Goal: Task Accomplishment & Management: Use online tool/utility

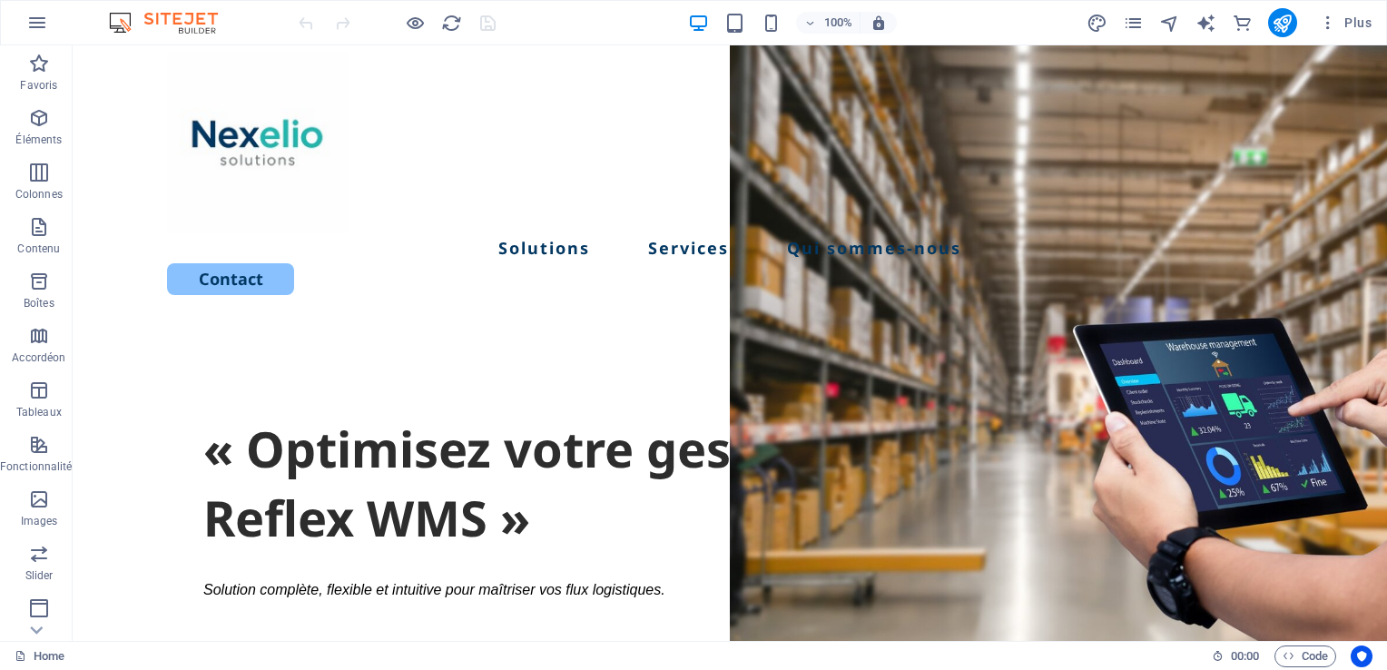
scroll to position [46, 0]
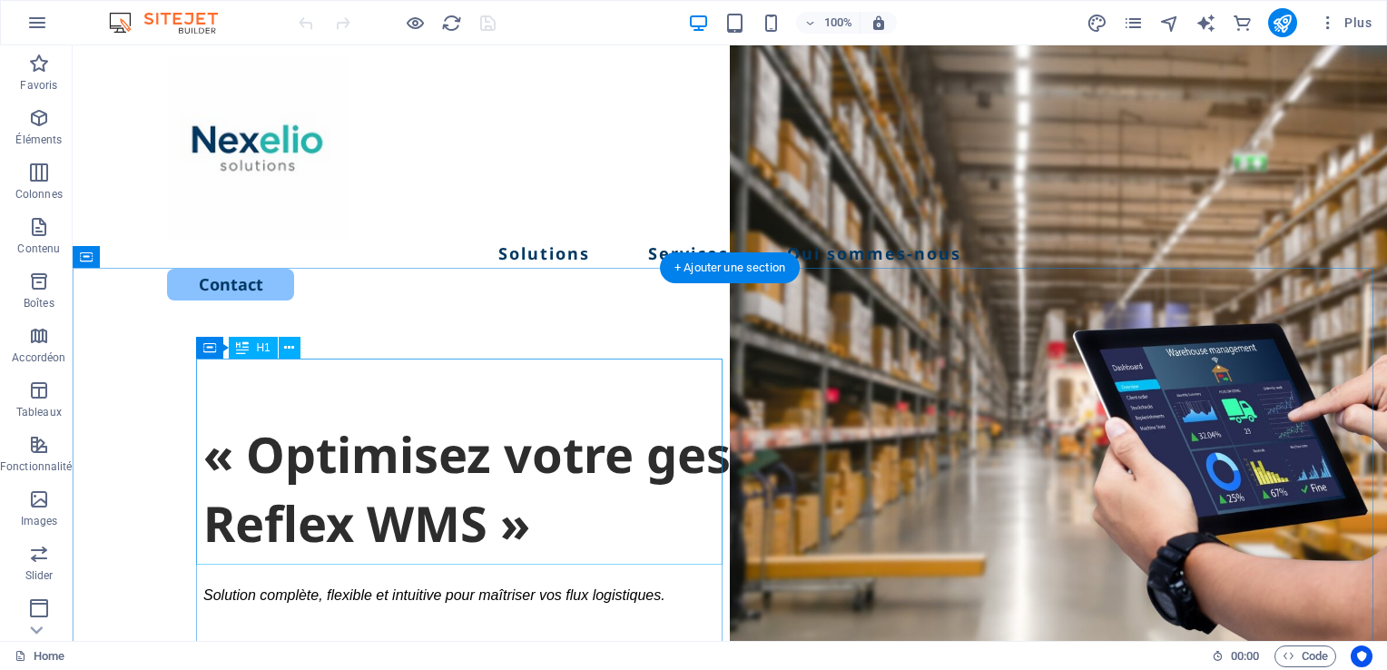
click at [417, 452] on div "« Optimisez votre gestion d’entrepôt avec Reflex WMS »" at bounding box center [729, 488] width 1053 height 137
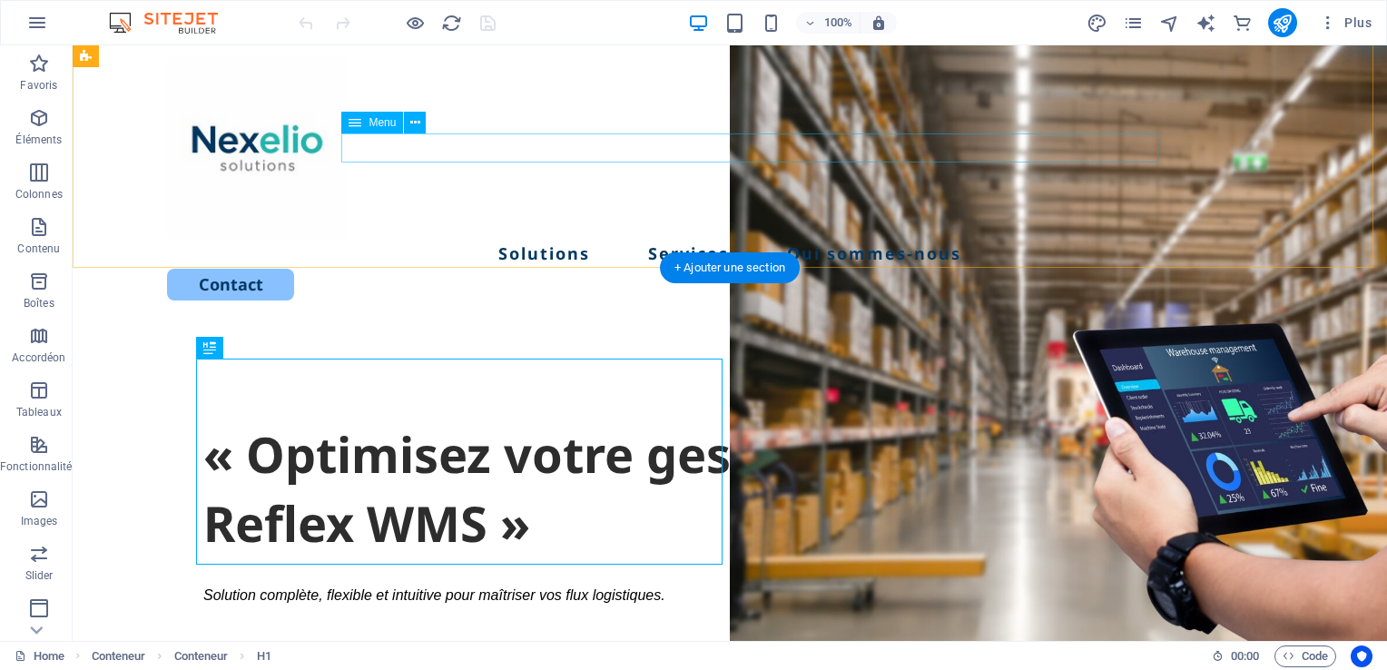
click at [557, 239] on nav "Solutions Services Qui sommes-nous" at bounding box center [729, 253] width 1125 height 29
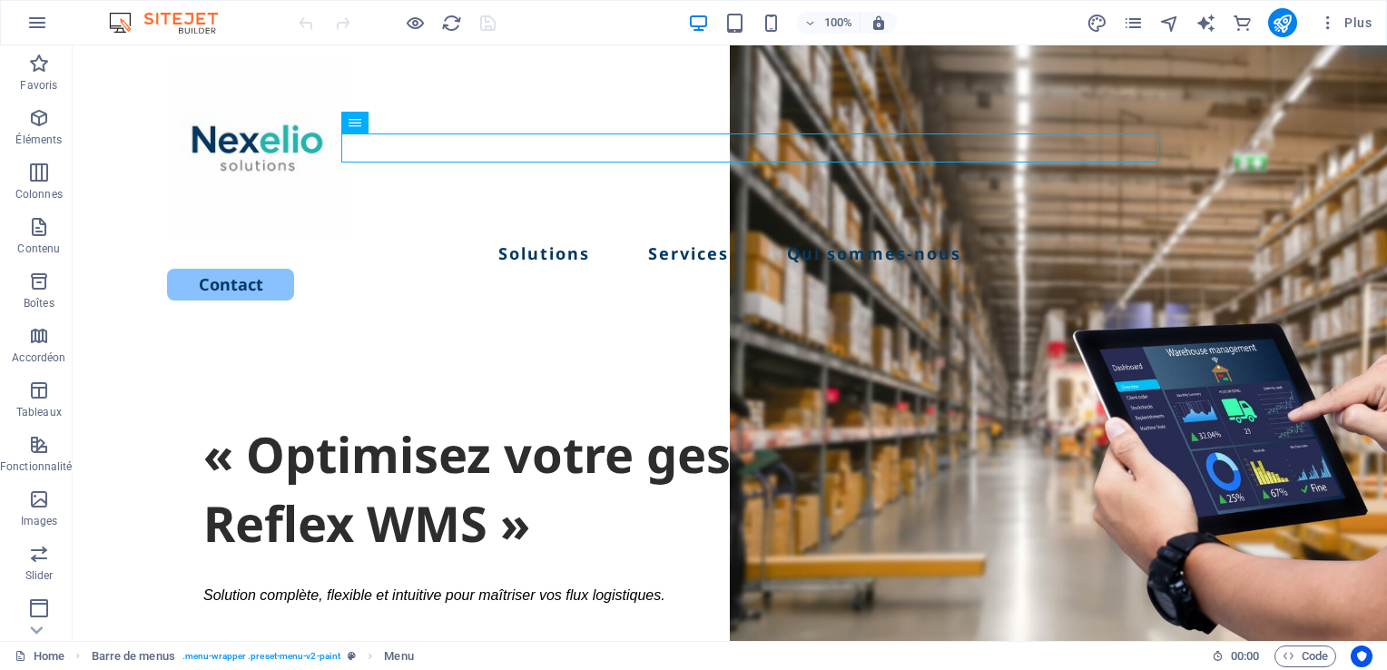
scroll to position [623, 0]
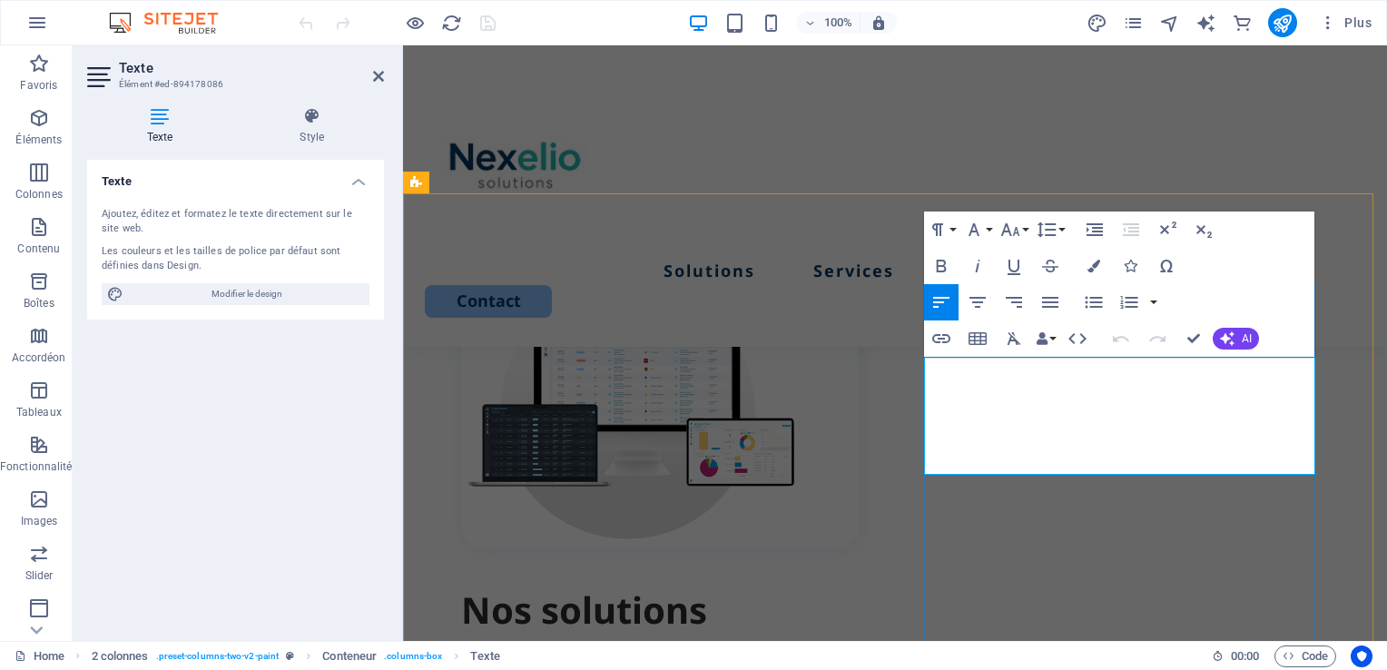
click at [312, 128] on h4 "Style" at bounding box center [312, 126] width 144 height 38
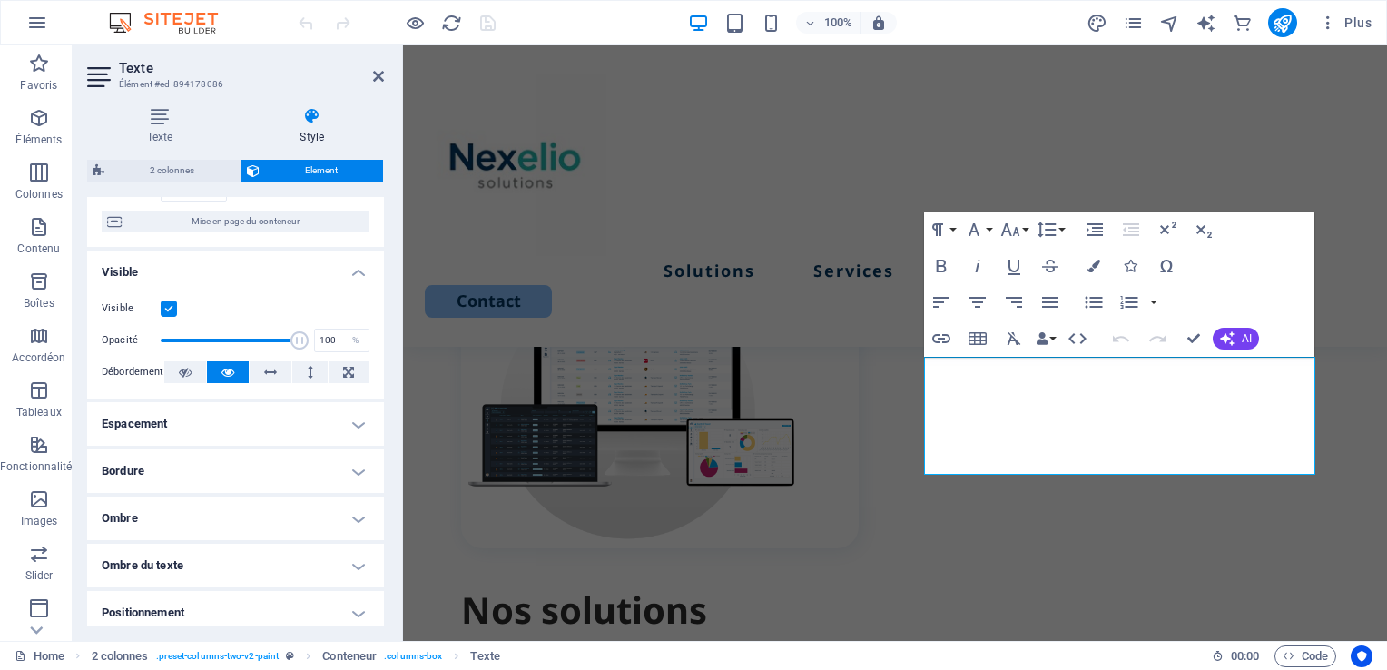
scroll to position [0, 0]
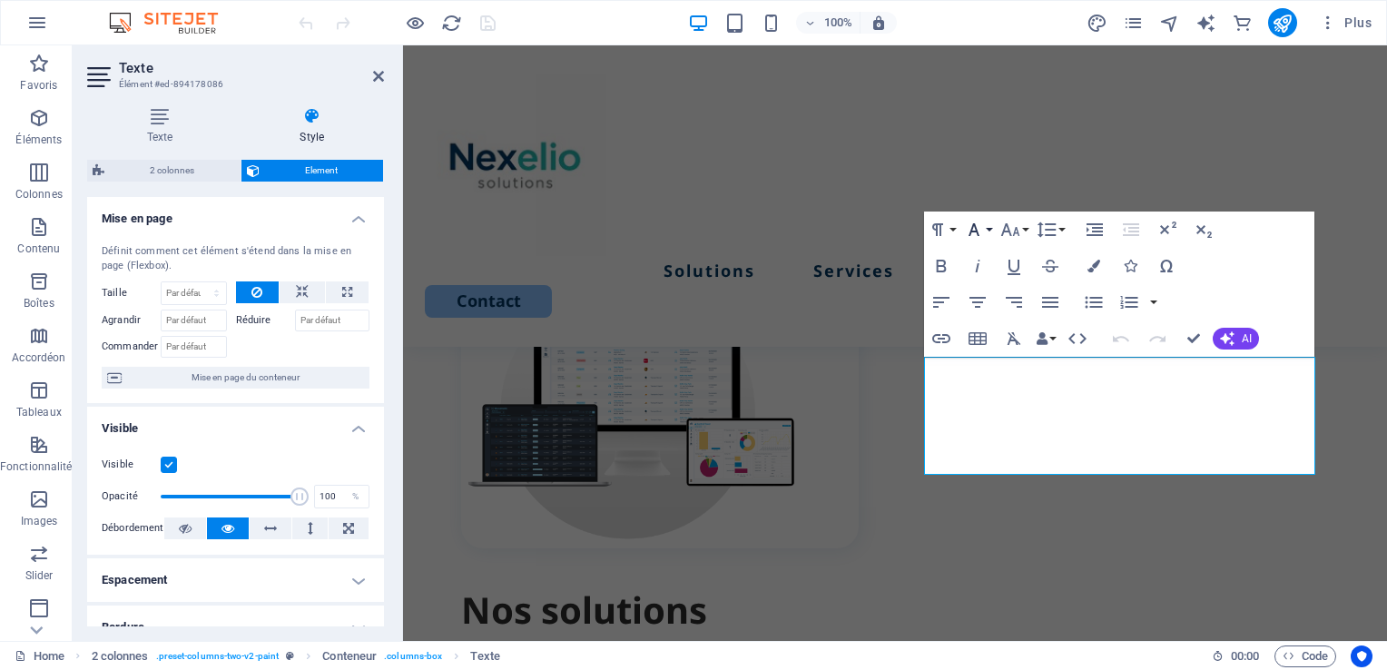
click at [989, 230] on button "Font Family" at bounding box center [977, 229] width 34 height 36
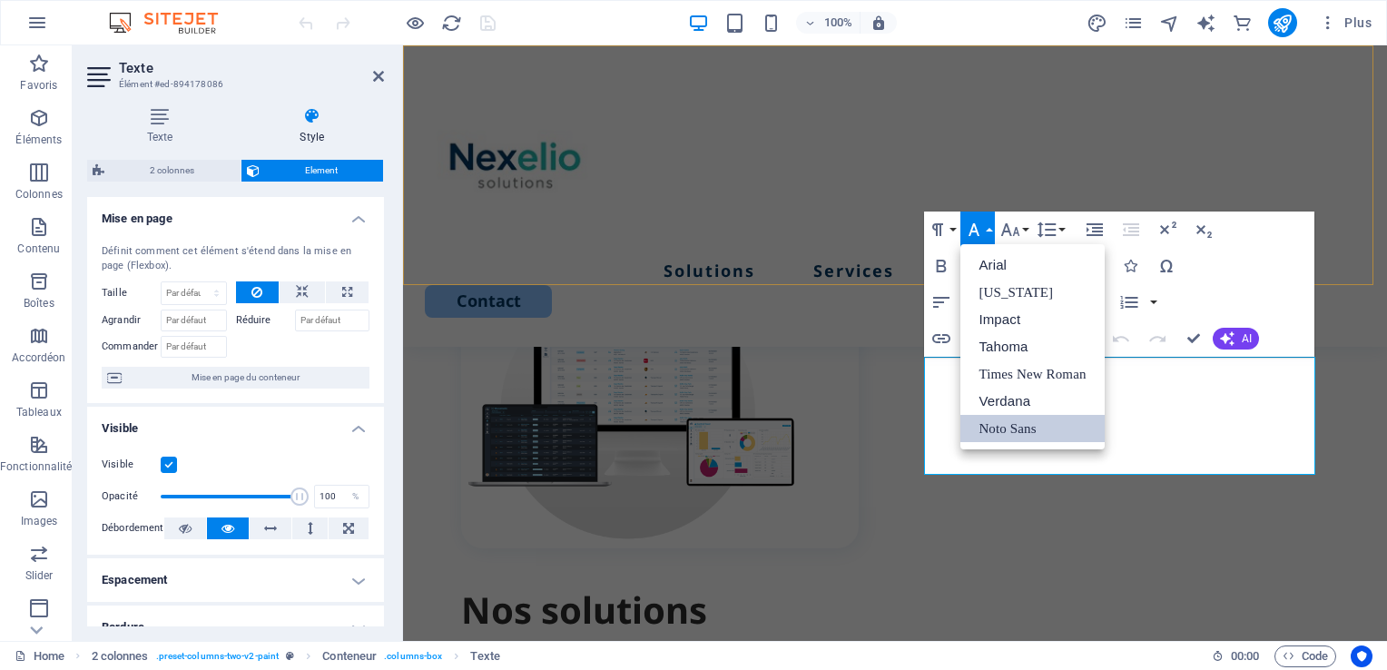
click at [806, 249] on div "Solutions Services Qui sommes-nous Contact" at bounding box center [895, 195] width 984 height 301
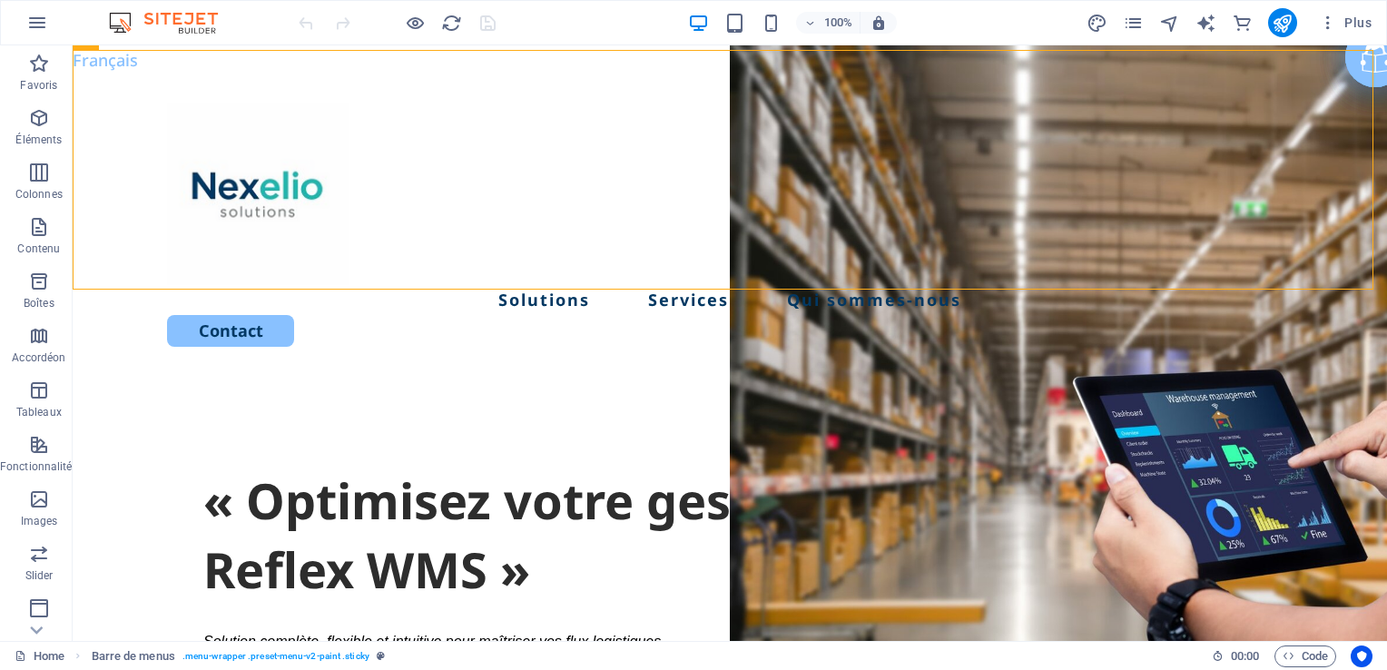
scroll to position [202, 0]
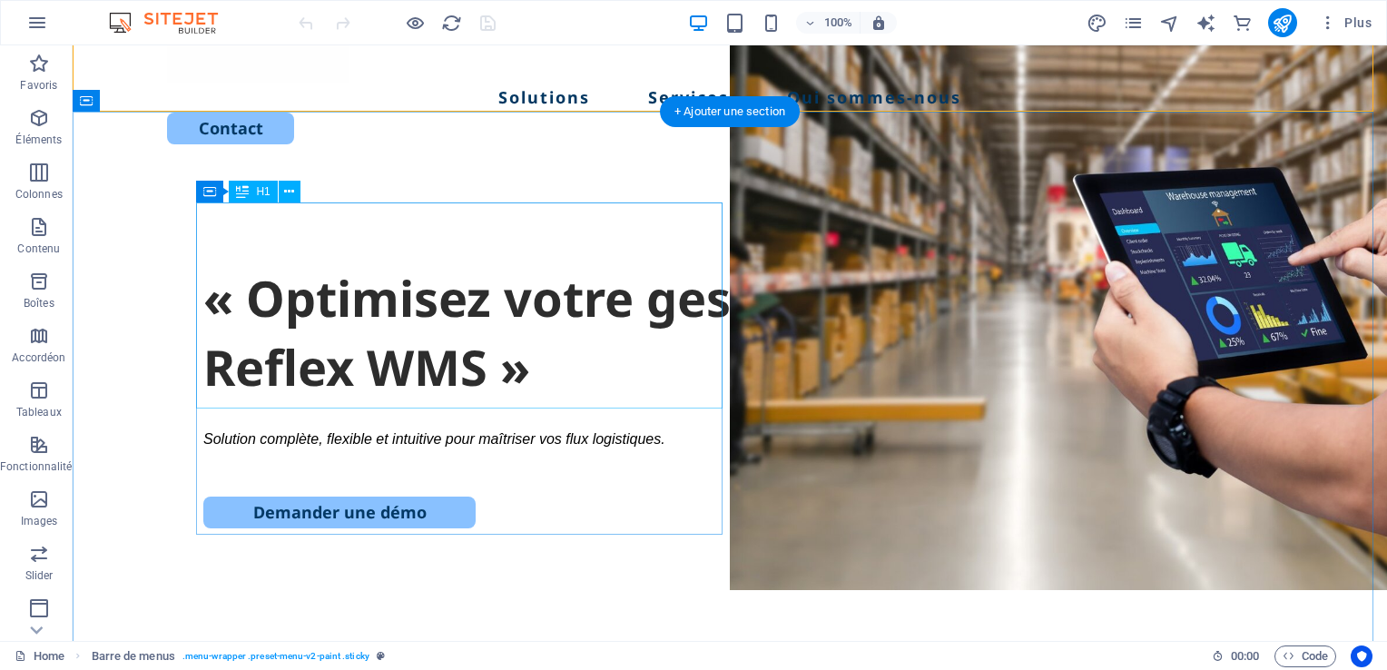
click at [364, 314] on div "« Optimisez votre gestion d’entrepôt avec Reflex WMS »" at bounding box center [729, 332] width 1053 height 137
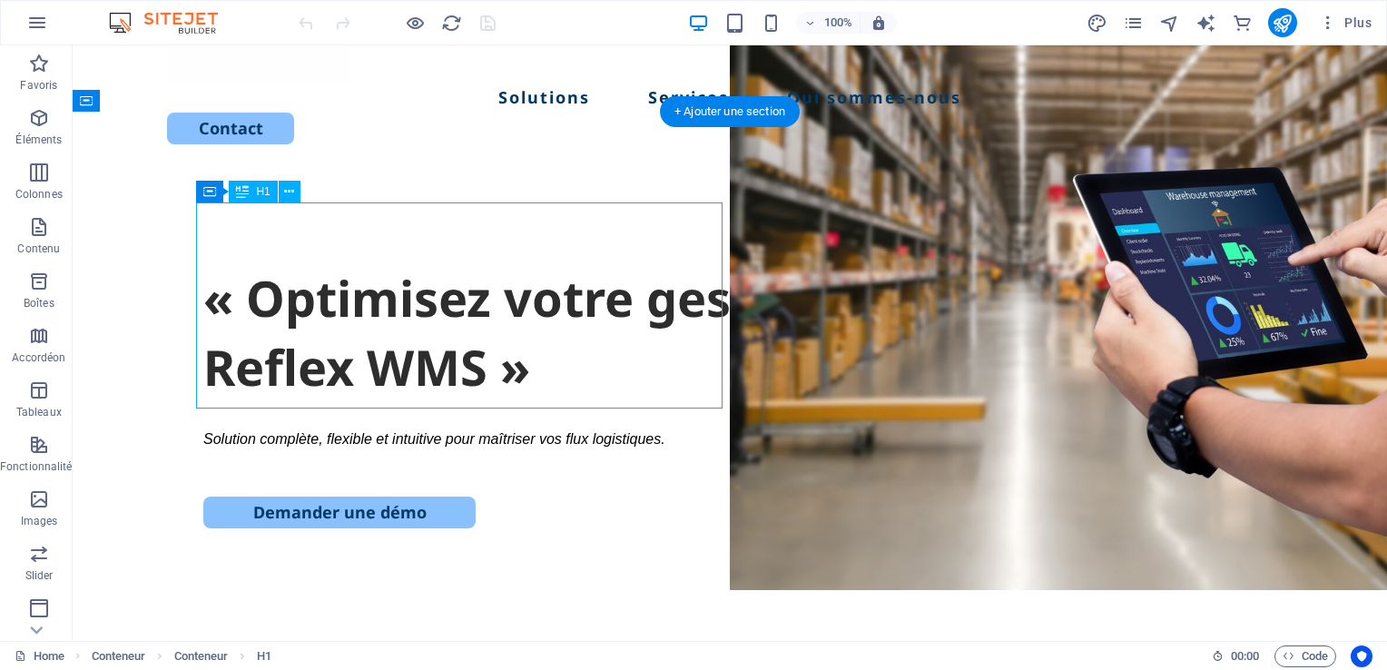
click at [364, 314] on div "« Optimisez votre gestion d’entrepôt avec Reflex WMS »" at bounding box center [729, 332] width 1053 height 137
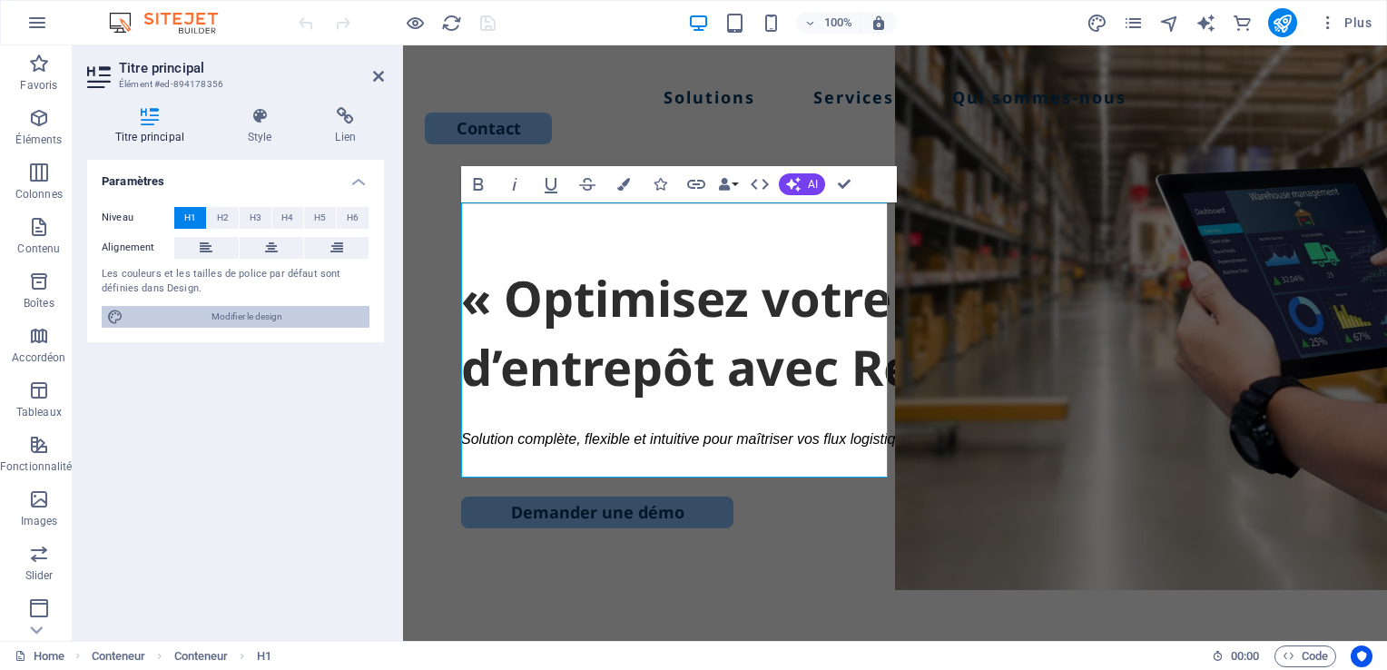
click at [232, 312] on span "Modifier le design" at bounding box center [246, 317] width 235 height 22
select select "px"
select select "500"
select select "px"
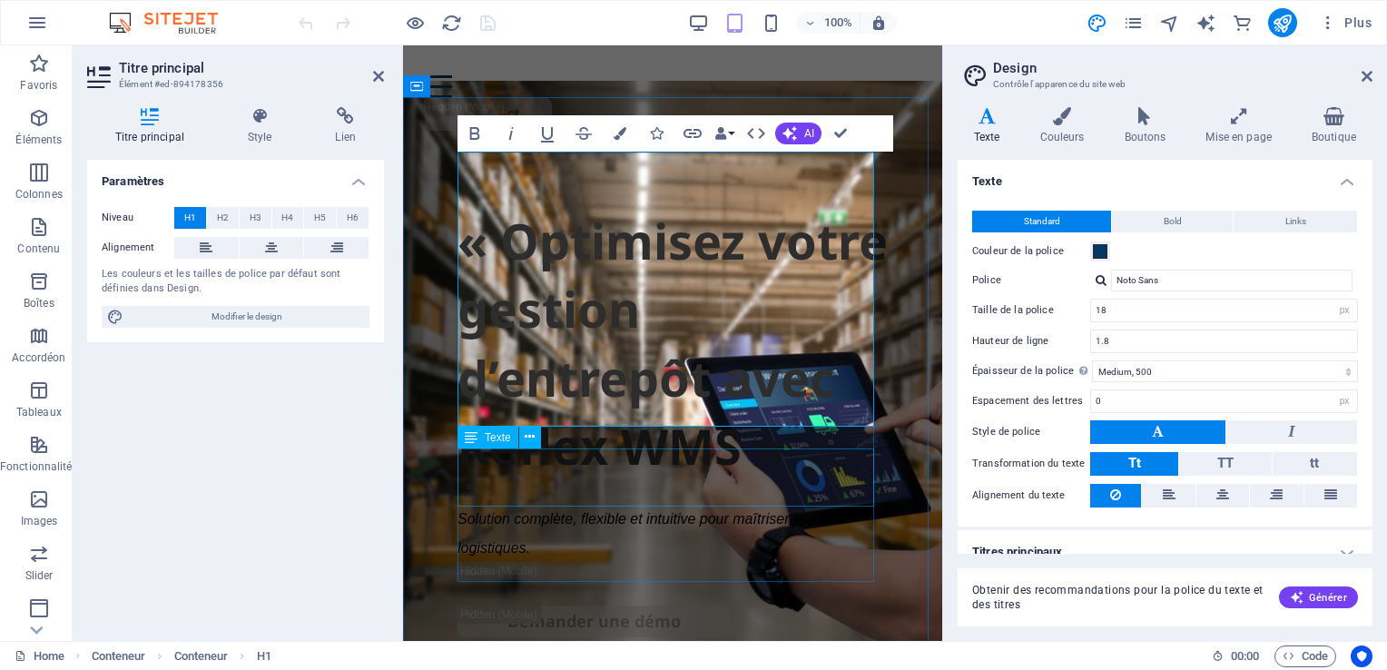
click at [567, 511] on span "Solution complète, flexible et intuitive pour maîtriser vos flux logistiques." at bounding box center [651, 533] width 389 height 44
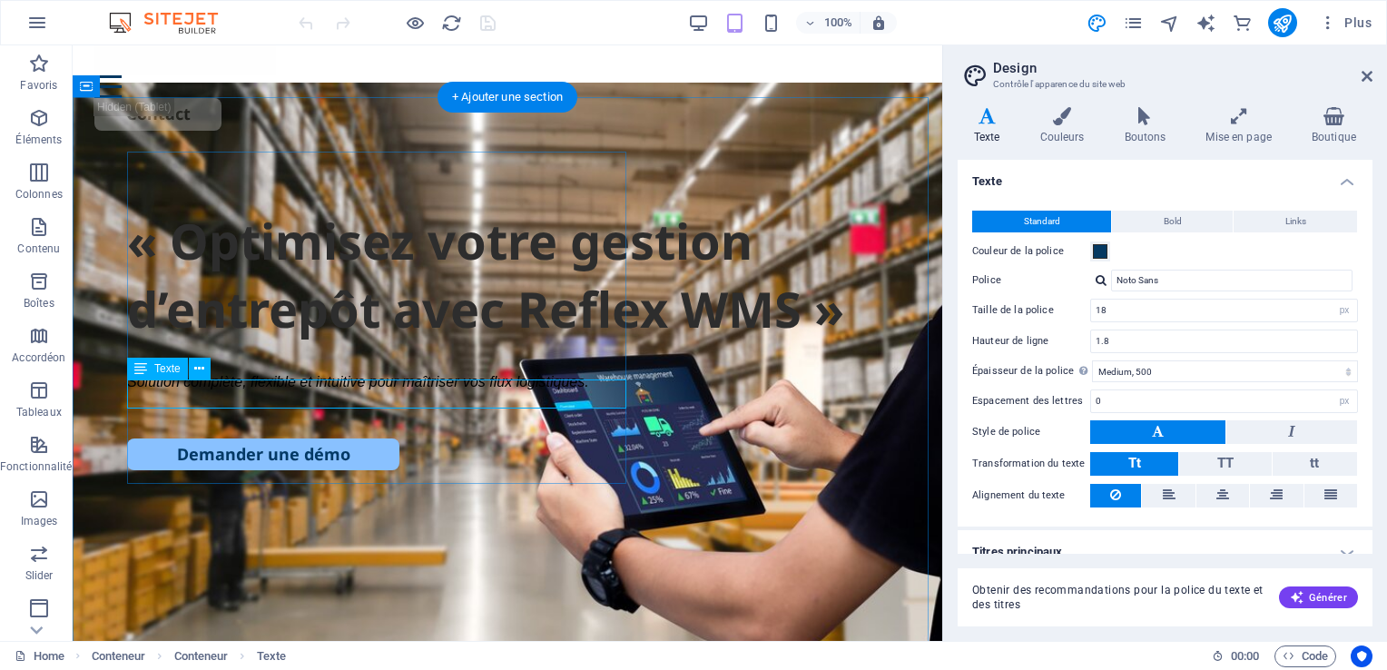
click at [407, 389] on span "Solution complète, flexible et intuitive pour maîtriser vos flux logistiques." at bounding box center [358, 381] width 462 height 15
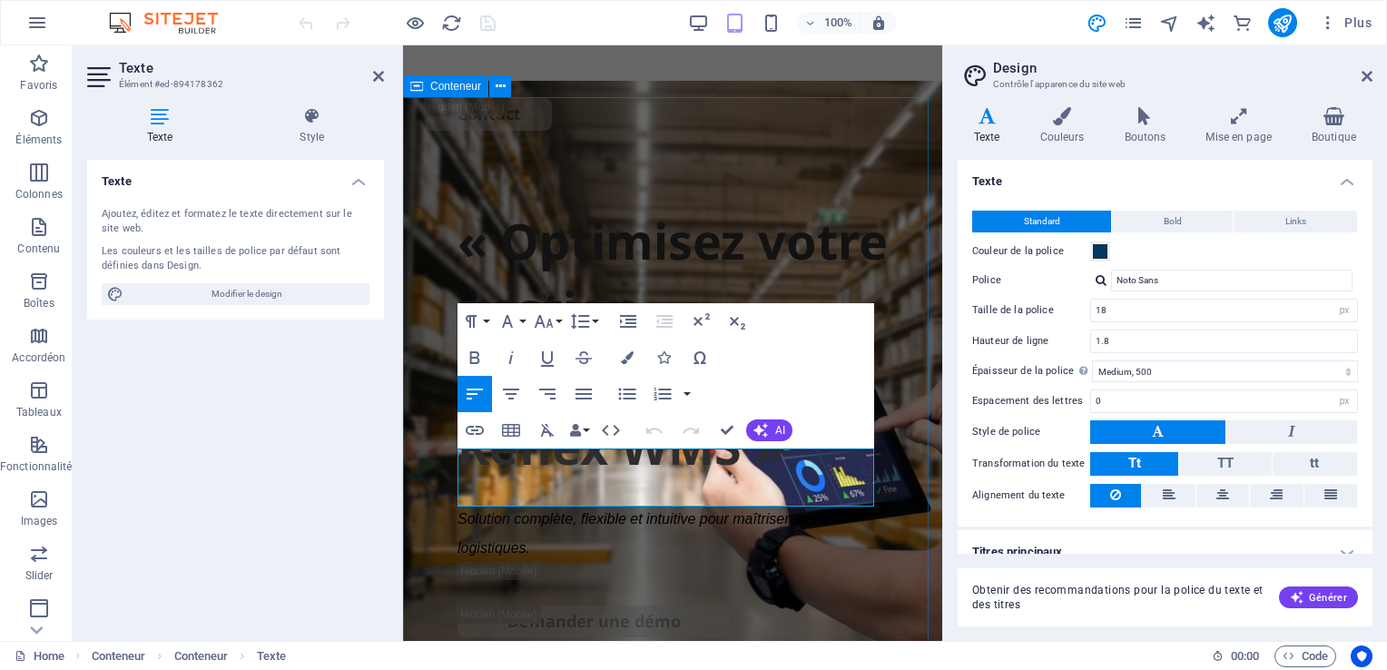
drag, startPoint x: 548, startPoint y: 500, endPoint x: 446, endPoint y: 462, distance: 108.5
click at [446, 462] on div "« Optimisez votre gestion d’entrepôt avec Reflex WMS » Solution complète, flexi…" at bounding box center [672, 560] width 539 height 817
click at [495, 562] on div at bounding box center [672, 584] width 430 height 44
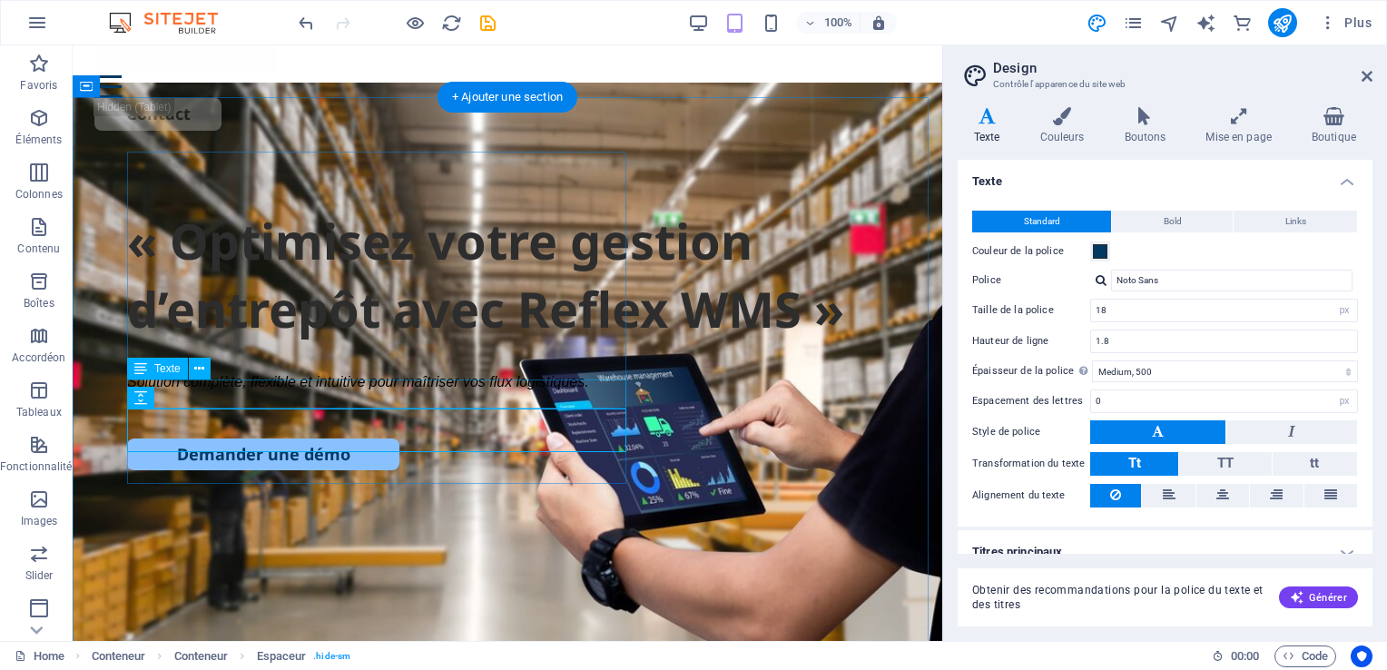
click at [331, 389] on span "Solution complète, flexible et intuitive pour maîtriser vos flux logistiques." at bounding box center [358, 381] width 462 height 15
click at [195, 369] on icon at bounding box center [199, 368] width 10 height 19
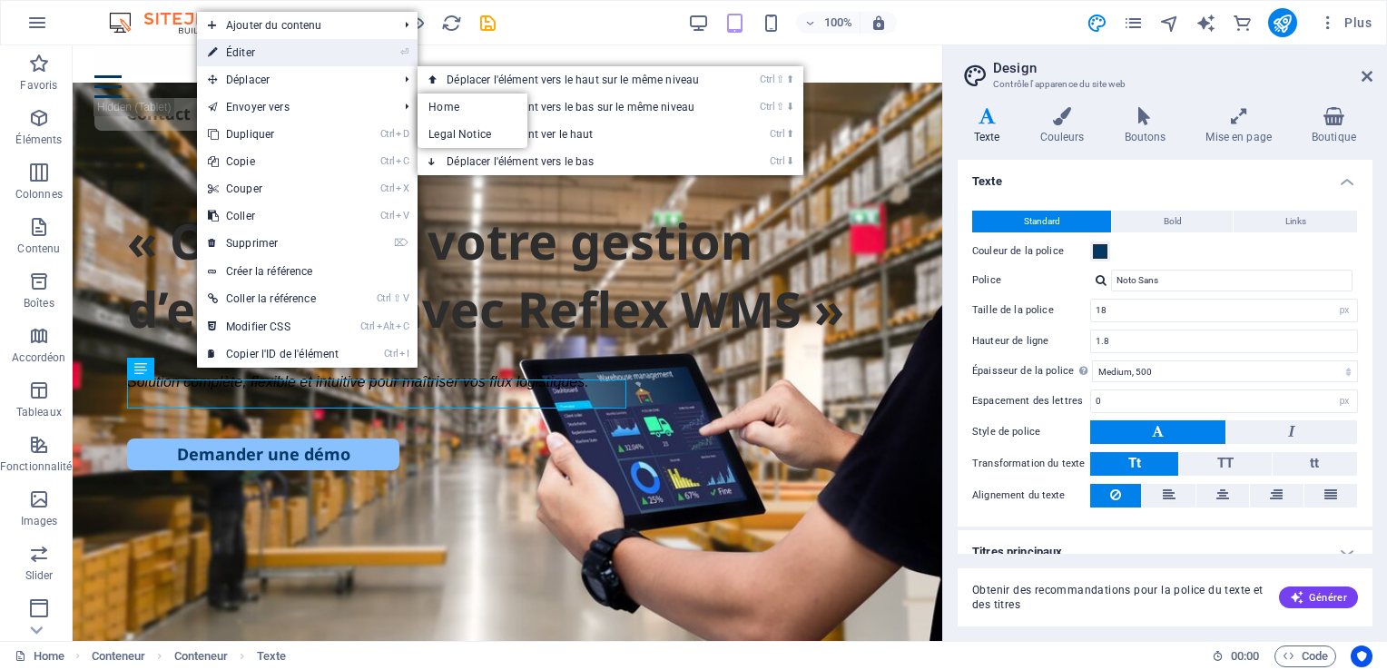
click at [256, 53] on link "⏎ Éditer" at bounding box center [273, 52] width 152 height 27
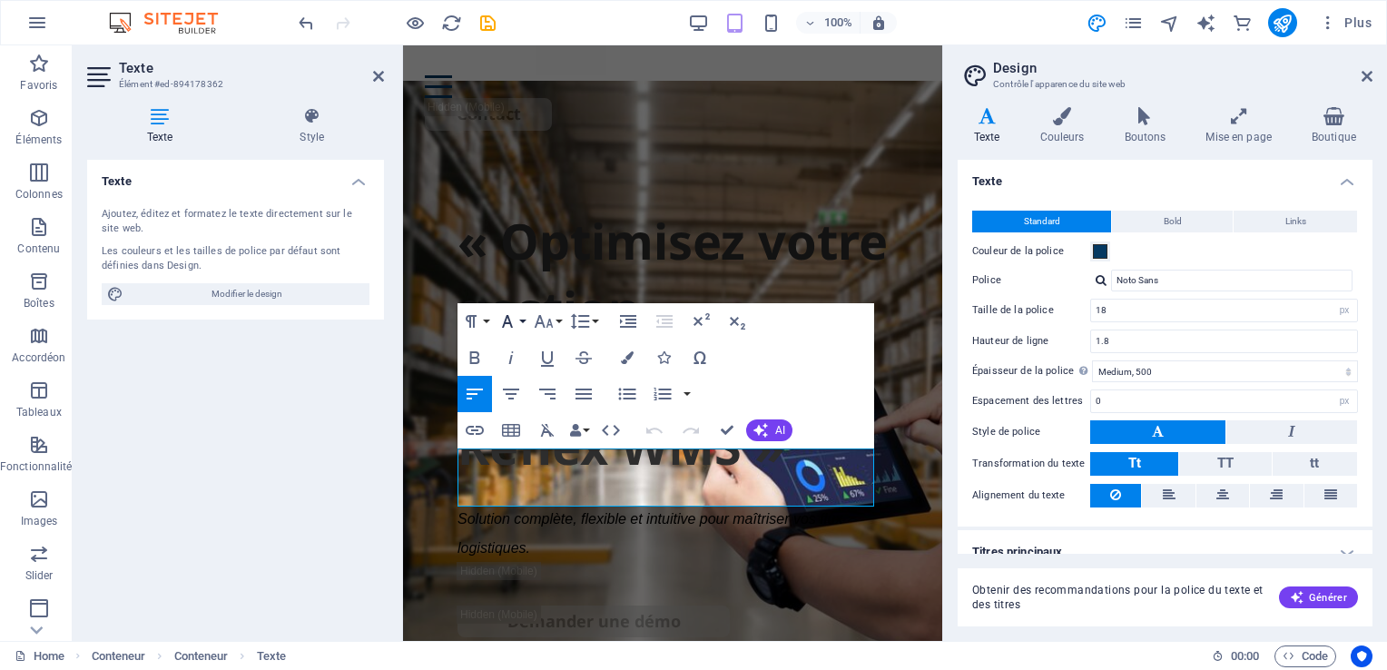
click at [522, 322] on button "Font Family" at bounding box center [511, 321] width 34 height 36
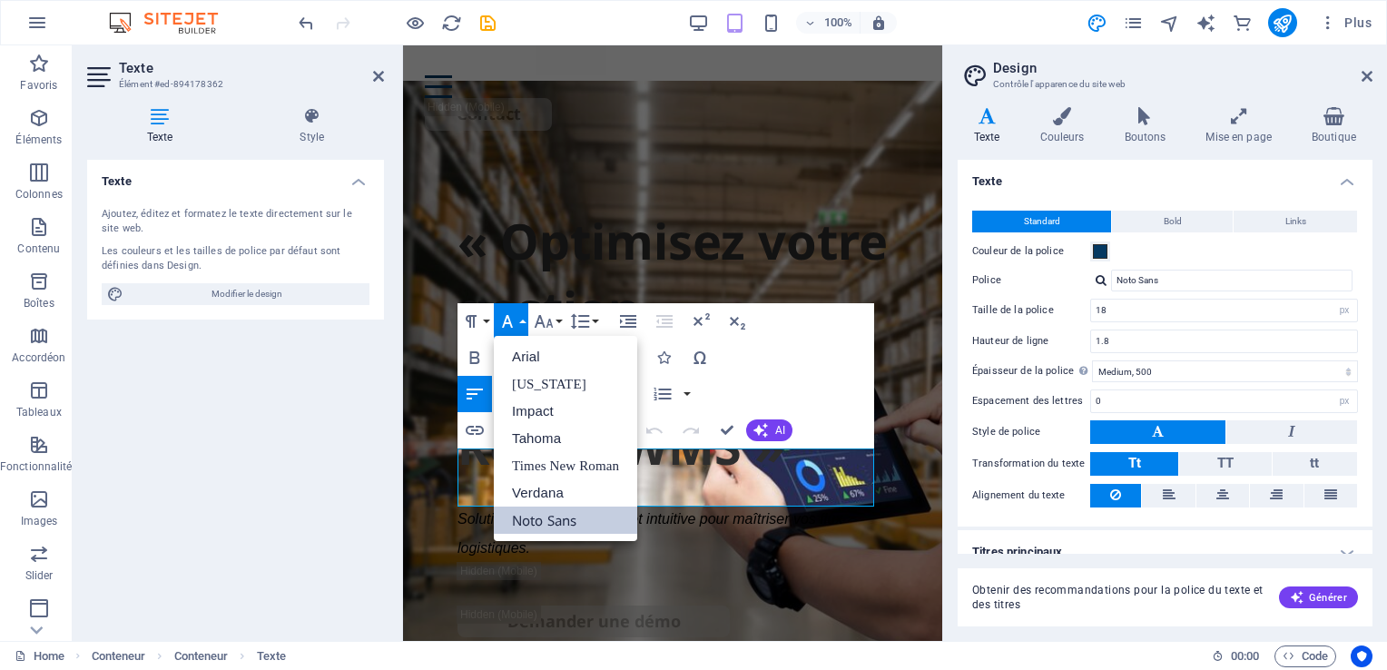
scroll to position [0, 0]
click at [722, 503] on p "Solution complète, flexible et intuitive pour maîtriser vos flux logistiques." at bounding box center [672, 532] width 430 height 59
click at [664, 503] on p "Solution complète, flexible et intuitive pour maîtriser vos flux logistiques." at bounding box center [672, 532] width 430 height 59
click at [460, 503] on p "Solution complète, flexible et intuitive pour maîtriser vos flux logistiques." at bounding box center [672, 532] width 430 height 59
click at [411, 432] on div "« Optimisez votre gestion d’entrepôt avec Reflex WMS » Solution complète, flexi…" at bounding box center [672, 560] width 539 height 817
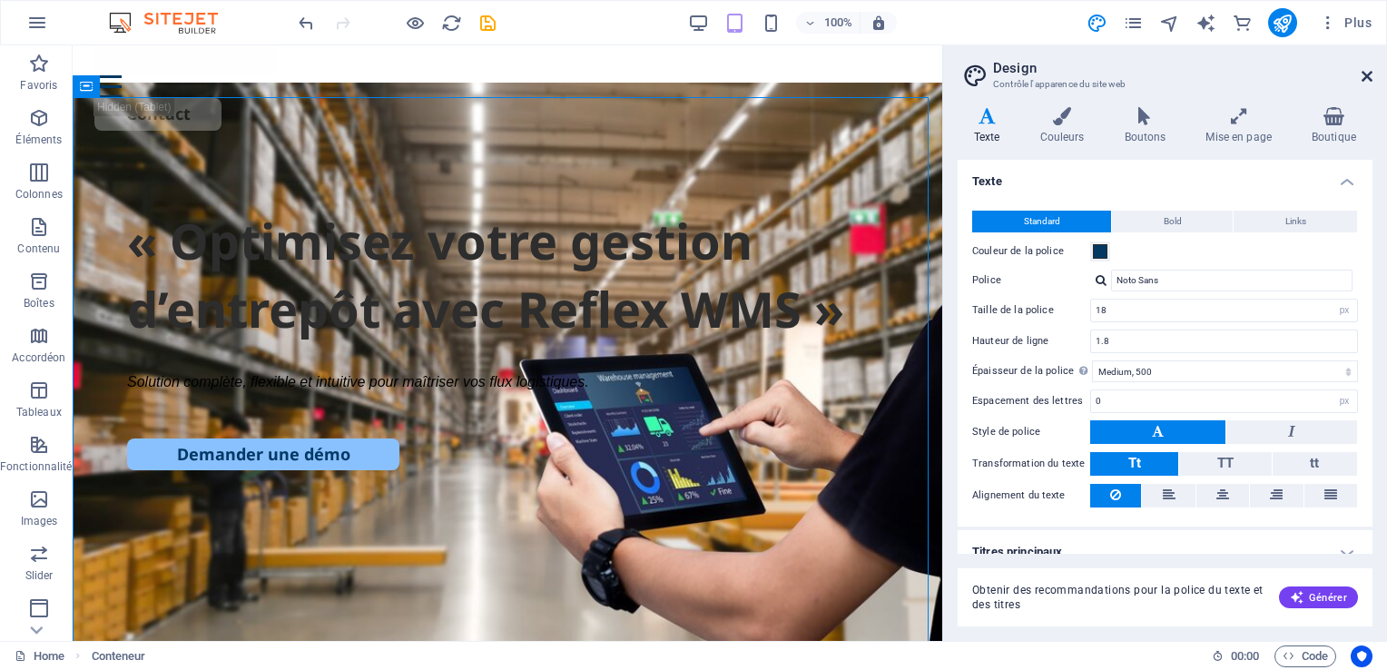
click at [1369, 74] on icon at bounding box center [1366, 76] width 11 height 15
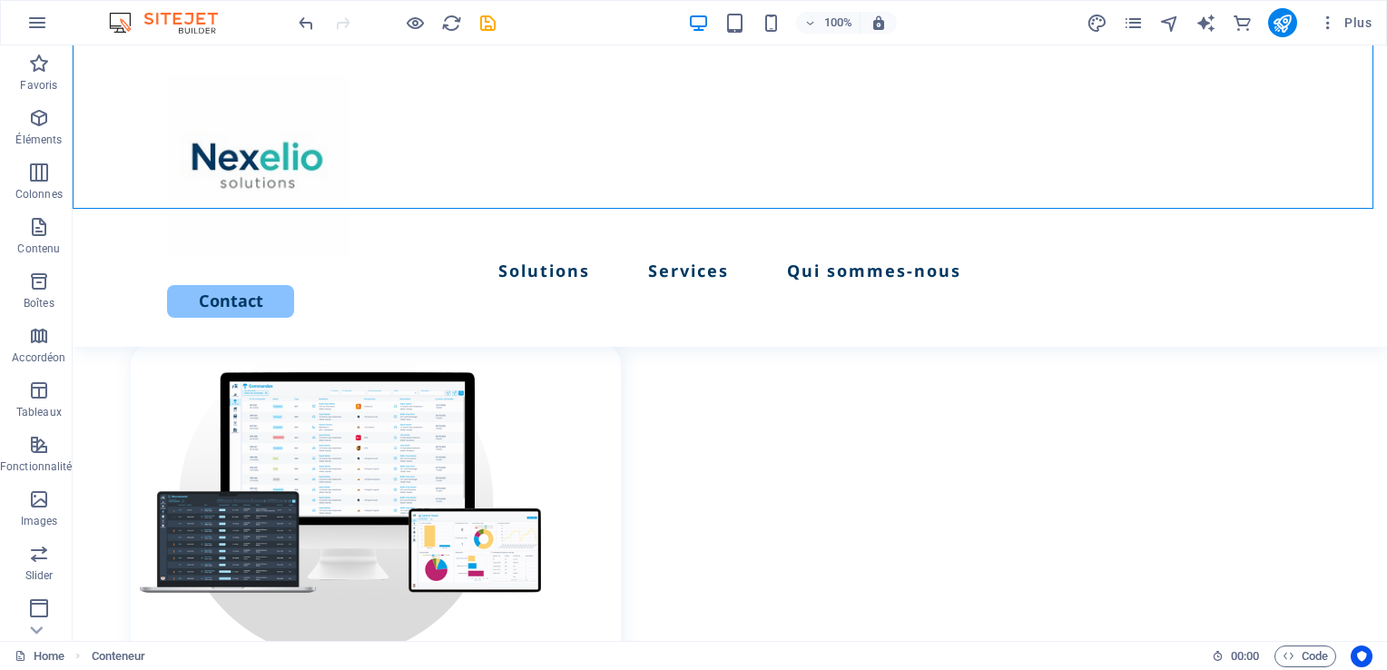
scroll to position [606, 0]
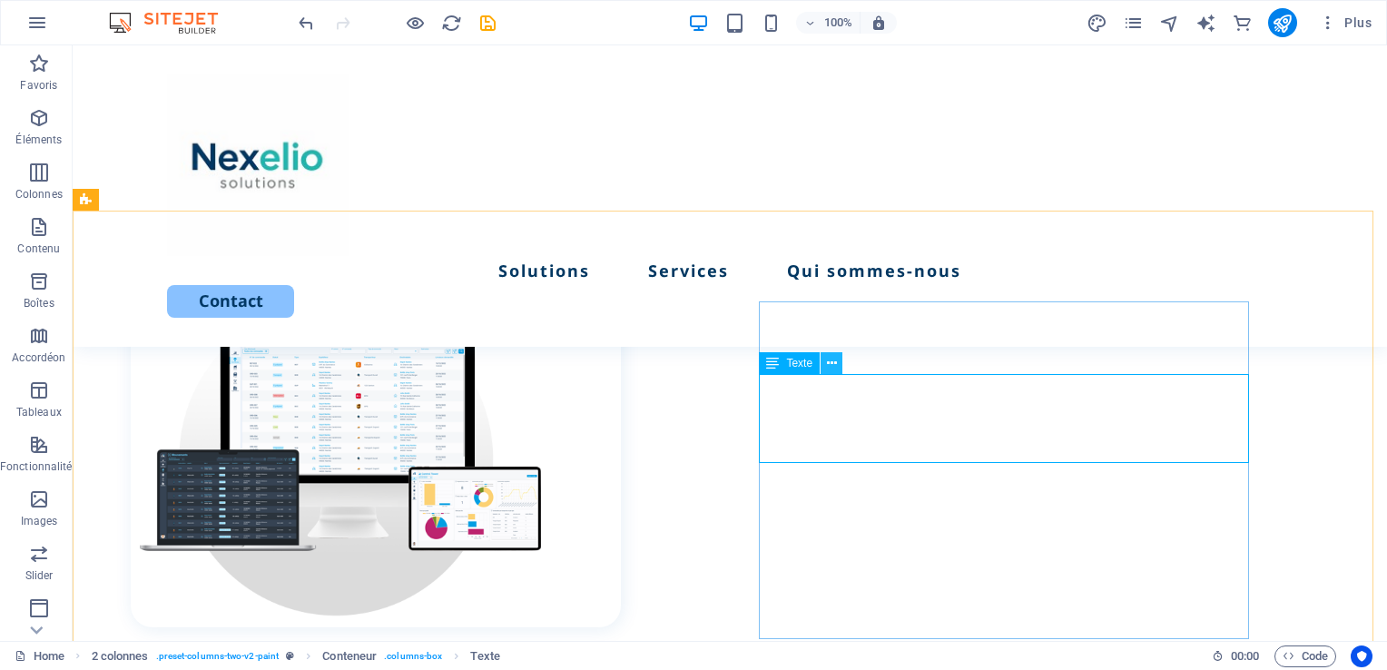
click at [833, 363] on icon at bounding box center [832, 363] width 10 height 19
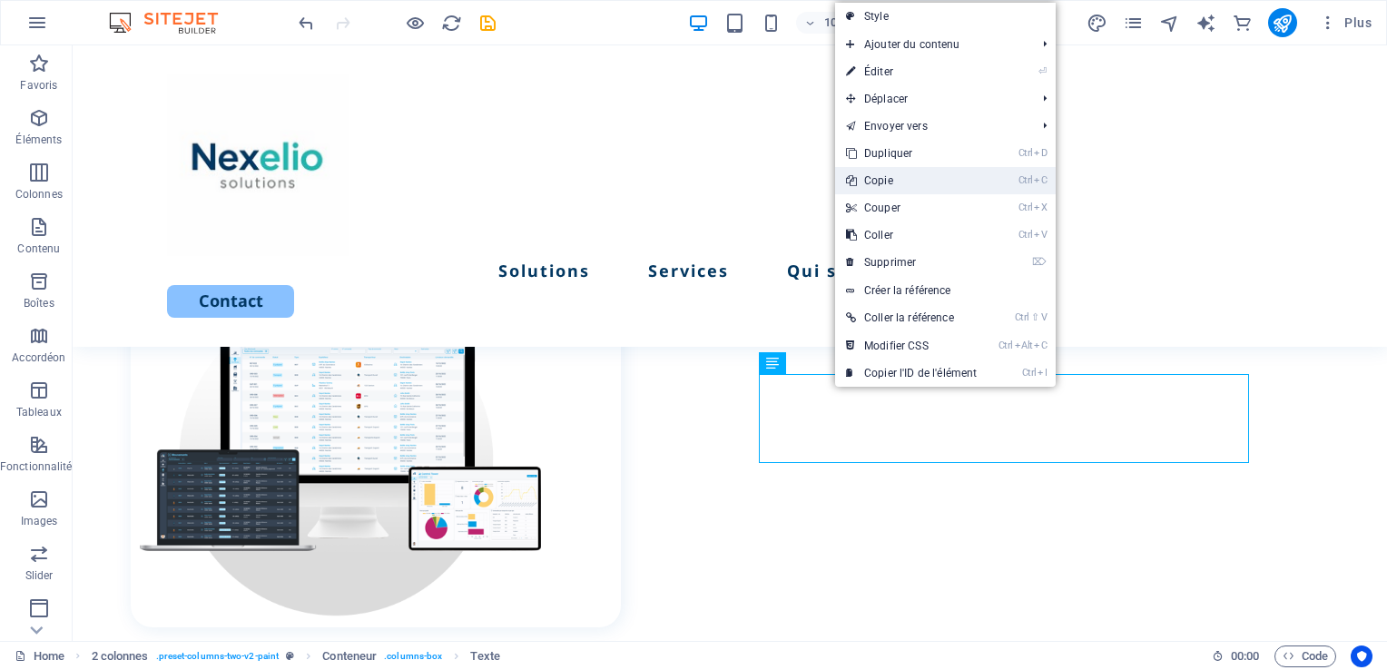
click at [892, 180] on link "Ctrl C Copie" at bounding box center [911, 180] width 152 height 27
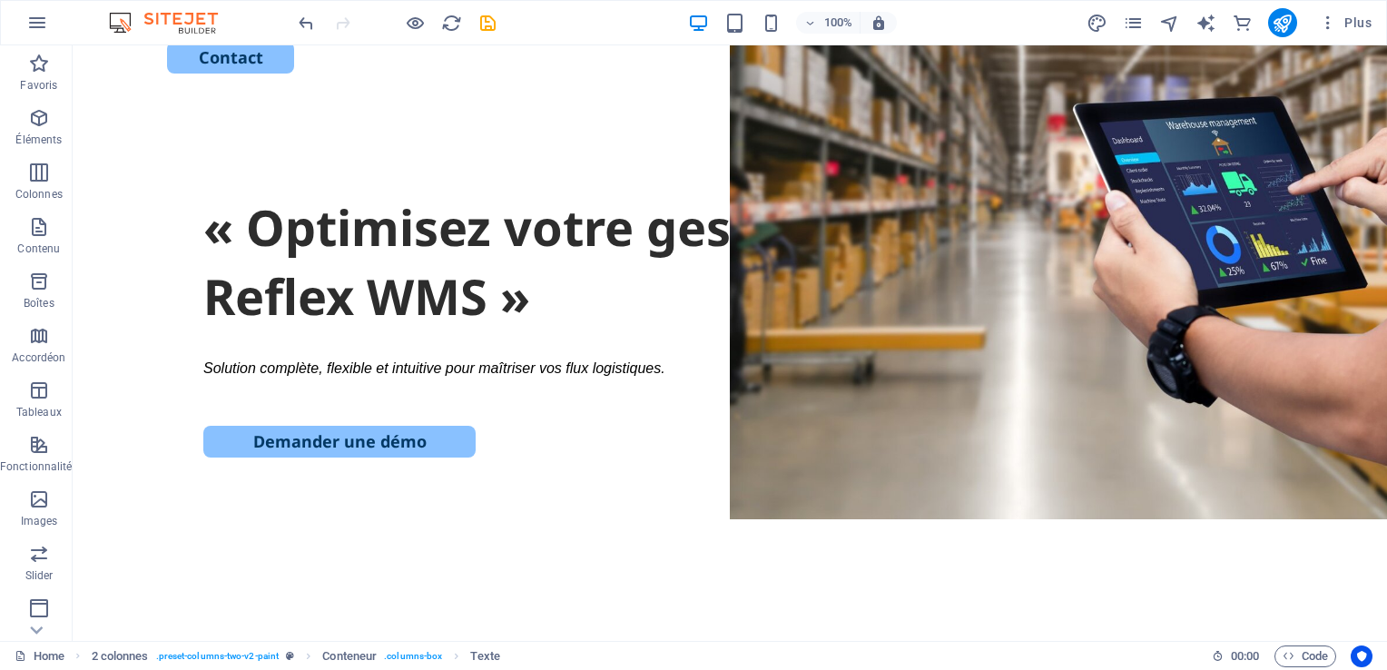
scroll to position [166, 0]
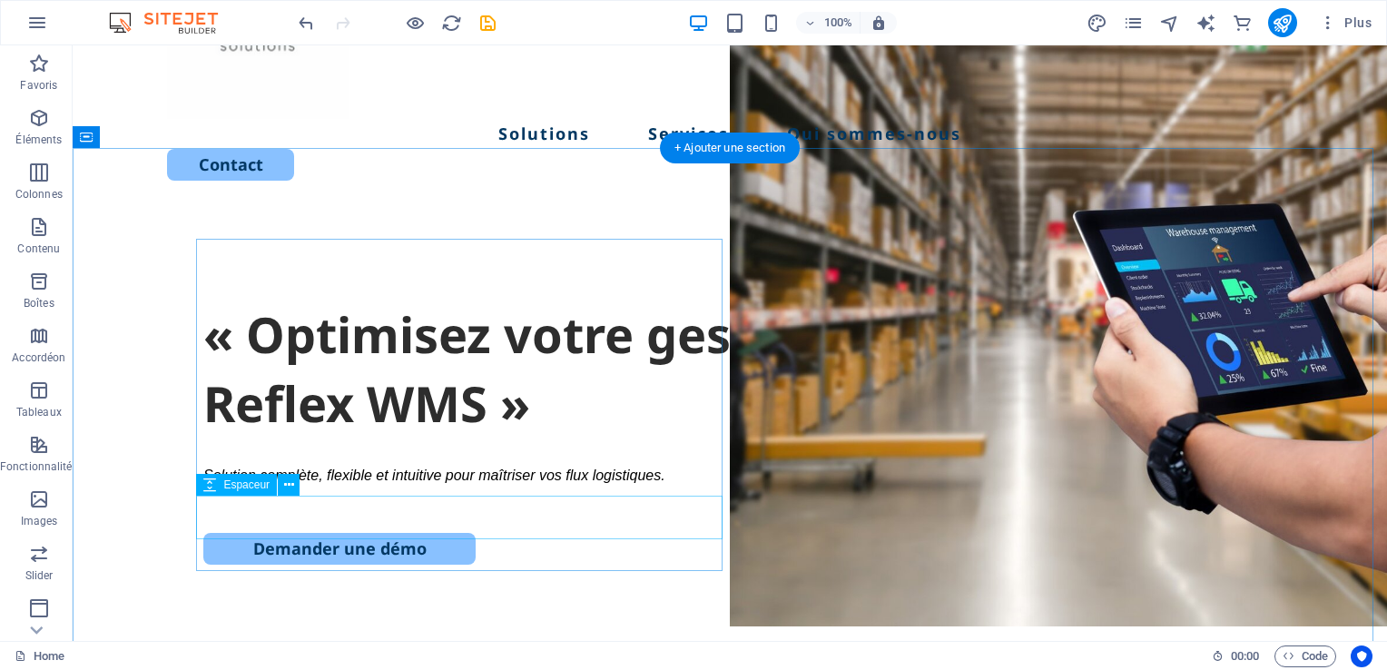
click at [486, 505] on div at bounding box center [729, 511] width 1053 height 44
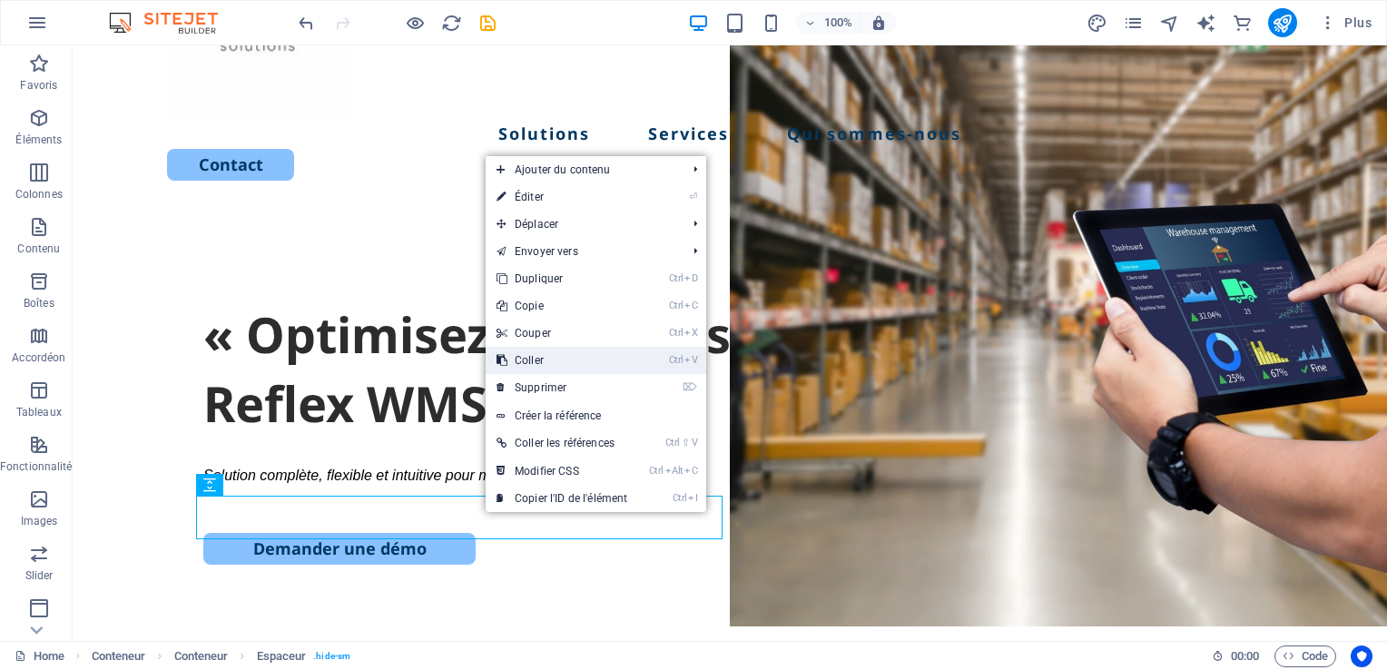
click at [551, 361] on link "Ctrl V Coller" at bounding box center [561, 360] width 152 height 27
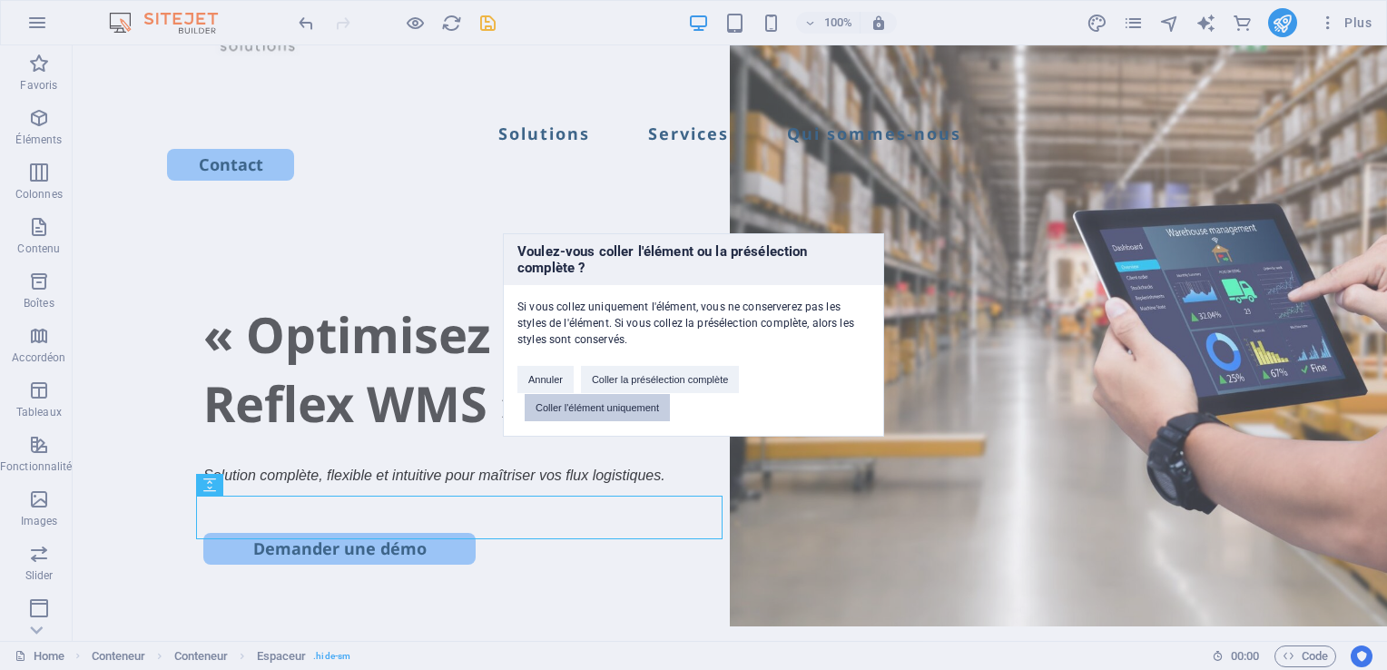
click at [596, 408] on button "Coller l'élément uniquement" at bounding box center [596, 407] width 145 height 27
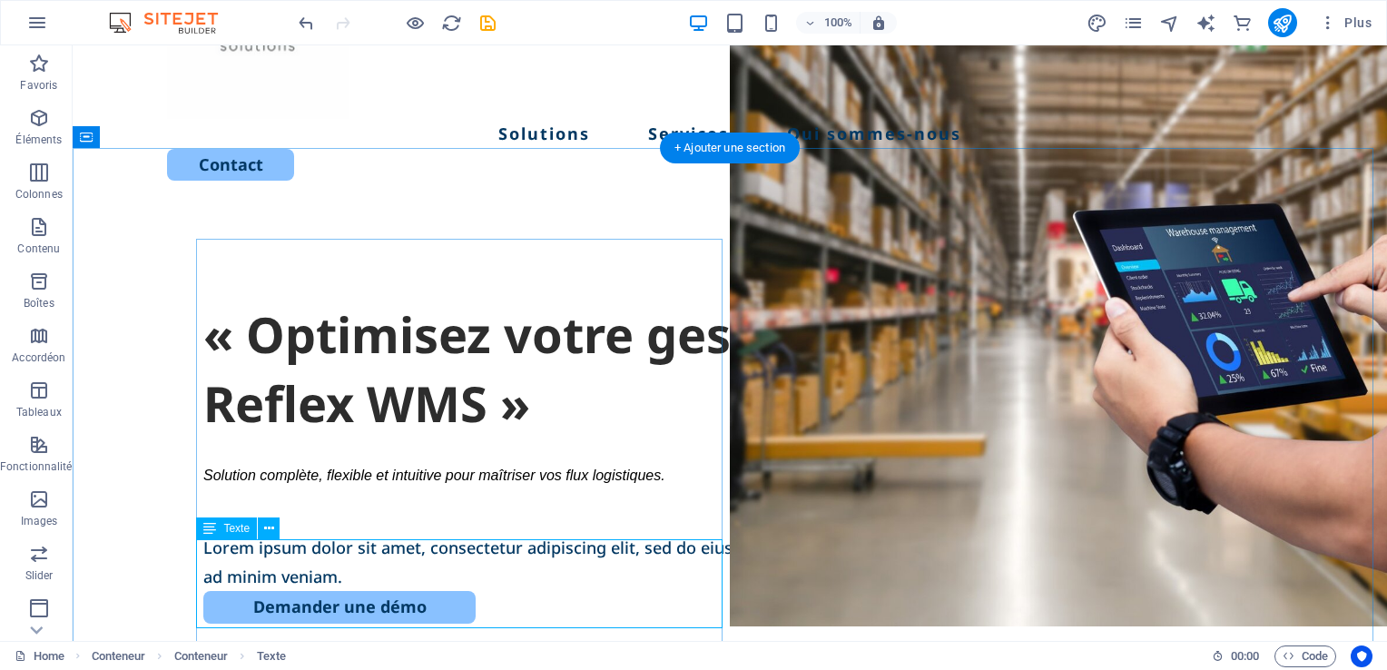
click at [442, 550] on div "Lorem ipsum dolor sit amet, consectetur adipiscing elit, sed do eiusmod tempor …" at bounding box center [729, 562] width 1053 height 59
click at [454, 477] on span "Solution complète, flexible et intuitive pour maîtriser vos flux logistiques." at bounding box center [434, 474] width 462 height 15
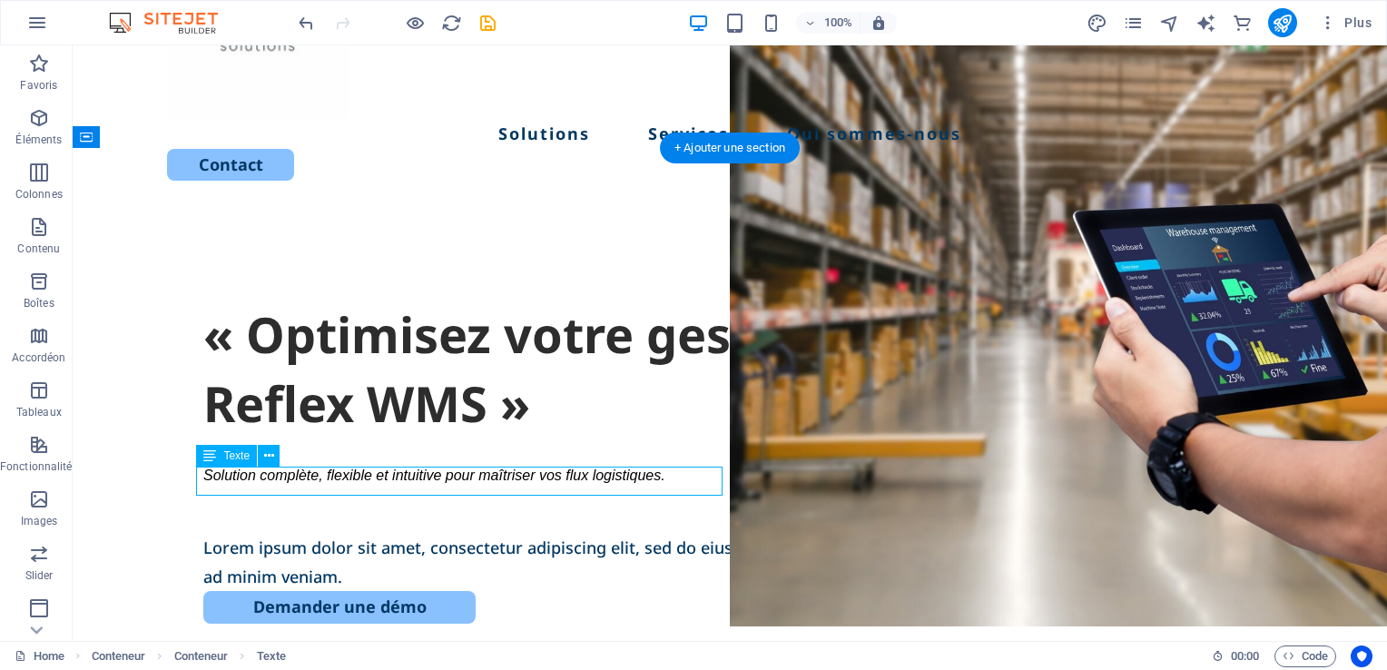
click at [454, 477] on span "Solution complète, flexible et intuitive pour maîtriser vos flux logistiques." at bounding box center [434, 474] width 462 height 15
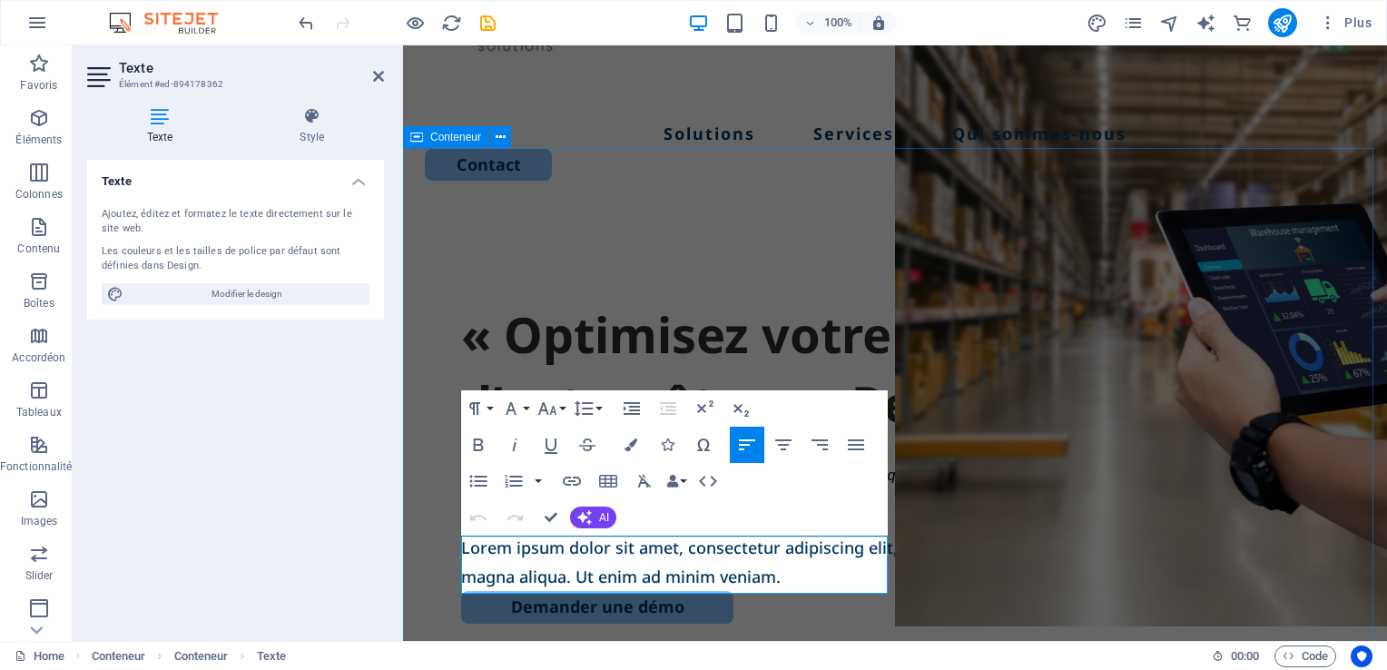
drag, startPoint x: 545, startPoint y: 583, endPoint x: 426, endPoint y: 549, distance: 123.5
click at [426, 549] on div "« Optimisez votre gestion d’entrepôt avec Reflex WMS » Solution complète, flexi…" at bounding box center [895, 559] width 984 height 699
click at [443, 349] on div "« Optimisez votre gestion d’entrepôt avec Reflex WMS » Solution complète, flexi…" at bounding box center [895, 559] width 984 height 699
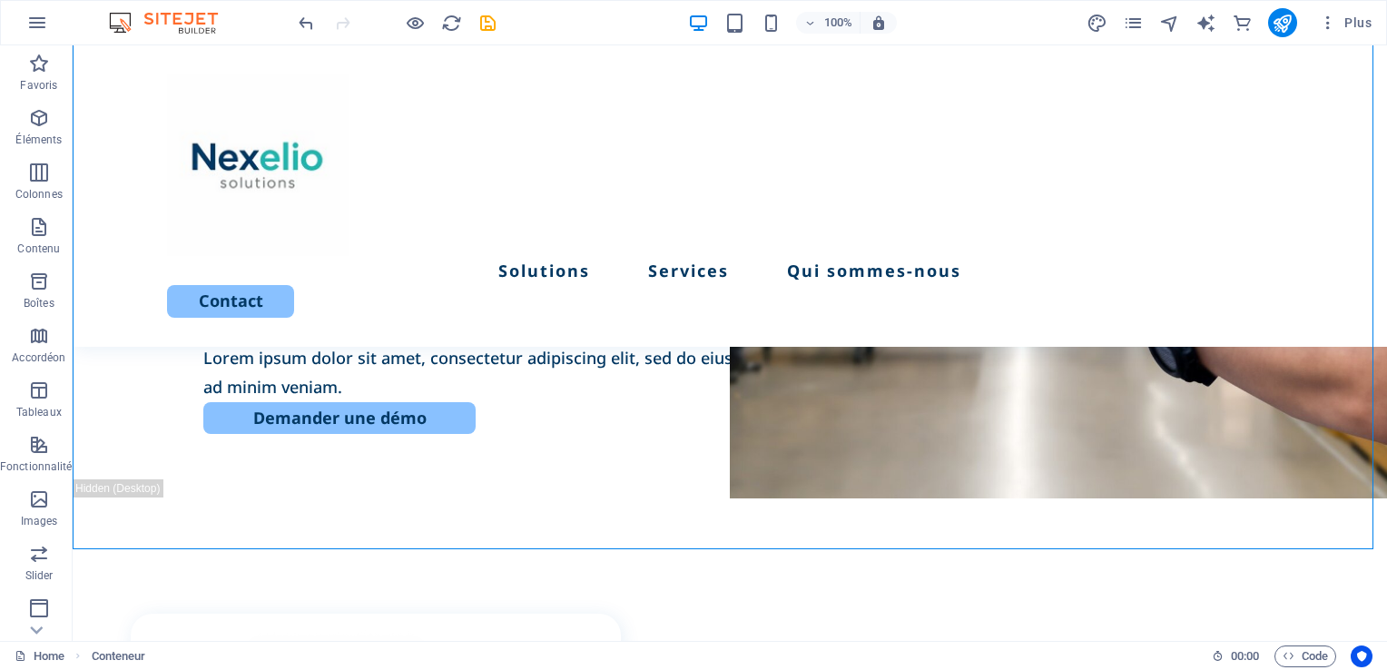
scroll to position [224, 0]
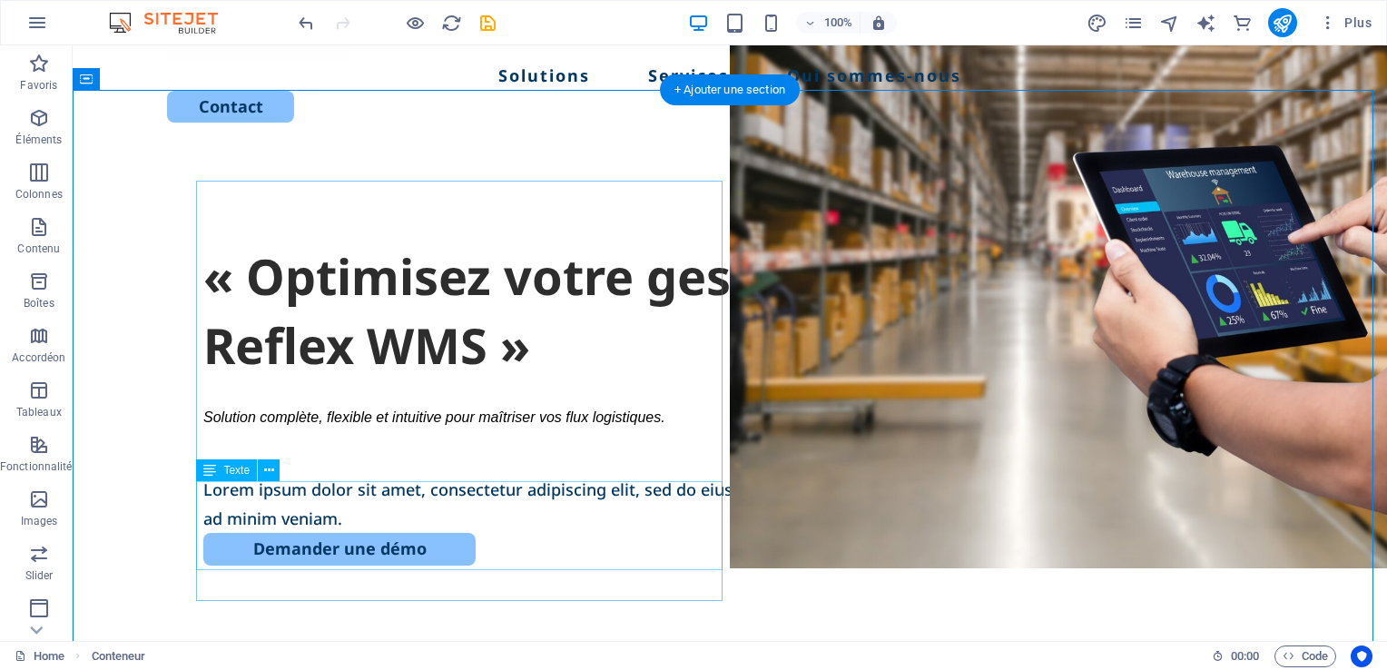
click at [353, 518] on div "Lorem ipsum dolor sit amet, consectetur adipiscing elit, sed do eiusmod tempor …" at bounding box center [729, 504] width 1053 height 59
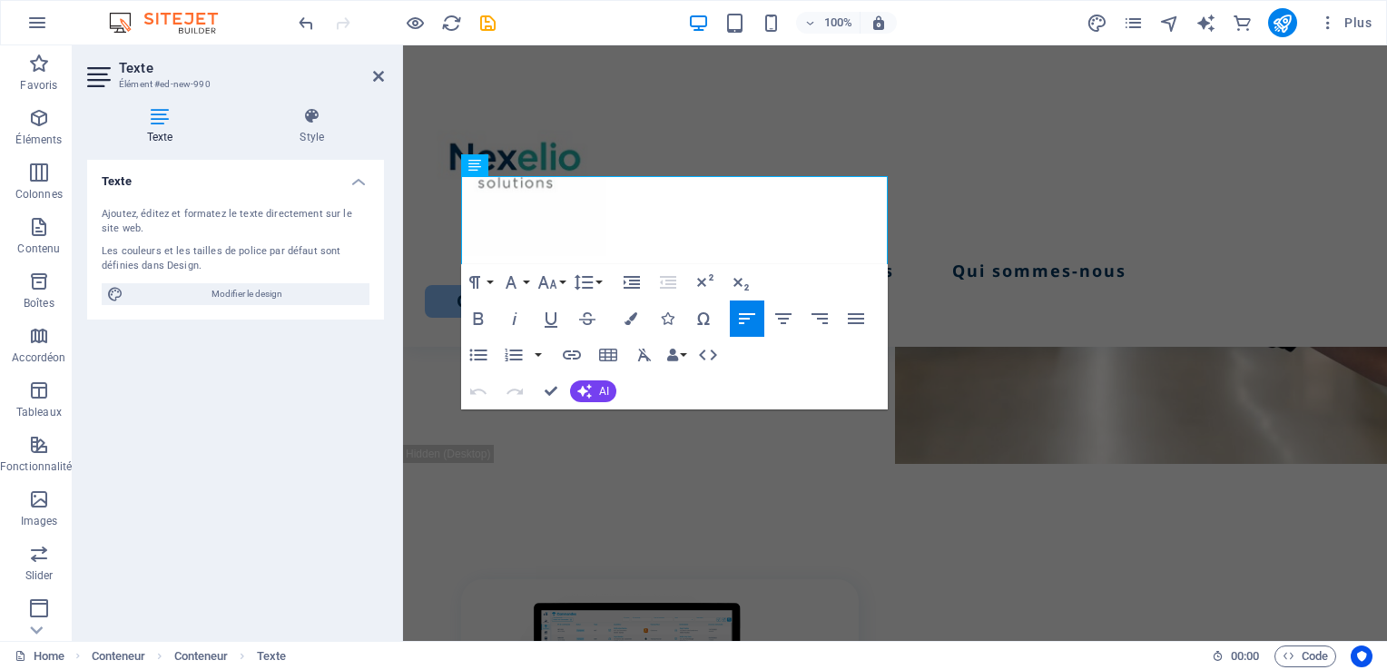
scroll to position [311, 0]
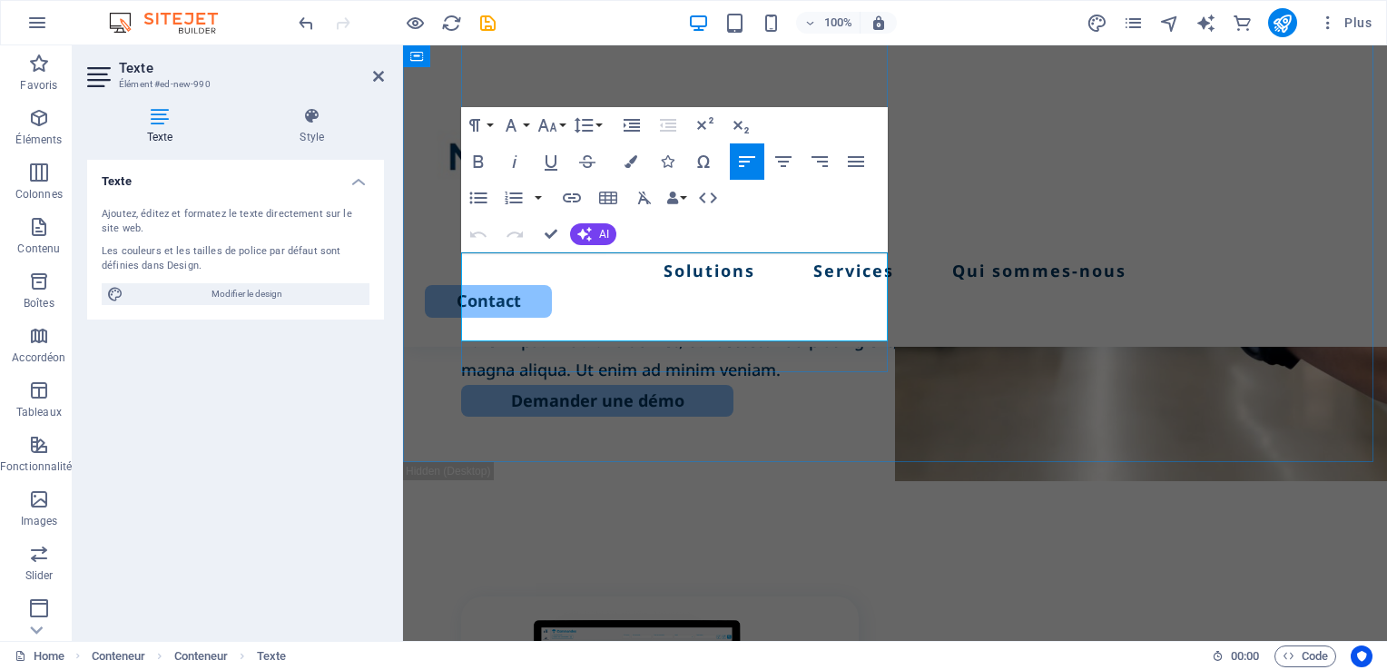
click at [829, 329] on span "Lorem ipsum dolor sit amet, consectetur adipiscing elit, sed do eiusmod tempor …" at bounding box center [893, 354] width 865 height 51
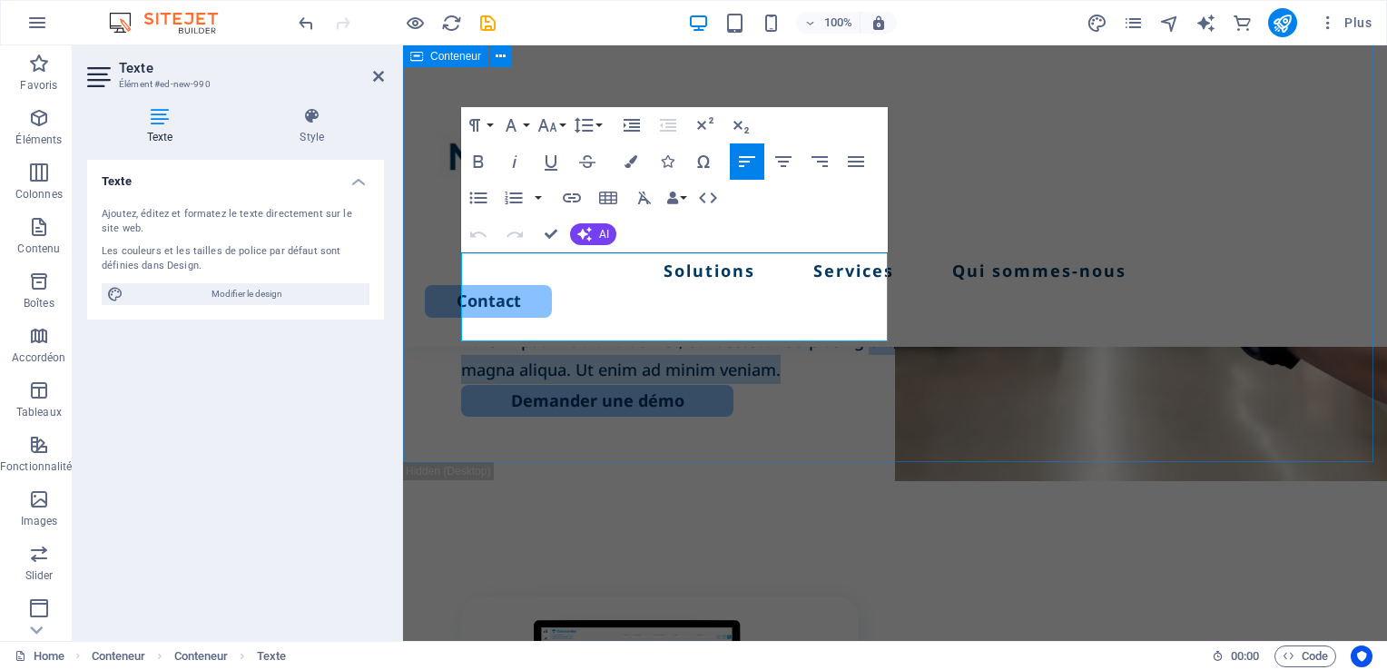
drag, startPoint x: 843, startPoint y: 328, endPoint x: 455, endPoint y: 293, distance: 389.9
click at [455, 293] on div "« Optimisez votre gestion d’entrepôt avec Reflex WMS » Solution complète, flexi…" at bounding box center [895, 112] width 984 height 699
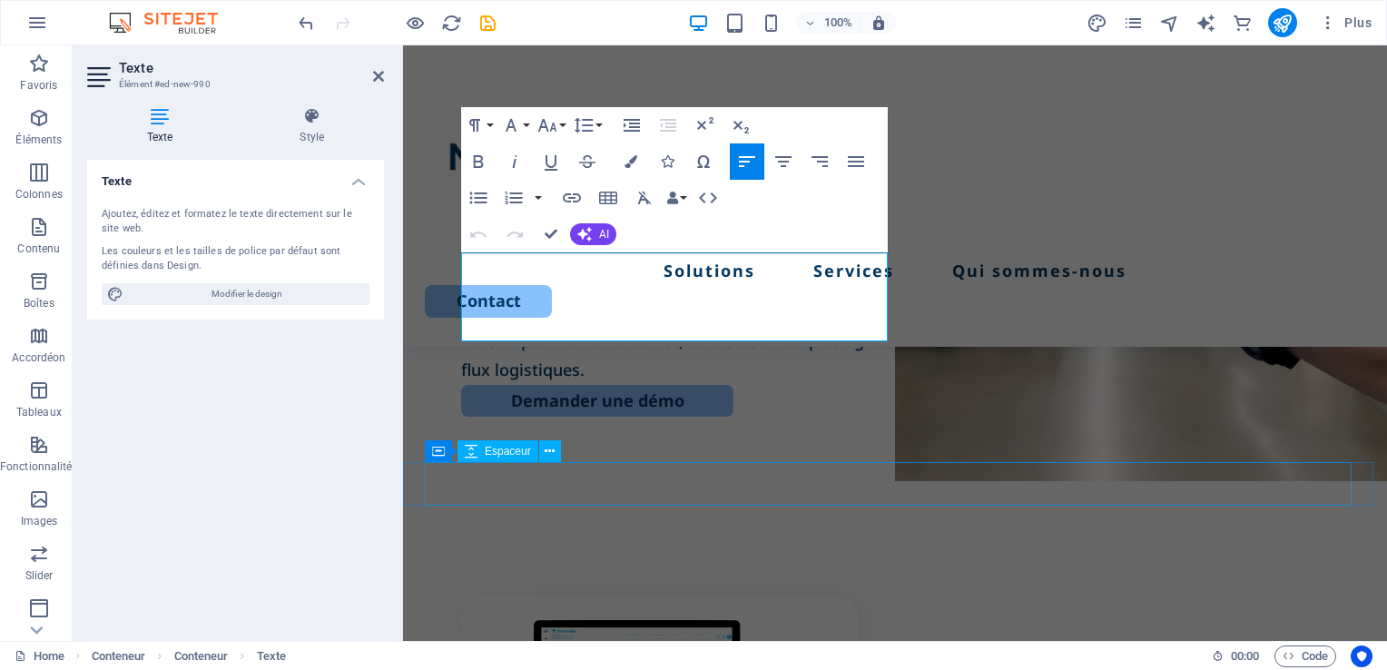
scroll to position [958, 3]
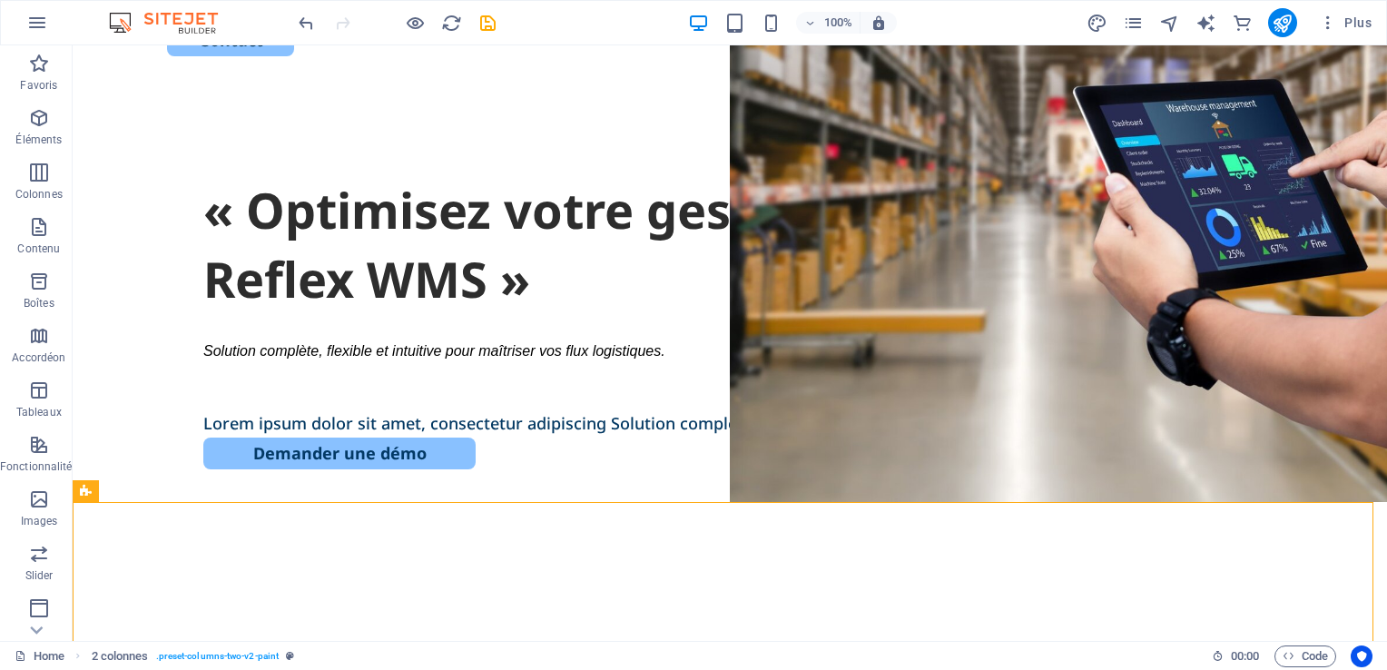
scroll to position [214, 0]
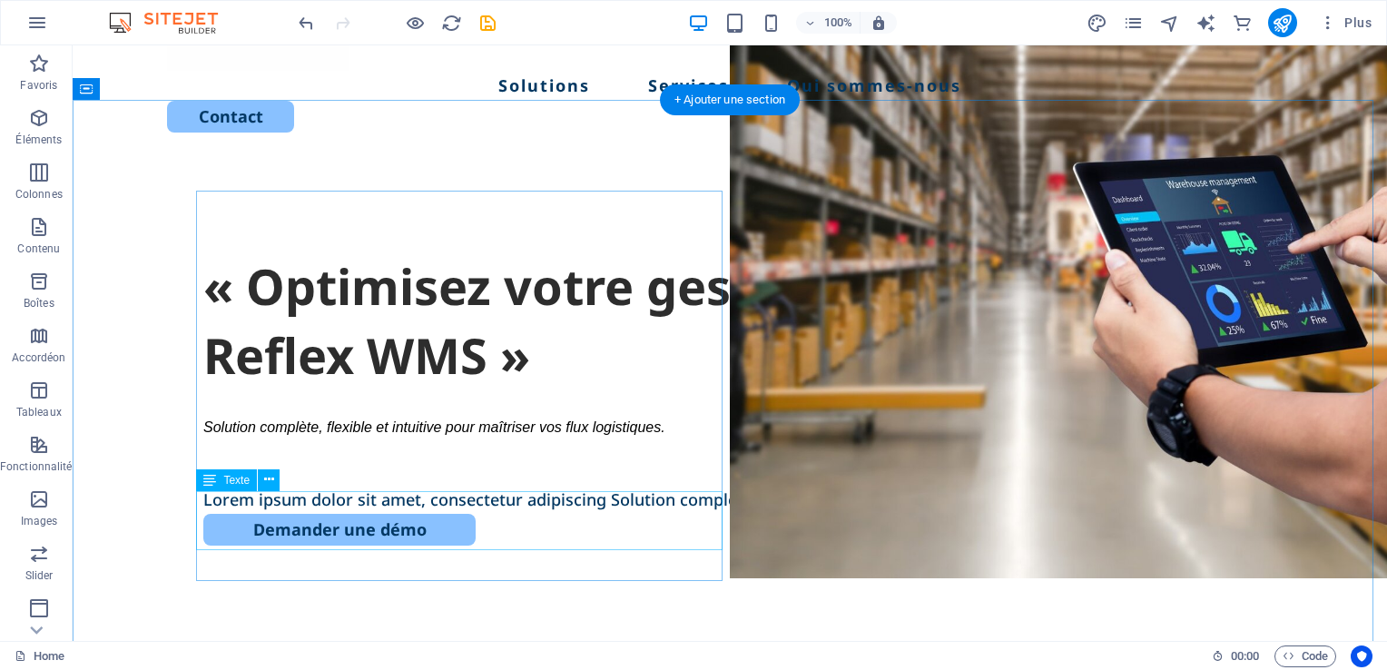
click at [407, 514] on div "Lorem ipsum dolor sit amet, consectetur adipiscing Solution complète, flexible …" at bounding box center [729, 499] width 1053 height 29
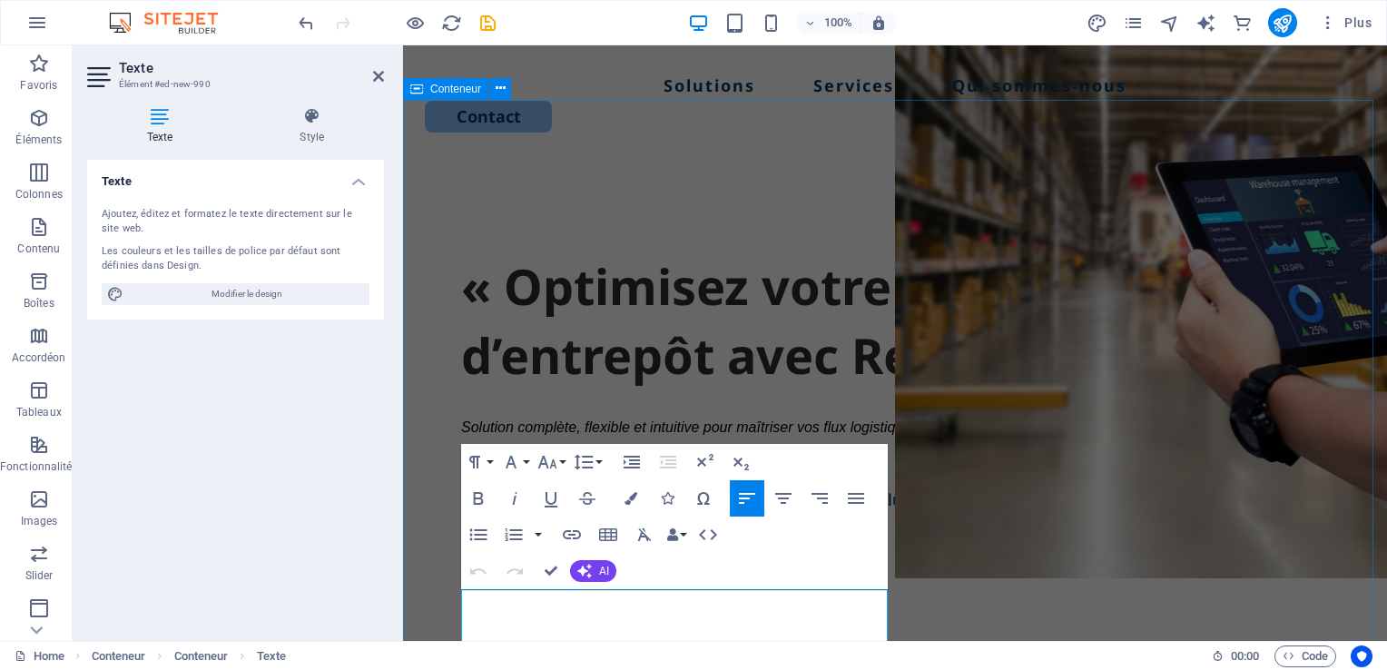
drag, startPoint x: 862, startPoint y: 604, endPoint x: 419, endPoint y: 585, distance: 443.2
click at [419, 585] on div "« Optimisez votre gestion d’entrepôt avec Reflex WMS » Solution complète, flexi…" at bounding box center [895, 511] width 984 height 699
click at [361, 530] on div "Texte Ajoutez, éditez et formatez le texte directement sur le site web. Les cou…" at bounding box center [235, 393] width 297 height 466
click at [356, 500] on div "Texte Ajoutez, éditez et formatez le texte directement sur le site web. Les cou…" at bounding box center [235, 393] width 297 height 466
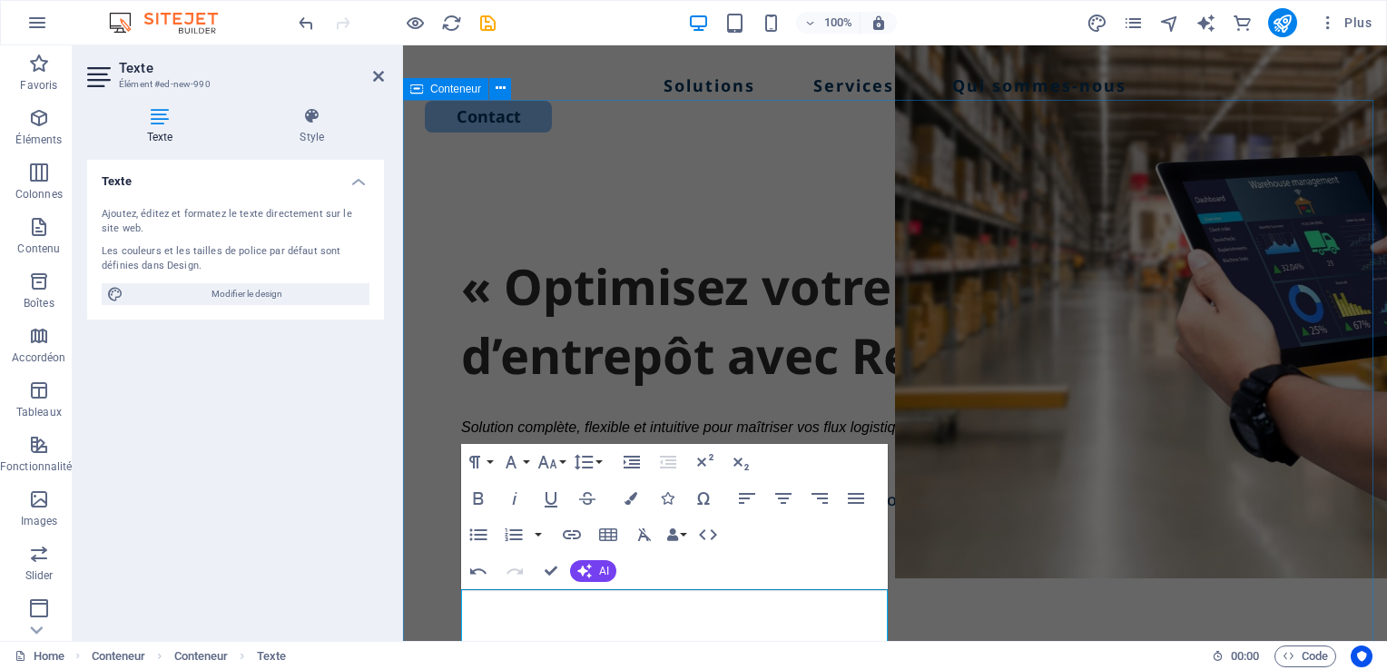
click at [420, 492] on div "« Optimisez votre gestion d’entrepôt avec Reflex WMS » Solution complète, flexi…" at bounding box center [895, 511] width 984 height 699
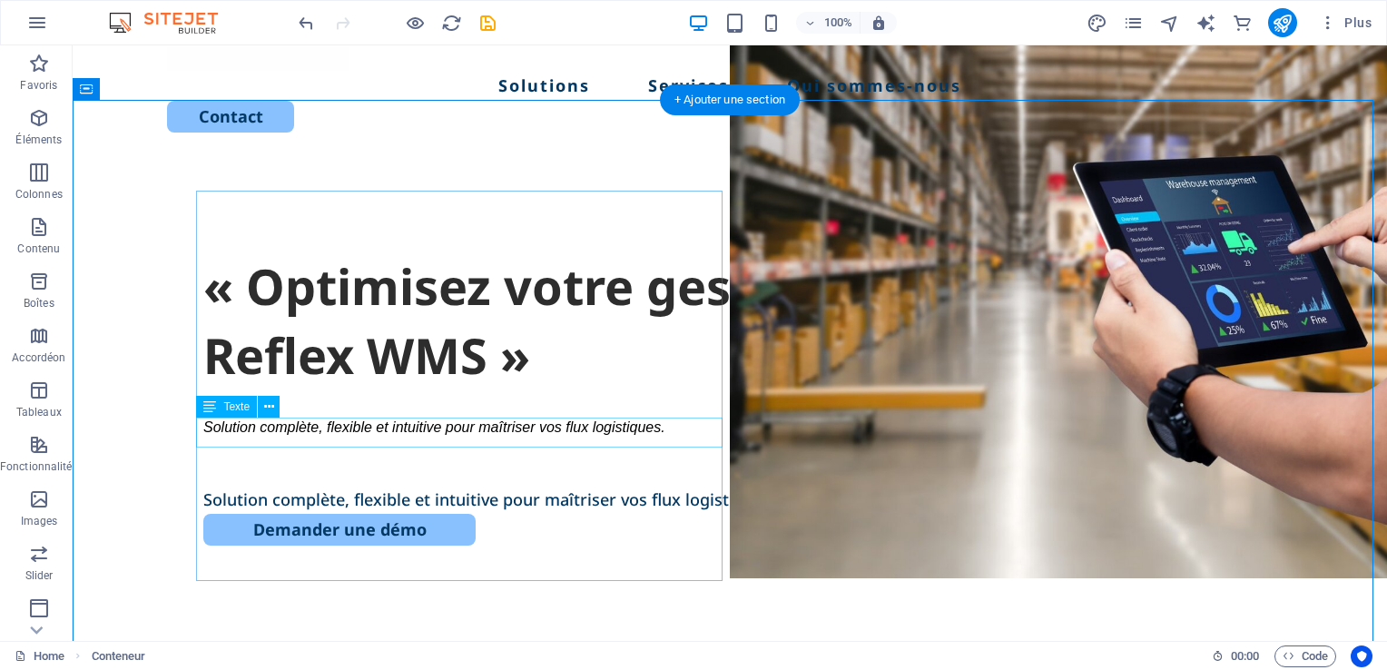
click at [355, 435] on span "Solution complète, flexible et intuitive pour maîtriser vos flux logistiques." at bounding box center [434, 426] width 462 height 15
click at [668, 429] on div "Solution complète, flexible et intuitive pour maîtriser vos flux logistiques." at bounding box center [729, 425] width 1053 height 29
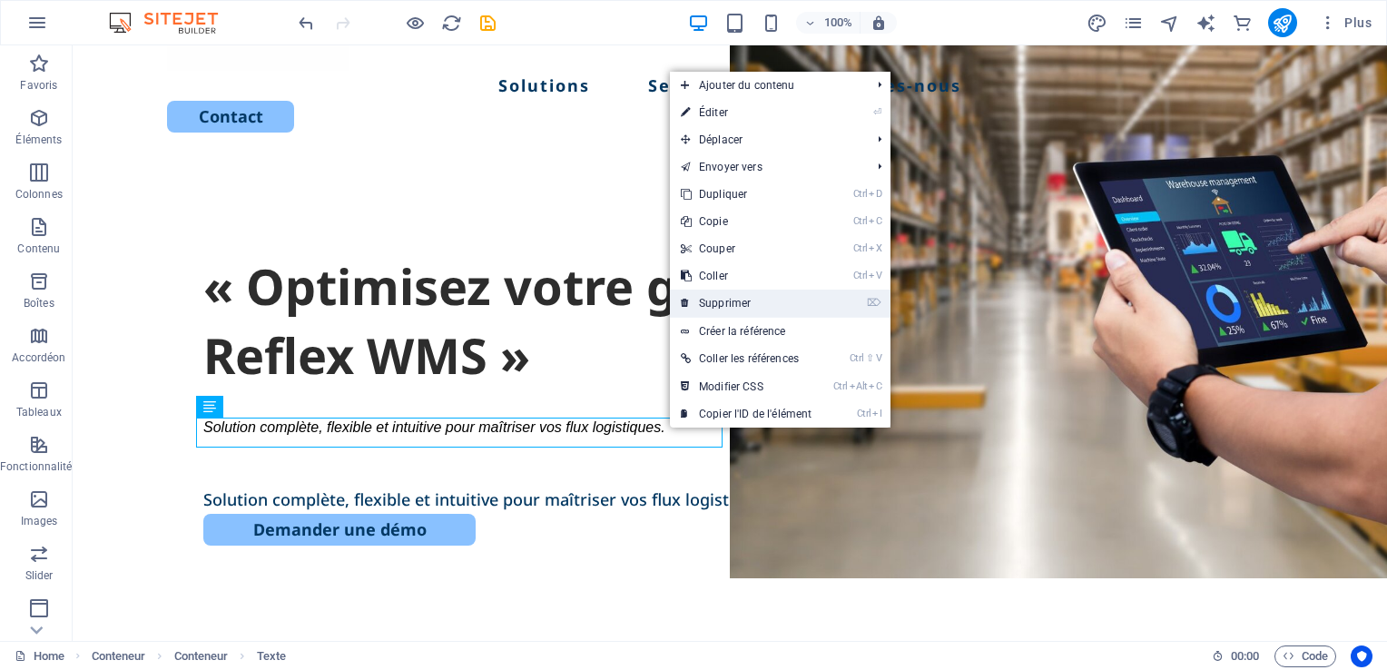
click at [750, 304] on link "⌦ Supprimer" at bounding box center [746, 302] width 152 height 27
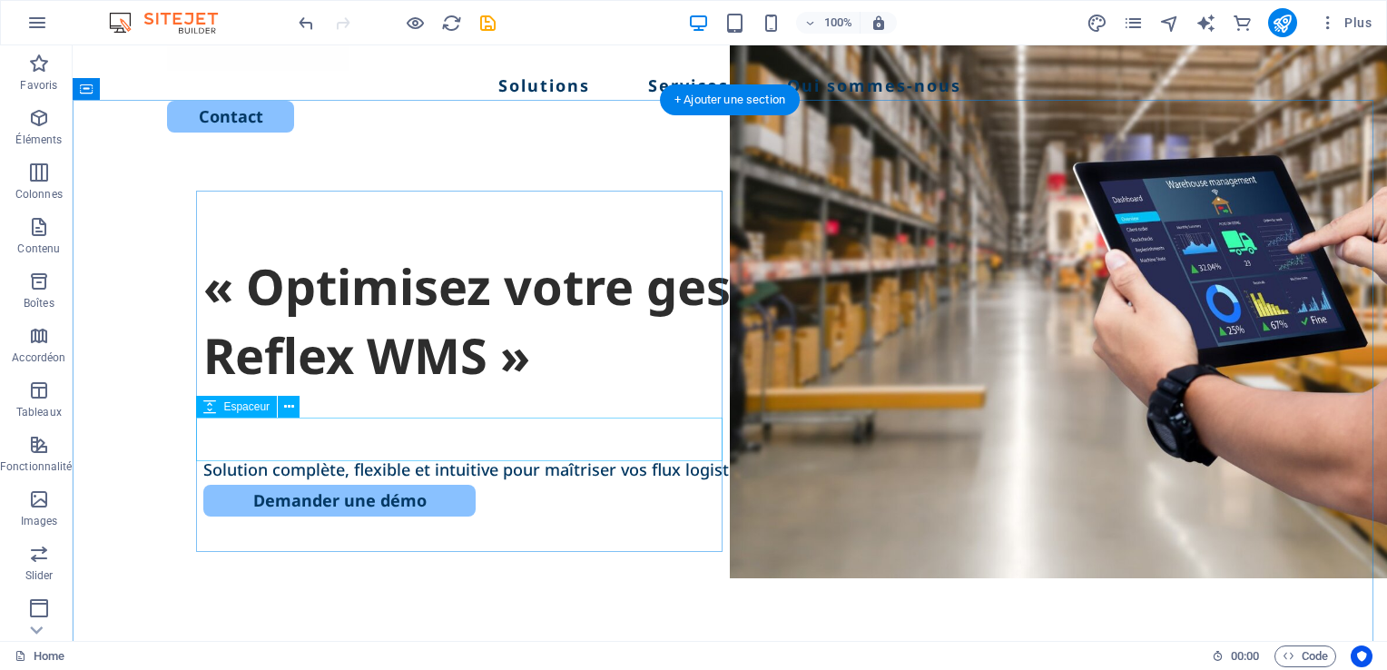
click at [299, 437] on div at bounding box center [729, 433] width 1053 height 44
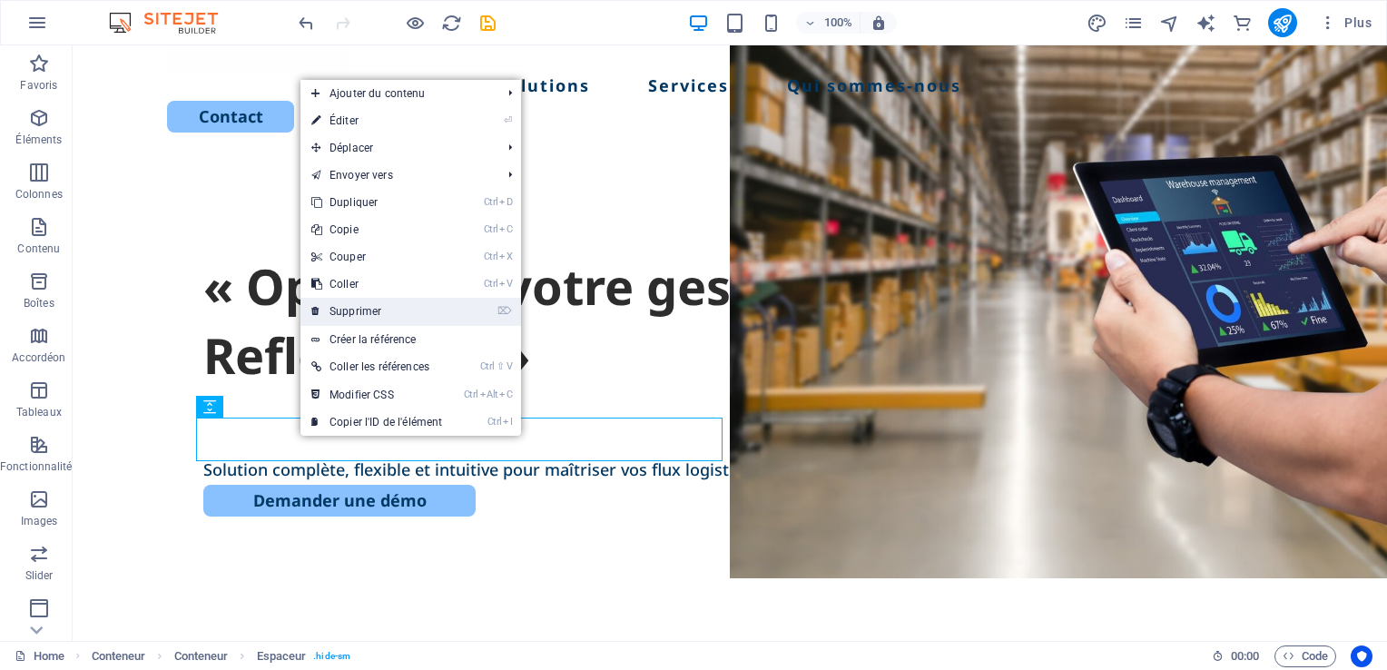
click at [391, 312] on link "⌦ Supprimer" at bounding box center [376, 311] width 152 height 27
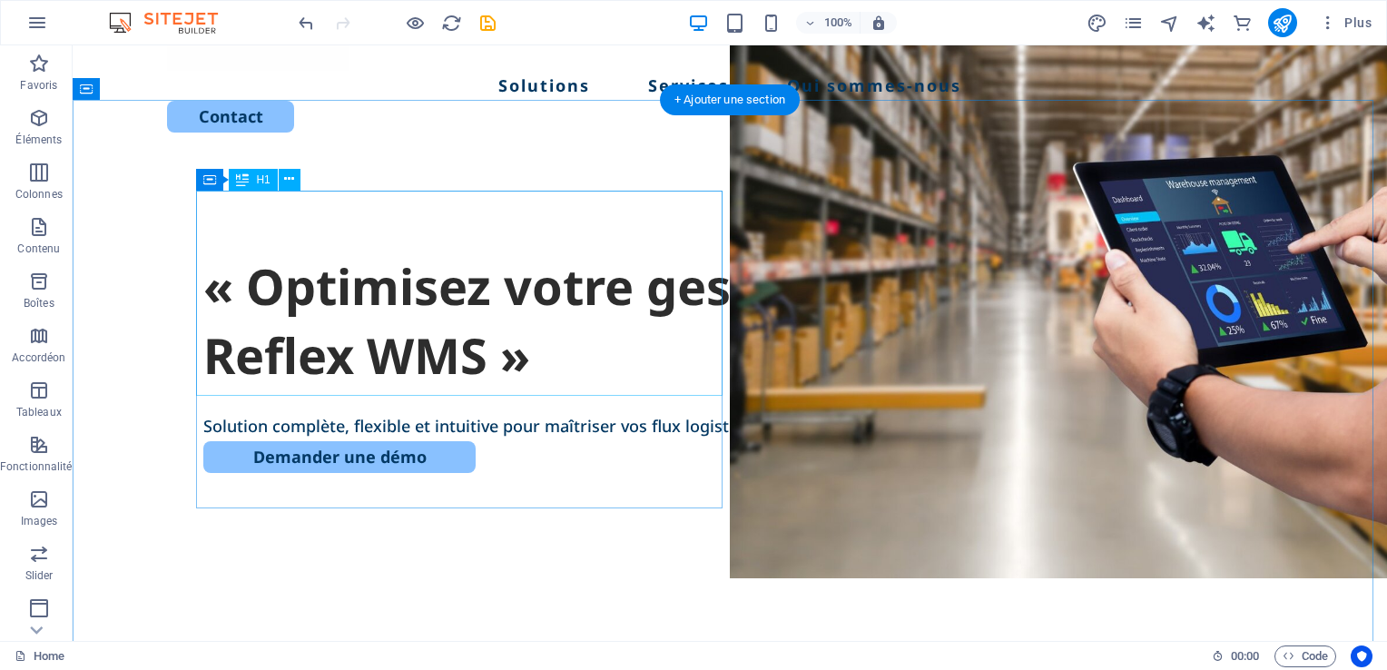
click at [414, 321] on div "« Optimisez votre gestion d’entrepôt avec Reflex WMS »" at bounding box center [729, 320] width 1053 height 137
click at [398, 591] on div "« Optimisez votre gestion d’entrepôt avec Reflex WMS » Solution complète, flexi…" at bounding box center [730, 511] width 1314 height 699
click at [442, 434] on div "Solution complète, flexible et intuitive pour maîtriser vos flux logistiques." at bounding box center [729, 425] width 1053 height 29
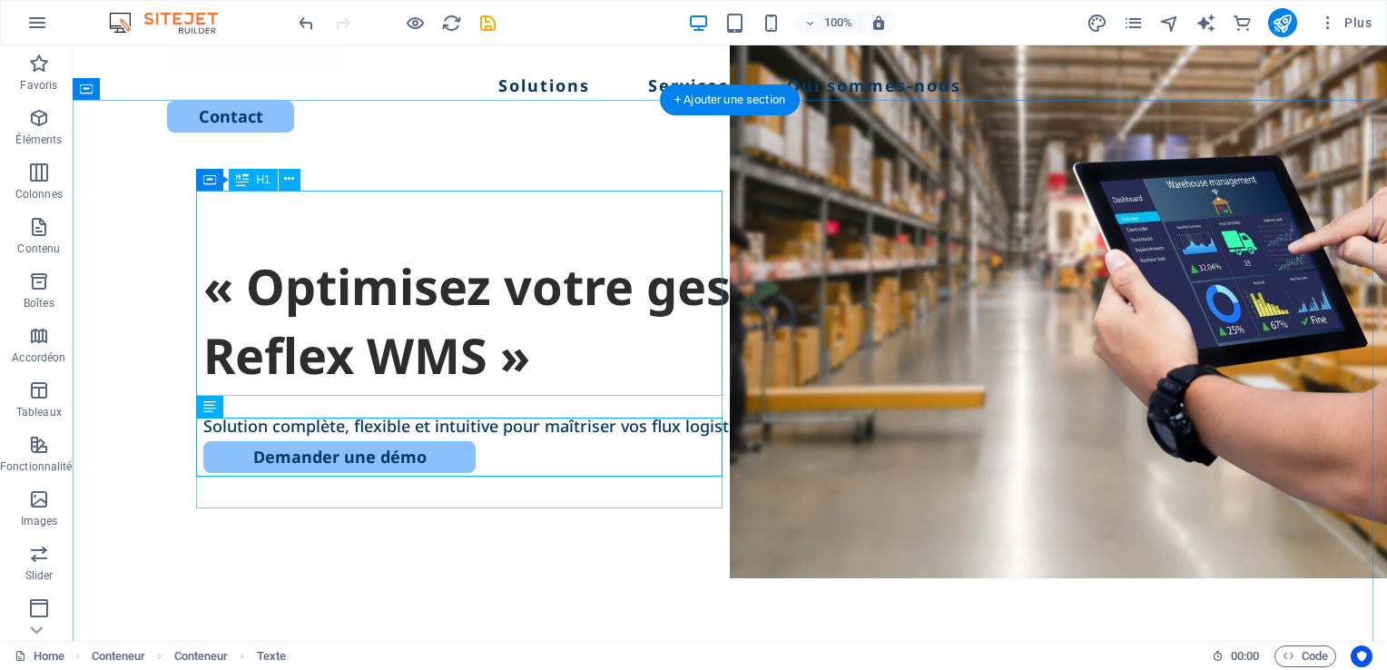
click at [278, 252] on div "« Optimisez votre gestion d’entrepôt avec Reflex WMS »" at bounding box center [729, 320] width 1053 height 137
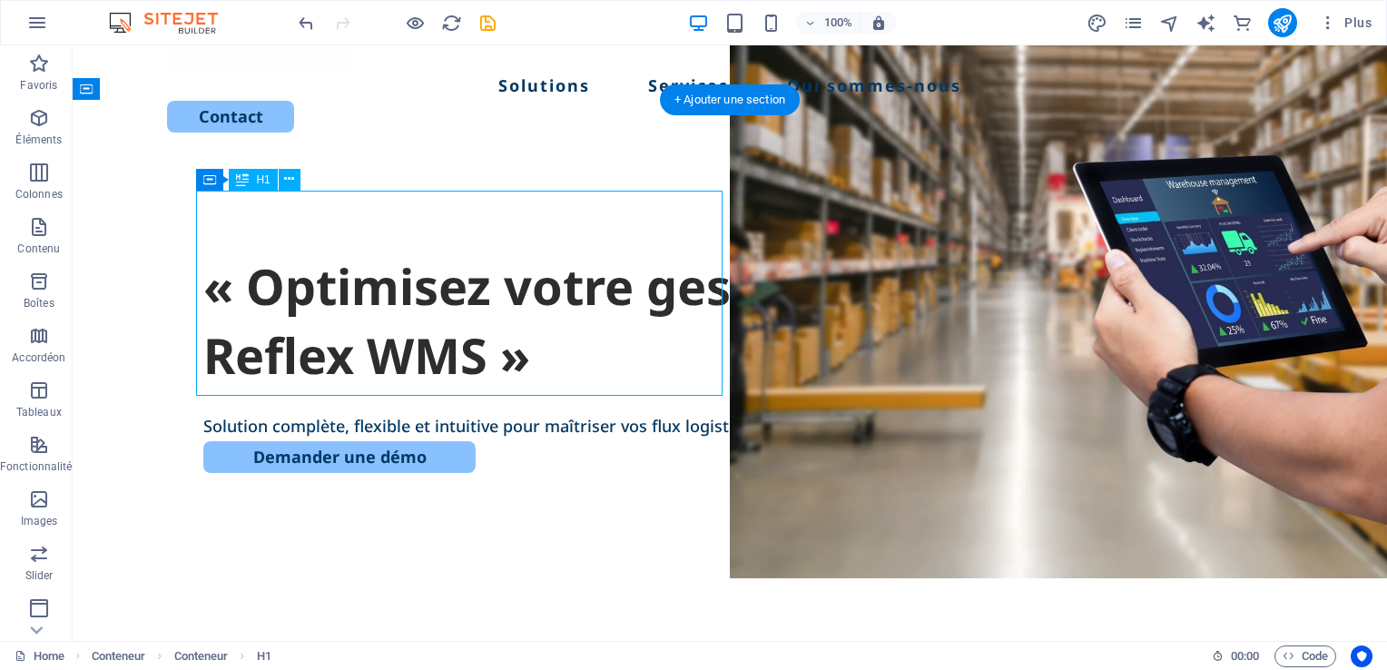
click at [278, 252] on div "« Optimisez votre gestion d’entrepôt avec Reflex WMS »" at bounding box center [729, 320] width 1053 height 137
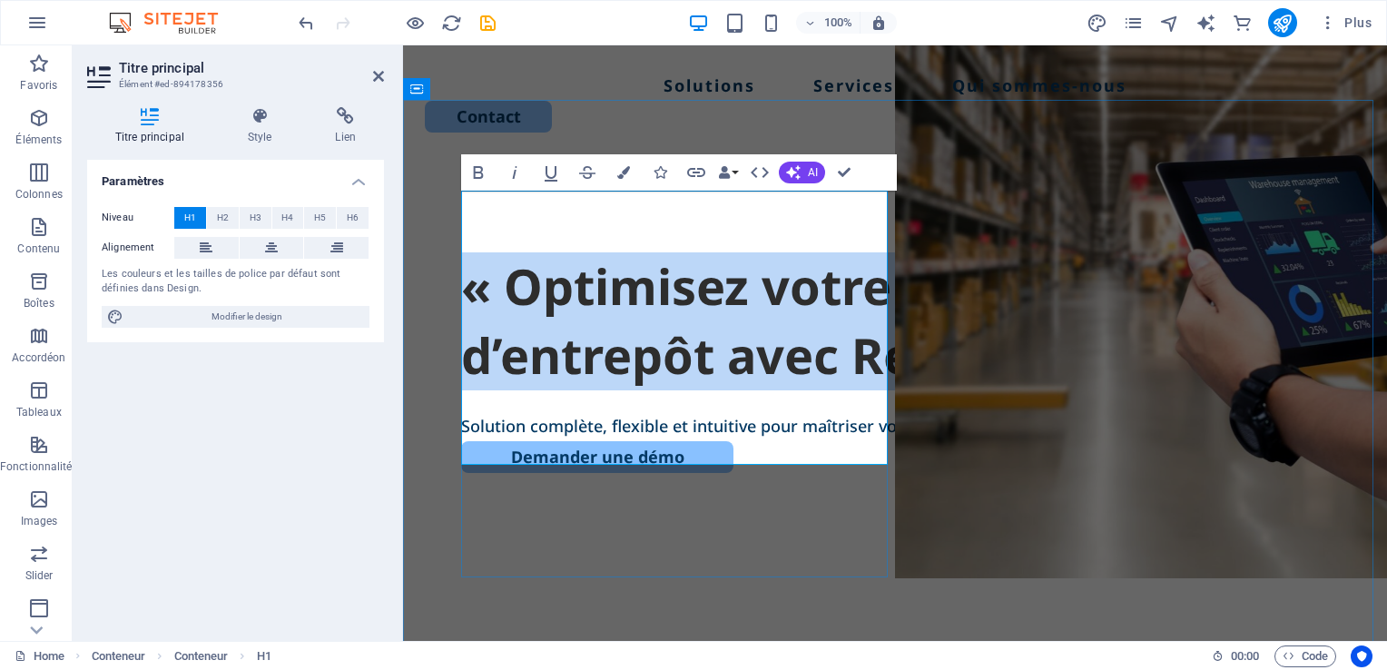
click at [510, 252] on h1 "« Optimisez votre gestion d’entrepôt avec Reflex WMS »" at bounding box center [895, 320] width 868 height 137
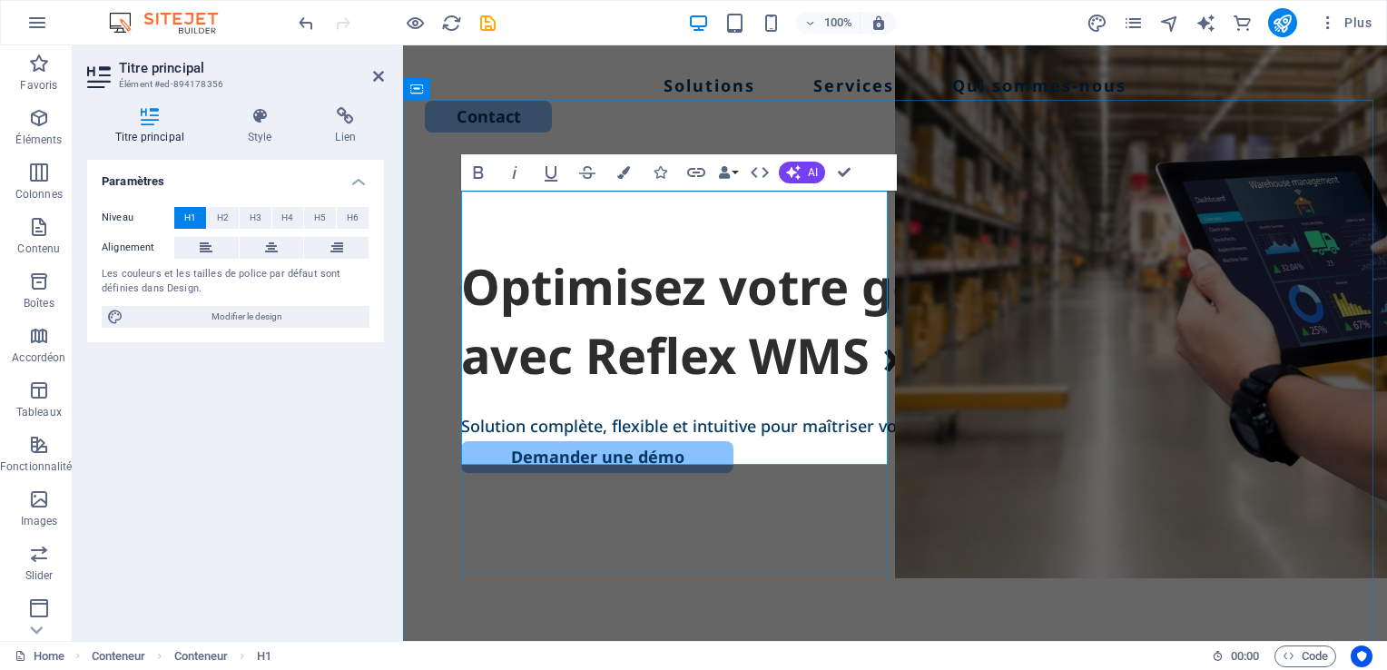
click at [805, 389] on h1 "Optimisez votre gestion d’entrepôt avec Reflex WMS »" at bounding box center [895, 320] width 868 height 137
click at [358, 423] on div "Paramètres Niveau H1 H2 H3 H4 H5 H6 Alignement Les couleurs et les tailles de p…" at bounding box center [235, 393] width 297 height 466
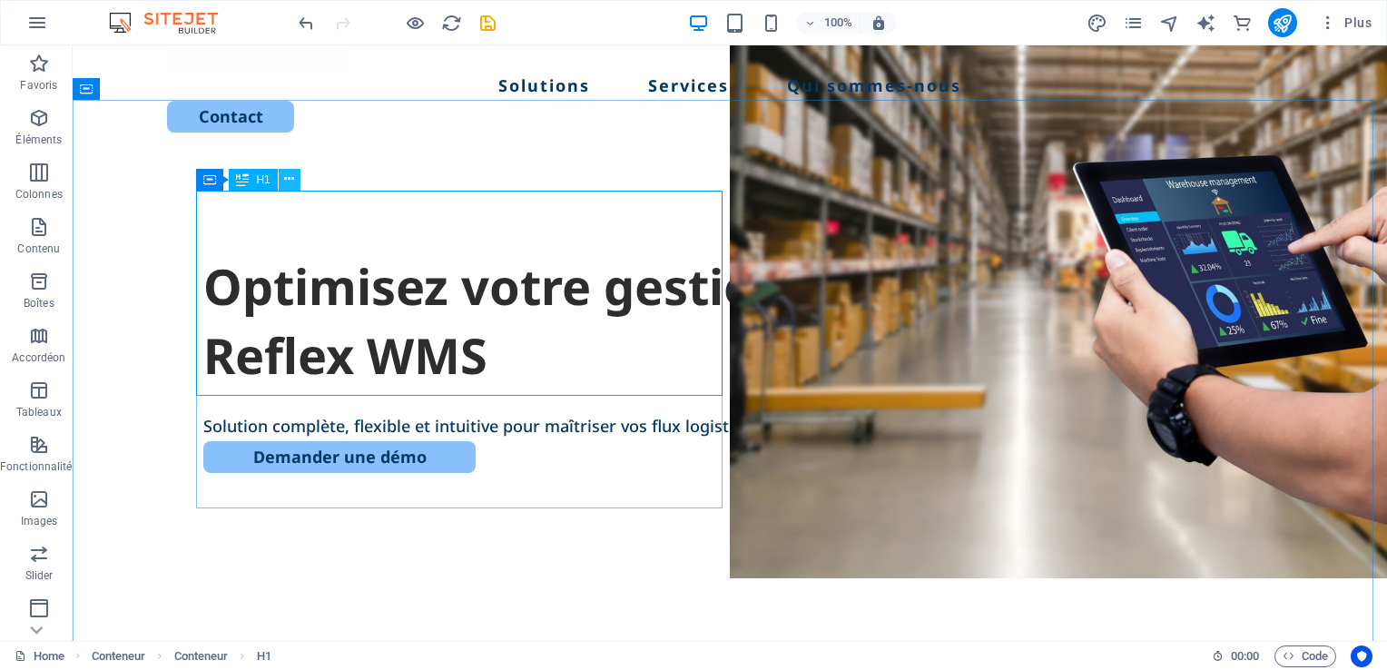
click at [290, 180] on icon at bounding box center [289, 179] width 10 height 19
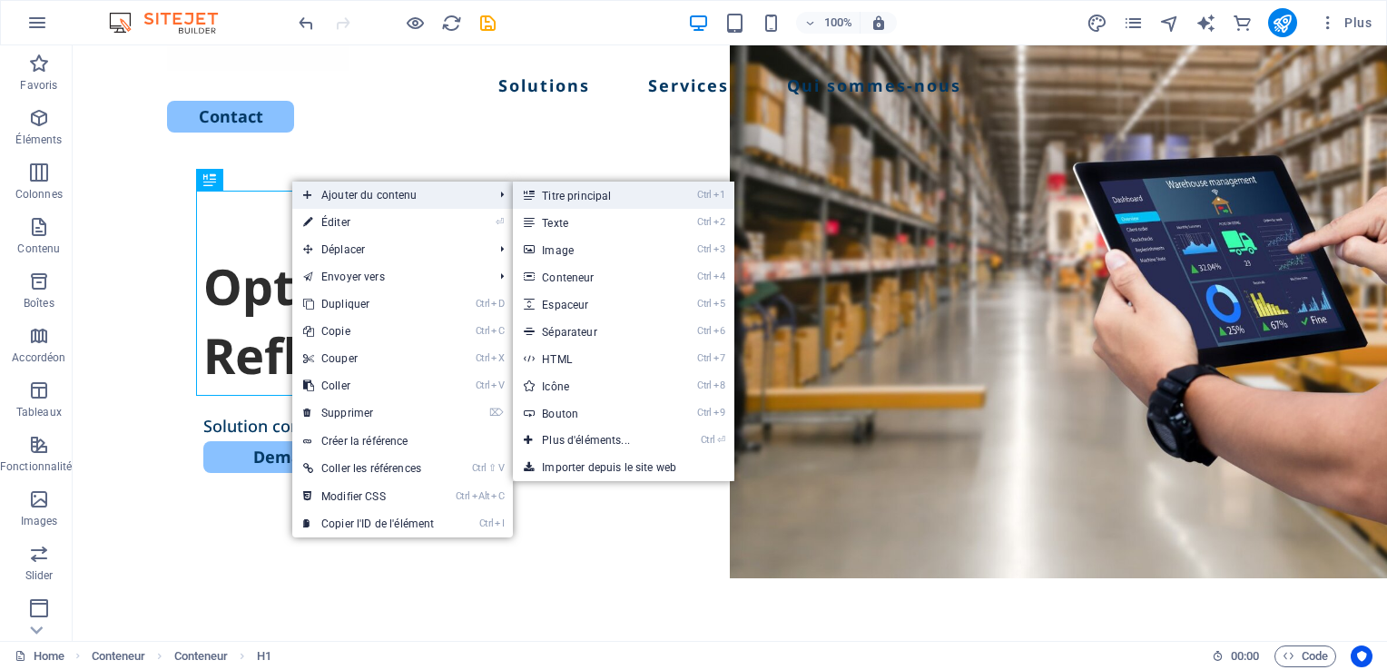
click at [596, 197] on link "Ctrl 1 Titre principal" at bounding box center [589, 194] width 153 height 27
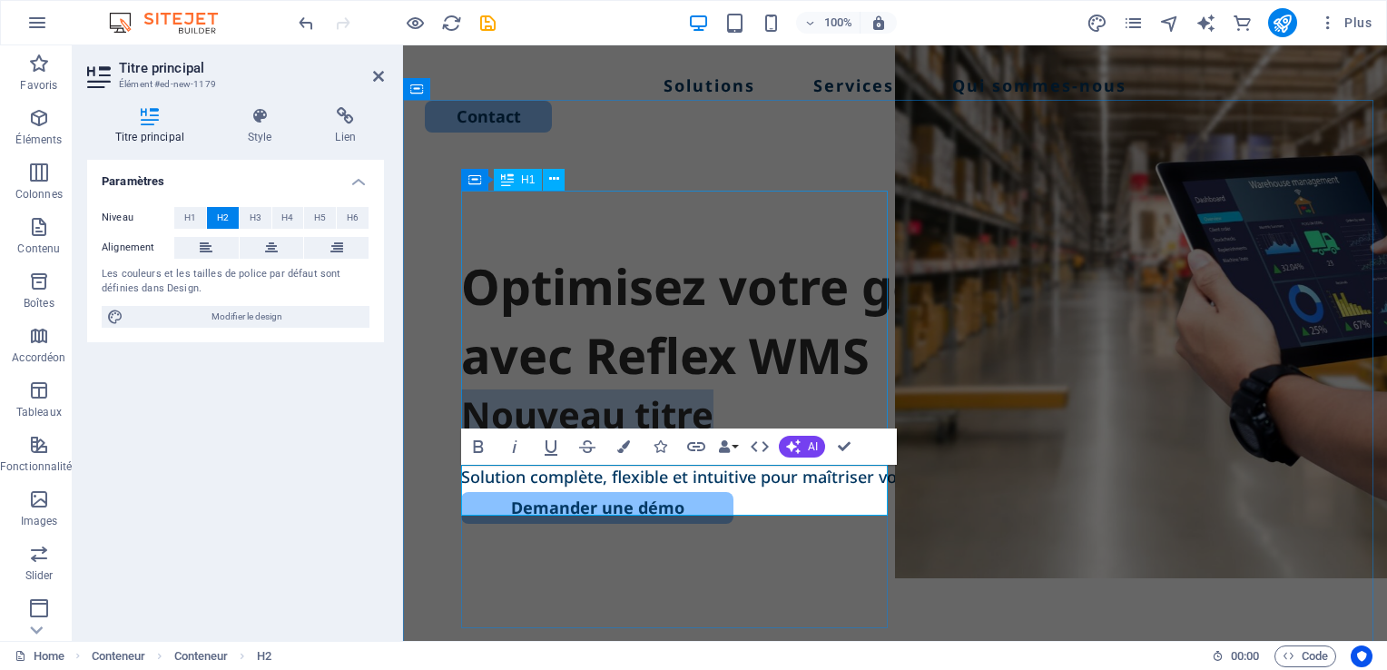
click at [581, 301] on div "Optimisez votre gestion d’entrepôt avec Reflex WMS" at bounding box center [895, 320] width 868 height 137
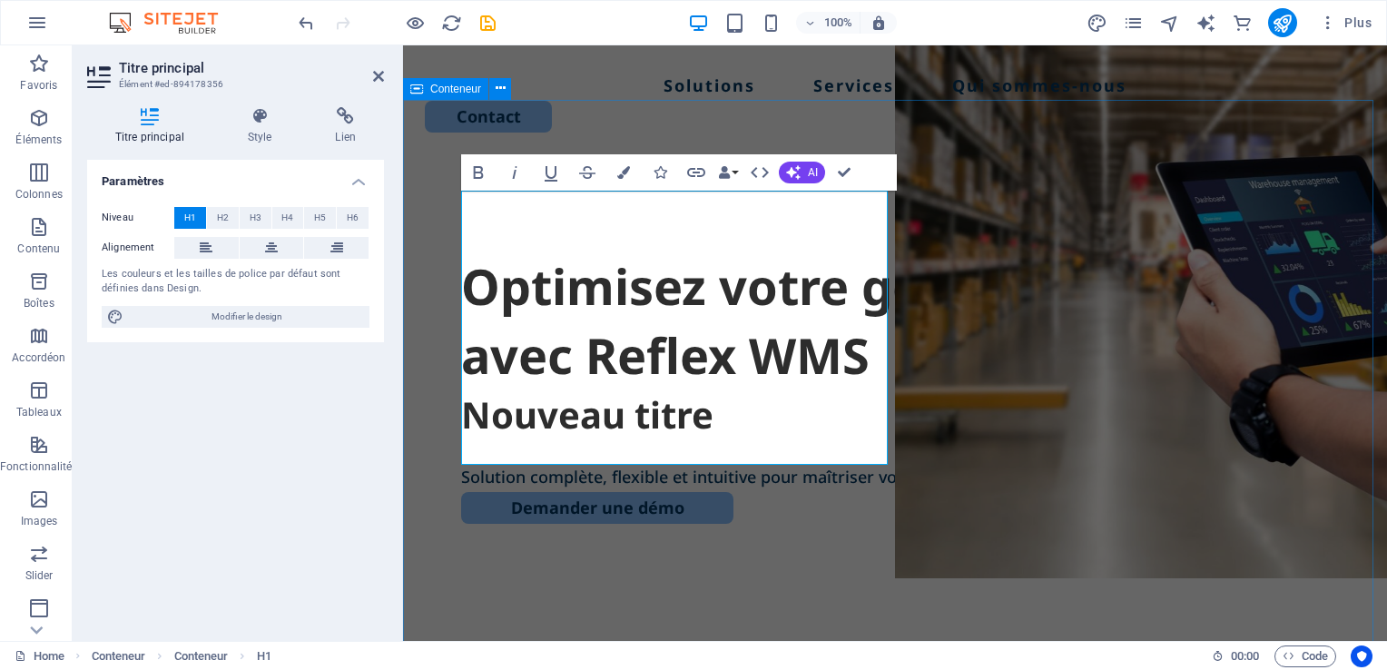
click at [439, 376] on div "Optimisez votre gestion d’entrepôt avec Reflex WMS Nouveau titre Solution compl…" at bounding box center [895, 511] width 984 height 699
select select "px"
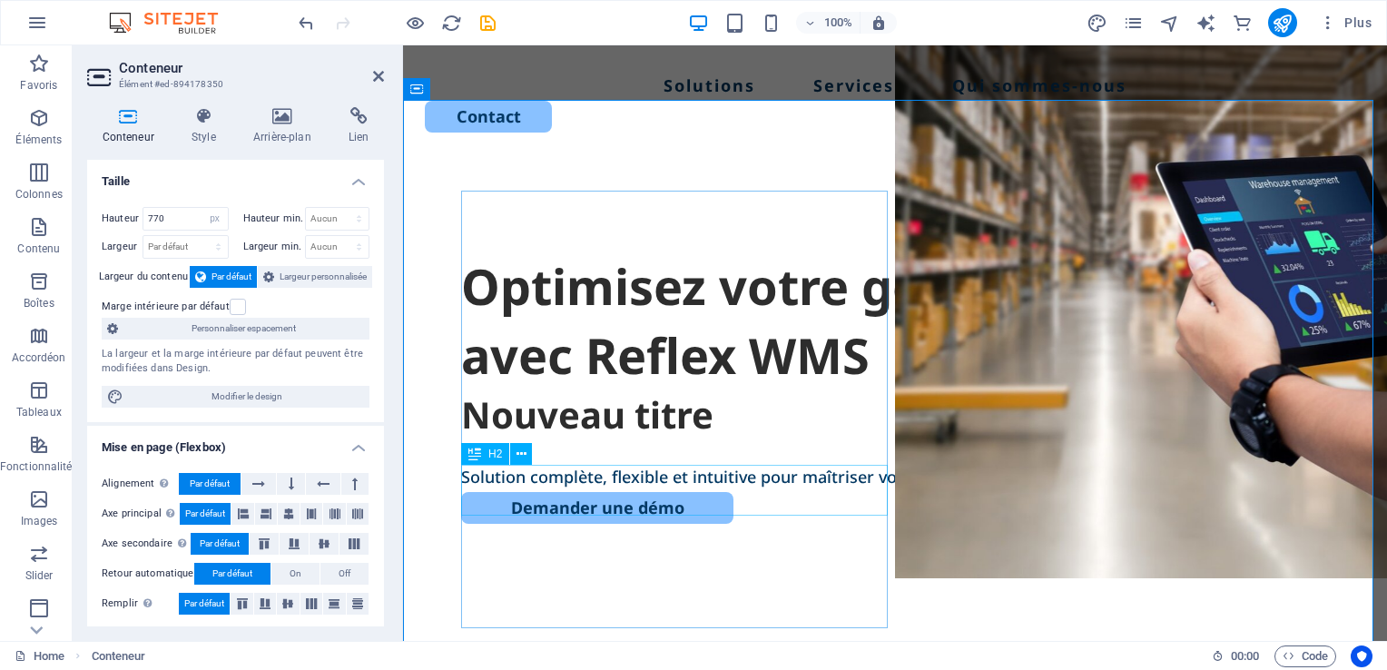
click at [531, 440] on div "Nouveau titre" at bounding box center [895, 414] width 868 height 51
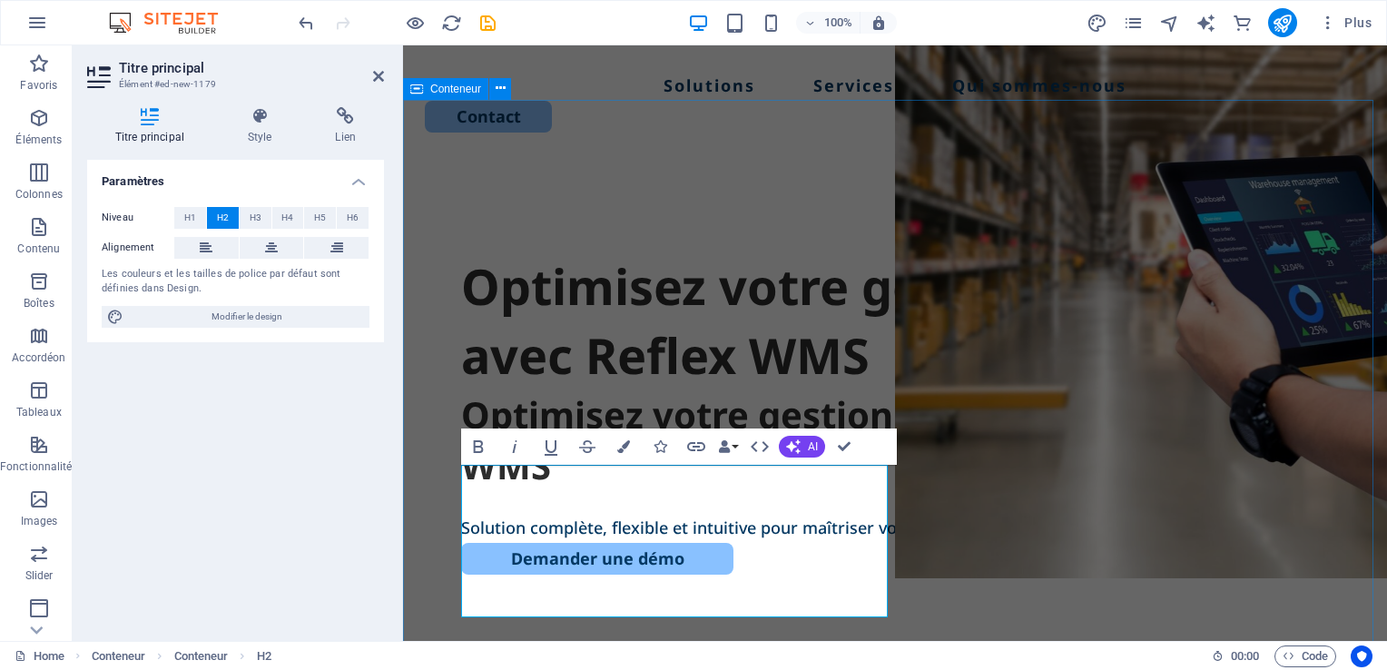
click at [425, 424] on div "Optimisez votre gestion d’entrepôt avec Reflex WMS Optimisez votre gestion d’en…" at bounding box center [895, 511] width 984 height 699
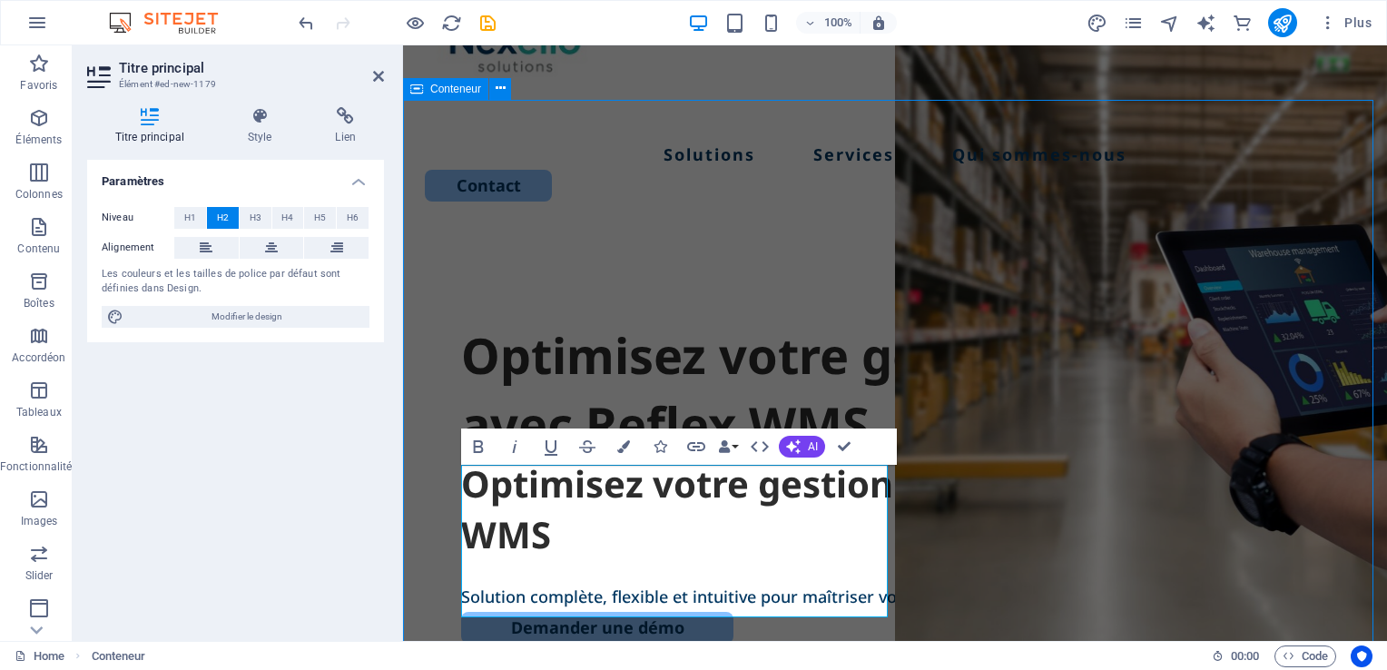
select select "px"
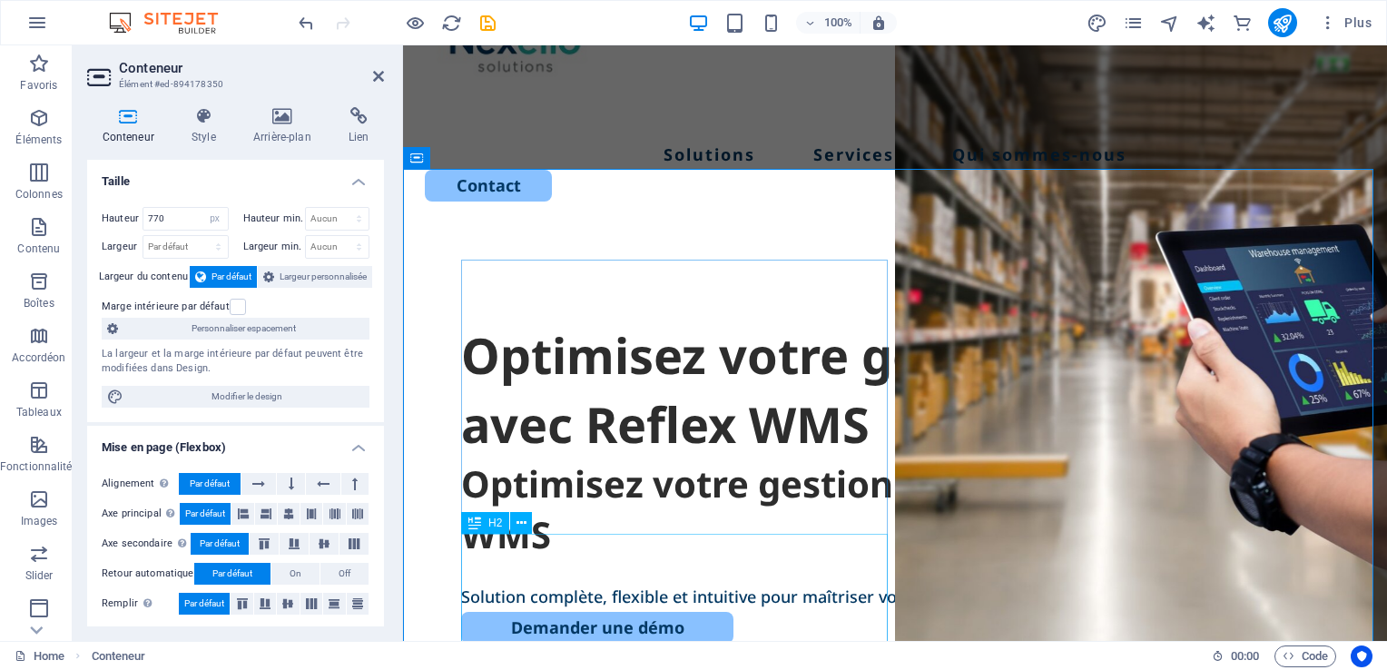
click at [600, 560] on div "Optimisez votre gestion d’entrepôt avec Reflex WMS" at bounding box center [895, 509] width 868 height 102
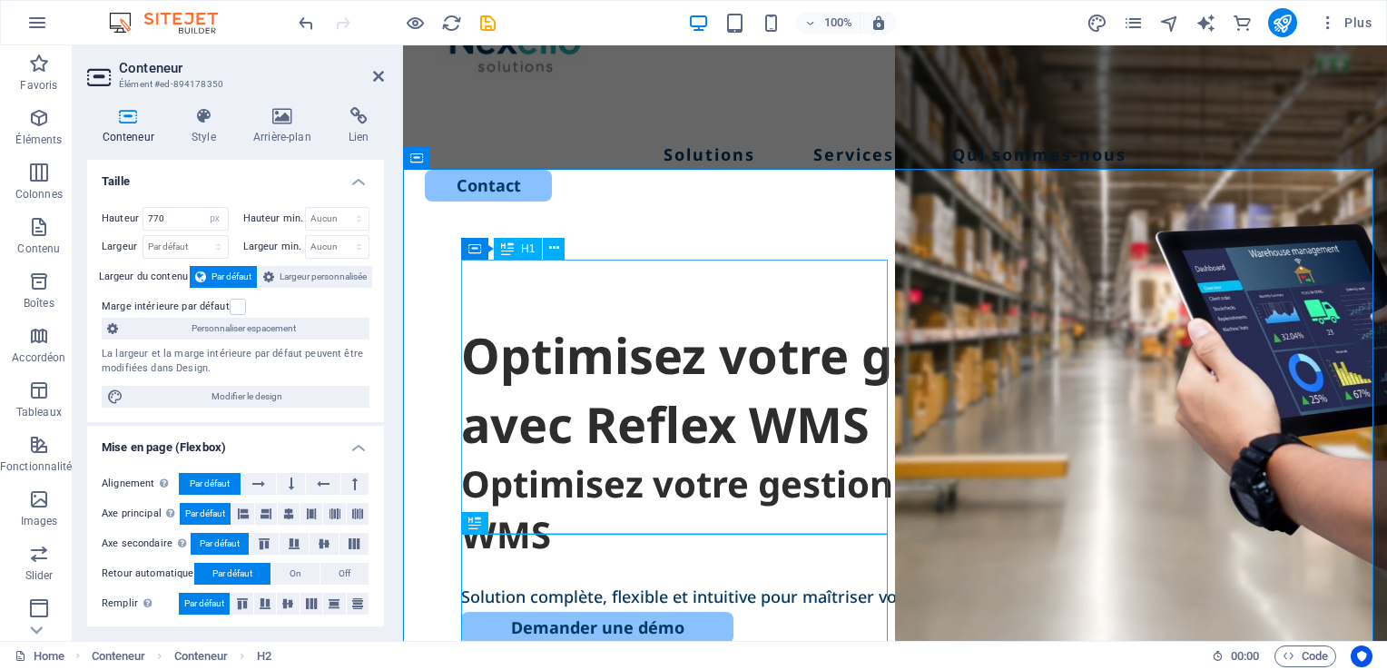
click at [587, 458] on div "Optimisez votre gestion d’entrepôt avec Reflex WMS" at bounding box center [895, 389] width 868 height 137
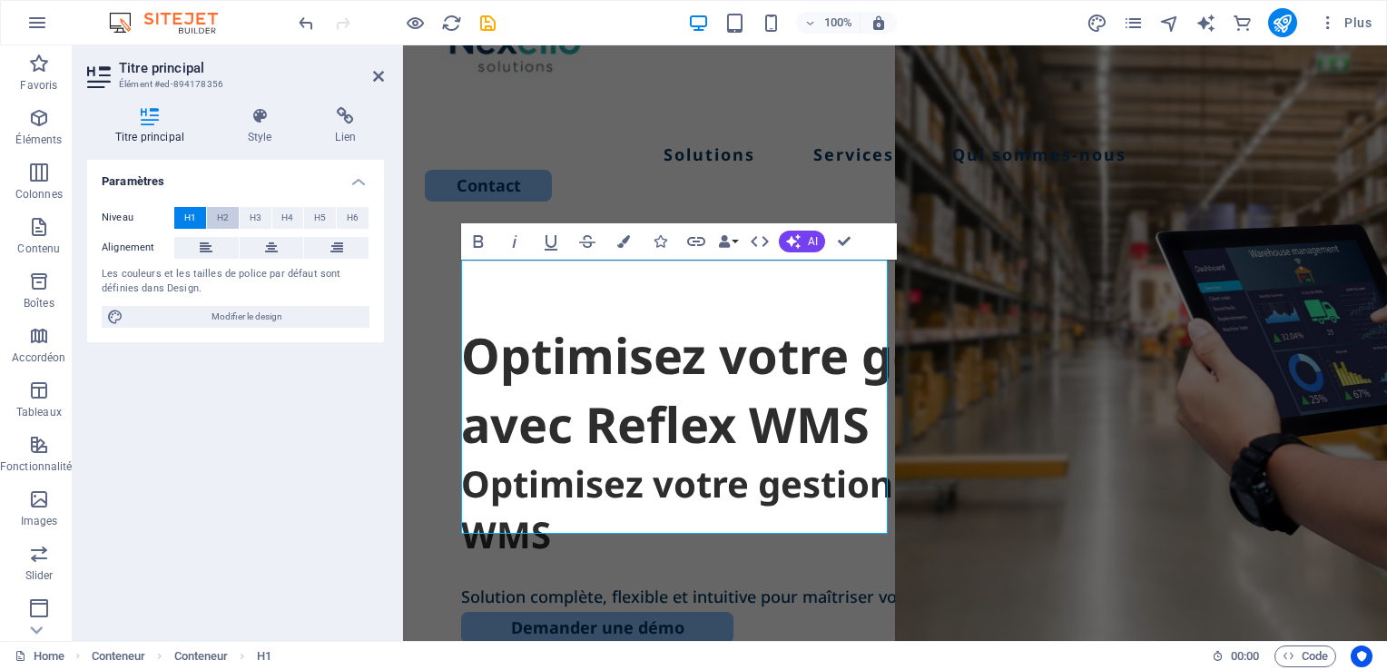
click at [224, 217] on span "H2" at bounding box center [223, 218] width 12 height 22
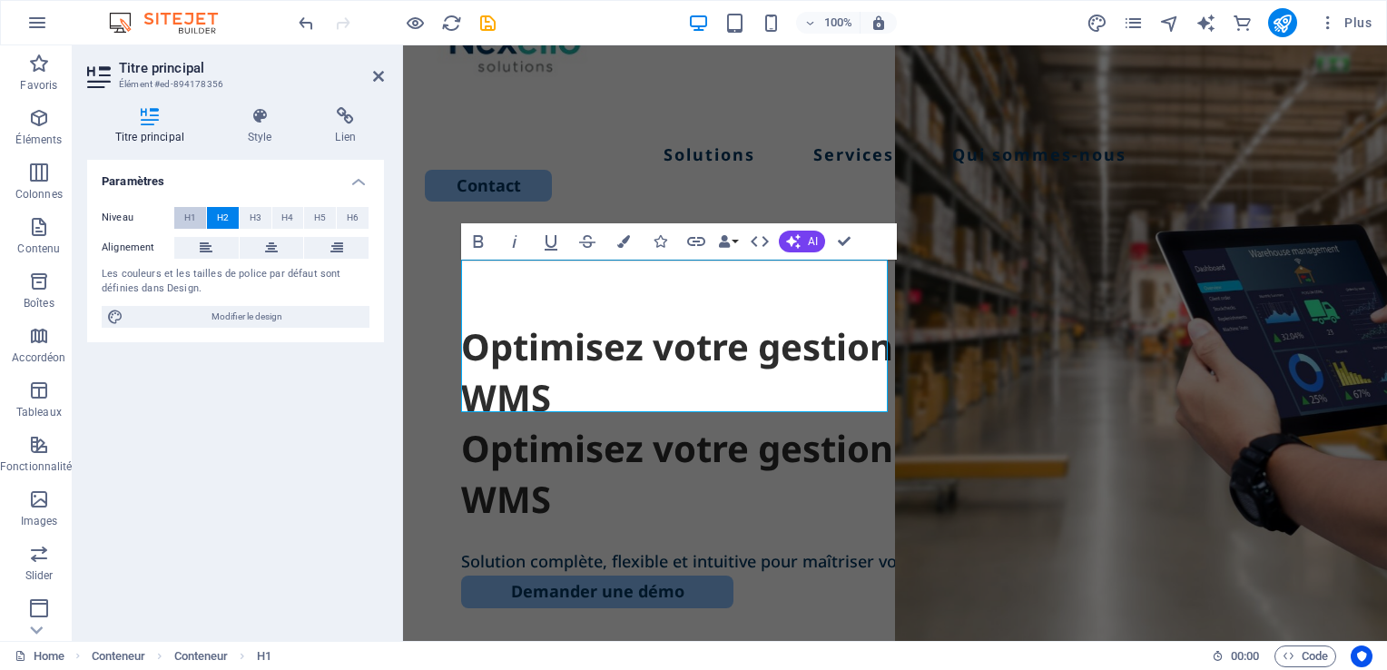
click at [195, 216] on span "H1" at bounding box center [190, 218] width 12 height 22
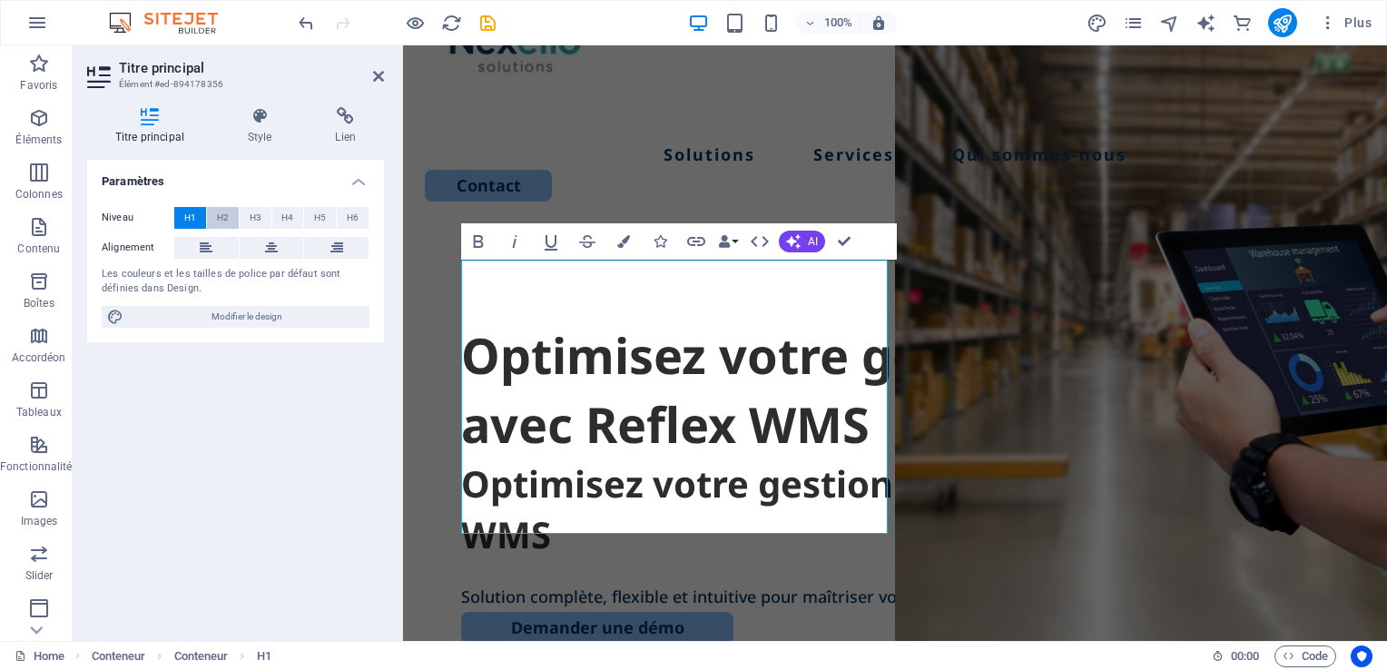
click at [232, 214] on button "H2" at bounding box center [223, 218] width 32 height 22
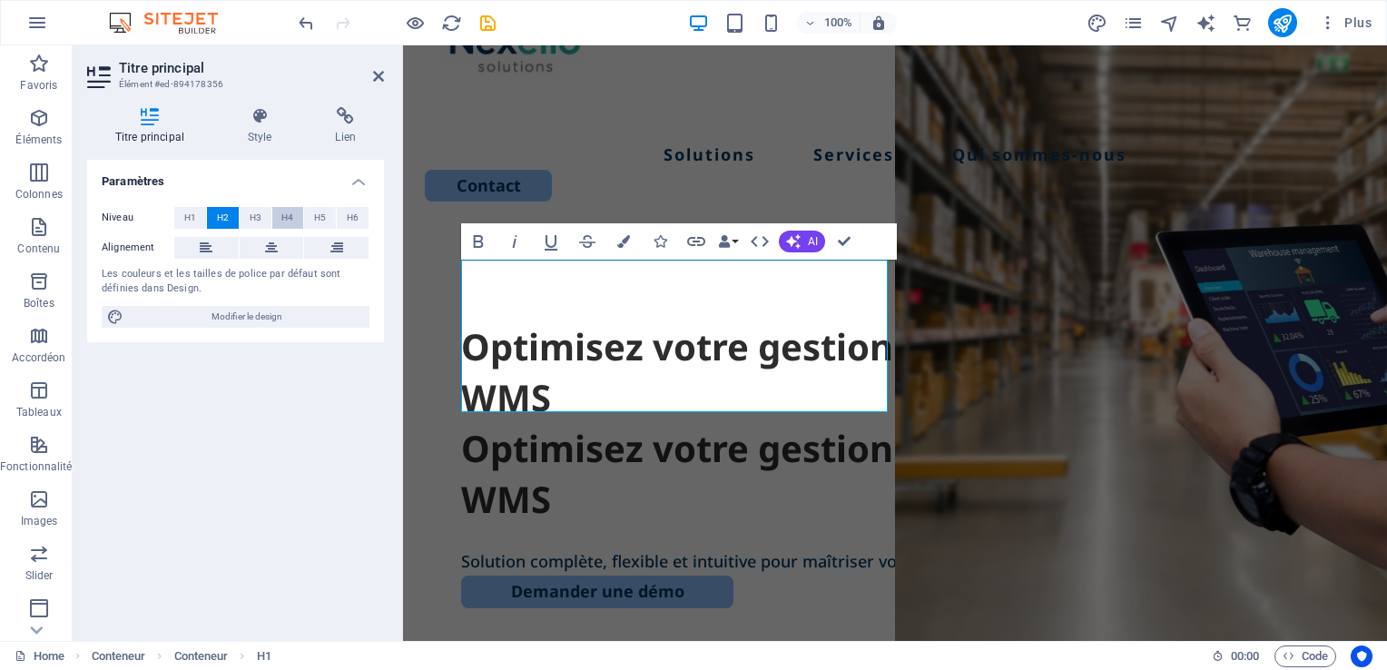
click at [272, 217] on button "H4" at bounding box center [288, 218] width 32 height 22
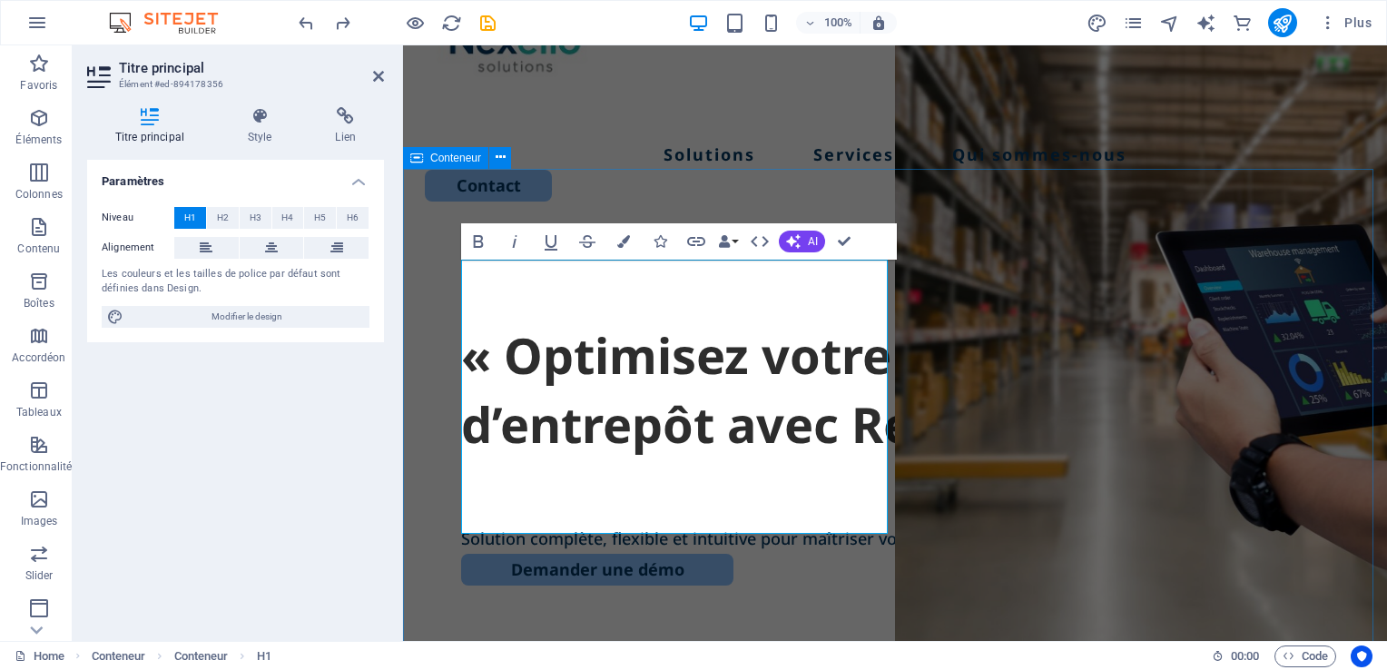
click at [442, 550] on div "« Optimisez votre gestion d’entrepôt avec Reflex WMS » Solution complète, flexi…" at bounding box center [895, 579] width 984 height 699
select select "px"
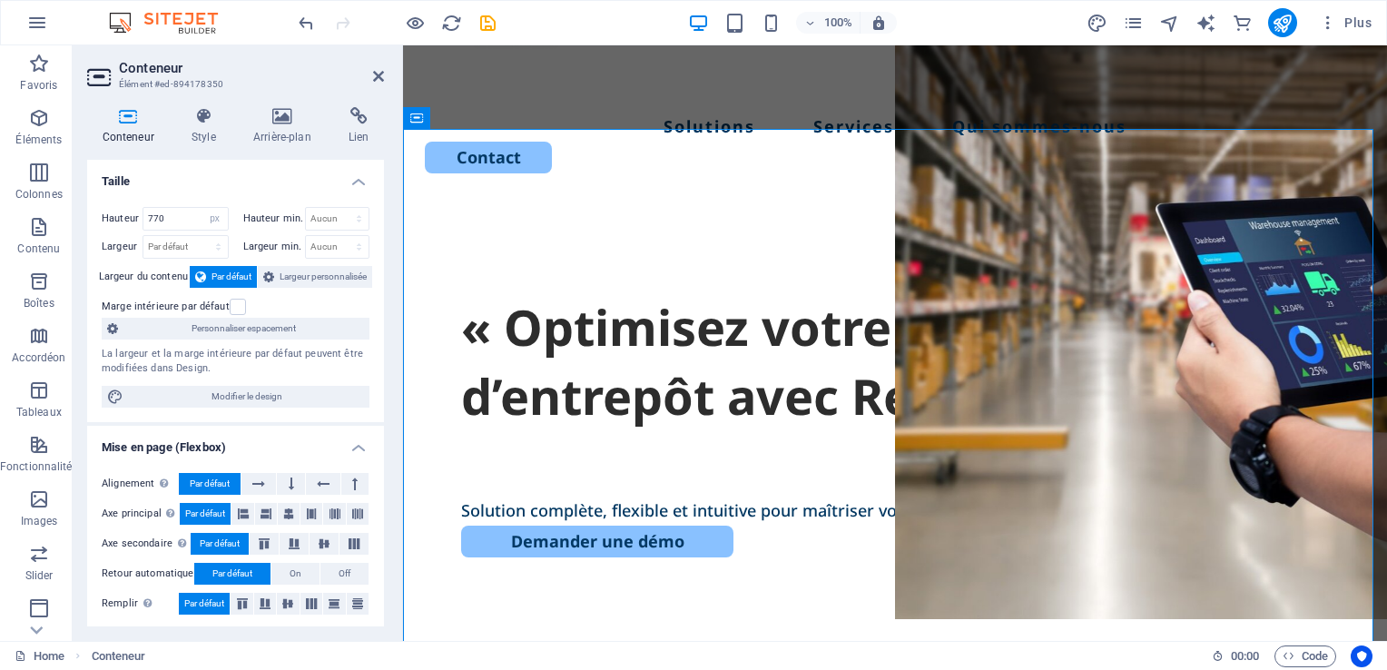
scroll to position [185, 0]
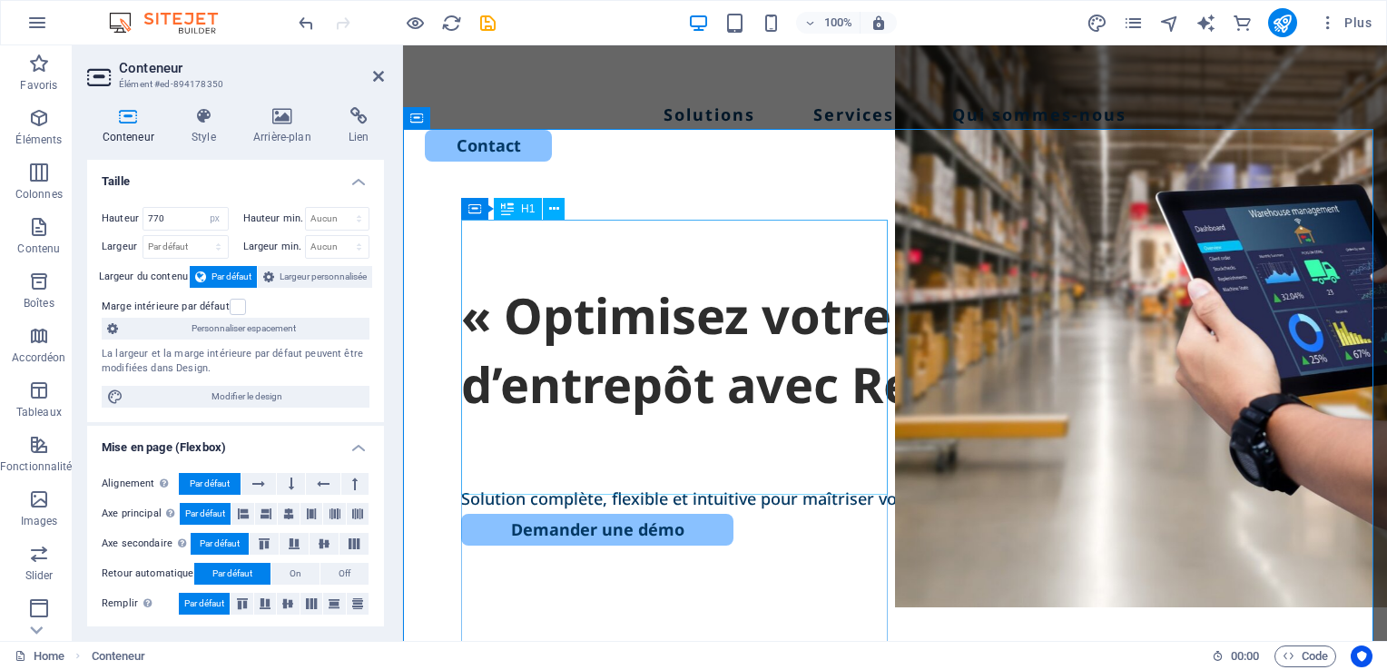
click at [786, 418] on div "« Optimisez votre gestion d’entrepôt avec Reflex WMS »" at bounding box center [895, 349] width 868 height 137
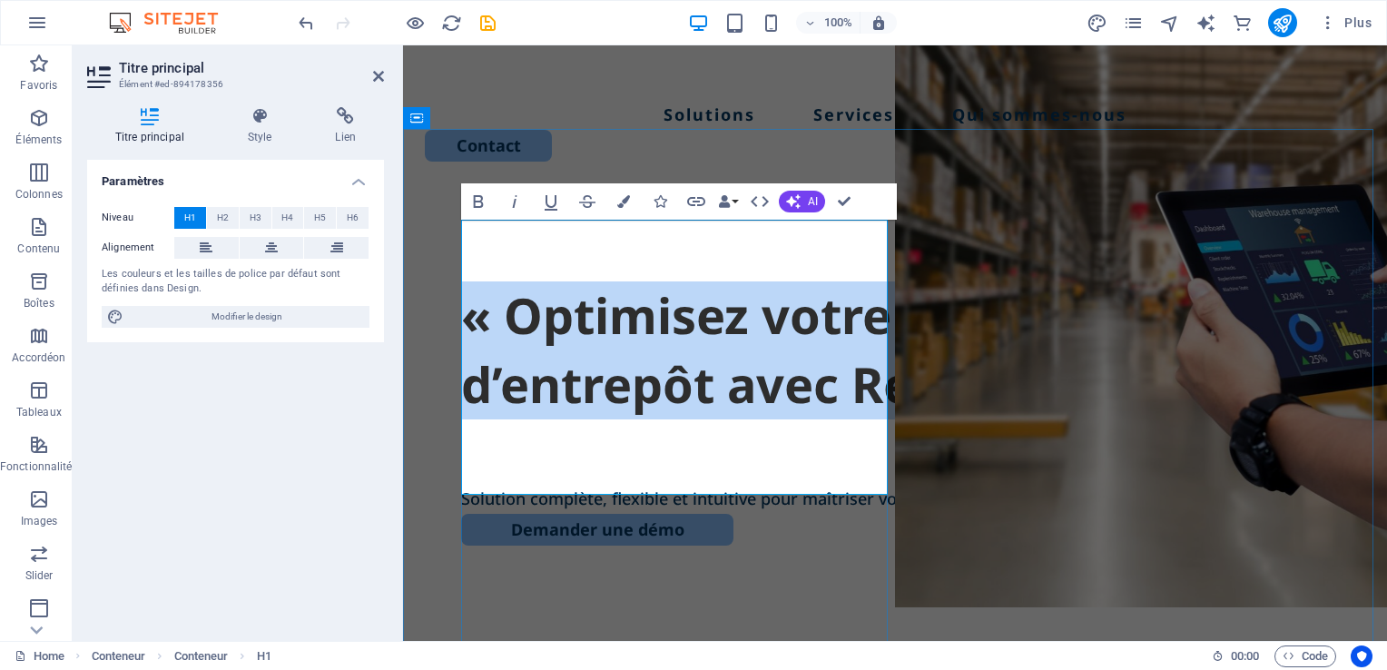
click at [802, 418] on h1 "« Optimisez votre gestion d’entrepôt avec Reflex WMS »" at bounding box center [895, 349] width 868 height 137
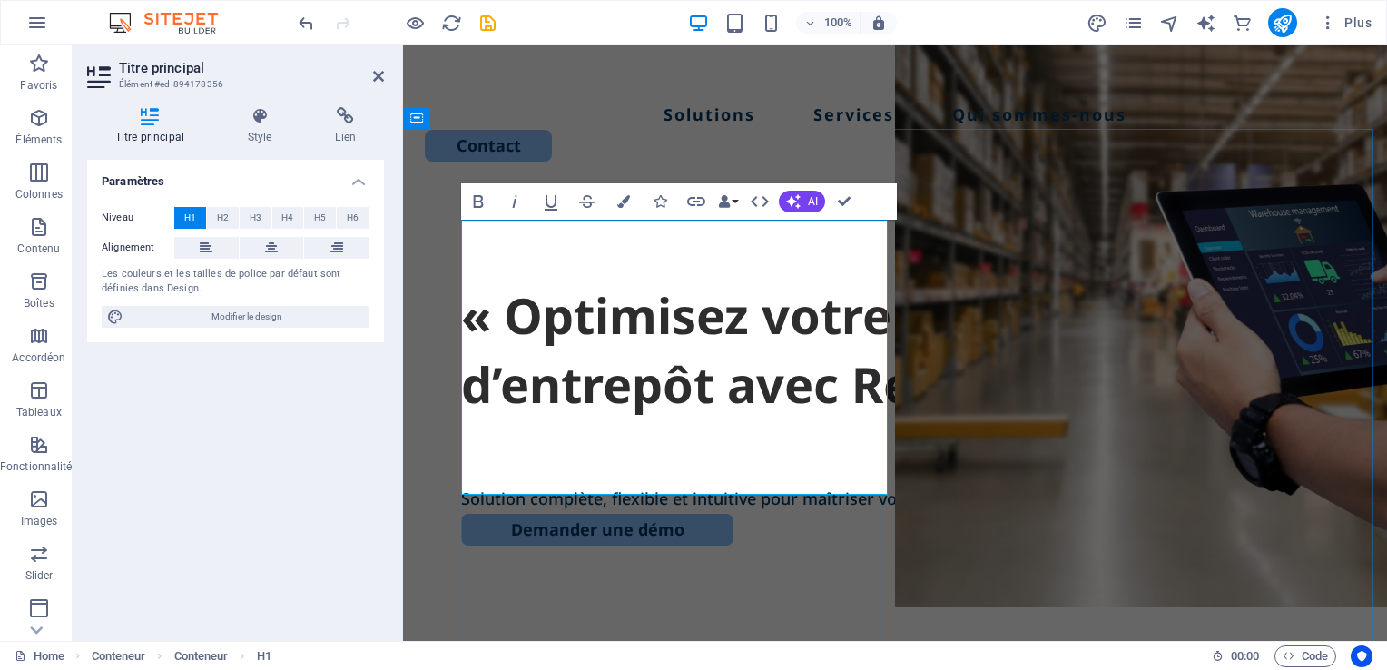
click at [508, 281] on h1 "« Optimisez votre gestion d’entrepôt avec Reflex WMS" at bounding box center [895, 349] width 868 height 137
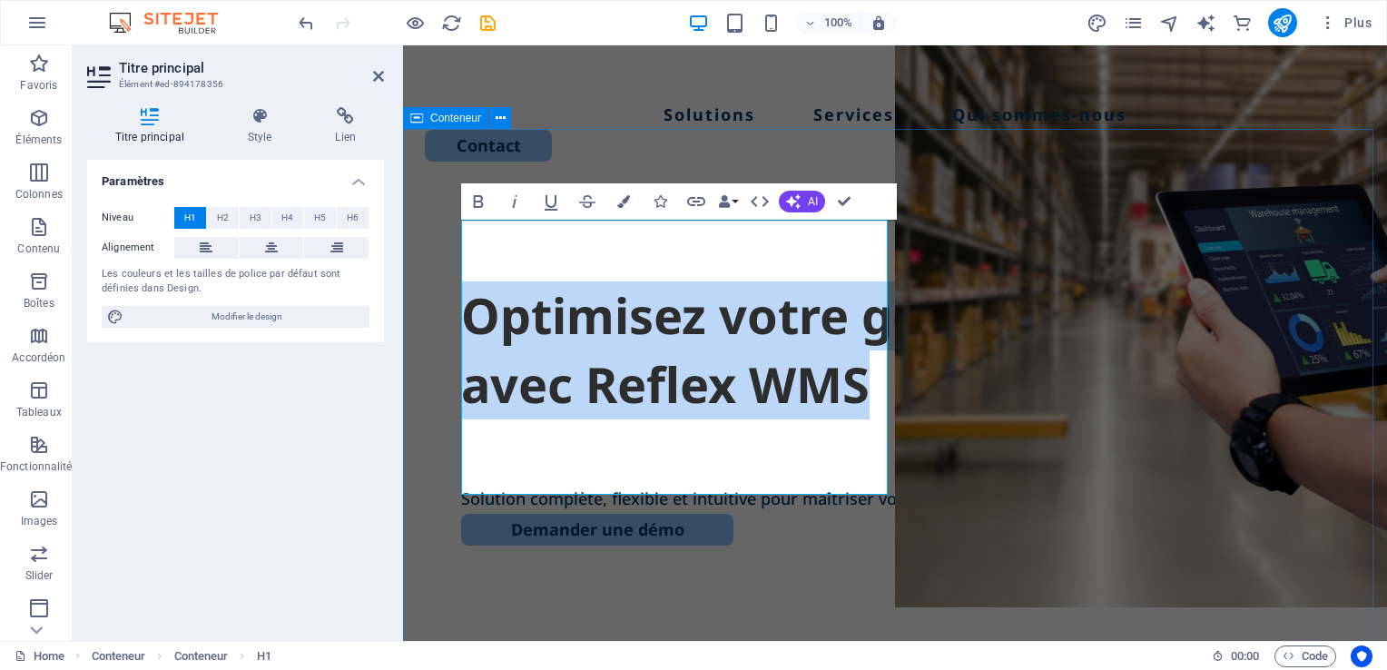
drag, startPoint x: 788, startPoint y: 463, endPoint x: 436, endPoint y: 278, distance: 397.0
click at [436, 278] on div "Optimisez votre gestion d’entrepôt avec Reflex WMS Solution complète, flexible …" at bounding box center [895, 540] width 984 height 699
click at [739, 201] on button "Data Bindings" at bounding box center [727, 201] width 25 height 36
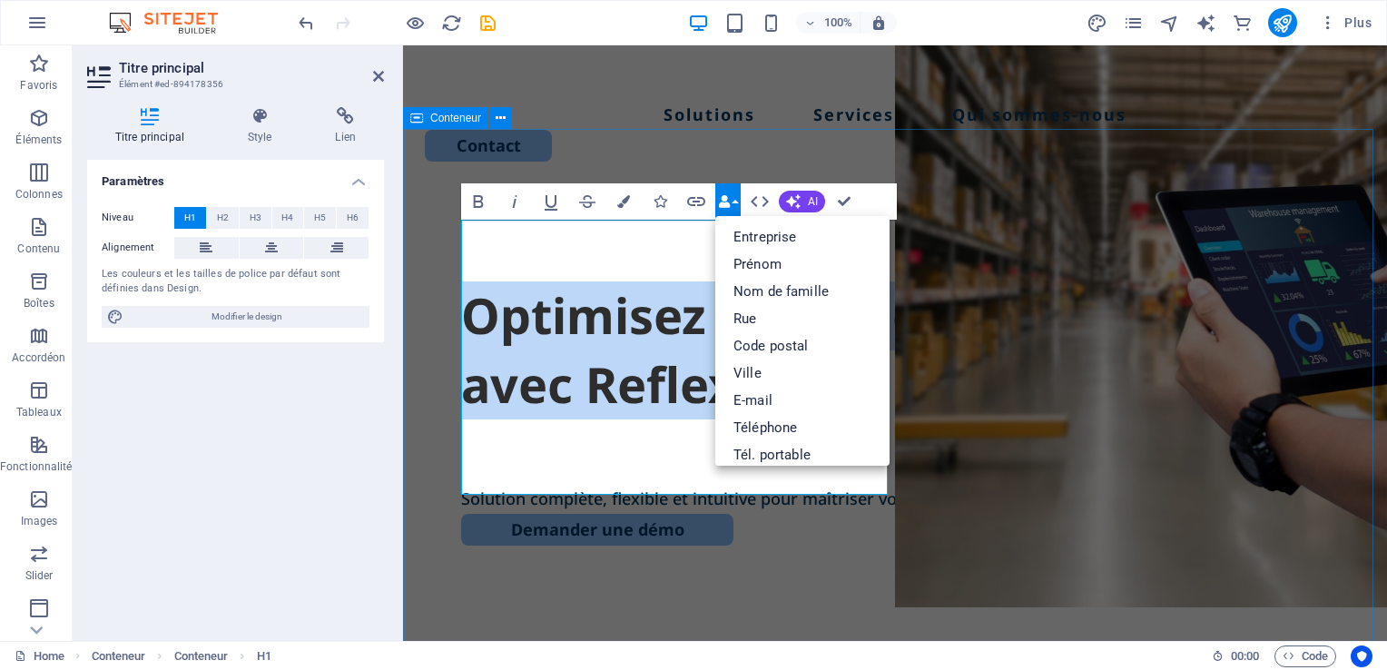
click at [603, 191] on div "Optimisez votre gestion d’entrepôt avec Reflex WMS Solution complète, flexible …" at bounding box center [895, 540] width 984 height 699
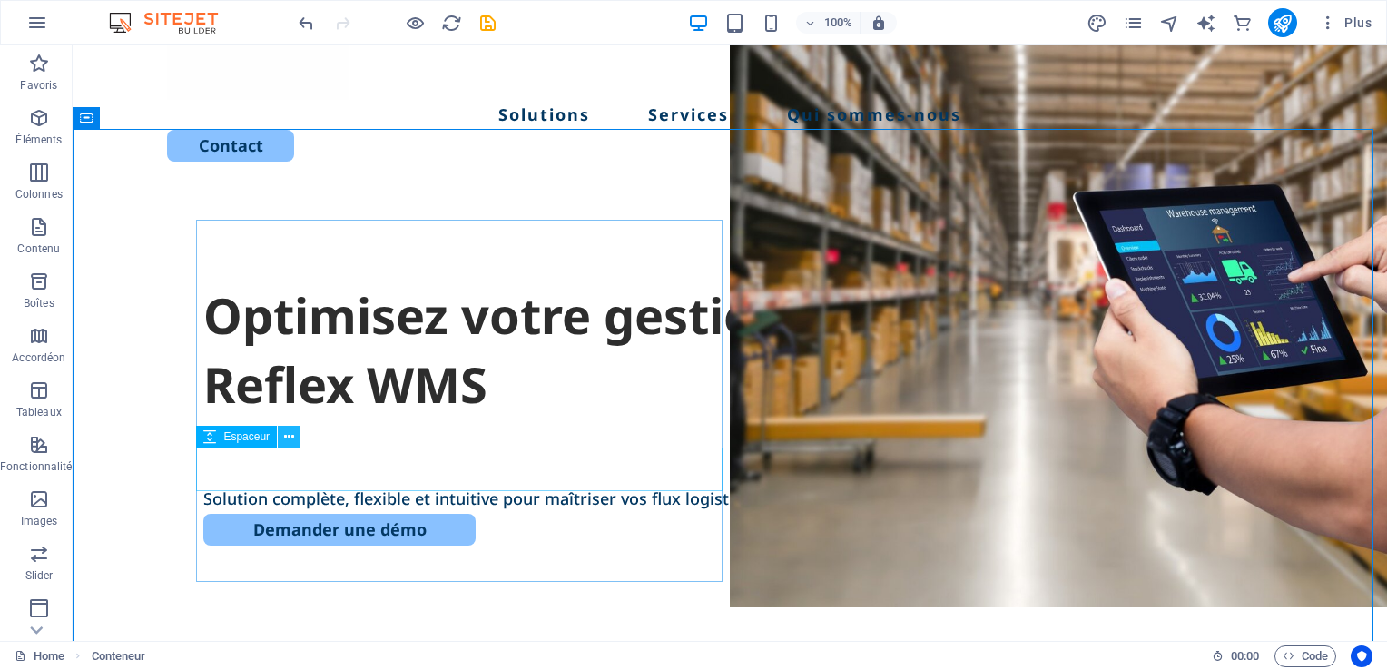
click at [290, 438] on icon at bounding box center [289, 436] width 10 height 19
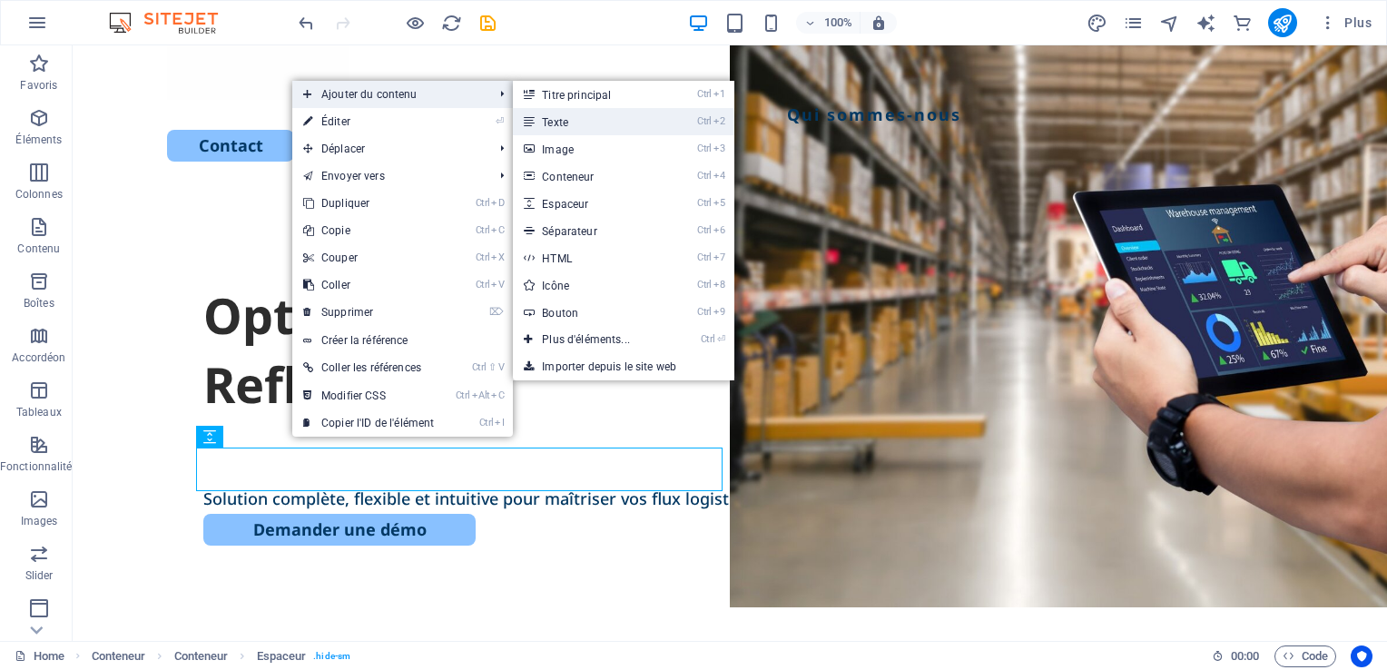
click at [619, 126] on link "Ctrl 2 Texte" at bounding box center [589, 121] width 153 height 27
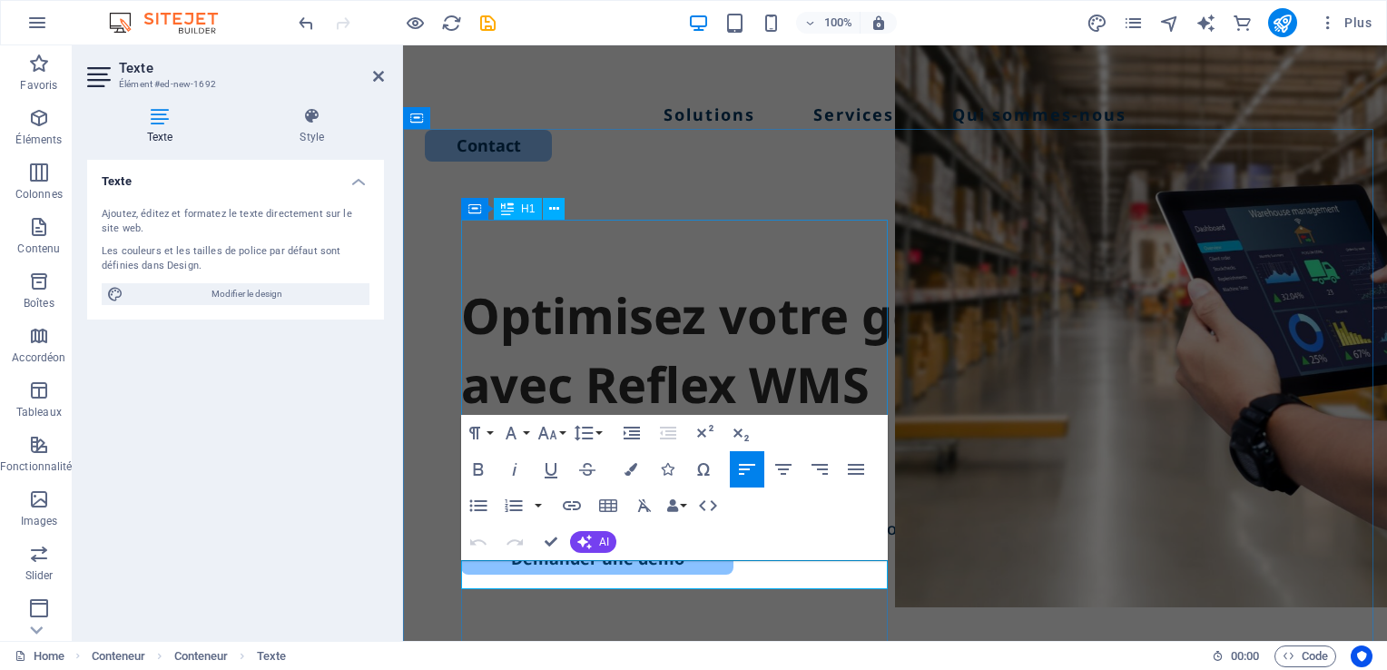
click at [535, 306] on div "Optimisez votre gestion d’entrepôt avec Reflex WMS" at bounding box center [895, 349] width 868 height 137
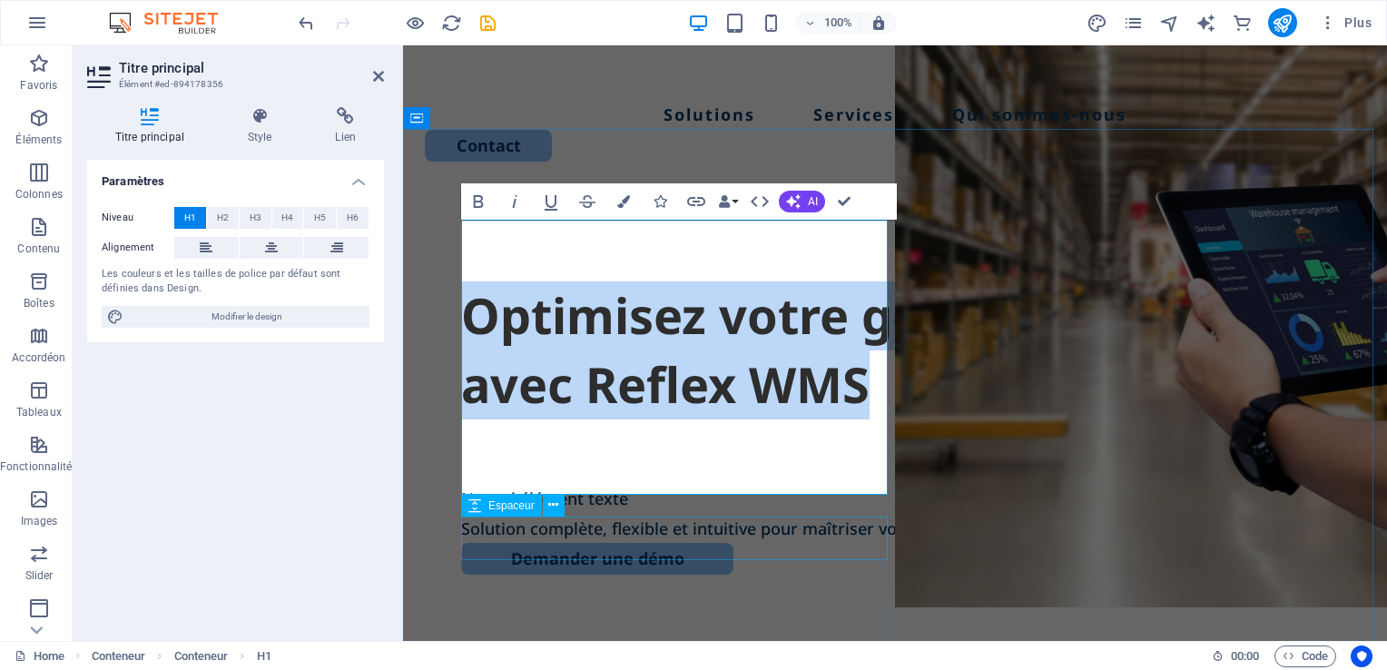
click at [512, 484] on div at bounding box center [895, 462] width 868 height 44
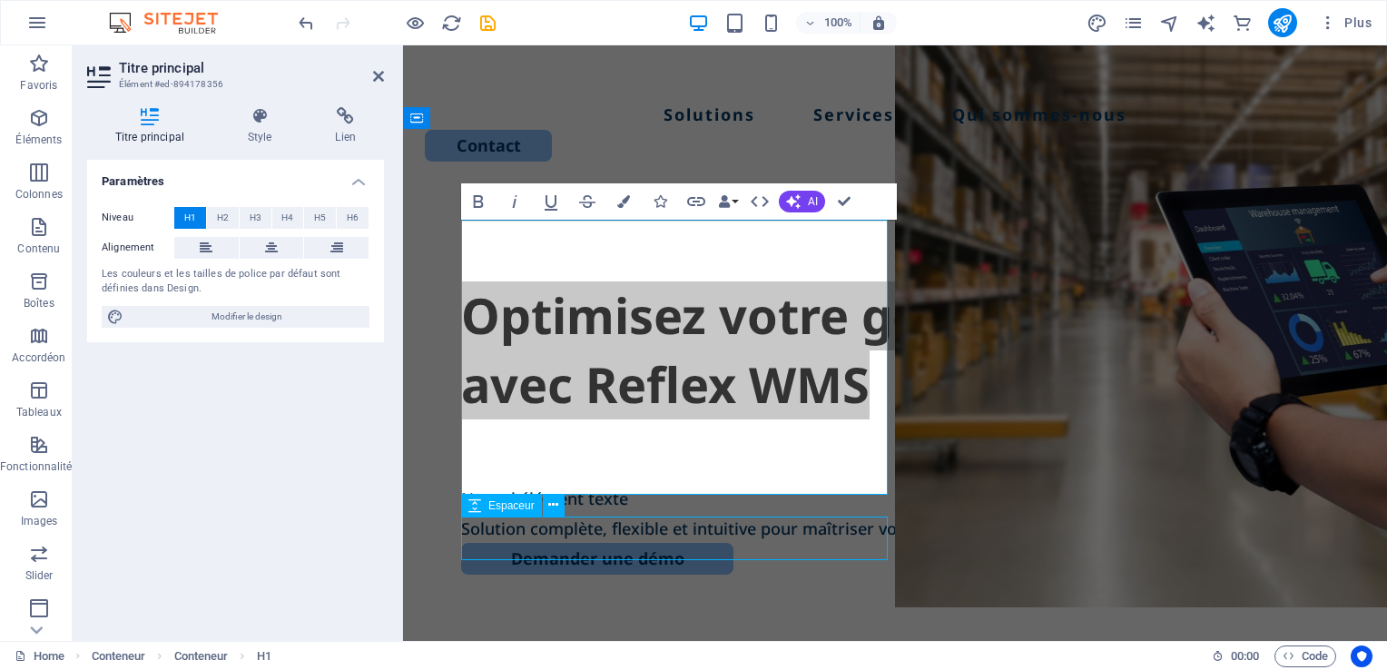
select select "px"
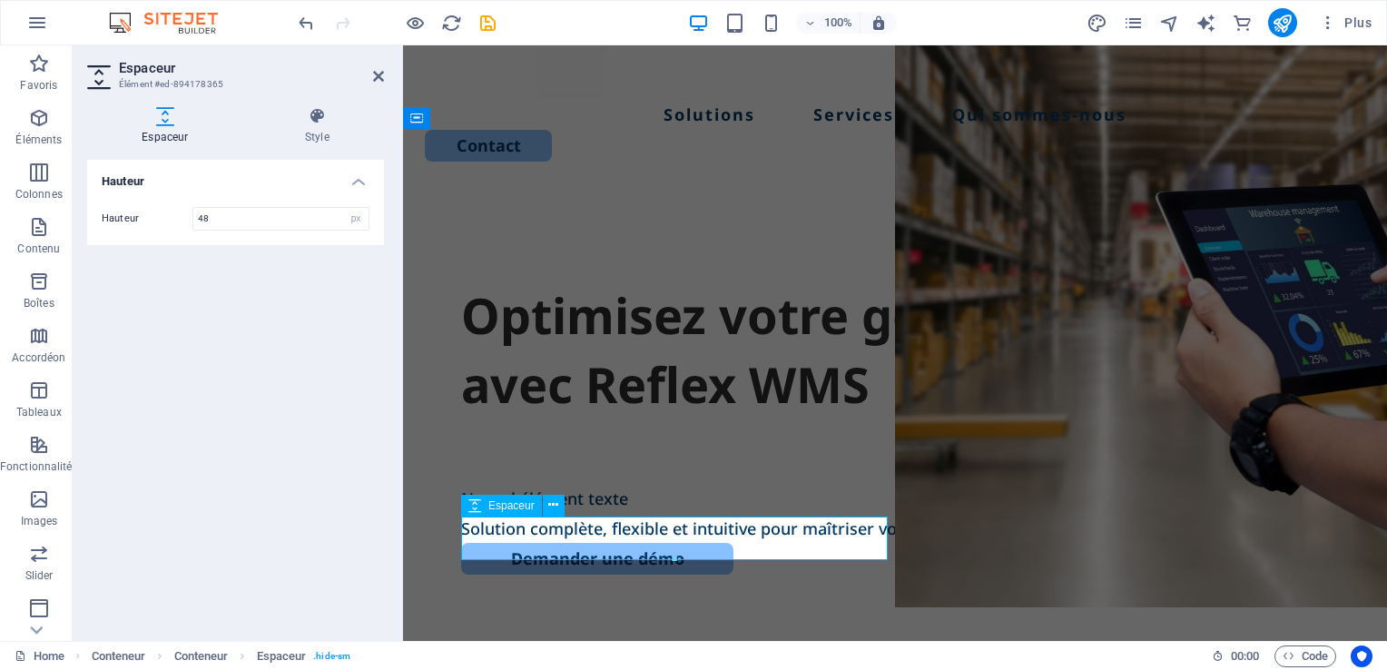
click at [519, 484] on div at bounding box center [895, 462] width 868 height 44
click at [526, 513] on div "Nouvel élément texte" at bounding box center [895, 498] width 868 height 29
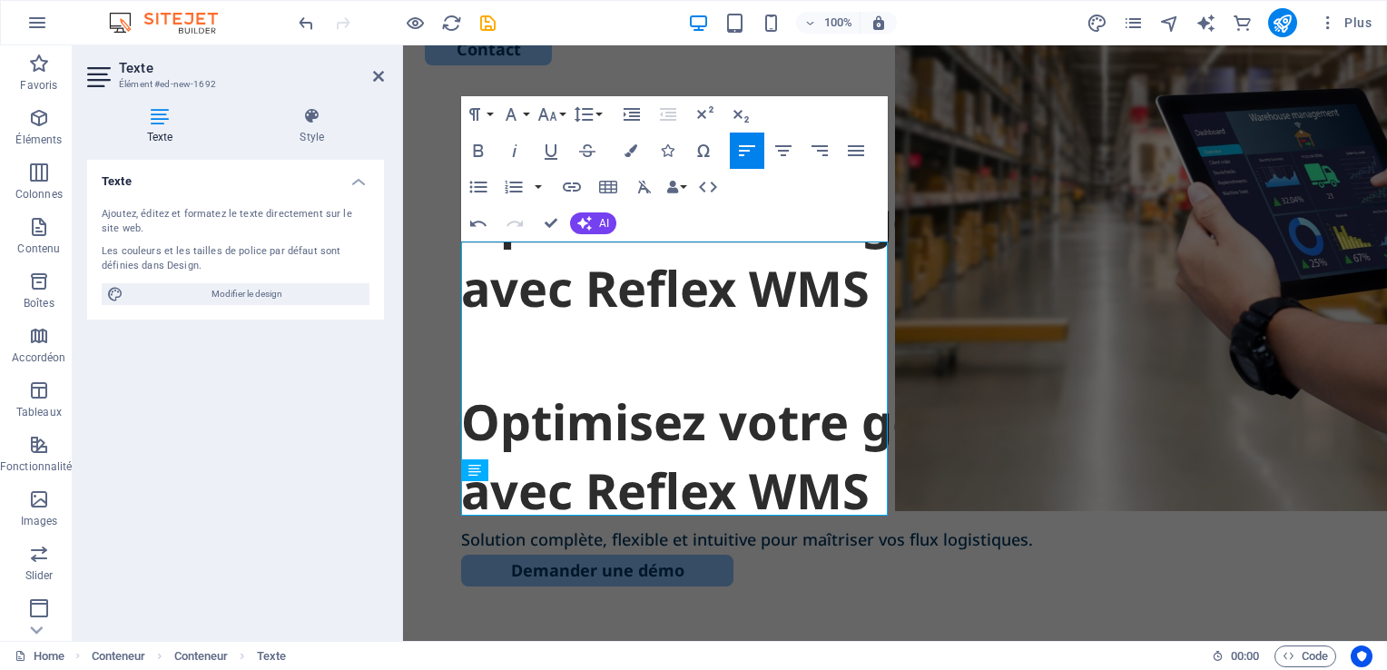
scroll to position [266, 0]
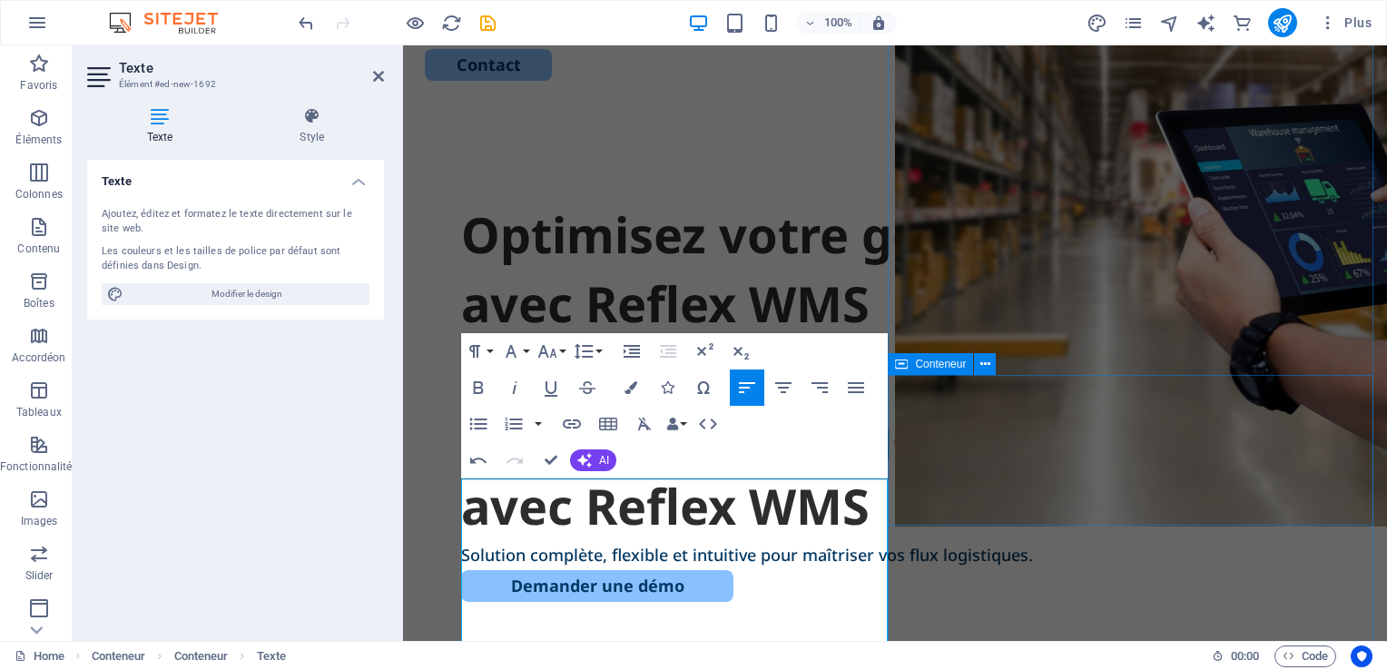
select select "vh"
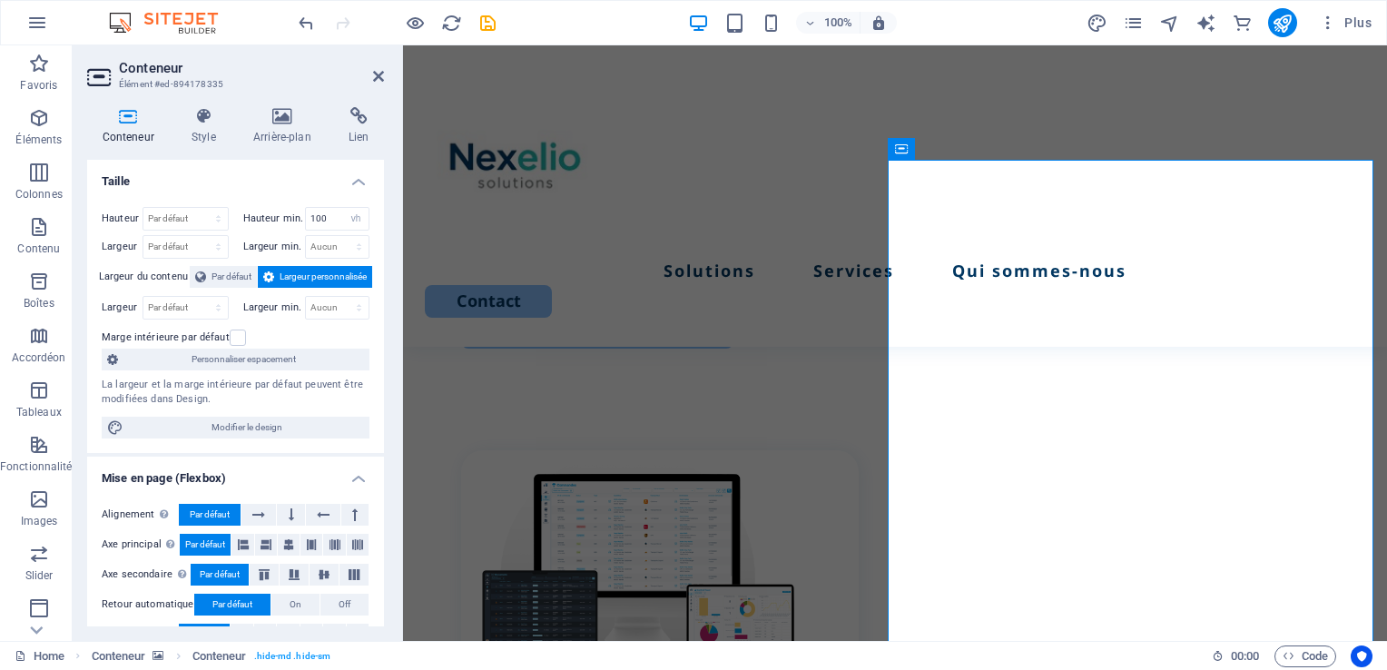
scroll to position [482, 0]
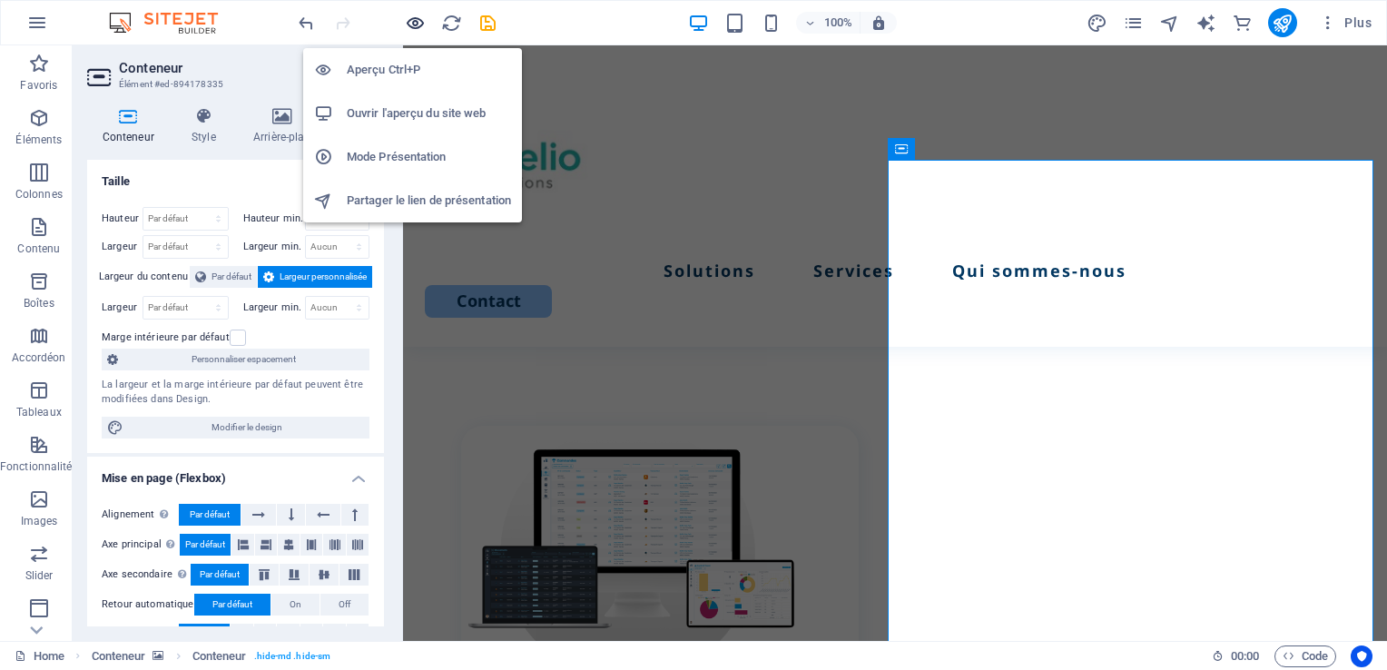
click at [417, 23] on icon "button" at bounding box center [415, 23] width 21 height 21
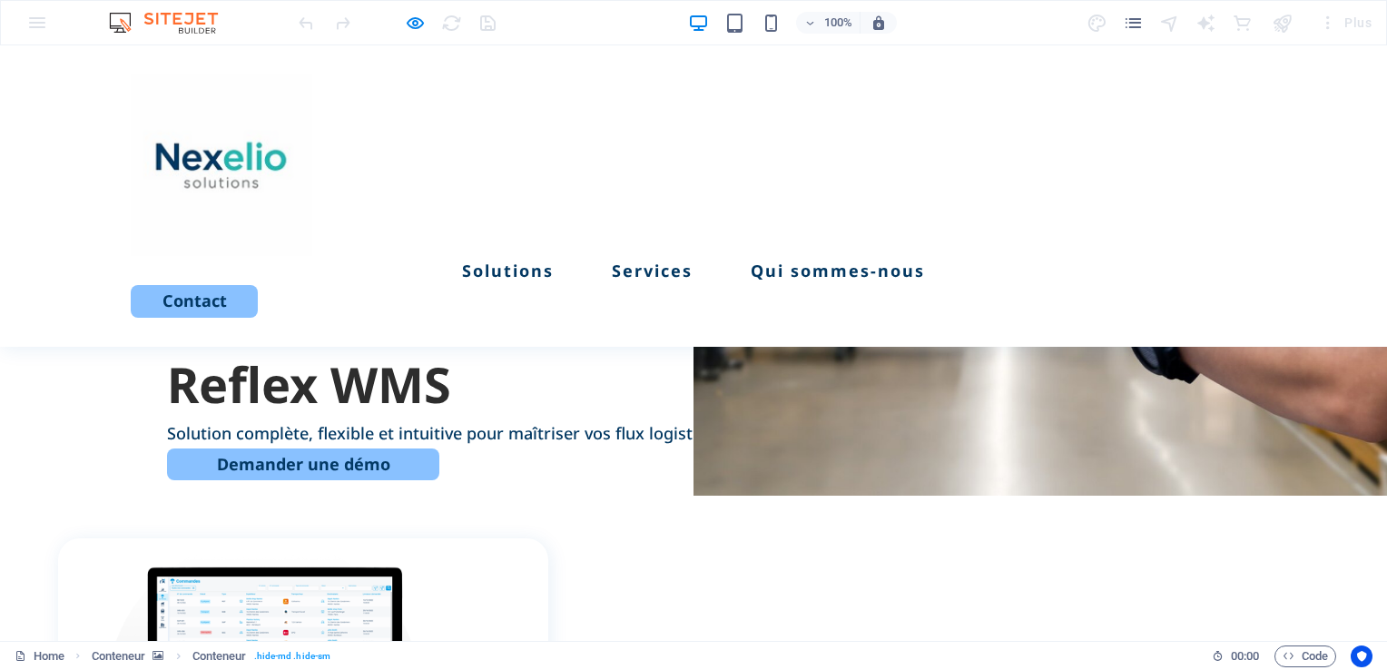
scroll to position [273, 0]
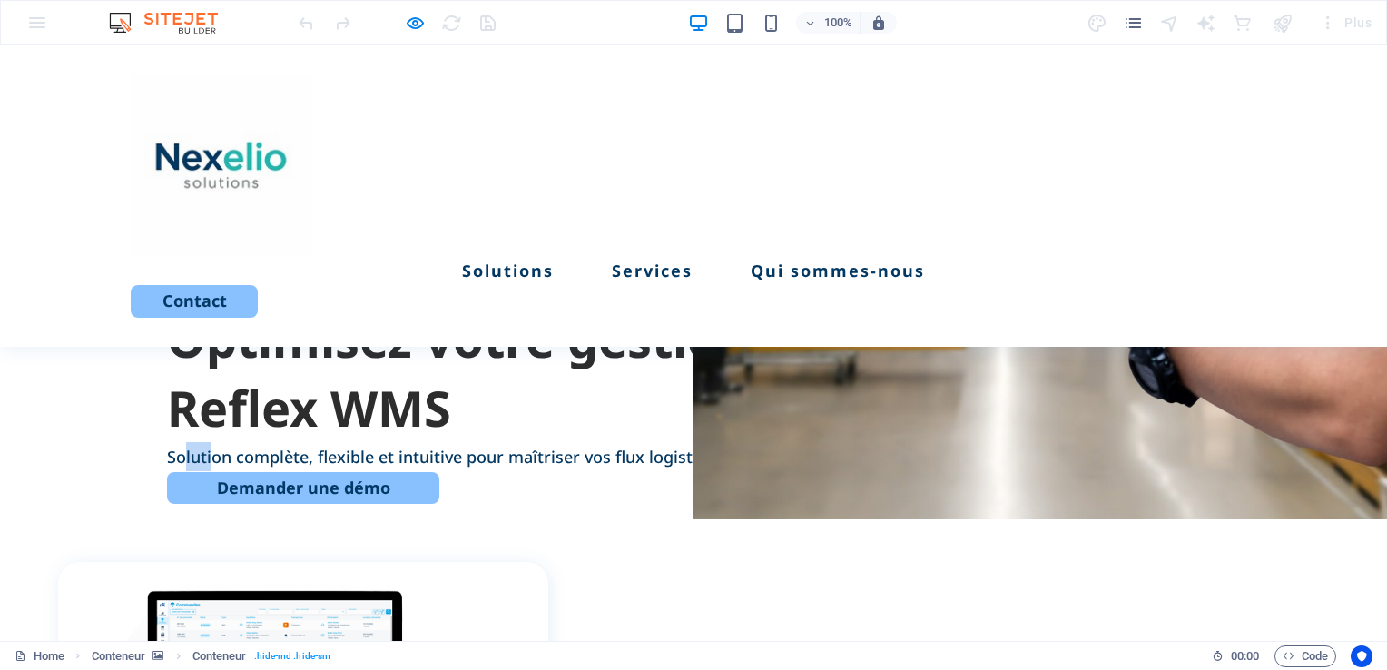
drag, startPoint x: 171, startPoint y: 355, endPoint x: 204, endPoint y: 358, distance: 33.7
click at [204, 446] on span "Solution complète, flexible et intuitive pour maîtriser vos flux logistiques." at bounding box center [453, 457] width 572 height 22
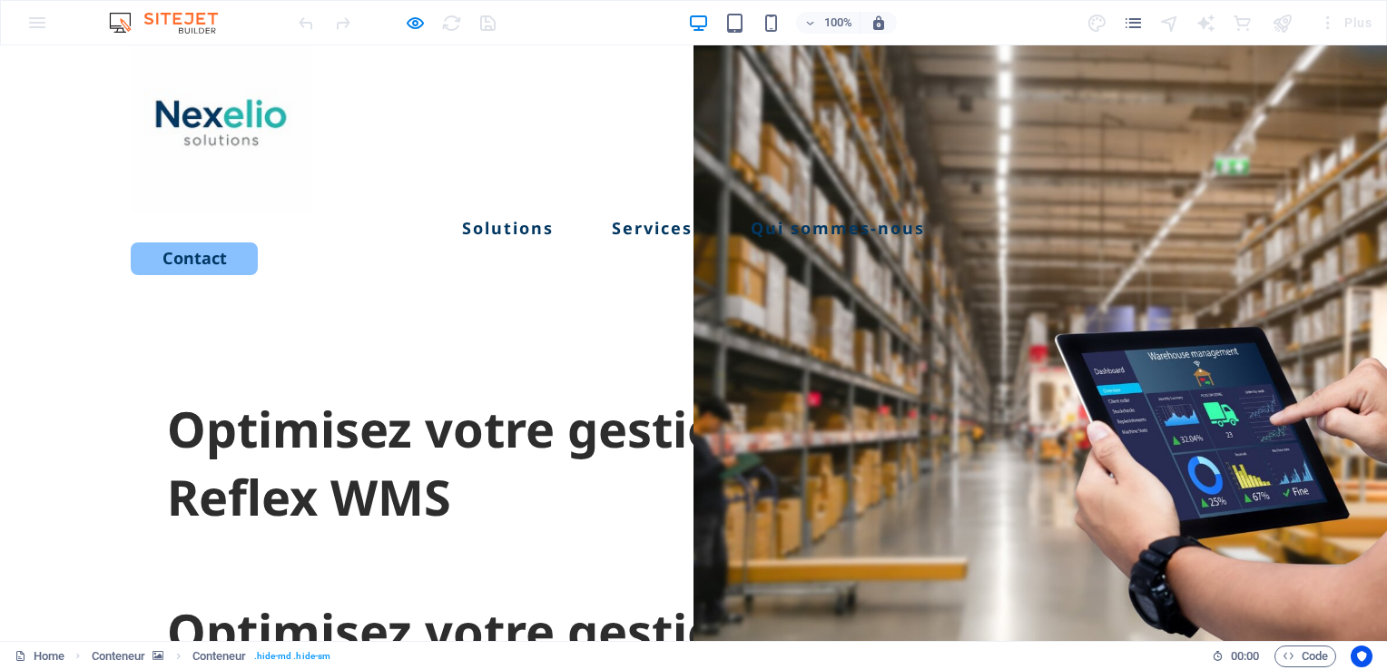
scroll to position [36, 0]
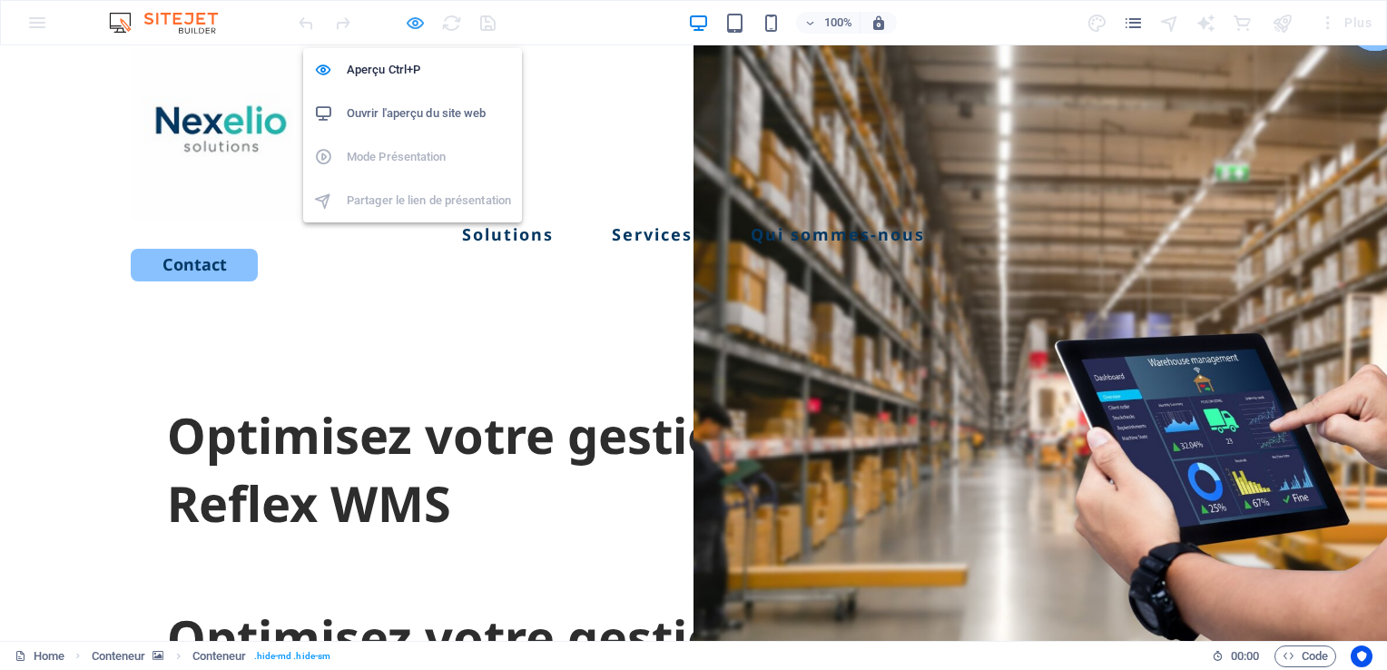
click at [405, 25] on icon "button" at bounding box center [415, 23] width 21 height 21
select select "vh"
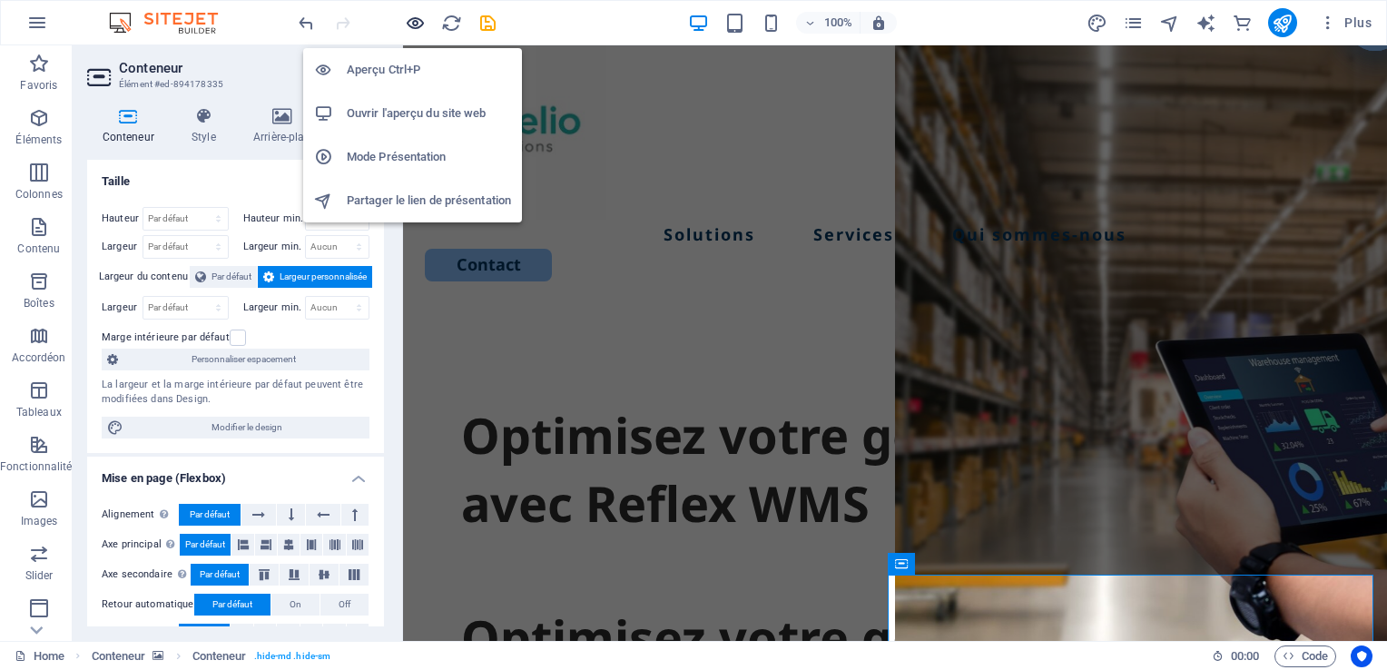
scroll to position [66, 0]
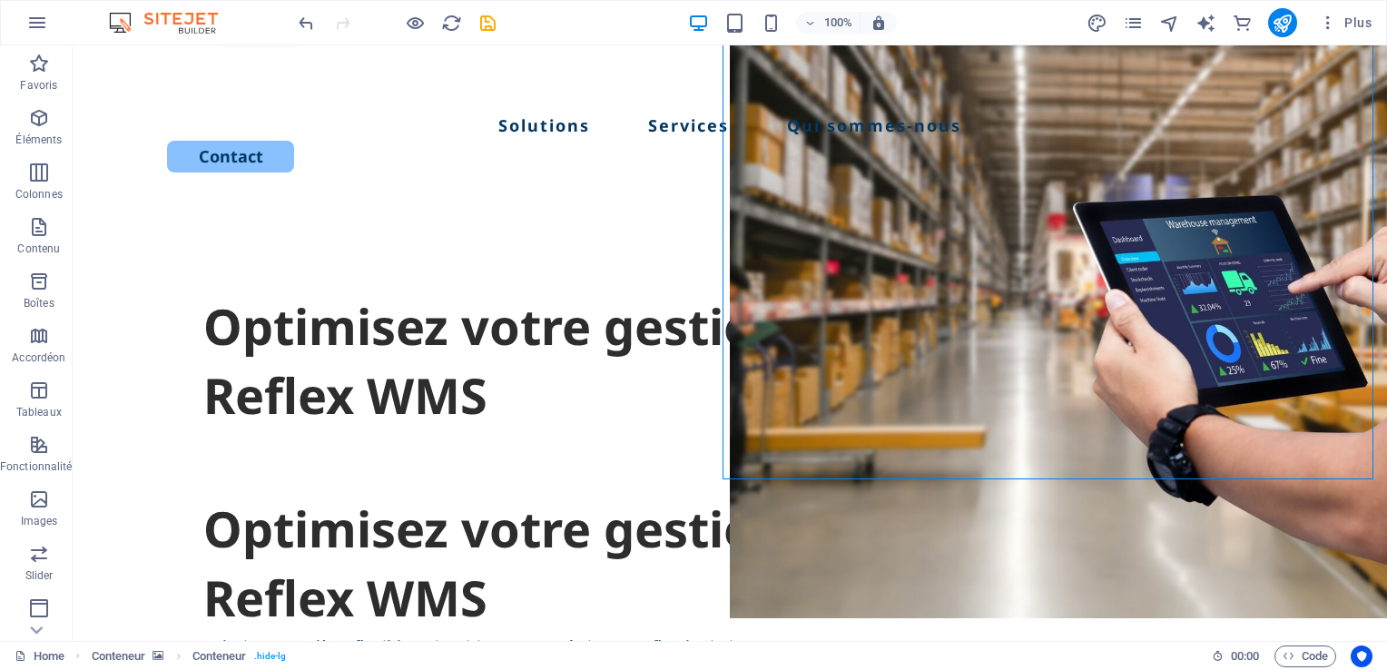
scroll to position [192, 0]
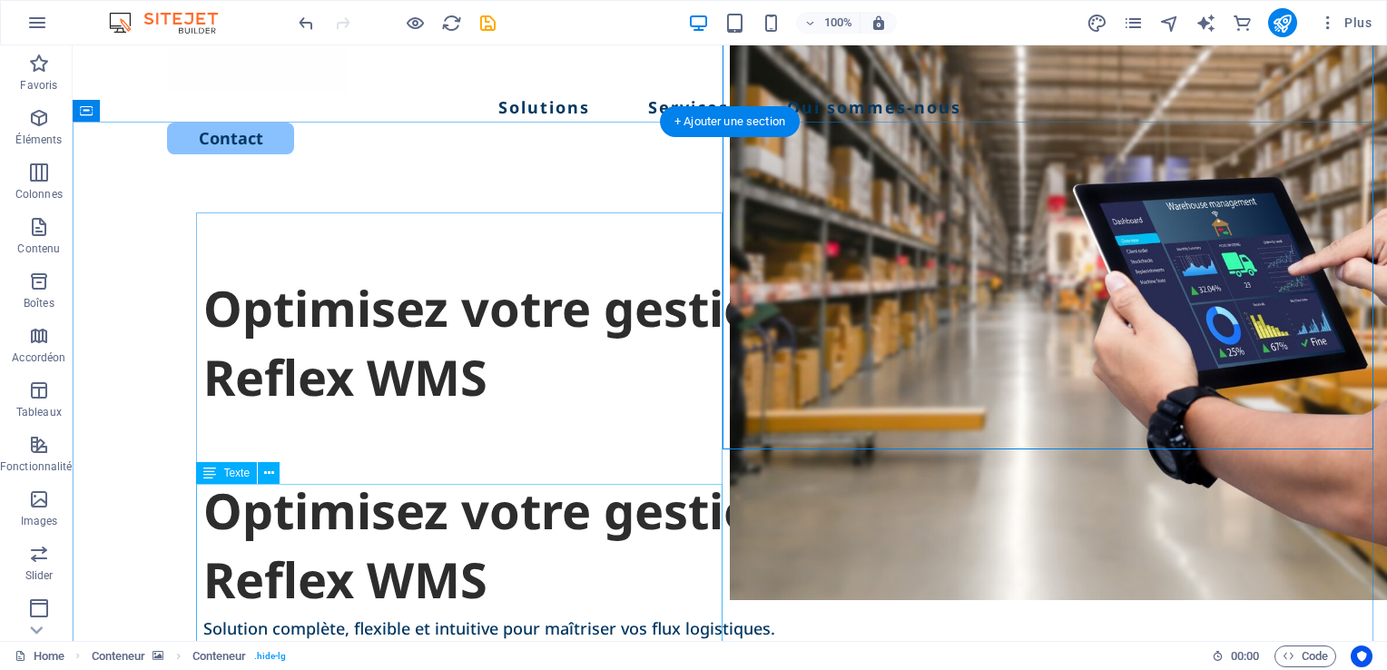
click at [309, 574] on div "Optimisez votre gestion d’entrepôt avec Reflex WMS" at bounding box center [729, 544] width 1053 height 137
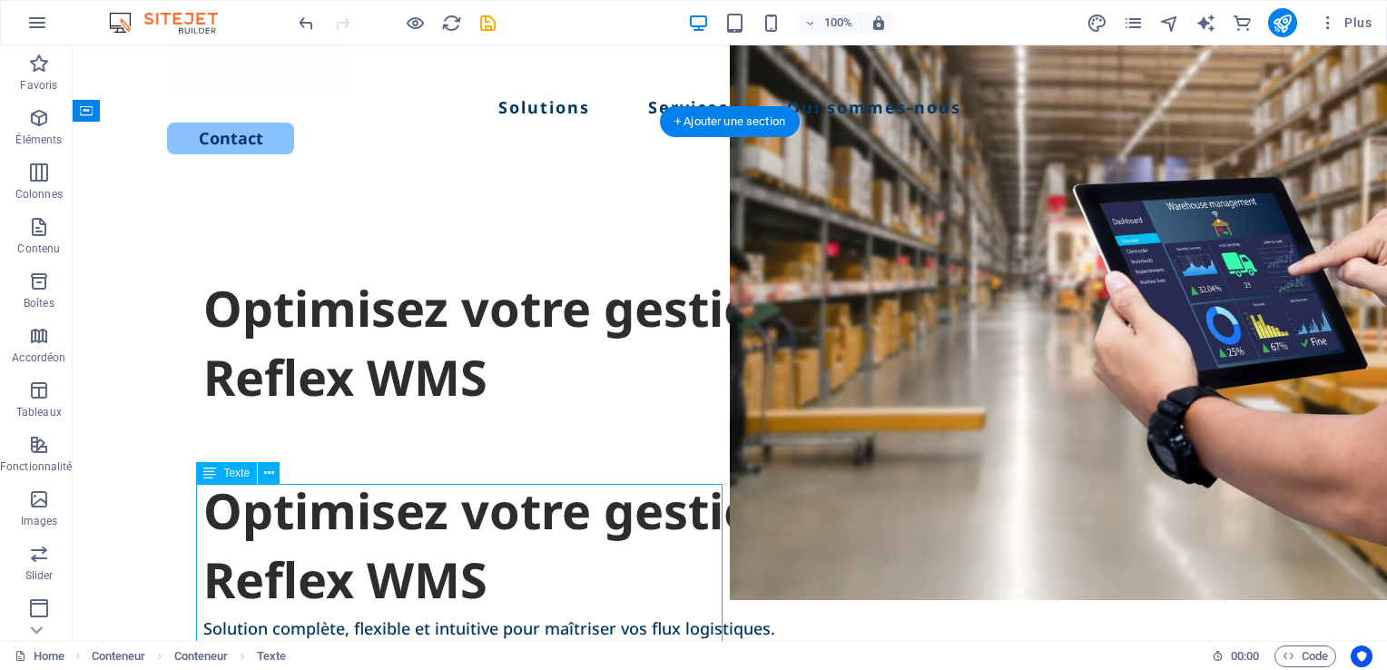
click at [309, 574] on div "Optimisez votre gestion d’entrepôt avec Reflex WMS" at bounding box center [729, 544] width 1053 height 137
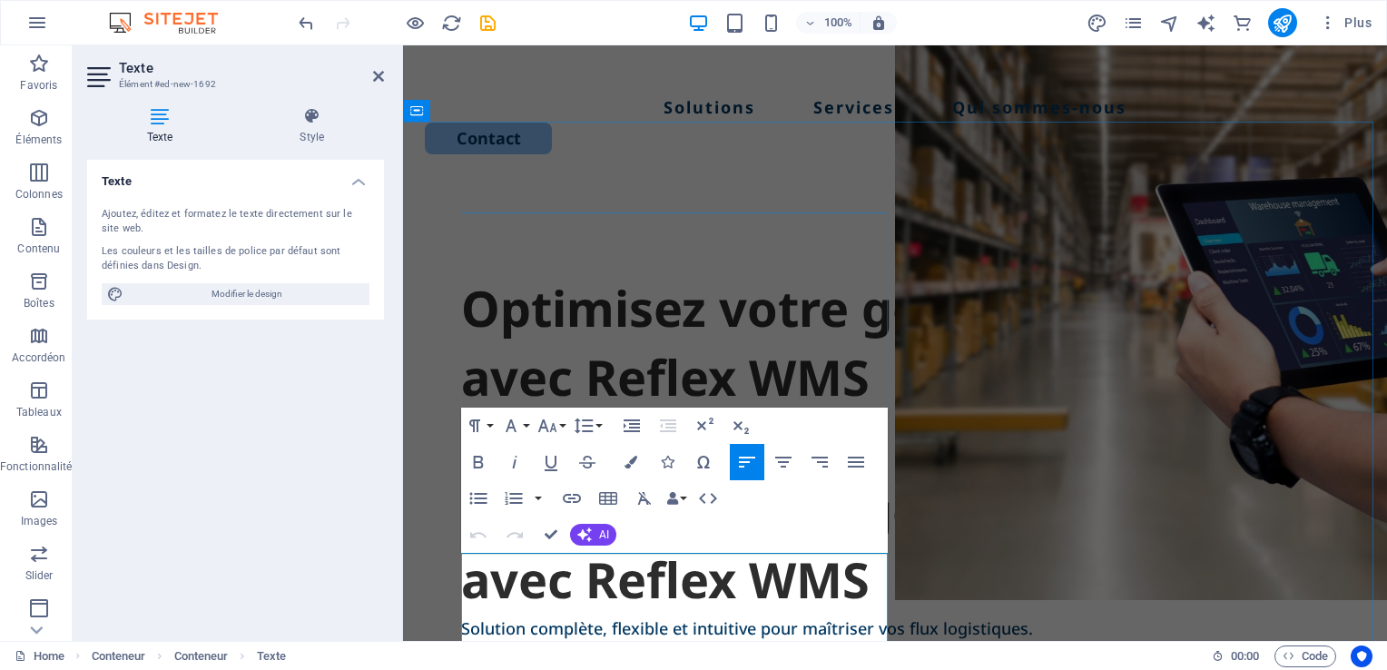
click at [579, 609] on h1 "Optimisez votre gestion d’entrepôt avec Reflex WMS" at bounding box center [895, 544] width 868 height 137
click at [631, 466] on icon "button" at bounding box center [630, 462] width 13 height 13
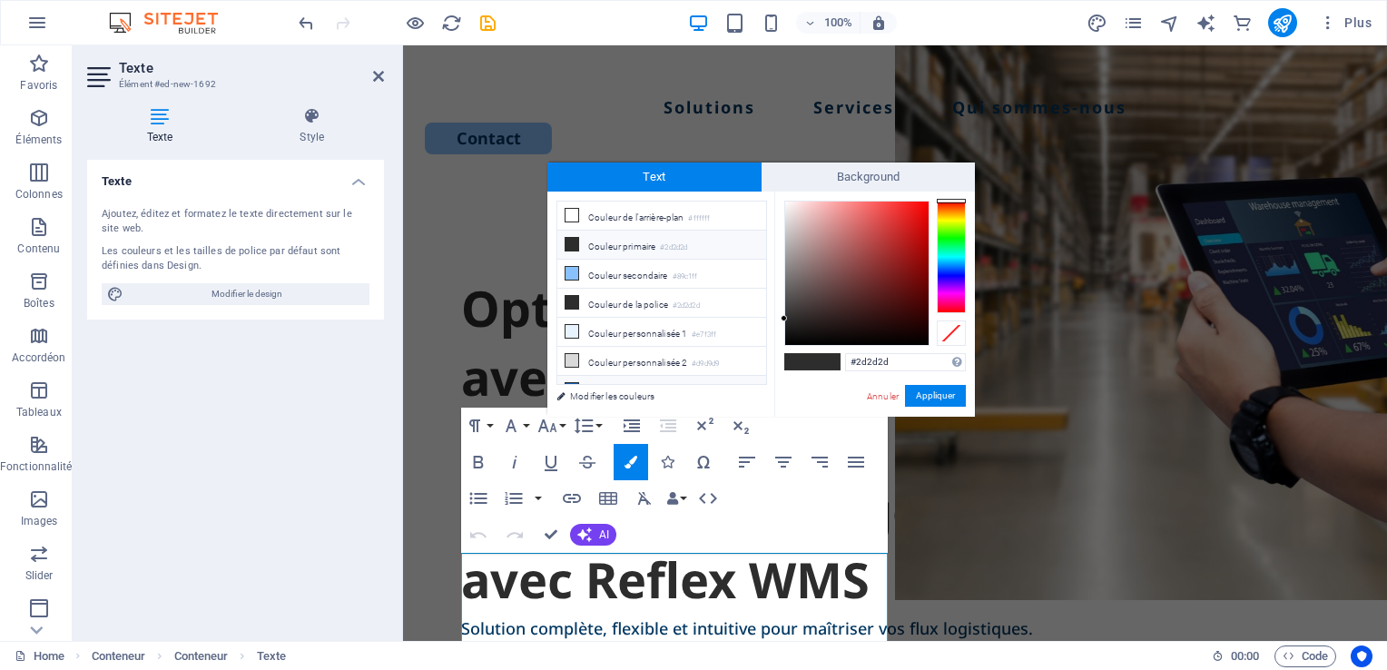
click at [584, 381] on li "Couleur personnalisée 3 #125fb4" at bounding box center [661, 390] width 209 height 29
type input "#125fb4"
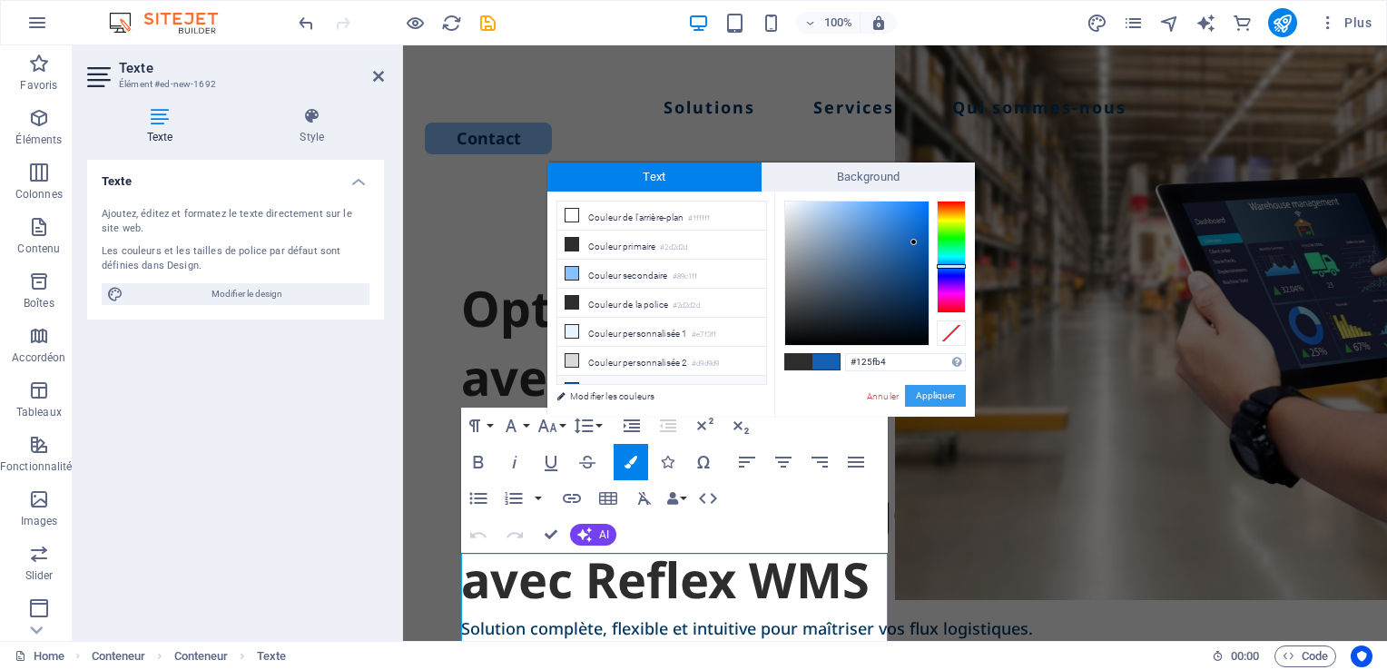
click at [939, 396] on button "Appliquer" at bounding box center [935, 396] width 61 height 22
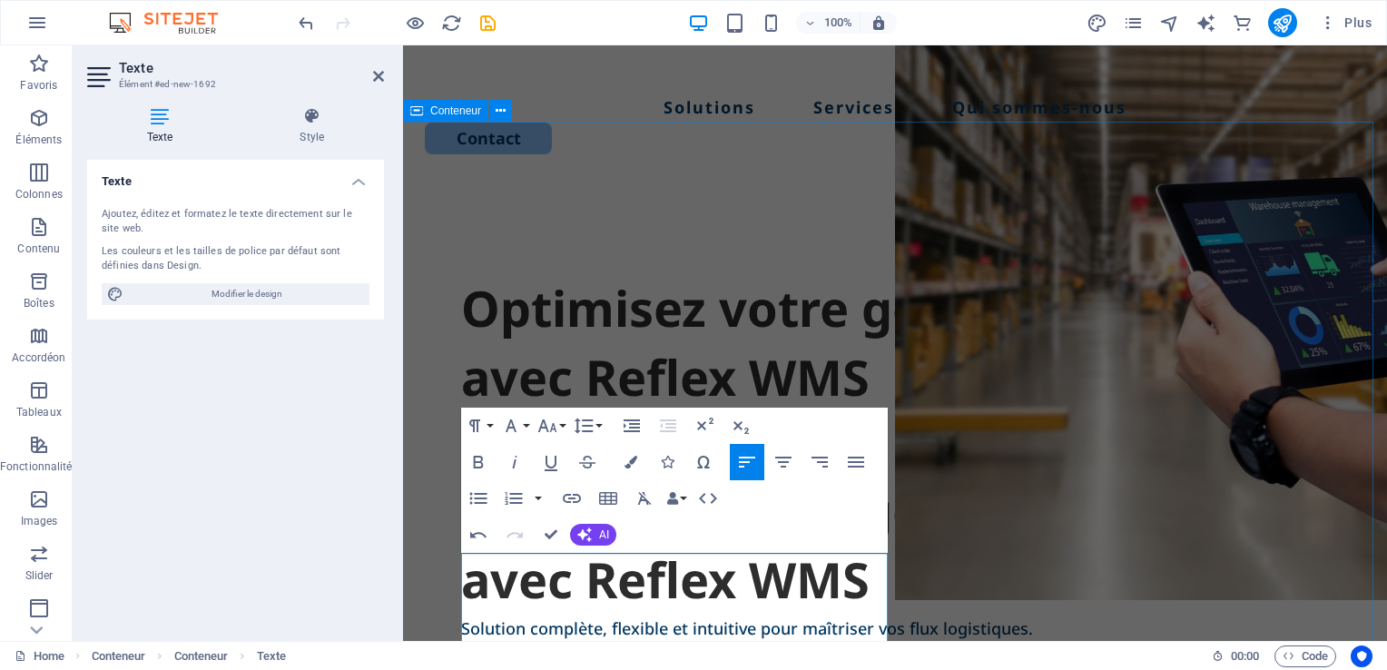
click at [450, 355] on div "Optimisez votre gestion d’entrepôt avec Reflex WMS Opti​ ​ misez votre gestion …" at bounding box center [895, 532] width 984 height 699
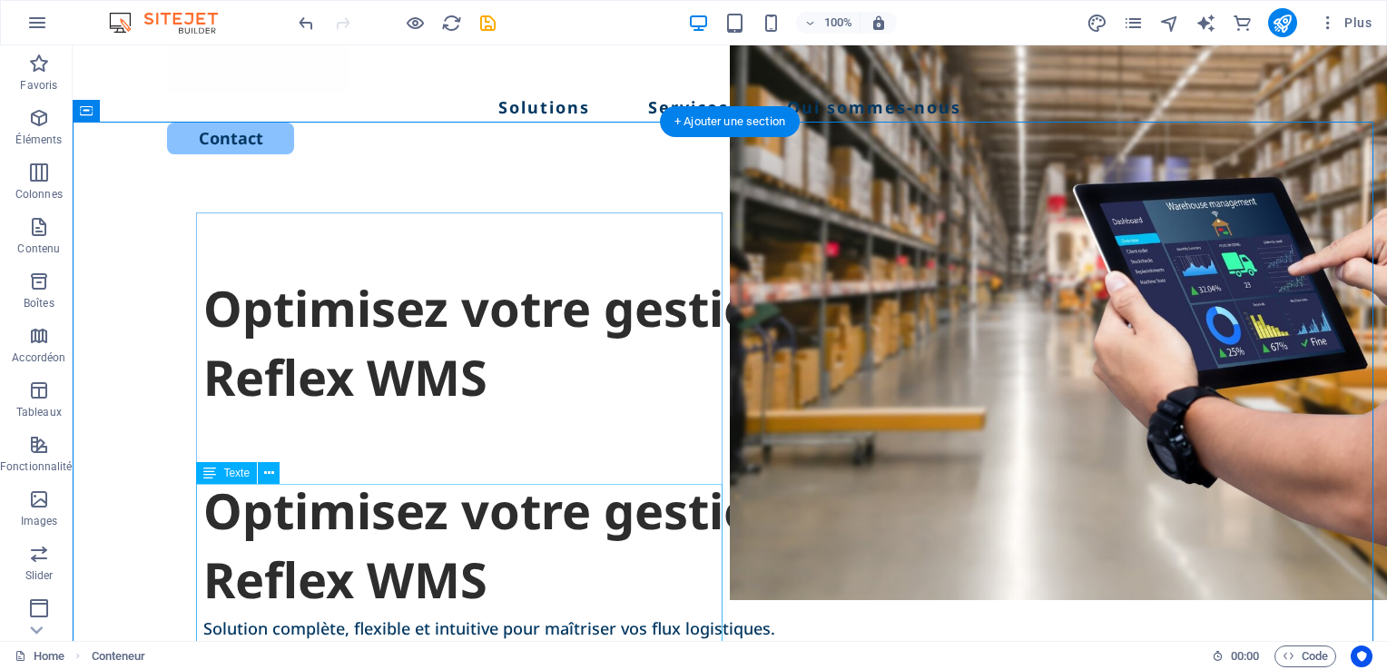
click at [352, 534] on div "Optimisez votre gestion d’entrepôt avec Reflex WMS" at bounding box center [729, 544] width 1053 height 137
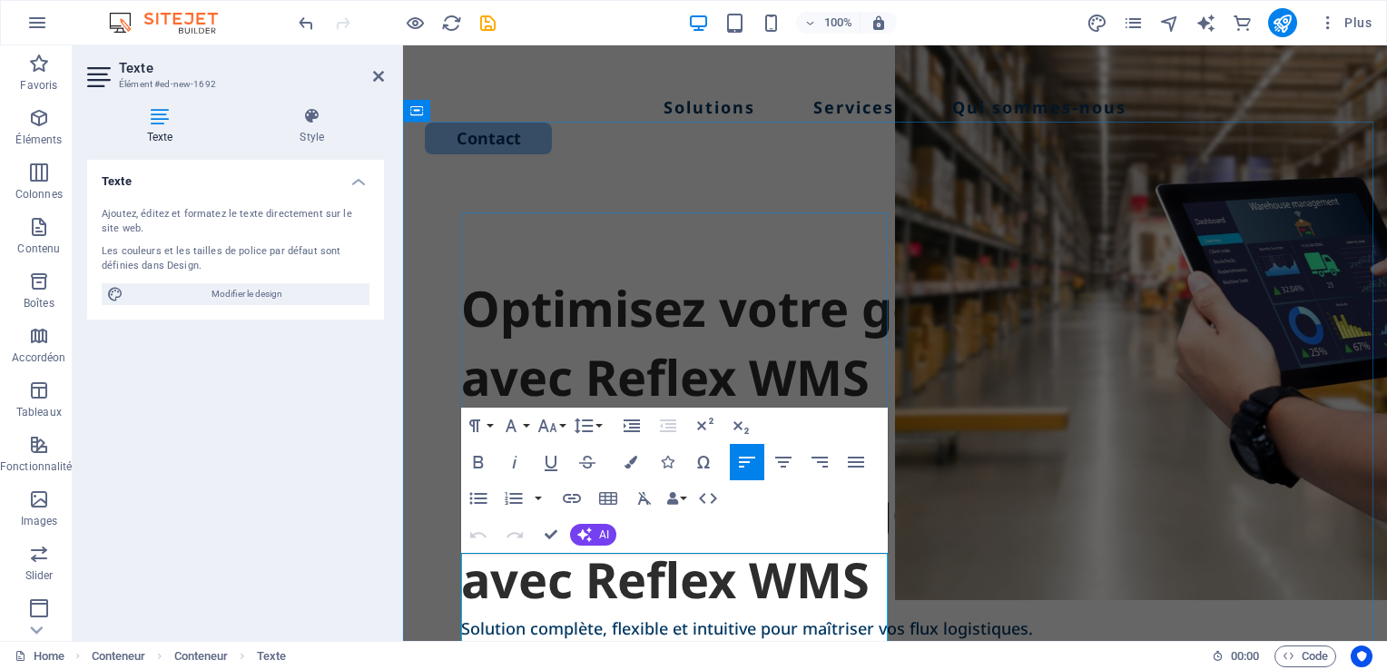
click at [530, 586] on h1 "Optimisez votre gestion d’entrepôt avec Reflex WMS" at bounding box center [895, 544] width 868 height 137
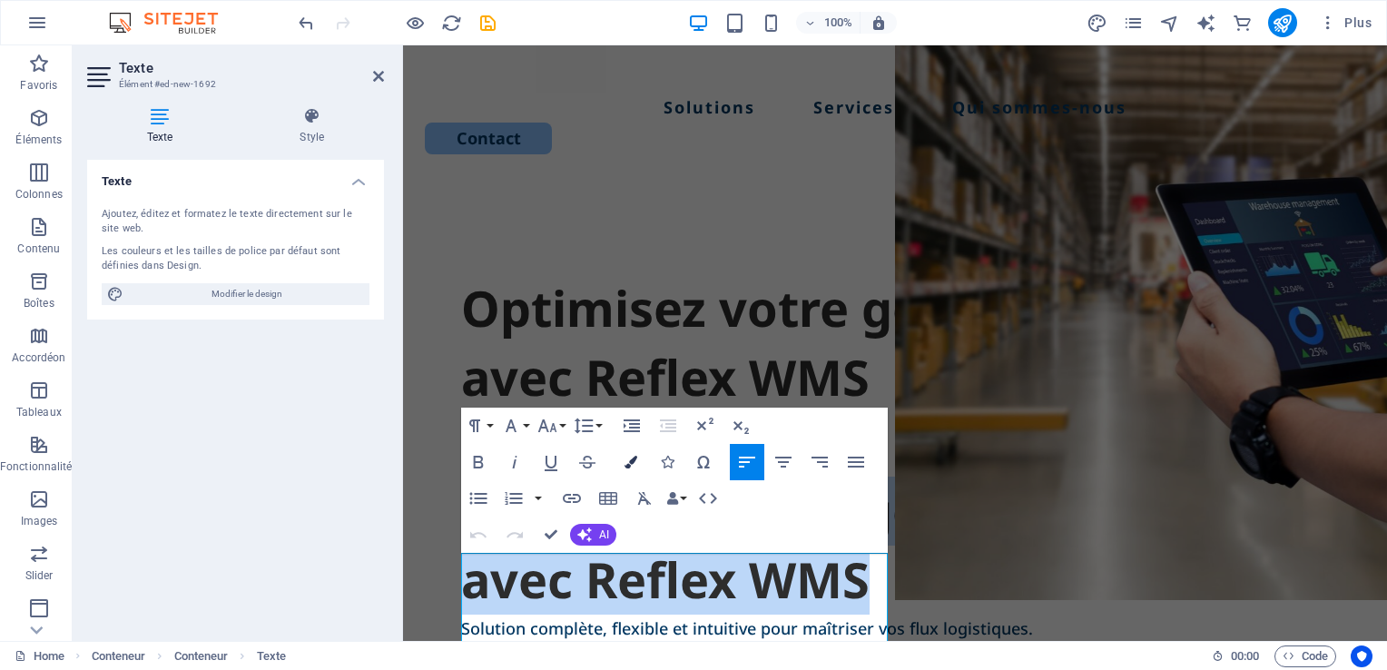
drag, startPoint x: 628, startPoint y: 456, endPoint x: 225, endPoint y: 410, distance: 405.5
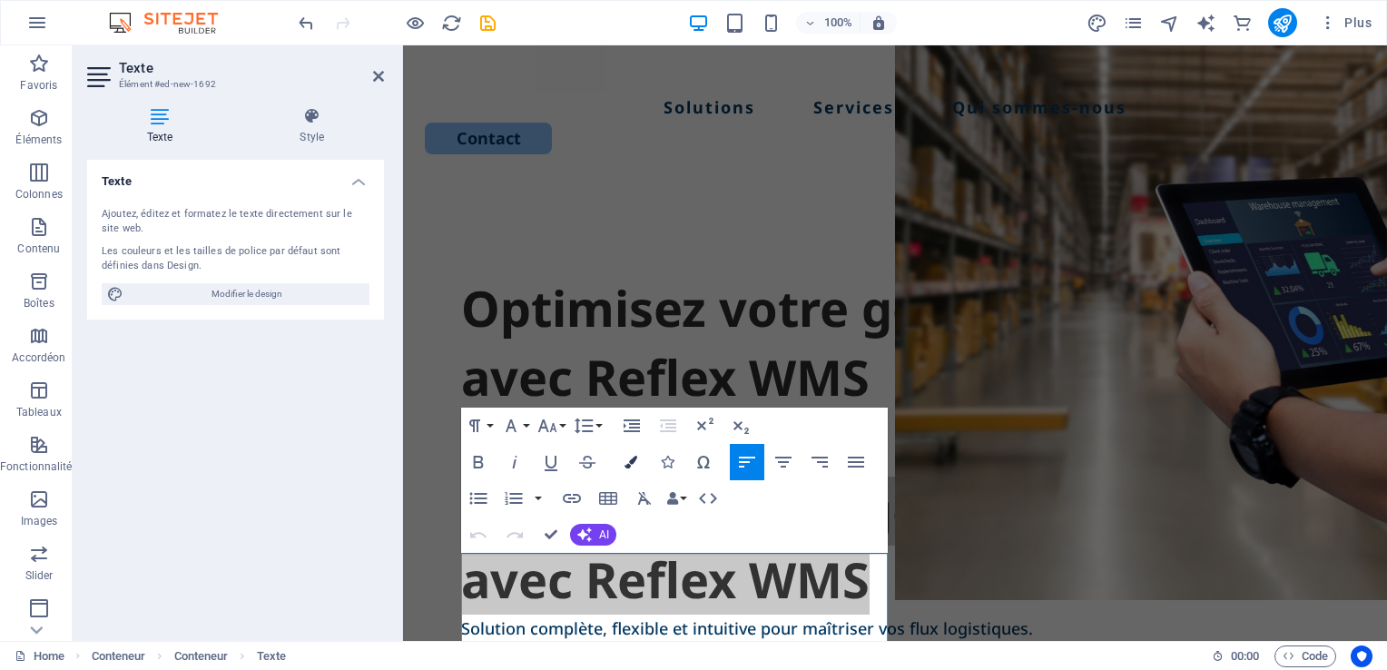
click at [628, 456] on icon "button" at bounding box center [630, 462] width 13 height 13
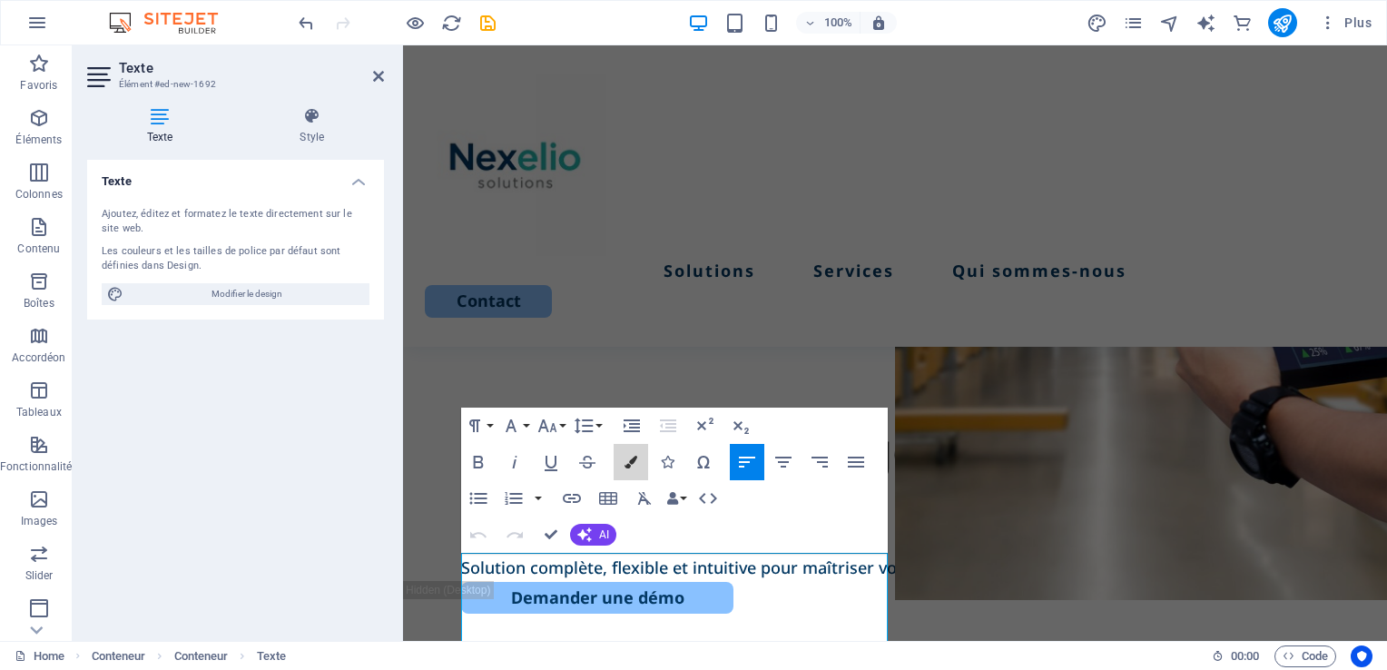
scroll to position [371, 0]
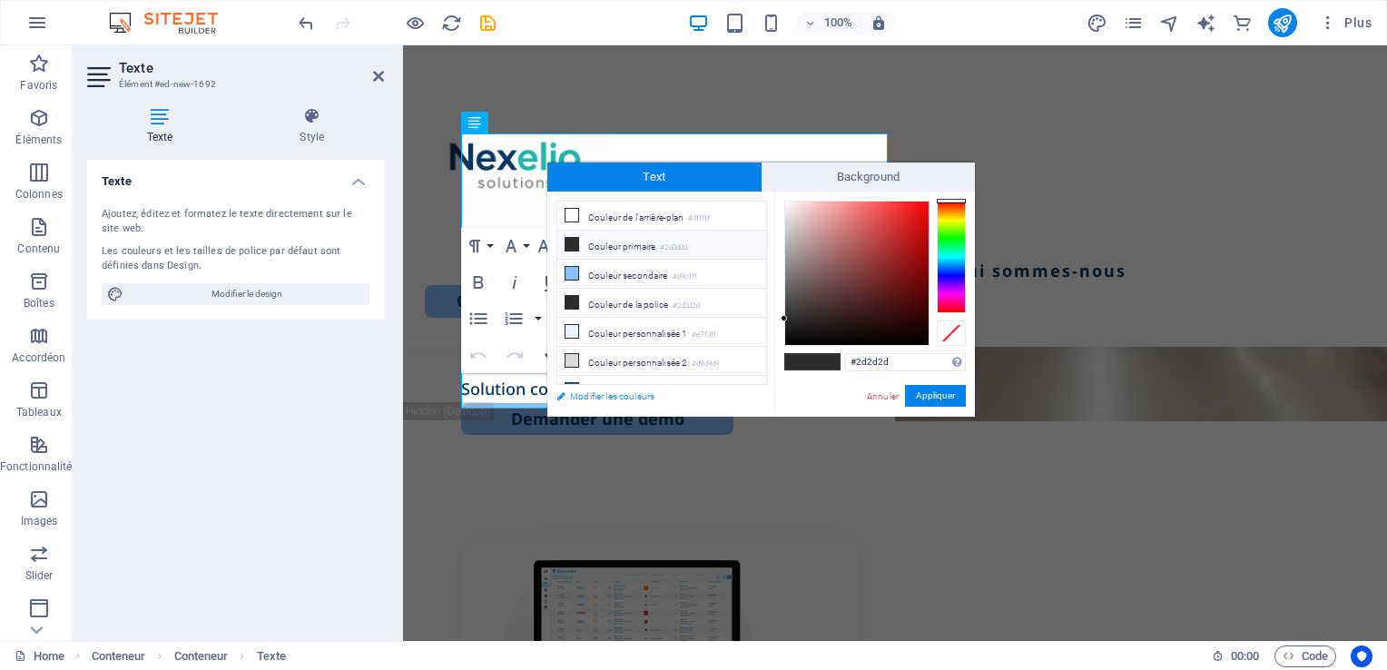
click at [607, 387] on link "Modifier les couleurs" at bounding box center [652, 396] width 211 height 23
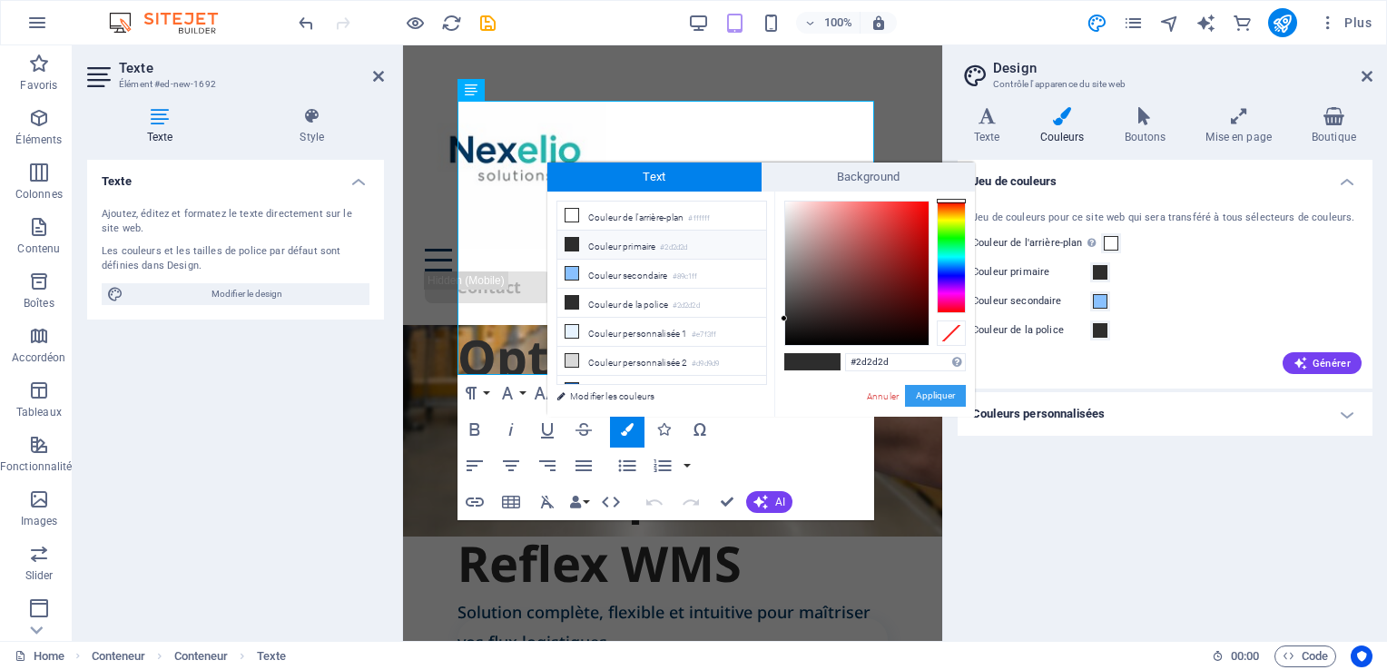
click at [930, 394] on button "Appliquer" at bounding box center [935, 396] width 61 height 22
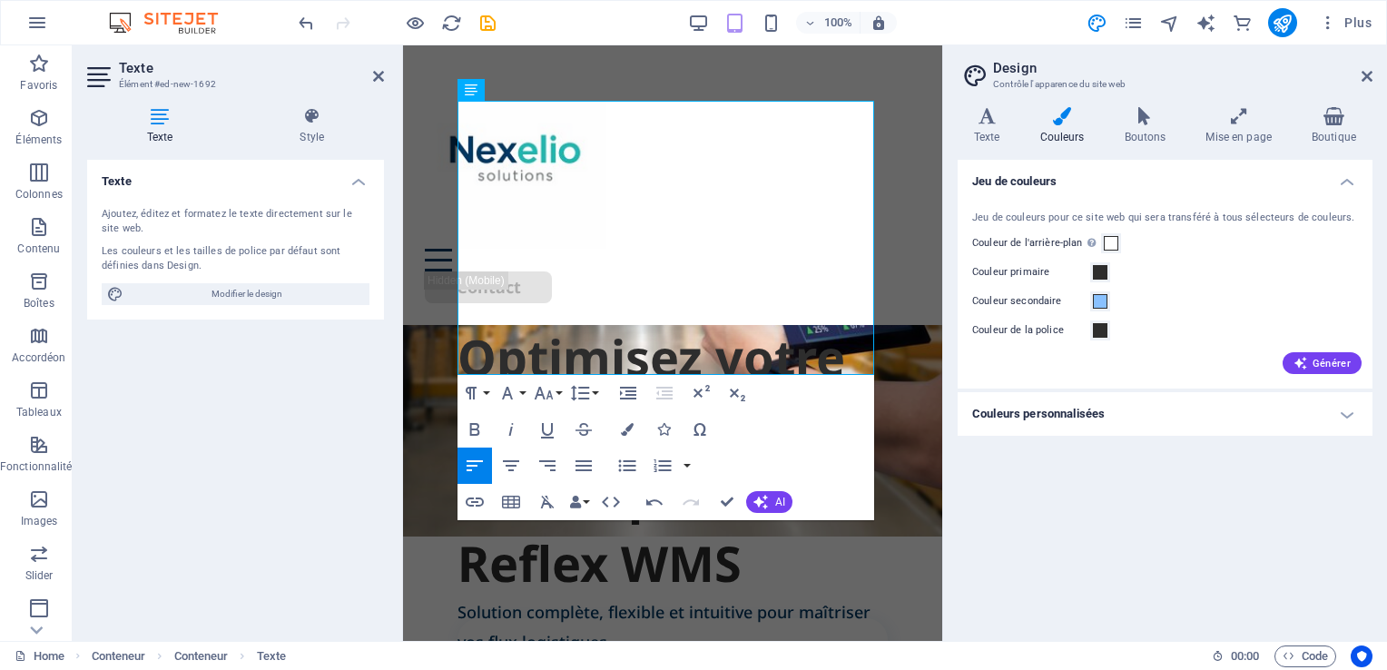
click at [339, 466] on div "Texte Ajoutez, éditez et formatez le texte directement sur le site web. Les cou…" at bounding box center [235, 393] width 297 height 466
click at [340, 466] on div "Texte Ajoutez, éditez et formatez le texte directement sur le site web. Les cou…" at bounding box center [235, 393] width 297 height 466
click at [1367, 82] on icon at bounding box center [1366, 76] width 11 height 15
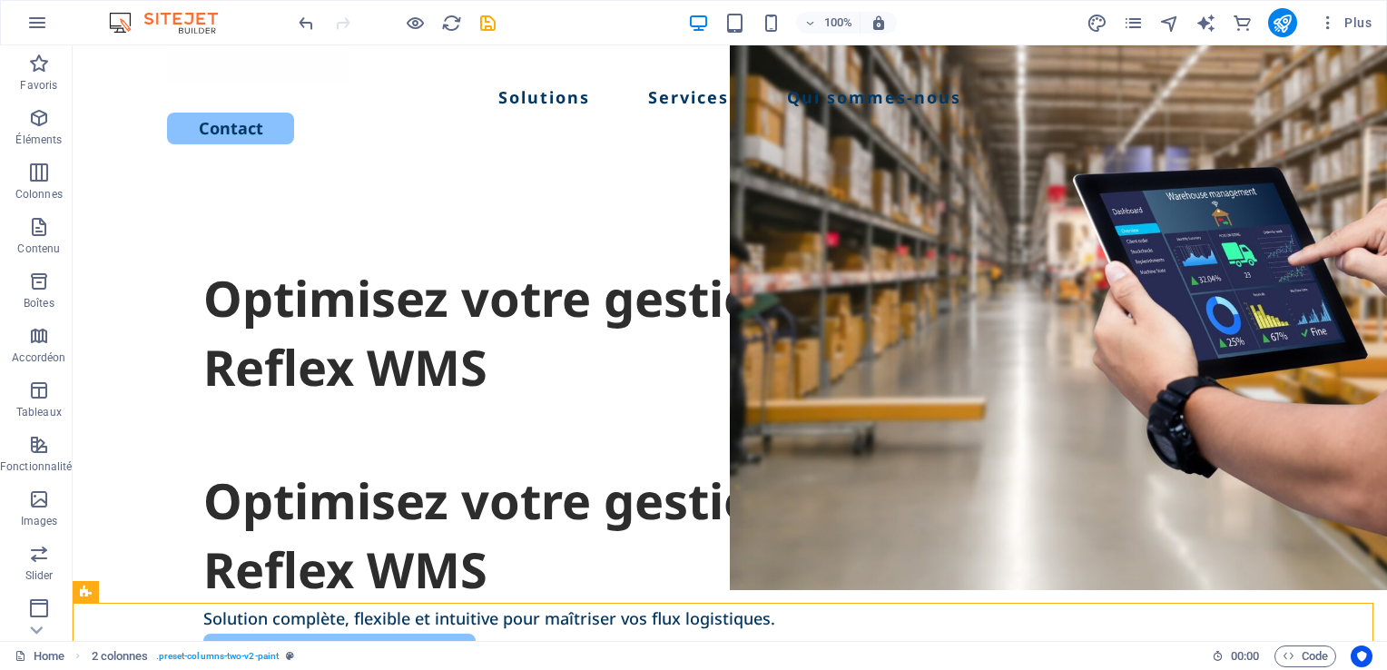
scroll to position [178, 0]
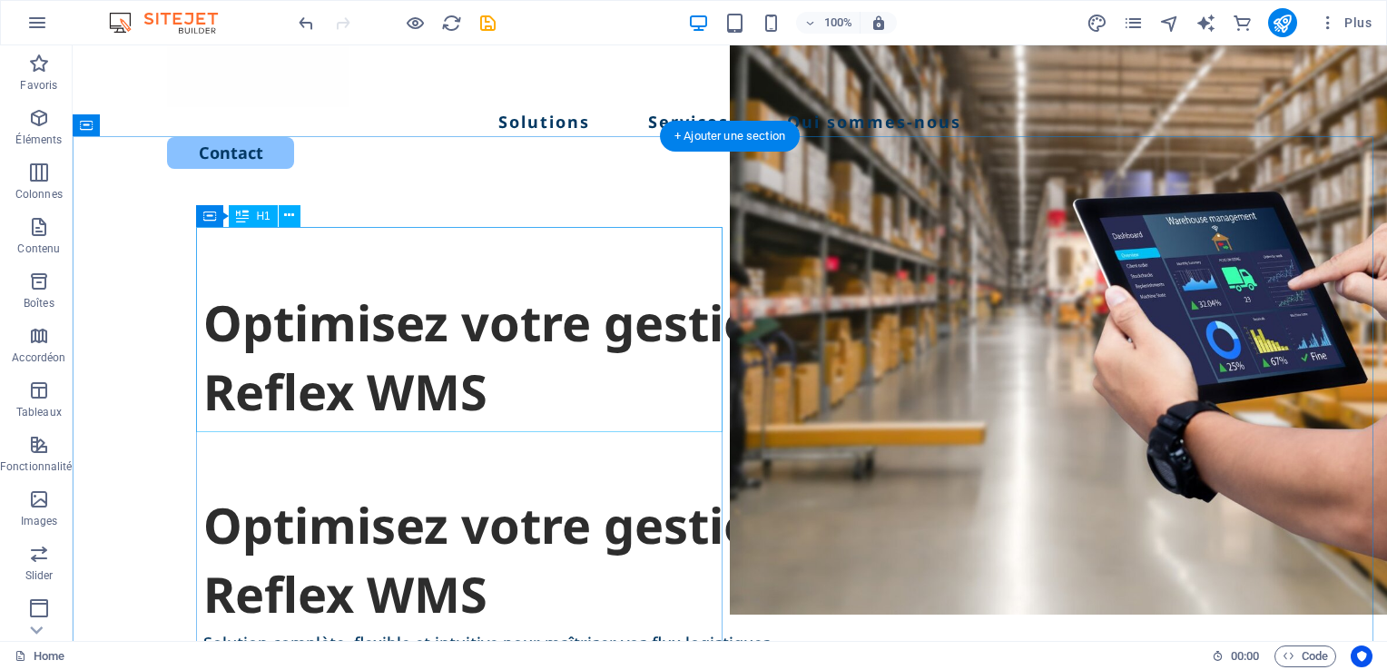
click at [406, 321] on div "Optimisez votre gestion d’entrepôt avec Reflex WMS" at bounding box center [729, 357] width 1053 height 137
click at [346, 538] on div "Optimisez votre gestion d’entrepôt avec Reflex WMS" at bounding box center [729, 559] width 1053 height 137
click at [336, 356] on div "Optimisez votre gestion d’entrepôt avec Reflex WMS" at bounding box center [729, 357] width 1053 height 137
click at [289, 215] on icon at bounding box center [289, 215] width 10 height 19
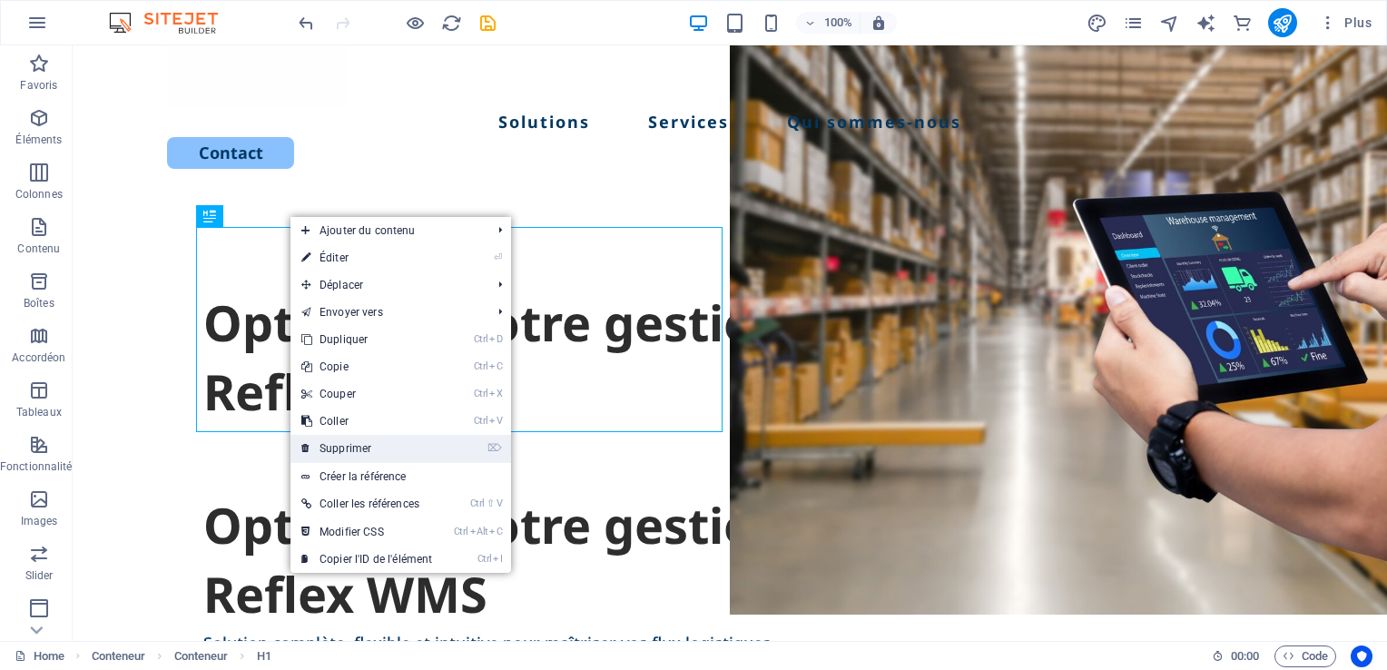
click at [374, 441] on link "⌦ Supprimer" at bounding box center [366, 448] width 152 height 27
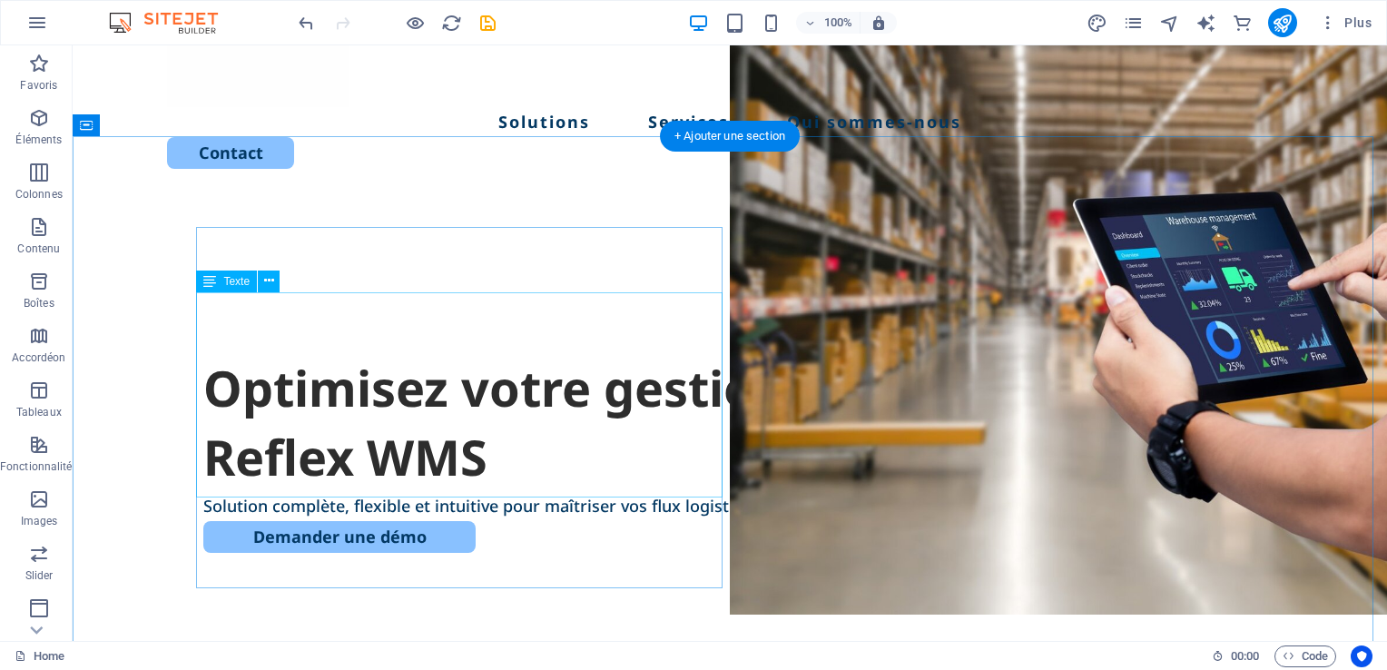
click at [315, 397] on div "Optimisez votre gestion d’entrepôt avec Reflex WMS" at bounding box center [729, 422] width 1053 height 137
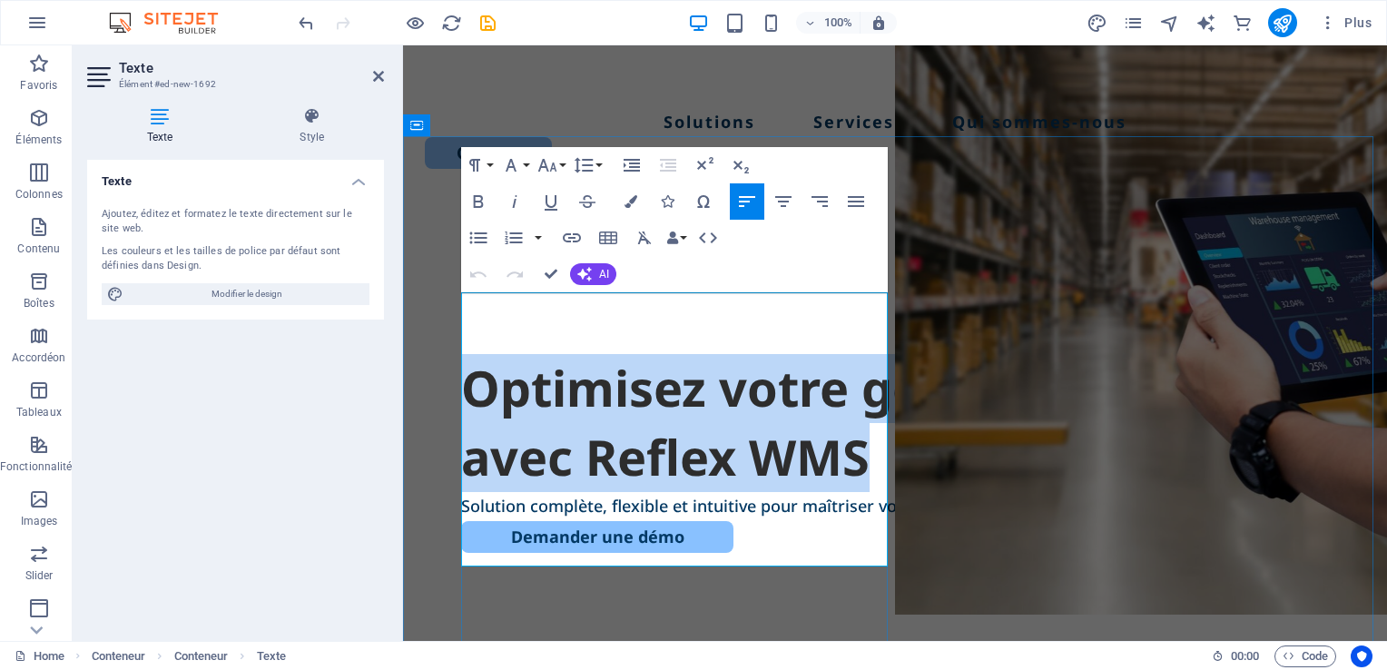
drag, startPoint x: 740, startPoint y: 539, endPoint x: 471, endPoint y: 339, distance: 335.4
click at [471, 354] on h1 "Optimisez votre gestion d’entrepôt avec Reflex WMS" at bounding box center [895, 422] width 868 height 137
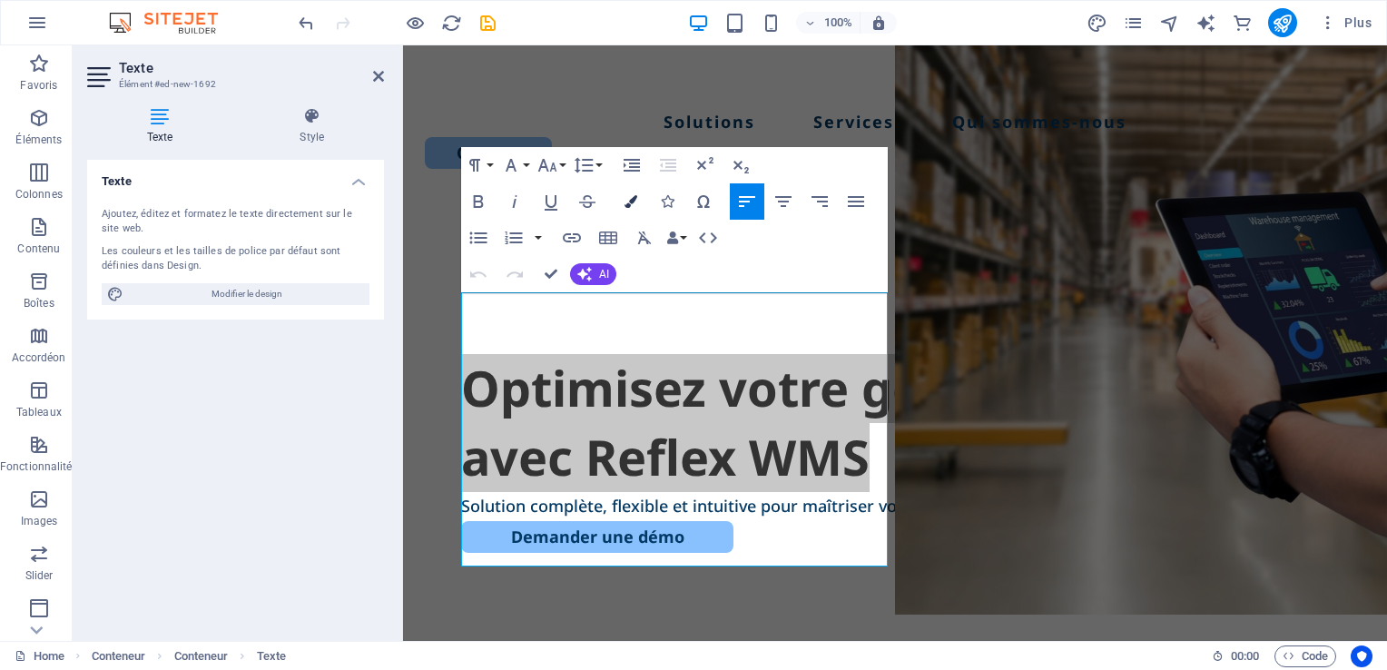
click at [627, 201] on icon "button" at bounding box center [630, 201] width 13 height 13
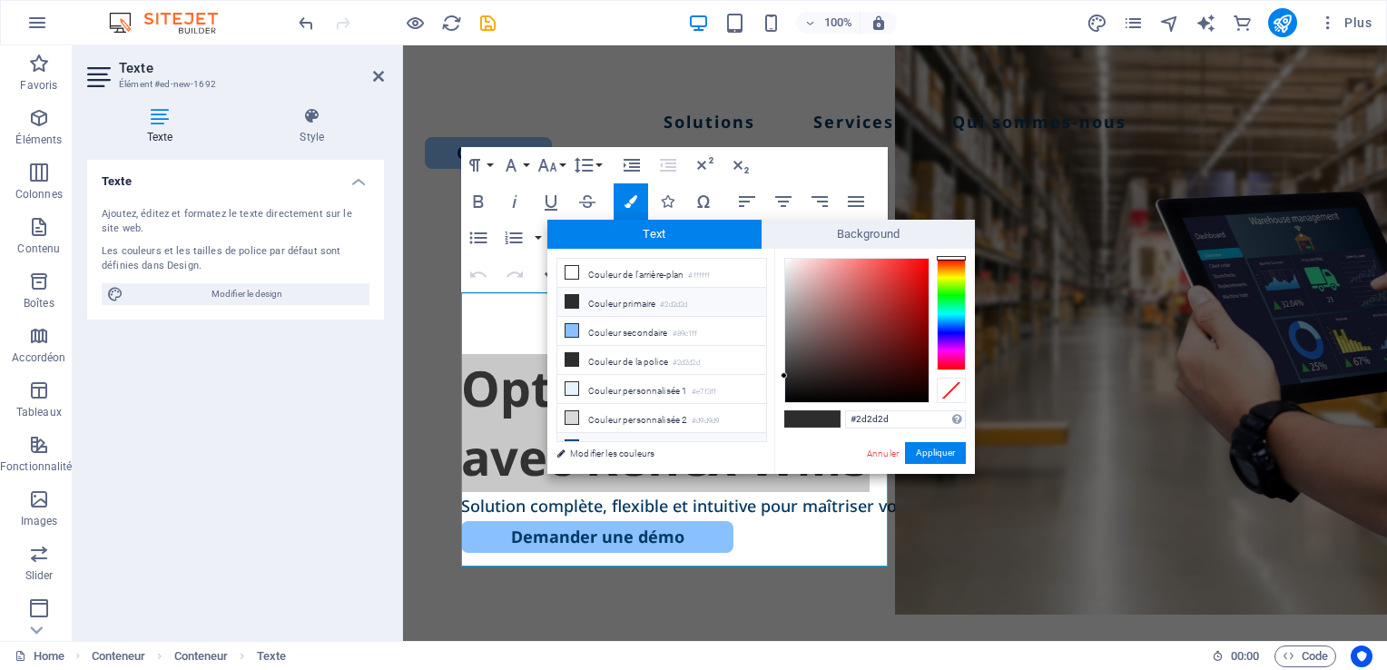
click at [611, 437] on li "Couleur personnalisée 3 #125fb4" at bounding box center [661, 447] width 209 height 29
type input "#125fb4"
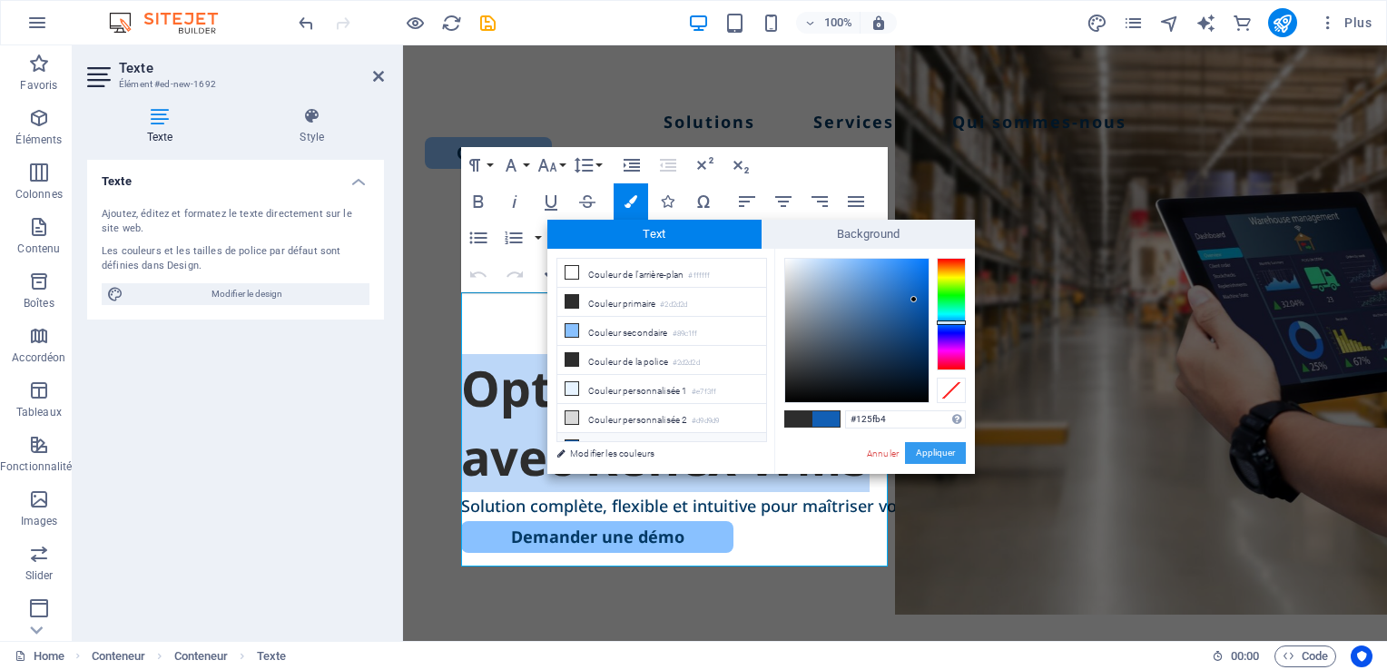
click at [941, 451] on button "Appliquer" at bounding box center [935, 453] width 61 height 22
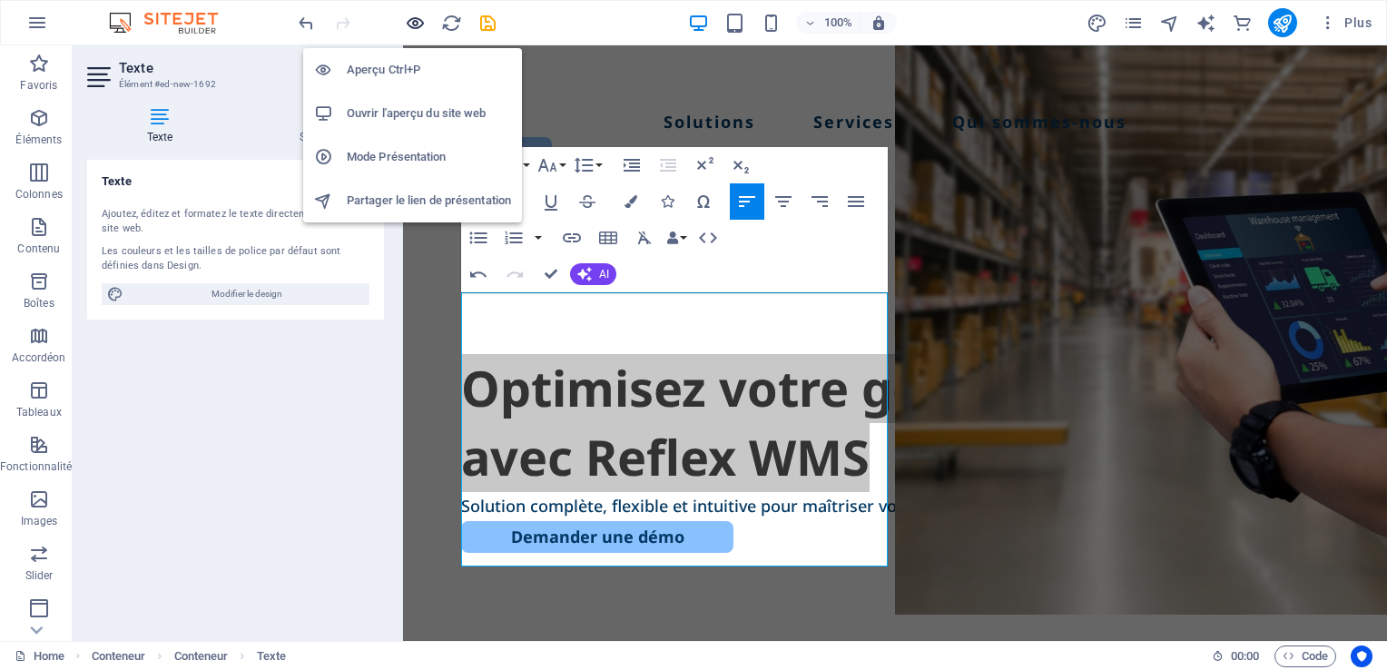
click at [418, 24] on icon "button" at bounding box center [415, 23] width 21 height 21
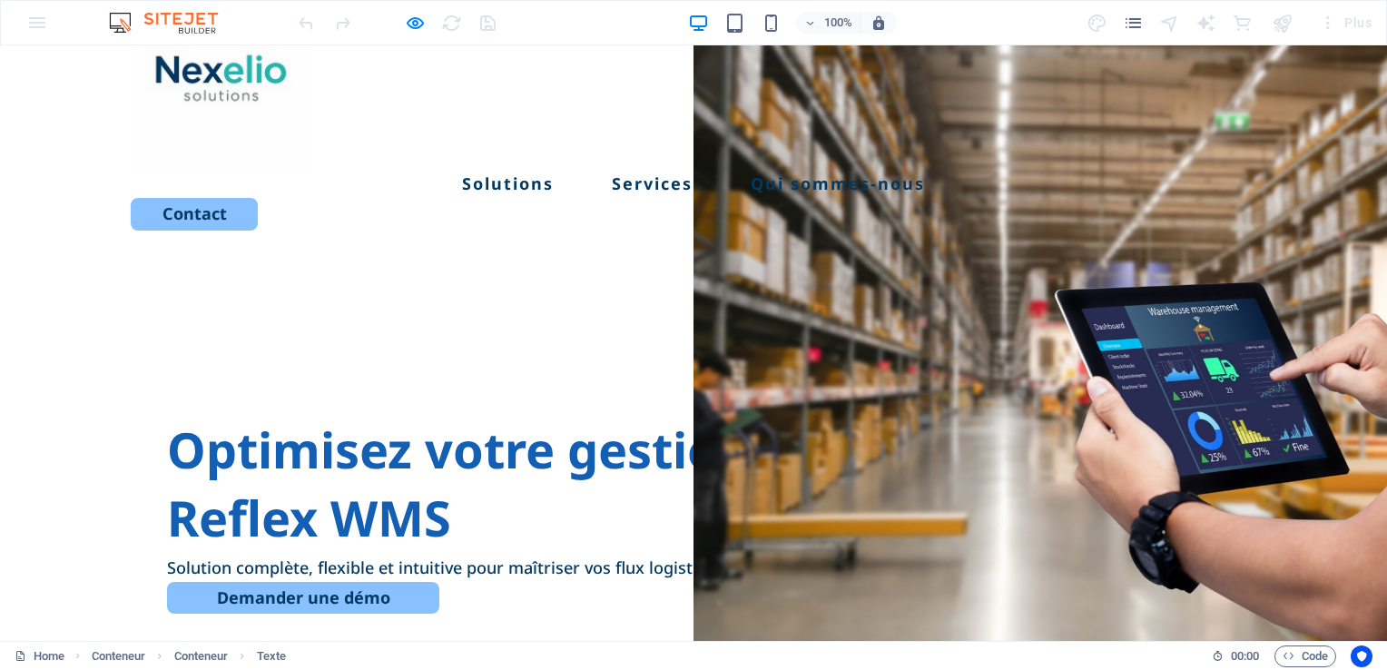
scroll to position [80, 0]
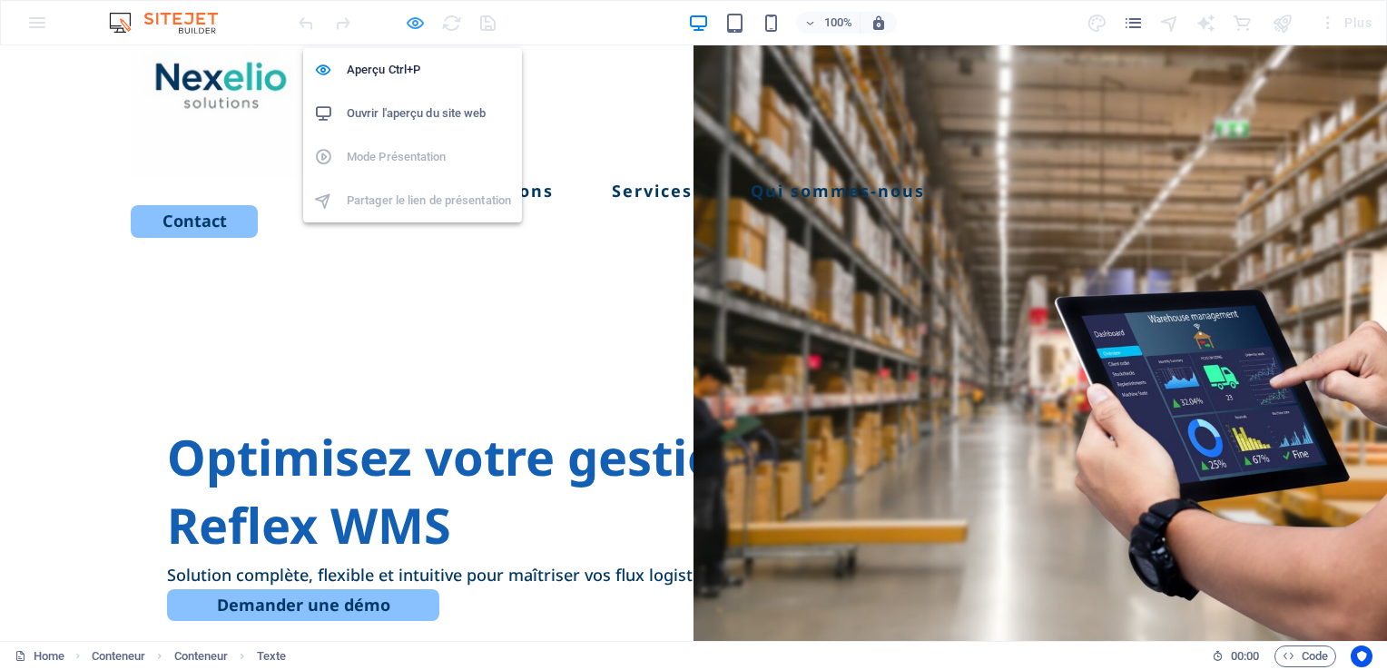
click at [414, 22] on icon "button" at bounding box center [415, 23] width 21 height 21
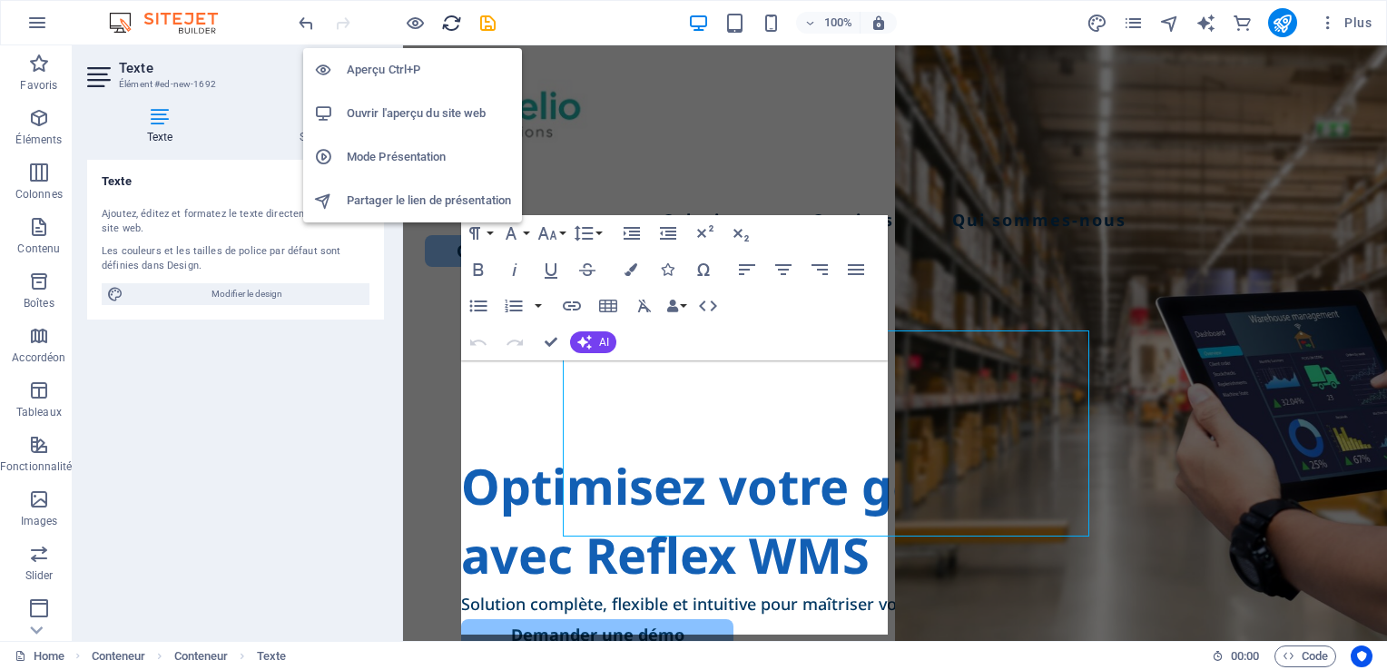
scroll to position [110, 0]
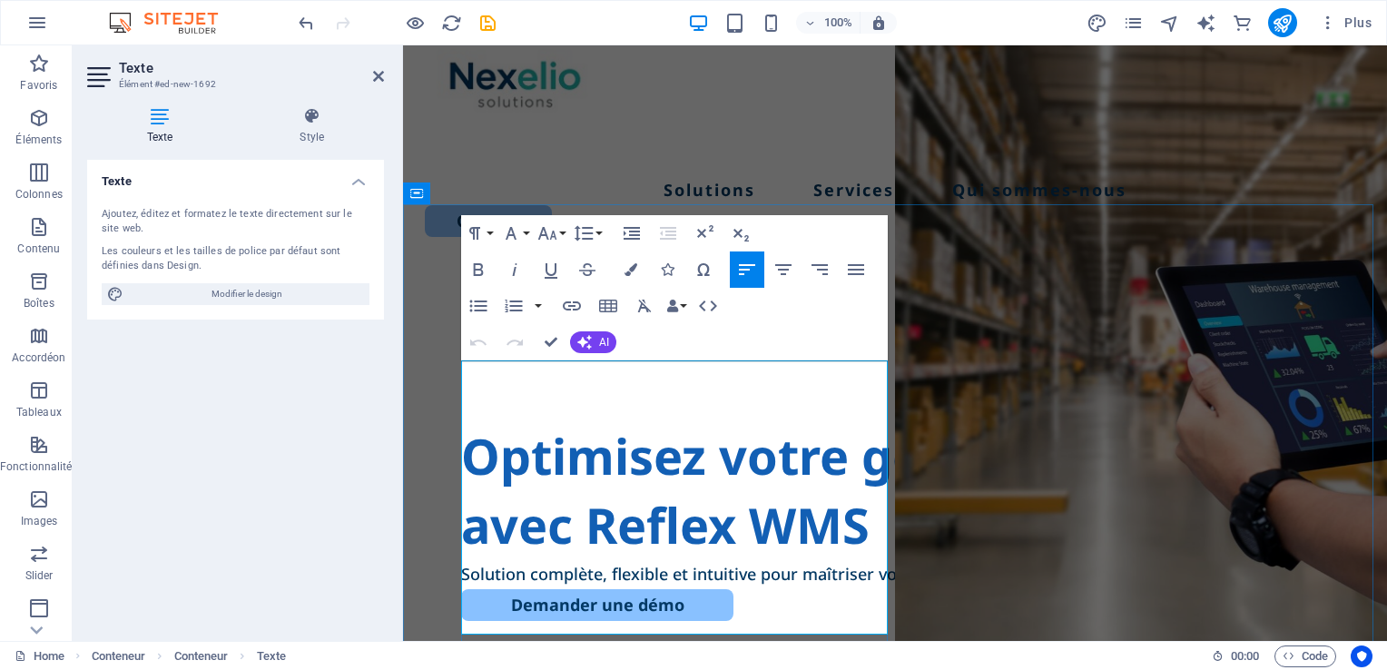
click at [625, 495] on span "Optimisez votre gestion d’entrepôt avec Reflex WMS" at bounding box center [885, 490] width 848 height 136
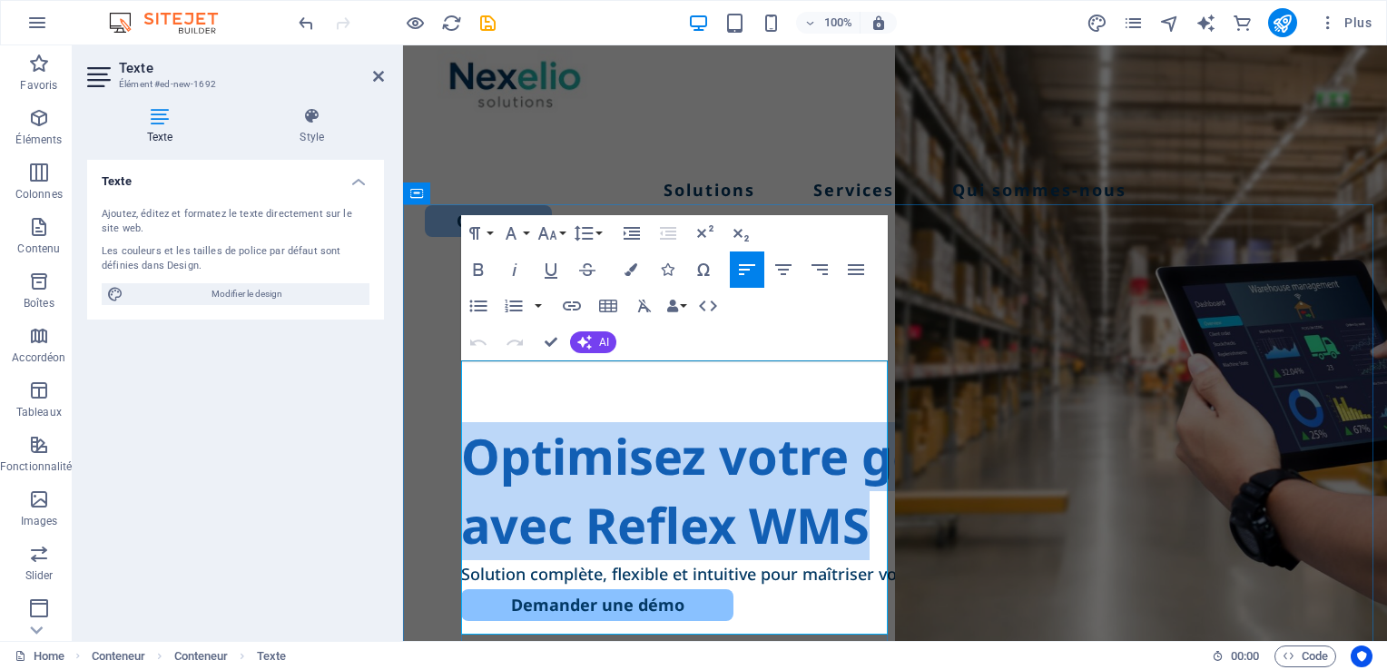
drag, startPoint x: 756, startPoint y: 590, endPoint x: 473, endPoint y: 406, distance: 337.8
click at [473, 422] on h1 "Optimisez votre gestion d’entrepôt avec Reflex WMS" at bounding box center [895, 490] width 868 height 137
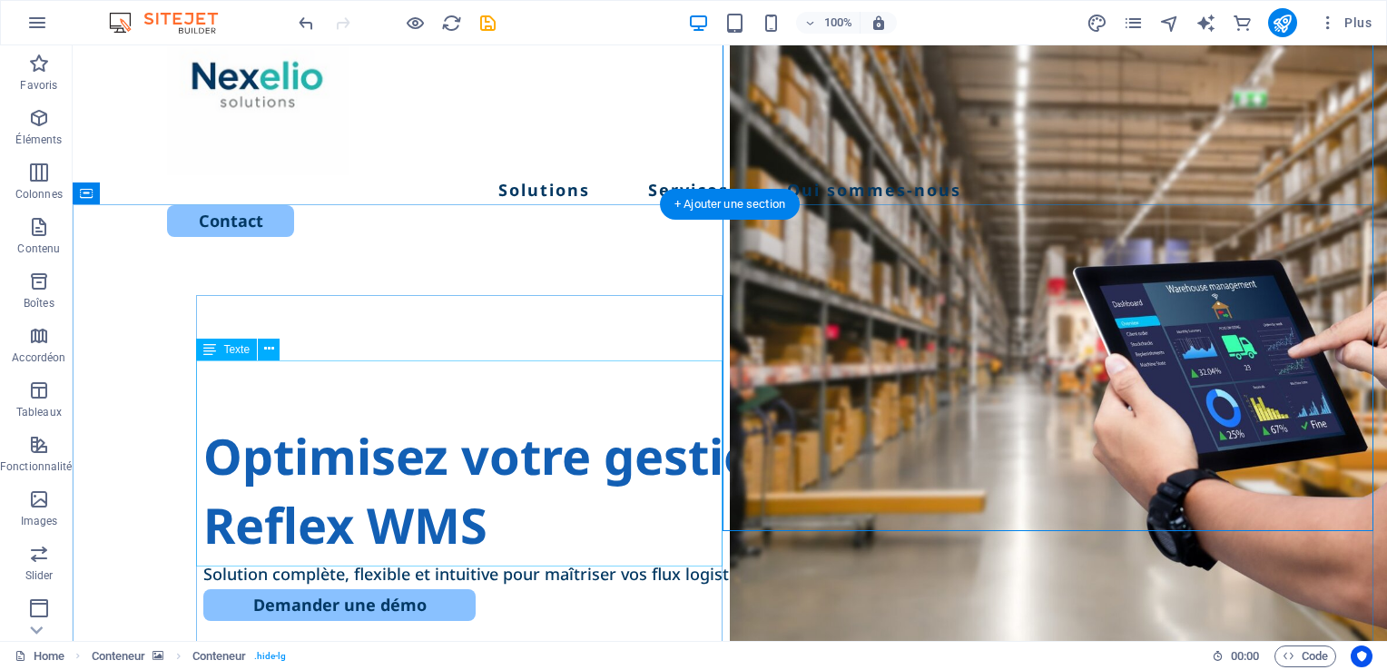
click at [355, 459] on div "Optimisez votre gestion d’entrepôt avec Reflex WMS" at bounding box center [729, 490] width 1053 height 137
click at [371, 488] on div "Optimisez votre gestion d’entrepôt avec Reflex WMS" at bounding box center [729, 490] width 1053 height 137
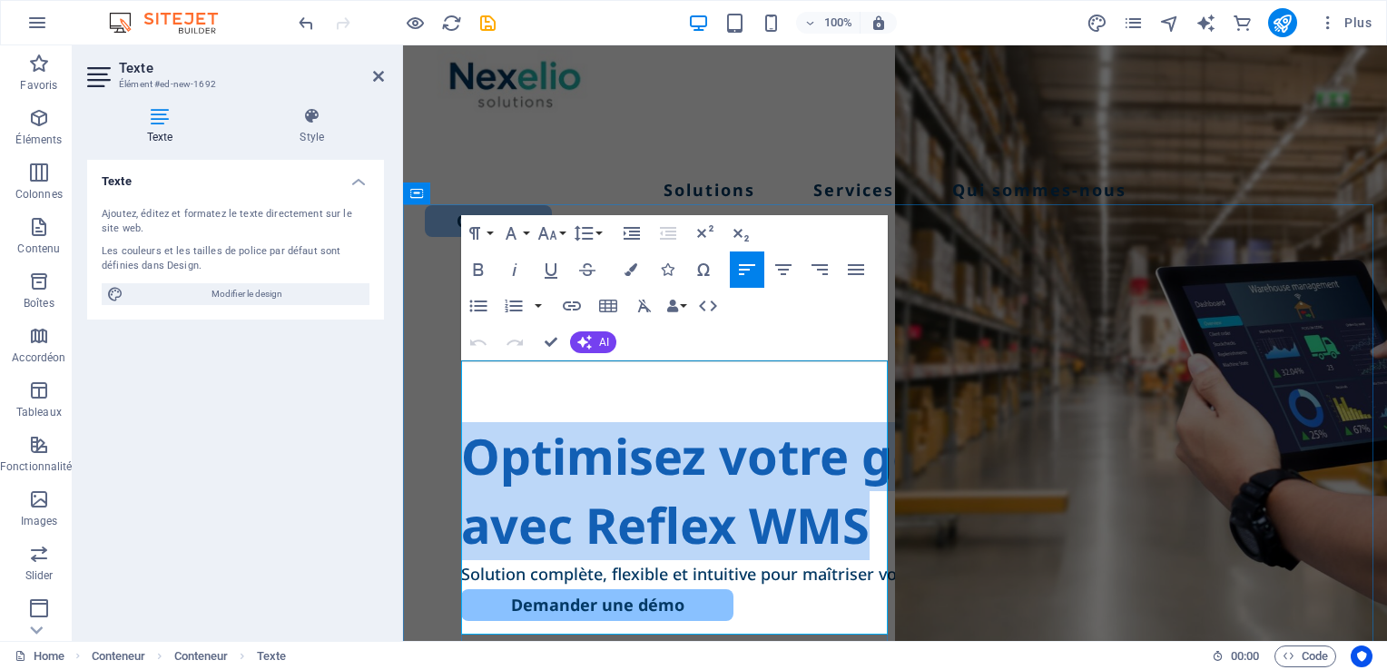
copy span "Optimisez votre gestion d’entrepôt avec Reflex WMS"
click at [438, 398] on div "Optimisez votre gestion d’entrepôt avec Reflex WMS Solution complète, flexible …" at bounding box center [895, 615] width 984 height 699
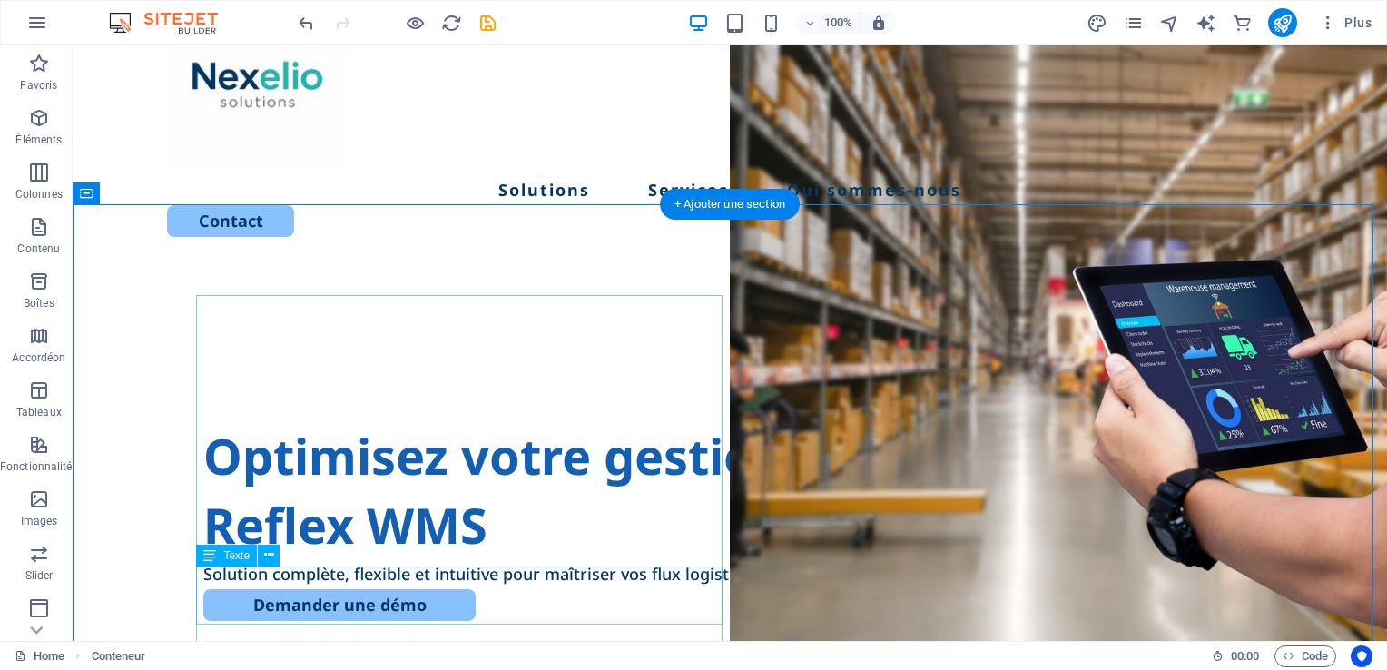
click at [383, 588] on div "Solution complète, flexible et intuitive pour maîtriser vos flux logistiques." at bounding box center [729, 573] width 1053 height 29
click at [272, 559] on icon at bounding box center [269, 554] width 10 height 19
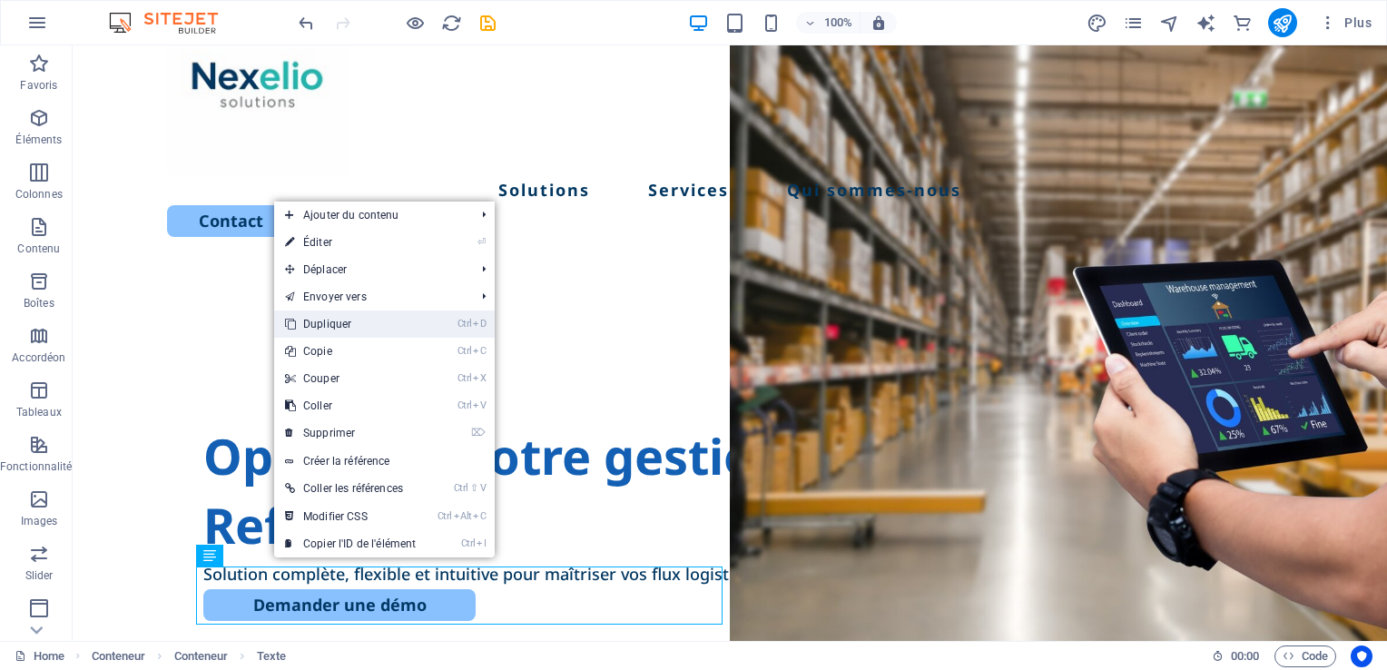
click at [343, 328] on link "Ctrl D Dupliquer" at bounding box center [350, 323] width 152 height 27
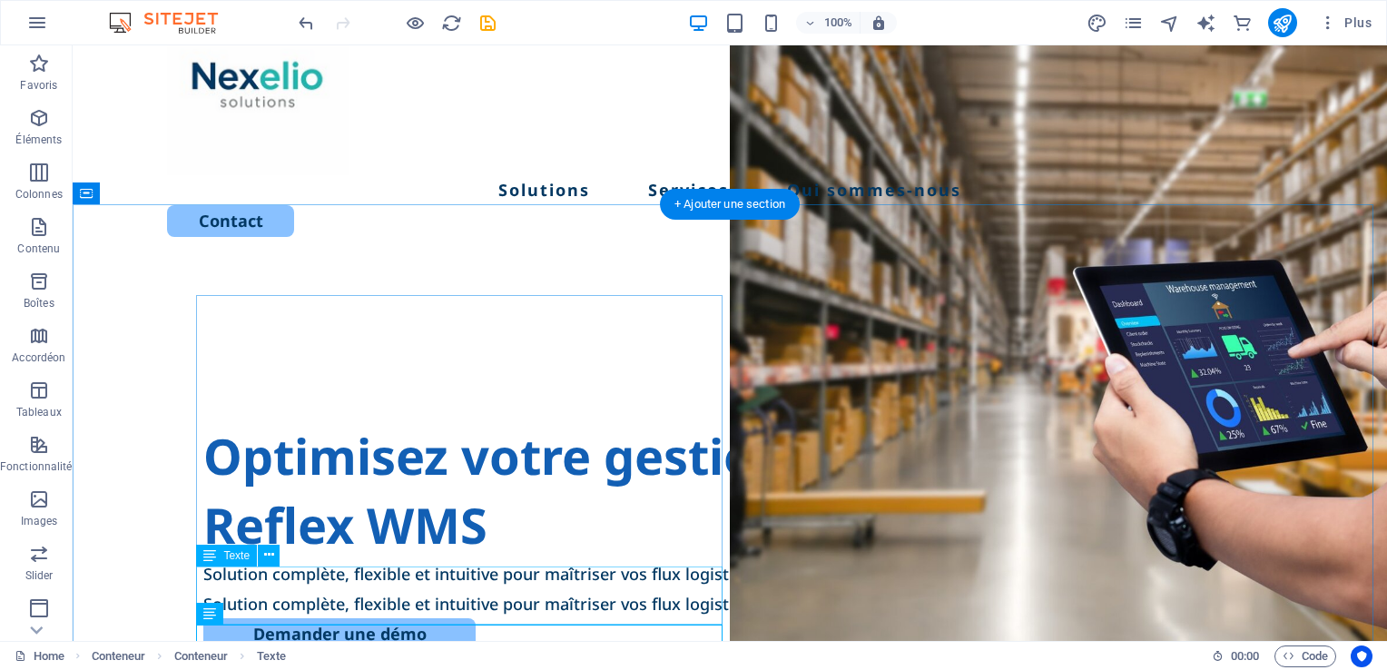
click at [338, 588] on div "Solution complète, flexible et intuitive pour maîtriser vos flux logistiques." at bounding box center [729, 573] width 1053 height 29
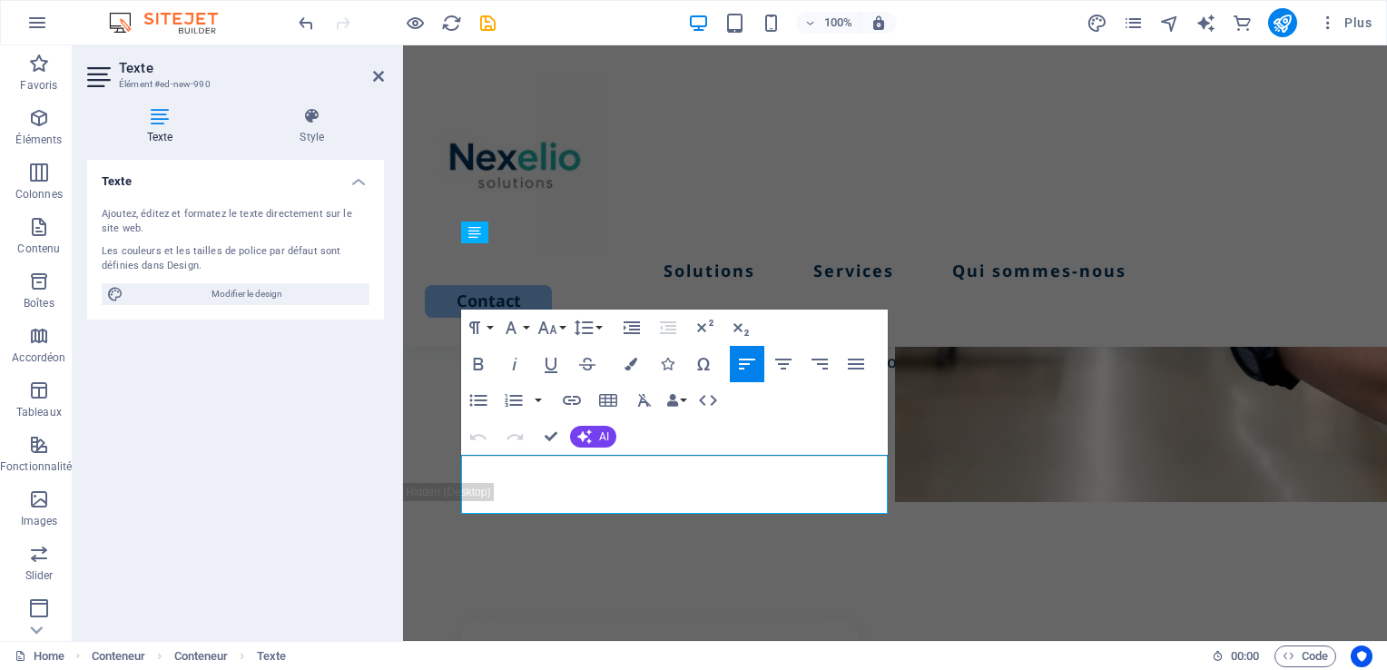
scroll to position [358, 0]
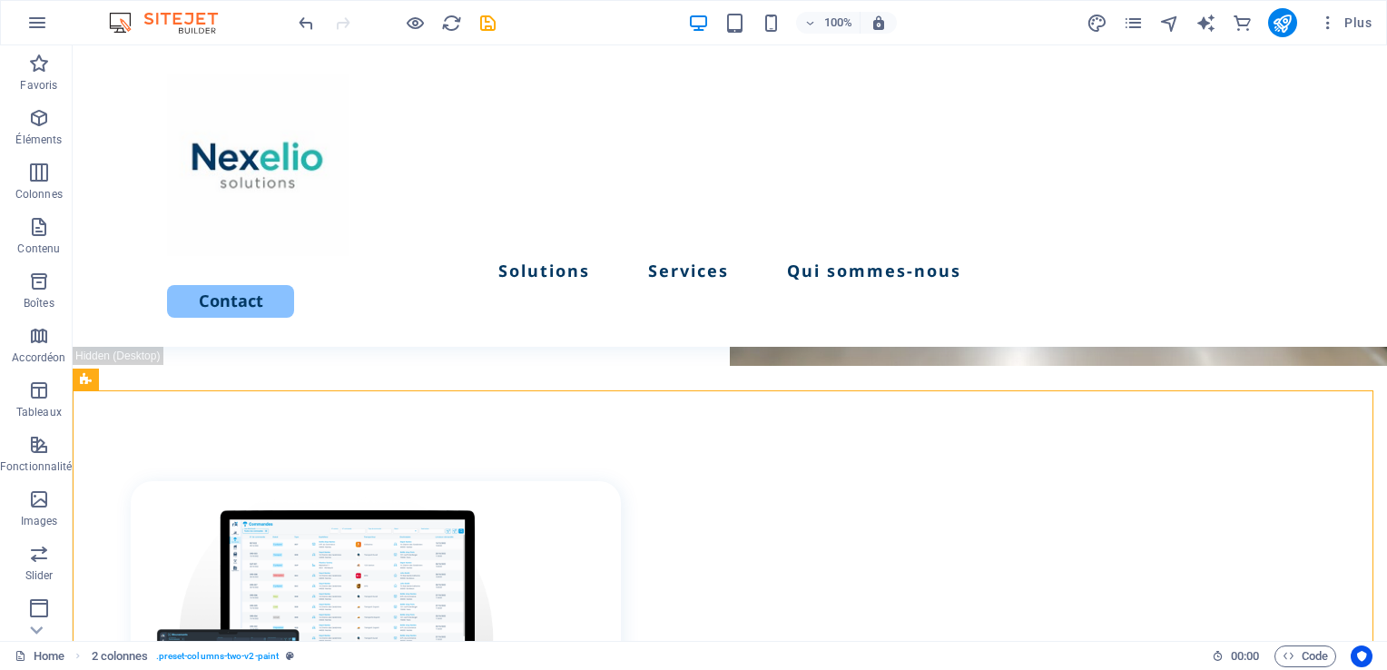
scroll to position [190, 0]
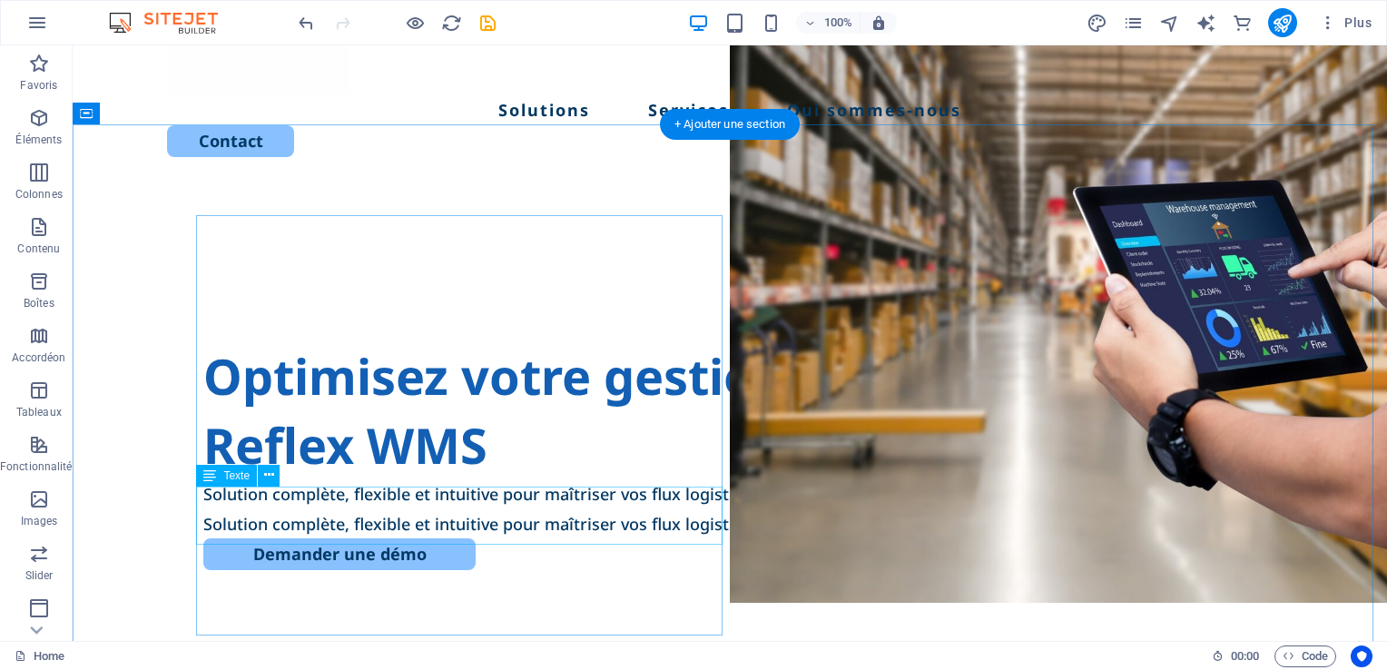
click at [282, 508] on div "Solution complète, flexible et intuitive pour maîtriser vos flux logistiques." at bounding box center [729, 493] width 1053 height 29
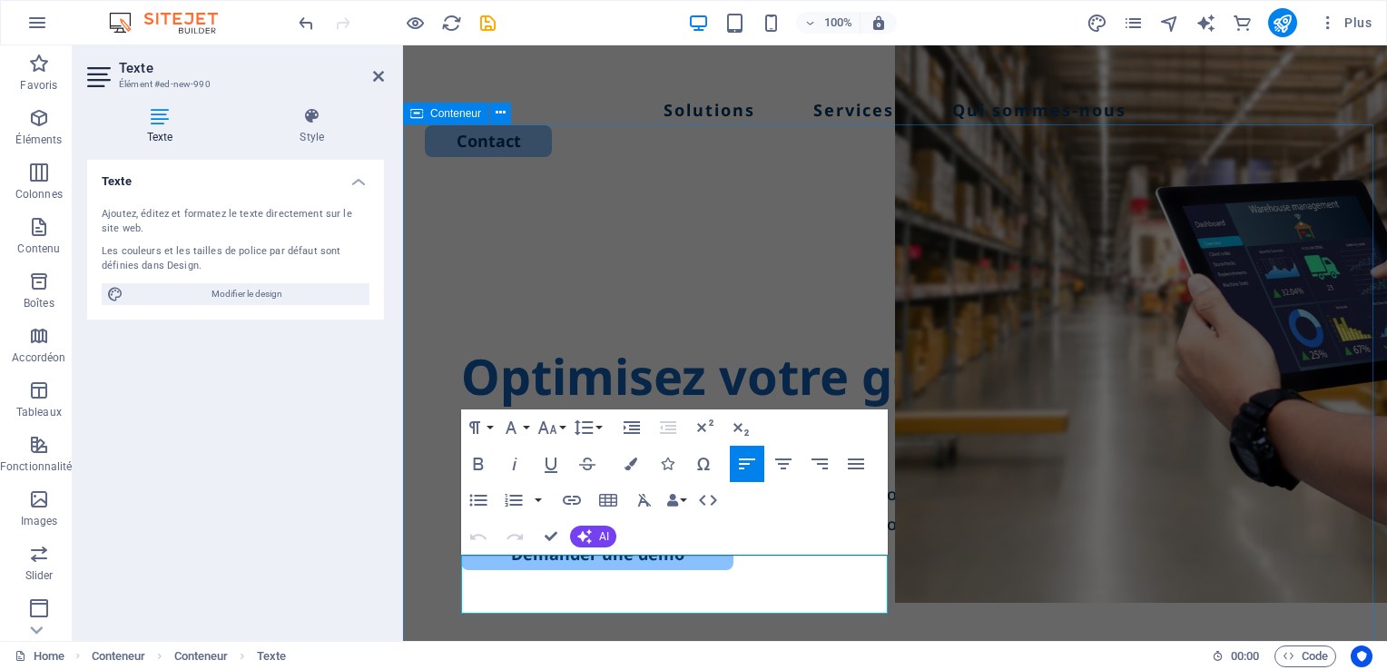
drag, startPoint x: 648, startPoint y: 601, endPoint x: 408, endPoint y: 566, distance: 242.0
click at [408, 566] on div "Optimisez votre gestion d’entrepôt avec Reflex WMS Solution complète, flexible …" at bounding box center [895, 535] width 984 height 699
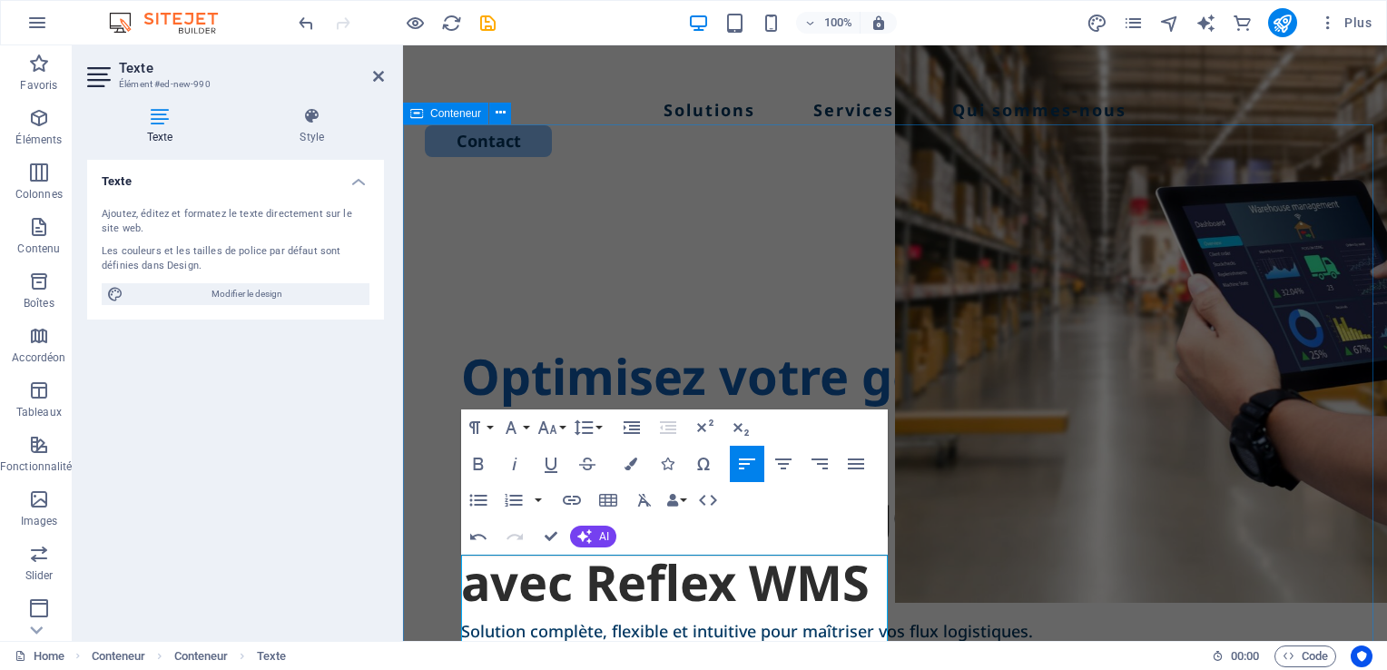
click at [440, 478] on div "Optimisez votre gestion d’entrepôt avec Reflex WMS Optimisez votre gestion d’en…" at bounding box center [895, 535] width 984 height 699
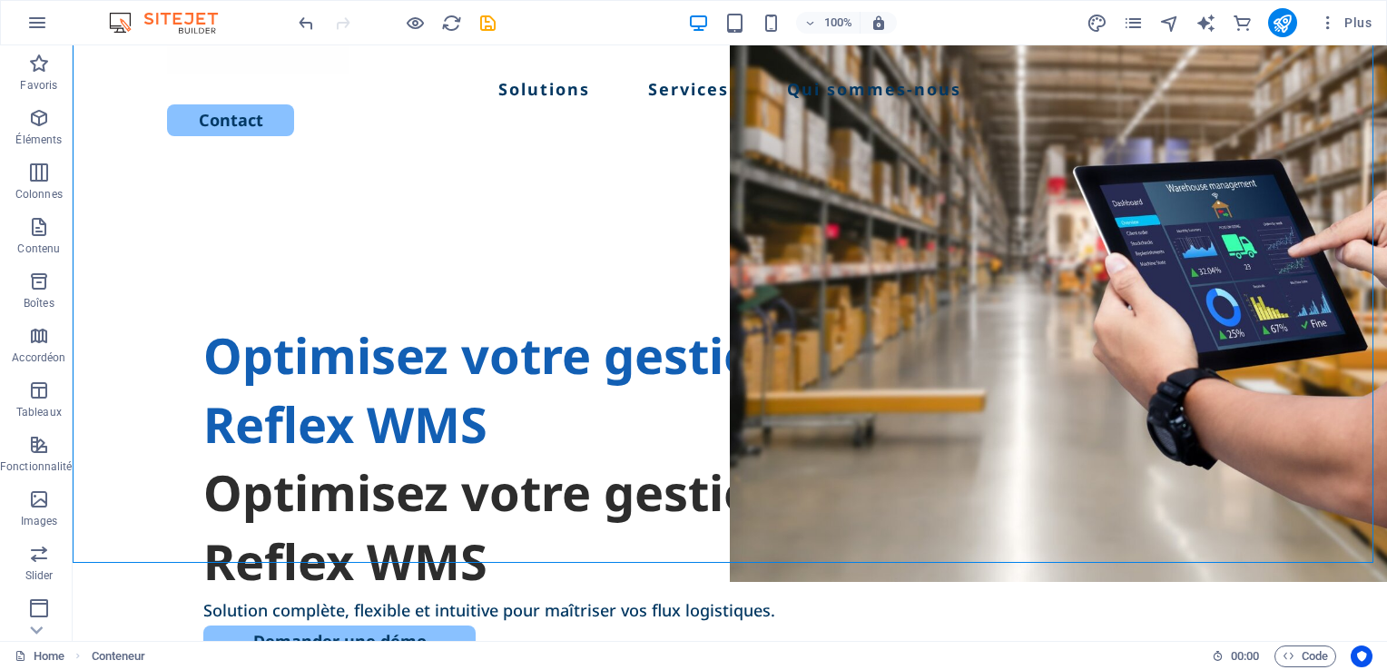
scroll to position [204, 0]
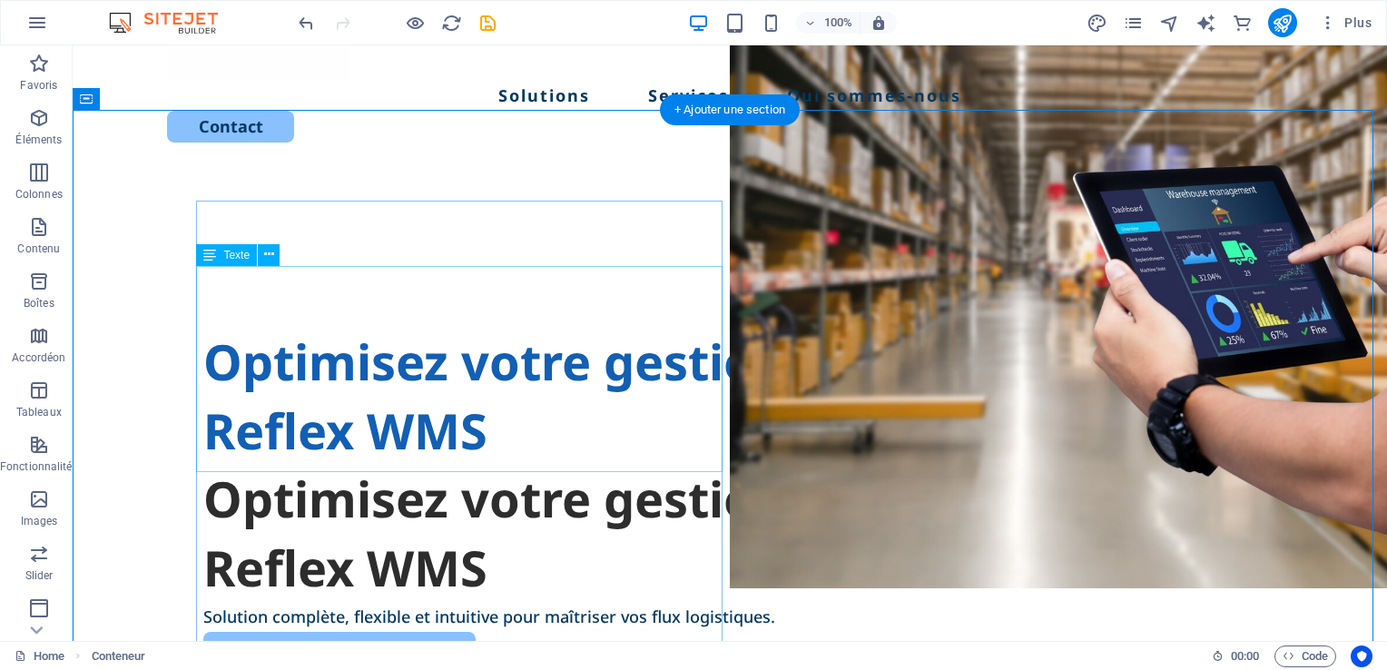
click at [377, 365] on div "Optimisez votre gestion d’entrepôt avec Reflex WMS" at bounding box center [729, 396] width 1053 height 137
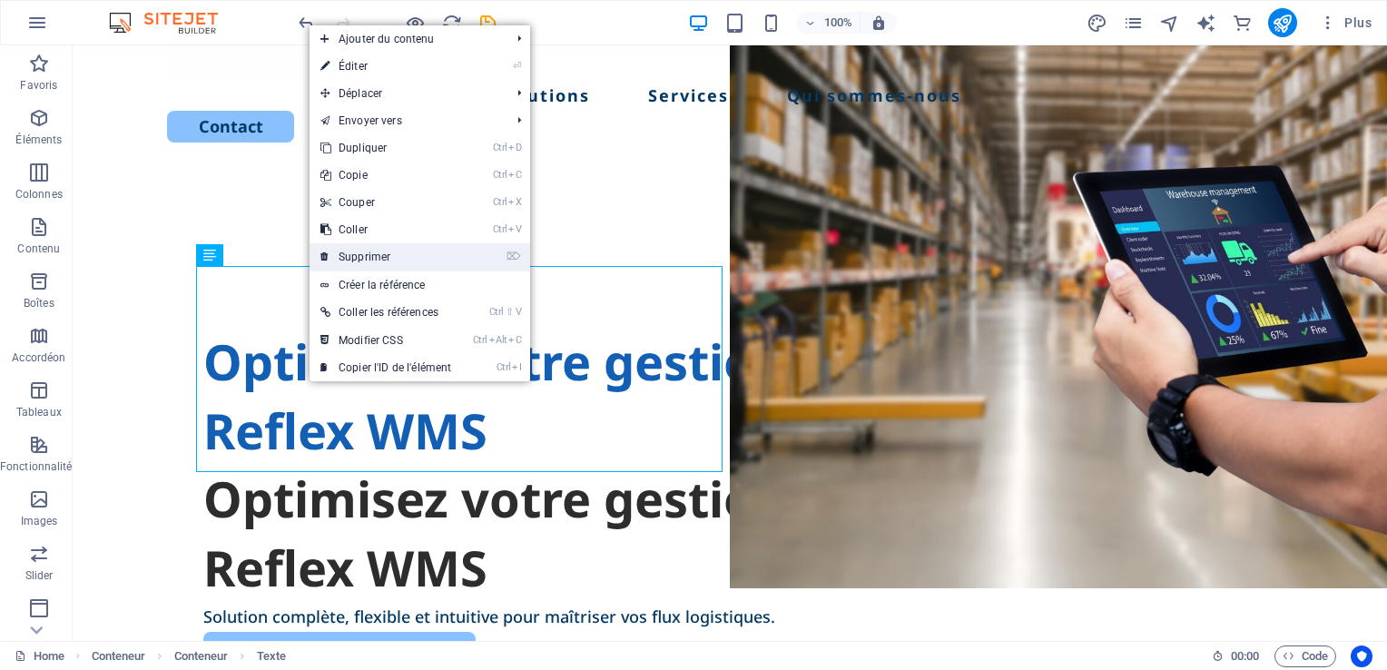
click at [353, 259] on link "⌦ Supprimer" at bounding box center [385, 256] width 152 height 27
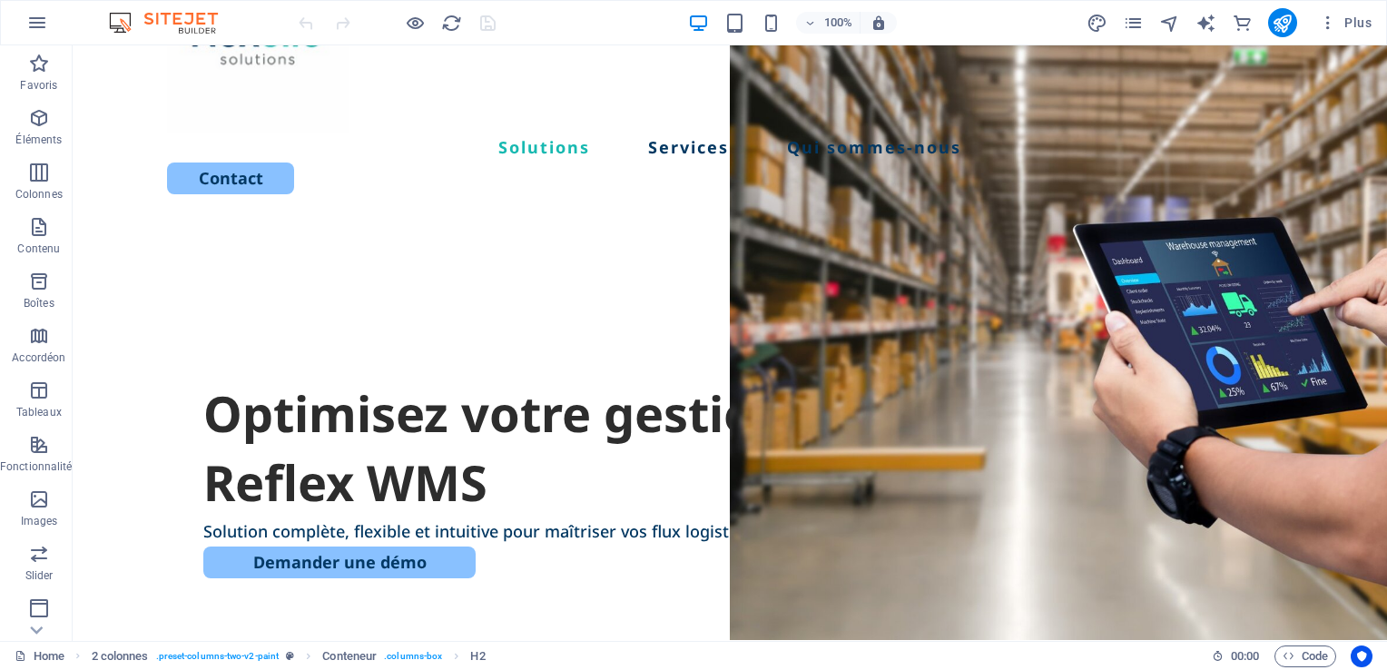
scroll to position [196, 0]
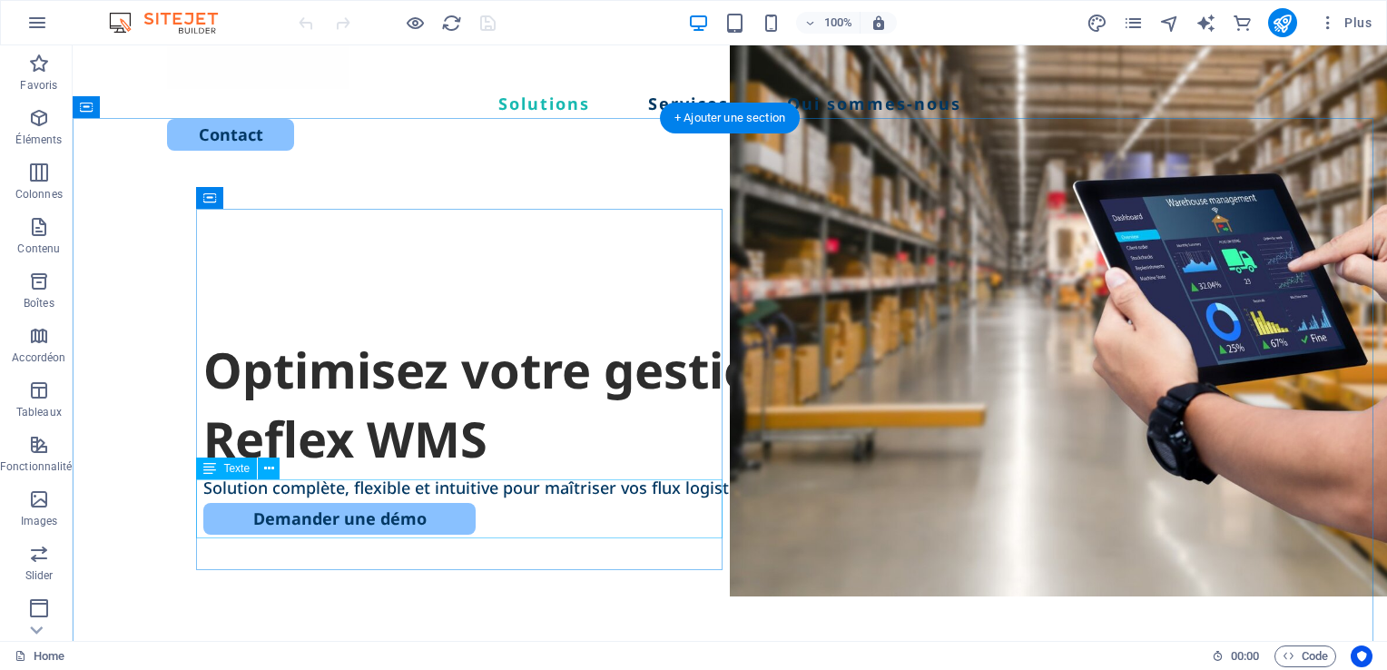
click at [288, 502] on div "Solution complète, flexible et intuitive pour maîtriser vos flux logistiques." at bounding box center [729, 487] width 1053 height 29
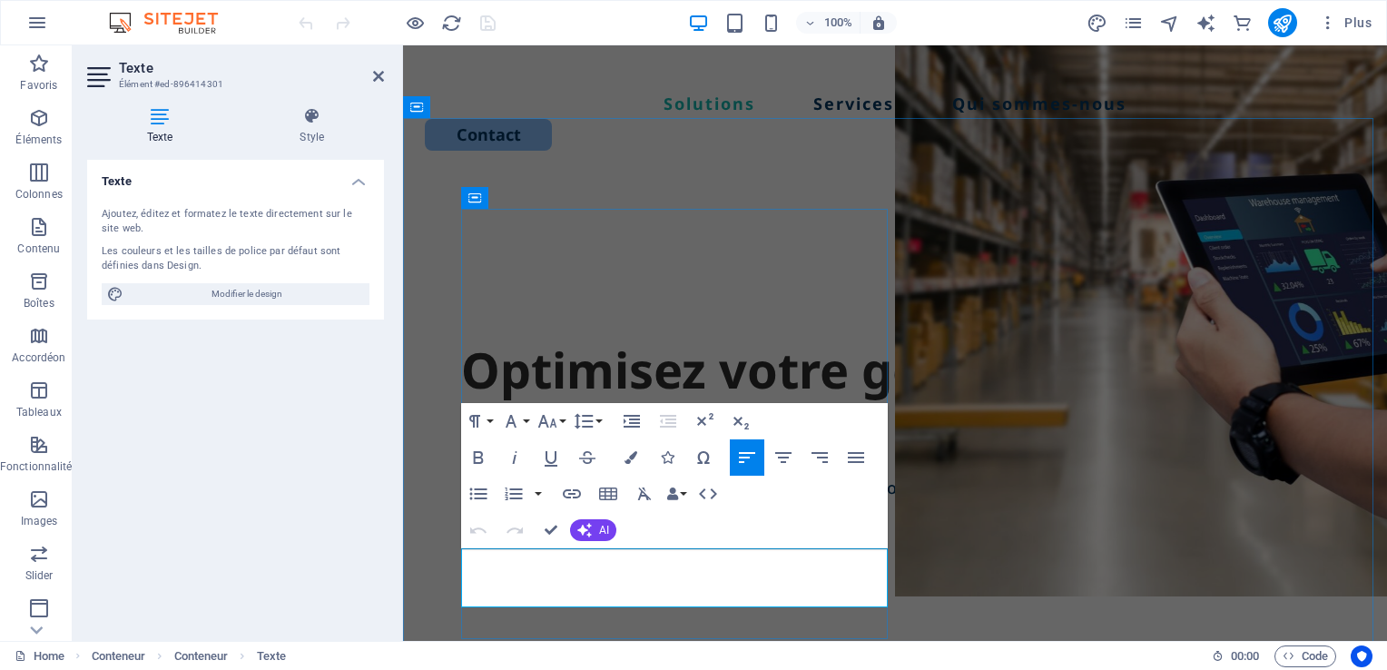
click at [628, 502] on p "Solution complète, flexible et intuitive pour maîtriser vos flux logistiques." at bounding box center [895, 487] width 868 height 29
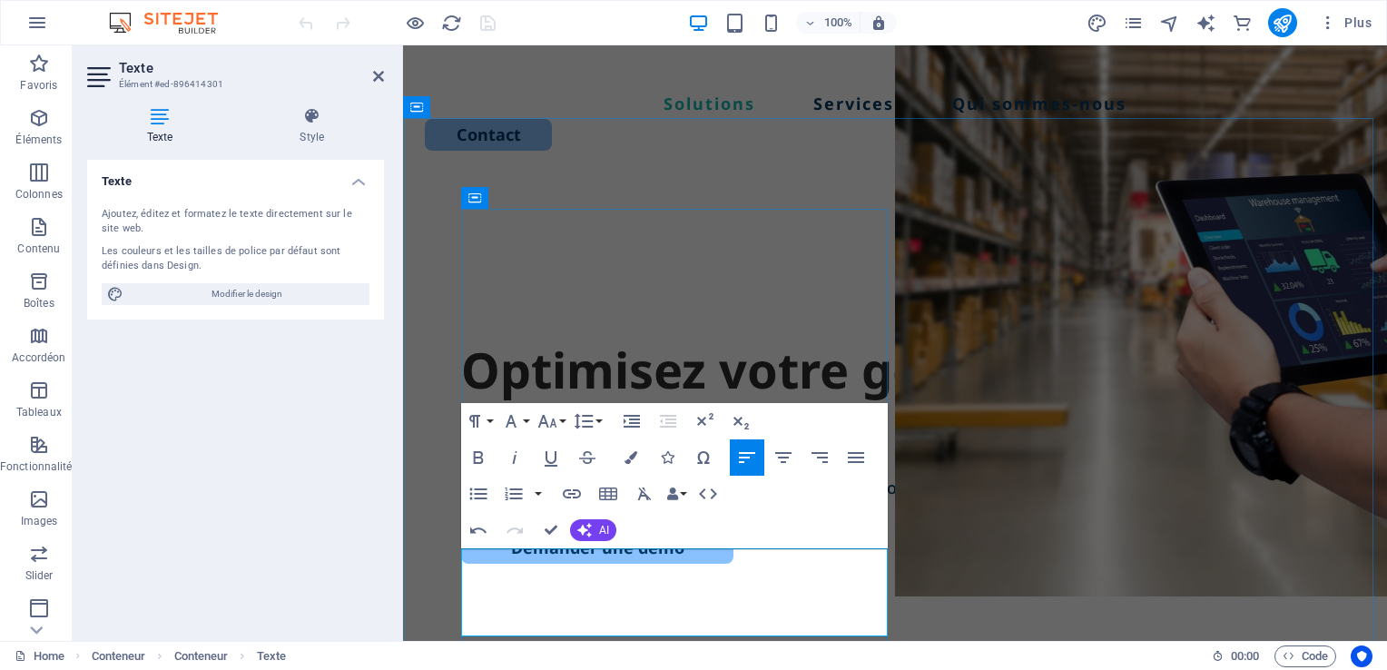
drag, startPoint x: 634, startPoint y: 593, endPoint x: 463, endPoint y: 568, distance: 173.4
click at [463, 502] on p "Solution complète, flexible et intuitive pour maîtriser vos flux logistiques." at bounding box center [895, 487] width 868 height 29
click at [515, 456] on icon "button" at bounding box center [515, 457] width 22 height 22
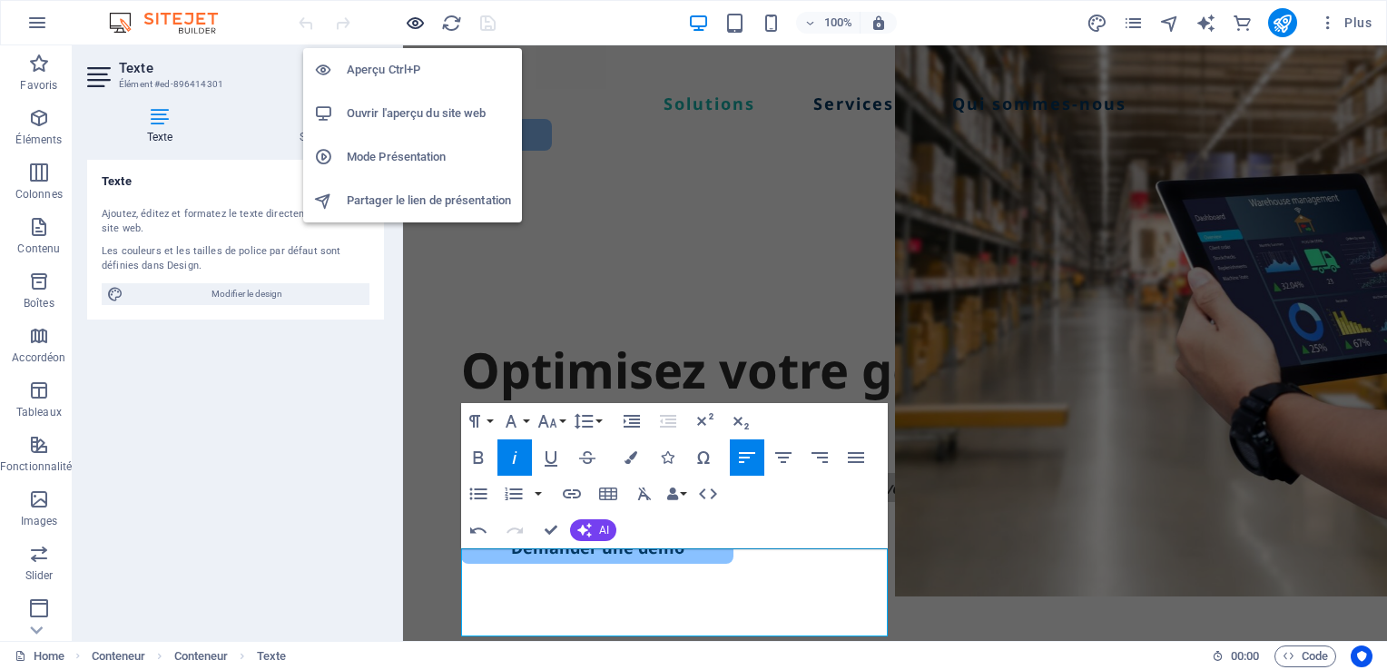
click at [416, 23] on icon "button" at bounding box center [415, 23] width 21 height 21
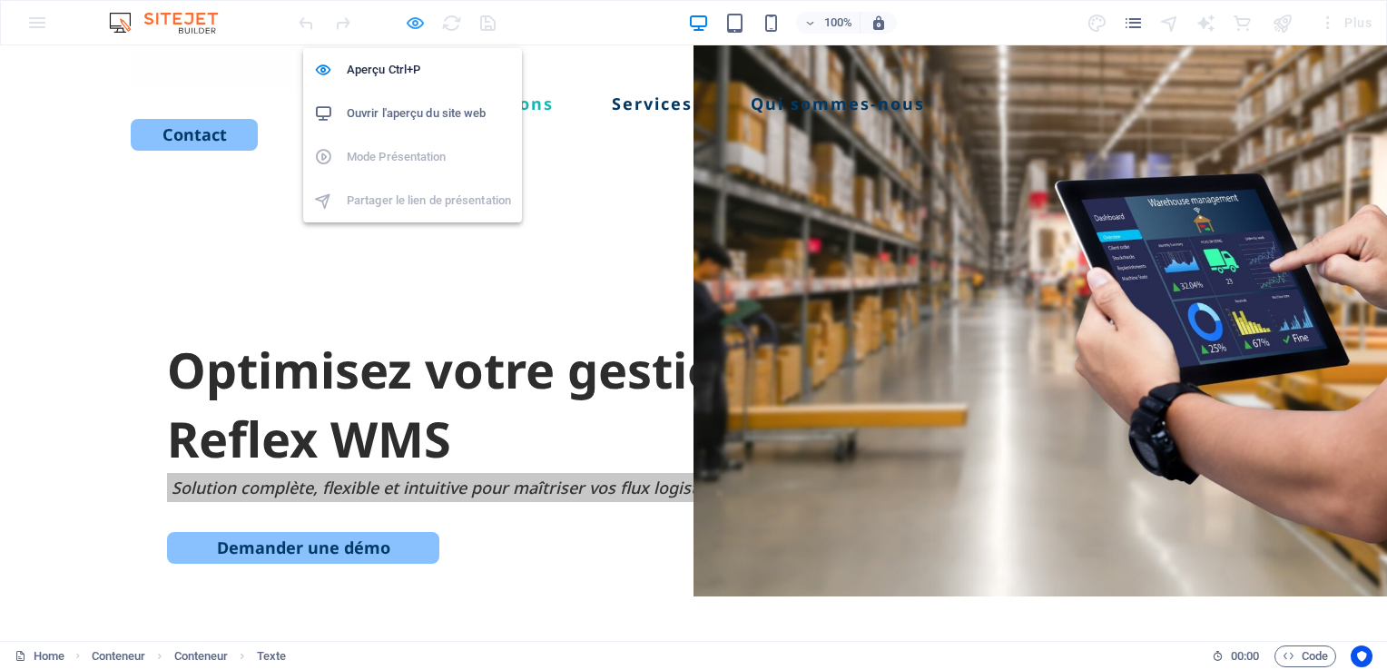
scroll to position [167, 0]
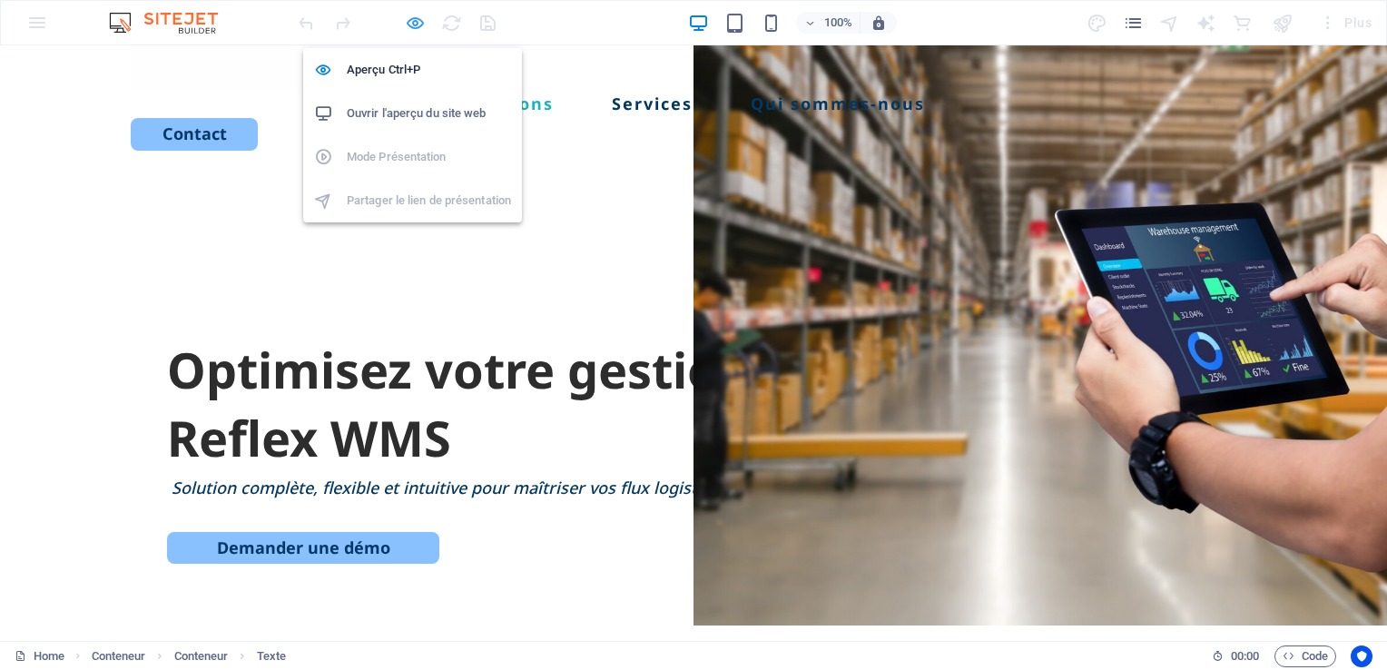
click at [417, 20] on icon "button" at bounding box center [415, 23] width 21 height 21
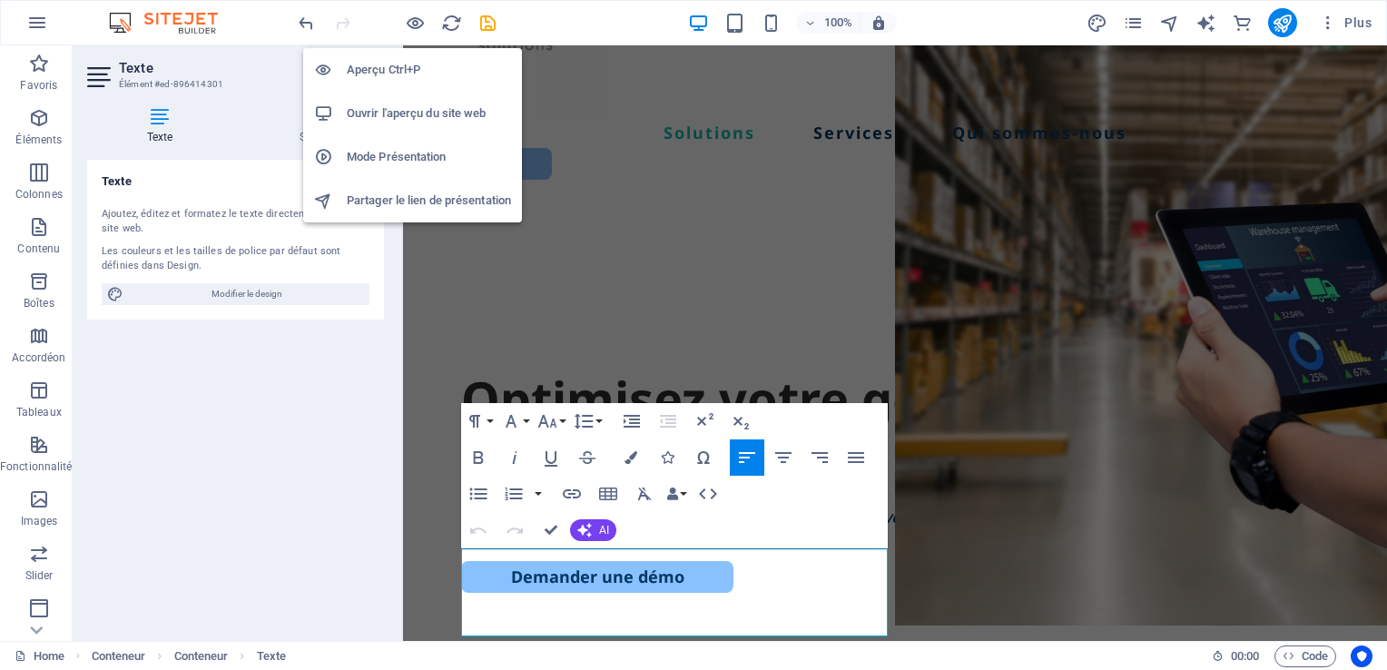
scroll to position [196, 0]
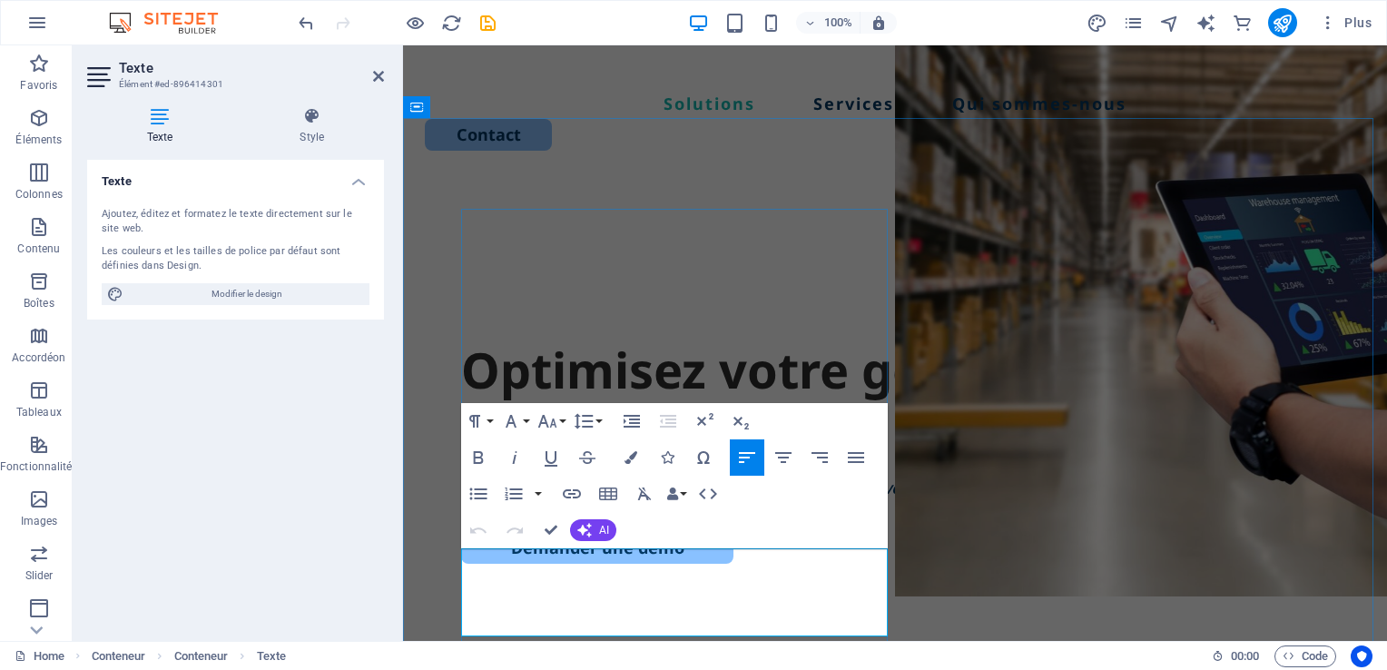
click at [469, 498] on em "Solution complète, flexible et intuitive pour maîtriser vos flux logistiques." at bounding box center [752, 487] width 572 height 22
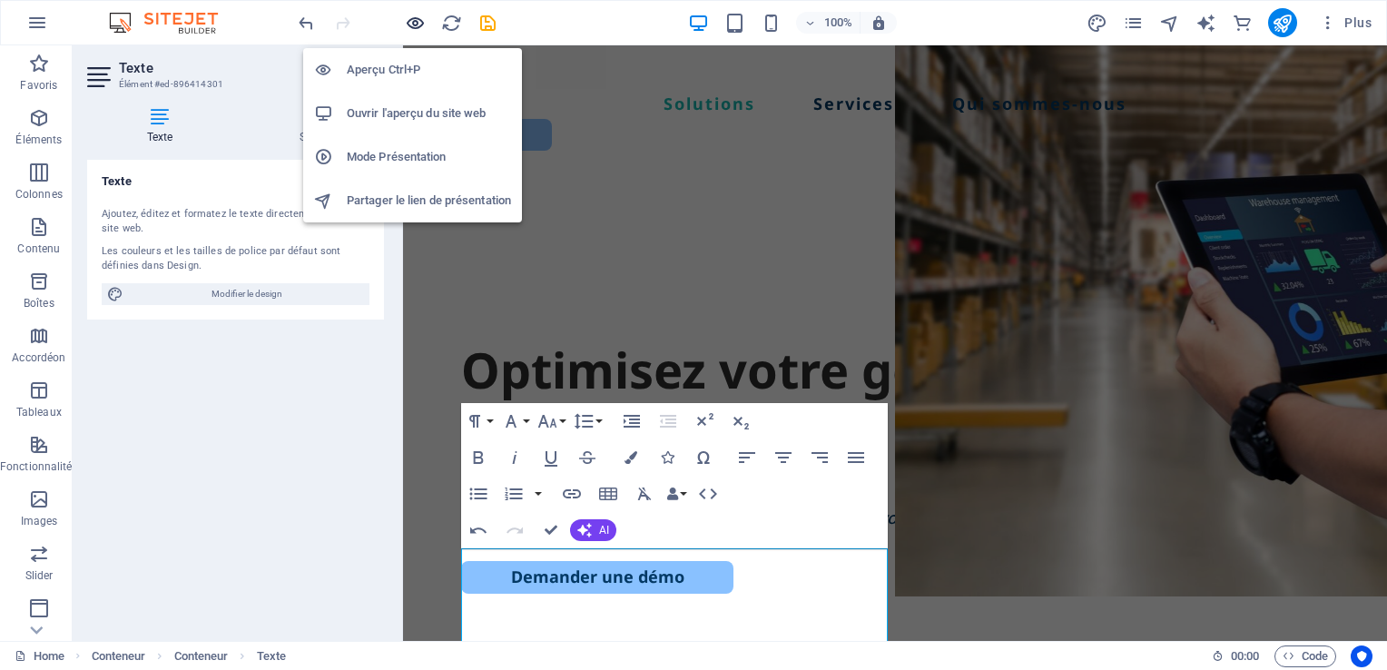
click at [408, 23] on icon "button" at bounding box center [415, 23] width 21 height 21
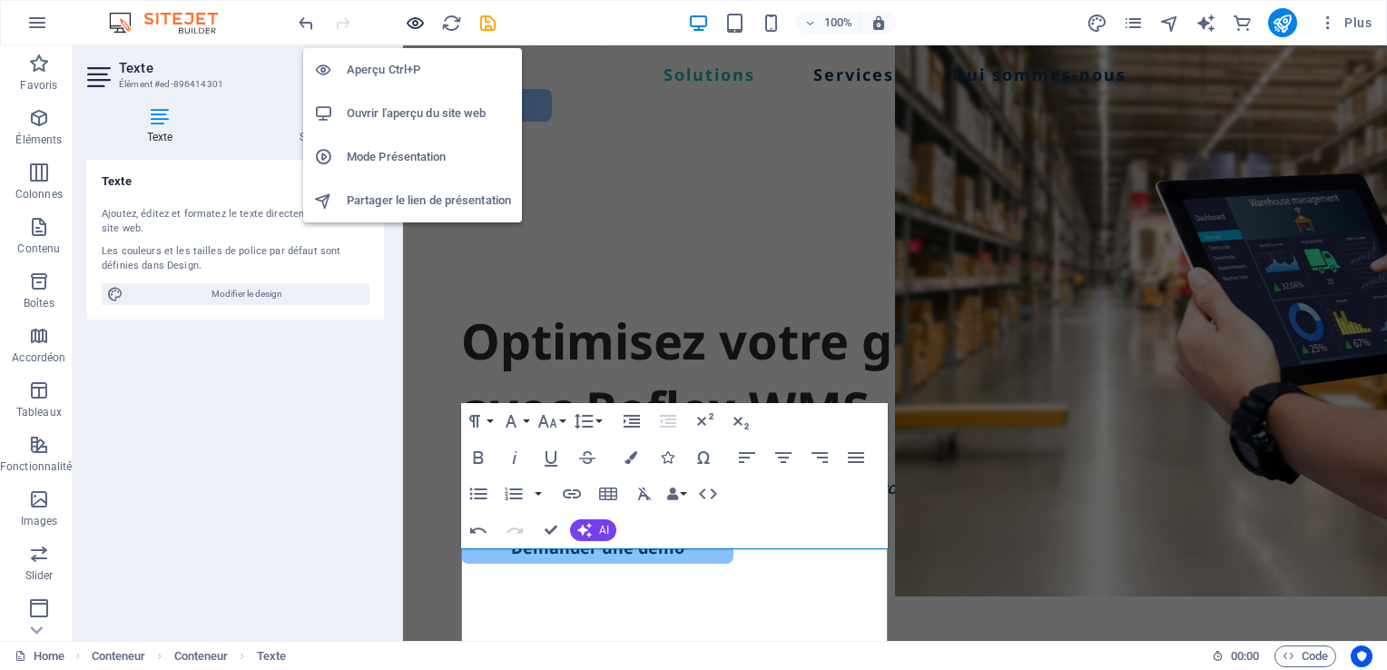
scroll to position [167, 0]
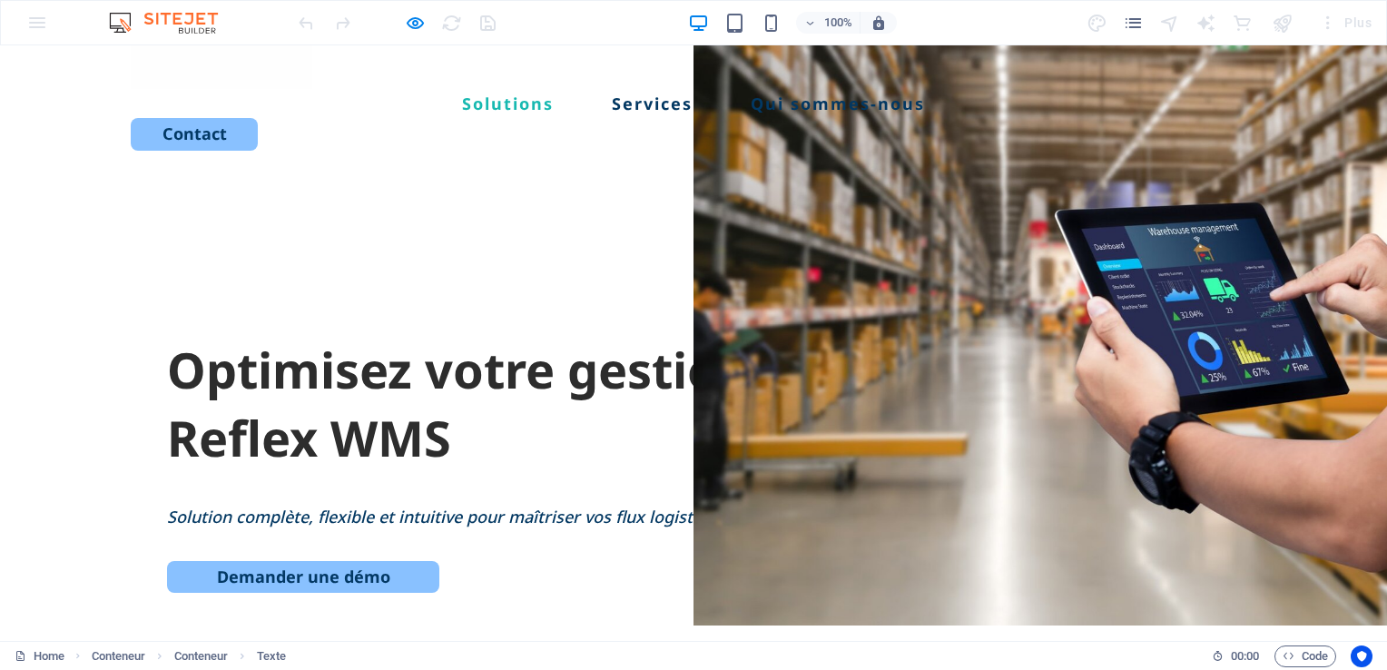
click at [367, 593] on link "Demander une démo" at bounding box center [303, 577] width 272 height 32
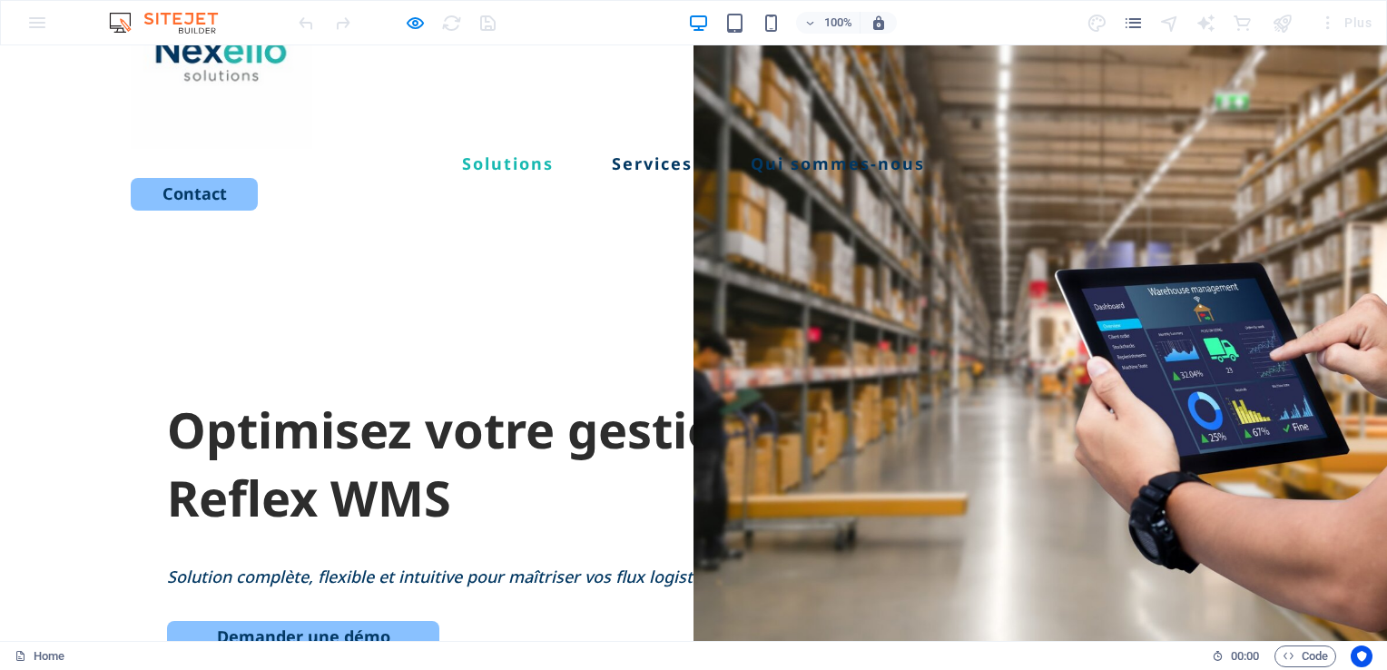
scroll to position [0, 0]
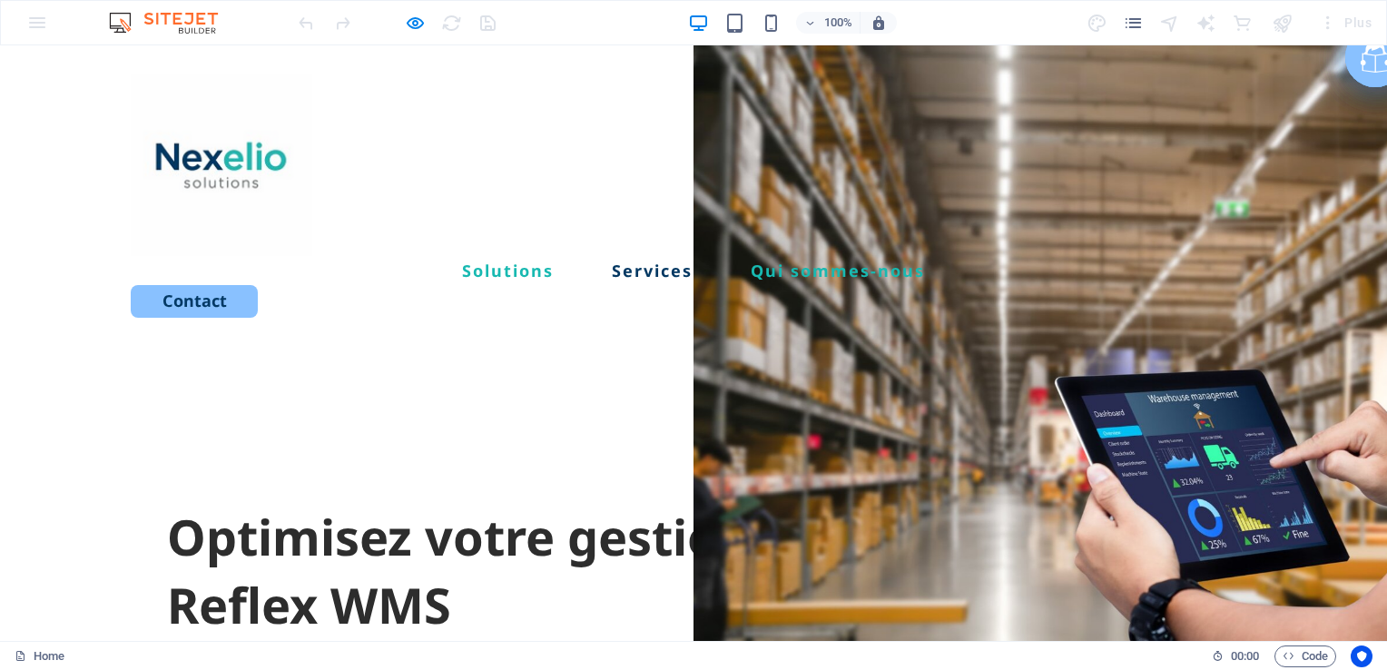
click at [878, 262] on link "Qui sommes-nous" at bounding box center [837, 270] width 174 height 16
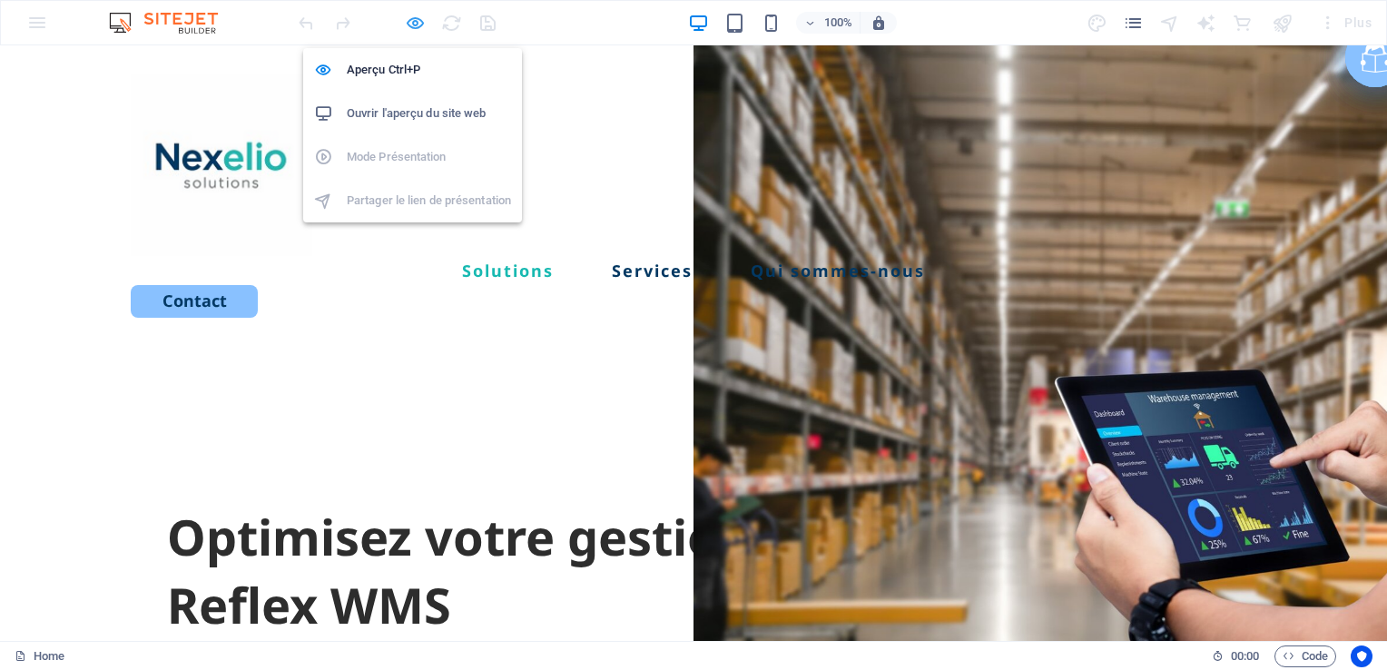
drag, startPoint x: 415, startPoint y: 25, endPoint x: 367, endPoint y: 102, distance: 90.1
click at [415, 25] on icon "button" at bounding box center [415, 23] width 21 height 21
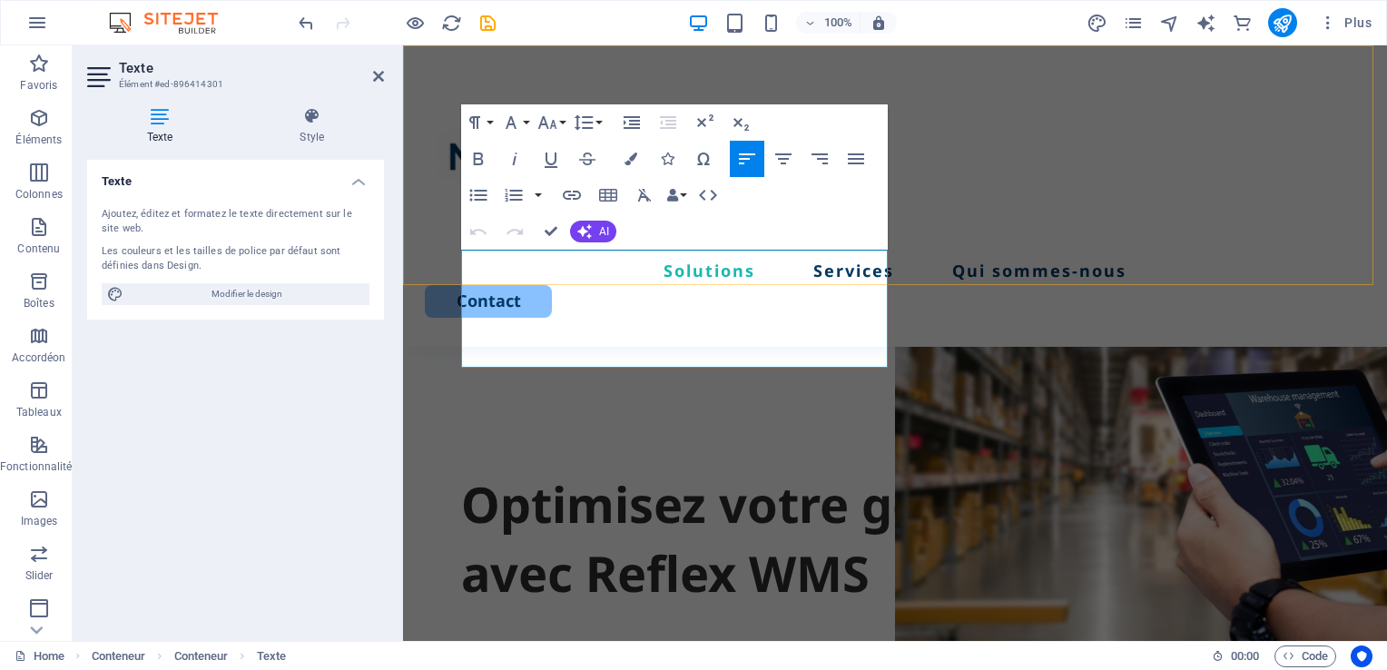
scroll to position [283, 0]
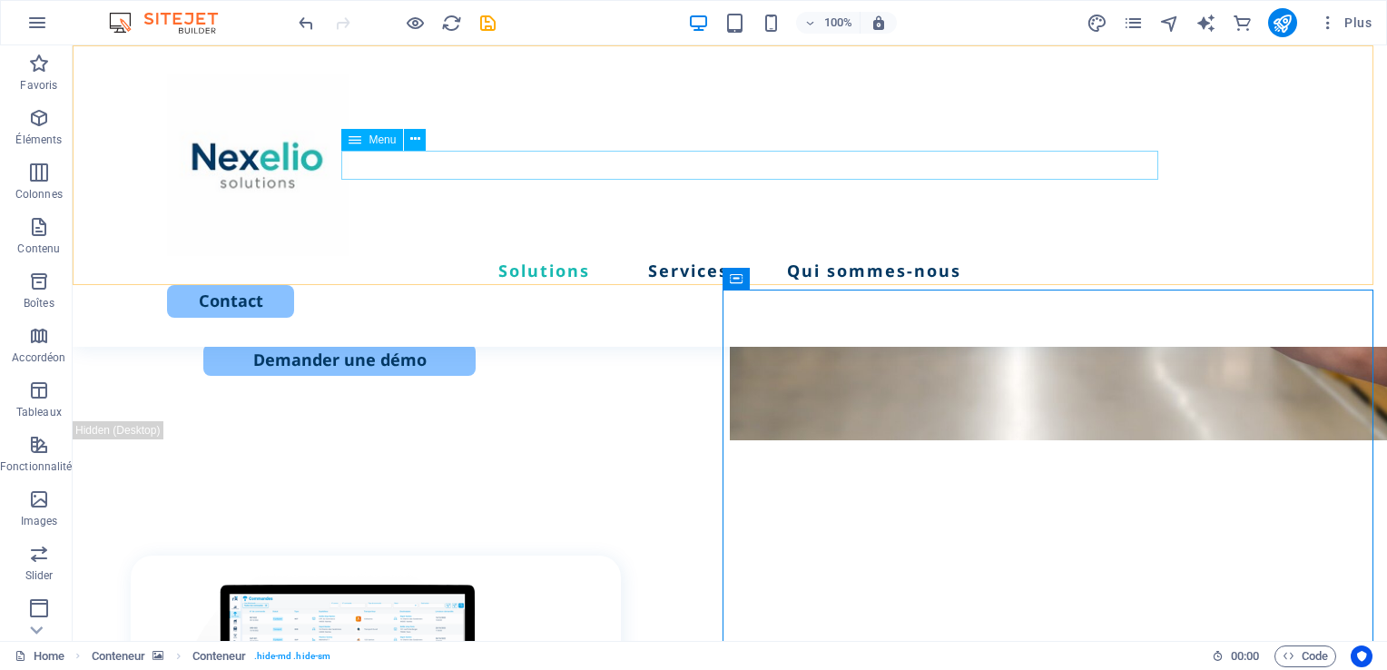
click at [884, 256] on nav "Solutions Services Qui sommes-nous" at bounding box center [729, 270] width 1125 height 29
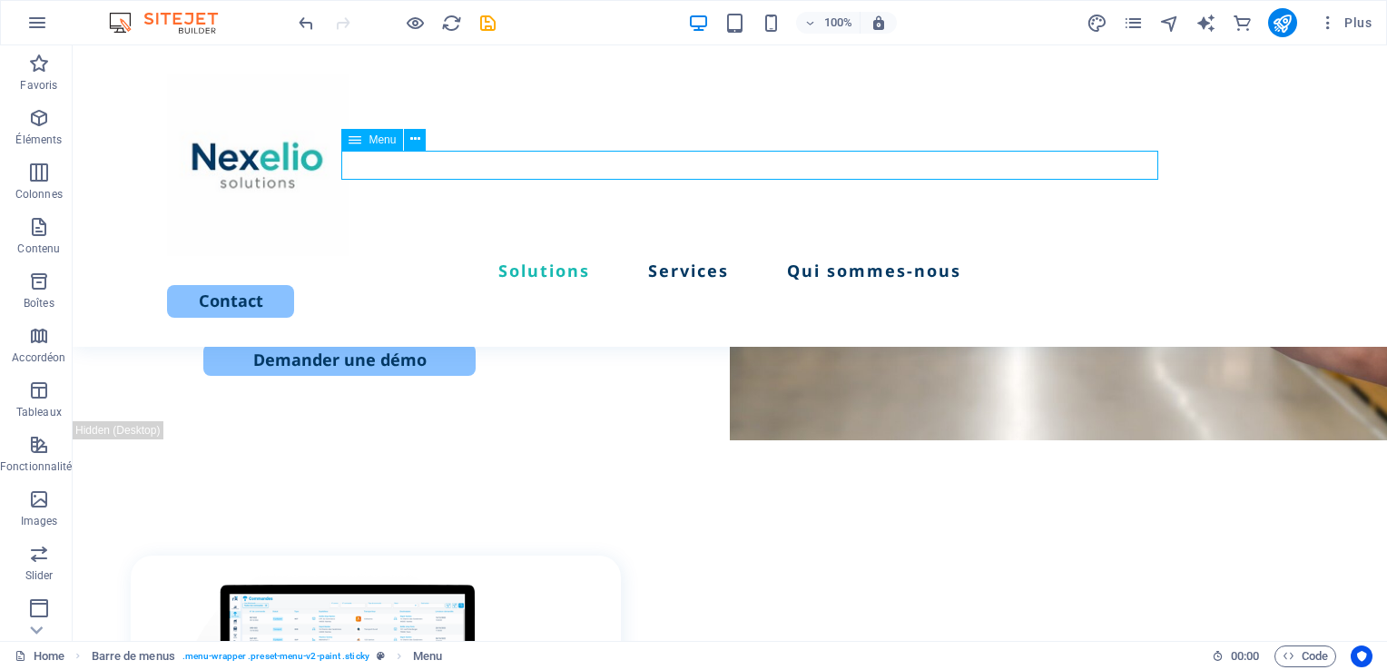
click at [874, 256] on nav "Solutions Services Qui sommes-nous" at bounding box center [729, 270] width 1125 height 29
select select
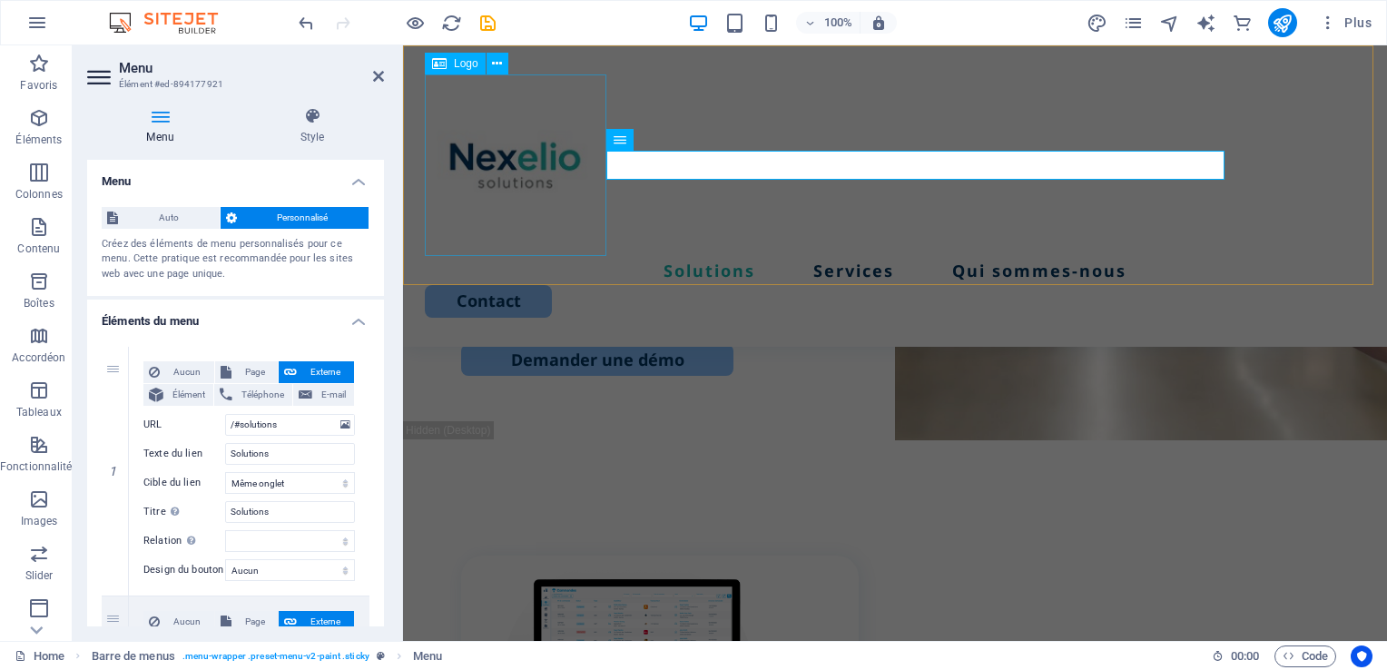
scroll to position [283, 0]
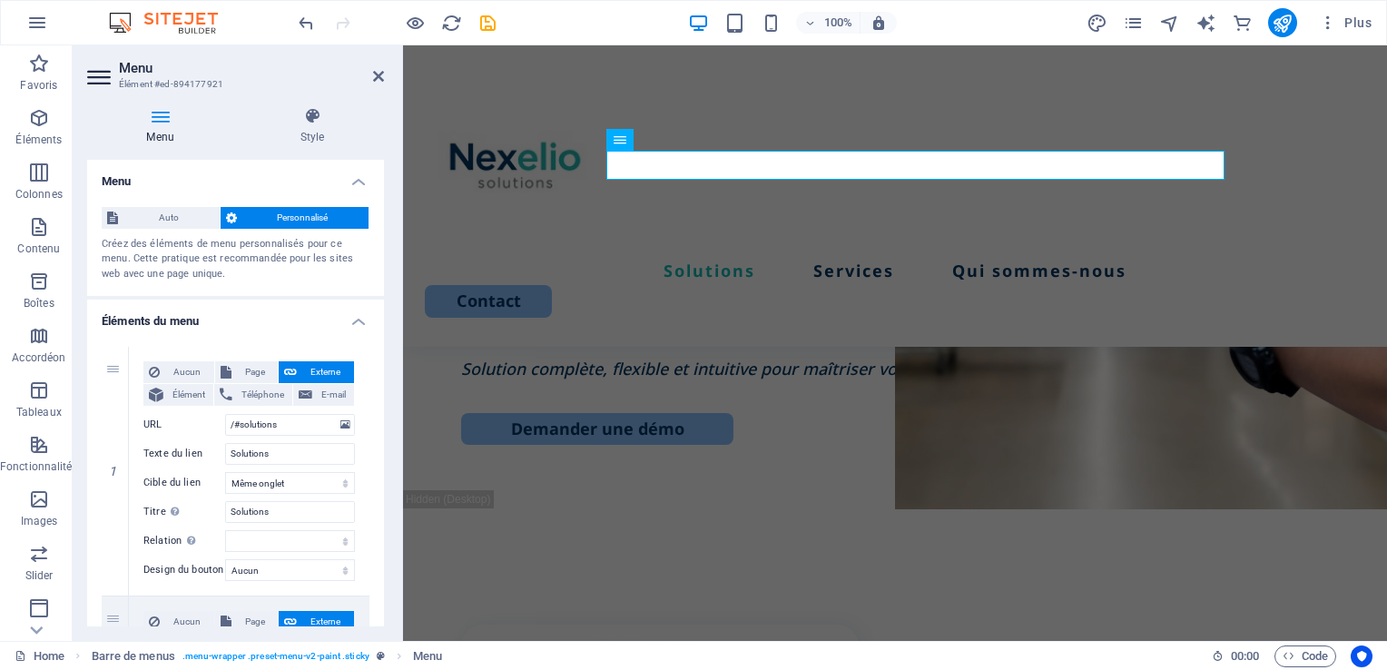
drag, startPoint x: 377, startPoint y: 270, endPoint x: 393, endPoint y: 342, distance: 73.3
click at [393, 342] on div "Menu Style Menu Auto Personnalisé Créez des éléments de menu personnalisés pour…" at bounding box center [236, 367] width 326 height 548
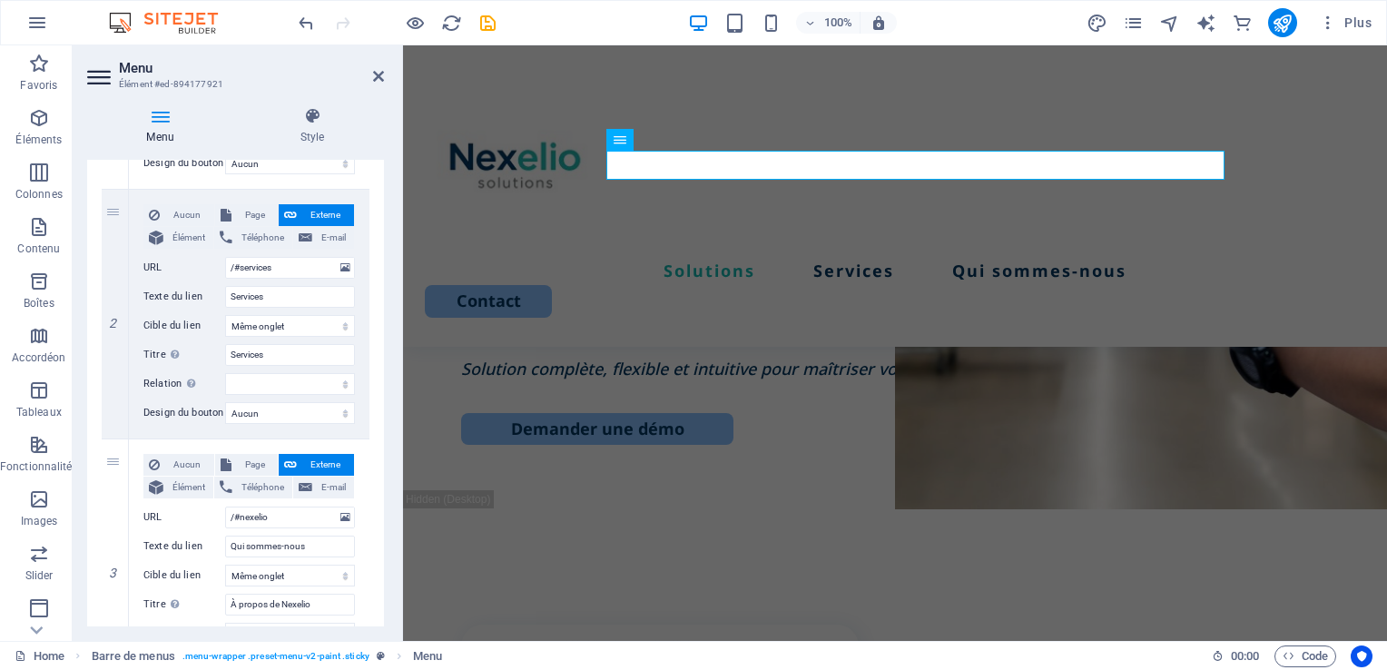
scroll to position [412, 0]
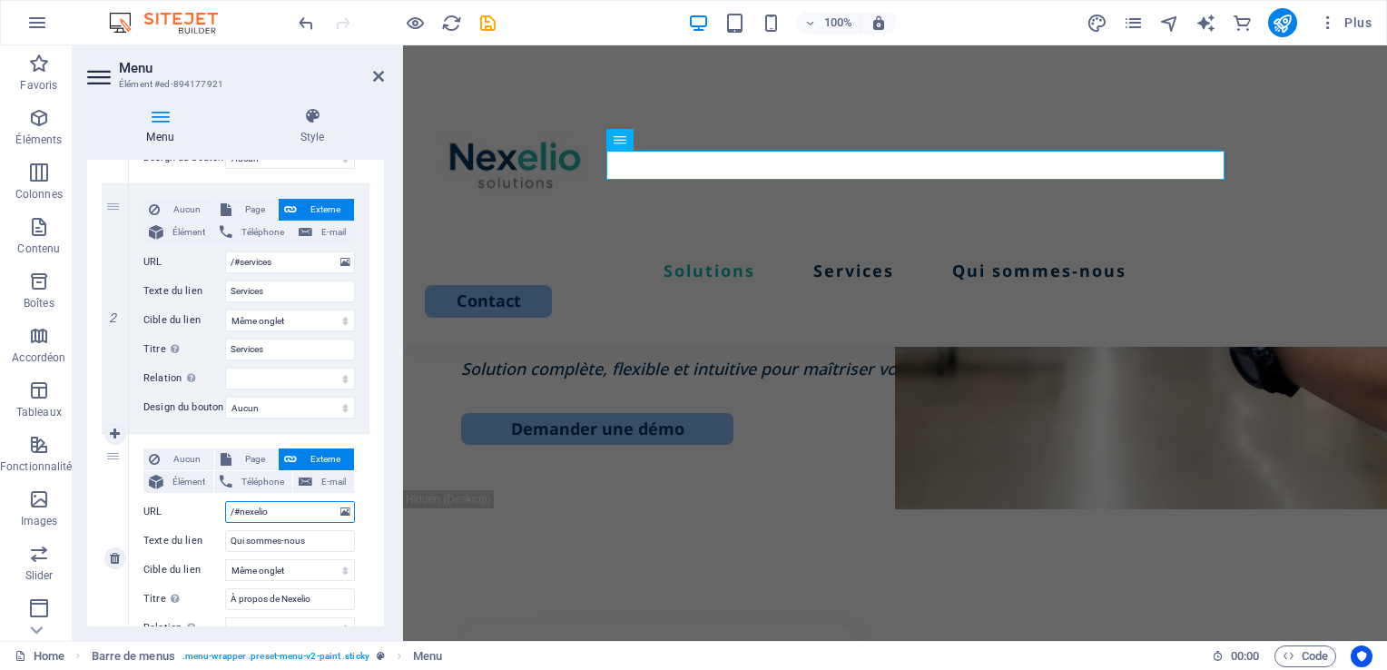
click at [254, 511] on input "/#nexelio" at bounding box center [290, 512] width 130 height 22
drag, startPoint x: 311, startPoint y: 541, endPoint x: 160, endPoint y: 545, distance: 151.6
click at [160, 545] on div "Texte du lien Qui sommes-nous" at bounding box center [248, 541] width 211 height 22
type input "ÉA"
select select
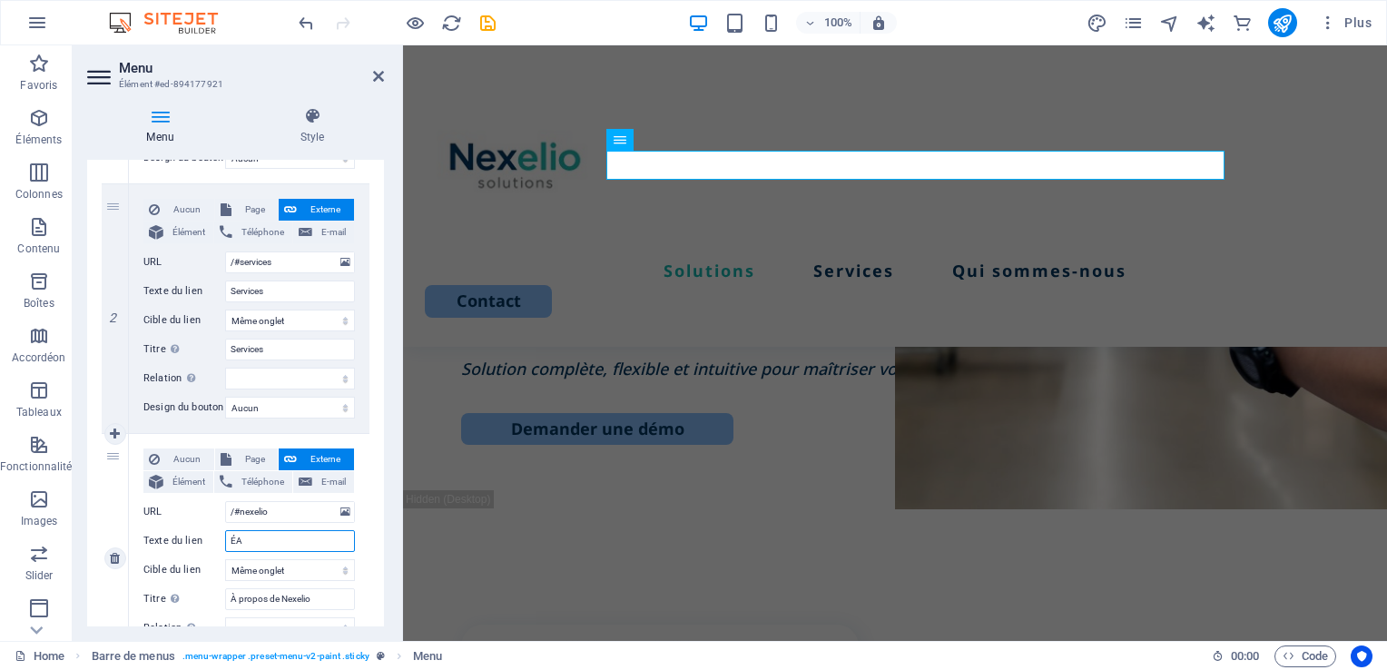
select select
type input "É"
select select
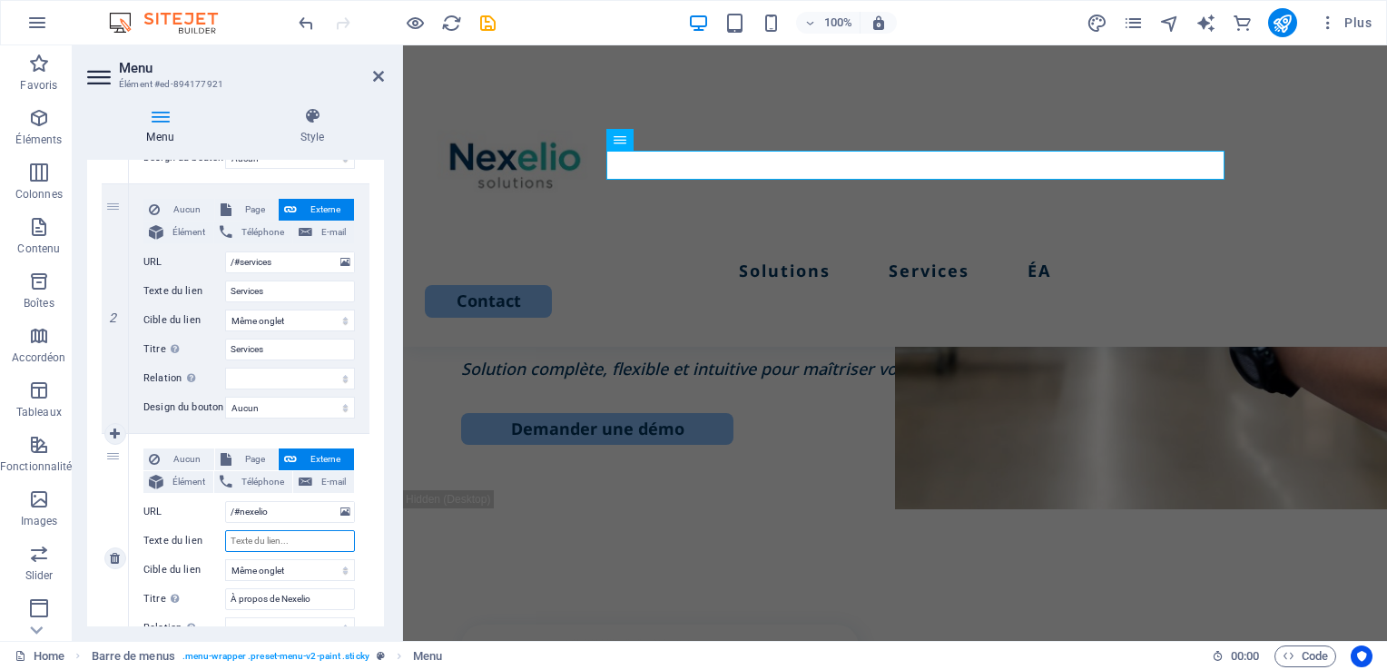
select select
type input "É"
type input "à"
select select
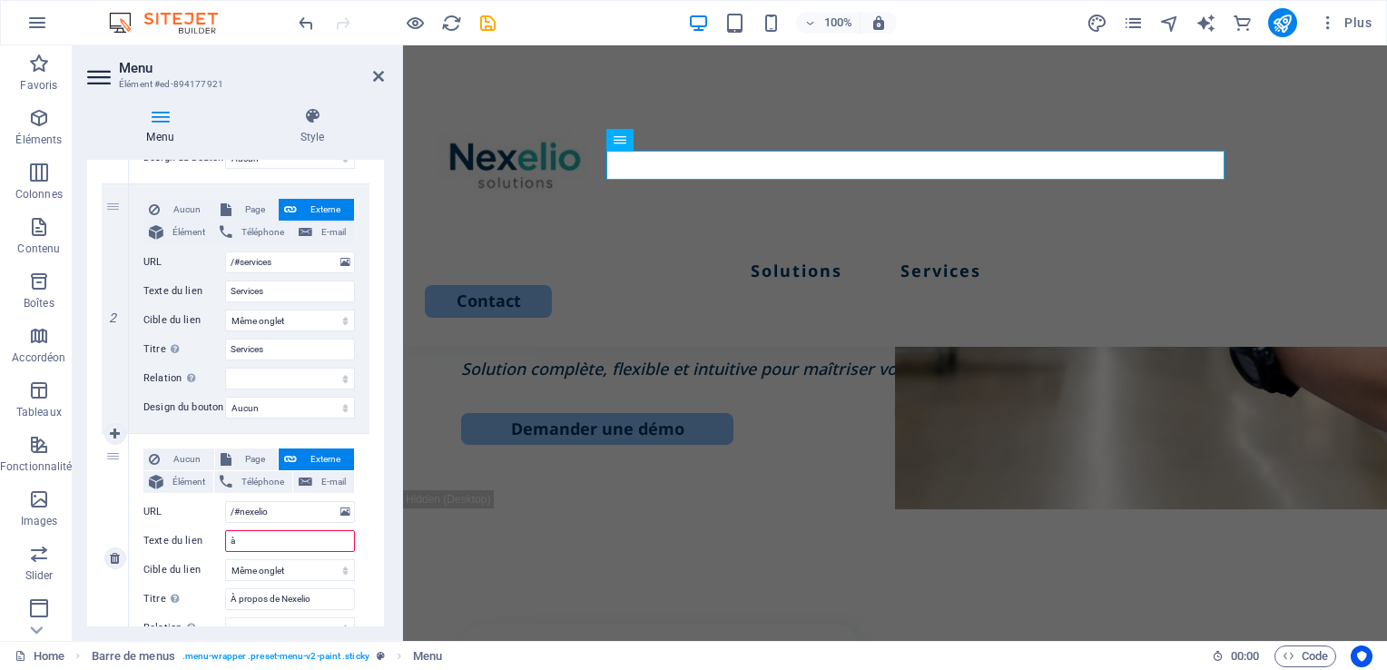
select select
type input "À"
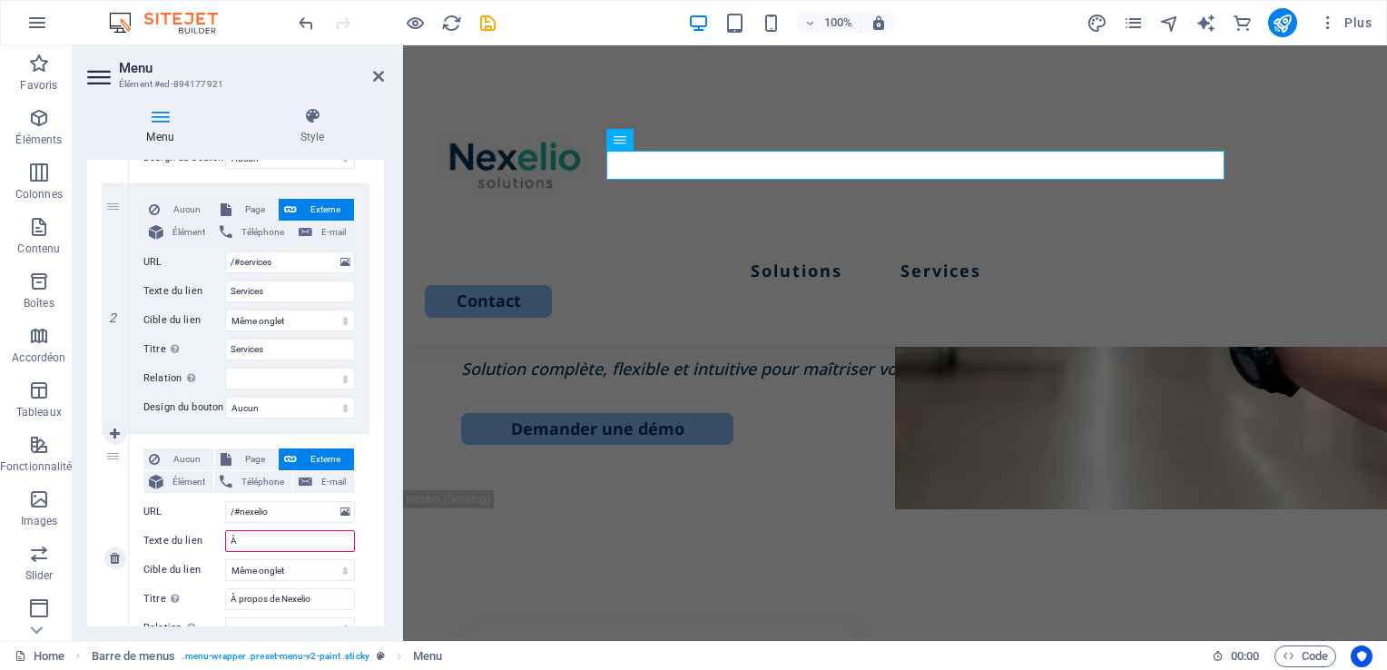
select select
type input "À propos"
select select
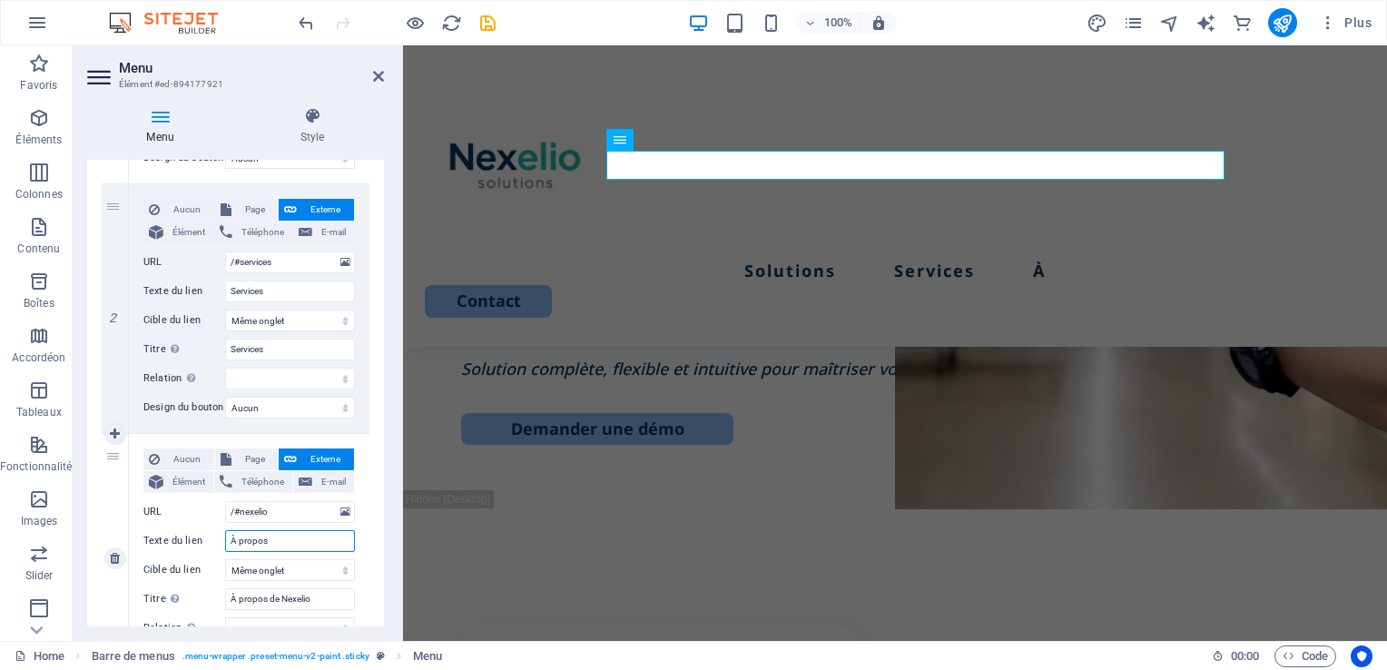
select select
type input "À propos"
click at [0, 0] on icon "save" at bounding box center [0, 0] width 0 height 0
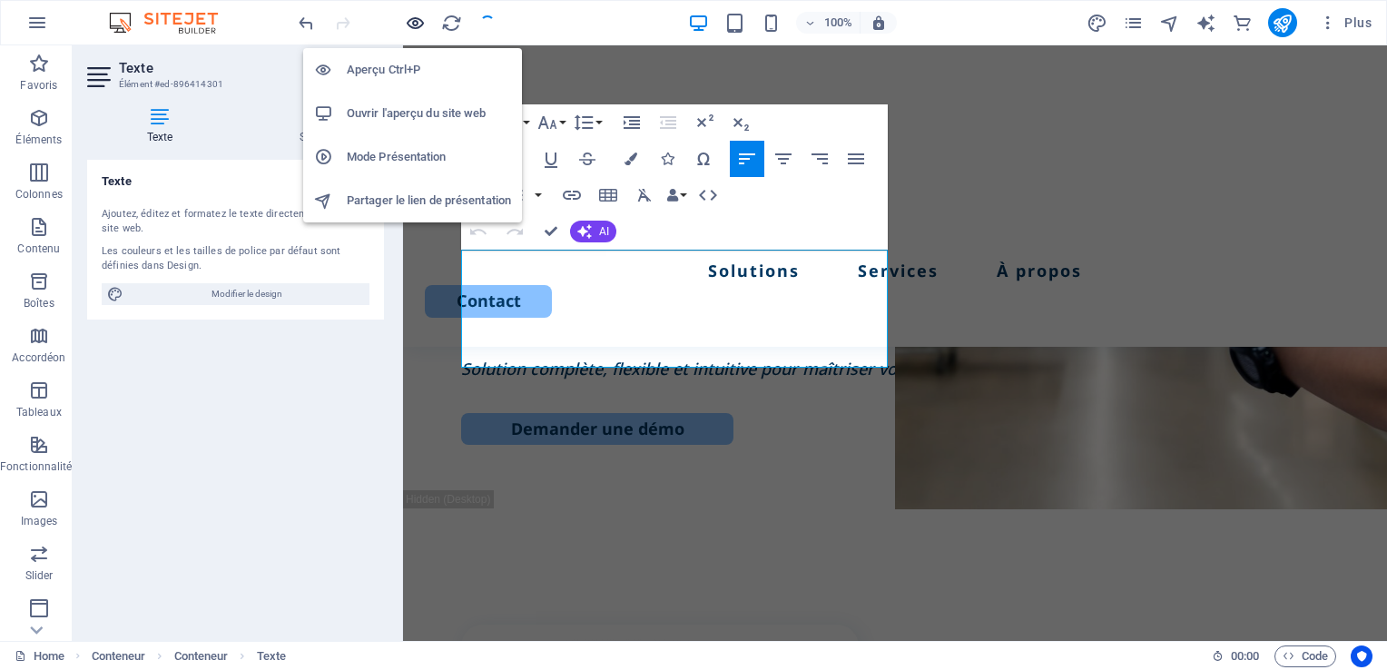
click at [417, 25] on icon "button" at bounding box center [415, 23] width 21 height 21
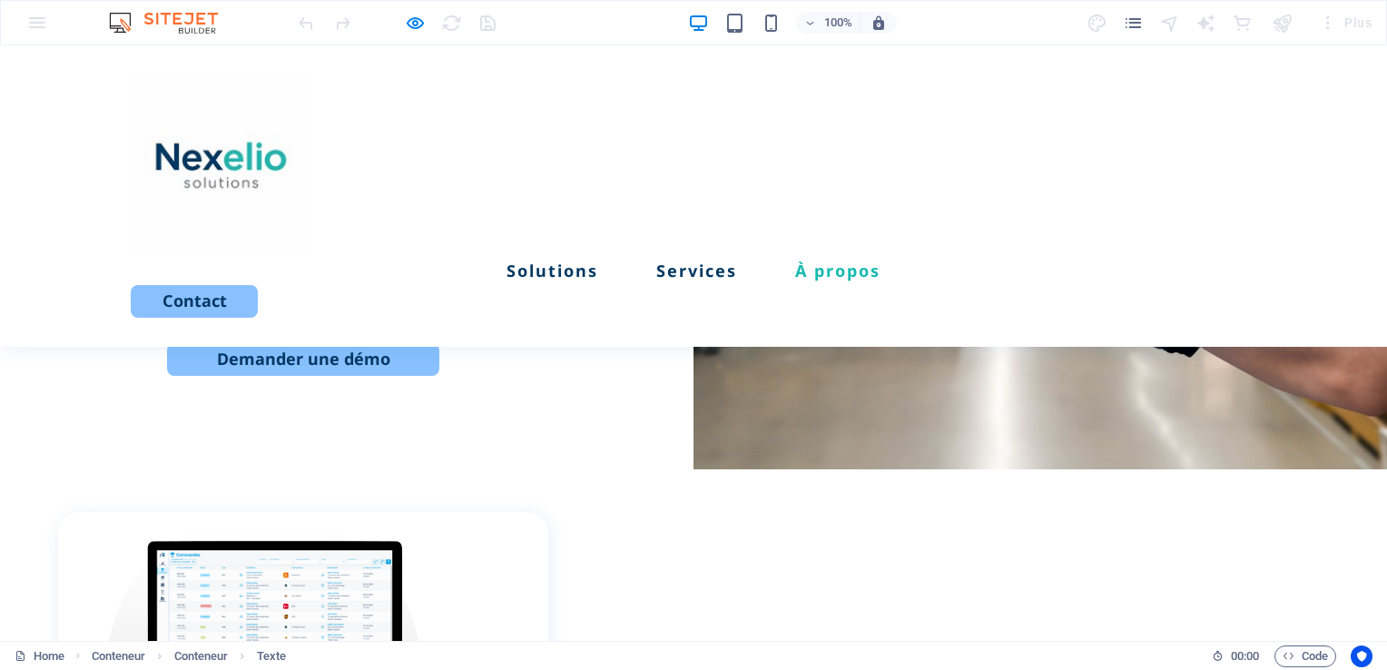
click at [833, 262] on link "À propos" at bounding box center [837, 270] width 85 height 16
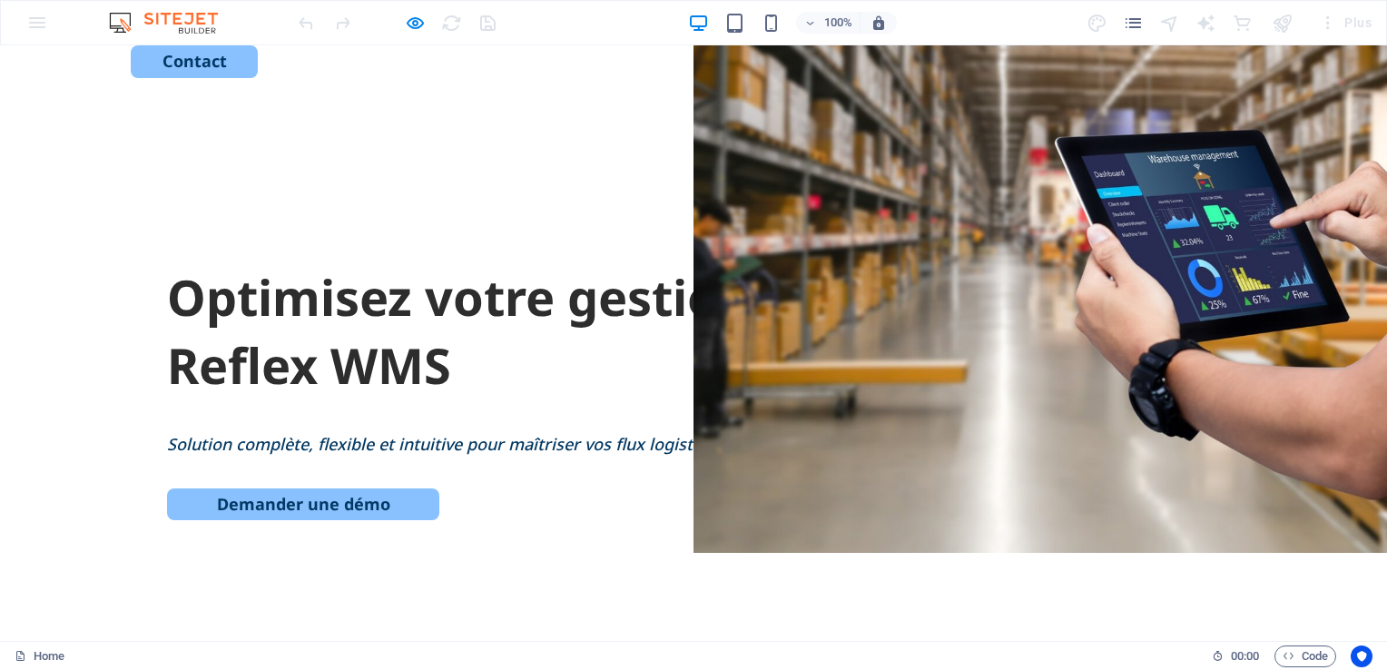
scroll to position [227, 0]
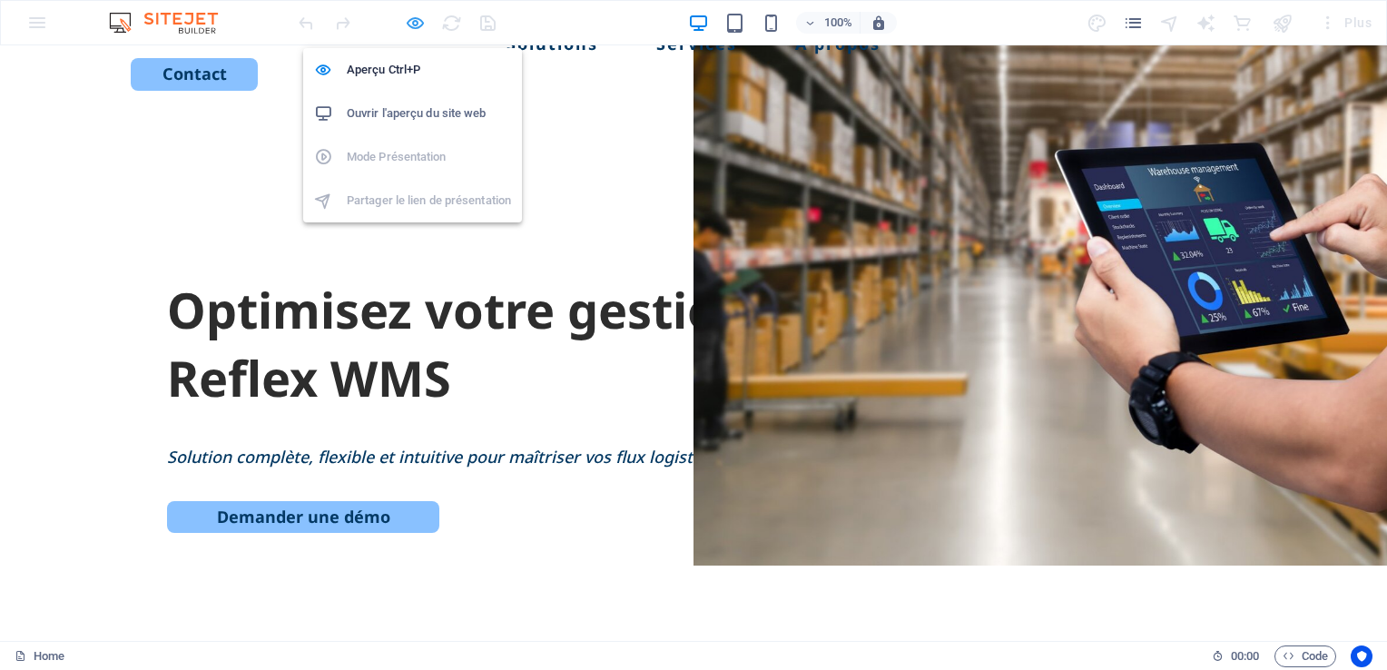
click at [413, 24] on icon "button" at bounding box center [415, 23] width 21 height 21
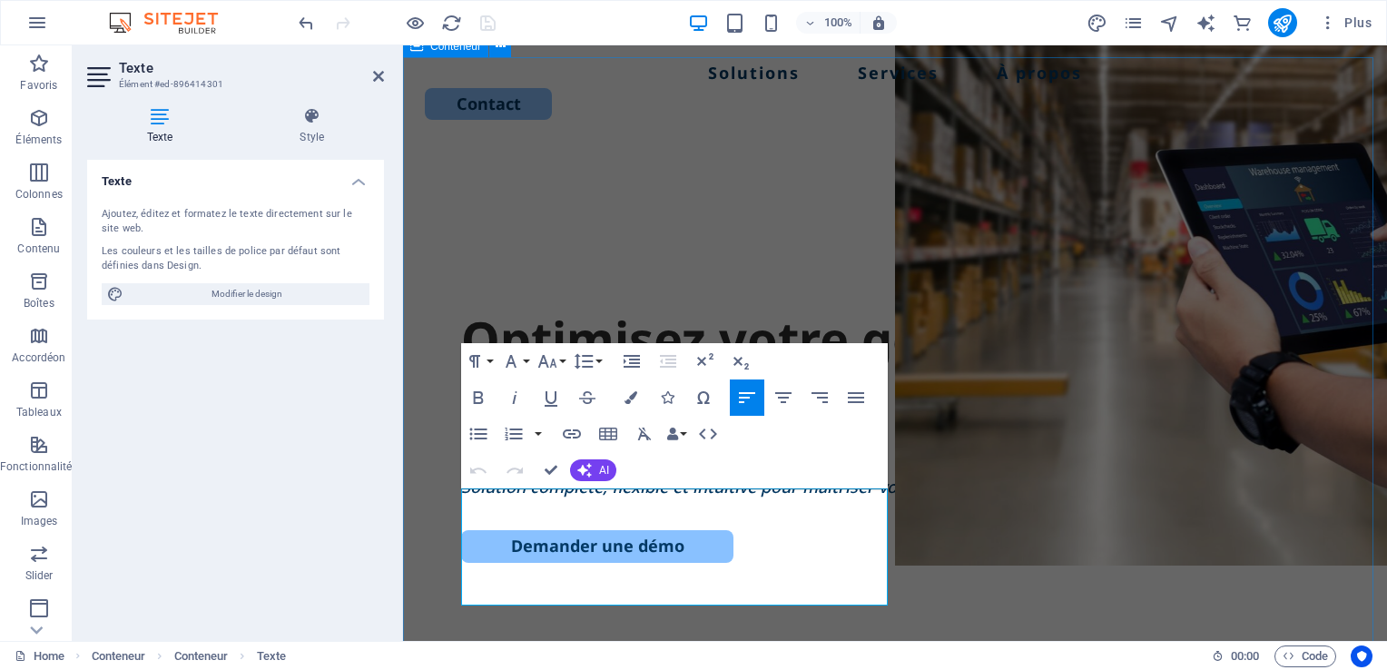
scroll to position [257, 0]
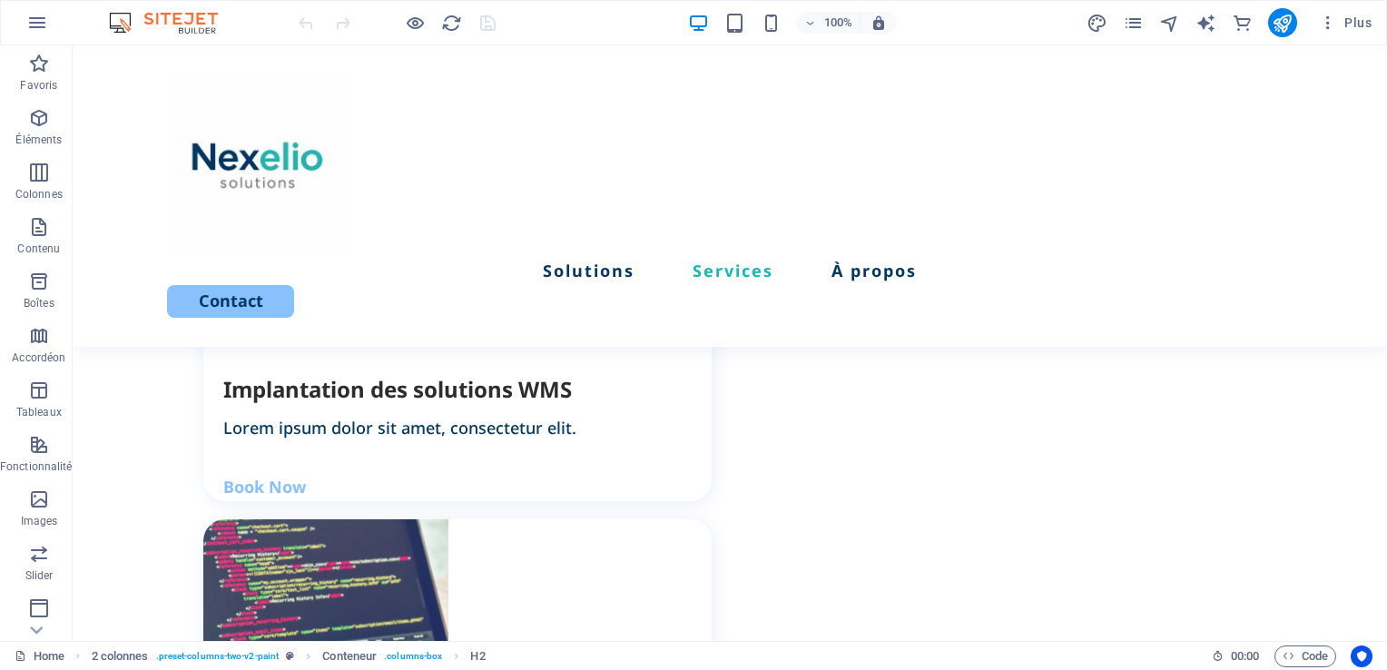
scroll to position [1916, 0]
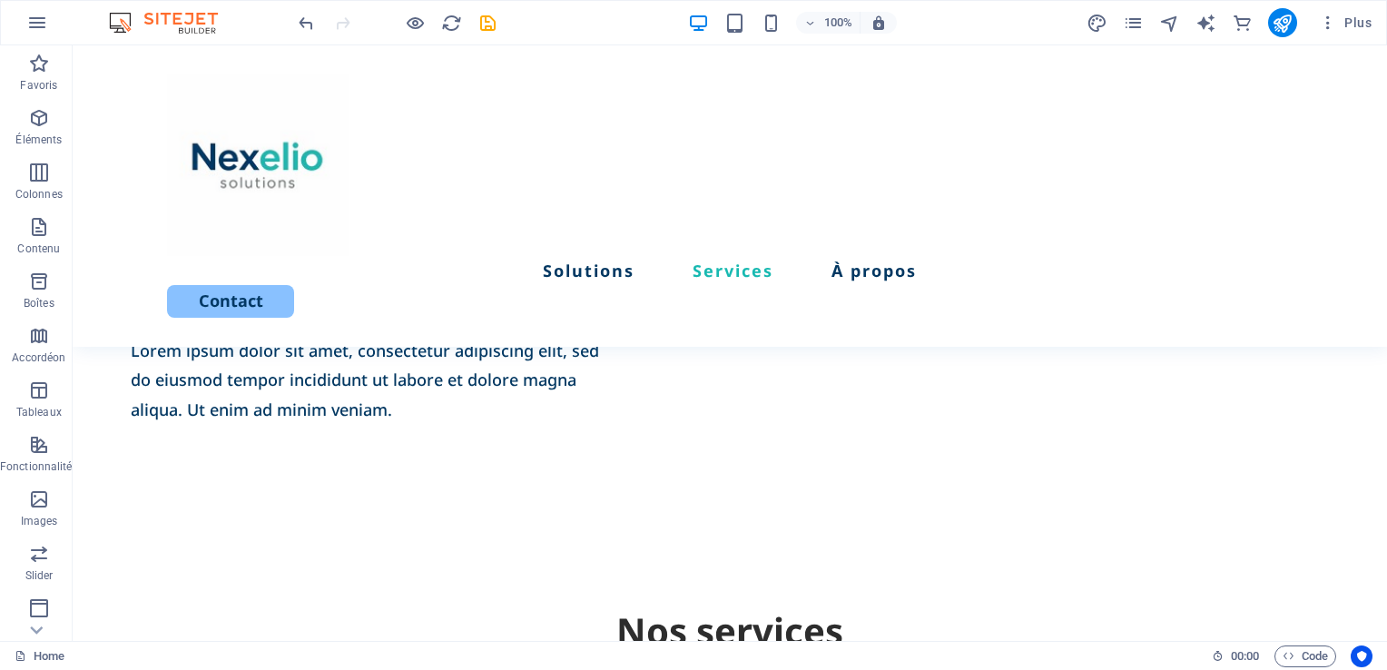
scroll to position [1194, 0]
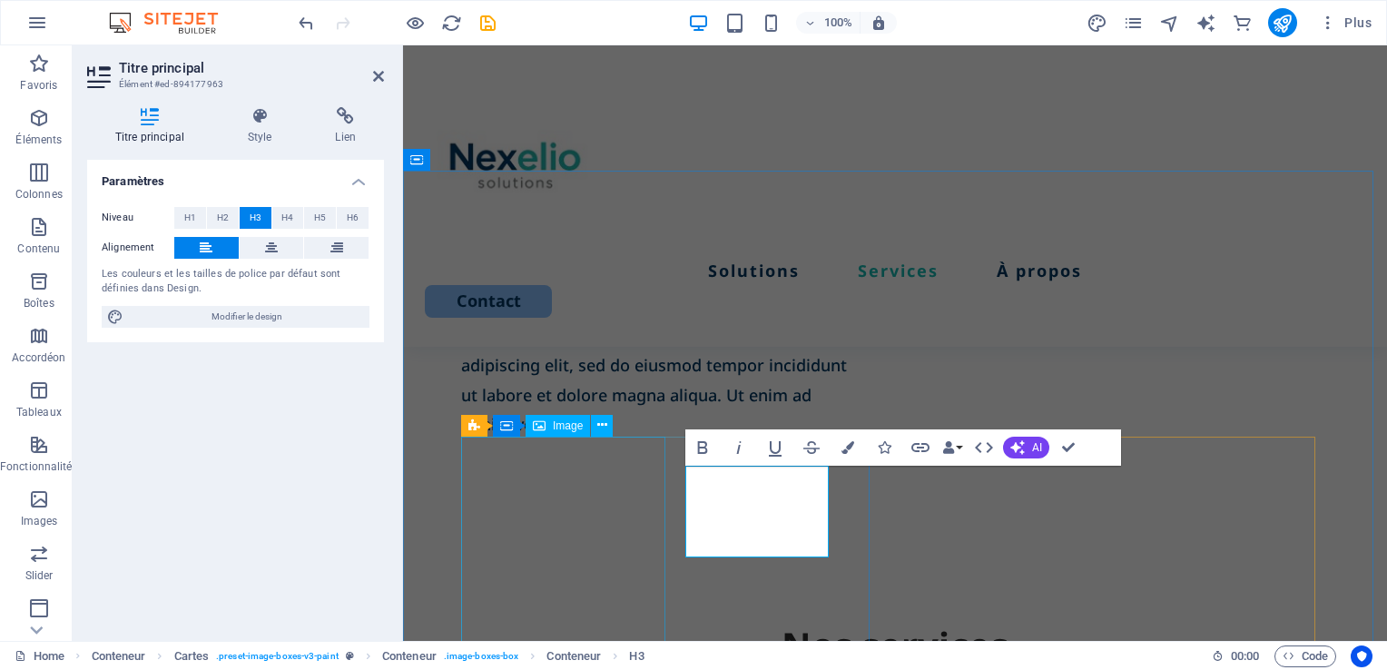
scroll to position [1252, 0]
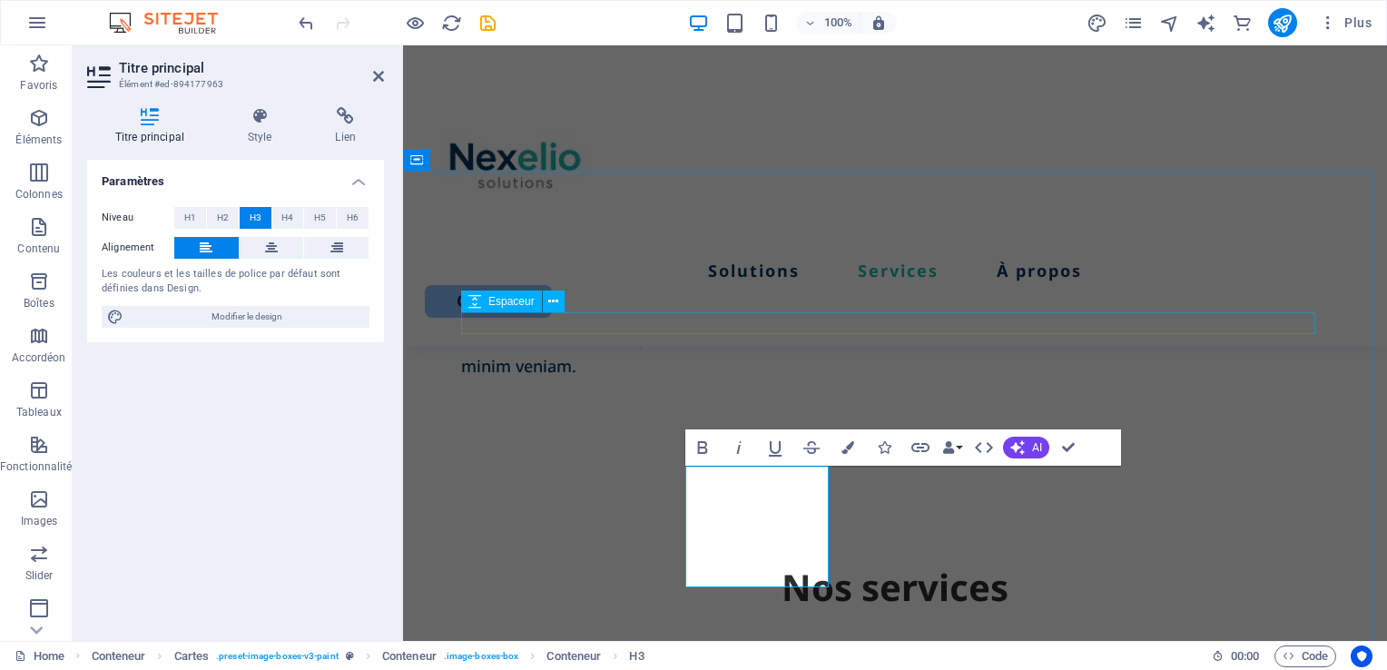
click at [618, 613] on div at bounding box center [895, 624] width 868 height 22
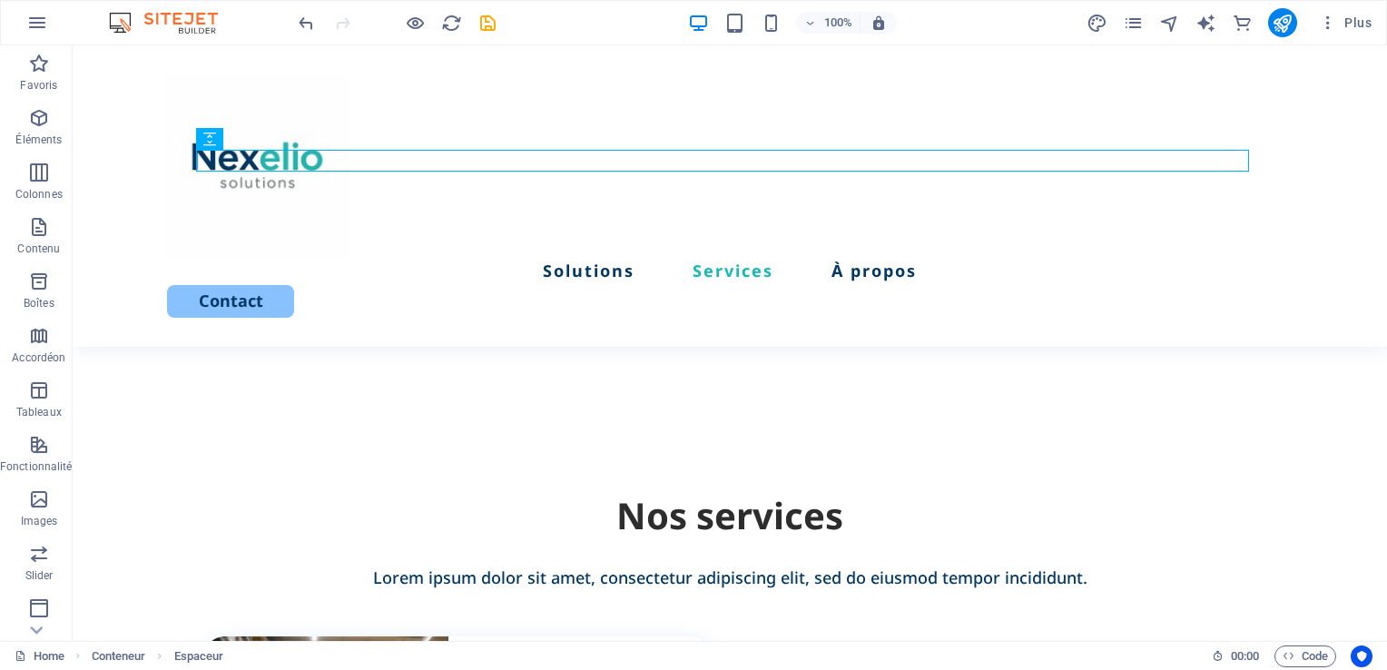
scroll to position [1279, 0]
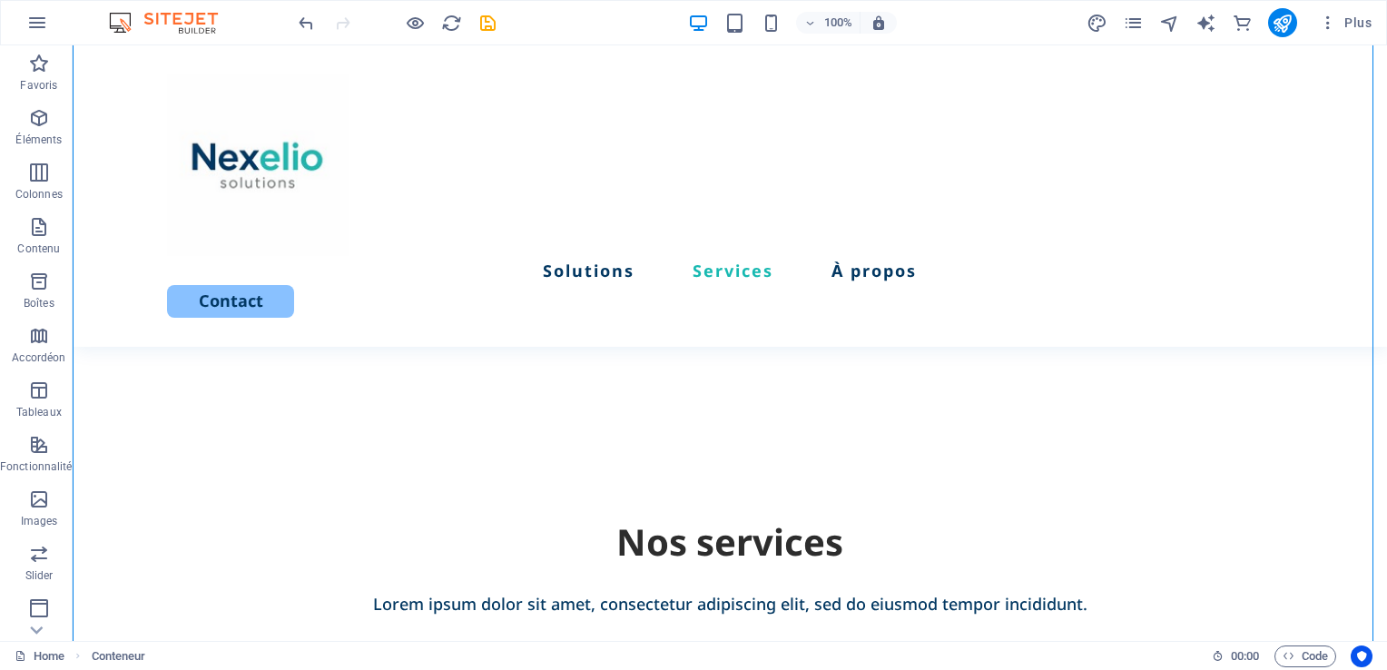
scroll to position [1283, 0]
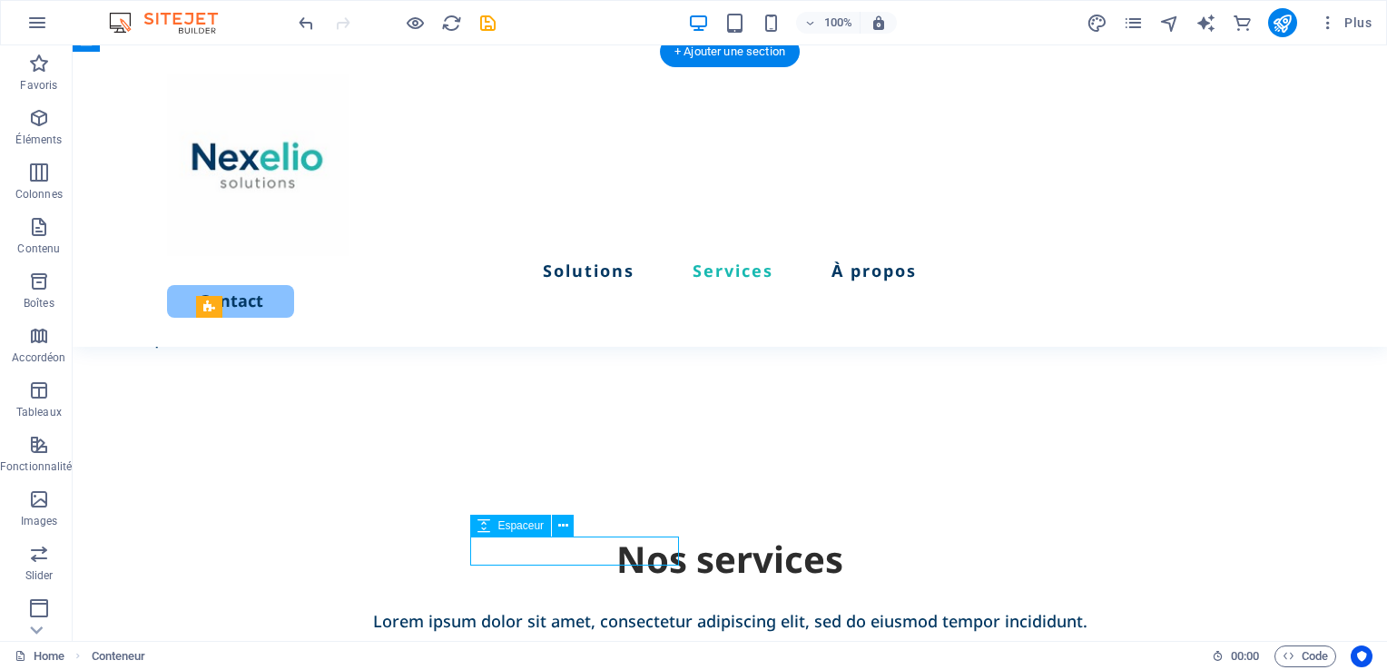
select select "px"
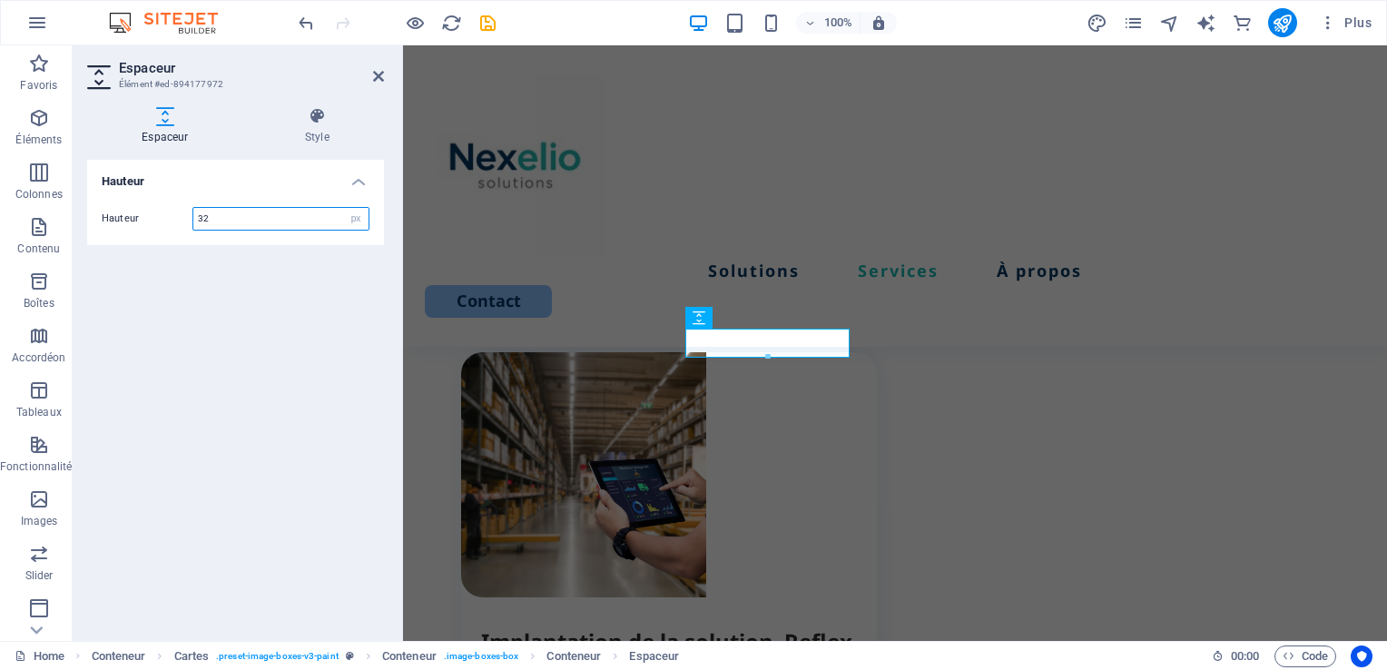
scroll to position [1692, 0]
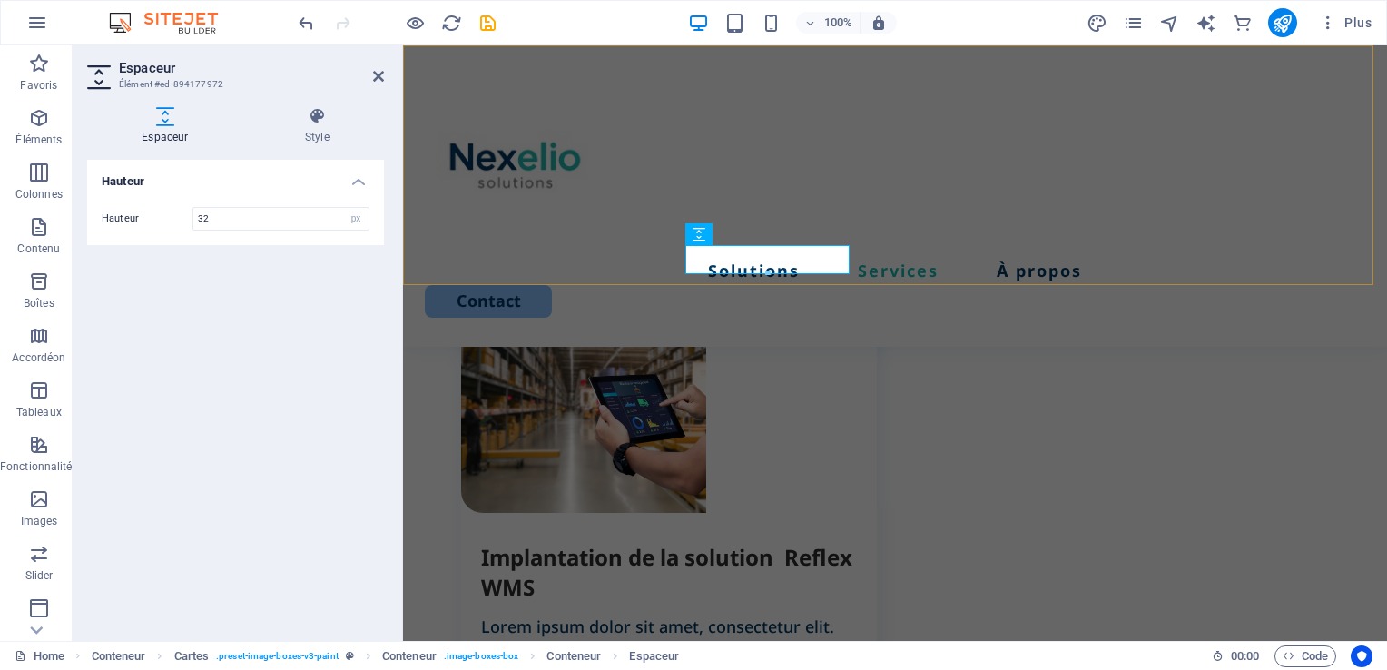
click at [1176, 241] on div "Solutions Services À propos Contact" at bounding box center [895, 195] width 984 height 301
select select "header"
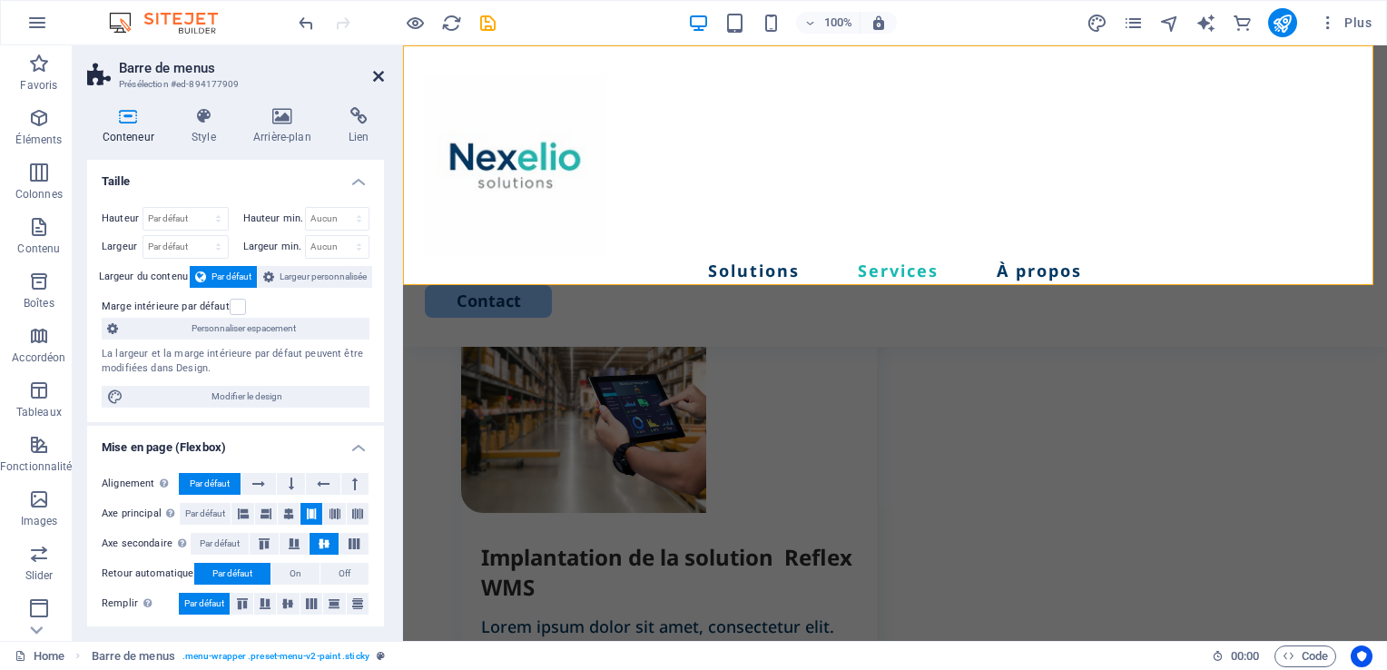
click at [379, 77] on icon at bounding box center [378, 76] width 11 height 15
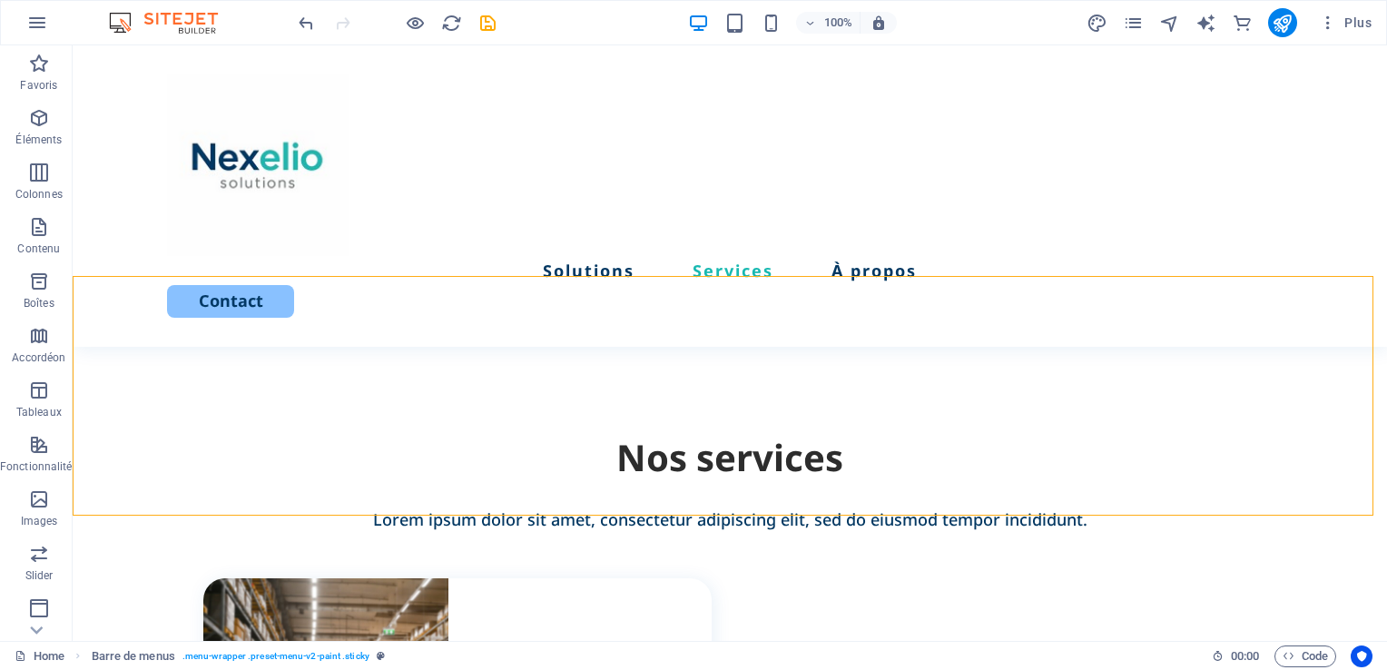
scroll to position [1421, 0]
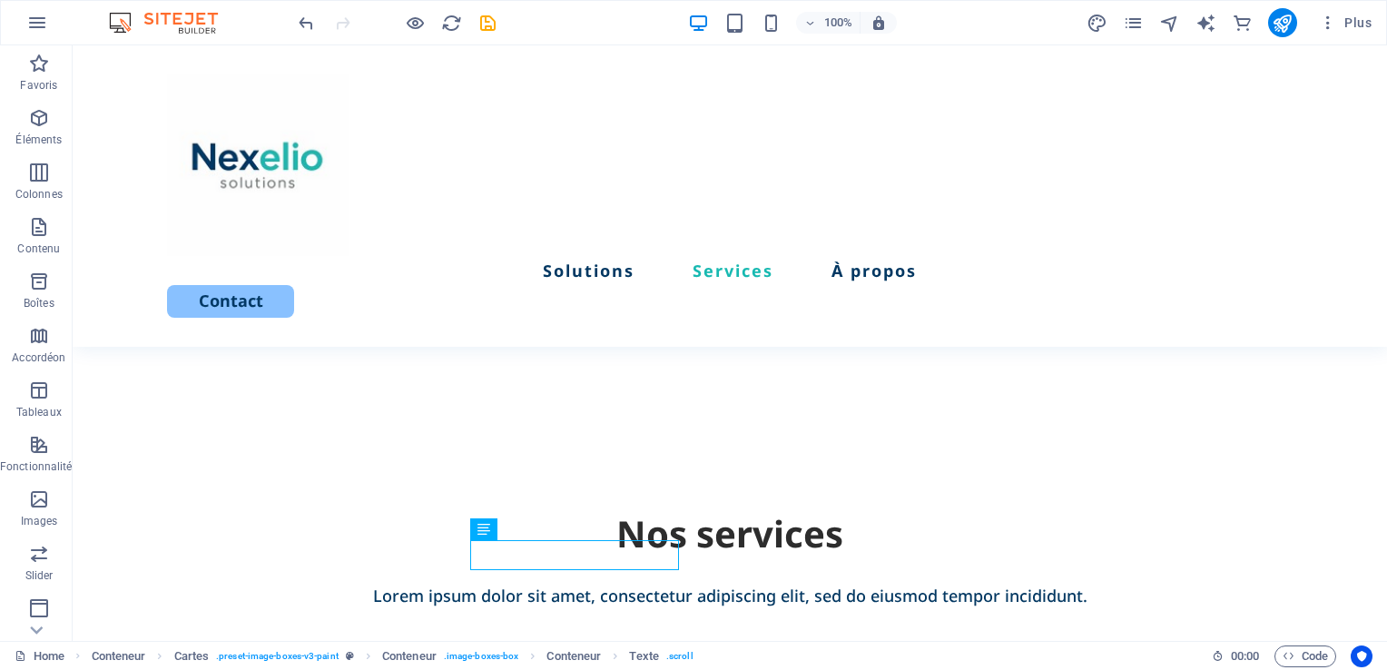
scroll to position [1297, 0]
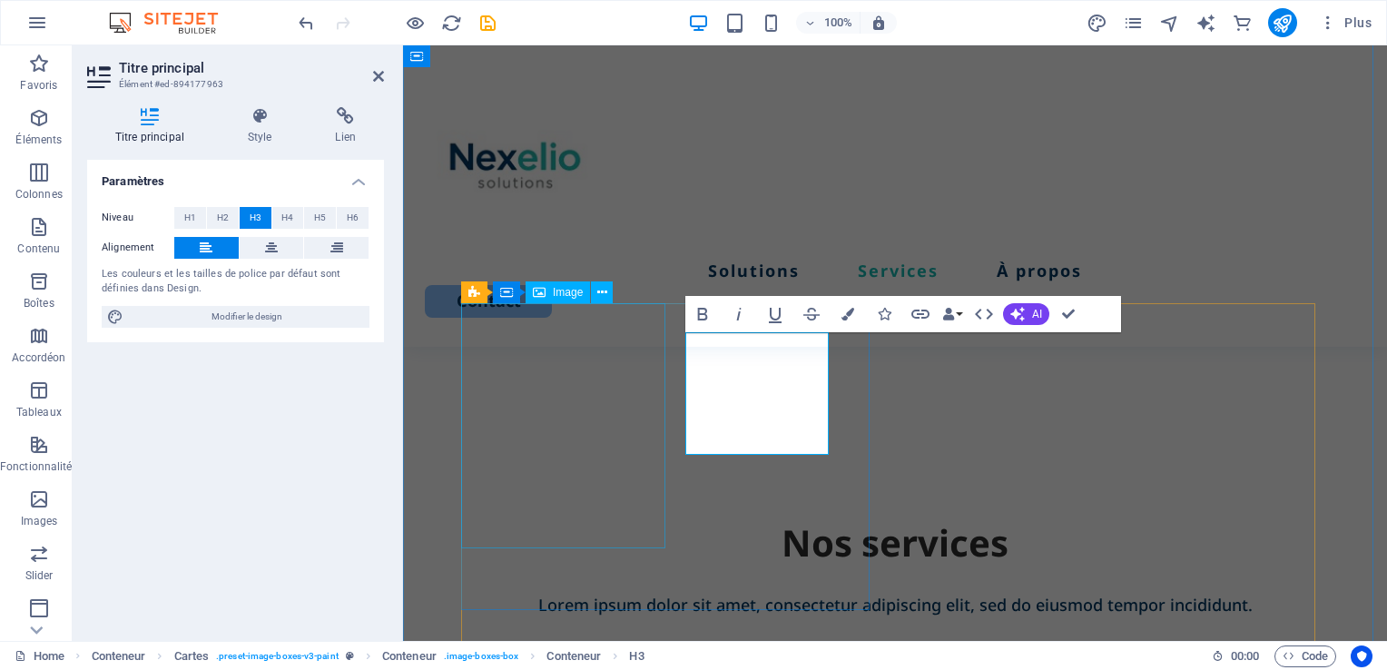
scroll to position [1386, 0]
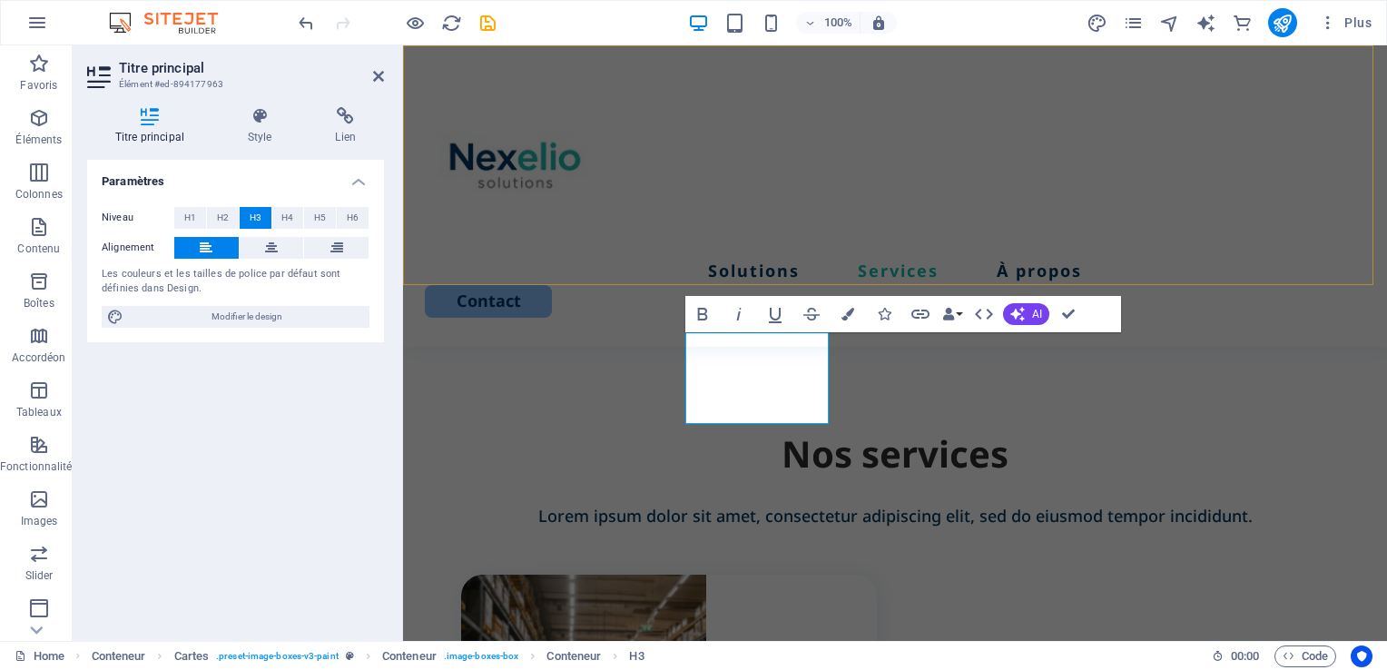
click at [1105, 249] on div "Solutions Services À propos Contact" at bounding box center [895, 195] width 984 height 301
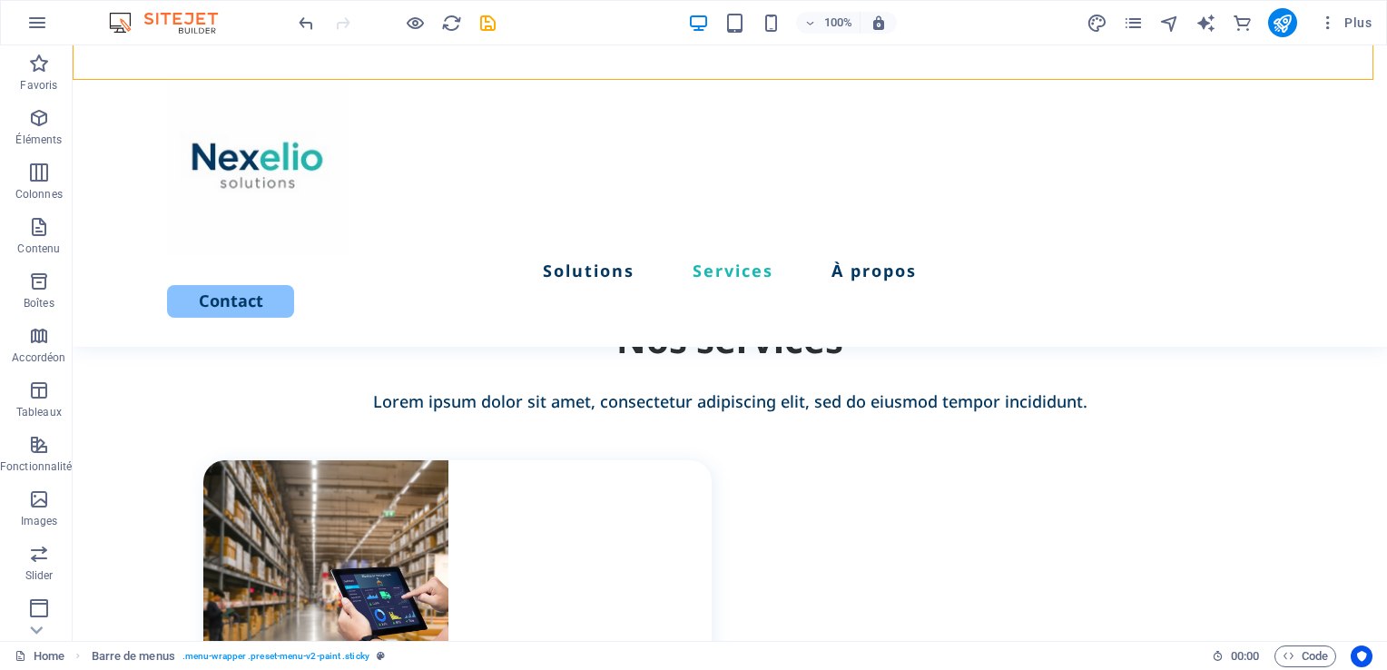
scroll to position [1561, 0]
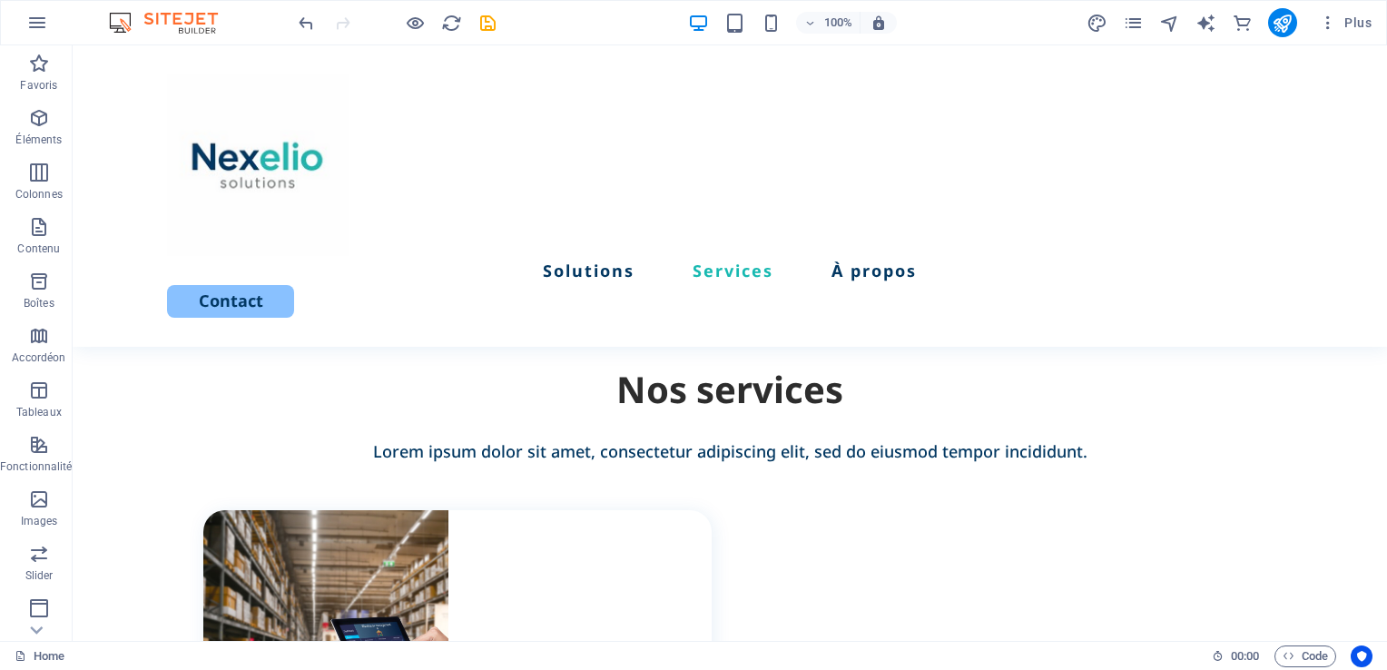
scroll to position [1524, 0]
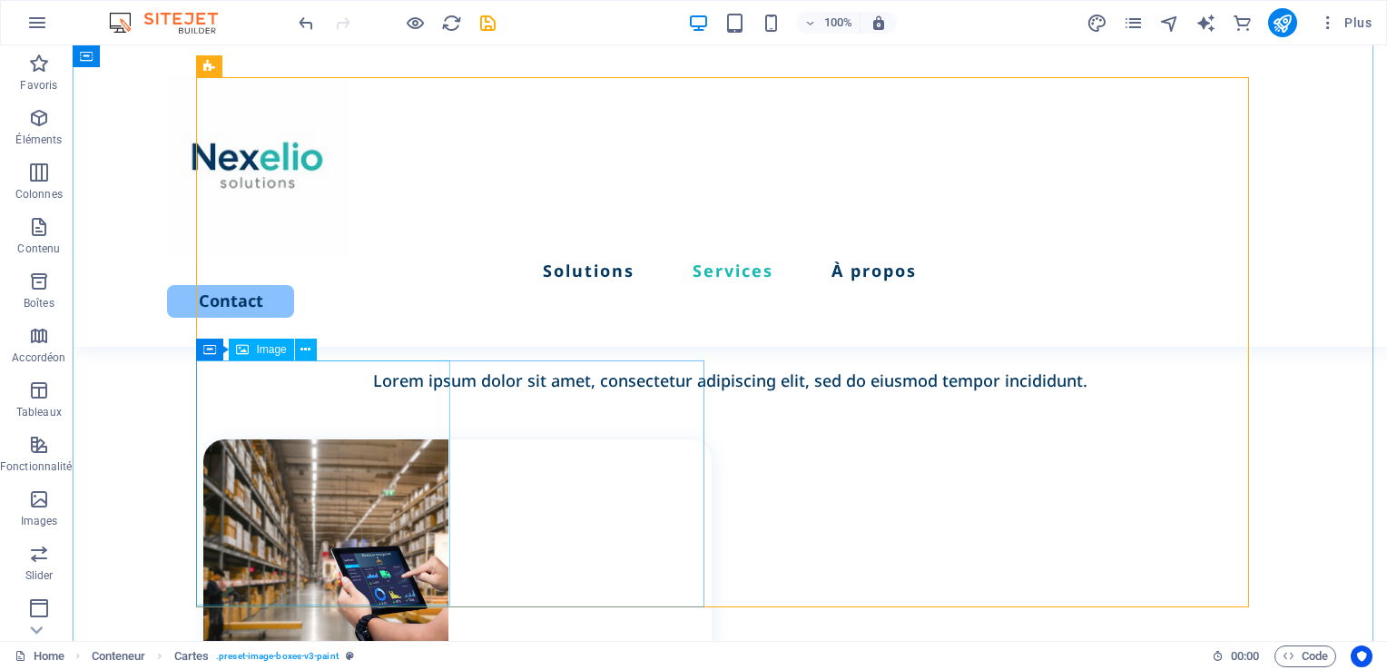
click at [213, 351] on icon at bounding box center [209, 349] width 13 height 22
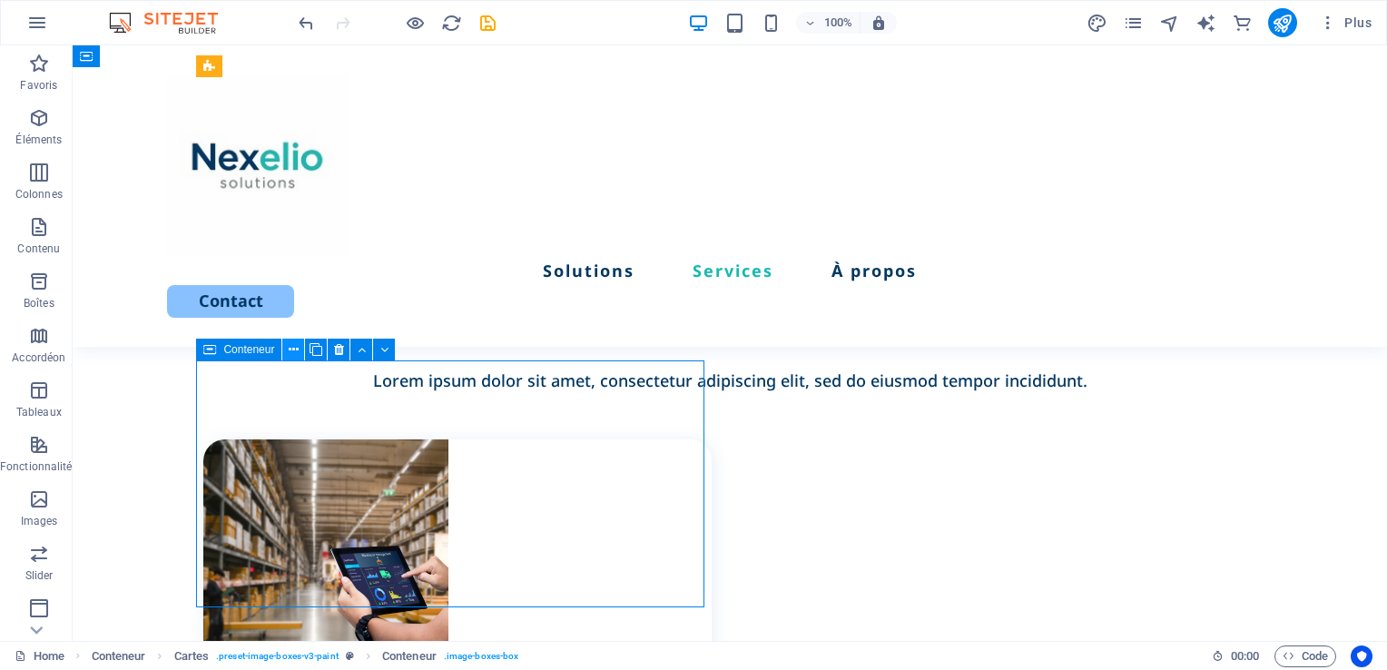
click at [289, 348] on icon at bounding box center [294, 349] width 10 height 19
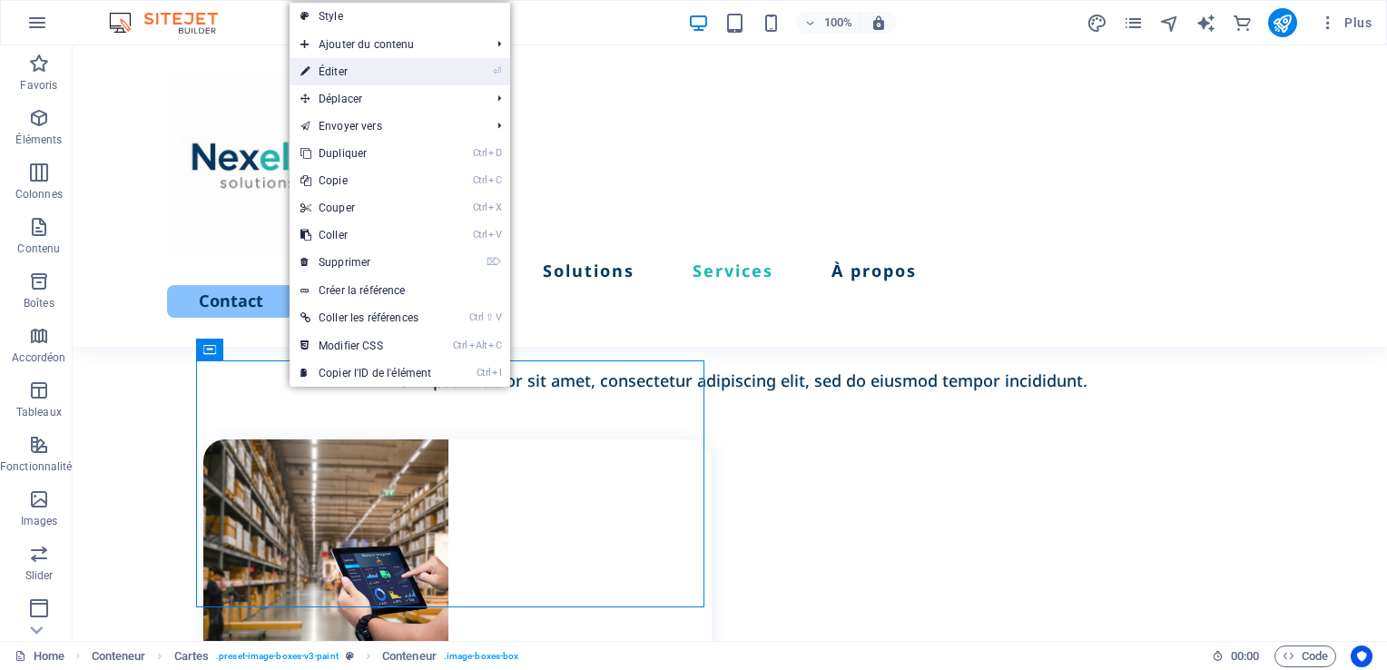
click at [348, 75] on link "⏎ Éditer" at bounding box center [365, 71] width 152 height 27
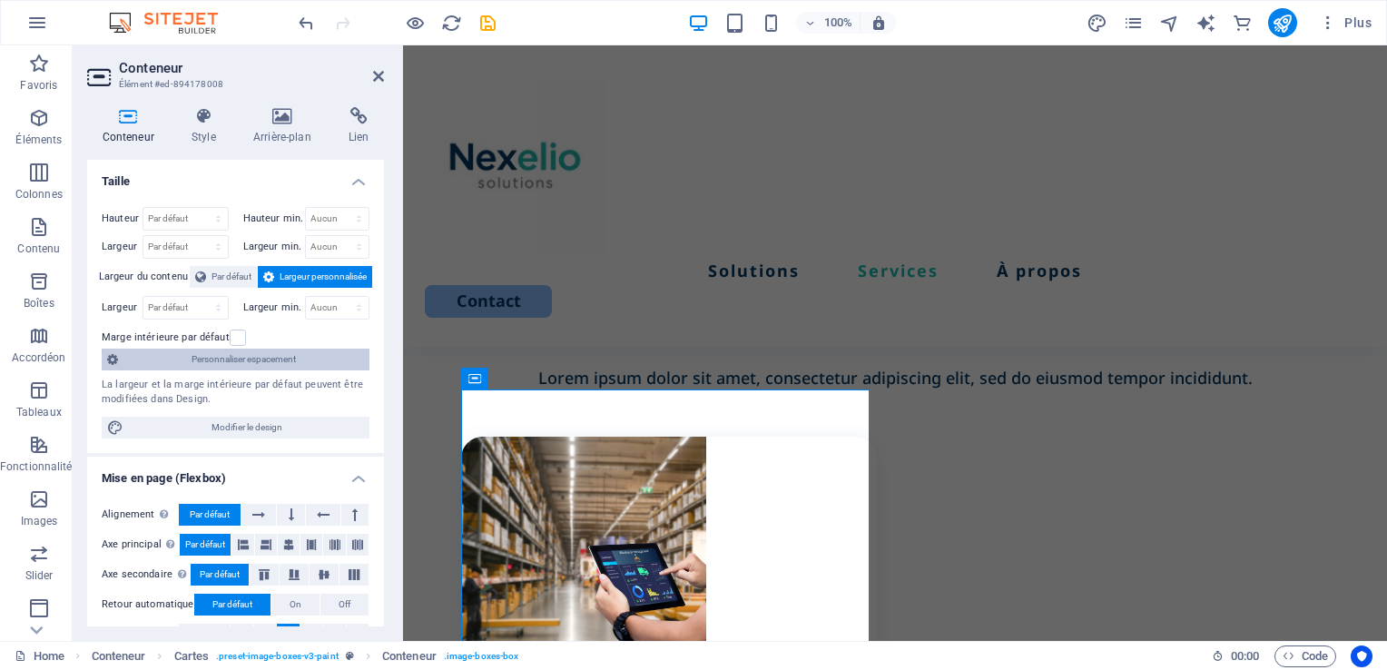
scroll to position [1612, 0]
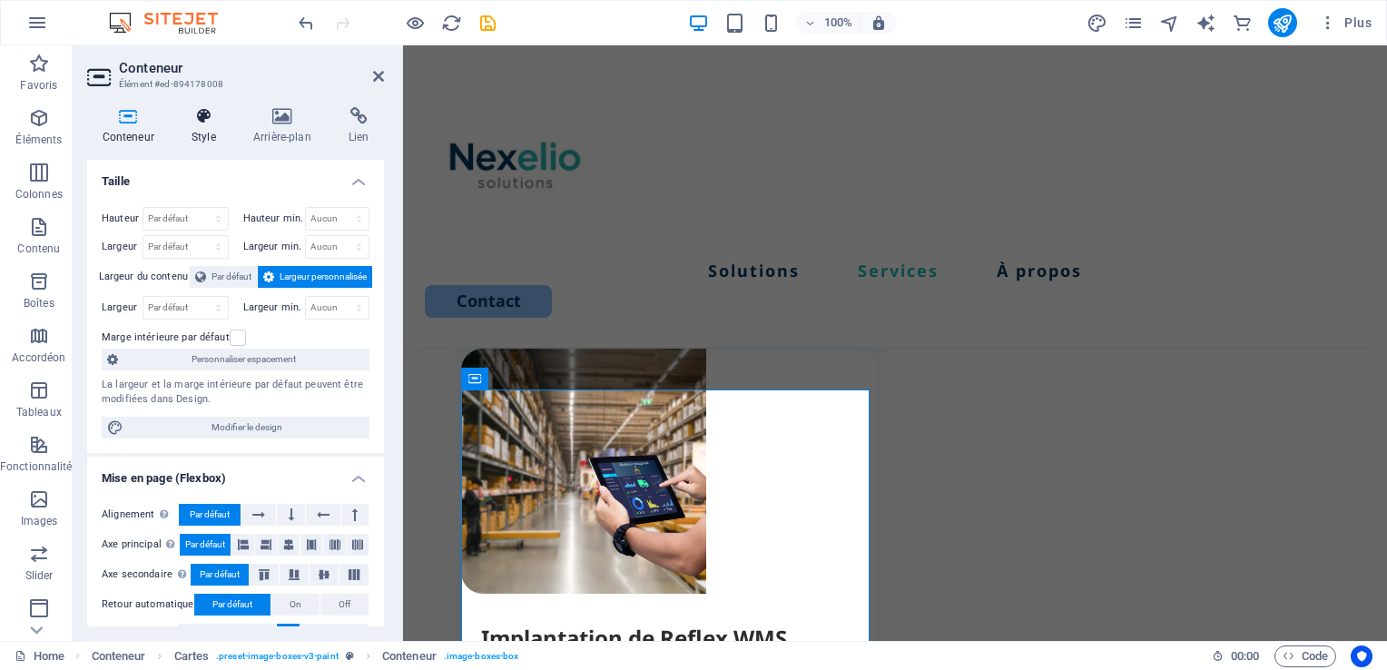
click at [210, 133] on h4 "Style" at bounding box center [207, 126] width 62 height 38
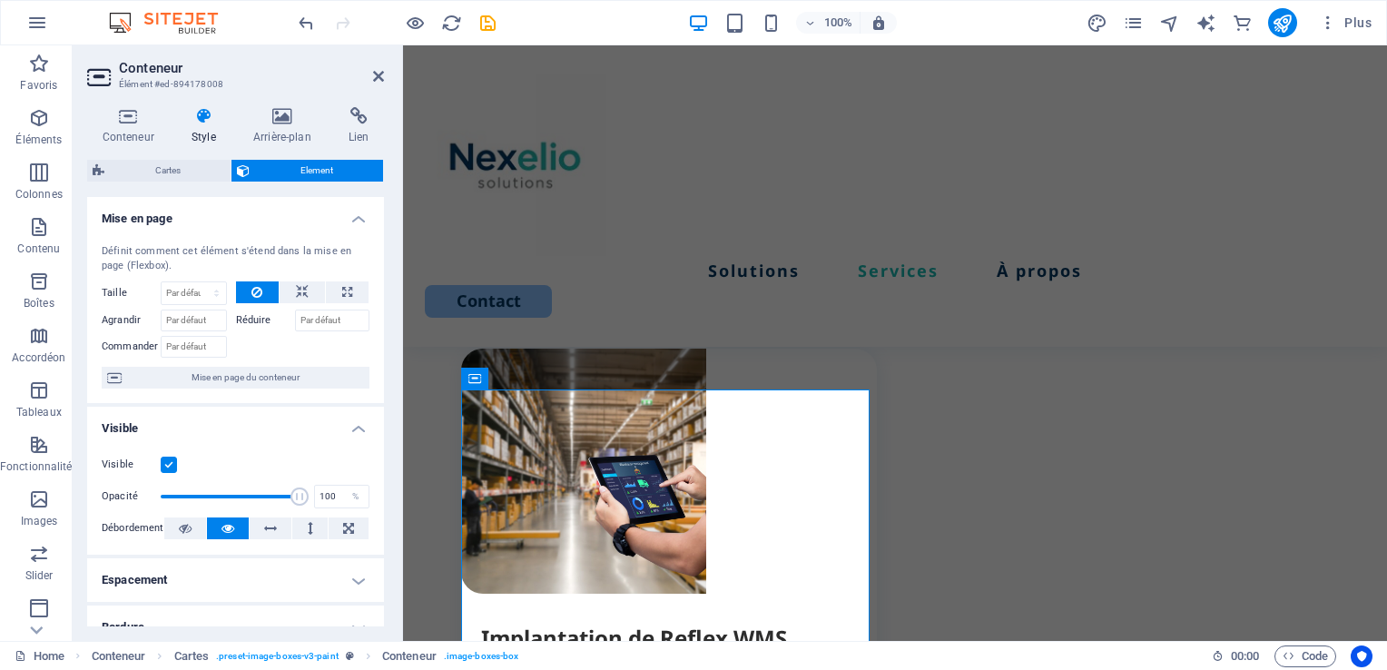
click at [172, 466] on label at bounding box center [169, 464] width 16 height 16
click at [0, 0] on input "Visible" at bounding box center [0, 0] width 0 height 0
click at [947, 379] on span "Conteneur" at bounding box center [958, 378] width 51 height 11
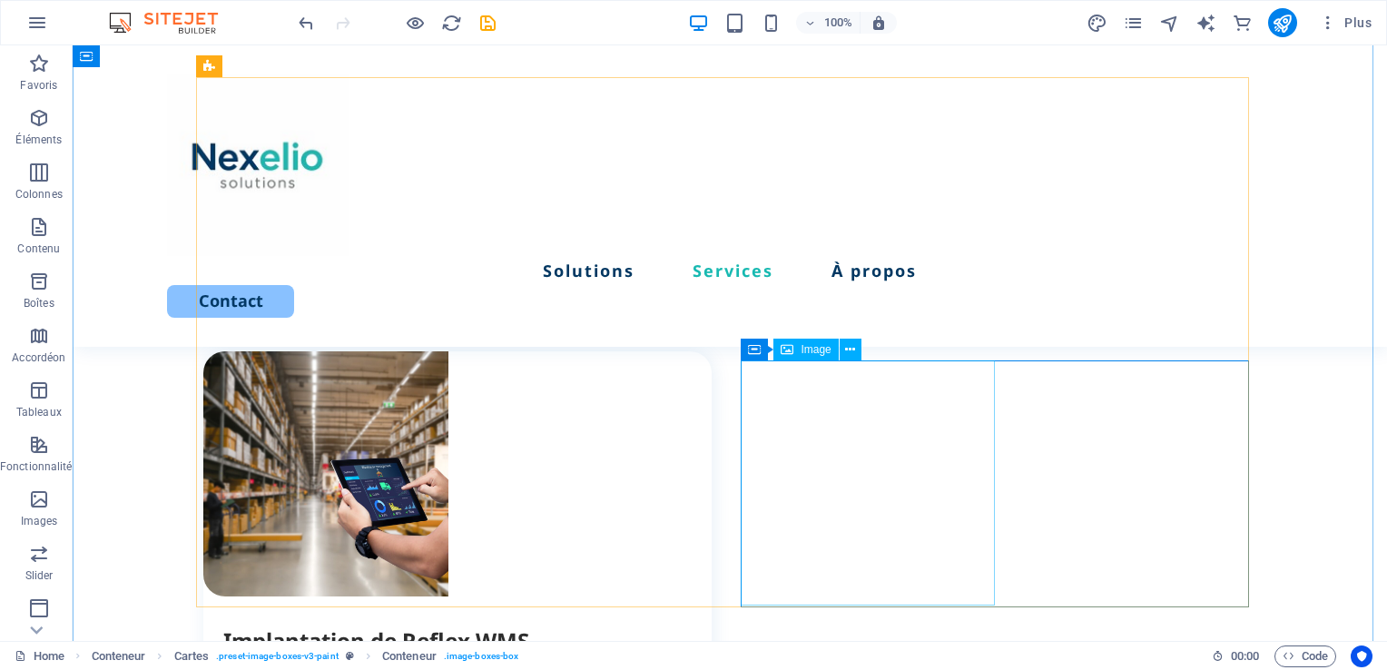
scroll to position [1524, 0]
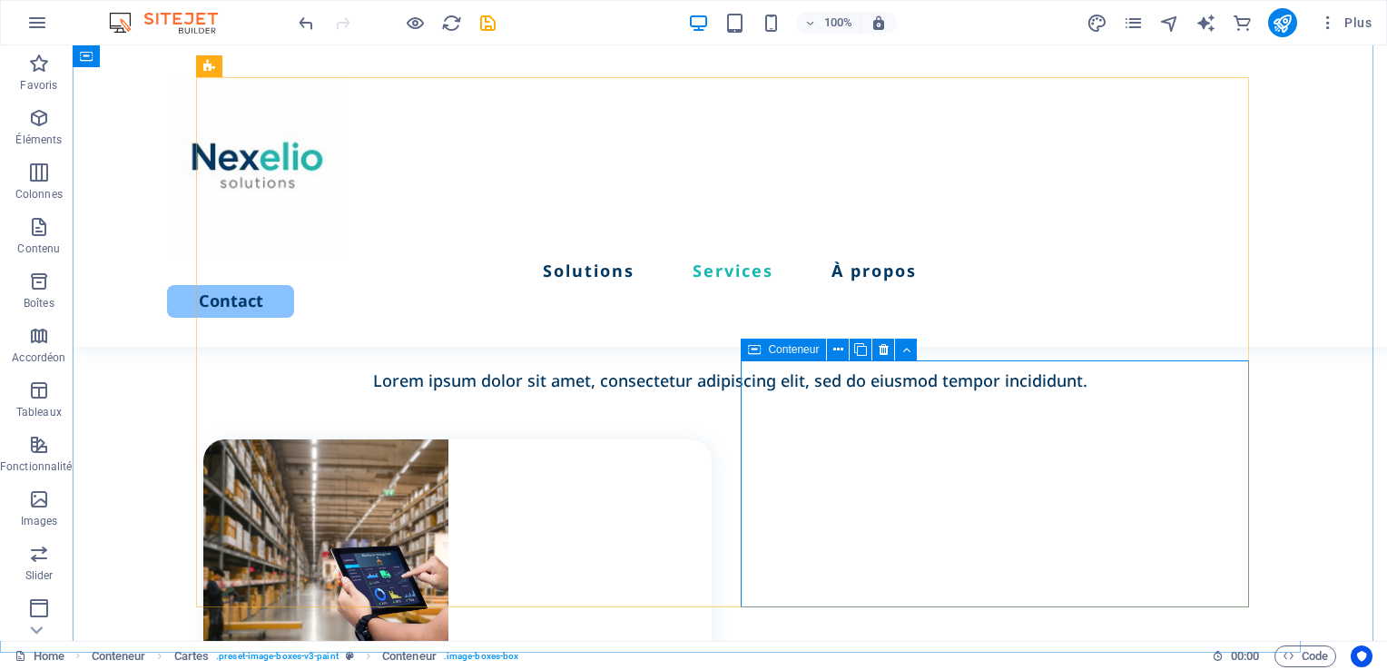
click at [760, 348] on icon at bounding box center [754, 349] width 13 height 22
click at [836, 348] on icon at bounding box center [838, 349] width 10 height 19
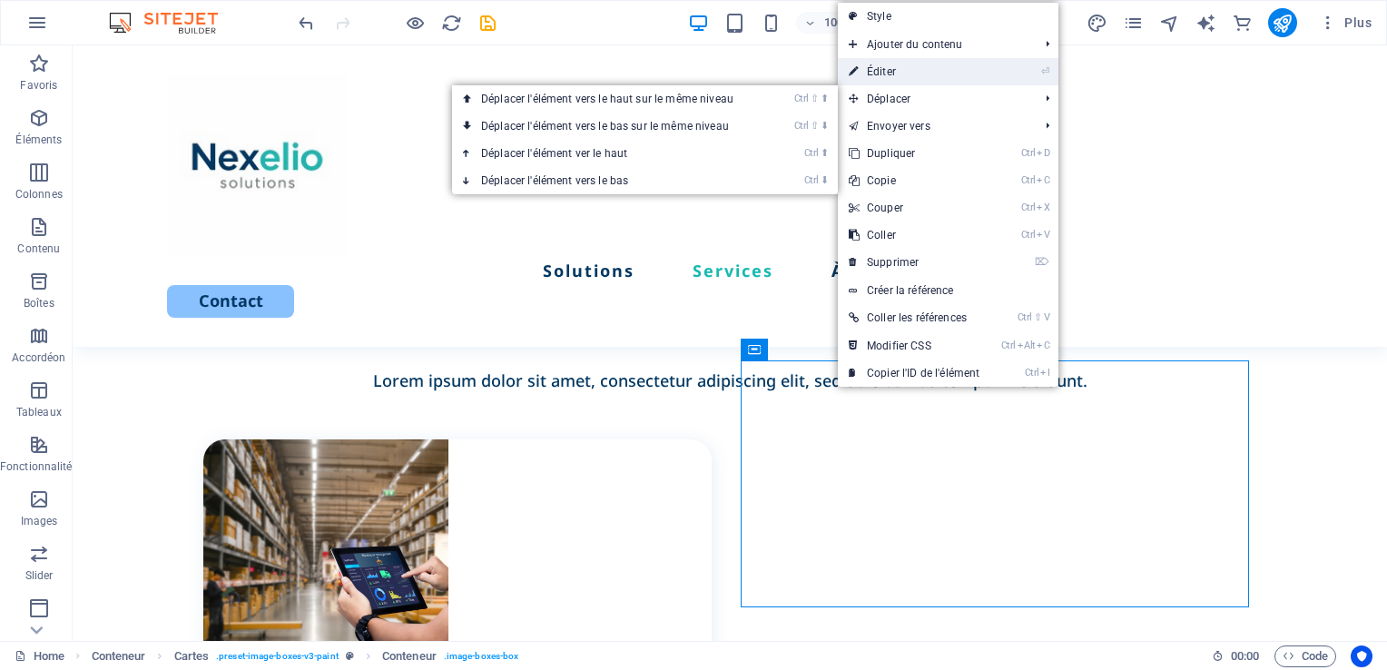
drag, startPoint x: 889, startPoint y: 74, endPoint x: 243, endPoint y: 64, distance: 646.2
click at [889, 74] on link "⏎ Éditer" at bounding box center [914, 71] width 152 height 27
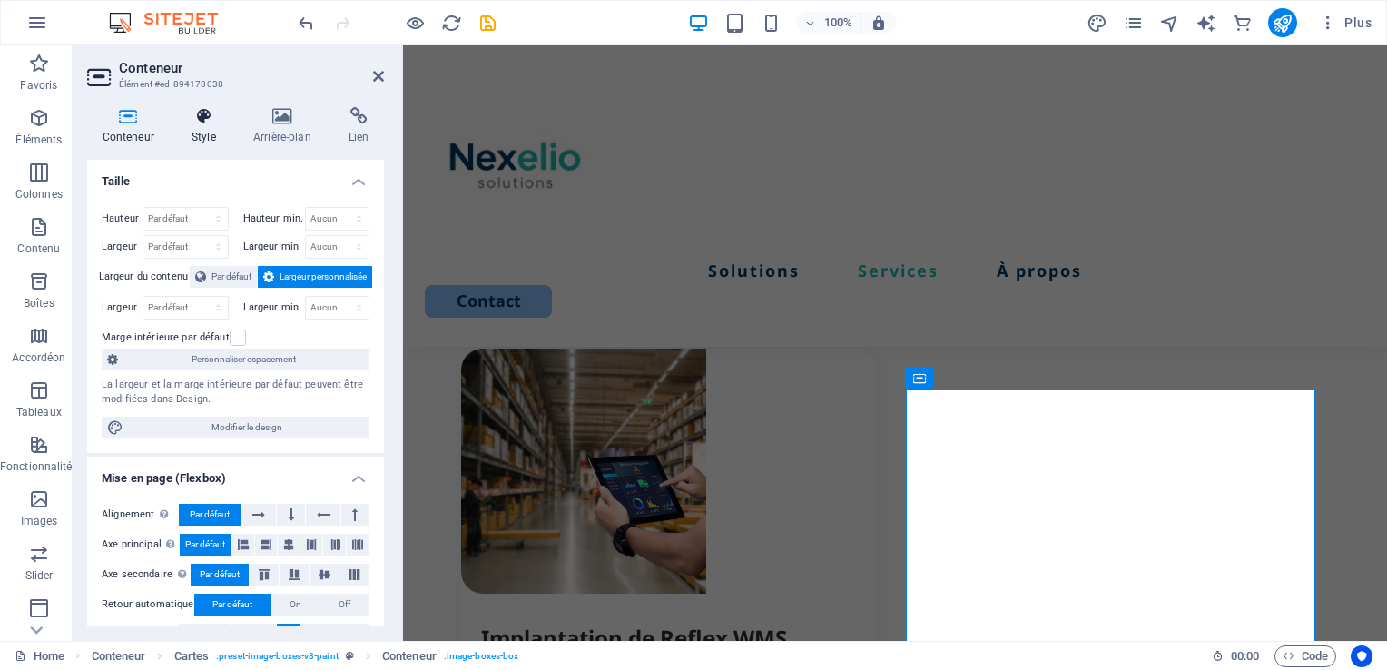
click at [209, 134] on h4 "Style" at bounding box center [207, 126] width 62 height 38
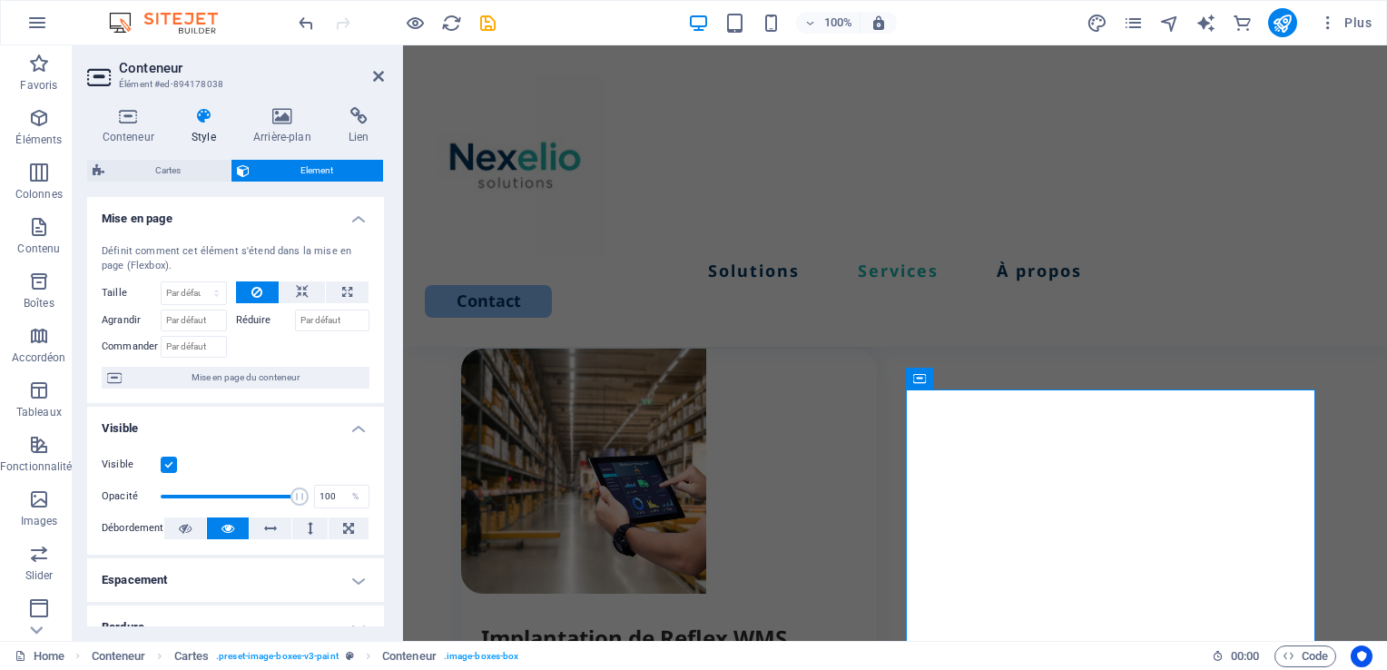
click at [173, 464] on label at bounding box center [169, 464] width 16 height 16
click at [0, 0] on input "Visible" at bounding box center [0, 0] width 0 height 0
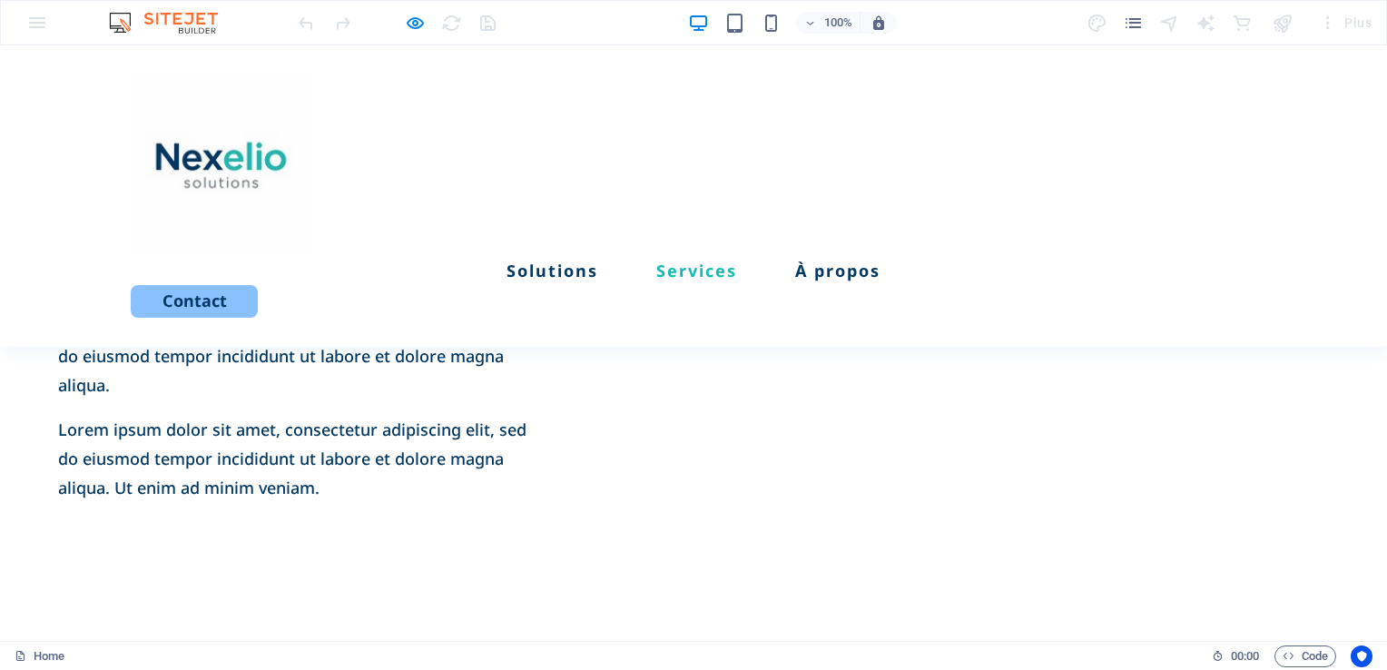
scroll to position [1183, 0]
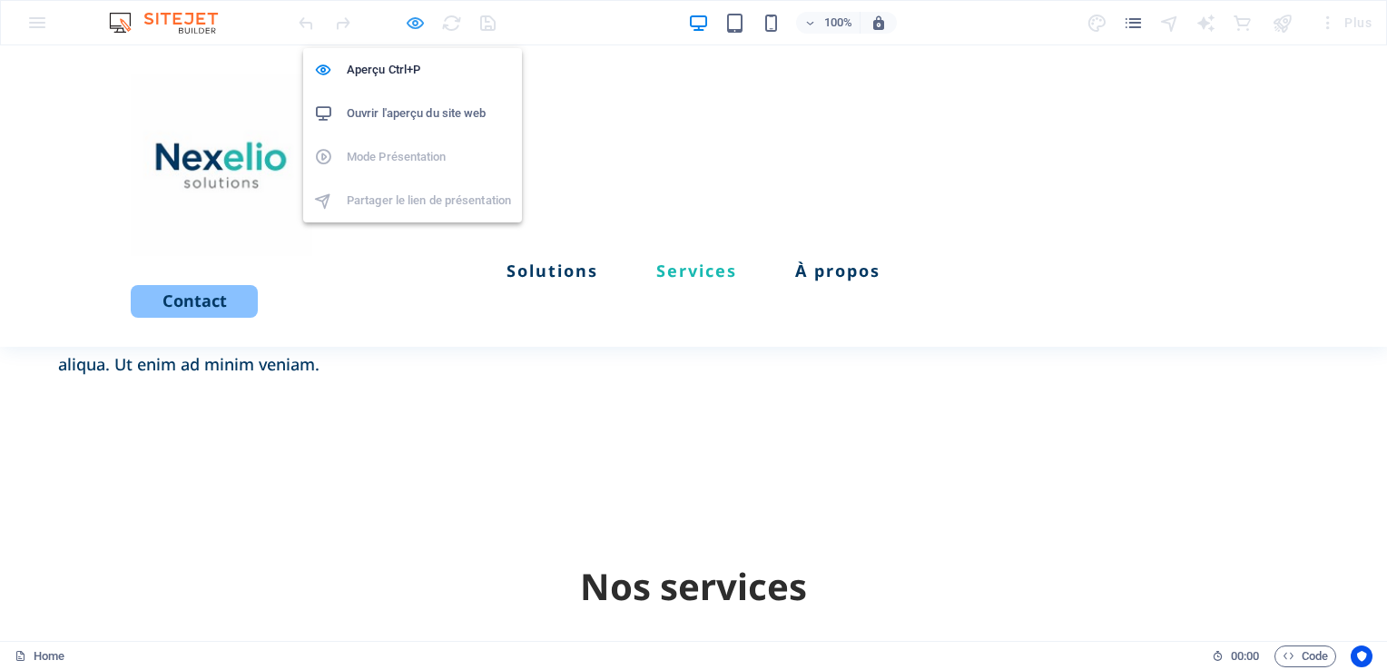
drag, startPoint x: 417, startPoint y: 20, endPoint x: 763, endPoint y: 250, distance: 415.5
click at [0, 0] on icon "button" at bounding box center [0, 0] width 0 height 0
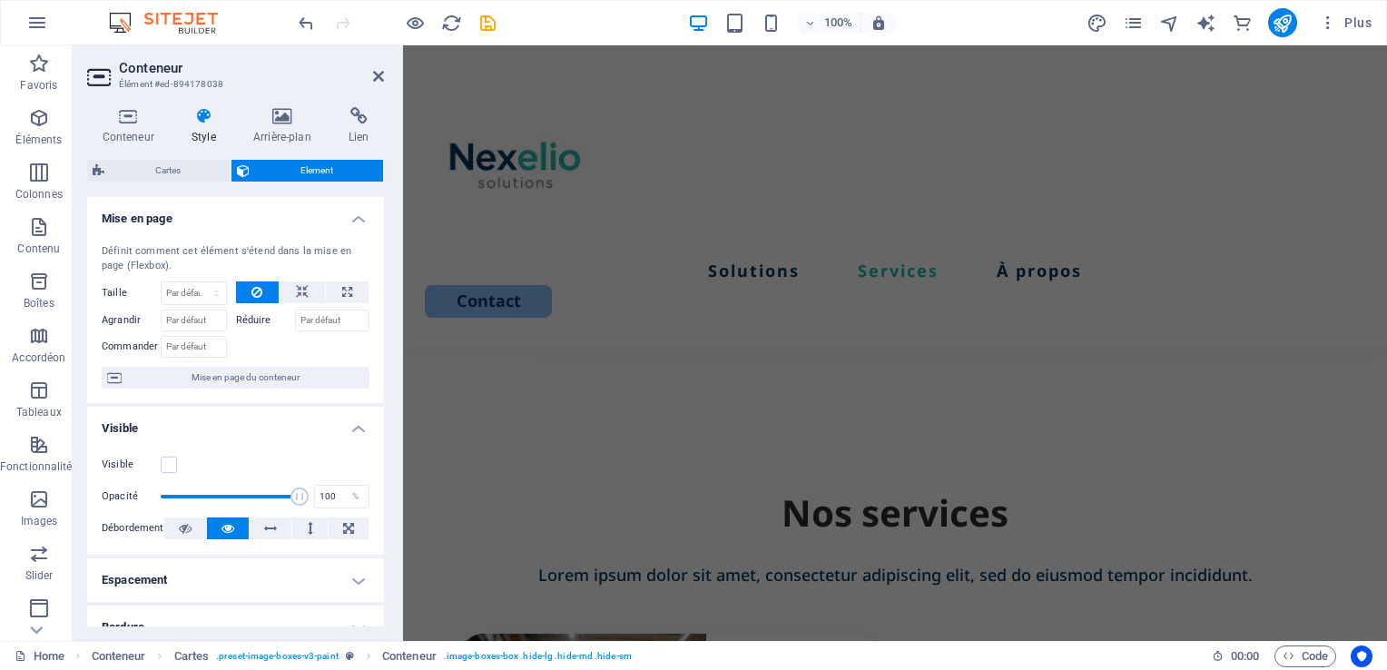
scroll to position [1333, 0]
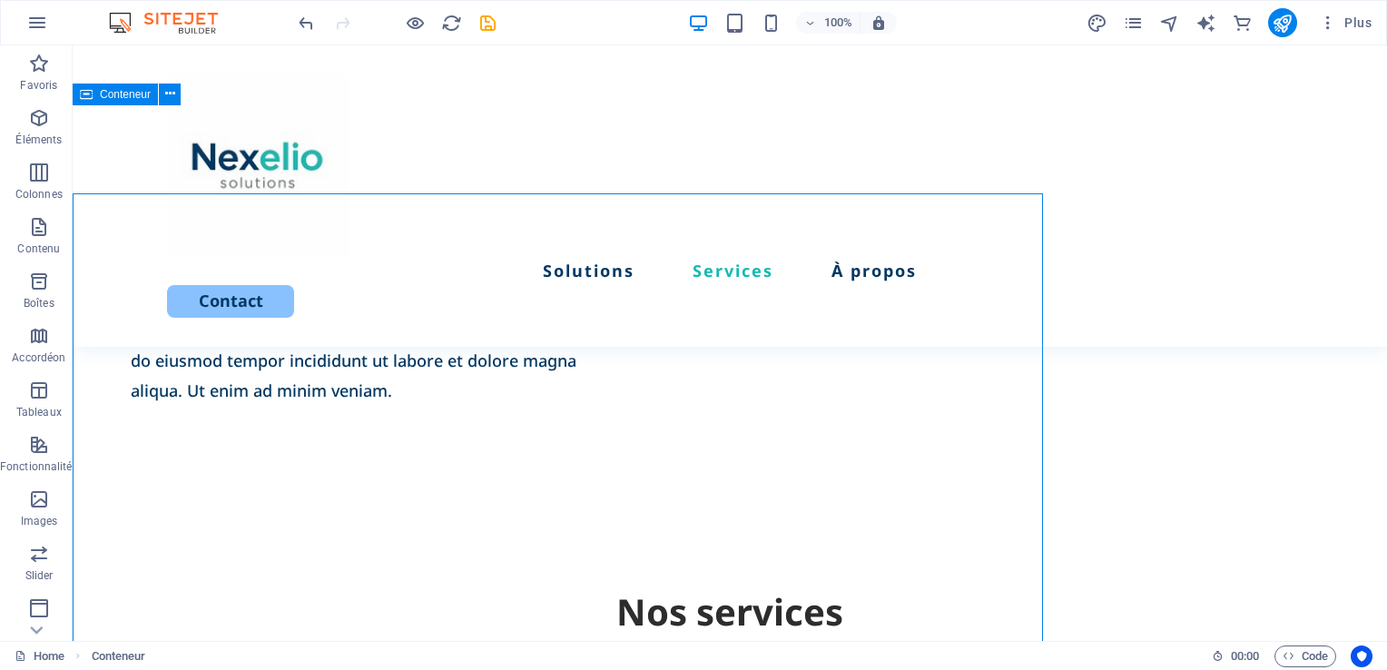
scroll to position [0, 0]
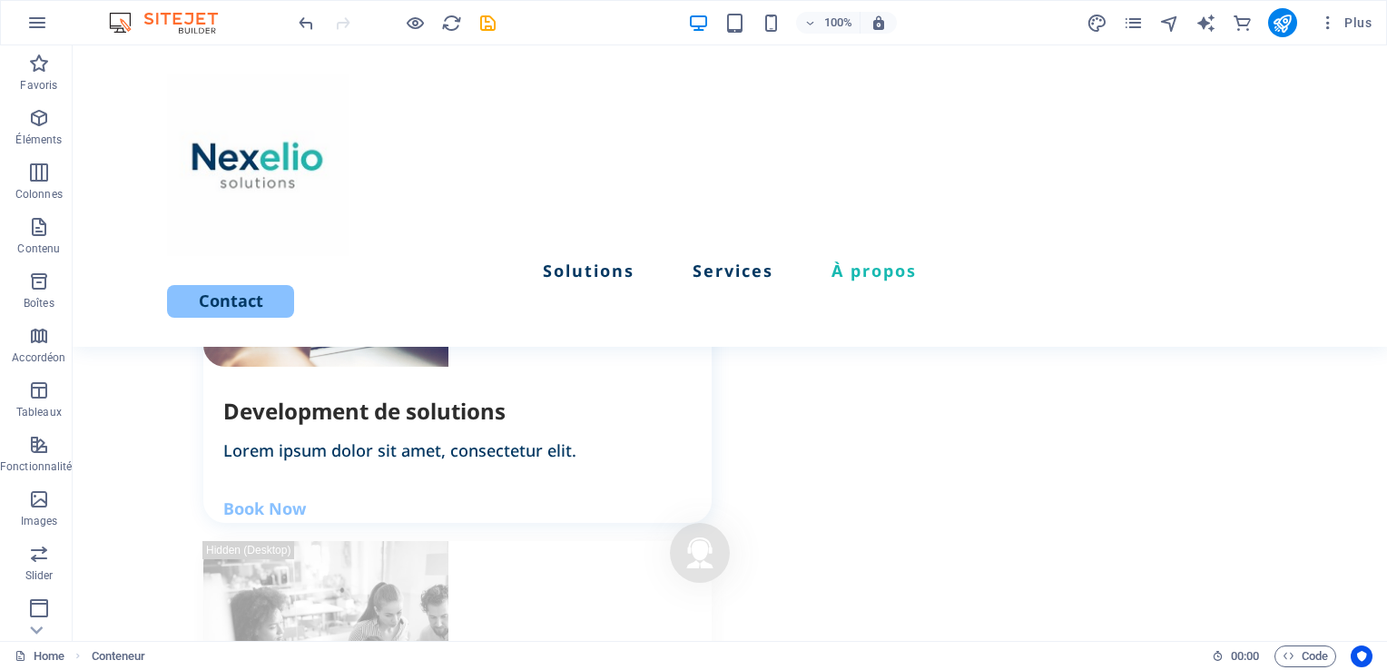
scroll to position [2353, 0]
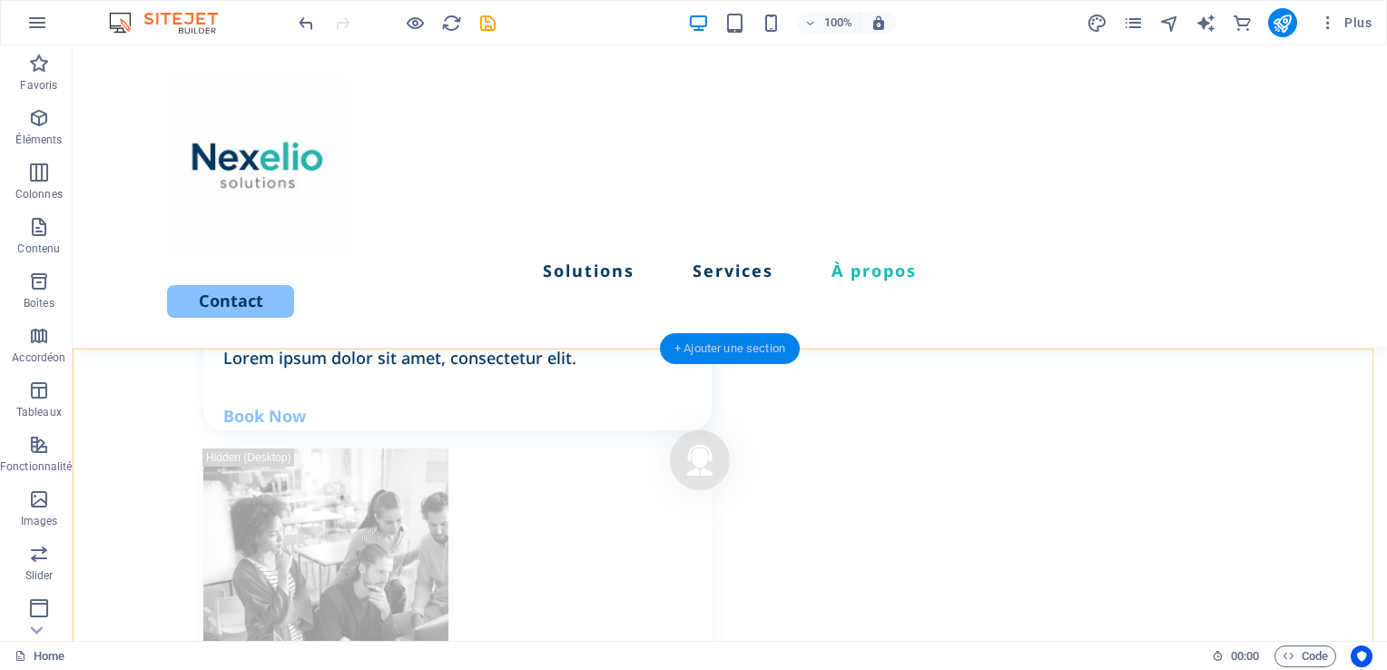
click at [723, 335] on div "+ Ajouter une section" at bounding box center [730, 348] width 140 height 31
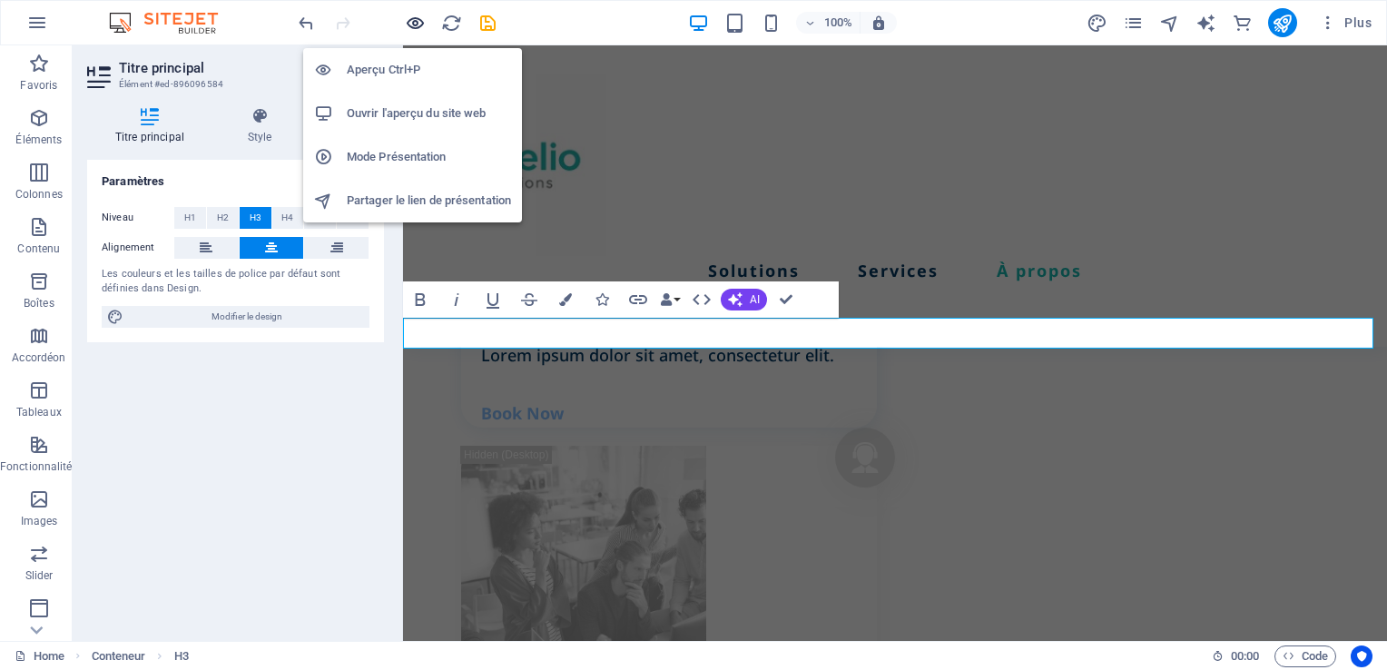
scroll to position [2501, 0]
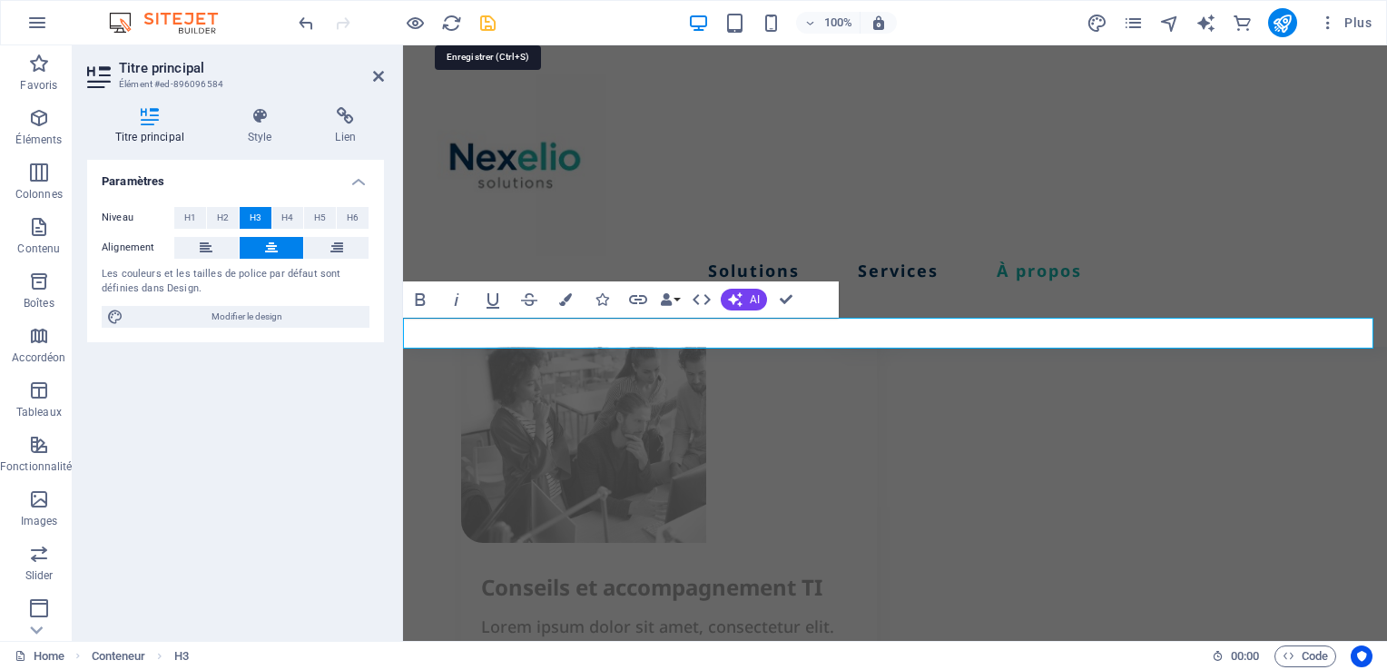
click at [161, 628] on icon "save" at bounding box center [119, 639] width 83 height 22
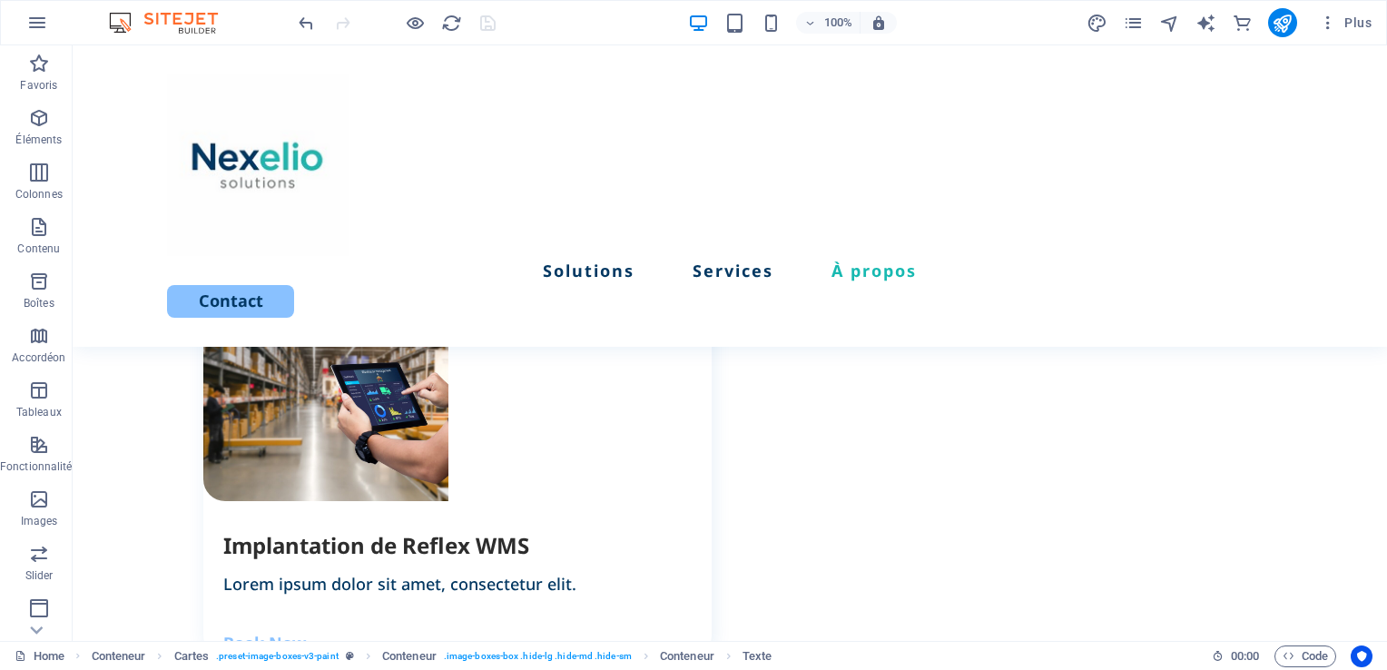
scroll to position [2229, 0]
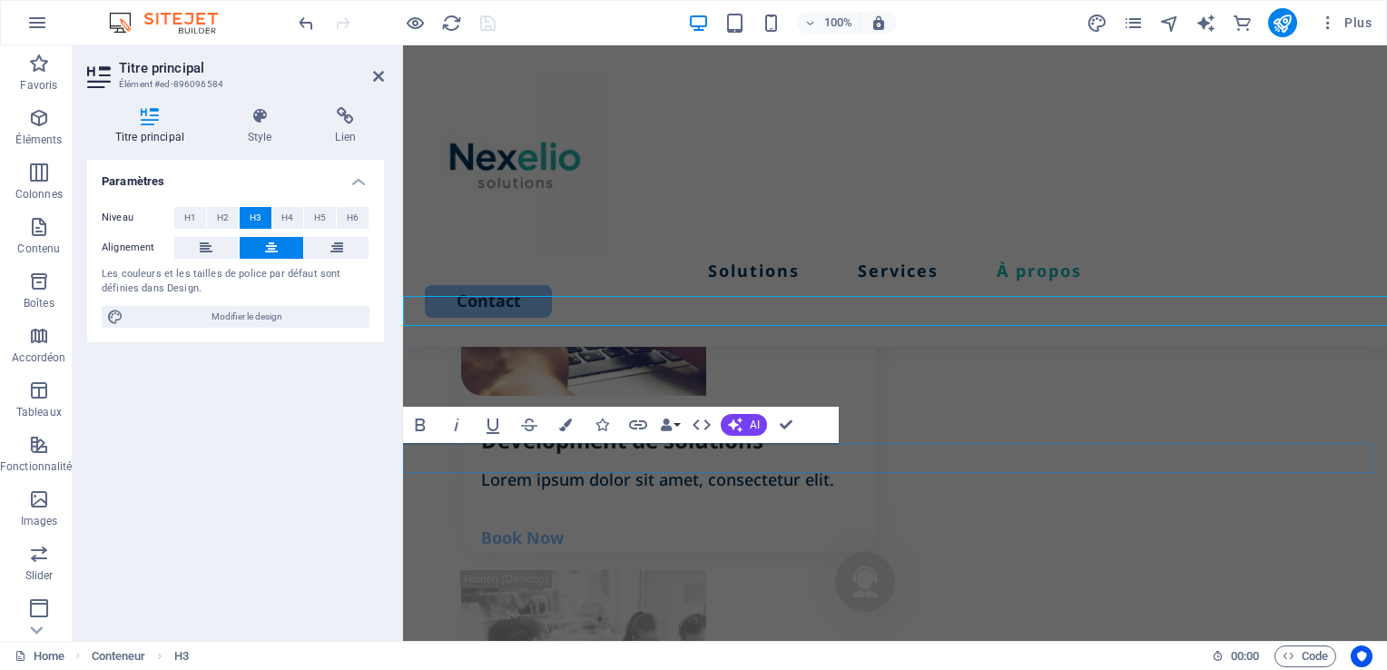
scroll to position [2376, 0]
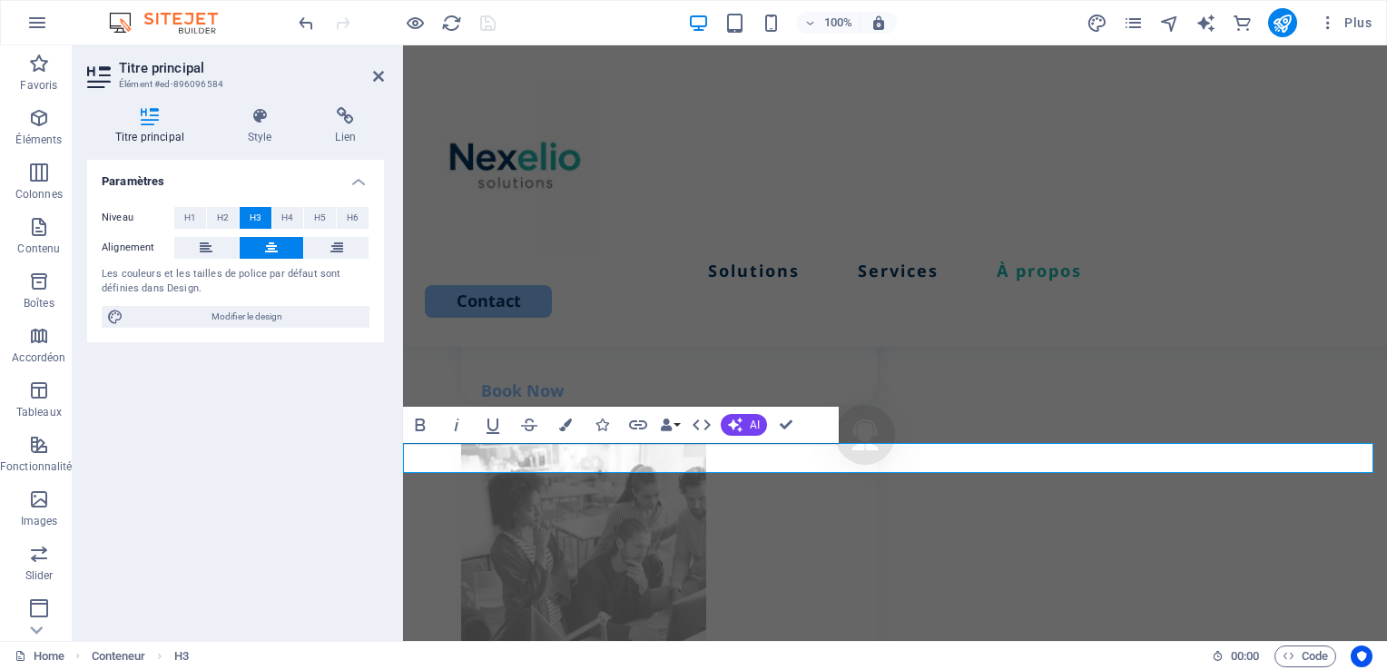
drag, startPoint x: 1017, startPoint y: 456, endPoint x: 739, endPoint y: 485, distance: 280.0
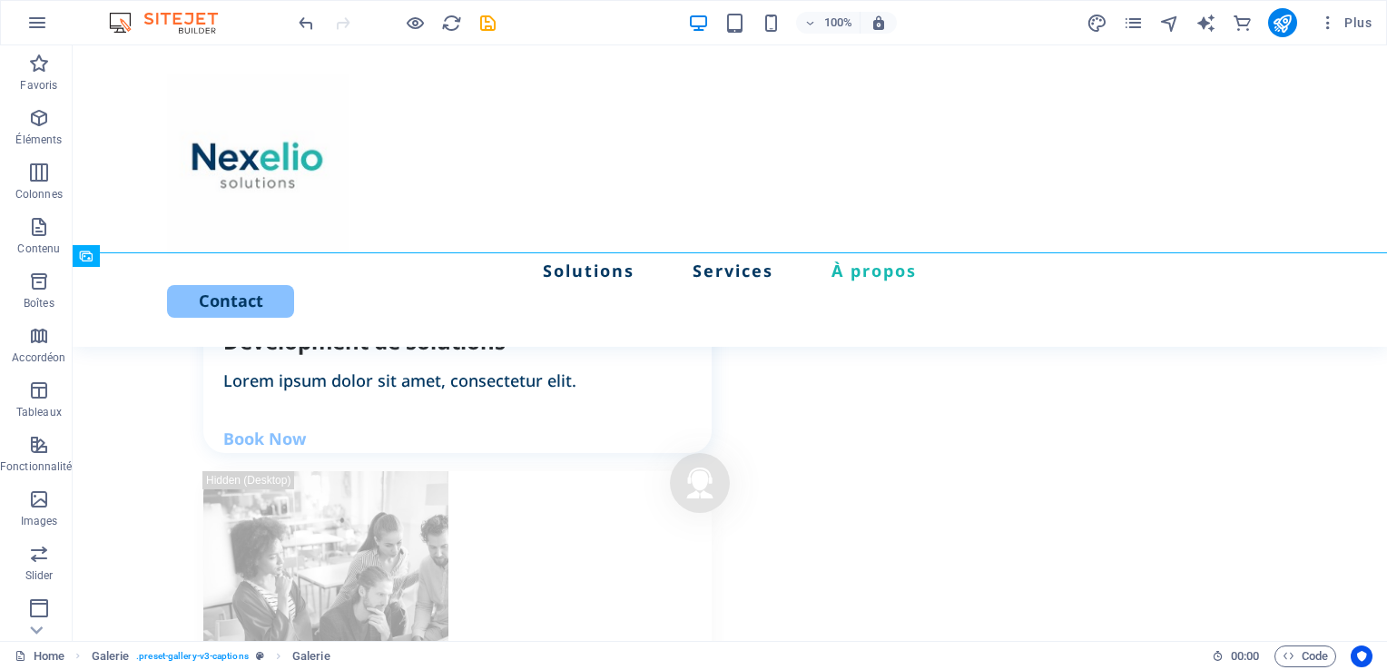
scroll to position [2435, 0]
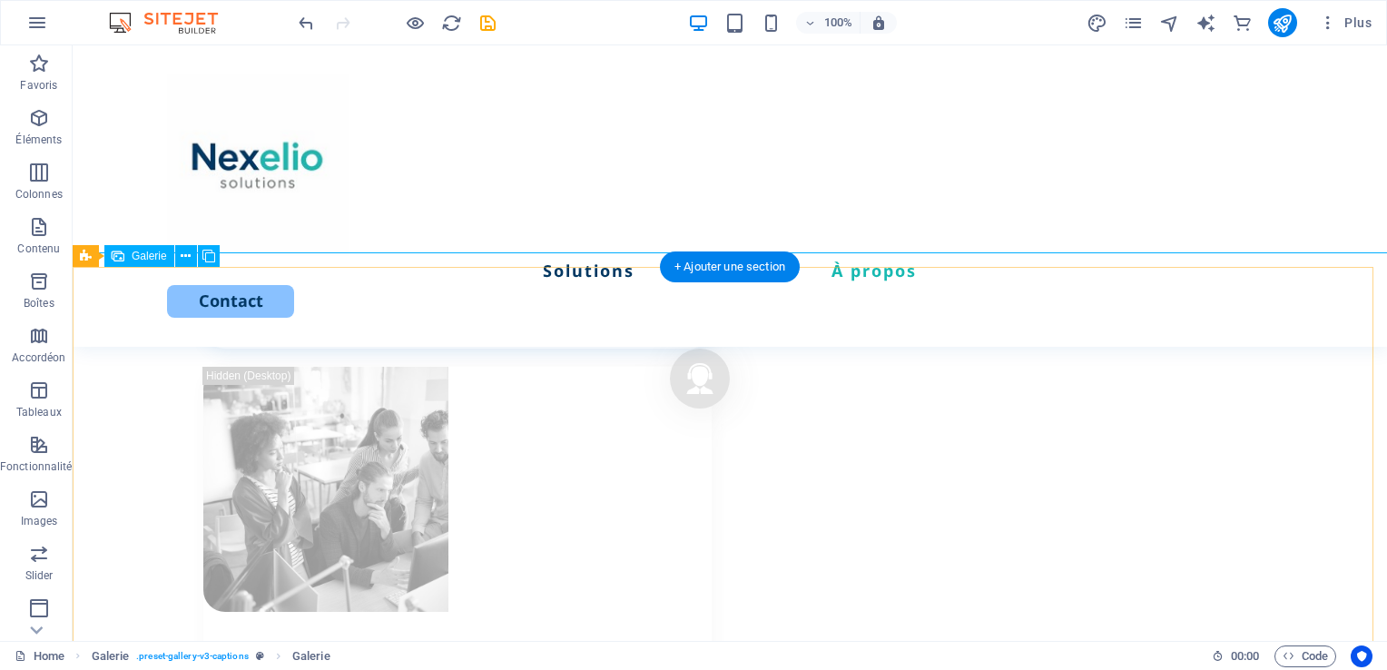
select select "4"
select select "px"
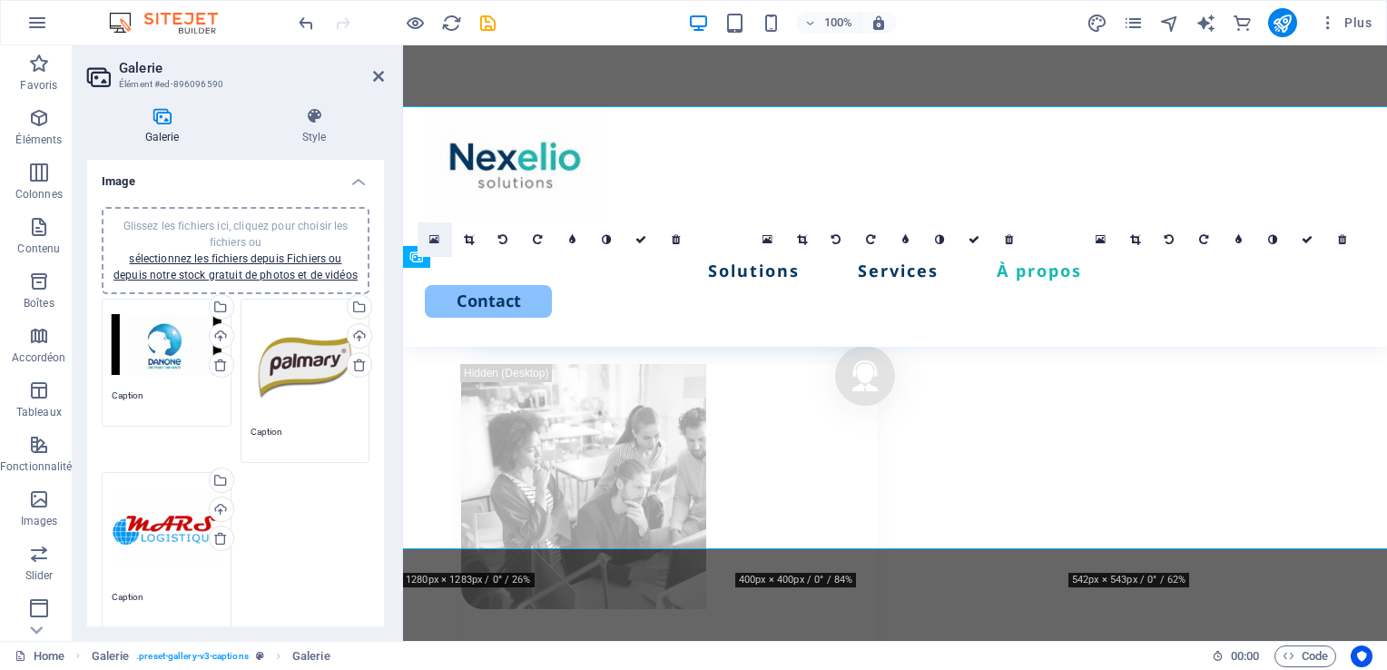
scroll to position [2581, 0]
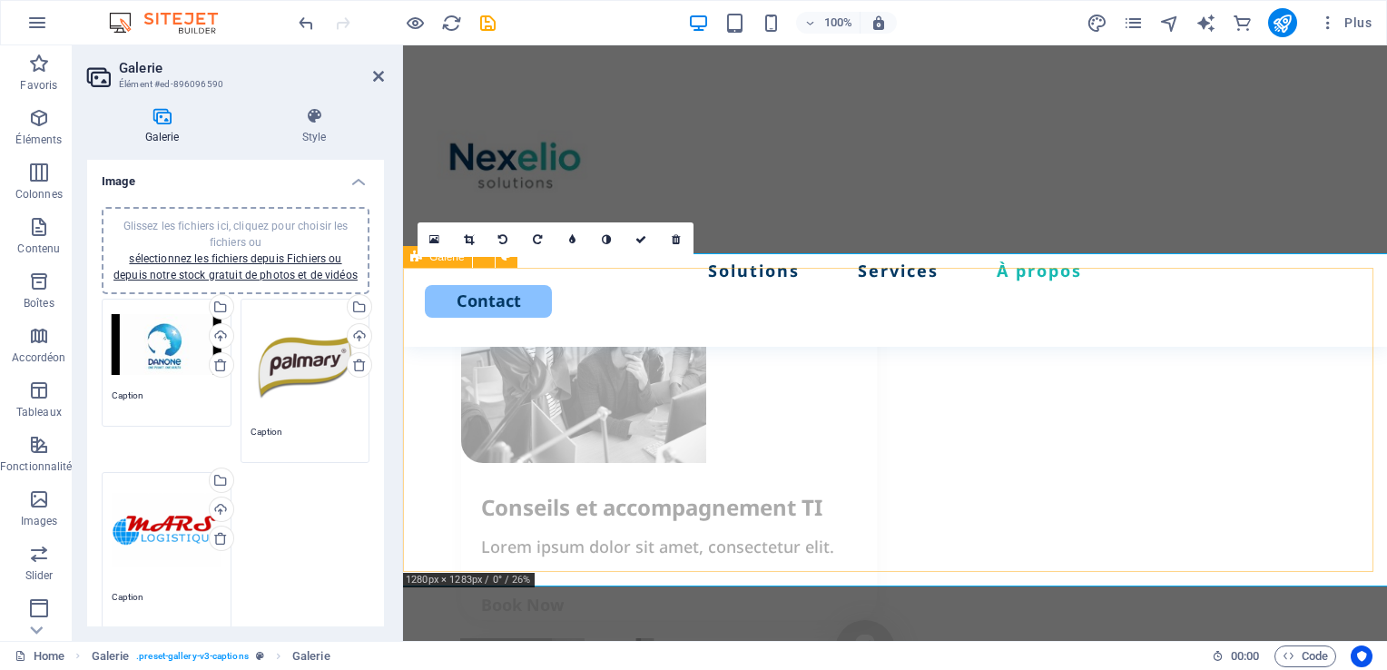
click at [416, 261] on icon at bounding box center [416, 257] width 12 height 22
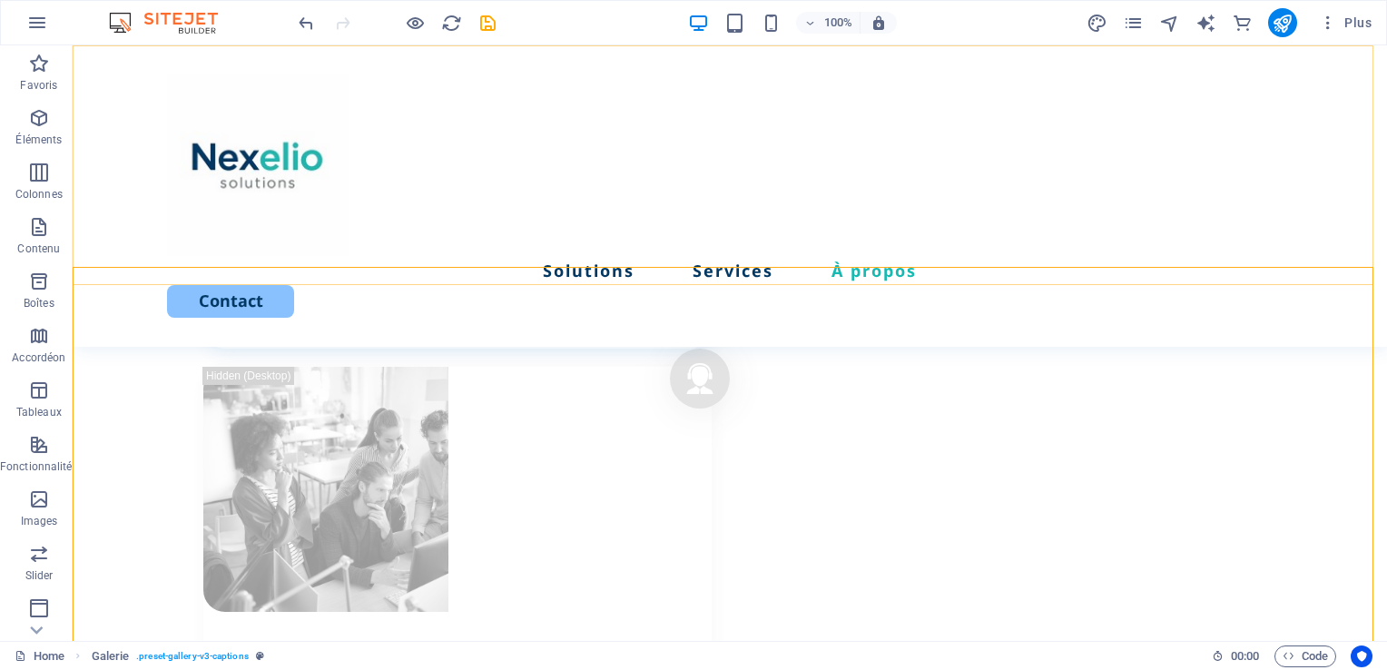
click at [156, 277] on div "Solutions Services À propos Contact" at bounding box center [730, 195] width 1314 height 301
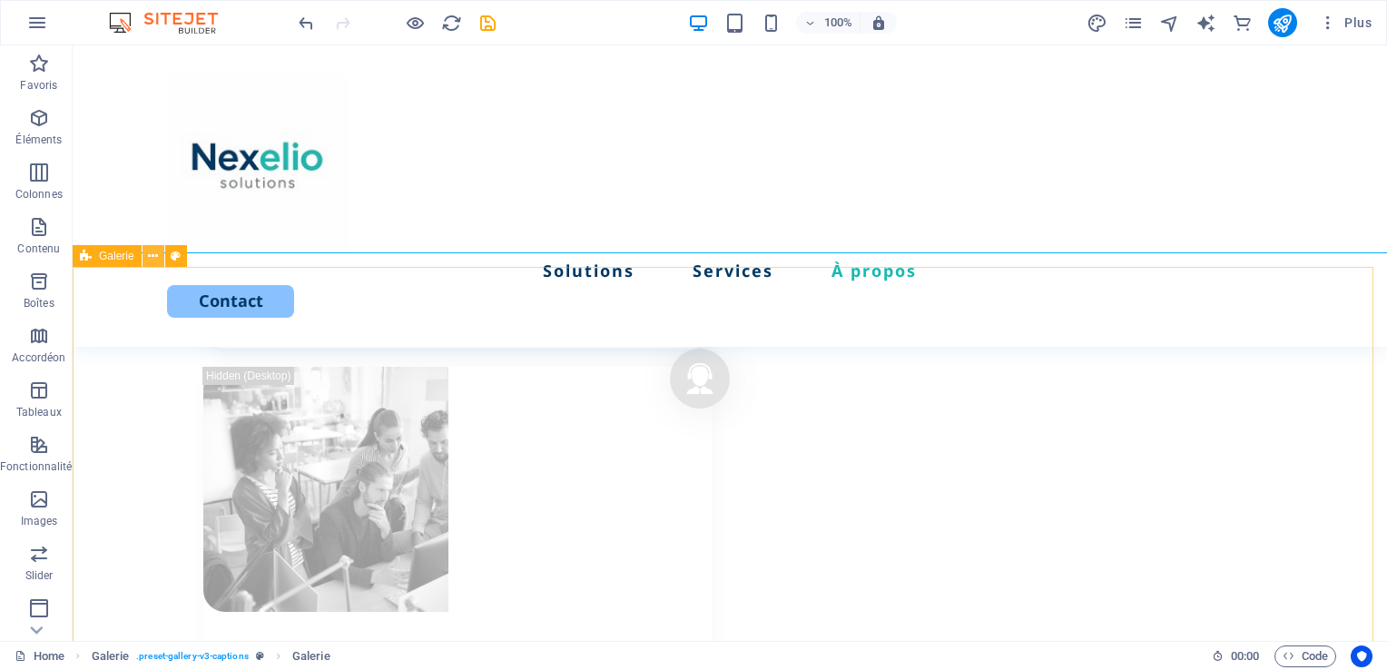
click at [150, 255] on icon at bounding box center [153, 256] width 10 height 19
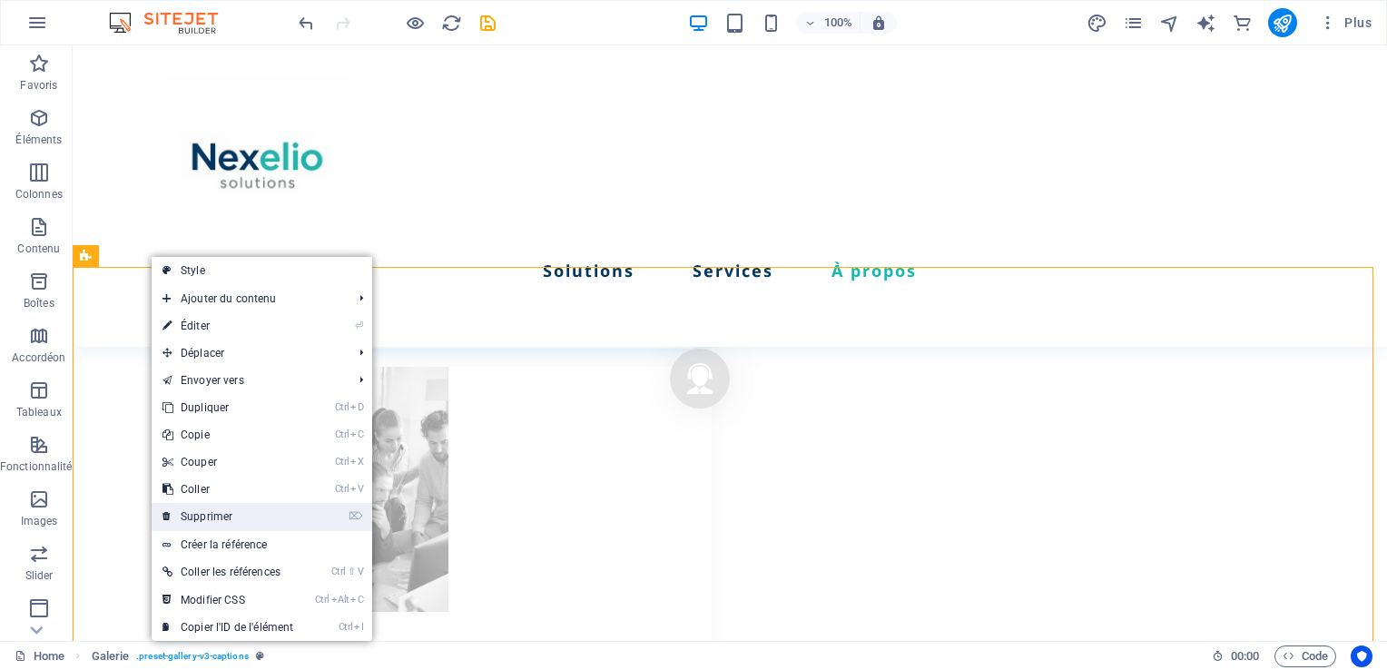
click at [229, 515] on link "⌦ Supprimer" at bounding box center [228, 516] width 152 height 27
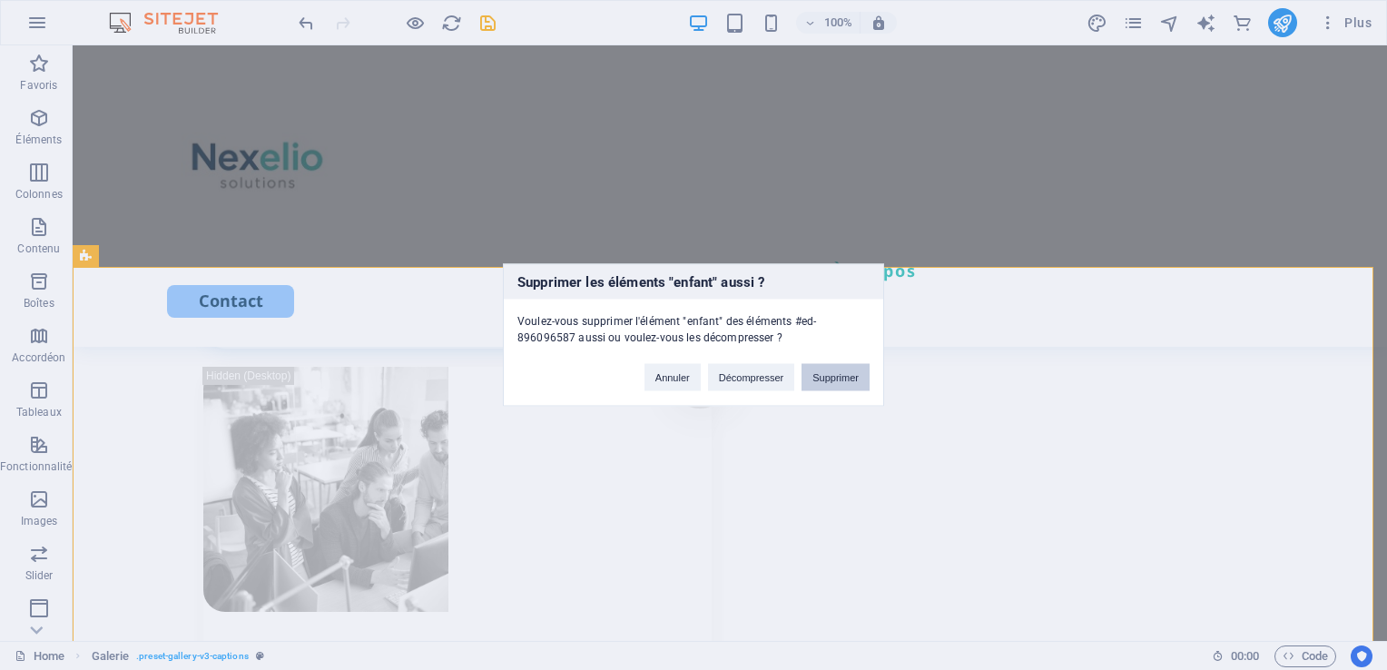
click at [843, 383] on button "Supprimer" at bounding box center [835, 377] width 68 height 27
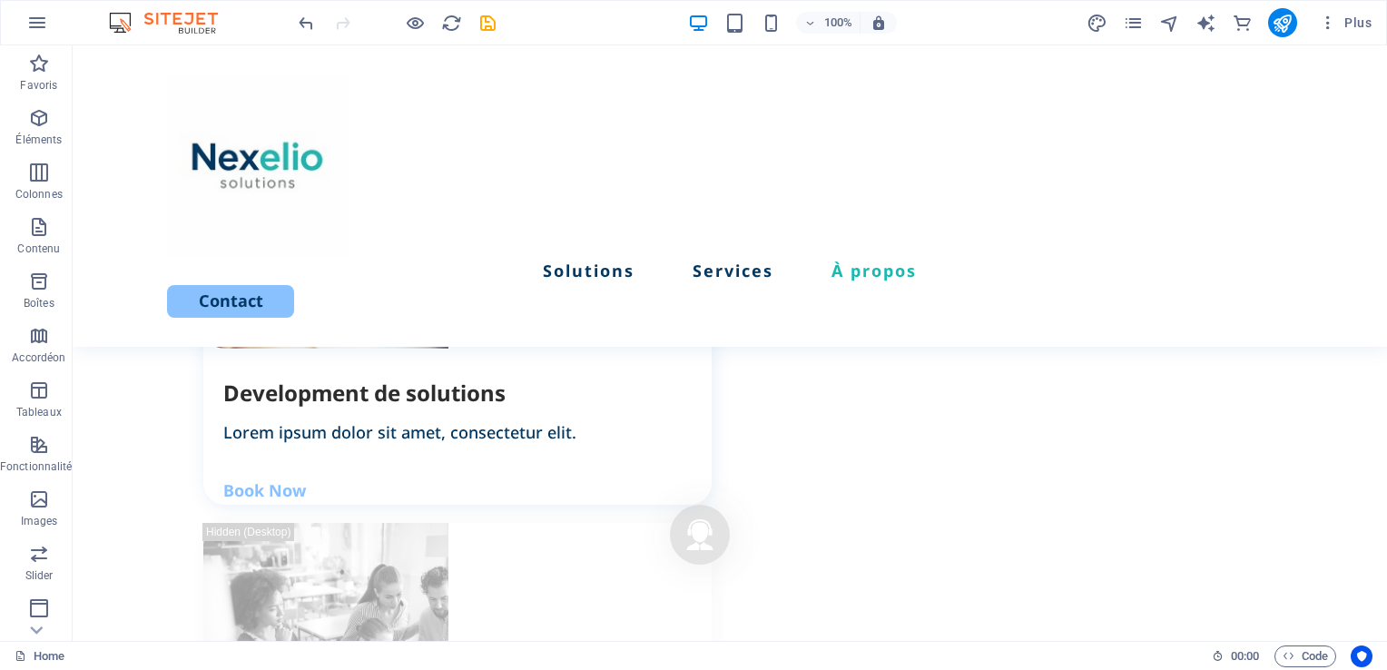
scroll to position [2368, 0]
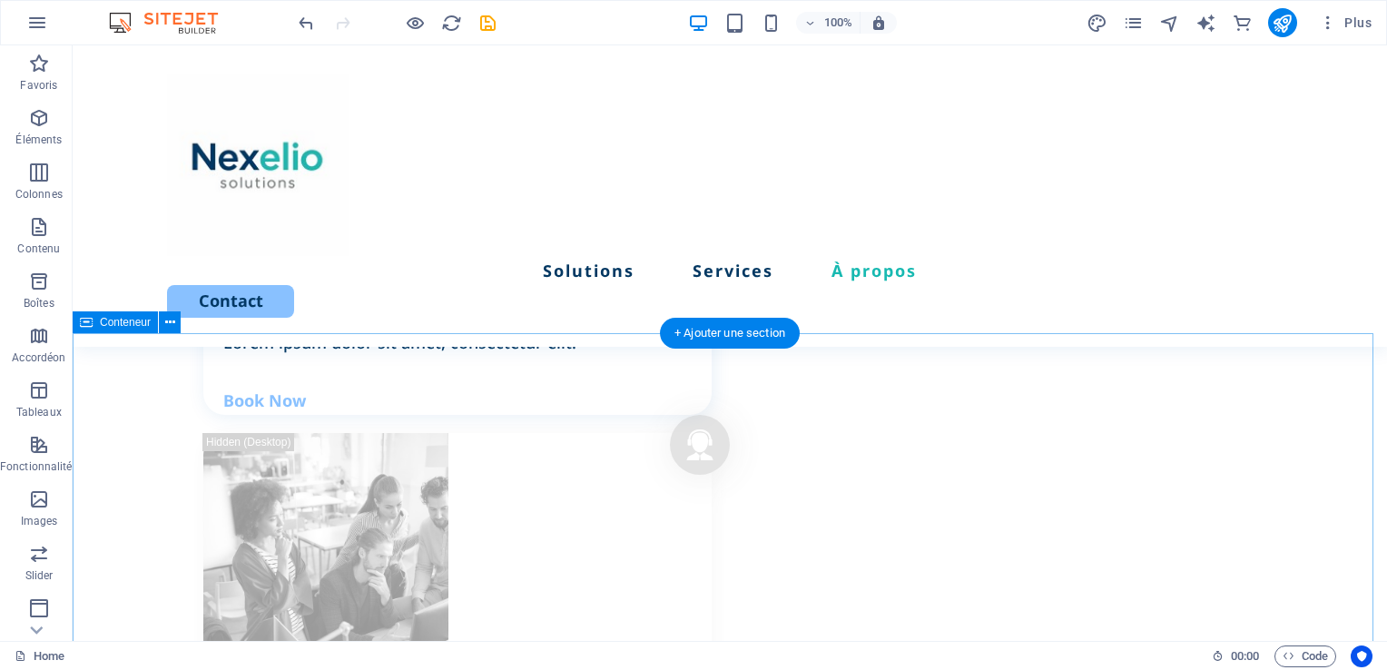
click at [703, 342] on div "+ Ajouter une section" at bounding box center [730, 333] width 140 height 31
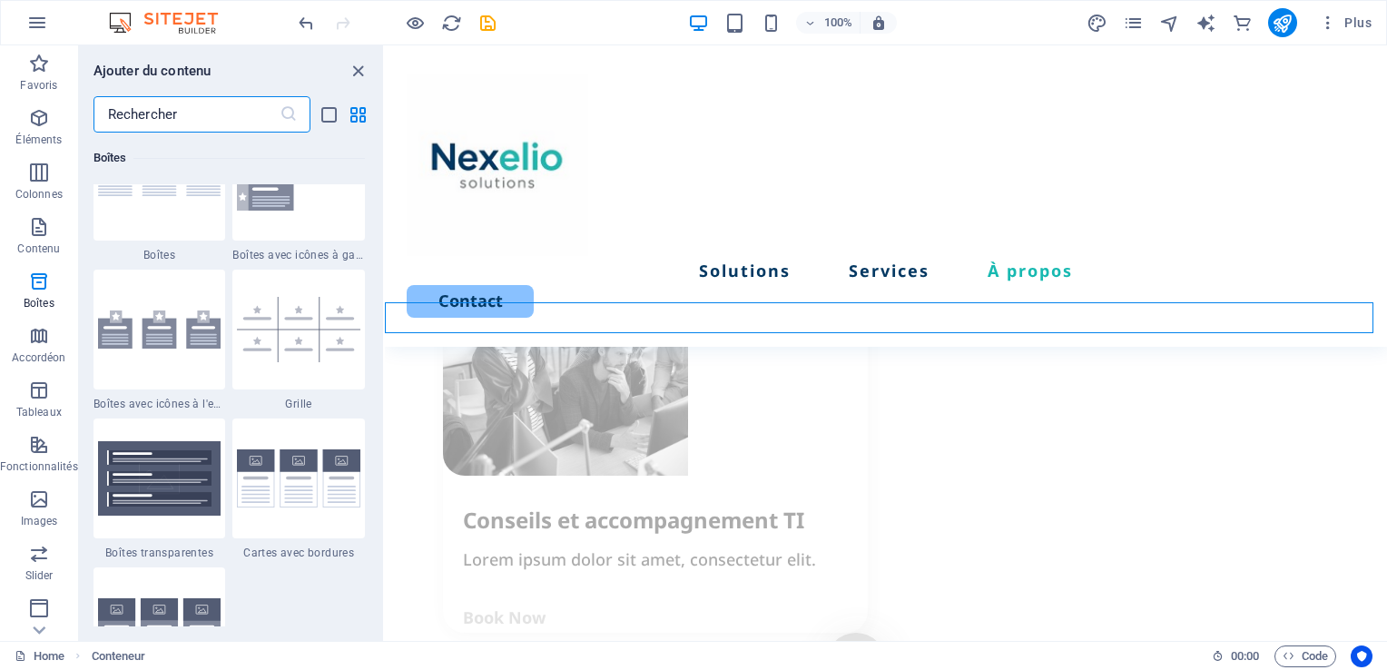
scroll to position [5245, 0]
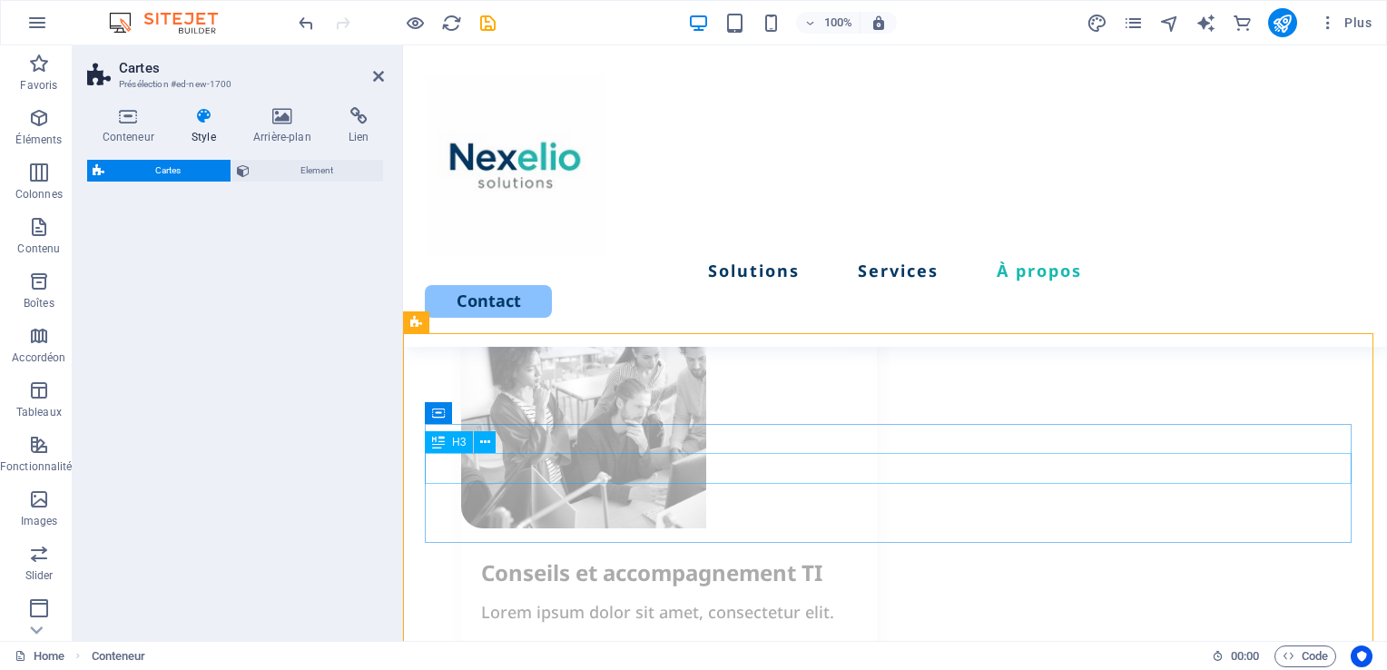
select select "rem"
select select "preset-image-boxes-v3-border"
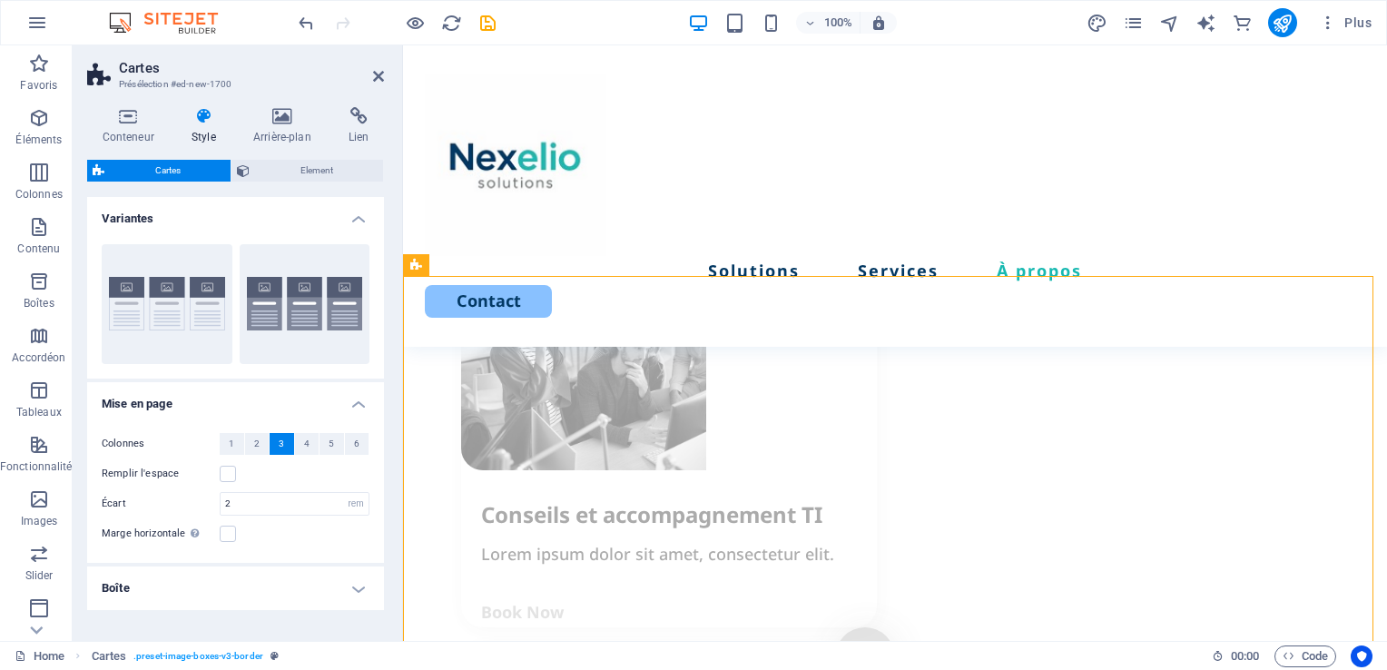
scroll to position [2512, 0]
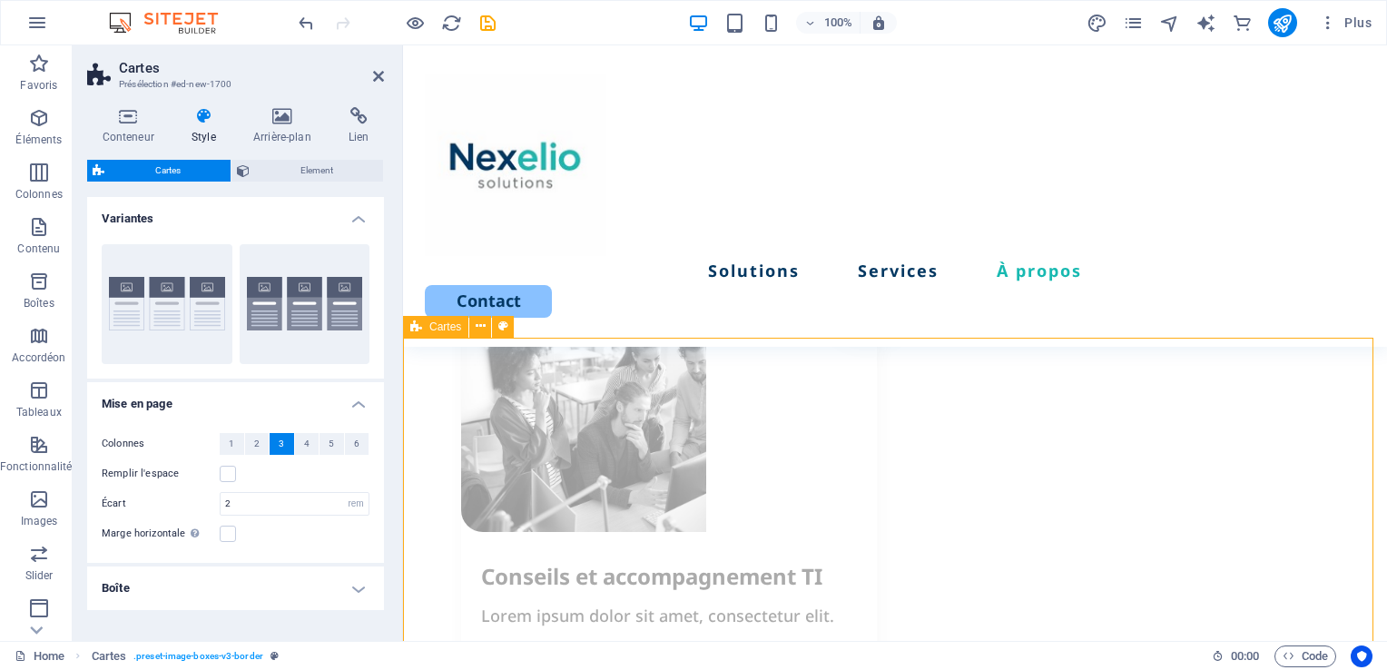
click at [480, 325] on icon at bounding box center [480, 326] width 10 height 19
click at [483, 325] on icon at bounding box center [480, 326] width 10 height 19
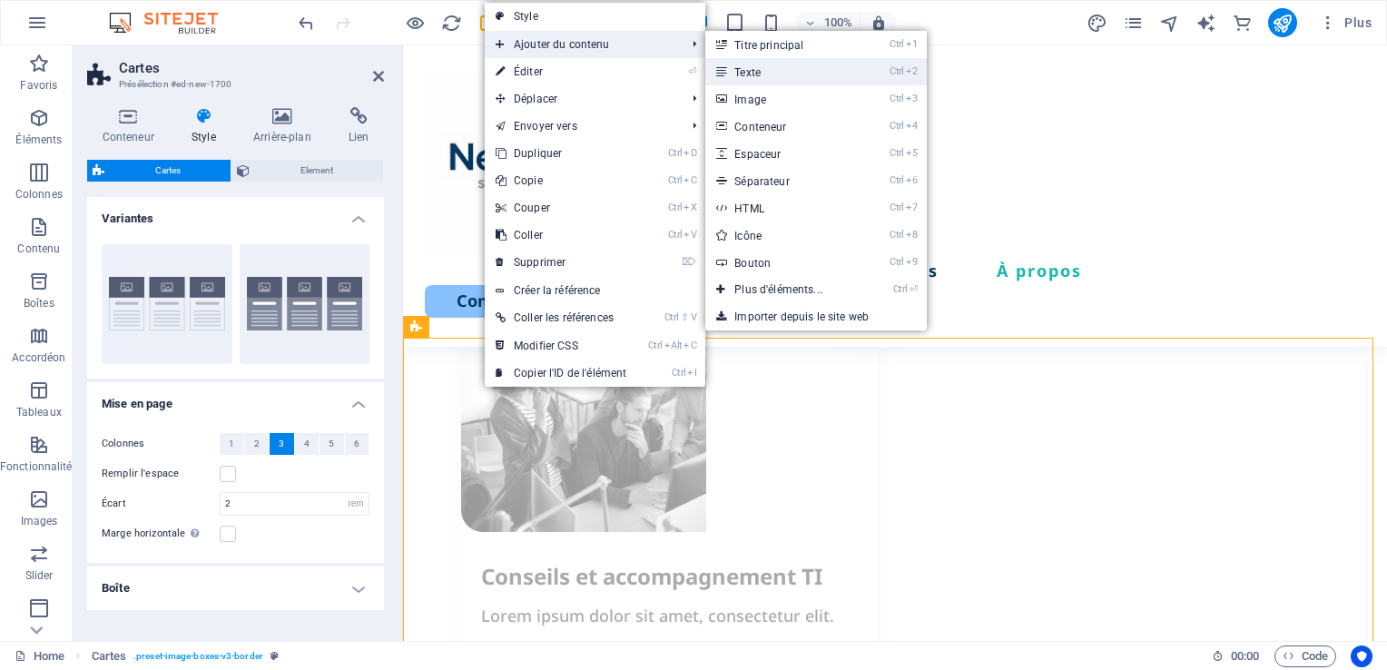
drag, startPoint x: 803, startPoint y: 74, endPoint x: 393, endPoint y: 131, distance: 414.0
click at [803, 74] on link "Ctrl 2 Texte" at bounding box center [781, 71] width 153 height 27
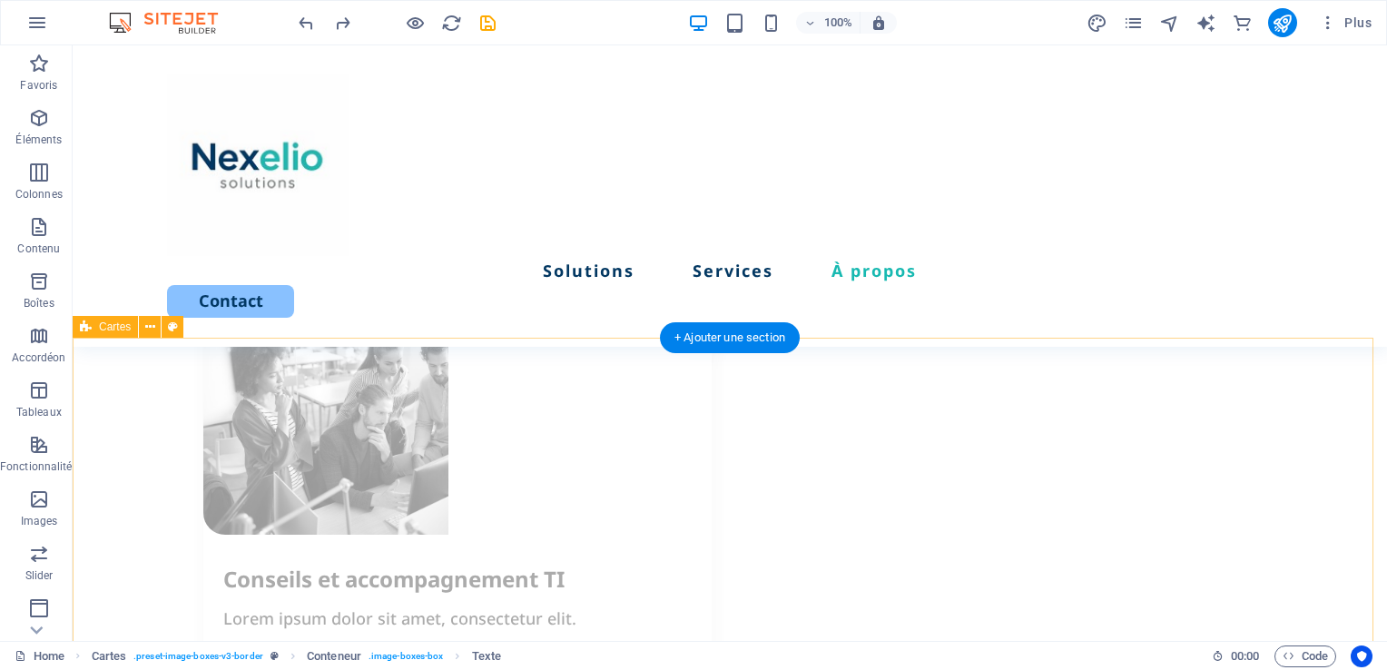
scroll to position [2364, 0]
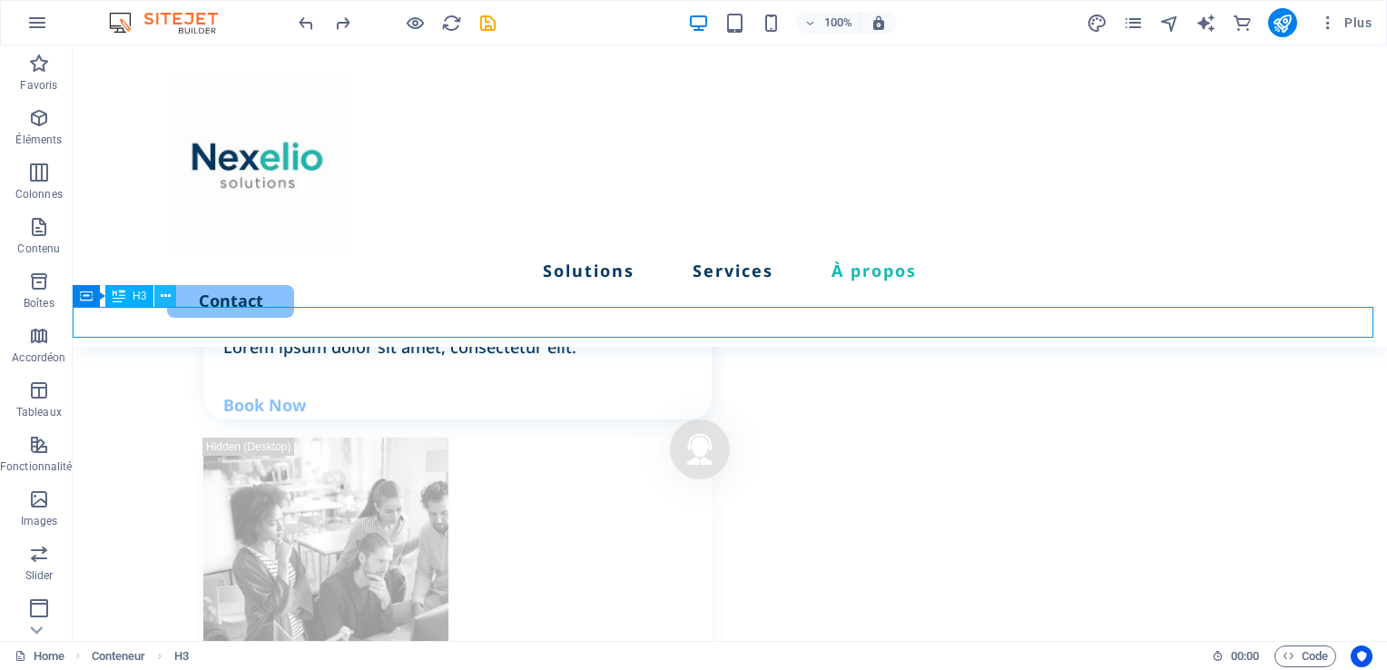
click at [163, 297] on icon at bounding box center [166, 296] width 10 height 19
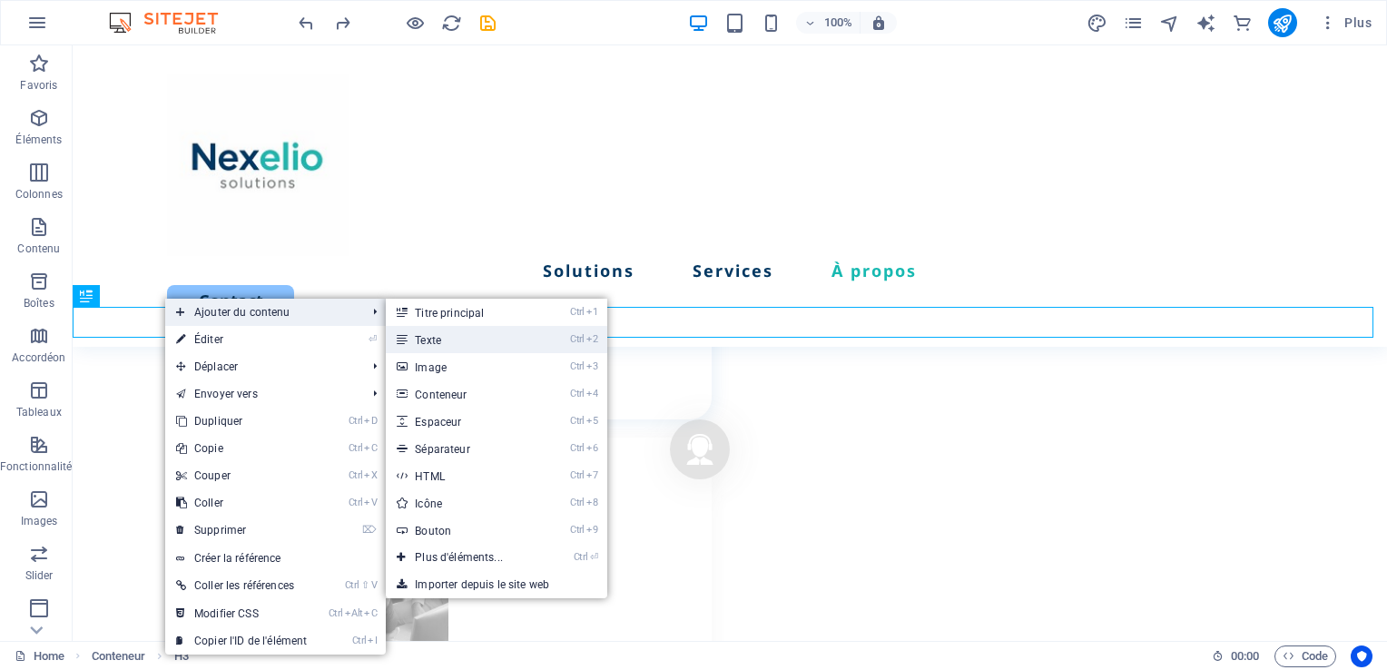
click at [468, 338] on link "Ctrl 2 Texte" at bounding box center [462, 339] width 153 height 27
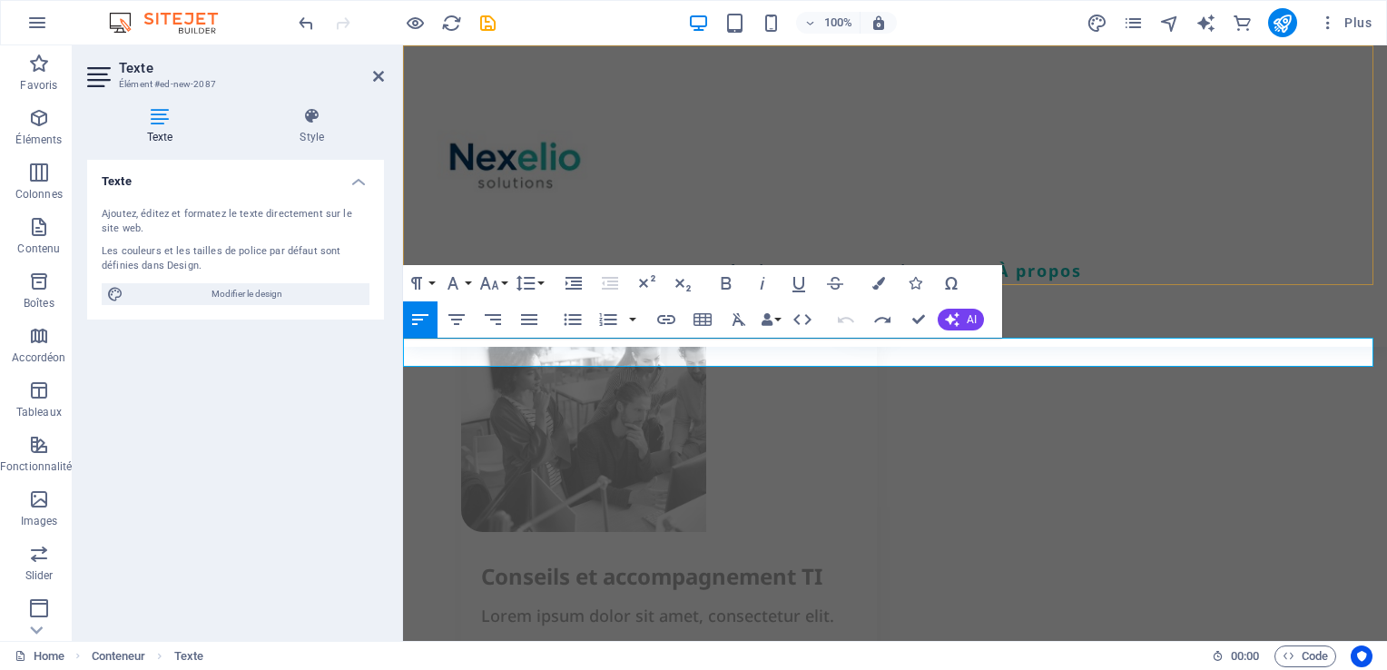
scroll to position [478, 6]
drag, startPoint x: 828, startPoint y: 355, endPoint x: 399, endPoint y: 339, distance: 429.5
click at [446, 318] on icon "button" at bounding box center [457, 320] width 22 height 22
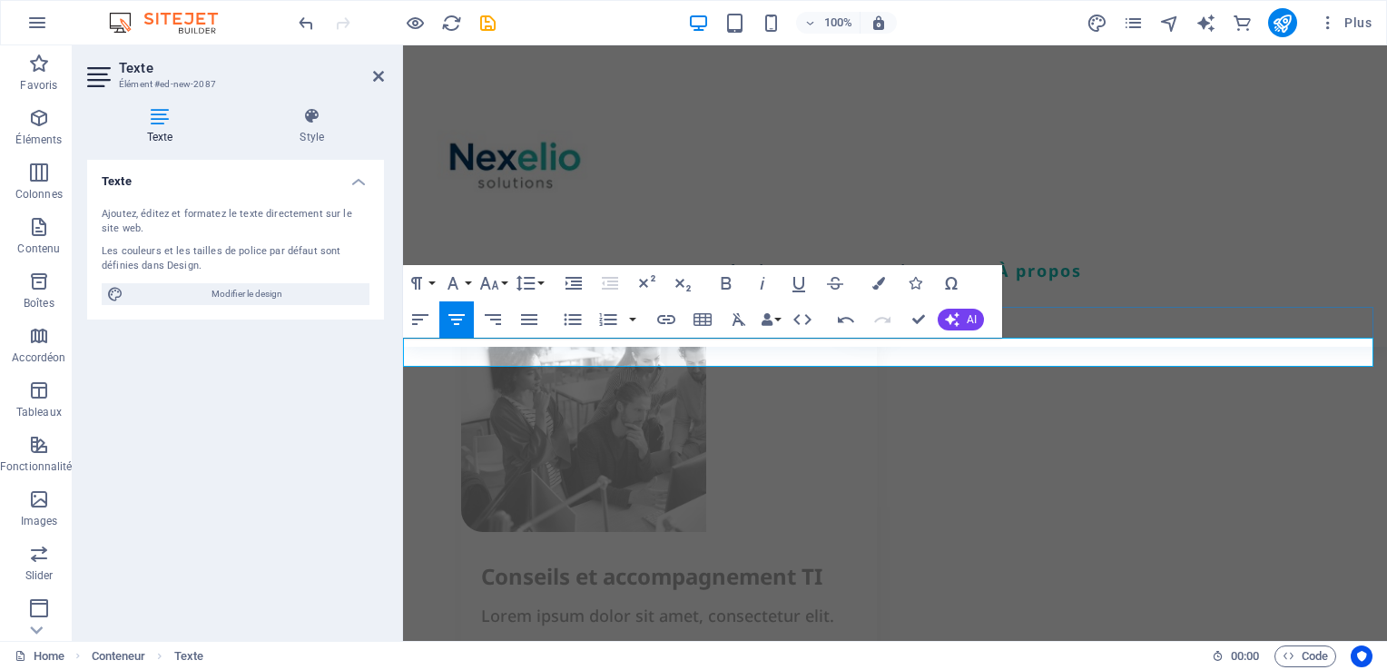
select select "rem"
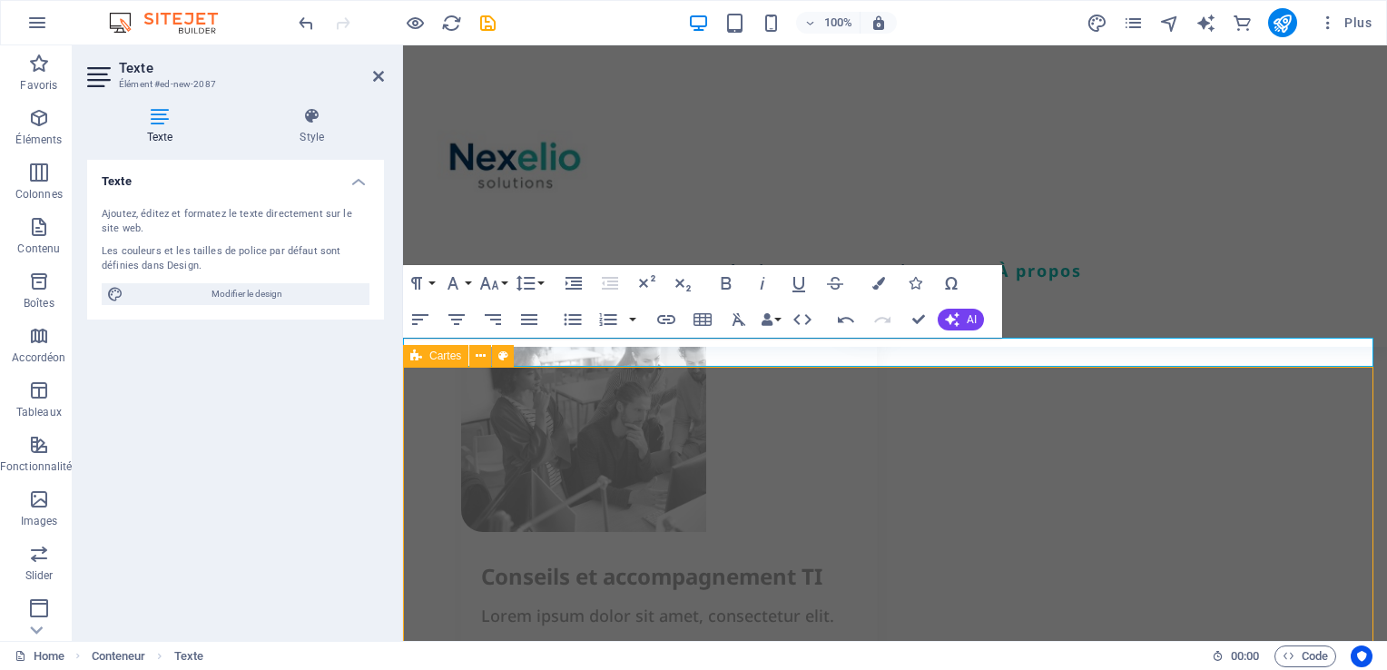
select select "preset-image-boxes-v3-border"
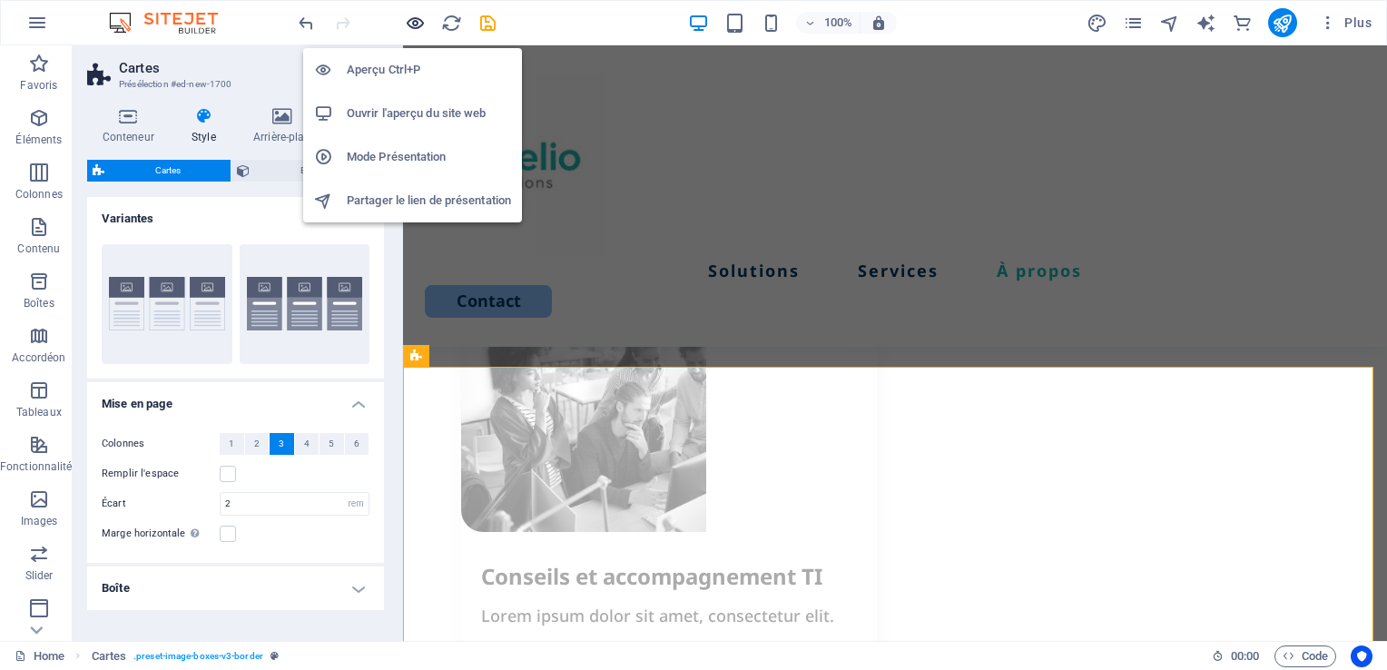
click at [414, 584] on icon "button" at bounding box center [276, 598] width 396 height 29
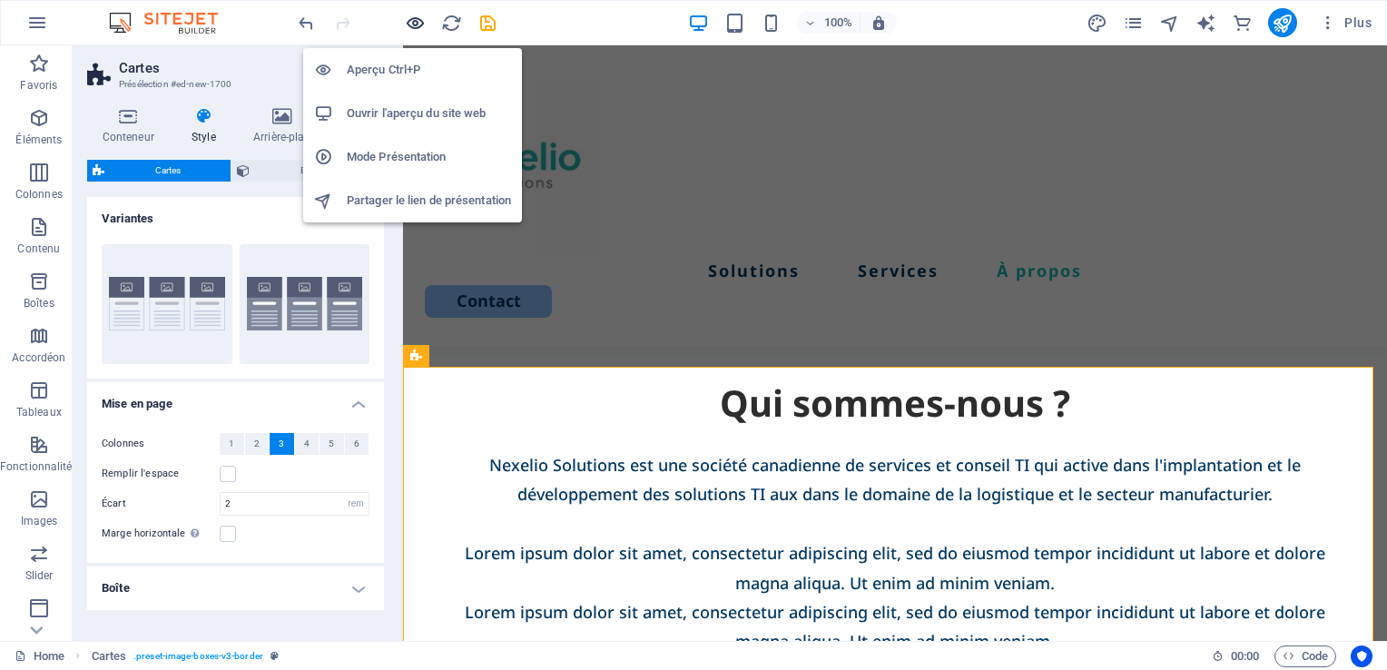
scroll to position [2008, 0]
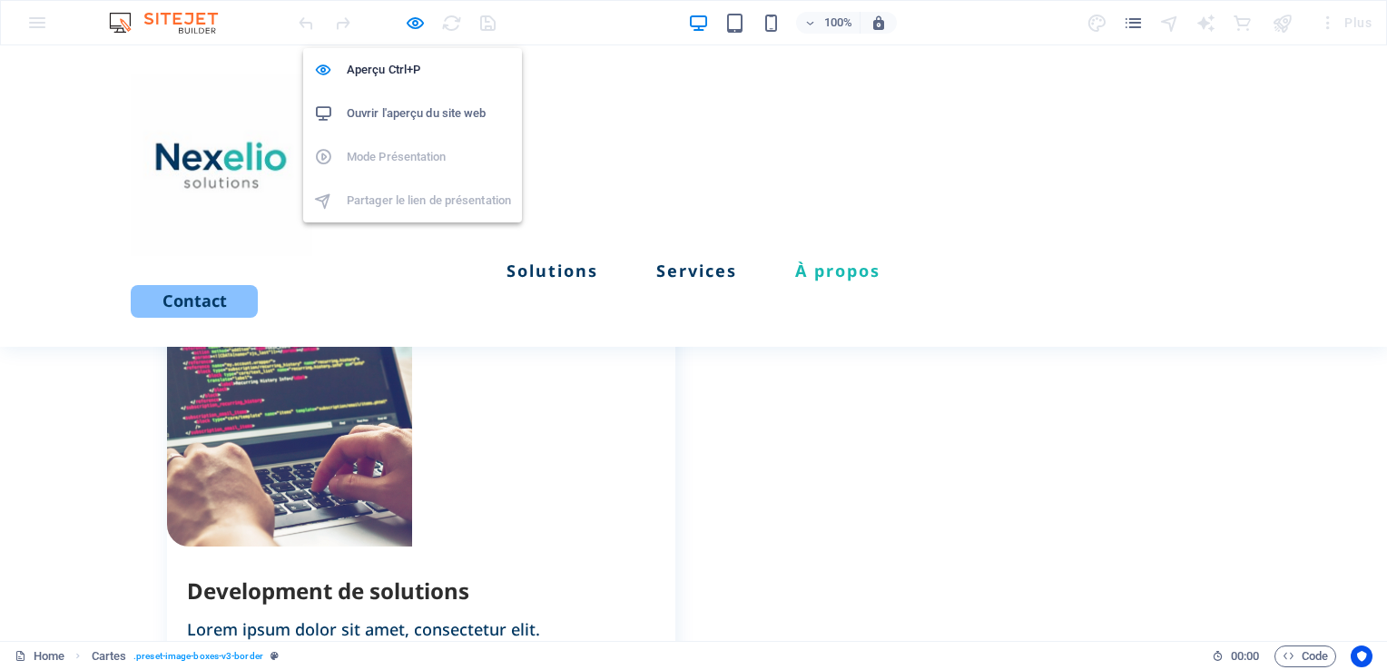
click at [0, 0] on icon "button" at bounding box center [0, 0] width 0 height 0
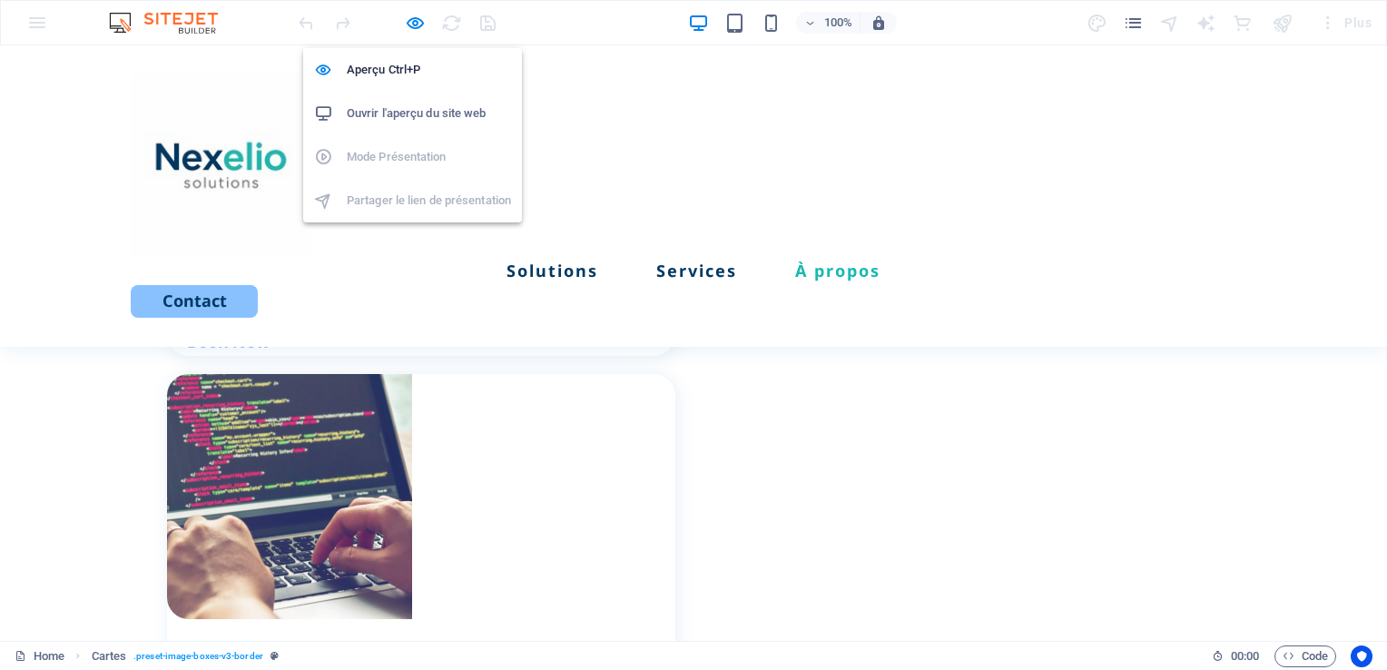
select select "rem"
select select "preset-image-boxes-v3-border"
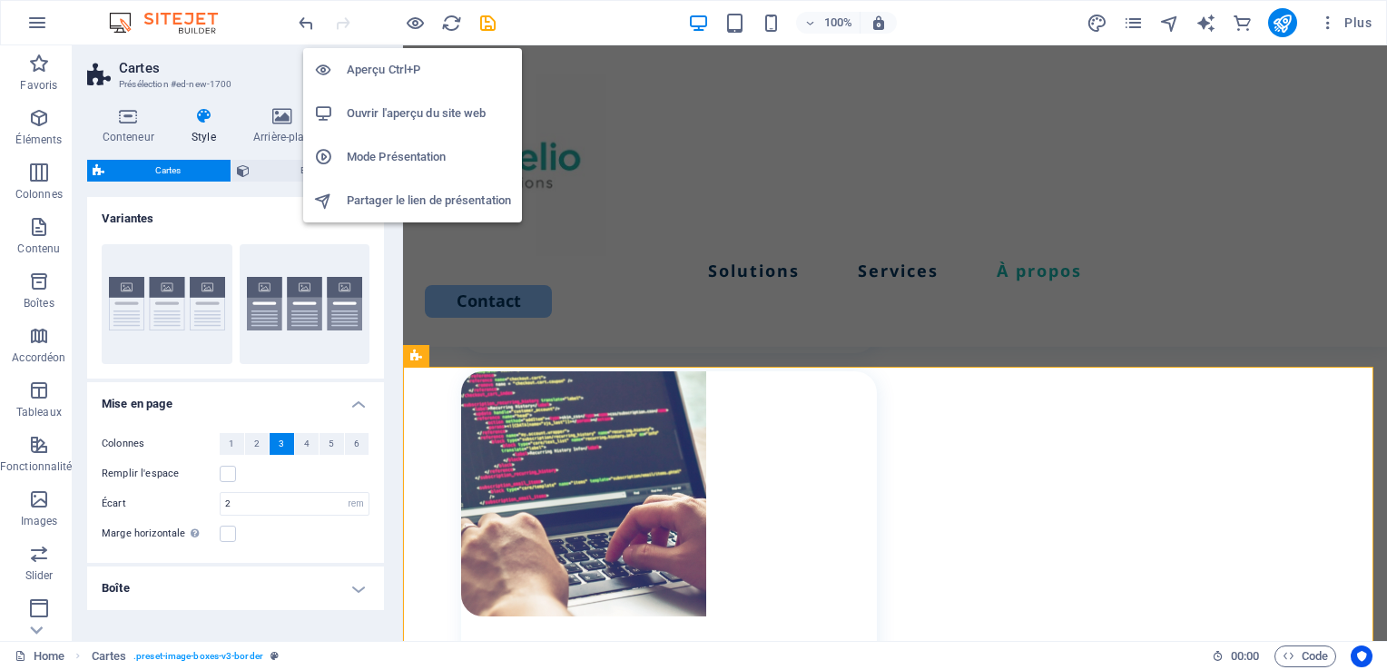
scroll to position [2512, 0]
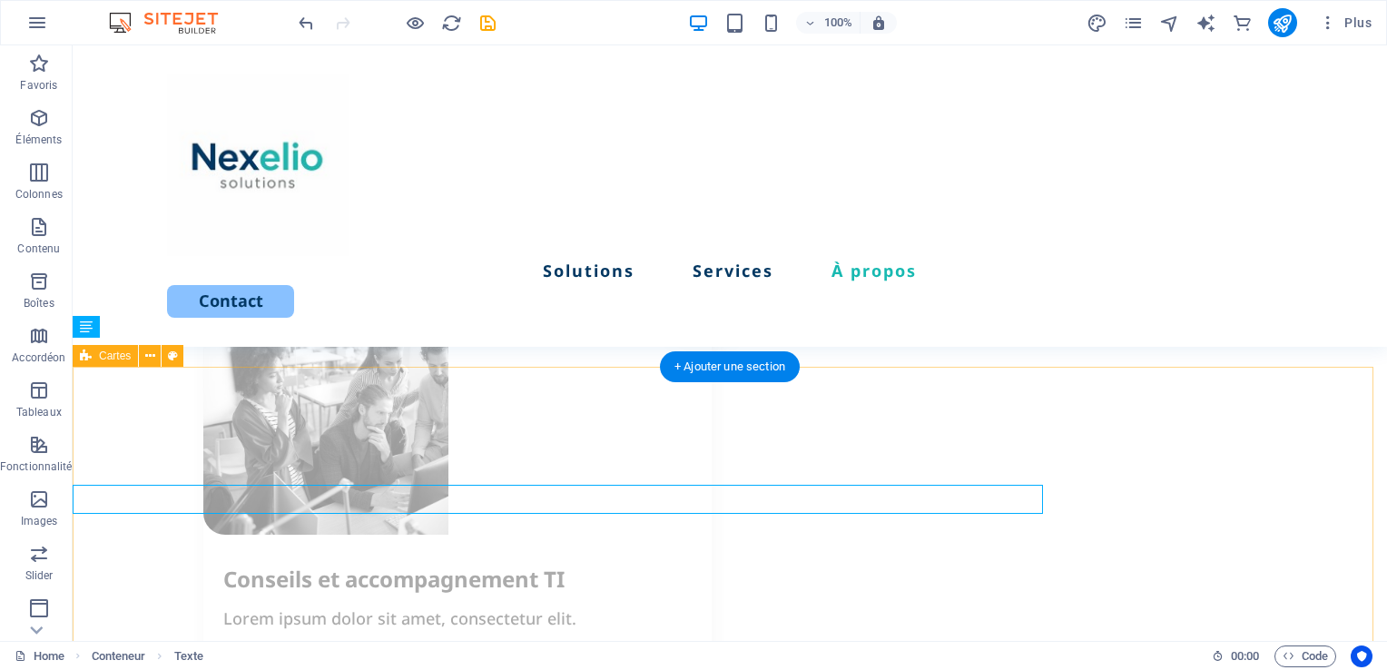
scroll to position [2364, 0]
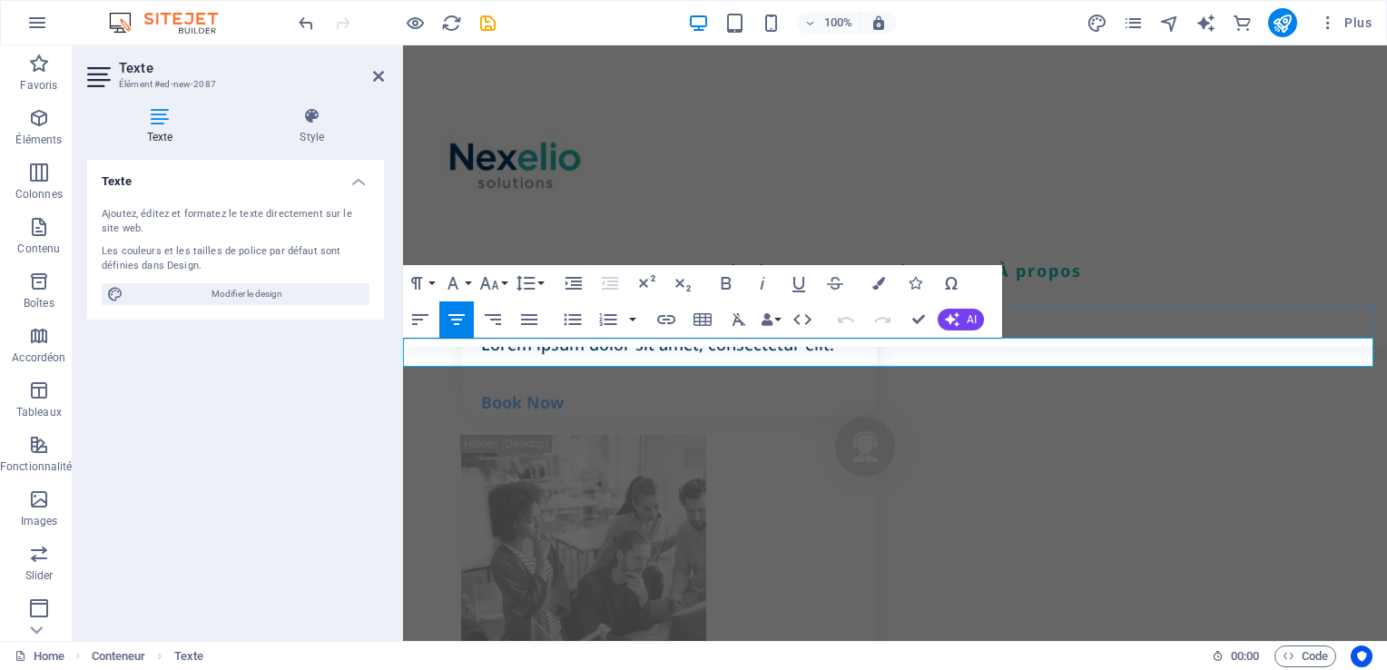
scroll to position [2512, 0]
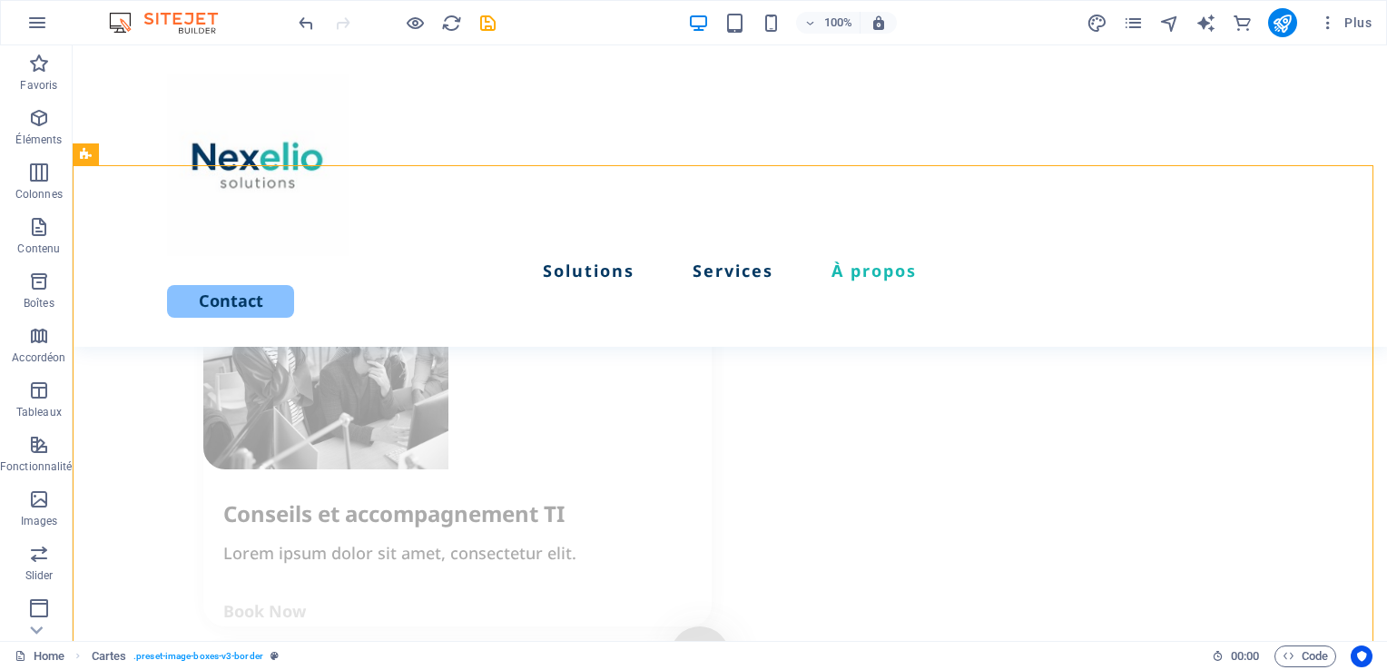
scroll to position [2595, 0]
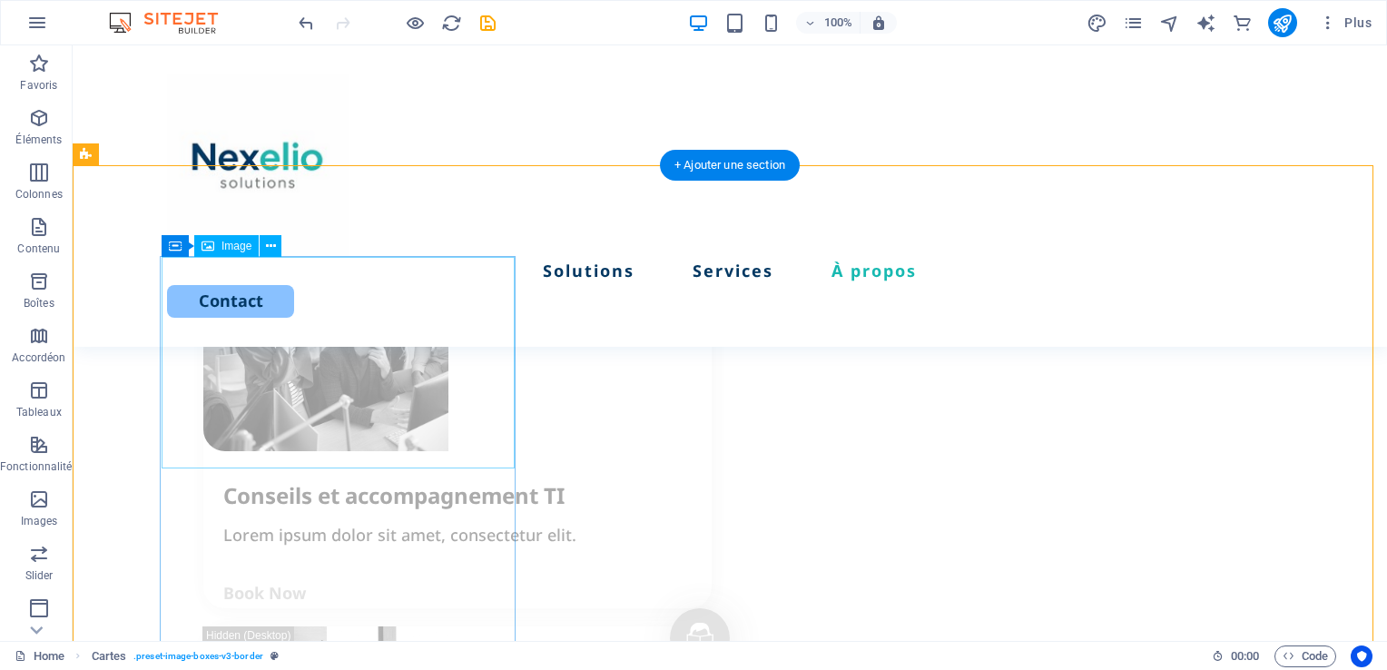
select select "%"
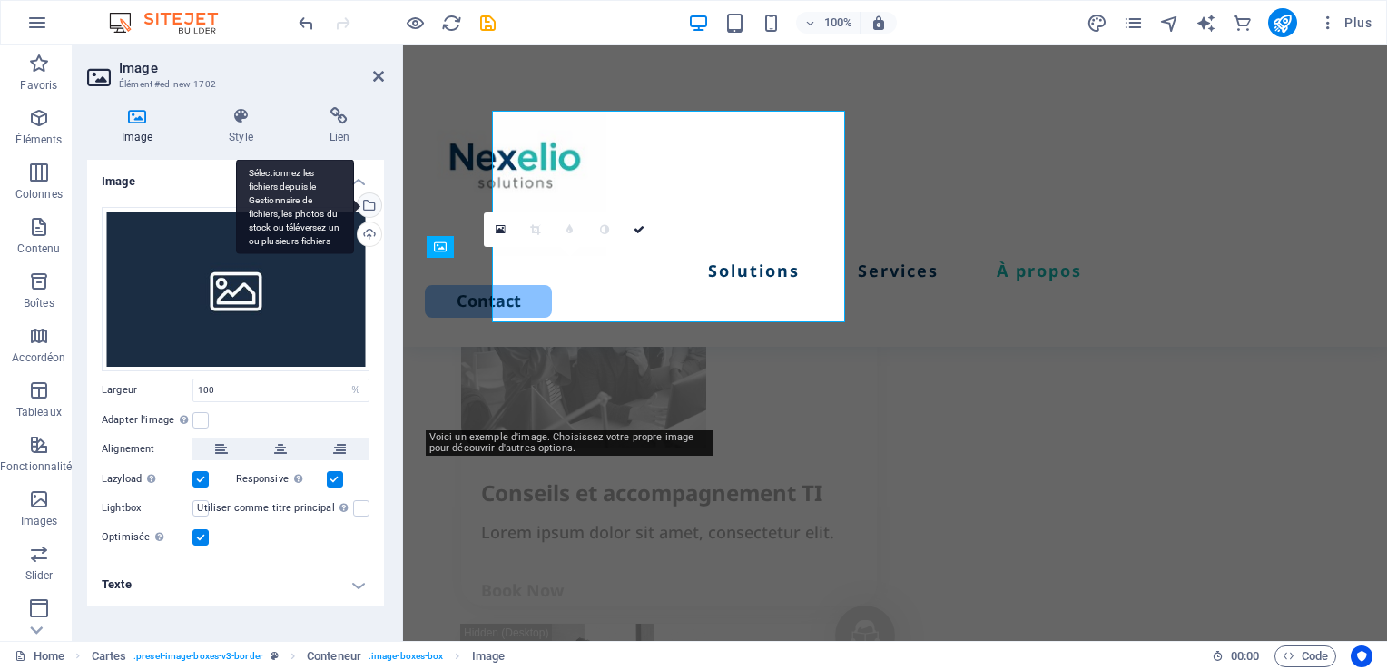
scroll to position [2742, 0]
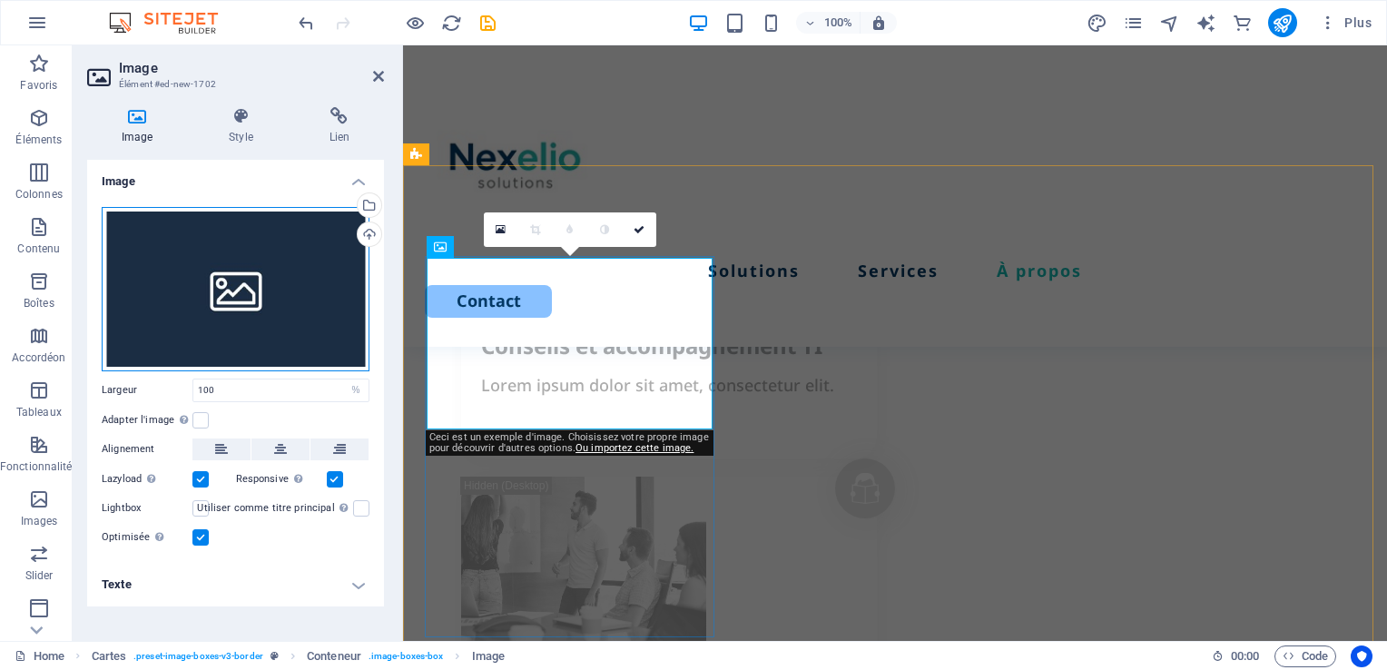
click at [255, 280] on div "Glissez les fichiers ici, cliquez pour choisir les fichiers ou sélectionnez les…" at bounding box center [236, 289] width 268 height 164
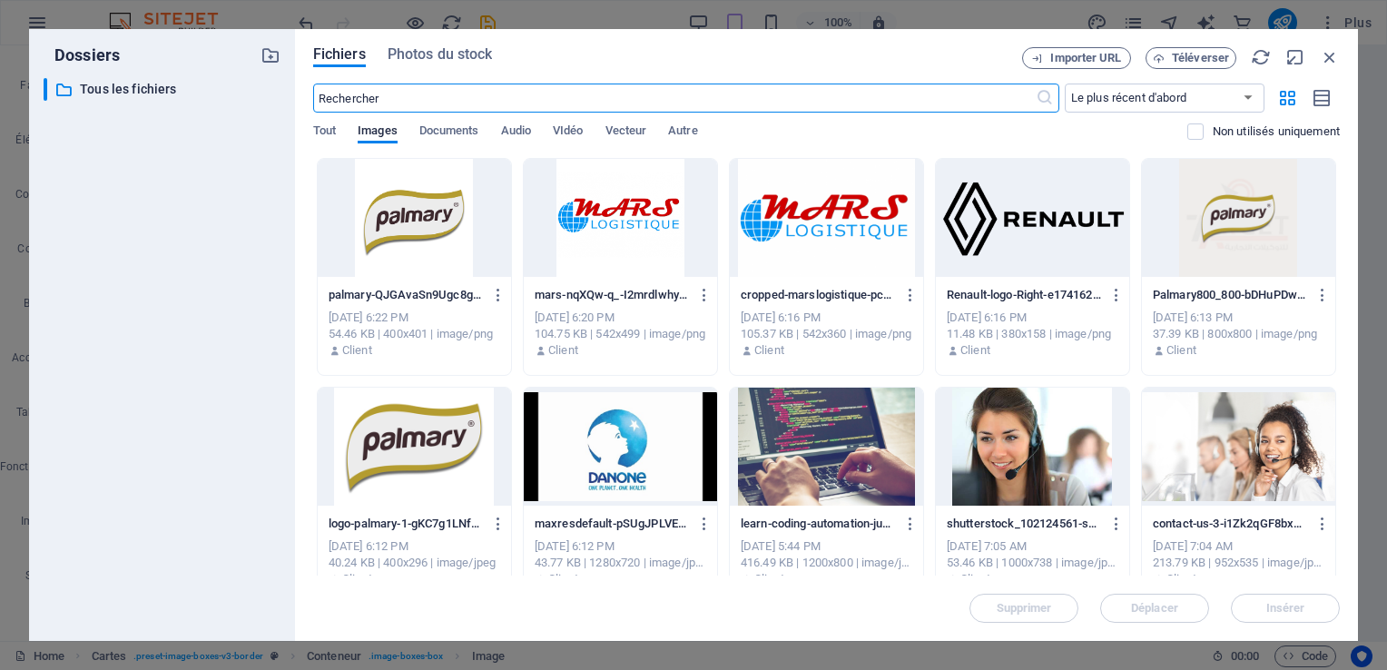
scroll to position [3537, 0]
click at [618, 437] on div at bounding box center [620, 446] width 193 height 118
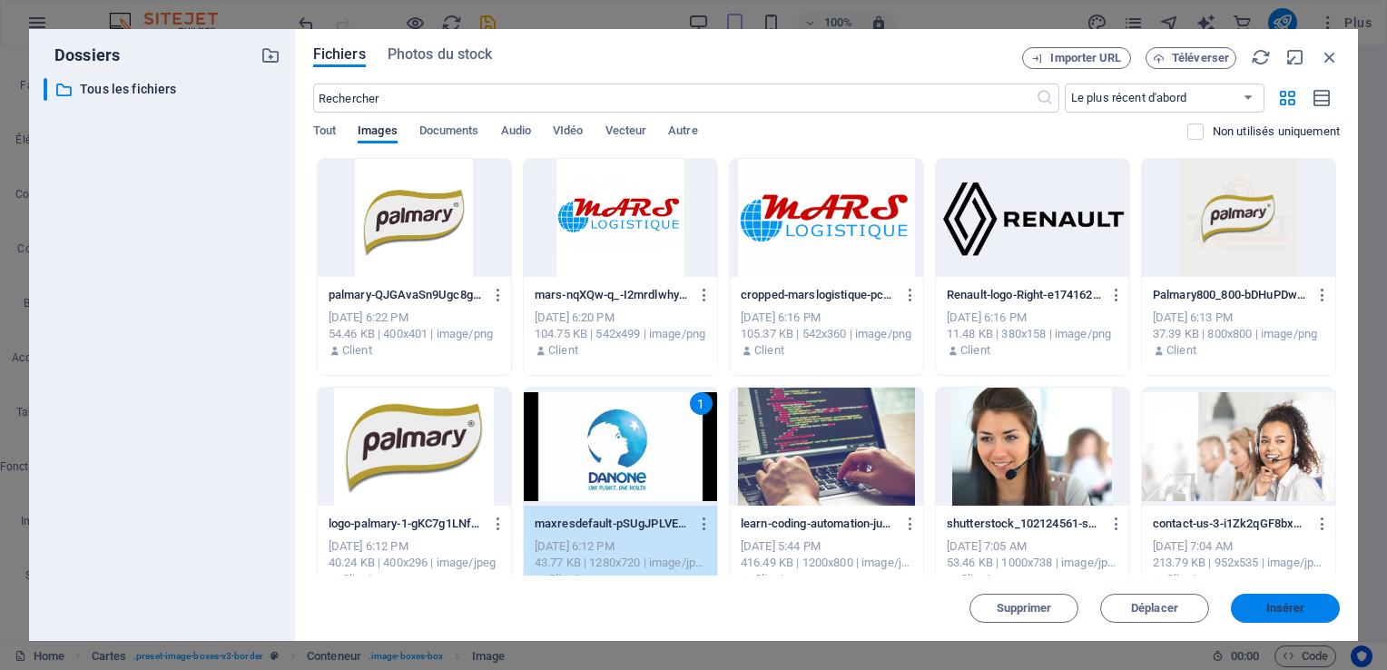
click at [1285, 613] on span "Insérer" at bounding box center [1285, 608] width 39 height 11
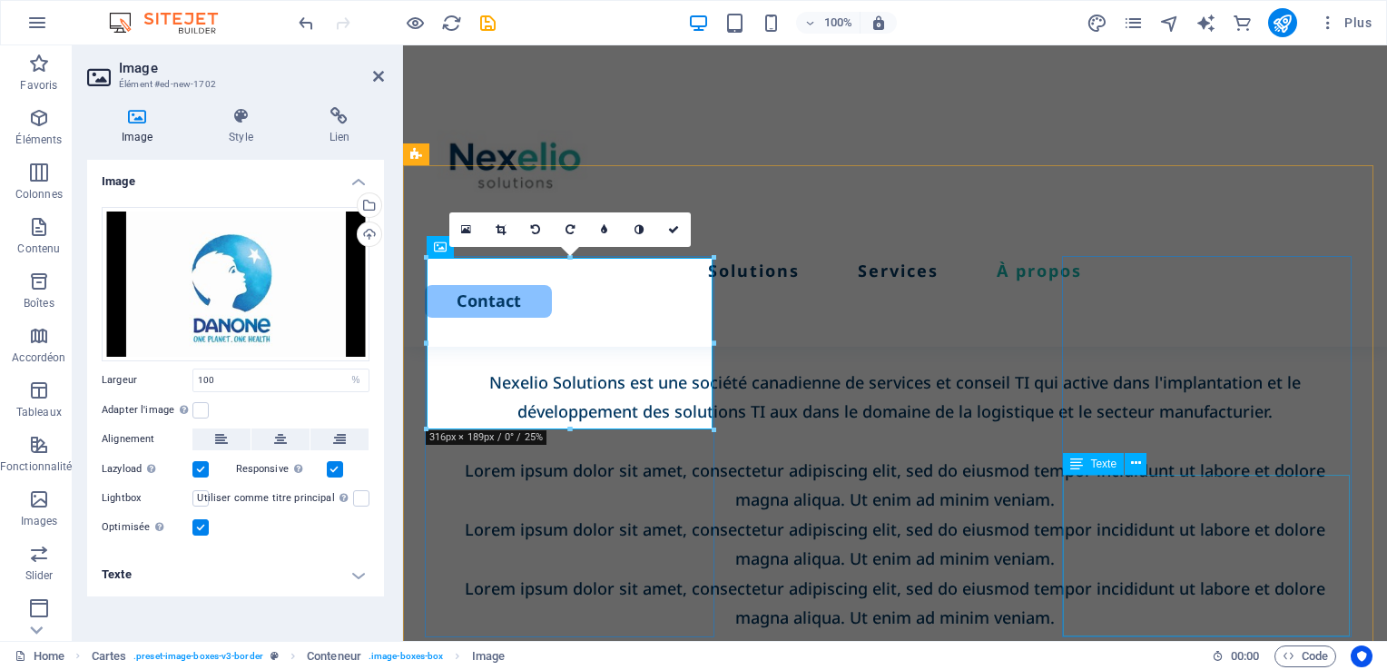
scroll to position [2742, 0]
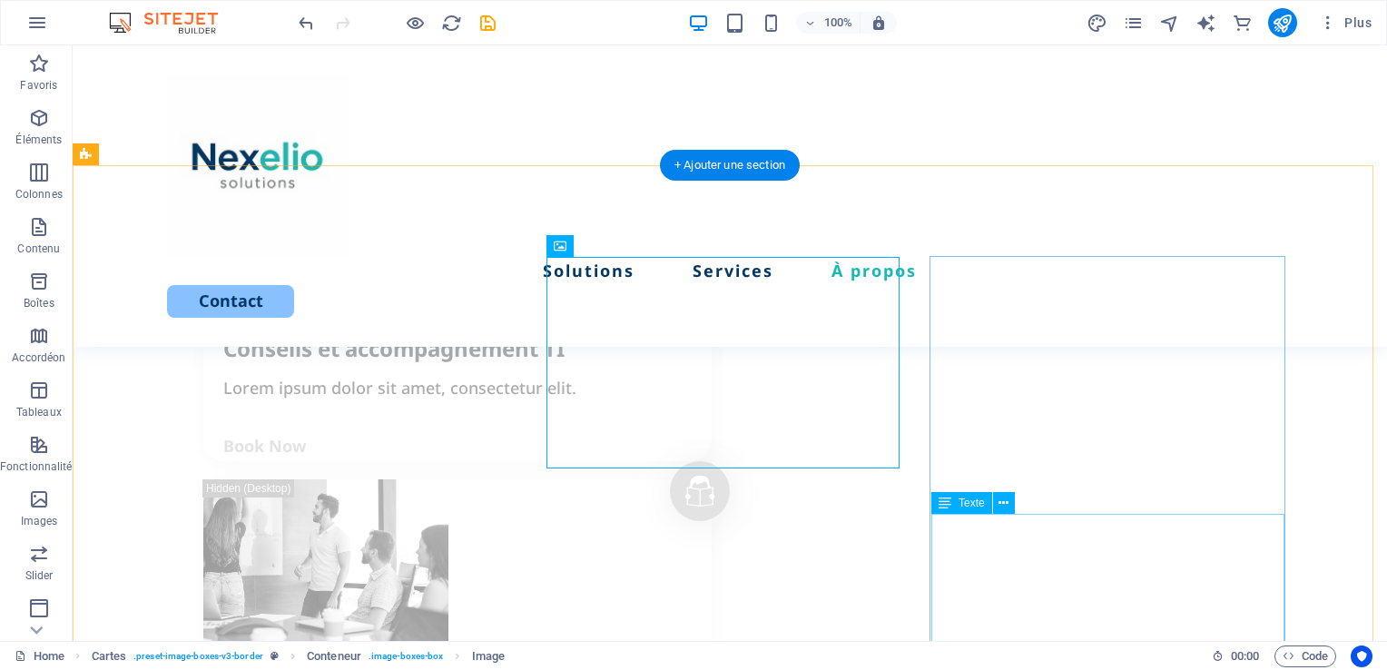
scroll to position [2595, 0]
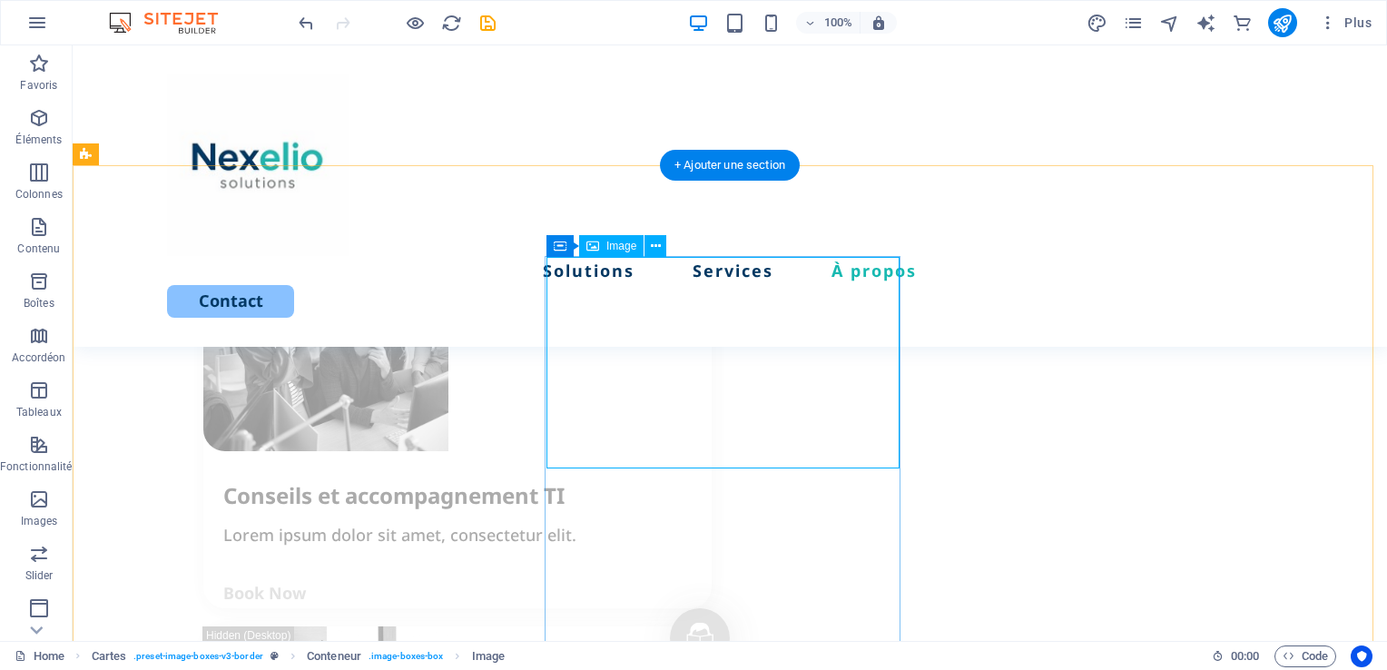
select select "%"
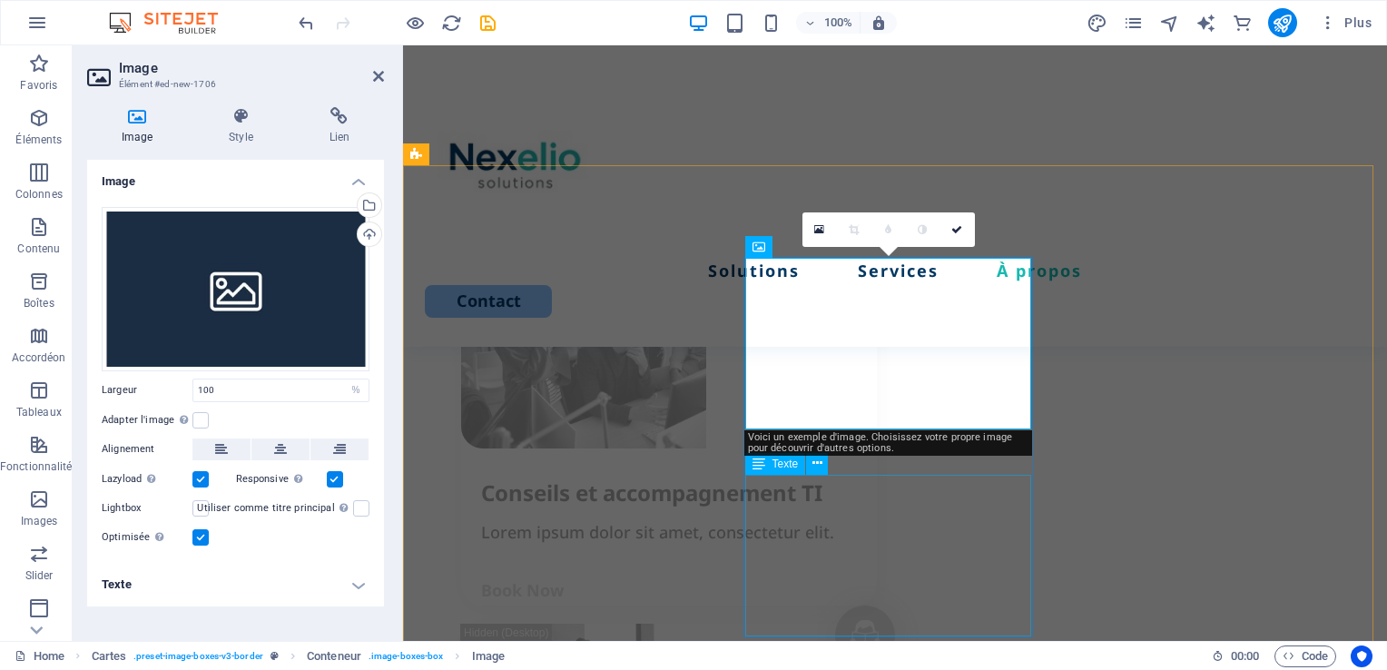
scroll to position [2742, 0]
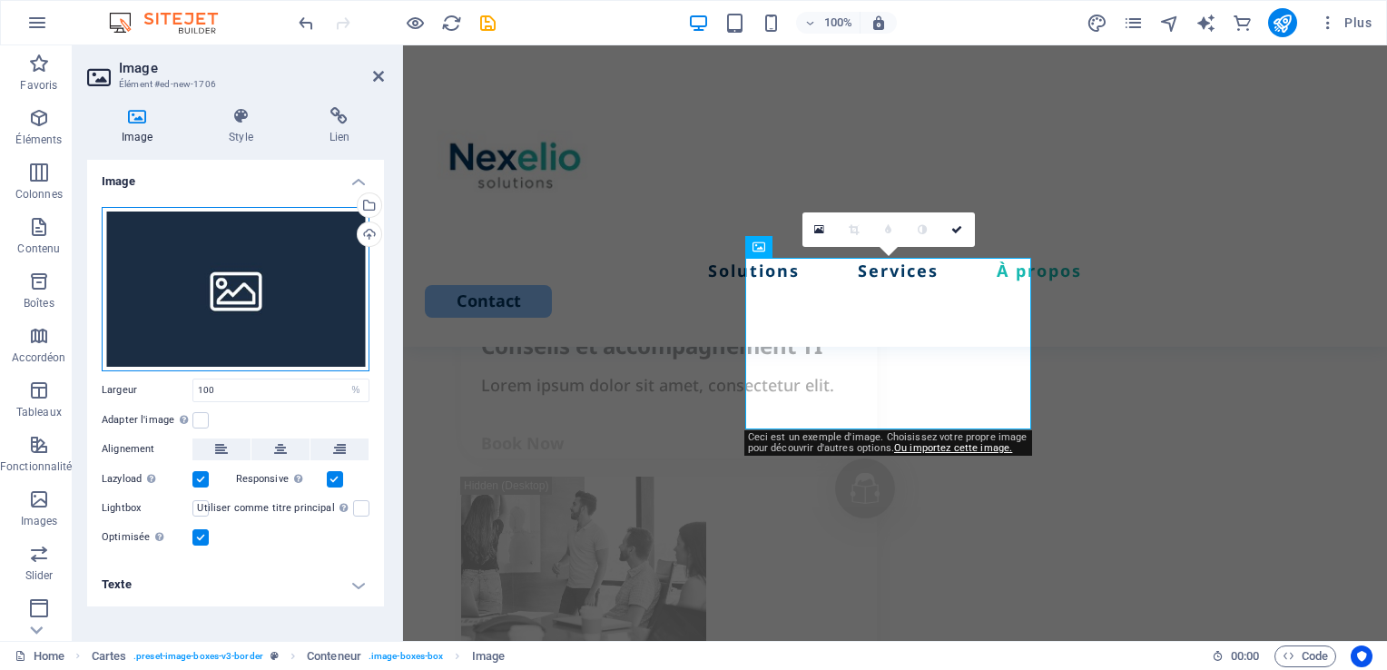
click at [208, 280] on div "Glissez les fichiers ici, cliquez pour choisir les fichiers ou sélectionnez les…" at bounding box center [236, 289] width 268 height 164
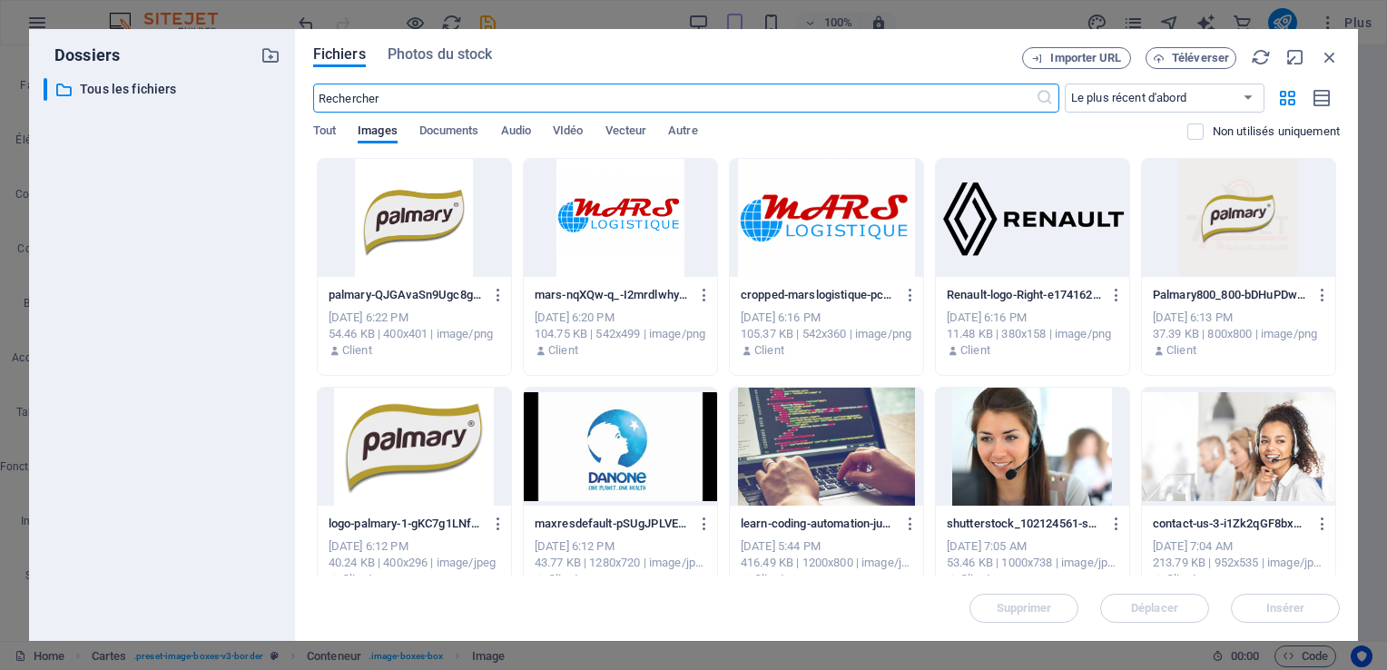
click at [407, 236] on div at bounding box center [414, 218] width 193 height 118
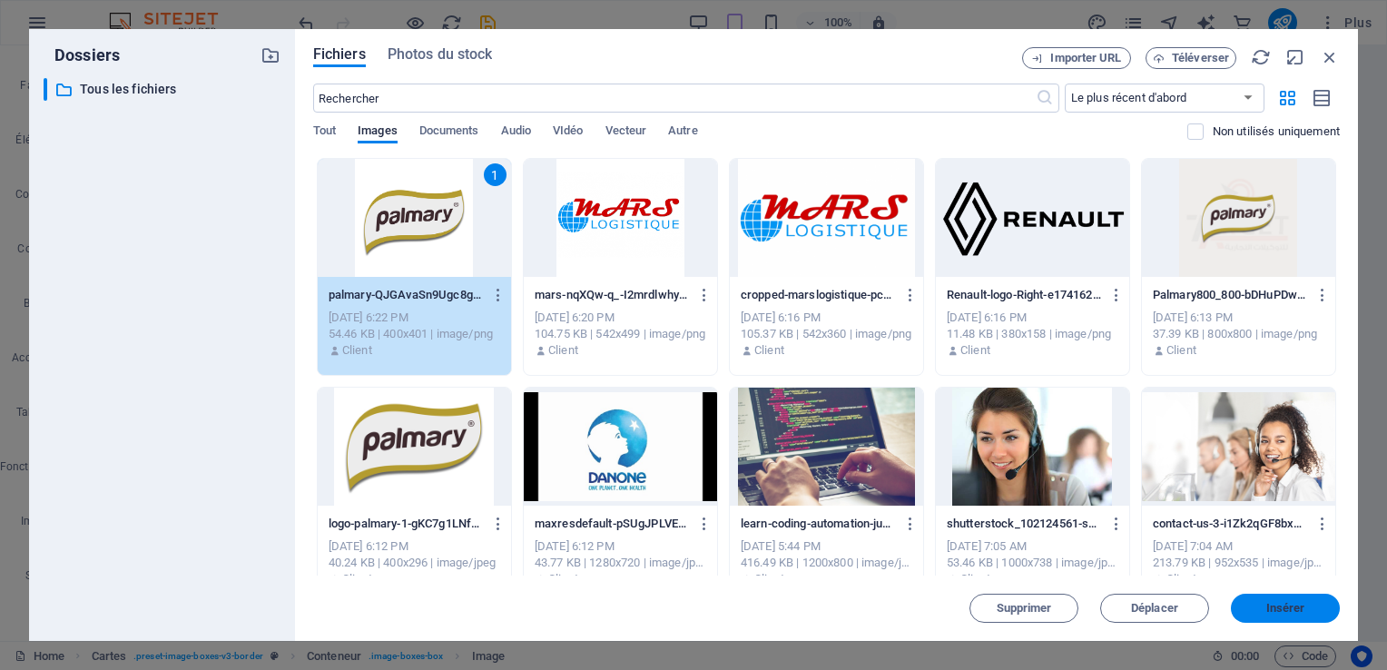
click at [1280, 612] on span "Insérer" at bounding box center [1285, 608] width 39 height 11
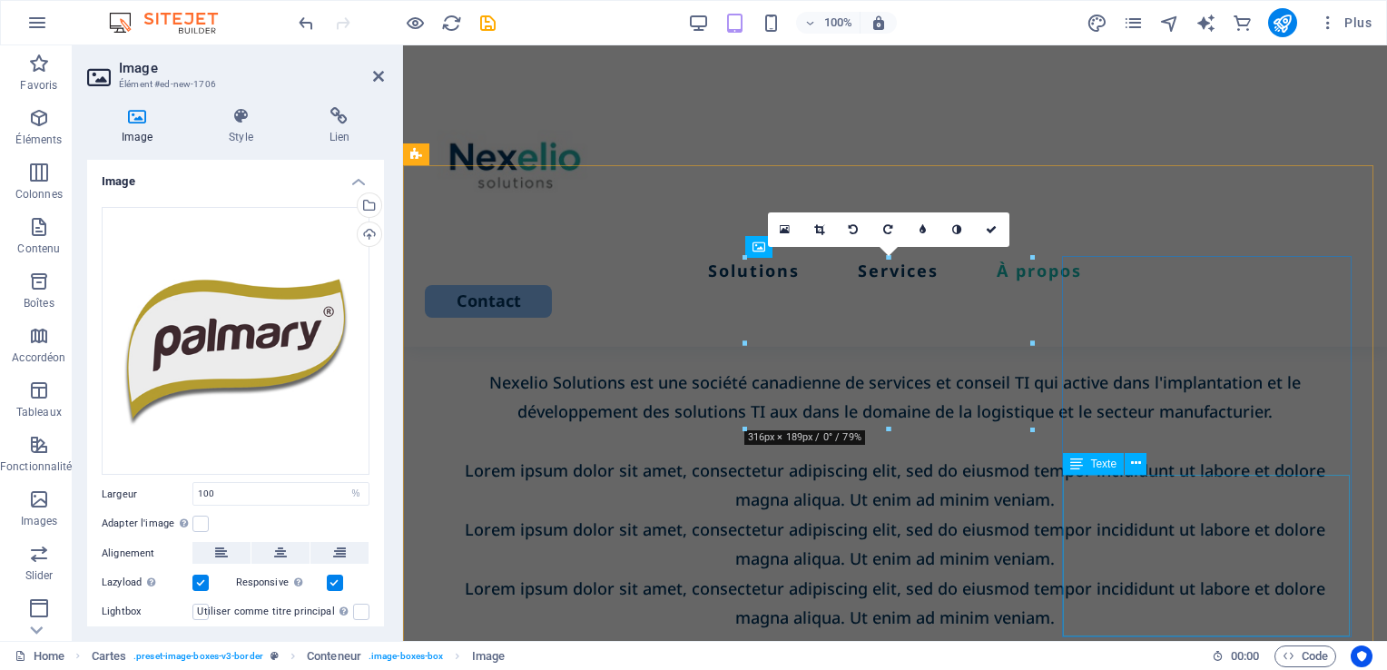
scroll to position [2742, 0]
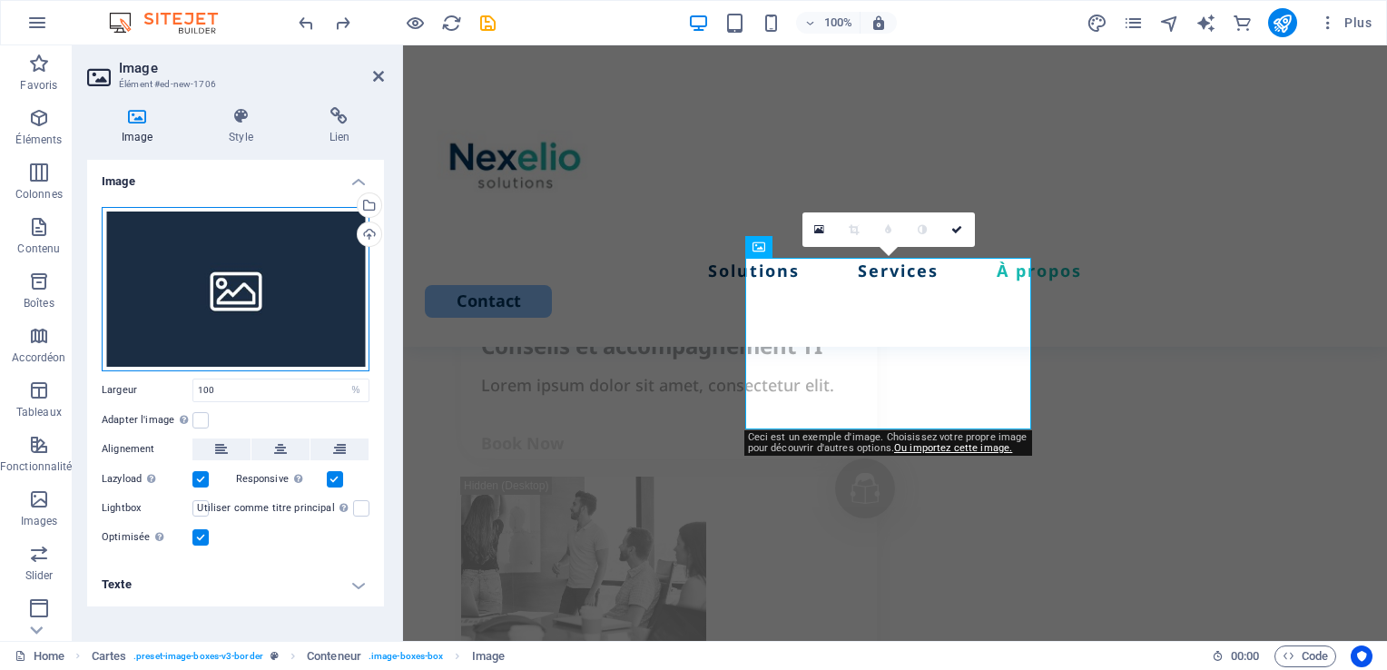
click at [282, 270] on div "Glissez les fichiers ici, cliquez pour choisir les fichiers ou sélectionnez les…" at bounding box center [236, 289] width 268 height 164
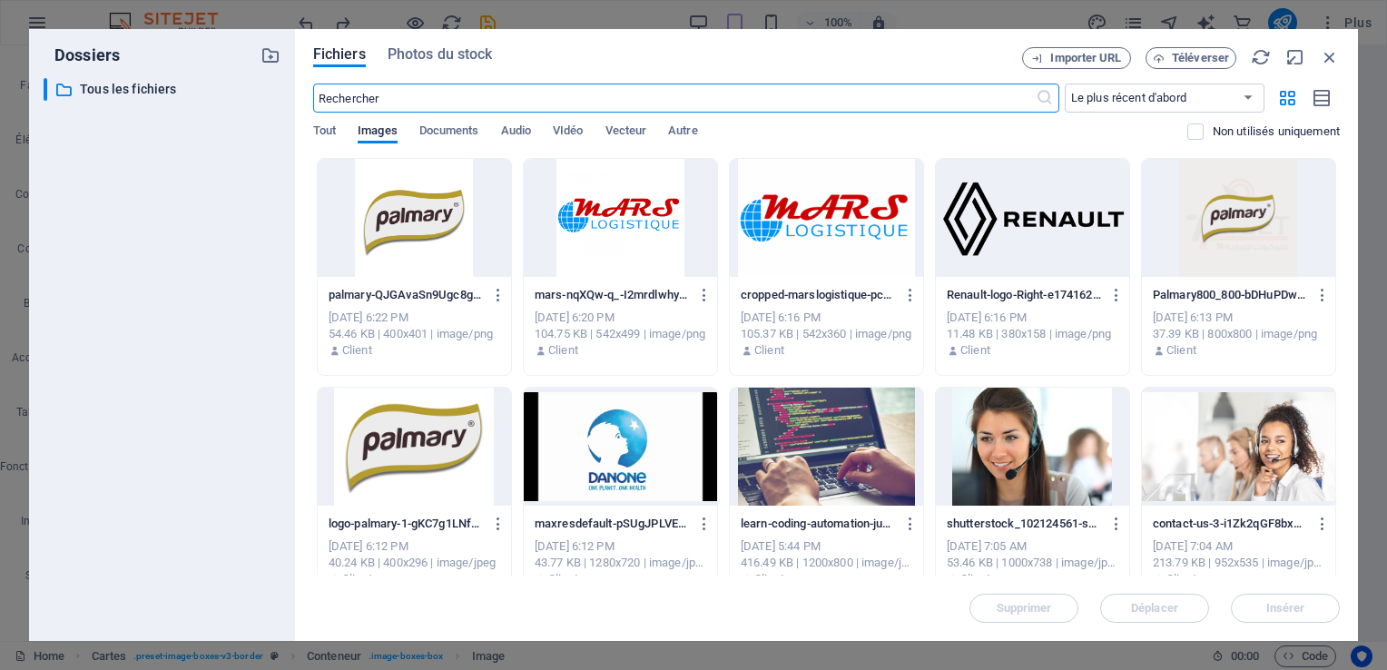
scroll to position [3537, 0]
click at [438, 466] on div at bounding box center [414, 446] width 193 height 118
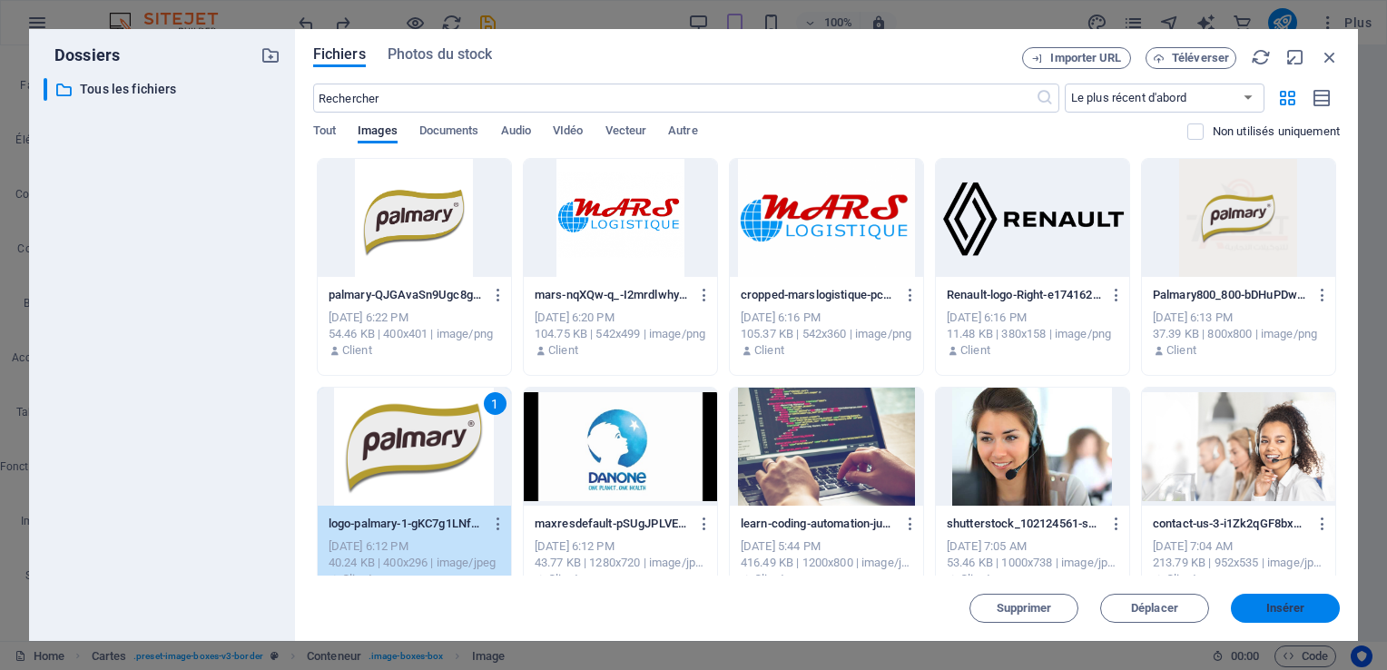
click at [1289, 600] on button "Insérer" at bounding box center [1284, 607] width 109 height 29
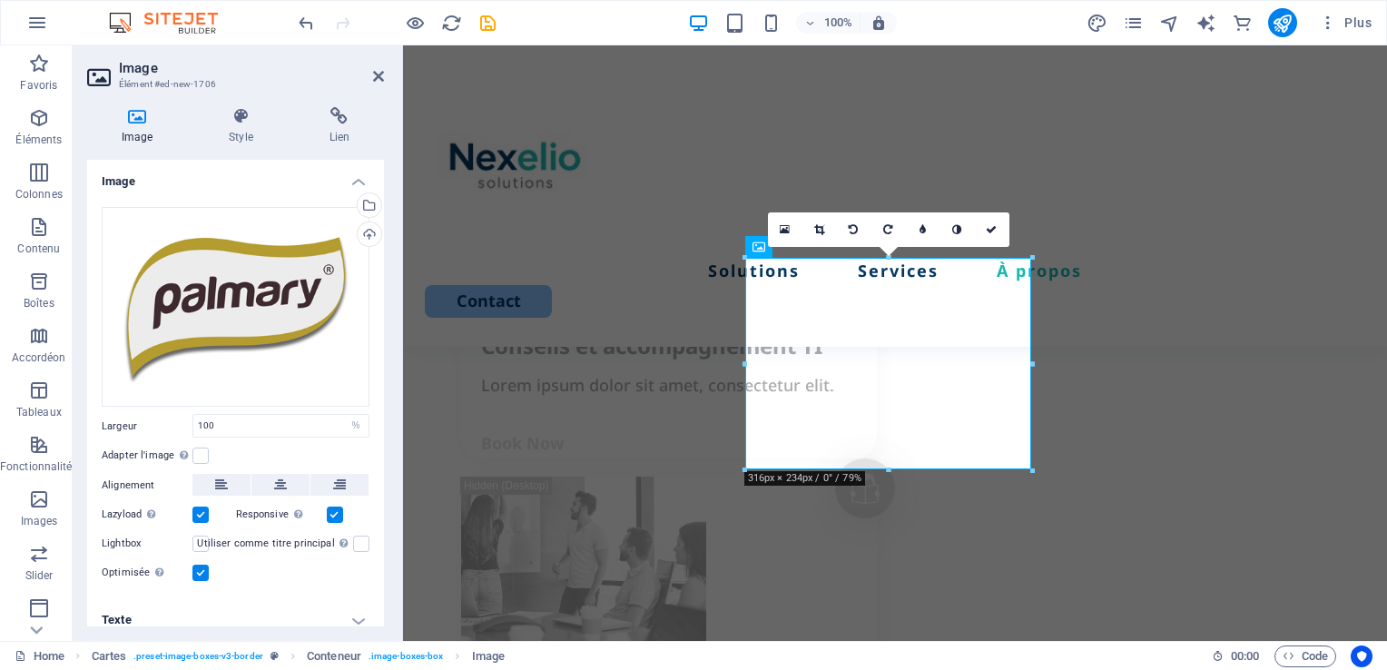
scroll to position [12, 0]
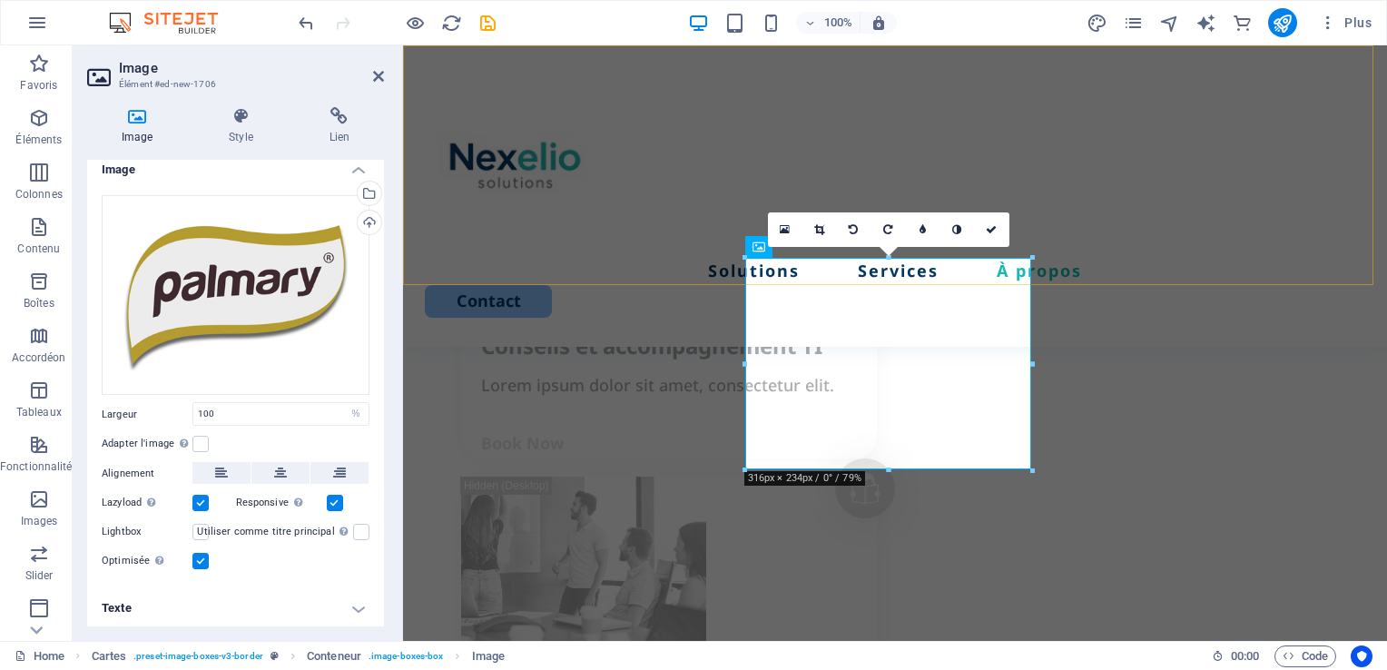
click at [679, 221] on div "Solutions Services À propos Contact" at bounding box center [895, 195] width 984 height 301
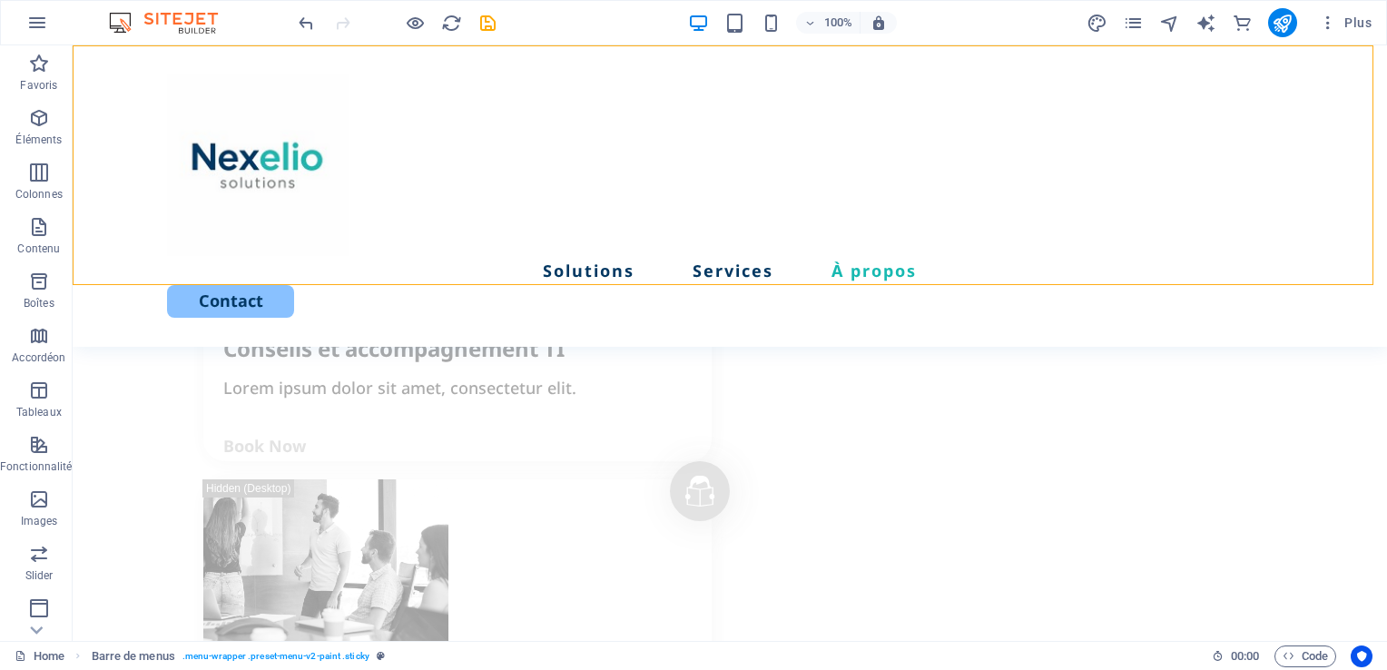
scroll to position [2595, 0]
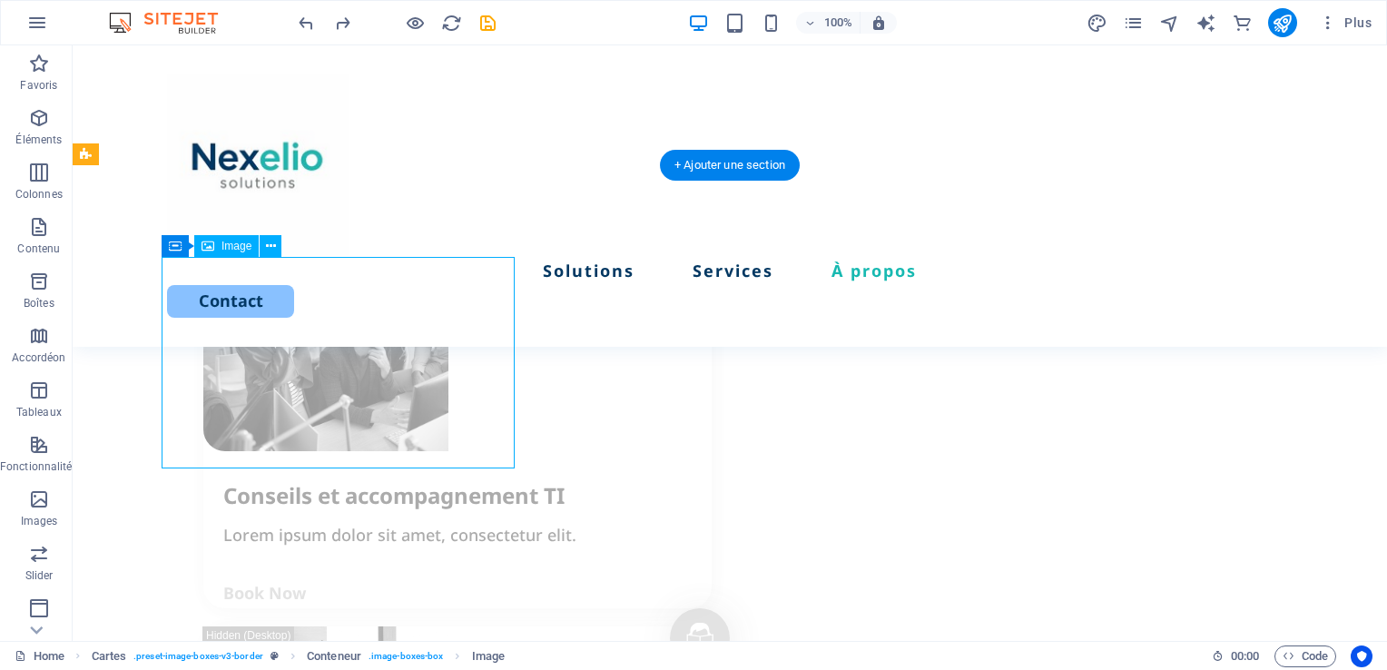
select select "%"
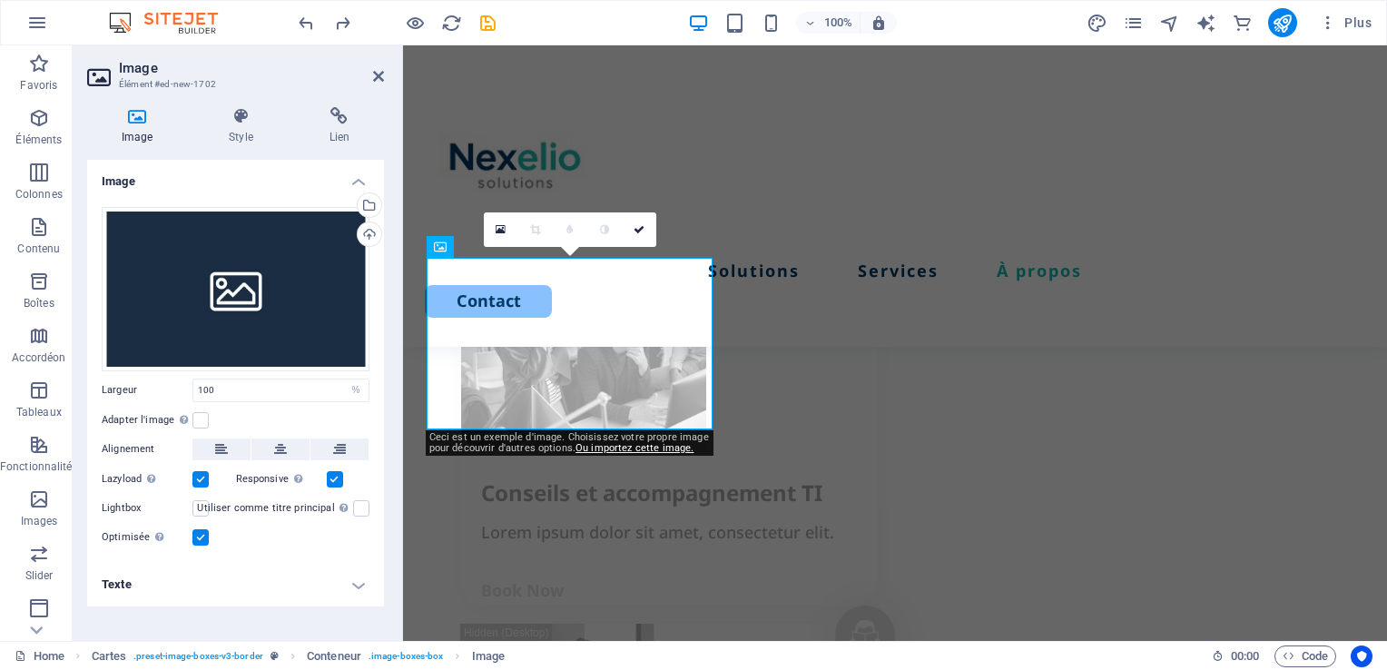
scroll to position [2742, 0]
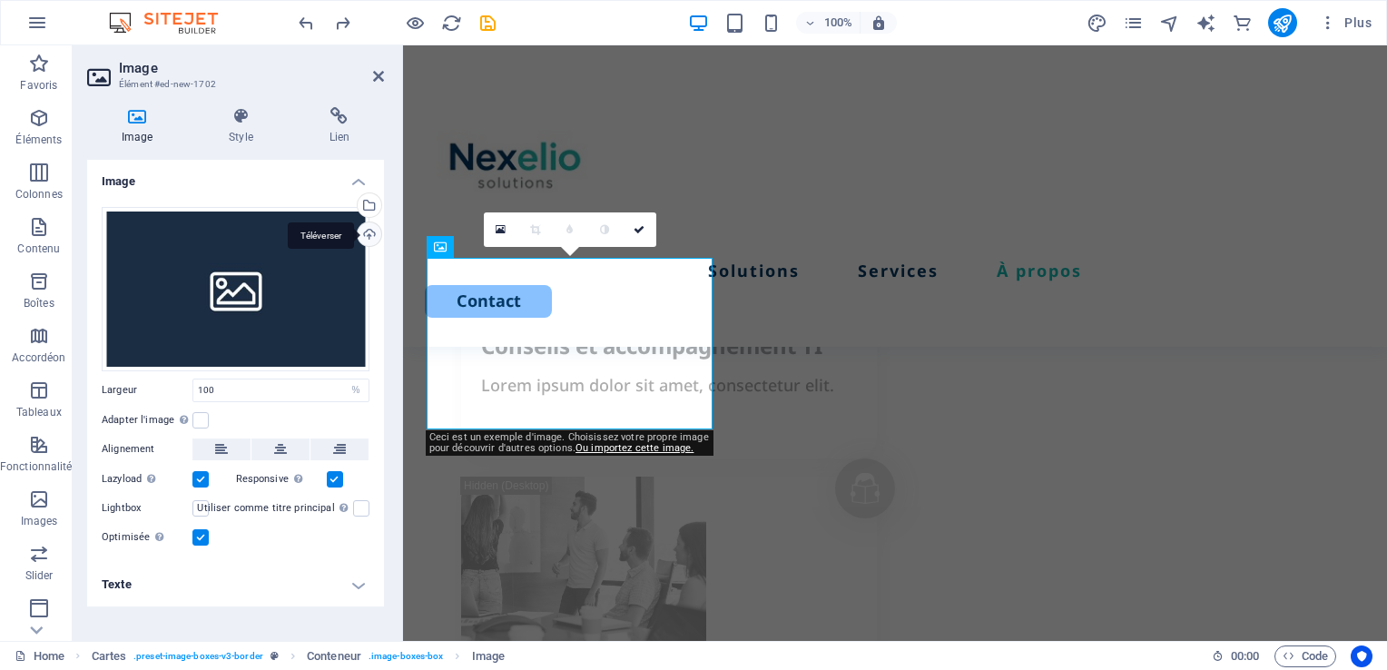
click at [365, 238] on div "Téléverser" at bounding box center [367, 235] width 27 height 27
click at [281, 306] on div "Glissez les fichiers ici, cliquez pour choisir les fichiers ou sélectionnez les…" at bounding box center [236, 289] width 268 height 164
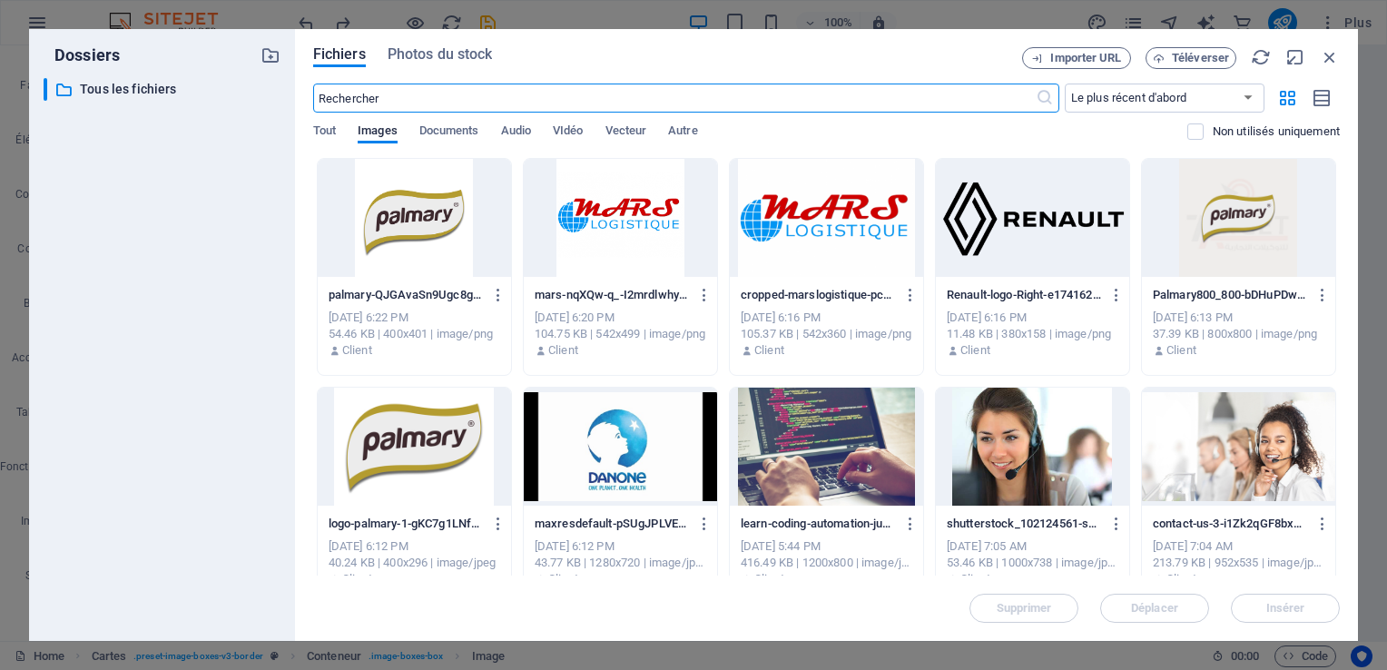
scroll to position [3537, 0]
click at [604, 461] on div at bounding box center [620, 446] width 193 height 118
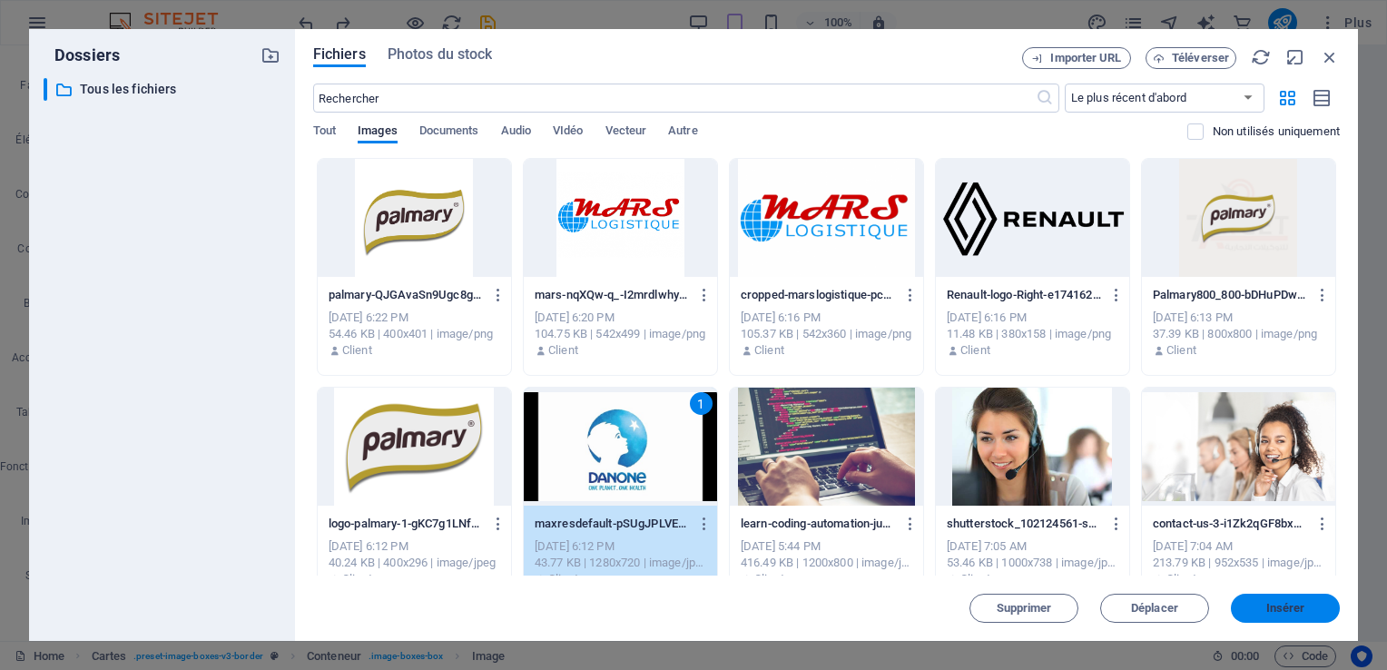
click at [1297, 613] on span "Insérer" at bounding box center [1285, 608] width 39 height 11
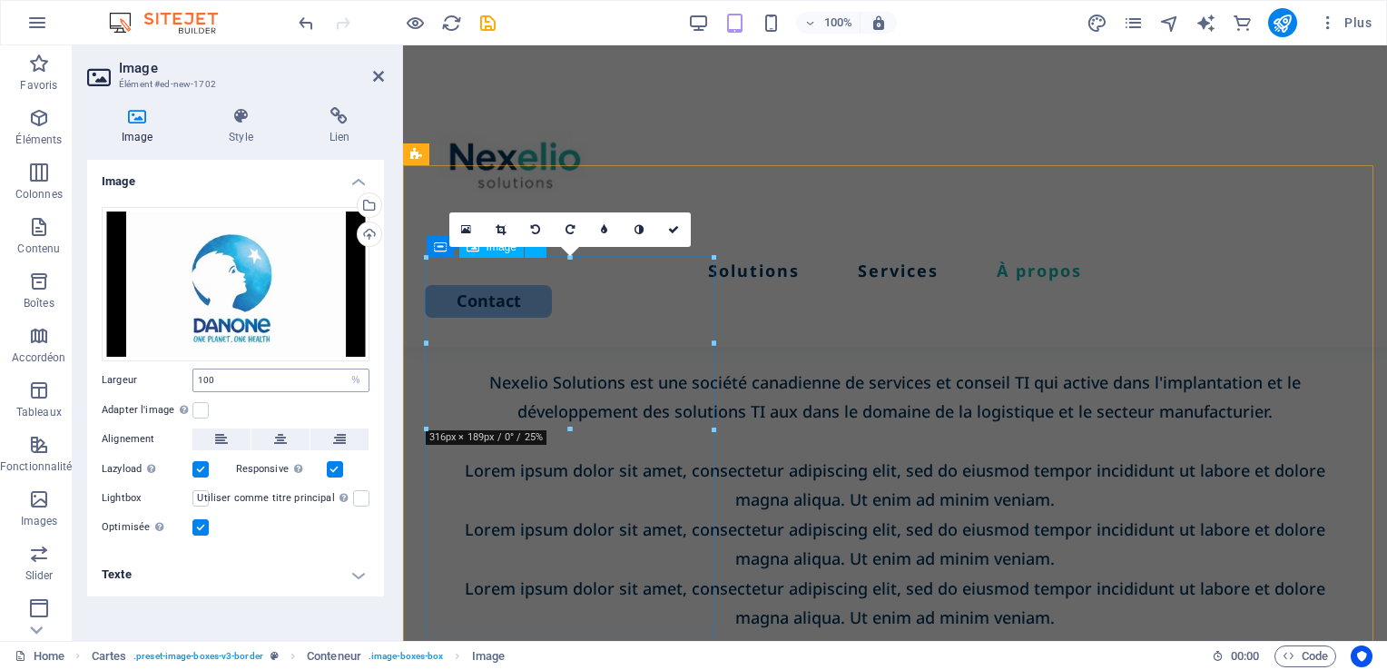
scroll to position [2742, 0]
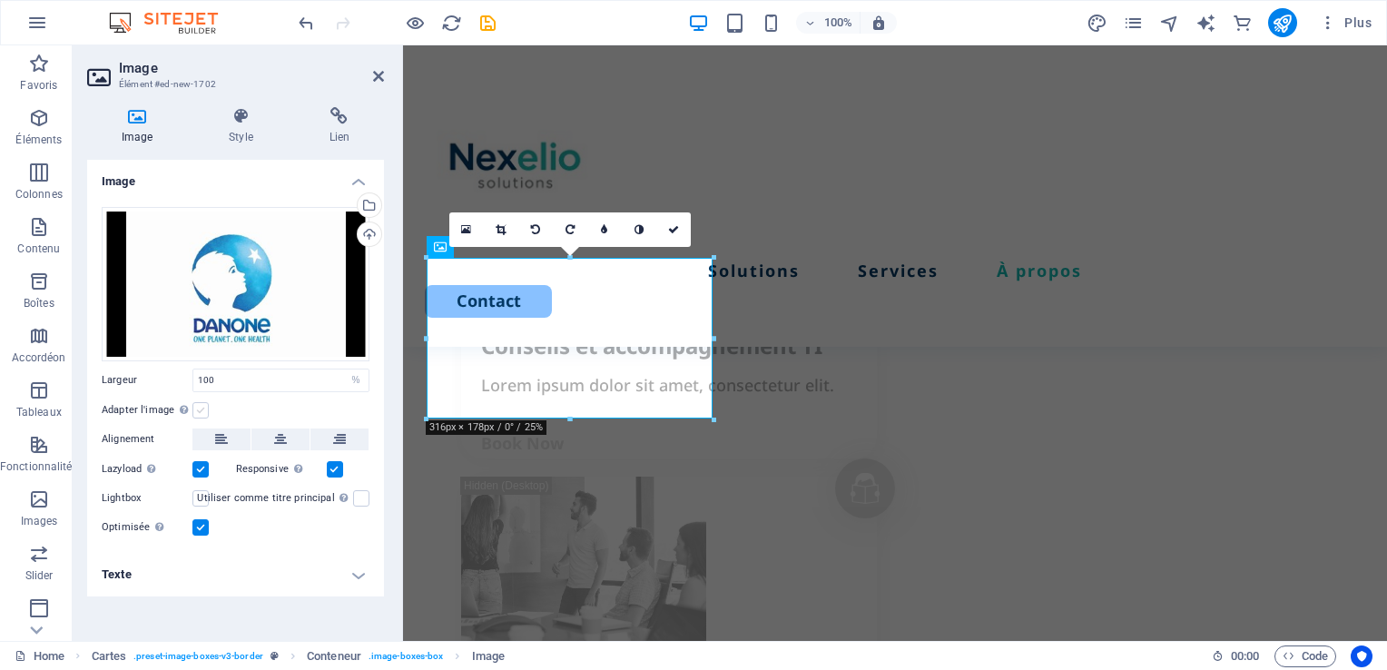
click at [201, 412] on label at bounding box center [200, 410] width 16 height 16
click at [0, 0] on input "Adapter l'image Adapter automatiquement l'image à une largeur et une hauteur fi…" at bounding box center [0, 0] width 0 height 0
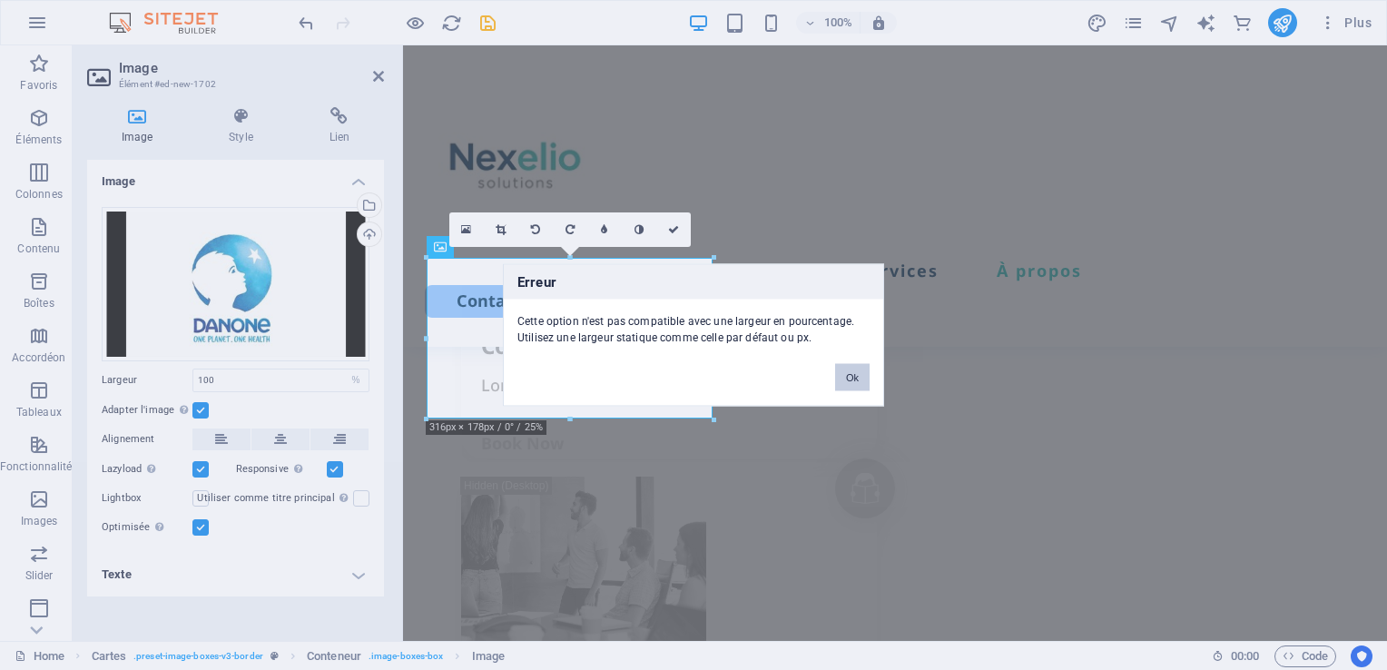
click at [852, 380] on button "Ok" at bounding box center [852, 377] width 34 height 27
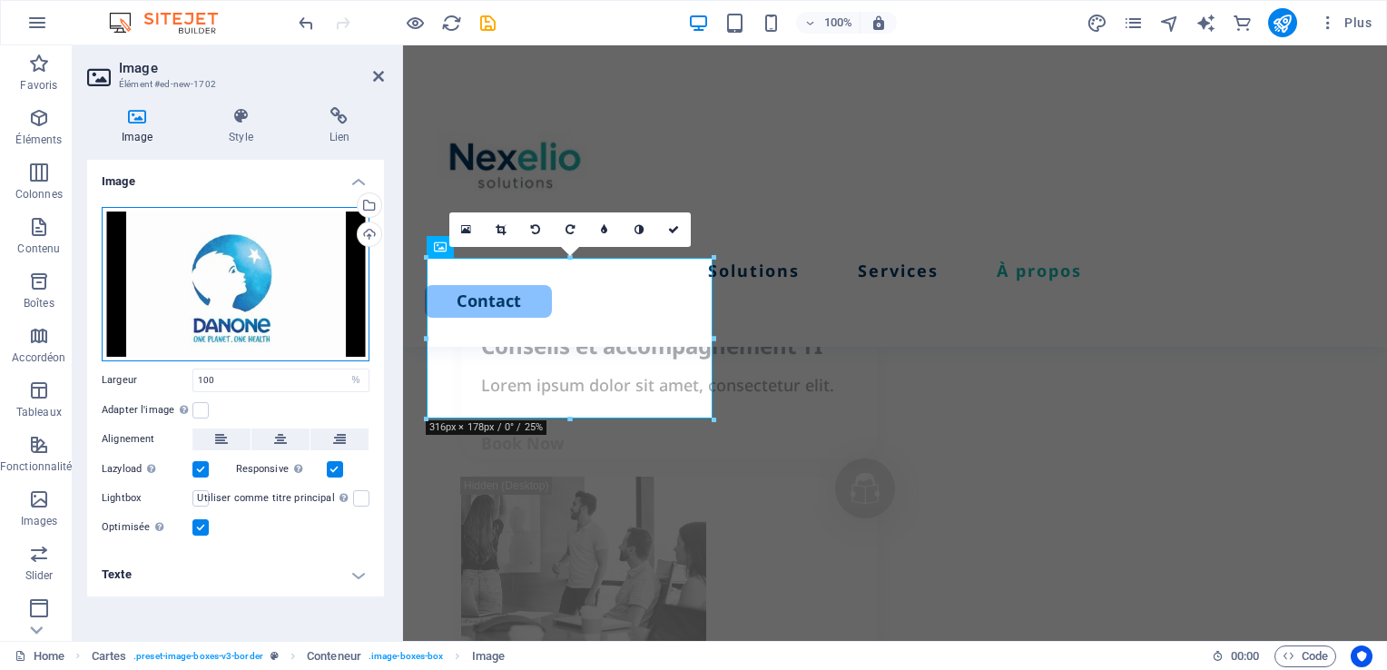
click at [303, 284] on div "Glissez les fichiers ici, cliquez pour choisir les fichiers ou sélectionnez les…" at bounding box center [236, 284] width 268 height 154
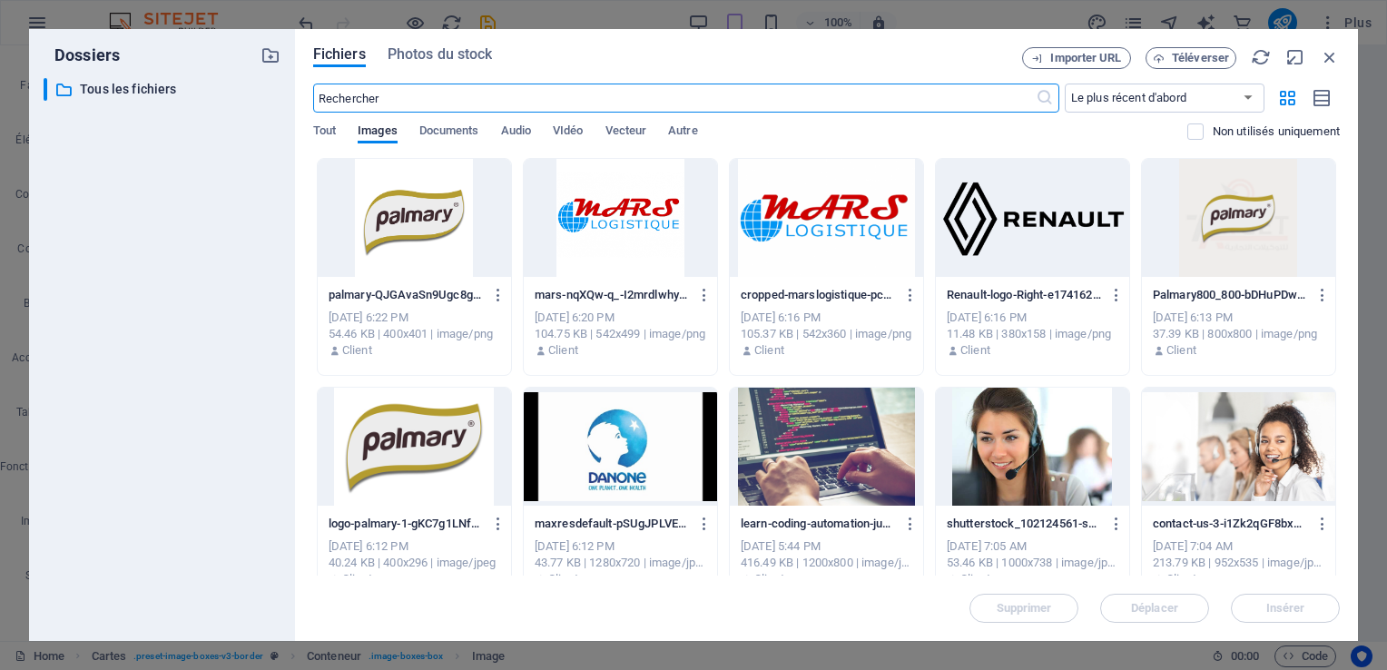
scroll to position [3534, 0]
click at [1075, 54] on span "Importer URL" at bounding box center [1085, 58] width 71 height 11
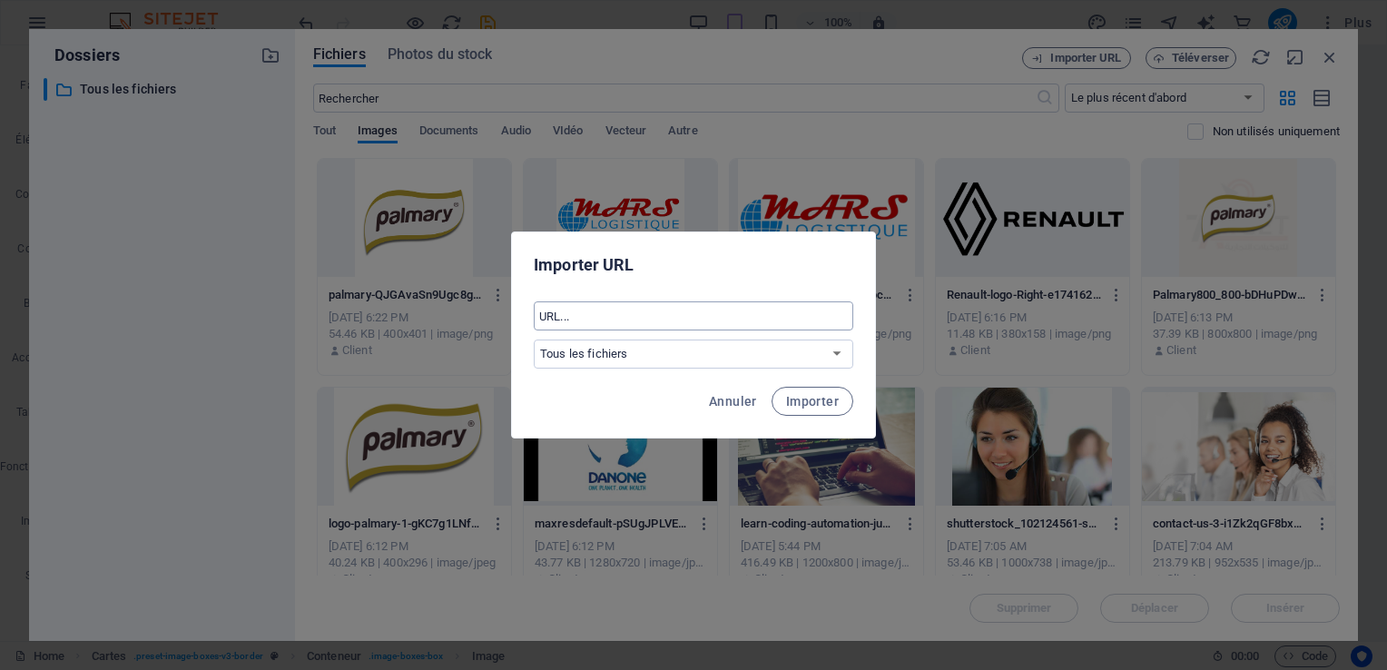
click at [603, 318] on input "text" at bounding box center [693, 315] width 319 height 29
paste input "https://logos-world.net/wp-content/uploads/2020/03/Danone-Logo-2017-present.png"
type input "https://logos-world.net/wp-content/uploads/2020/03/Danone-Logo-2017-present.png"
click at [820, 407] on span "Importer" at bounding box center [812, 401] width 53 height 15
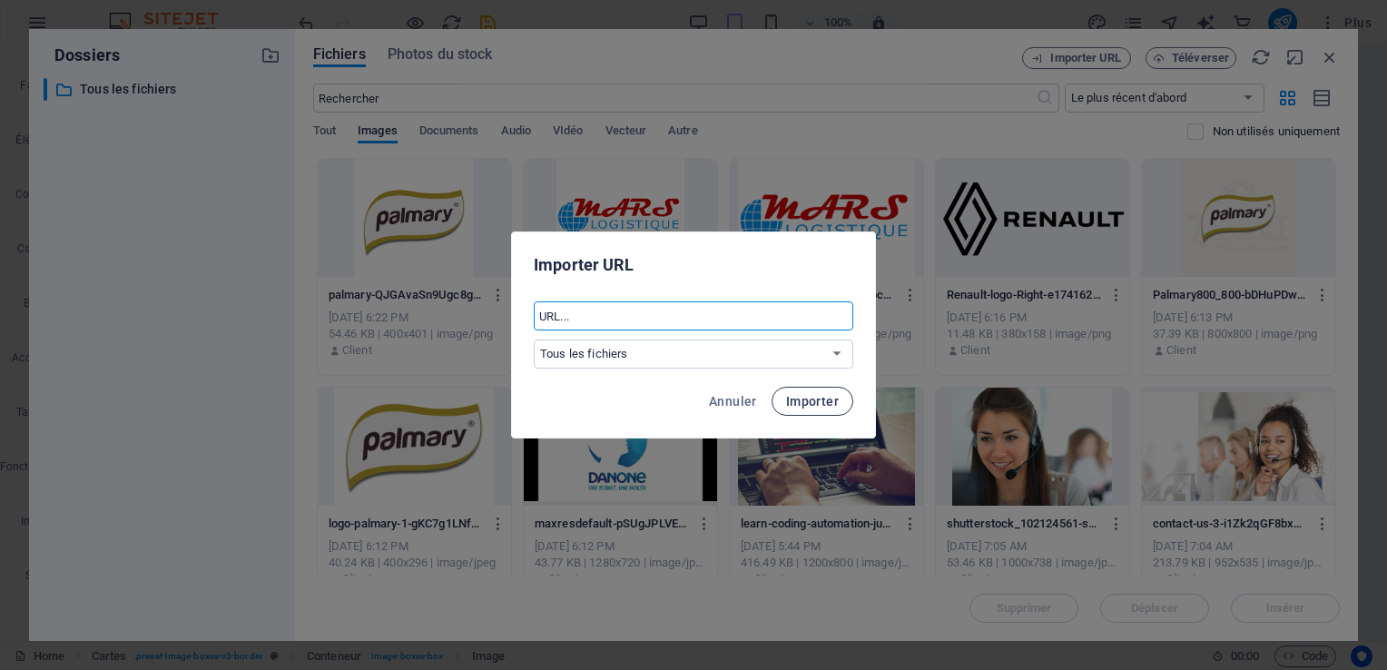
scroll to position [0, 0]
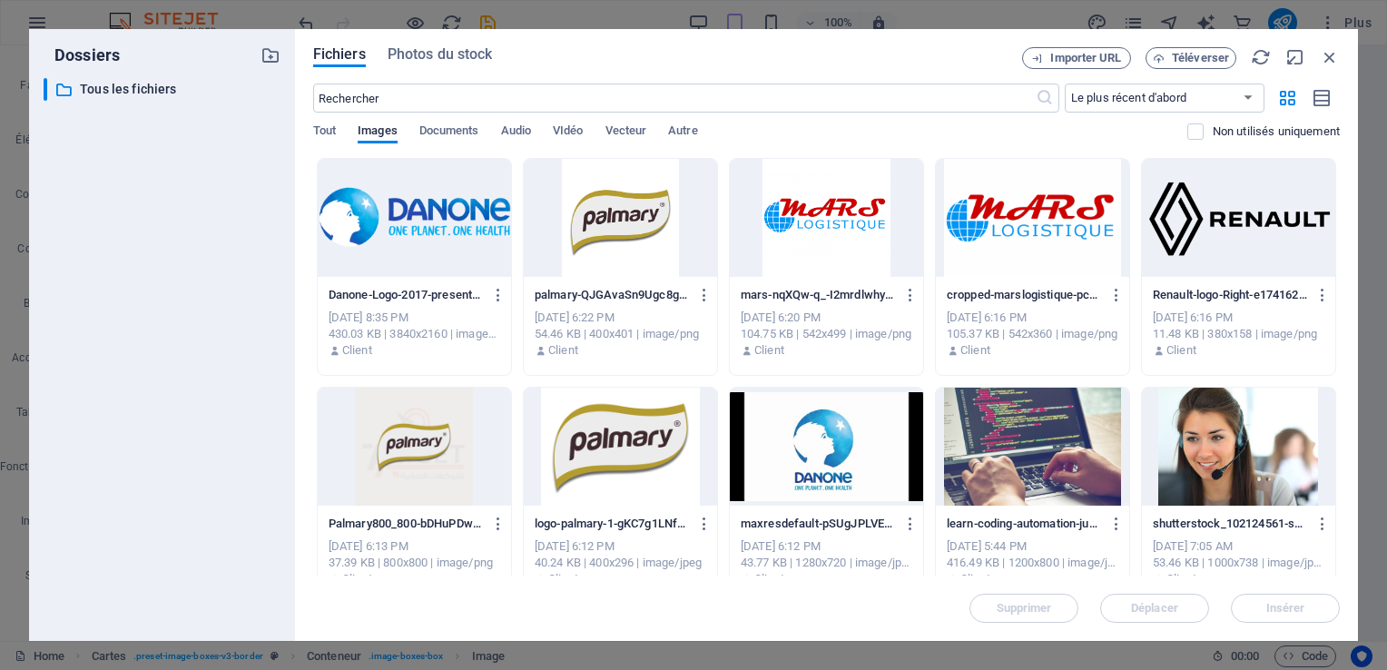
click at [418, 242] on div at bounding box center [414, 218] width 193 height 118
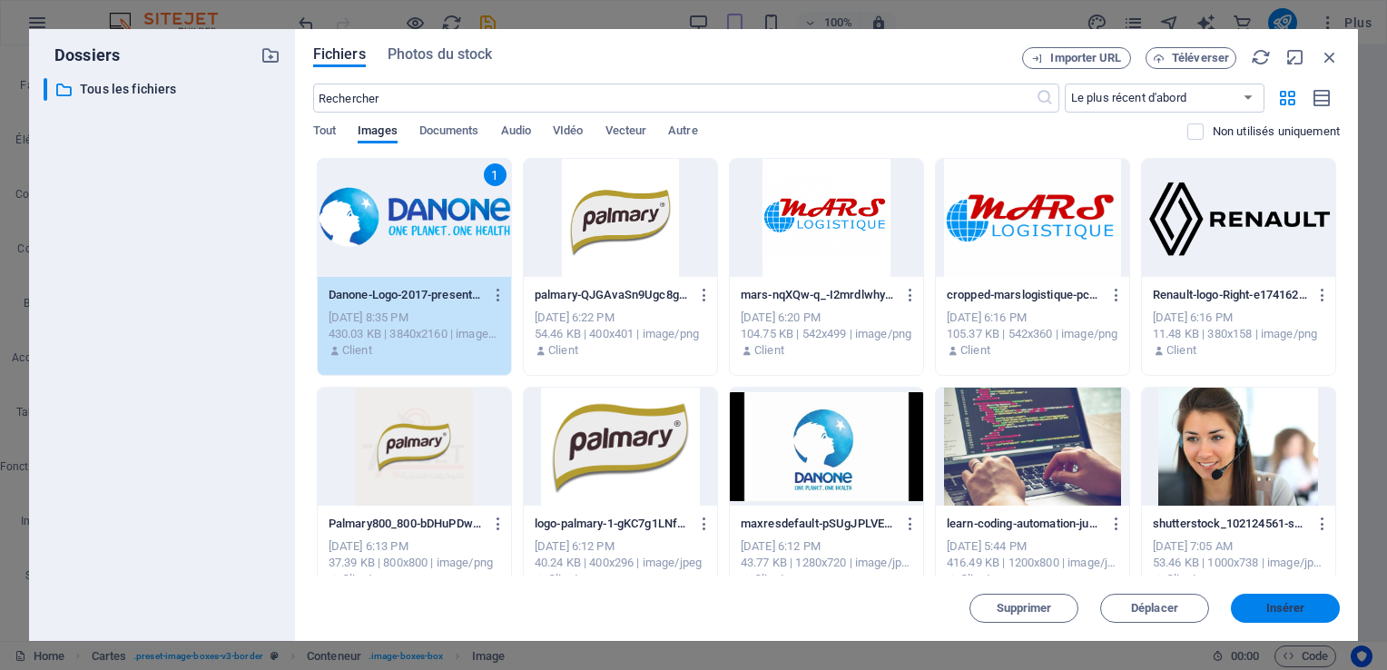
click at [1255, 609] on span "Insérer" at bounding box center [1285, 608] width 94 height 11
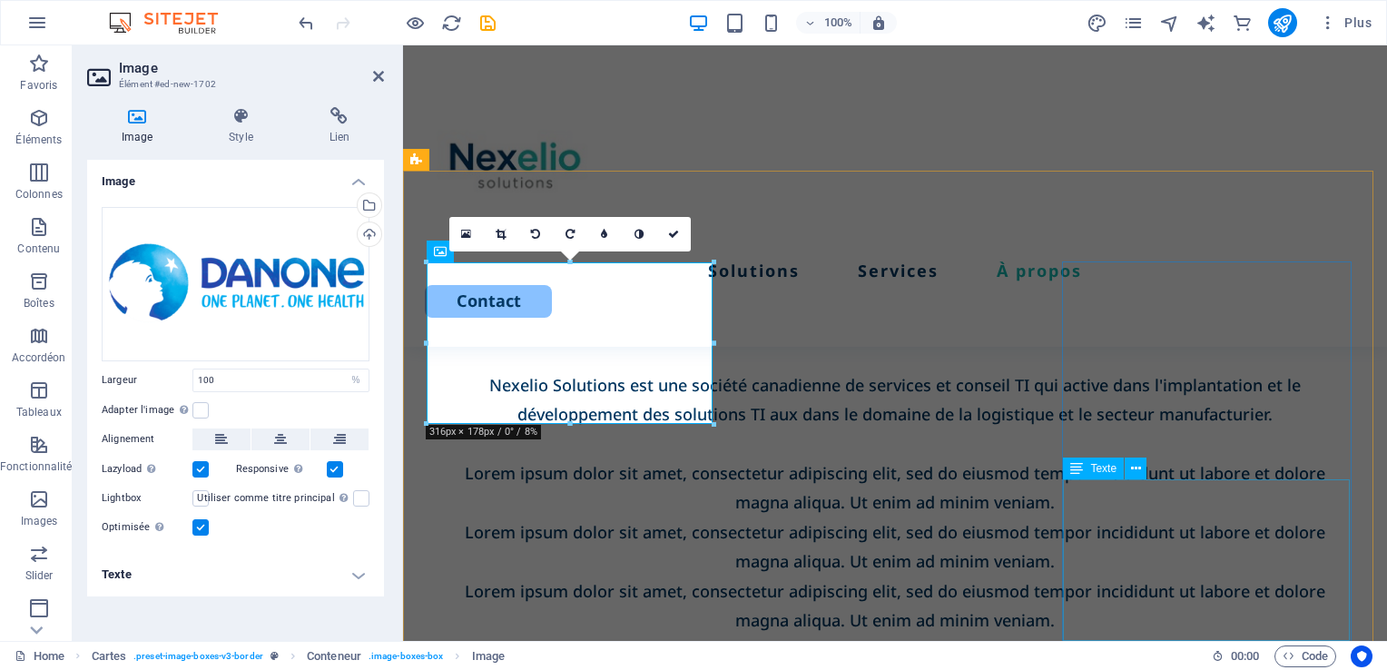
scroll to position [2737, 0]
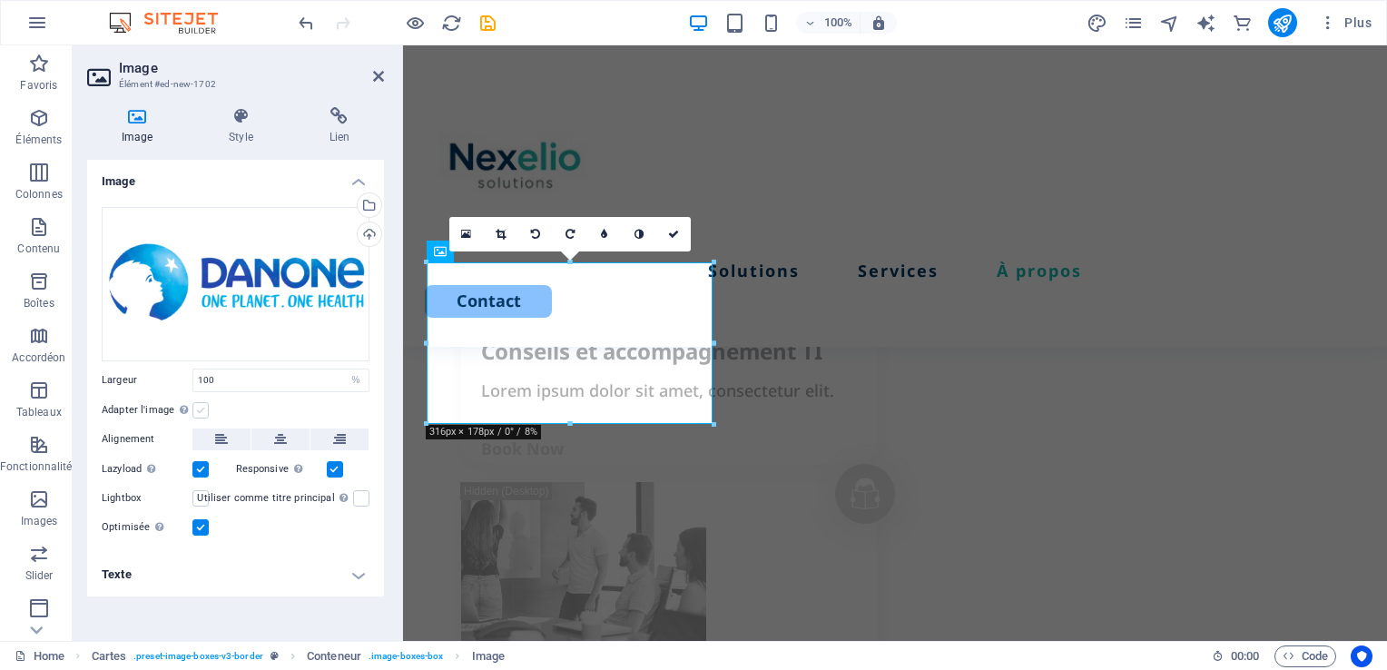
click at [207, 408] on label at bounding box center [200, 410] width 16 height 16
click at [0, 0] on input "Adapter l'image Adapter automatiquement l'image à une largeur et une hauteur fi…" at bounding box center [0, 0] width 0 height 0
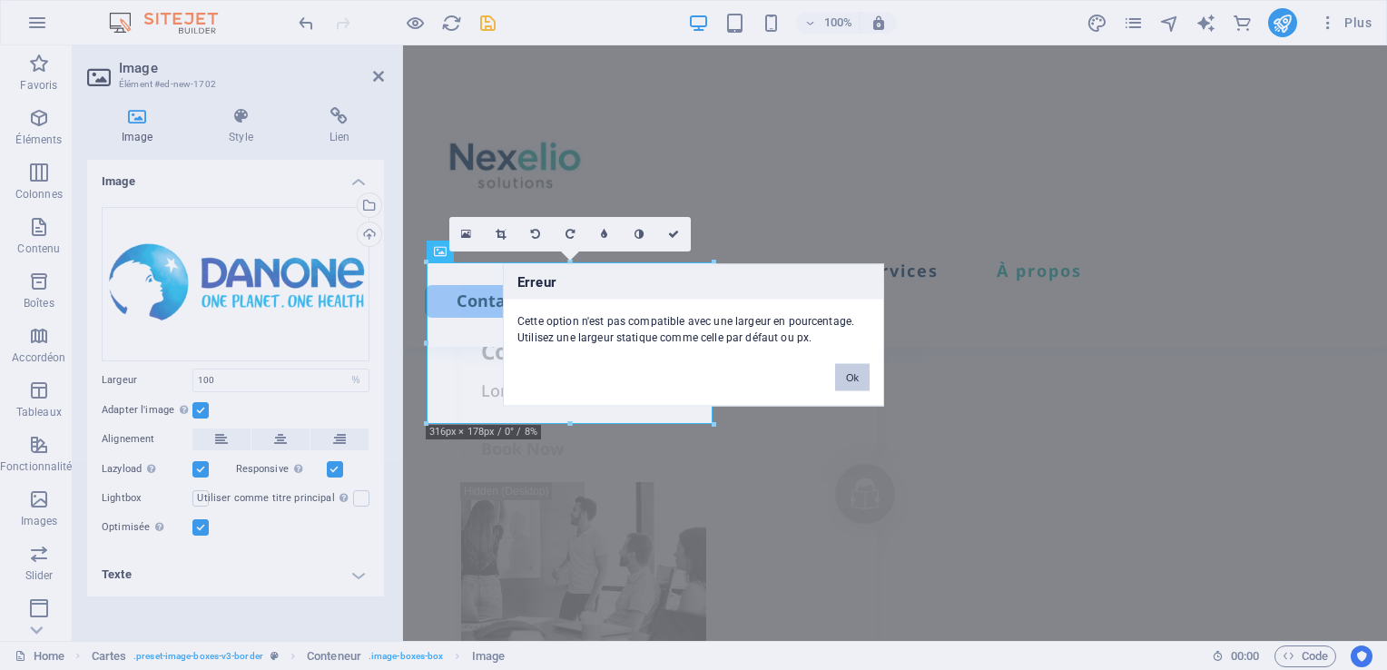
click at [852, 385] on button "Ok" at bounding box center [852, 377] width 34 height 27
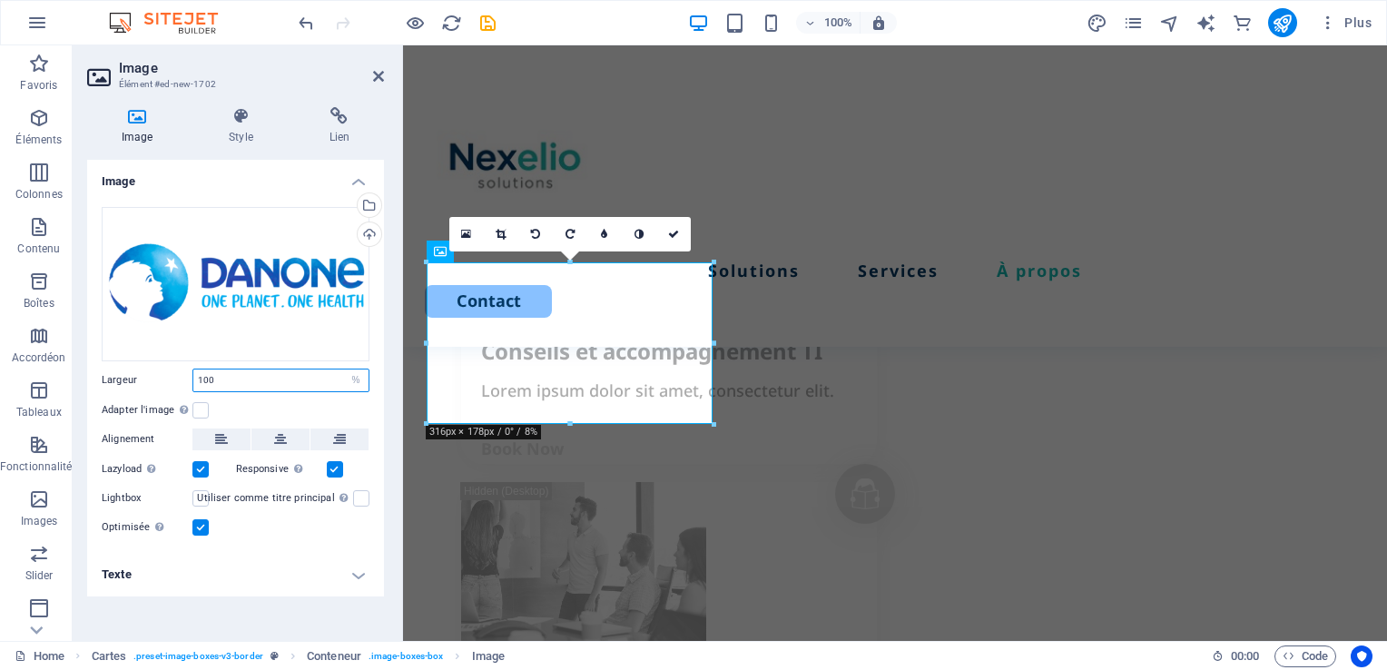
click at [319, 377] on input "100" at bounding box center [280, 380] width 175 height 22
click at [353, 377] on select "Par défaut auto px rem % em vh vw" at bounding box center [355, 380] width 25 height 22
select select "default"
click at [343, 369] on select "Par défaut auto px rem % em vh vw" at bounding box center [355, 380] width 25 height 22
select select "DISABLED_OPTION_VALUE"
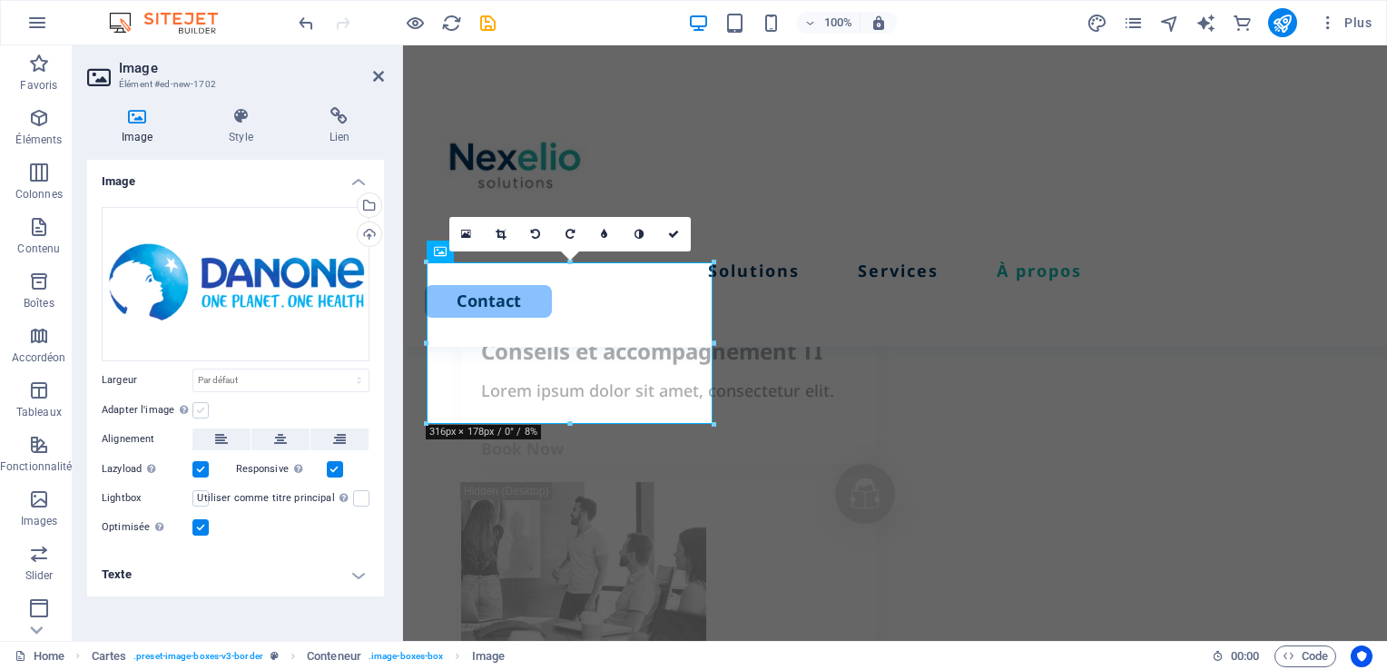
click at [199, 409] on label at bounding box center [200, 410] width 16 height 16
click at [0, 0] on input "Adapter l'image Adapter automatiquement l'image à une largeur et une hauteur fi…" at bounding box center [0, 0] width 0 height 0
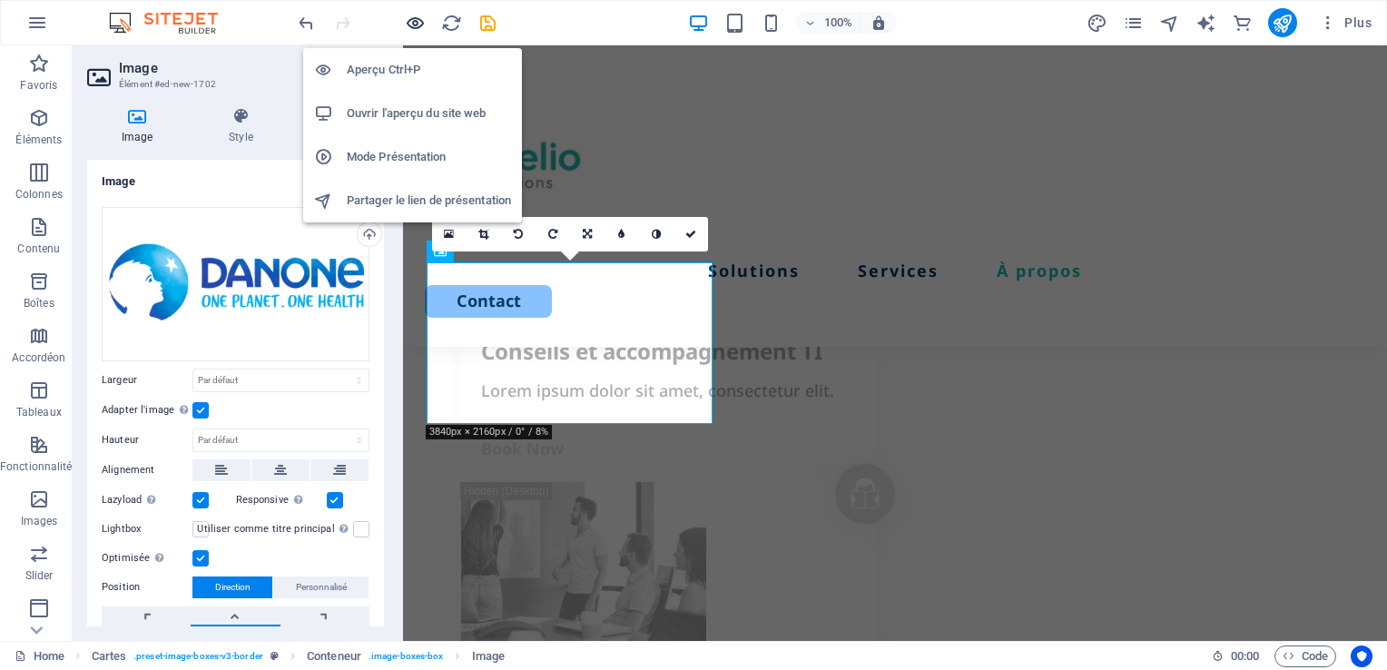
click at [419, 359] on icon "button" at bounding box center [276, 373] width 396 height 29
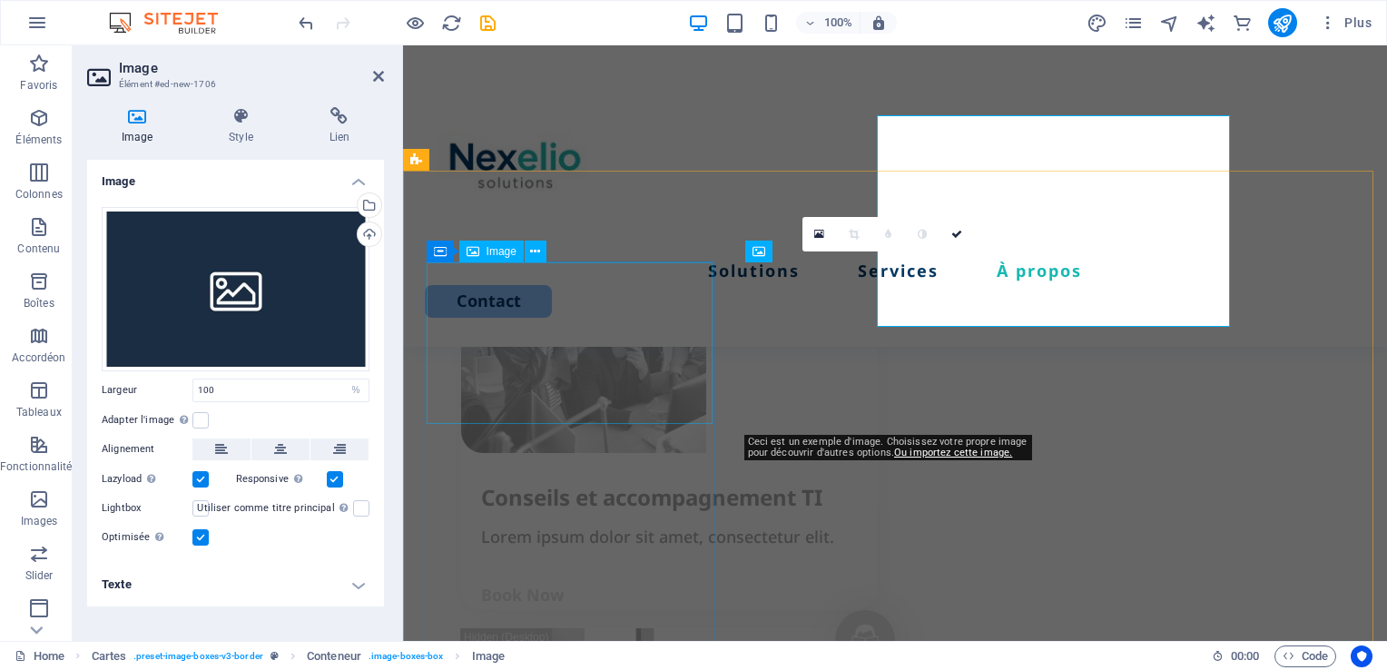
scroll to position [2737, 0]
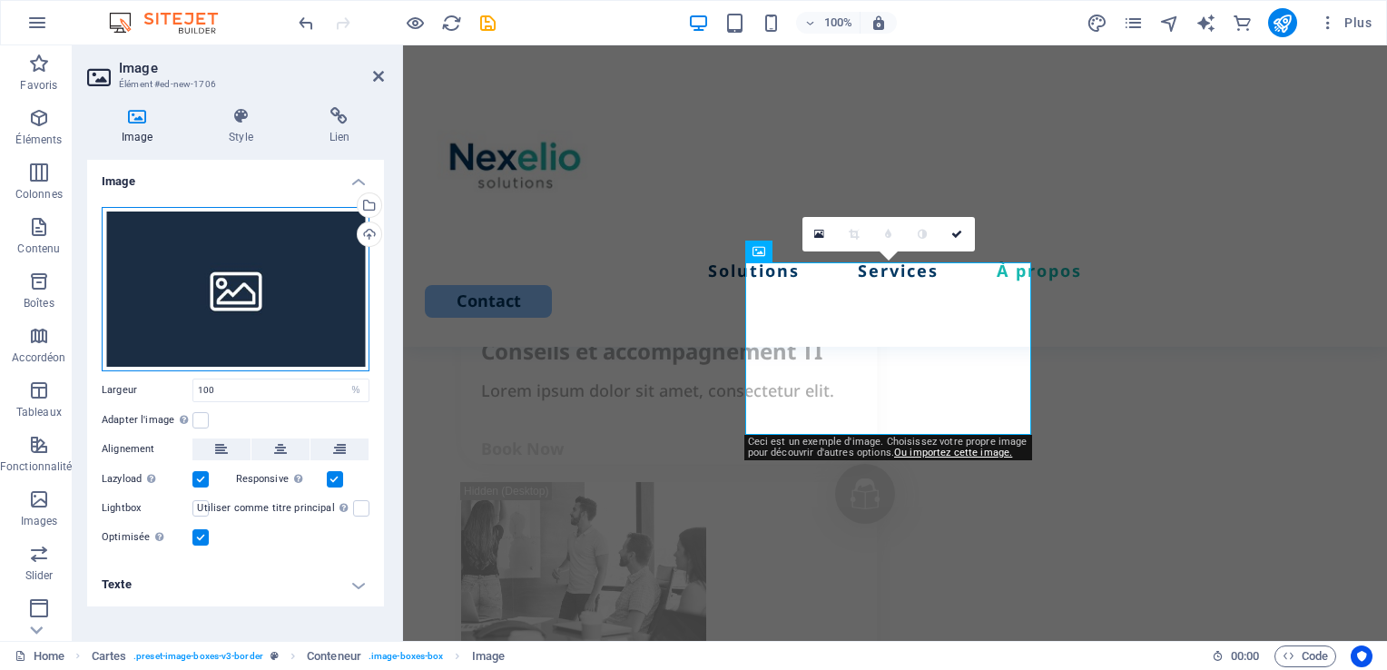
click at [239, 300] on div "Glissez les fichiers ici, cliquez pour choisir les fichiers ou sélectionnez les…" at bounding box center [236, 289] width 268 height 164
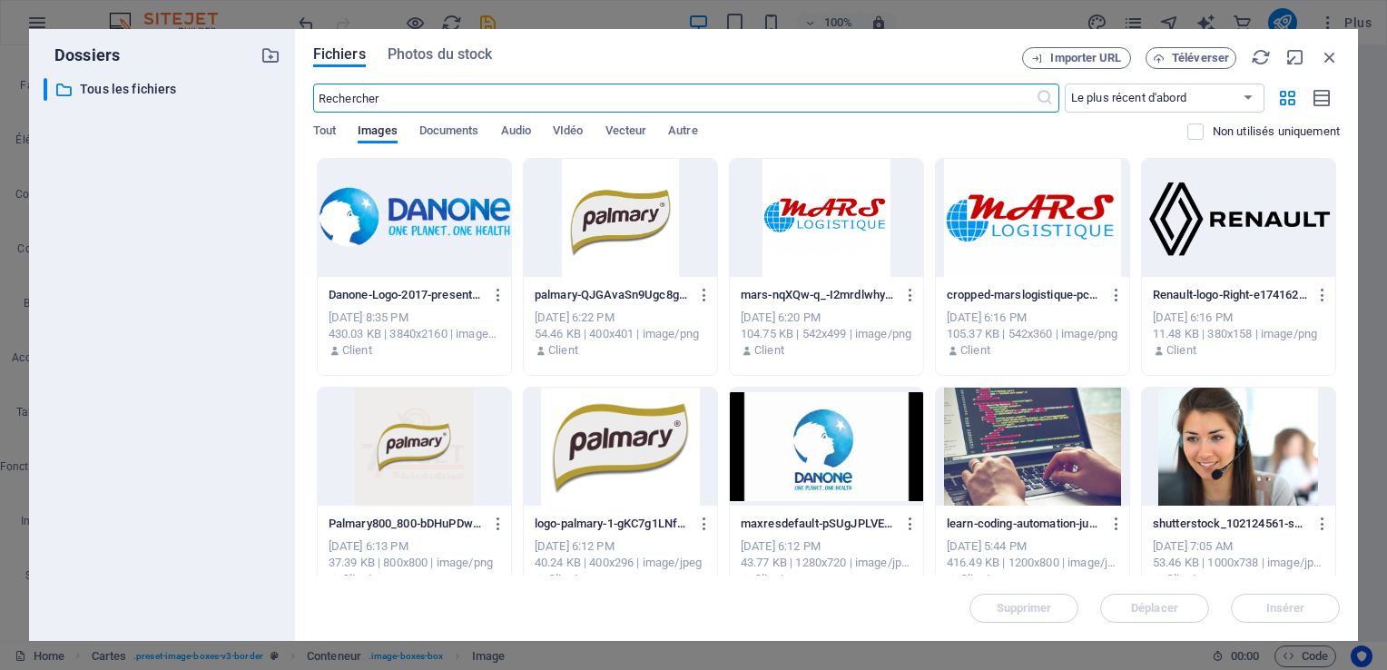
scroll to position [3537, 0]
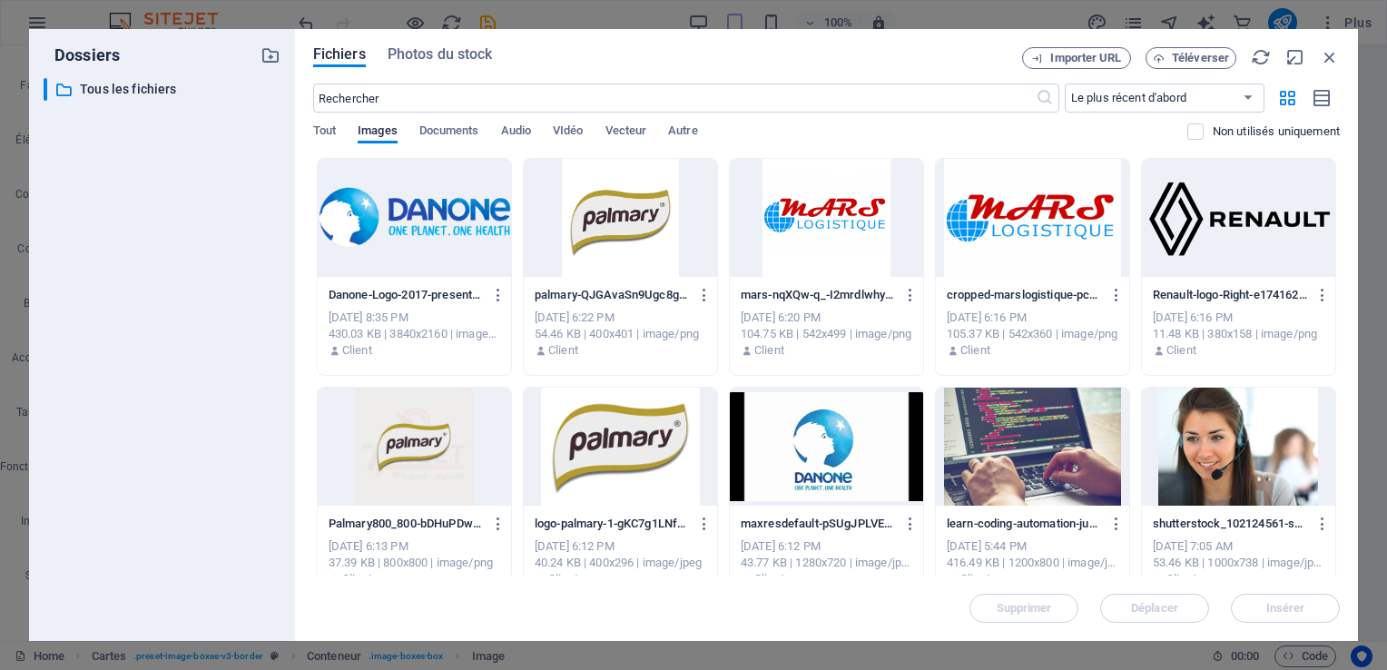
click at [580, 456] on div at bounding box center [620, 446] width 193 height 118
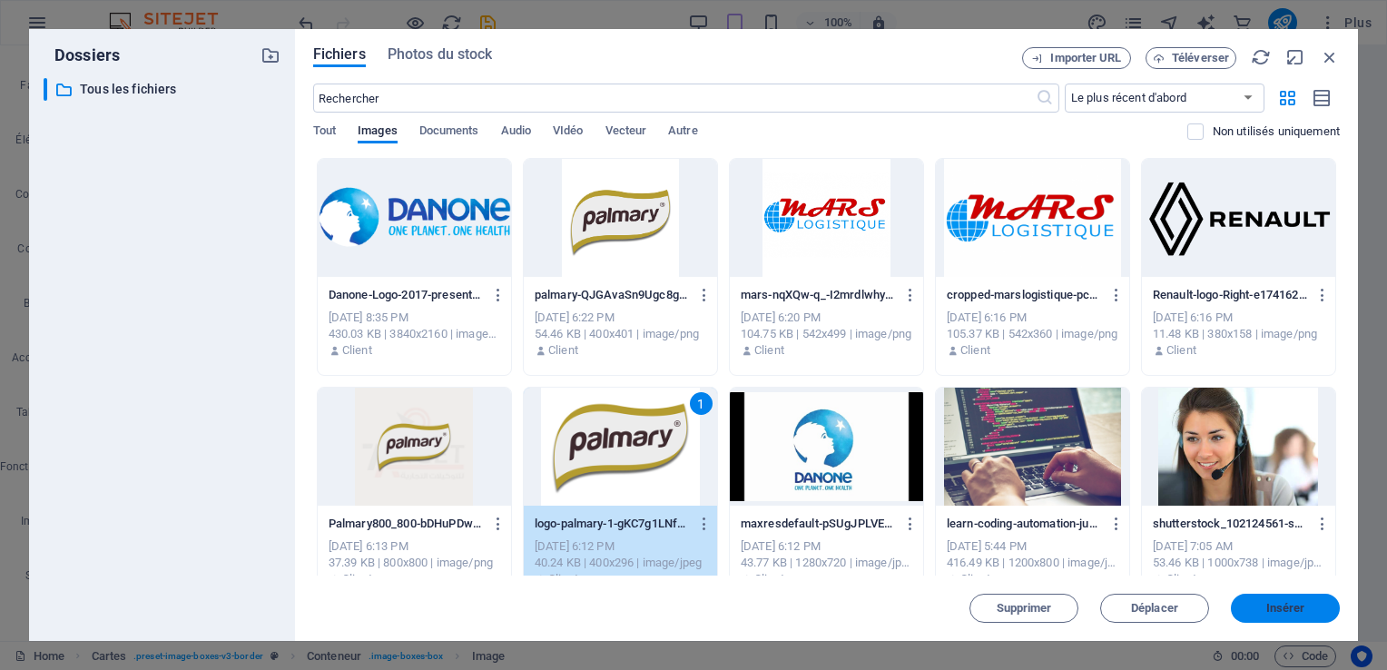
click at [1267, 613] on span "Insérer" at bounding box center [1285, 608] width 39 height 11
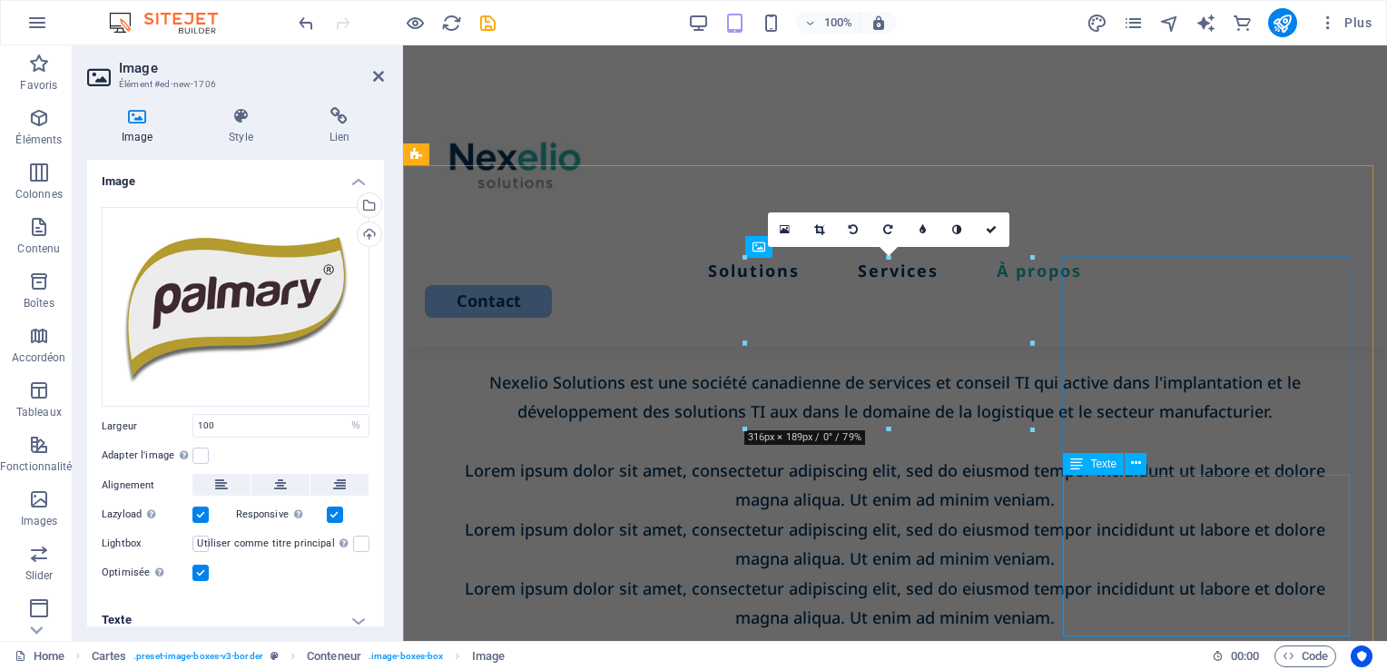
scroll to position [2742, 0]
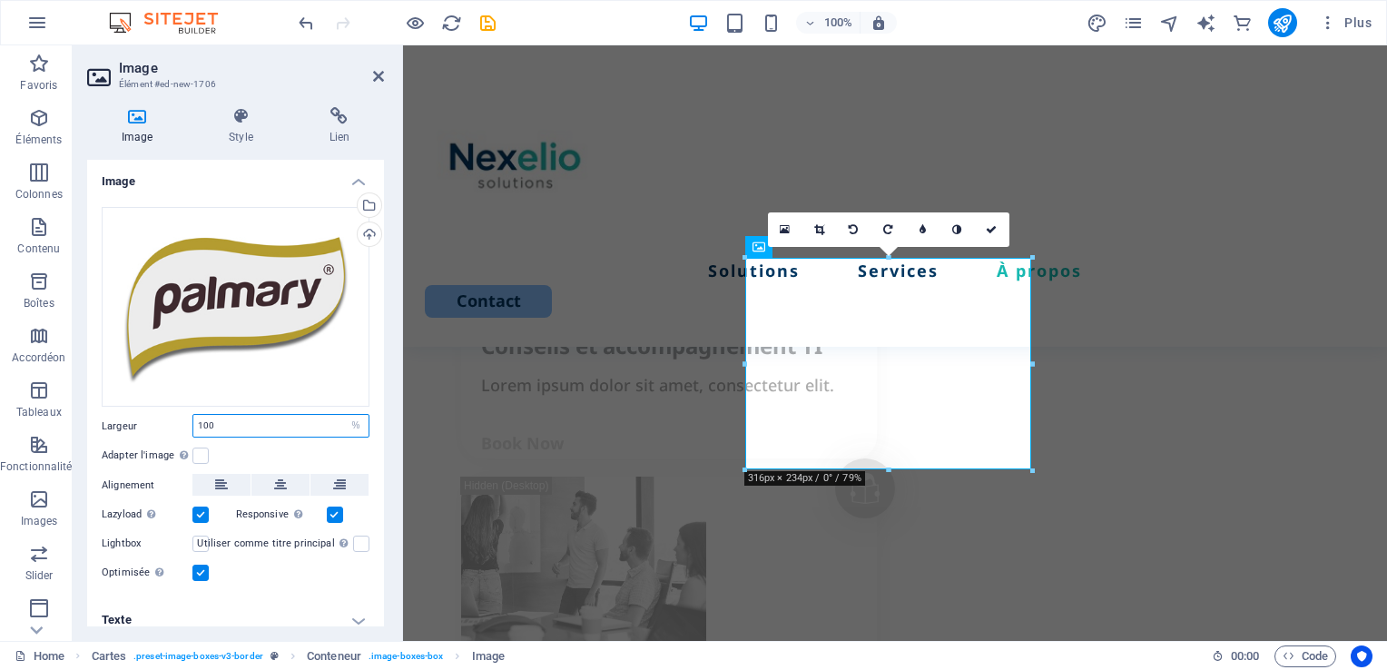
click at [268, 426] on input "100" at bounding box center [280, 426] width 175 height 22
click at [350, 426] on select "Par défaut auto px rem % em vh vw" at bounding box center [355, 426] width 25 height 22
select select "default"
click at [343, 415] on select "Par défaut auto px rem % em vh vw" at bounding box center [355, 426] width 25 height 22
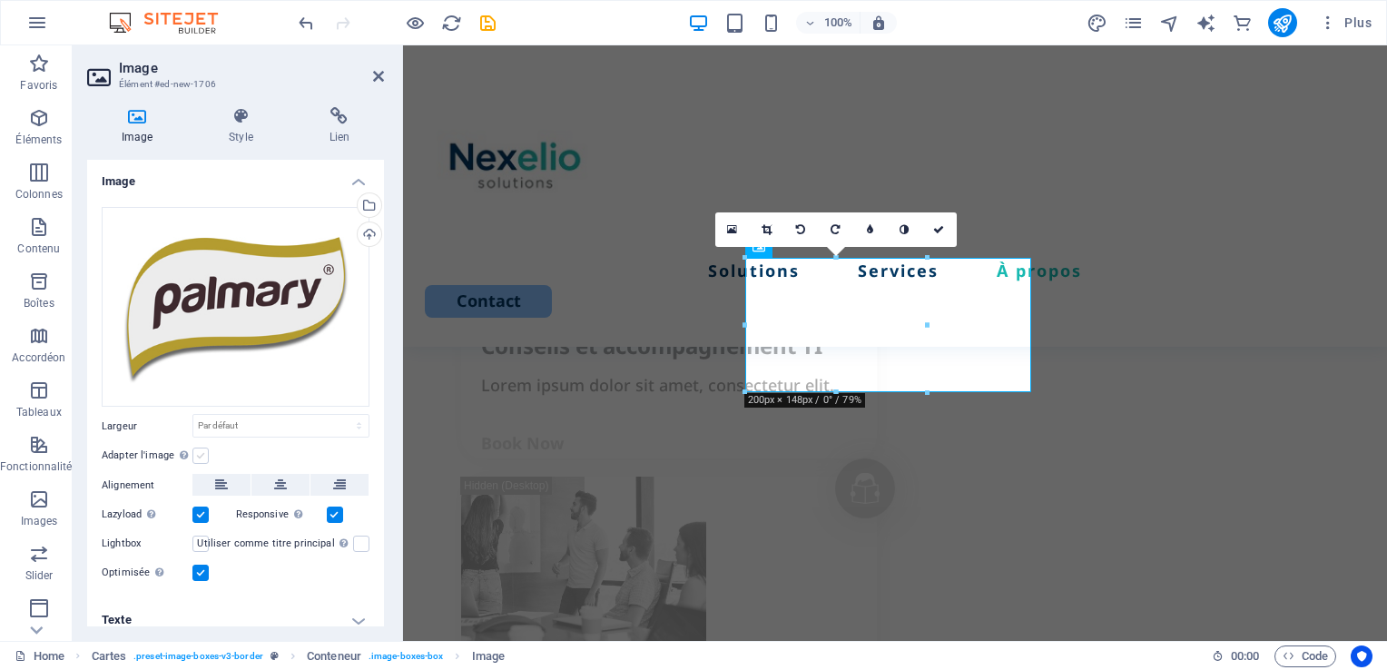
click at [207, 454] on label at bounding box center [200, 455] width 16 height 16
click at [0, 0] on input "Adapter l'image Adapter automatiquement l'image à une largeur et une hauteur fi…" at bounding box center [0, 0] width 0 height 0
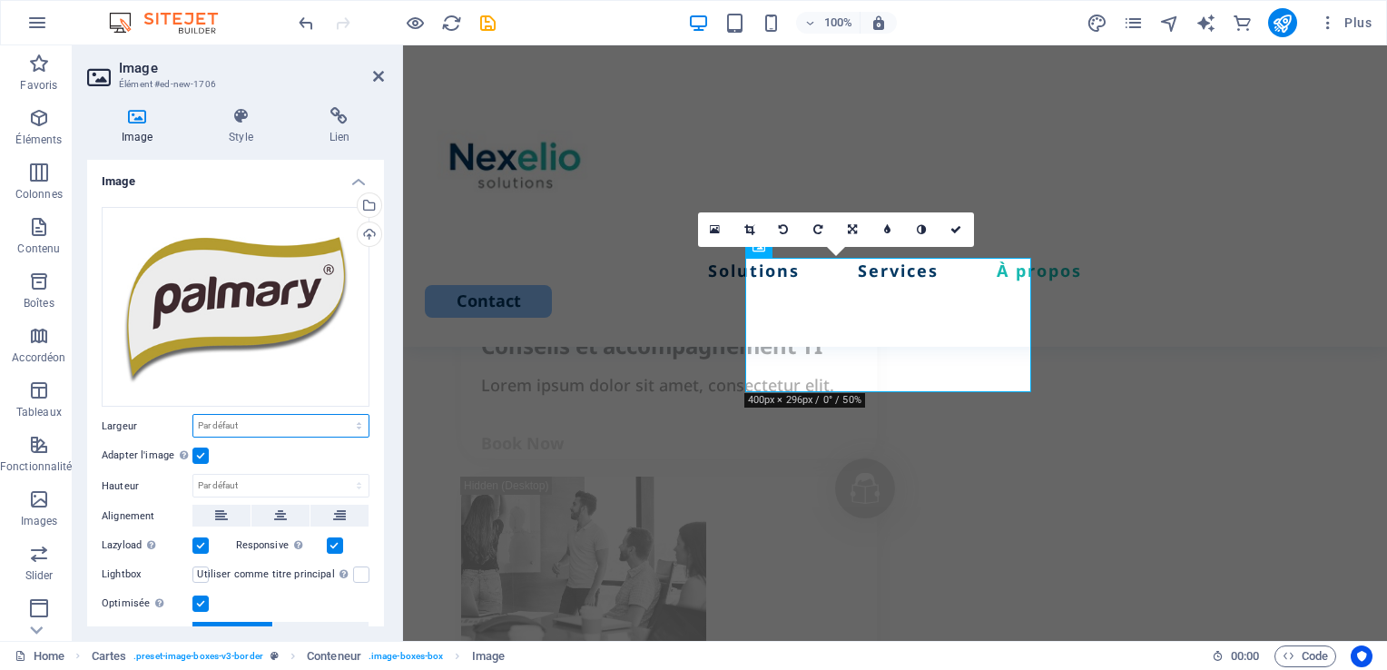
click at [281, 429] on select "Par défaut auto px rem % em vh vw" at bounding box center [280, 426] width 175 height 22
click at [193, 415] on select "Par défaut auto px rem % em vh vw" at bounding box center [280, 426] width 175 height 22
select select "DISABLED_OPTION_VALUE"
click at [205, 453] on label at bounding box center [200, 455] width 16 height 16
click at [0, 0] on input "Adapter l'image Adapter automatiquement l'image à une largeur et une hauteur fi…" at bounding box center [0, 0] width 0 height 0
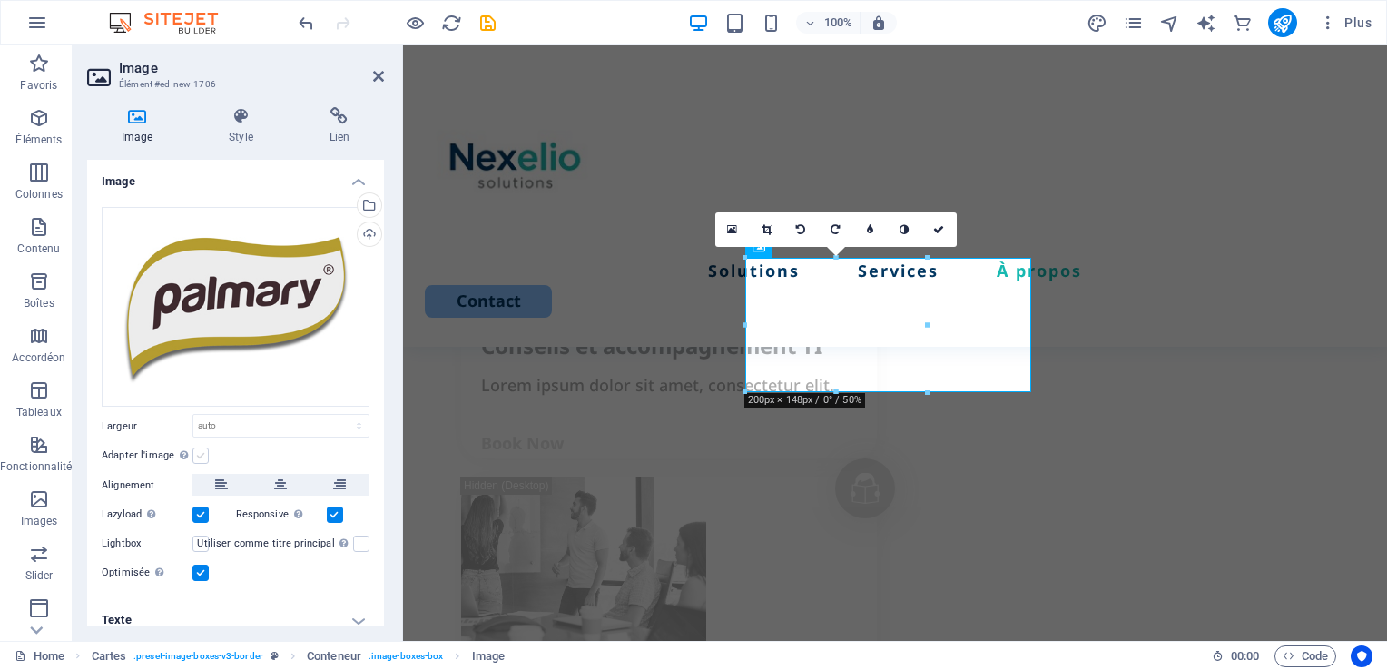
click at [201, 454] on label at bounding box center [200, 455] width 16 height 16
click at [0, 0] on input "Adapter l'image Adapter automatiquement l'image à une largeur et une hauteur fi…" at bounding box center [0, 0] width 0 height 0
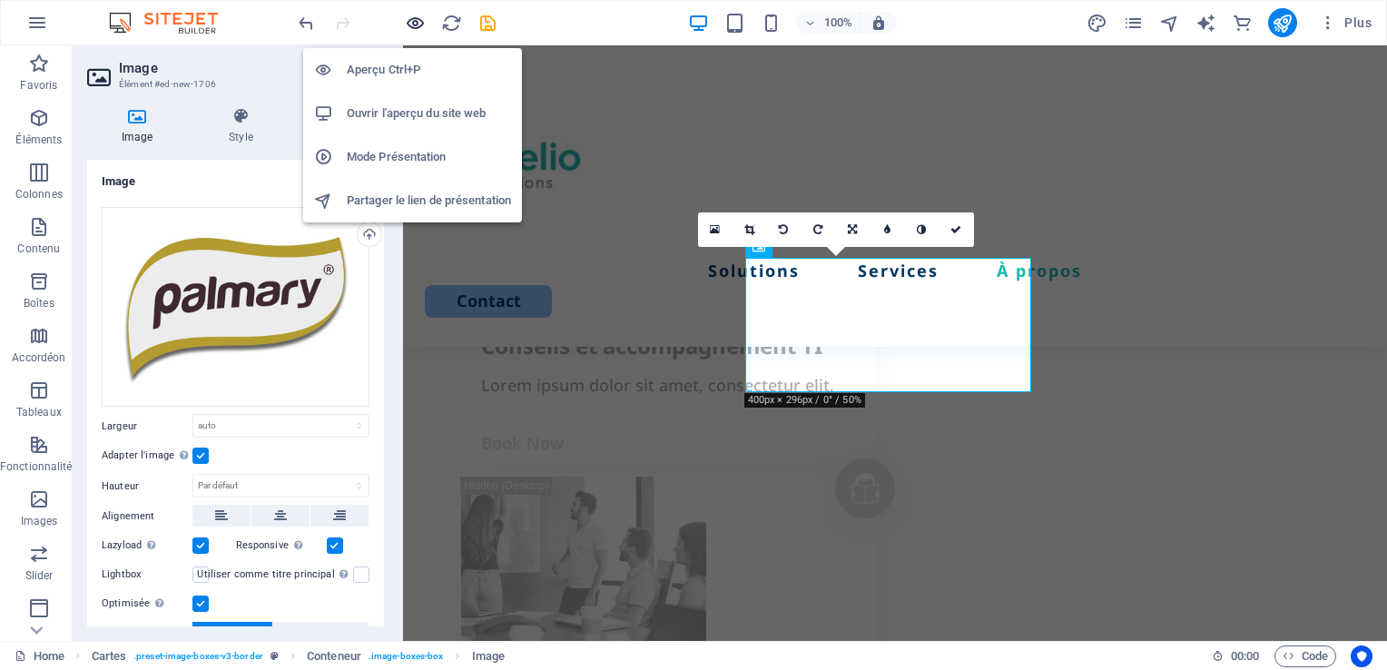
click at [406, 354] on icon "button" at bounding box center [276, 368] width 396 height 29
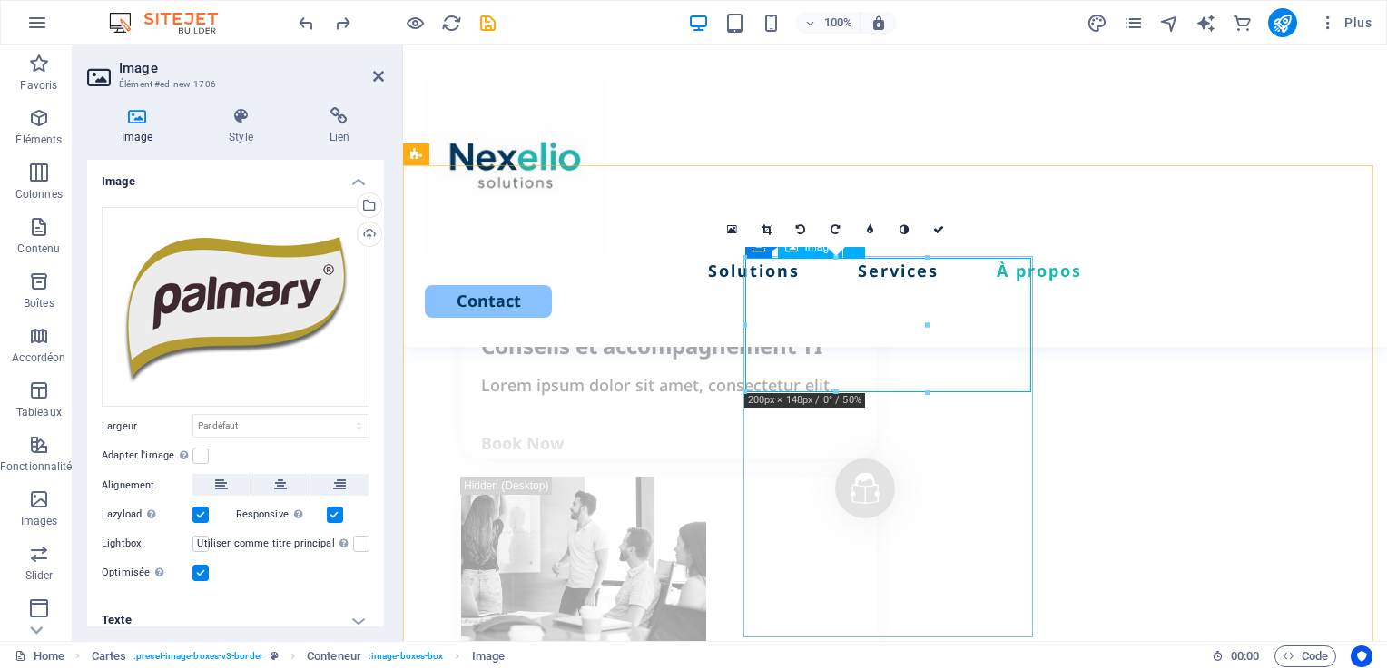
type input "100"
select select "%"
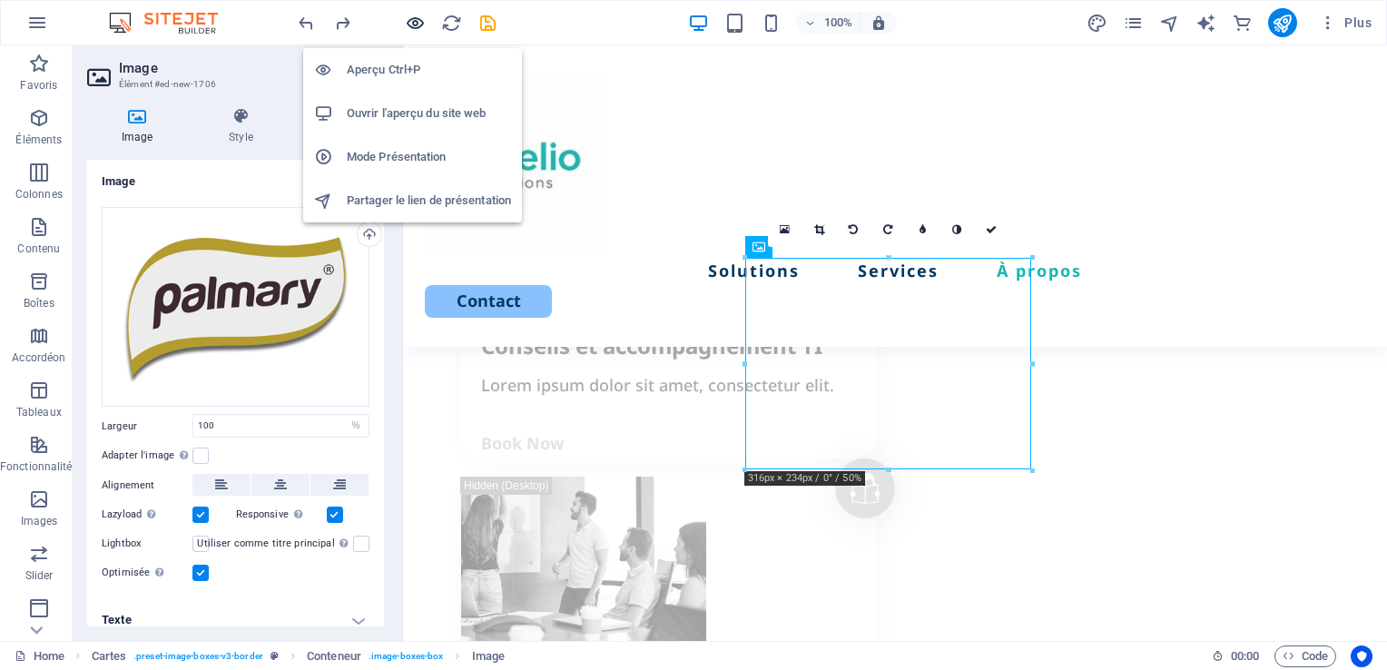
click at [418, 354] on icon "button" at bounding box center [276, 368] width 396 height 29
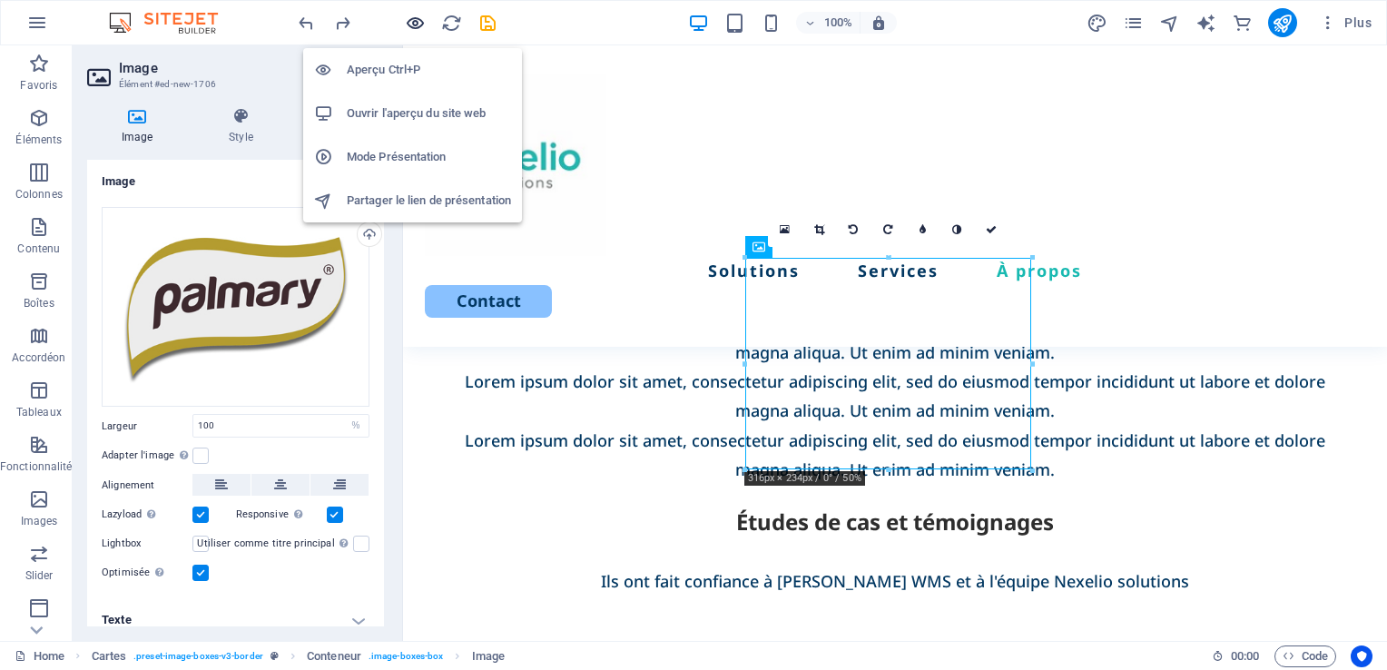
scroll to position [2240, 0]
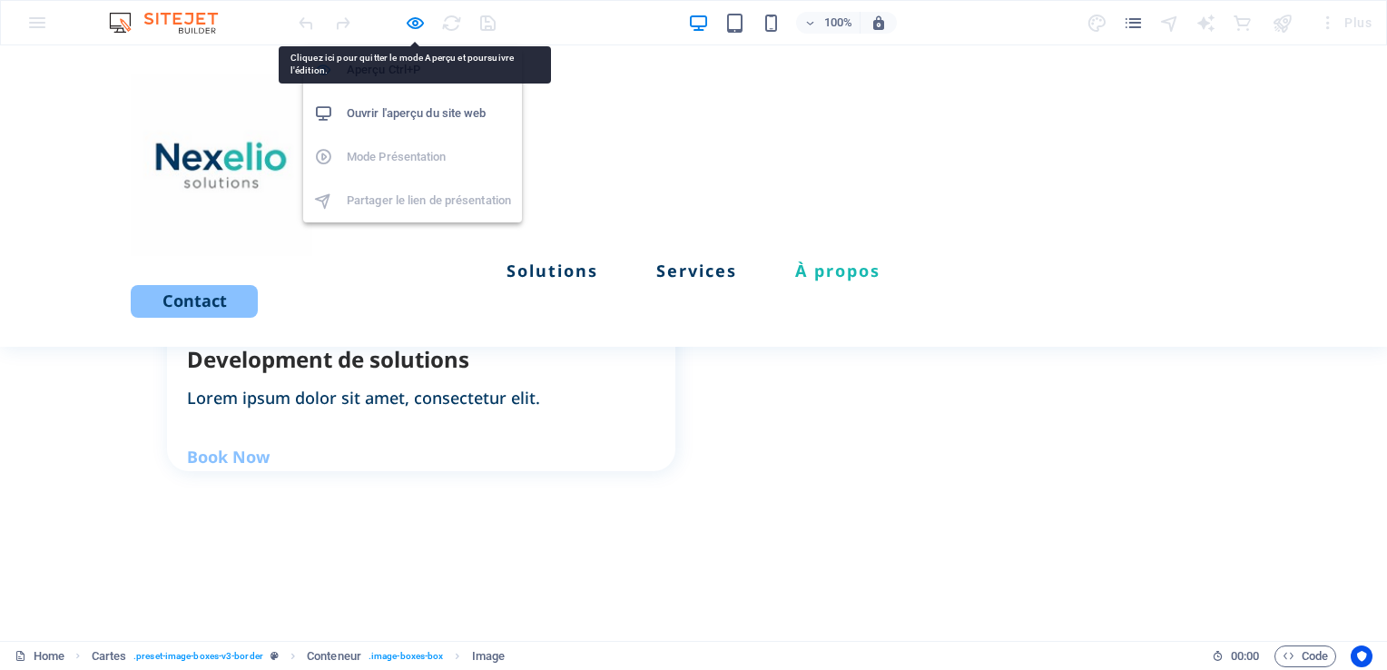
drag, startPoint x: 410, startPoint y: 24, endPoint x: 472, endPoint y: 132, distance: 124.4
click at [0, 0] on icon "button" at bounding box center [0, 0] width 0 height 0
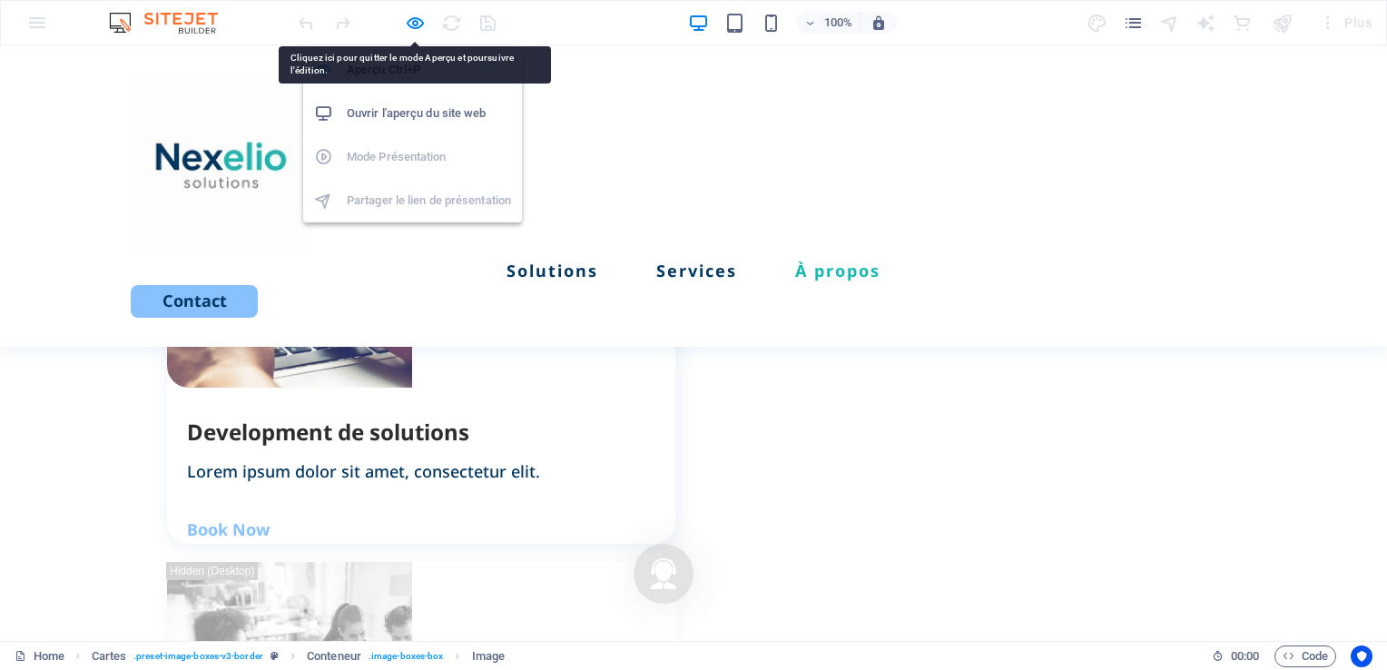
select select "%"
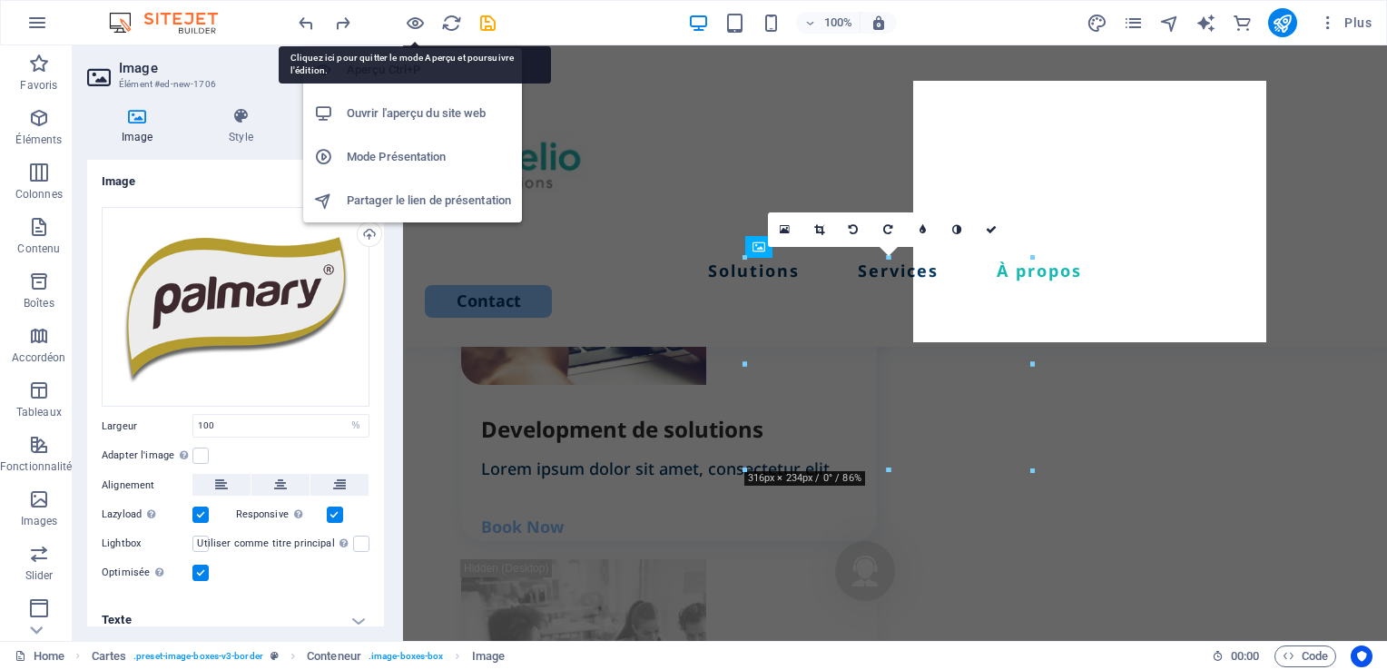
scroll to position [2742, 0]
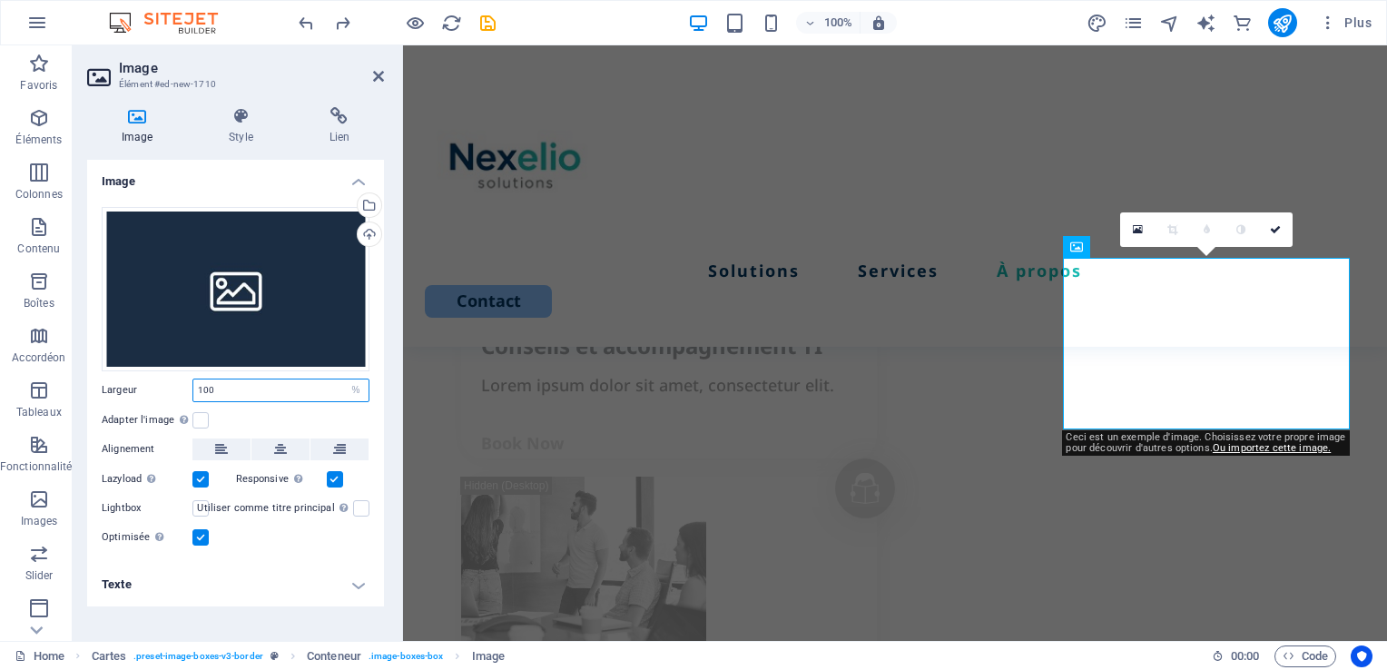
click at [232, 387] on input "100" at bounding box center [280, 390] width 175 height 22
click at [352, 390] on select "Par défaut auto px rem % em vh vw" at bounding box center [355, 390] width 25 height 22
select select "auto"
click at [343, 379] on select "Par défaut auto px rem % em vh vw" at bounding box center [355, 390] width 25 height 22
select select "DISABLED_OPTION_VALUE"
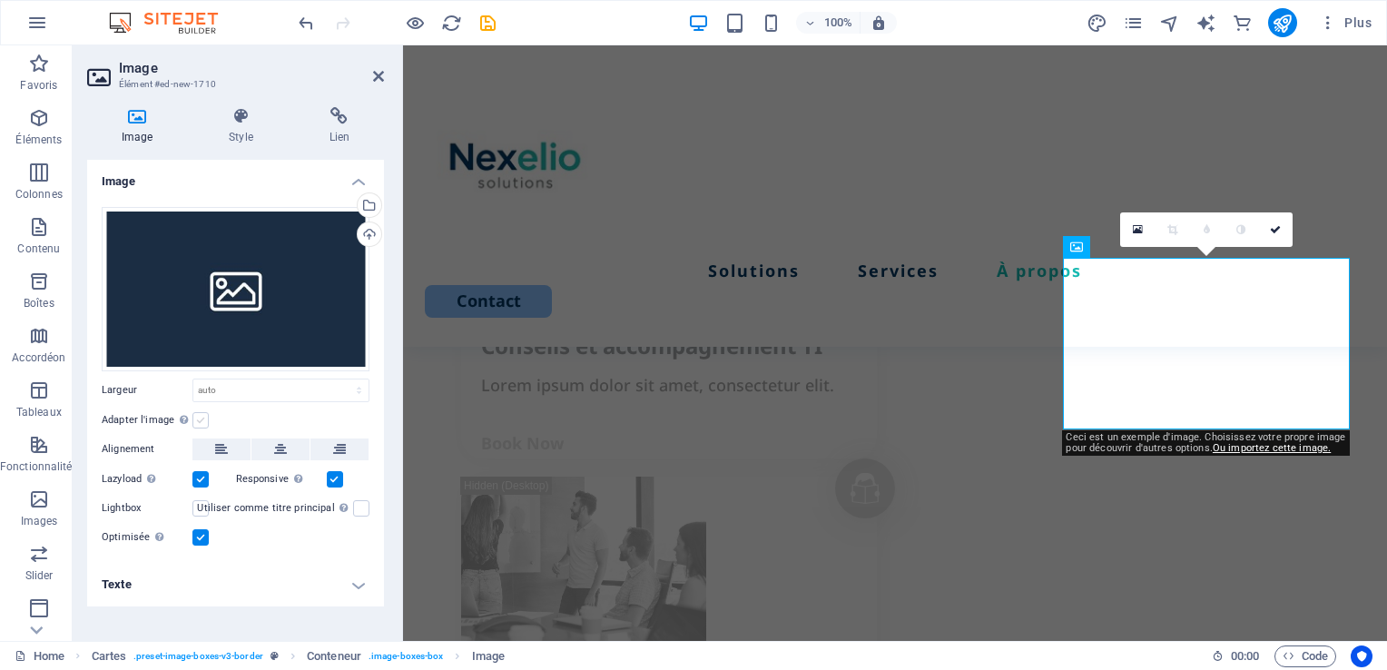
click at [207, 424] on label at bounding box center [200, 420] width 16 height 16
click at [0, 0] on input "Adapter l'image Adapter automatiquement l'image à une largeur et une hauteur fi…" at bounding box center [0, 0] width 0 height 0
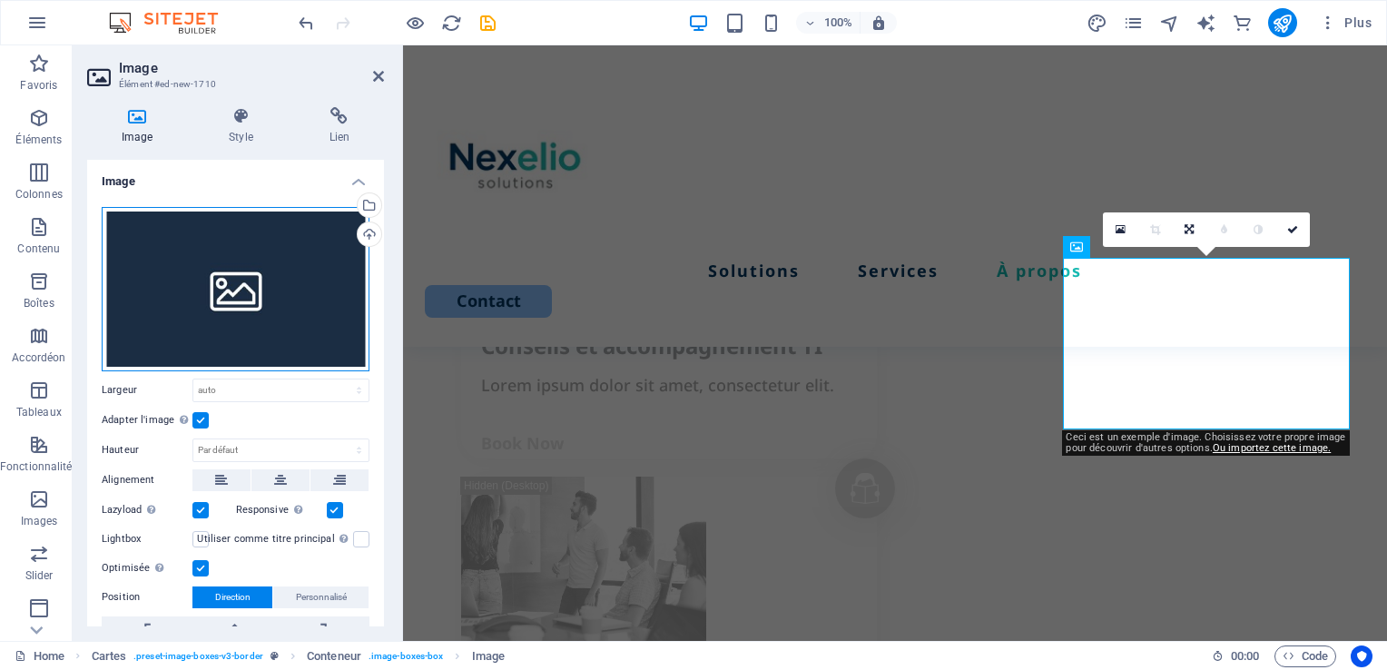
click at [245, 293] on div "Glissez les fichiers ici, cliquez pour choisir les fichiers ou sélectionnez les…" at bounding box center [236, 289] width 268 height 164
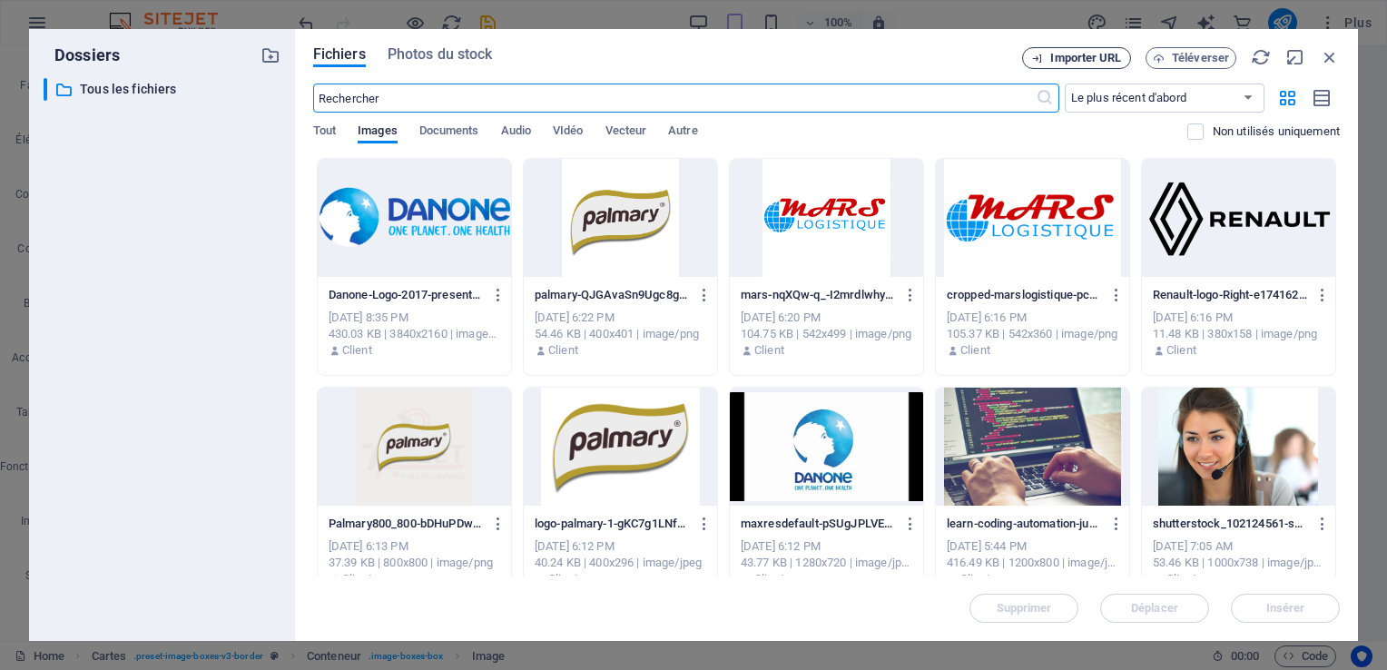
click at [1090, 57] on span "Importer URL" at bounding box center [1085, 58] width 71 height 11
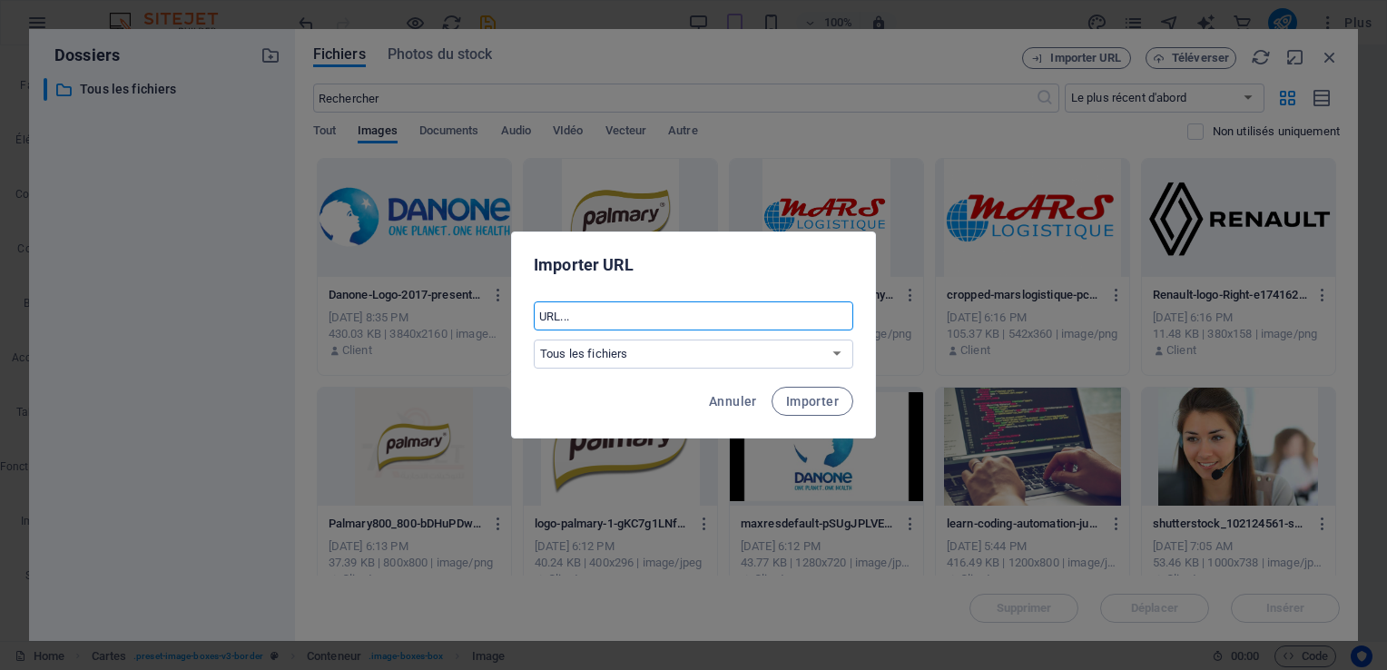
click at [637, 316] on input "text" at bounding box center [693, 315] width 319 height 29
paste input "https://palmaryfood.com/wp-content/uploads/2024/02/Logo_Palmary.png"
type input "https://palmaryfood.com/wp-content/uploads/2024/02/Logo_Palmary.png"
click at [824, 405] on span "Importer" at bounding box center [812, 401] width 53 height 15
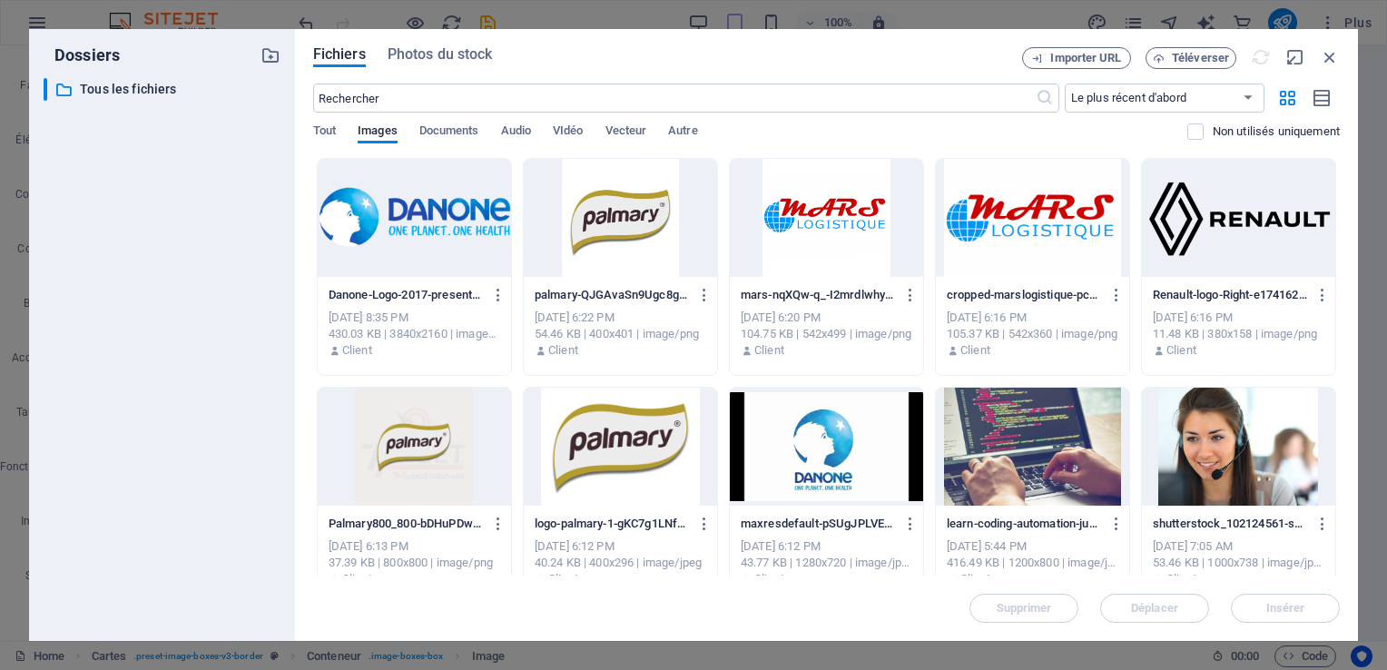
scroll to position [0, 0]
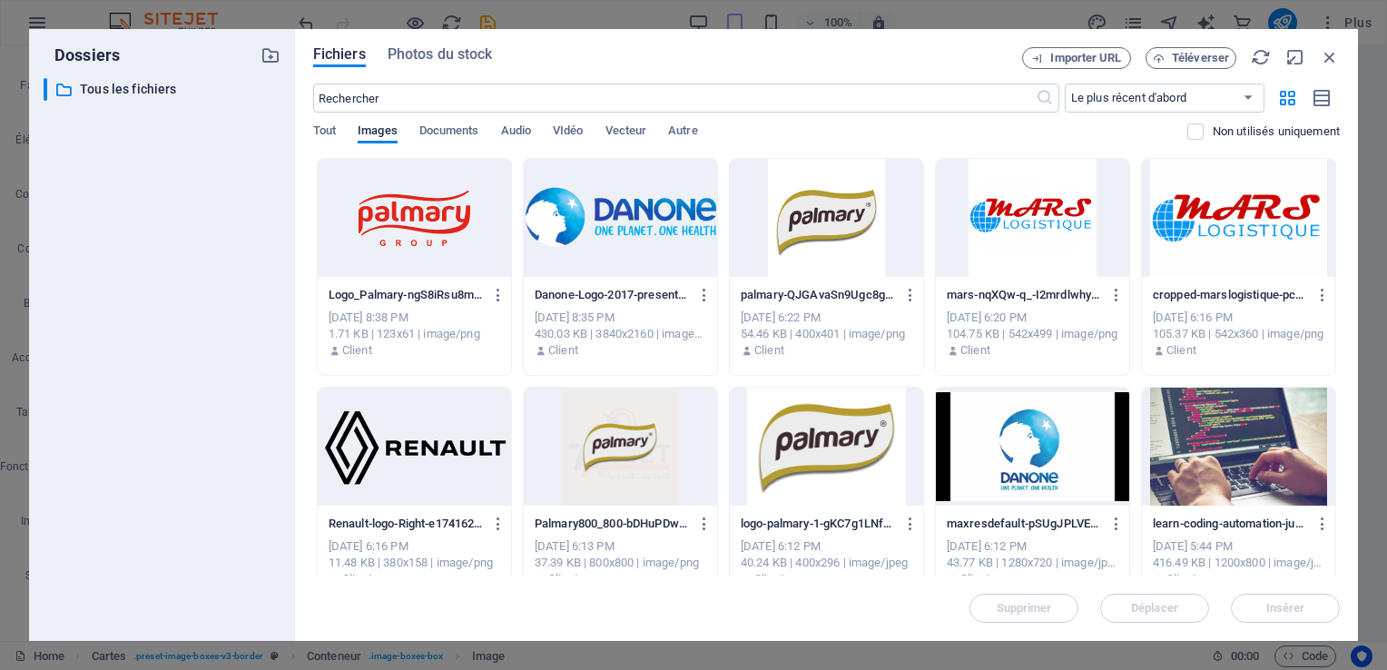
click at [403, 223] on div at bounding box center [414, 218] width 193 height 118
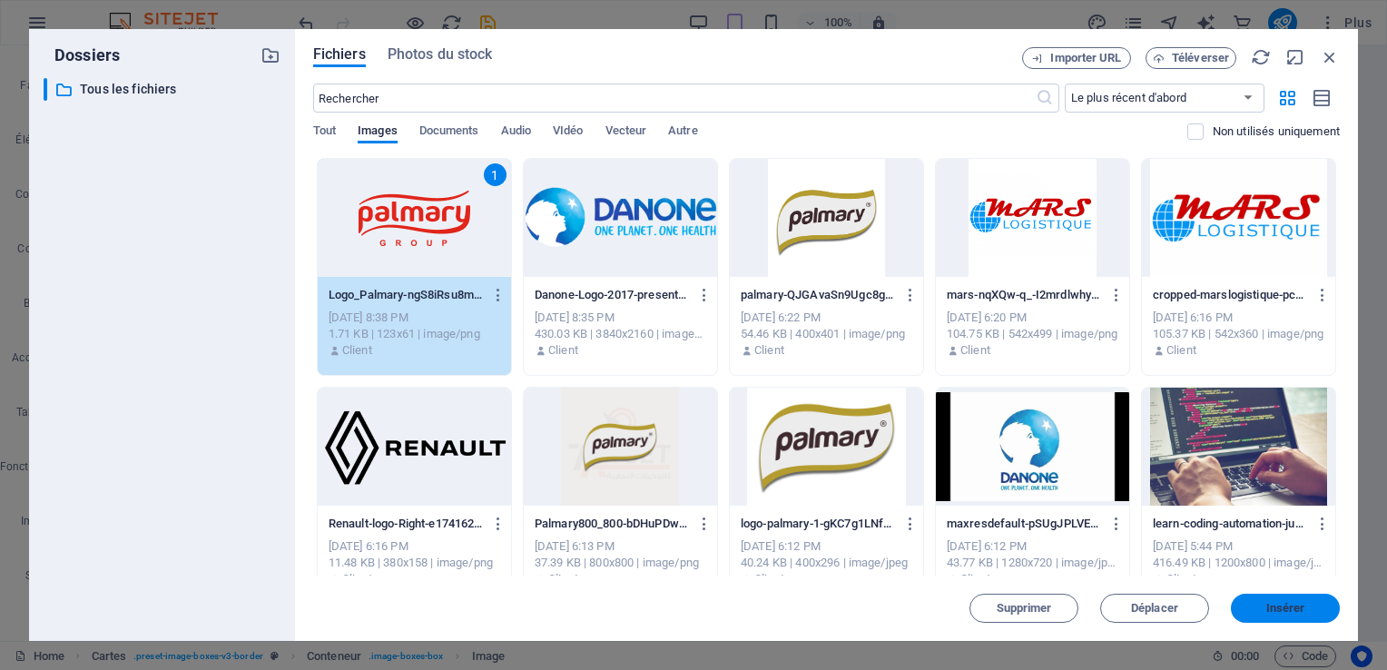
click at [1278, 604] on span "Insérer" at bounding box center [1285, 608] width 39 height 11
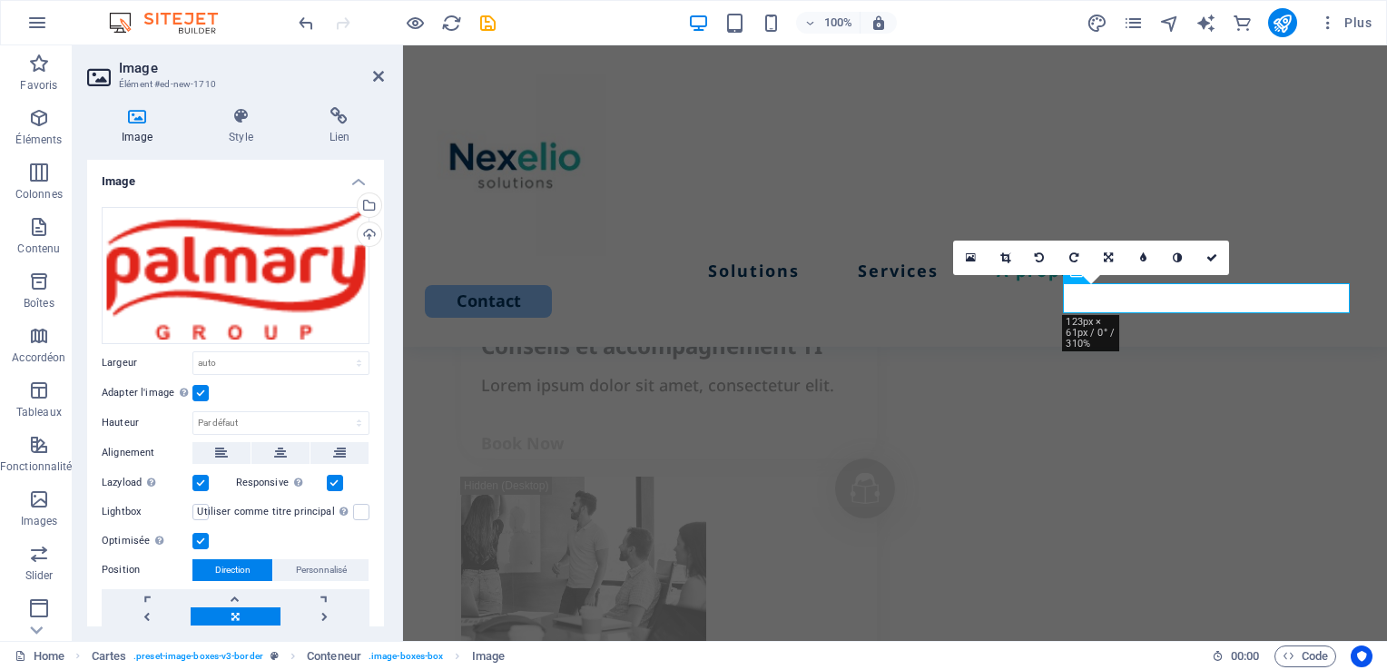
scroll to position [2678, 0]
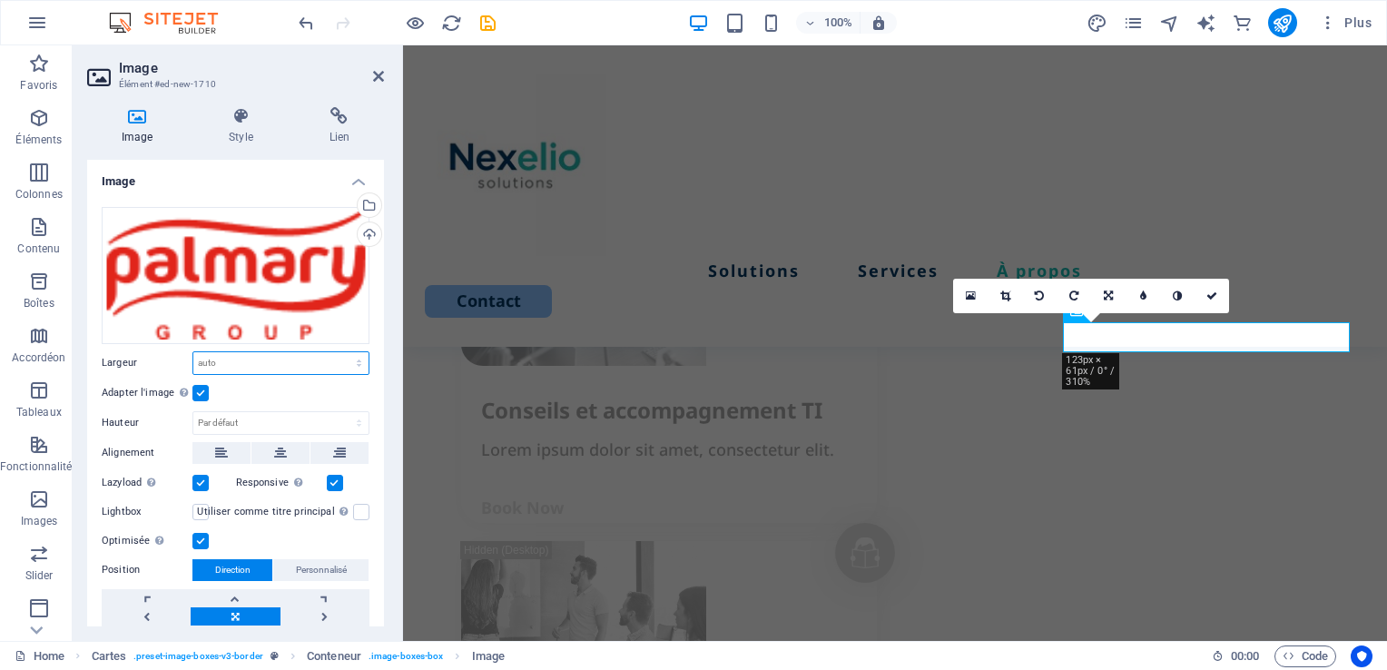
click at [309, 366] on select "Par défaut auto px rem % em vh vw" at bounding box center [280, 363] width 175 height 22
click at [193, 352] on select "Par défaut auto px rem % em vh vw" at bounding box center [280, 363] width 175 height 22
select select "DISABLED_OPTION_VALUE"
click at [250, 423] on select "Par défaut auto px" at bounding box center [280, 423] width 175 height 22
click at [193, 412] on select "Par défaut auto px" at bounding box center [280, 423] width 175 height 22
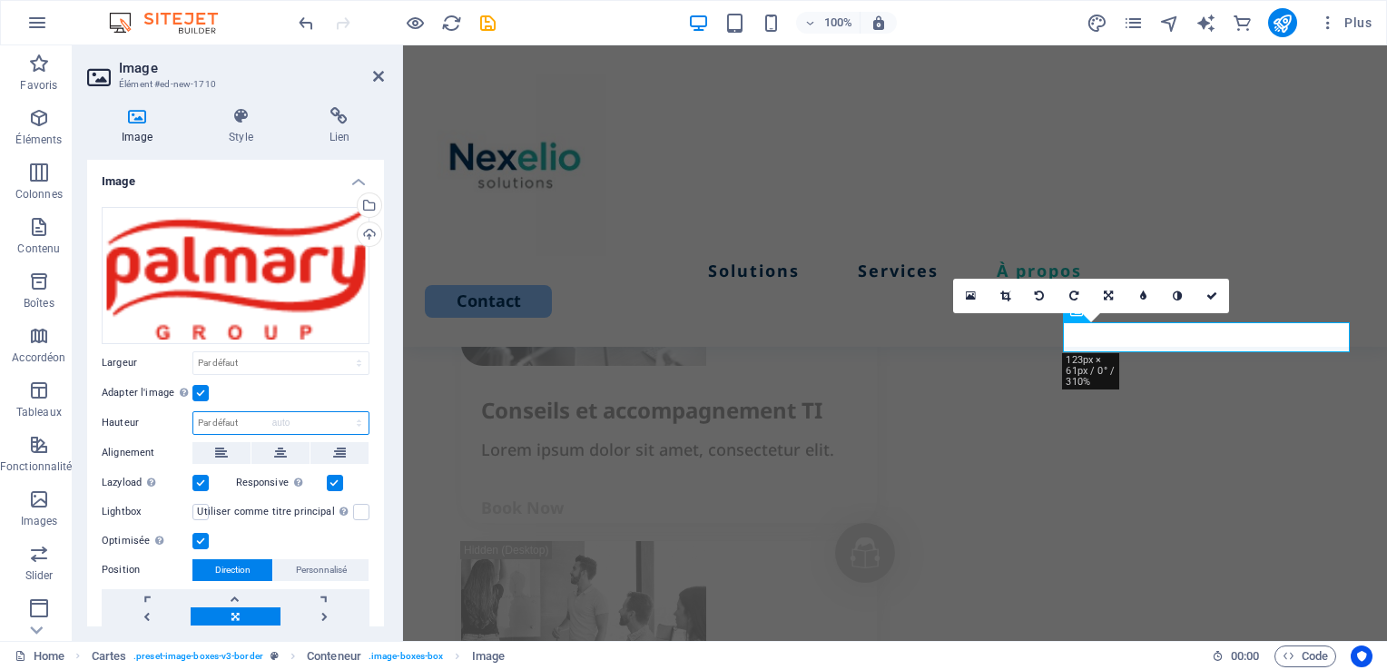
select select "DISABLED_OPTION_VALUE"
click at [363, 235] on div "Téléverser" at bounding box center [367, 235] width 27 height 27
click at [366, 235] on div "Téléverser" at bounding box center [367, 235] width 27 height 27
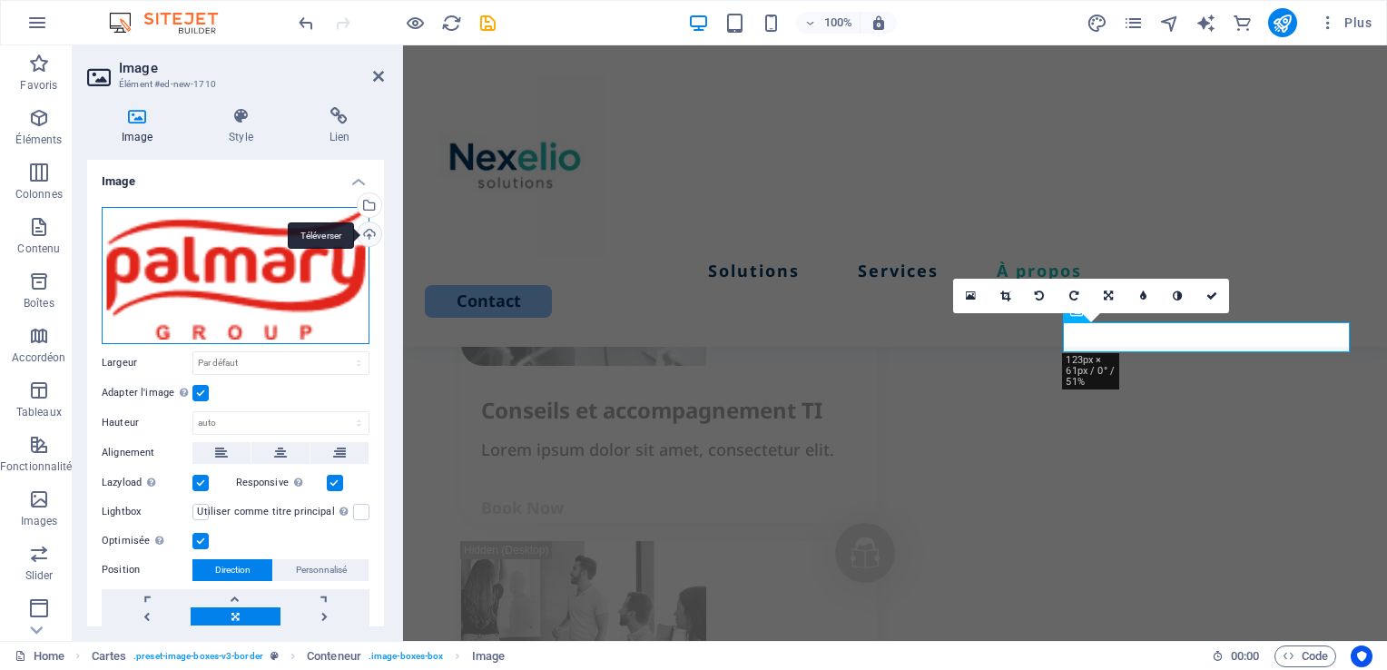
click at [232, 271] on div "Glissez les fichiers ici, cliquez pour choisir les fichiers ou sélectionnez les…" at bounding box center [236, 275] width 268 height 137
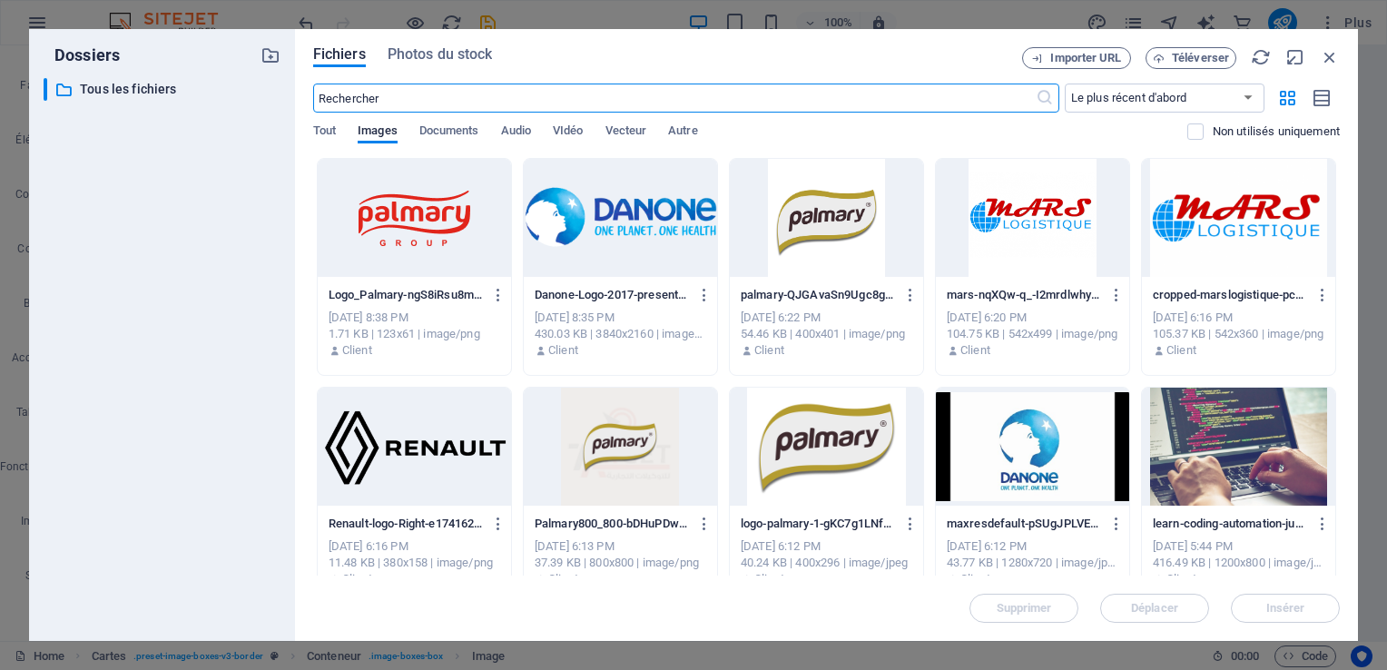
scroll to position [3512, 0]
click at [1063, 64] on button "Importer URL" at bounding box center [1076, 58] width 109 height 22
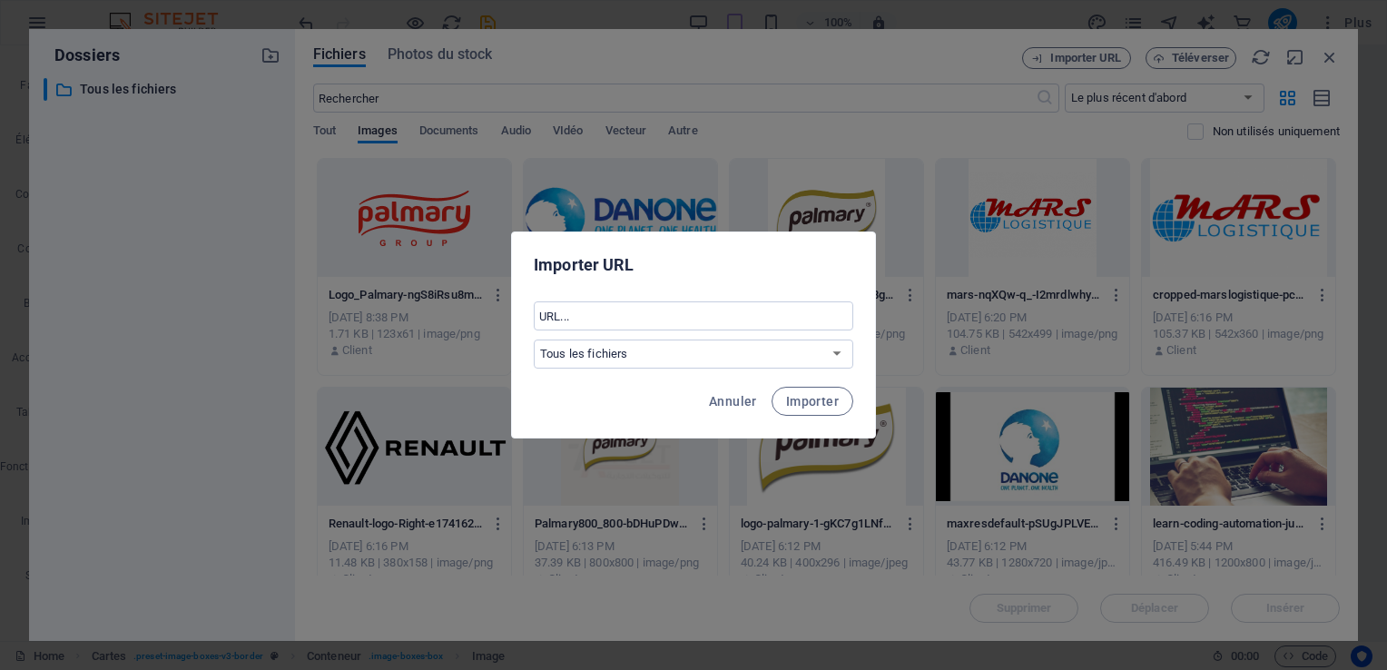
click at [563, 332] on div "​ Tous les fichiers" at bounding box center [693, 334] width 319 height 67
click at [559, 314] on input "text" at bounding box center [693, 315] width 319 height 29
paste input "https://media.licdn.com/dms/image/v2/C4D0BAQE4pEJNQM7YwA/company-logo_200_200/c…"
type input "https://media.licdn.com/dms/image/v2/C4D0BAQE4pEJNQM7YwA/company-logo_200_200/c…"
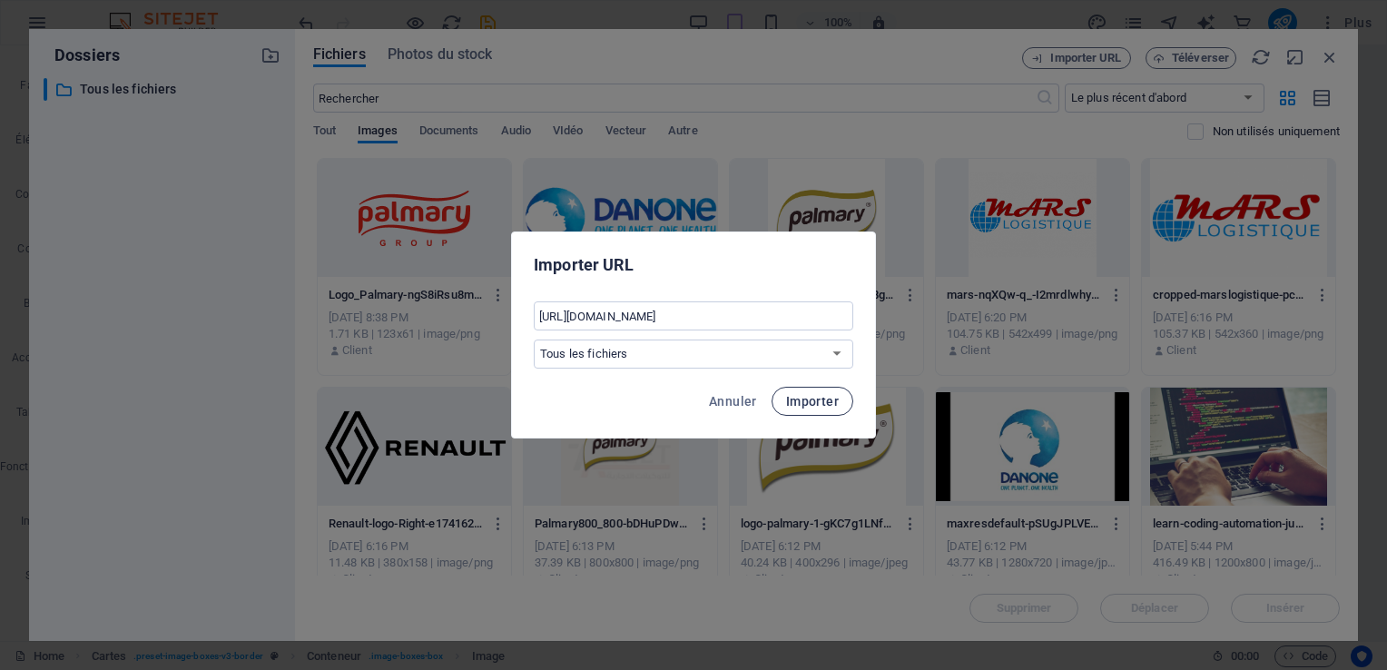
click at [830, 405] on span "Importer" at bounding box center [812, 401] width 53 height 15
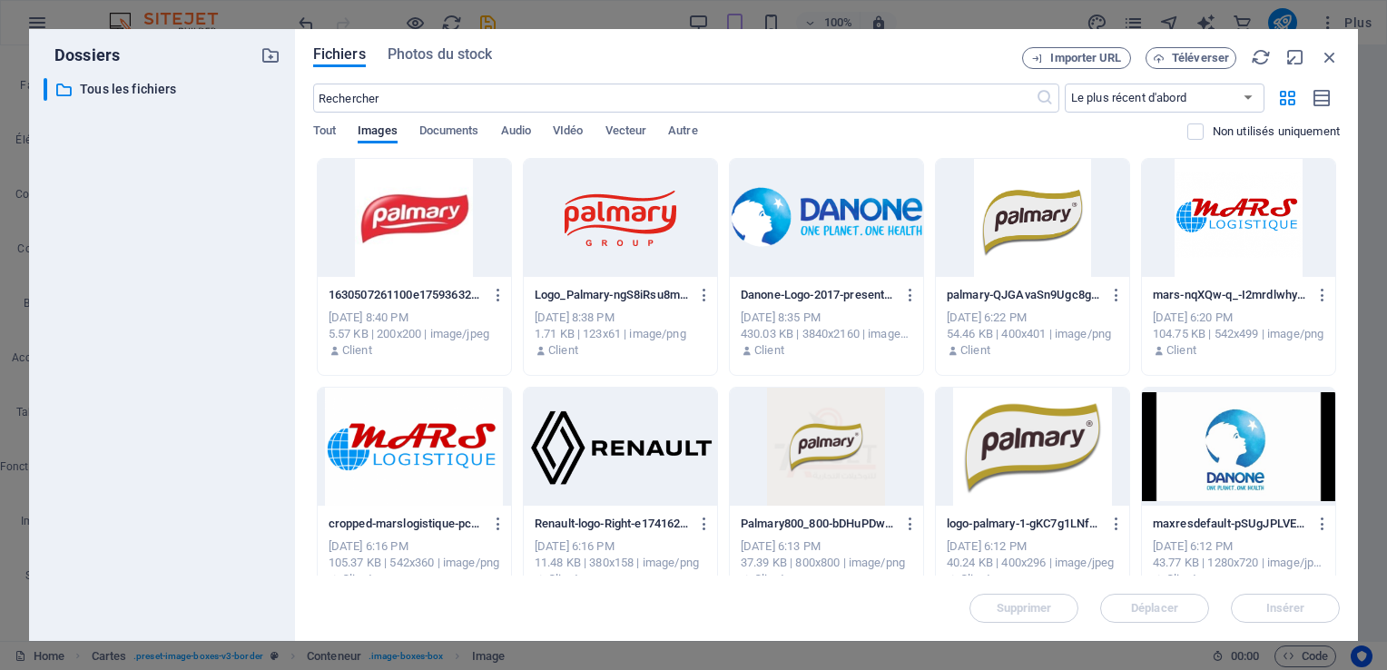
click at [414, 263] on div at bounding box center [414, 218] width 193 height 118
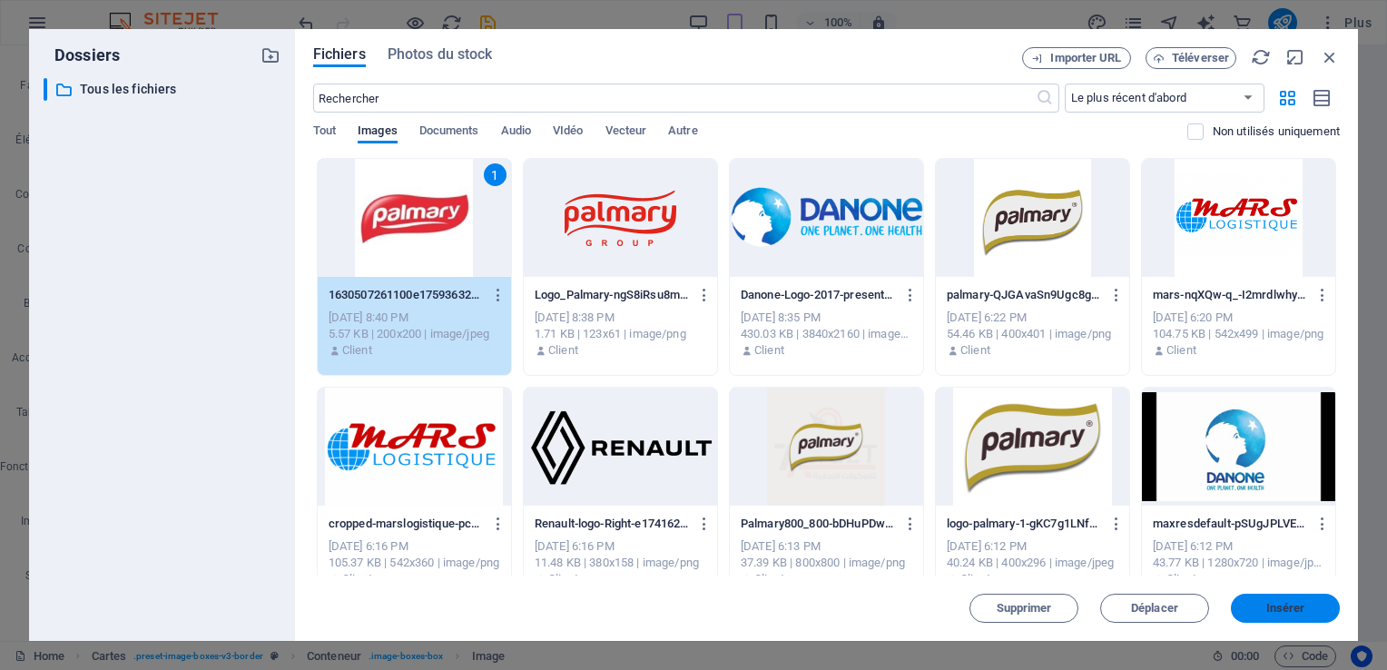
click at [1283, 608] on span "Insérer" at bounding box center [1285, 608] width 39 height 11
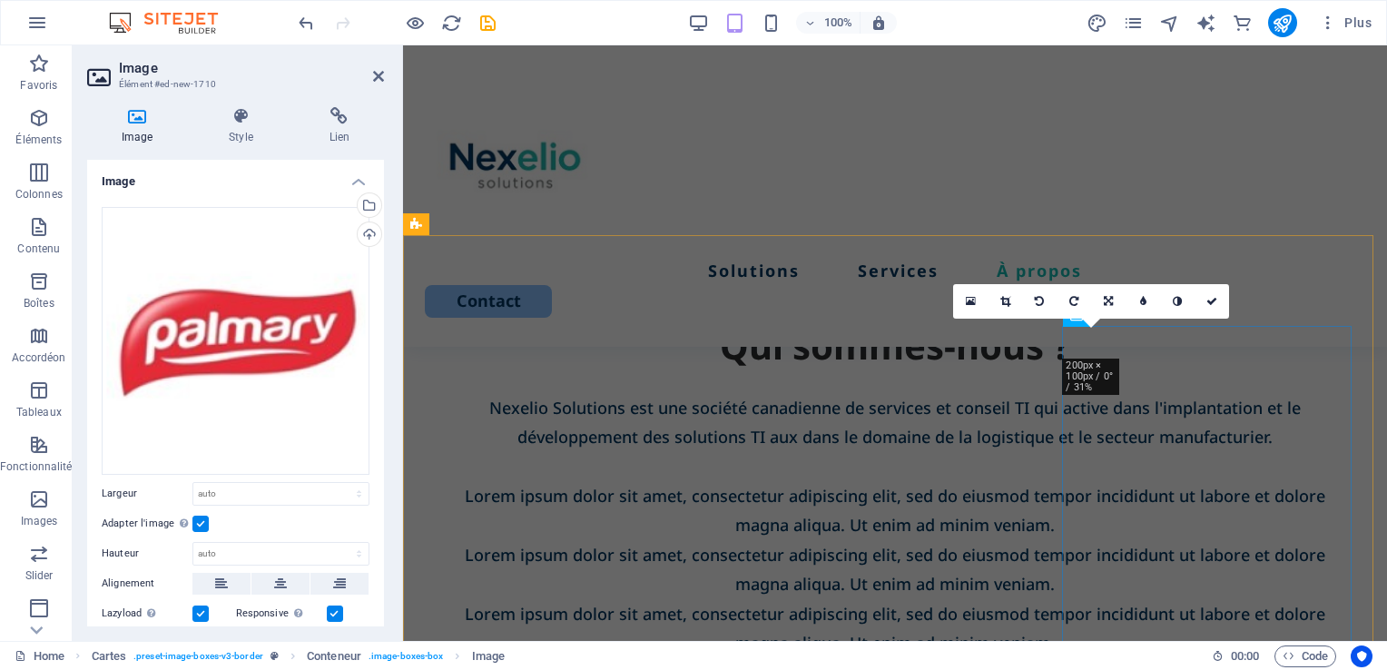
scroll to position [2672, 0]
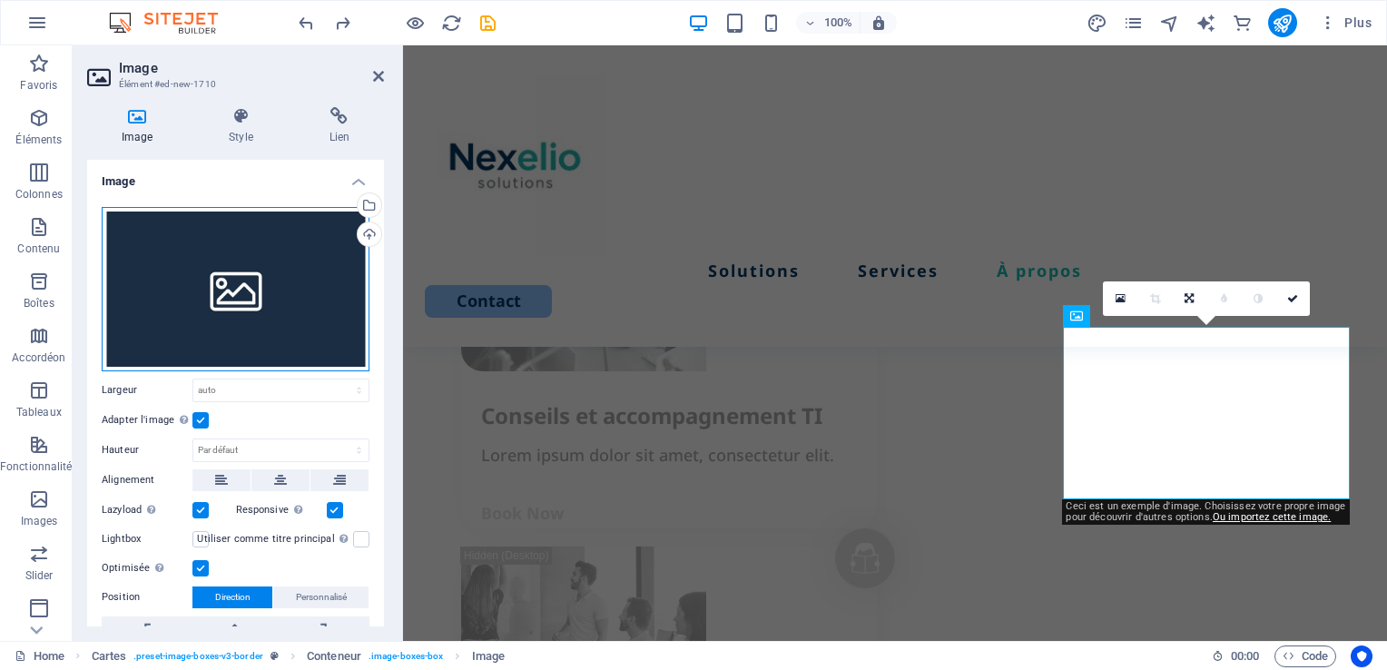
click at [245, 260] on div "Glissez les fichiers ici, cliquez pour choisir les fichiers ou sélectionnez les…" at bounding box center [236, 289] width 268 height 164
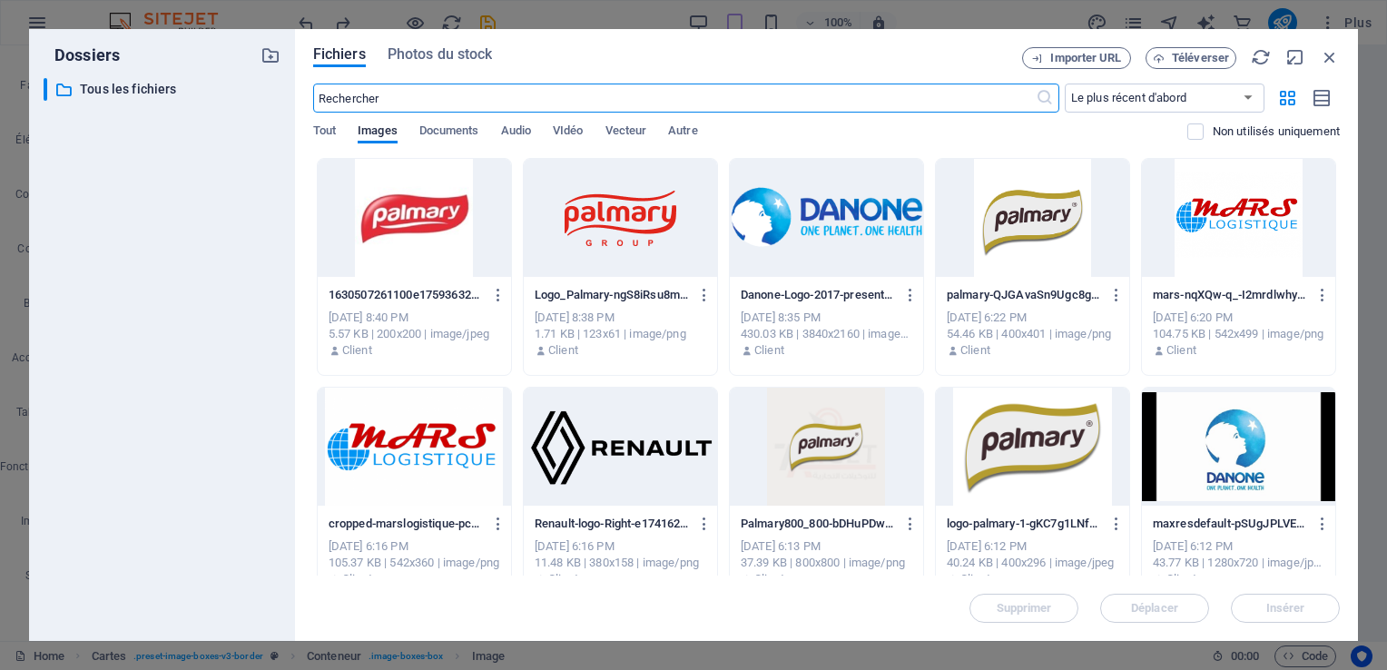
scroll to position [3537, 0]
click at [430, 238] on div at bounding box center [414, 218] width 193 height 118
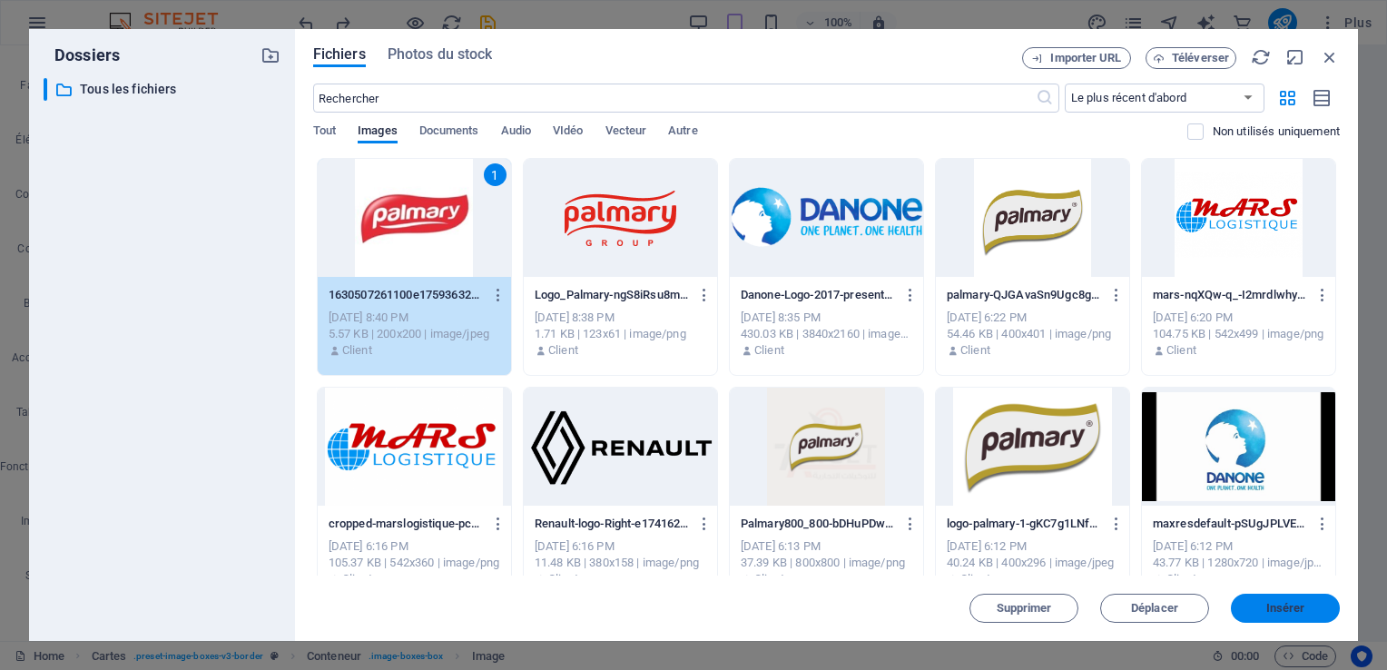
click at [1285, 608] on span "Insérer" at bounding box center [1285, 608] width 39 height 11
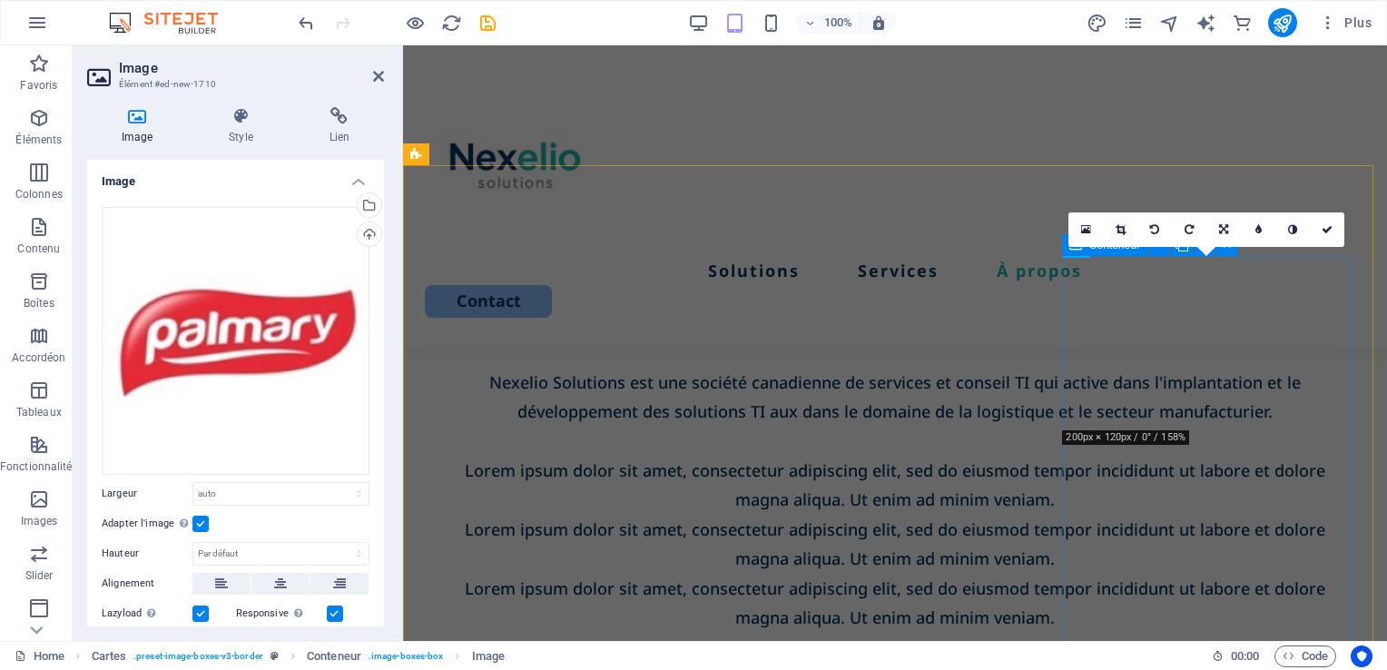
scroll to position [2742, 0]
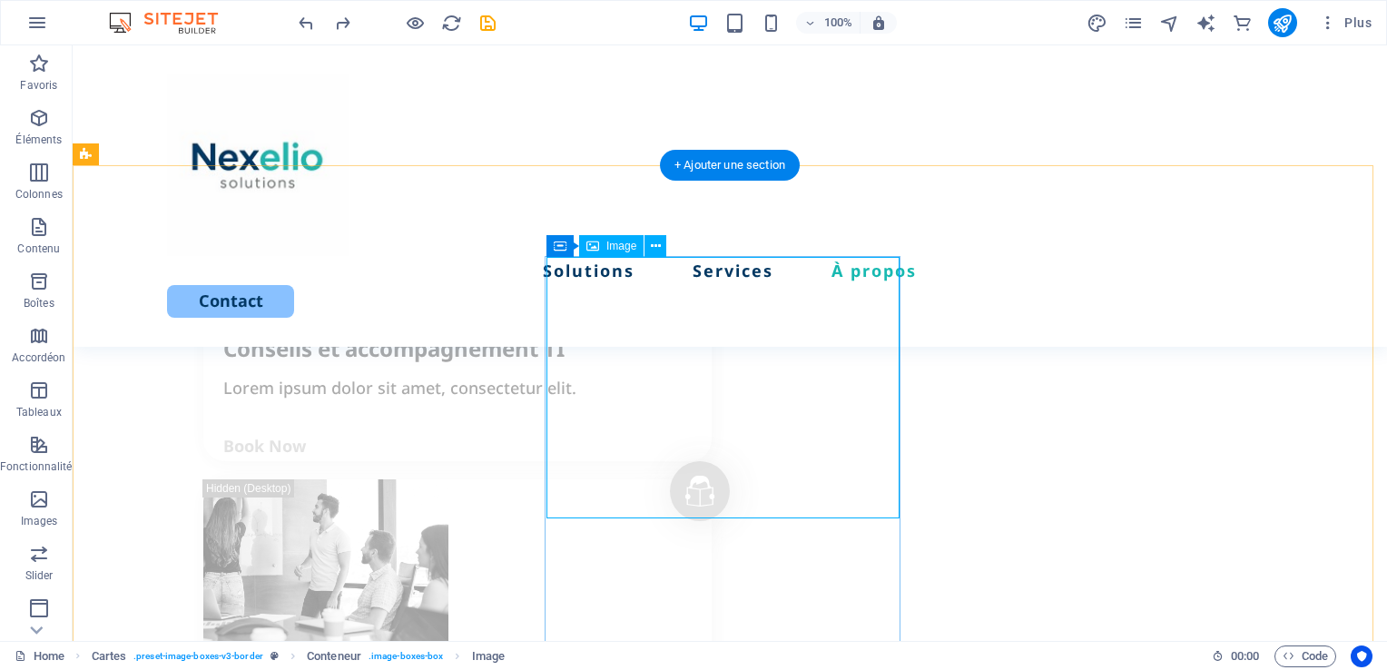
scroll to position [2595, 0]
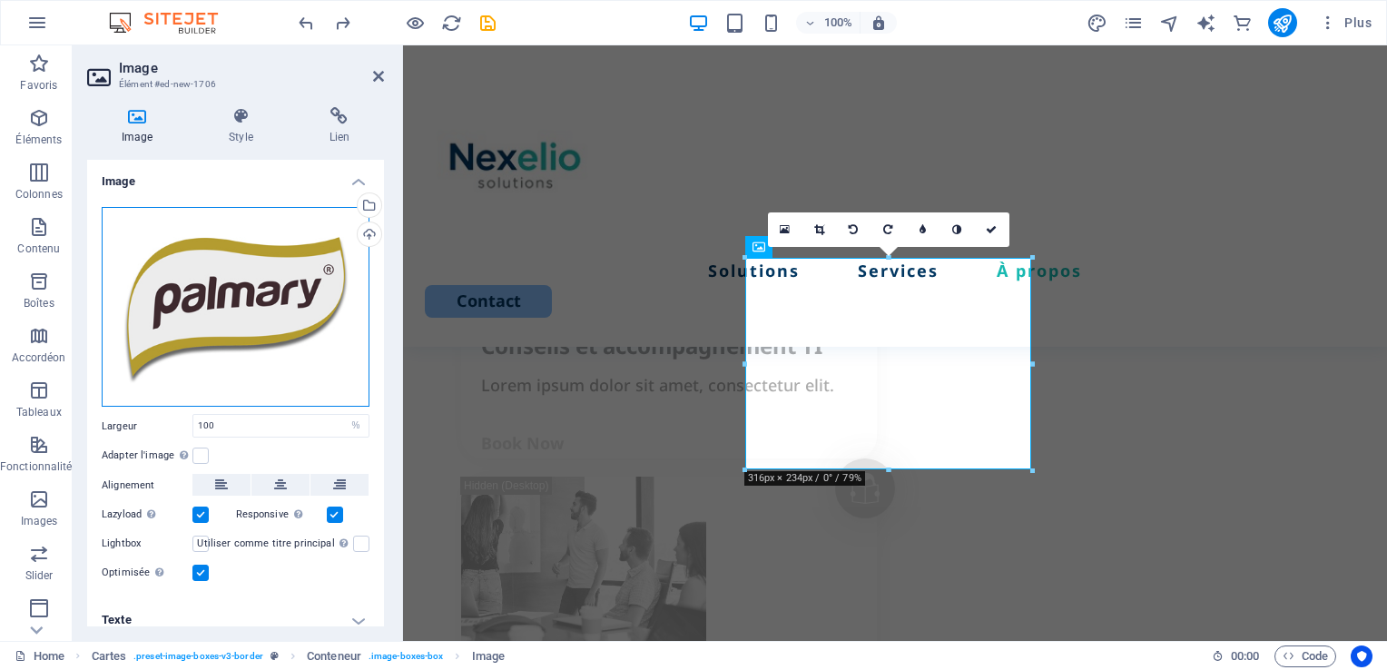
click at [270, 309] on div "Glissez les fichiers ici, cliquez pour choisir les fichiers ou sélectionnez les…" at bounding box center [236, 307] width 268 height 201
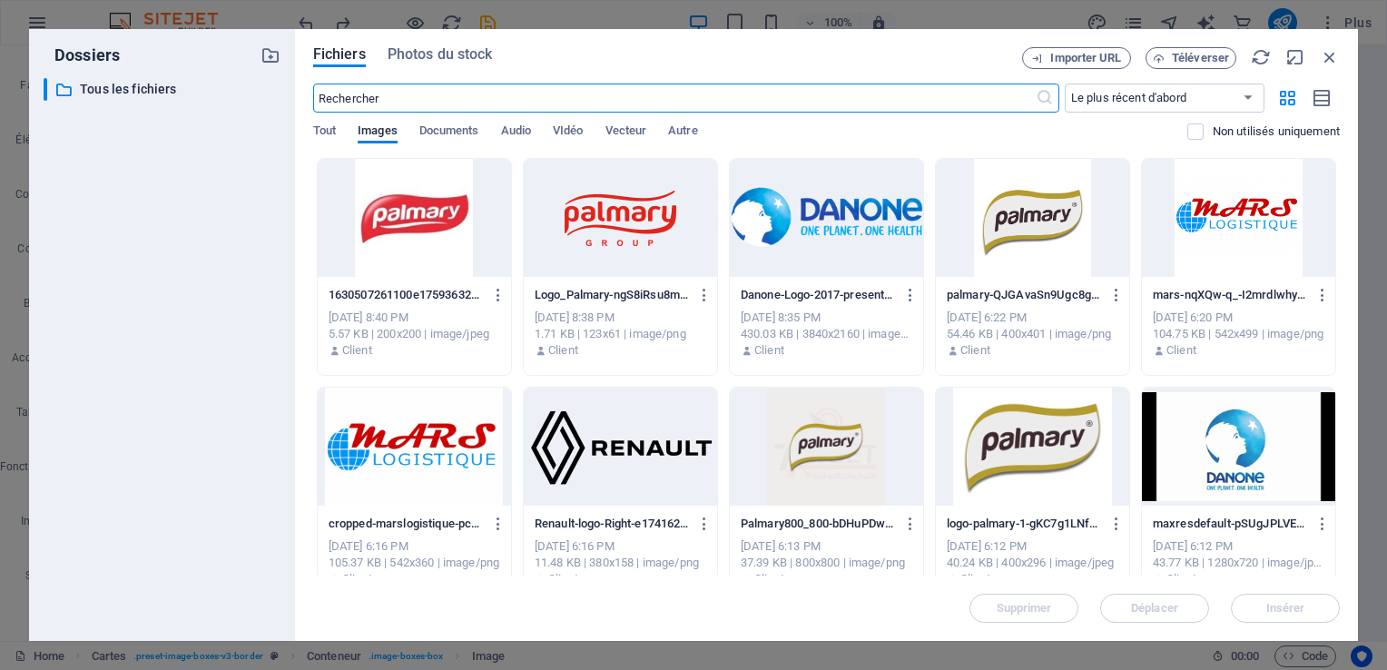
scroll to position [3546, 0]
click at [417, 226] on div at bounding box center [414, 218] width 193 height 118
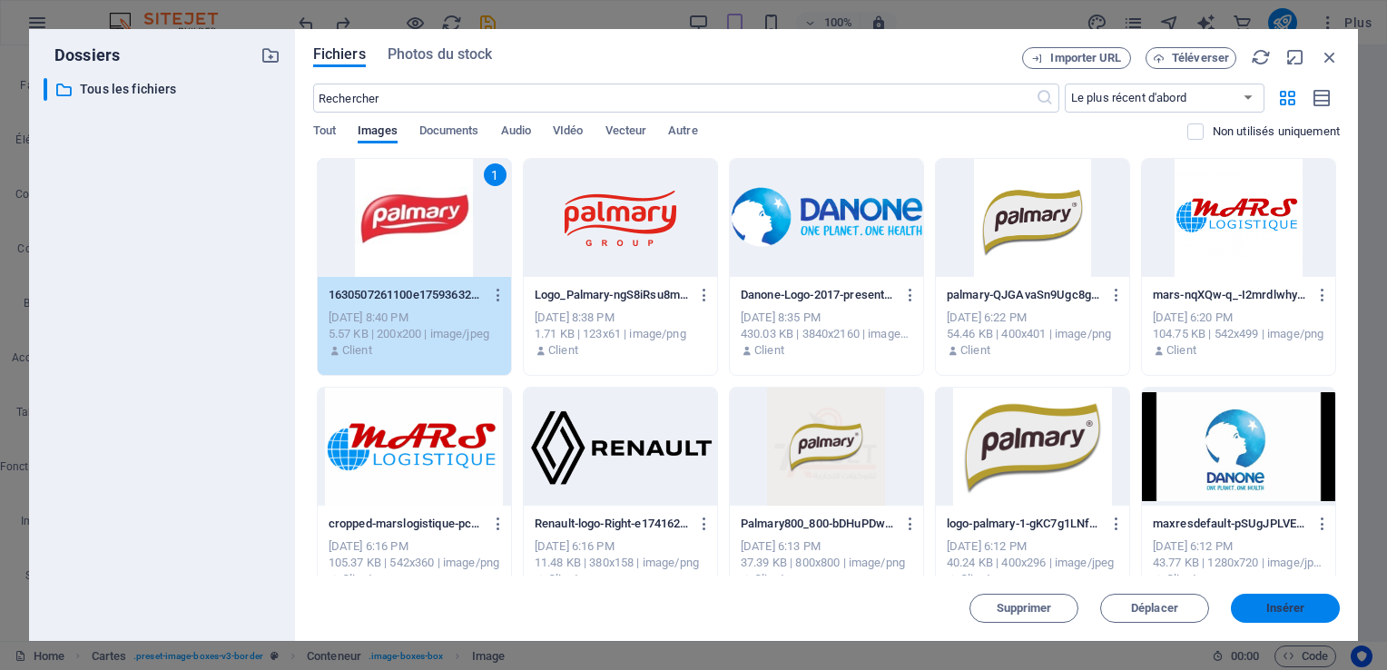
click at [1278, 612] on span "Insérer" at bounding box center [1285, 608] width 39 height 11
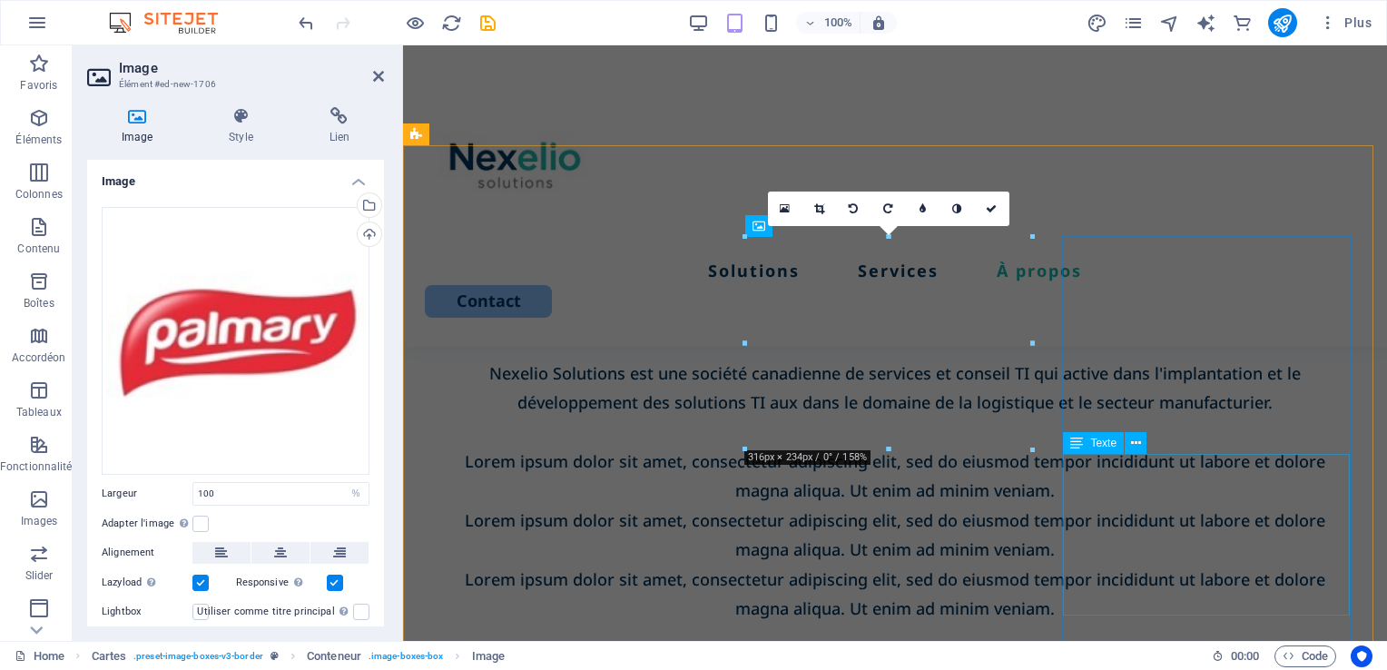
scroll to position [2762, 0]
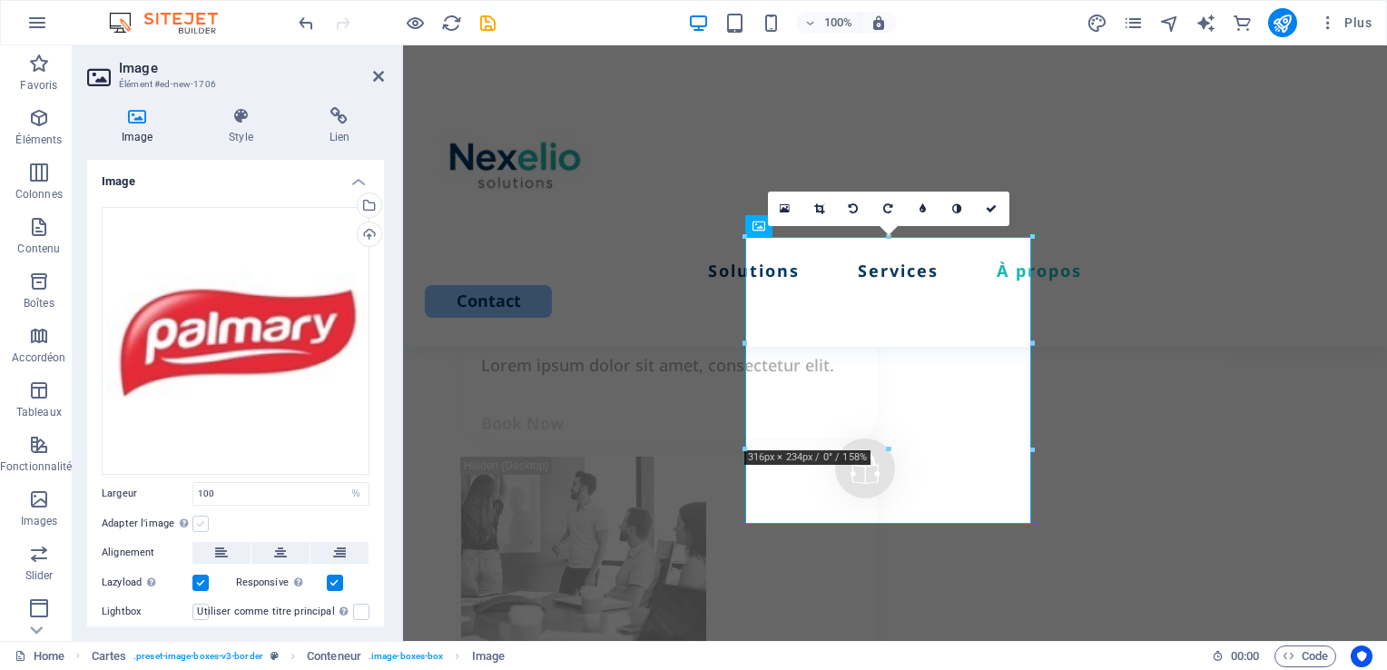
click at [205, 522] on label at bounding box center [200, 523] width 16 height 16
click at [0, 0] on input "Adapter l'image Adapter automatiquement l'image à une largeur et une hauteur fi…" at bounding box center [0, 0] width 0 height 0
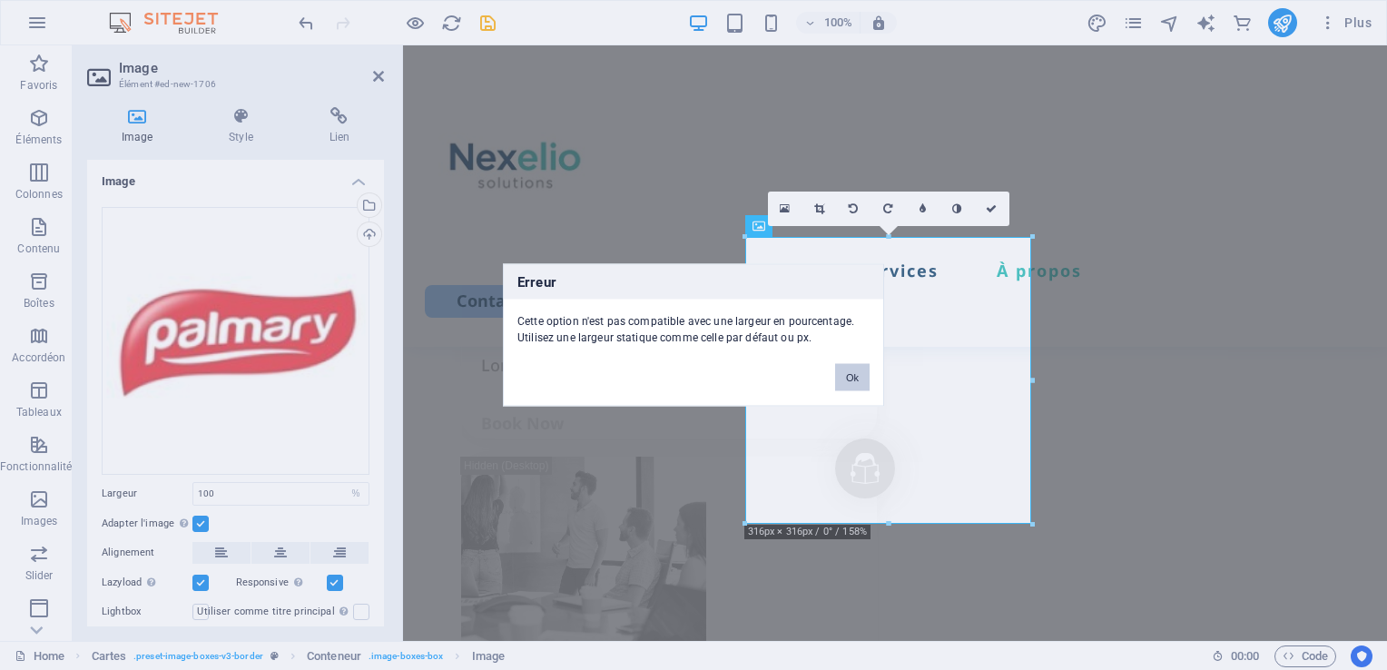
click at [863, 372] on button "Ok" at bounding box center [852, 377] width 34 height 27
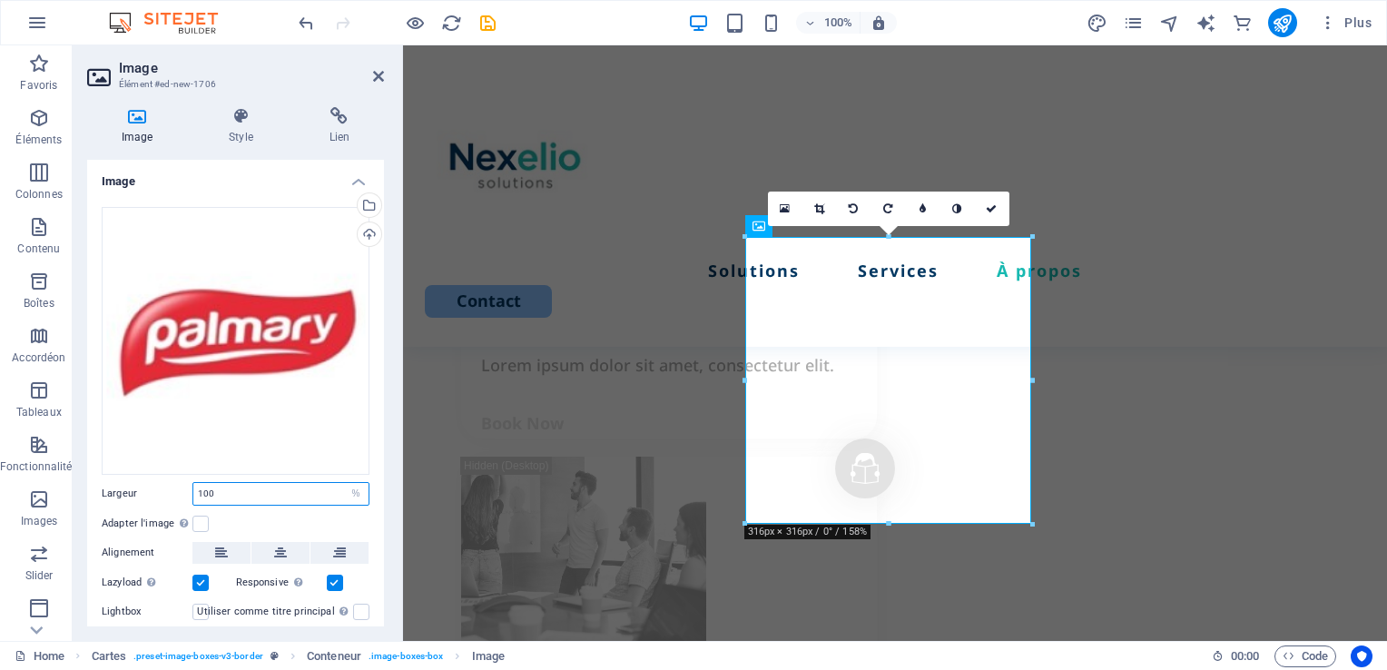
click at [301, 489] on input "100" at bounding box center [280, 494] width 175 height 22
click at [309, 488] on input "100" at bounding box center [280, 494] width 175 height 22
click at [347, 489] on select "Par défaut auto px rem % em vh vw" at bounding box center [355, 494] width 25 height 22
select select "auto"
click at [343, 483] on select "Par défaut auto px rem % em vh vw" at bounding box center [355, 494] width 25 height 22
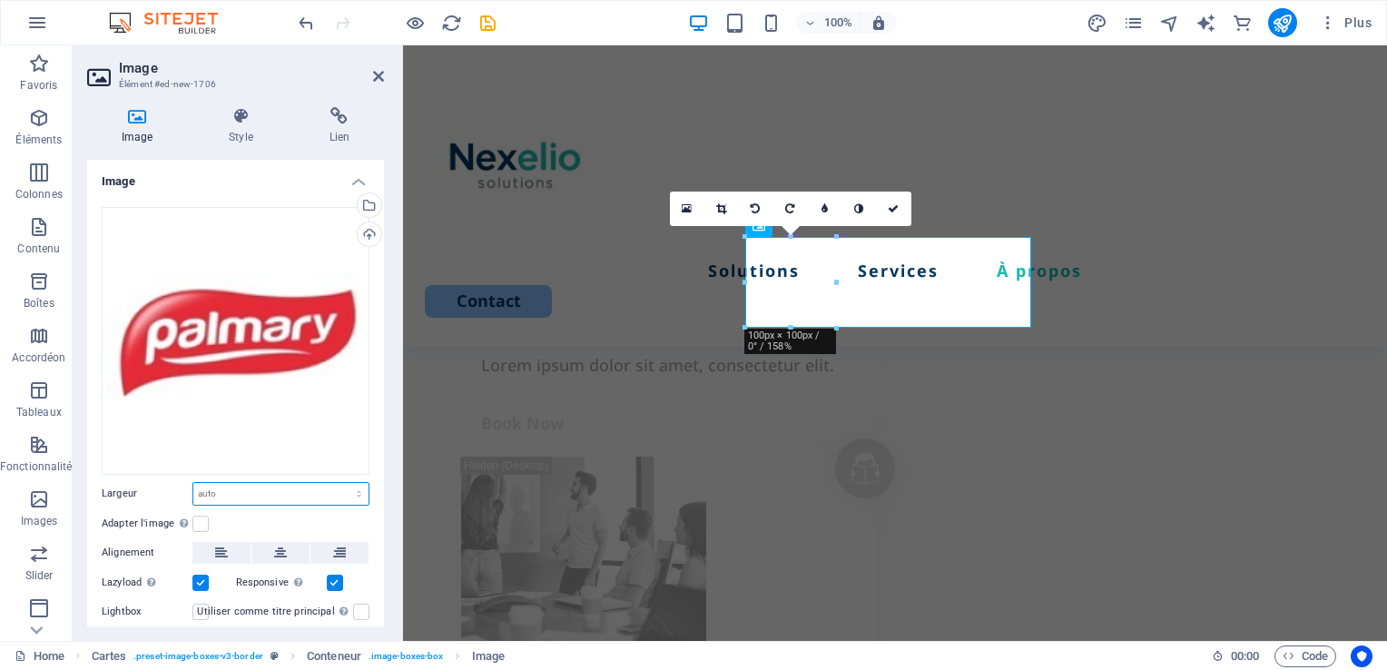
click at [316, 484] on select "Par défaut auto px rem % em vh vw" at bounding box center [280, 494] width 175 height 22
click at [186, 504] on div "Adapter automatiquement l'image à une largeur et une hauteur fixes" at bounding box center [236, 484] width 145 height 54
click at [0, 0] on input "Adapter l'image Adapter automatiquement l'image à une largeur et une hauteur fi…" at bounding box center [0, 0] width 0 height 0
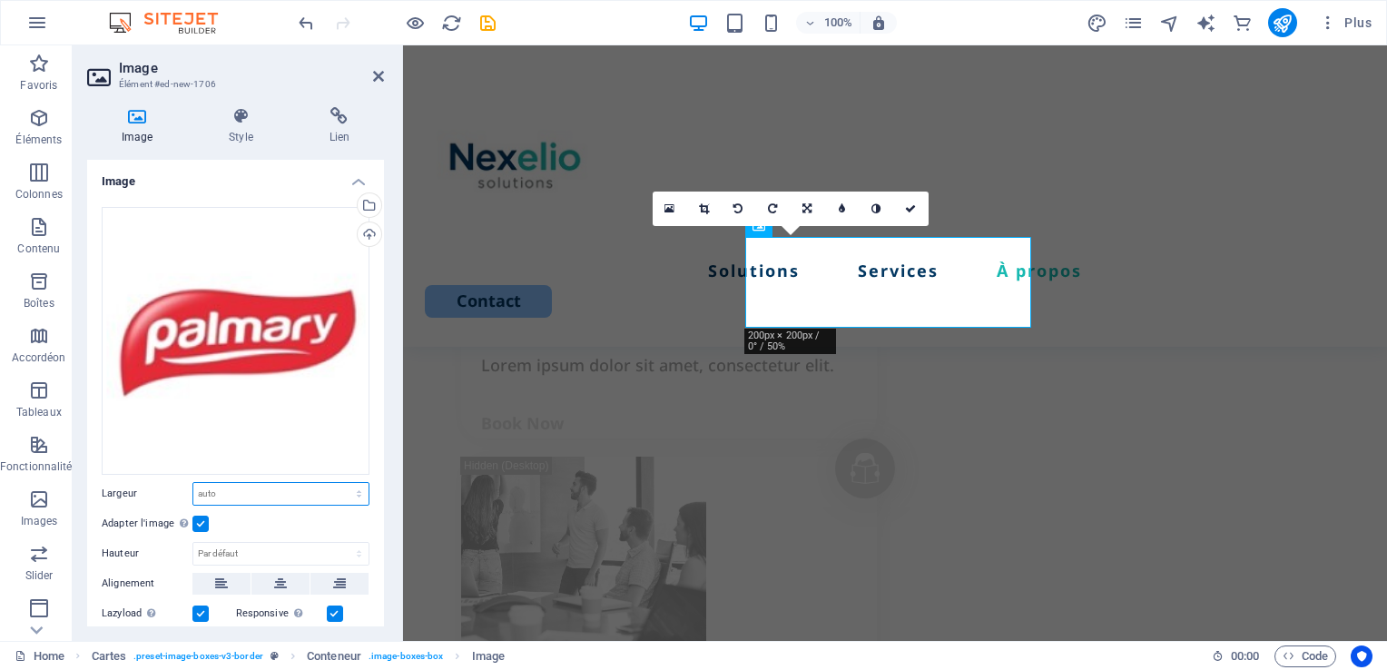
click at [242, 492] on select "Par défaut auto px rem % em vh vw" at bounding box center [280, 494] width 175 height 22
click at [193, 483] on select "Par défaut auto px rem % em vh vw" at bounding box center [280, 494] width 175 height 22
select select "DISABLED_OPTION_VALUE"
click at [207, 524] on label at bounding box center [200, 523] width 16 height 16
click at [0, 0] on input "Adapter l'image Adapter automatiquement l'image à une largeur et une hauteur fi…" at bounding box center [0, 0] width 0 height 0
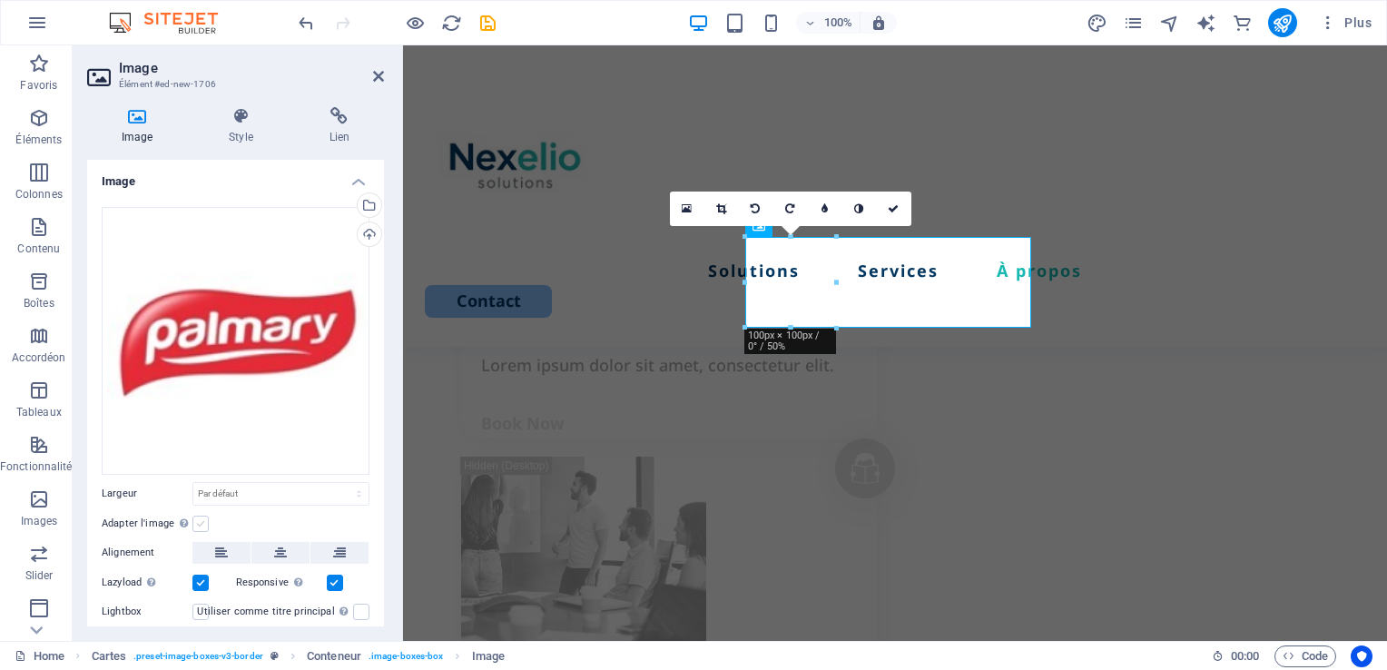
click at [201, 520] on label at bounding box center [200, 523] width 16 height 16
click at [0, 0] on input "Adapter l'image Adapter automatiquement l'image à une largeur et une hauteur fi…" at bounding box center [0, 0] width 0 height 0
type input "100"
select select "%"
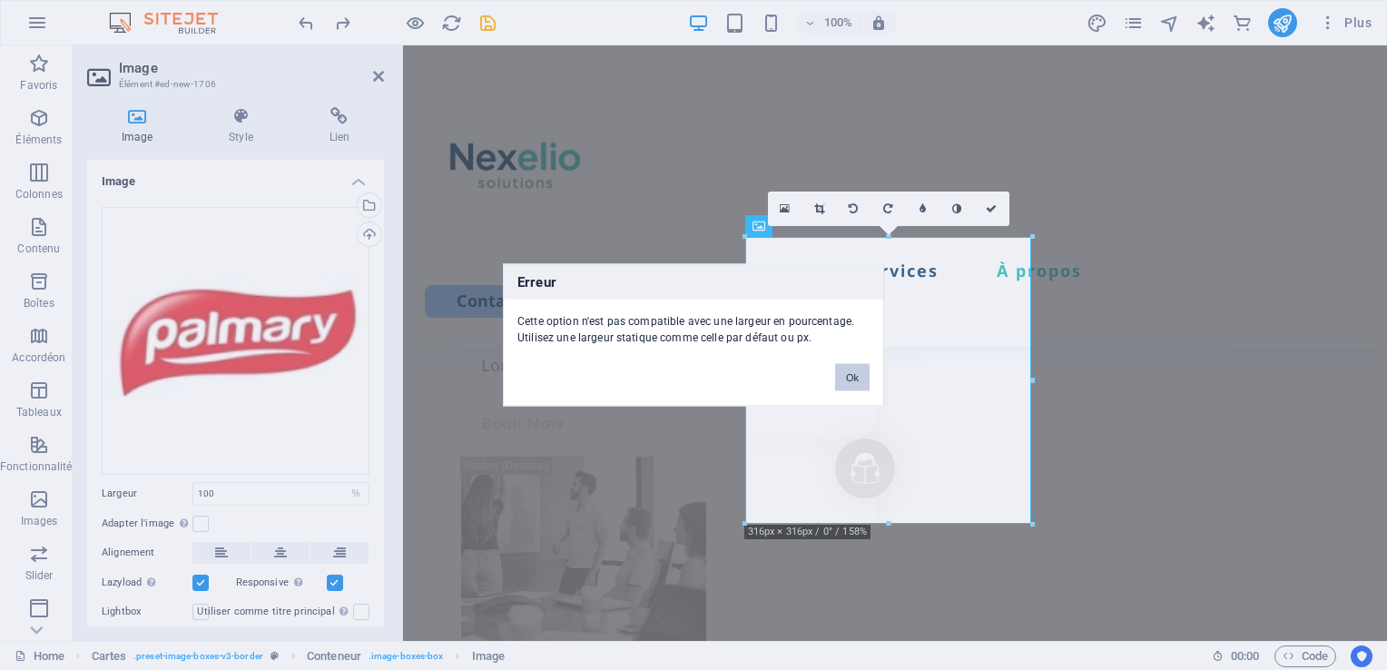
click at [849, 372] on button "Ok" at bounding box center [852, 377] width 34 height 27
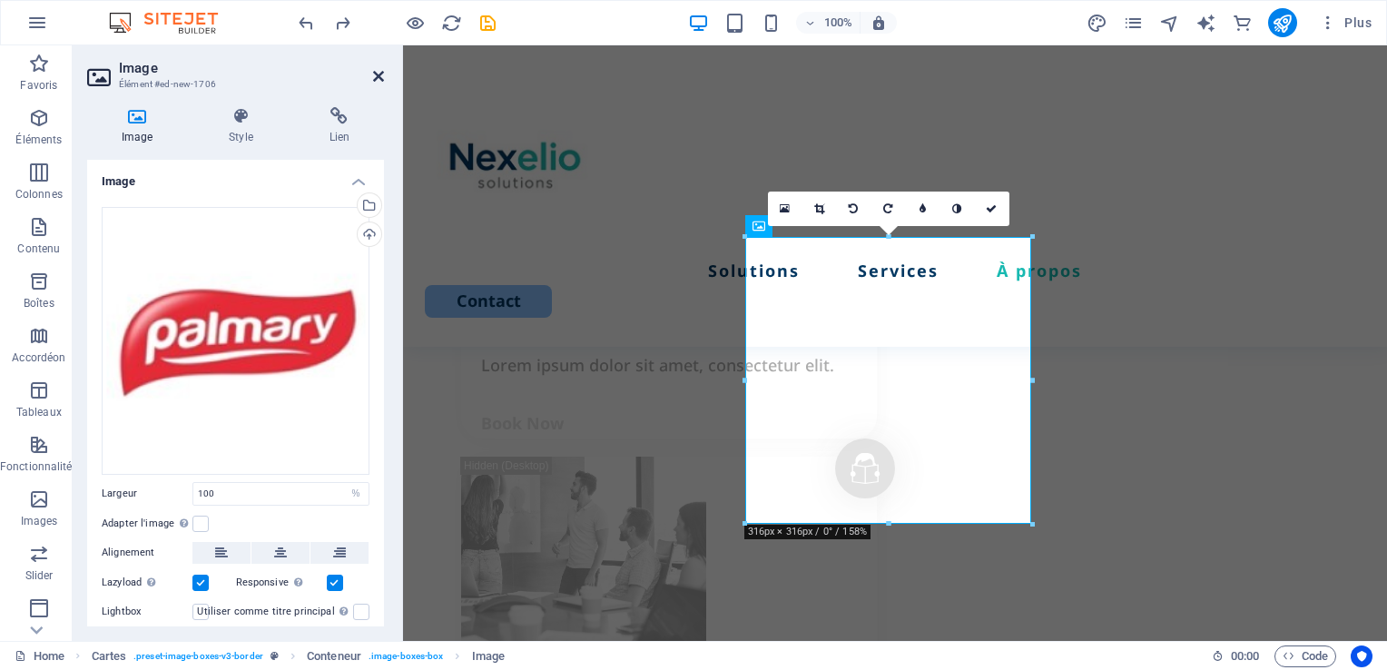
click at [380, 78] on icon at bounding box center [378, 76] width 11 height 15
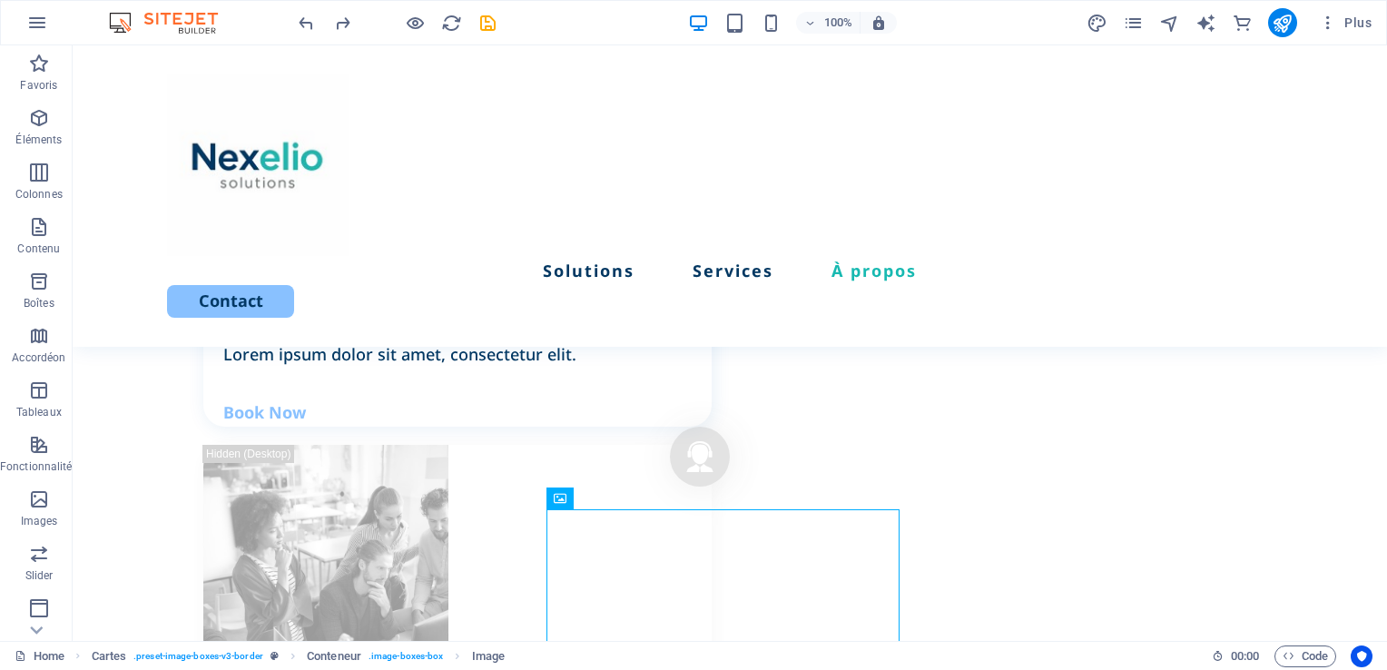
scroll to position [2344, 0]
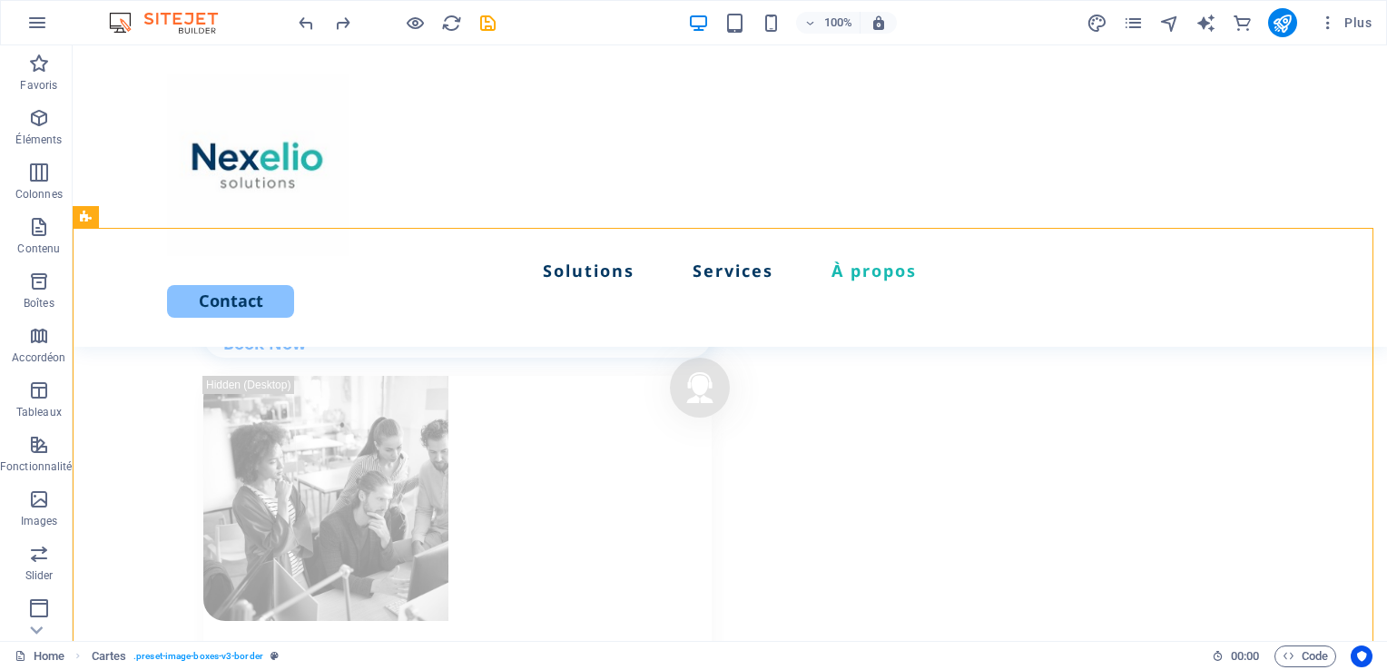
scroll to position [2590, 0]
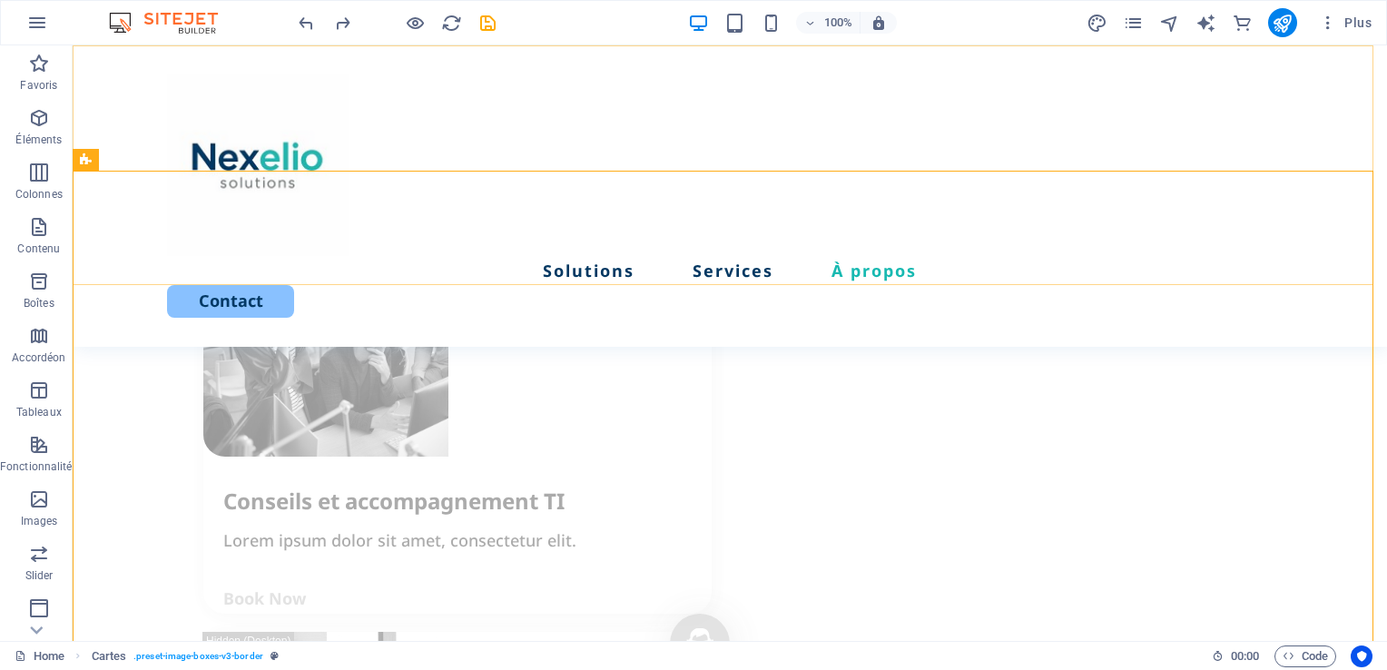
click at [1023, 222] on div "Solutions Services À propos Contact" at bounding box center [730, 195] width 1314 height 301
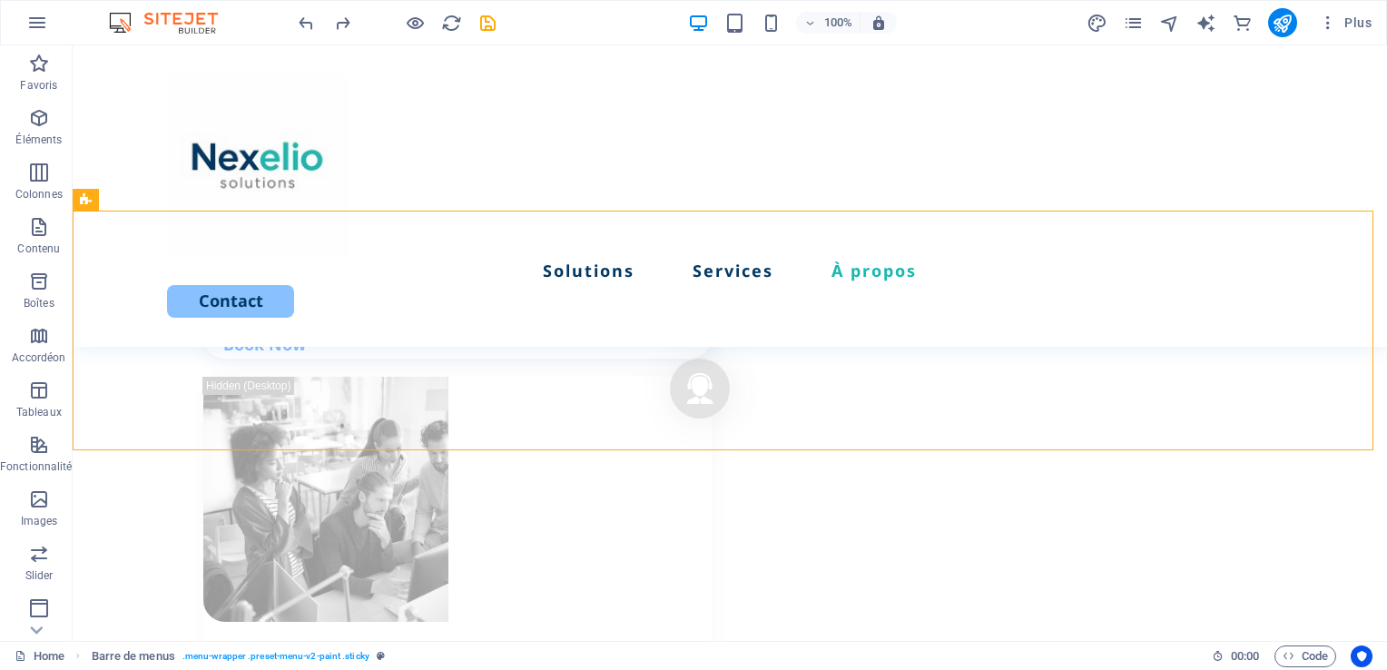
scroll to position [2331, 0]
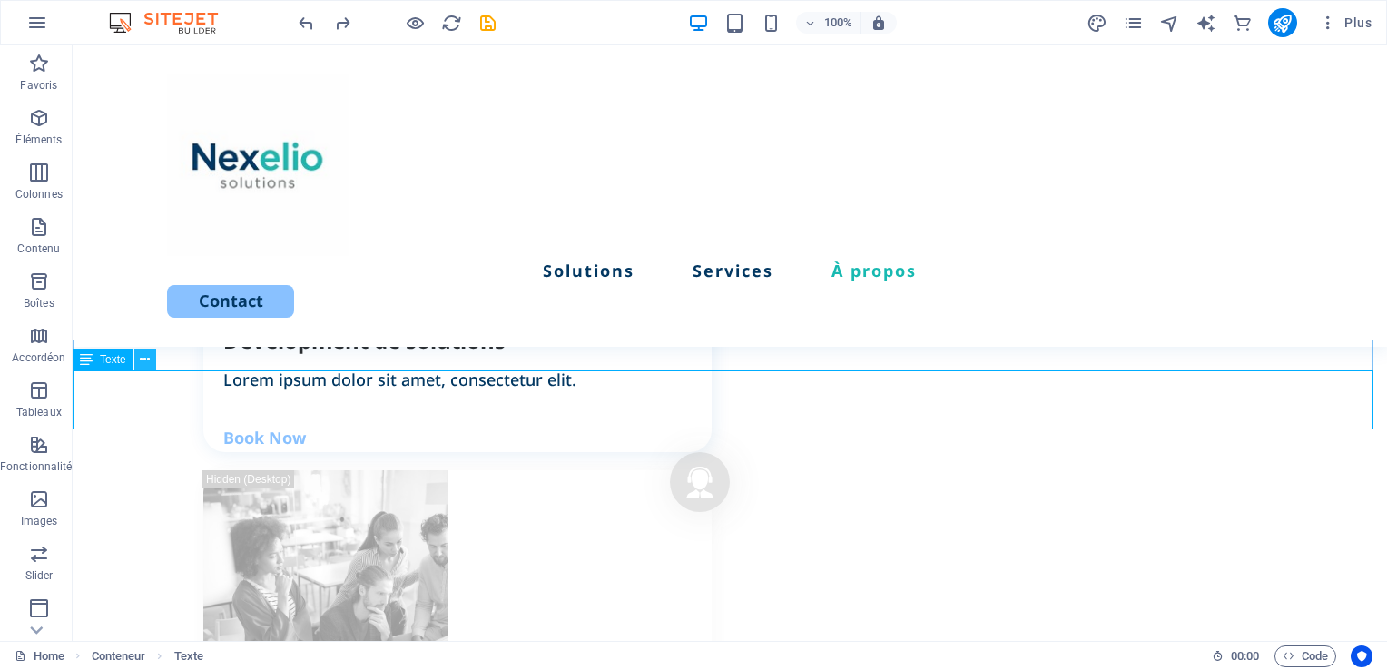
click at [142, 358] on icon at bounding box center [145, 359] width 10 height 19
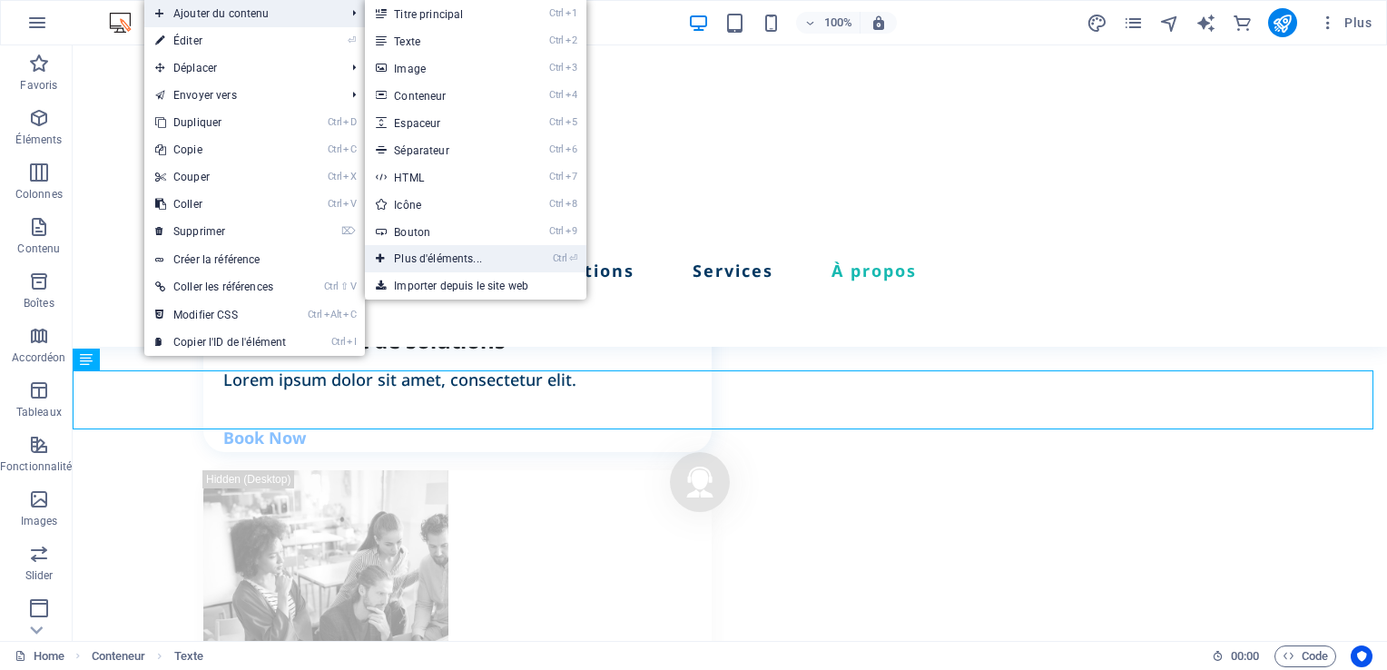
click at [443, 263] on link "Ctrl ⏎ Plus d'éléments..." at bounding box center [441, 258] width 153 height 27
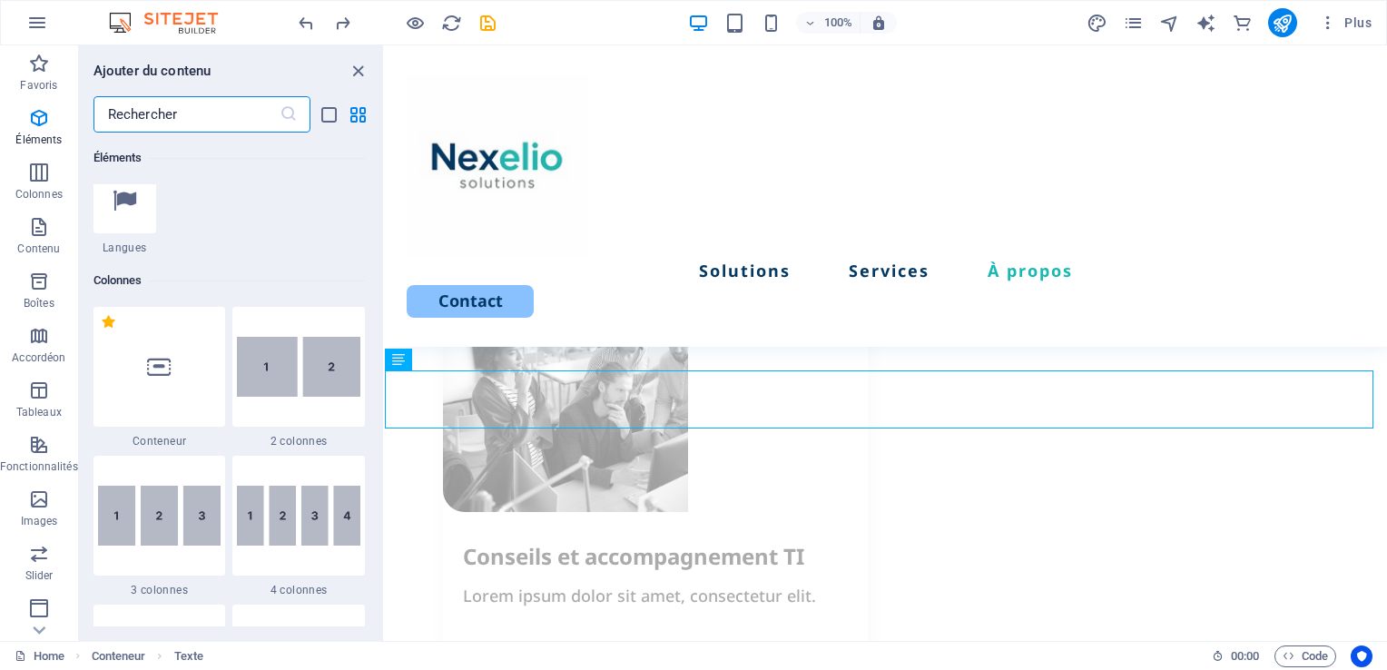
scroll to position [695, 0]
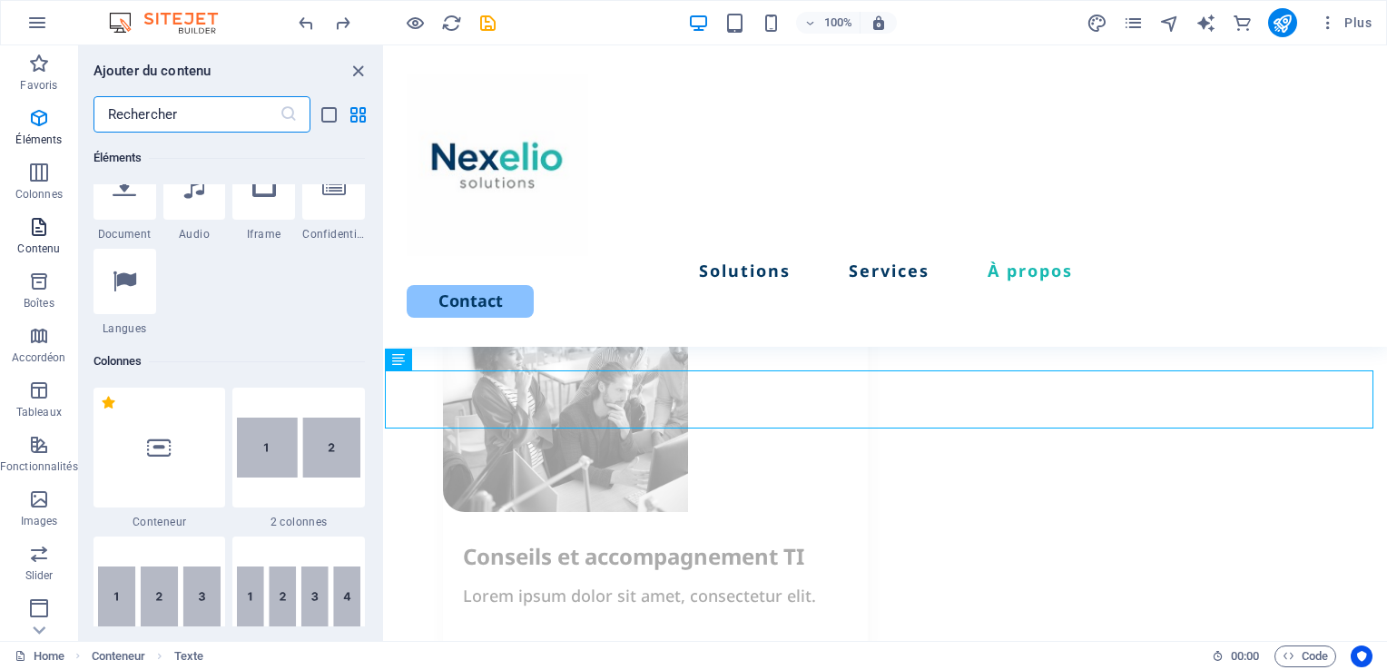
click at [40, 233] on icon "button" at bounding box center [39, 227] width 22 height 22
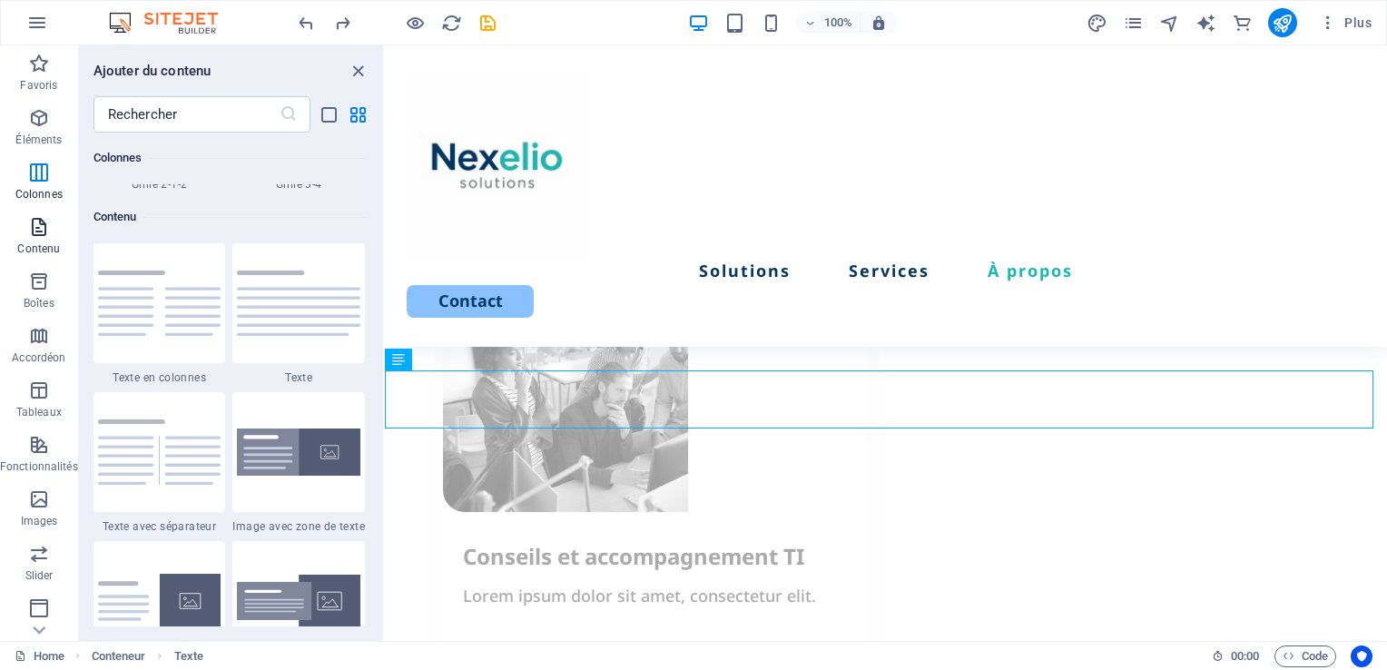
scroll to position [3175, 0]
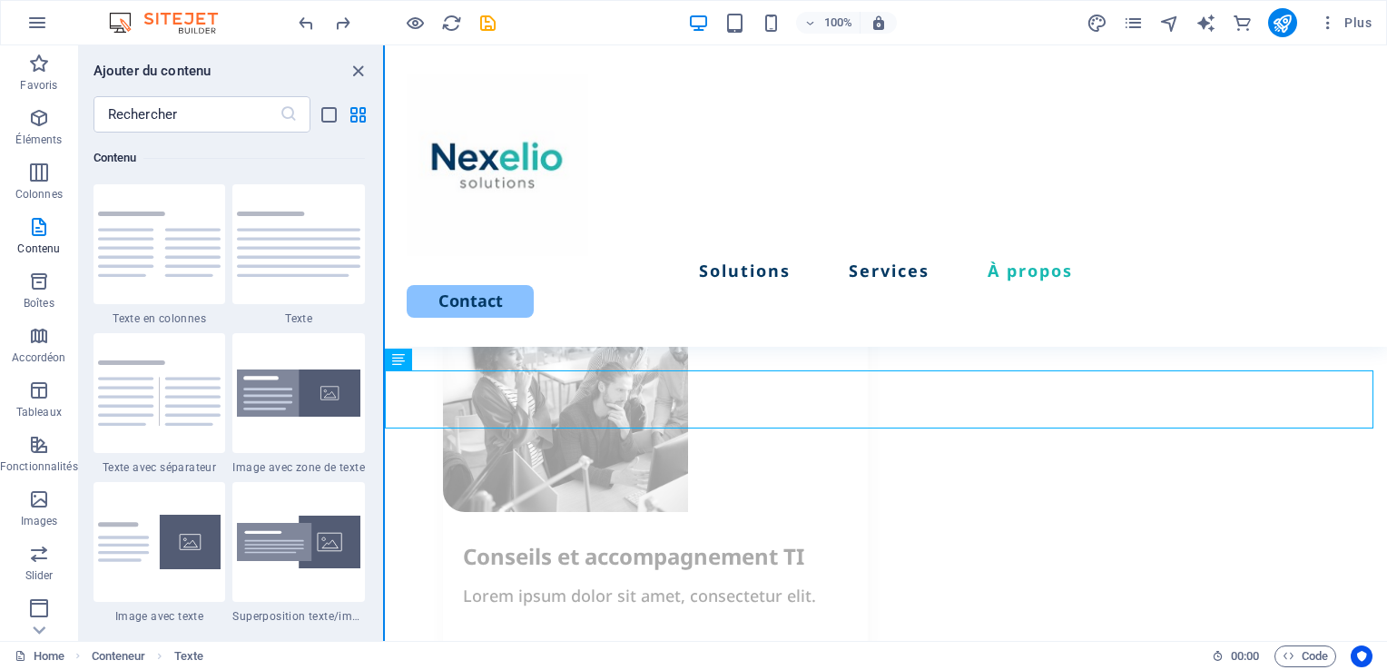
drag, startPoint x: 378, startPoint y: 227, endPoint x: 384, endPoint y: 235, distance: 9.8
click at [384, 235] on div "Favoris Éléments Colonnes Contenu Boîtes Accordéon Tableaux Fonctionnalités Ima…" at bounding box center [192, 342] width 385 height 595
click at [381, 238] on div "Favoris 1 Star Titre principal 1 Star Conteneur Éléments 1 Star Titre principal…" at bounding box center [231, 379] width 304 height 494
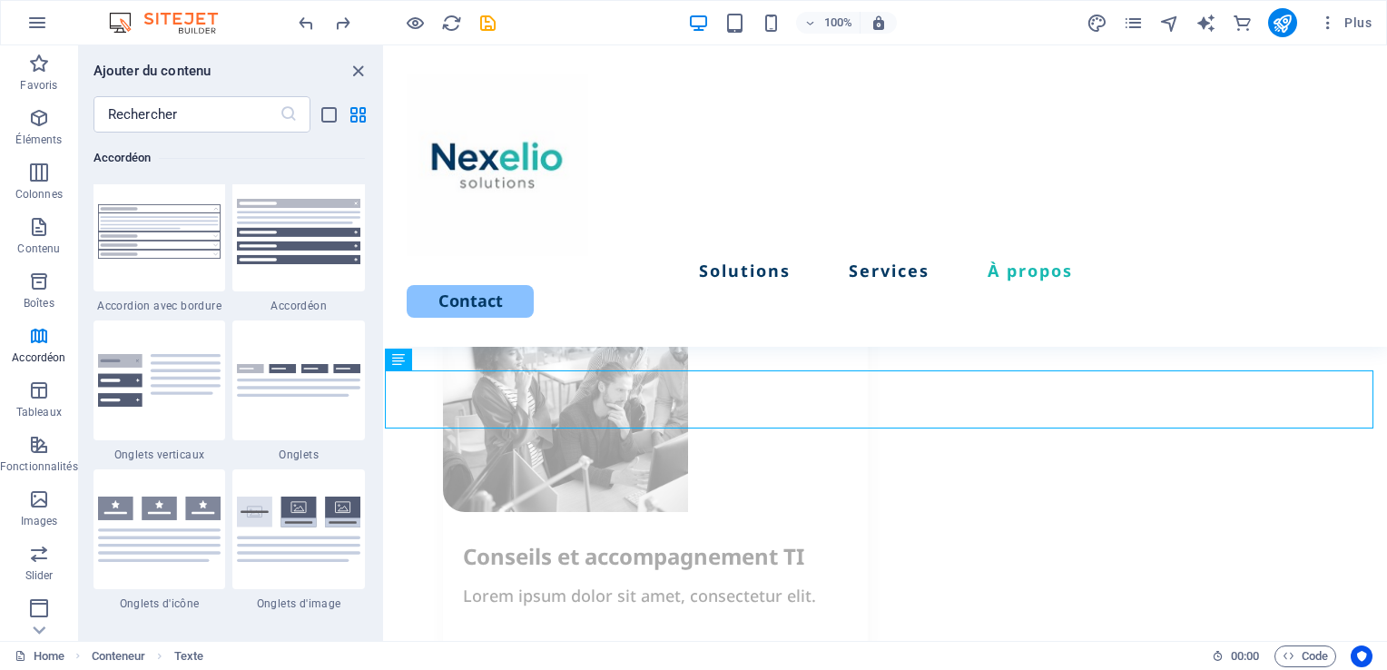
scroll to position [5859, 0]
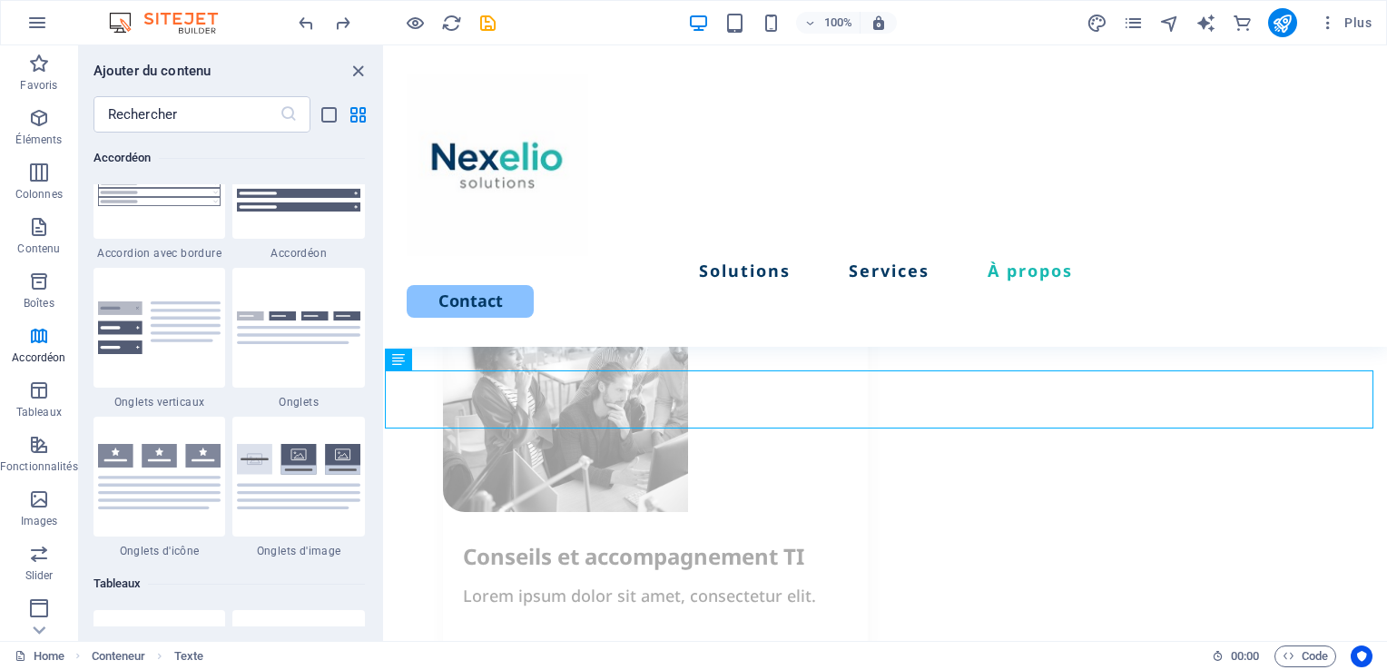
drag, startPoint x: 381, startPoint y: 224, endPoint x: 18, endPoint y: 252, distance: 364.1
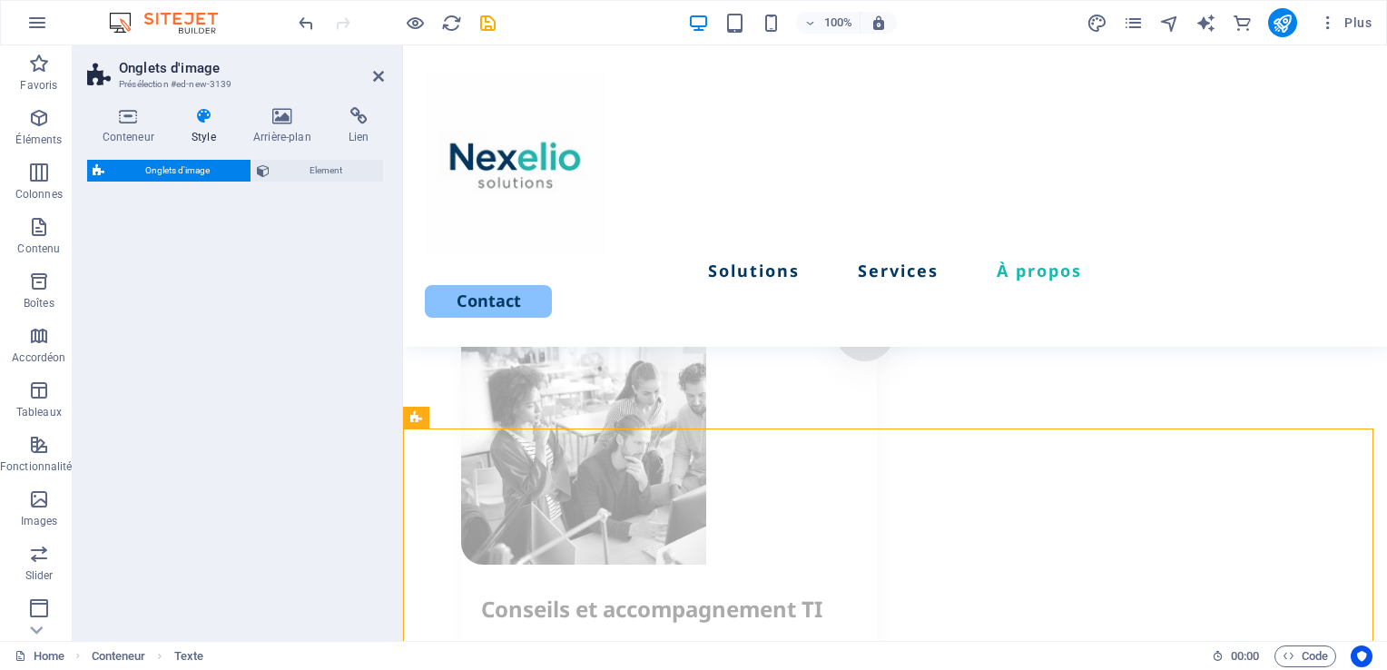
select select "rem"
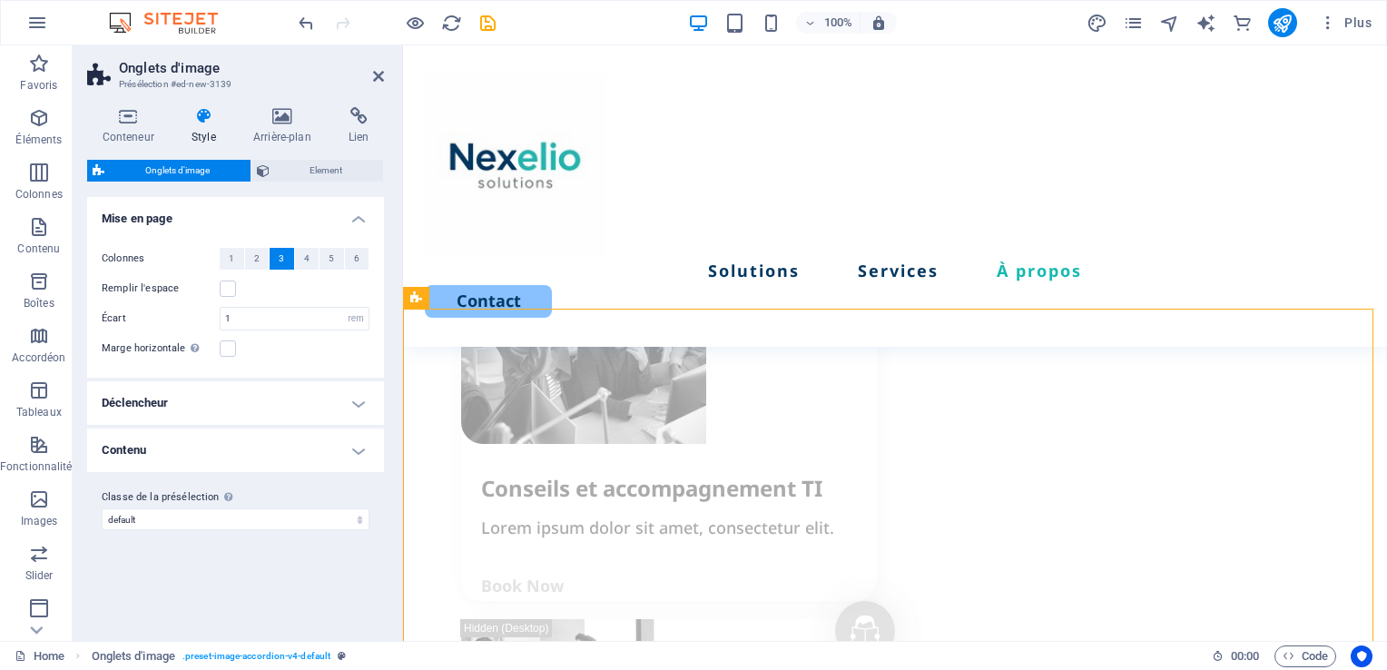
scroll to position [2592, 0]
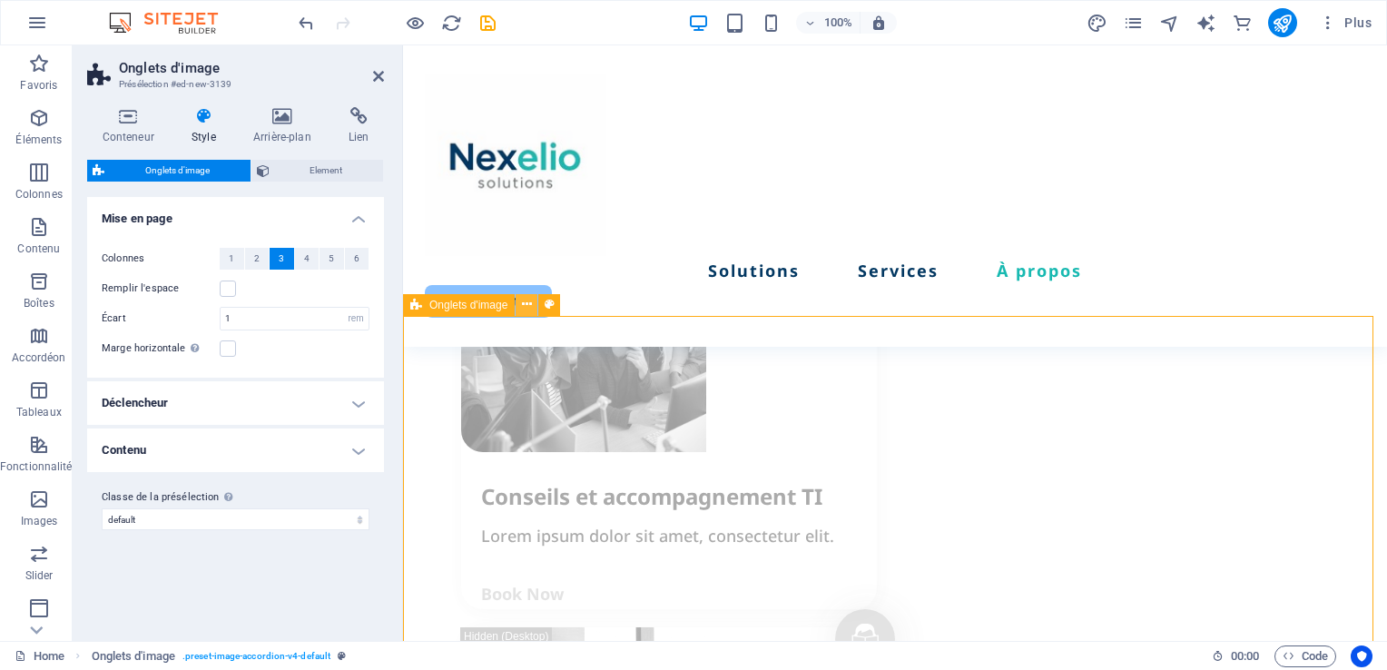
click at [529, 299] on icon at bounding box center [527, 304] width 10 height 19
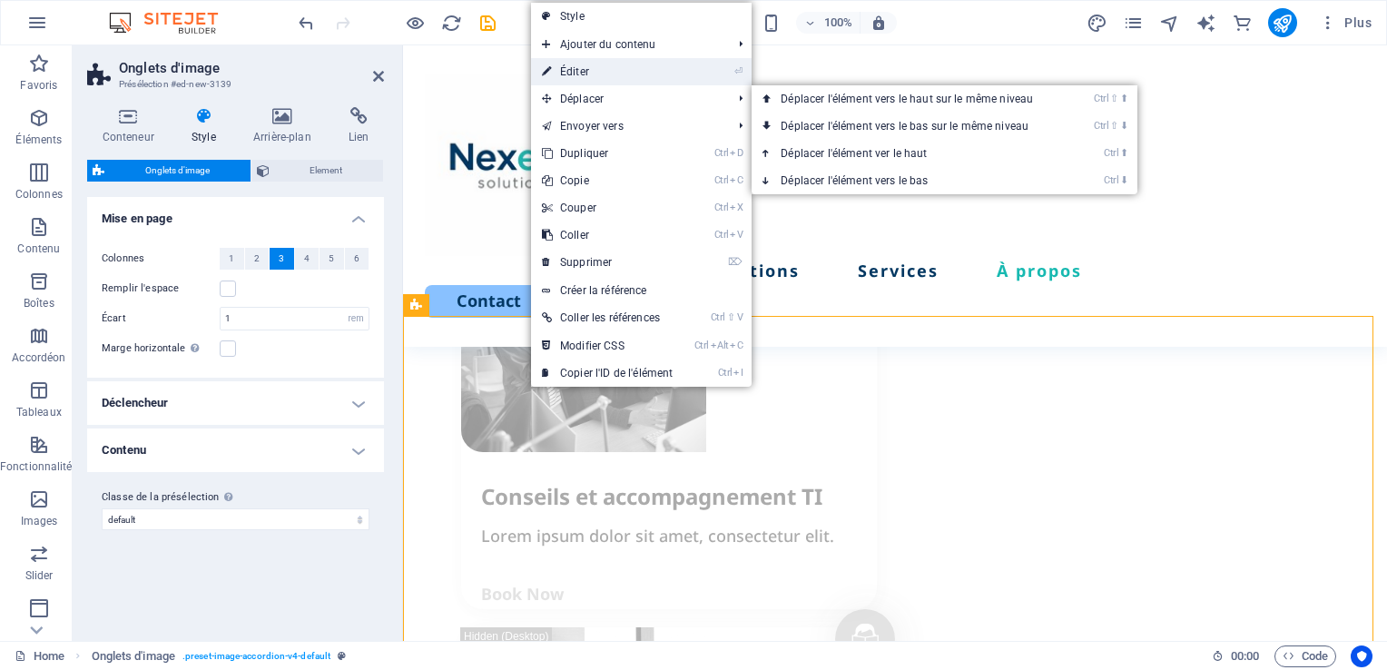
click at [583, 70] on link "⏎ Éditer" at bounding box center [607, 71] width 152 height 27
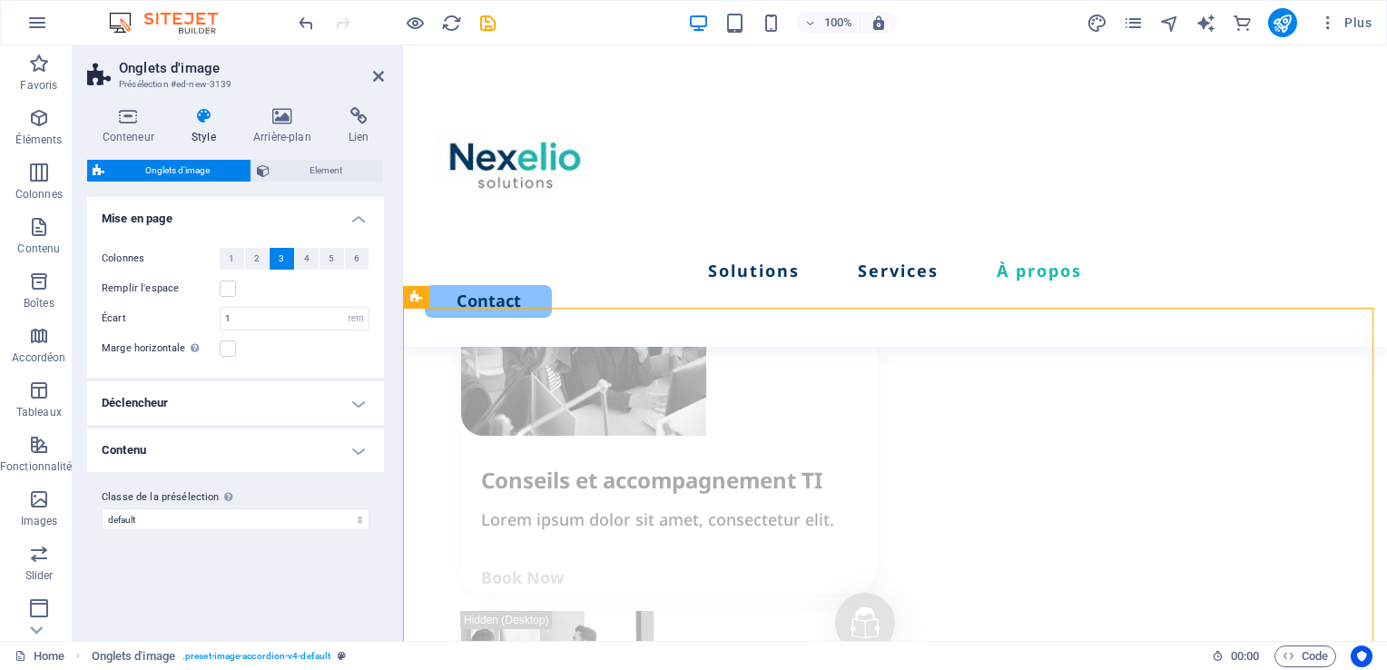
scroll to position [2600, 0]
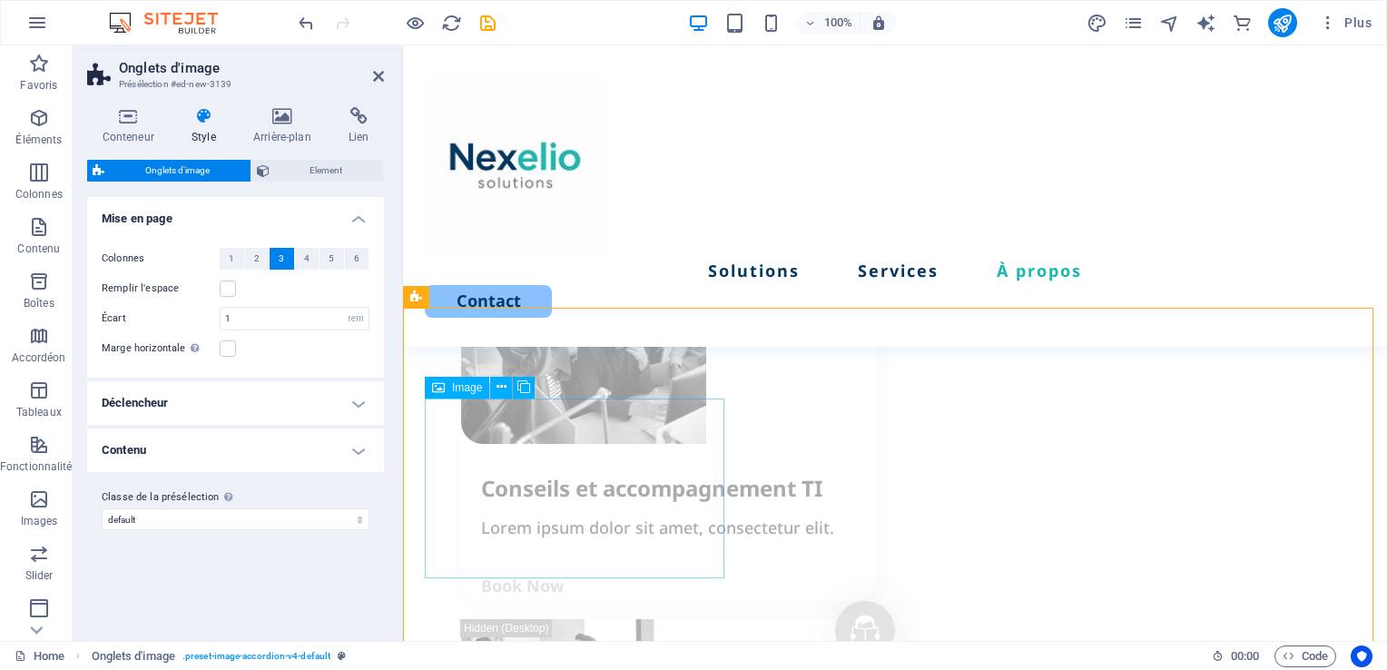
click at [496, 388] on icon at bounding box center [501, 386] width 10 height 19
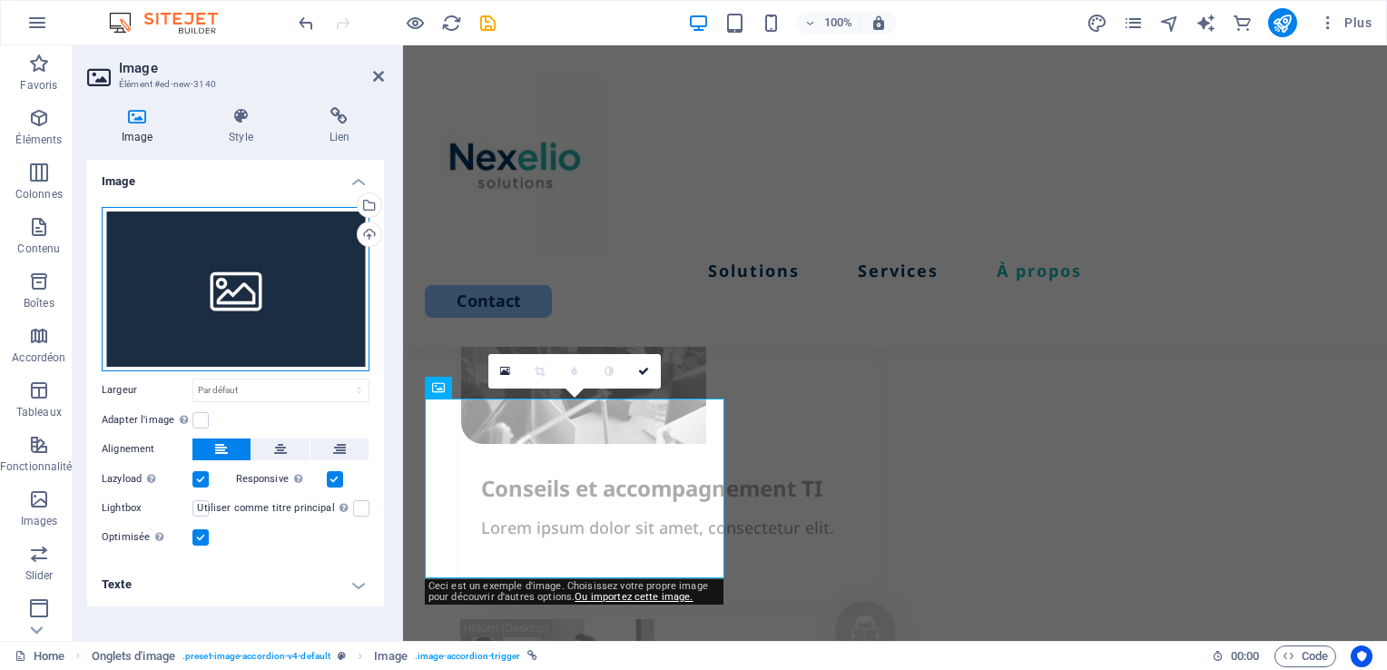
click at [235, 302] on div "Glissez les fichiers ici, cliquez pour choisir les fichiers ou sélectionnez les…" at bounding box center [236, 289] width 268 height 164
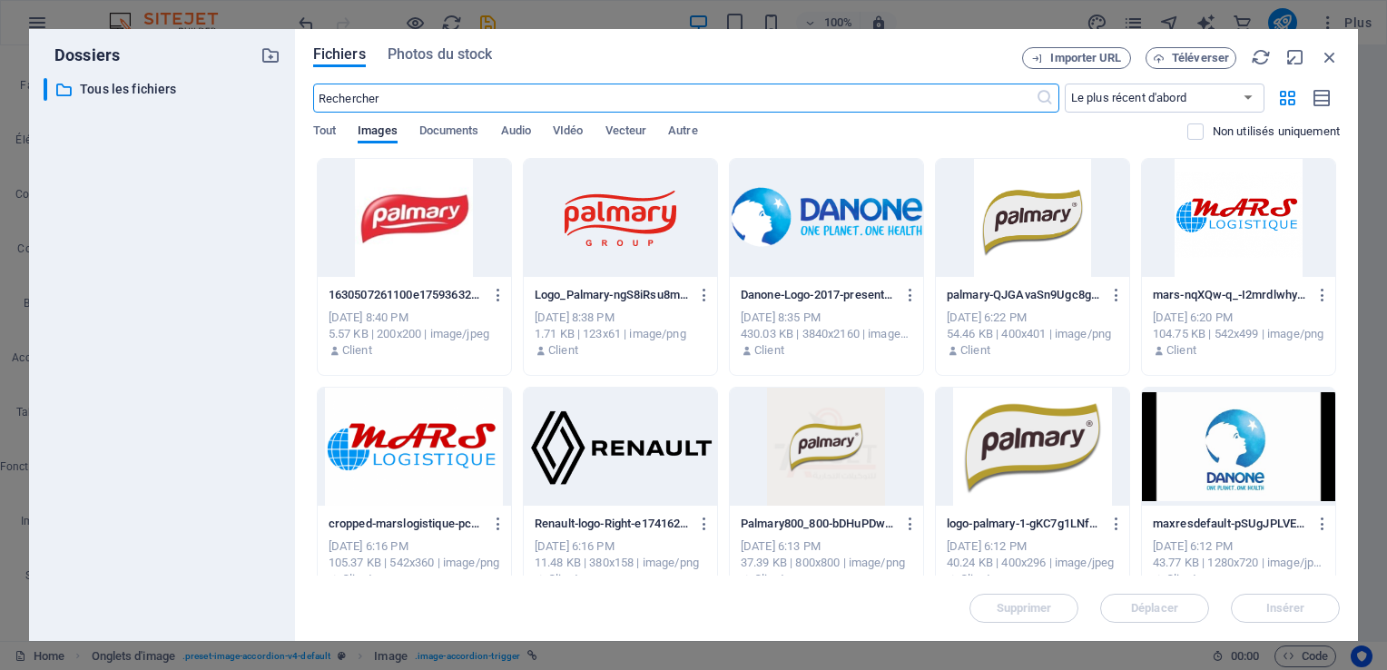
scroll to position [3540, 0]
click at [820, 244] on div at bounding box center [826, 218] width 193 height 118
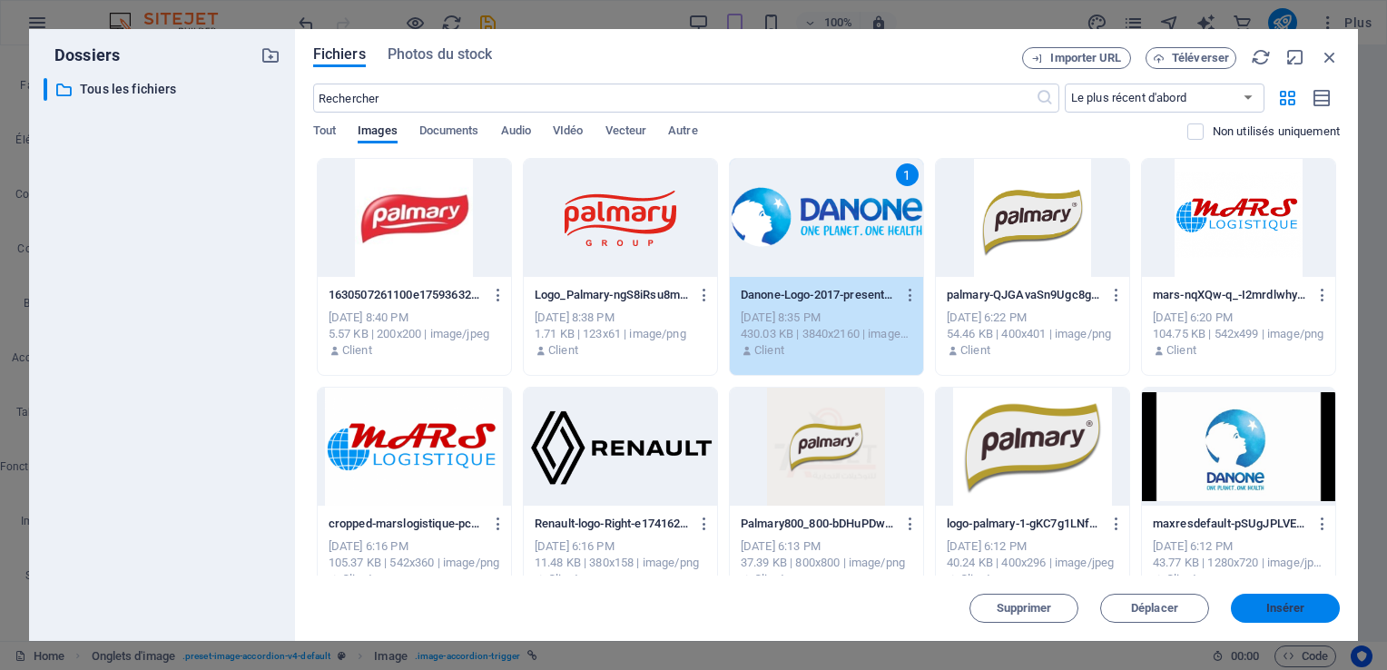
click at [1285, 605] on span "Insérer" at bounding box center [1285, 608] width 39 height 11
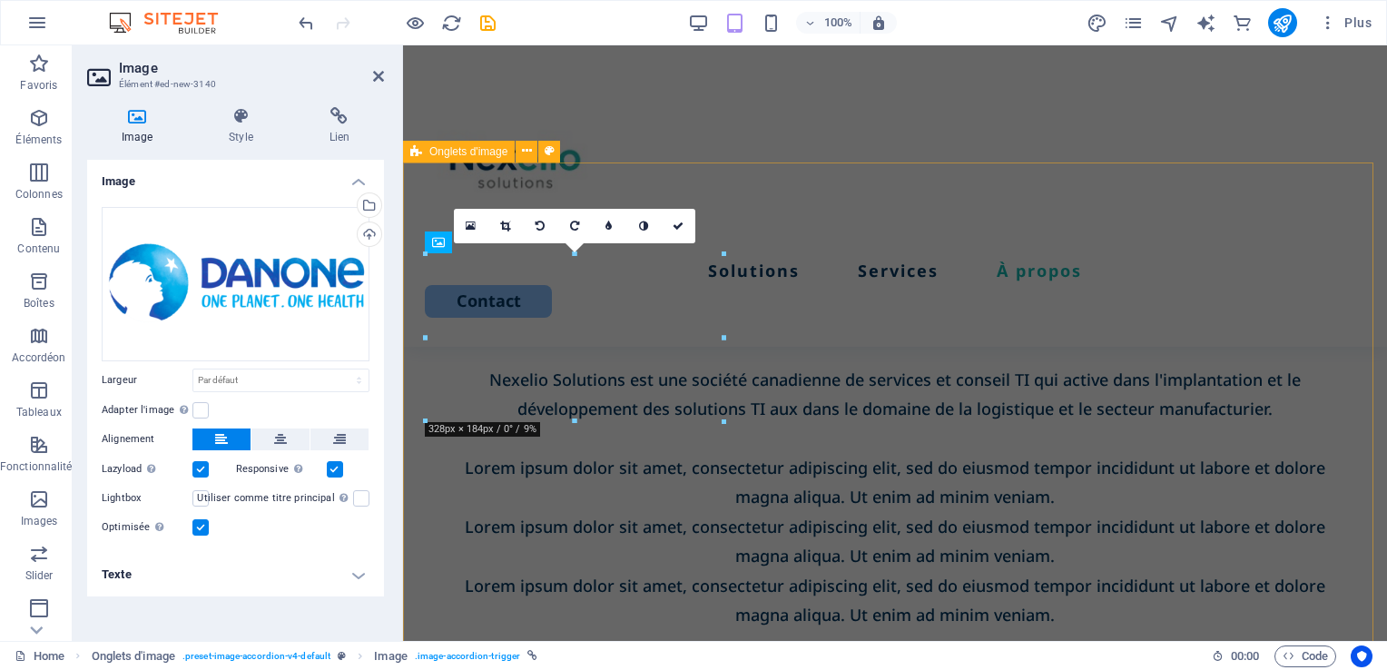
scroll to position [2745, 0]
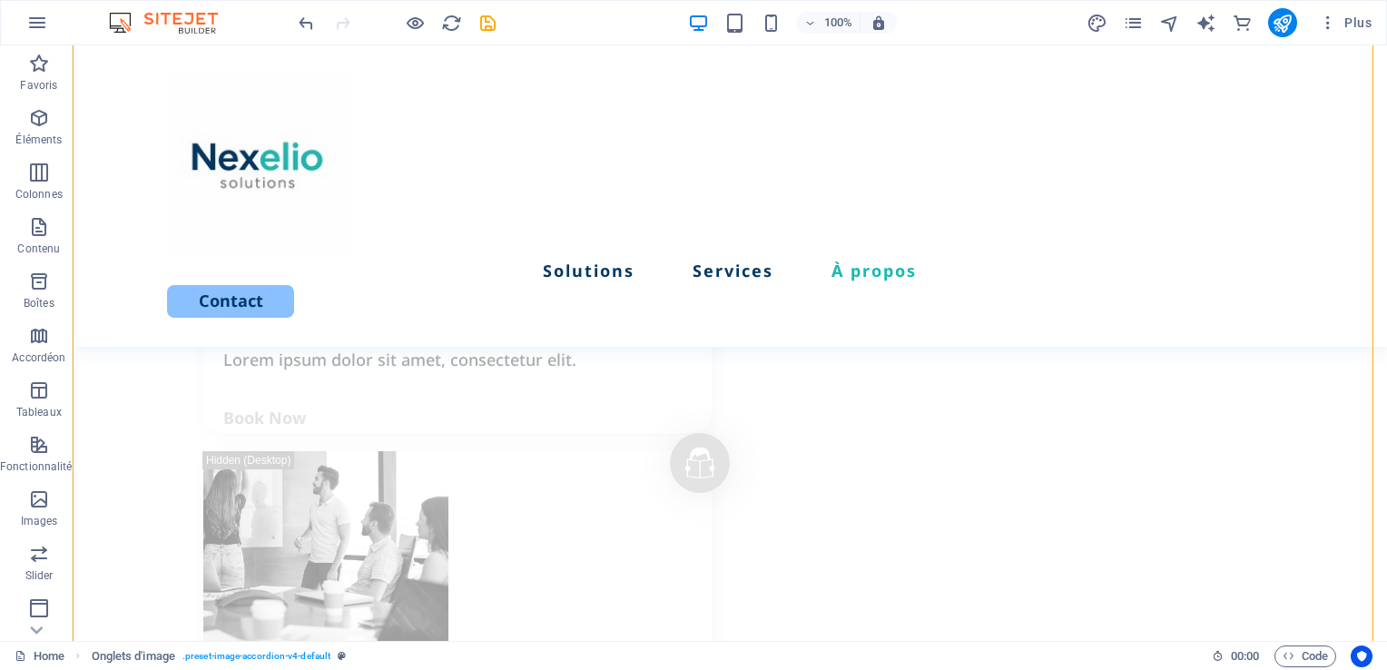
scroll to position [2771, 0]
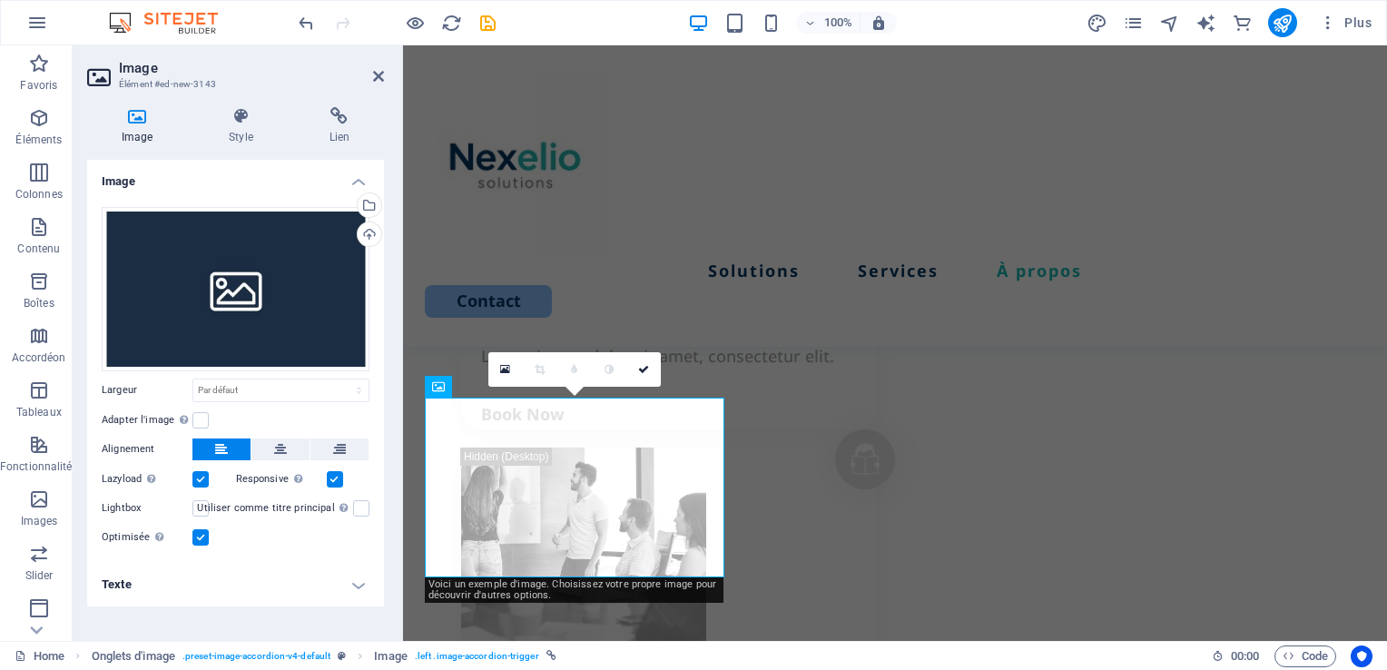
scroll to position [2918, 0]
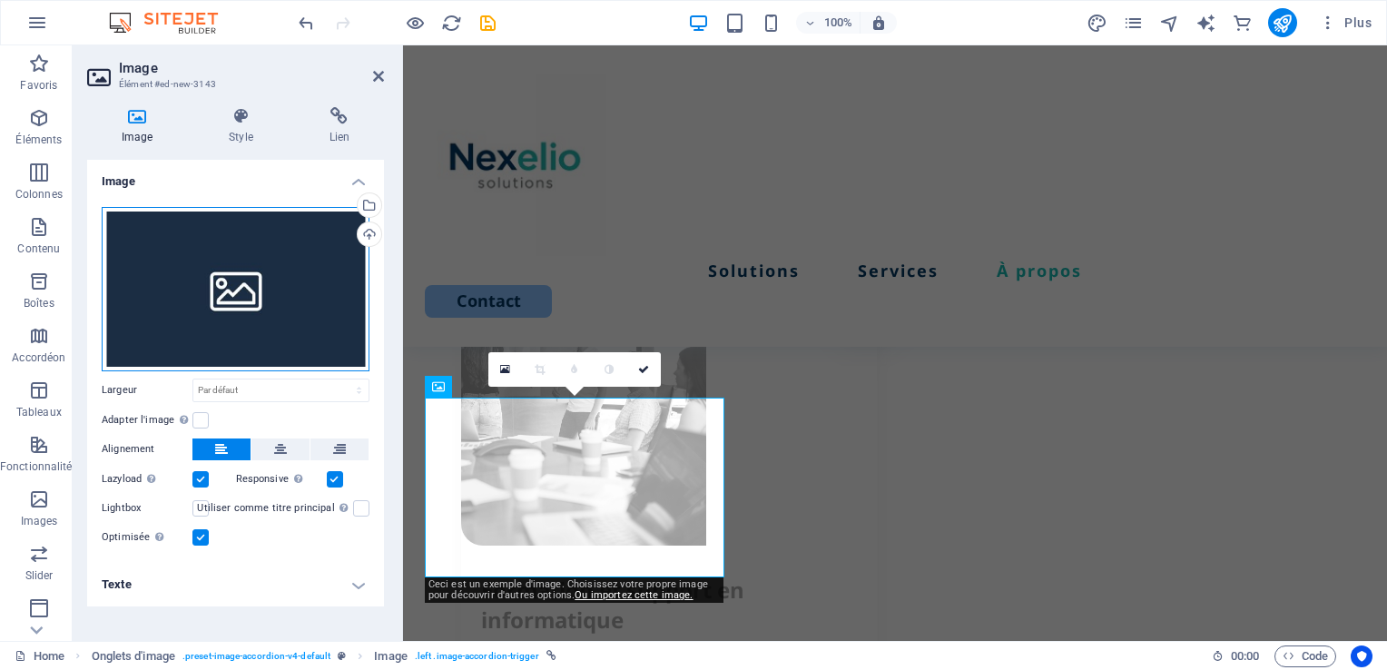
click at [236, 299] on div "Glissez les fichiers ici, cliquez pour choisir les fichiers ou sélectionnez les…" at bounding box center [236, 289] width 268 height 164
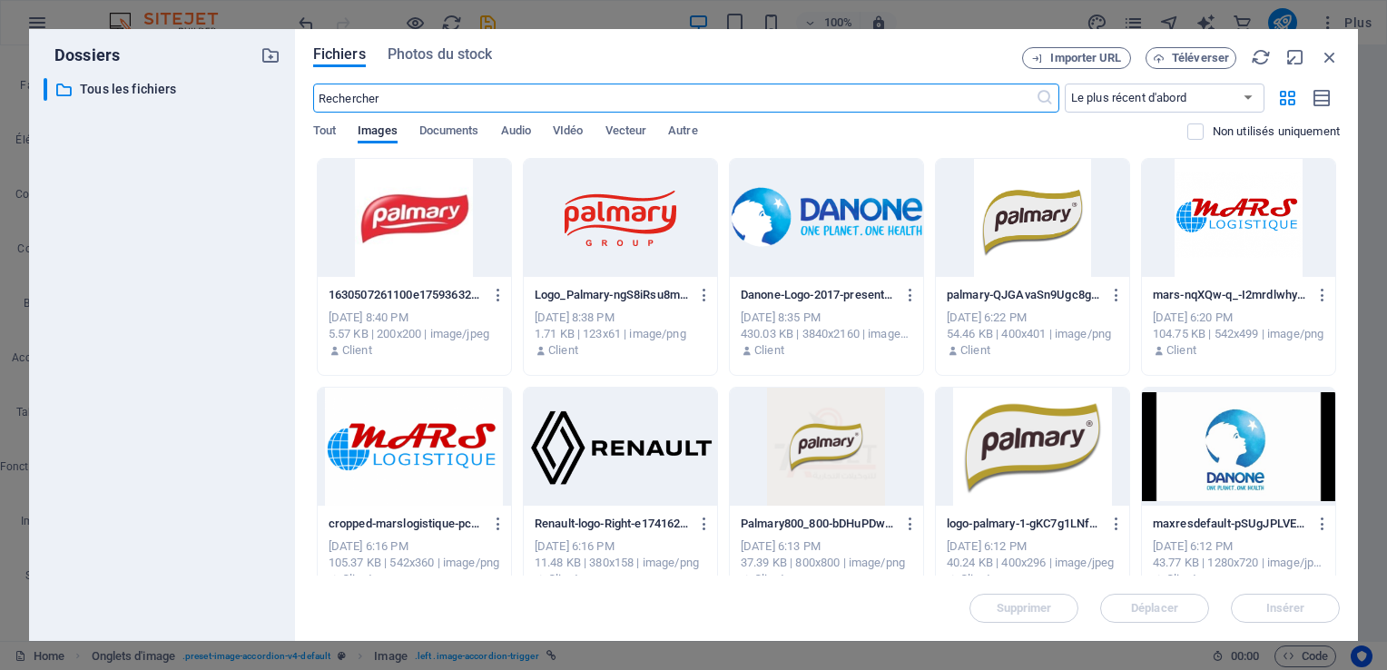
scroll to position [3862, 0]
click at [605, 240] on div at bounding box center [620, 218] width 193 height 118
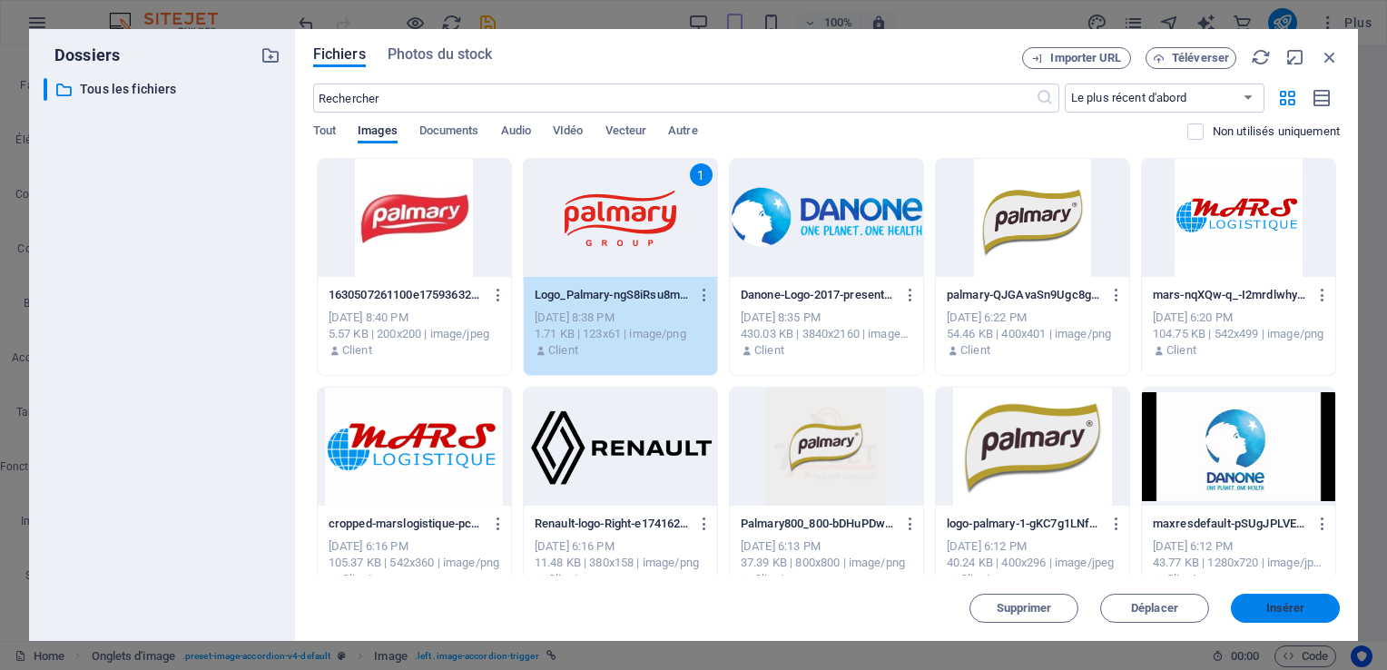
click at [1298, 609] on span "Insérer" at bounding box center [1285, 608] width 39 height 11
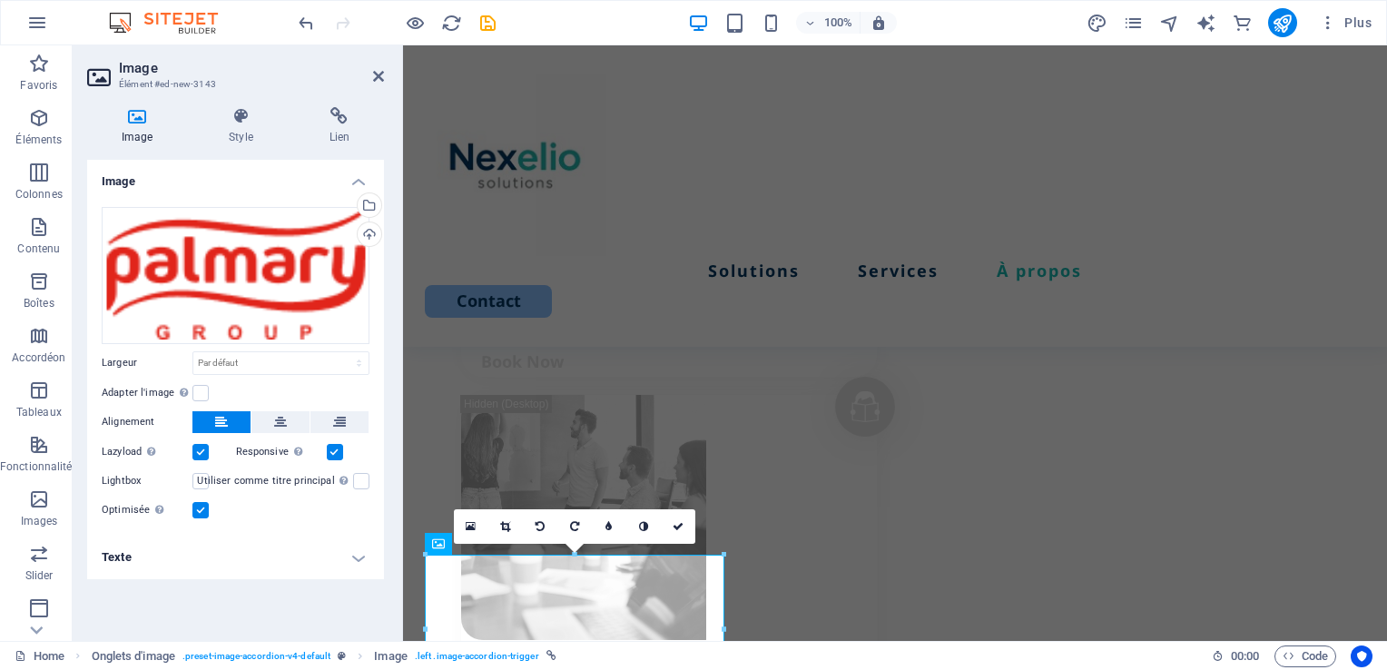
scroll to position [2904, 0]
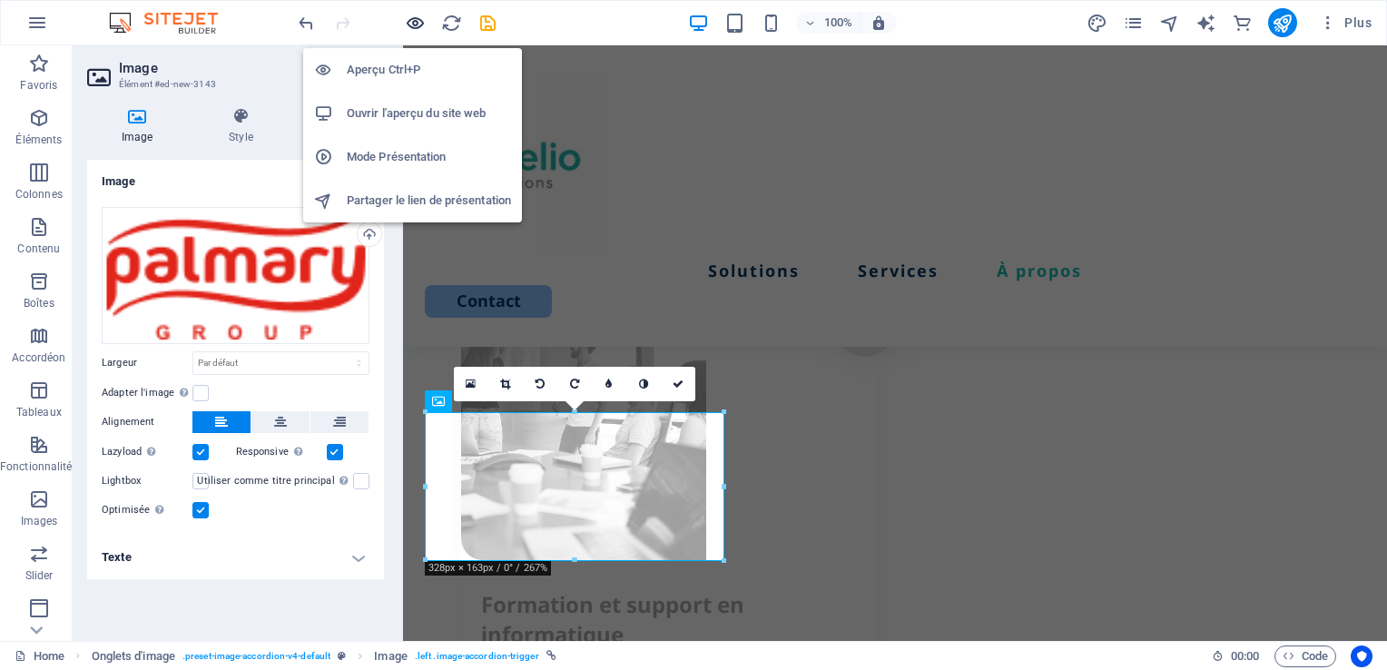
click at [414, 192] on icon "button" at bounding box center [276, 206] width 396 height 29
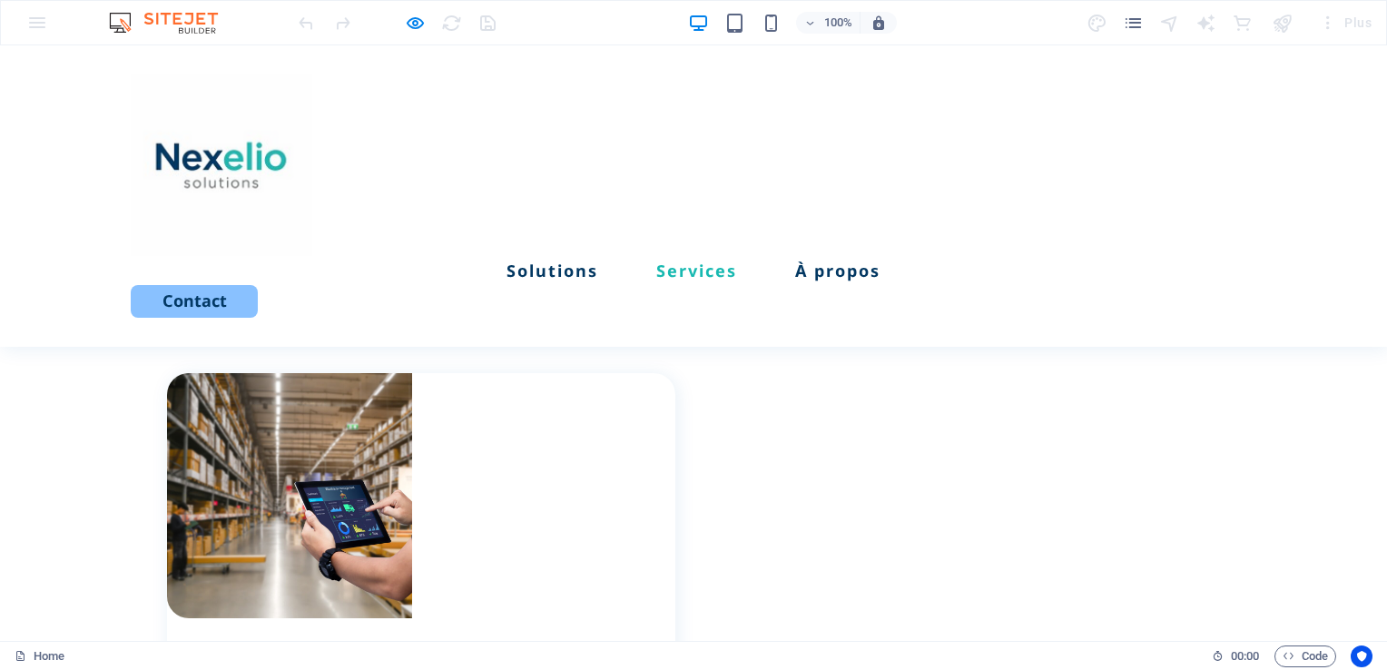
scroll to position [1510, 0]
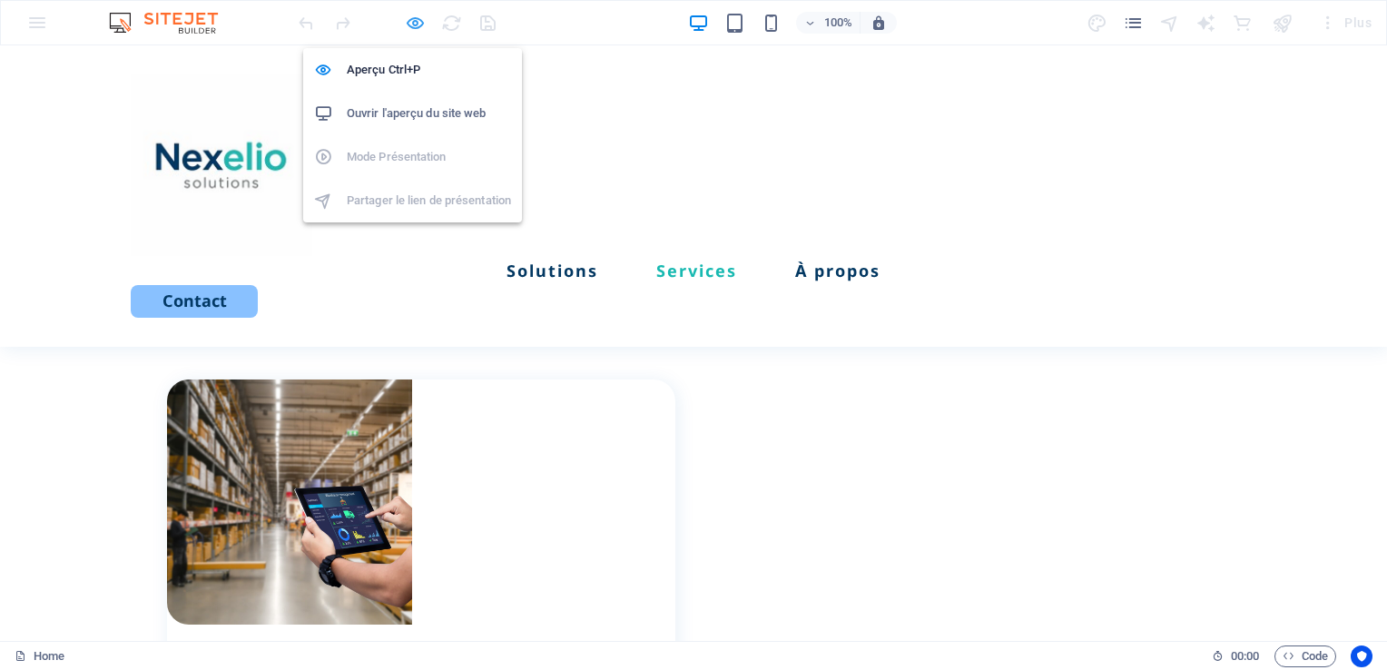
click at [0, 0] on icon "button" at bounding box center [0, 0] width 0 height 0
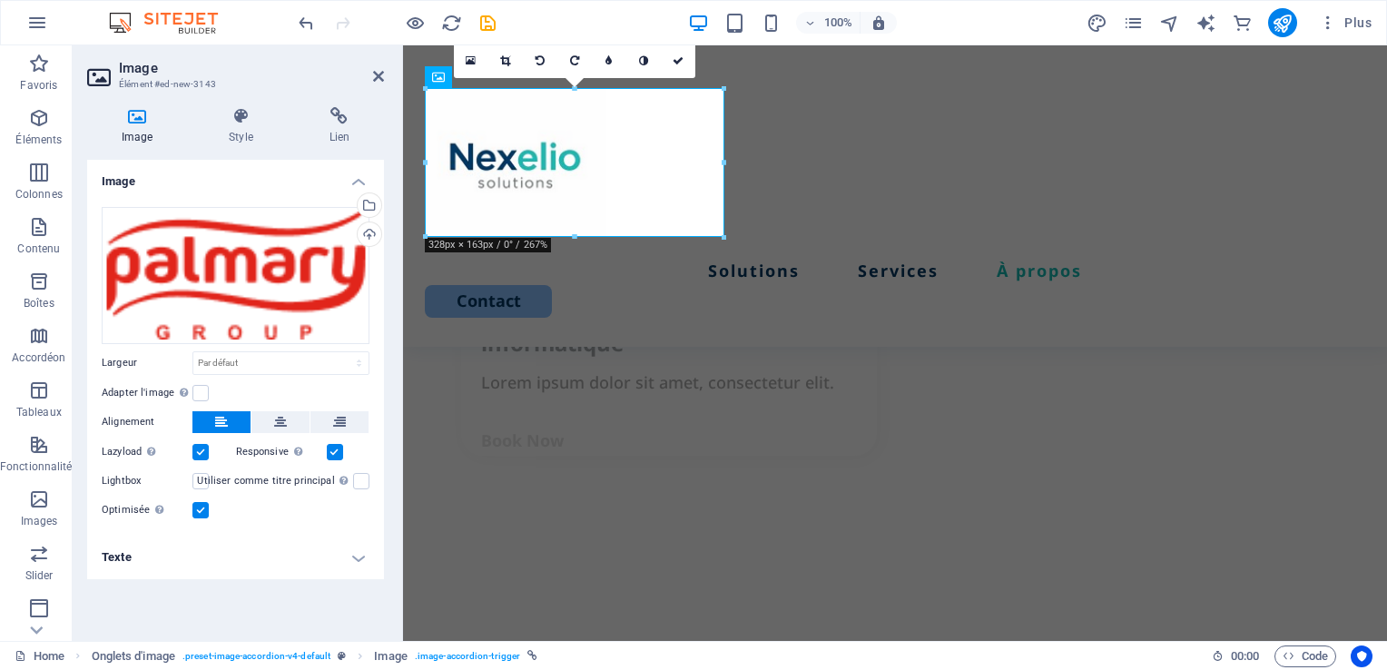
scroll to position [3250, 0]
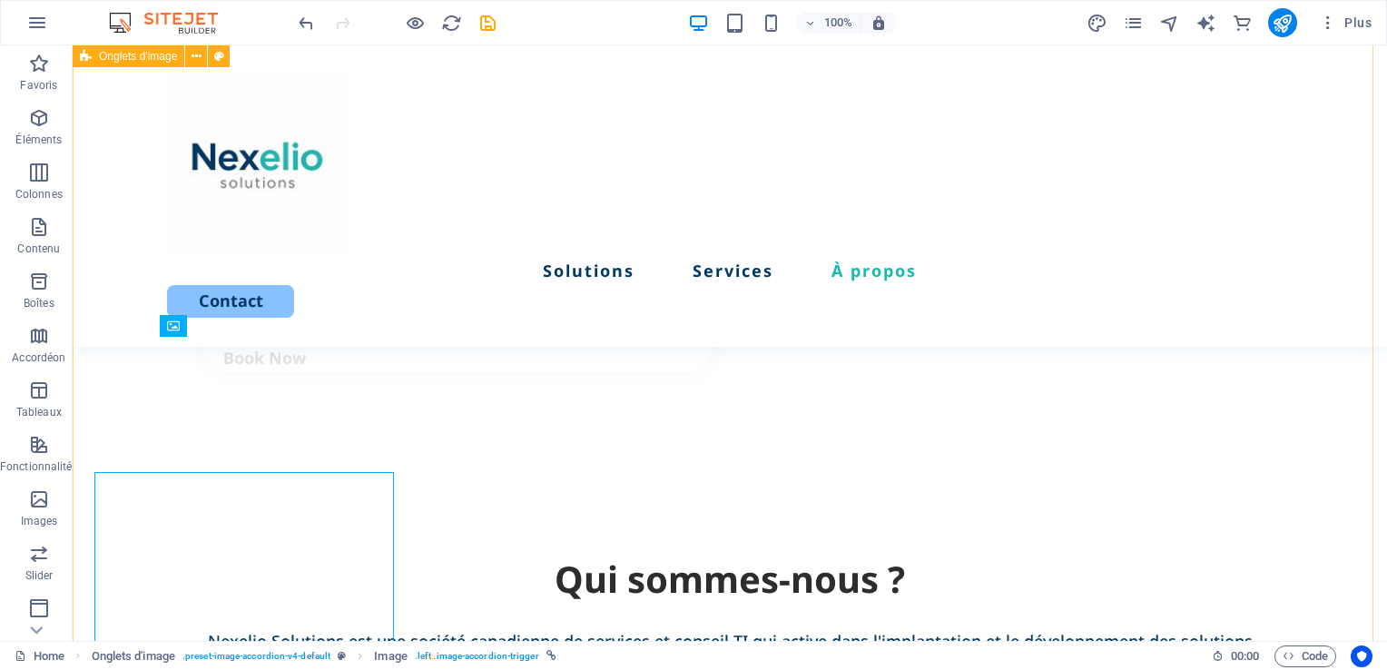
scroll to position [3140, 0]
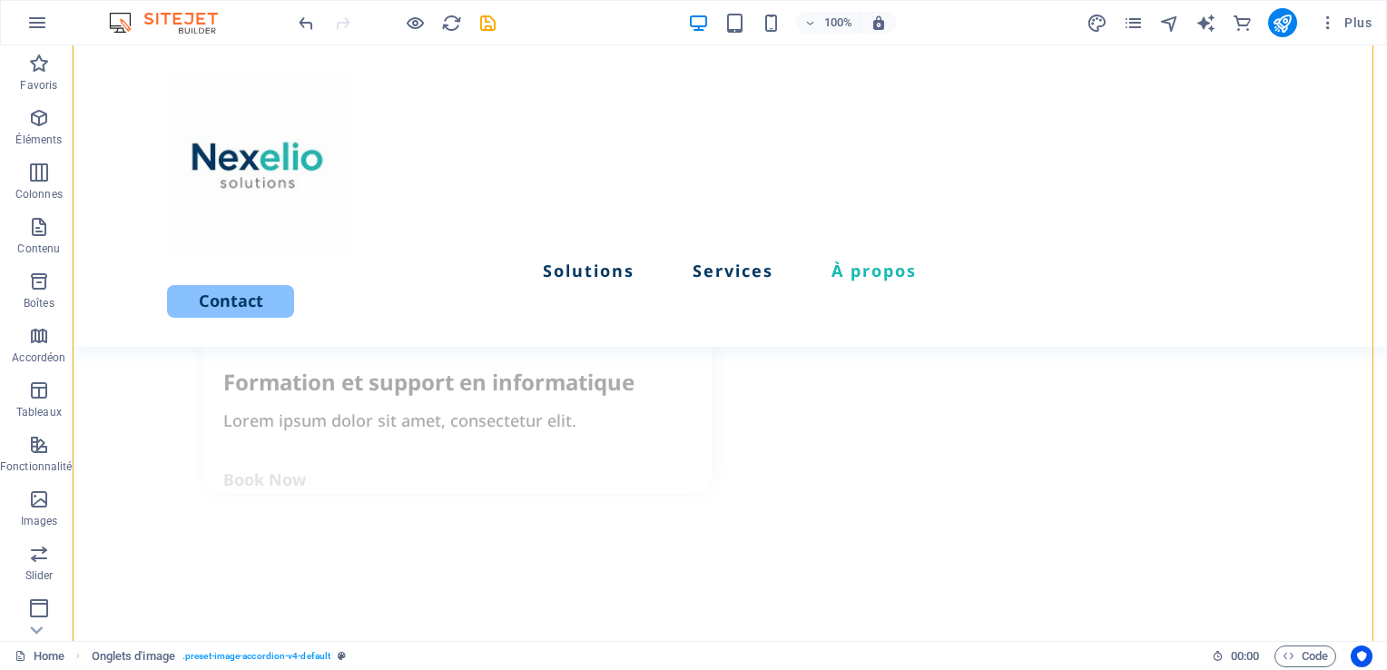
scroll to position [3097, 0]
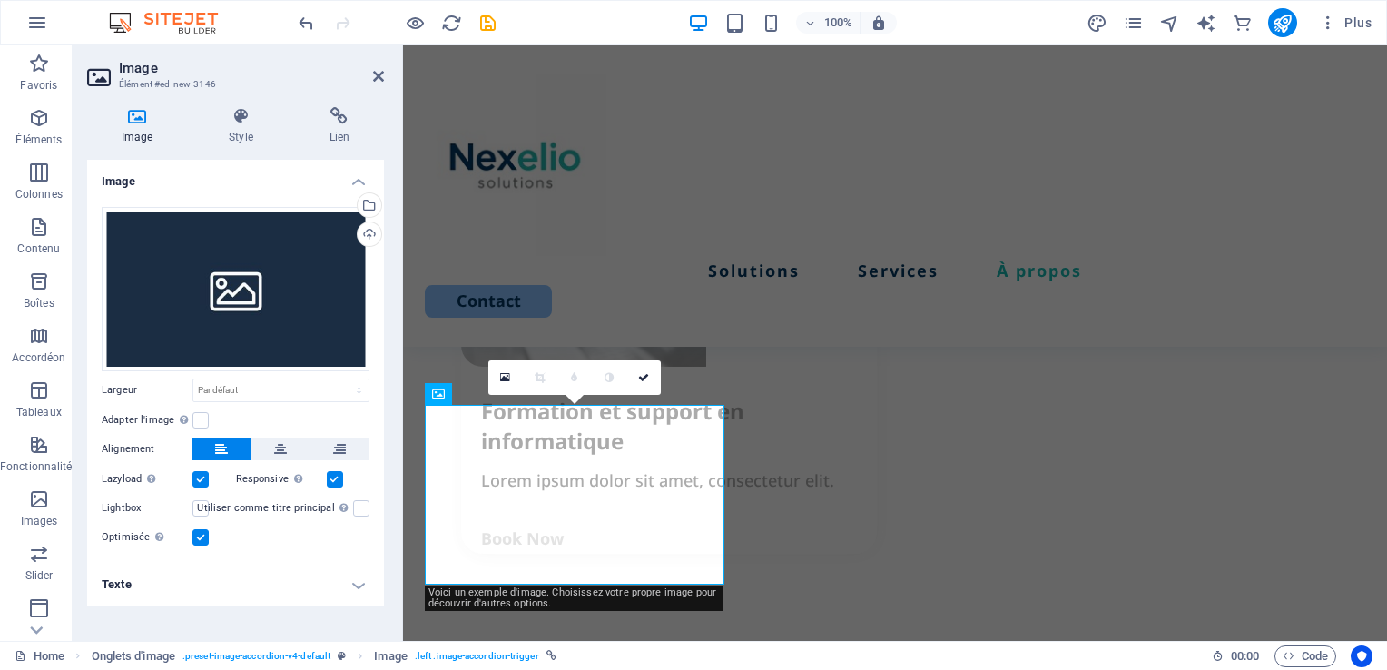
scroll to position [3208, 0]
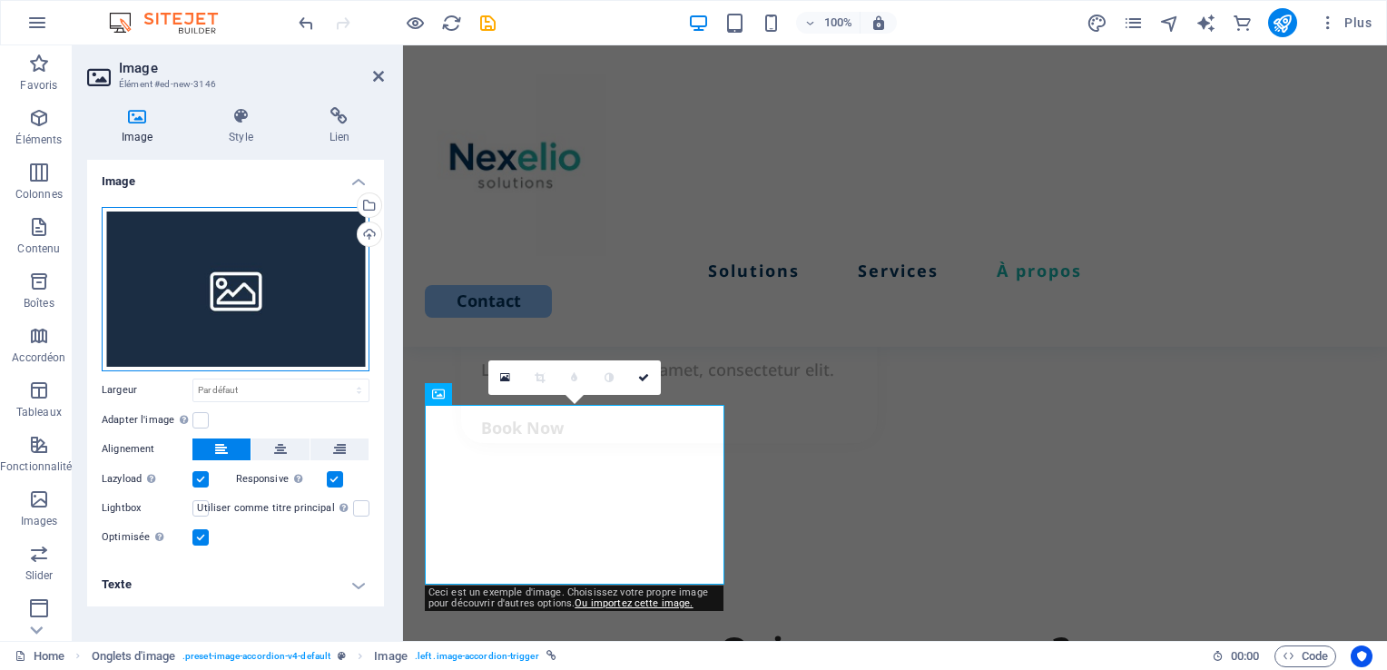
click at [239, 294] on div "Glissez les fichiers ici, cliquez pour choisir les fichiers ou sélectionnez les…" at bounding box center [236, 289] width 268 height 164
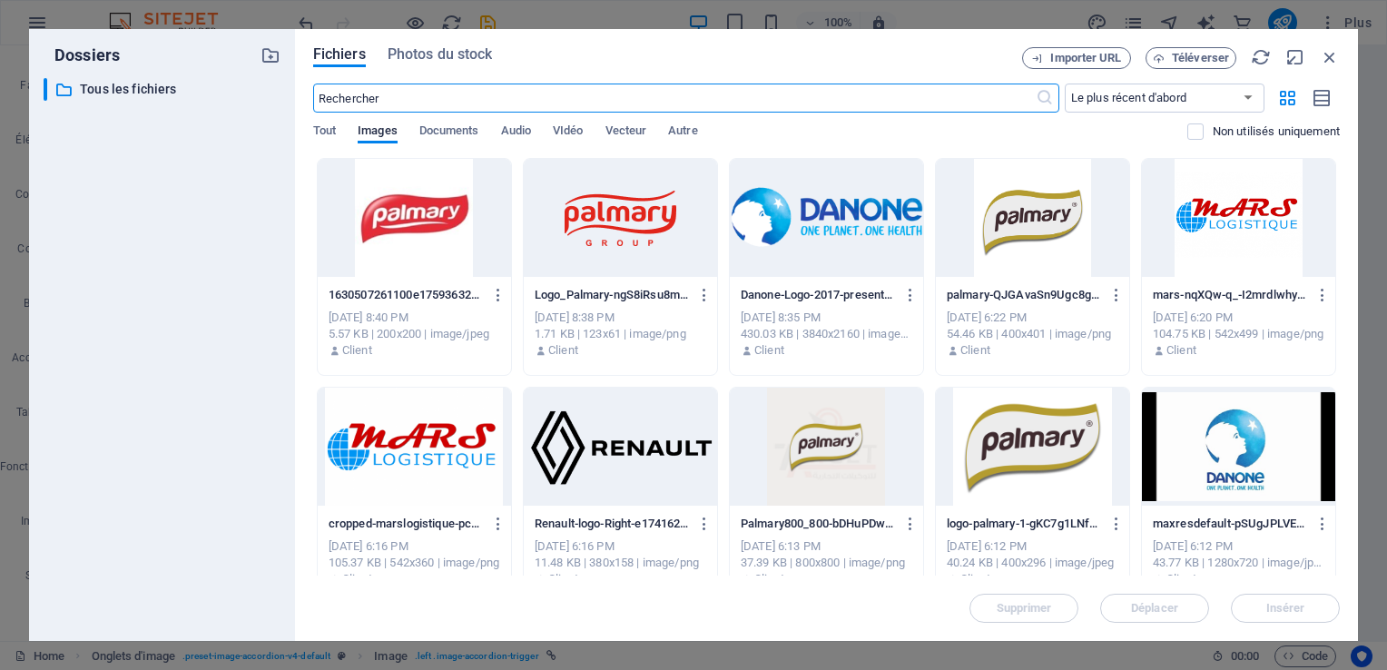
scroll to position [4174, 0]
click at [1096, 60] on span "Importer URL" at bounding box center [1085, 58] width 71 height 11
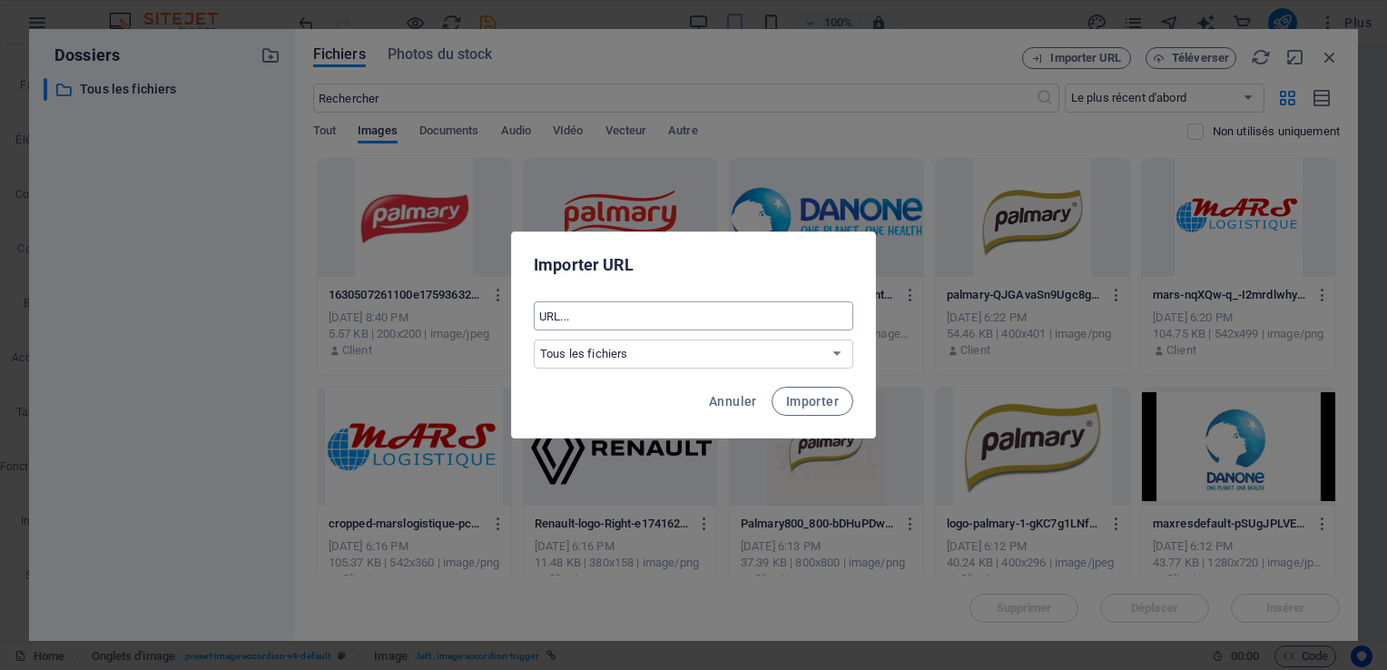
click at [581, 312] on input "text" at bounding box center [693, 315] width 319 height 29
paste input "https://media.licdn.com/dms/image/v2/C4D0BAQHTEcwHq-hj-A/company-logo_200_200/c…"
type input "https://media.licdn.com/dms/image/v2/C4D0BAQHTEcwHq-hj-A/company-logo_200_200/c…"
click at [809, 389] on button "Importer" at bounding box center [812, 401] width 82 height 29
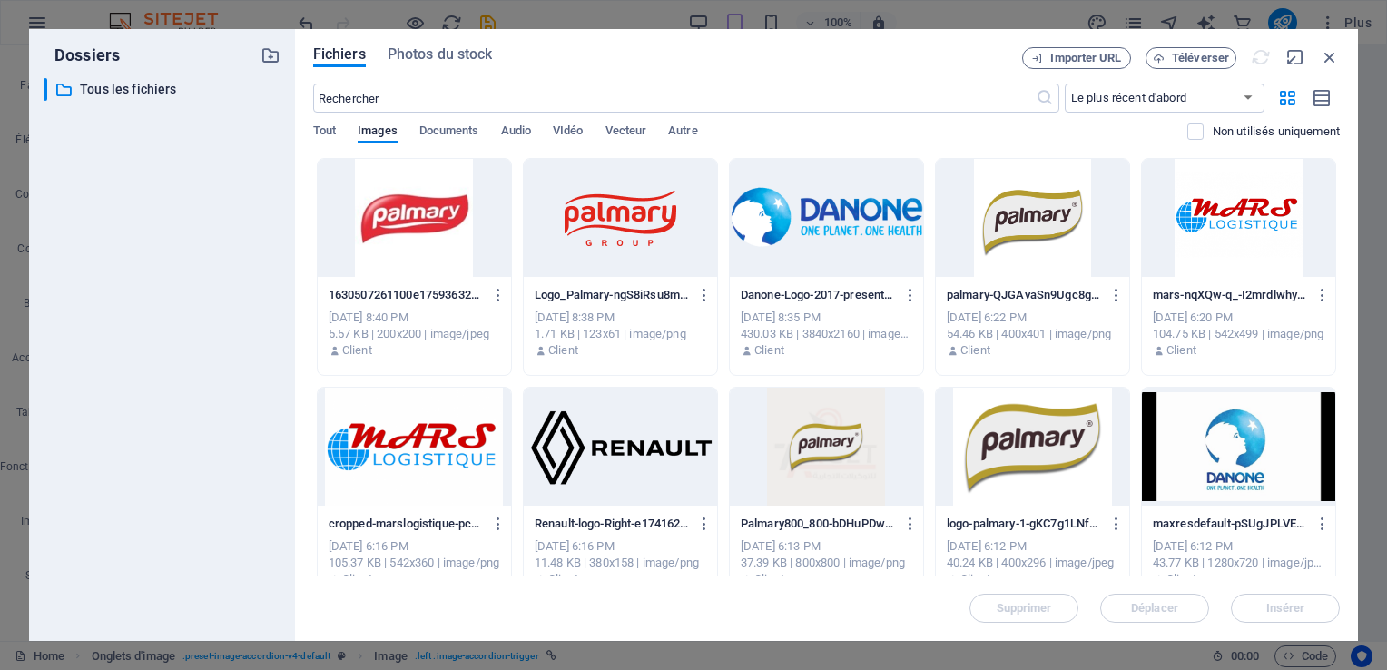
scroll to position [0, 0]
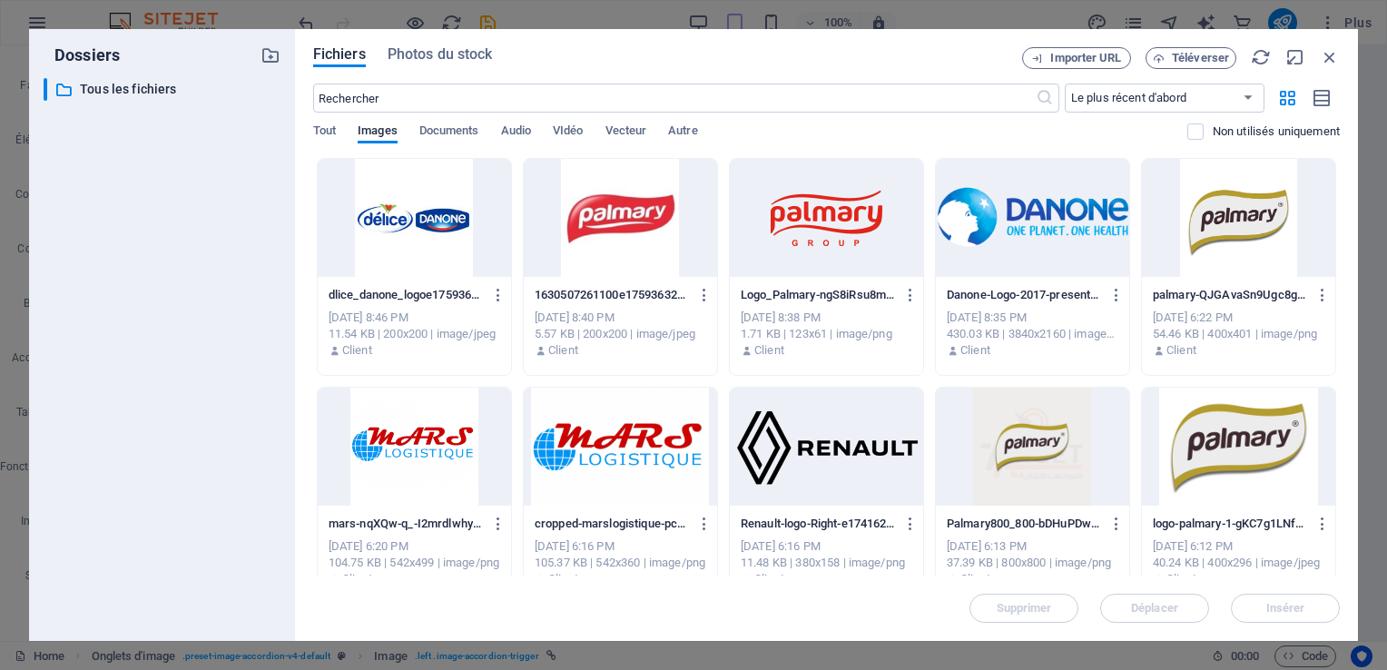
click at [410, 261] on div at bounding box center [414, 218] width 193 height 118
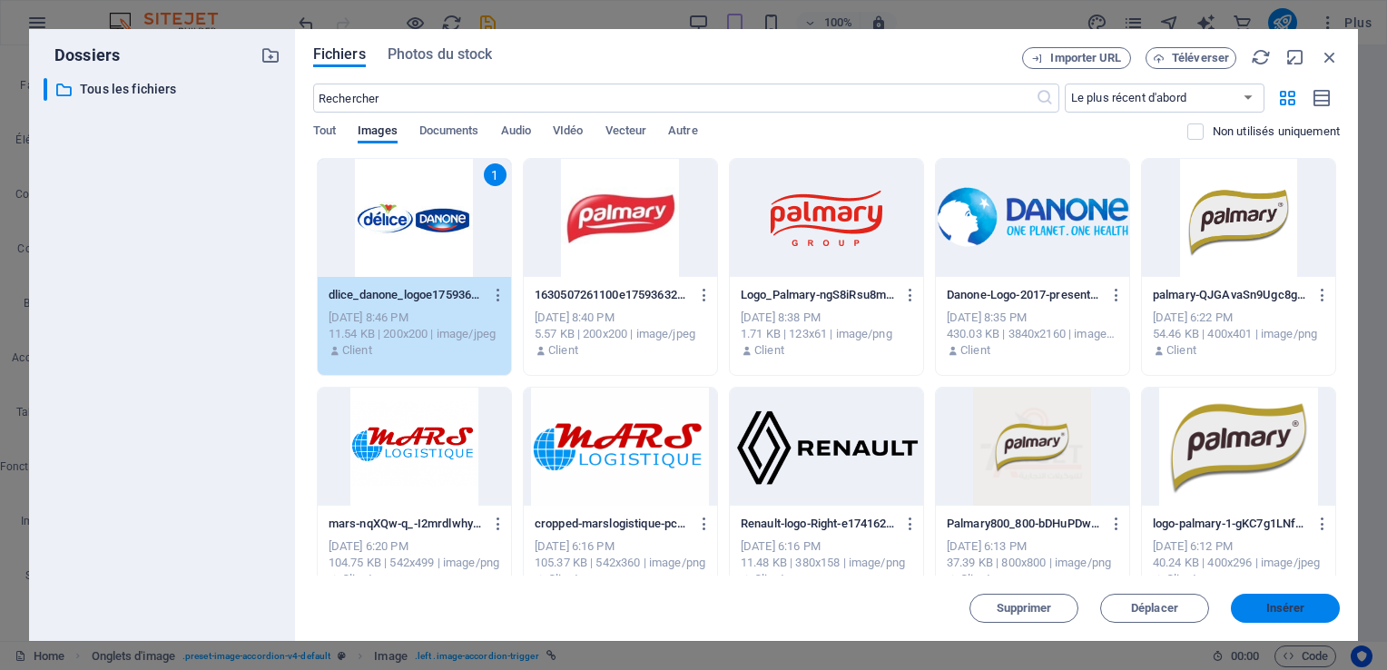
click at [1289, 616] on button "Insérer" at bounding box center [1284, 607] width 109 height 29
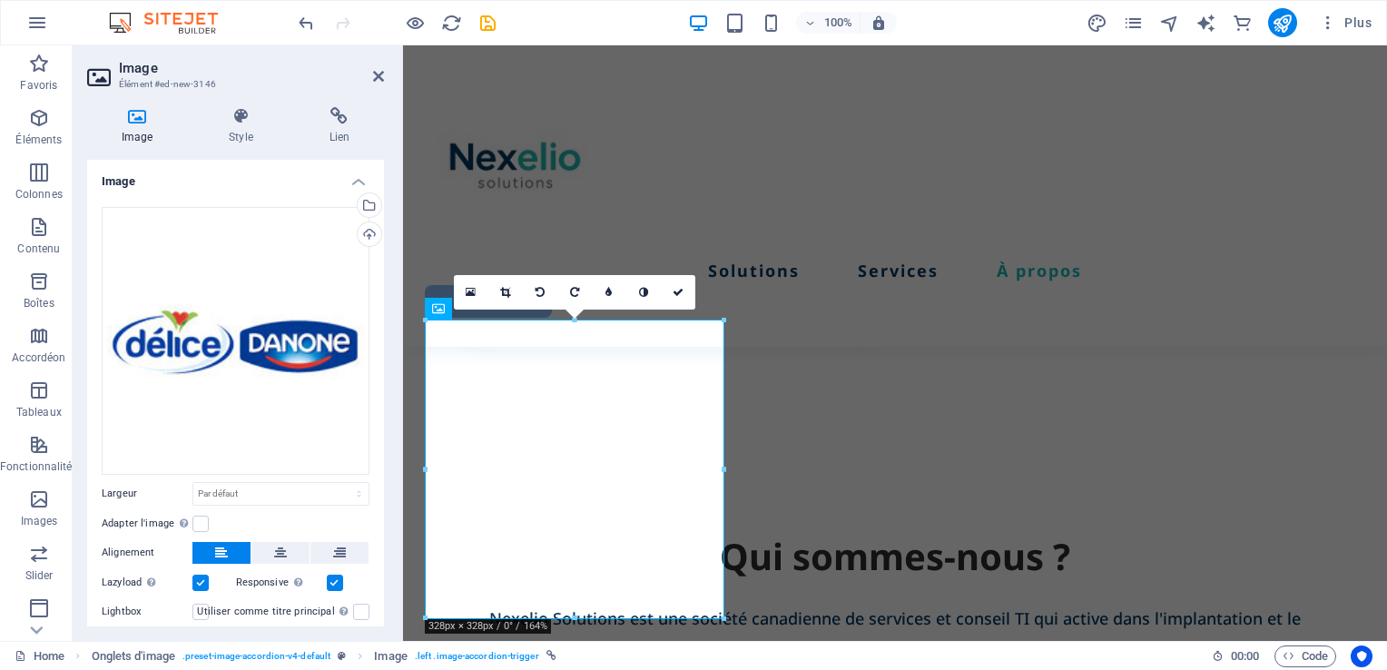
scroll to position [3374, 0]
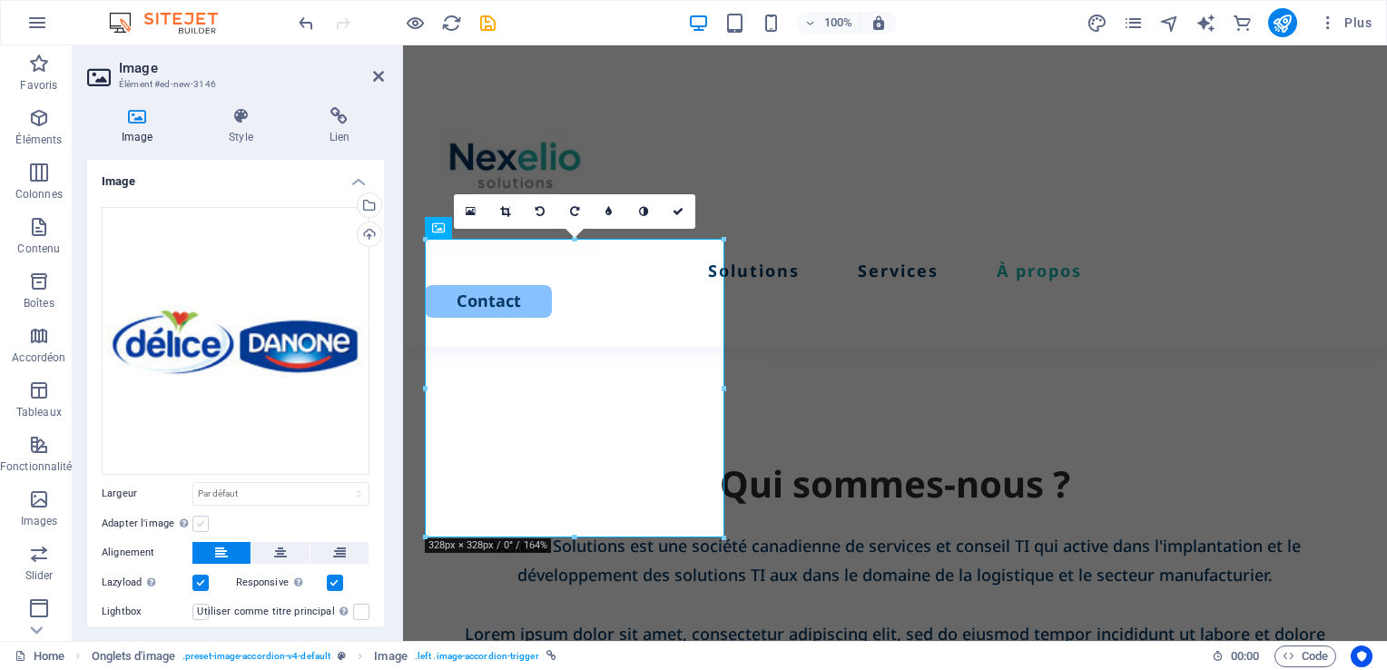
click at [200, 520] on label at bounding box center [200, 523] width 16 height 16
click at [0, 0] on input "Adapter l'image Adapter automatiquement l'image à une largeur et une hauteur fi…" at bounding box center [0, 0] width 0 height 0
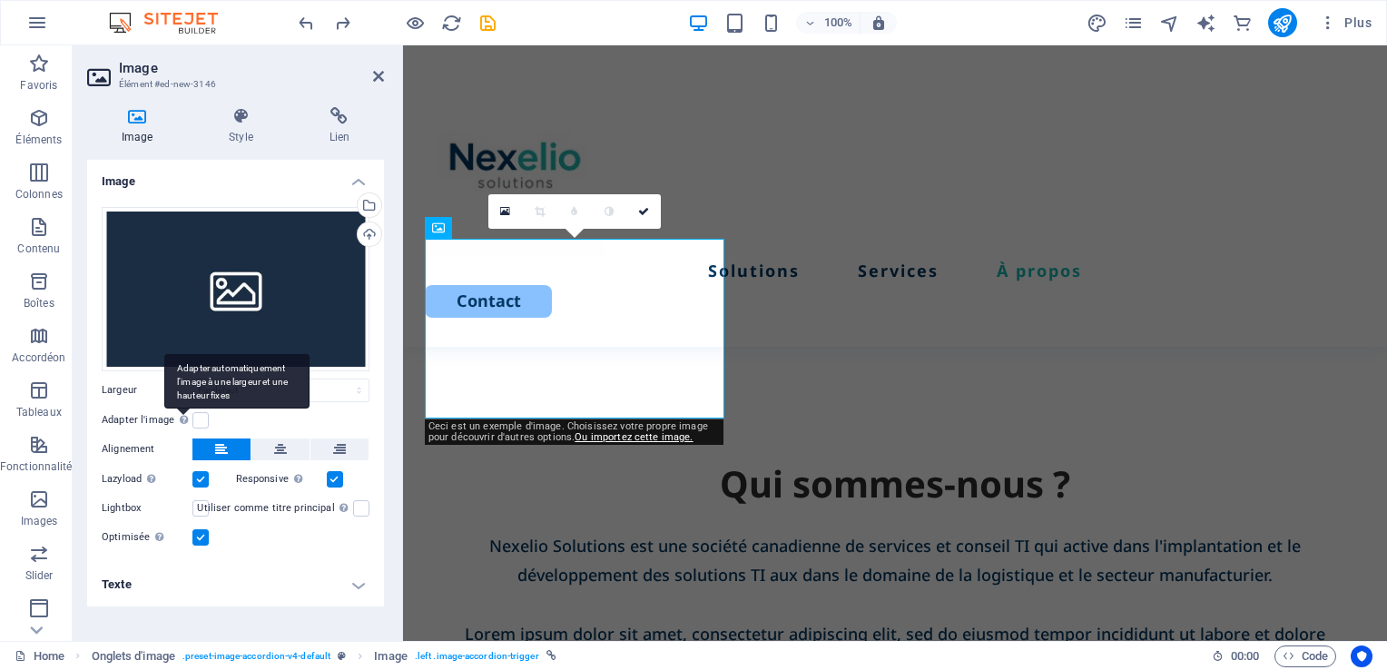
click at [189, 413] on div "Adapter automatiquement l'image à une largeur et une hauteur fixes" at bounding box center [183, 419] width 18 height 22
click at [0, 0] on input "Adapter l'image Adapter automatiquement l'image à une largeur et une hauteur fi…" at bounding box center [0, 0] width 0 height 0
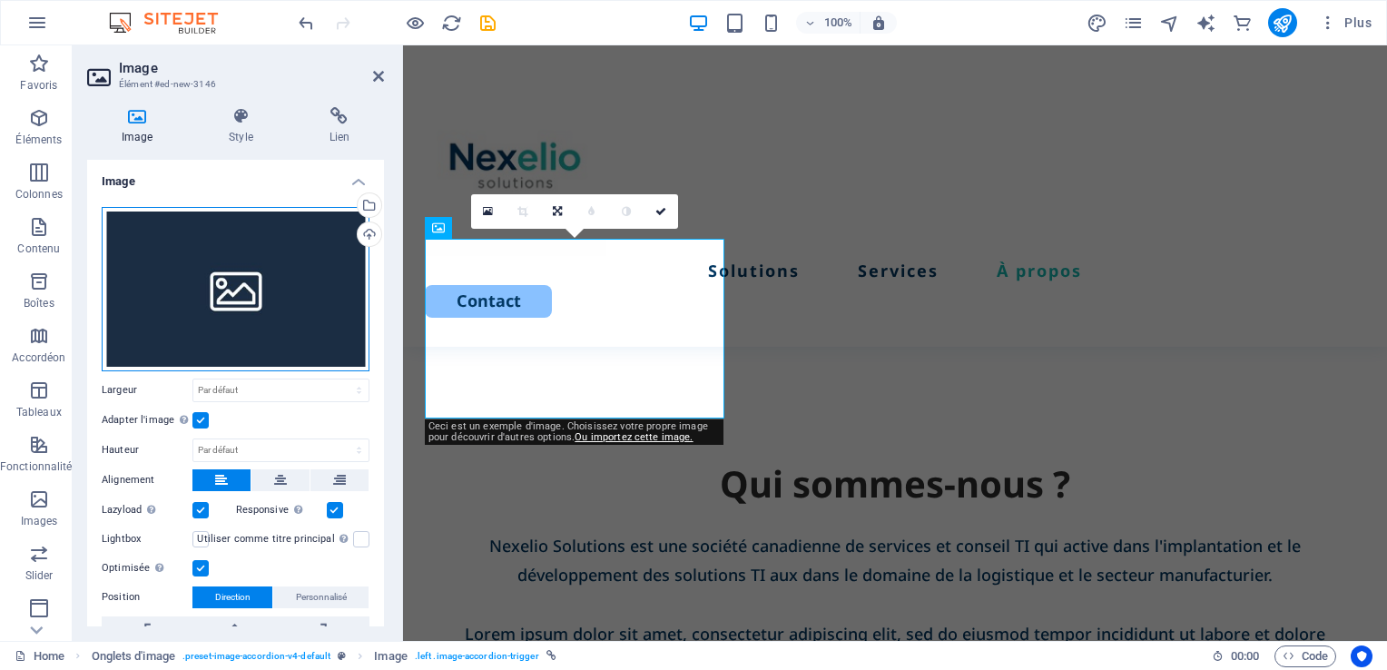
click at [270, 285] on div "Glissez les fichiers ici, cliquez pour choisir les fichiers ou sélectionnez les…" at bounding box center [236, 289] width 268 height 164
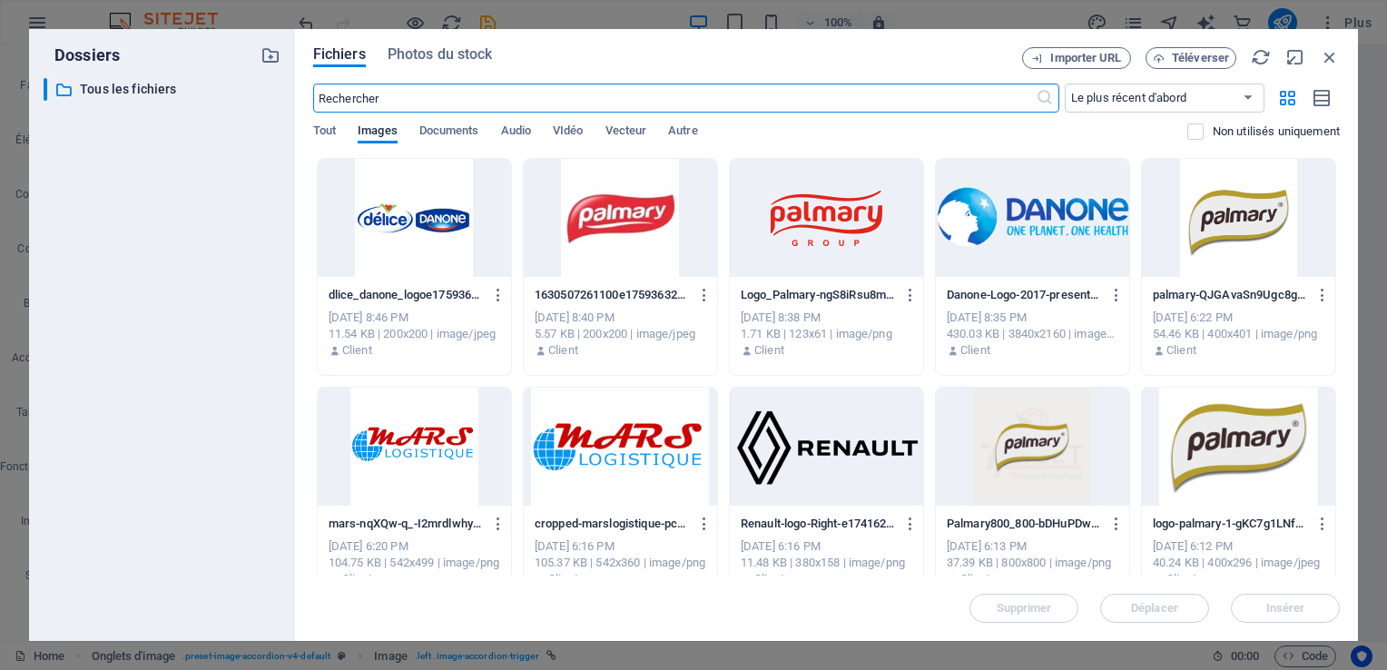
scroll to position [4174, 0]
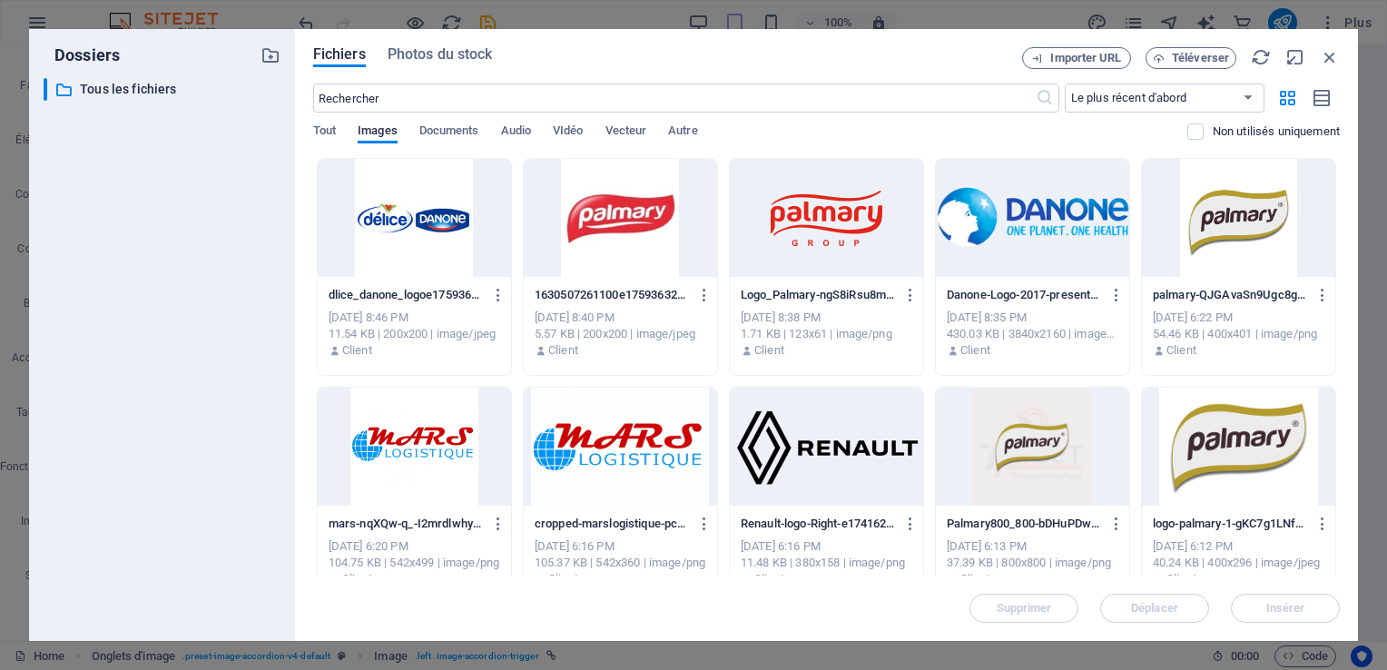
click at [391, 238] on div at bounding box center [414, 218] width 193 height 118
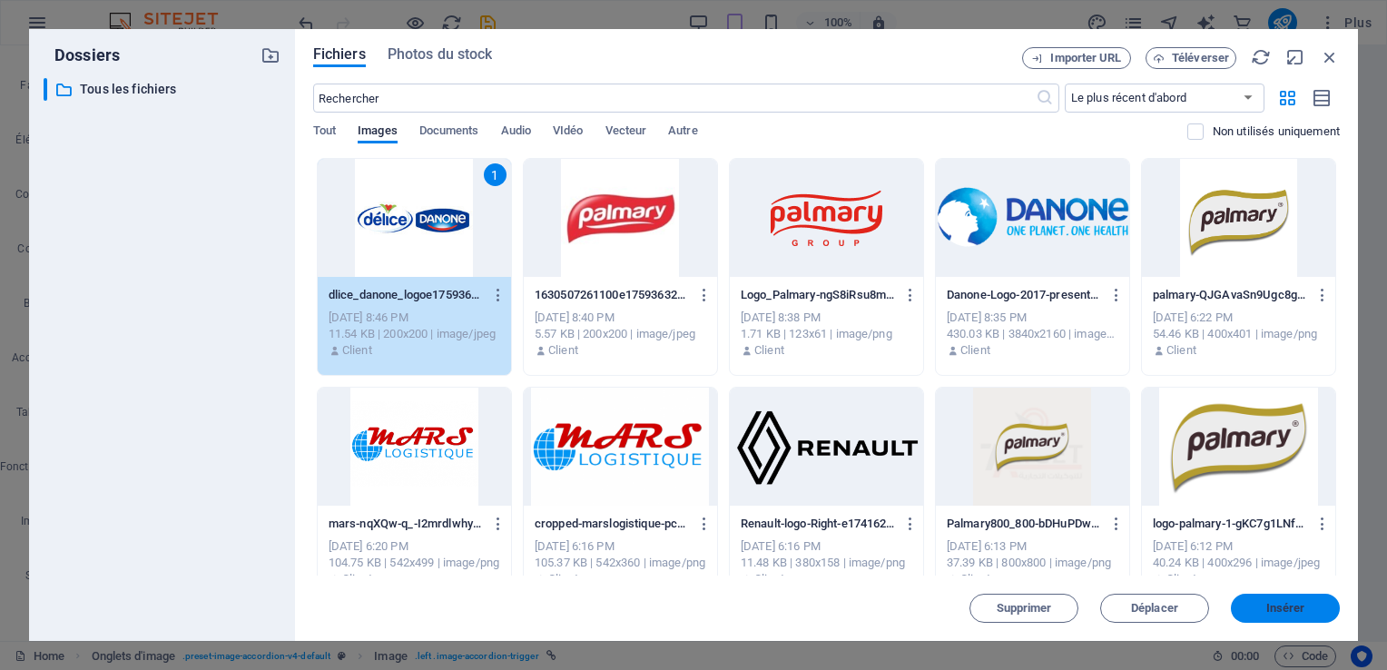
click at [1300, 604] on span "Insérer" at bounding box center [1285, 608] width 39 height 11
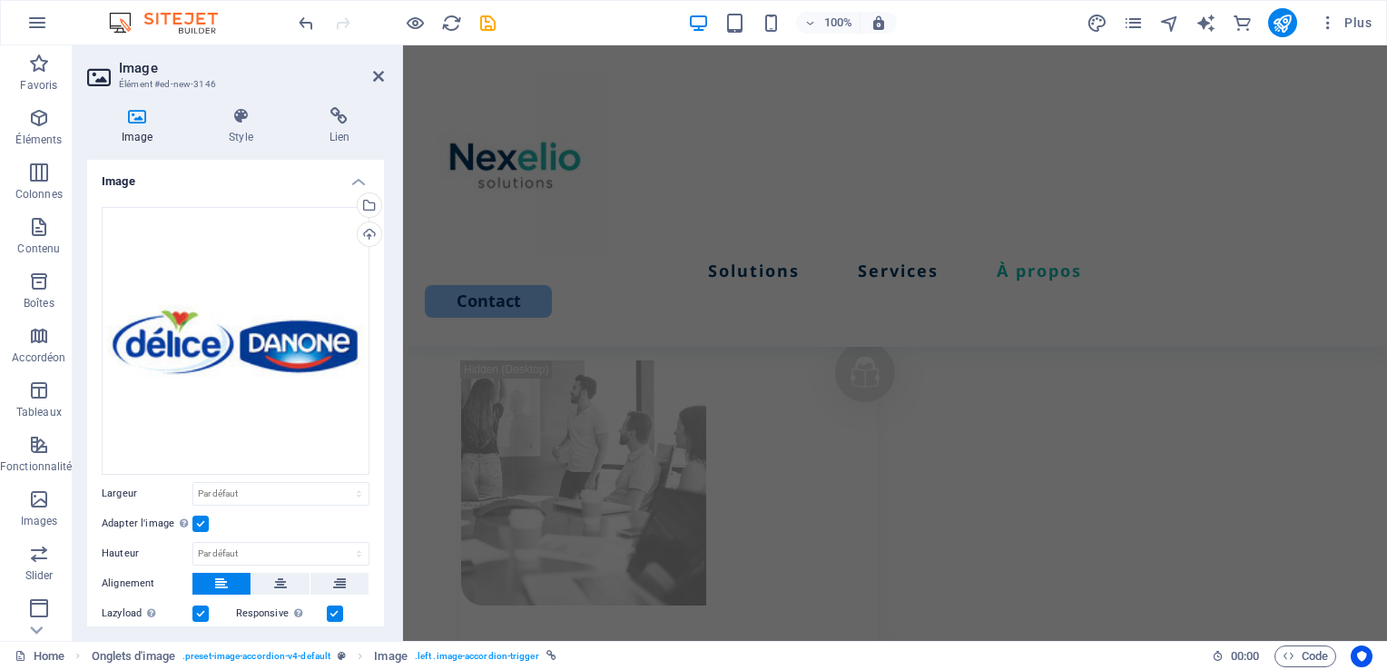
scroll to position [2907, 0]
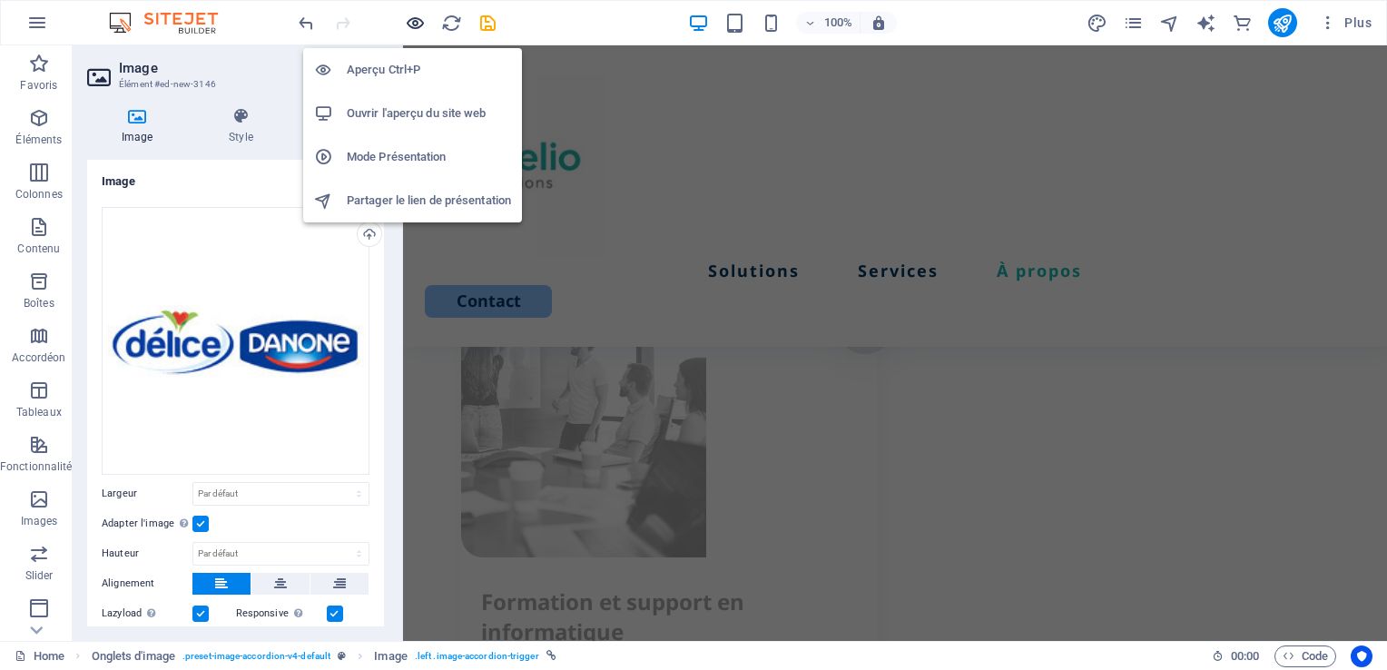
click at [414, 190] on icon "button" at bounding box center [276, 204] width 396 height 29
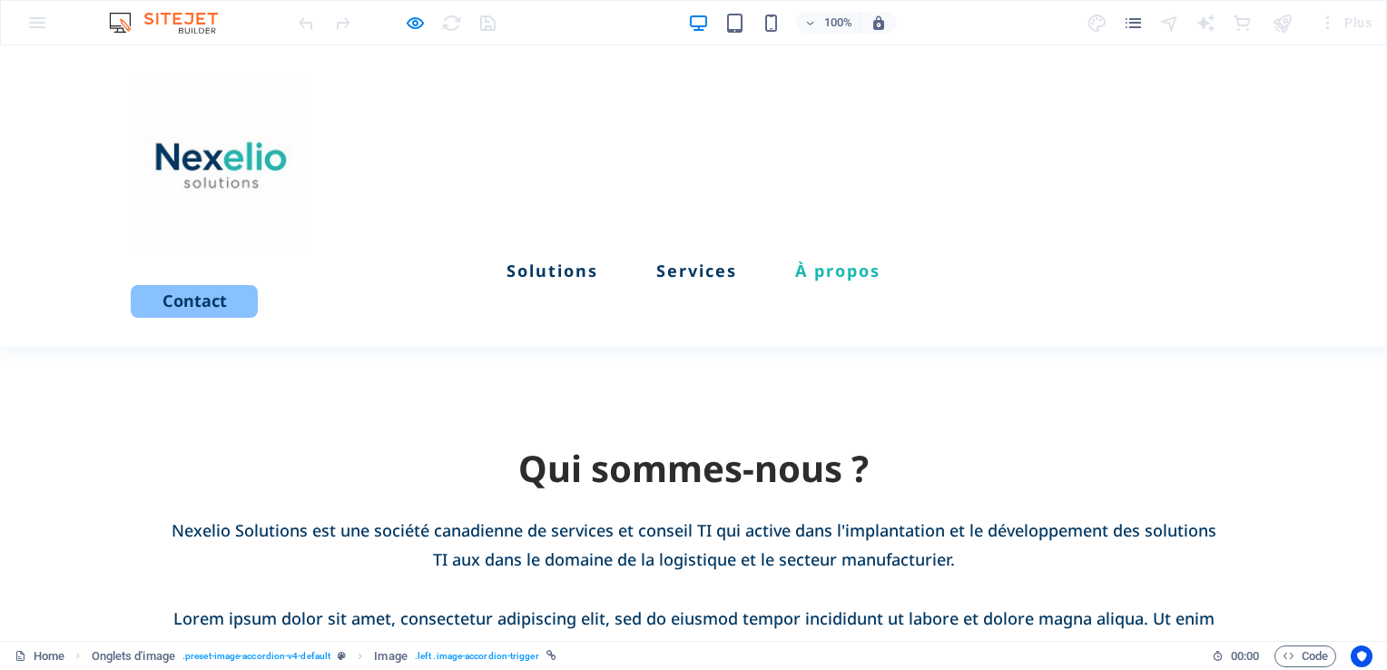
scroll to position [2193, 0]
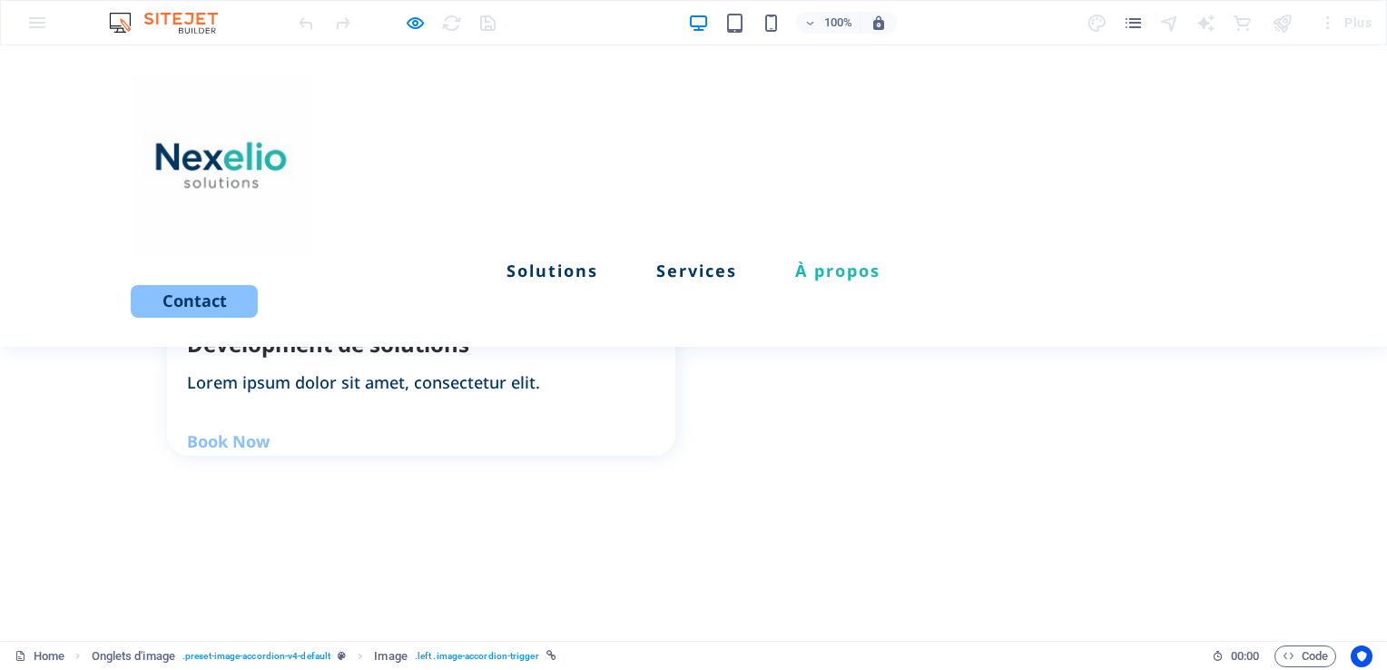
scroll to position [2215, 0]
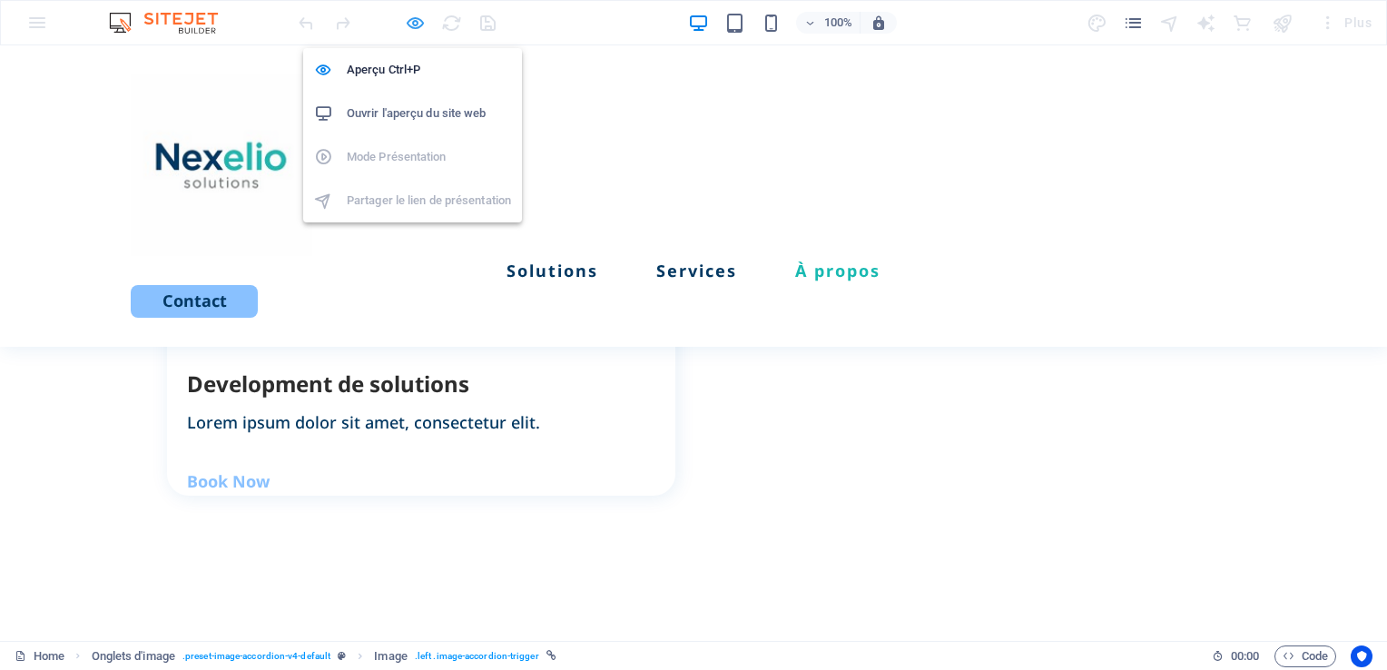
click at [0, 0] on icon "button" at bounding box center [0, 0] width 0 height 0
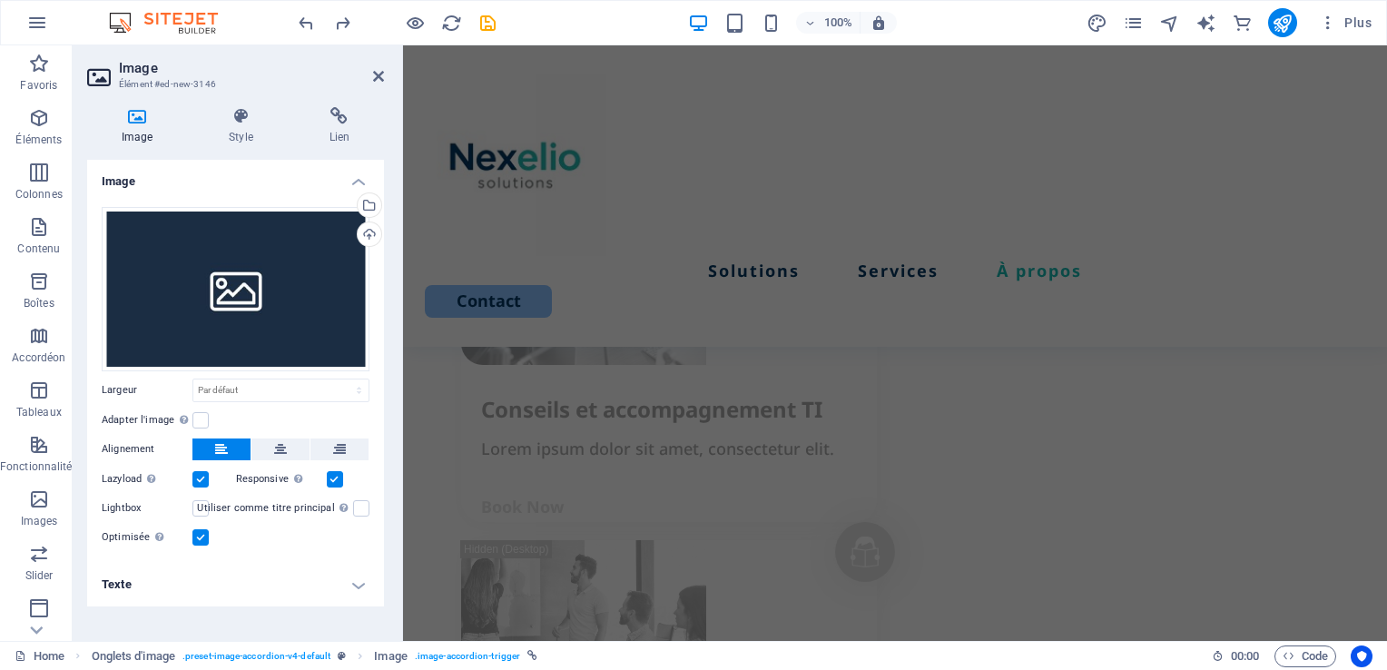
scroll to position [2663, 0]
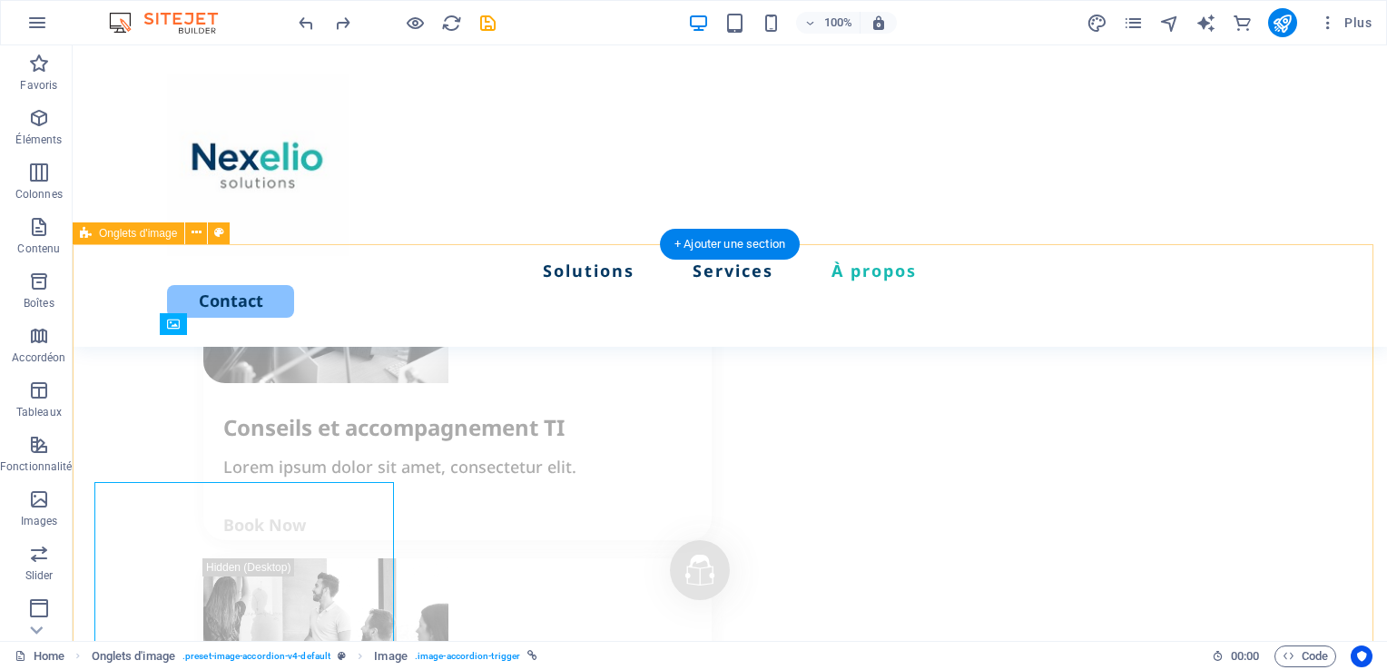
scroll to position [2516, 0]
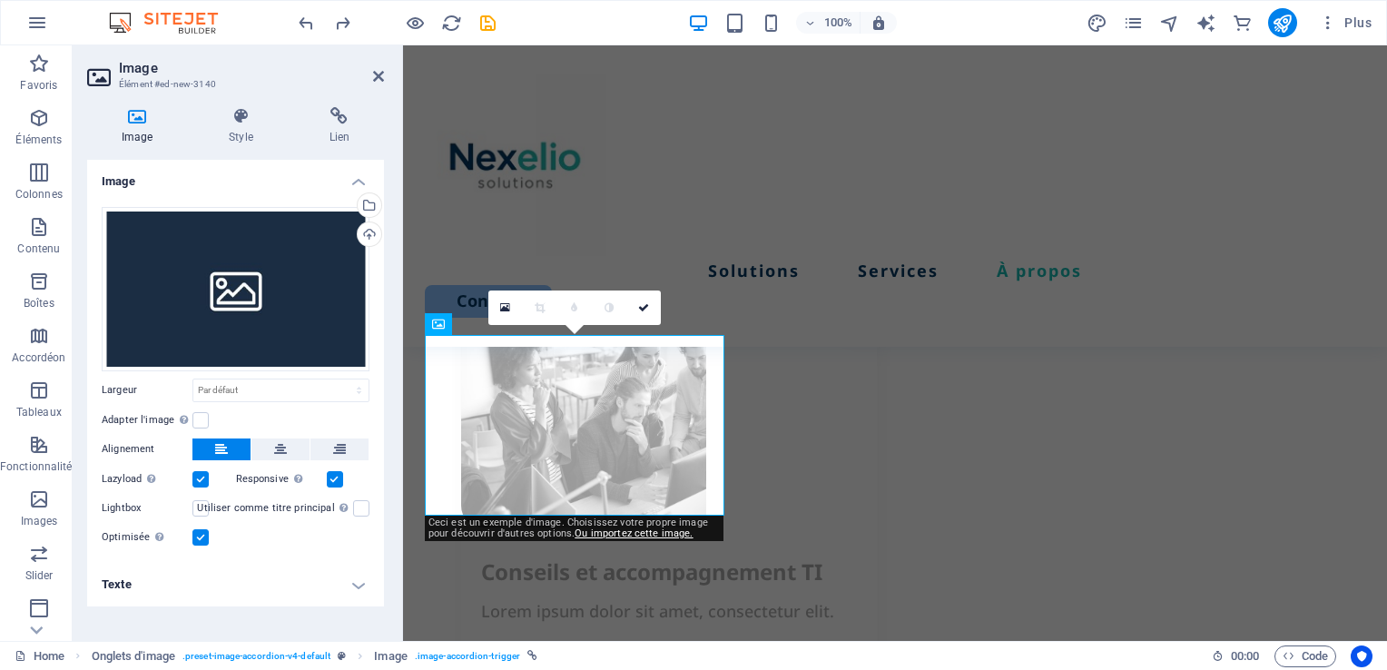
scroll to position [2663, 0]
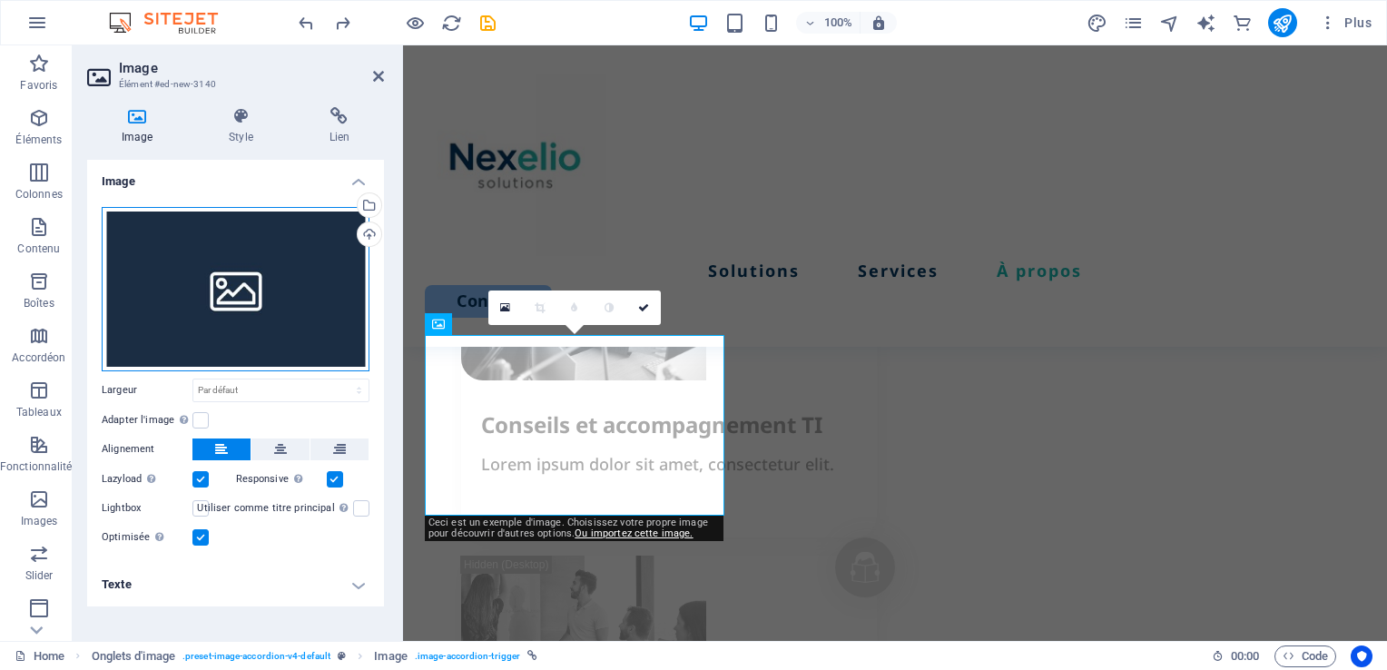
click at [203, 280] on div "Glissez les fichiers ici, cliquez pour choisir les fichiers ou sélectionnez les…" at bounding box center [236, 289] width 268 height 164
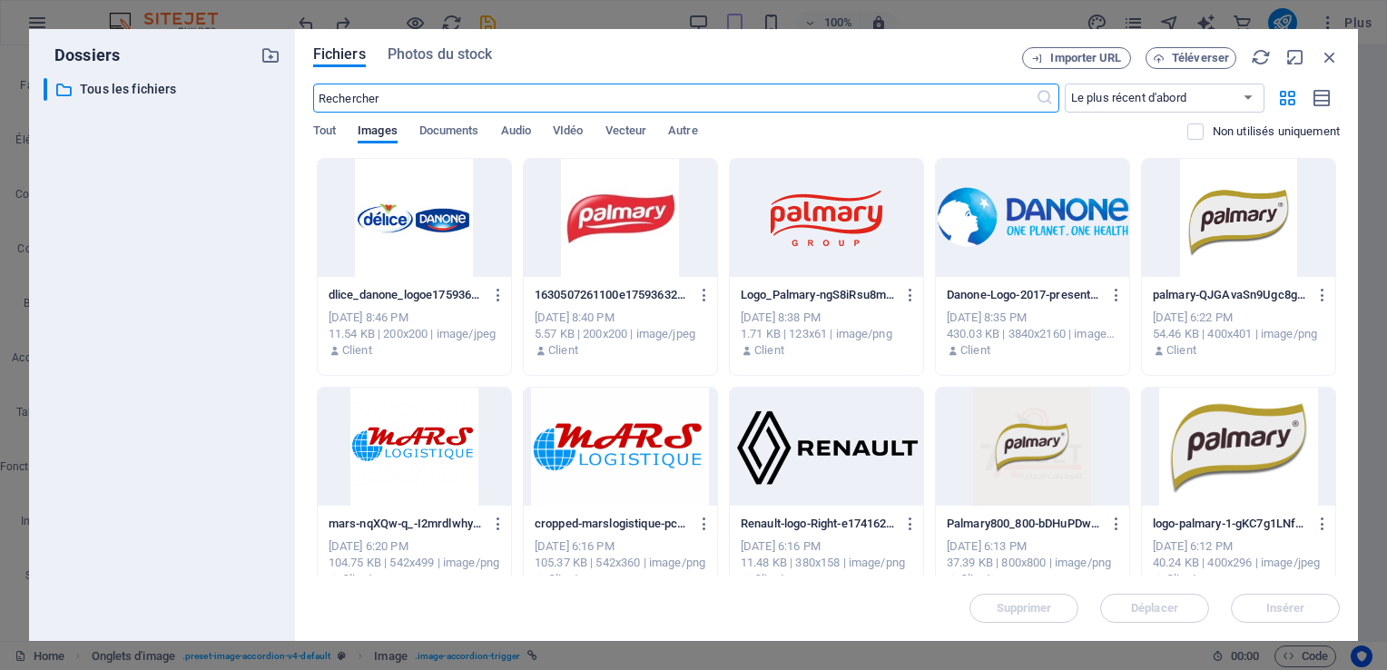
scroll to position [3540, 0]
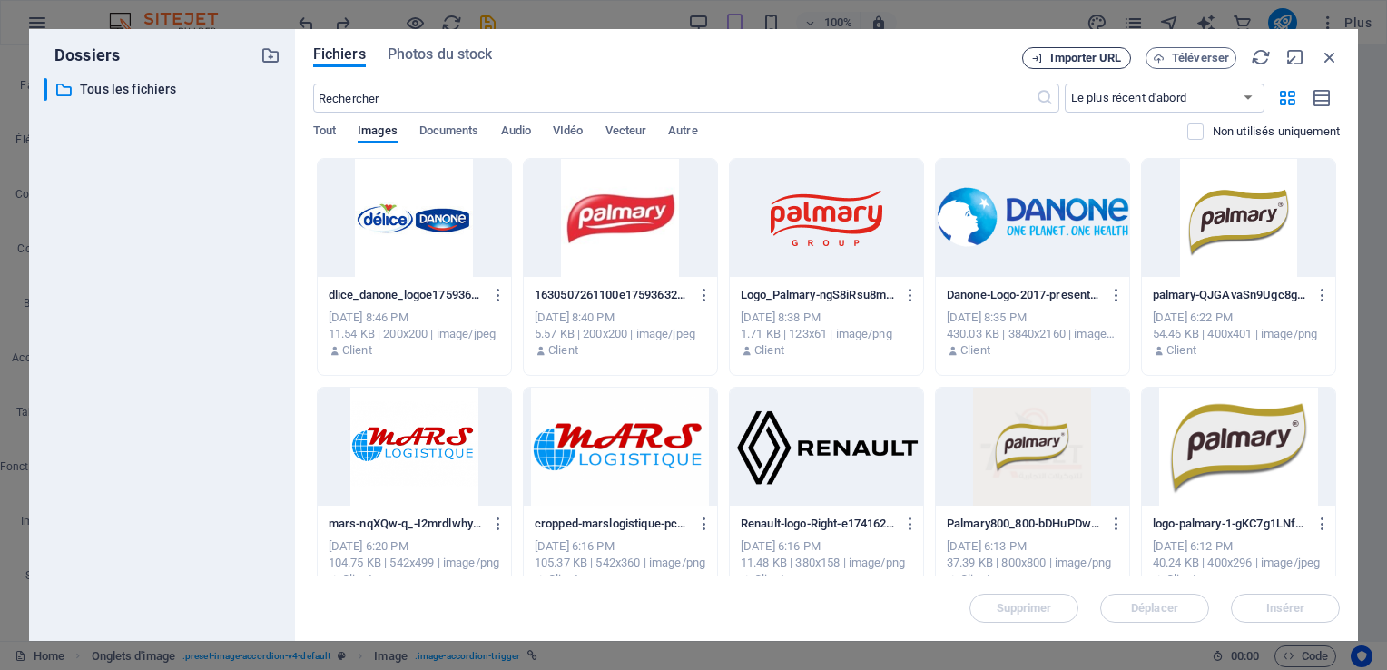
click at [1069, 56] on span "Importer URL" at bounding box center [1085, 58] width 71 height 11
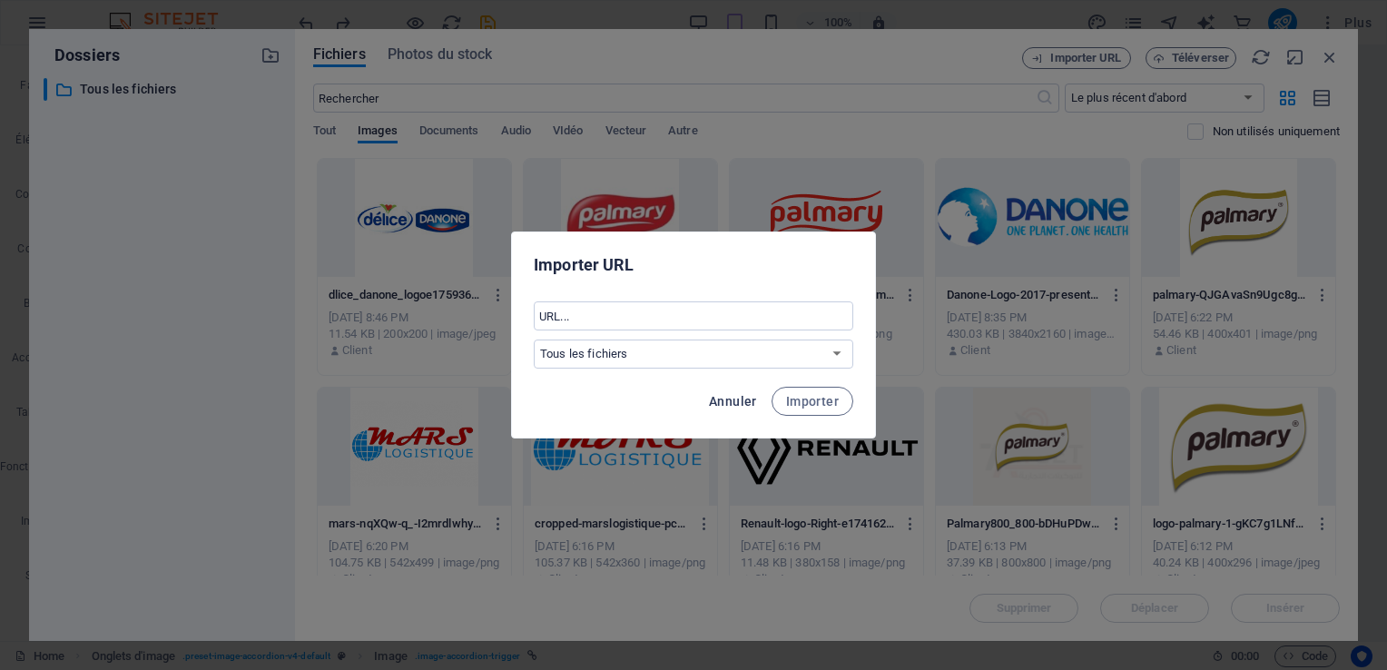
click at [735, 408] on span "Annuler" at bounding box center [733, 401] width 48 height 15
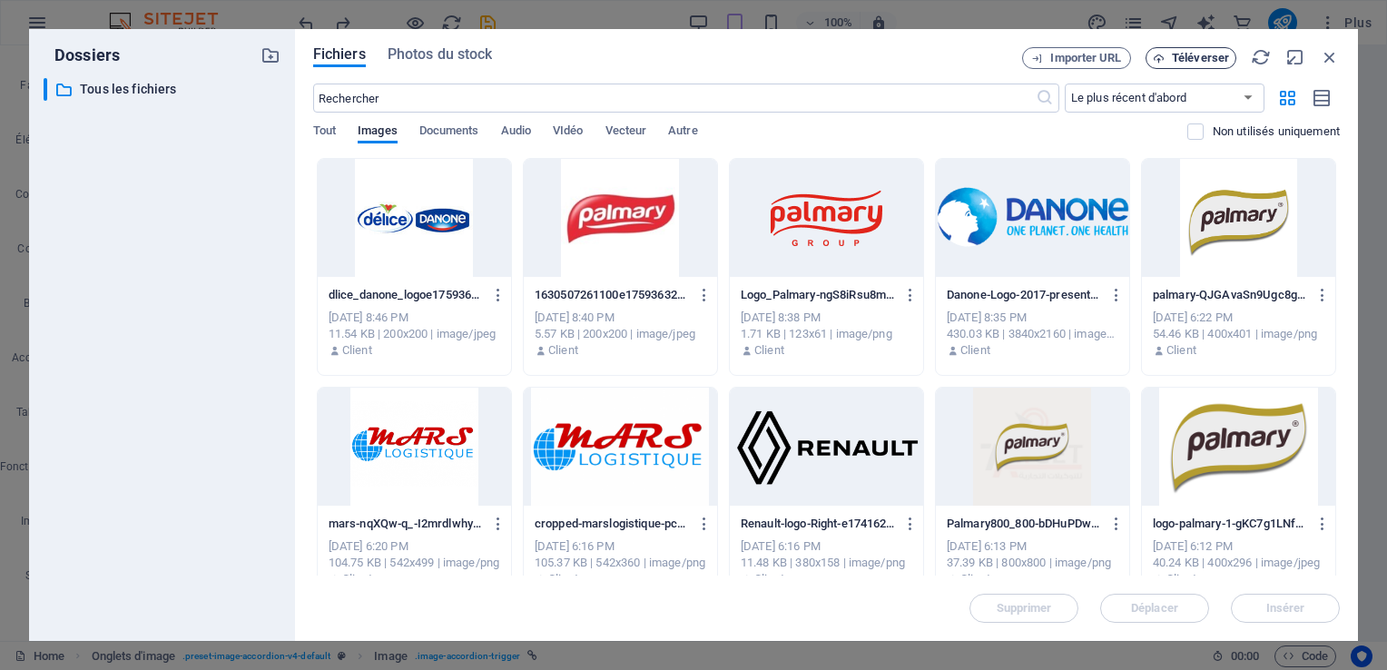
click at [1186, 60] on span "Téléverser" at bounding box center [1199, 58] width 57 height 11
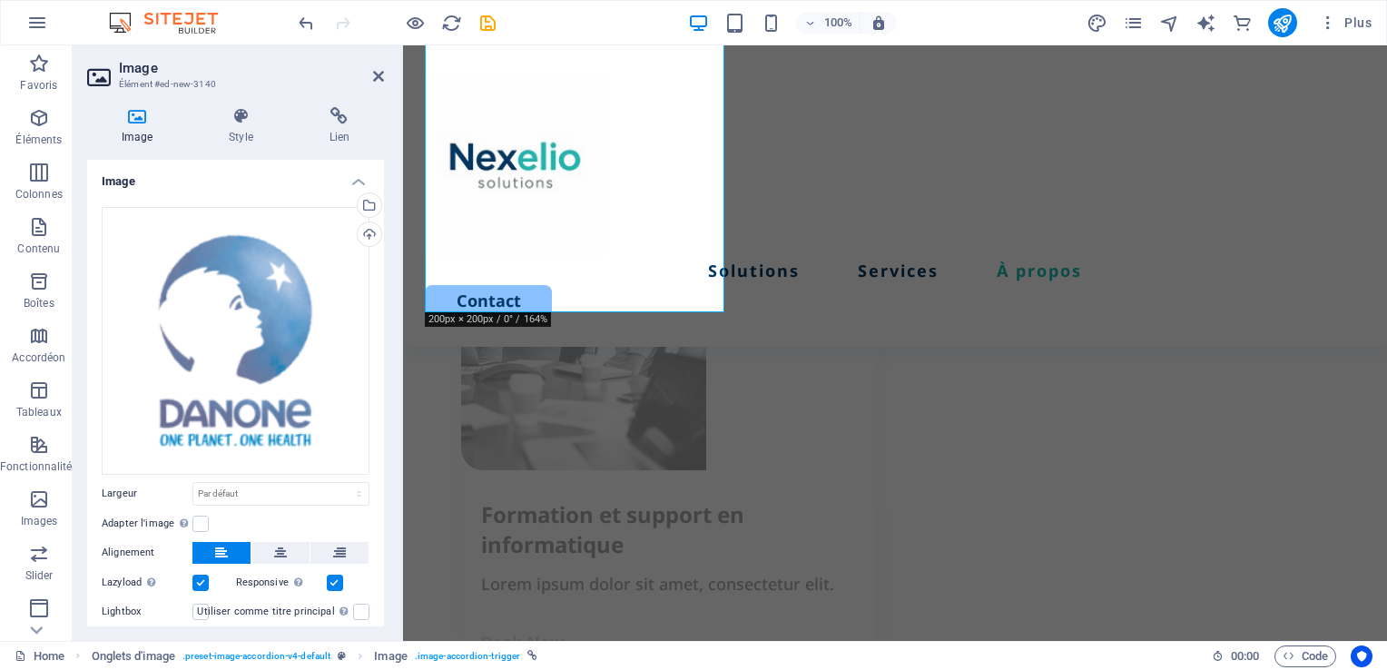
scroll to position [3067, 0]
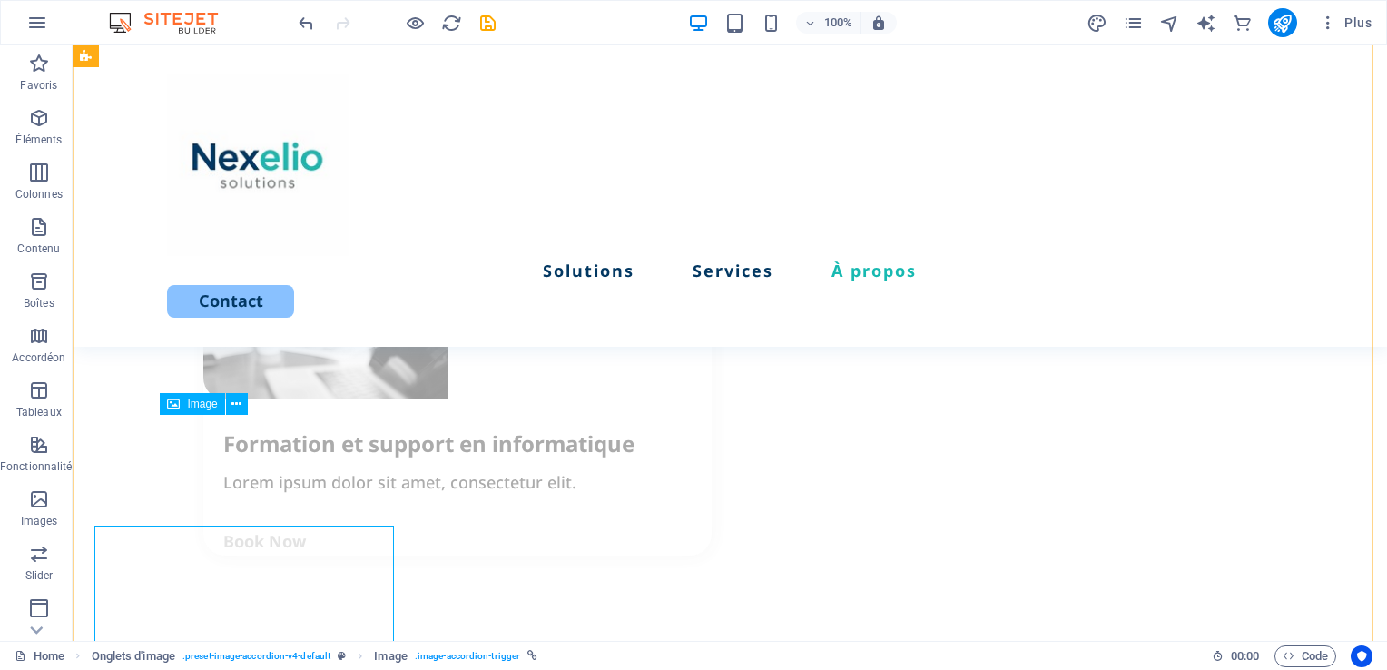
scroll to position [2920, 0]
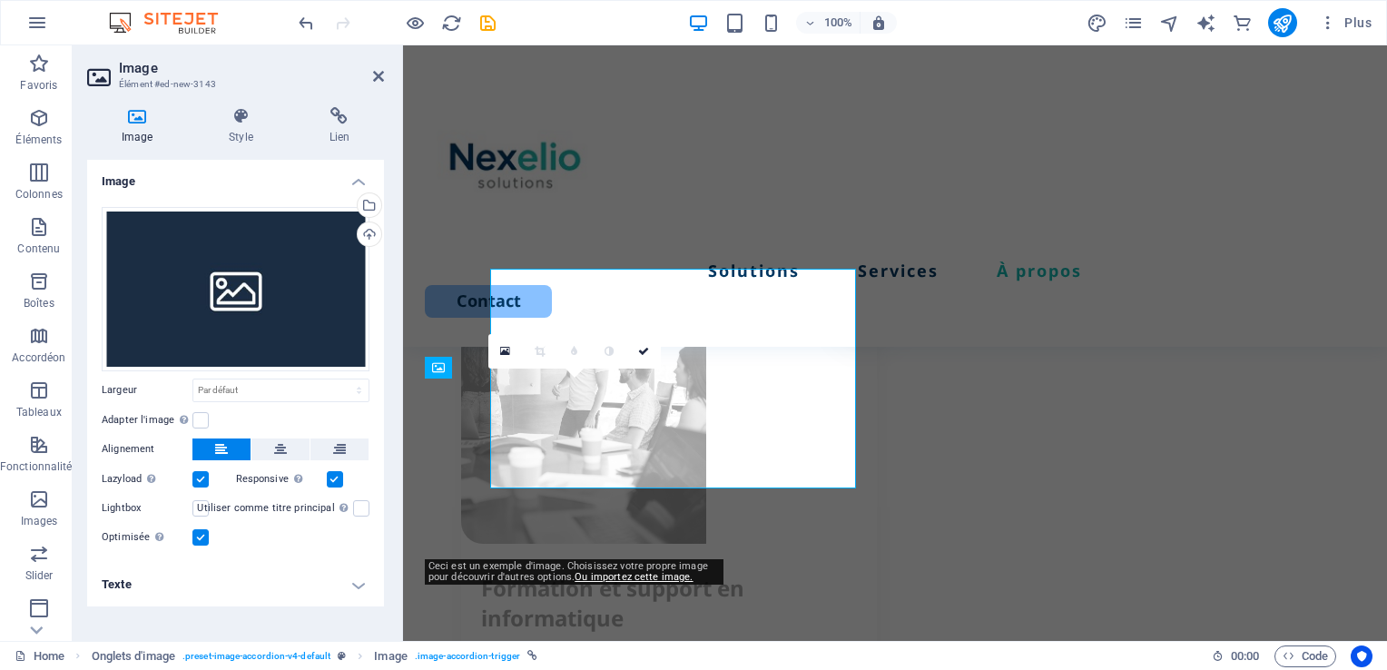
scroll to position [3067, 0]
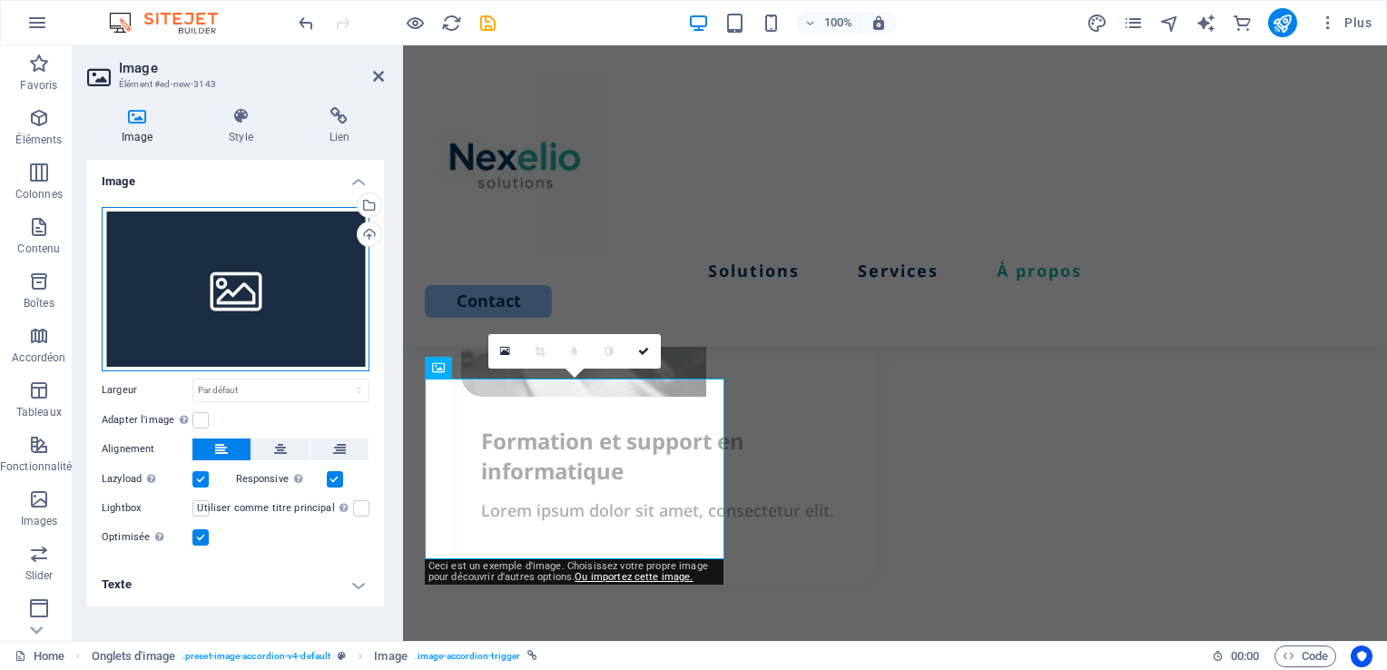
click at [251, 304] on div "Glissez les fichiers ici, cliquez pour choisir les fichiers ou sélectionnez les…" at bounding box center [236, 289] width 268 height 164
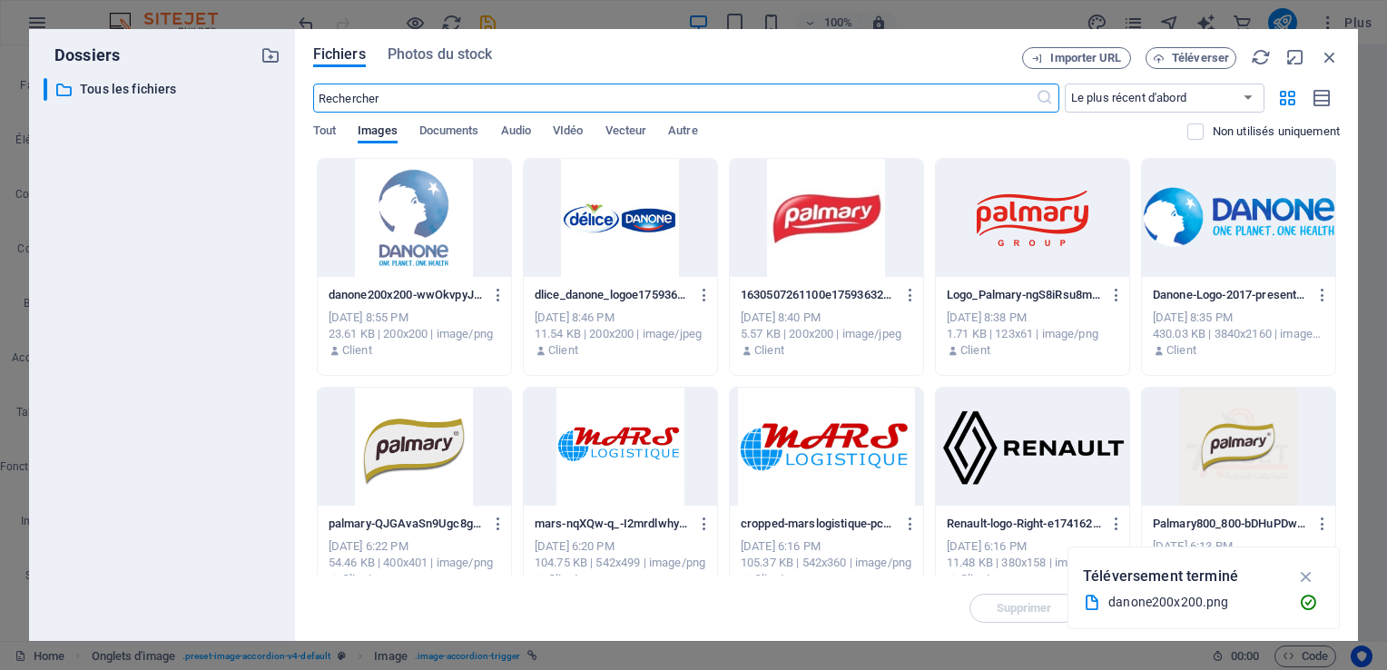
scroll to position [3927, 0]
click at [613, 214] on div at bounding box center [620, 218] width 193 height 118
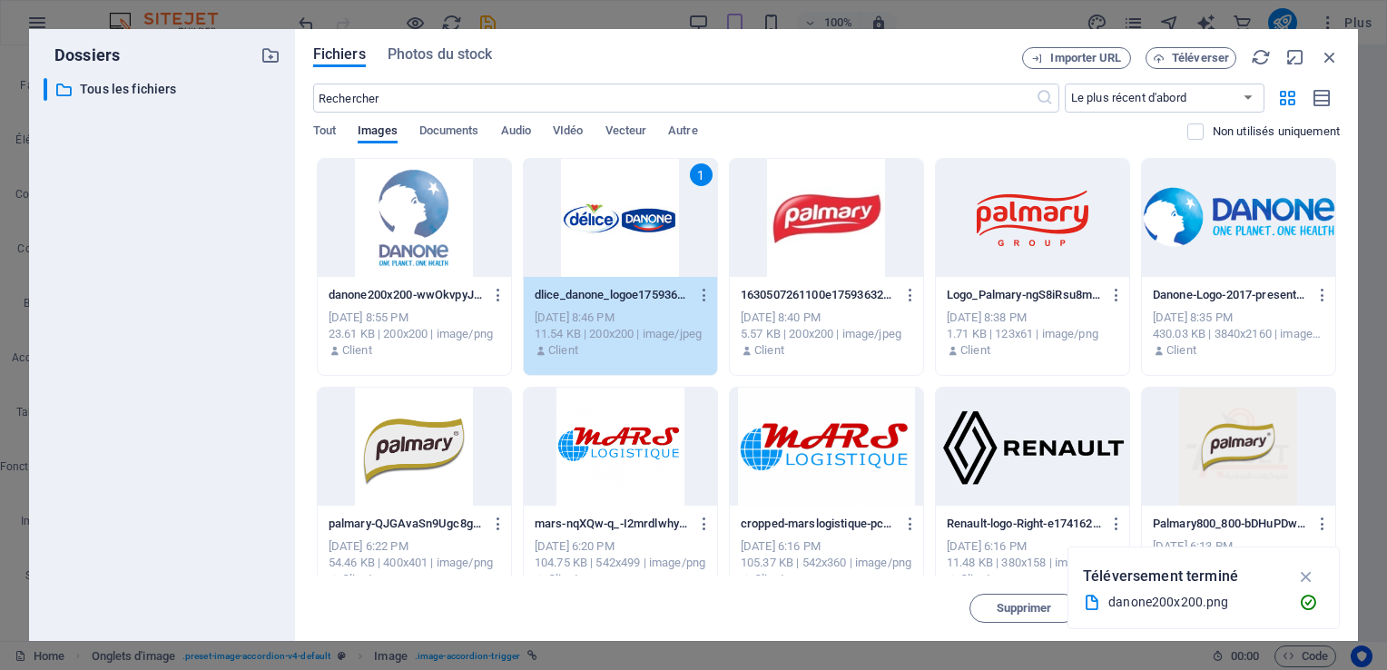
click at [796, 233] on div at bounding box center [826, 218] width 193 height 118
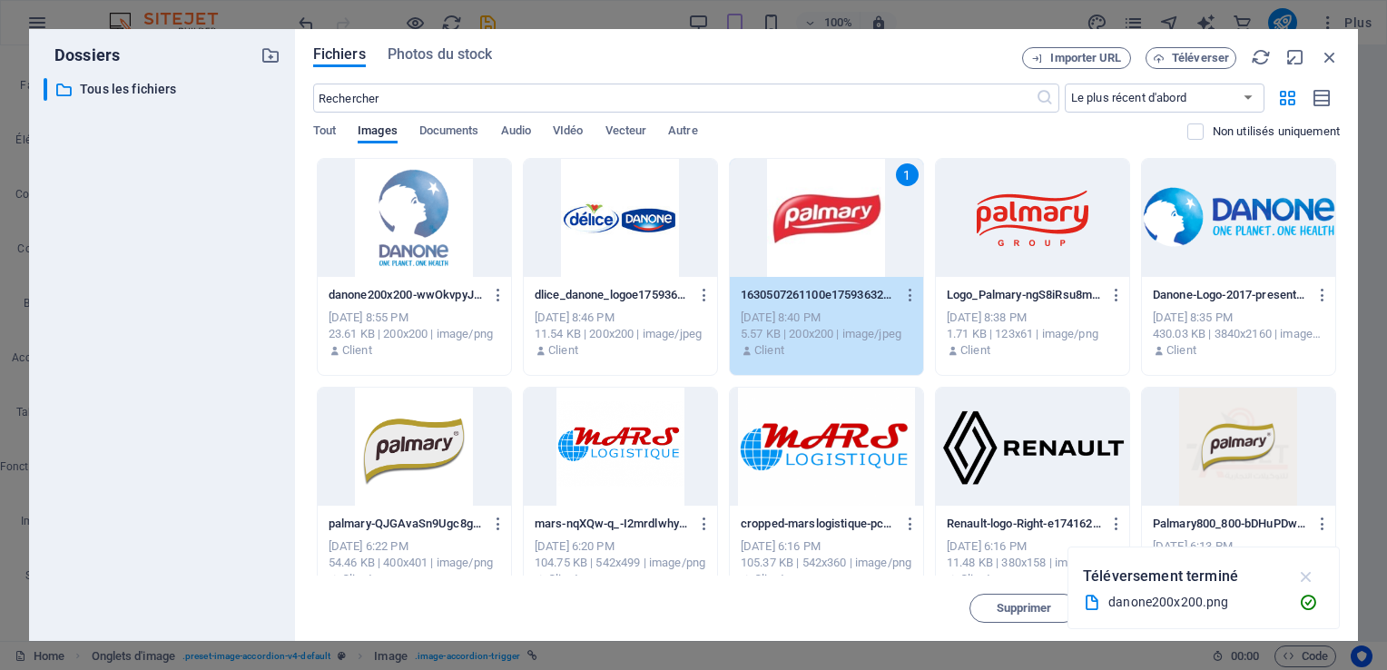
click at [1303, 577] on icon "button" at bounding box center [1306, 576] width 21 height 20
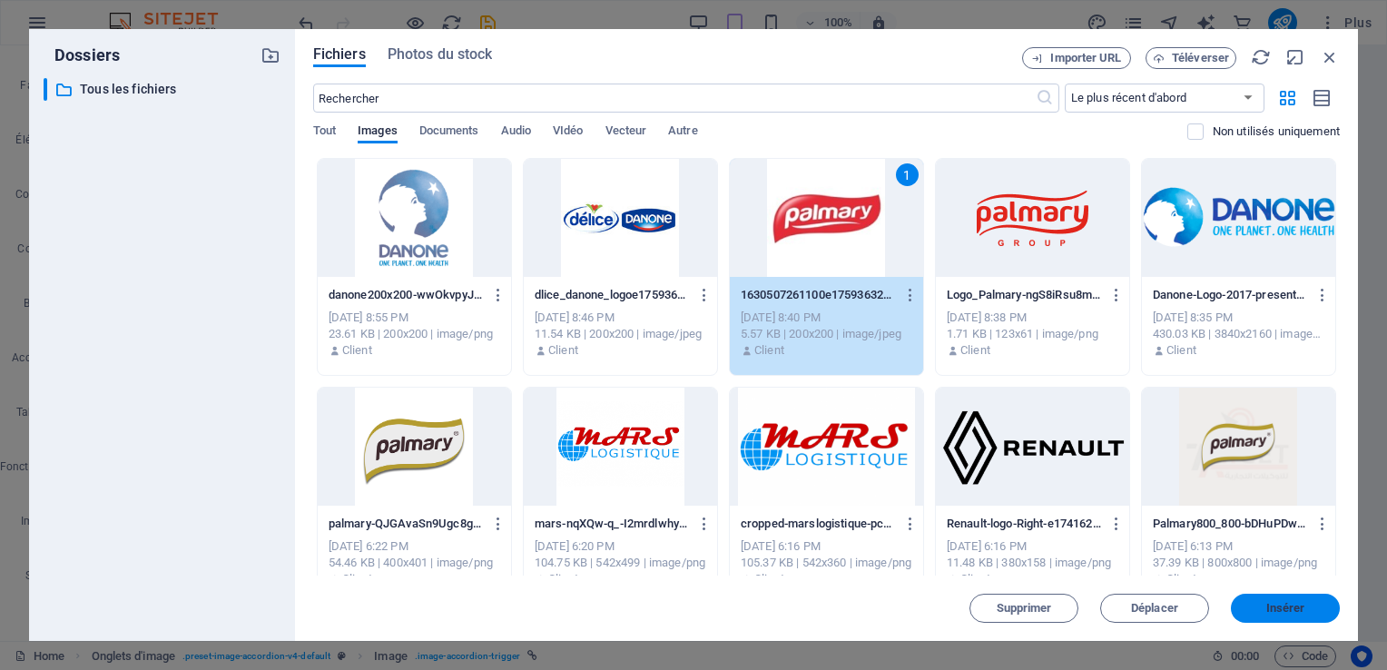
click at [1299, 608] on span "Insérer" at bounding box center [1285, 608] width 39 height 11
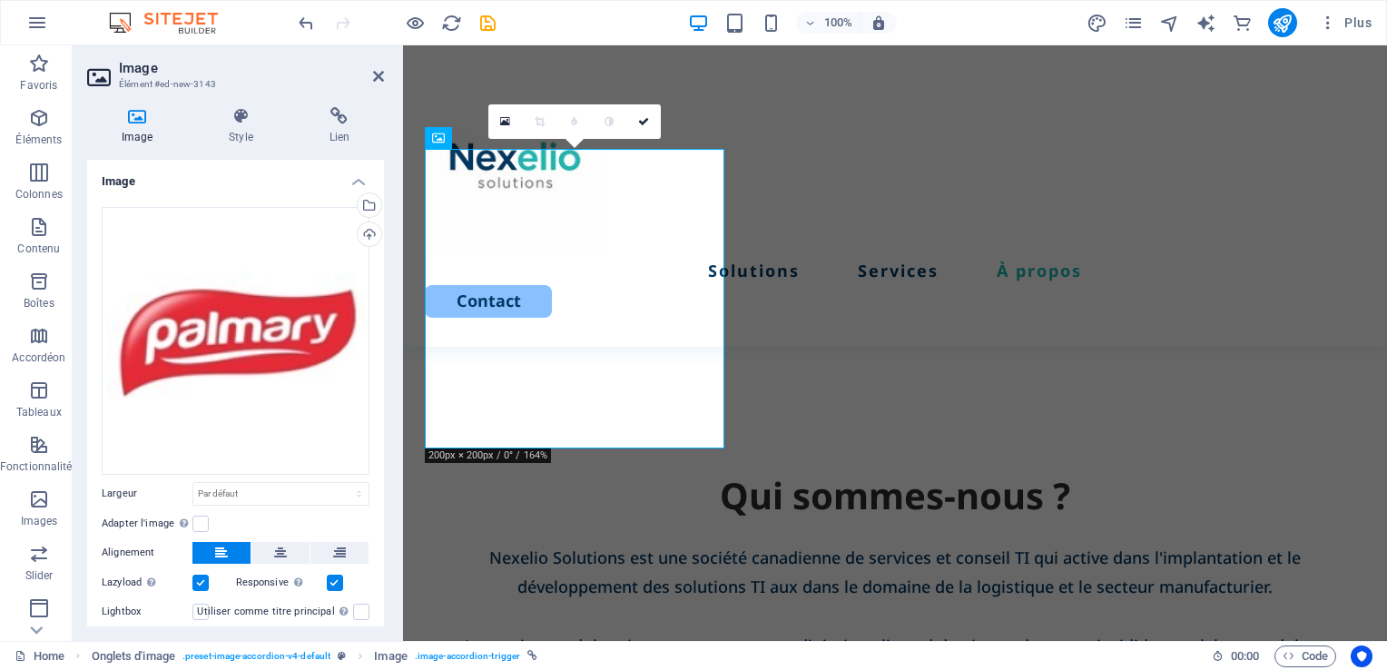
scroll to position [3503, 0]
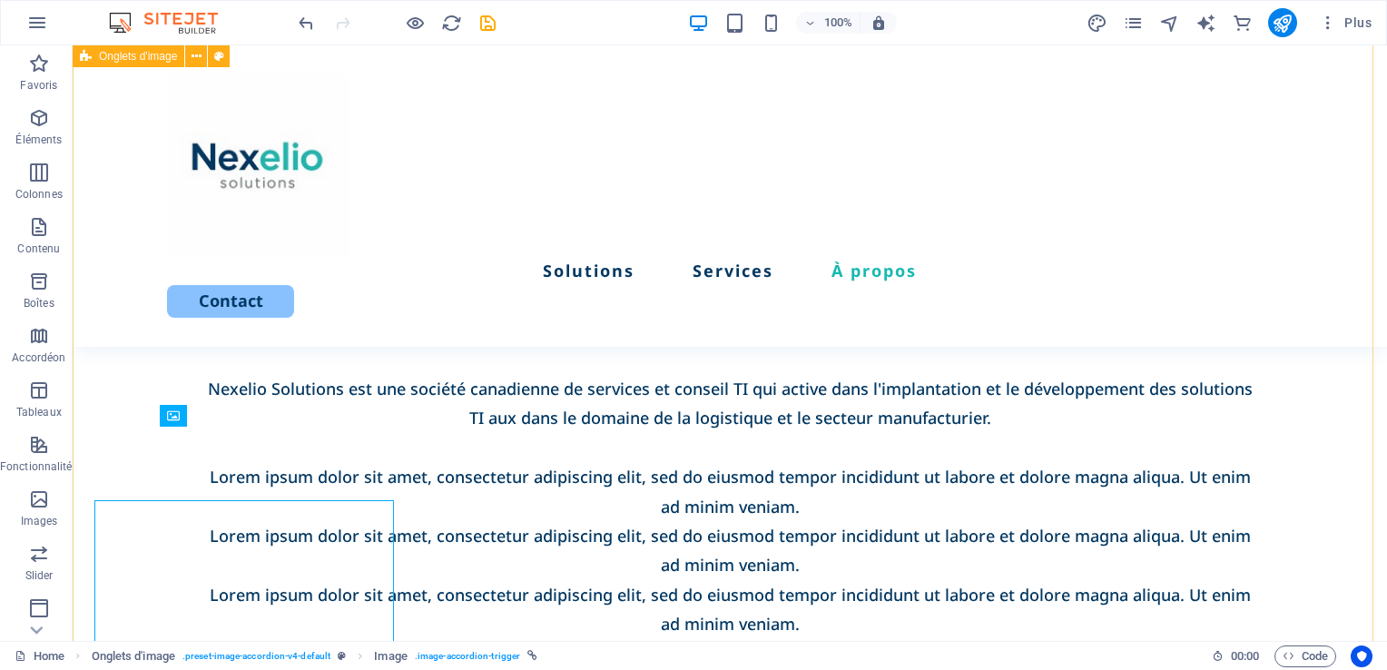
scroll to position [3393, 0]
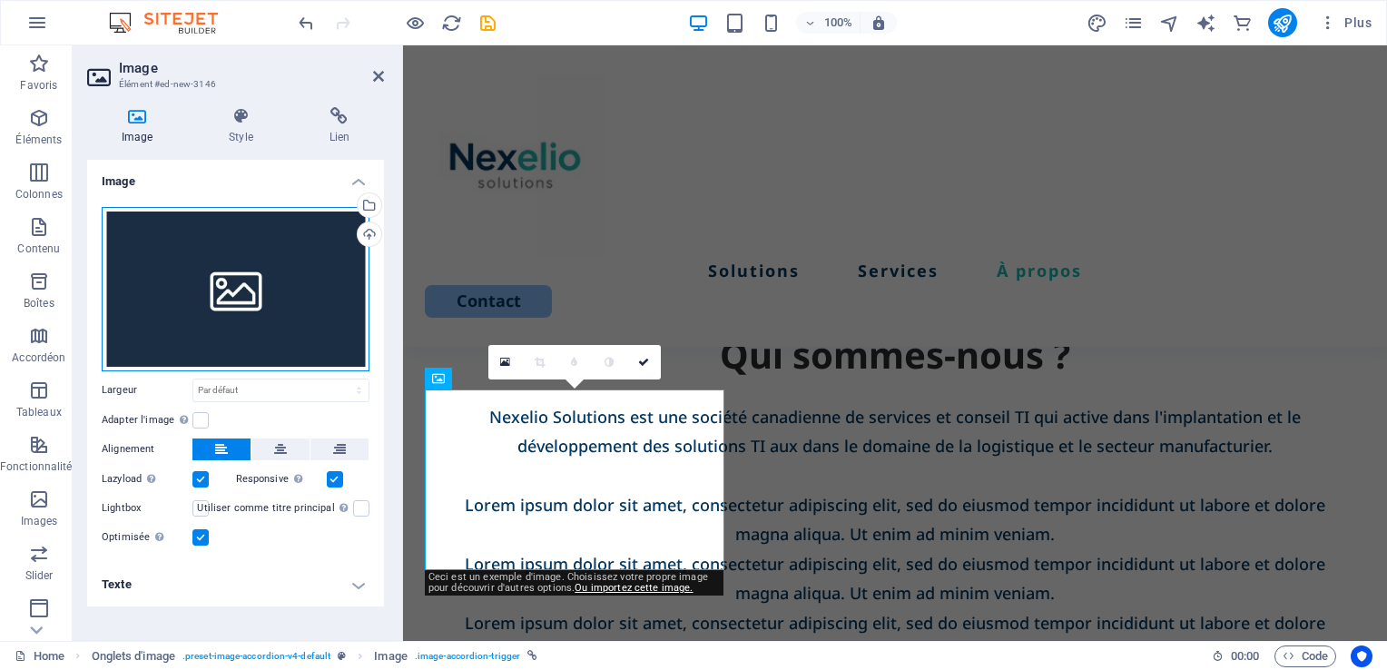
click at [267, 314] on div "Glissez les fichiers ici, cliquez pour choisir les fichiers ou sélectionnez les…" at bounding box center [236, 289] width 268 height 164
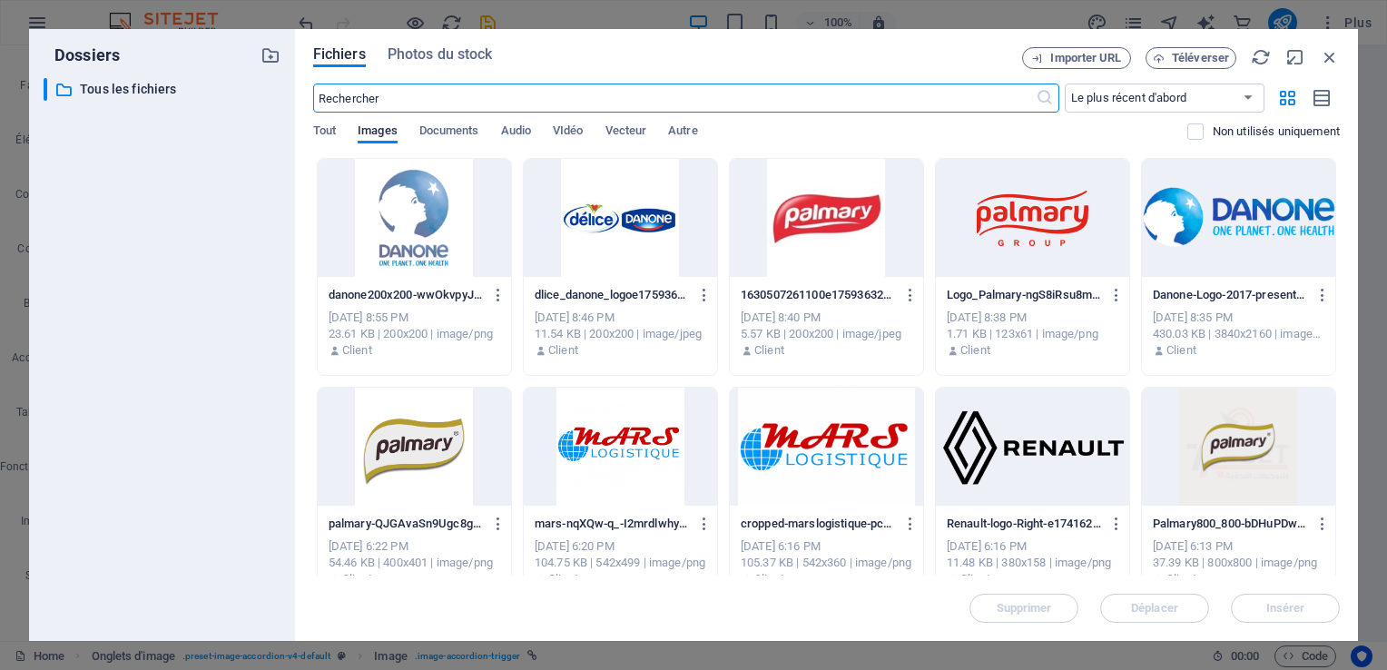
scroll to position [4315, 0]
click at [593, 230] on div at bounding box center [620, 218] width 193 height 118
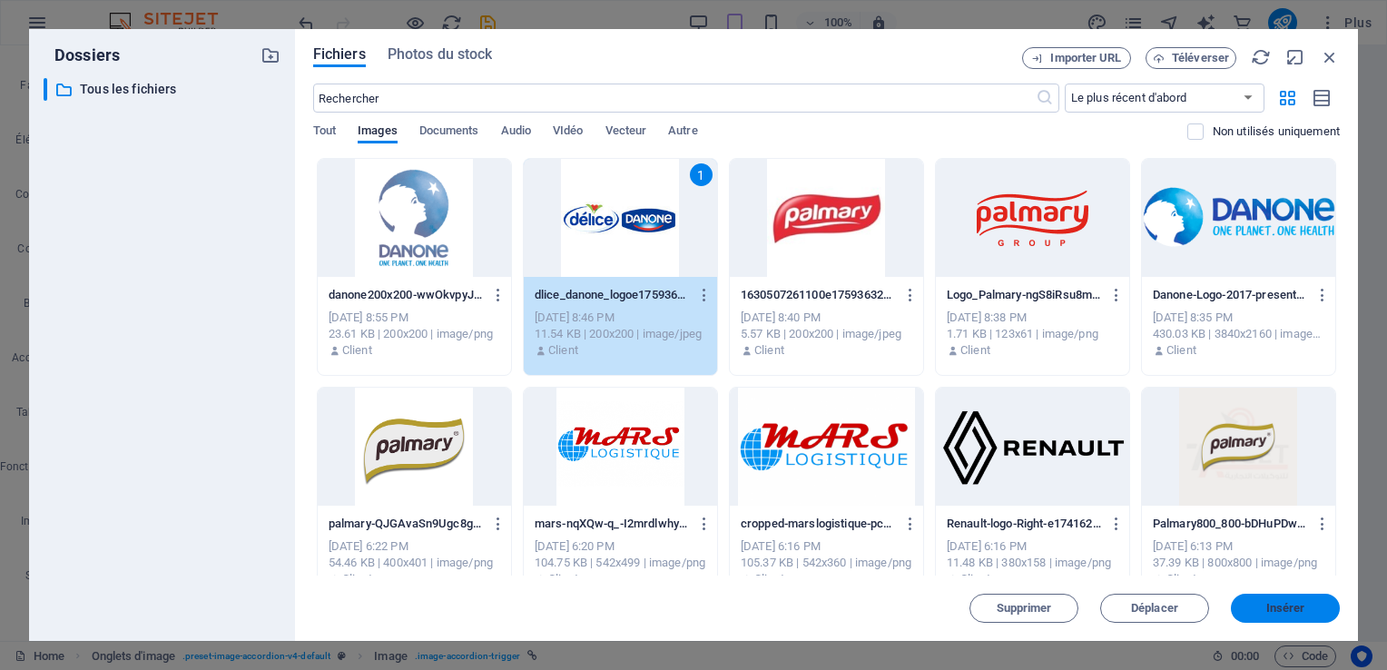
click at [1305, 612] on span "Insérer" at bounding box center [1285, 608] width 94 height 11
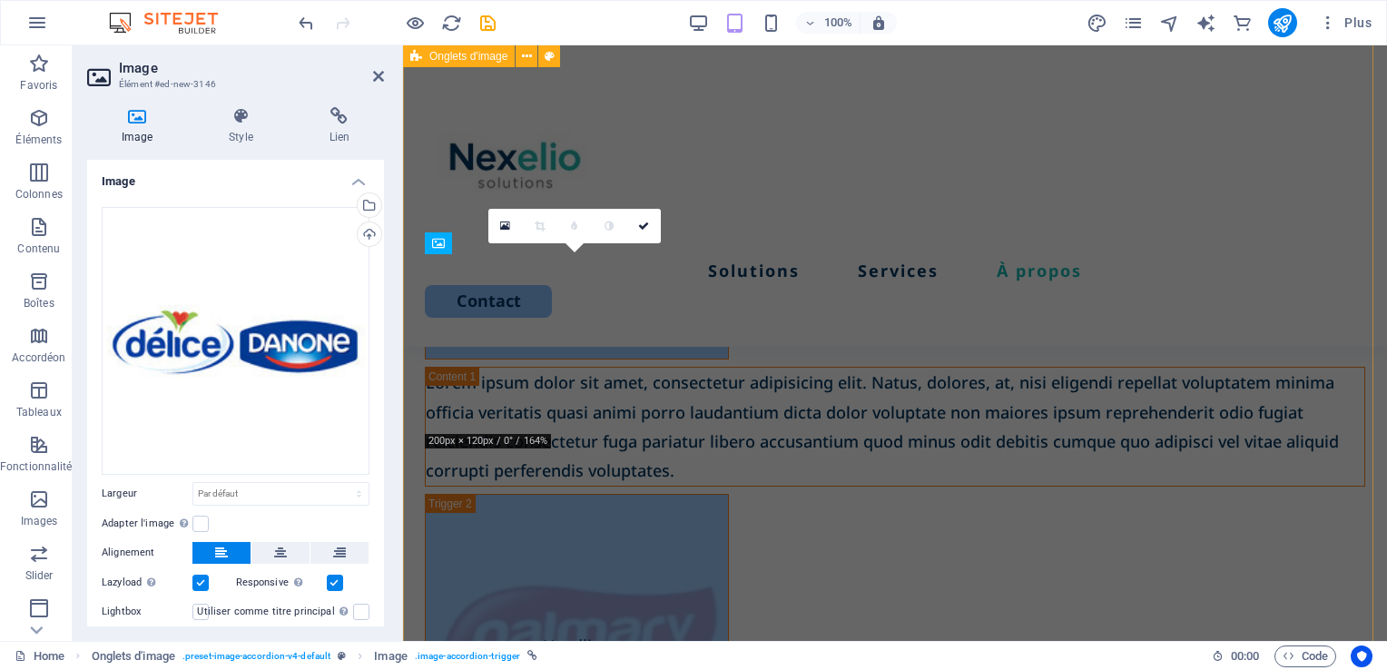
scroll to position [3639, 0]
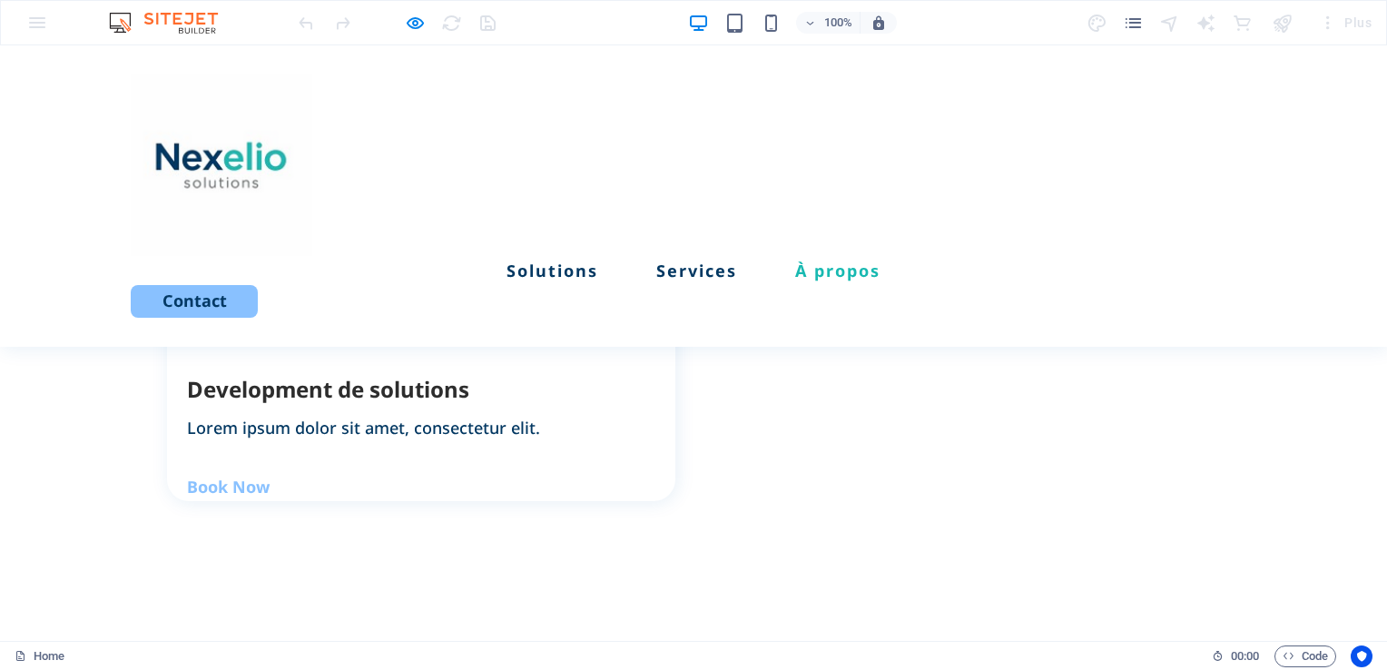
scroll to position [2255, 0]
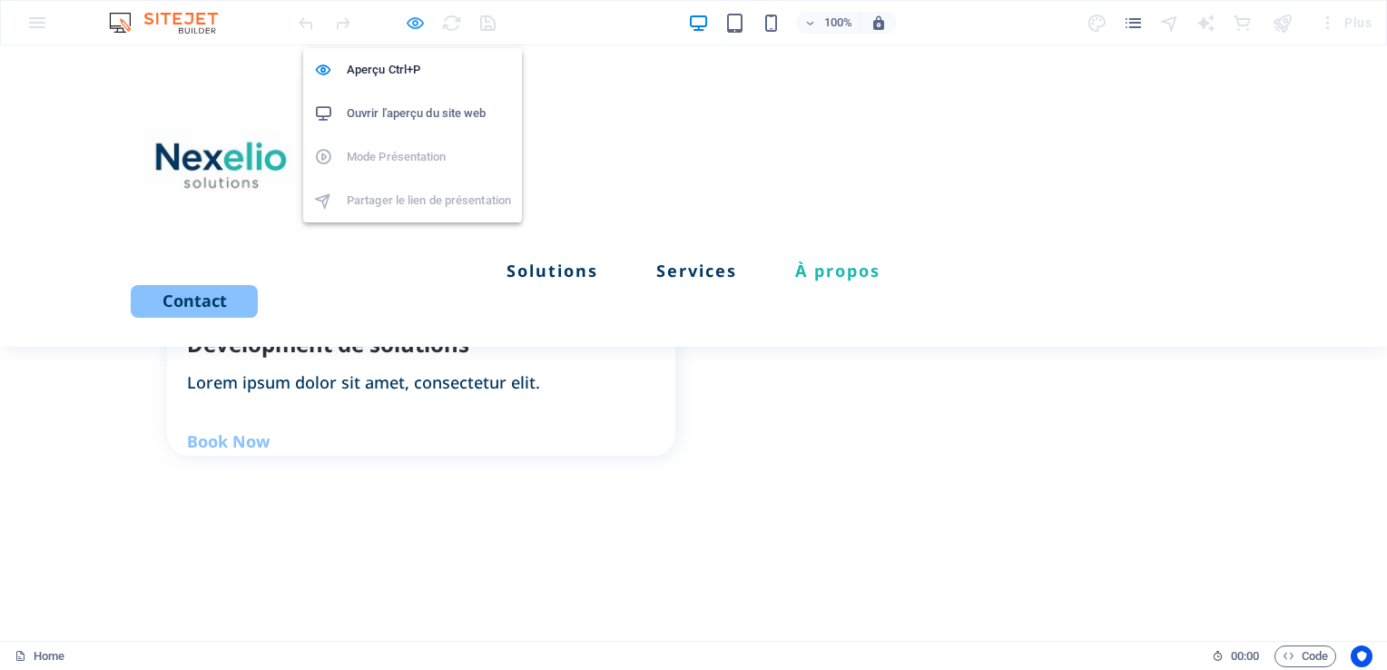
click at [0, 0] on icon "button" at bounding box center [0, 0] width 0 height 0
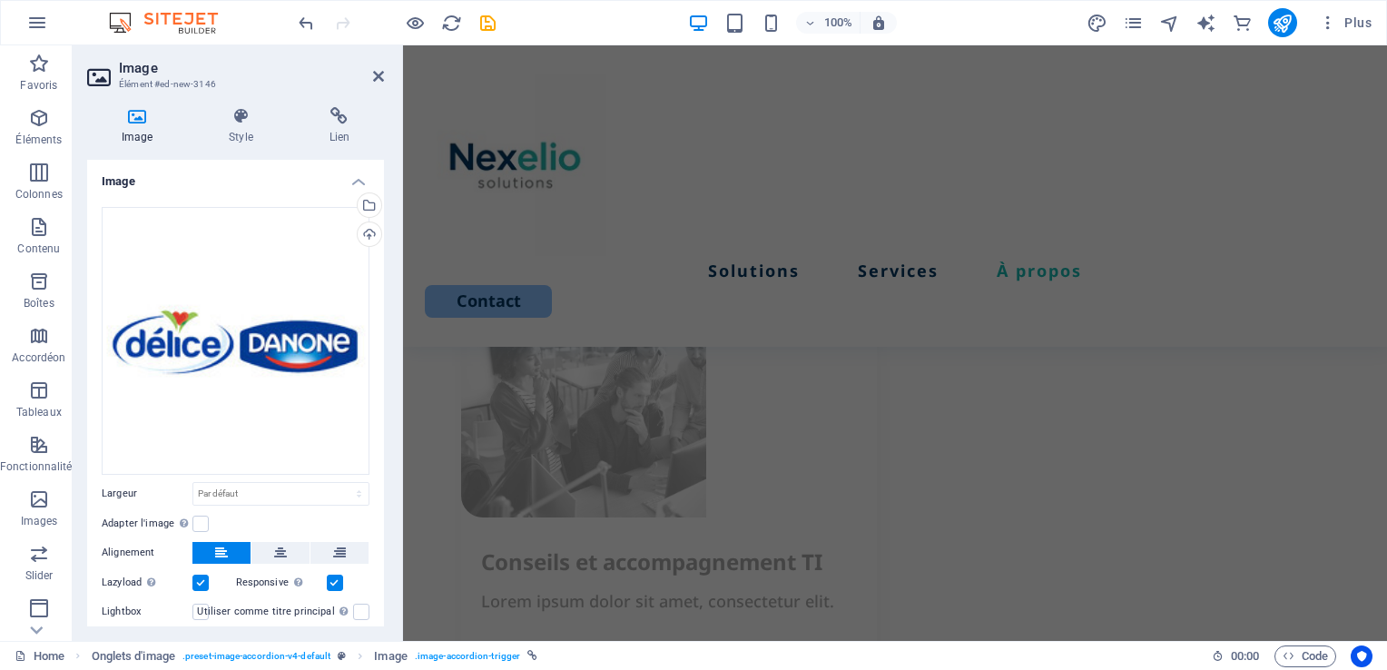
scroll to position [2729, 0]
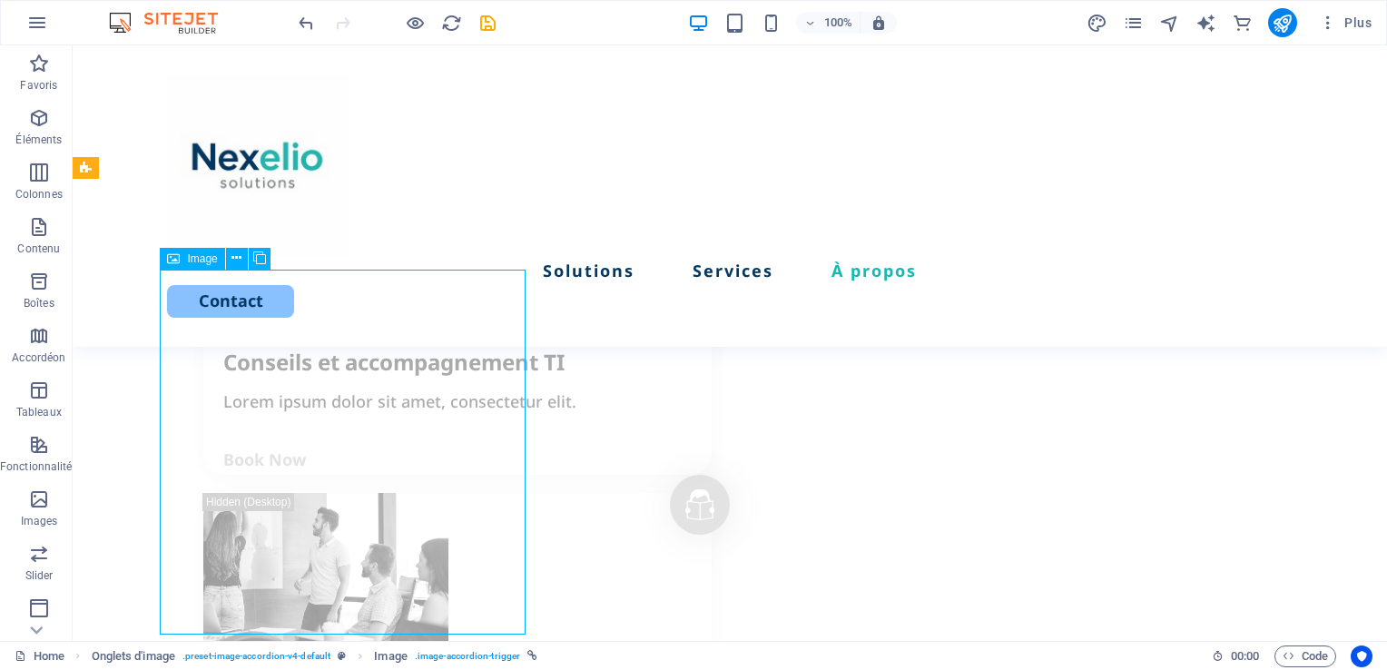
scroll to position [2582, 0]
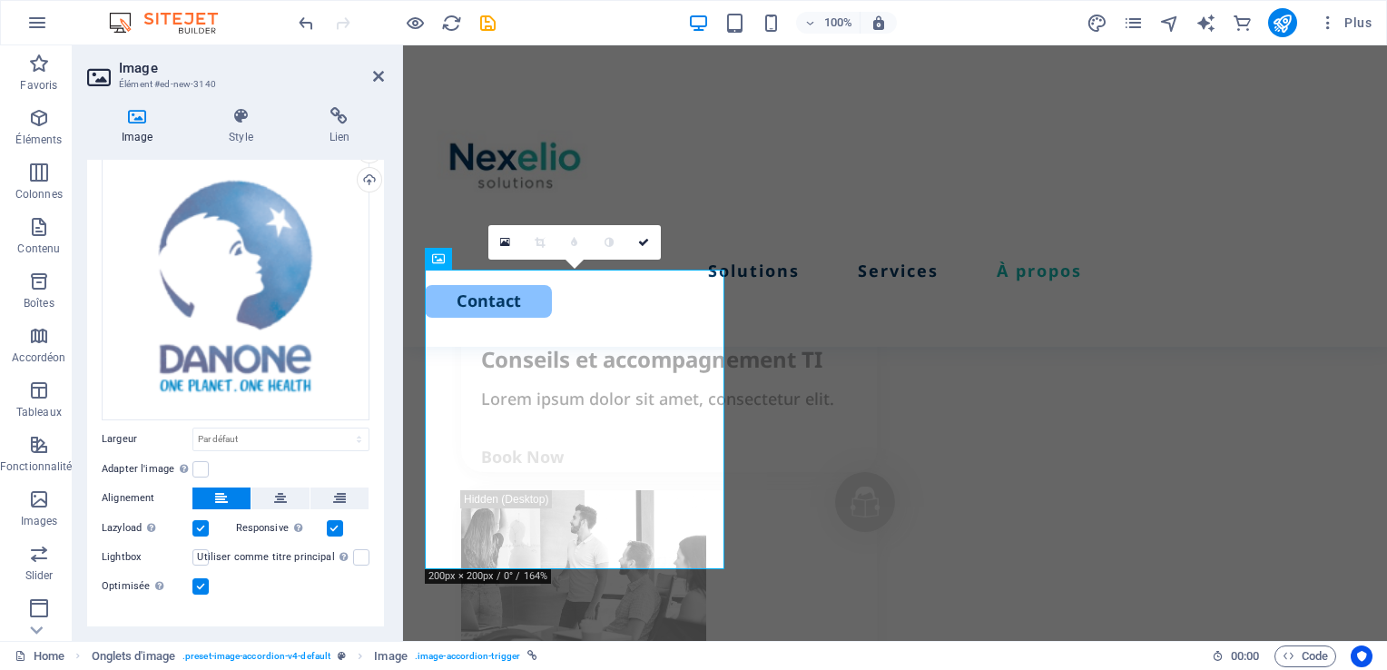
scroll to position [78, 0]
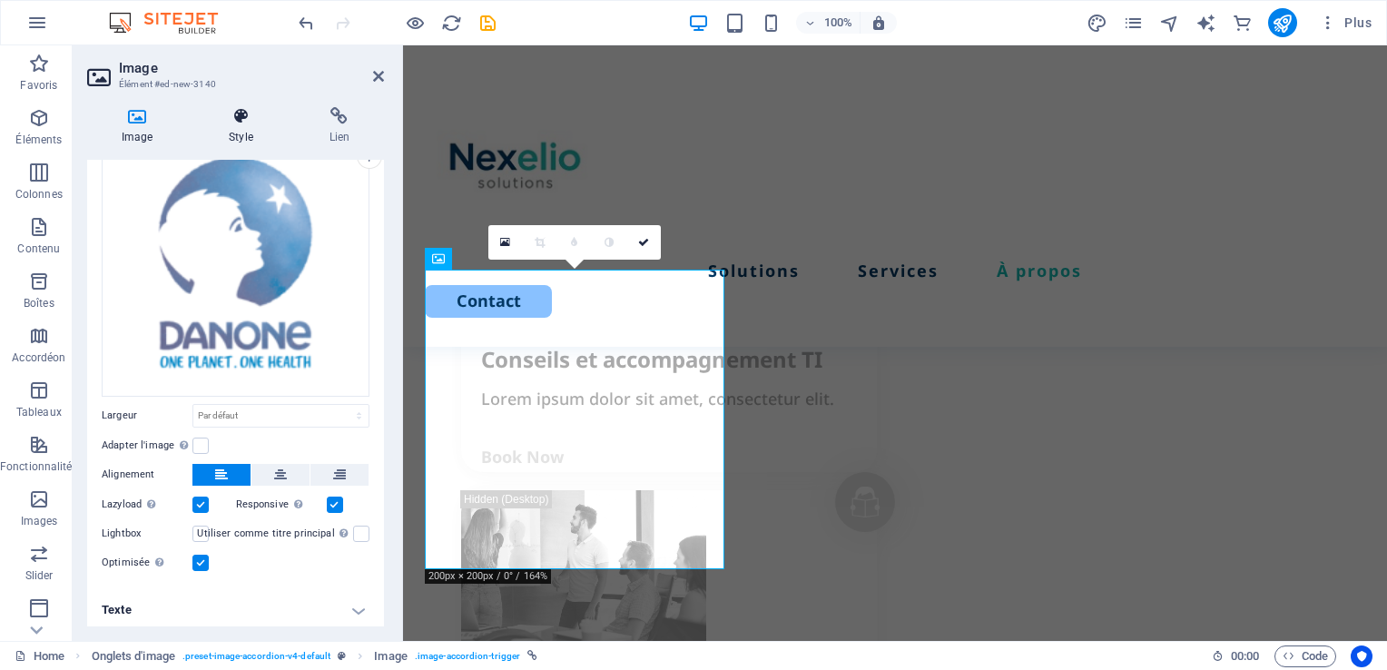
click at [240, 131] on h4 "Style" at bounding box center [244, 126] width 100 height 38
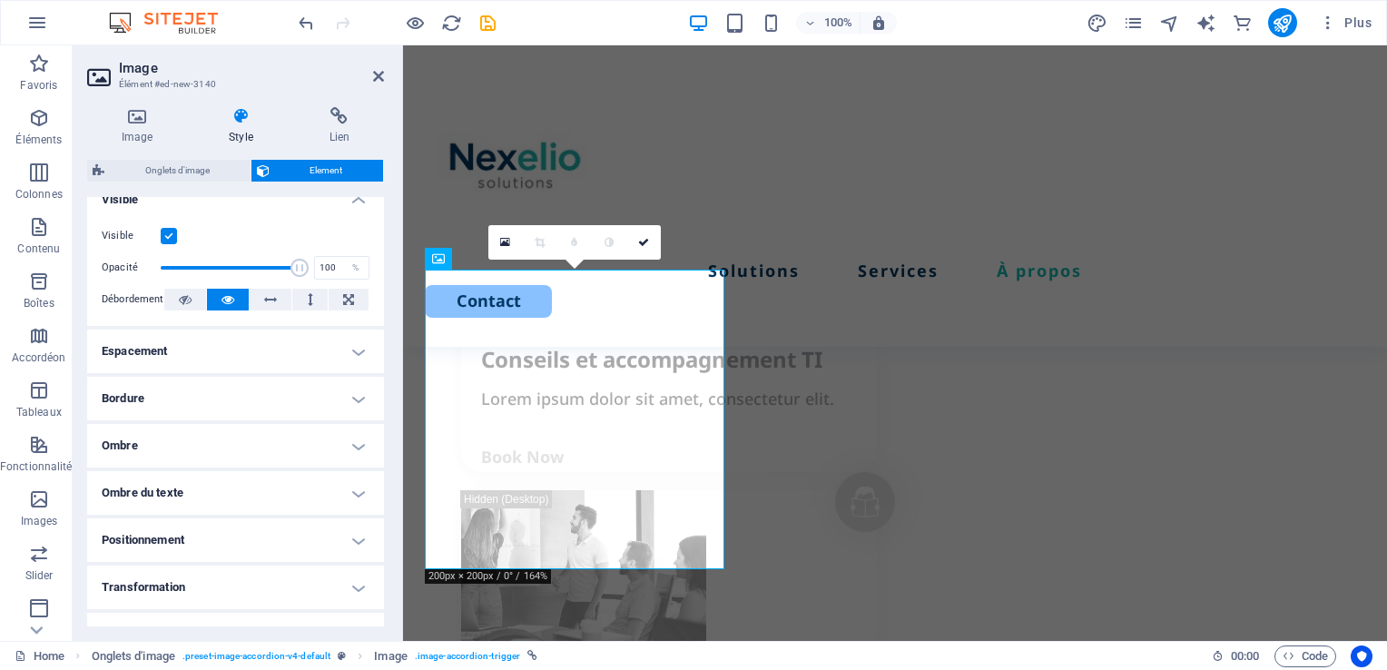
scroll to position [243, 0]
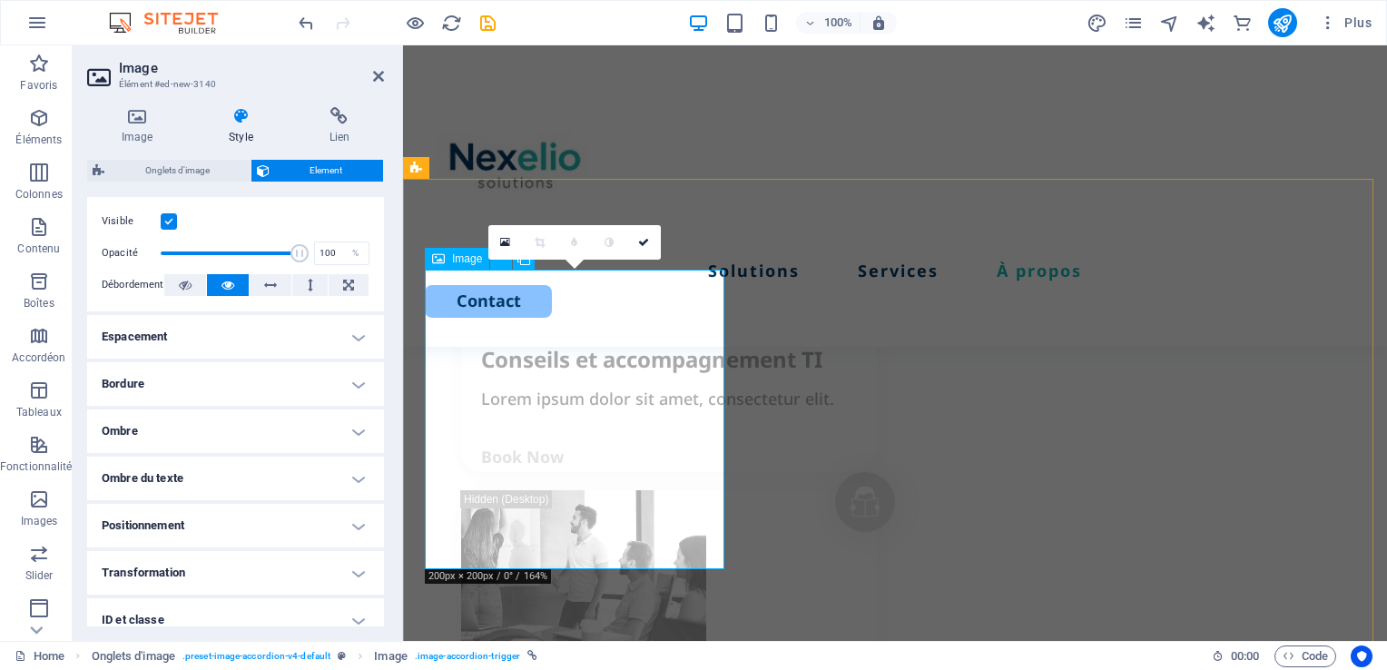
drag, startPoint x: 384, startPoint y: 346, endPoint x: 391, endPoint y: 376, distance: 30.8
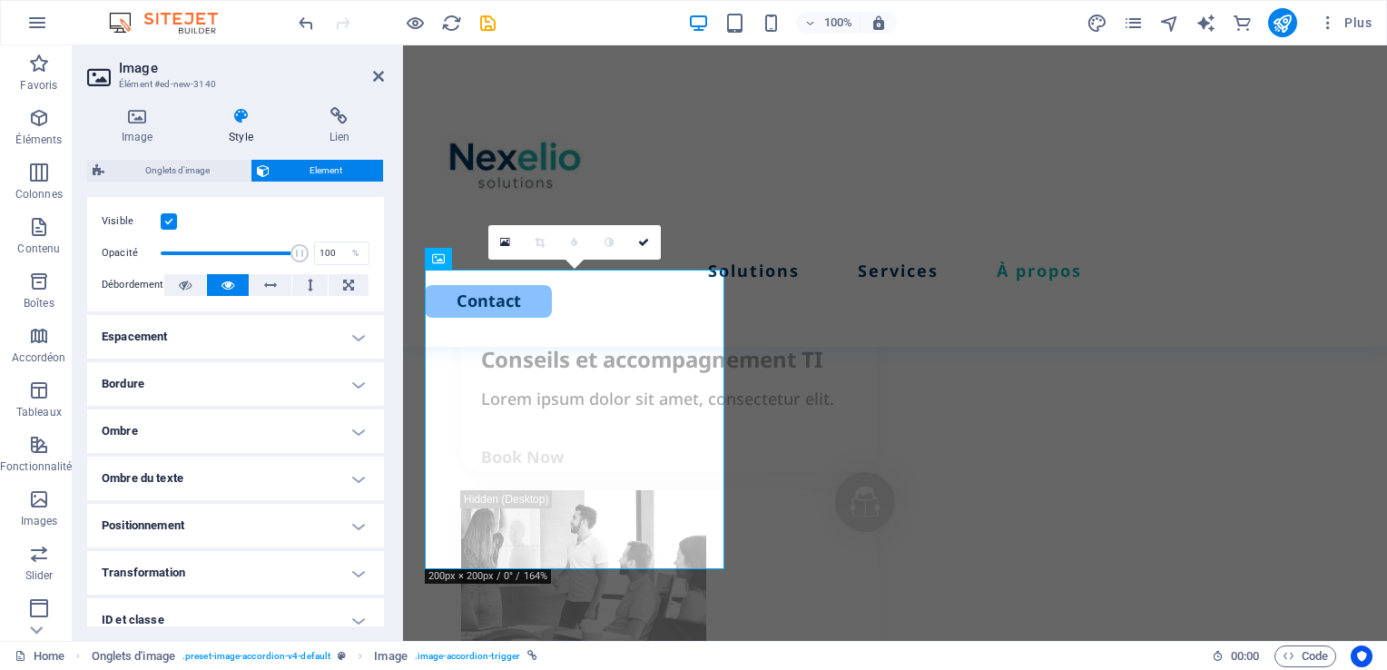
click at [391, 376] on div "Image Style Lien Image Glissez les fichiers ici, cliquez pour choisir les fichi…" at bounding box center [236, 367] width 326 height 548
click at [338, 125] on h4 "Lien" at bounding box center [339, 126] width 89 height 38
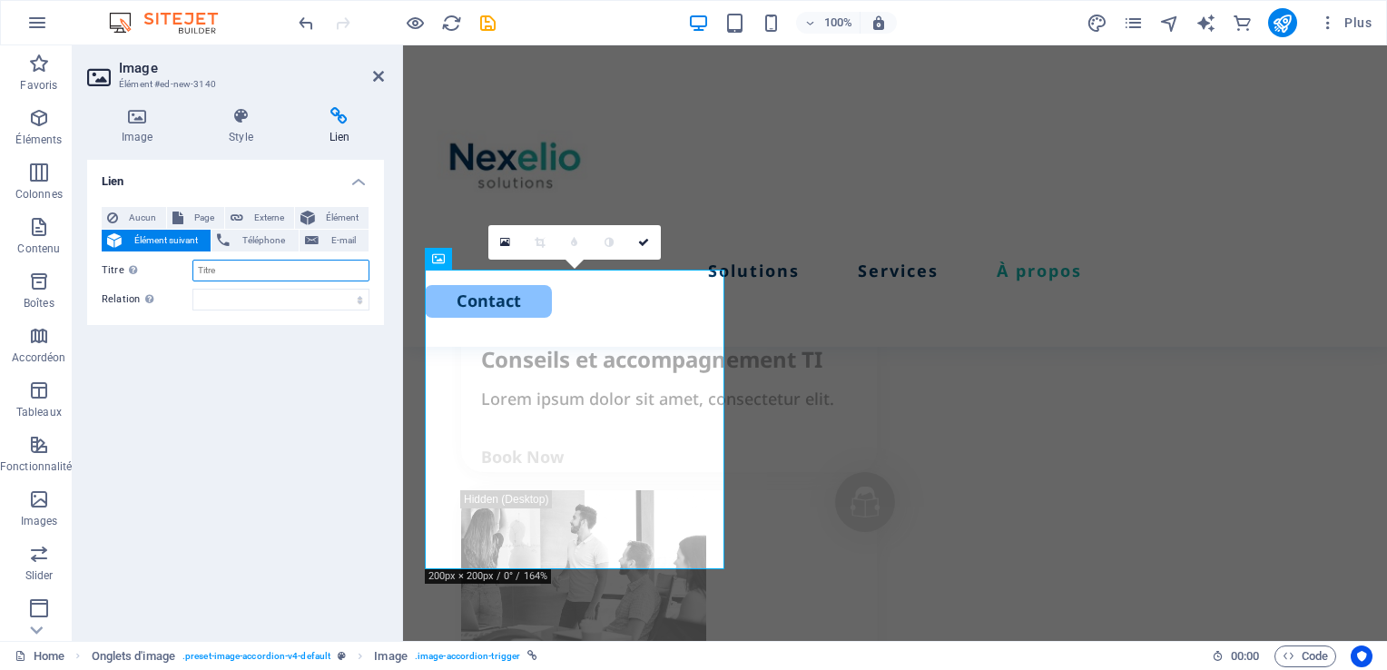
click at [210, 265] on input "Titre Description supplémentaire du lien. Celle-ci doit être différente du text…" at bounding box center [280, 271] width 177 height 22
paste input "Grâce à l’intégration de Reflex WMS, Danone Algérie a amélioré la traçabilité d…"
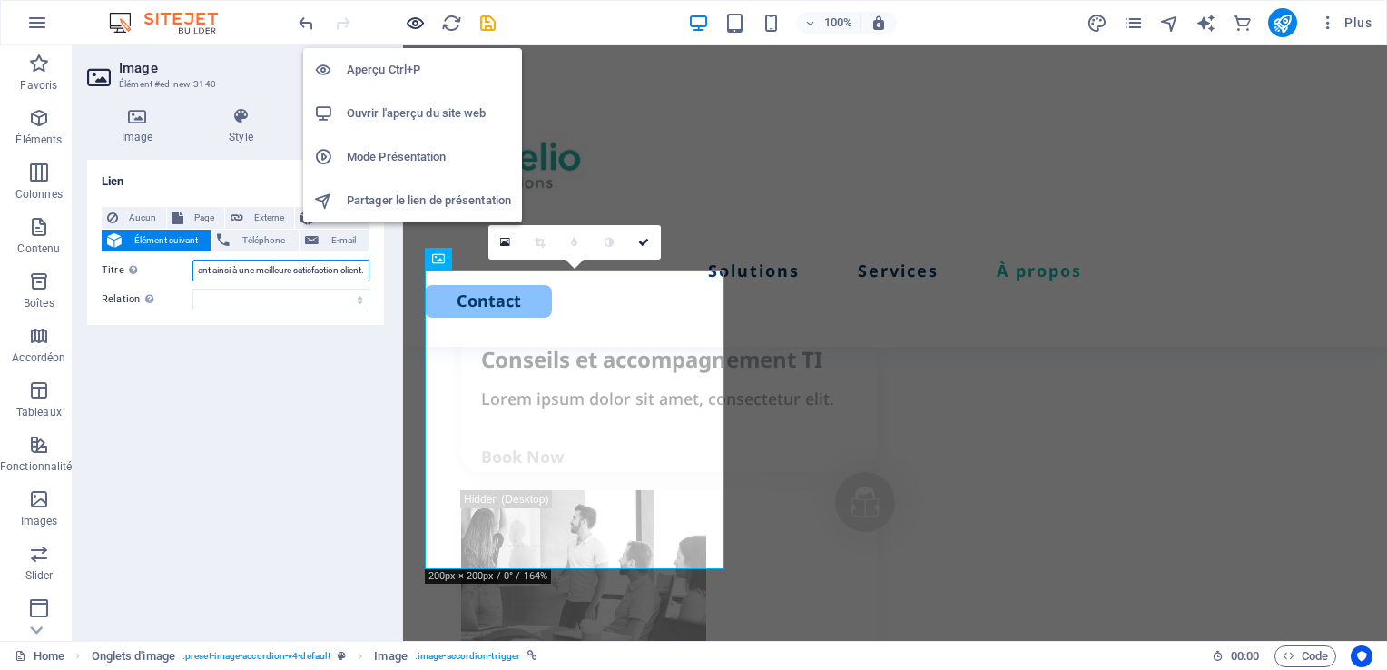
type input "Grâce à l’intégration de Reflex WMS, Danone Algérie a amélioré la traçabilité d…"
click at [421, 368] on icon "button" at bounding box center [276, 382] width 396 height 29
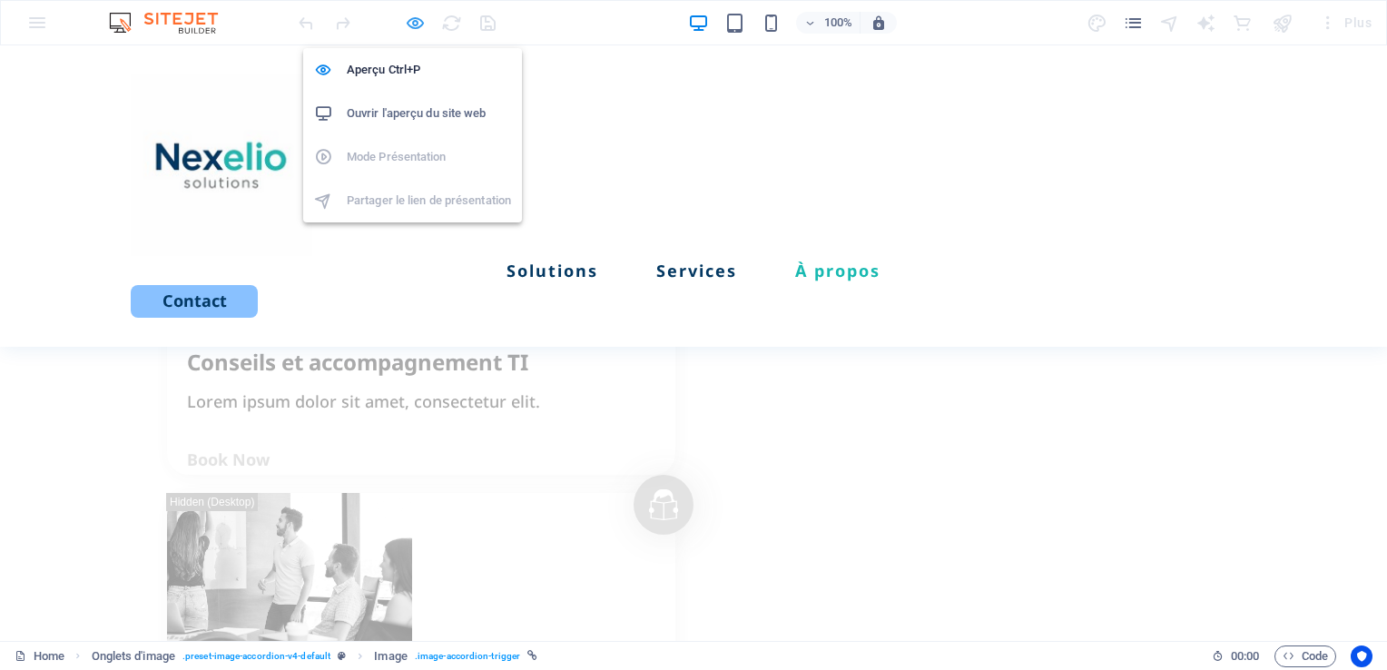
scroll to position [2225, 0]
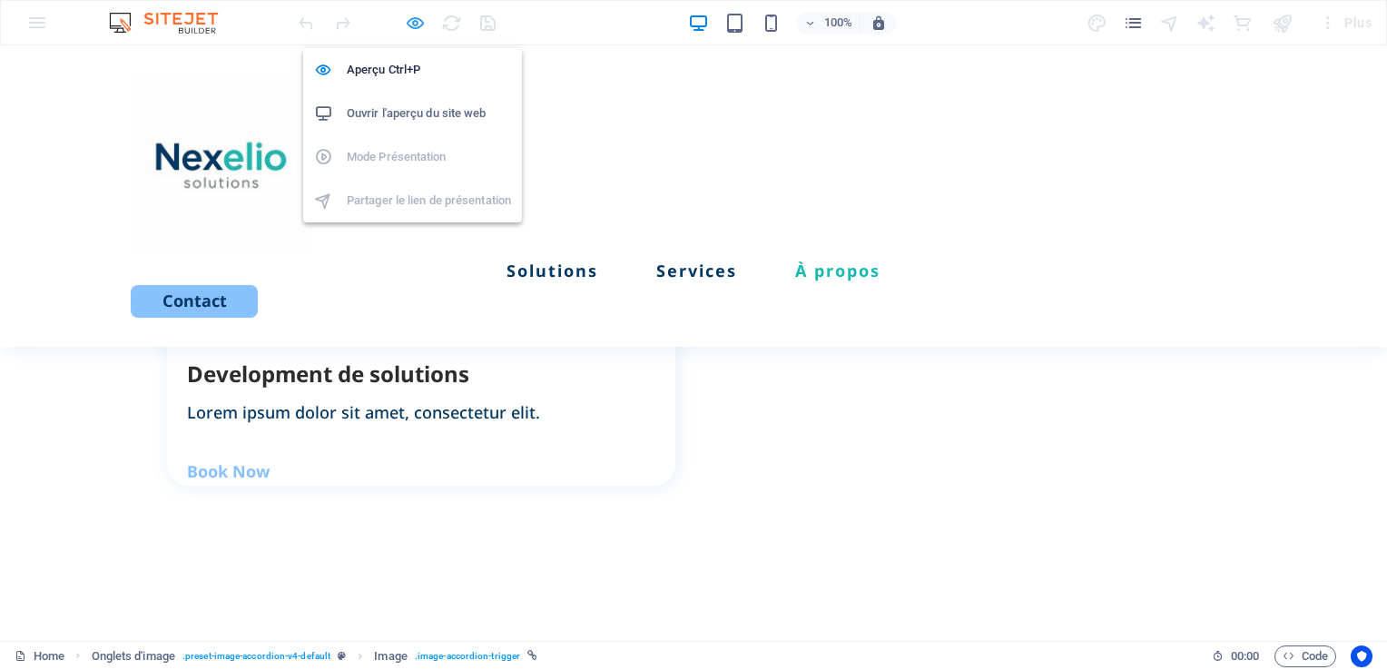
click at [0, 0] on icon "button" at bounding box center [0, 0] width 0 height 0
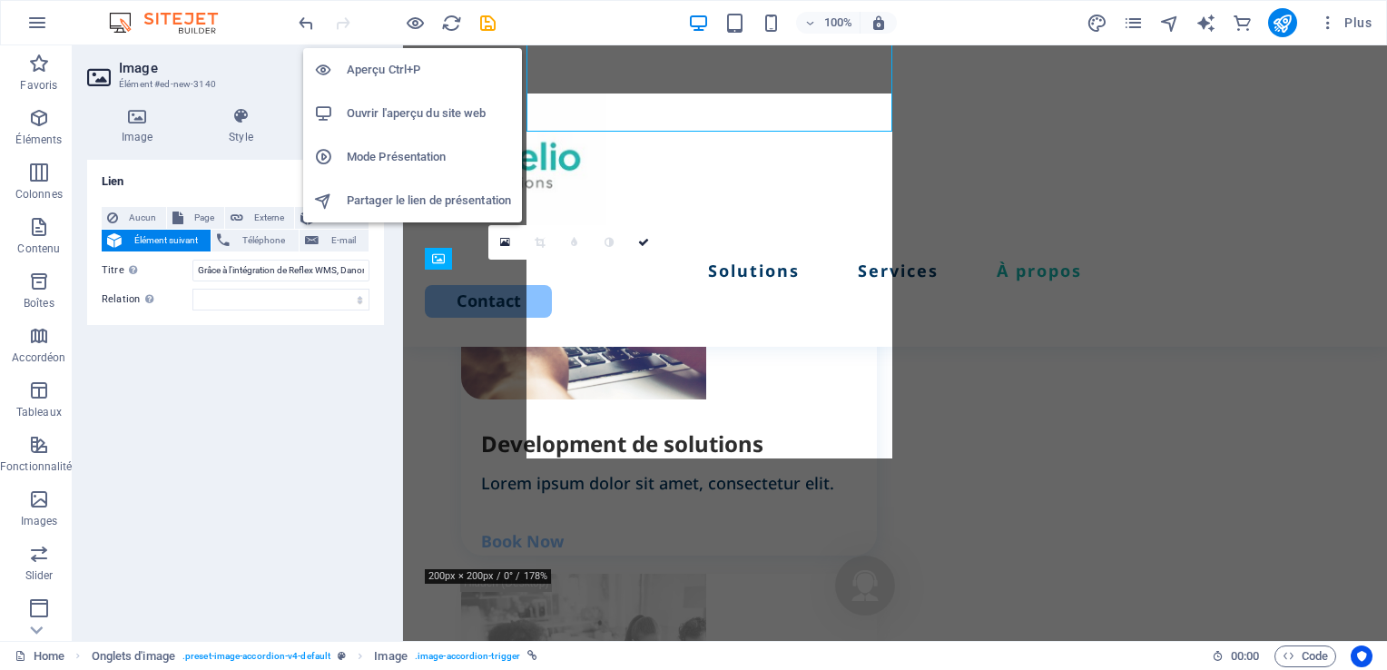
scroll to position [2729, 0]
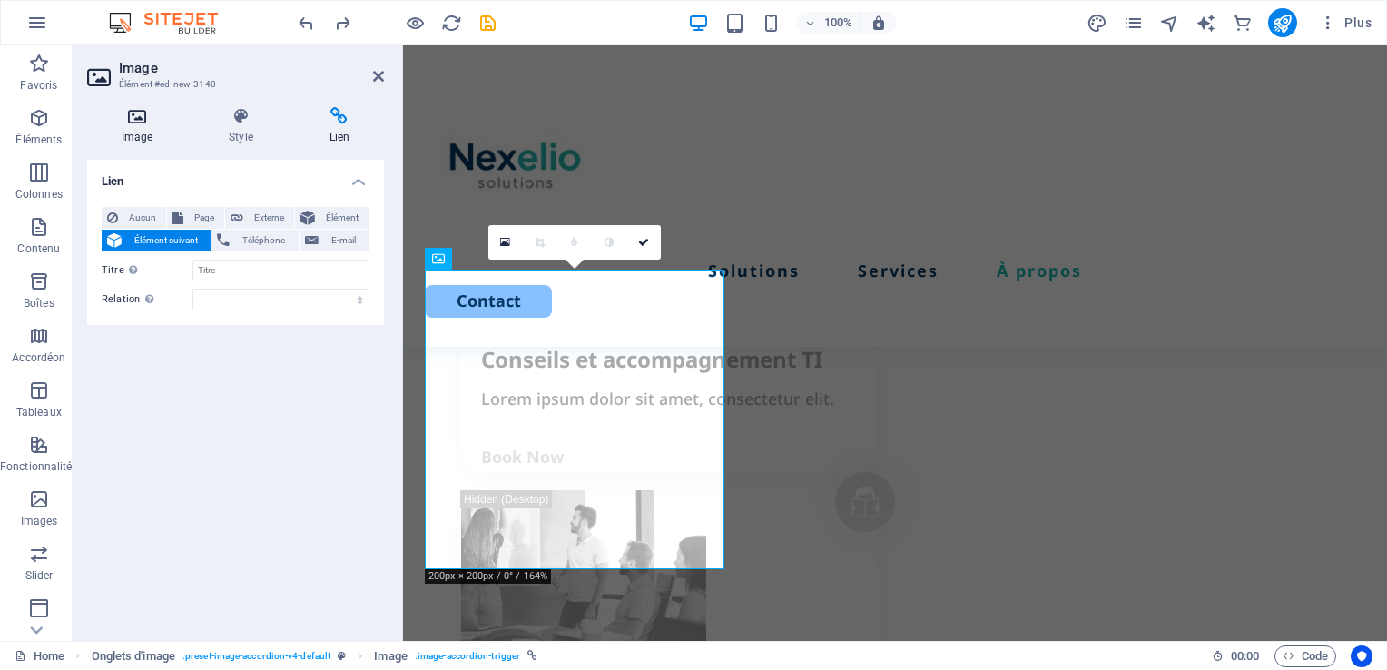
click at [142, 139] on h4 "Image" at bounding box center [140, 126] width 107 height 38
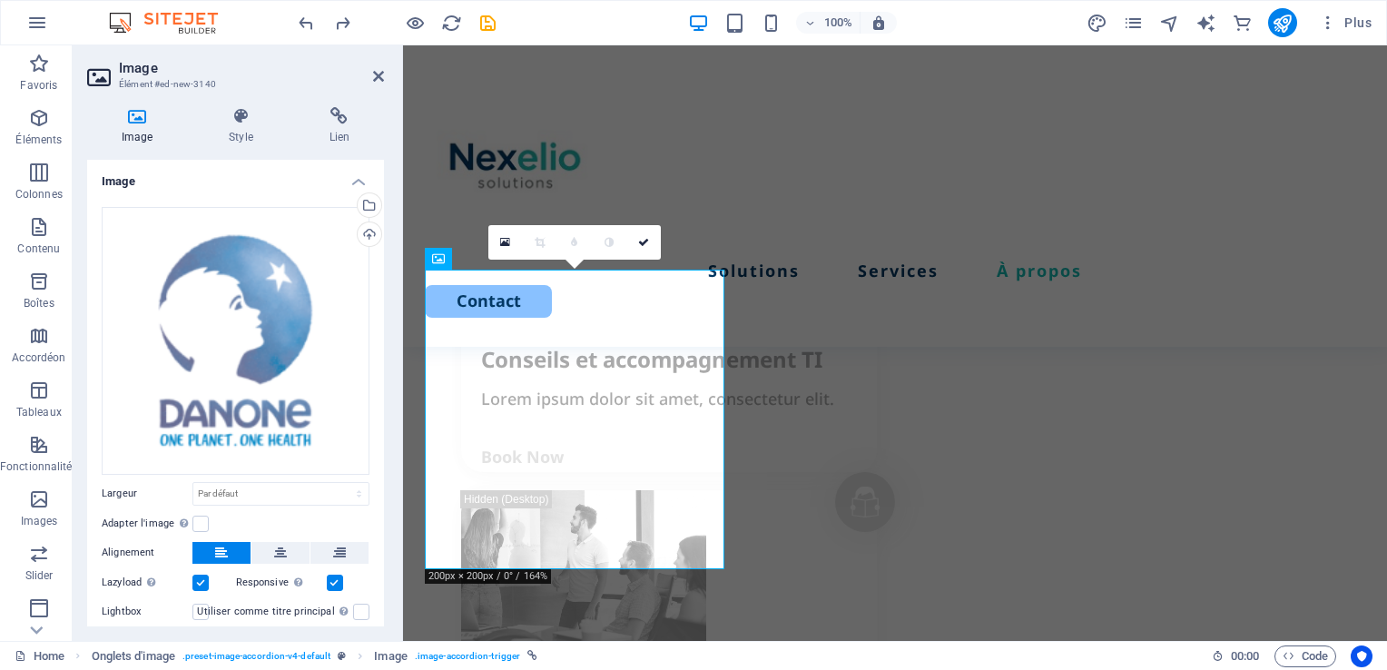
drag, startPoint x: 384, startPoint y: 362, endPoint x: 396, endPoint y: 431, distance: 70.0
click at [396, 431] on div "Image Style Lien Image Glissez les fichiers ici, cliquez pour choisir les fichi…" at bounding box center [236, 367] width 326 height 548
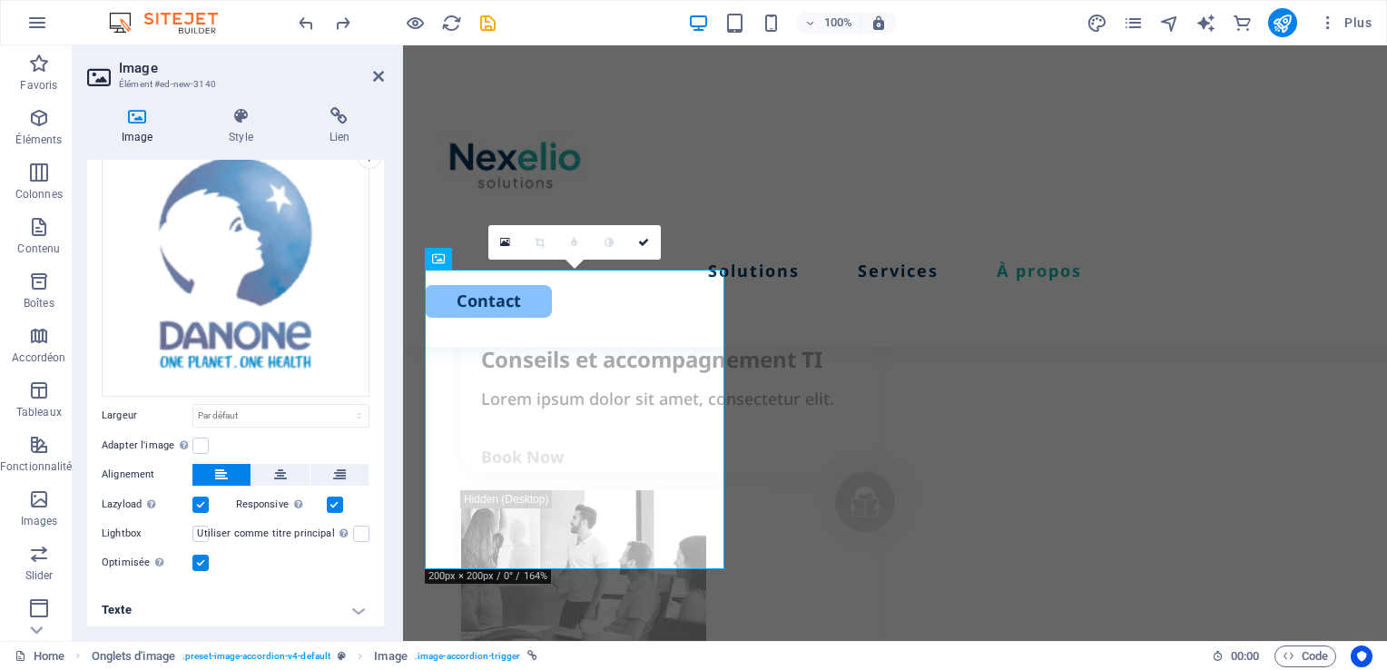
click at [350, 602] on h4 "Texte" at bounding box center [235, 610] width 297 height 44
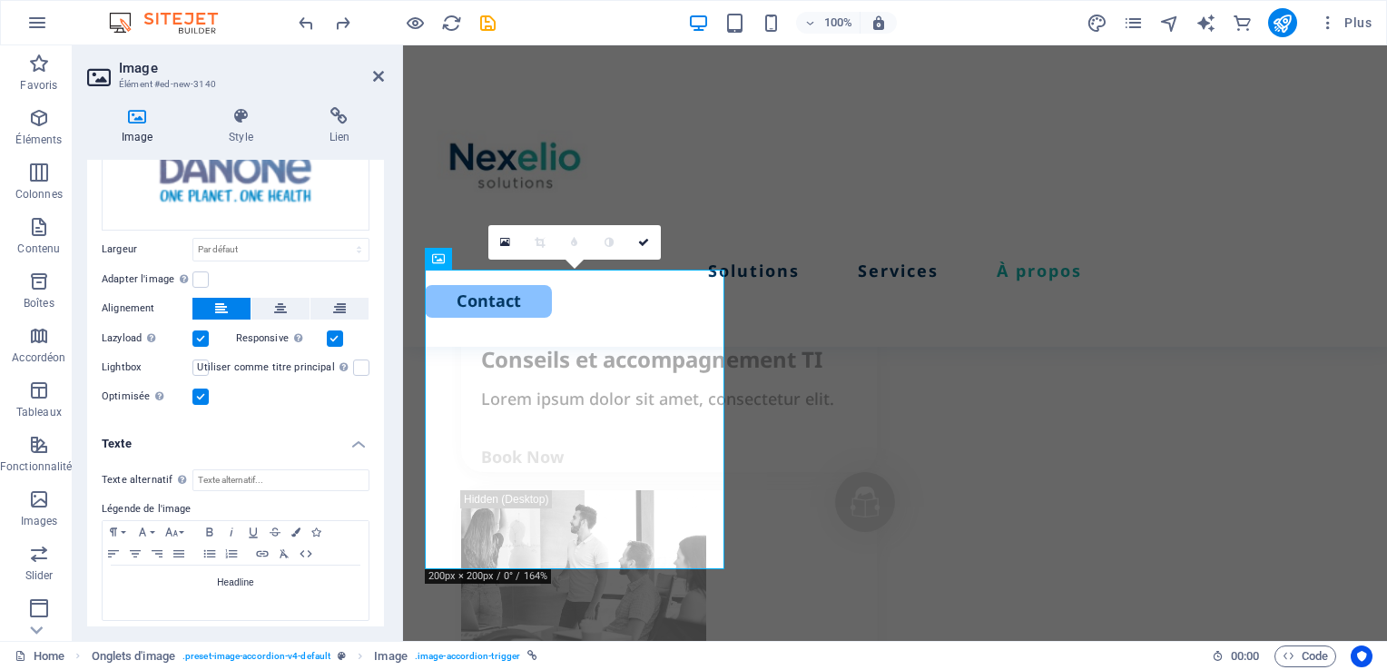
scroll to position [249, 0]
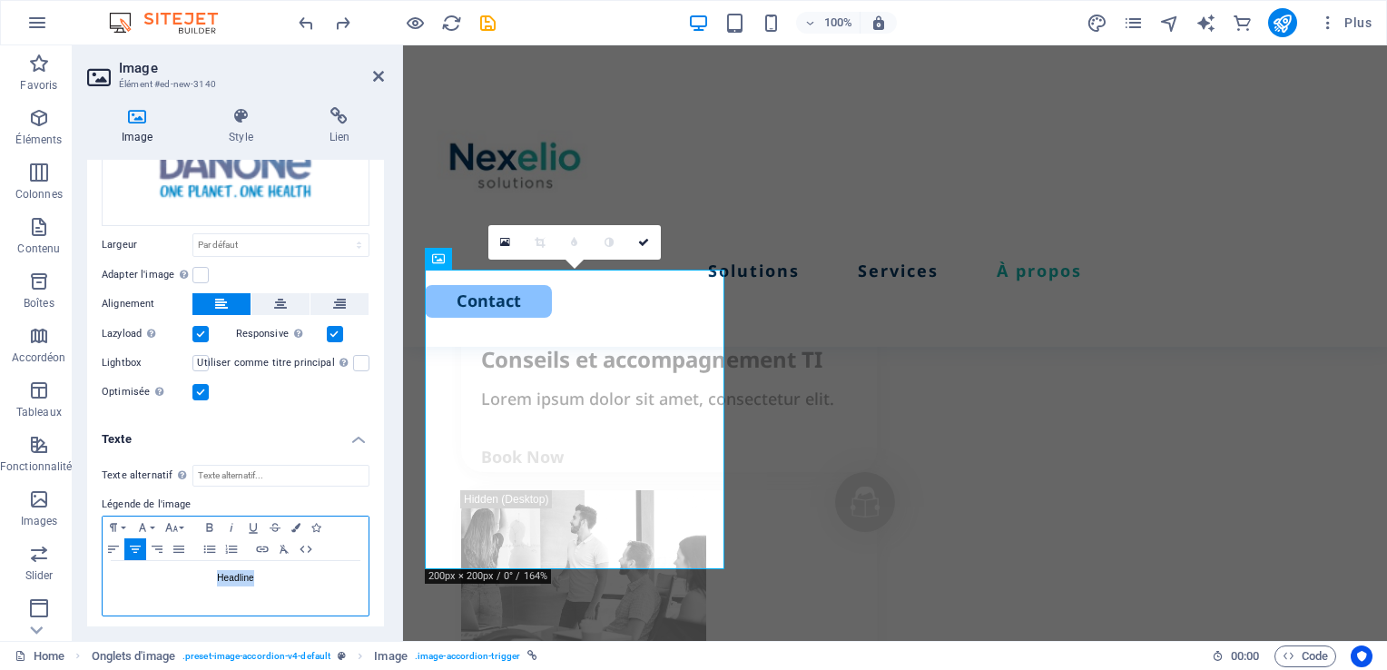
drag, startPoint x: 285, startPoint y: 575, endPoint x: 192, endPoint y: 574, distance: 92.6
click at [192, 574] on p "Headline" at bounding box center [236, 578] width 248 height 16
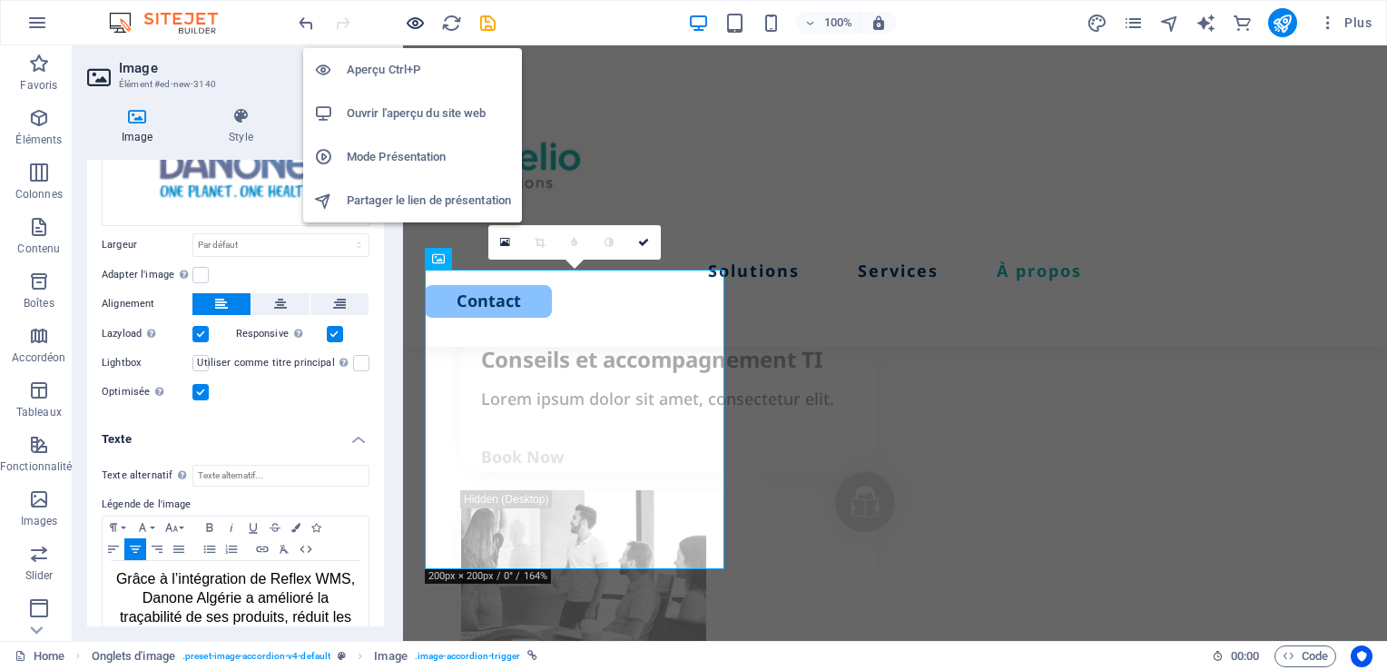
click at [416, 368] on icon "button" at bounding box center [276, 382] width 396 height 29
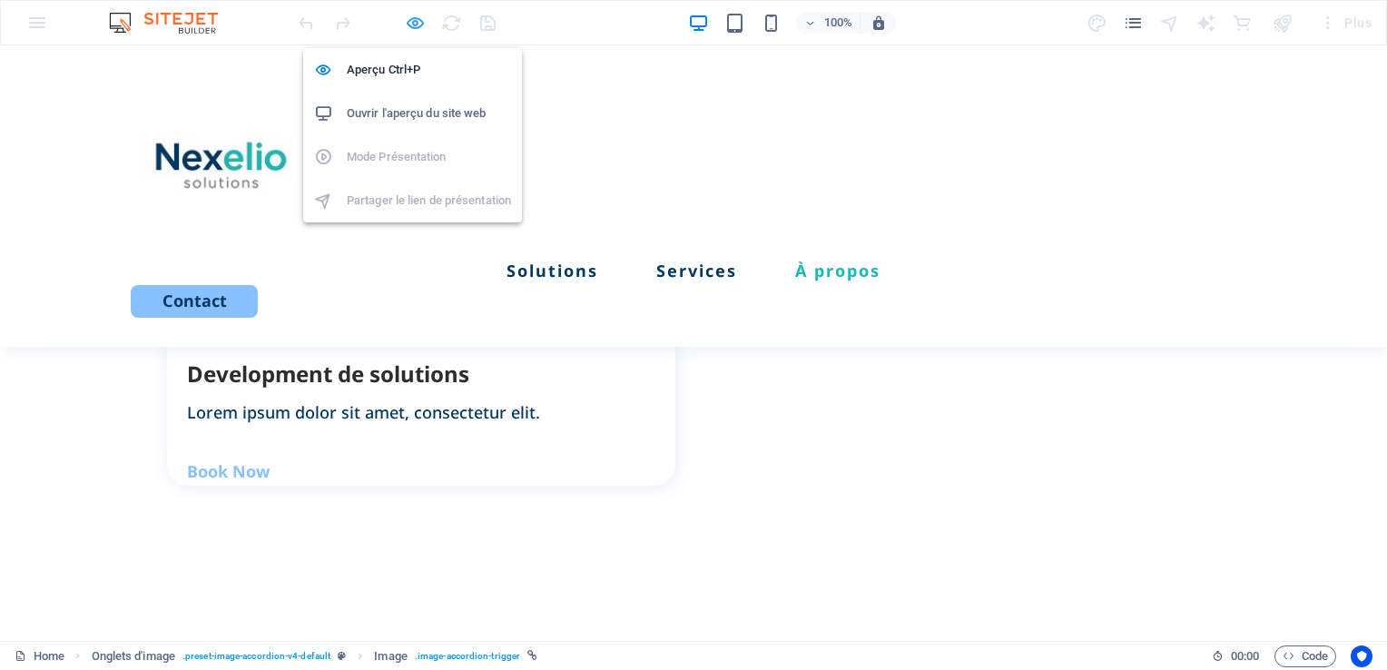
click at [0, 0] on icon "button" at bounding box center [0, 0] width 0 height 0
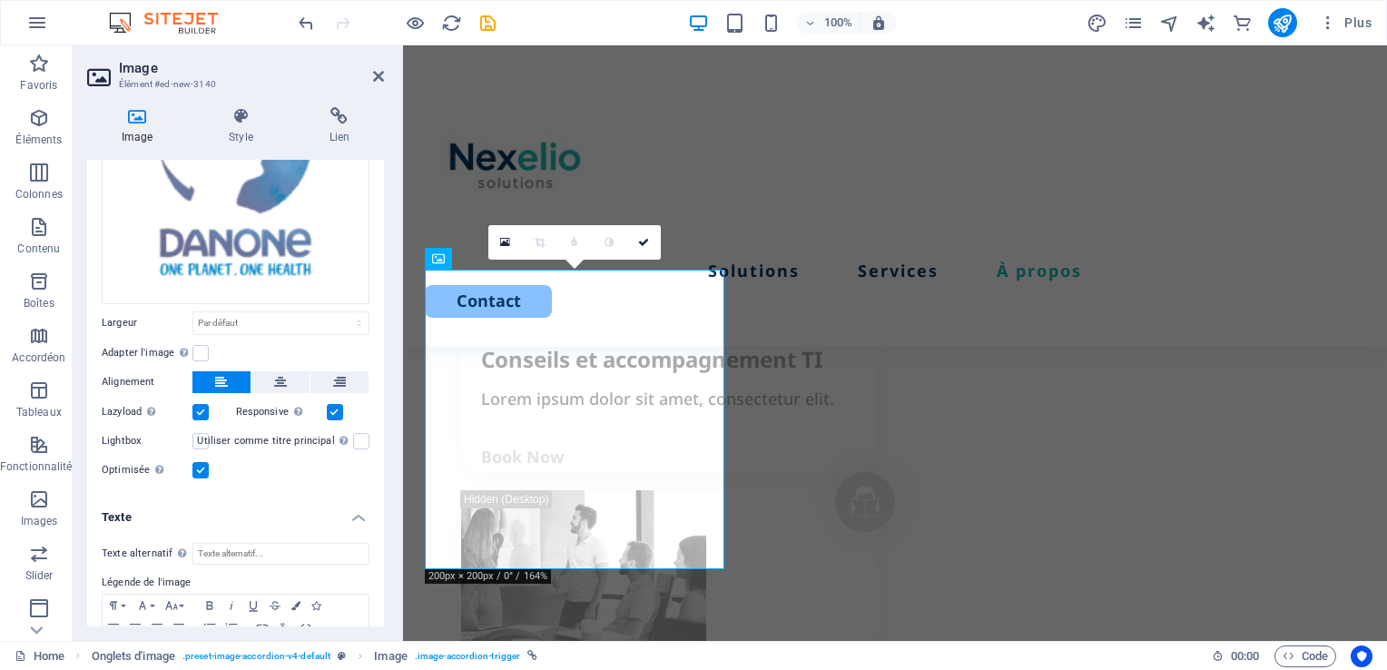
scroll to position [352, 0]
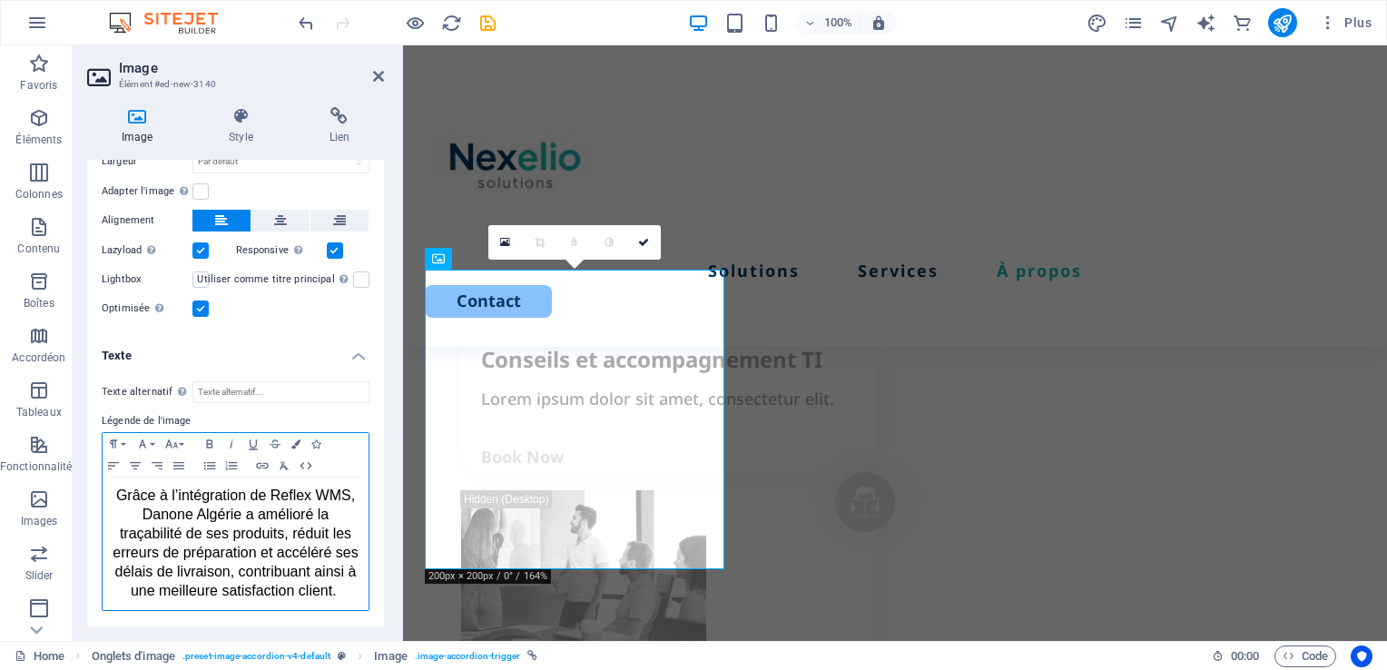
click at [167, 514] on span "Grâce à l’intégration de Reflex WMS, Danone Algérie a amélioré la traçabilité d…" at bounding box center [238, 542] width 250 height 111
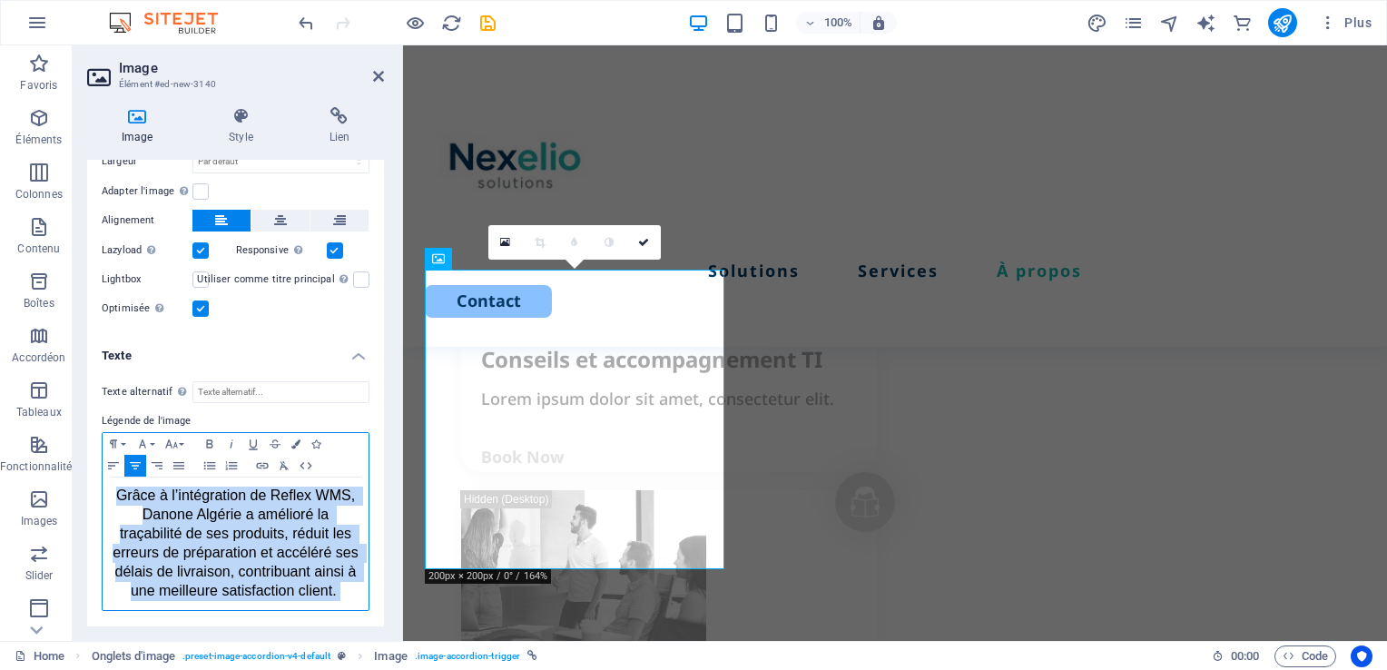
drag, startPoint x: 225, startPoint y: 591, endPoint x: 116, endPoint y: 467, distance: 164.6
click at [116, 486] on p "​ Grâce à l’intégration de Reflex WMS, Danone Algérie a amélioré la traçabilité…" at bounding box center [236, 543] width 248 height 114
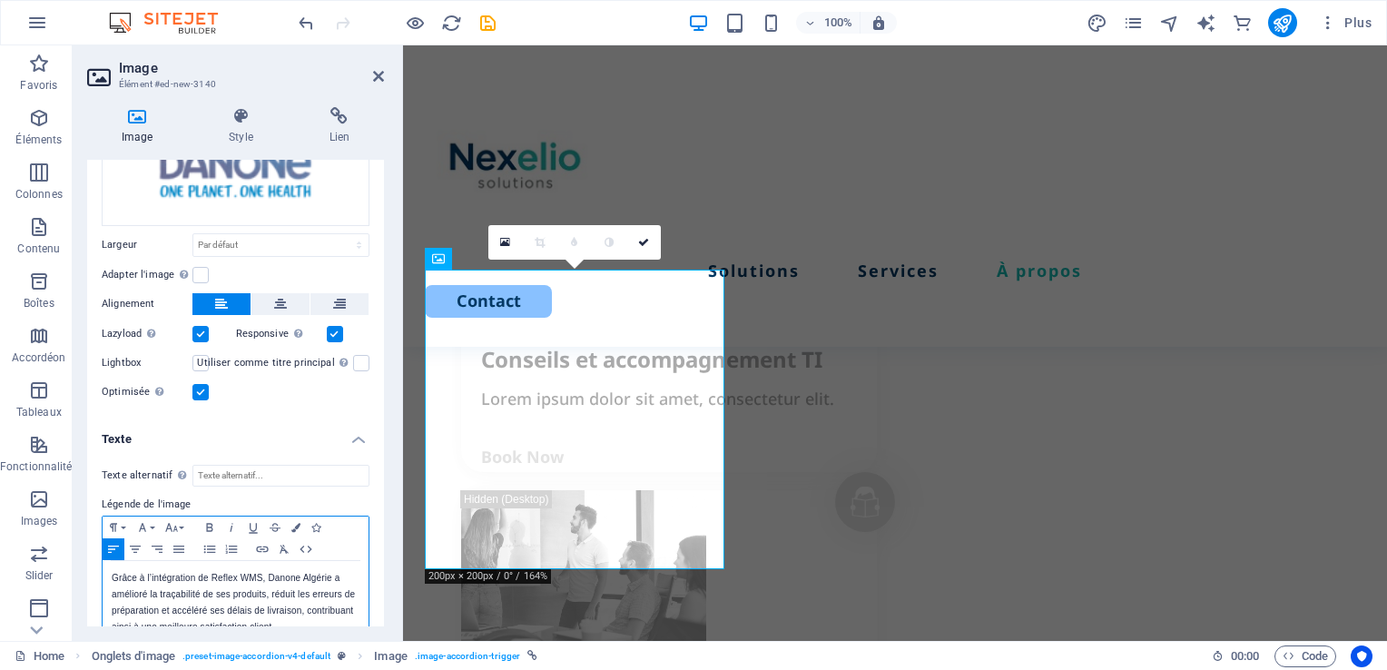
scroll to position [1742, 0]
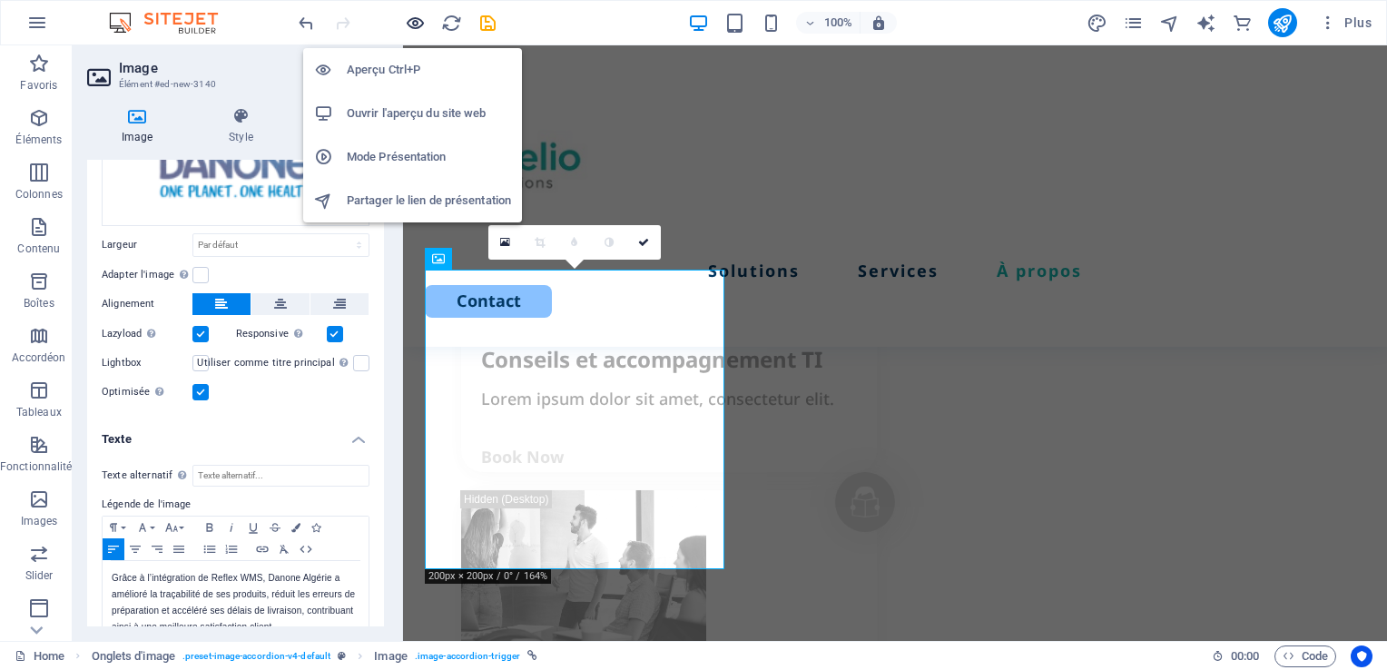
click at [408, 368] on icon "button" at bounding box center [276, 382] width 396 height 29
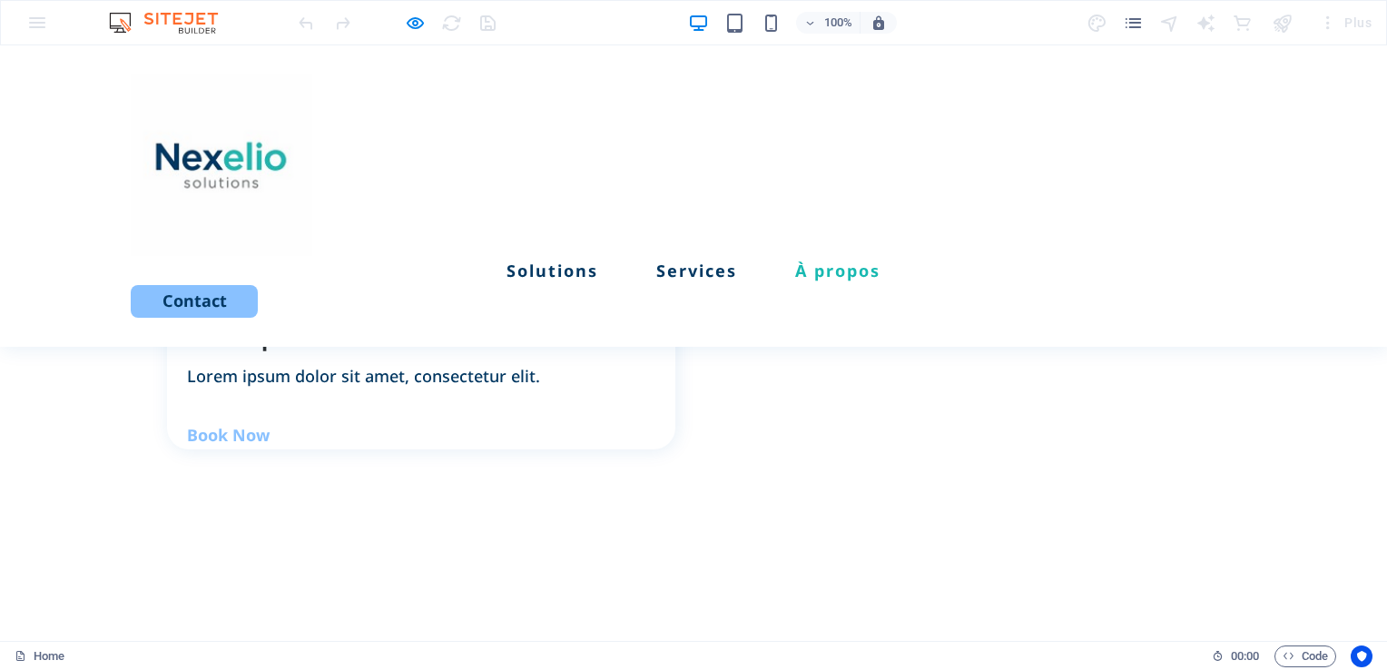
scroll to position [2131, 0]
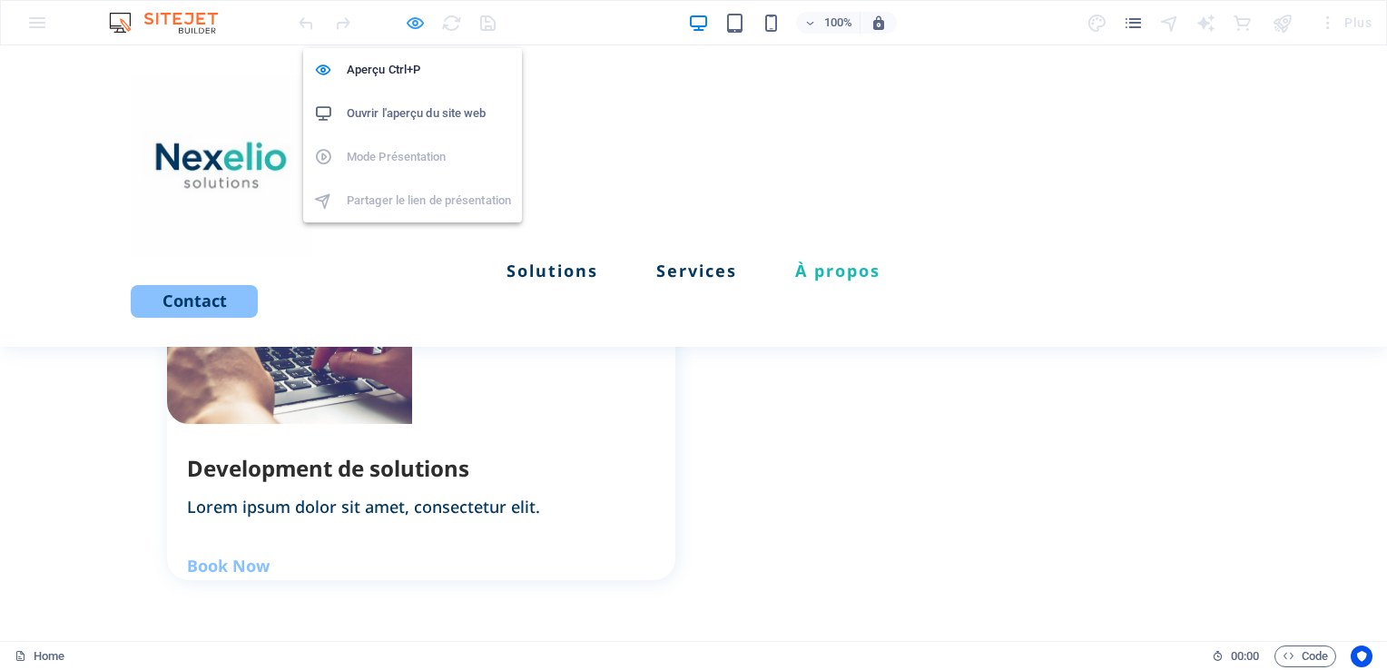
click at [0, 0] on icon "button" at bounding box center [0, 0] width 0 height 0
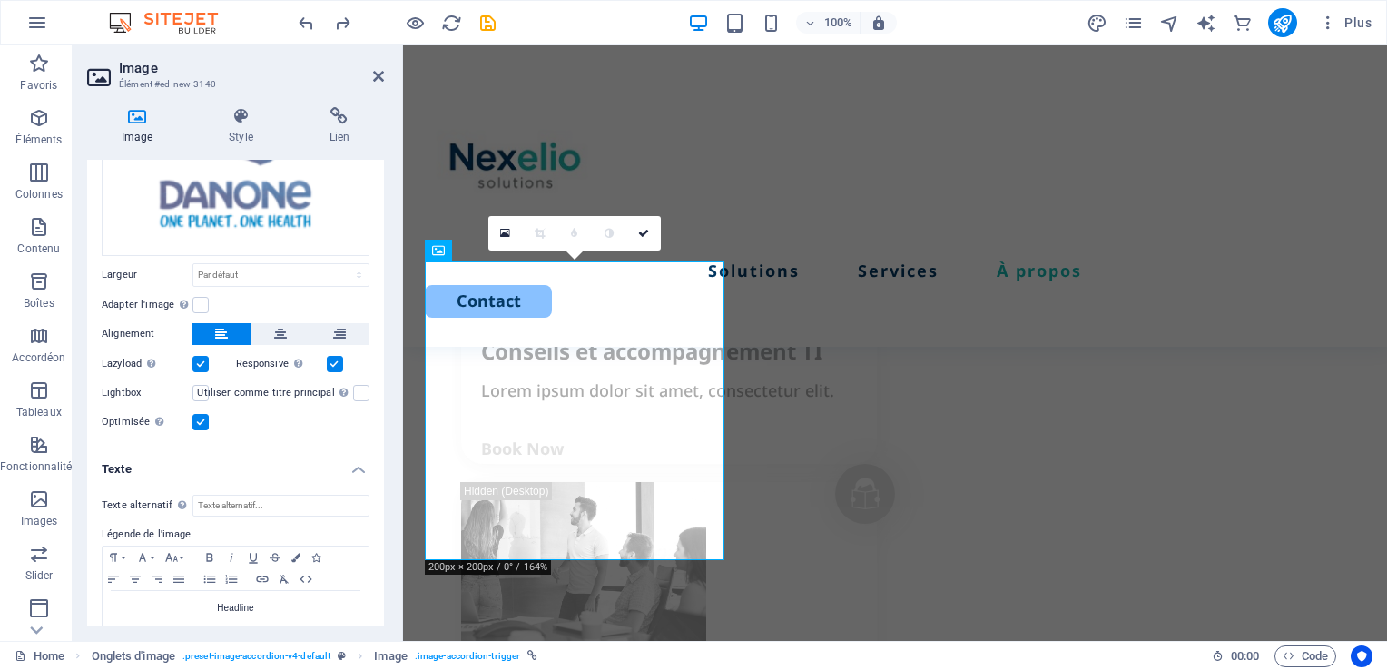
scroll to position [249, 0]
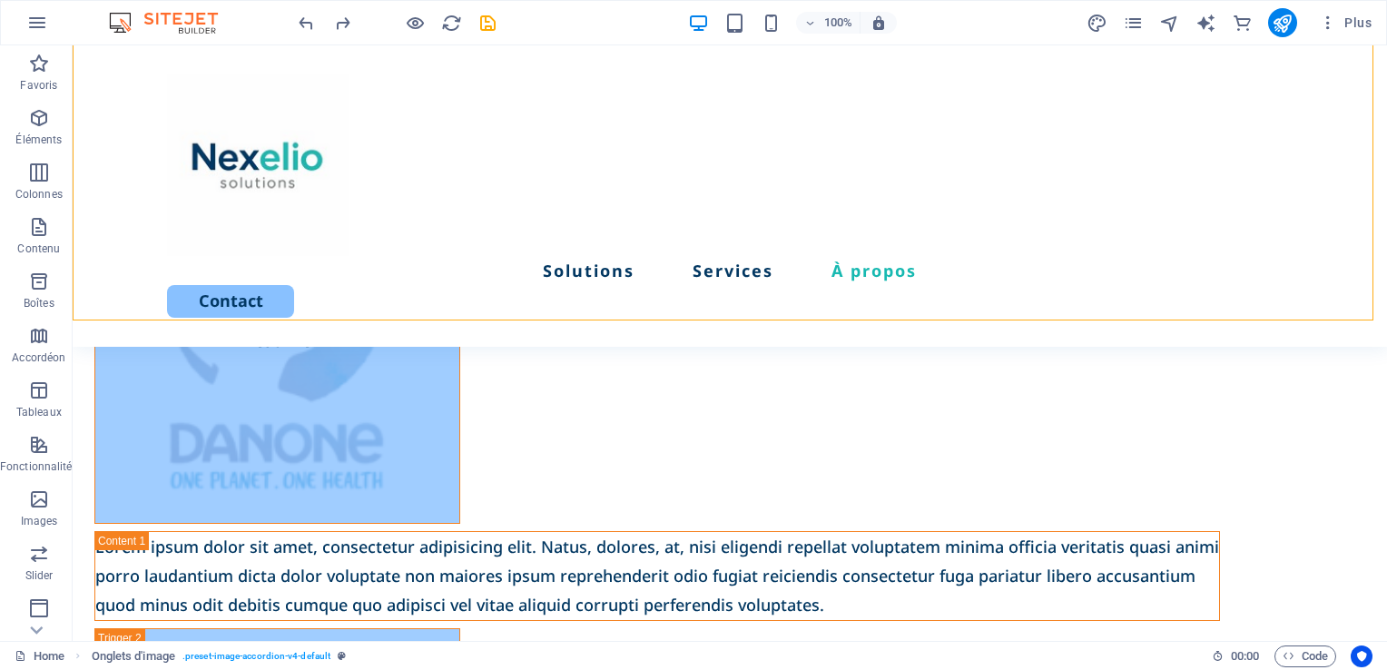
scroll to position [4194, 0]
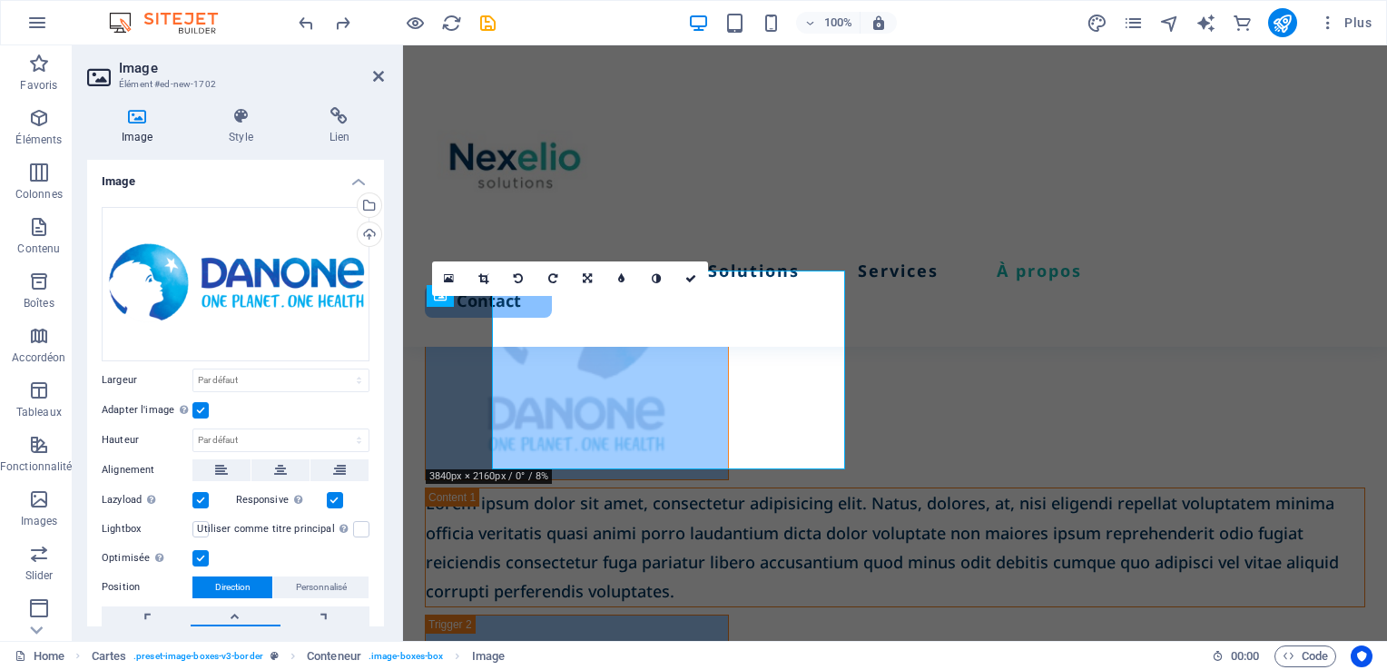
scroll to position [4201, 0]
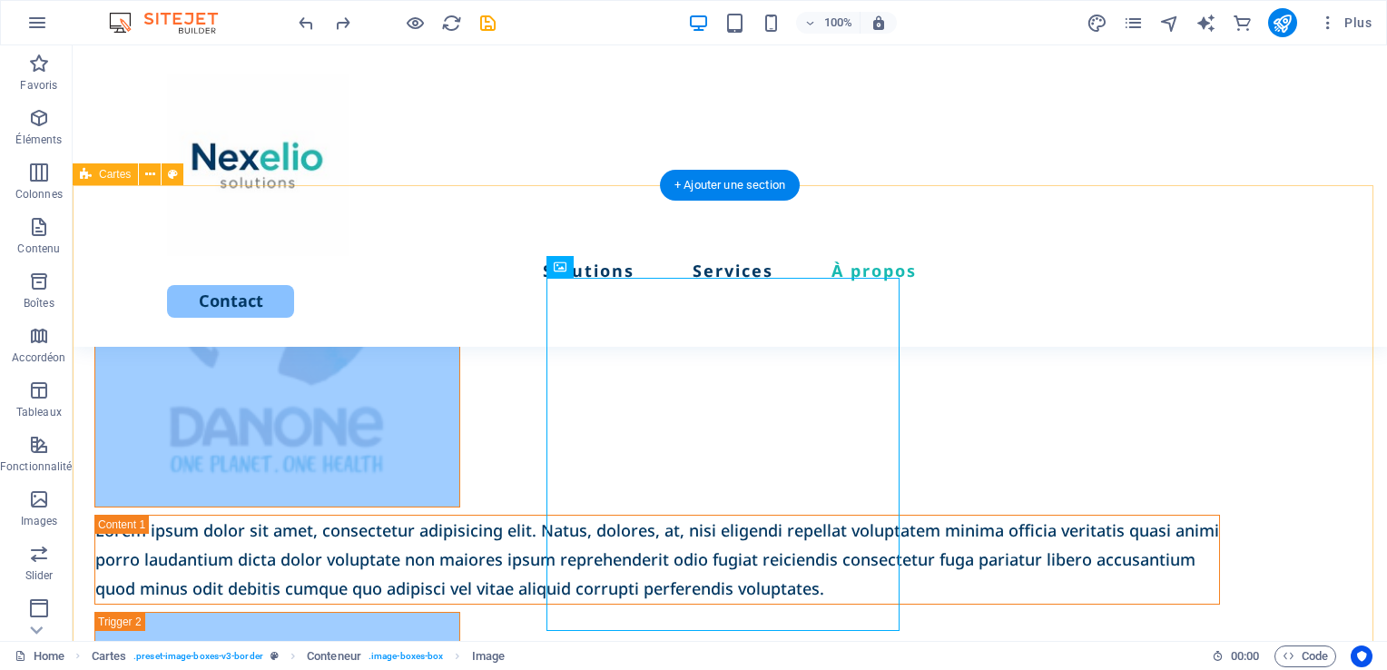
scroll to position [4194, 0]
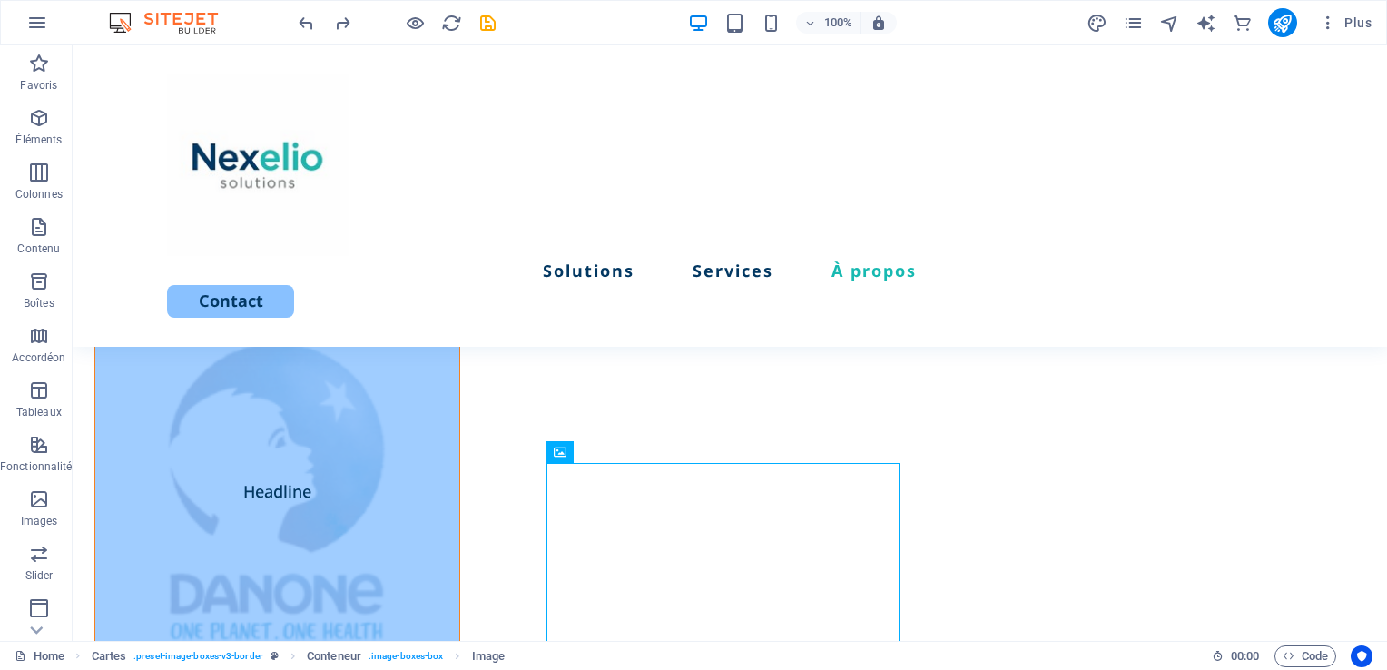
scroll to position [3993, 0]
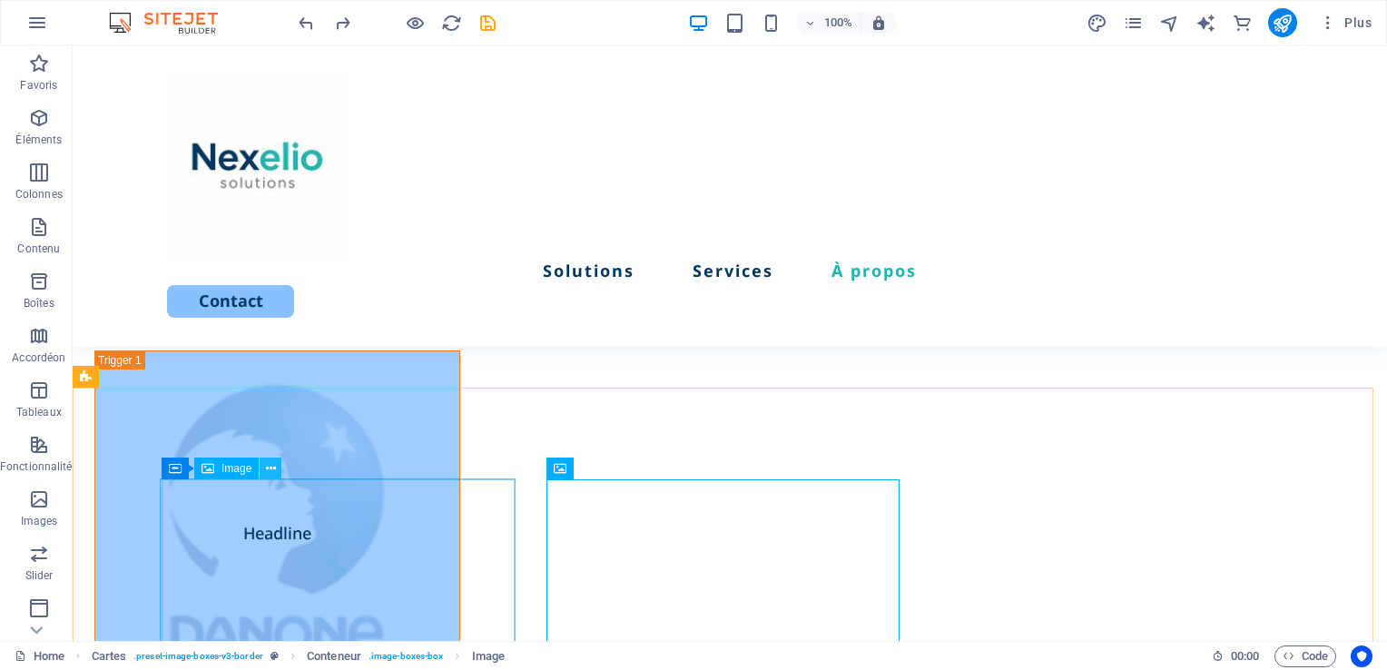
click at [273, 466] on icon at bounding box center [271, 468] width 10 height 19
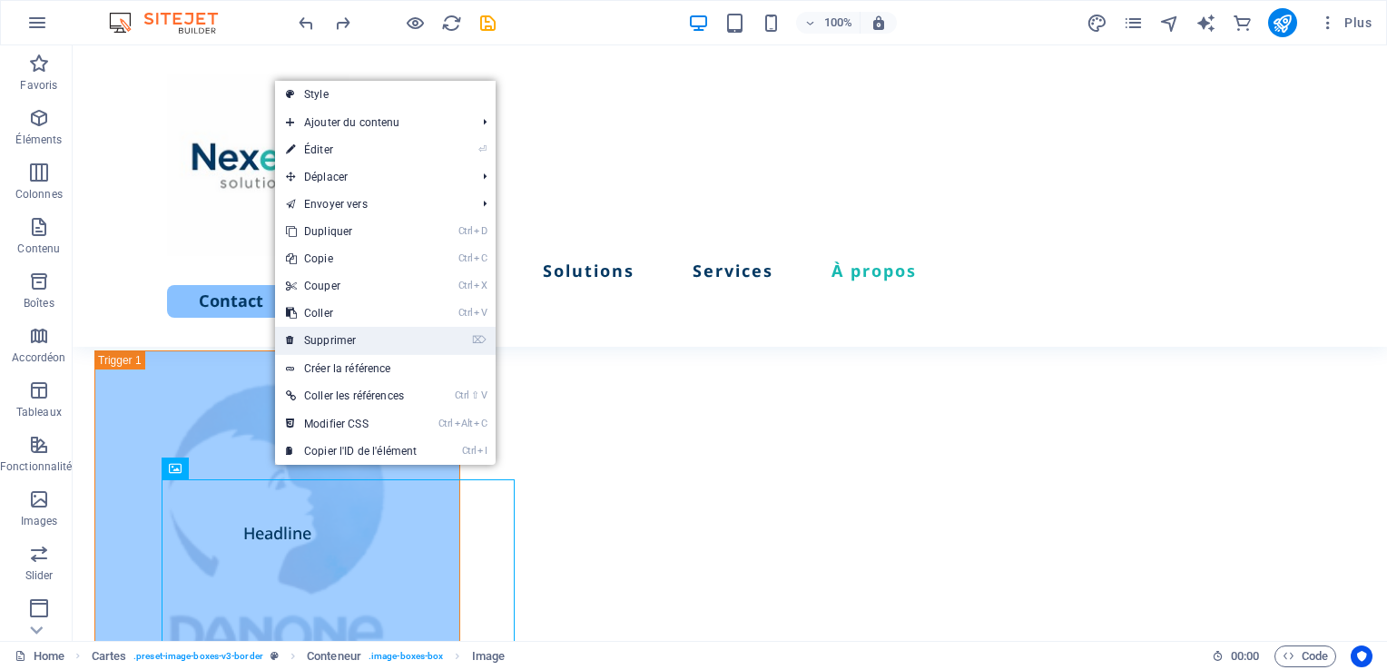
click at [342, 345] on link "⌦ Supprimer" at bounding box center [351, 340] width 152 height 27
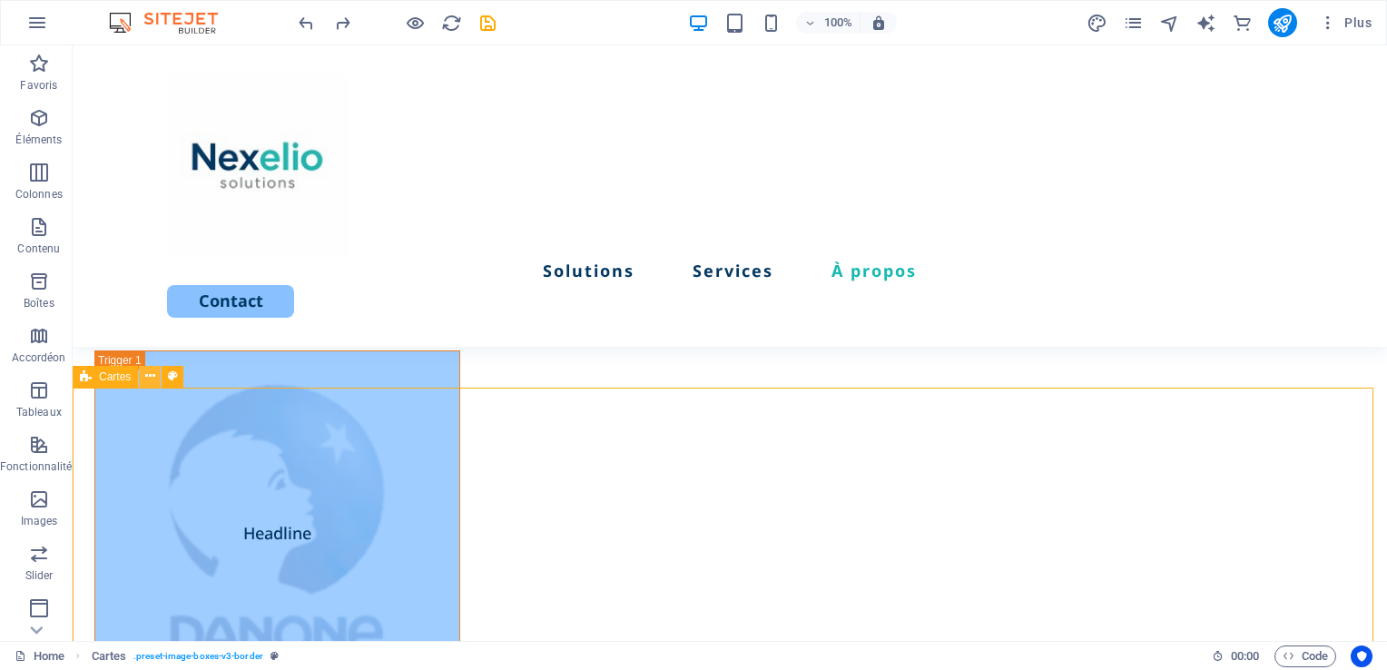
click at [149, 378] on icon at bounding box center [150, 376] width 10 height 19
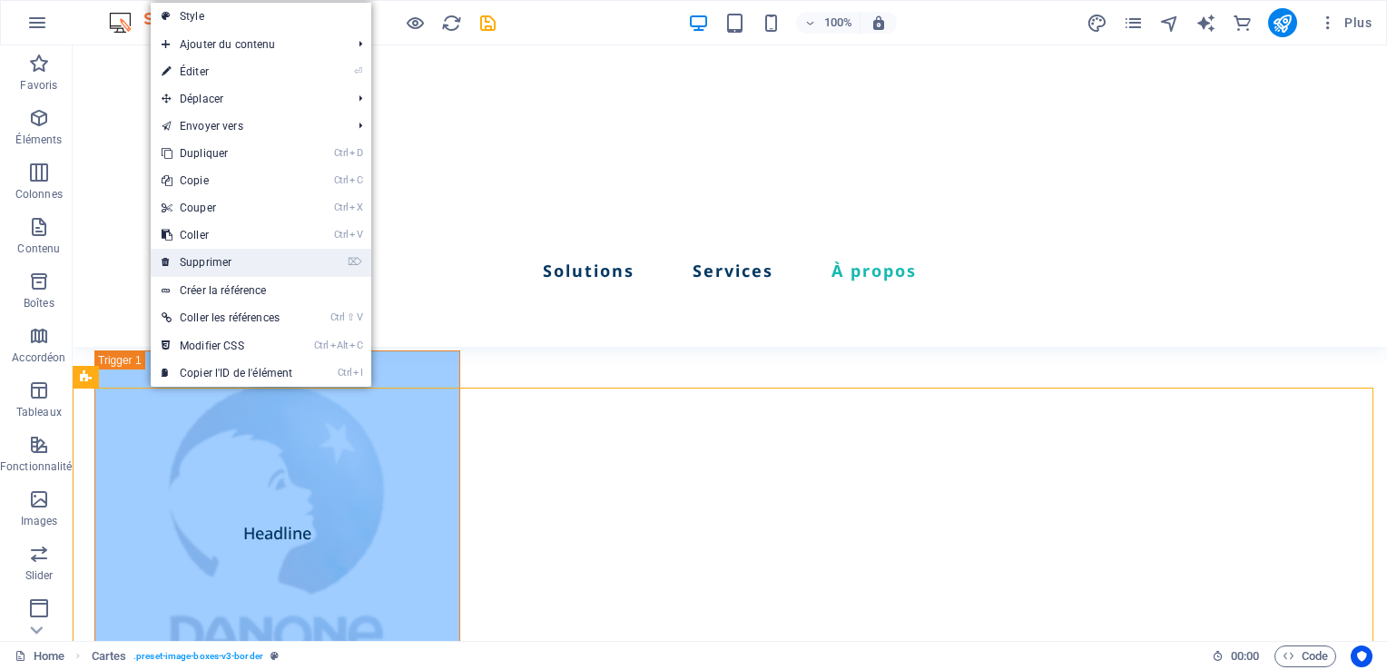
click at [202, 267] on link "⌦ Supprimer" at bounding box center [227, 262] width 152 height 27
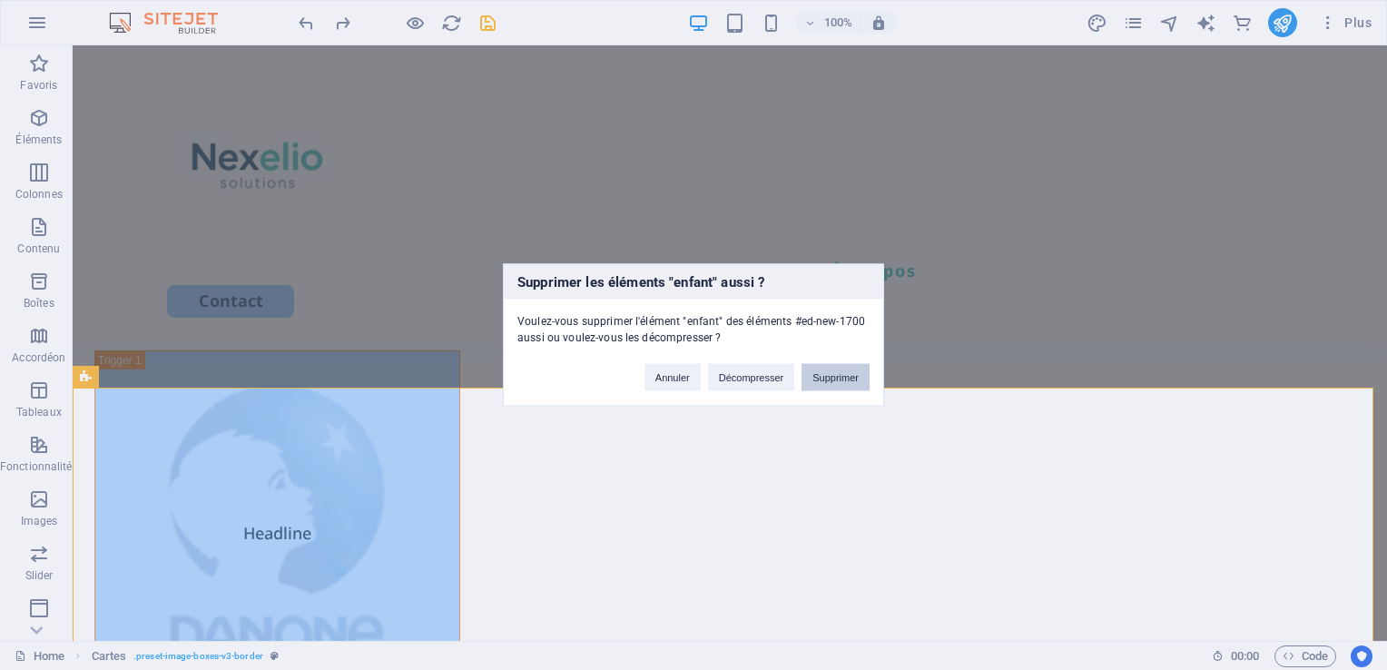
click at [835, 374] on button "Supprimer" at bounding box center [835, 377] width 68 height 27
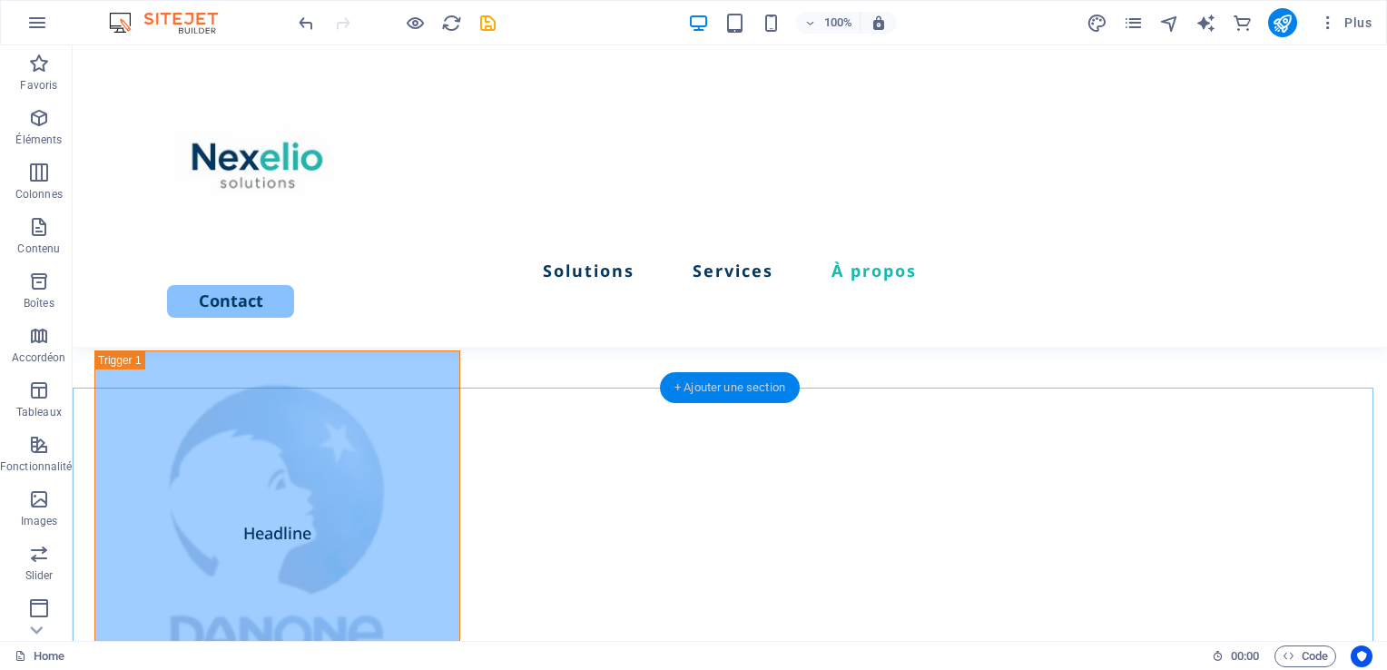
drag, startPoint x: 716, startPoint y: 388, endPoint x: 83, endPoint y: 417, distance: 634.1
click at [716, 388] on div "+ Ajouter une section" at bounding box center [730, 387] width 140 height 31
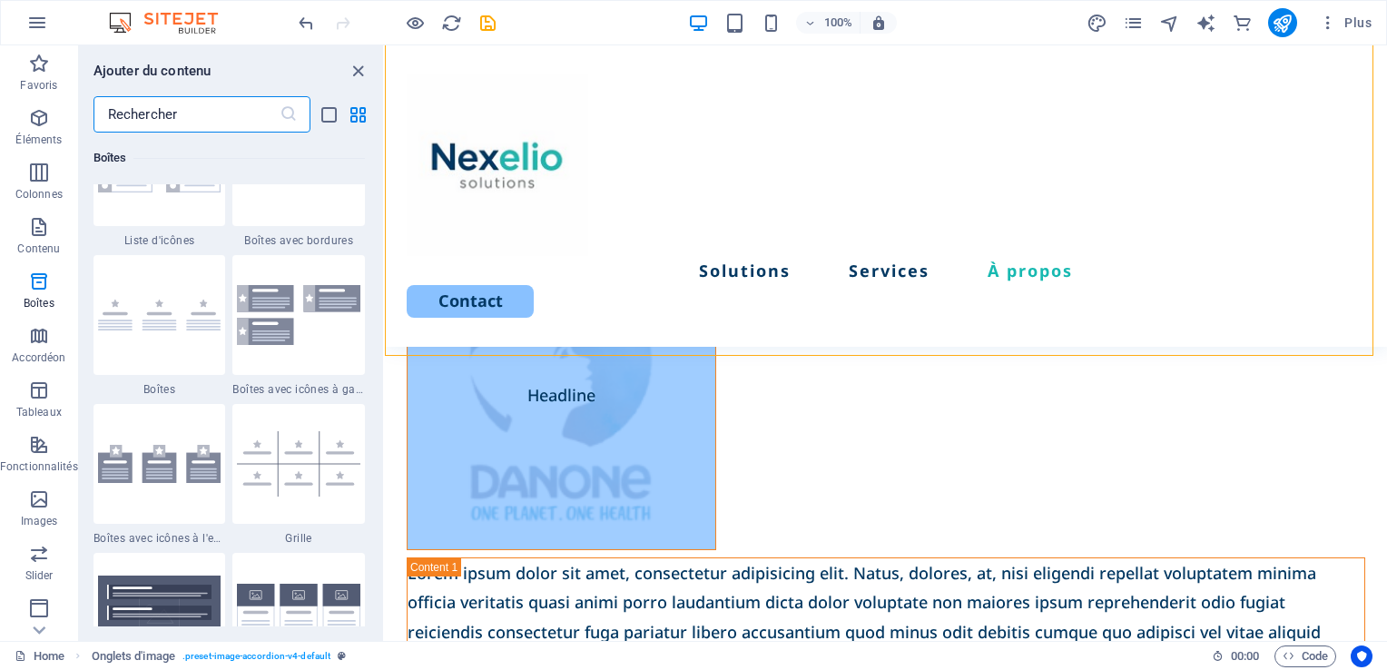
scroll to position [5164, 0]
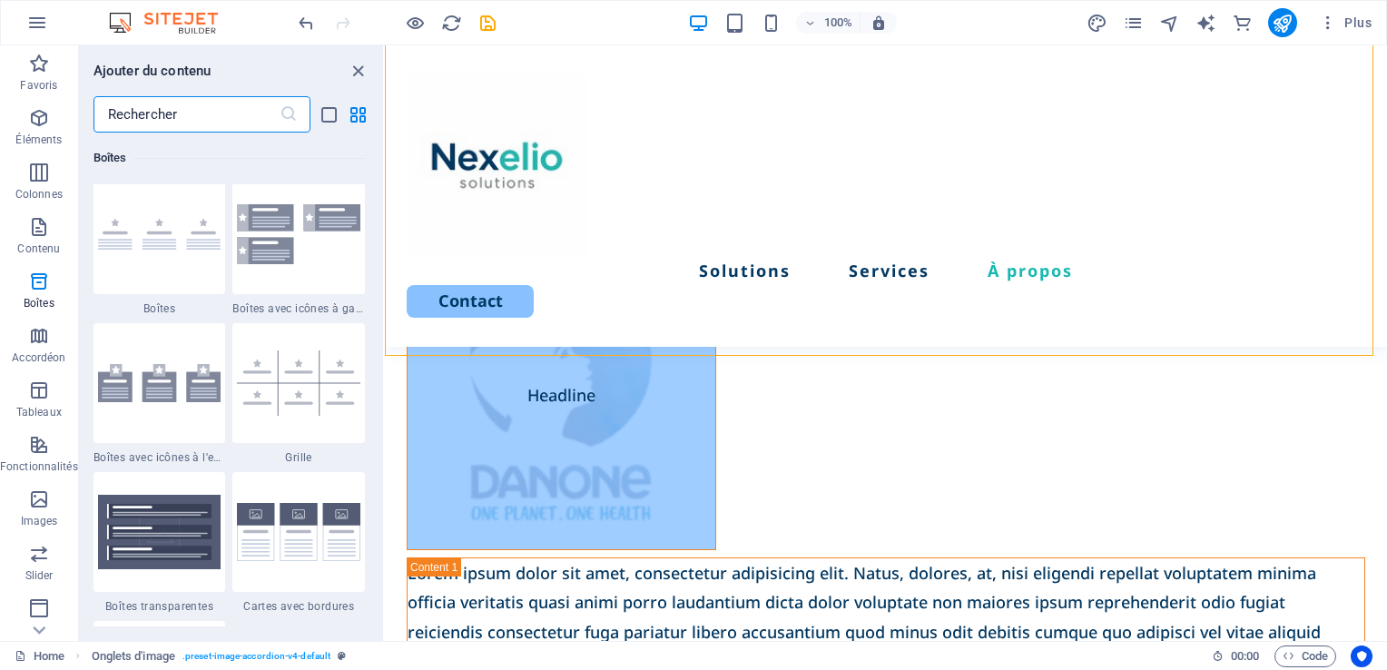
drag, startPoint x: 382, startPoint y: 226, endPoint x: 5, endPoint y: 242, distance: 376.9
click at [302, 528] on img at bounding box center [298, 531] width 123 height 57
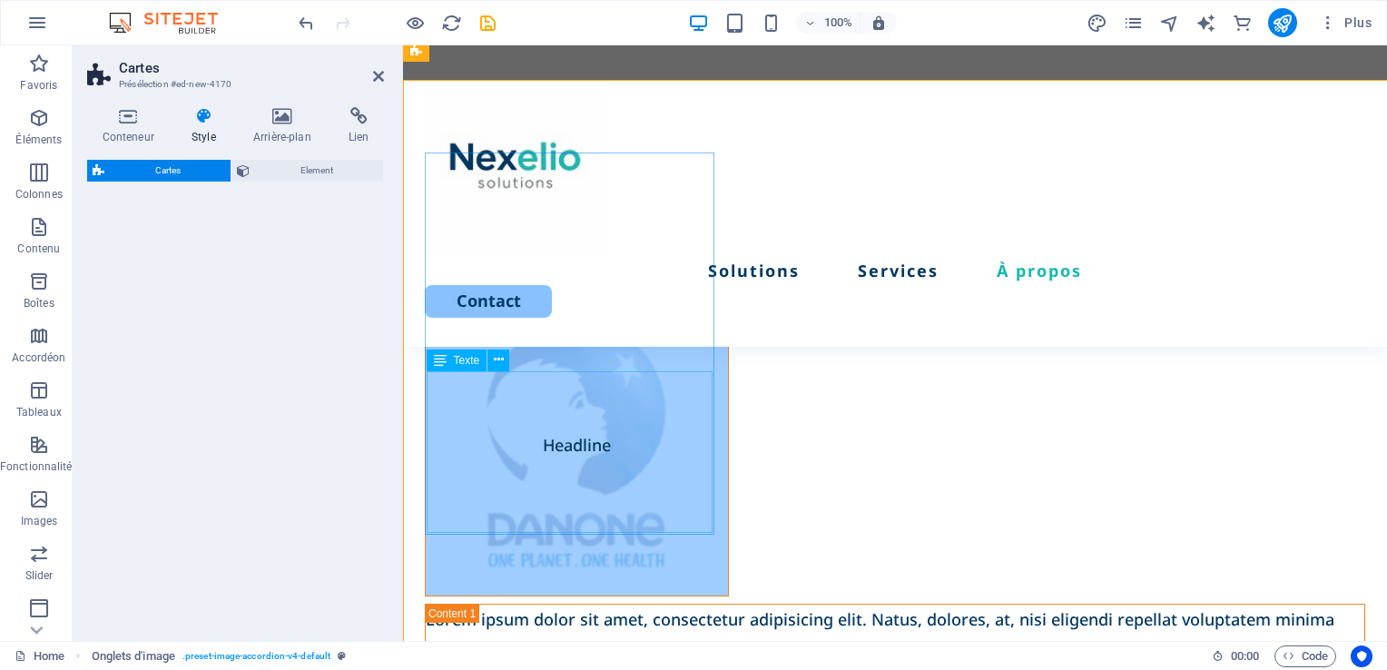
scroll to position [4354, 0]
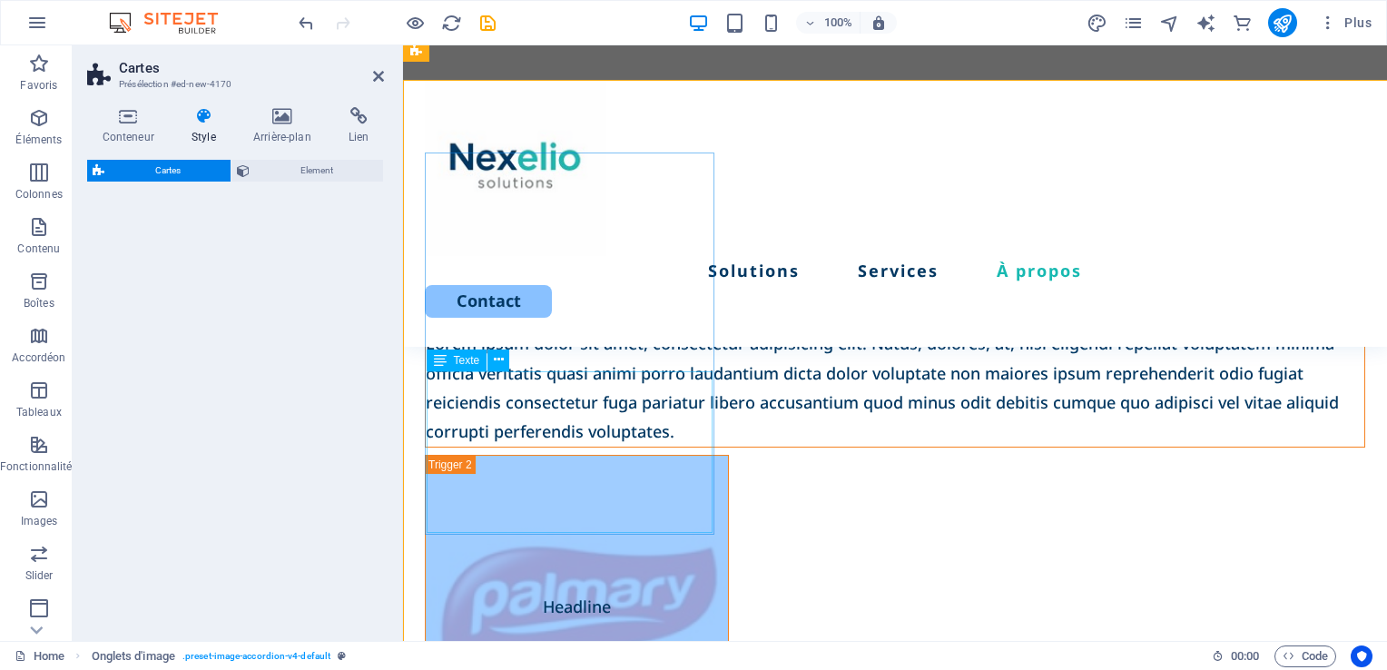
select select "rem"
select select "preset-image-boxes-v3-border"
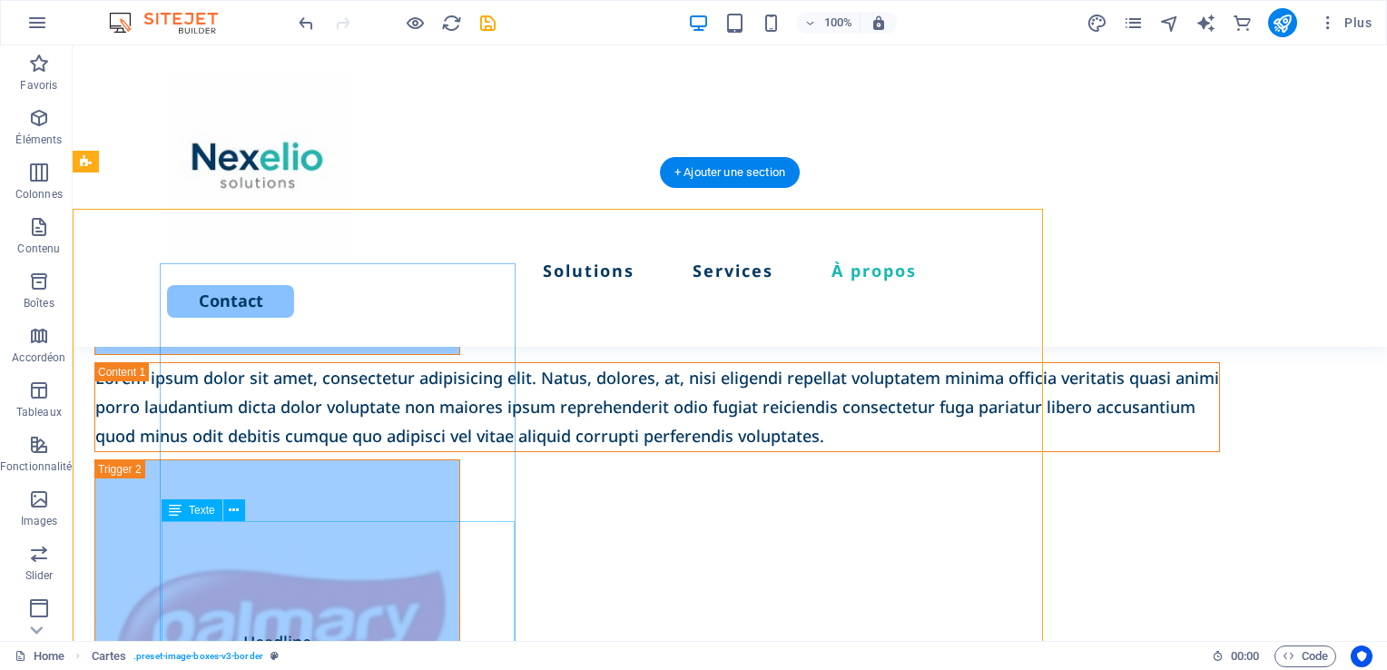
scroll to position [4207, 0]
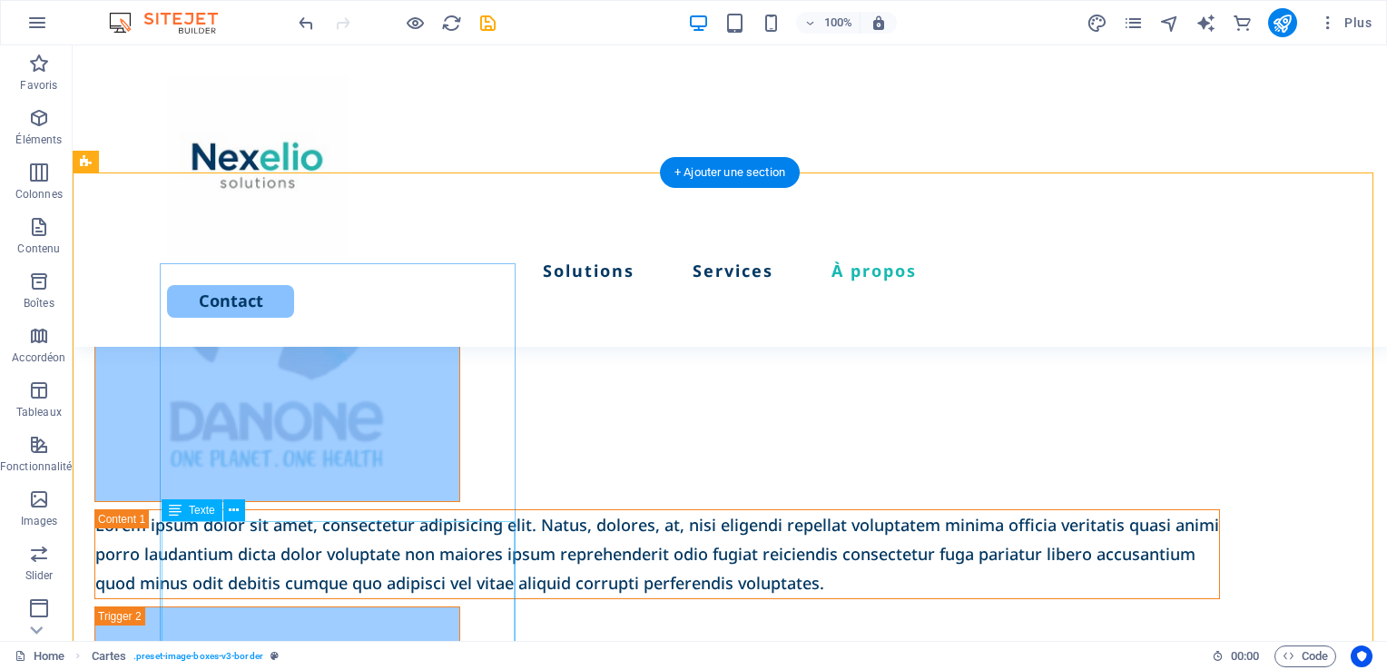
drag, startPoint x: 595, startPoint y: 520, endPoint x: 171, endPoint y: 593, distance: 431.0
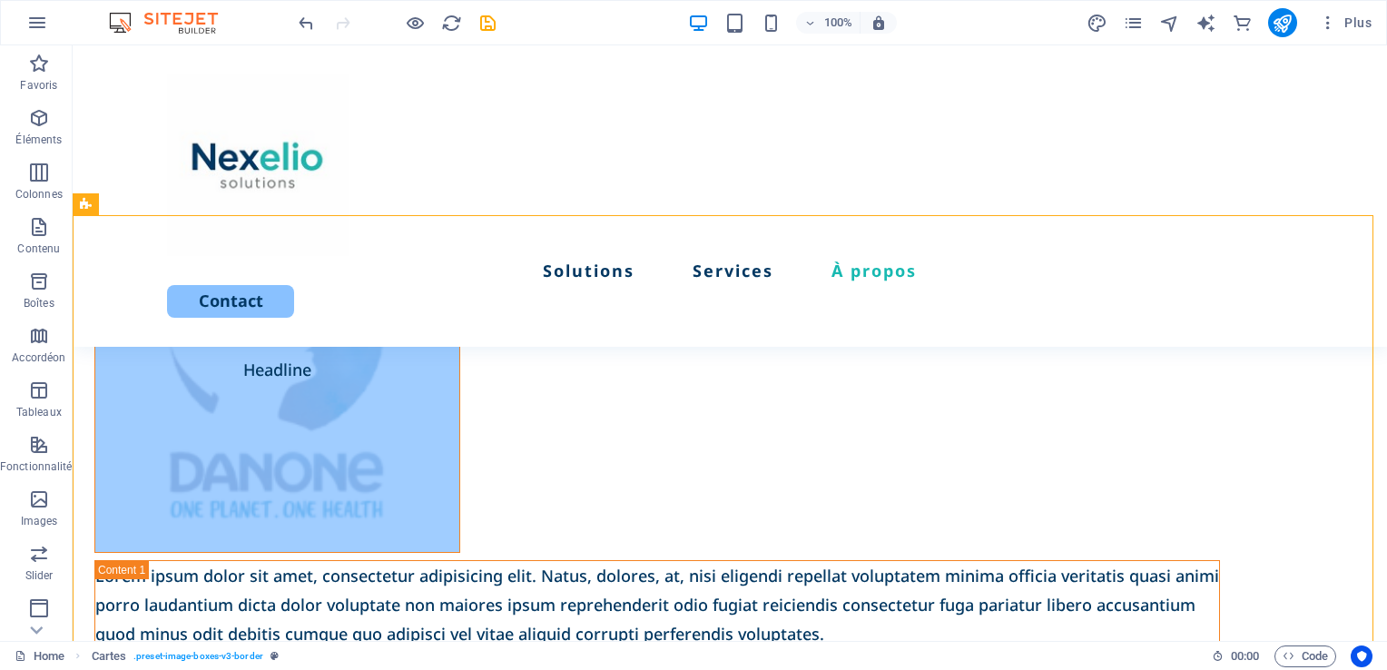
scroll to position [4173, 0]
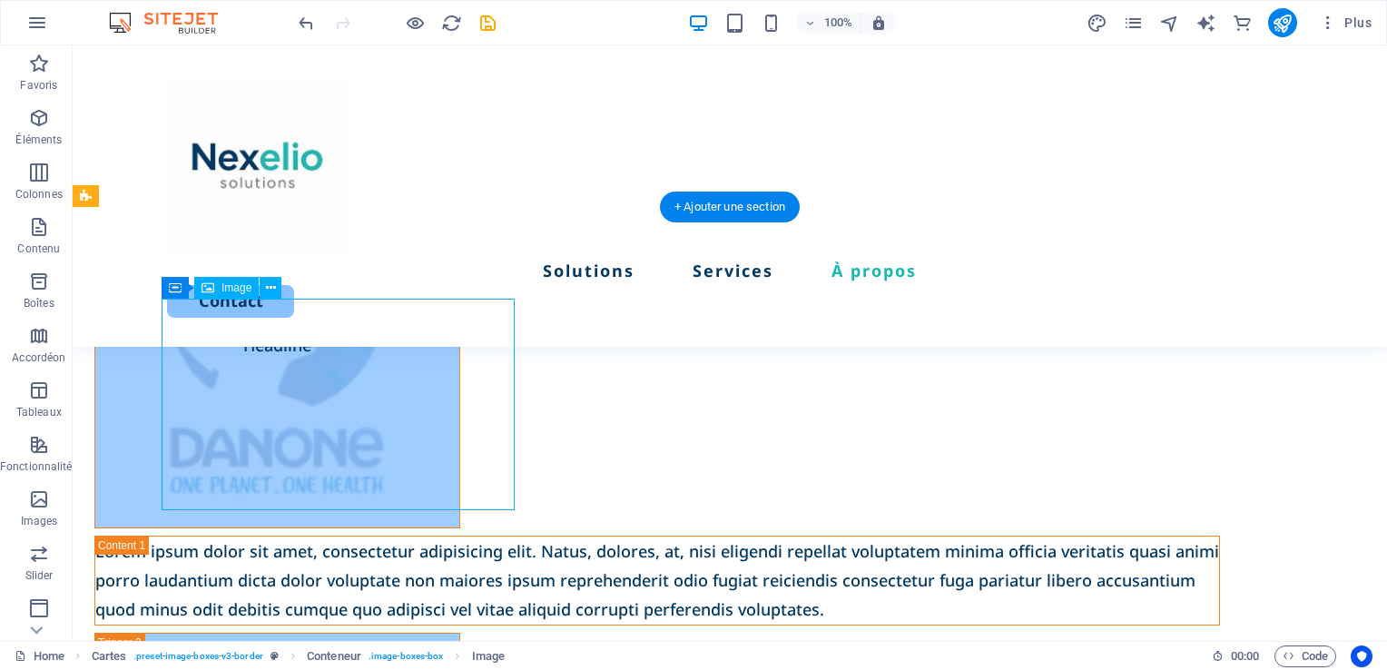
select select "%"
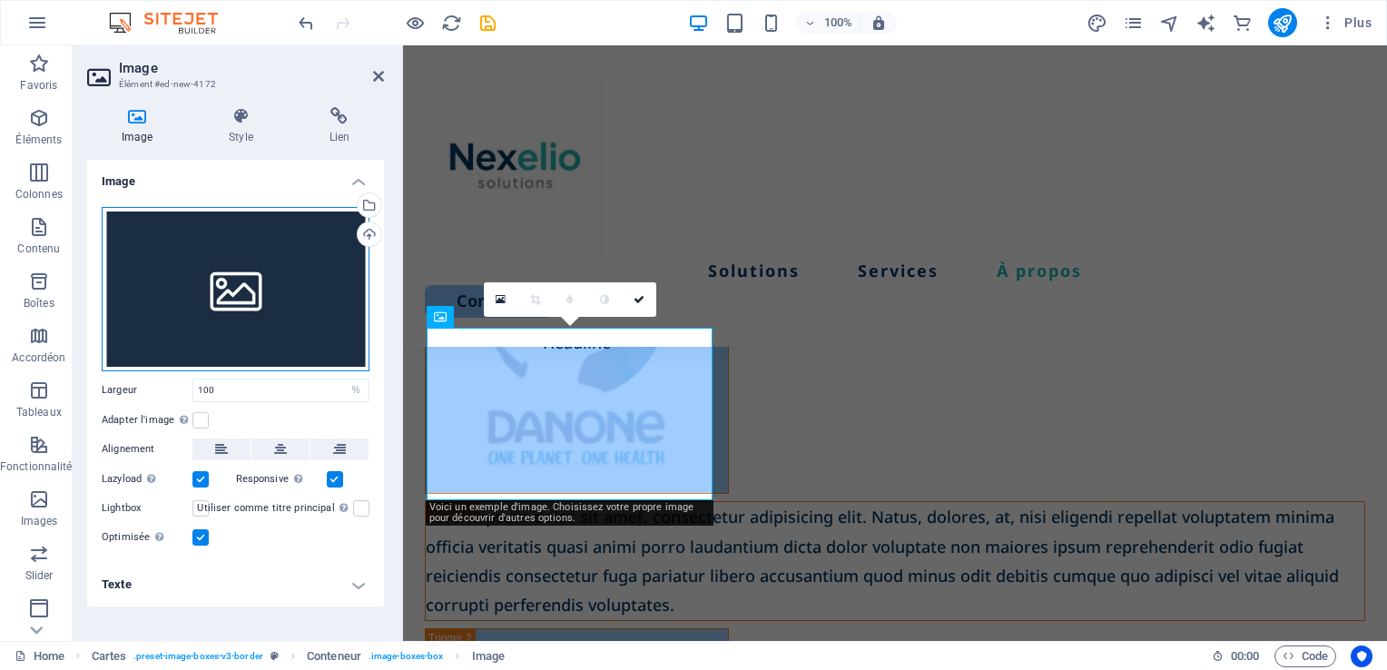
click at [270, 298] on div "Glissez les fichiers ici, cliquez pour choisir les fichiers ou sélectionnez les…" at bounding box center [236, 289] width 268 height 164
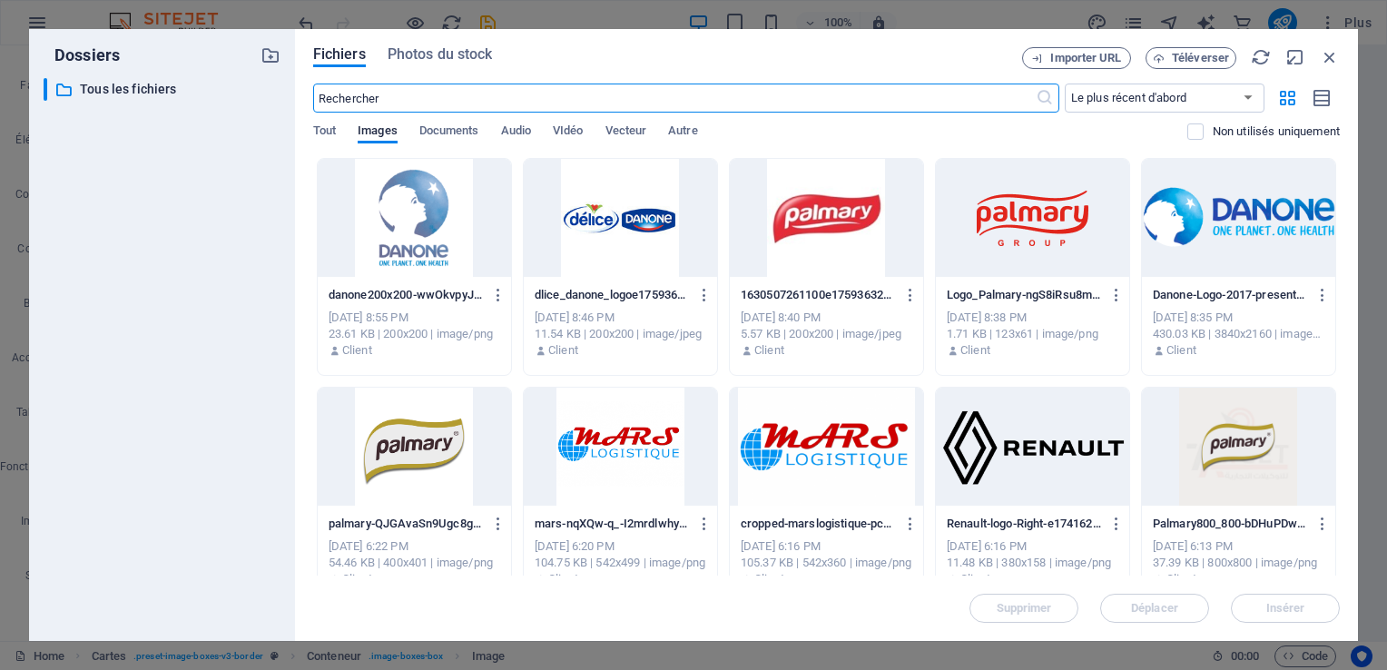
scroll to position [4794, 0]
click at [417, 249] on div at bounding box center [414, 218] width 193 height 118
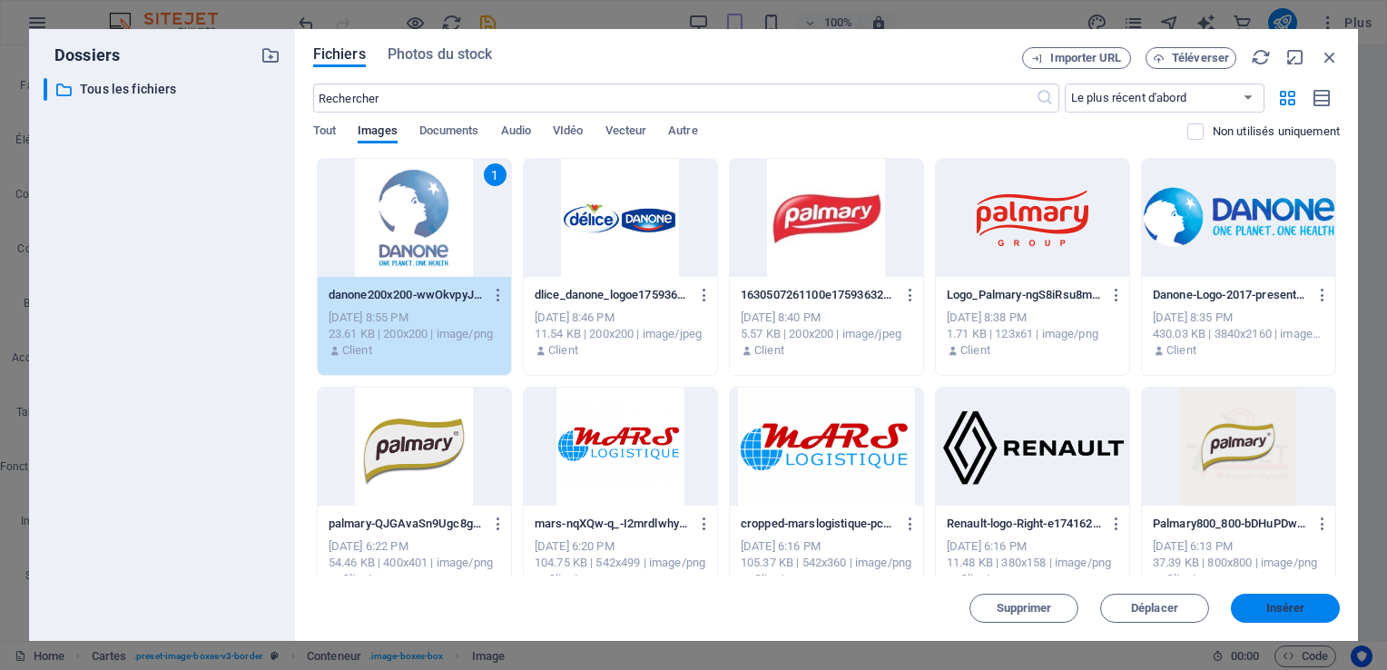
click at [1276, 612] on span "Insérer" at bounding box center [1285, 608] width 39 height 11
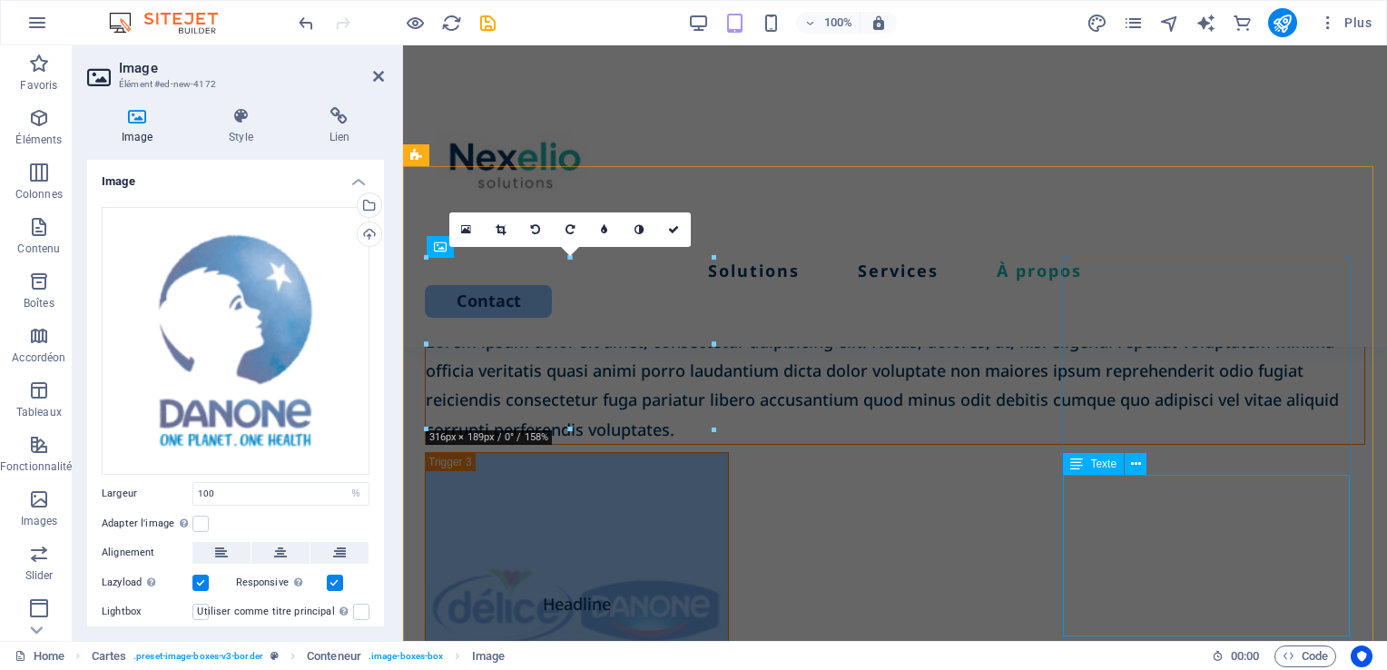
scroll to position [4250, 0]
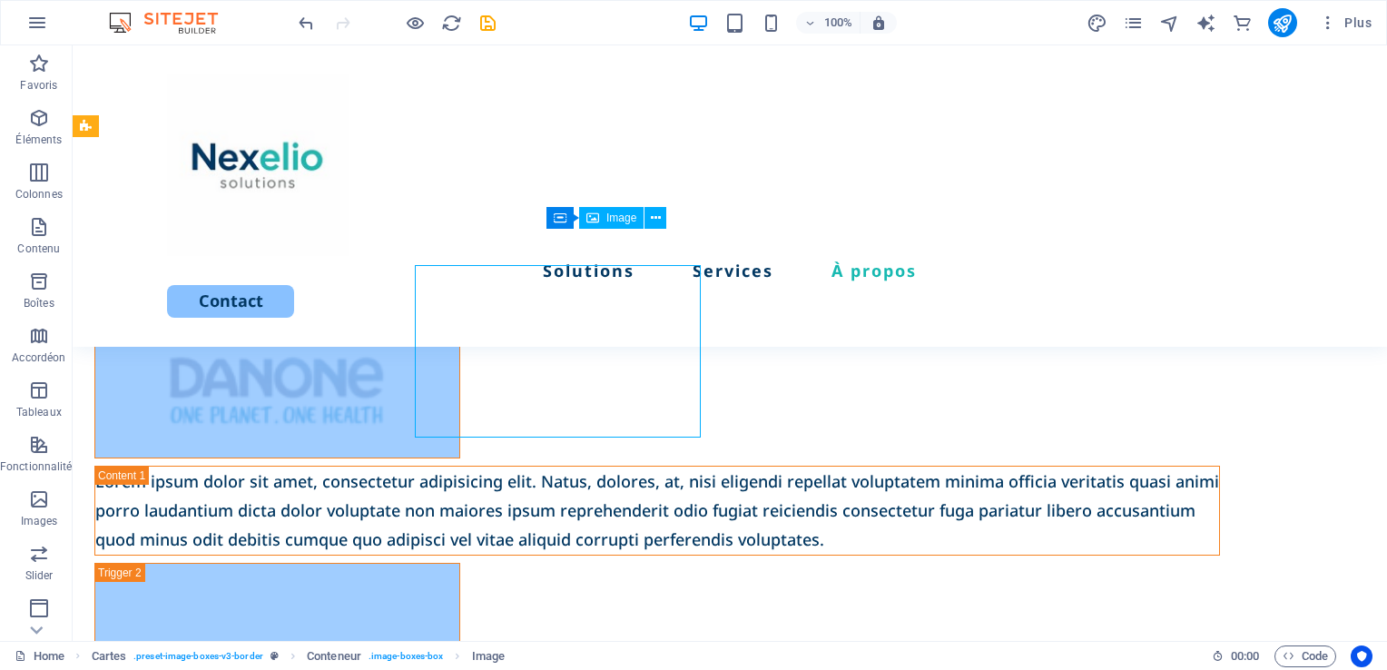
scroll to position [4243, 0]
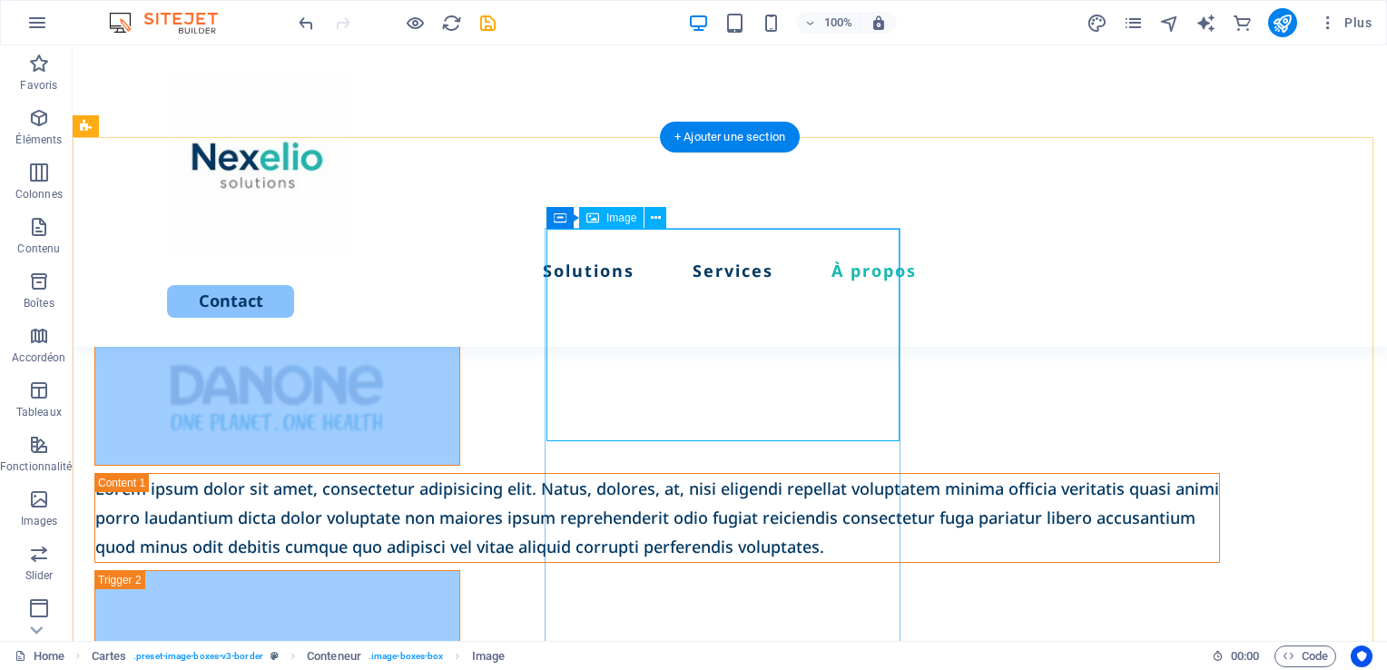
select select "%"
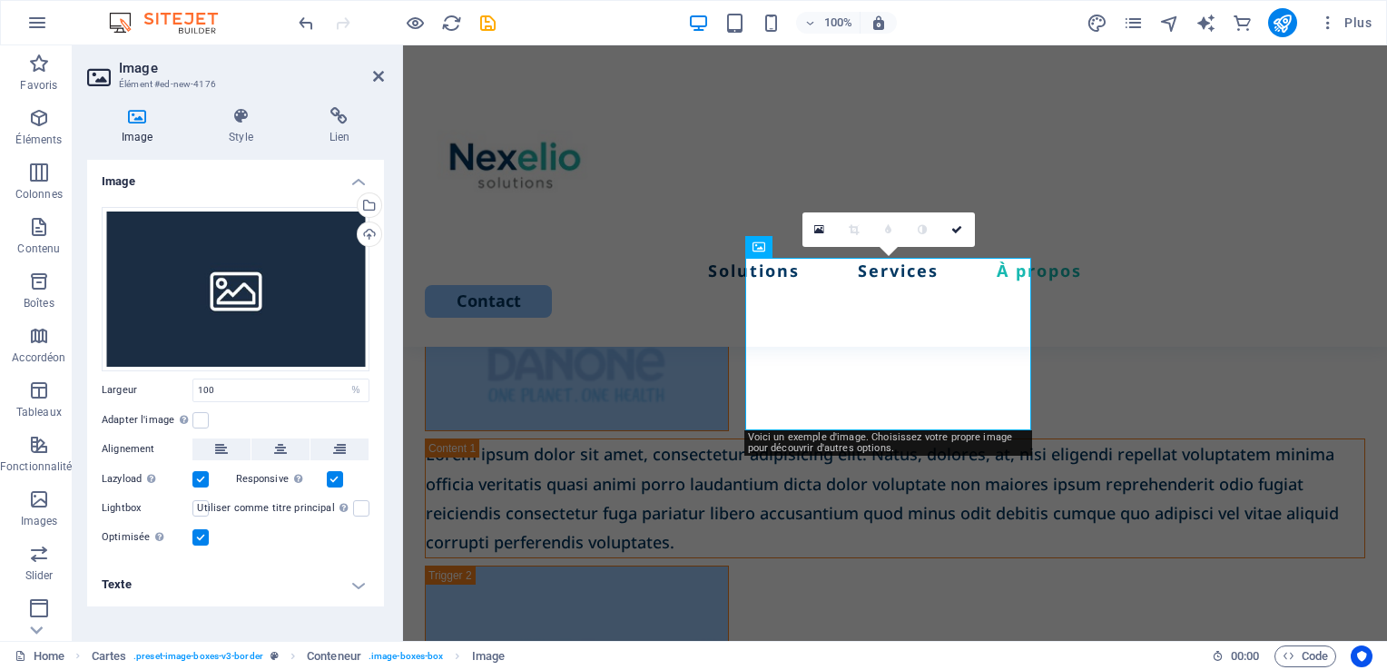
scroll to position [4250, 0]
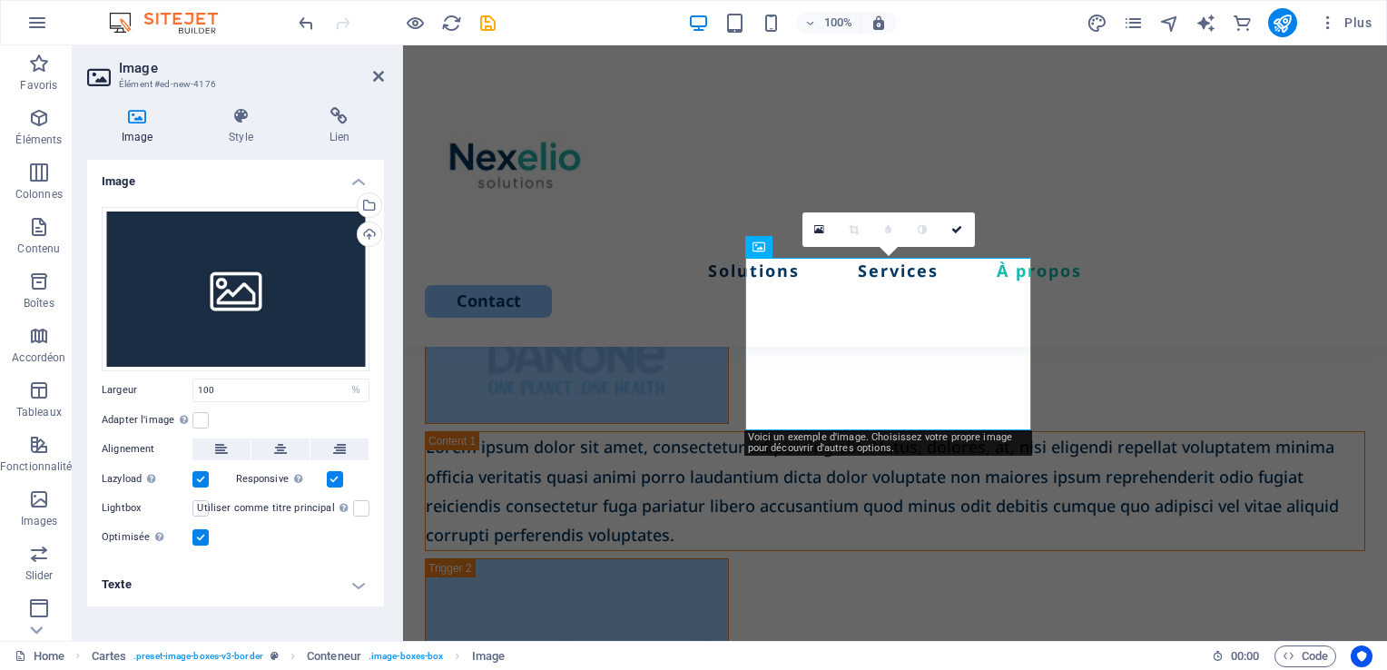
click at [230, 286] on div "Glissez les fichiers ici, cliquez pour choisir les fichiers ou sélectionnez les…" at bounding box center [236, 289] width 268 height 164
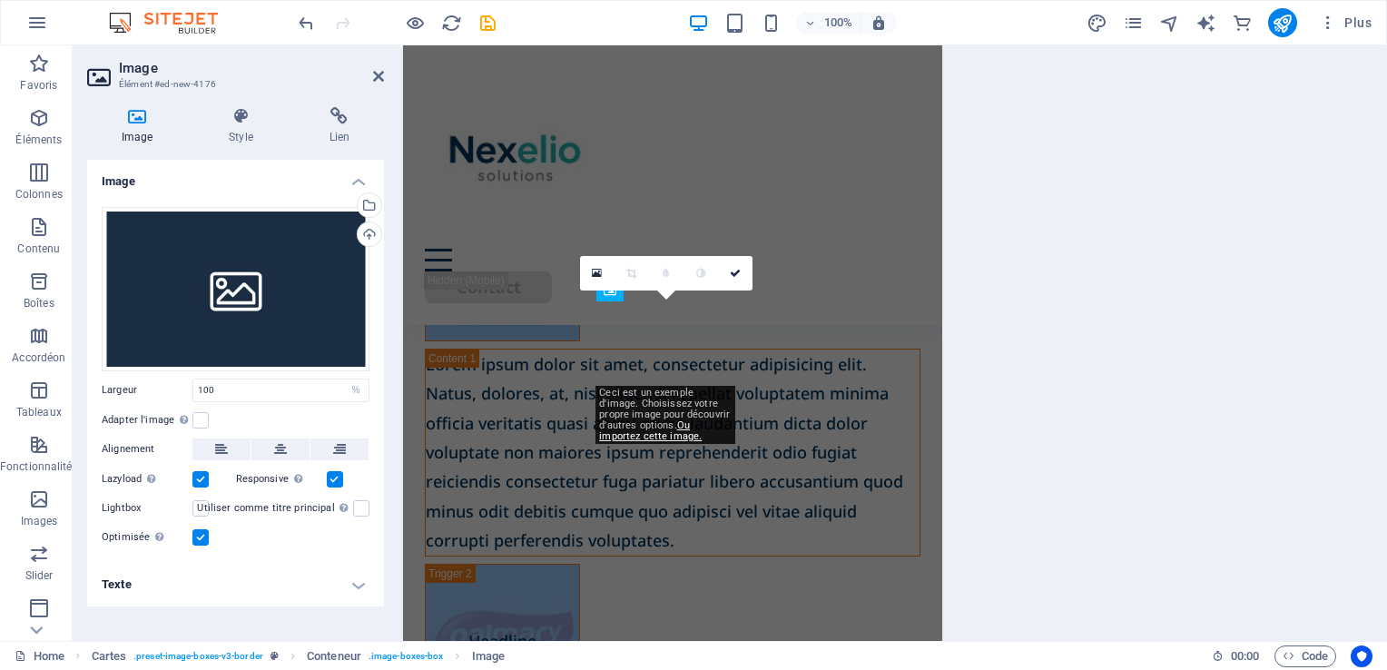
scroll to position [4794, 0]
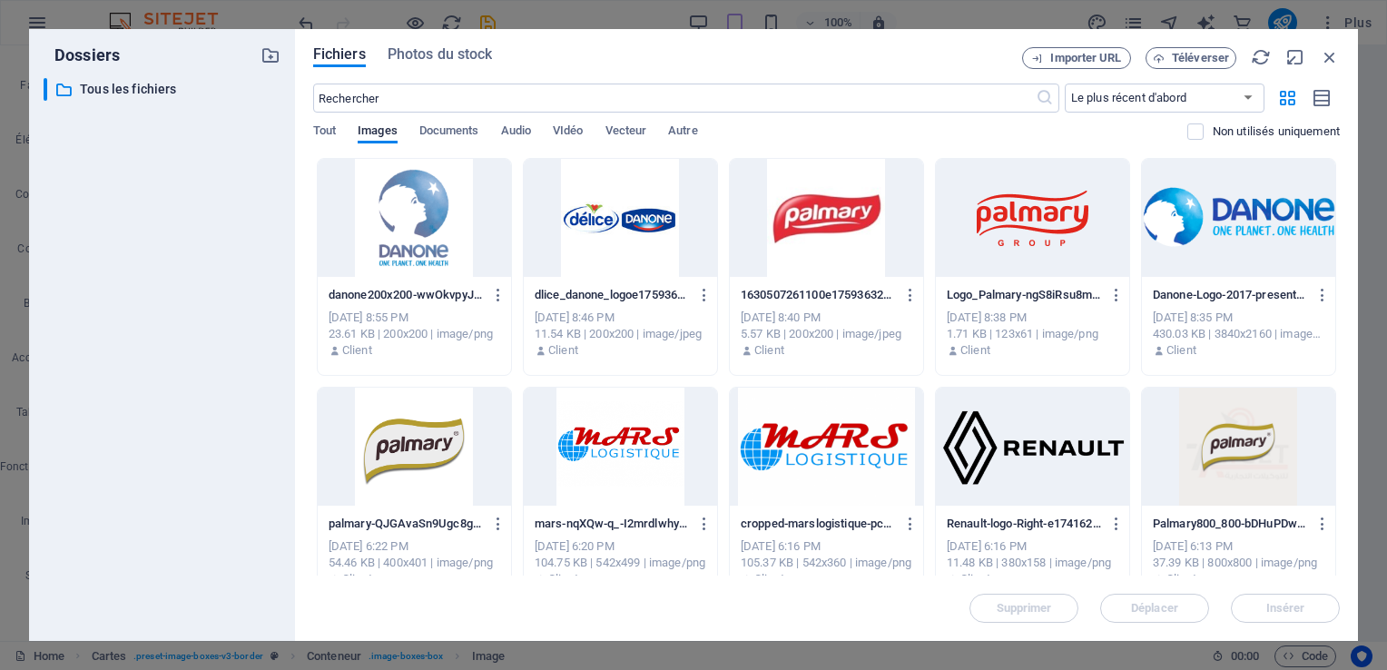
click at [824, 248] on div at bounding box center [826, 218] width 193 height 118
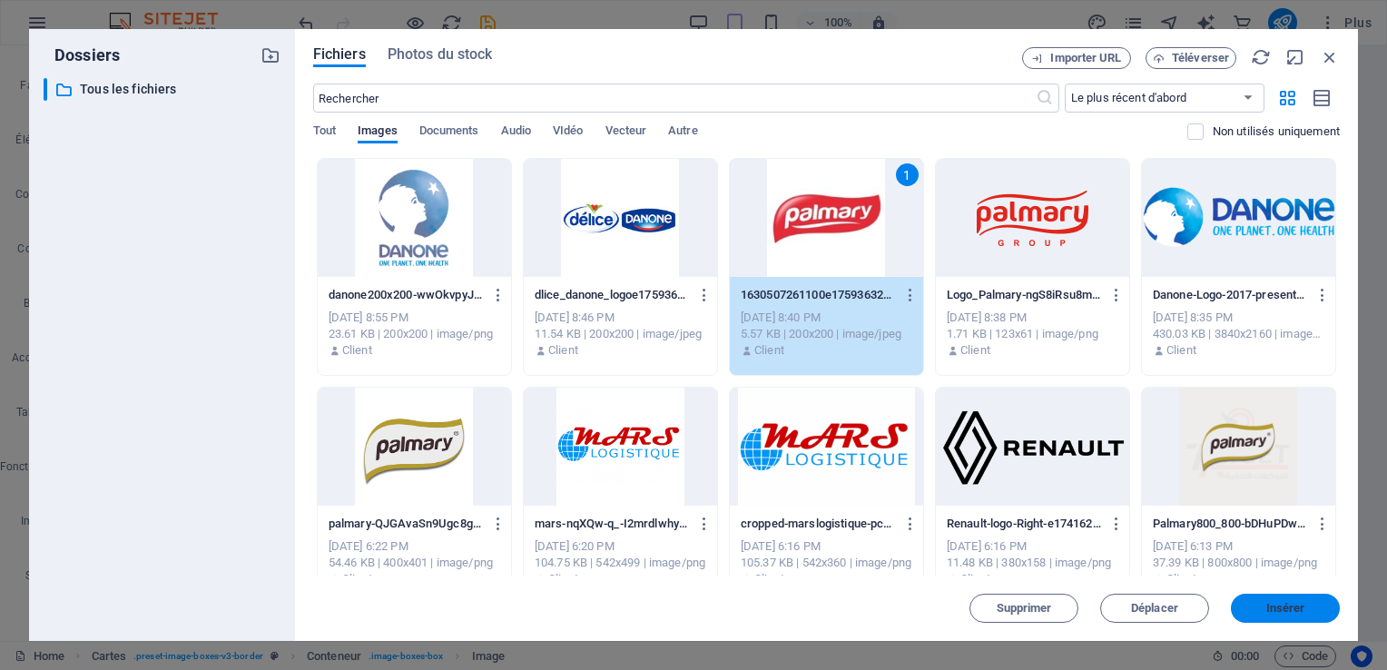
click at [1290, 596] on button "Insérer" at bounding box center [1284, 607] width 109 height 29
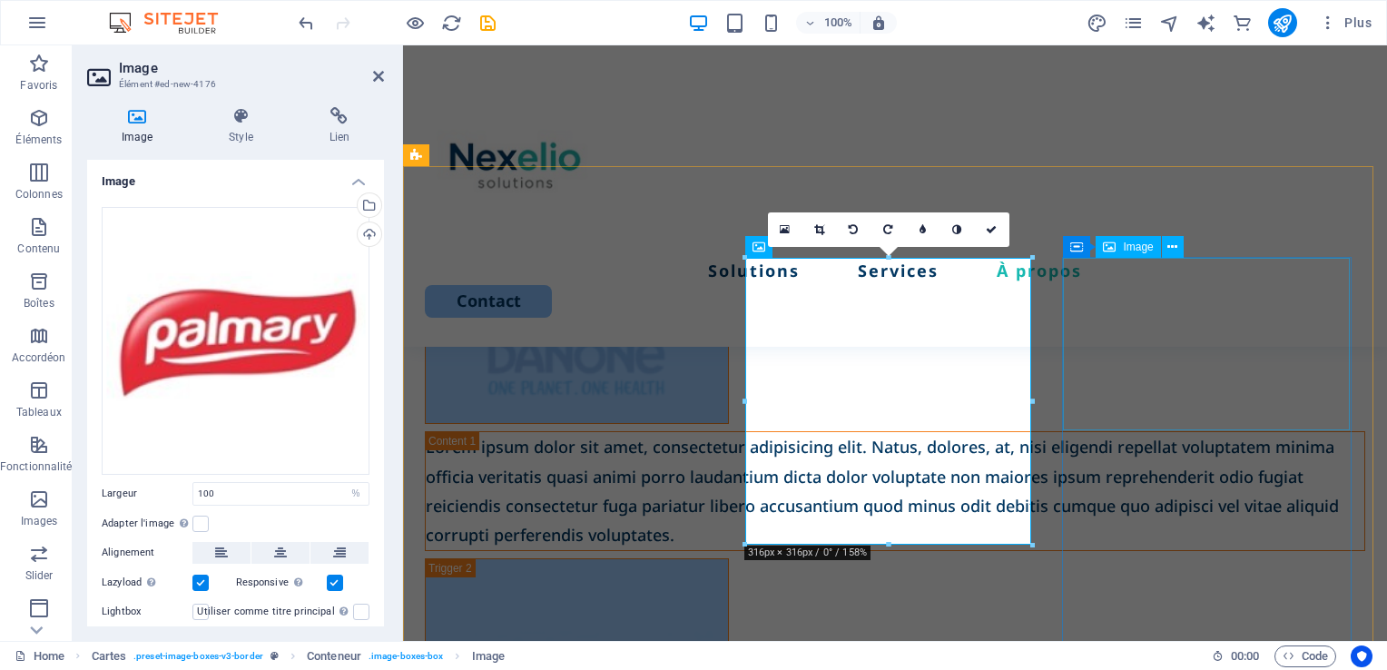
select select "%"
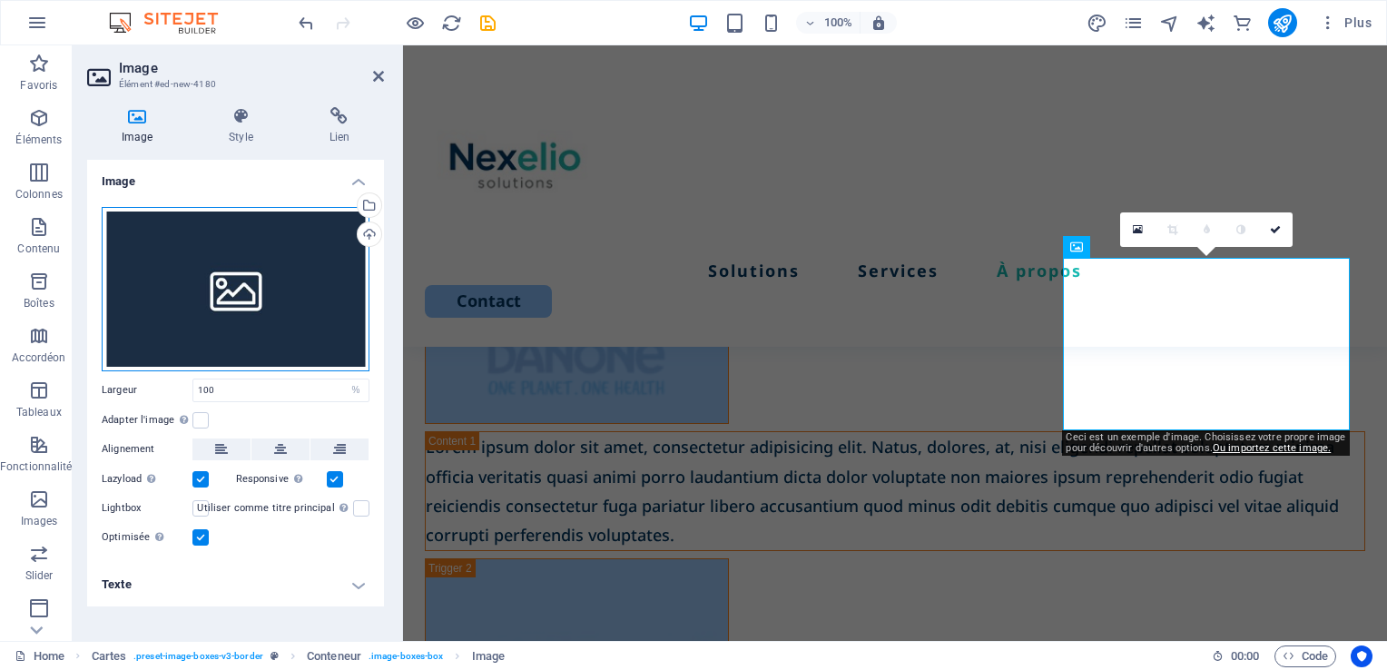
click at [277, 320] on div "Glissez les fichiers ici, cliquez pour choisir les fichiers ou sélectionnez les…" at bounding box center [236, 289] width 268 height 164
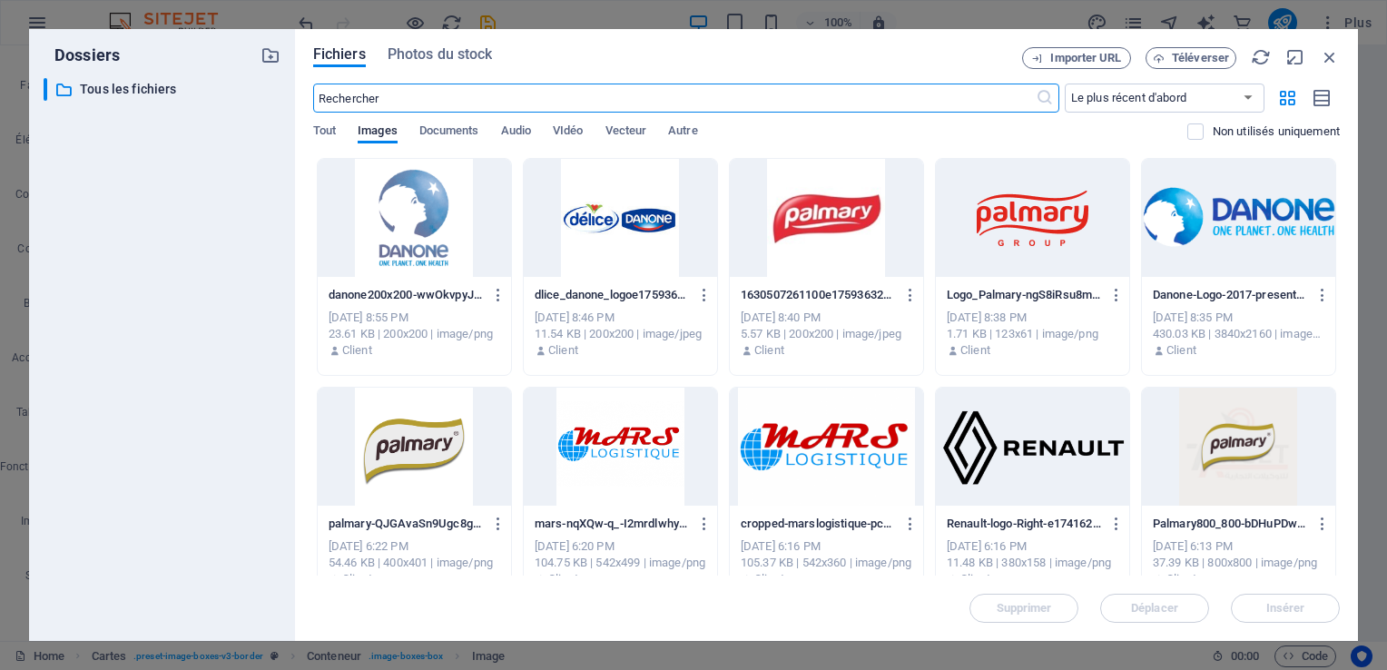
scroll to position [4794, 0]
click at [838, 240] on div at bounding box center [826, 218] width 193 height 118
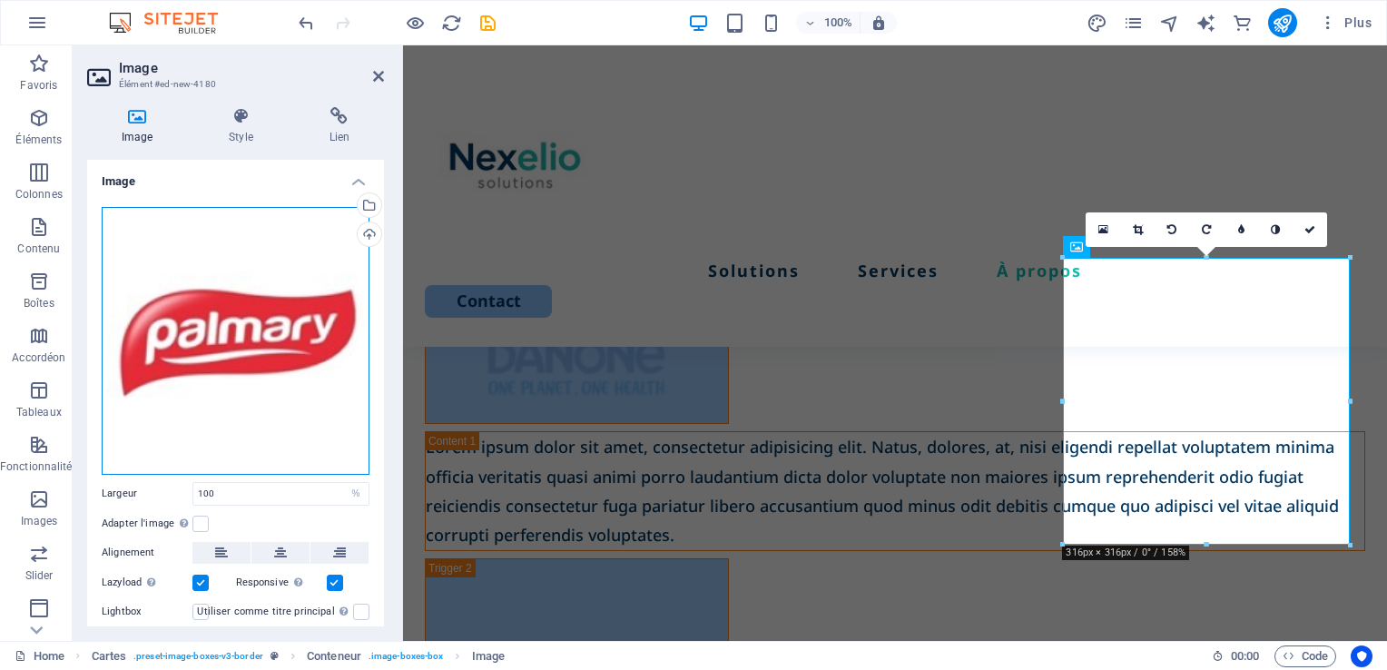
click at [276, 310] on div "Glissez les fichiers ici, cliquez pour choisir les fichiers ou sélectionnez les…" at bounding box center [236, 341] width 268 height 268
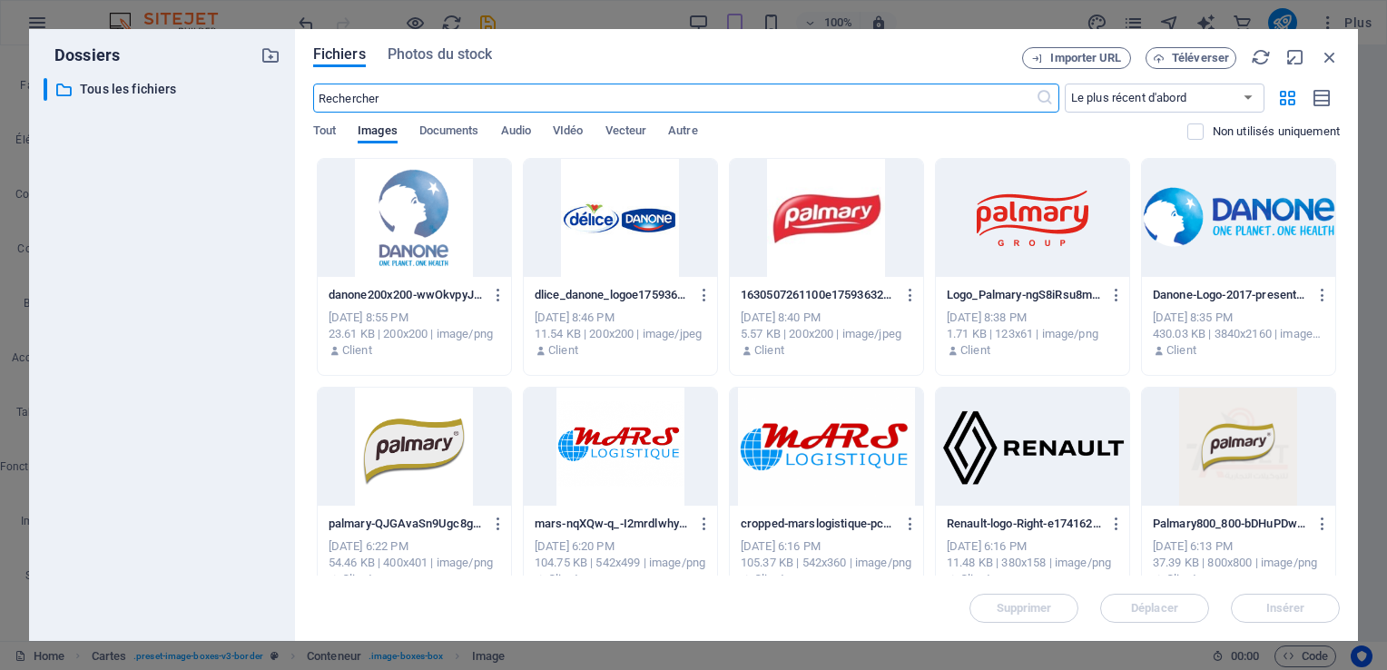
scroll to position [4821, 0]
click at [619, 250] on div at bounding box center [620, 218] width 193 height 118
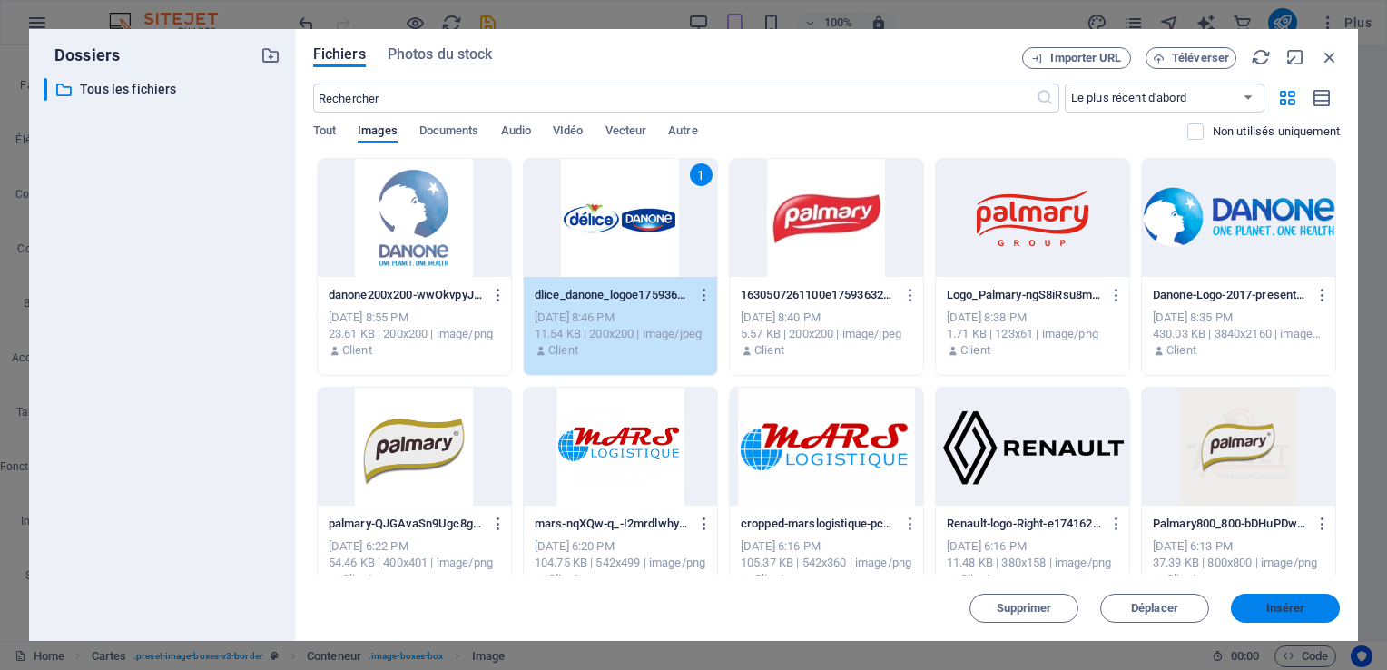
drag, startPoint x: 1279, startPoint y: 612, endPoint x: 877, endPoint y: 564, distance: 403.9
click at [1279, 612] on span "Insérer" at bounding box center [1285, 608] width 39 height 11
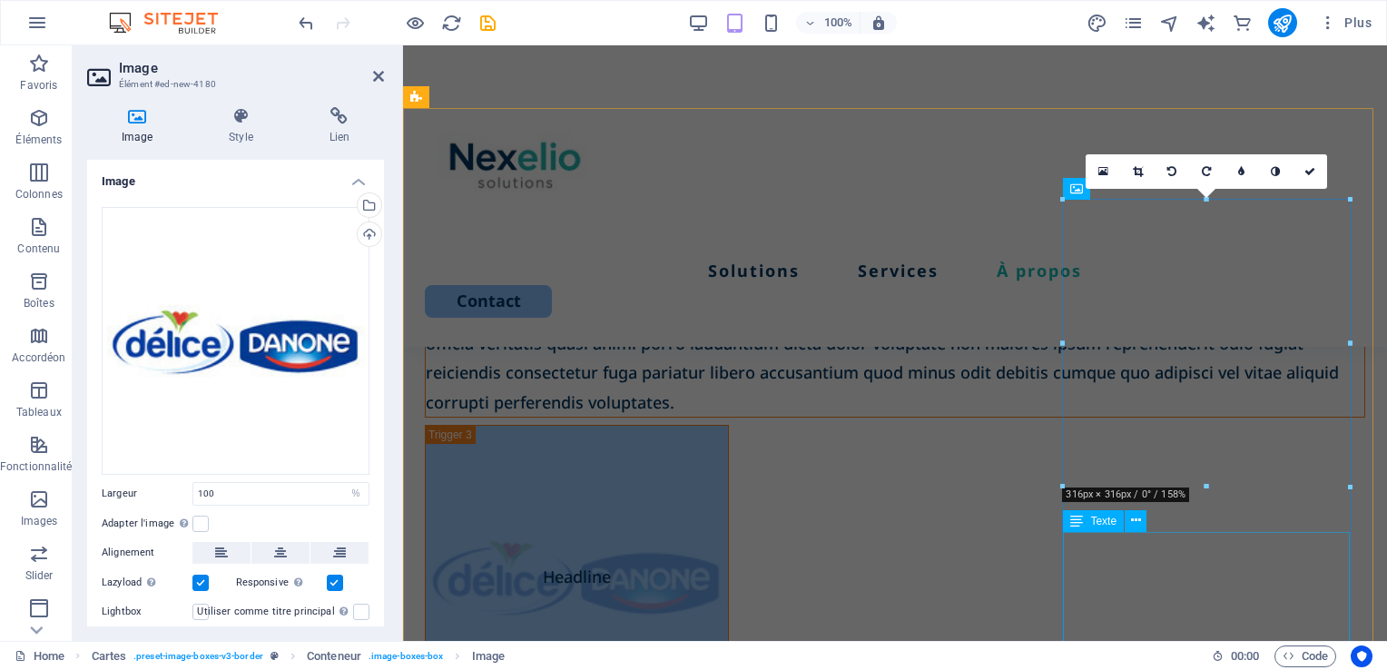
scroll to position [4308, 0]
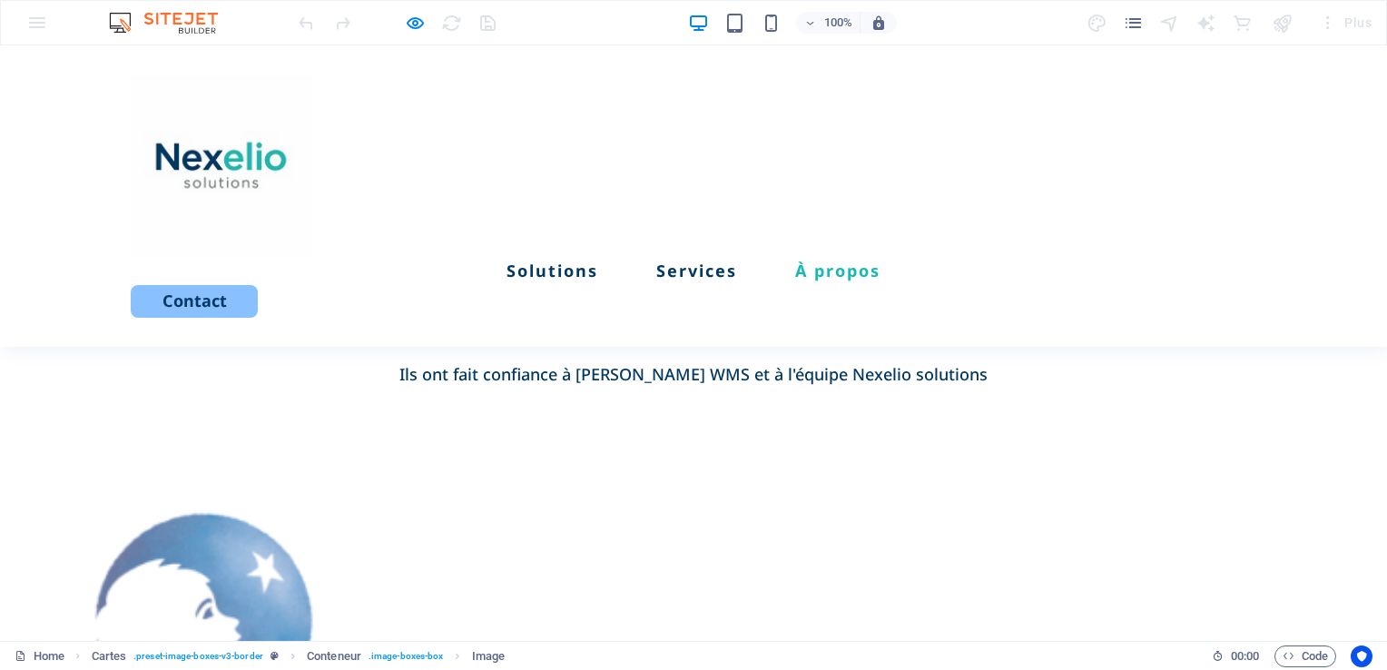
scroll to position [2965, 0]
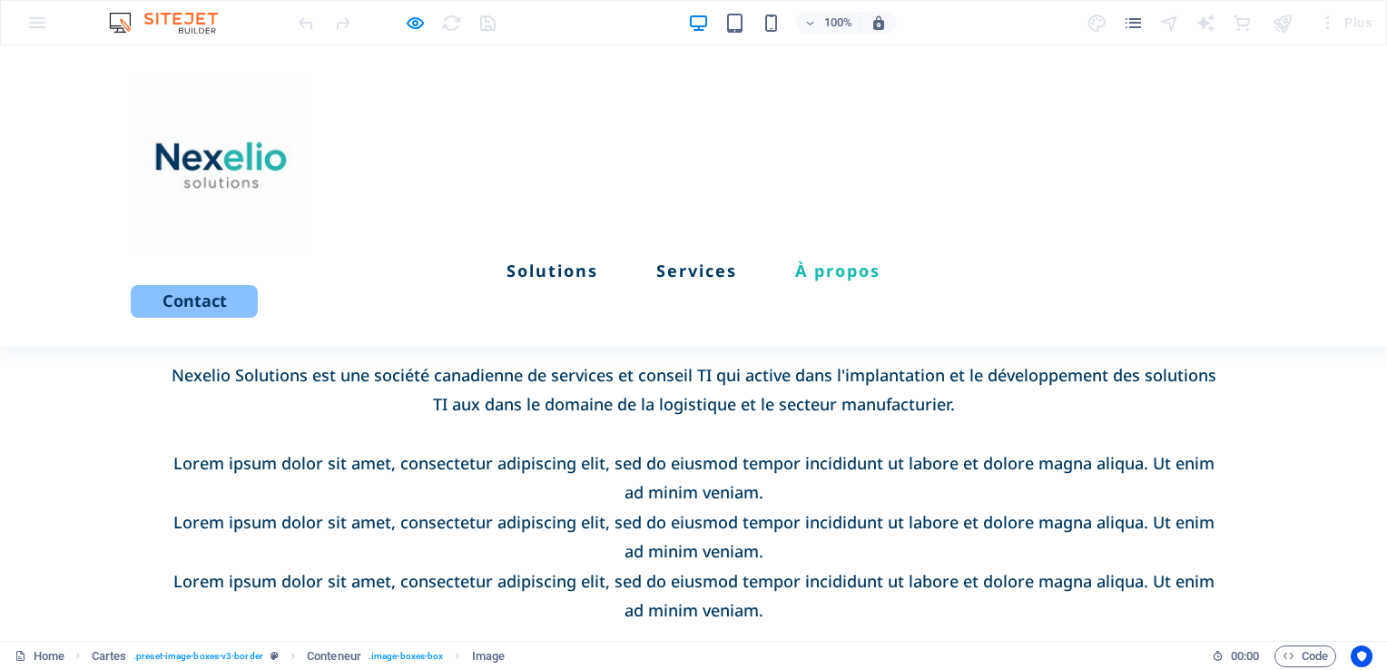
scroll to position [2592, 0]
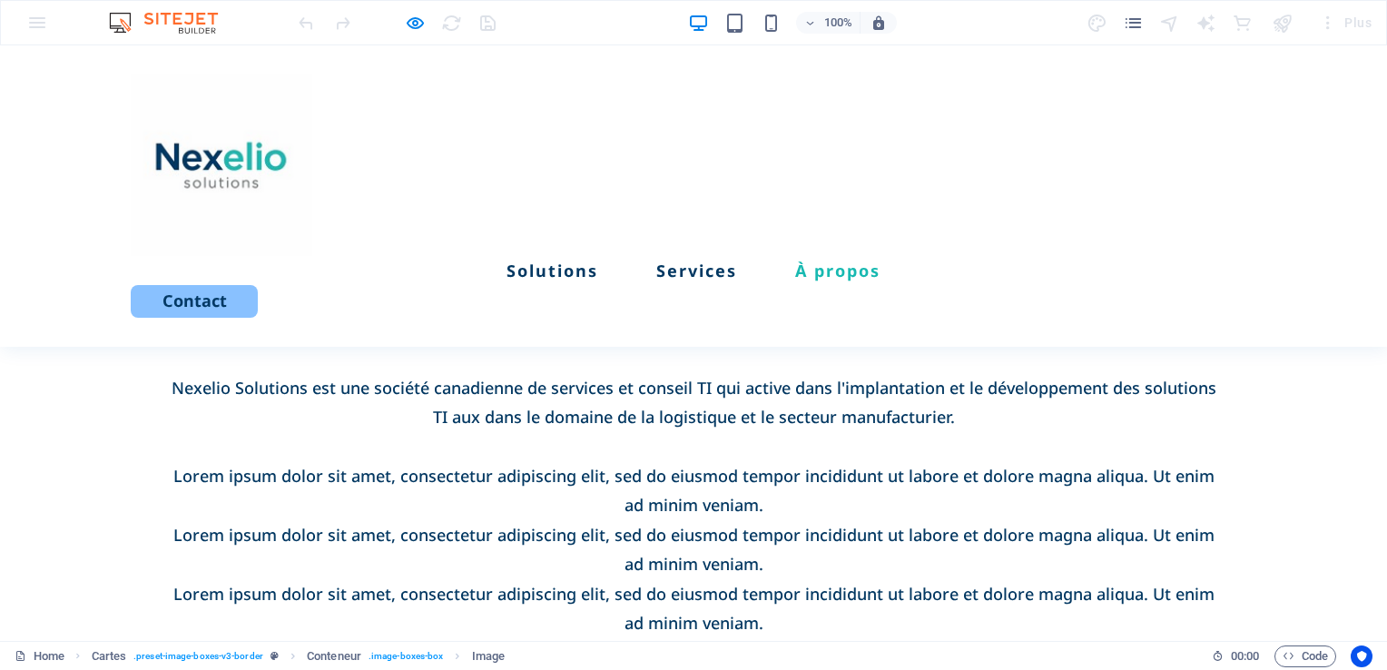
drag, startPoint x: 1372, startPoint y: 377, endPoint x: 1373, endPoint y: 417, distance: 39.0
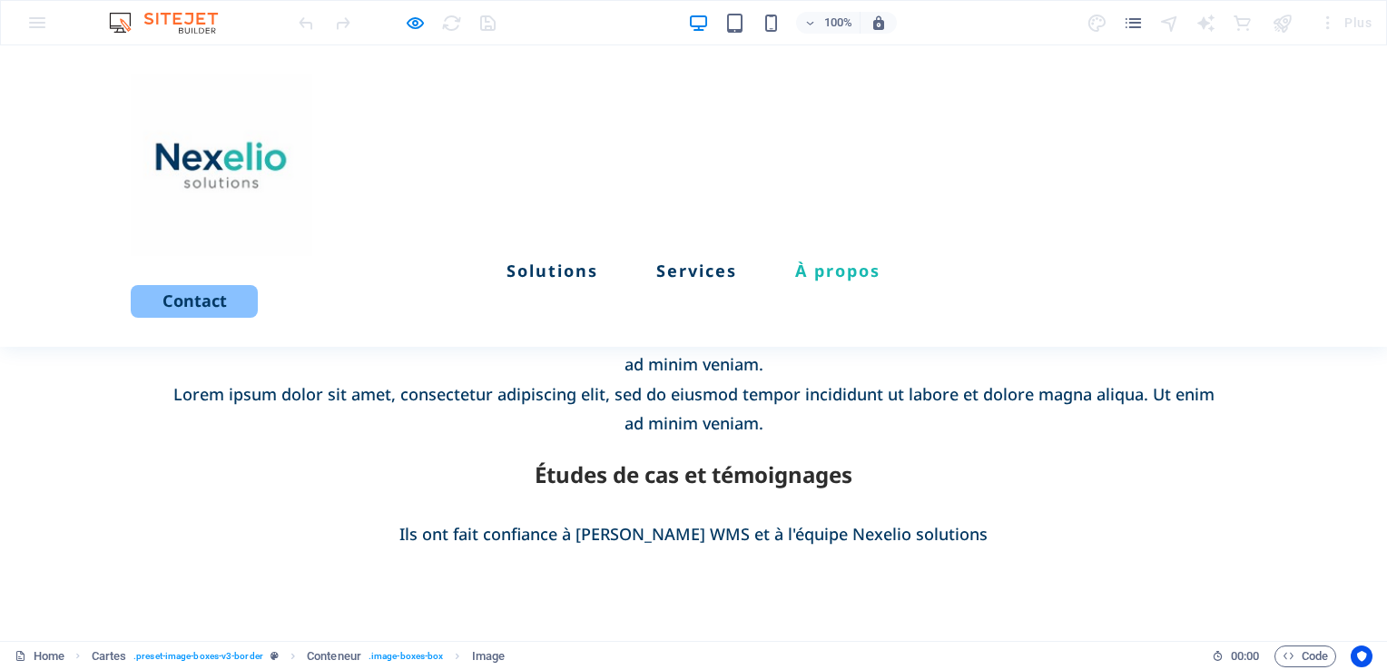
scroll to position [3027, 0]
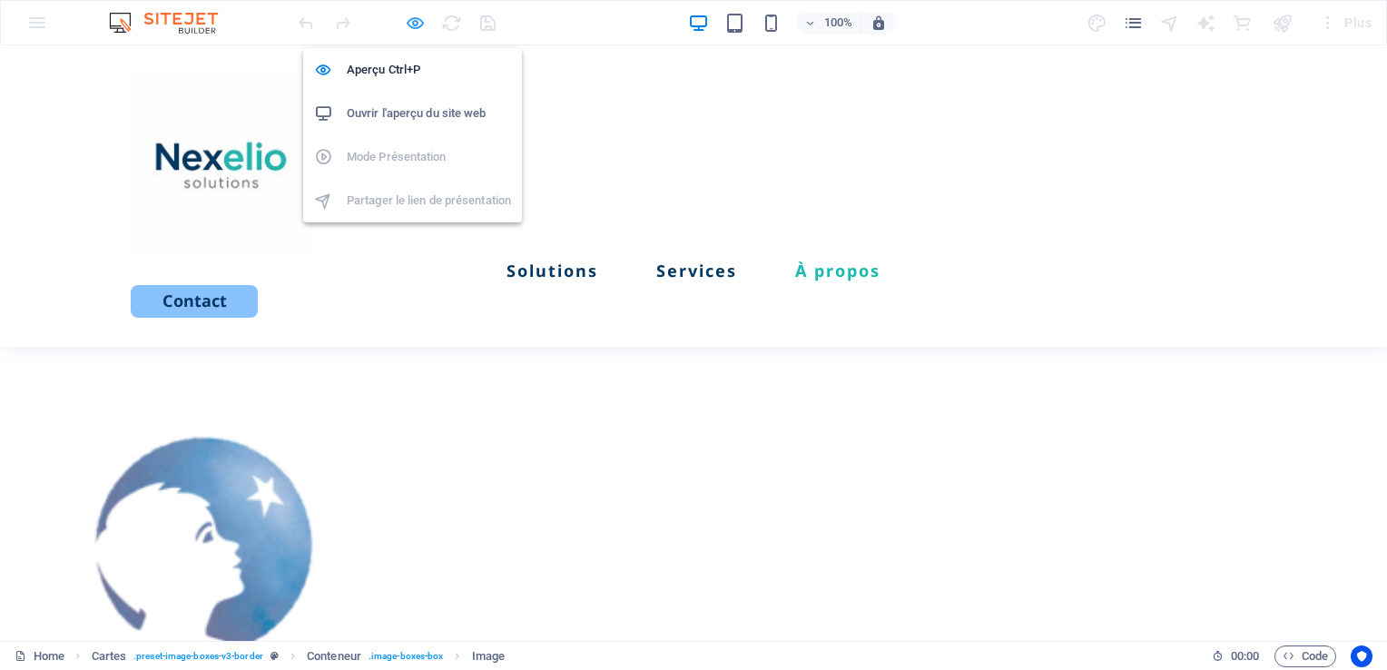
click at [410, 24] on icon "button" at bounding box center [415, 23] width 21 height 21
select select "%"
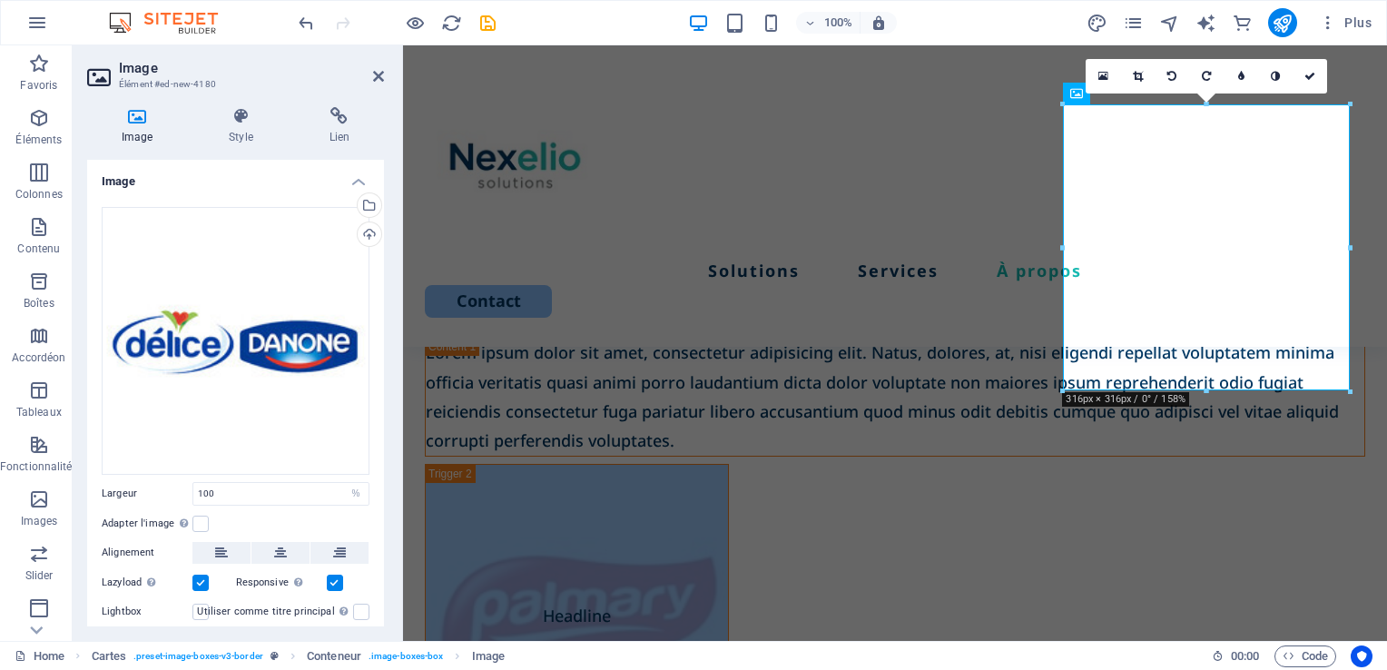
scroll to position [4320, 0]
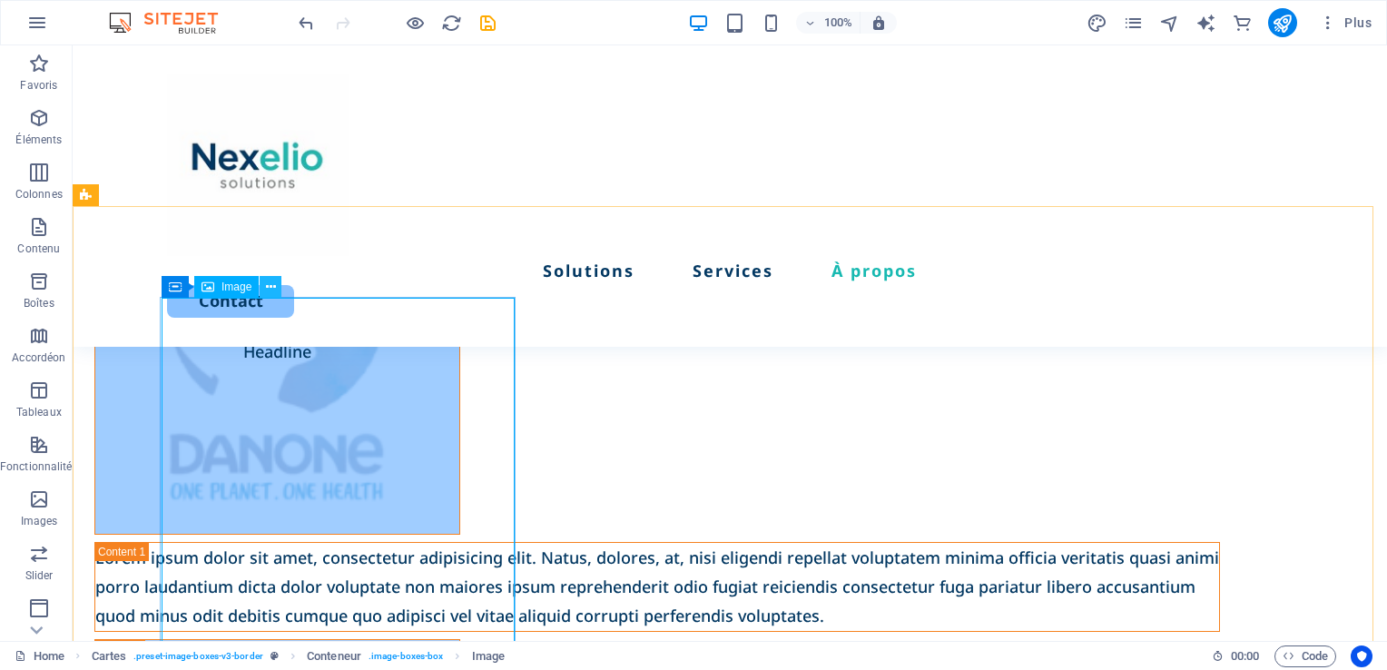
click at [268, 290] on icon at bounding box center [271, 287] width 10 height 19
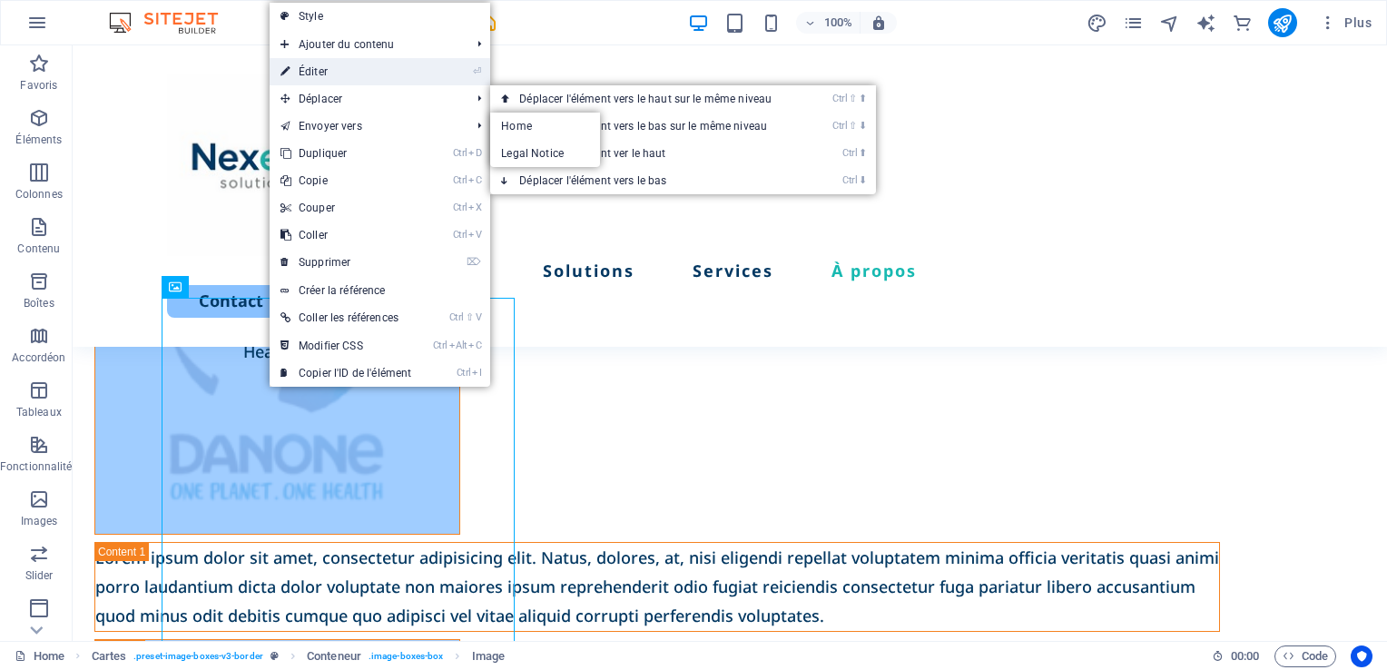
click at [320, 74] on link "⏎ Éditer" at bounding box center [346, 71] width 152 height 27
select select "%"
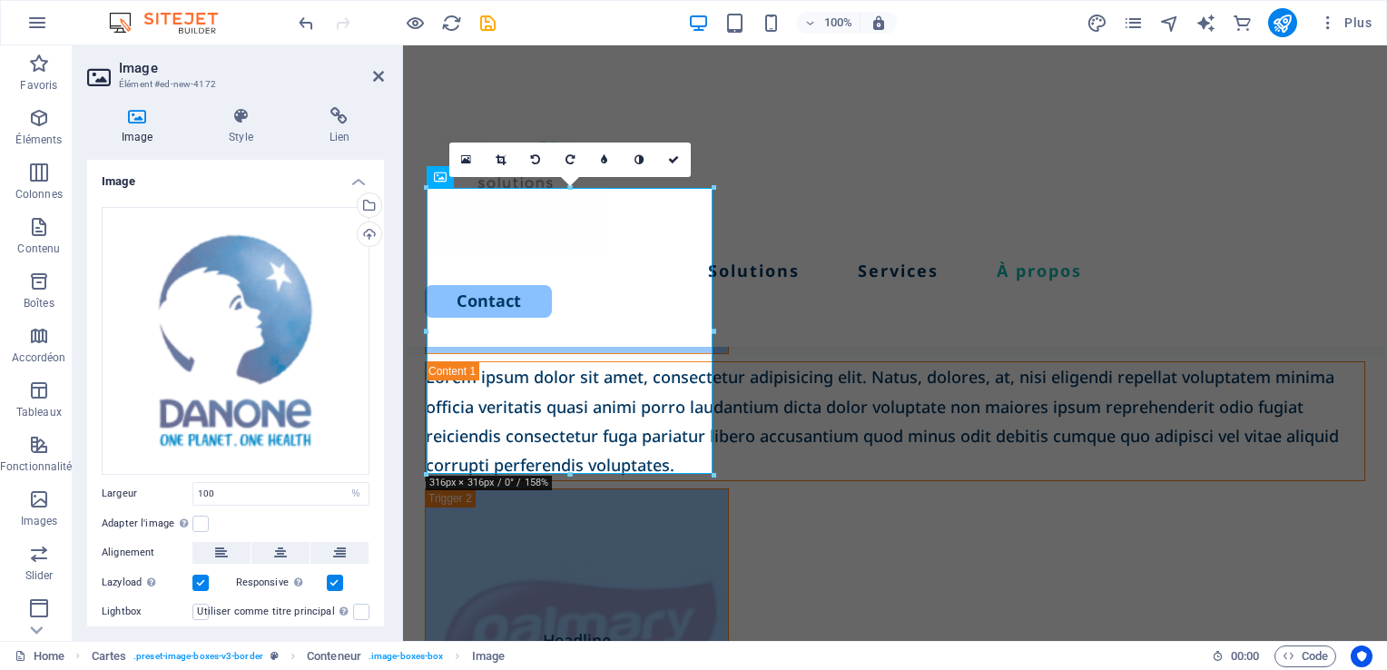
scroll to position [78, 0]
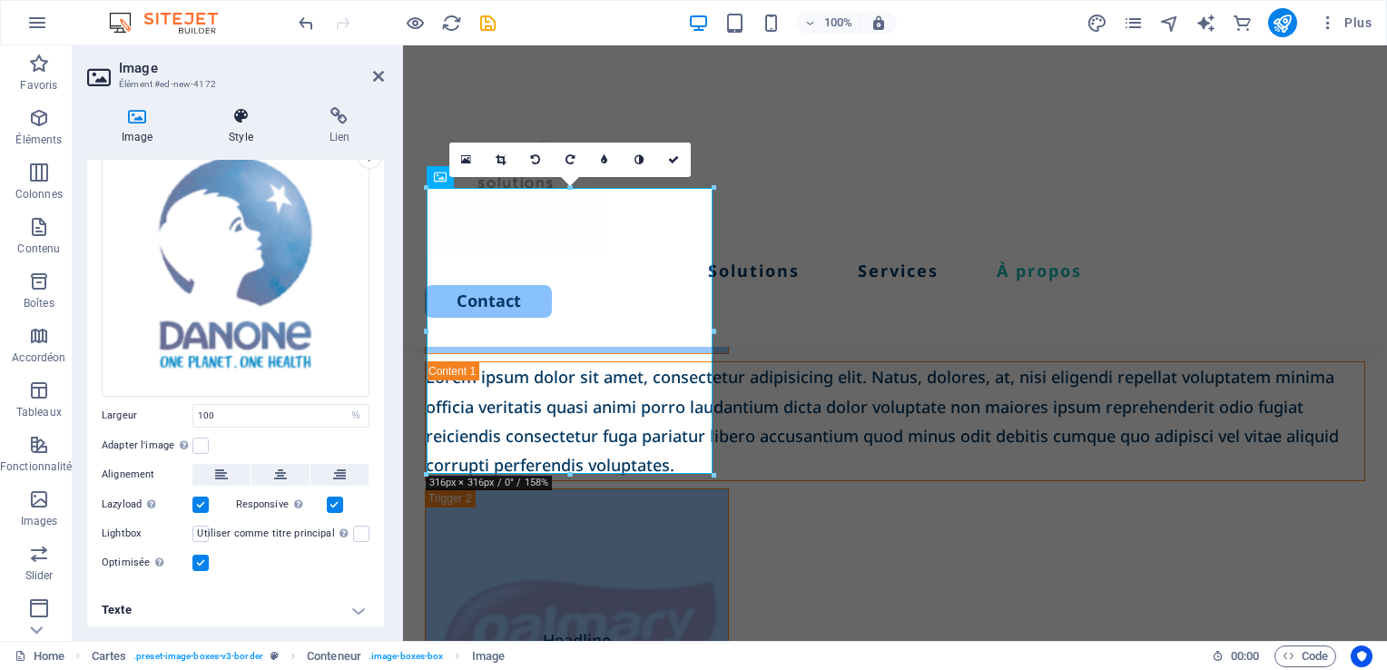
click at [236, 134] on h4 "Style" at bounding box center [244, 126] width 100 height 38
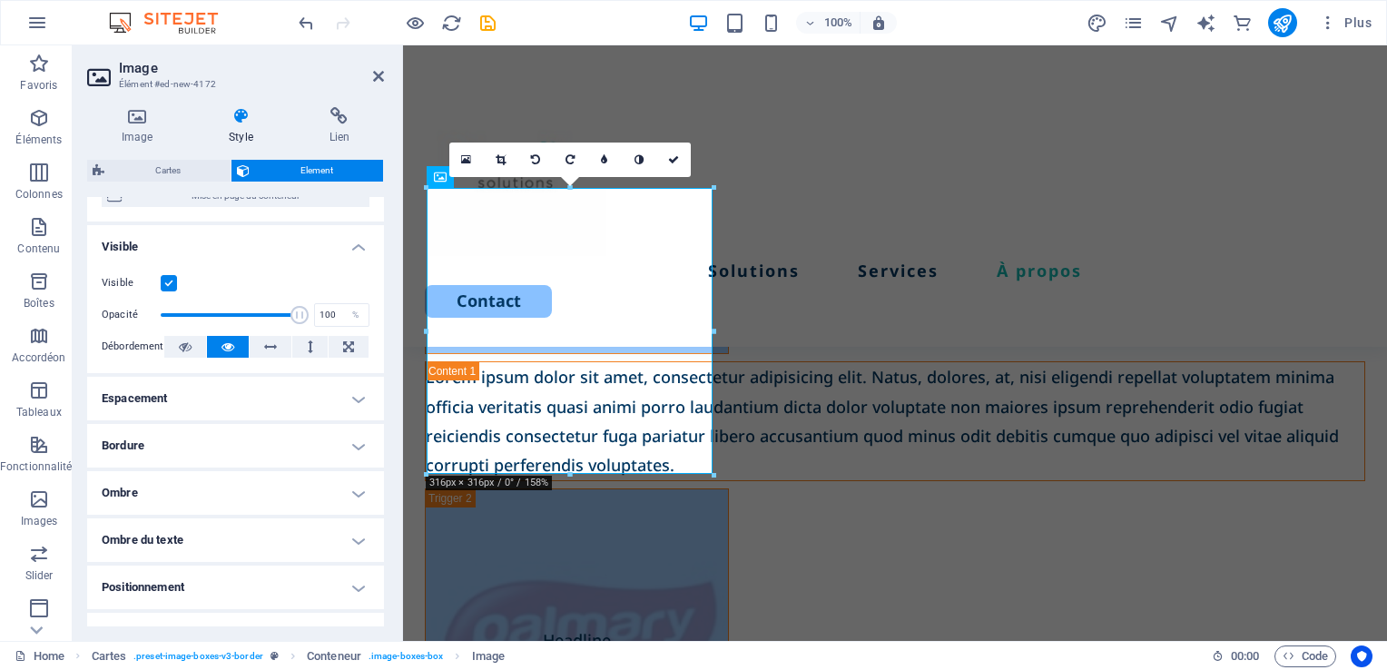
scroll to position [200, 0]
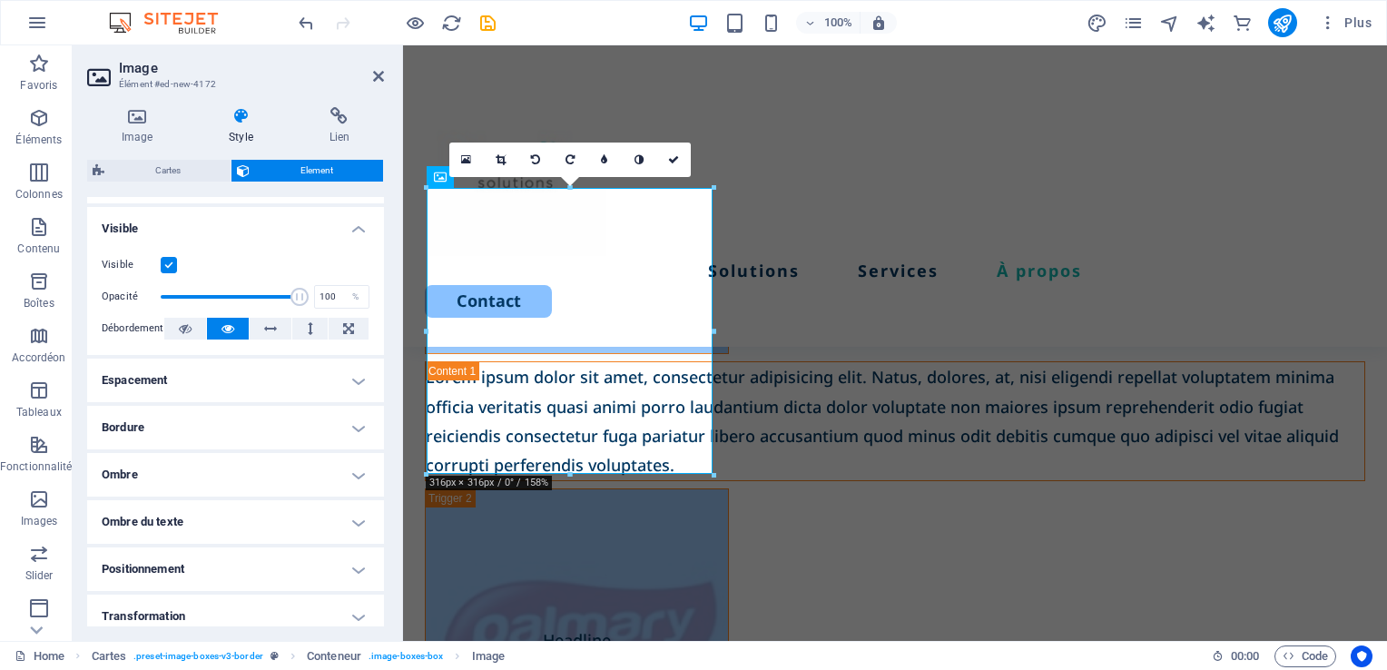
click at [314, 415] on h4 "Bordure" at bounding box center [235, 428] width 297 height 44
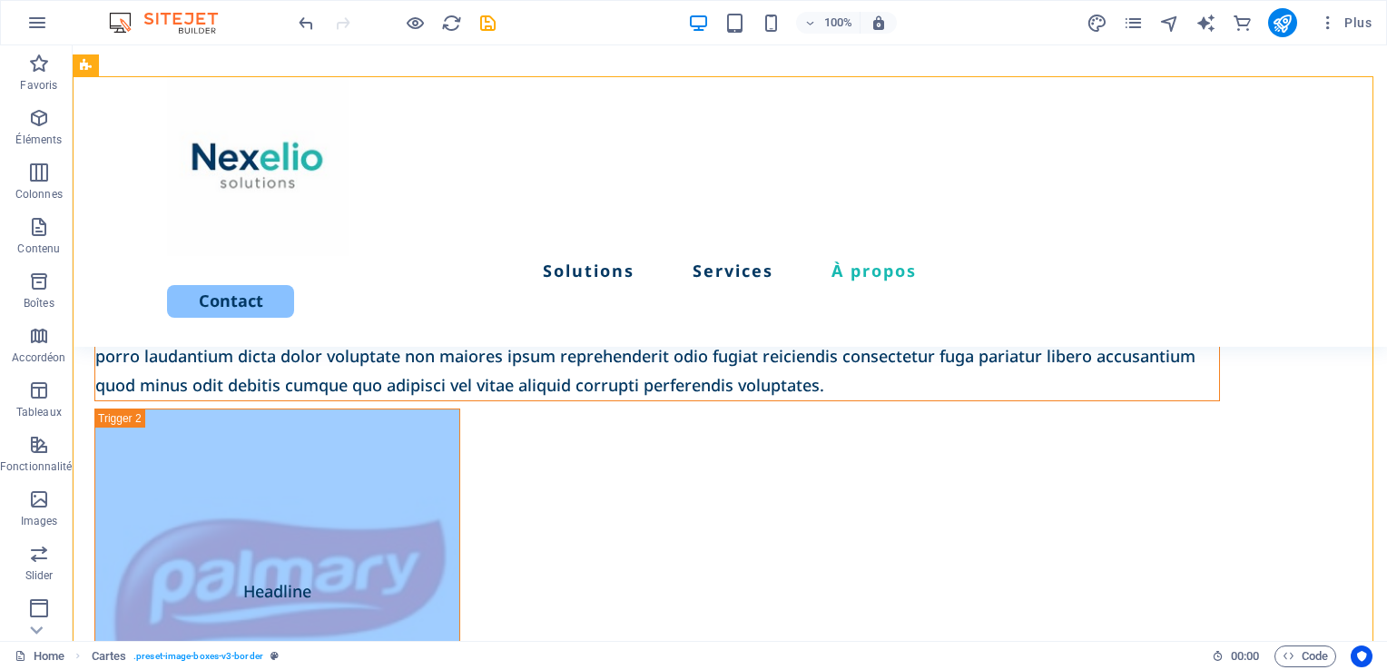
scroll to position [4531, 0]
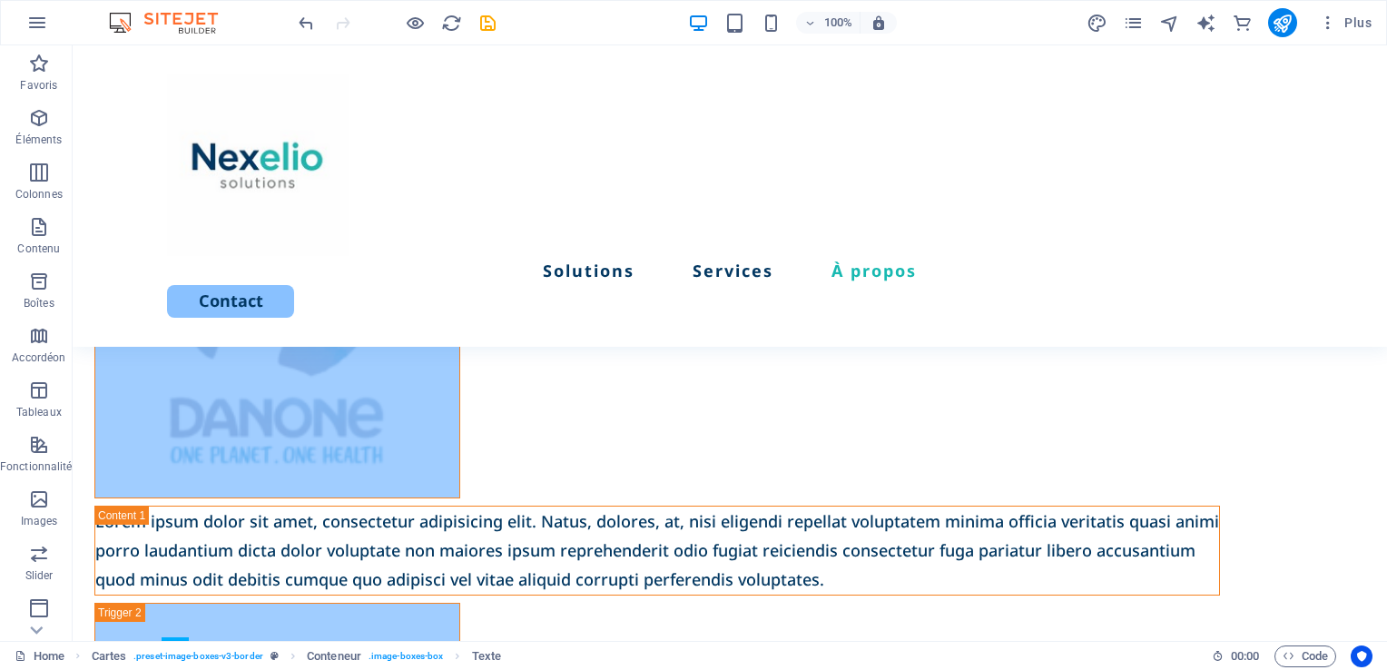
scroll to position [4009, 0]
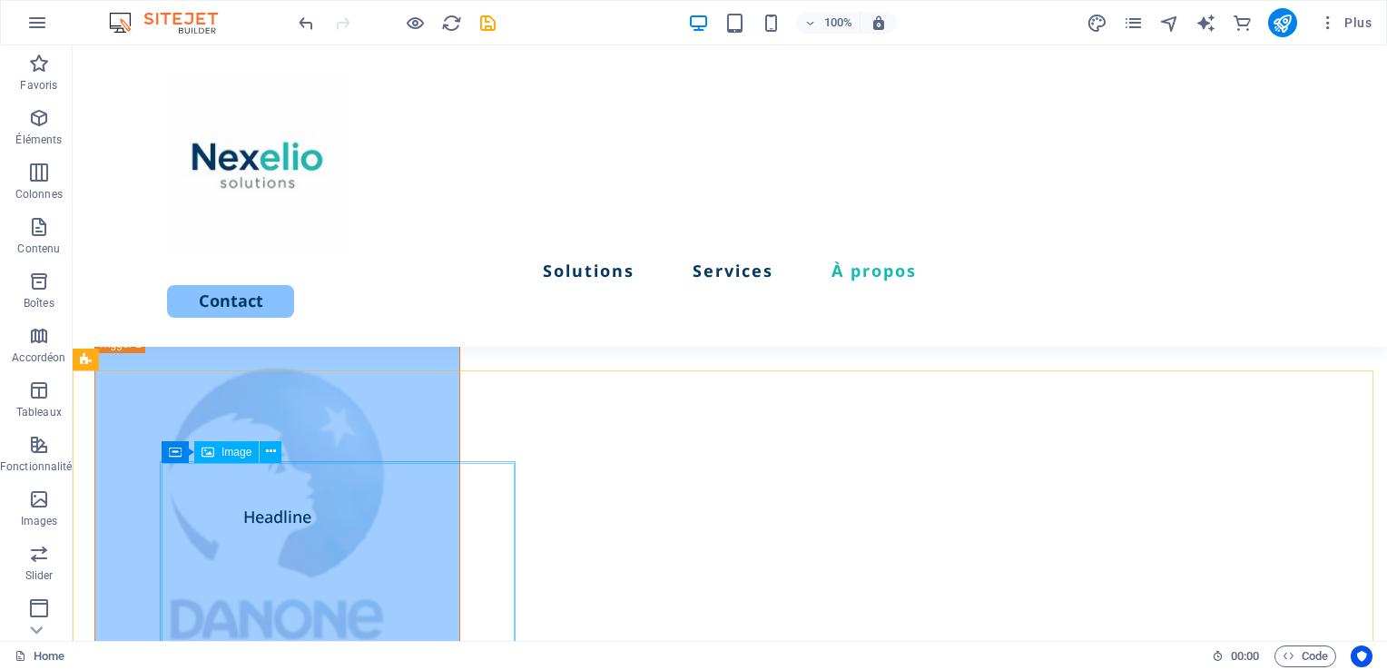
click at [229, 456] on span "Image" at bounding box center [236, 451] width 30 height 11
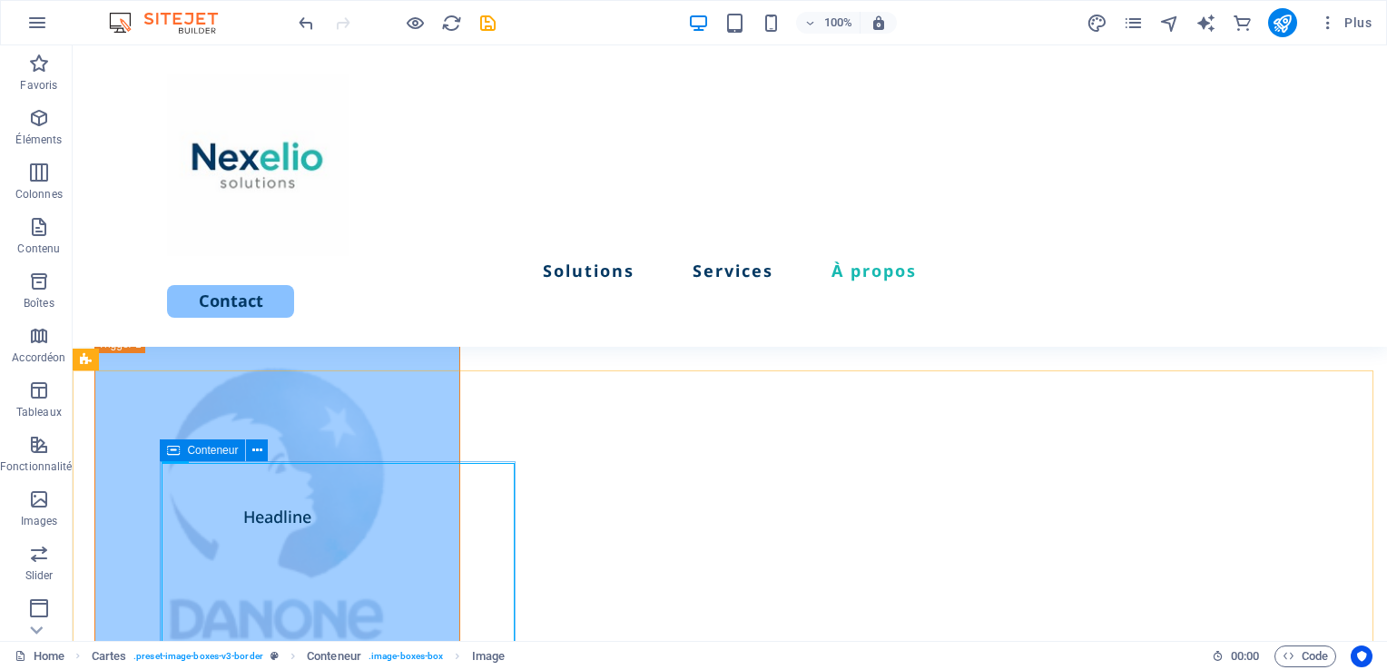
click at [189, 452] on span "Conteneur" at bounding box center [212, 450] width 51 height 11
click at [265, 454] on button at bounding box center [257, 450] width 22 height 22
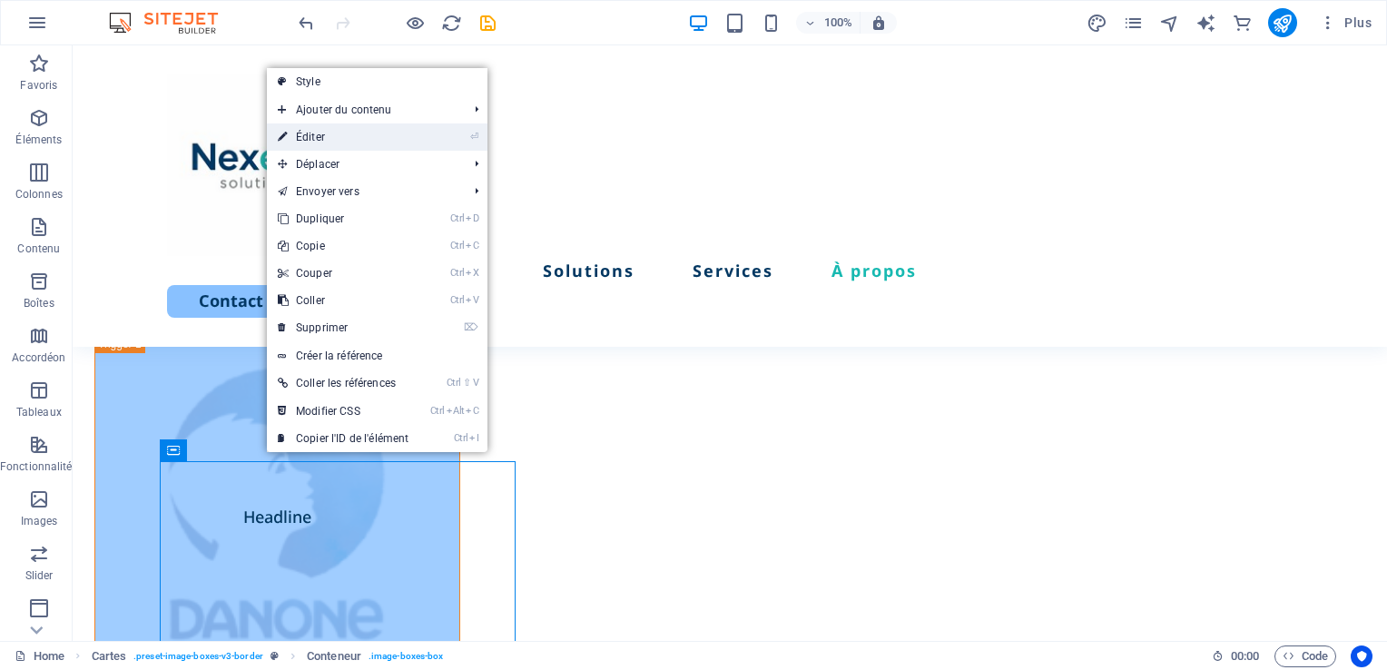
click at [321, 141] on link "⏎ Éditer" at bounding box center [343, 136] width 152 height 27
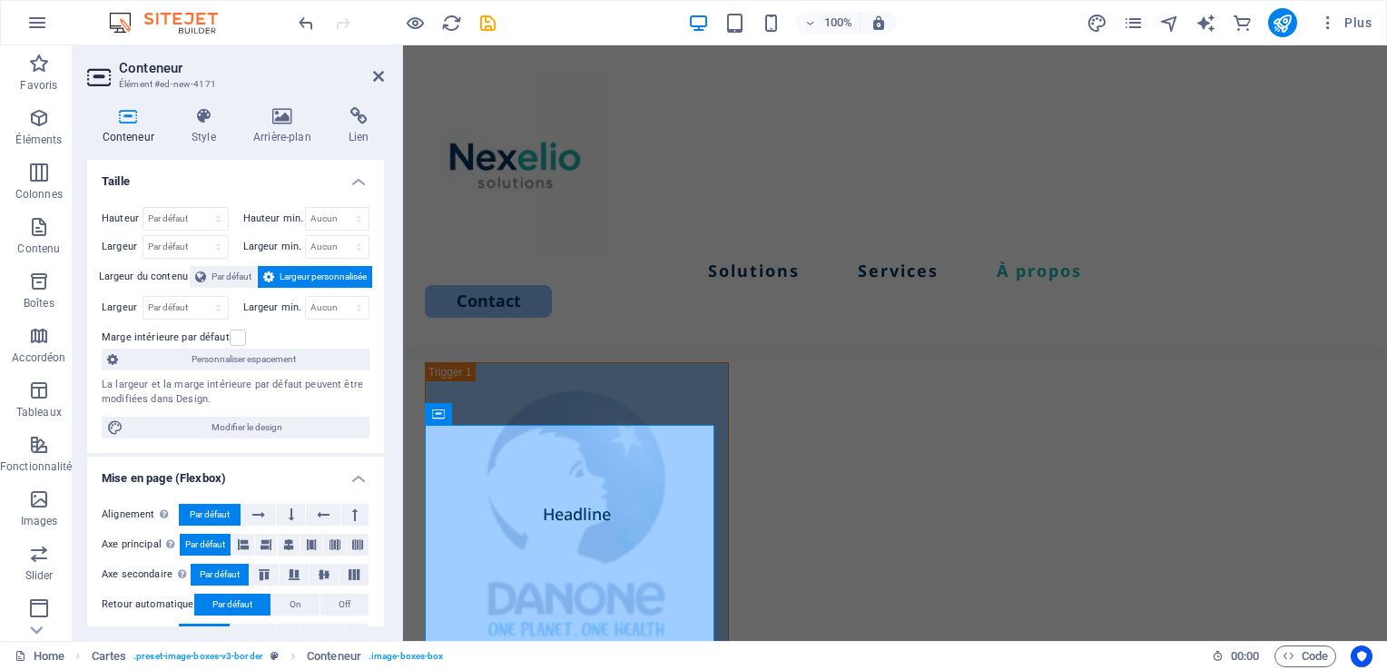
scroll to position [4083, 0]
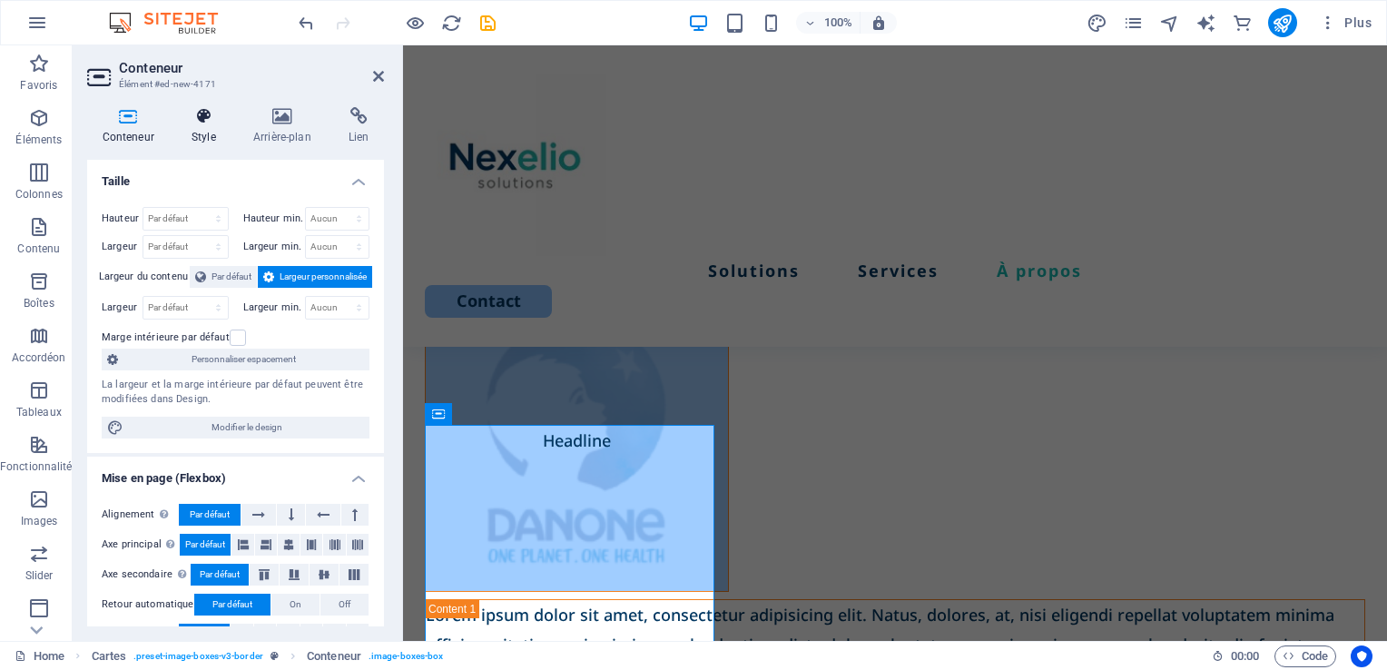
click at [208, 131] on h4 "Style" at bounding box center [207, 126] width 62 height 38
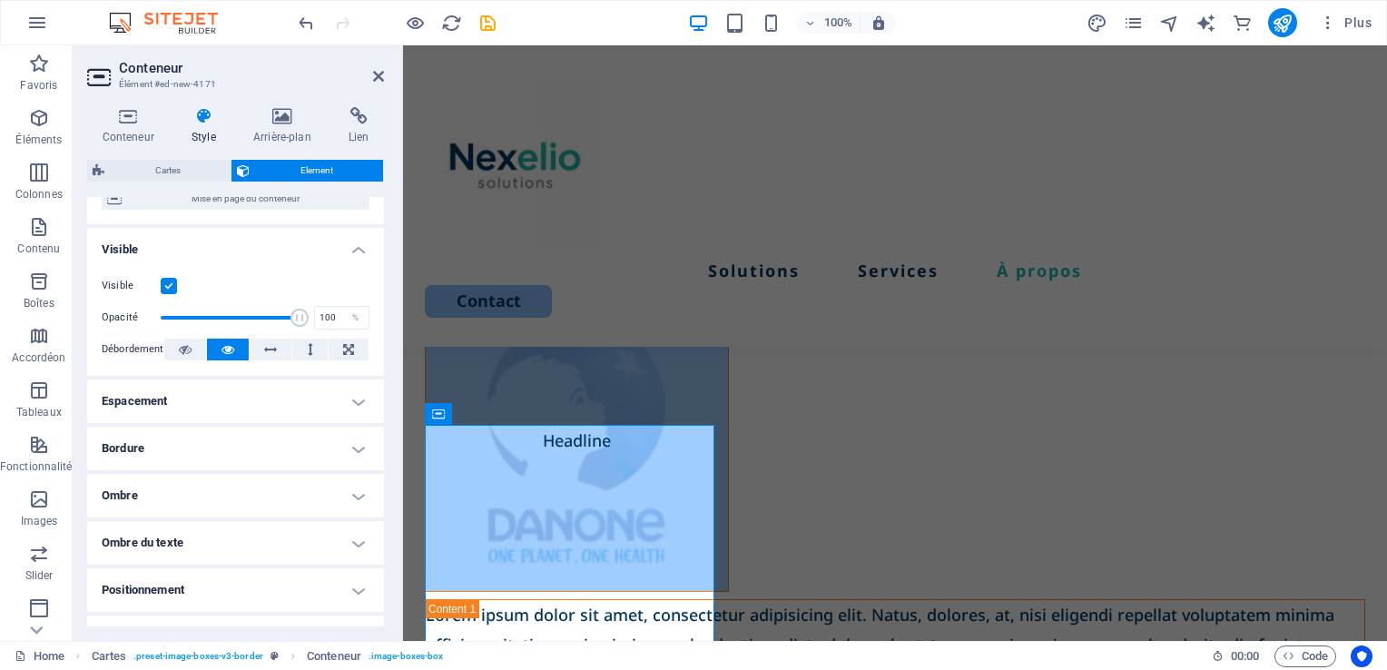
scroll to position [186, 0]
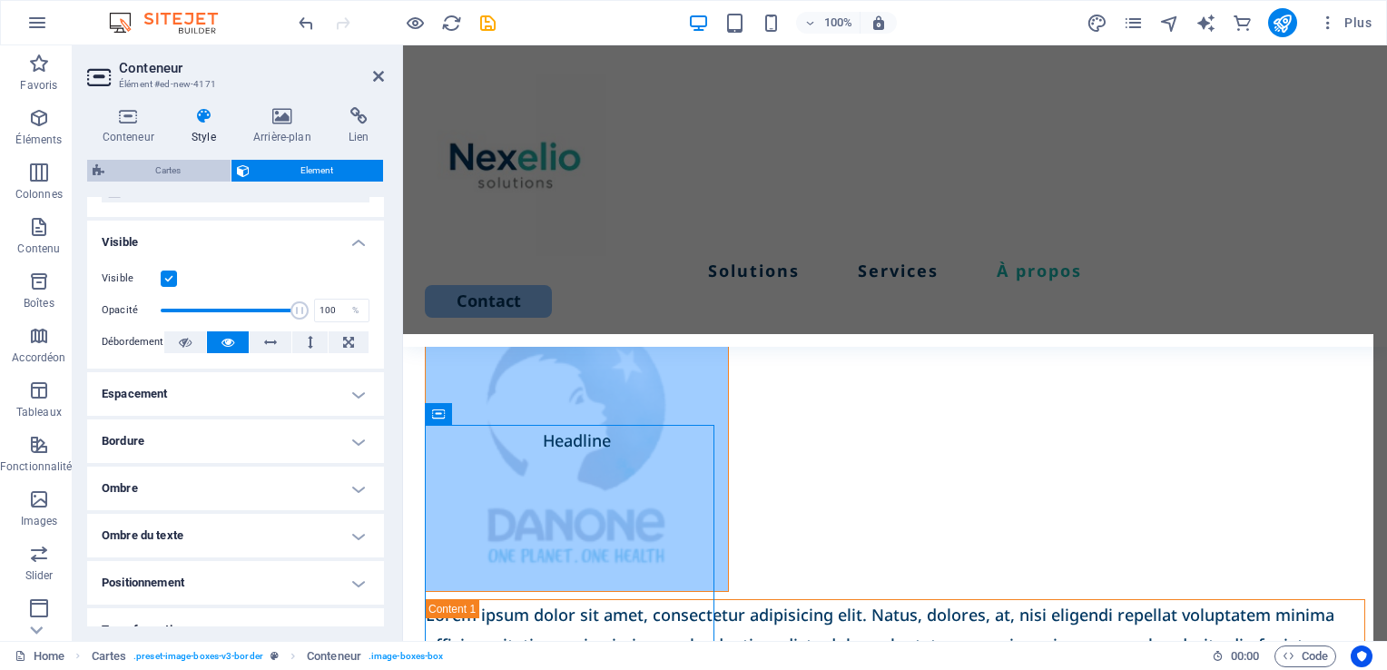
click at [172, 175] on span "Cartes" at bounding box center [167, 171] width 115 height 22
select select "rem"
select select "preset-image-boxes-v3-border"
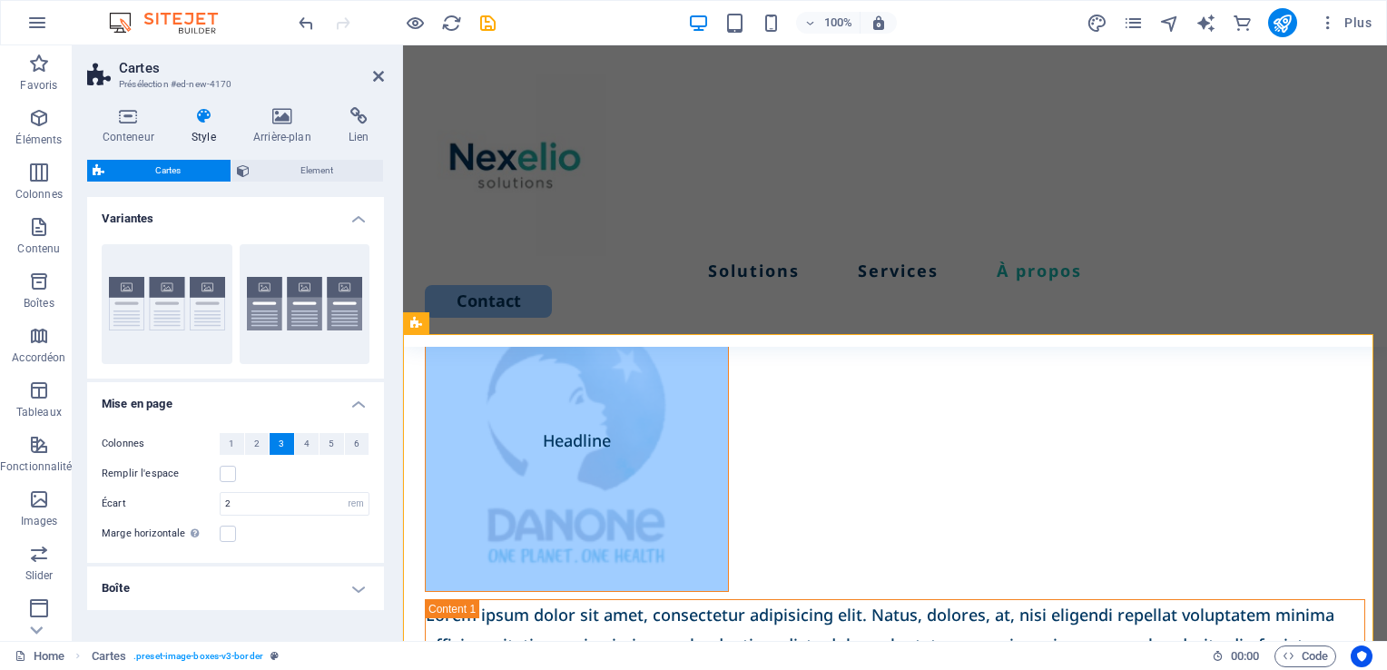
scroll to position [54, 0]
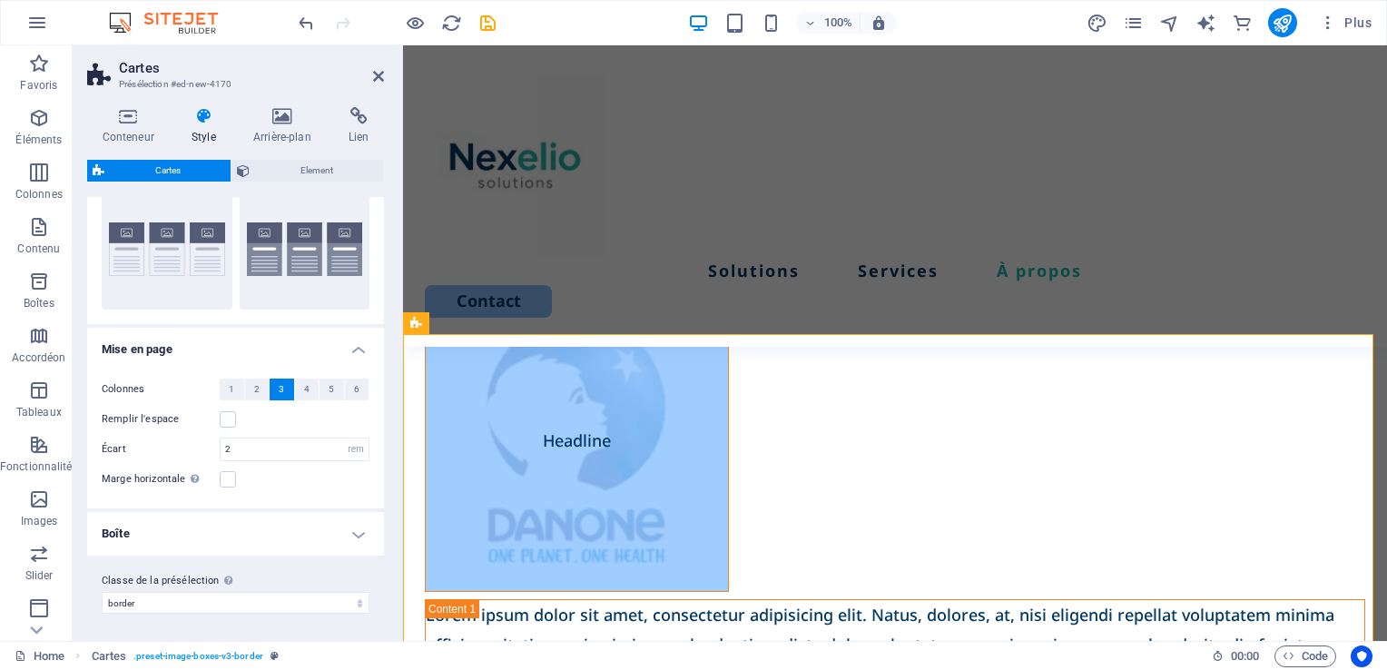
click at [344, 533] on h4 "Boîte" at bounding box center [235, 534] width 297 height 44
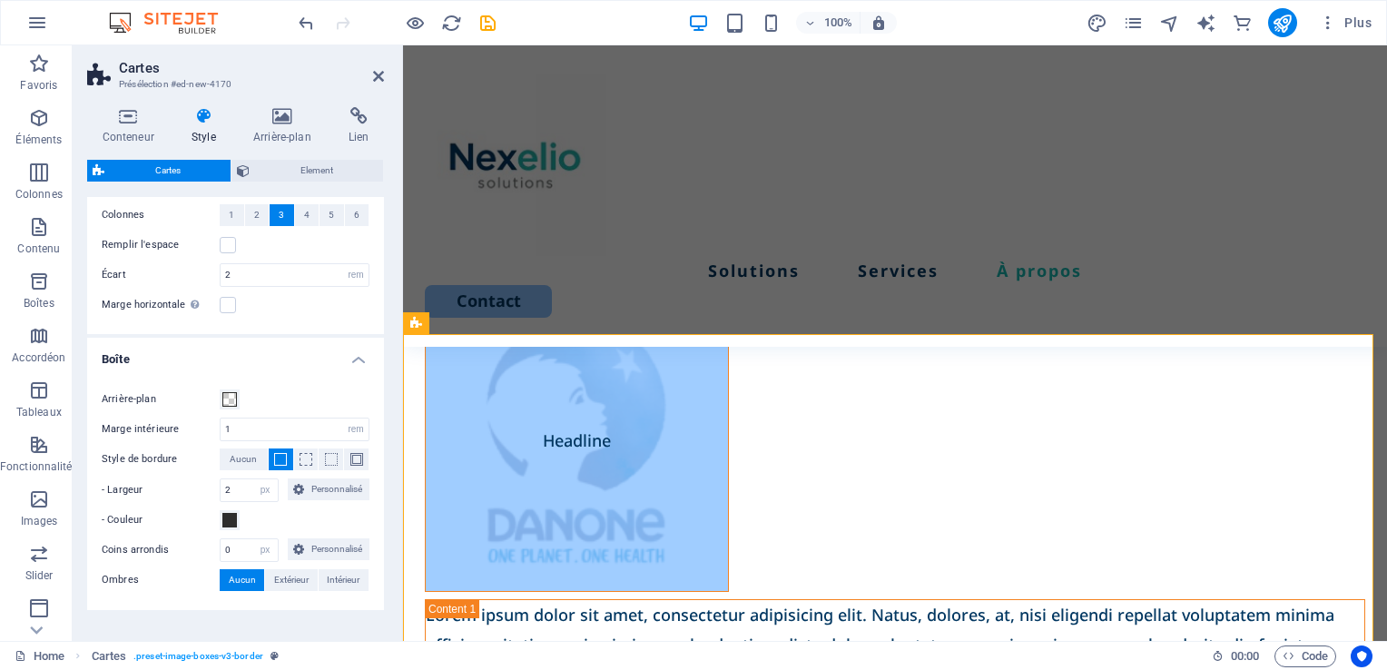
scroll to position [237, 0]
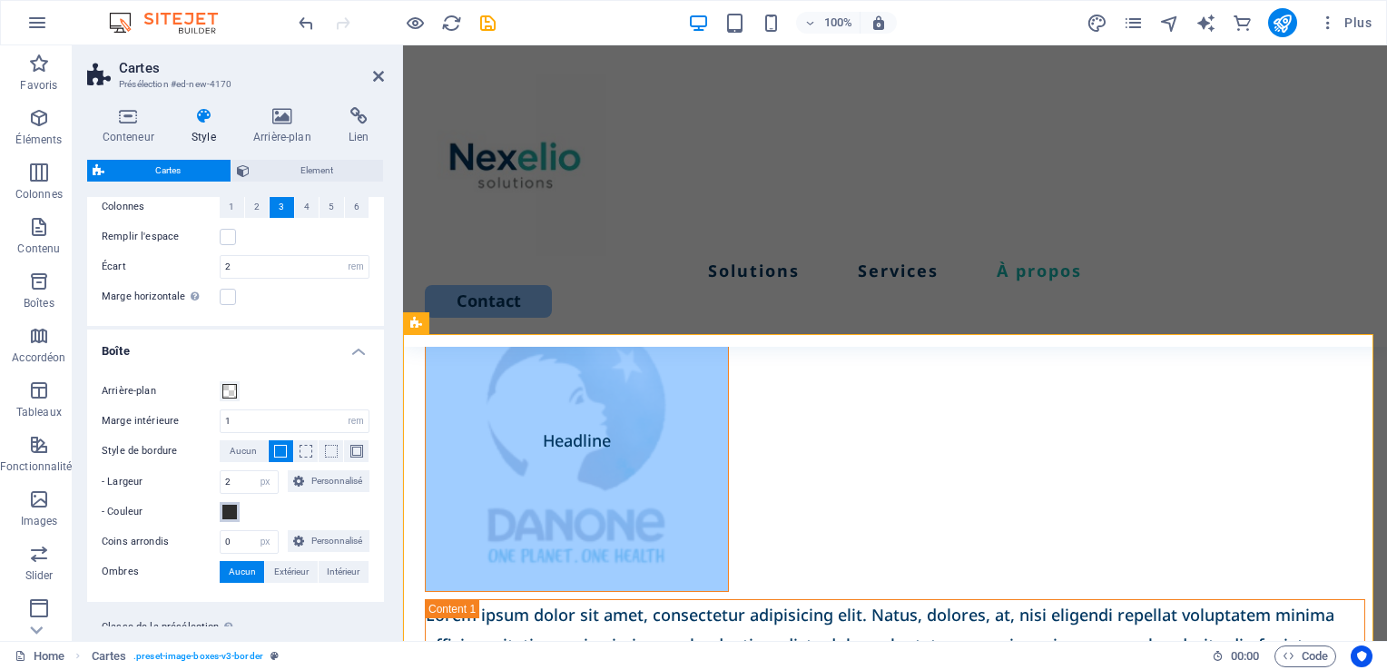
click at [231, 514] on span at bounding box center [229, 512] width 15 height 15
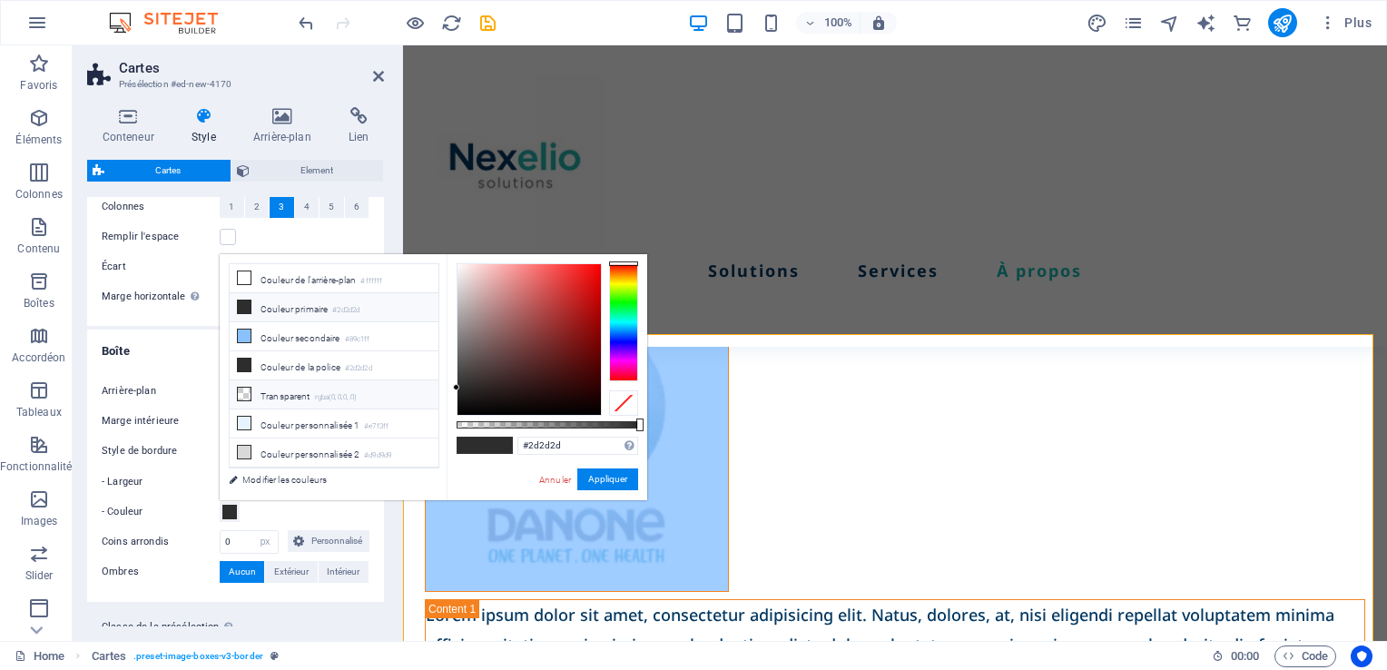
click at [292, 392] on li "Transparent rgba(0,0,0,.0)" at bounding box center [334, 394] width 209 height 29
type input "rgba(0, 0, 0, 0)"
click at [603, 479] on button "Appliquer" at bounding box center [607, 479] width 61 height 22
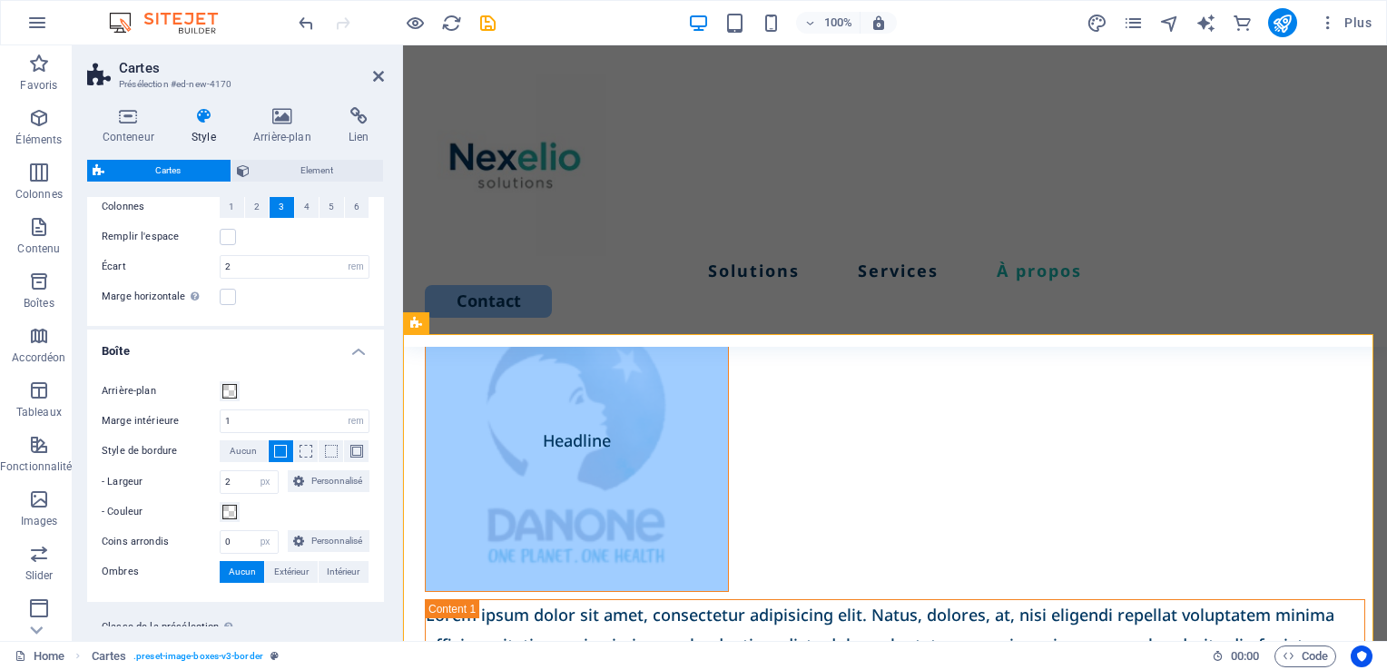
scroll to position [3561, 0]
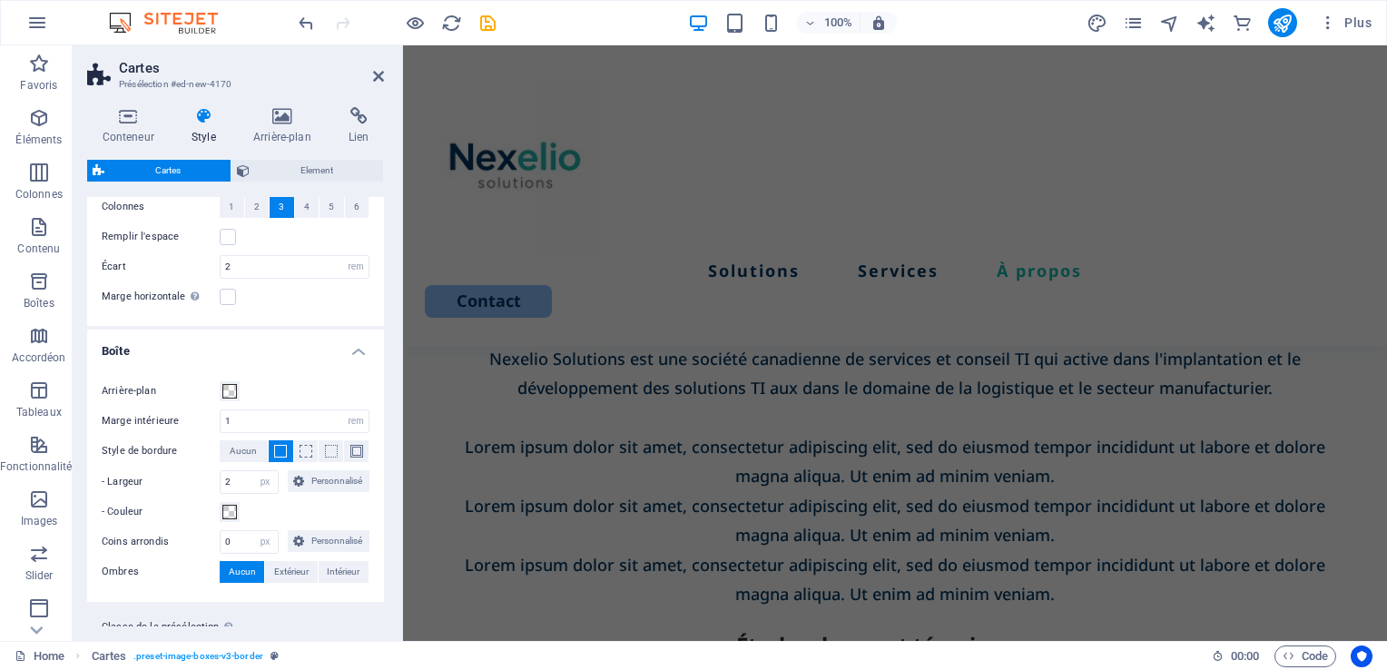
click at [413, 9] on div at bounding box center [396, 22] width 203 height 29
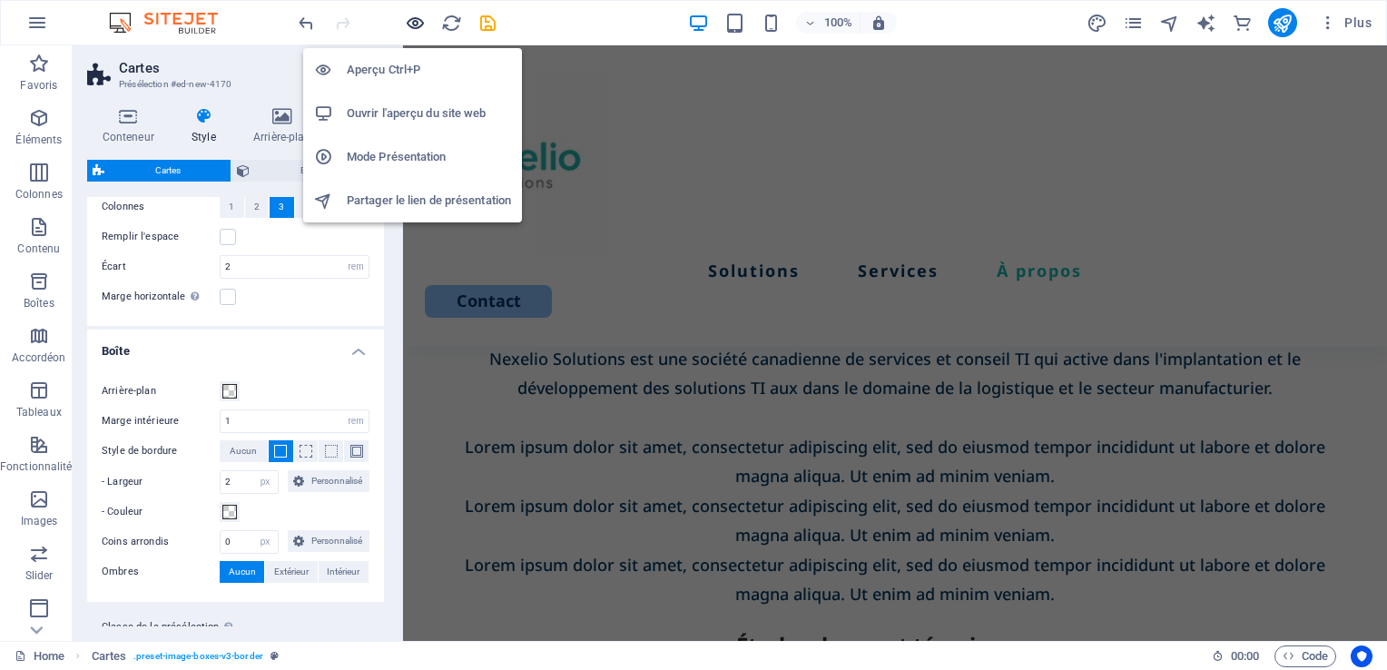
click at [414, 19] on icon "button" at bounding box center [415, 23] width 21 height 21
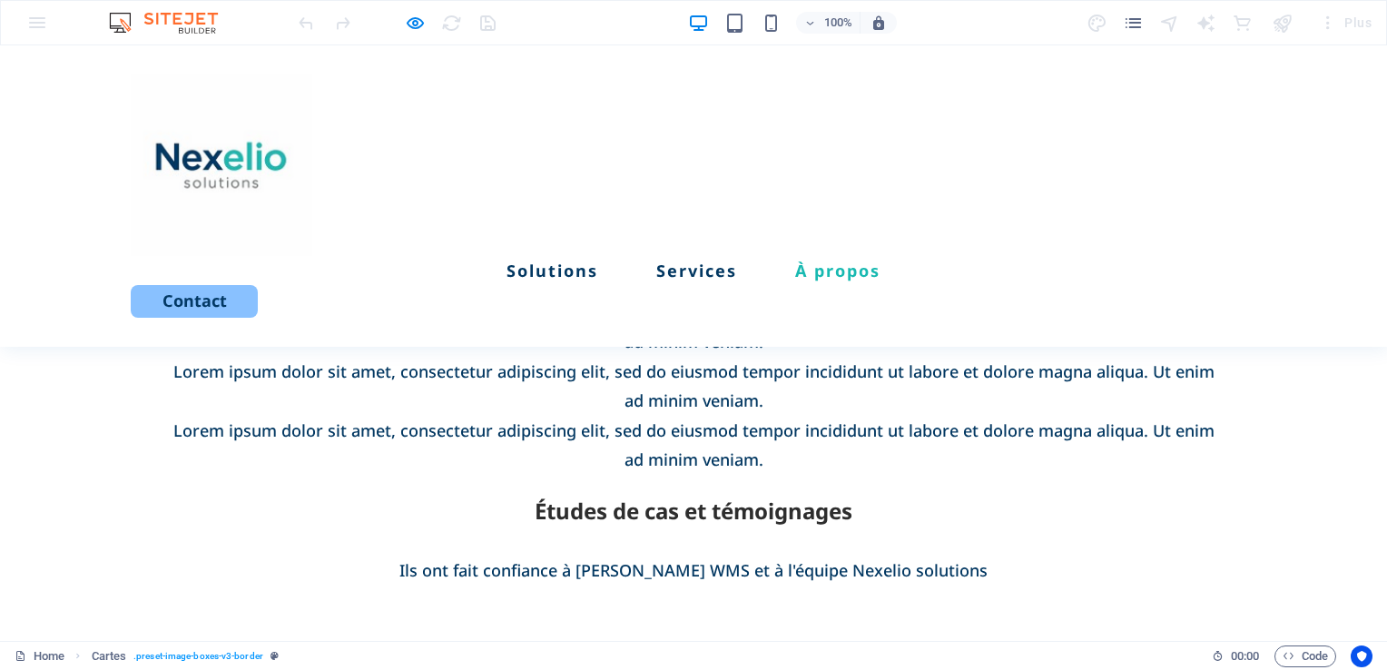
scroll to position [2676, 0]
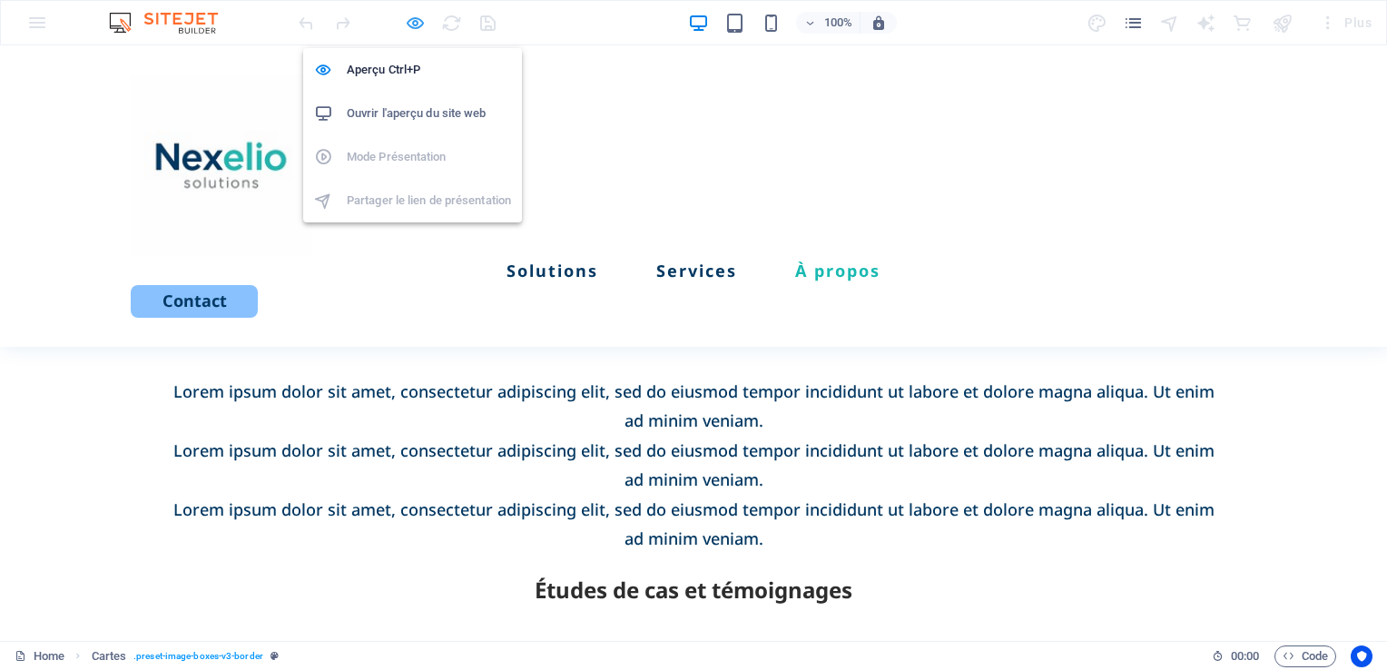
drag, startPoint x: 414, startPoint y: 23, endPoint x: 15, endPoint y: 225, distance: 446.8
click at [414, 23] on icon "button" at bounding box center [415, 23] width 21 height 21
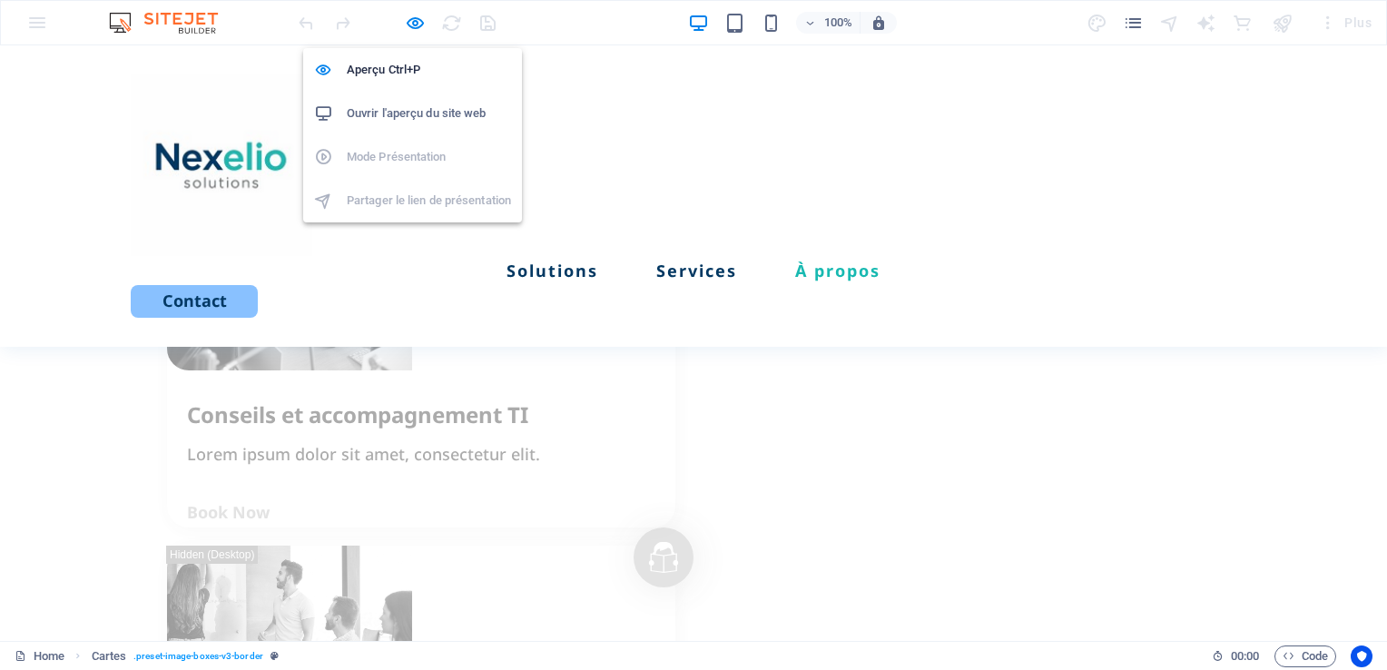
select select "rem"
select select "px"
select select "preset-image-boxes-v3-border"
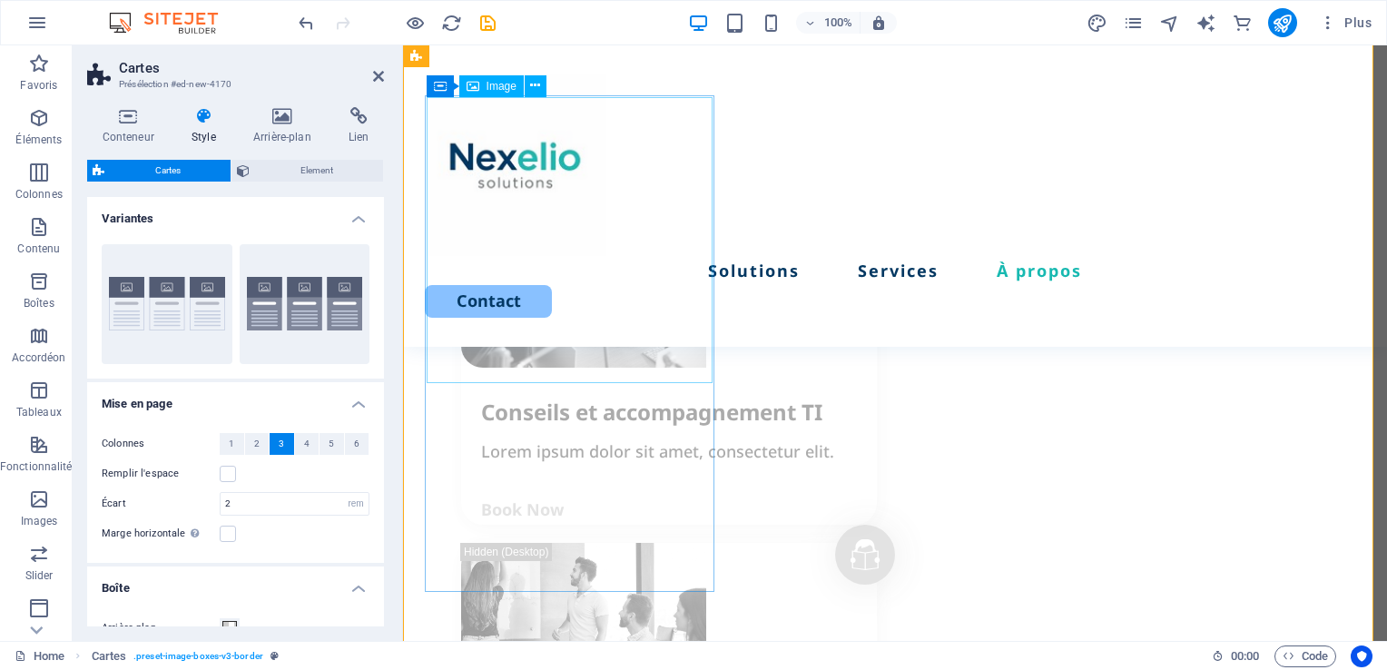
scroll to position [4411, 0]
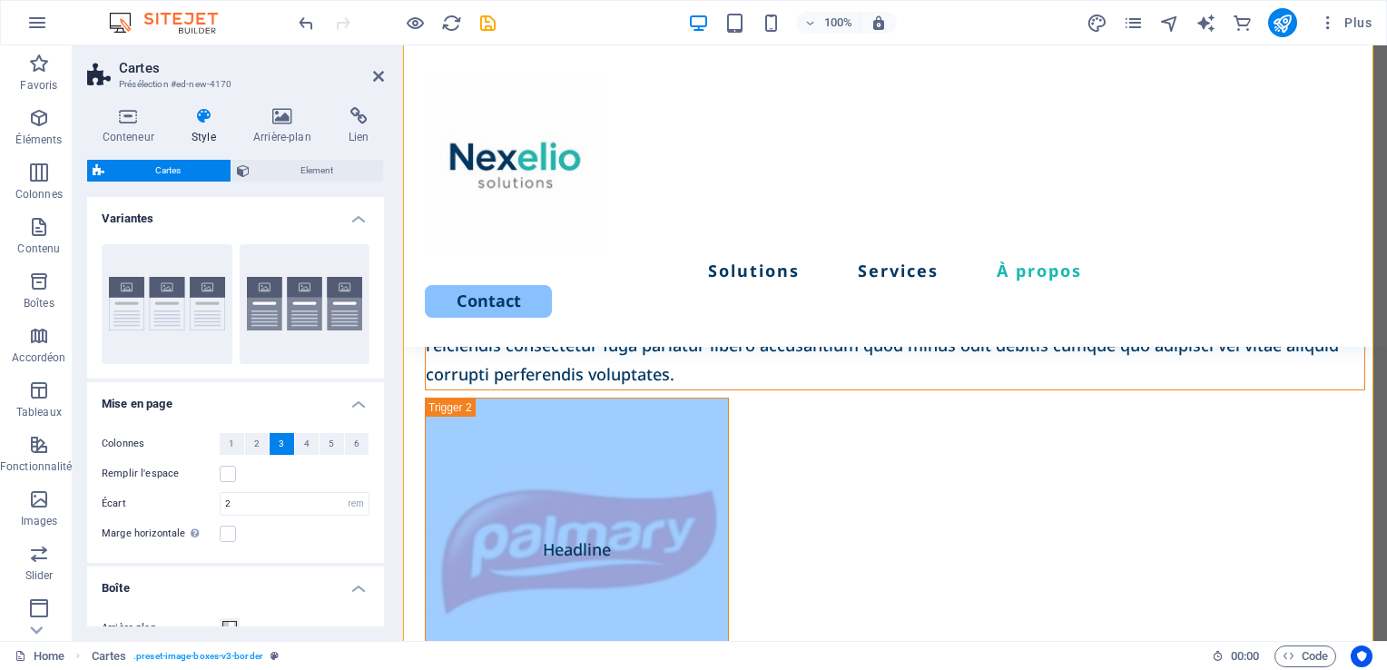
drag, startPoint x: 379, startPoint y: 353, endPoint x: 383, endPoint y: 403, distance: 50.0
click at [383, 403] on div "Variantes Bordure Par défaut Mise en page Colonnes 1 2 3 4 5 6 Remplir l'espace…" at bounding box center [235, 411] width 297 height 429
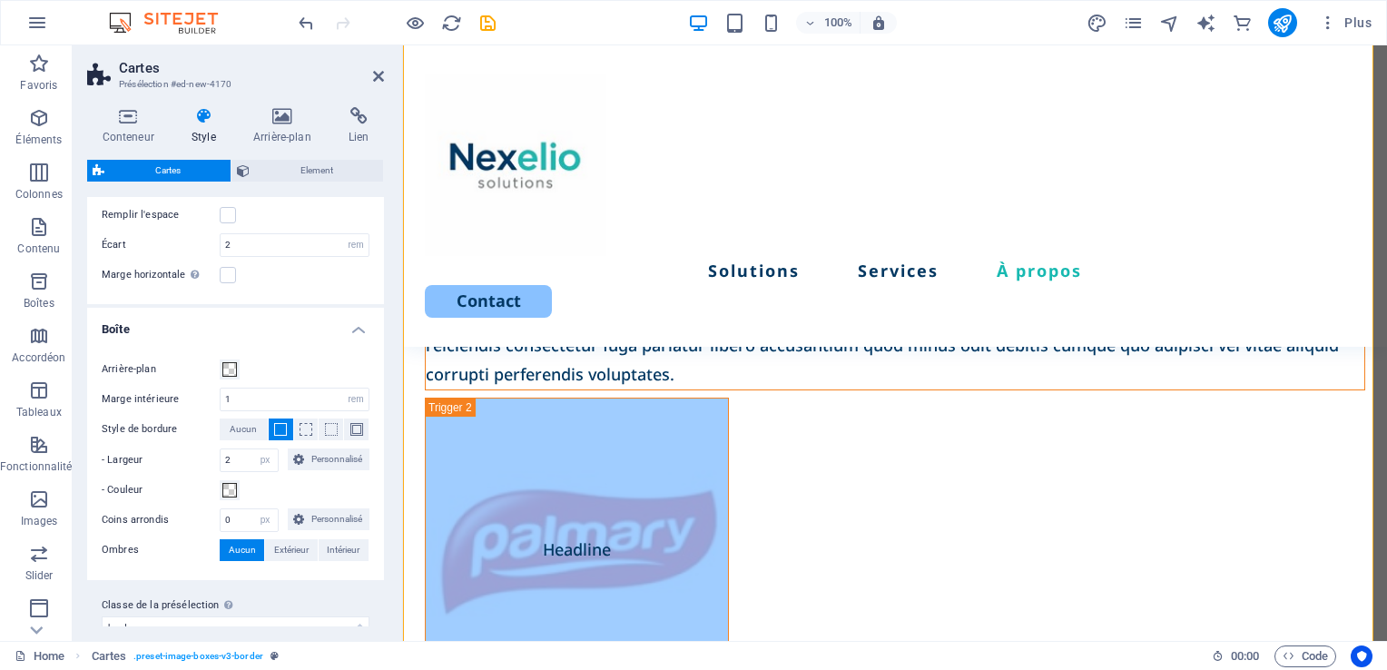
scroll to position [283, 0]
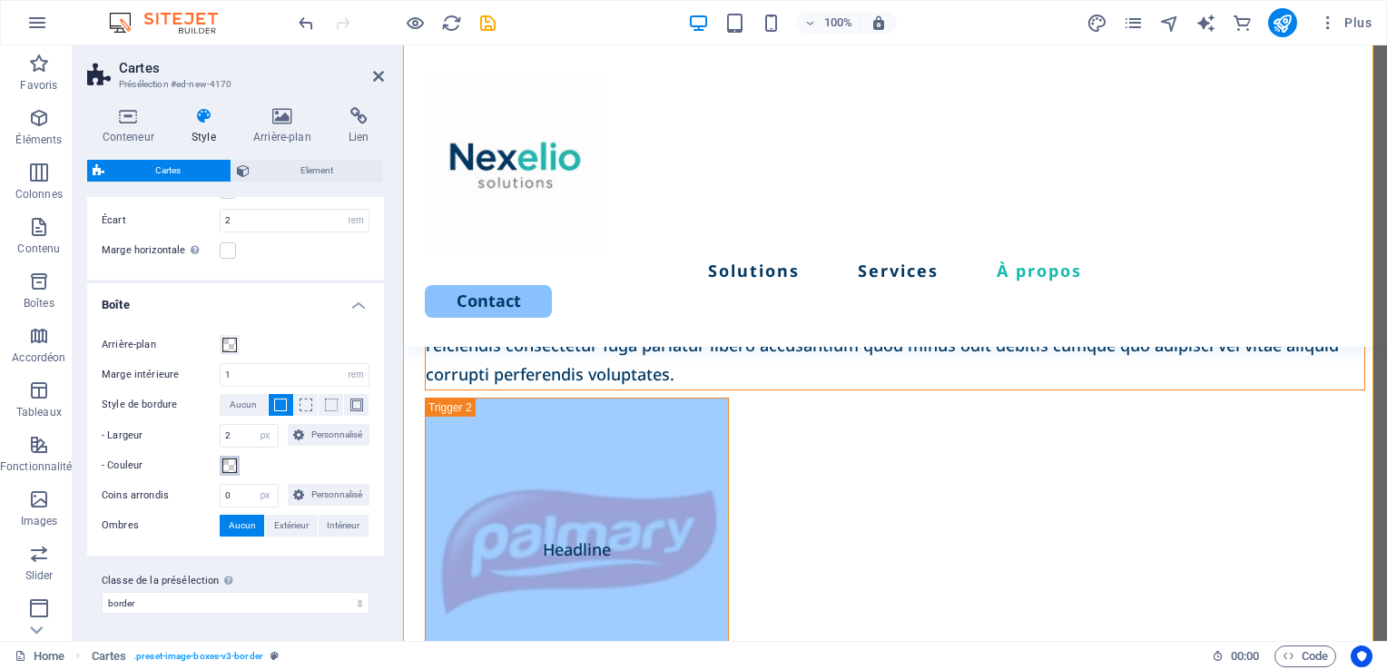
click at [226, 466] on span at bounding box center [229, 465] width 15 height 15
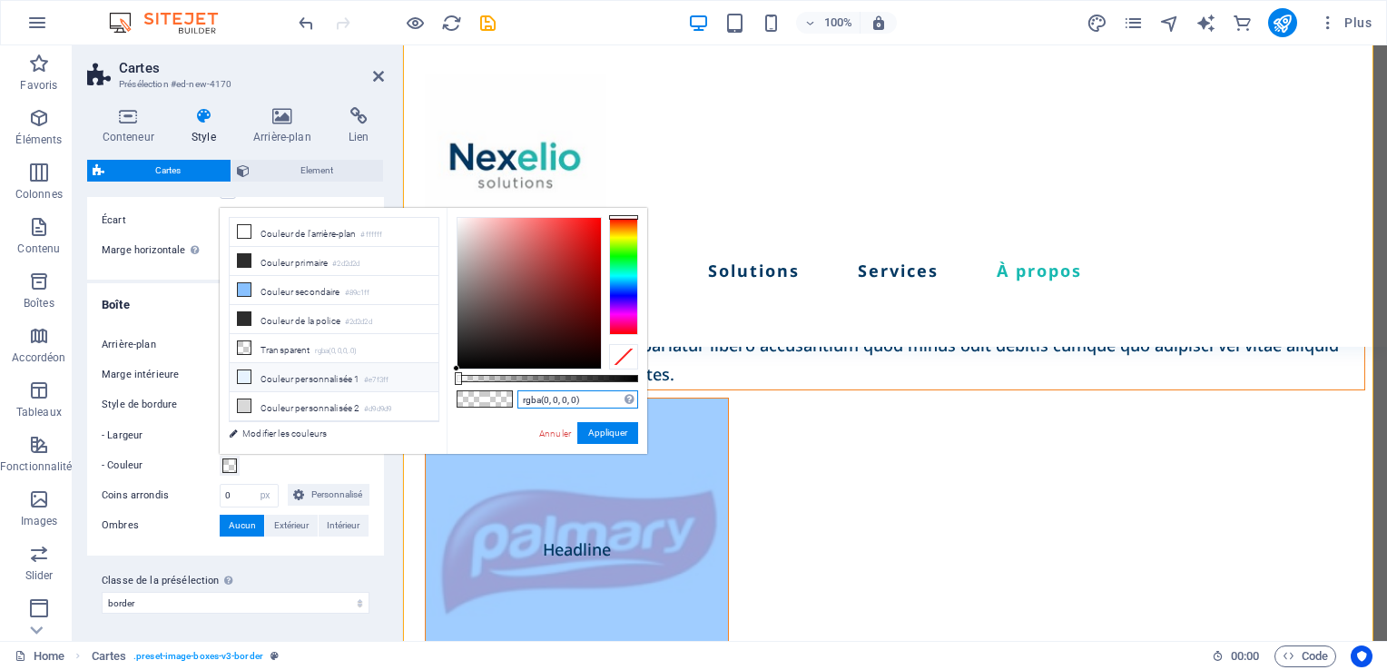
drag, startPoint x: 580, startPoint y: 401, endPoint x: 381, endPoint y: 379, distance: 199.9
click at [381, 379] on div "less Couleur de l'arrière-plan #ffffff Couleur primaire #2d2d2d Couleur seconda…" at bounding box center [433, 331] width 427 height 246
paste input "#17BCB2"
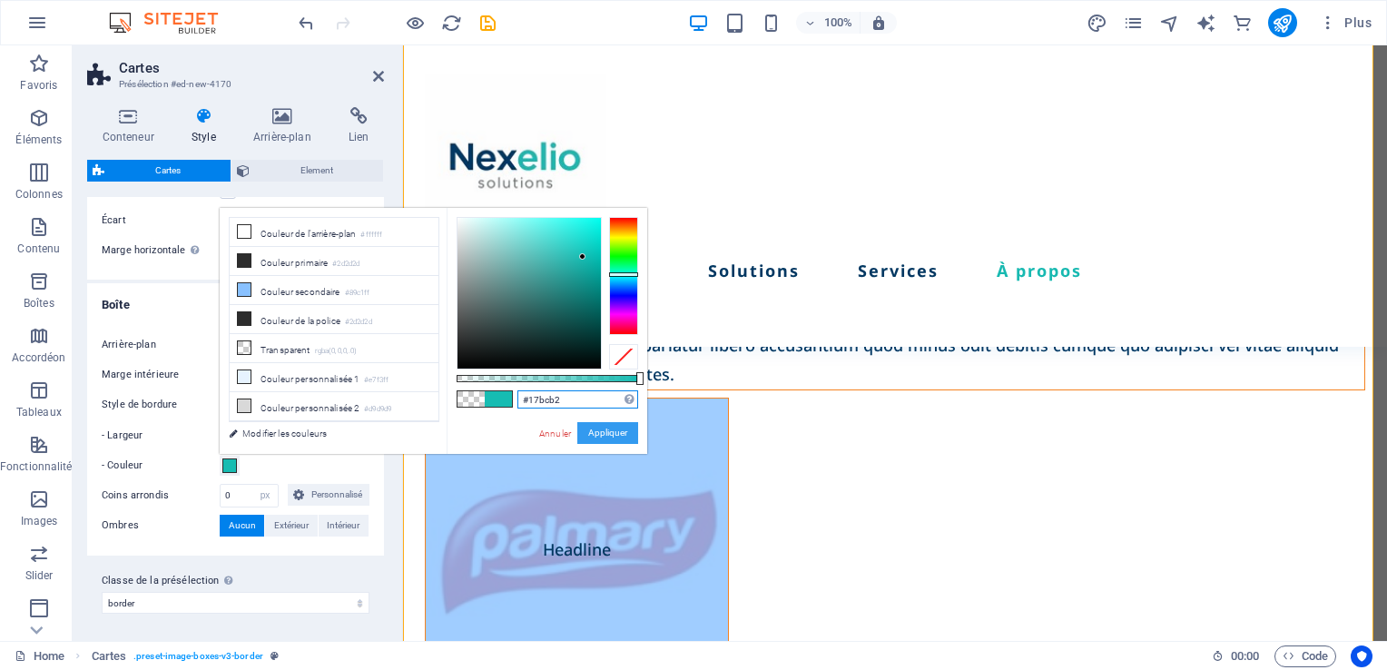
type input "#17bcb2"
click at [613, 436] on button "Appliquer" at bounding box center [607, 433] width 61 height 22
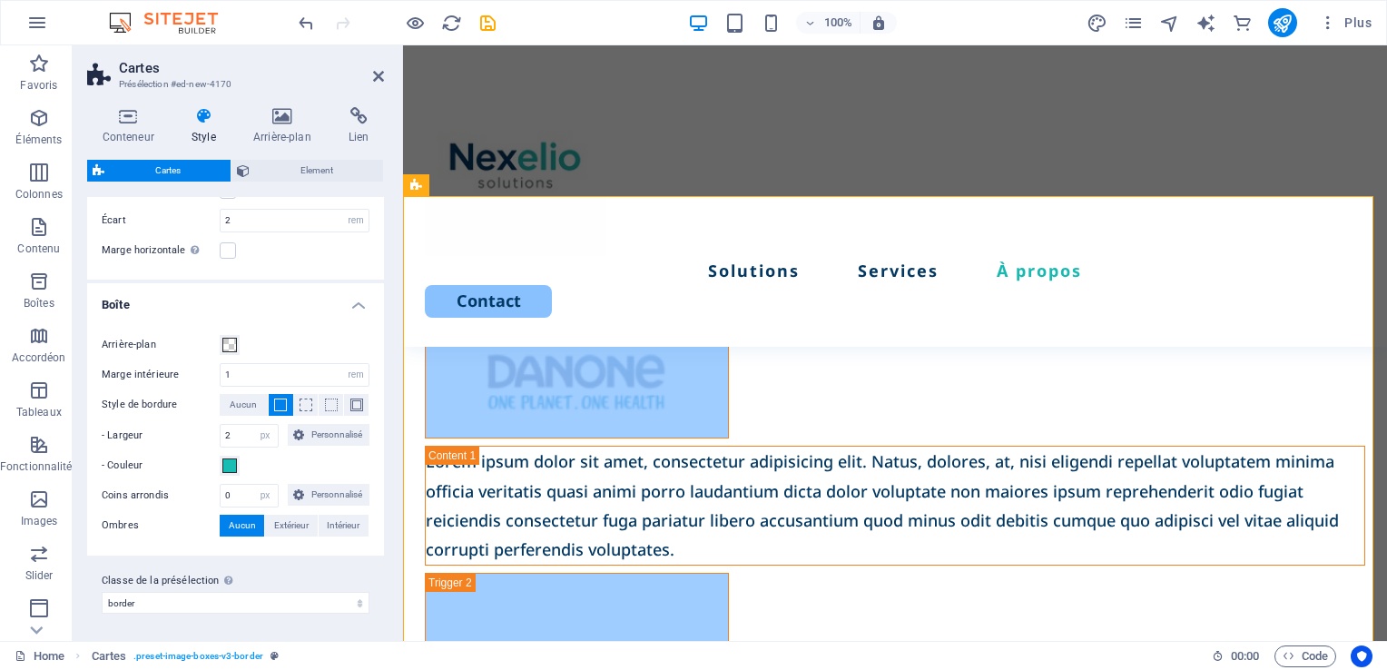
scroll to position [4127, 0]
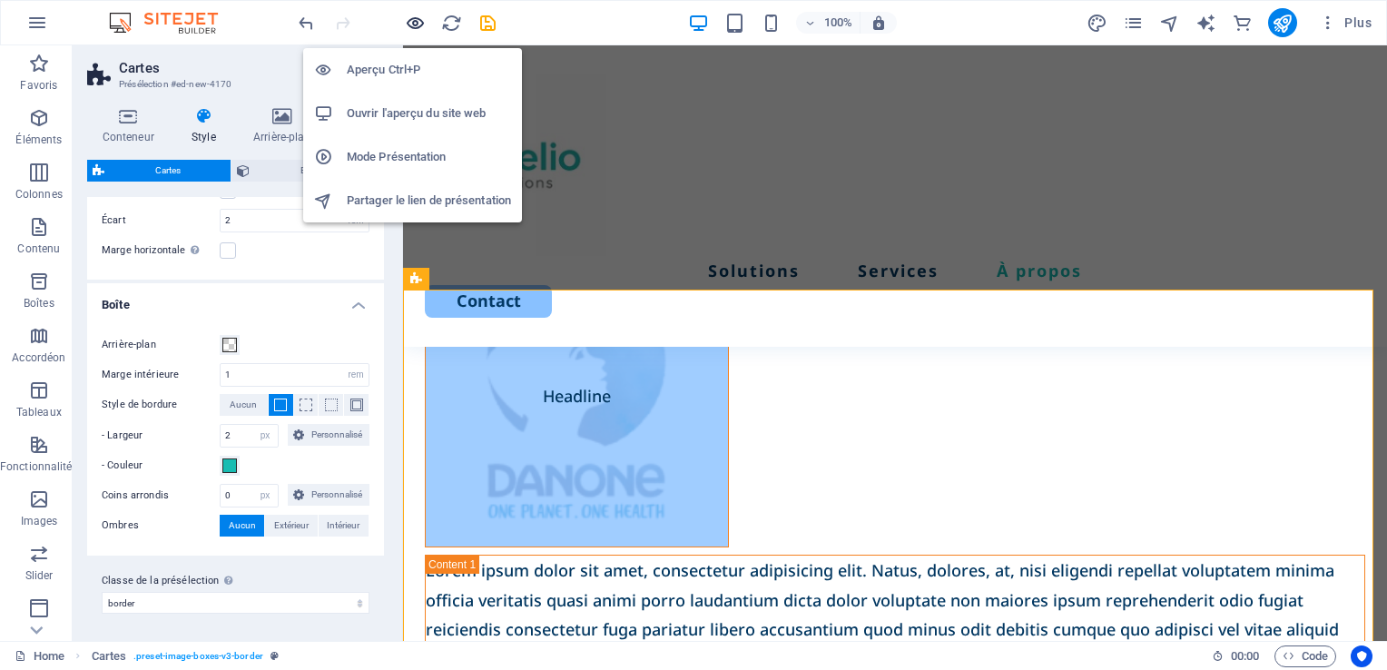
click at [425, 17] on icon "button" at bounding box center [415, 23] width 21 height 21
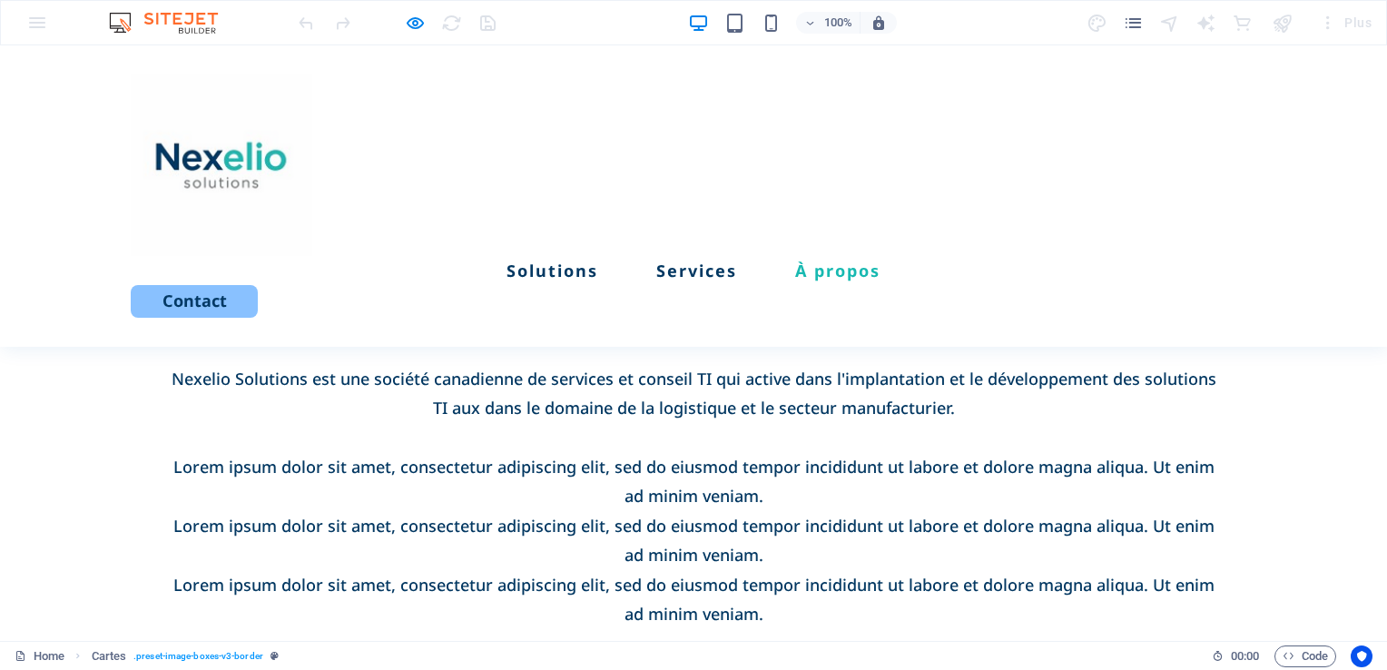
scroll to position [2502, 0]
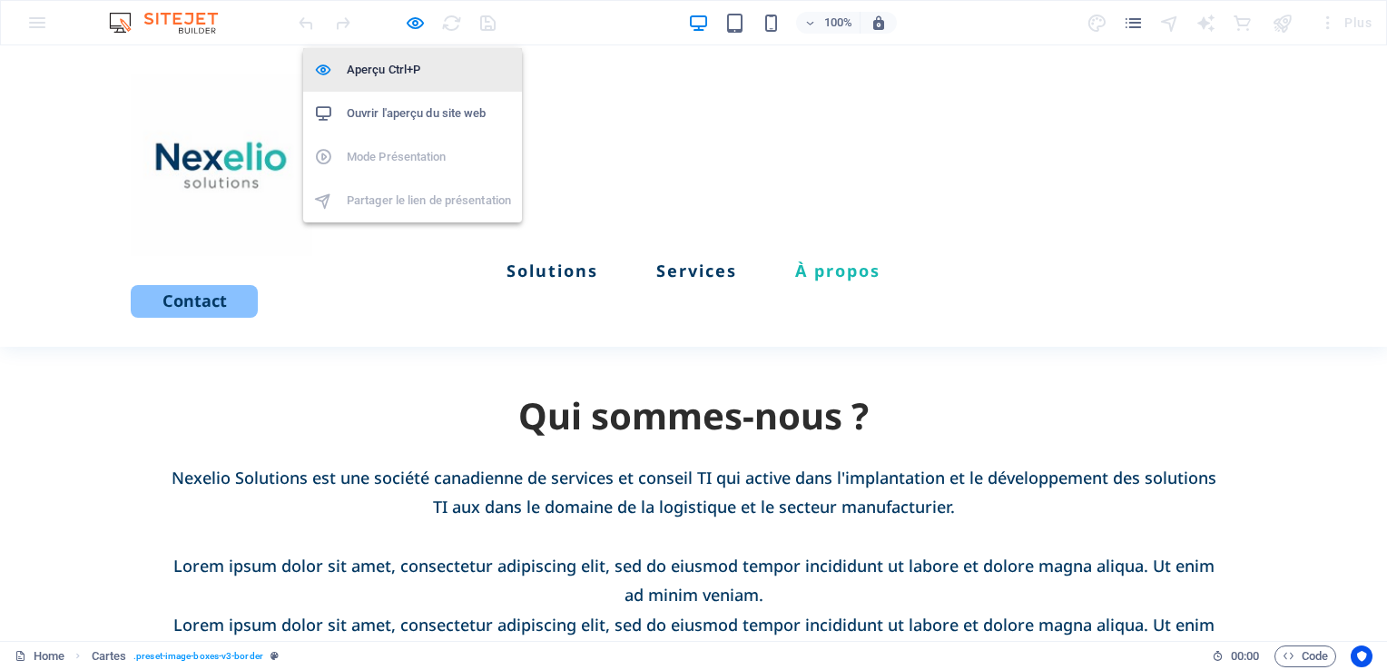
click at [416, 22] on icon "button" at bounding box center [415, 23] width 21 height 21
select select "rem"
select select "px"
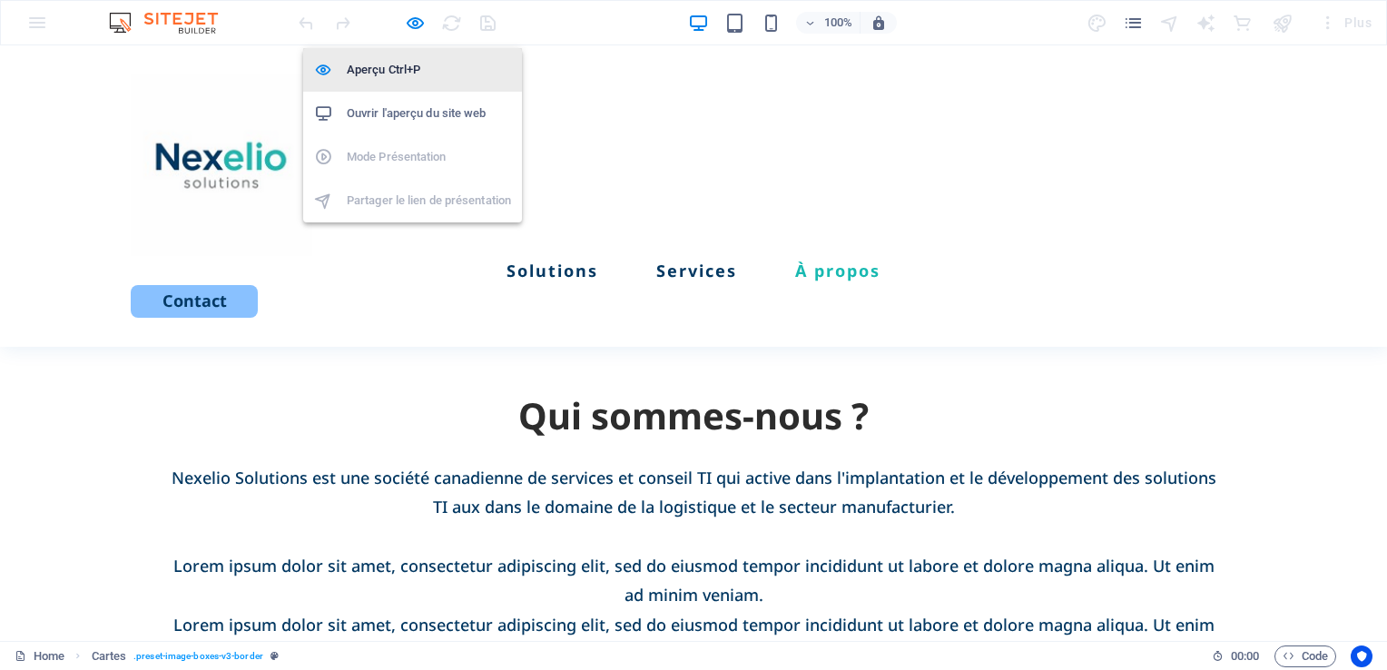
select select "preset-image-boxes-v3-border"
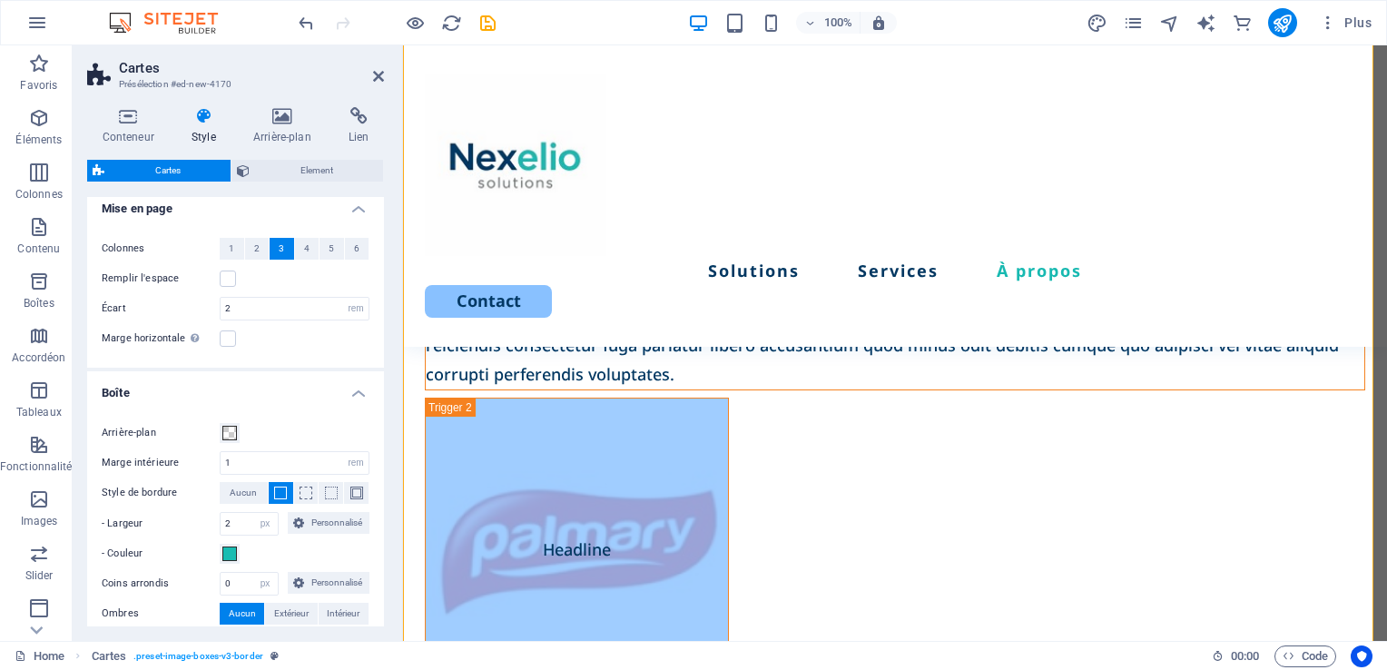
scroll to position [279, 0]
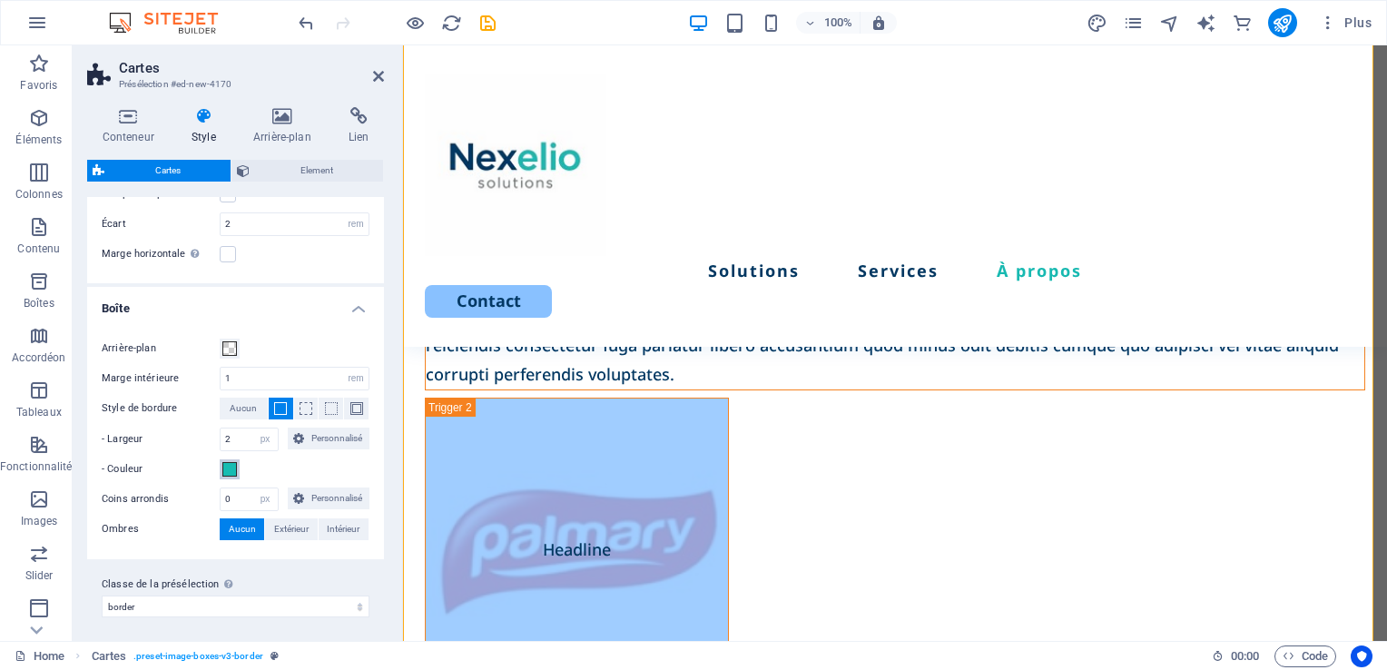
click at [225, 473] on span at bounding box center [229, 469] width 15 height 15
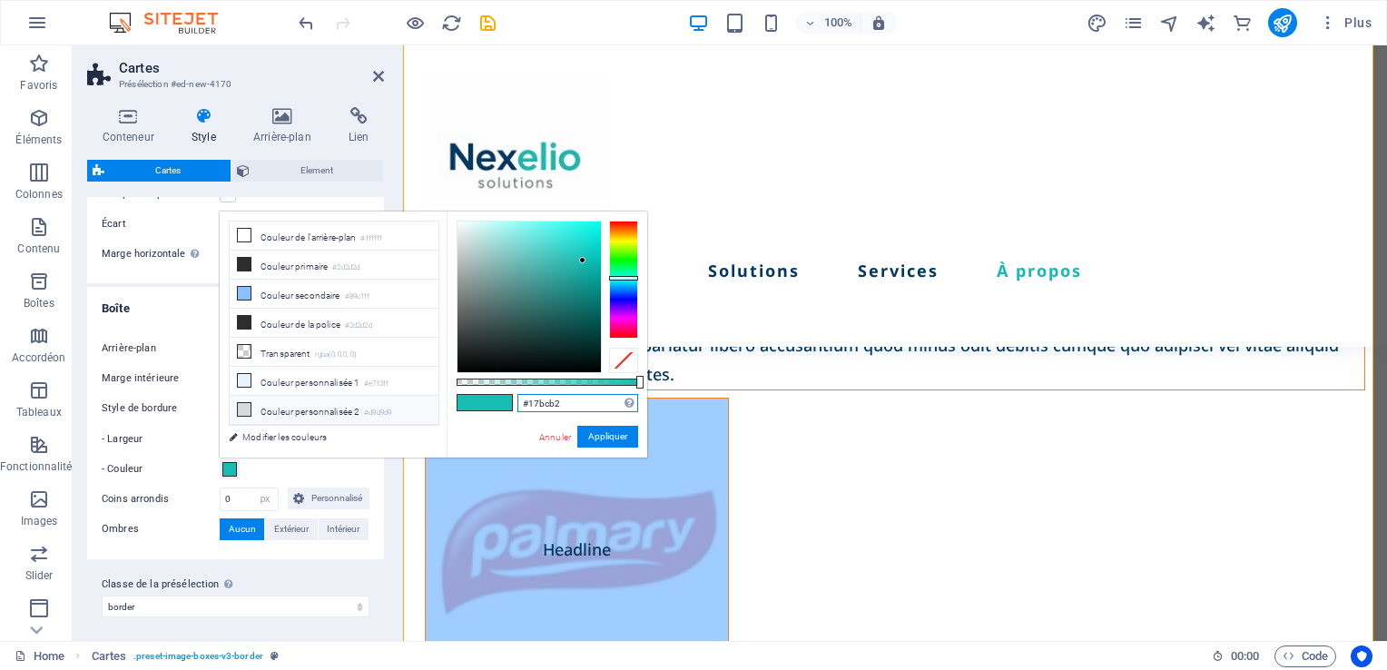
drag, startPoint x: 577, startPoint y: 402, endPoint x: 343, endPoint y: 413, distance: 234.4
click at [343, 413] on div "less Couleur de l'arrière-plan #ffffff Couleur primaire #2d2d2d Couleur seconda…" at bounding box center [433, 334] width 427 height 246
paste input "00305B"
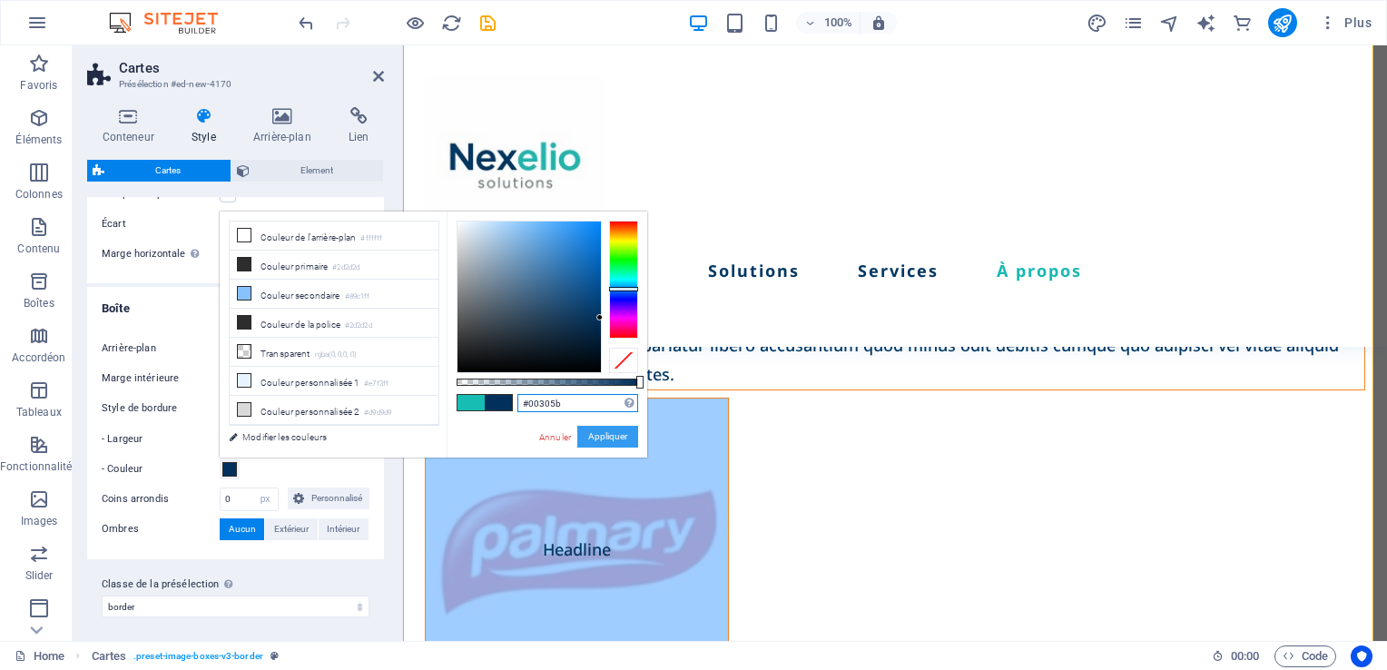
type input "#00305b"
click at [604, 438] on button "Appliquer" at bounding box center [607, 437] width 61 height 22
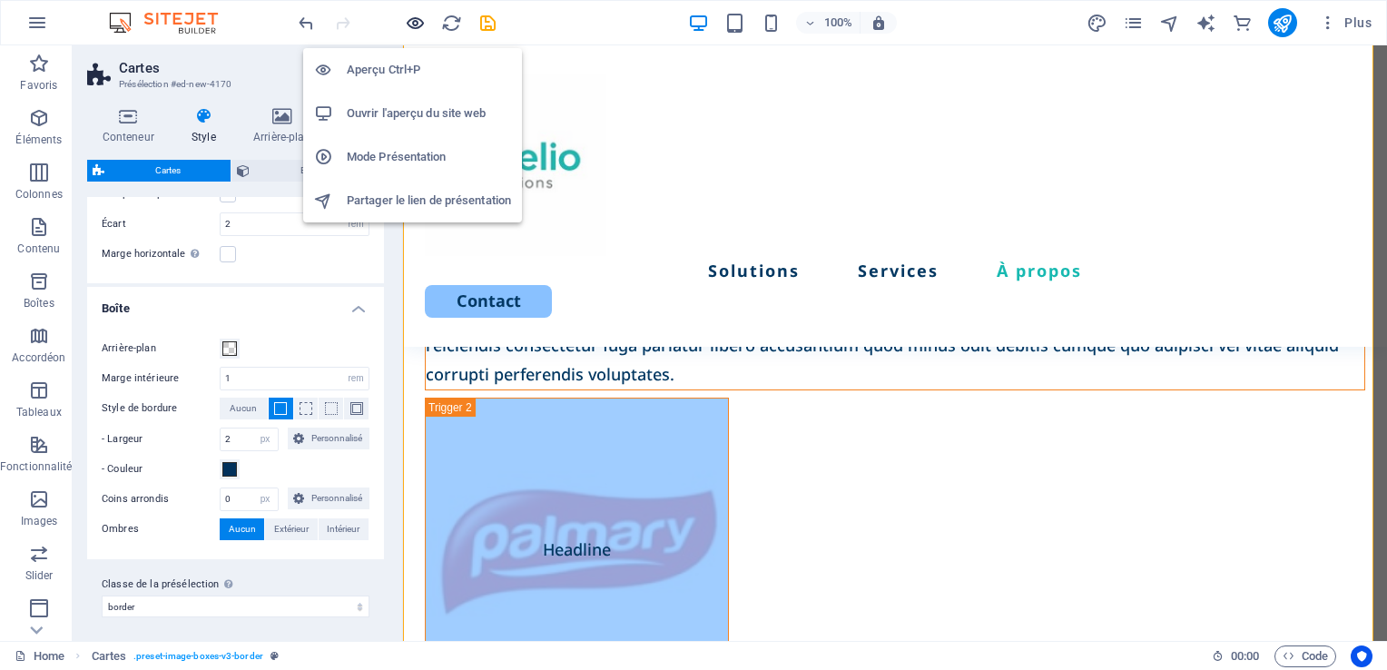
click at [410, 22] on icon "button" at bounding box center [415, 23] width 21 height 21
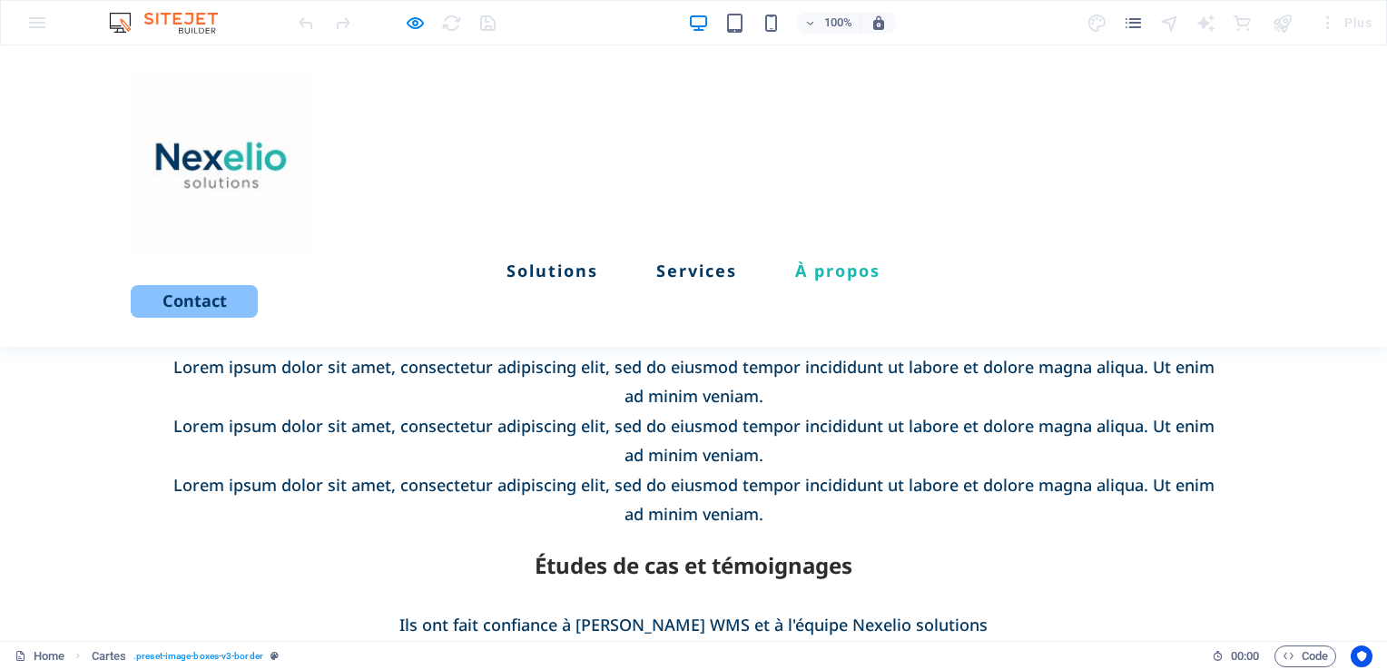
scroll to position [2720, 0]
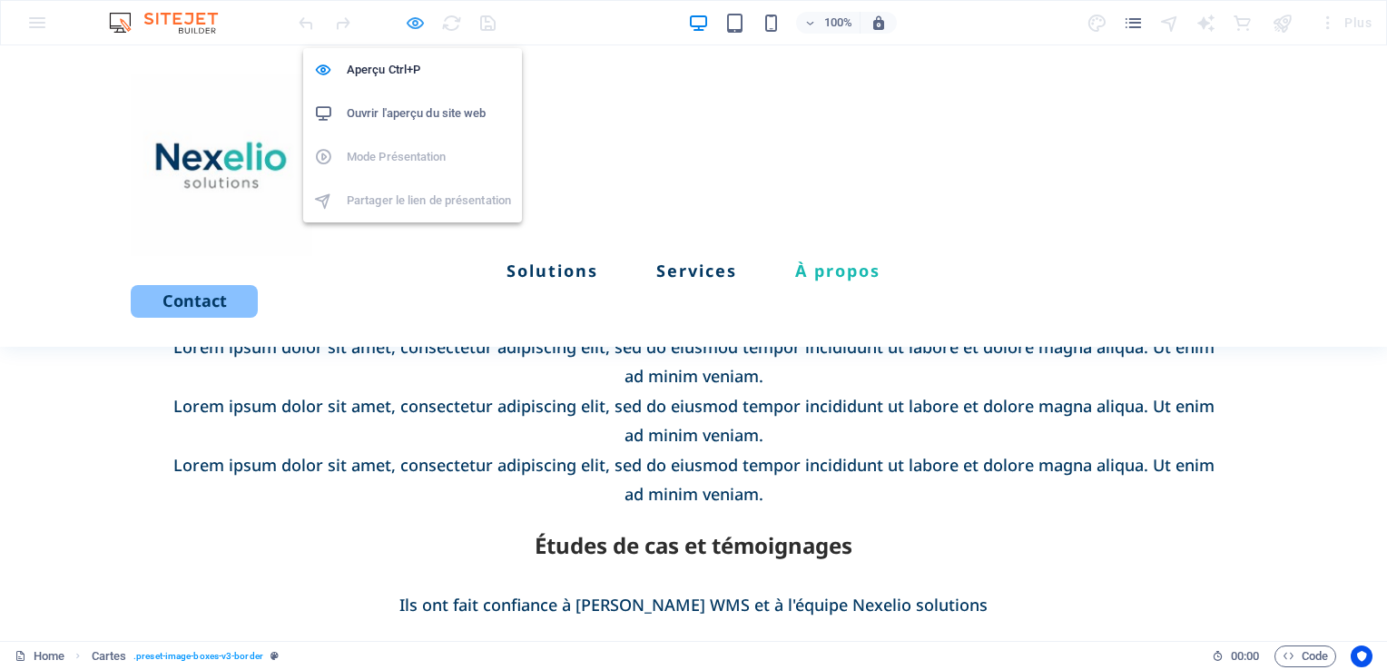
click at [405, 30] on icon "button" at bounding box center [415, 23] width 21 height 21
select select "rem"
select select "px"
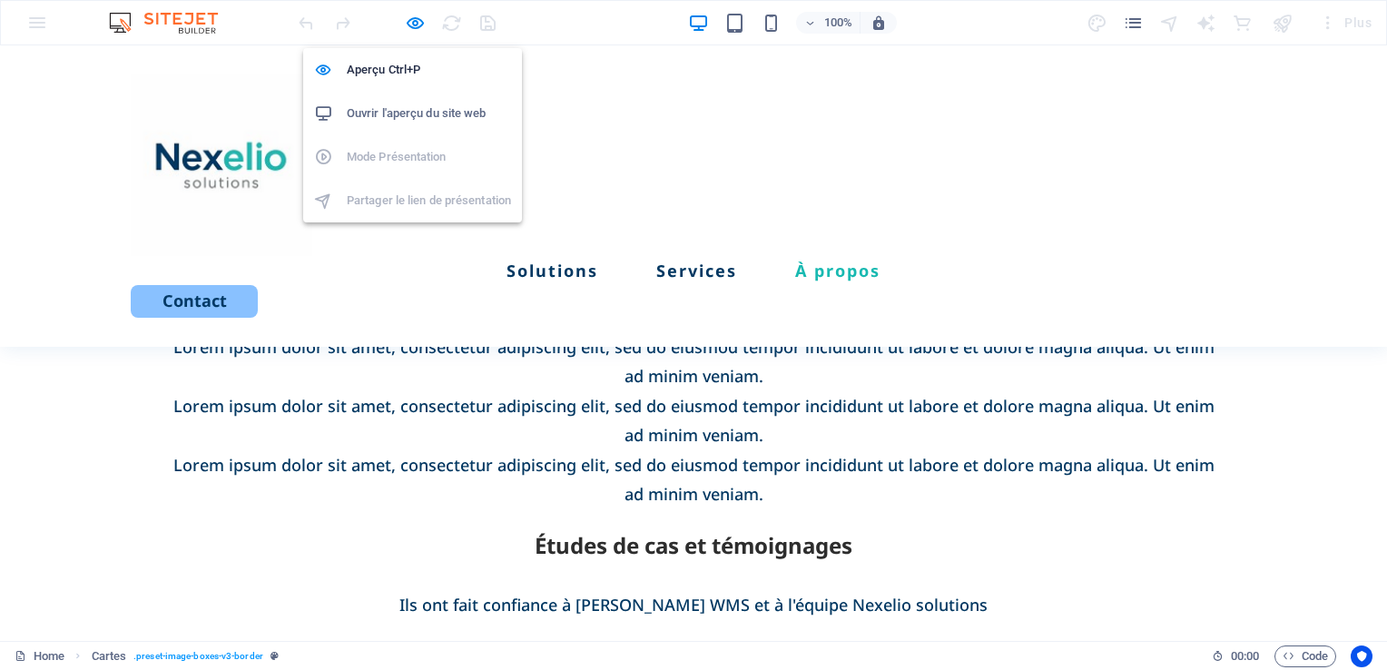
select select "preset-image-boxes-v3-border"
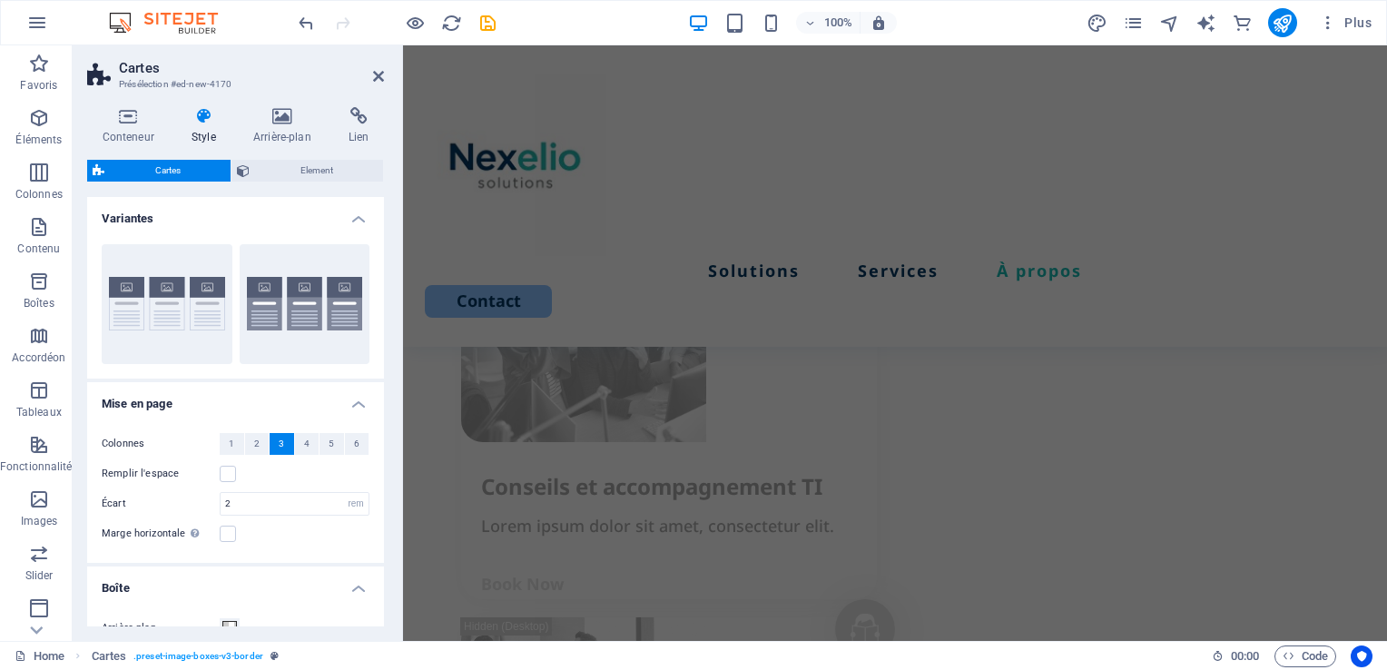
scroll to position [2552, 0]
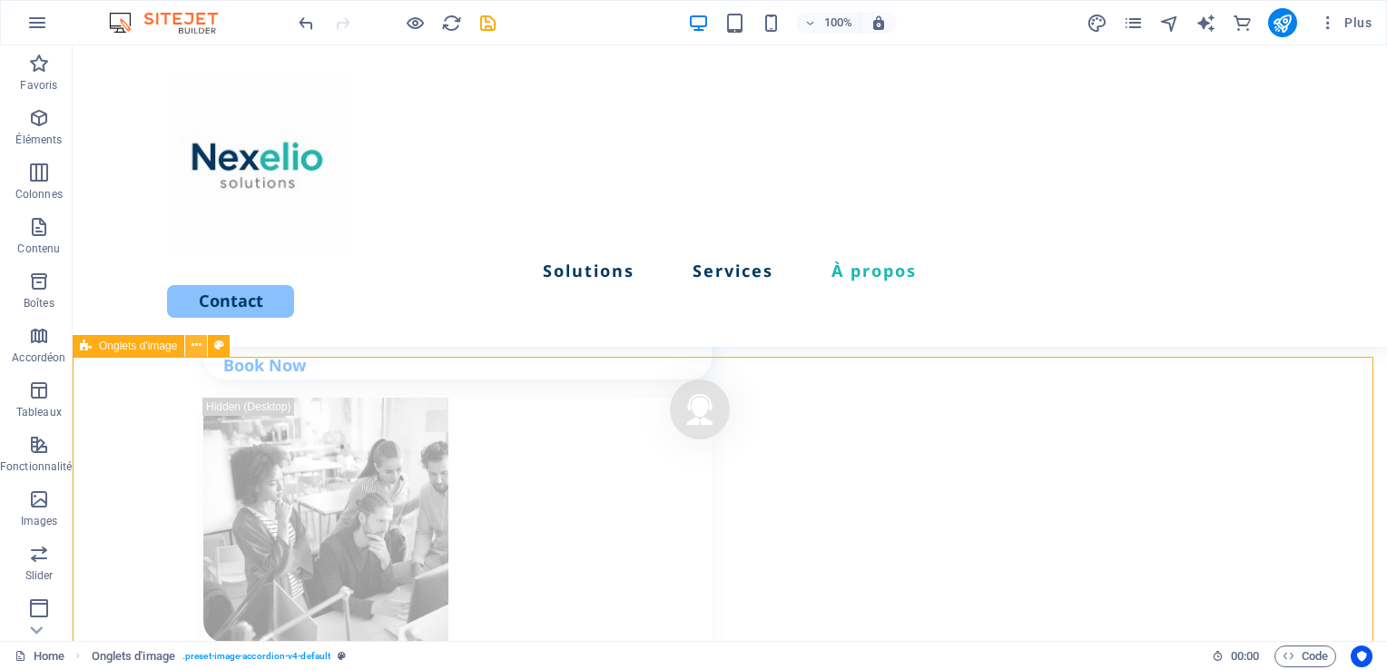
click at [194, 349] on icon at bounding box center [196, 345] width 10 height 19
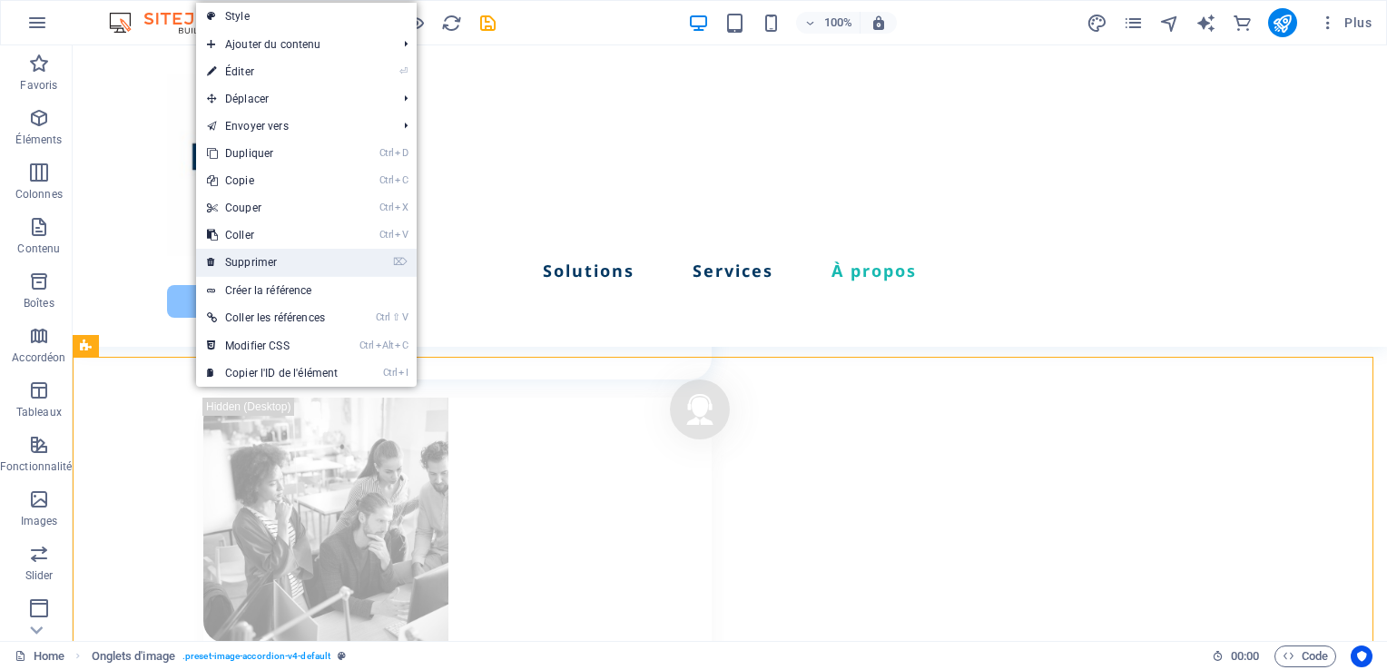
click at [249, 263] on link "⌦ Supprimer" at bounding box center [272, 262] width 152 height 27
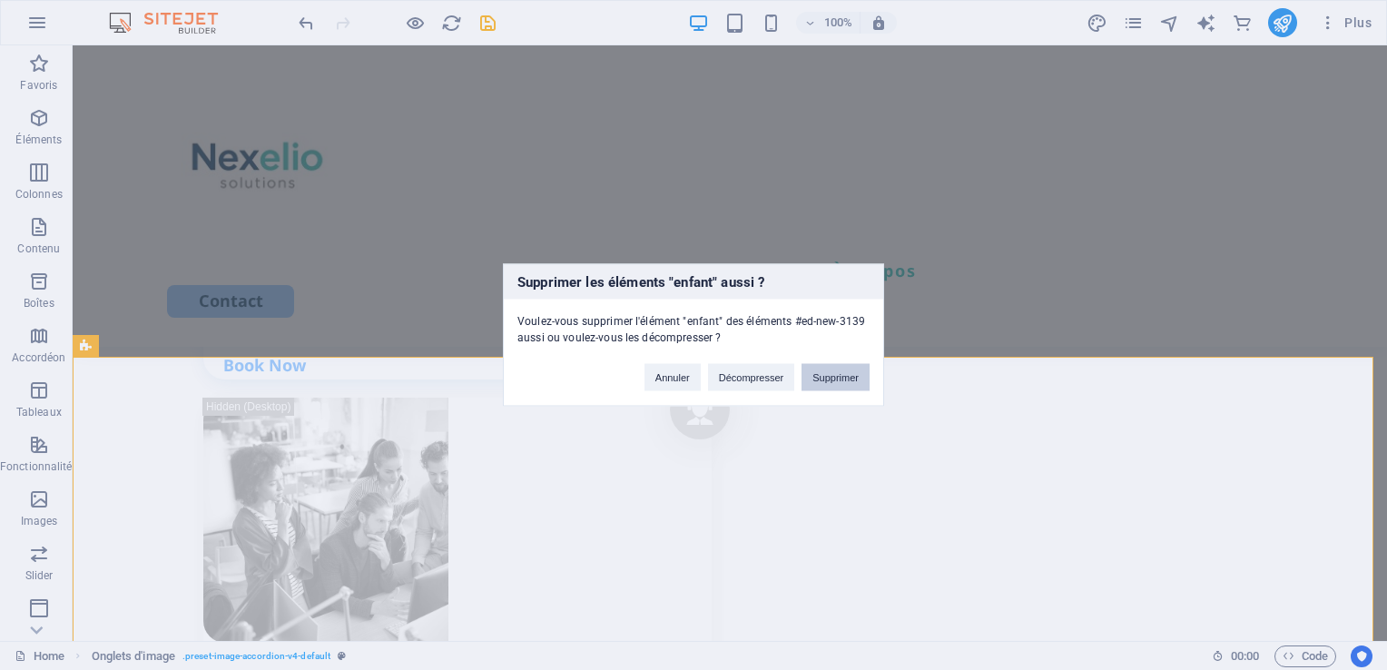
click at [828, 377] on button "Supprimer" at bounding box center [835, 377] width 68 height 27
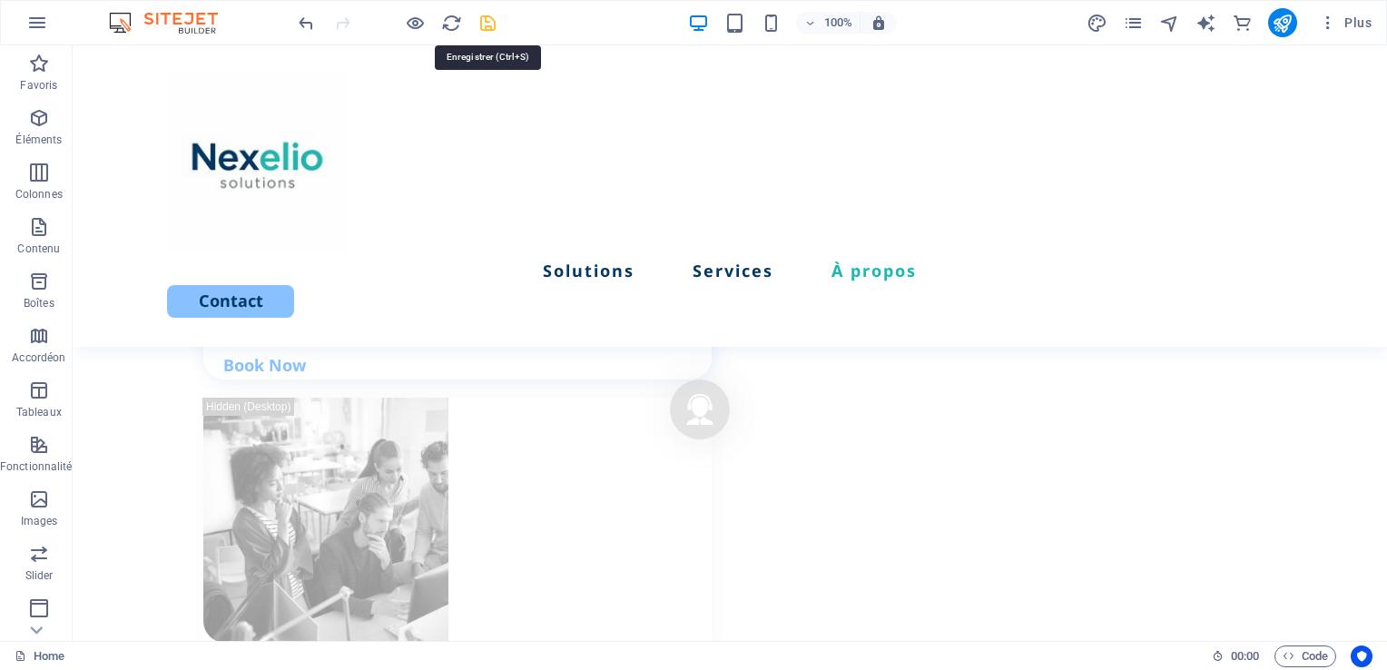
click at [490, 23] on icon "save" at bounding box center [487, 23] width 21 height 21
select select "rem"
select select "px"
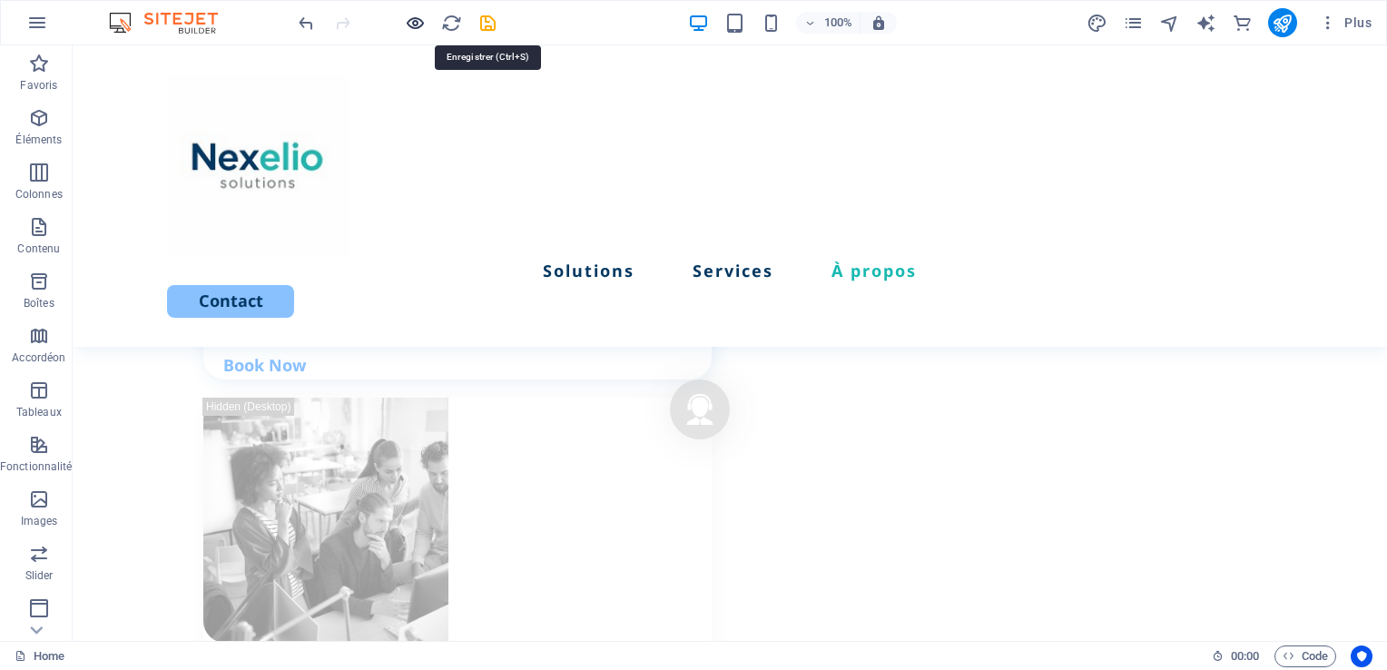
select select "preset-image-boxes-v3-border"
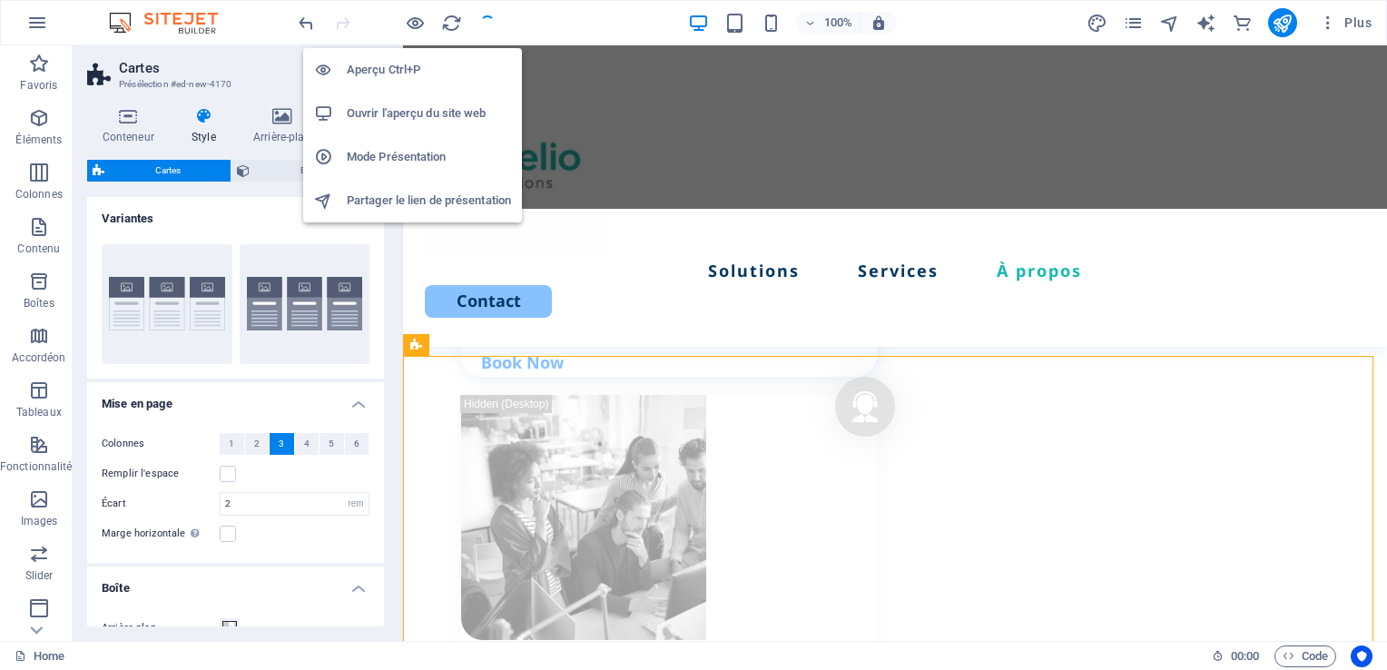
scroll to position [2552, 0]
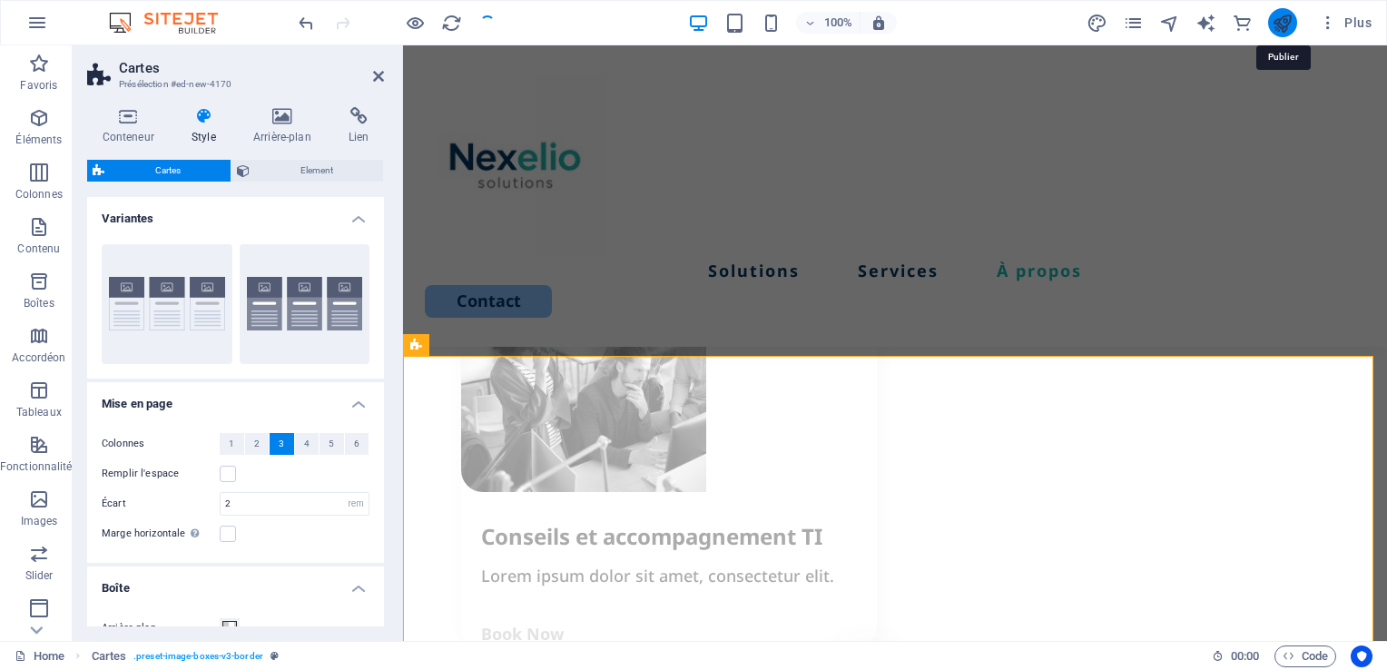
click at [1284, 24] on icon "publish" at bounding box center [1281, 23] width 21 height 21
select select "rem"
select select "px"
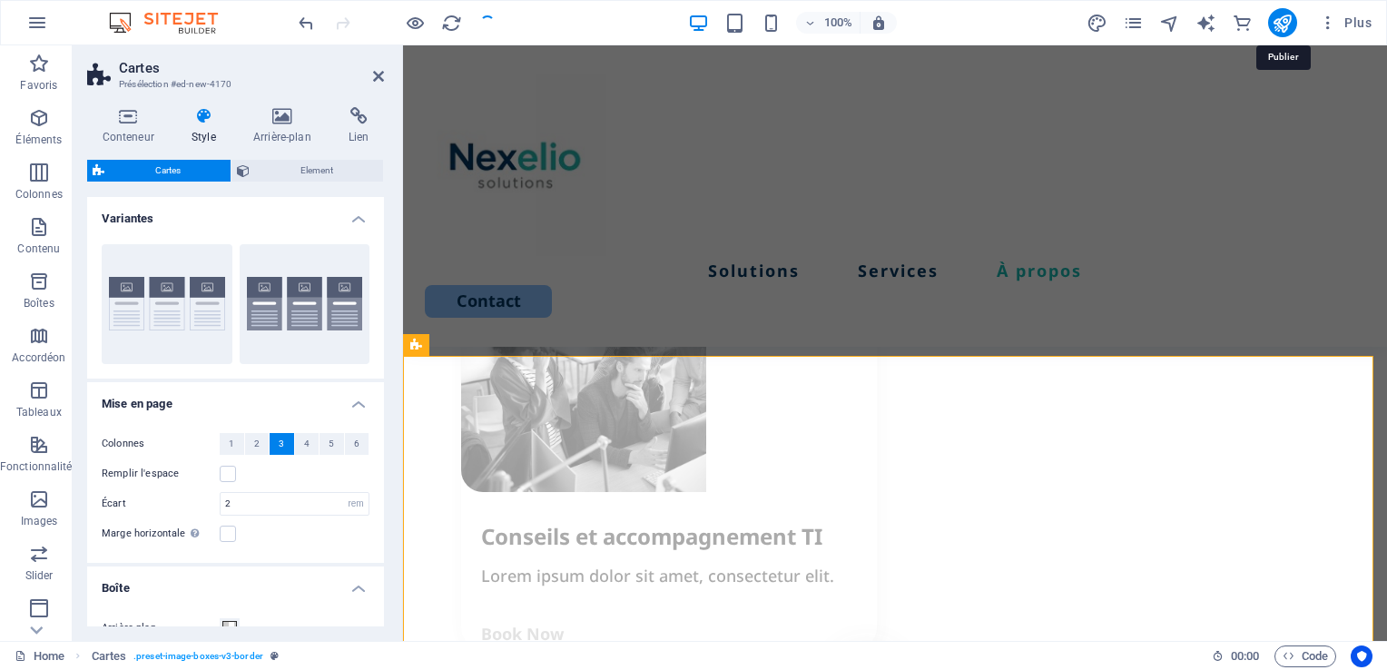
select select "preset-image-boxes-v3-border"
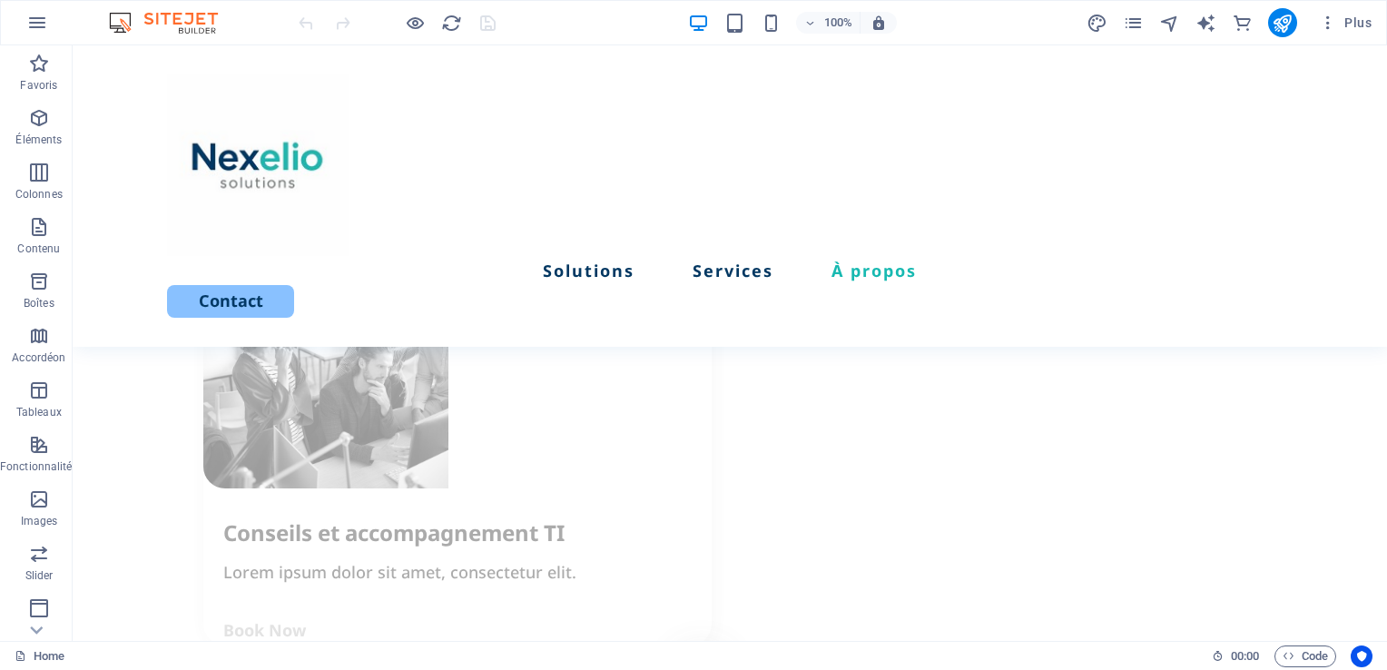
scroll to position [2483, 0]
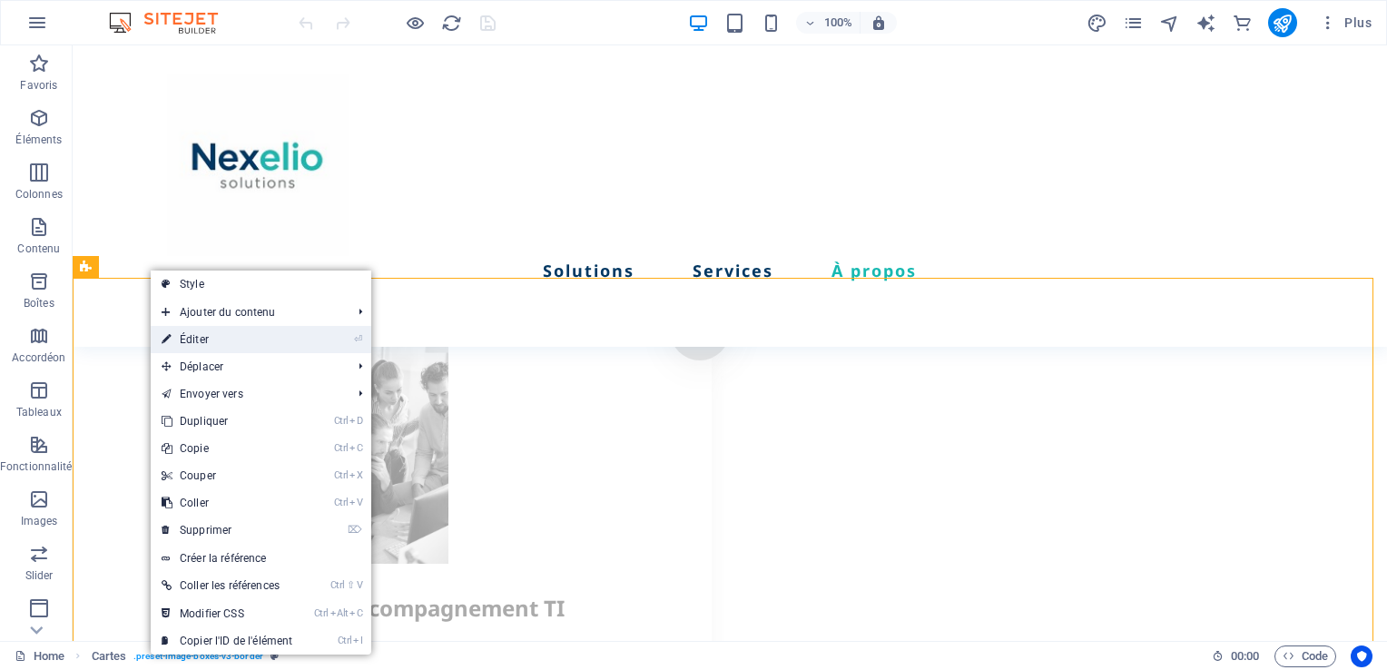
click at [210, 348] on link "⏎ Éditer" at bounding box center [227, 339] width 152 height 27
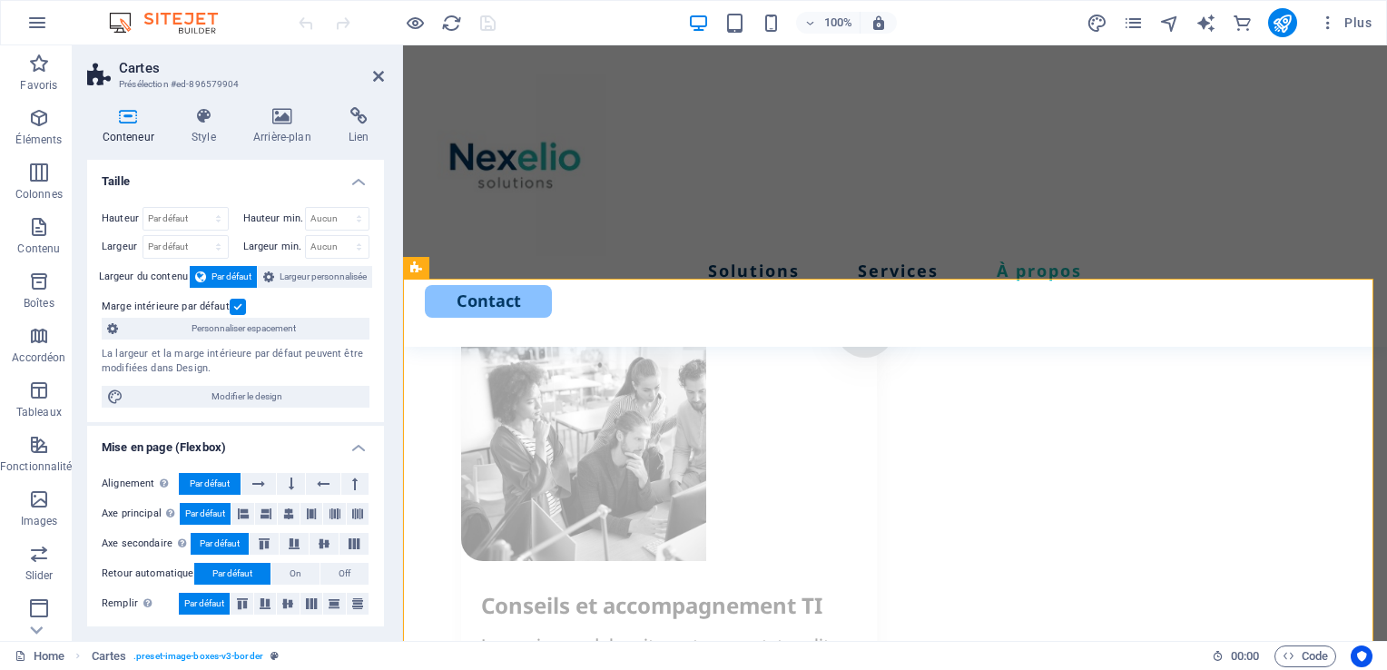
scroll to position [2629, 0]
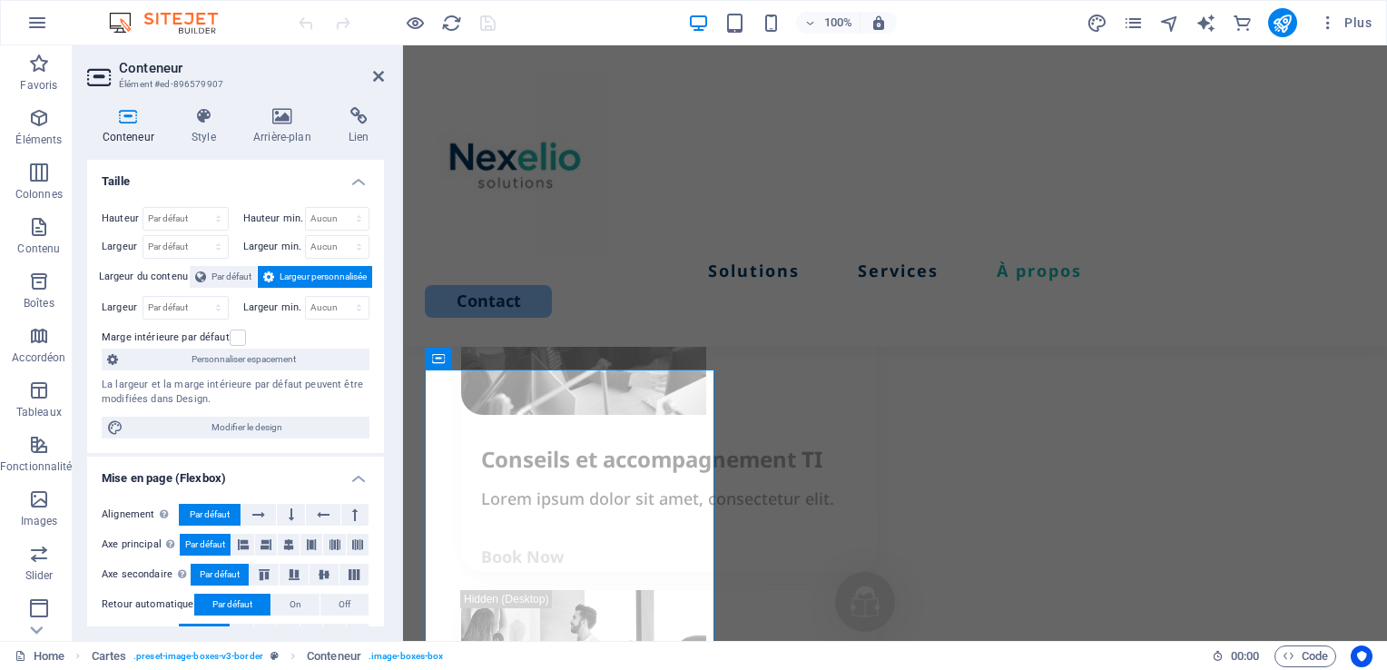
drag, startPoint x: 385, startPoint y: 314, endPoint x: 379, endPoint y: 505, distance: 190.6
click at [379, 505] on div "Conteneur Style Arrière-plan Lien Taille Hauteur Par défaut px rem % vh vw Haut…" at bounding box center [236, 367] width 326 height 548
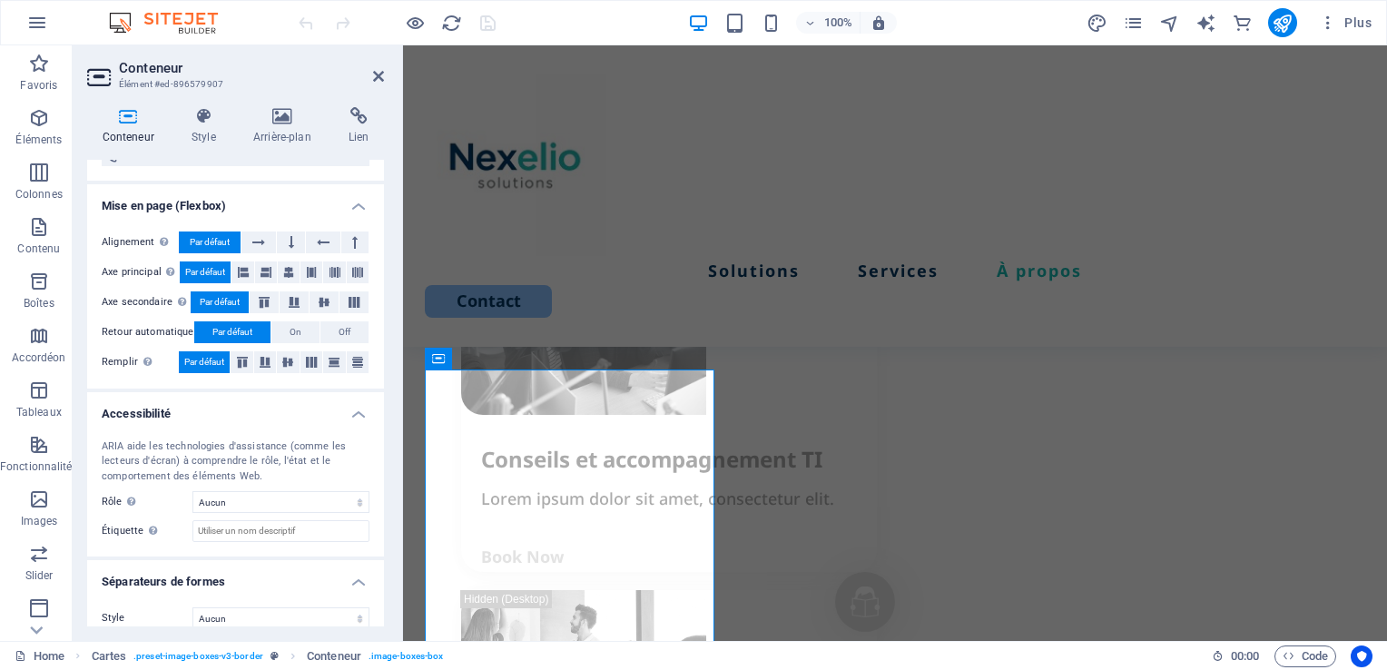
scroll to position [287, 0]
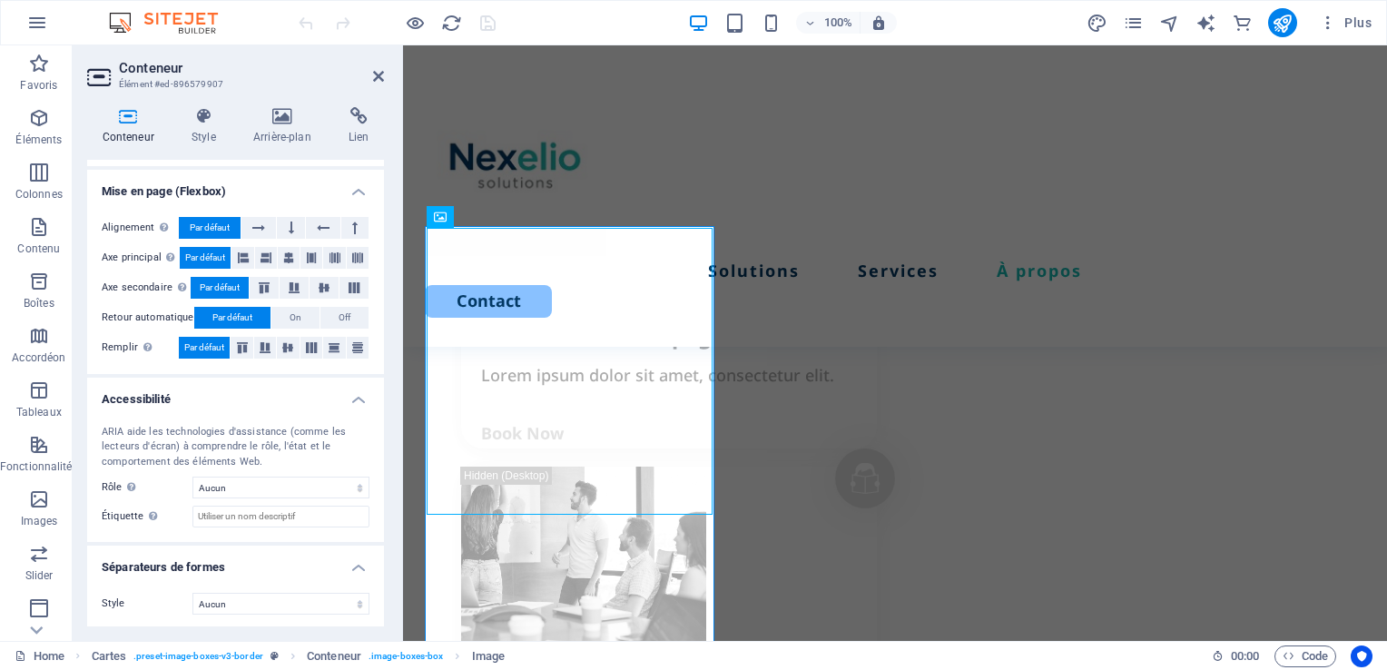
scroll to position [2650, 0]
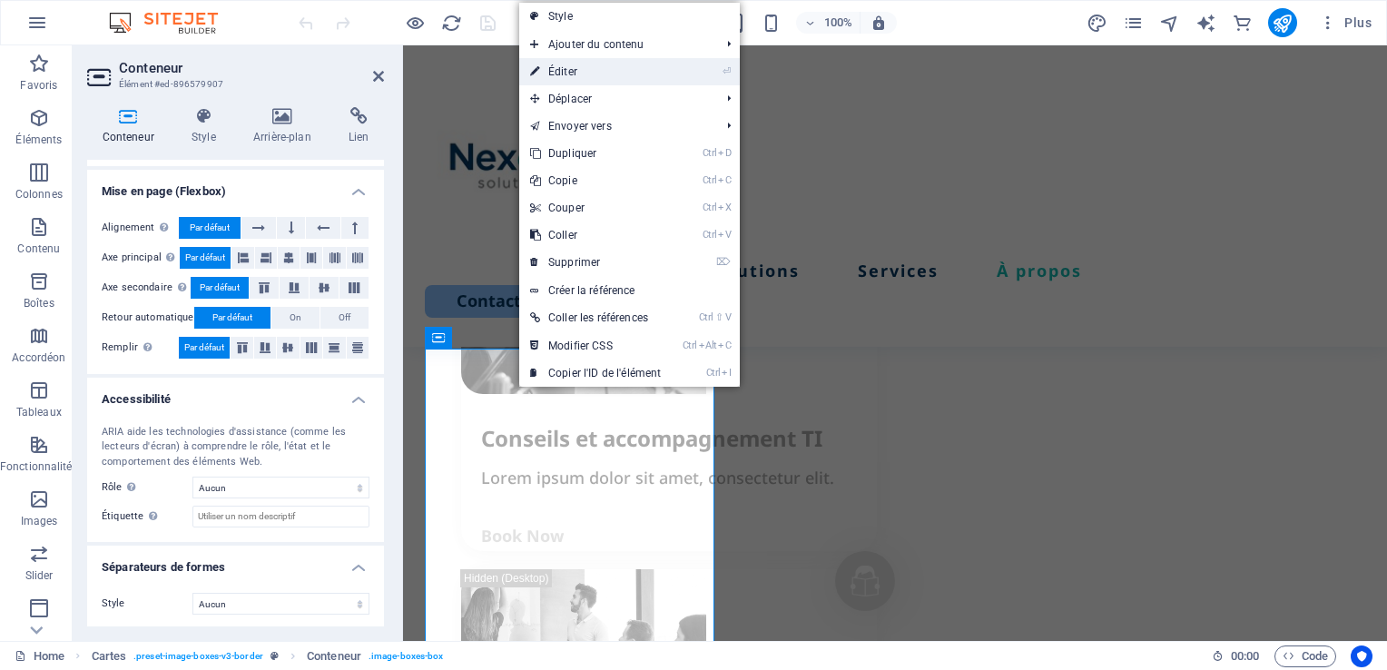
click at [559, 74] on link "⏎ Éditer" at bounding box center [595, 71] width 152 height 27
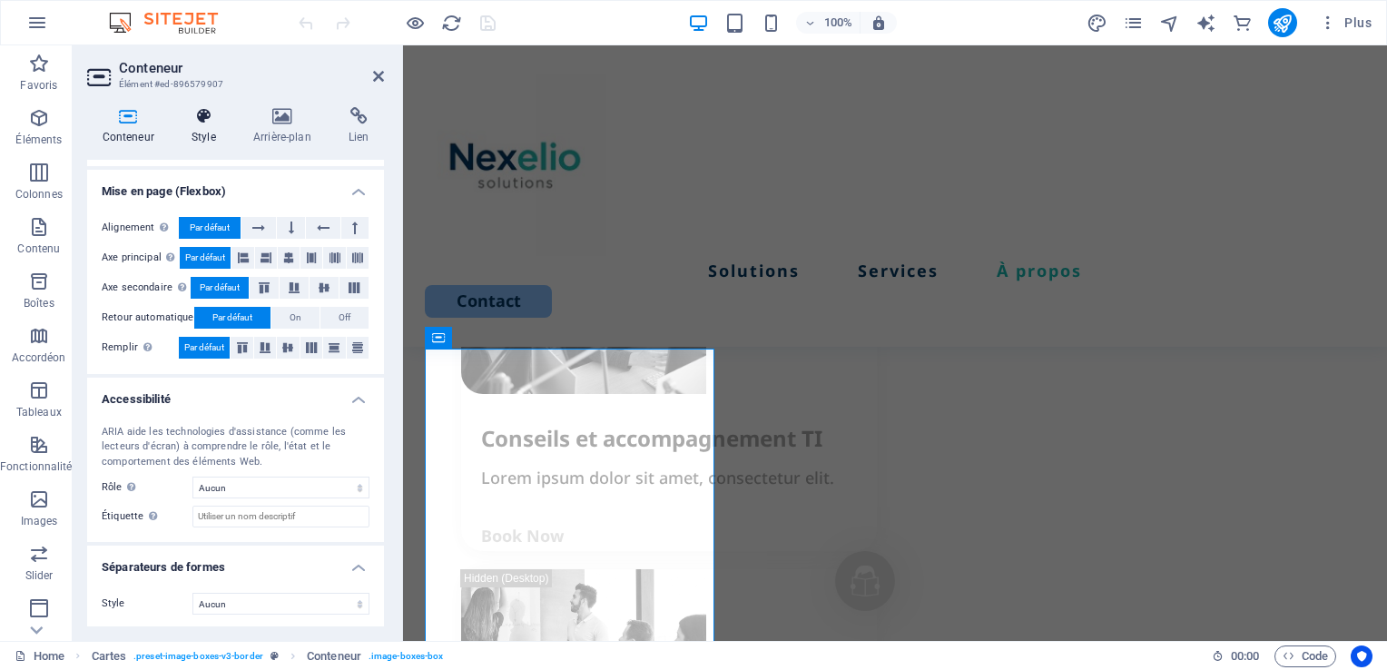
click at [203, 132] on h4 "Style" at bounding box center [207, 126] width 62 height 38
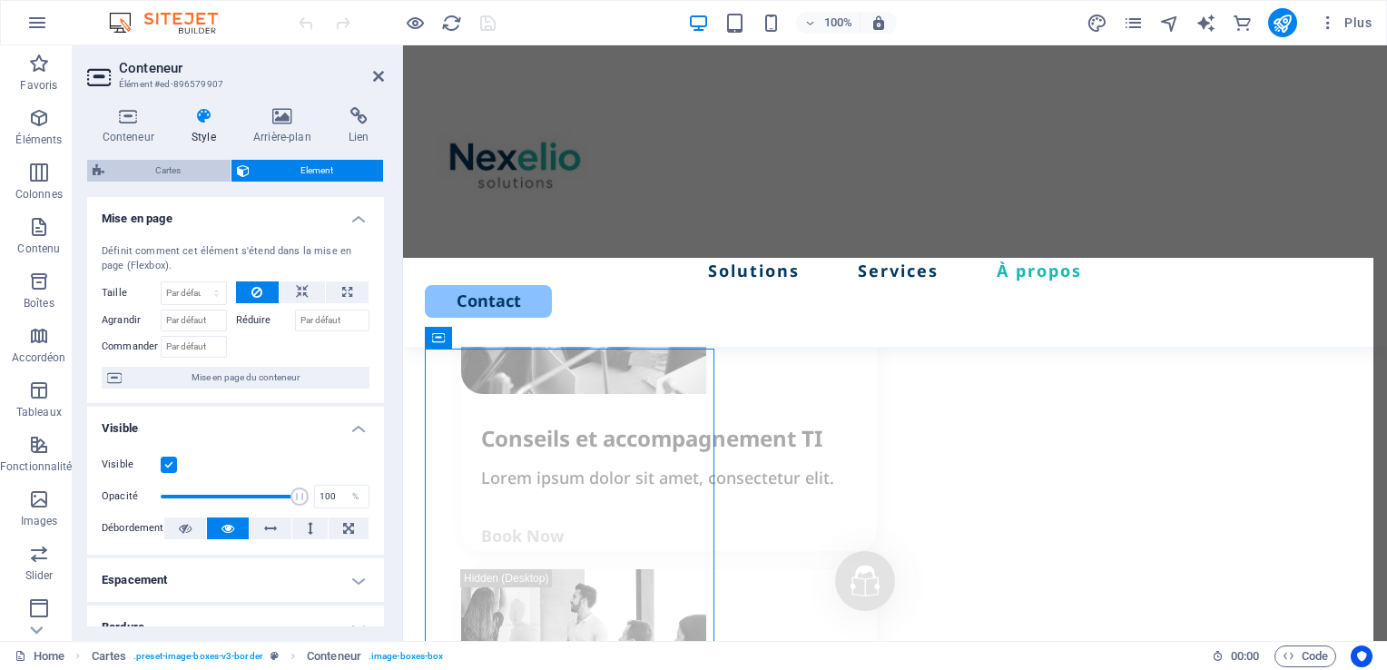
click at [143, 172] on span "Cartes" at bounding box center [167, 171] width 115 height 22
select select "rem"
select select "px"
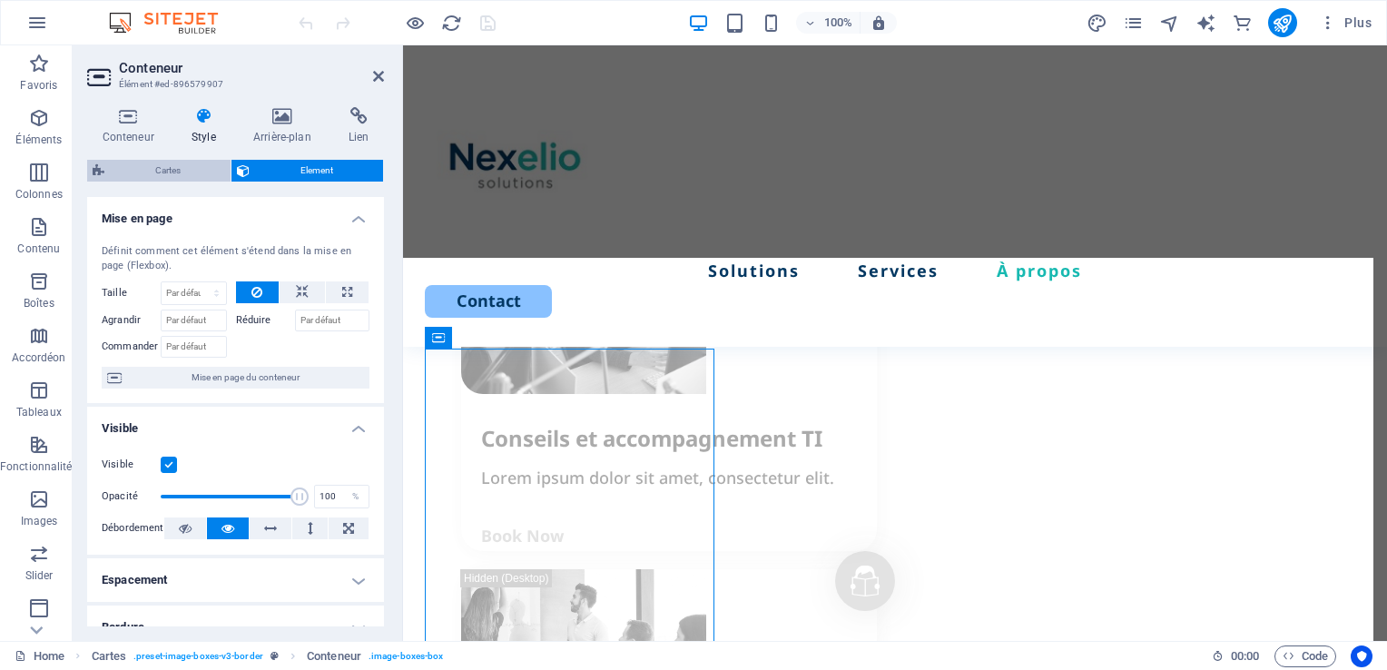
select select "preset-image-boxes-v3-border"
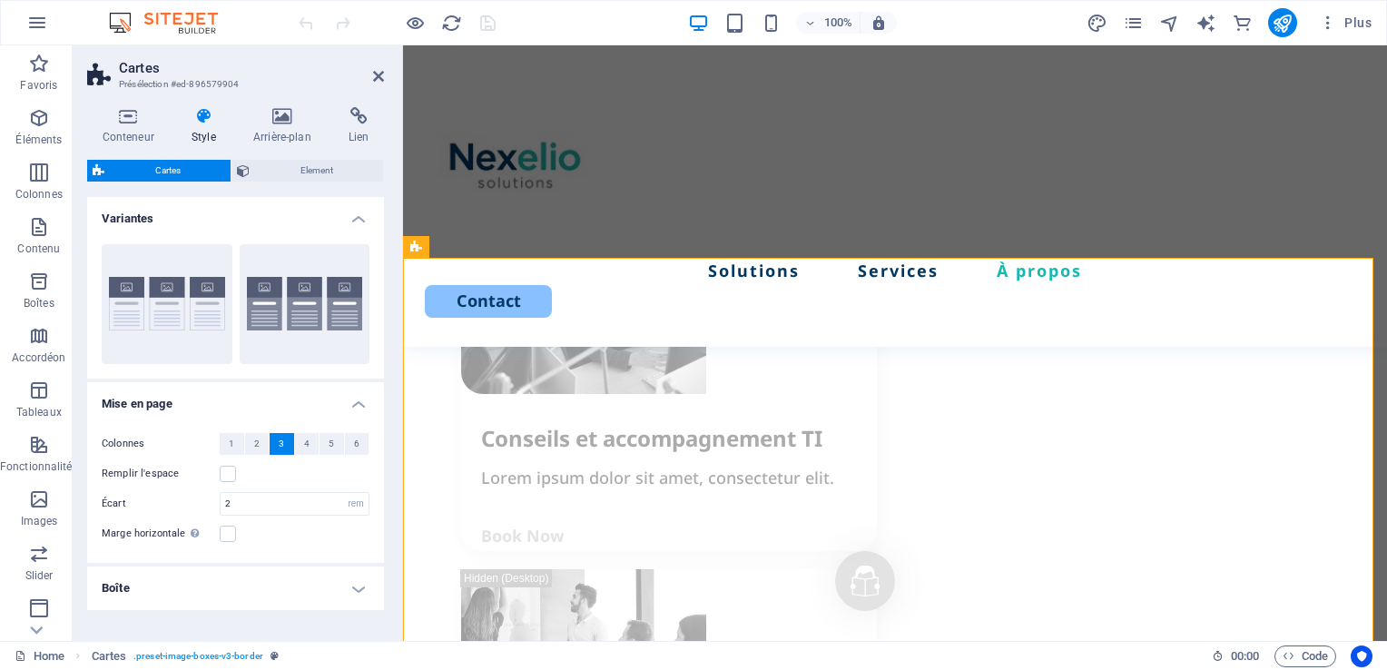
drag, startPoint x: 379, startPoint y: 241, endPoint x: 385, endPoint y: 365, distance: 123.5
click at [385, 365] on div "Conteneur Style Arrière-plan Lien Taille Hauteur Par défaut px rem % vh vw Haut…" at bounding box center [236, 367] width 326 height 548
click at [334, 589] on h4 "Boîte" at bounding box center [235, 588] width 297 height 44
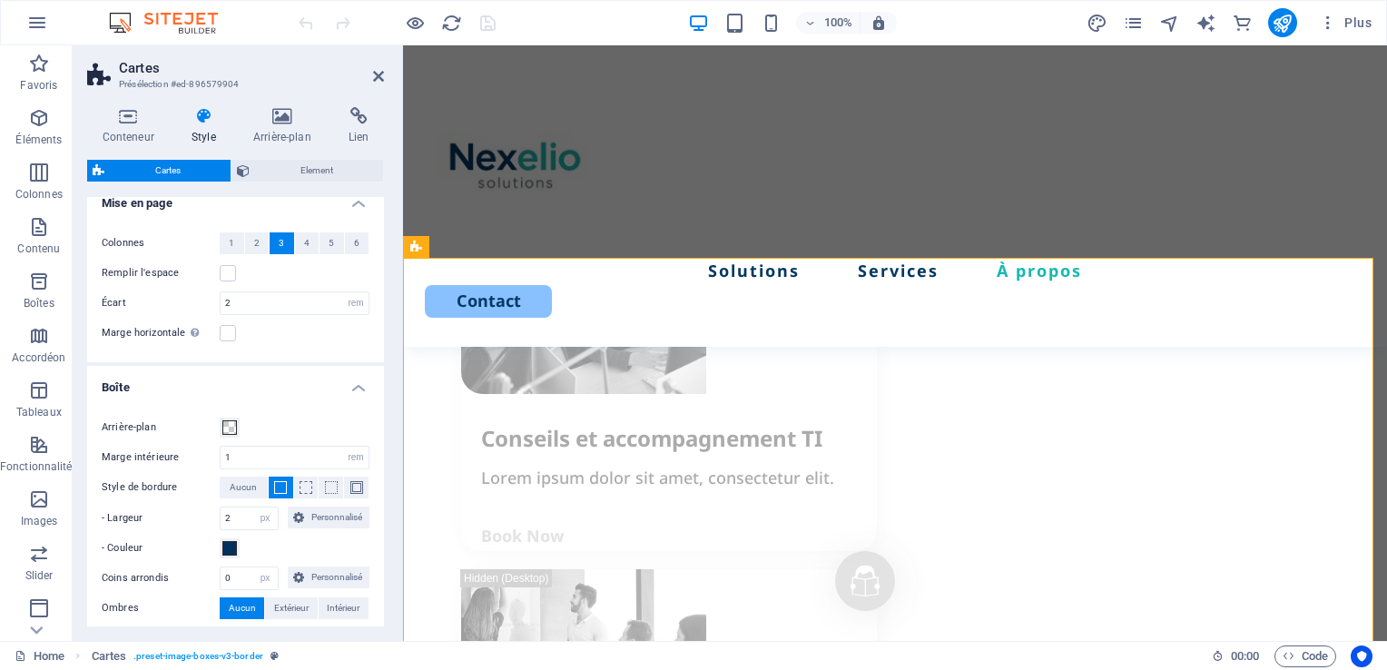
scroll to position [283, 0]
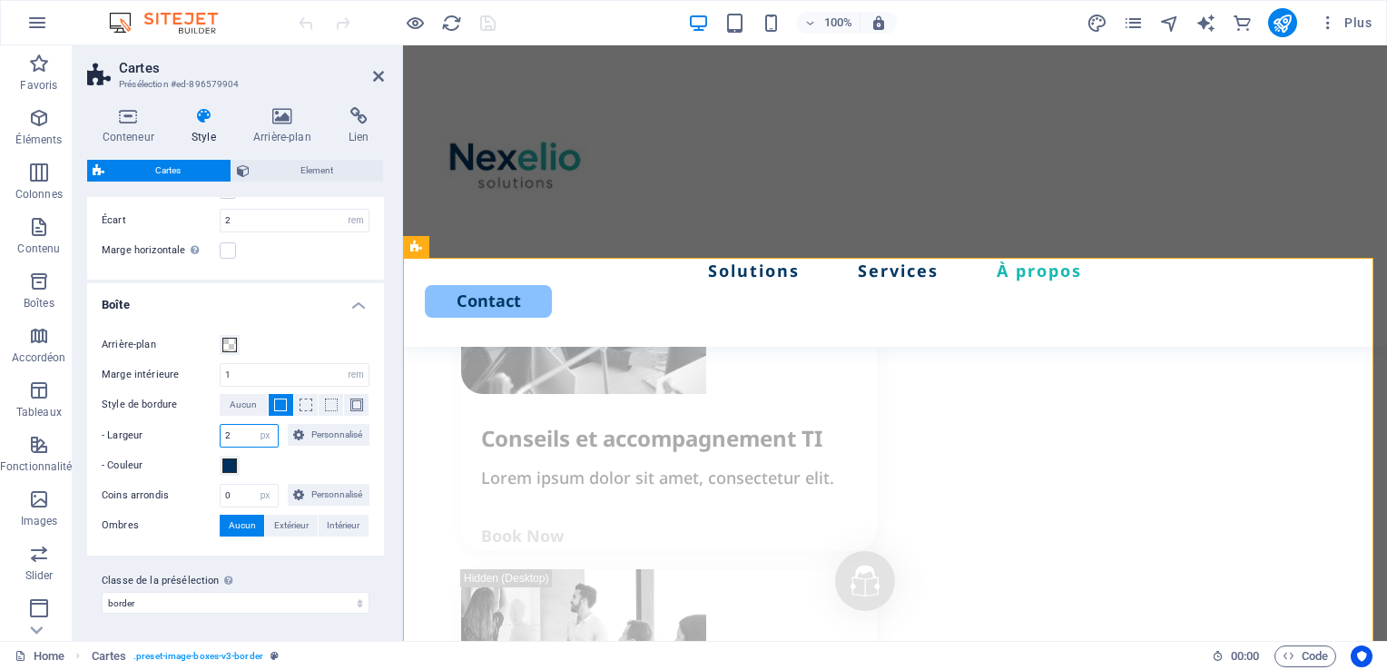
drag, startPoint x: 240, startPoint y: 437, endPoint x: 178, endPoint y: 432, distance: 61.9
click at [178, 432] on div "- Largeur 2 px rem vh vw Personnalisé Personnalisé" at bounding box center [236, 436] width 268 height 24
type input "1"
click at [280, 525] on span "Extérieur" at bounding box center [291, 526] width 34 height 22
type input "2"
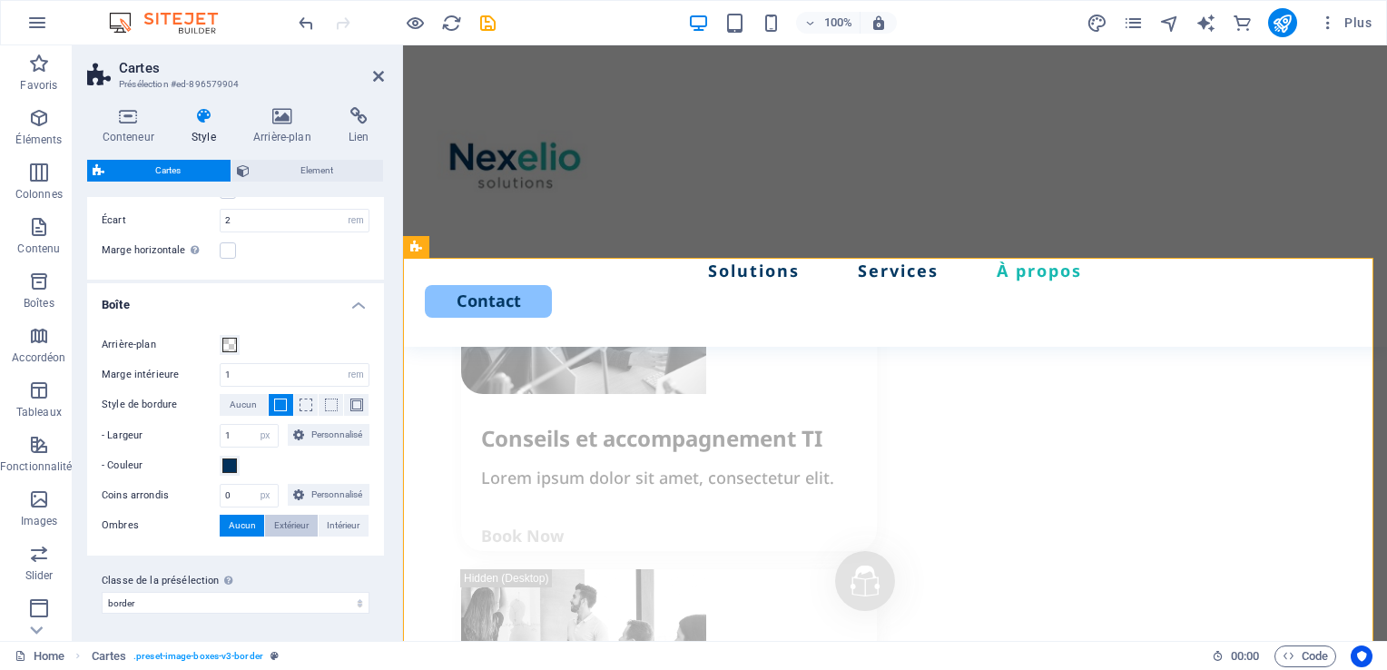
type input "2"
type input "4"
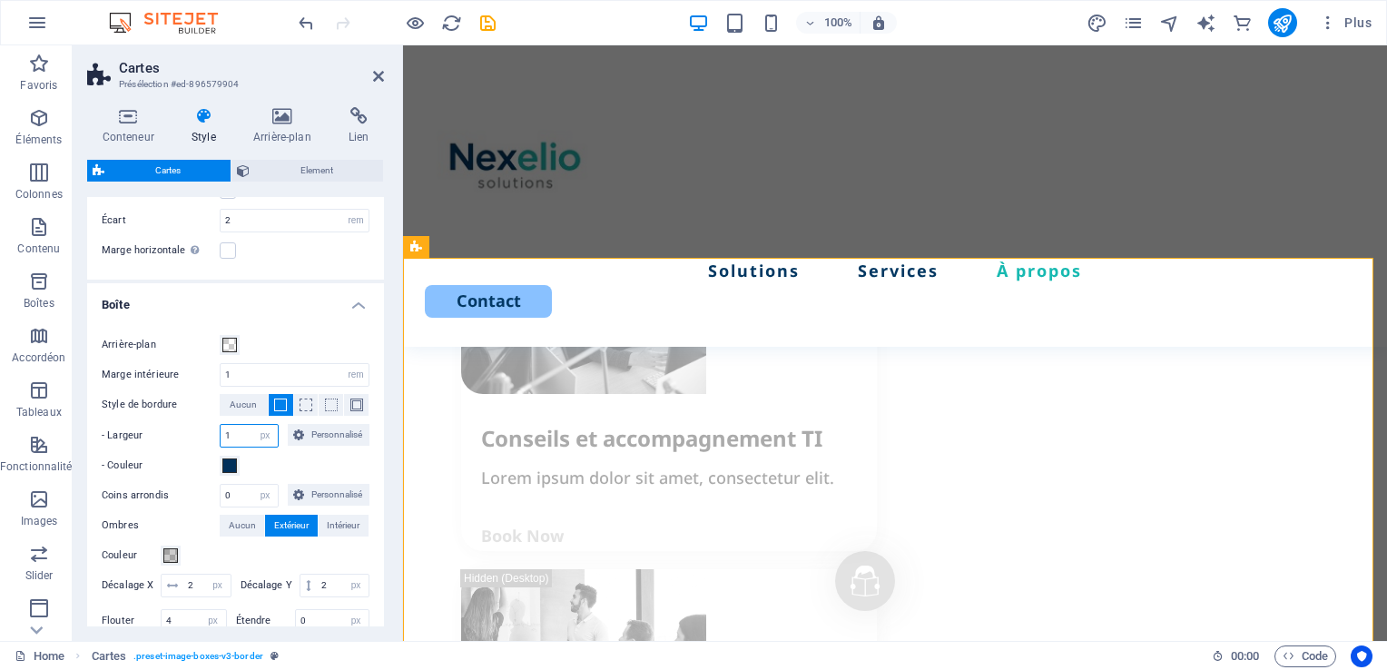
drag, startPoint x: 241, startPoint y: 433, endPoint x: 193, endPoint y: 430, distance: 48.2
click at [193, 430] on div "- Largeur 1 px rem vh vw Personnalisé Personnalisé" at bounding box center [236, 436] width 268 height 24
click at [246, 407] on span "Aucun" at bounding box center [243, 405] width 27 height 22
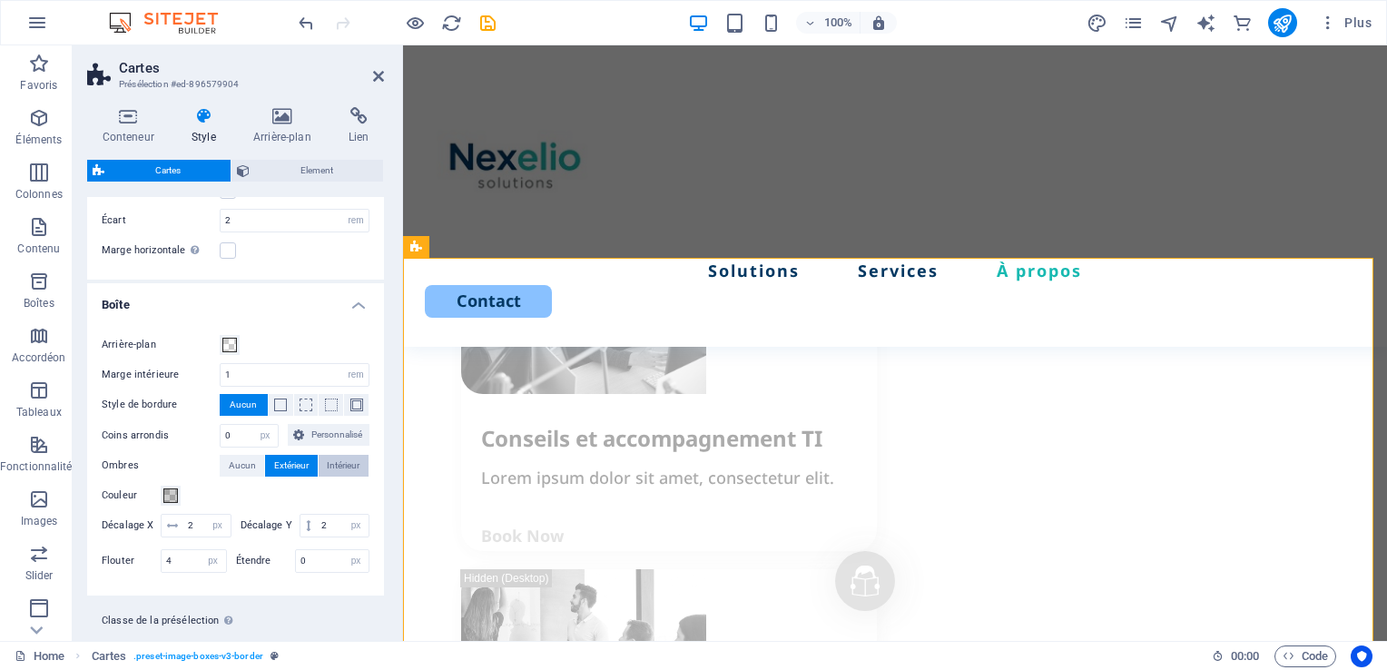
click at [338, 466] on span "Intérieur" at bounding box center [343, 466] width 33 height 22
click at [280, 464] on span "Extérieur" at bounding box center [291, 466] width 34 height 22
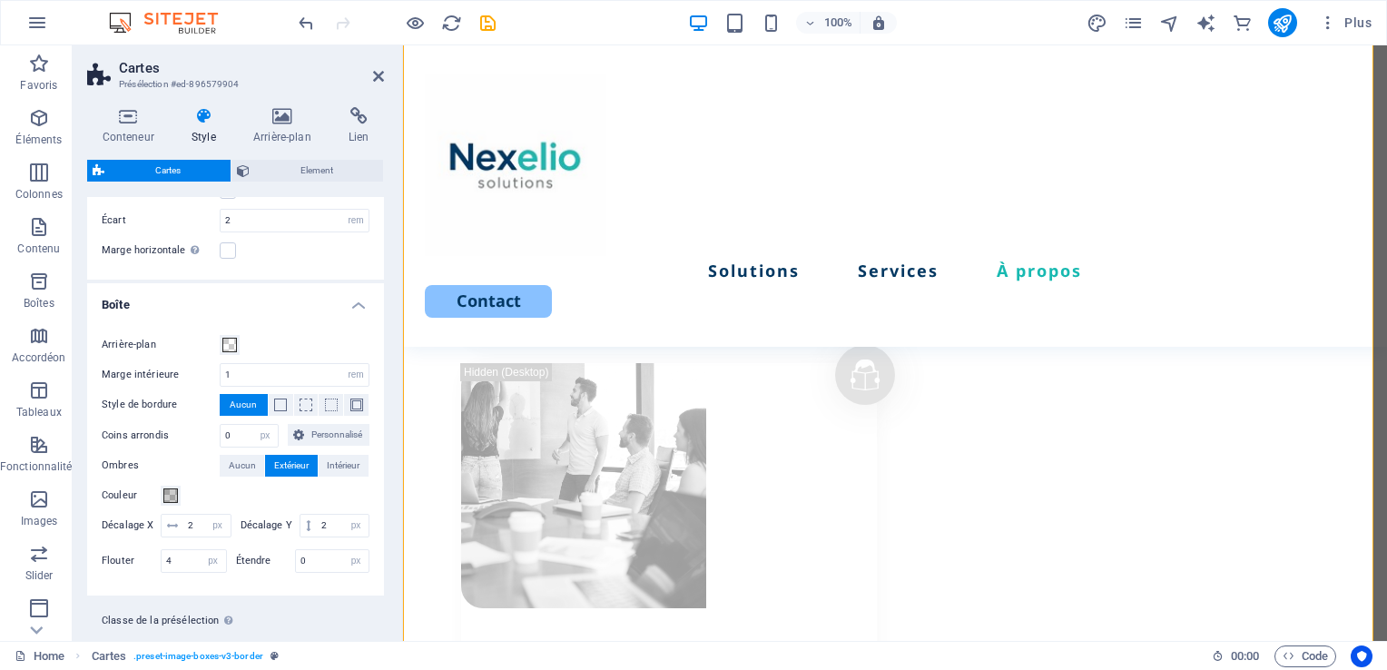
scroll to position [2805, 0]
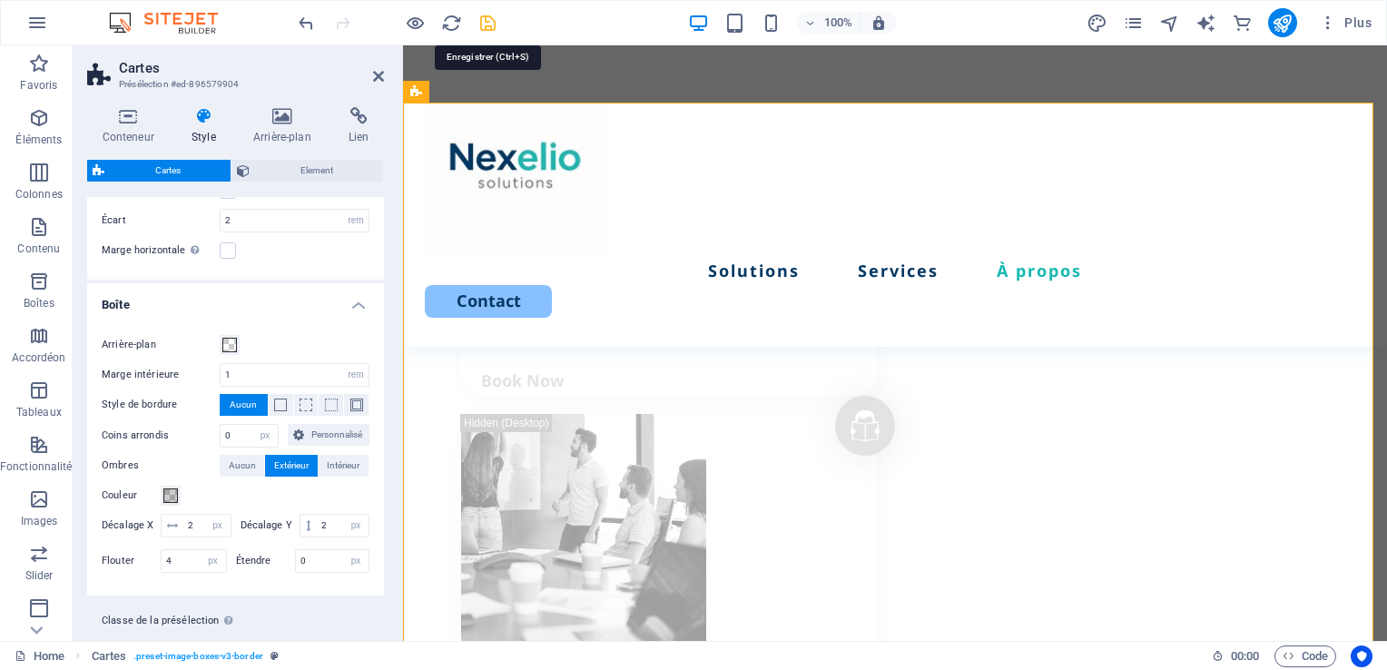
click at [493, 29] on icon "save" at bounding box center [487, 23] width 21 height 21
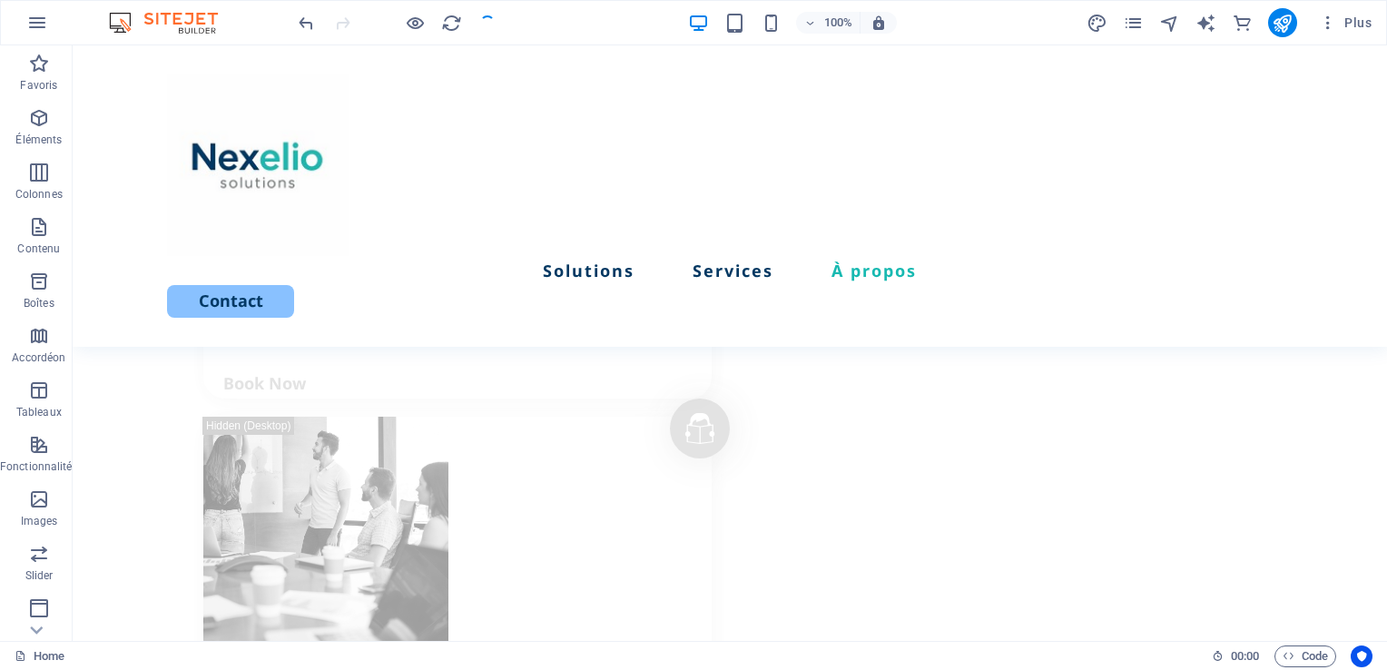
scroll to position [2658, 0]
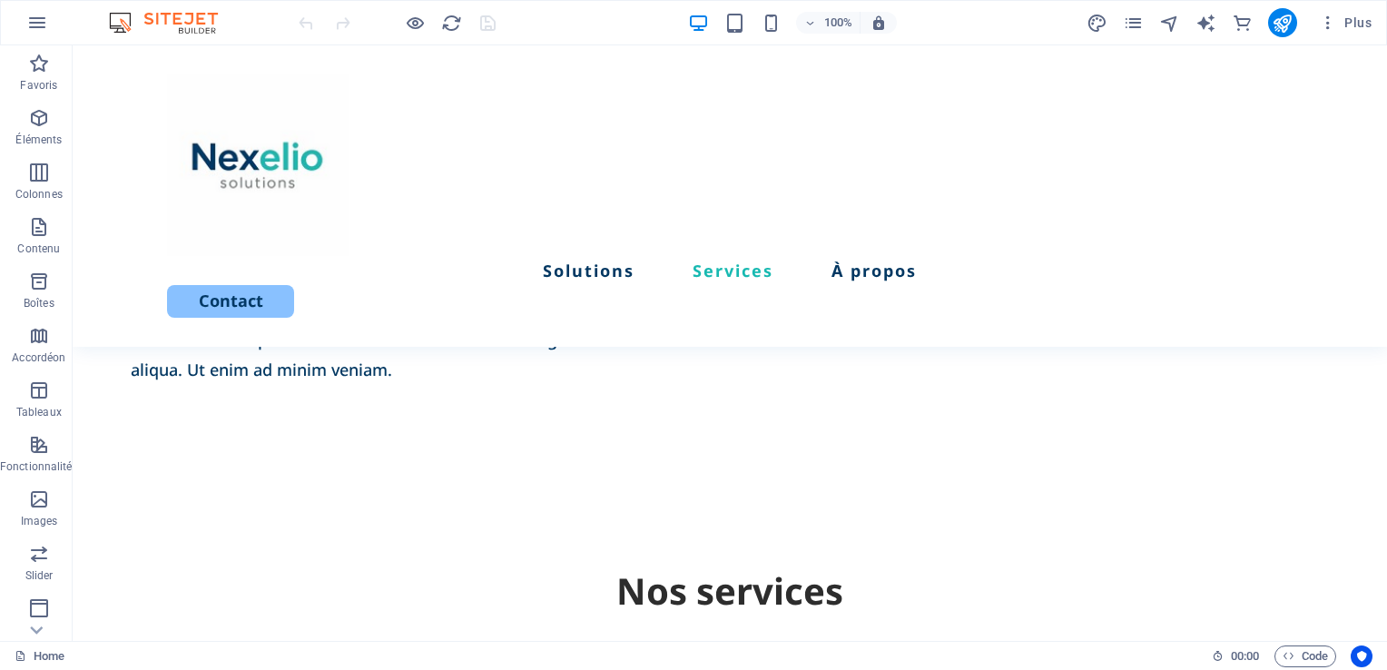
scroll to position [1182, 0]
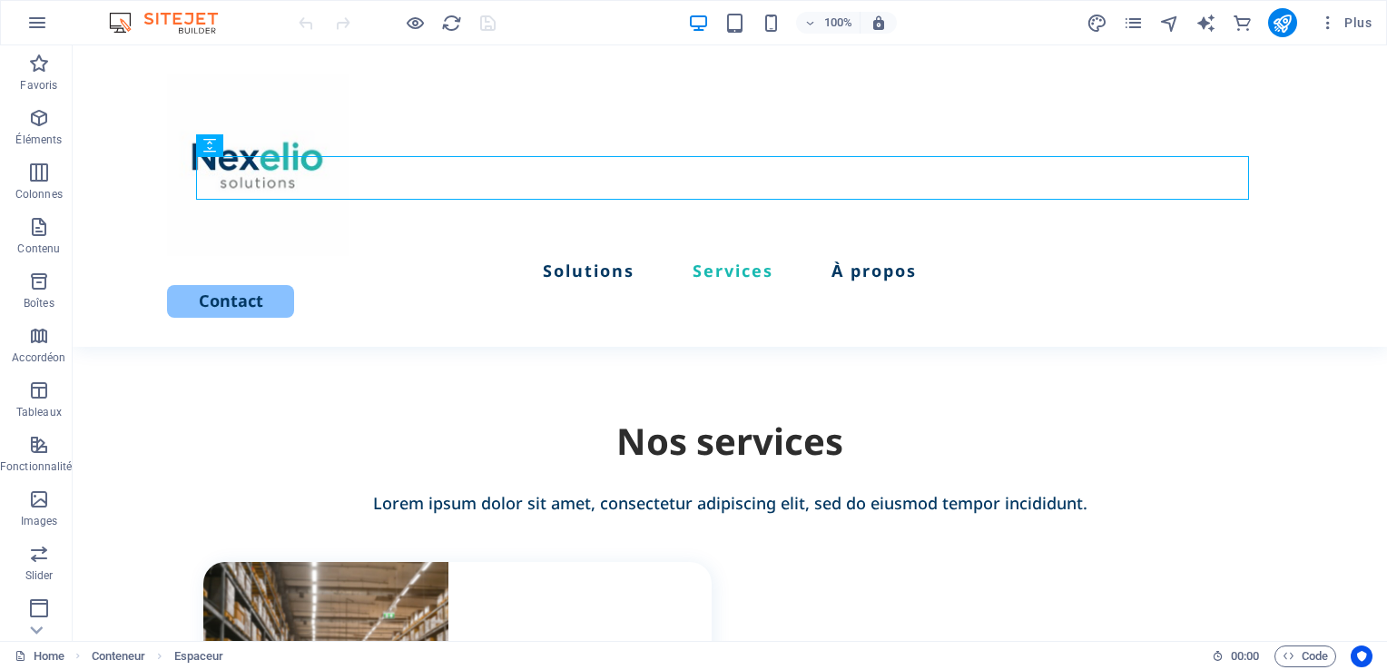
scroll to position [1258, 0]
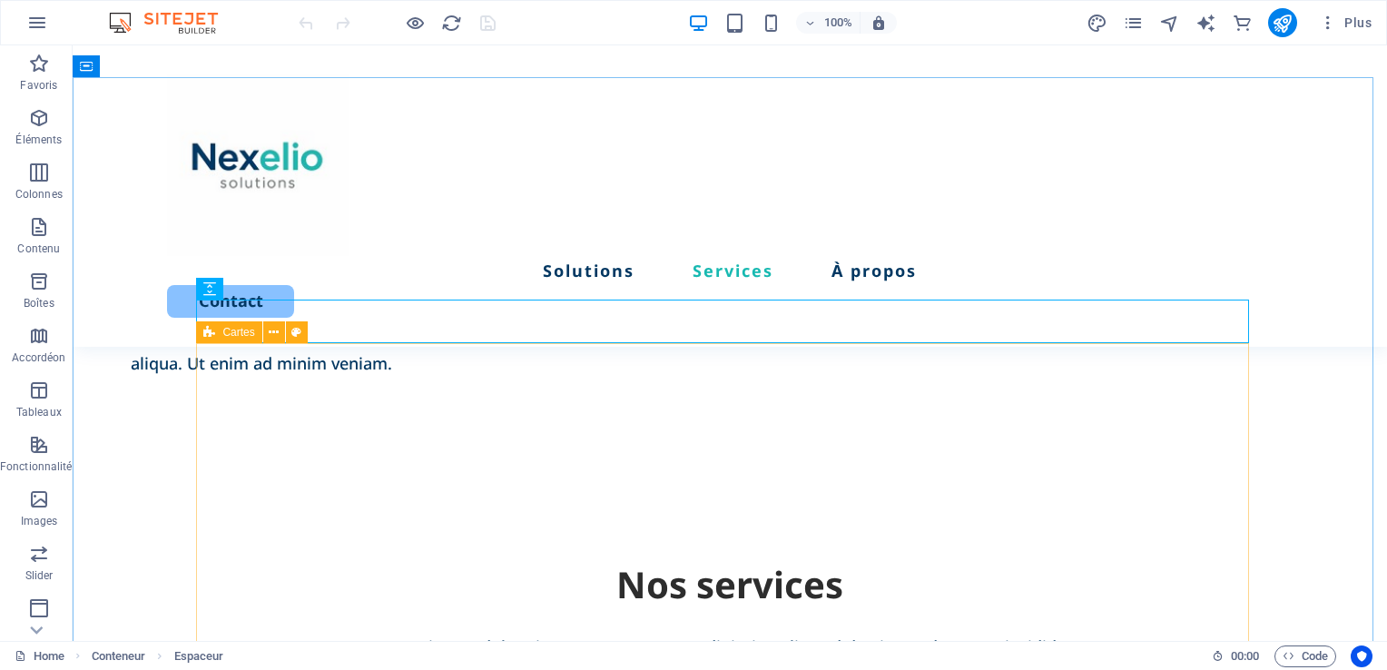
click at [211, 336] on icon at bounding box center [209, 332] width 12 height 22
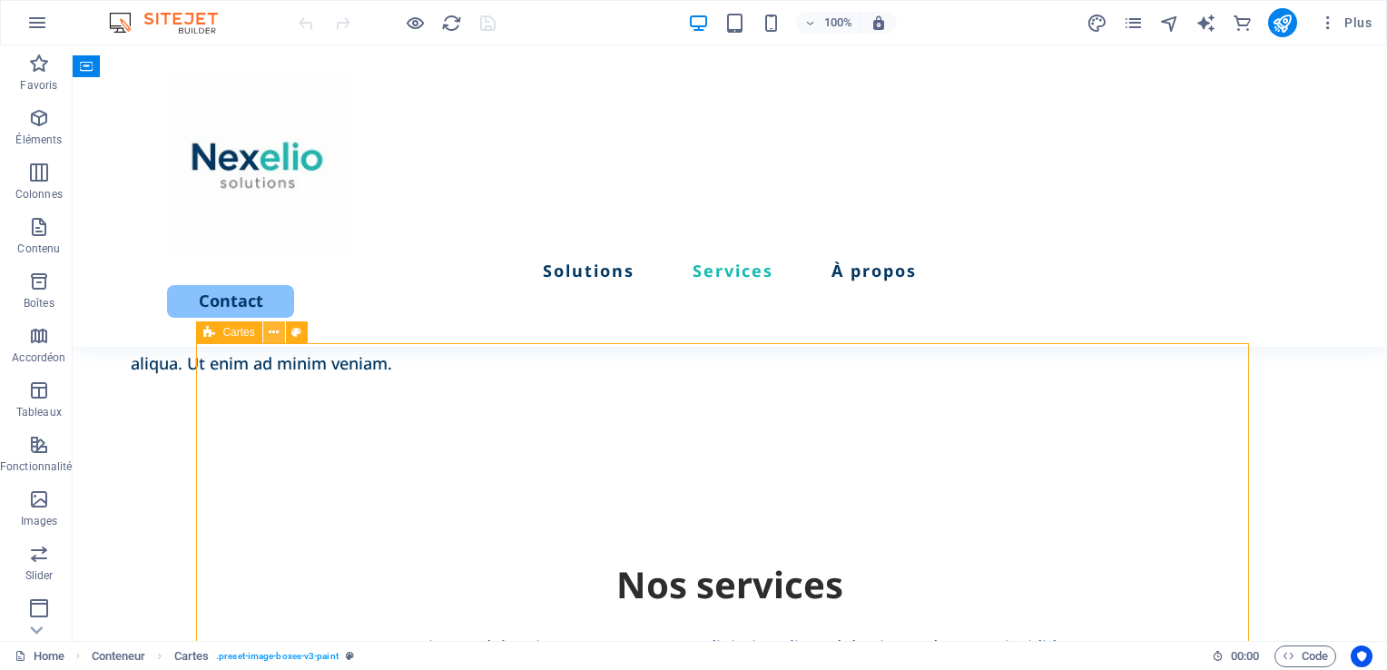
click at [270, 337] on icon at bounding box center [274, 332] width 10 height 19
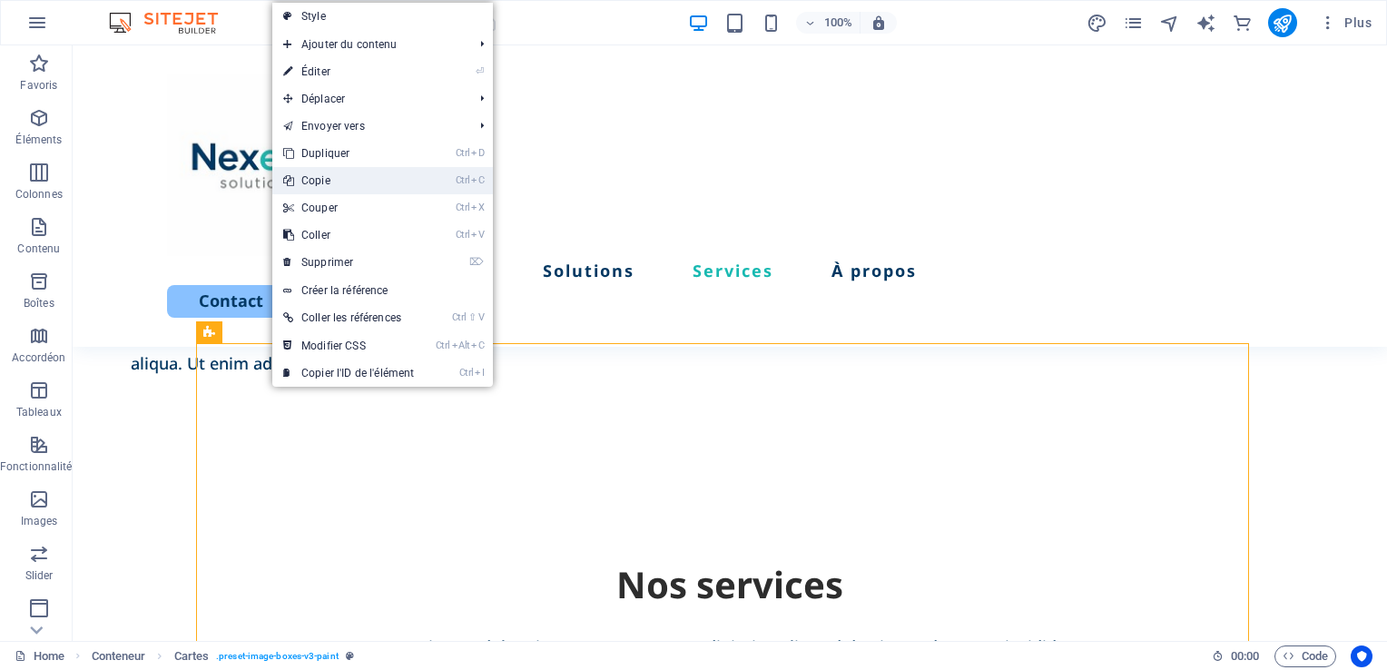
click at [335, 177] on link "Ctrl C Copie" at bounding box center [348, 180] width 152 height 27
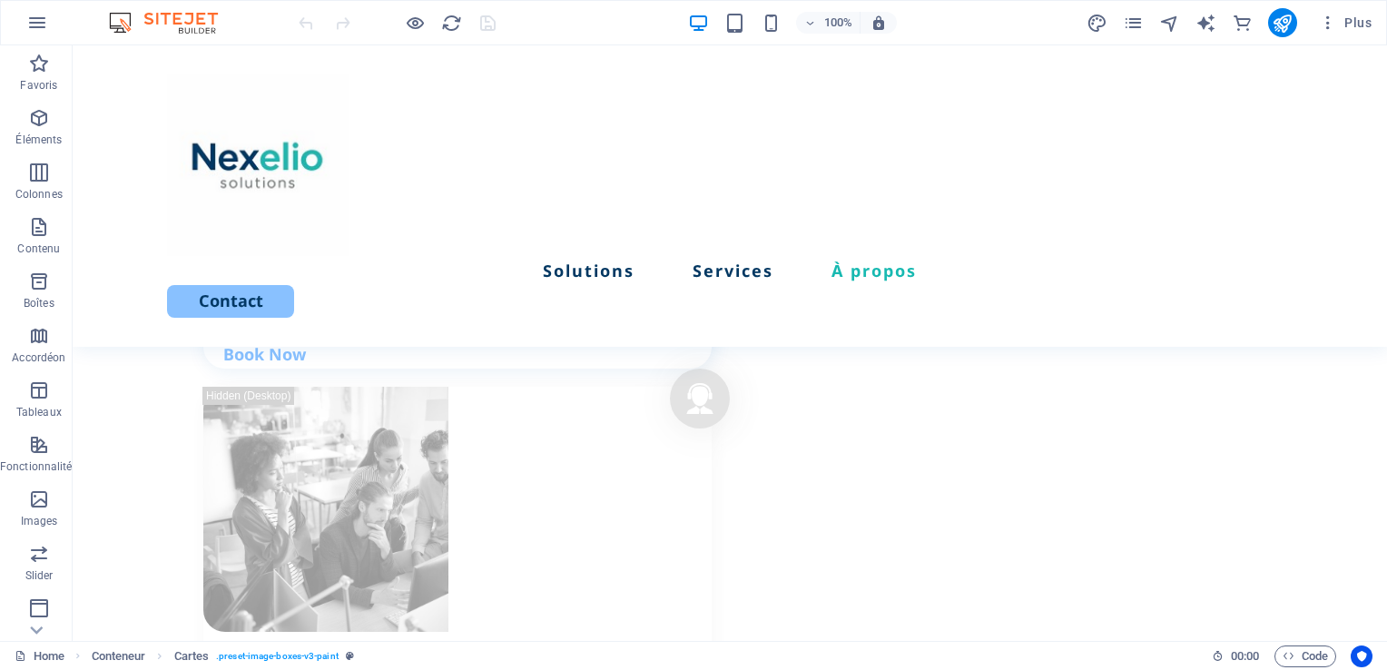
scroll to position [2428, 0]
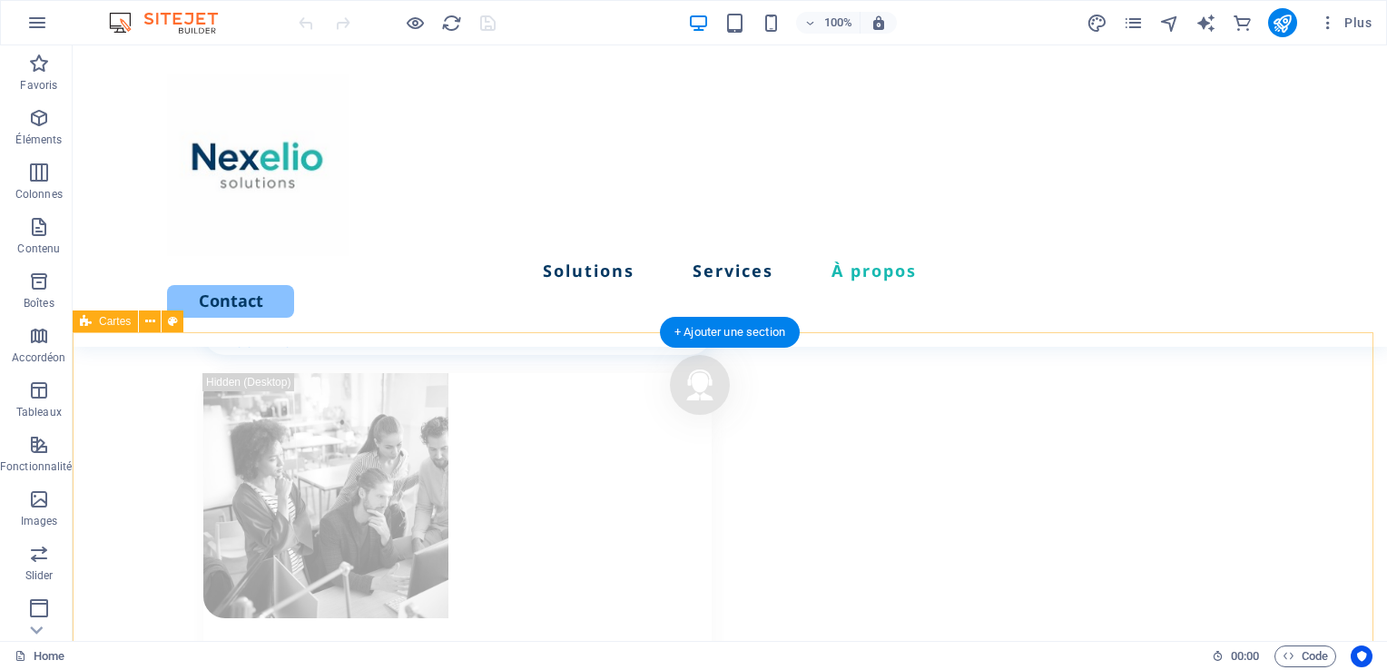
click at [694, 332] on div "+ Ajouter une section" at bounding box center [730, 332] width 140 height 31
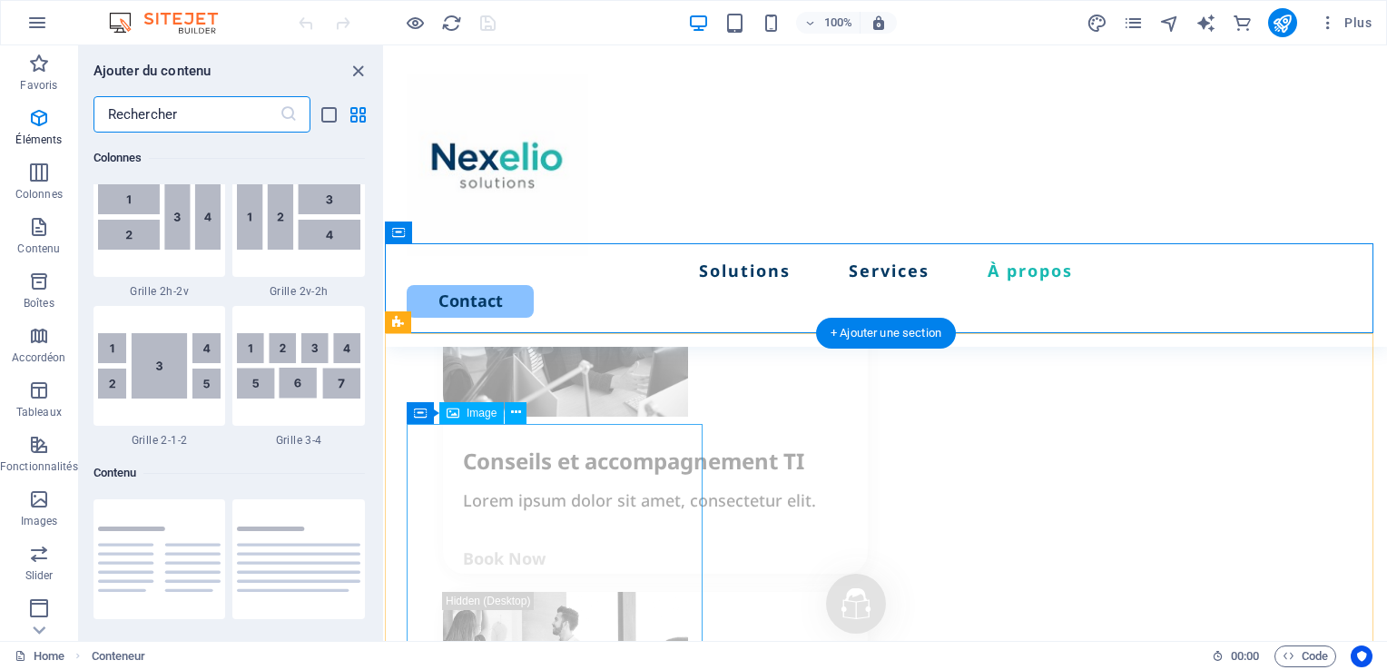
scroll to position [3175, 0]
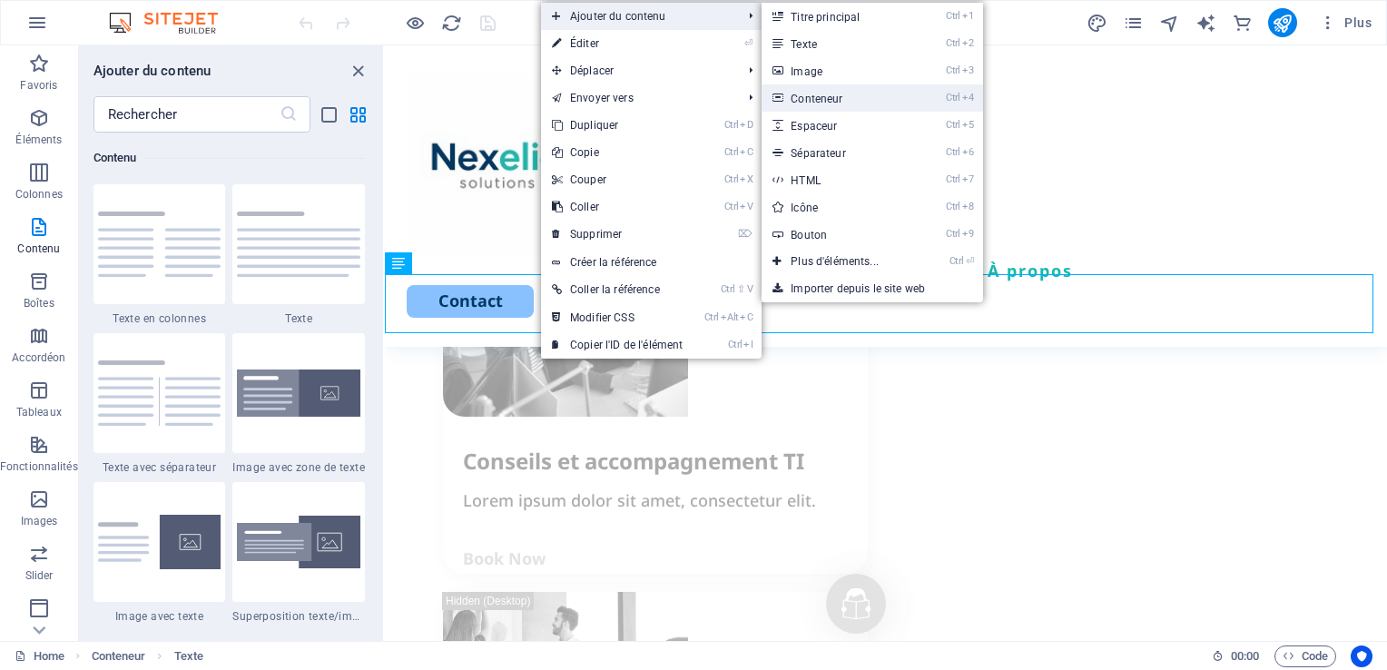
click at [857, 98] on link "Ctrl 4 Conteneur" at bounding box center [837, 97] width 153 height 27
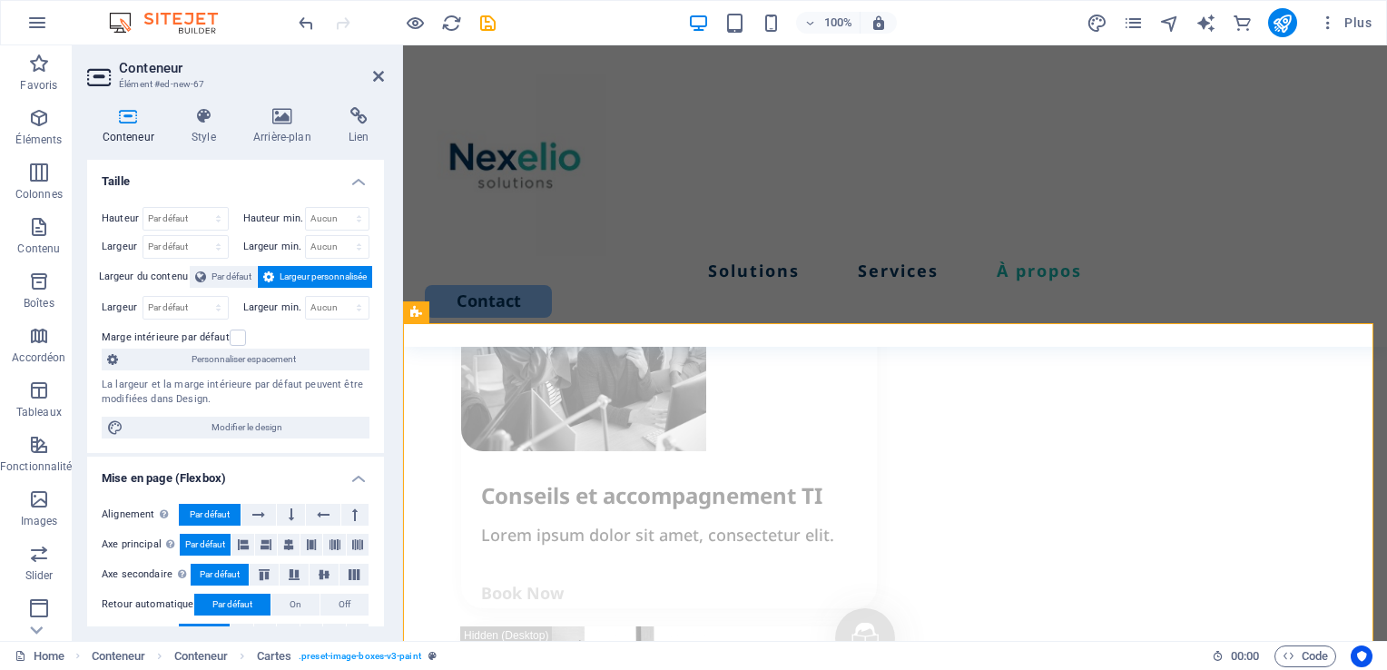
scroll to position [2563, 0]
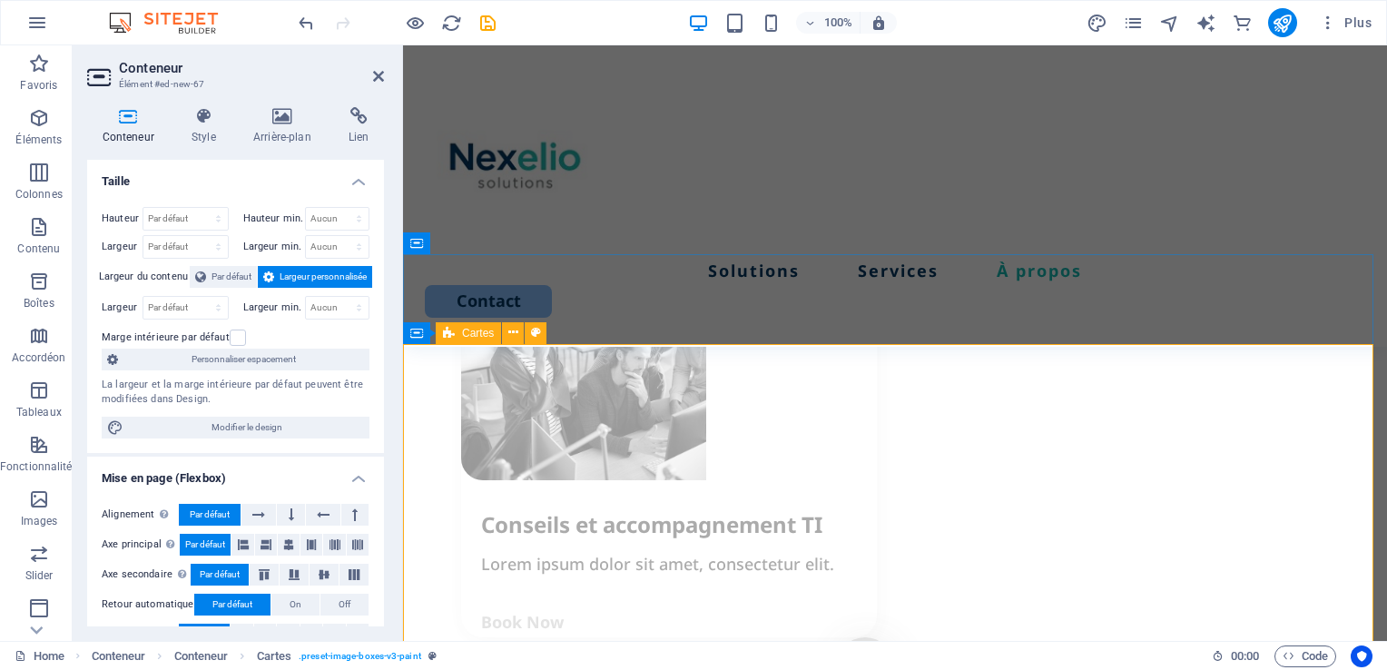
click at [450, 338] on icon at bounding box center [449, 333] width 12 height 22
click at [459, 337] on div "Cartes" at bounding box center [468, 333] width 65 height 22
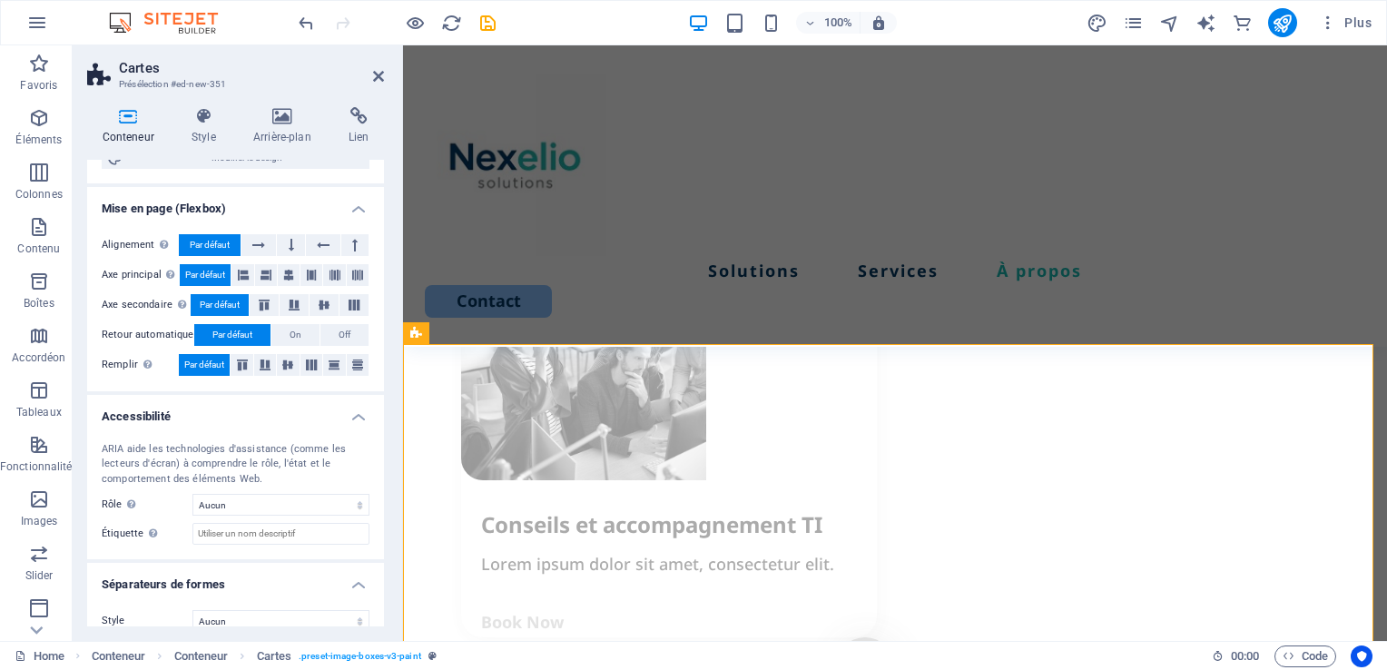
scroll to position [257, 0]
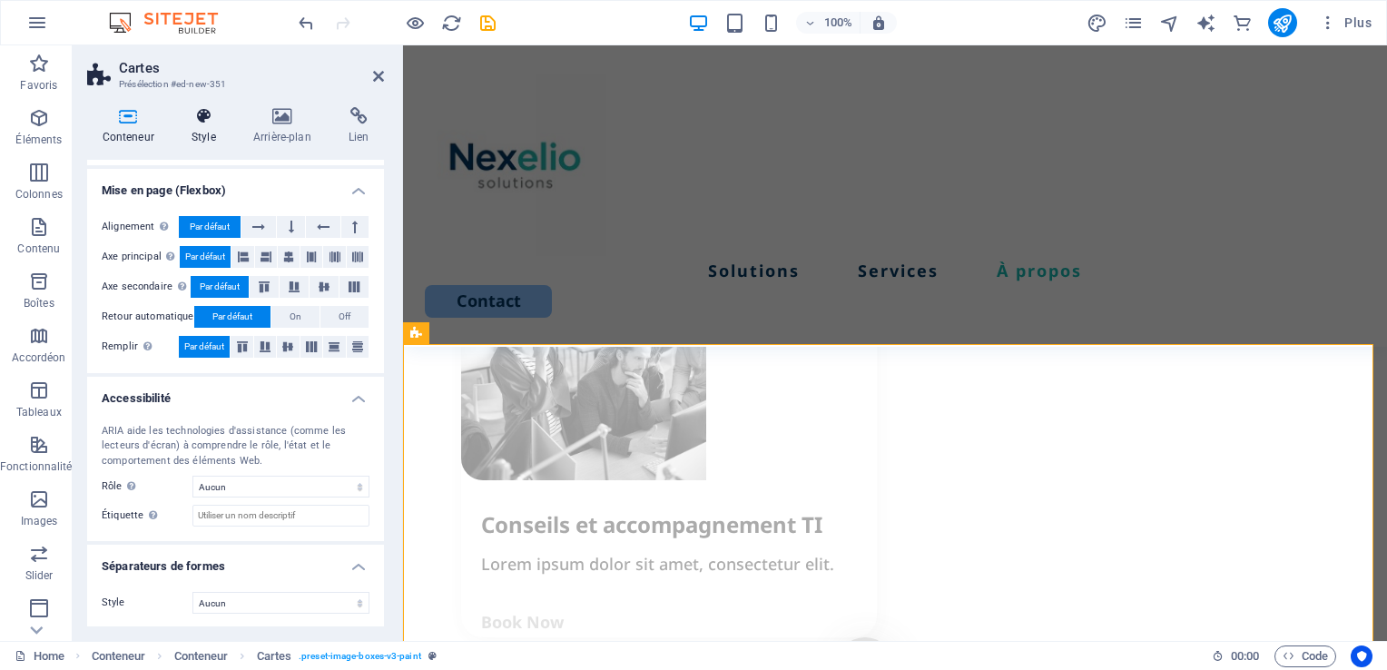
click at [212, 130] on h4 "Style" at bounding box center [207, 126] width 62 height 38
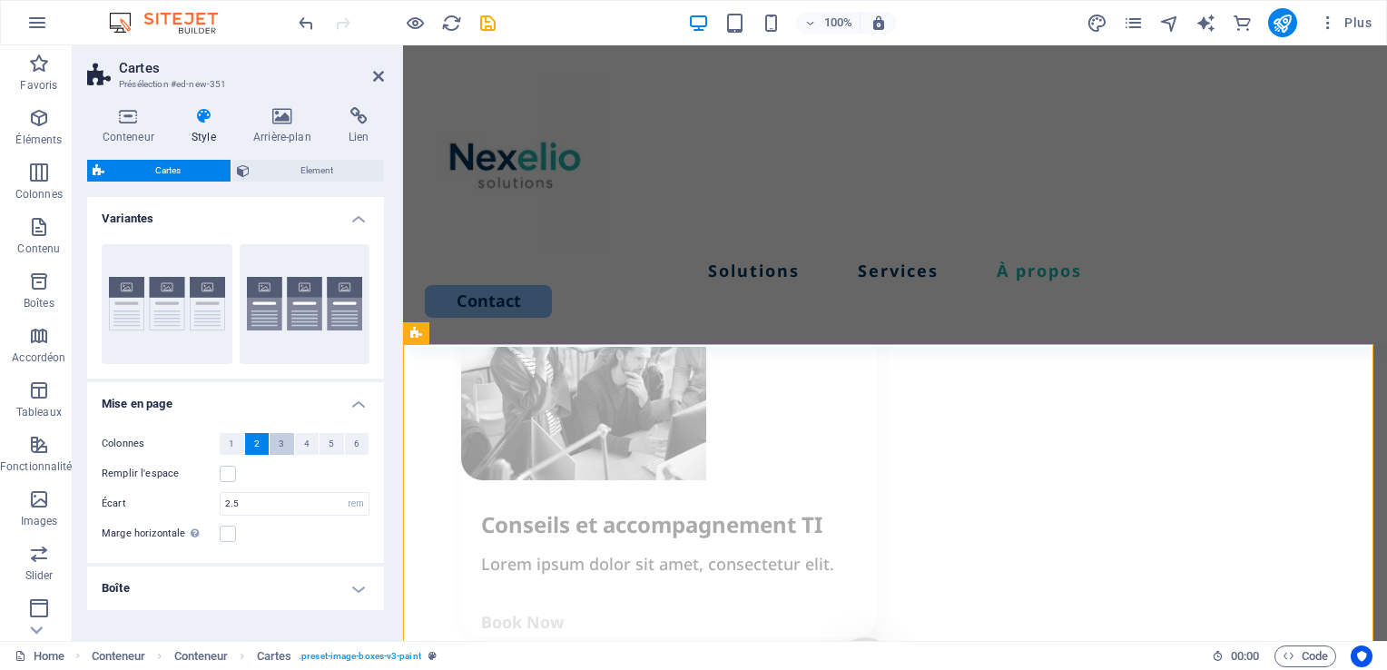
click at [286, 447] on button "3" at bounding box center [282, 444] width 25 height 22
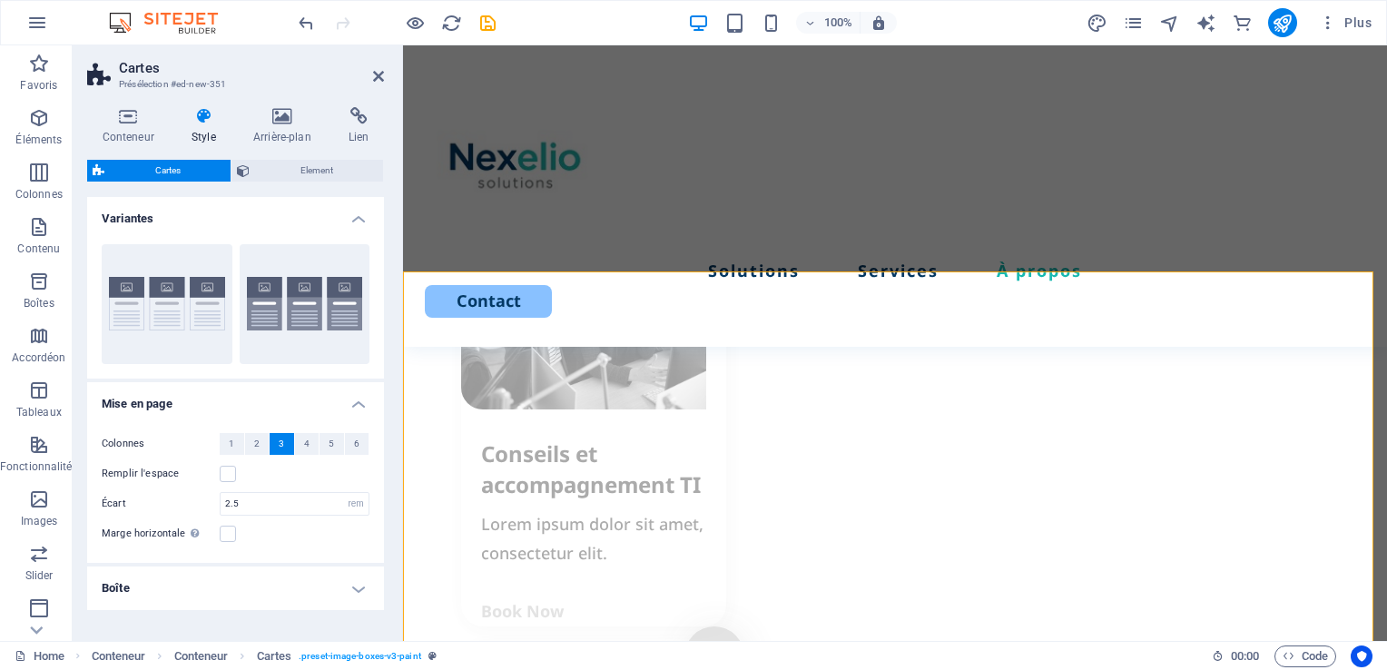
scroll to position [2717, 0]
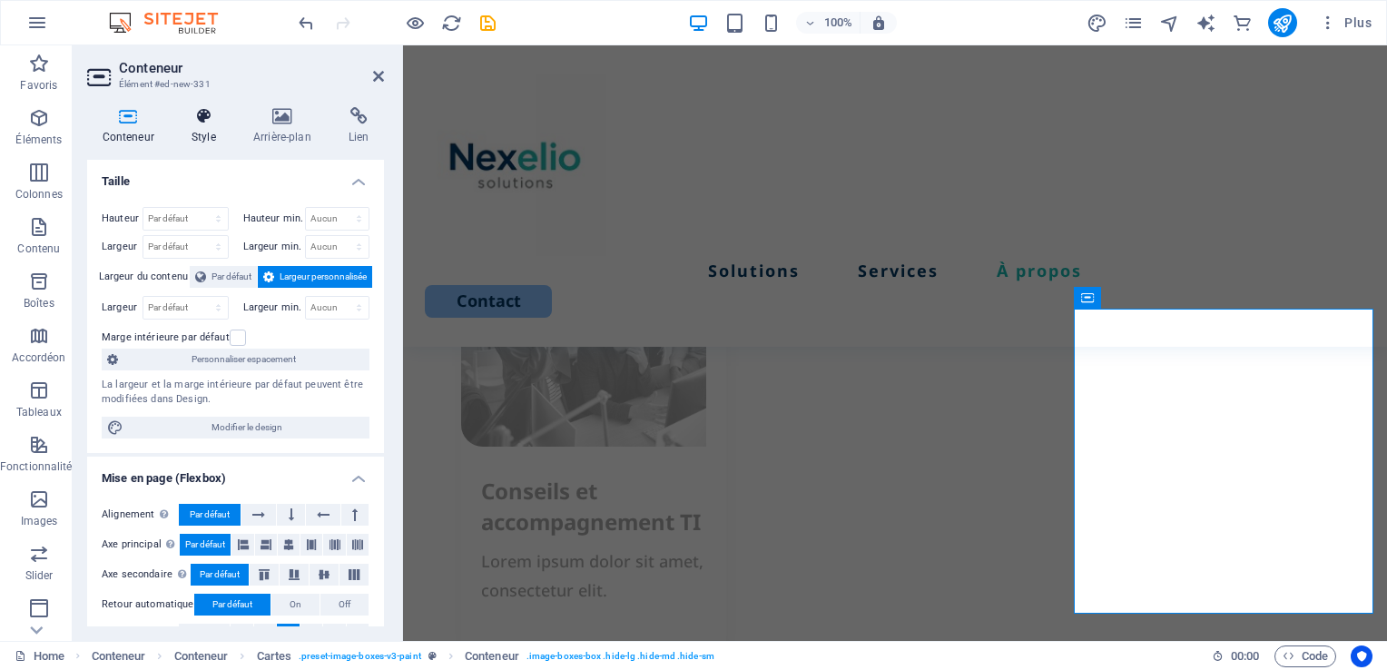
click at [201, 125] on h4 "Style" at bounding box center [207, 126] width 62 height 38
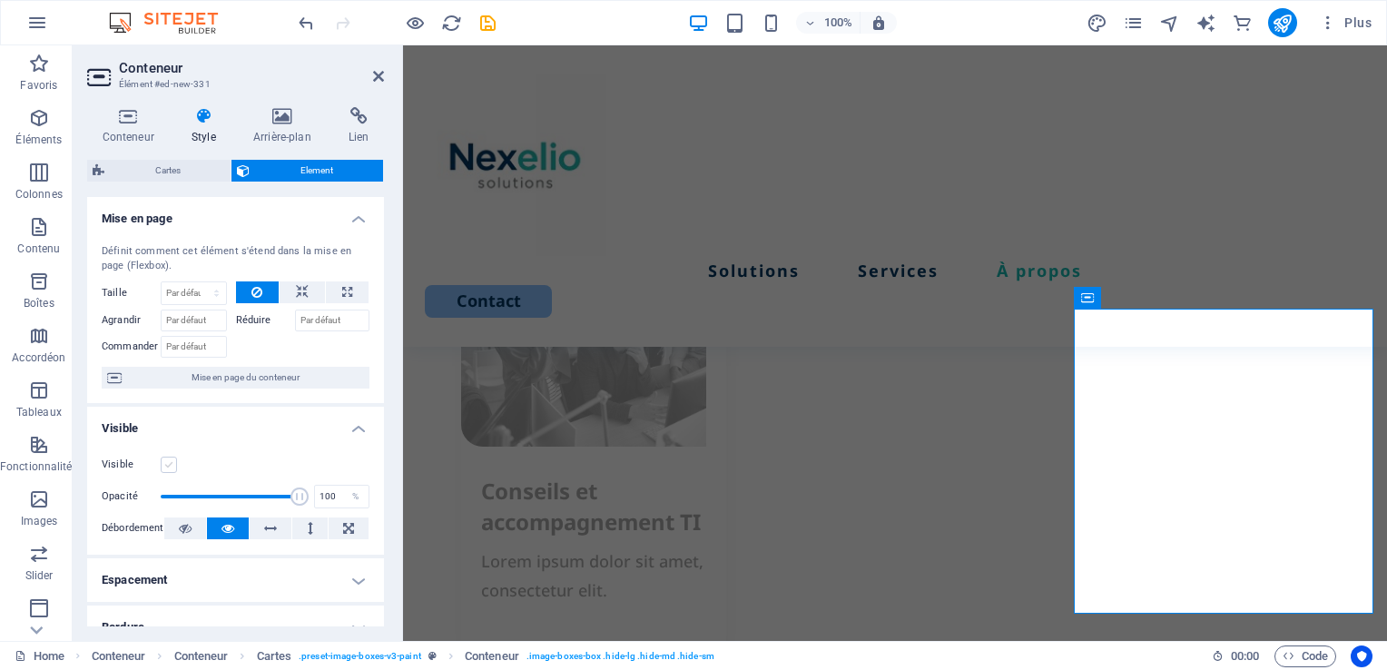
click at [167, 465] on label at bounding box center [169, 464] width 16 height 16
click at [0, 0] on input "Visible" at bounding box center [0, 0] width 0 height 0
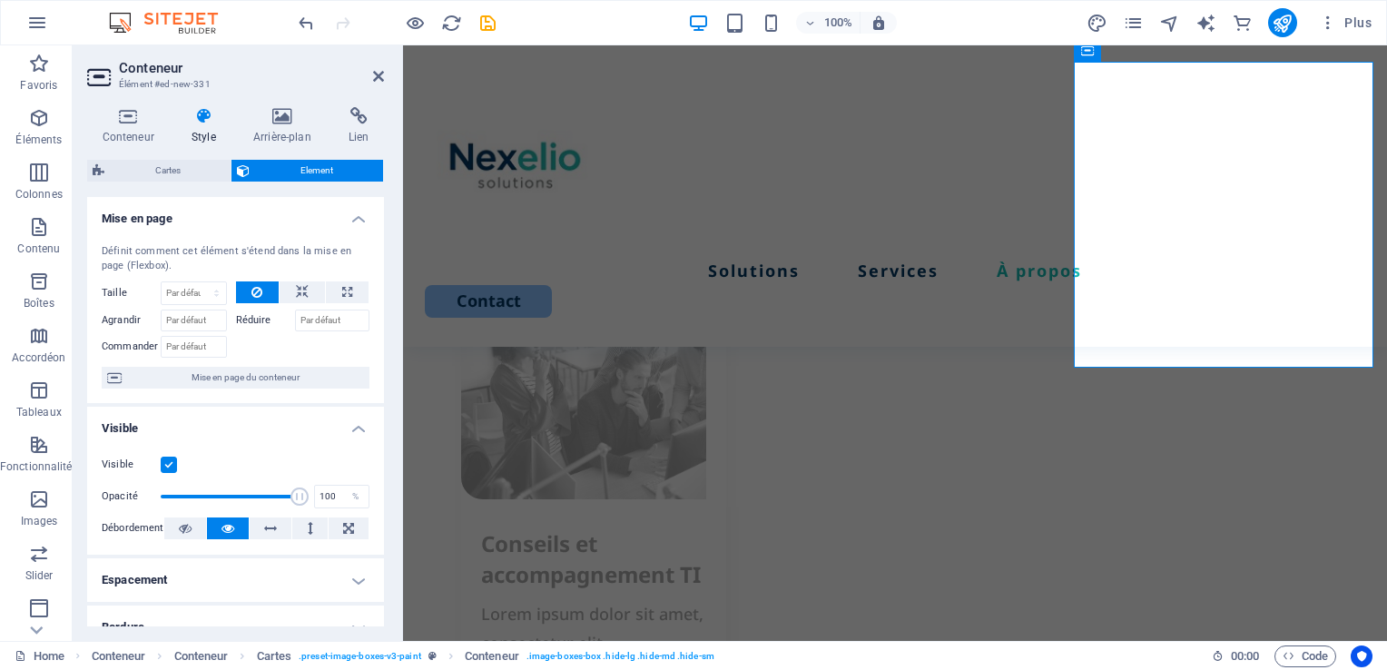
scroll to position [2963, 0]
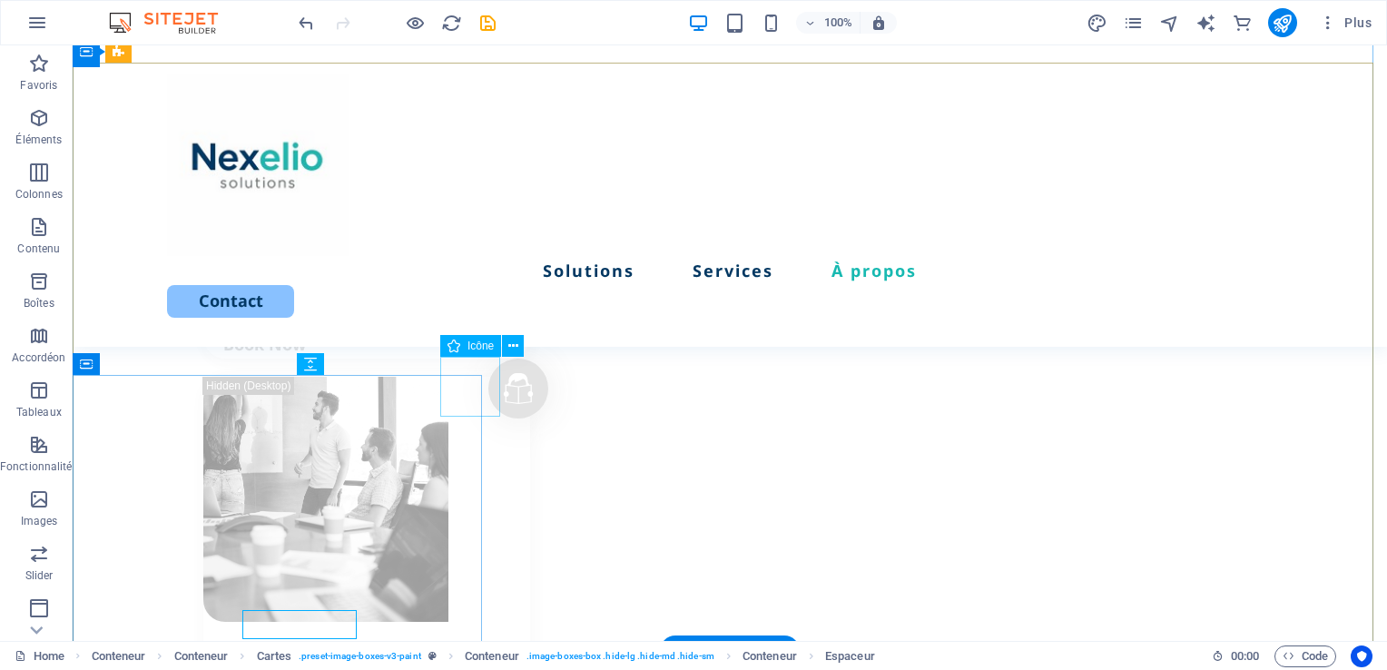
scroll to position [2757, 0]
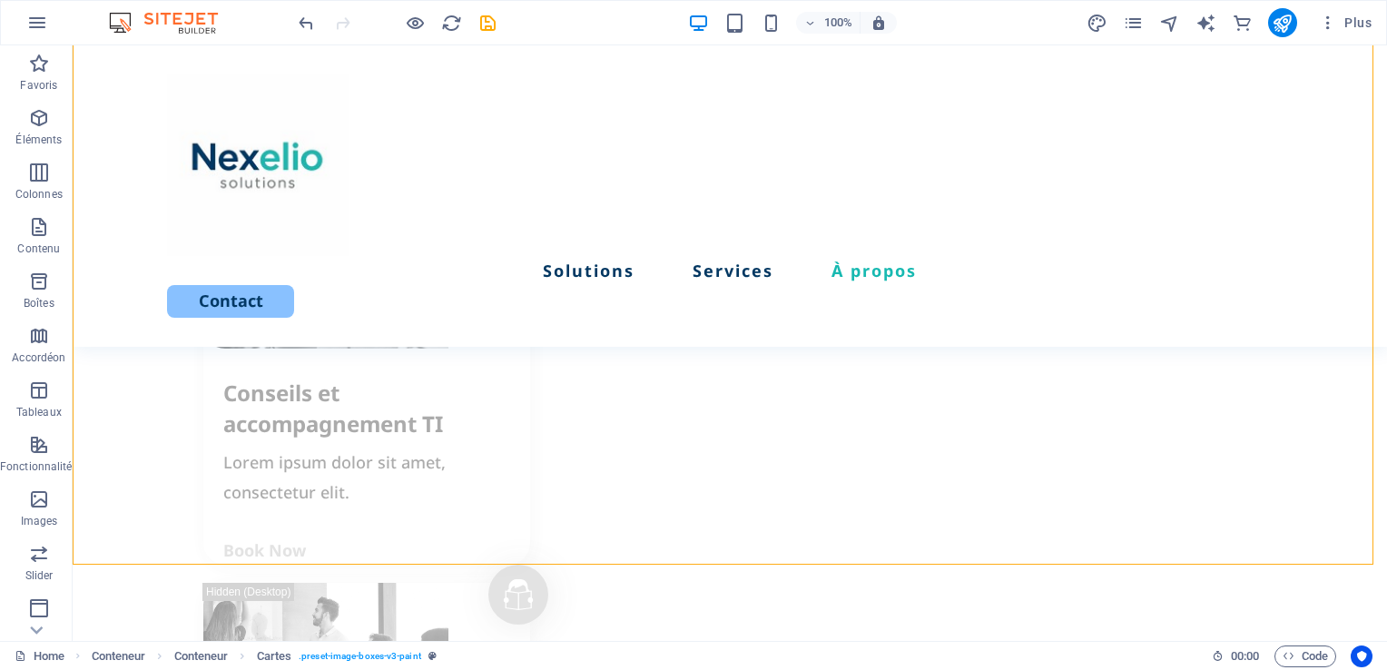
scroll to position [2893, 0]
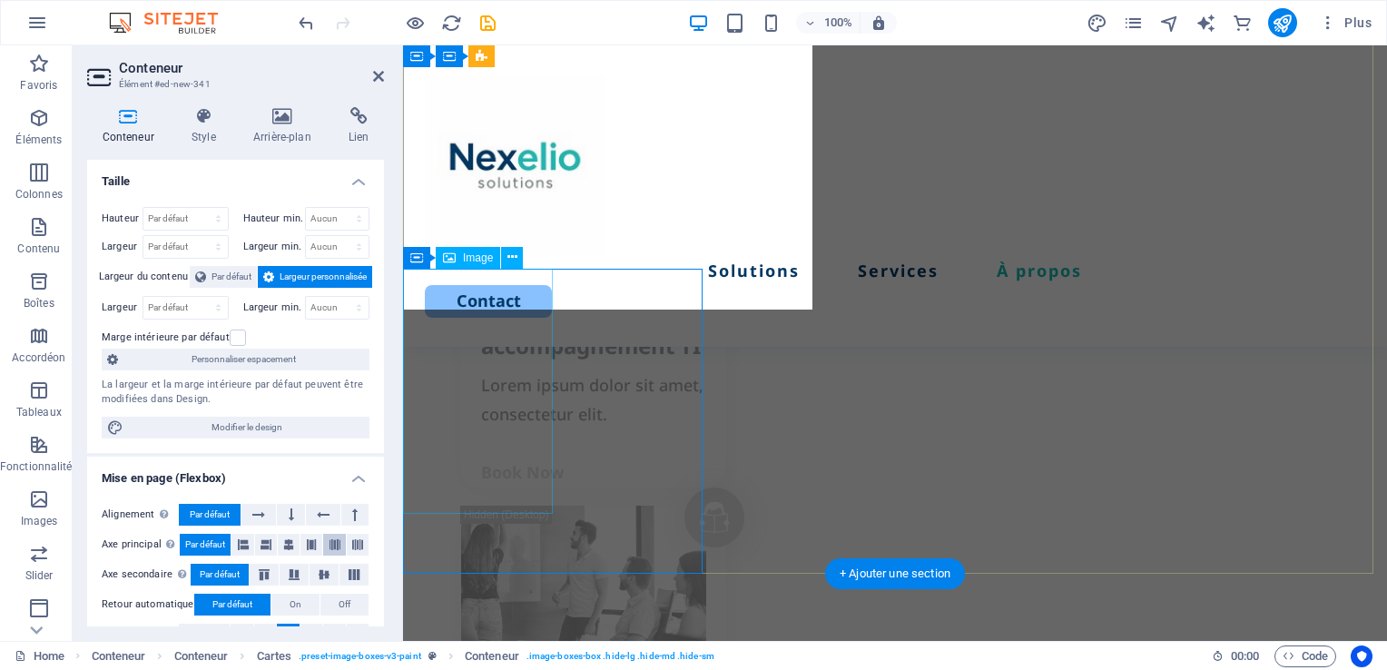
scroll to position [3099, 0]
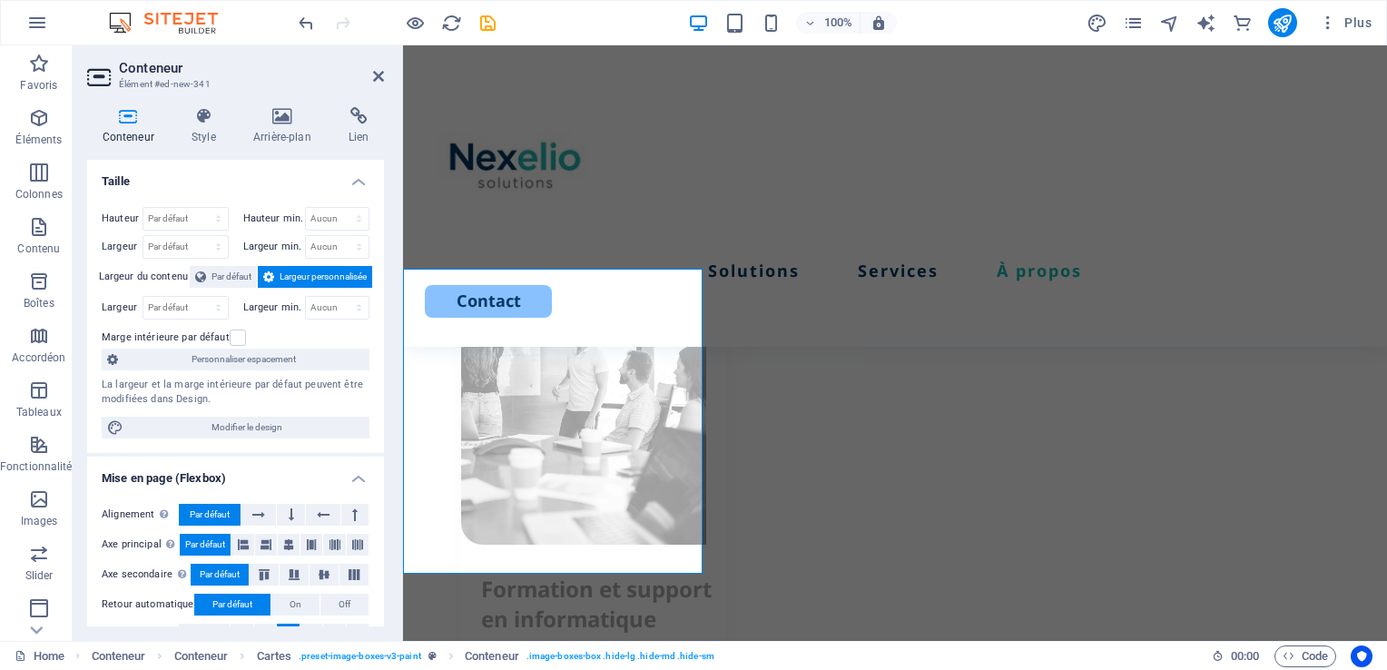
drag, startPoint x: 378, startPoint y: 233, endPoint x: 380, endPoint y: 289, distance: 56.3
click at [380, 289] on div "Taille Hauteur Par défaut px rem % vh vw Hauteur min. Aucun px rem % vh vw Larg…" at bounding box center [235, 393] width 297 height 466
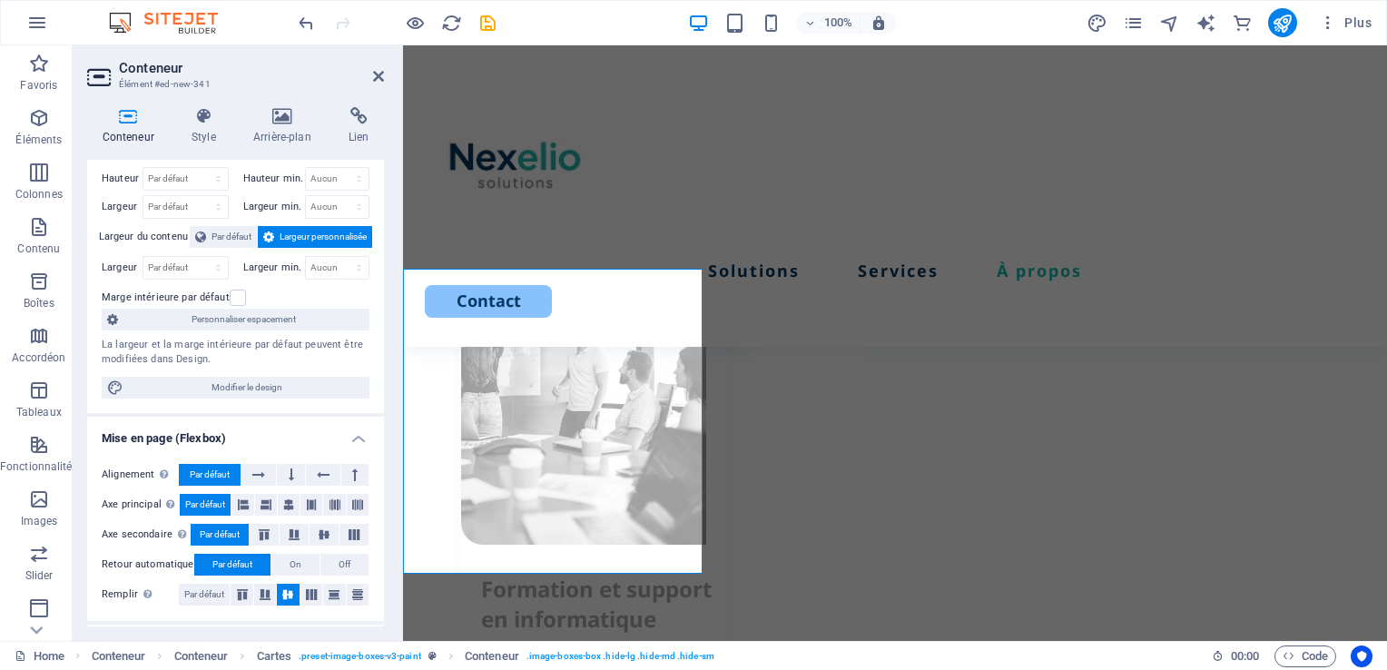
scroll to position [0, 0]
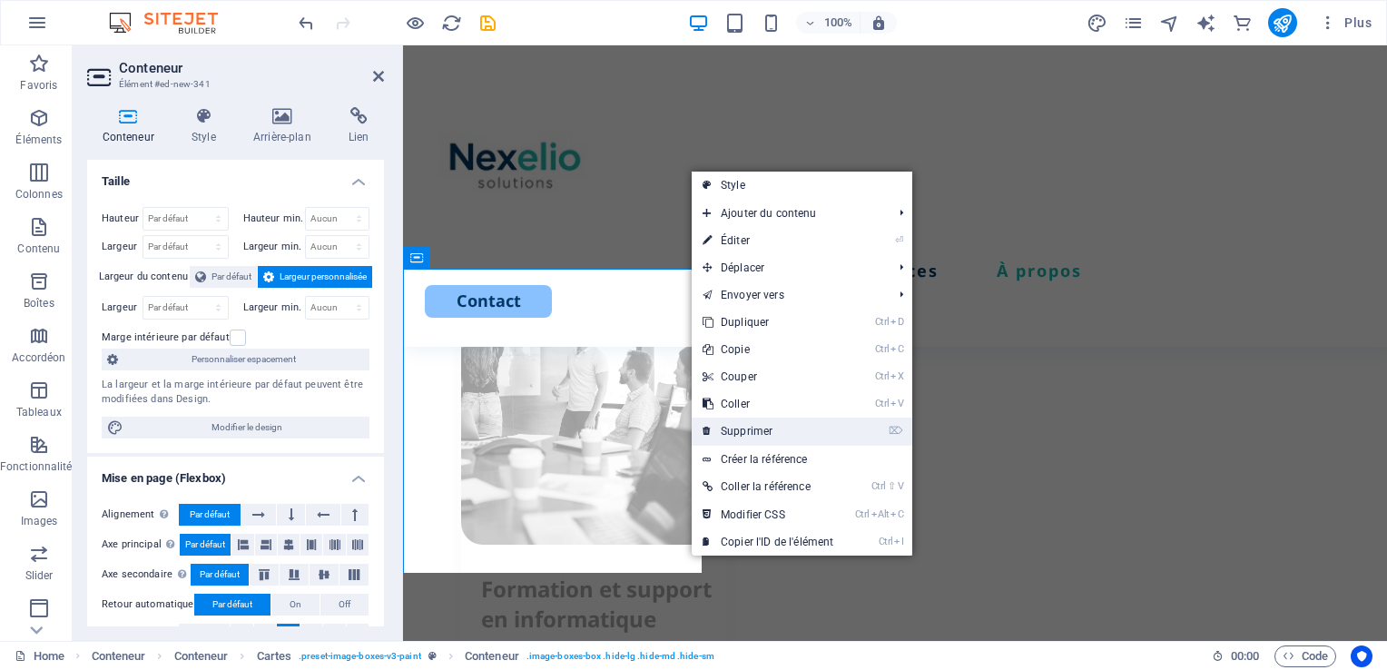
click at [737, 434] on link "⌦ Supprimer" at bounding box center [767, 430] width 152 height 27
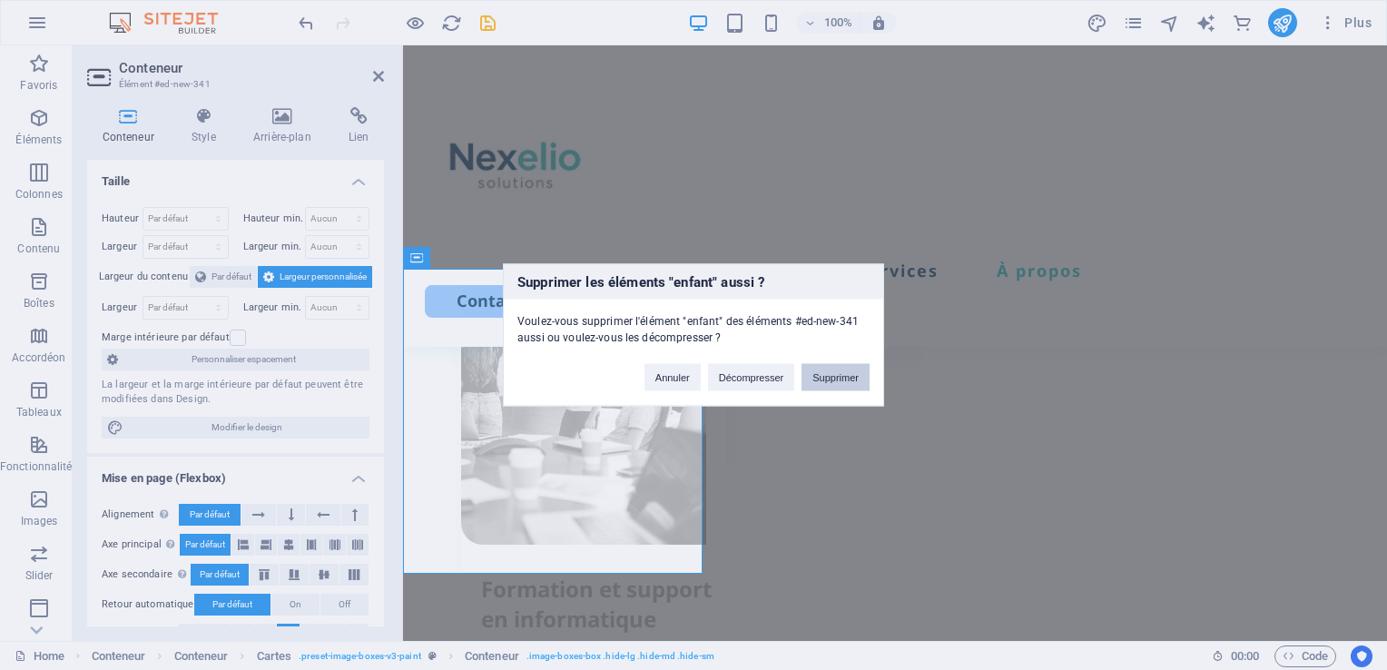
click at [820, 372] on button "Supprimer" at bounding box center [835, 377] width 68 height 27
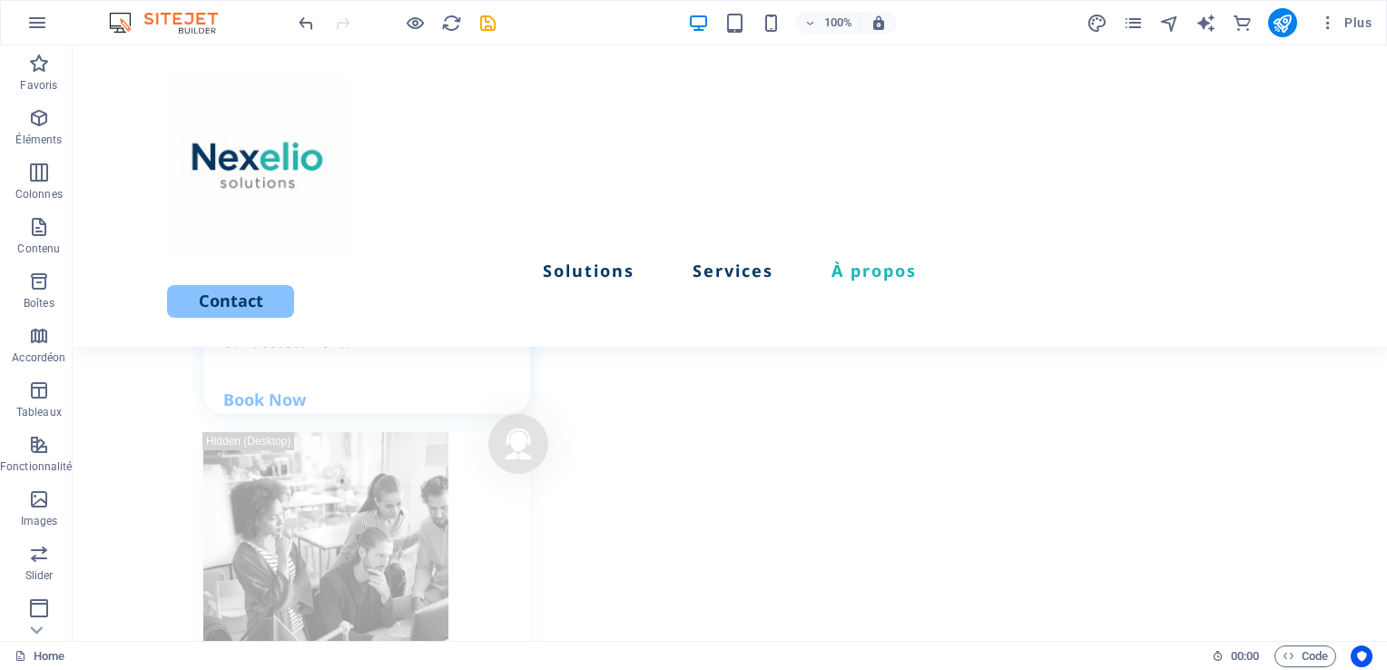
scroll to position [2455, 0]
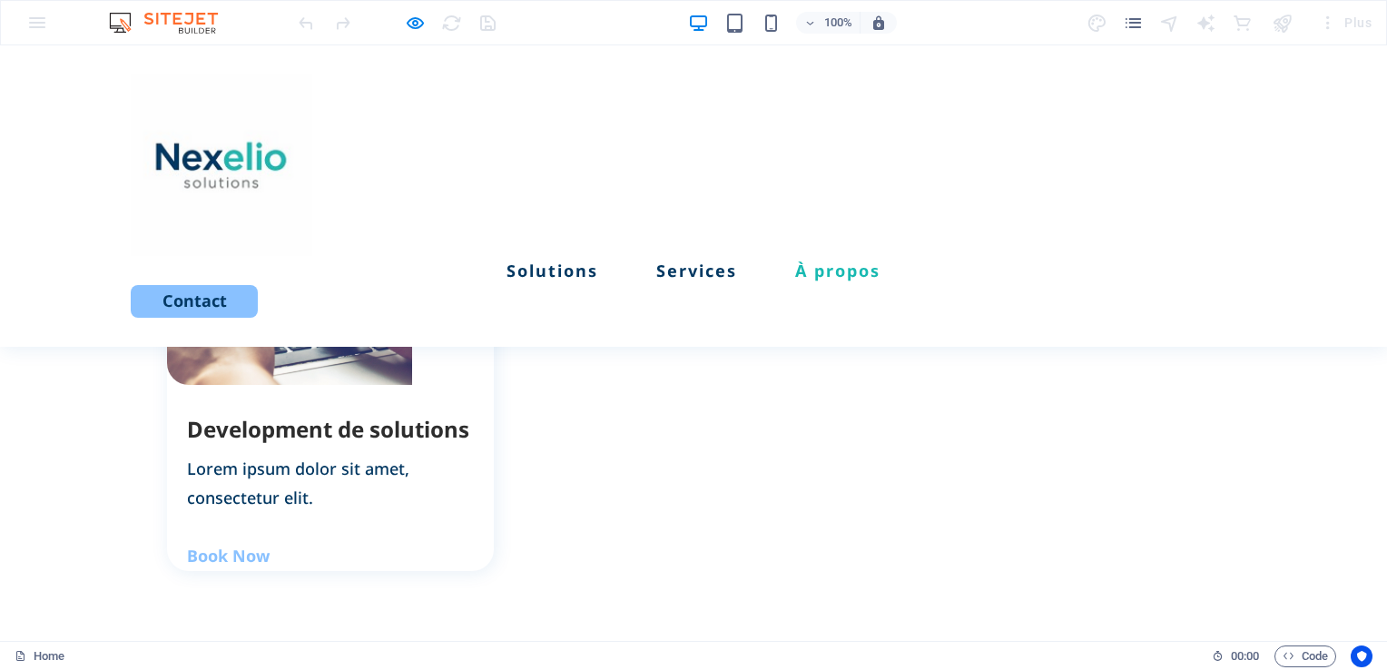
scroll to position [2044, 0]
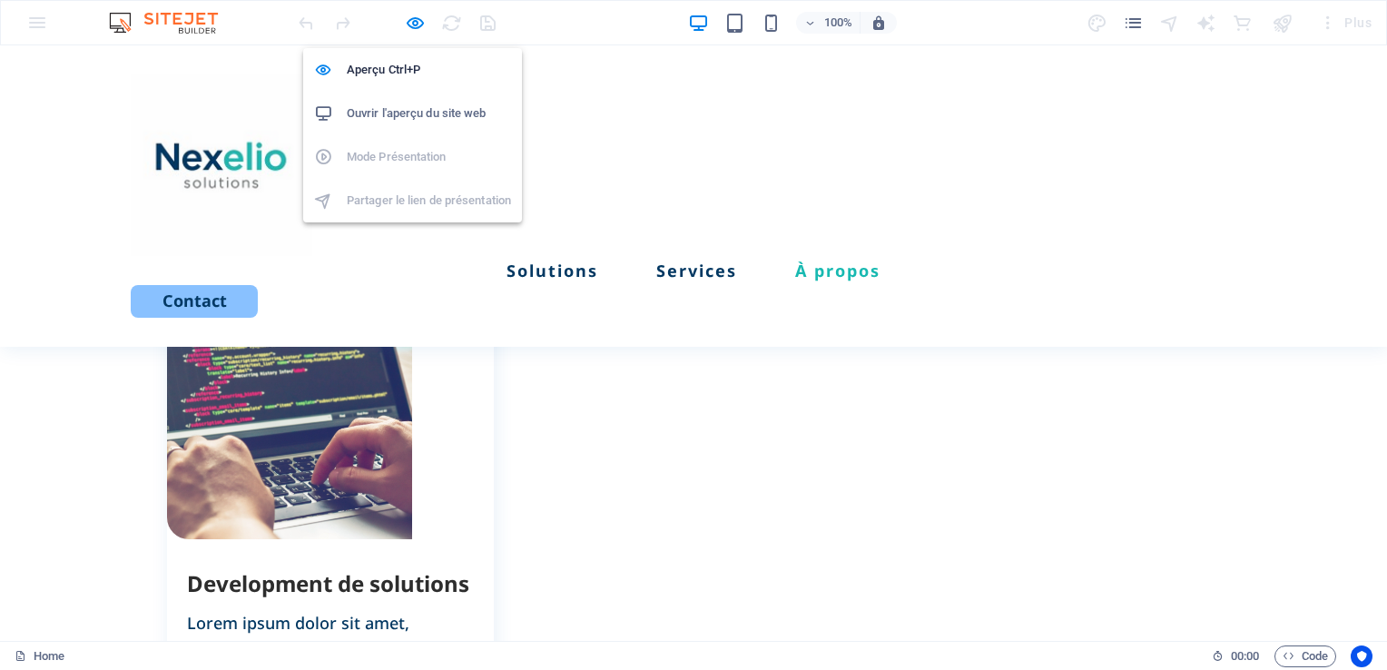
drag, startPoint x: 414, startPoint y: 15, endPoint x: 426, endPoint y: 16, distance: 11.8
click at [0, 0] on icon "button" at bounding box center [0, 0] width 0 height 0
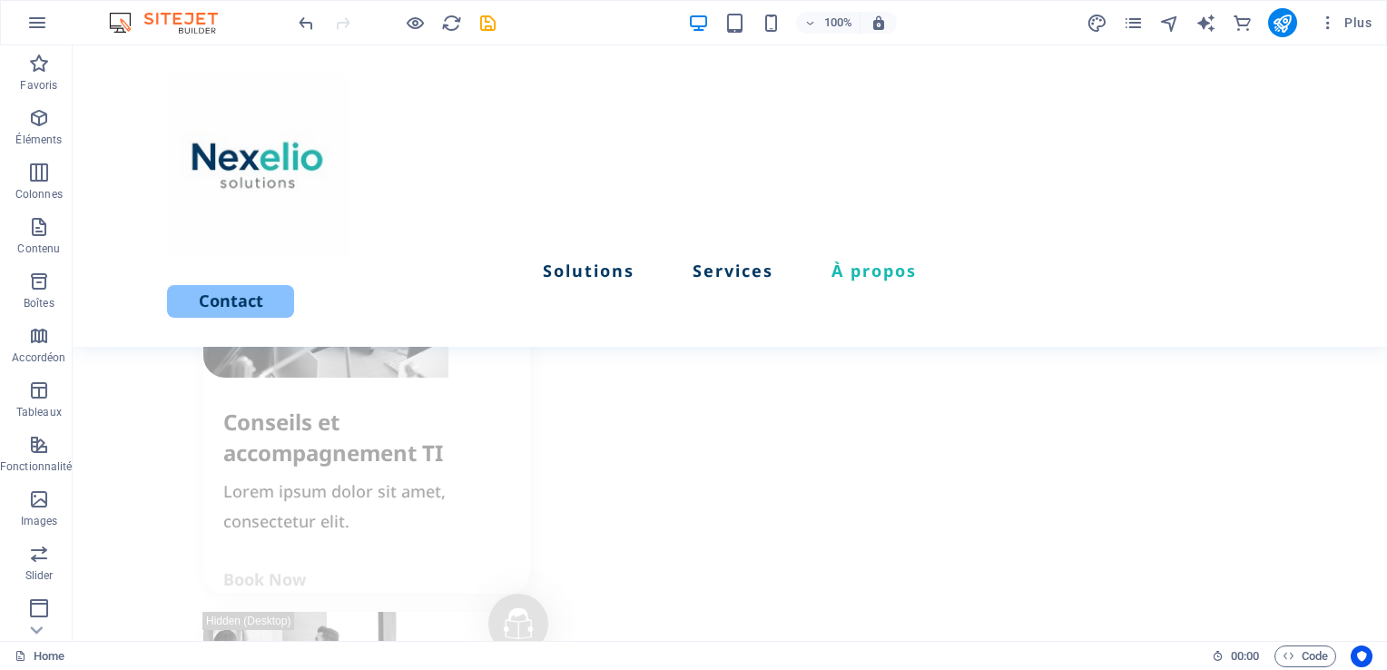
scroll to position [2808, 0]
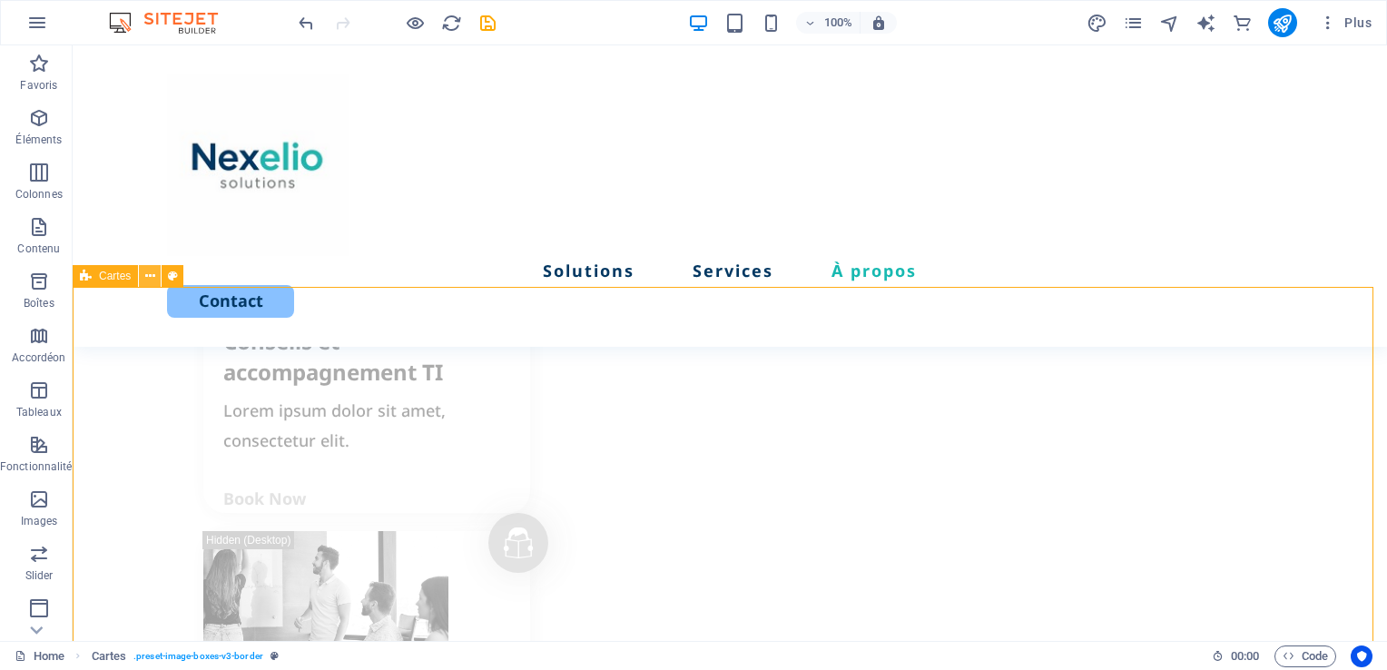
click at [148, 281] on icon at bounding box center [150, 276] width 10 height 19
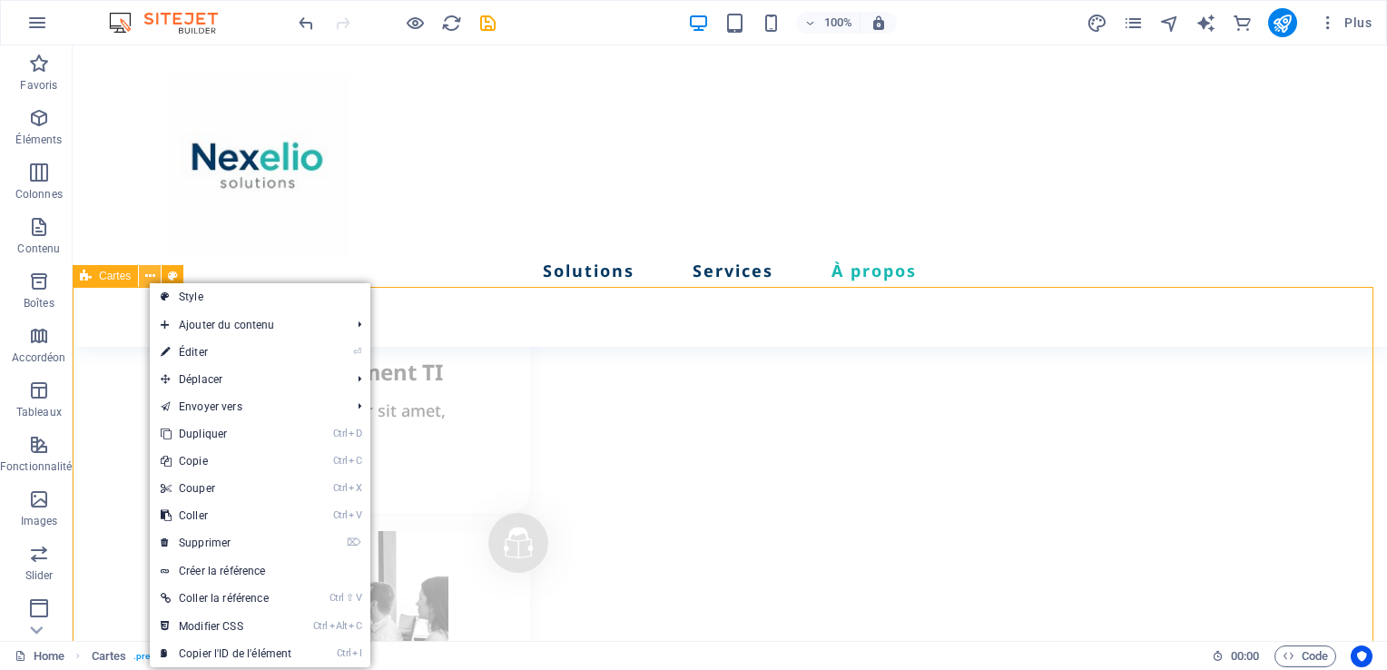
click at [148, 281] on icon at bounding box center [150, 276] width 10 height 19
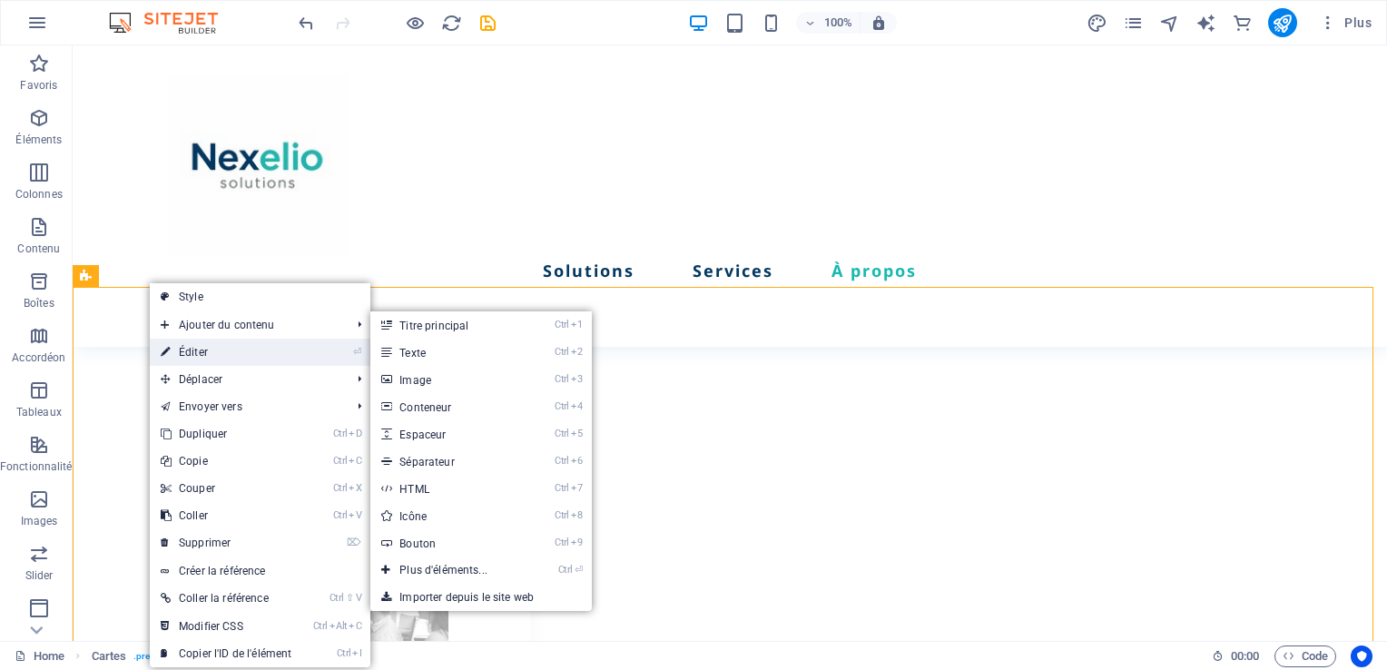
click at [214, 347] on link "⏎ Éditer" at bounding box center [226, 351] width 152 height 27
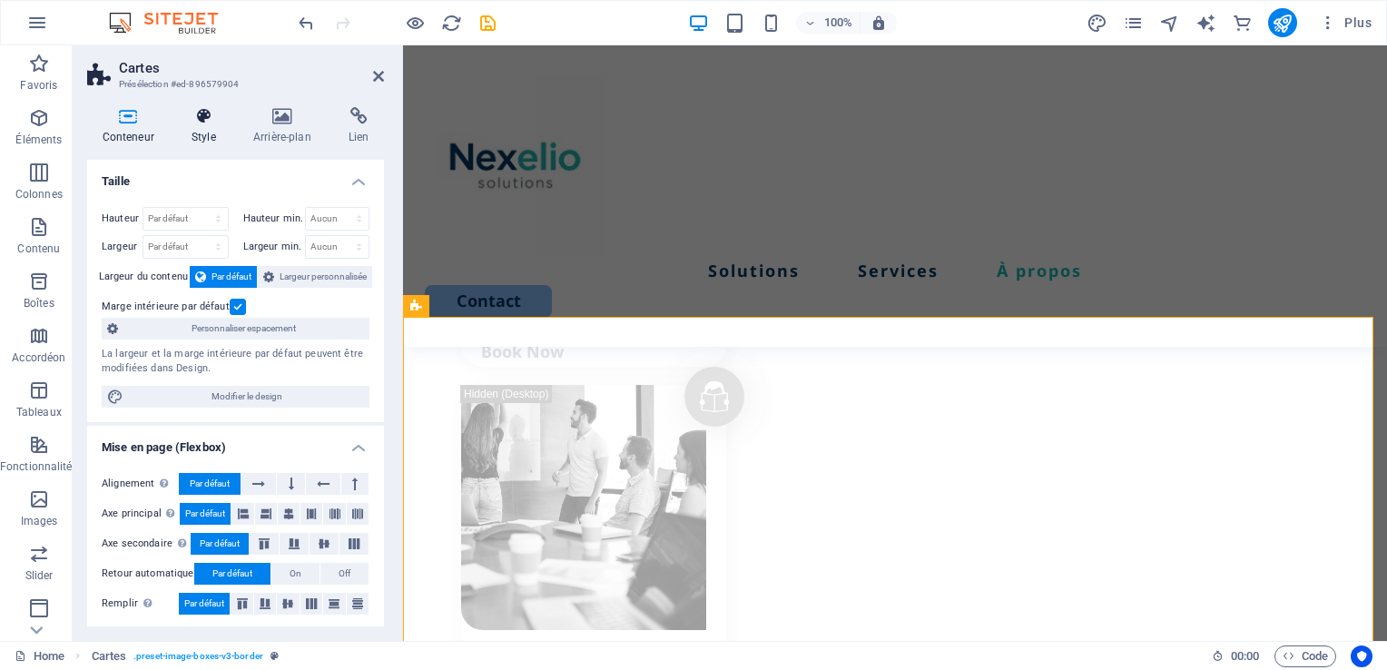
click at [203, 132] on h4 "Style" at bounding box center [207, 126] width 62 height 38
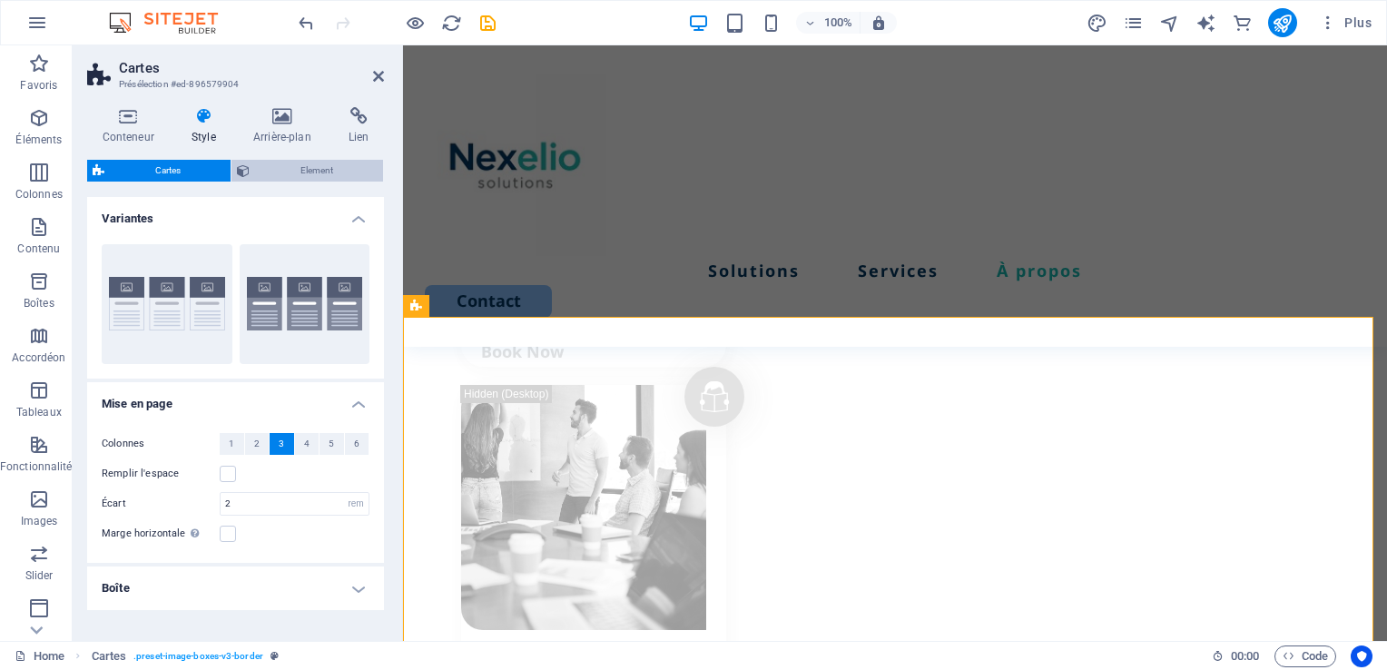
click at [298, 175] on span "Element" at bounding box center [316, 171] width 123 height 22
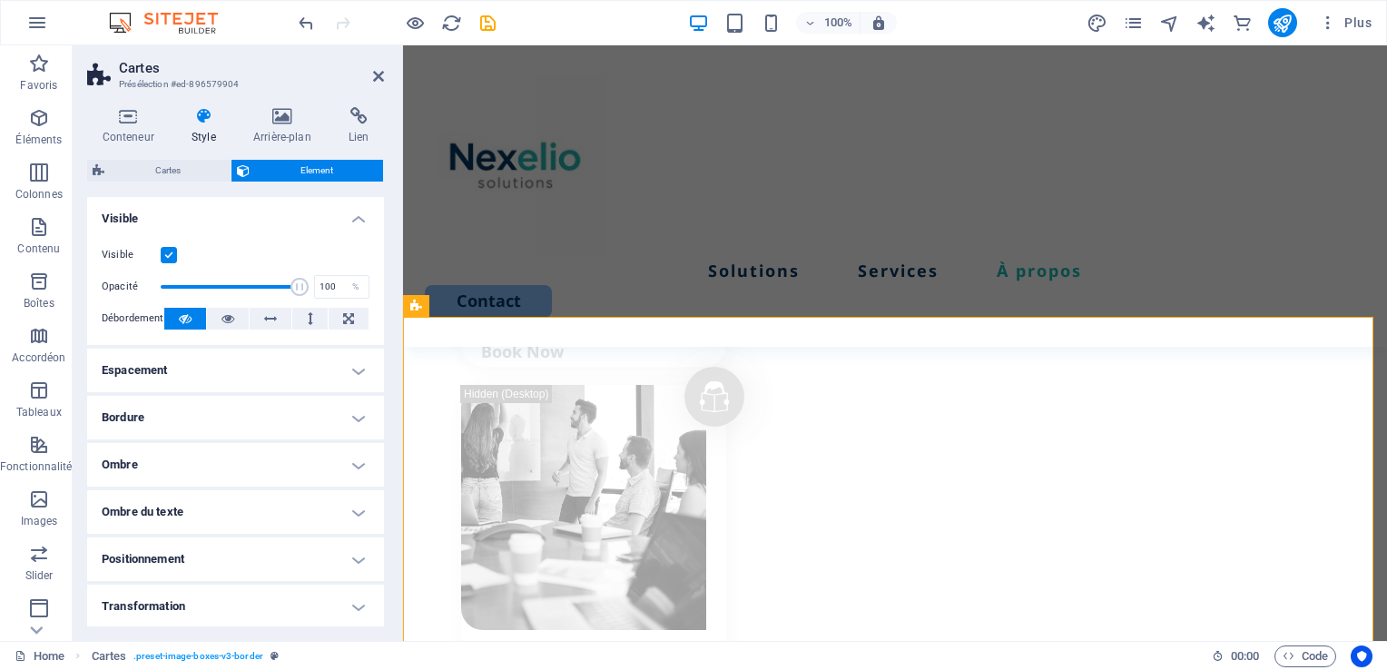
click at [172, 256] on label at bounding box center [169, 255] width 16 height 16
click at [0, 0] on input "Visible" at bounding box center [0, 0] width 0 height 0
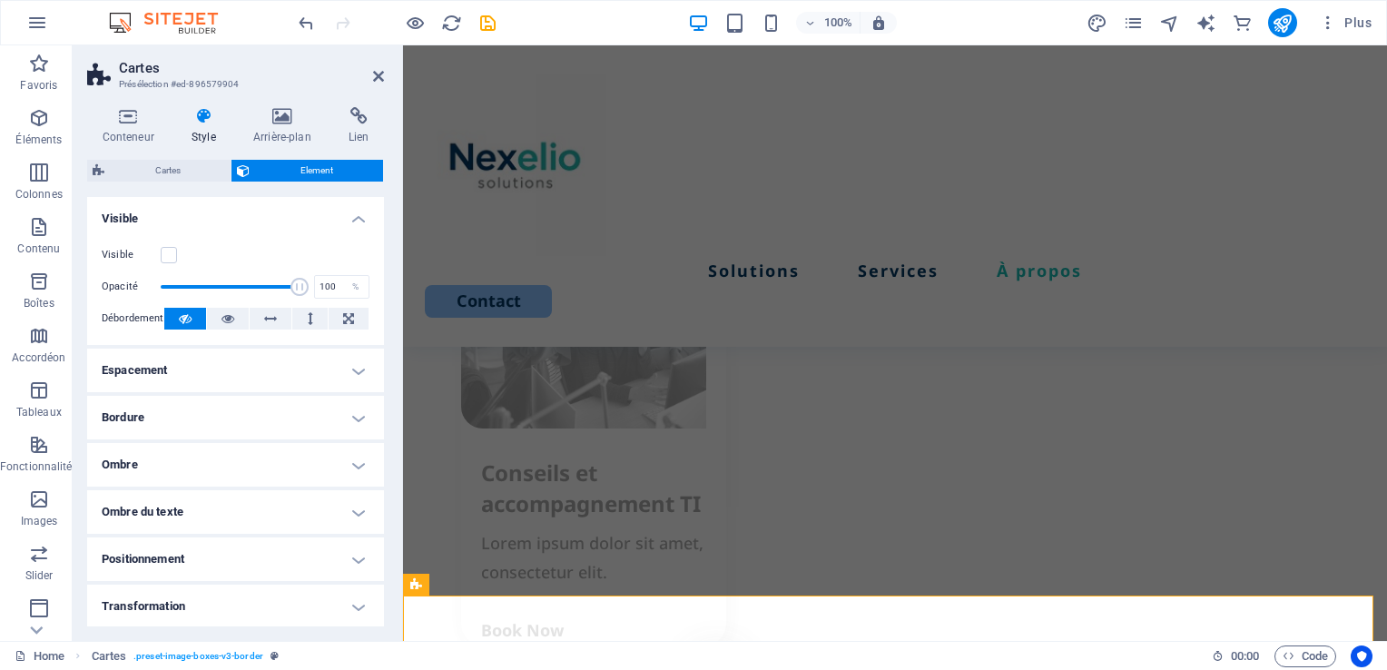
scroll to position [2693, 0]
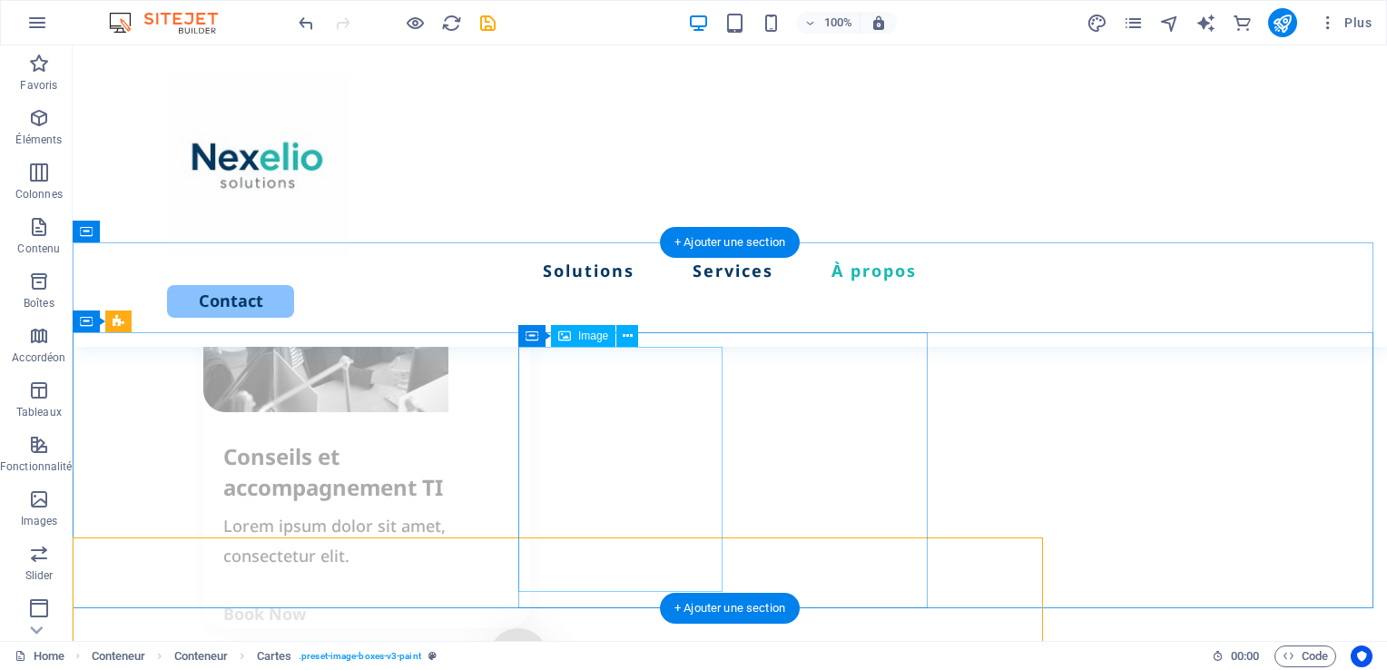
scroll to position [2487, 0]
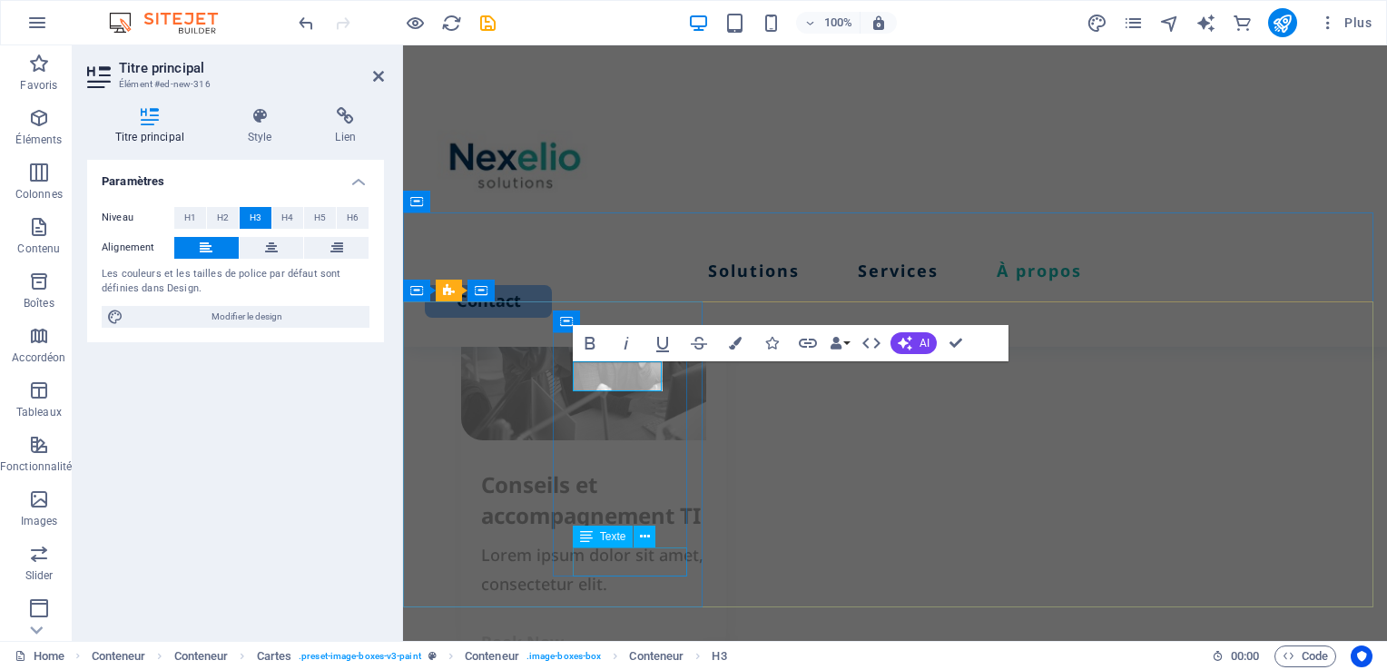
scroll to position [2708, 0]
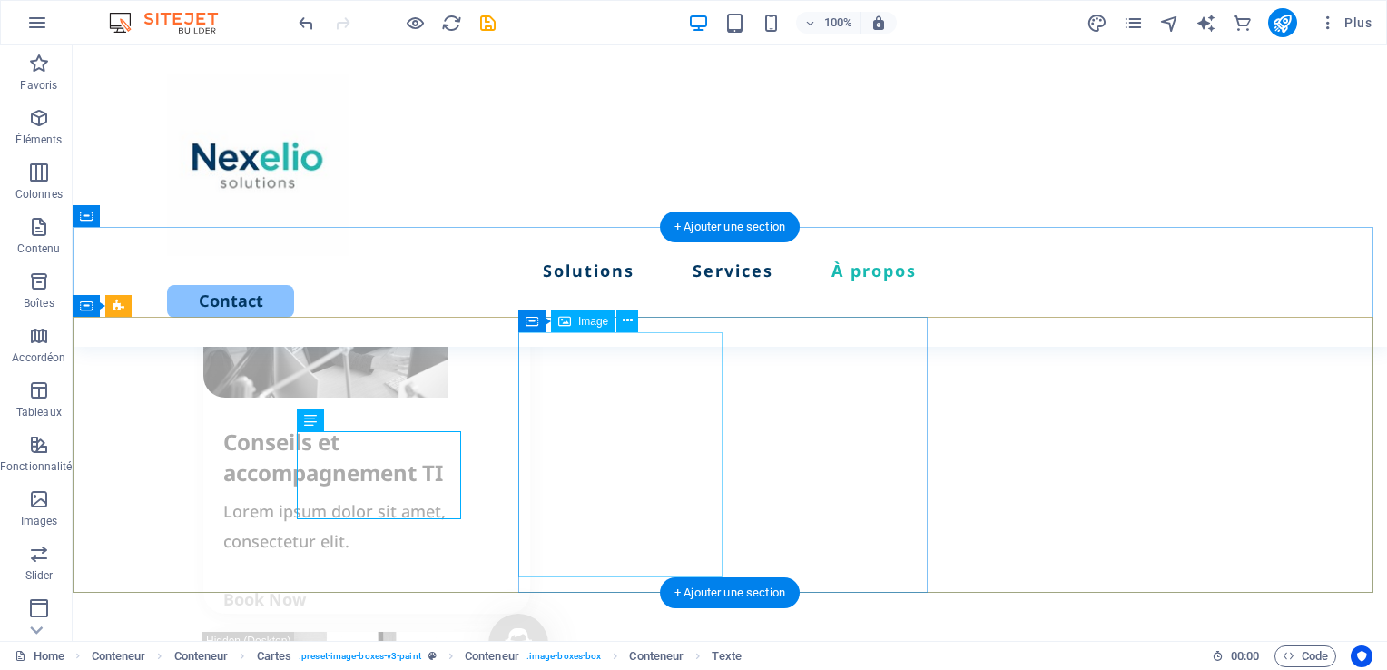
scroll to position [2503, 0]
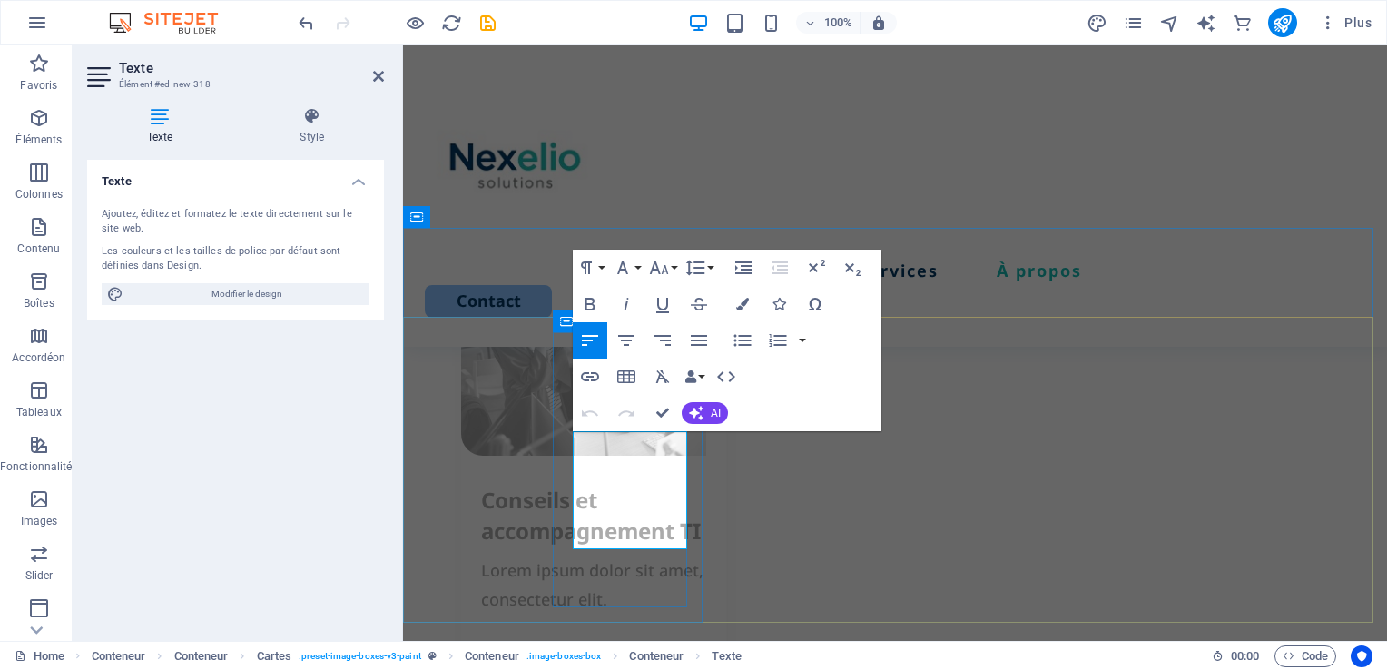
drag, startPoint x: 603, startPoint y: 539, endPoint x: 575, endPoint y: 441, distance: 101.7
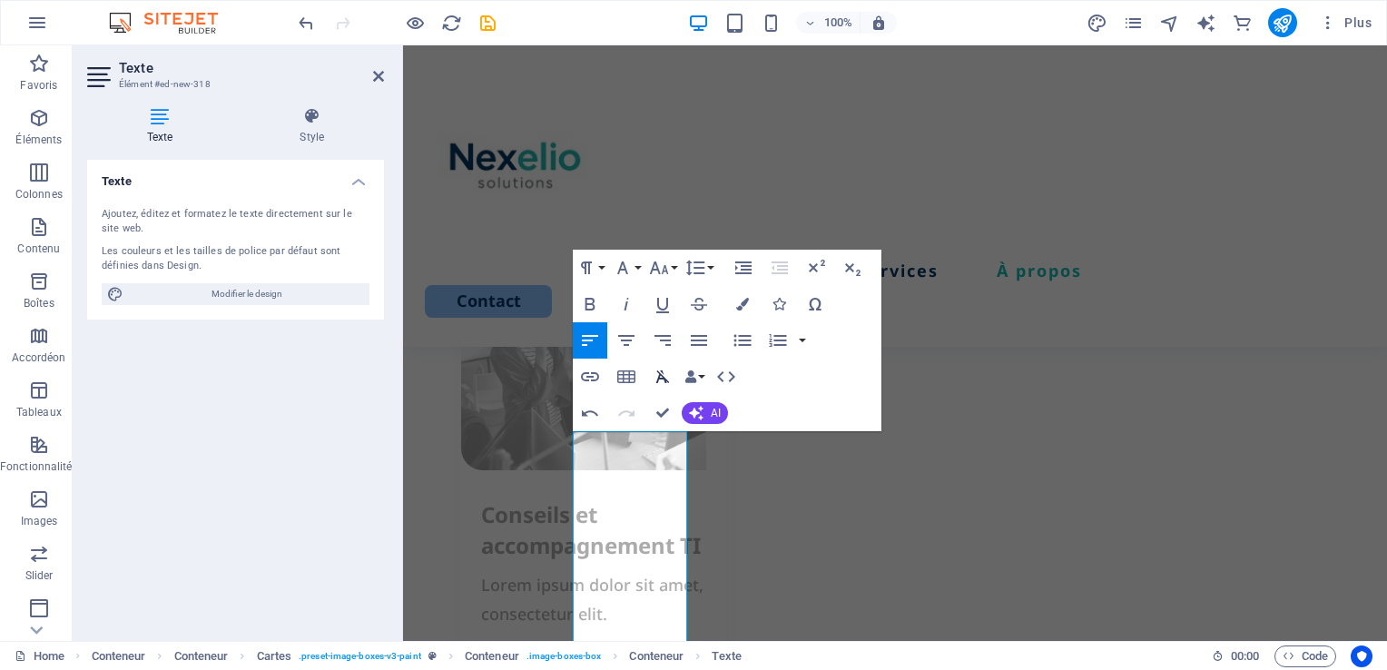
scroll to position [3702, 3]
click at [671, 267] on button "Font Size" at bounding box center [662, 268] width 34 height 36
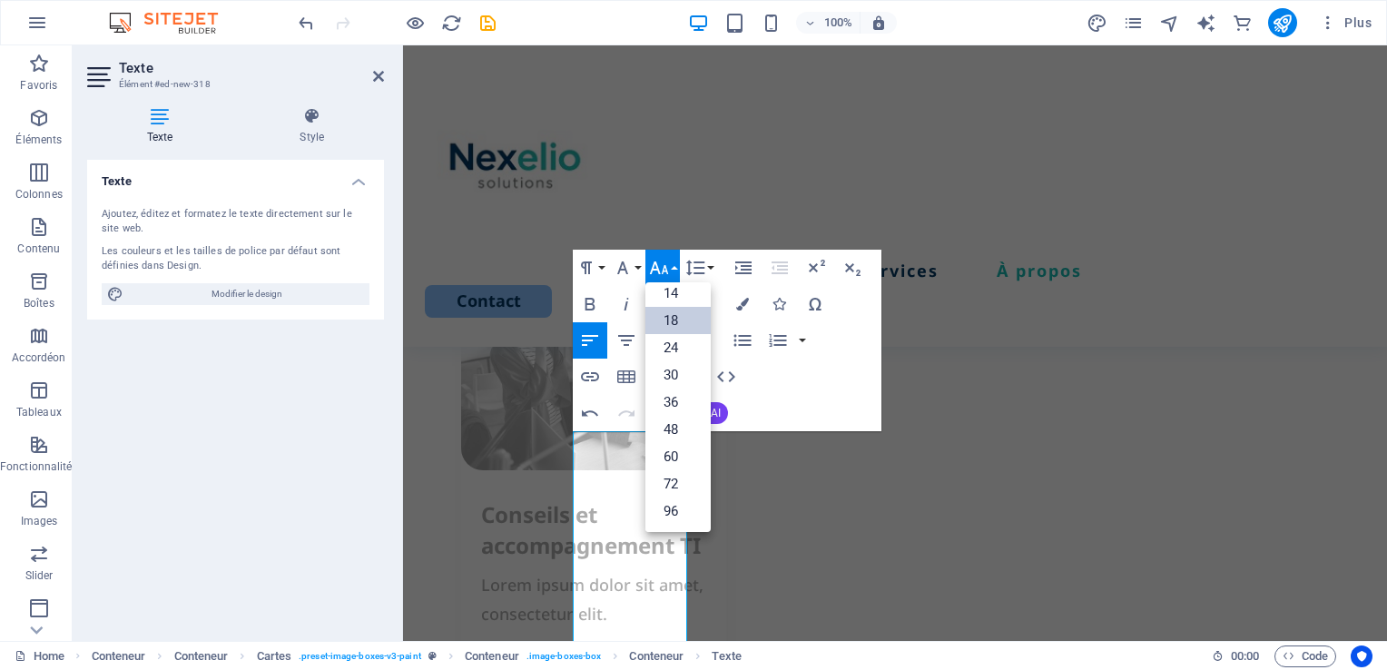
scroll to position [145, 0]
click at [673, 286] on link "14" at bounding box center [677, 293] width 65 height 27
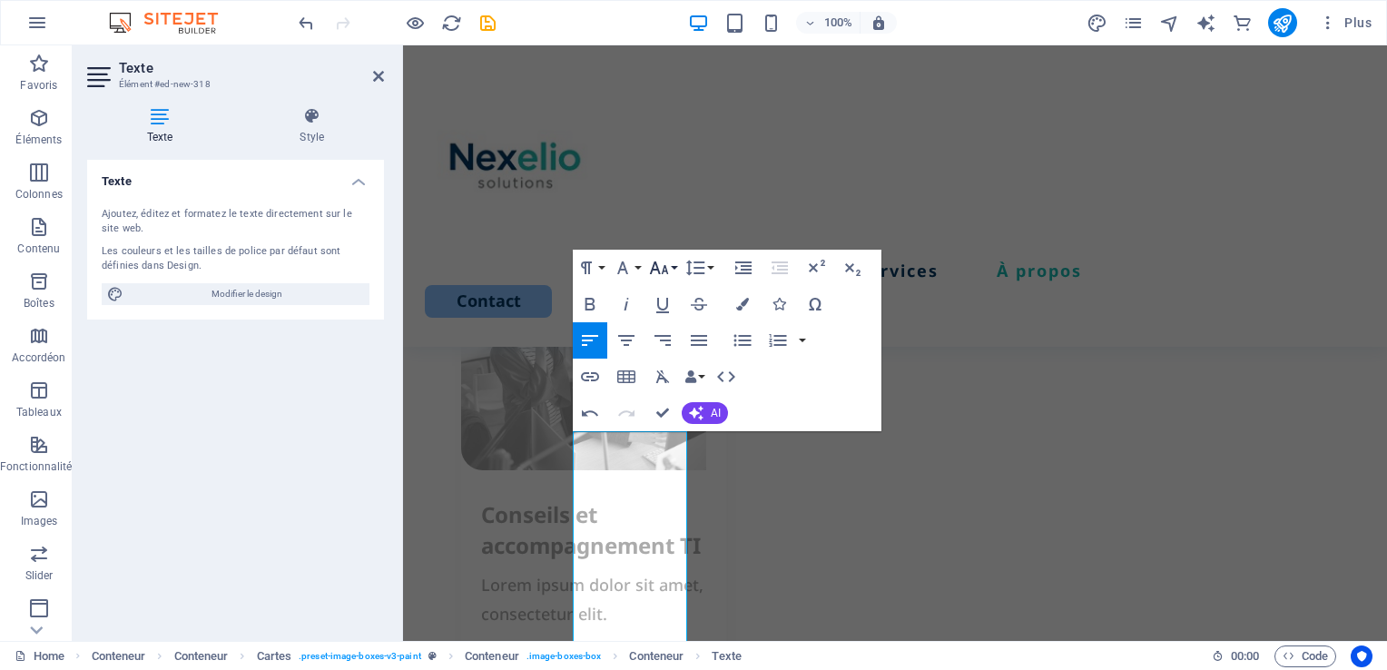
click at [668, 268] on icon "button" at bounding box center [659, 268] width 22 height 22
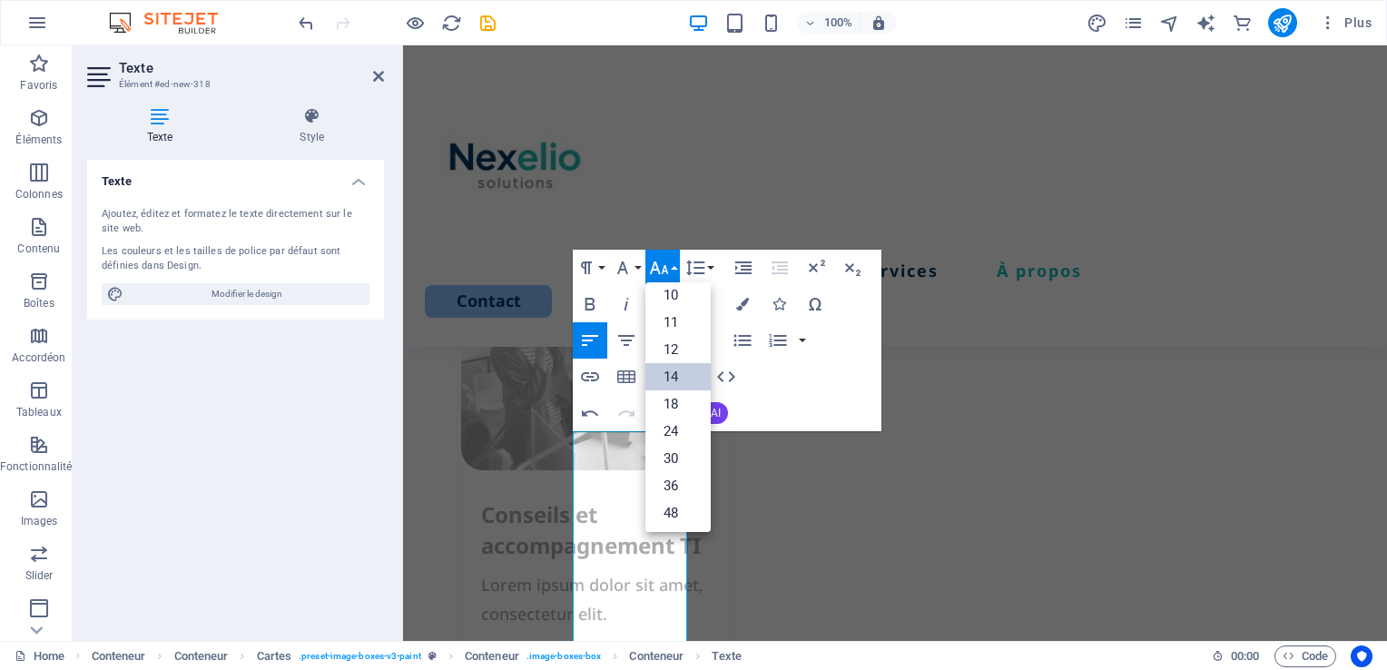
scroll to position [60, 0]
click at [688, 347] on link "12" at bounding box center [677, 351] width 65 height 27
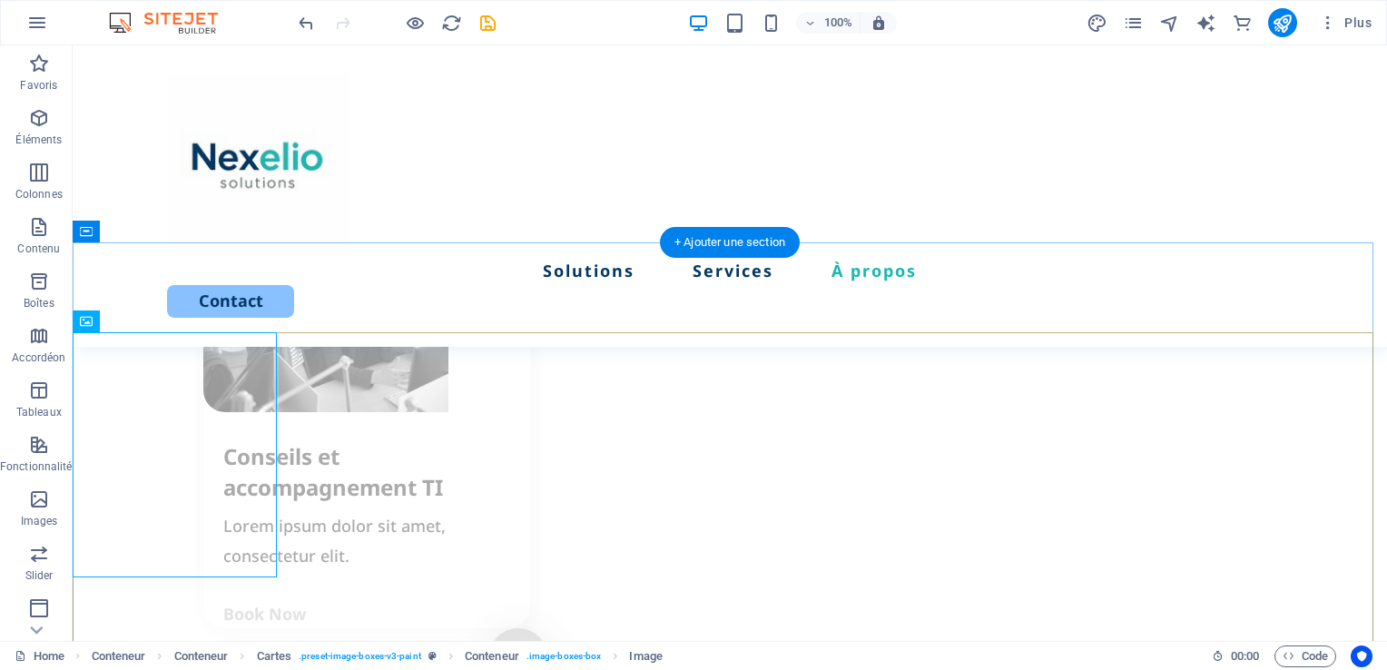
scroll to position [2487, 0]
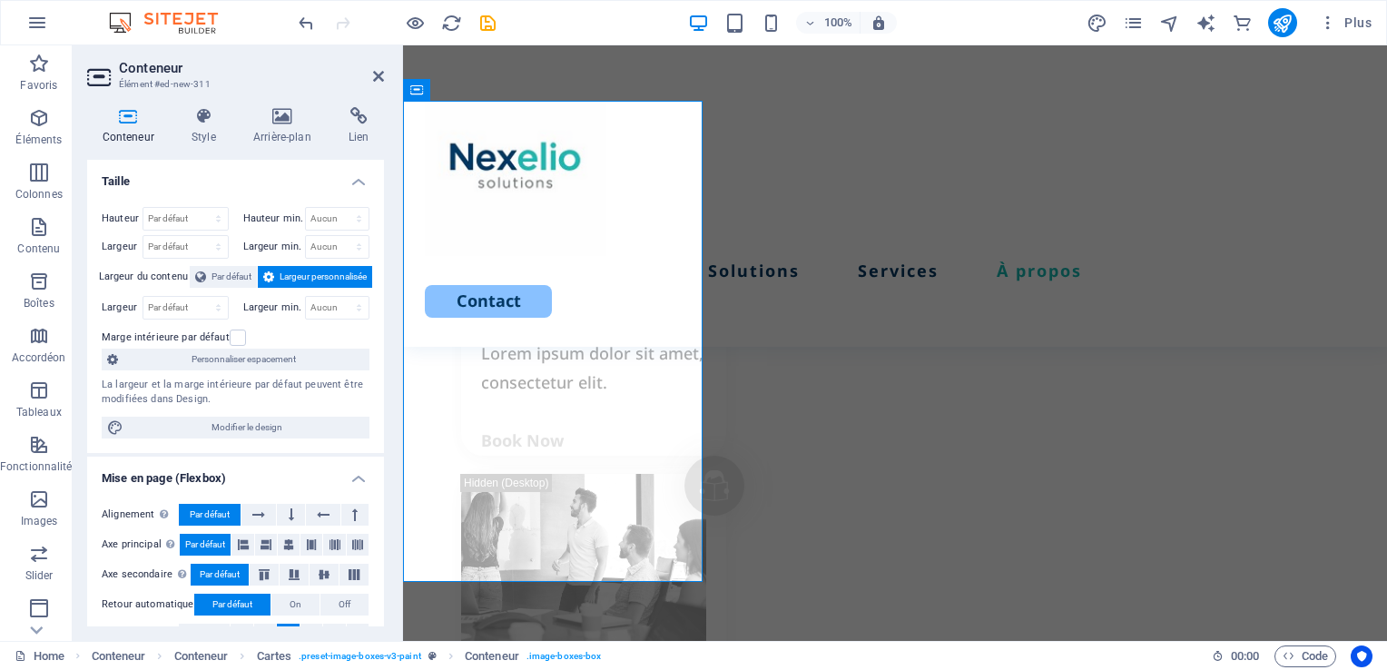
scroll to position [2809, 0]
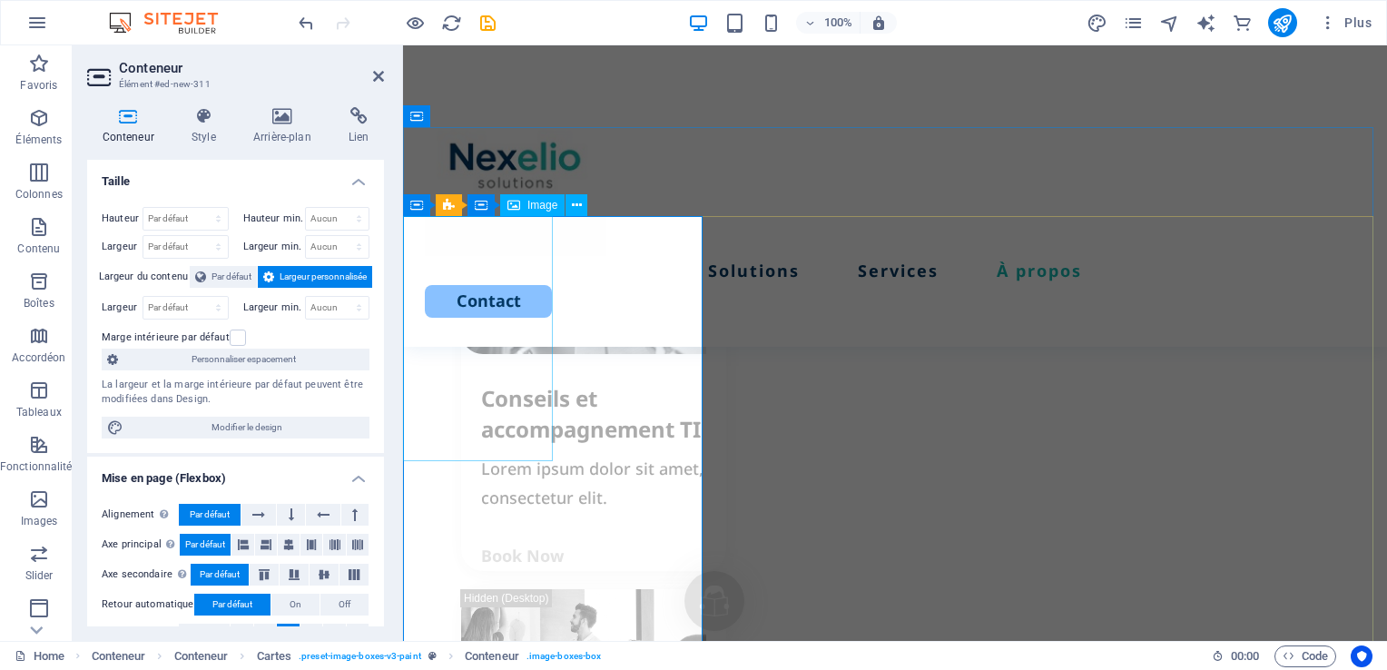
select select "px"
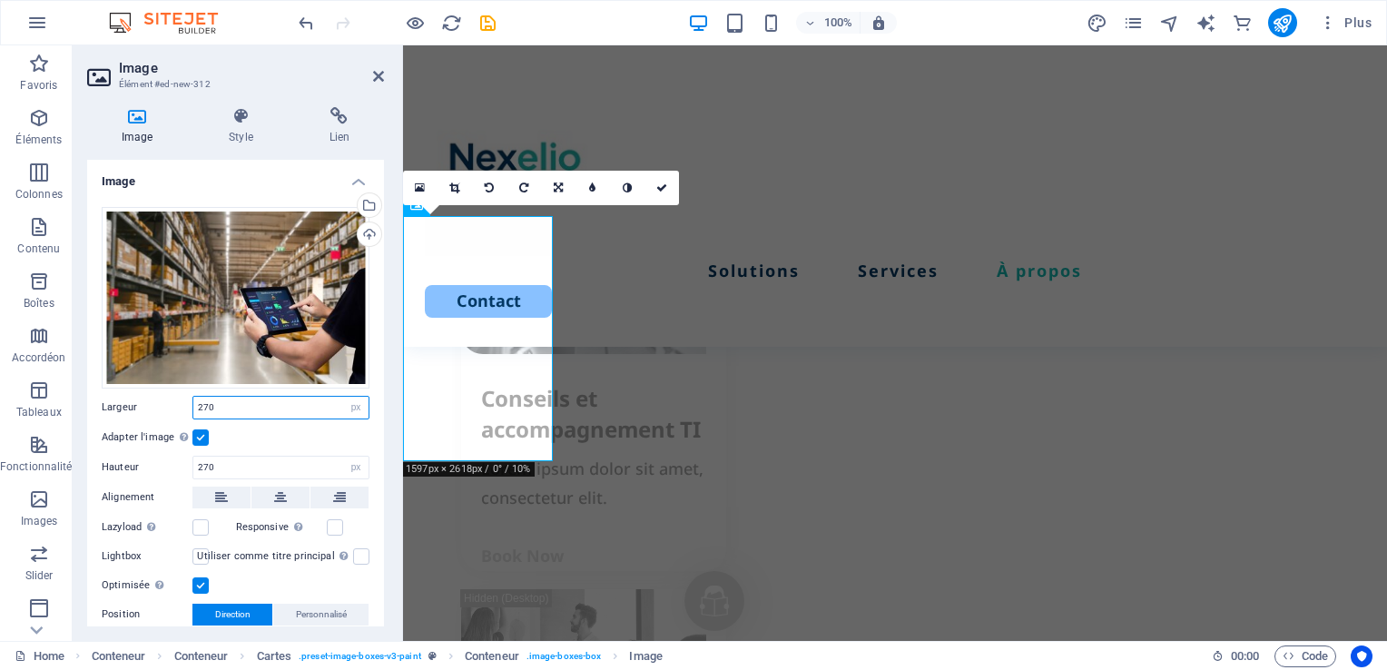
drag, startPoint x: 229, startPoint y: 408, endPoint x: 149, endPoint y: 407, distance: 79.9
click at [149, 407] on div "Largeur 270 Par défaut auto px rem % em vh vw" at bounding box center [236, 408] width 268 height 24
type input "200"
drag, startPoint x: 230, startPoint y: 465, endPoint x: 120, endPoint y: 459, distance: 110.8
click at [120, 459] on div "Hauteur 270 Par défaut auto px" at bounding box center [236, 468] width 268 height 24
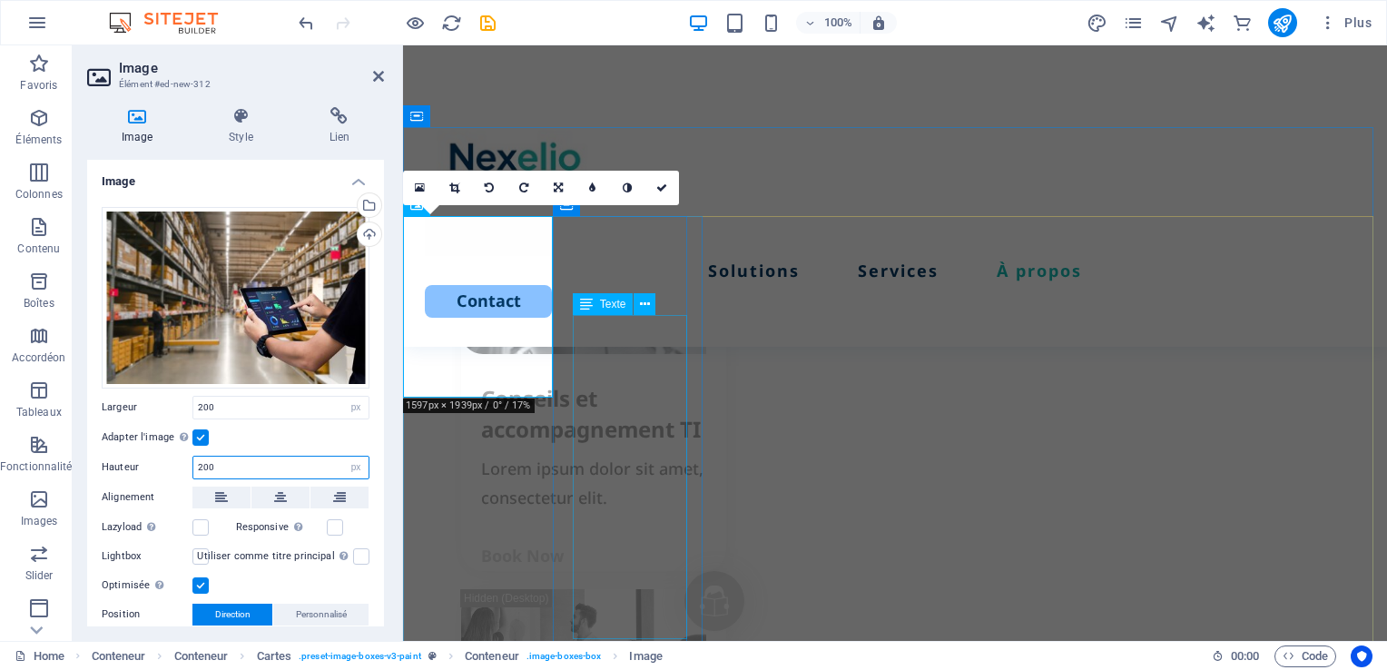
type input "270"
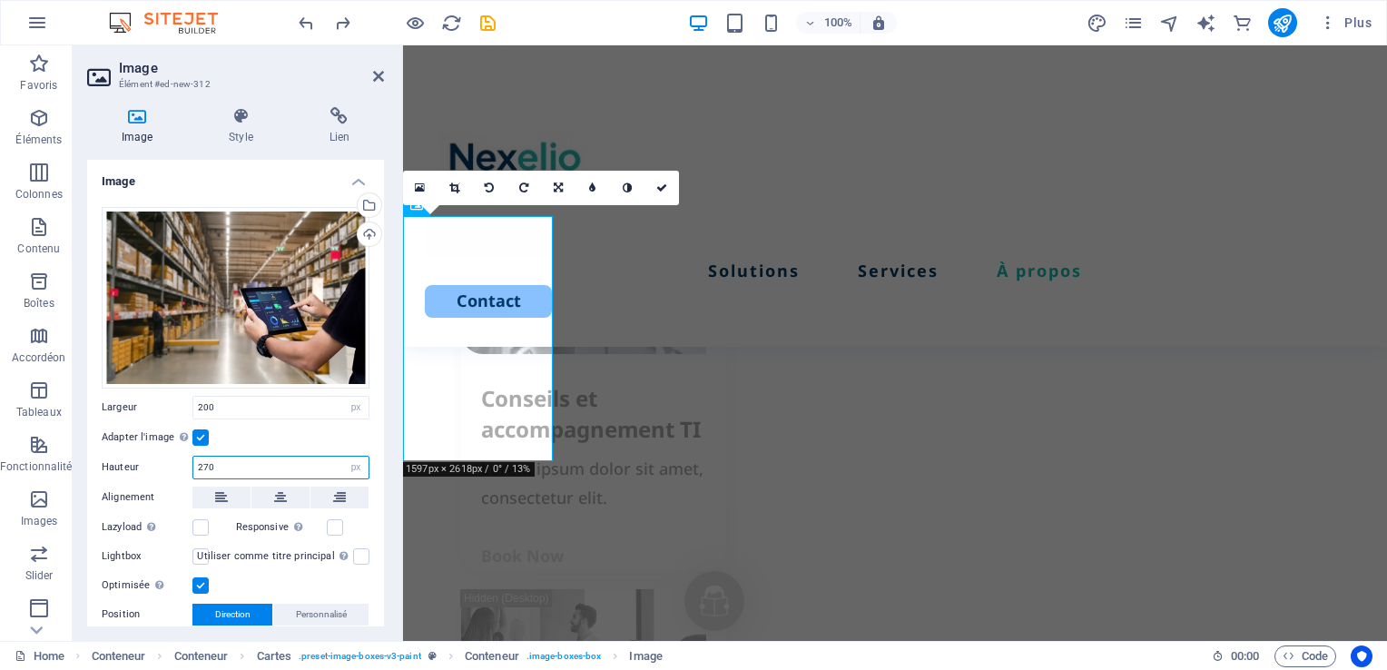
type input "270"
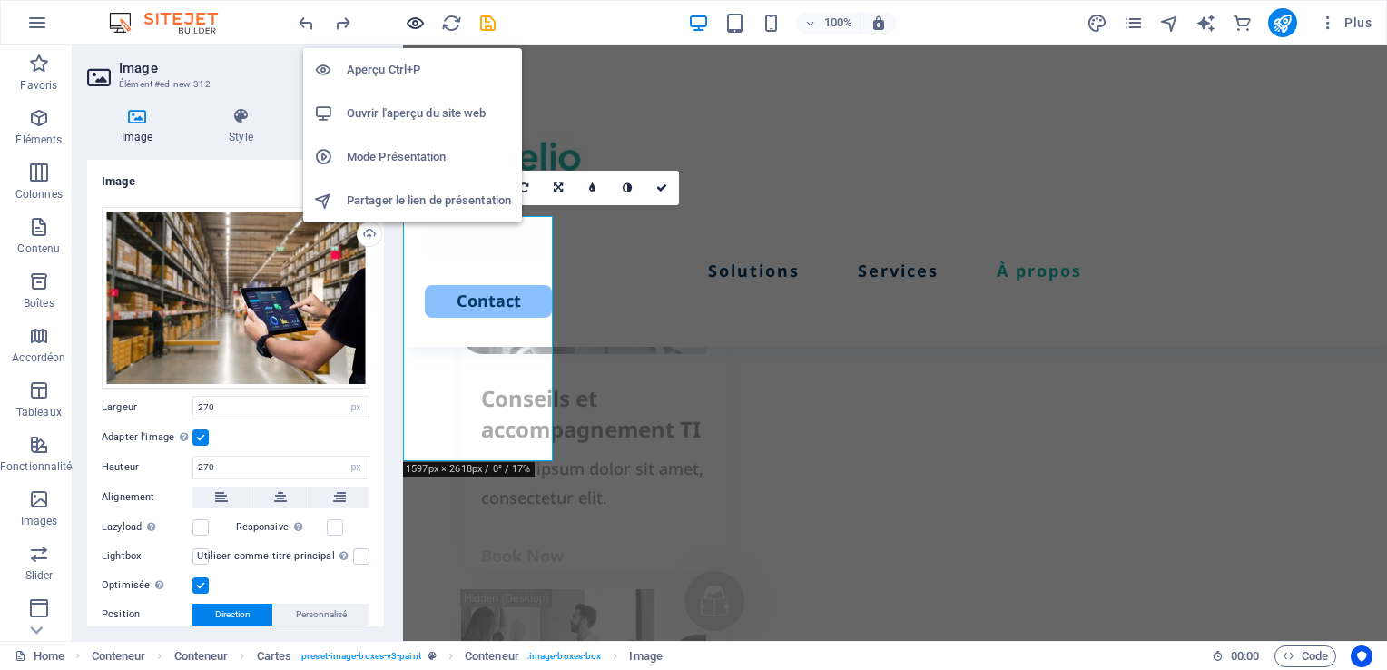
click at [323, 408] on icon "button" at bounding box center [200, 437] width 245 height 59
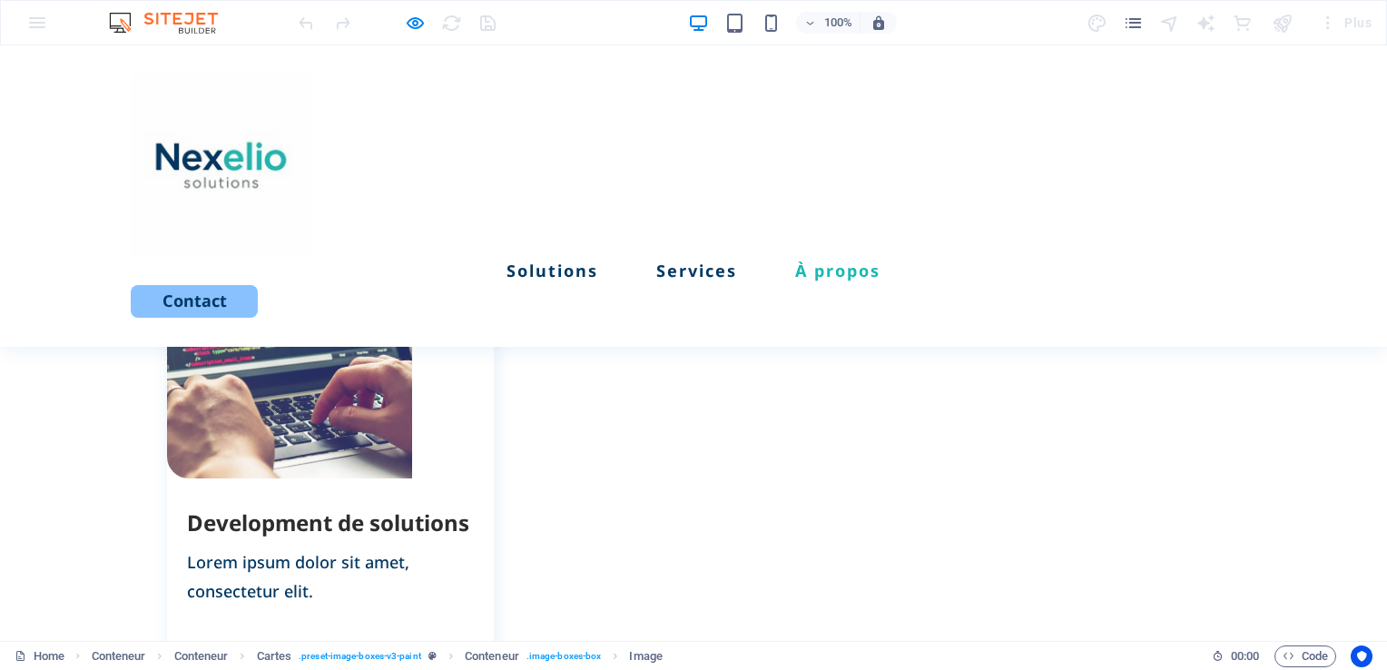
scroll to position [2121, 0]
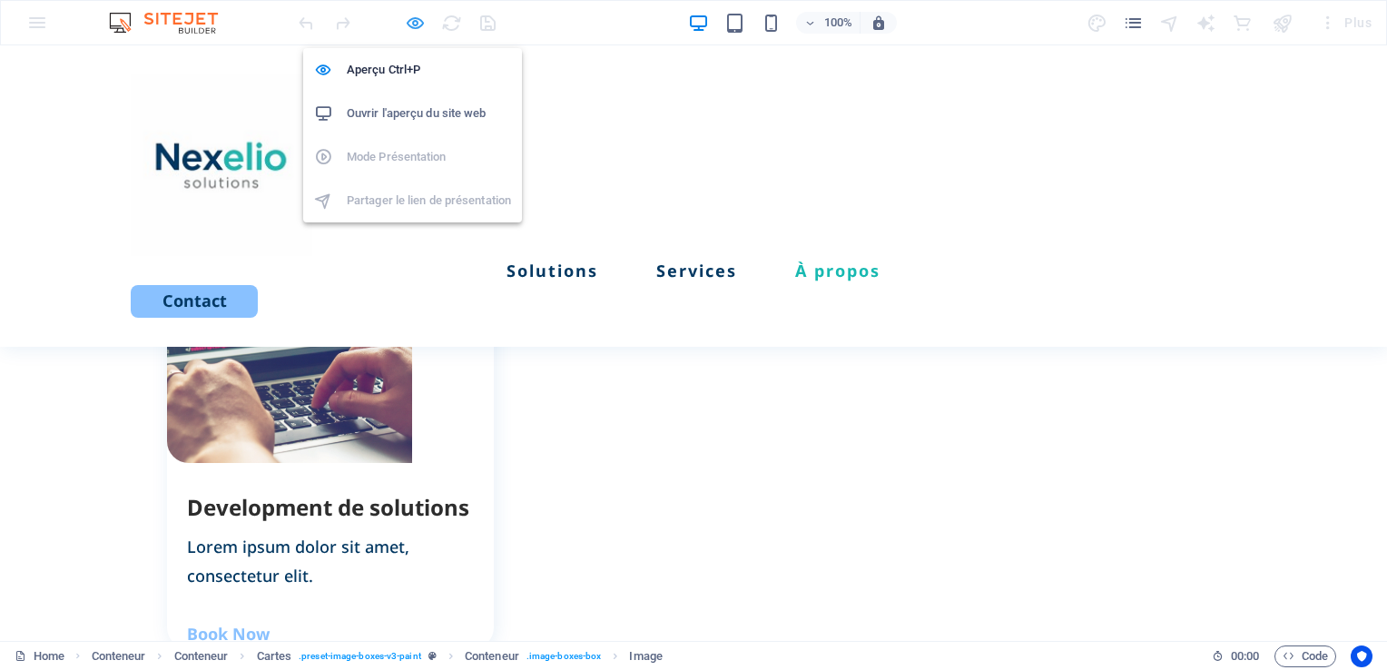
click at [0, 0] on icon "button" at bounding box center [0, 0] width 0 height 0
select select "px"
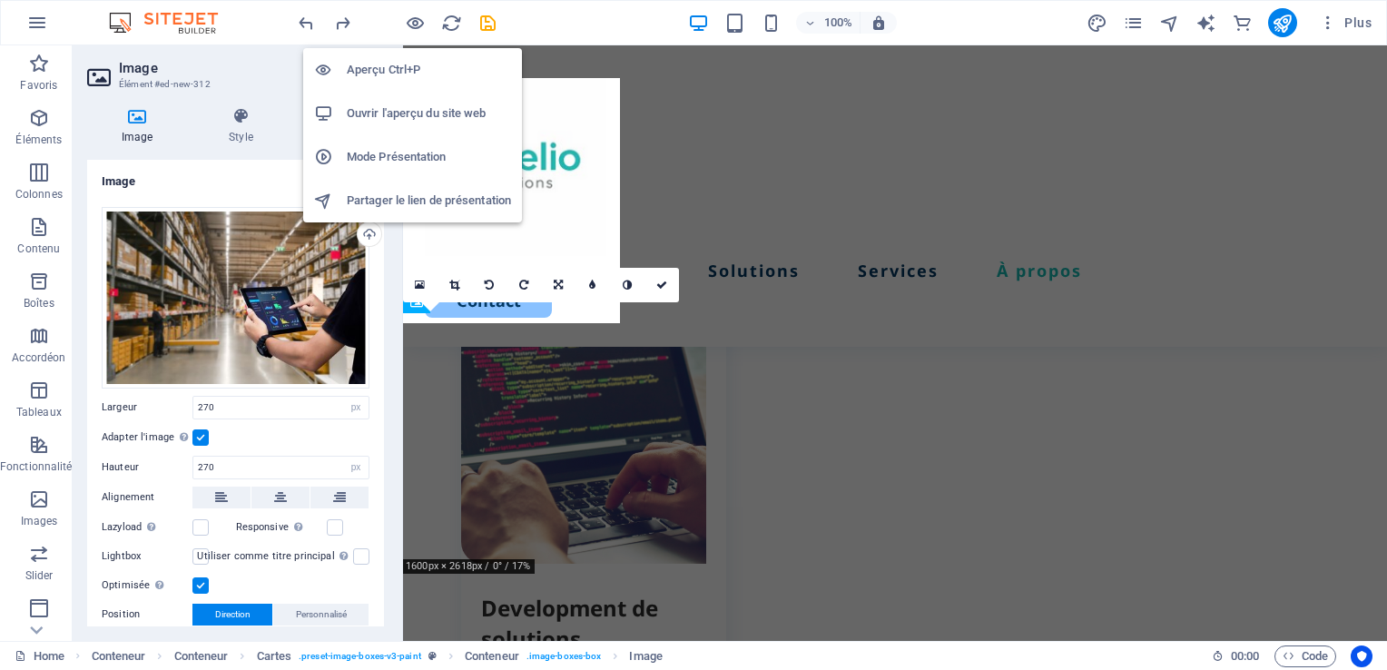
scroll to position [2711, 0]
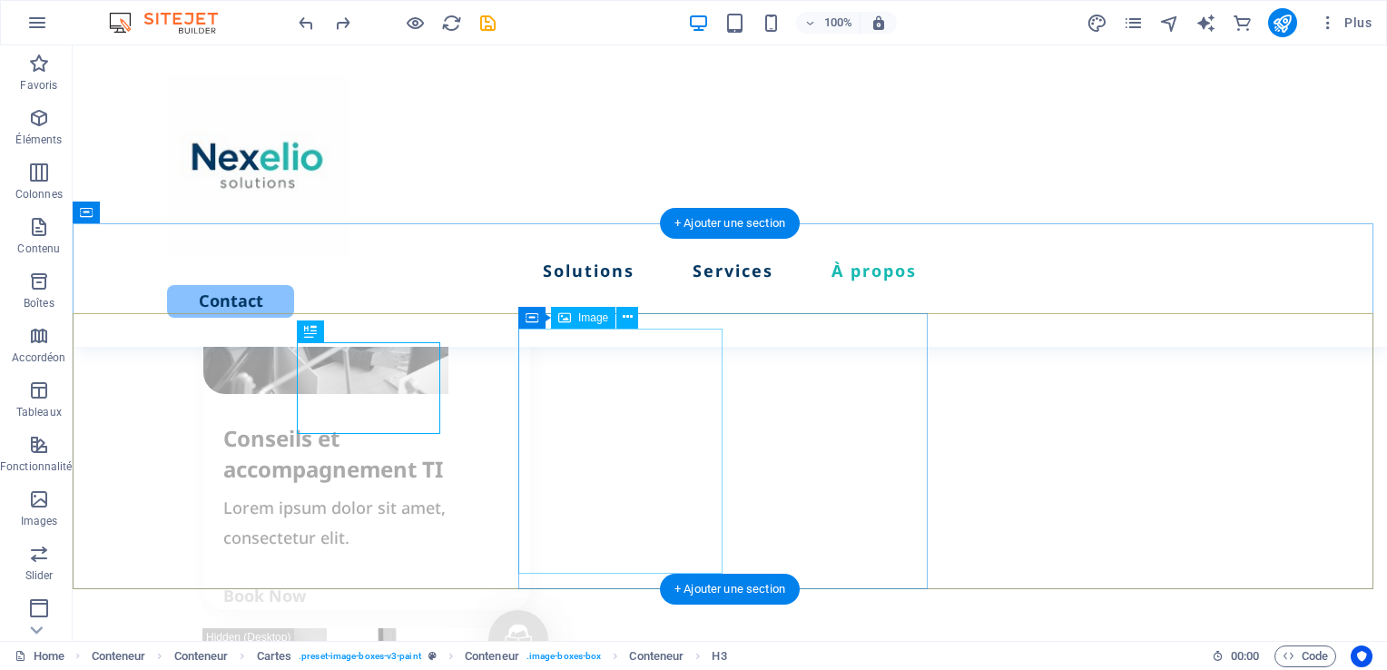
scroll to position [2506, 0]
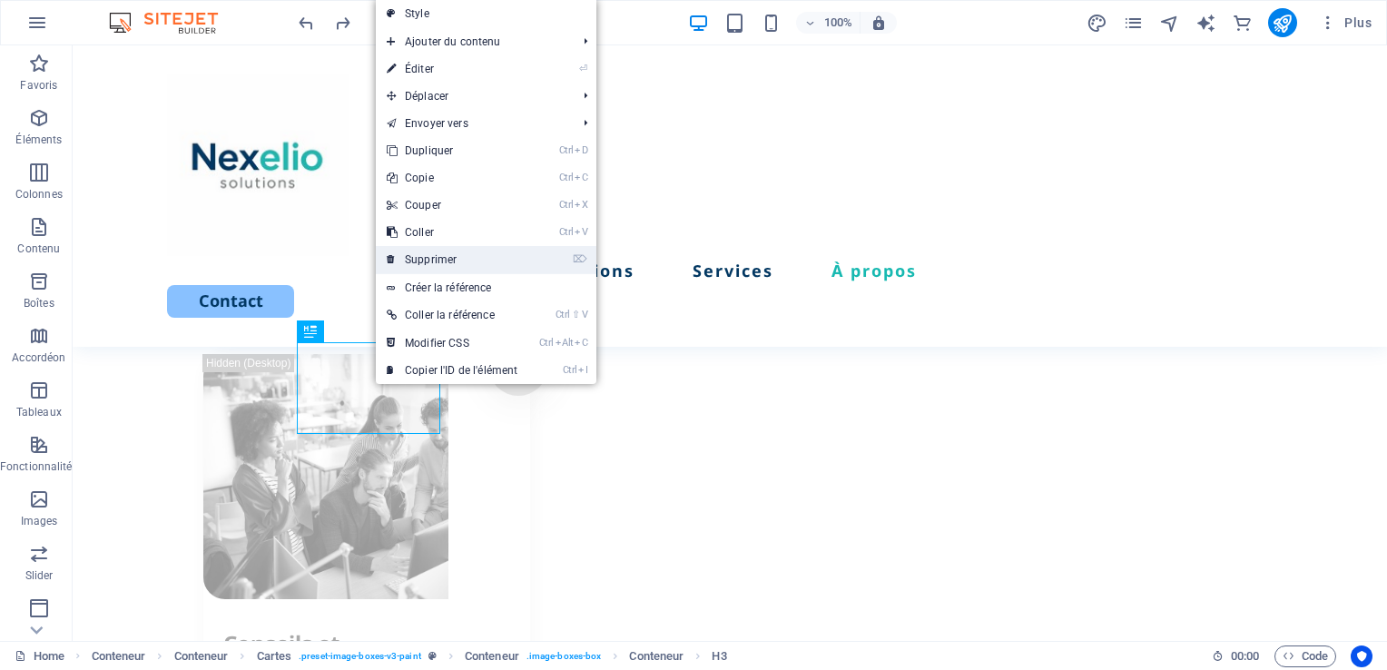
click at [462, 260] on link "⌦ Supprimer" at bounding box center [452, 259] width 152 height 27
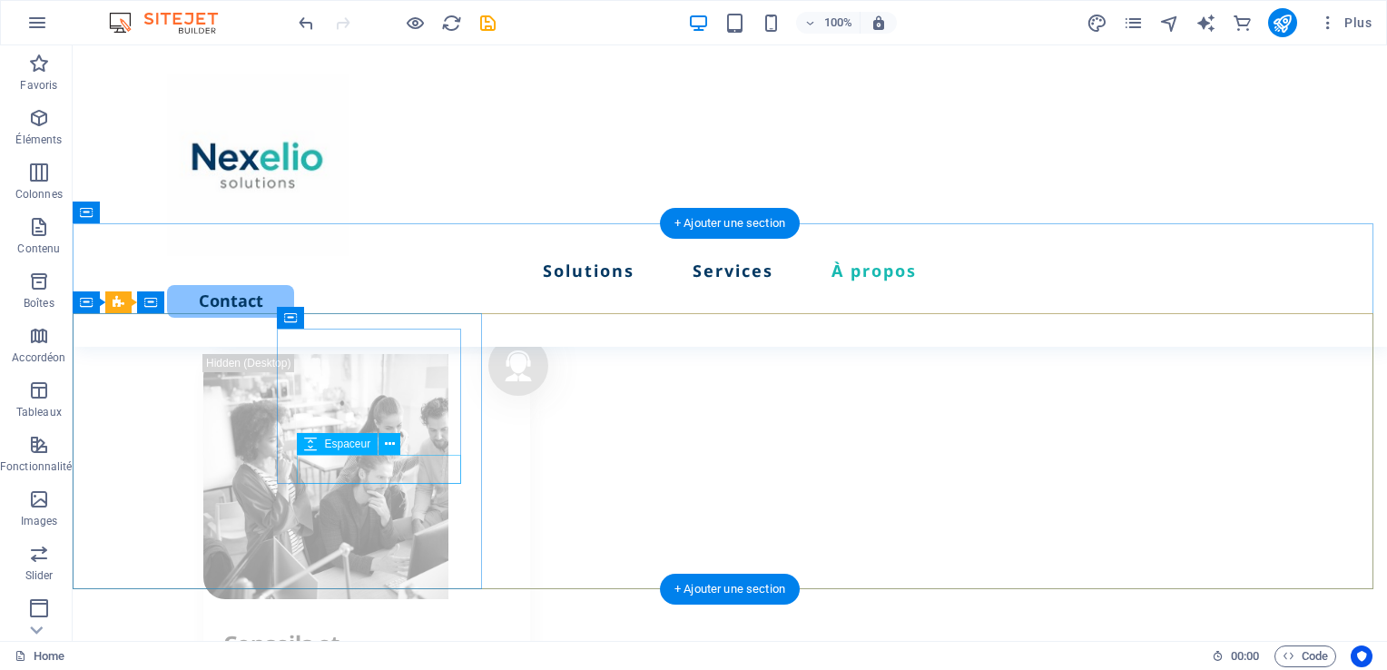
click at [357, 456] on div "Espaceur" at bounding box center [354, 444] width 115 height 23
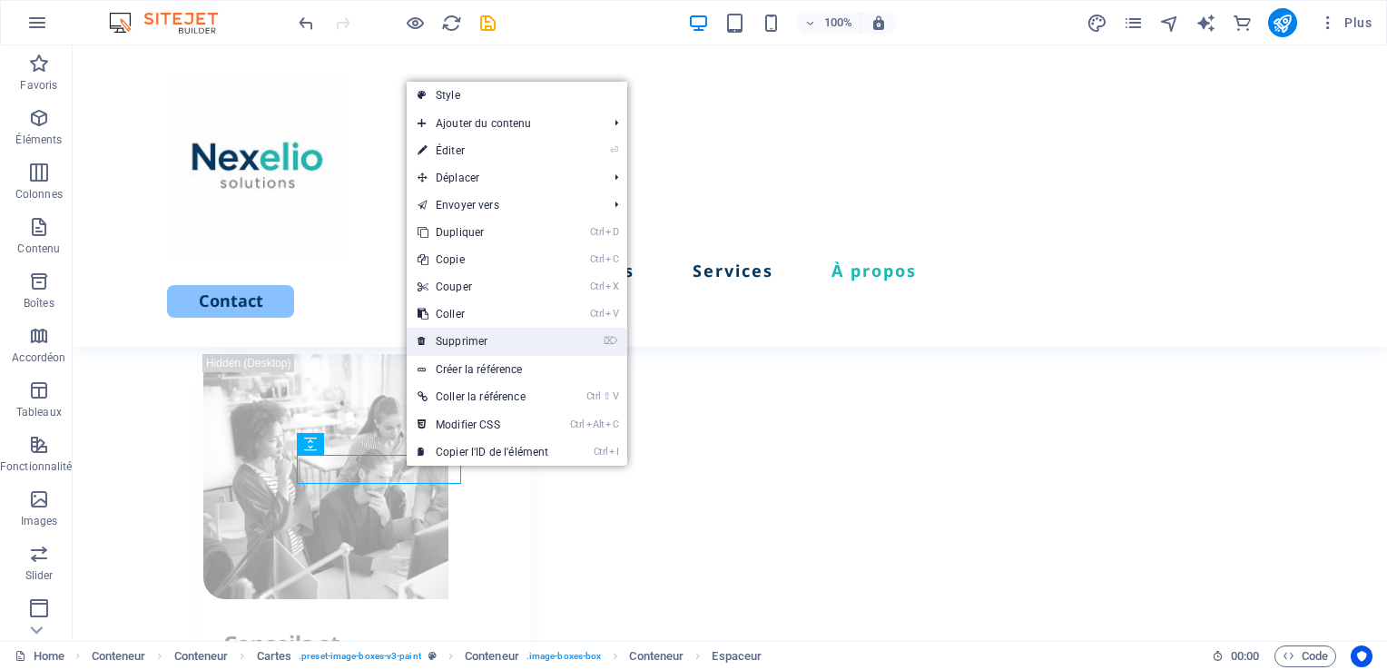
click at [482, 346] on link "⌦ Supprimer" at bounding box center [483, 341] width 152 height 27
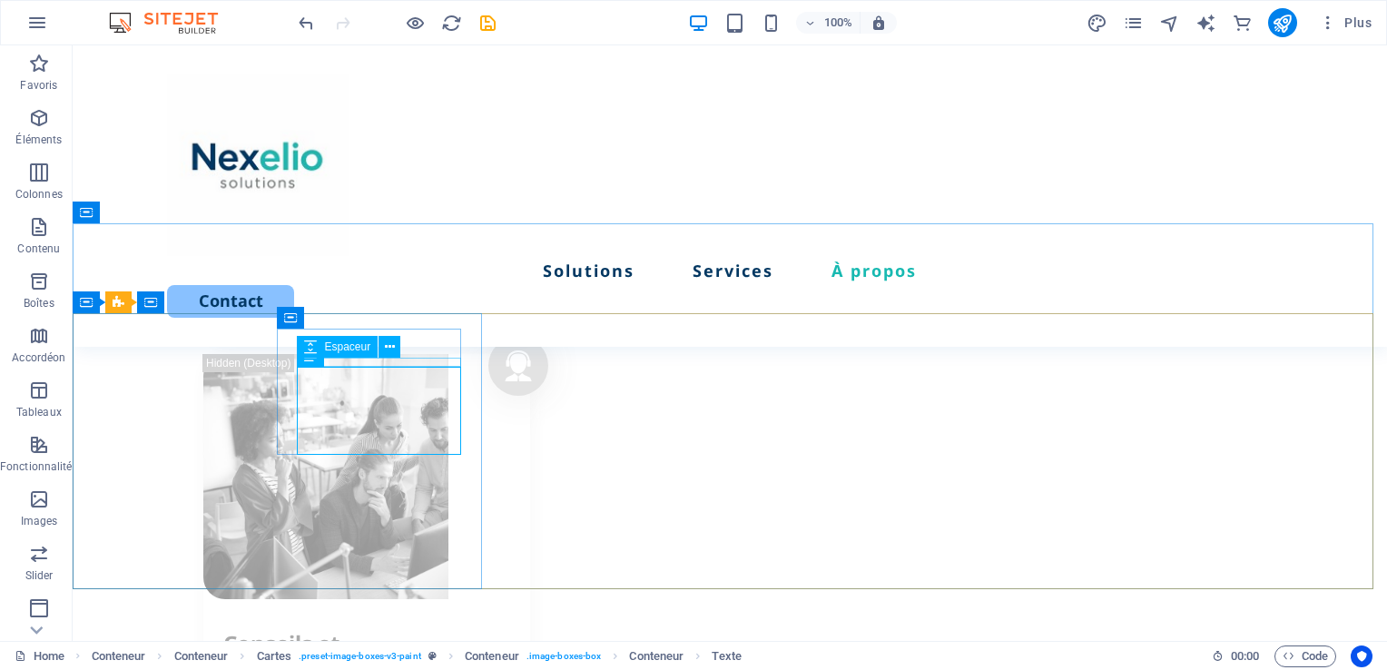
click at [405, 353] on div "Espaceur" at bounding box center [354, 347] width 115 height 23
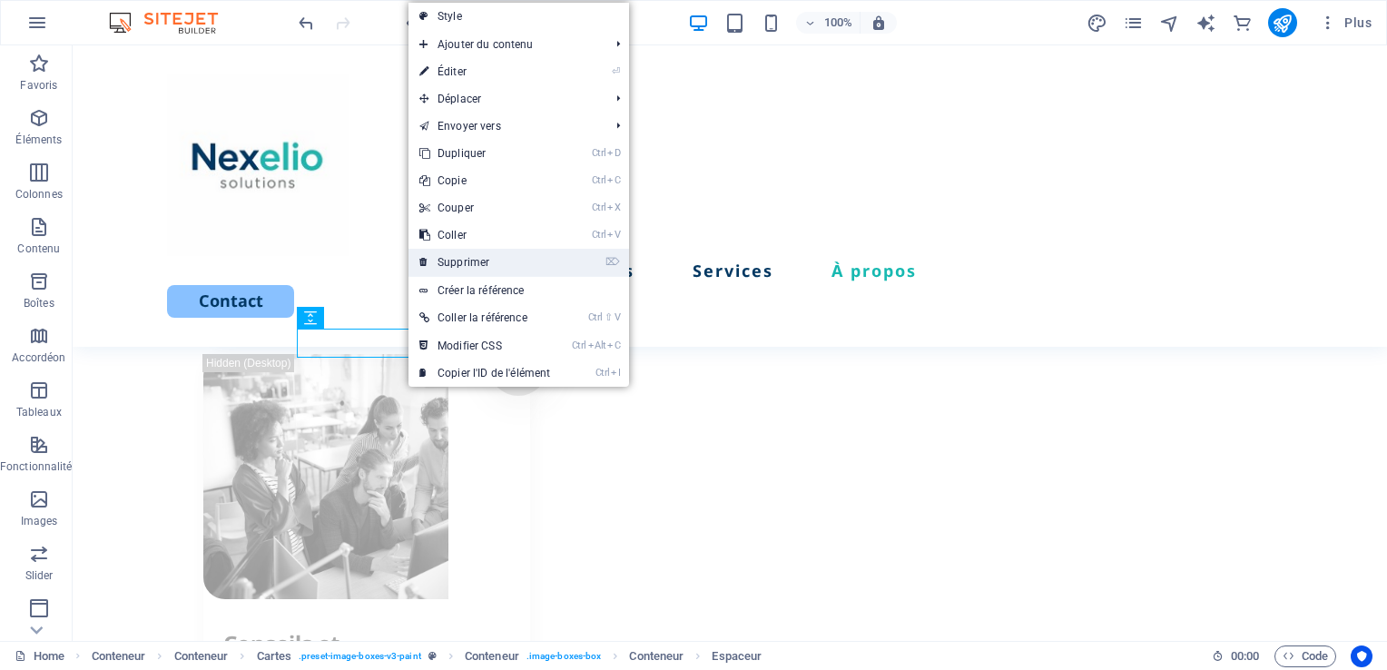
click at [465, 270] on link "⌦ Supprimer" at bounding box center [484, 262] width 152 height 27
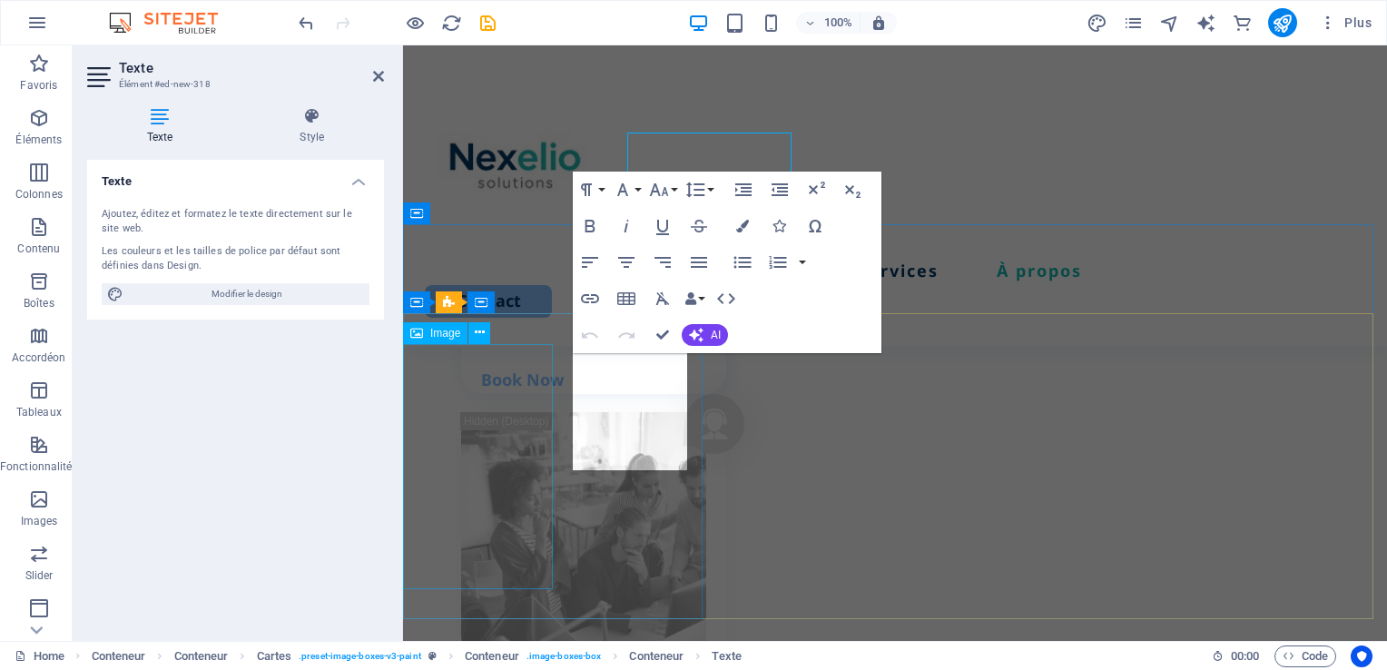
scroll to position [2711, 0]
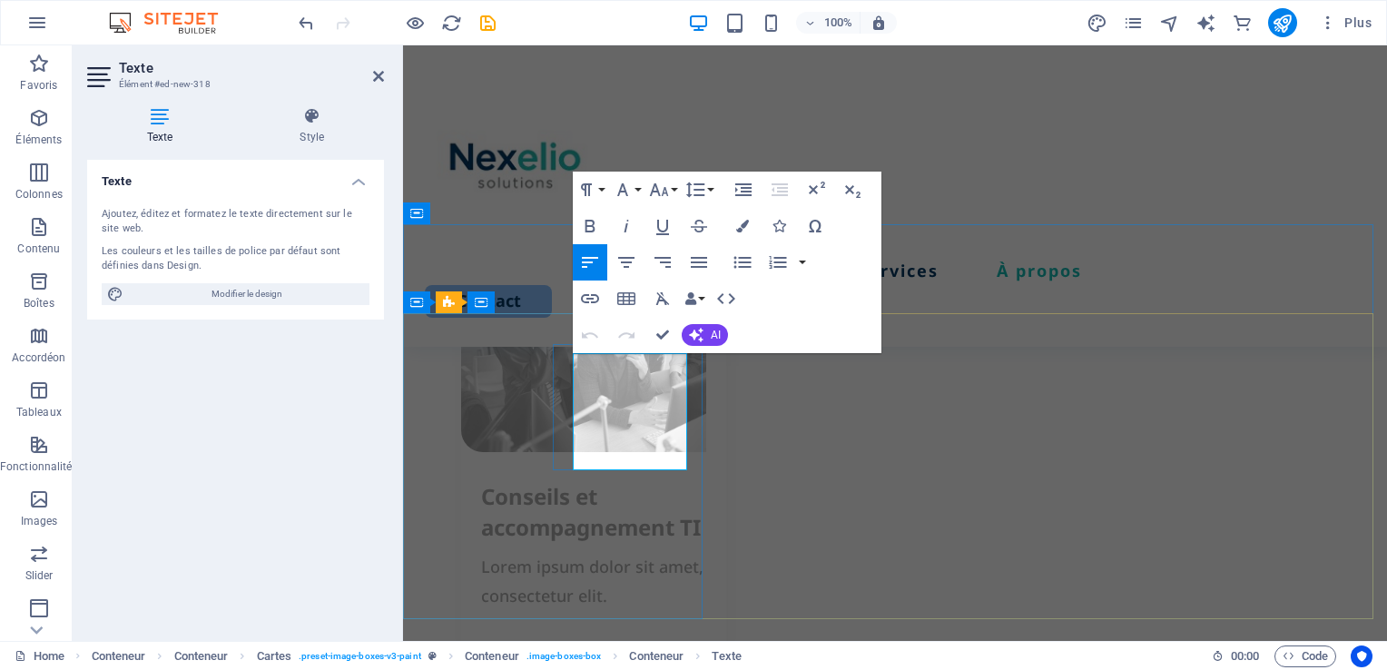
drag, startPoint x: 610, startPoint y: 456, endPoint x: 572, endPoint y: 375, distance: 90.1
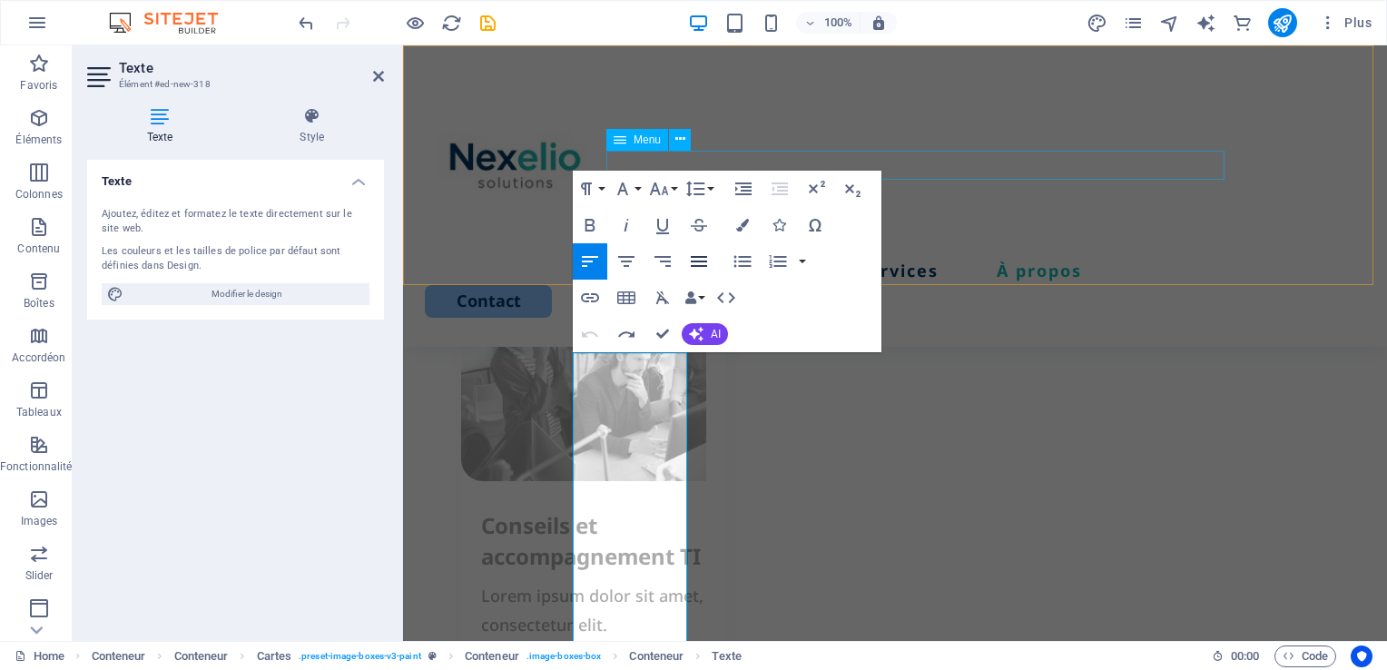
scroll to position [3702, 3]
click at [662, 188] on icon "button" at bounding box center [659, 189] width 22 height 22
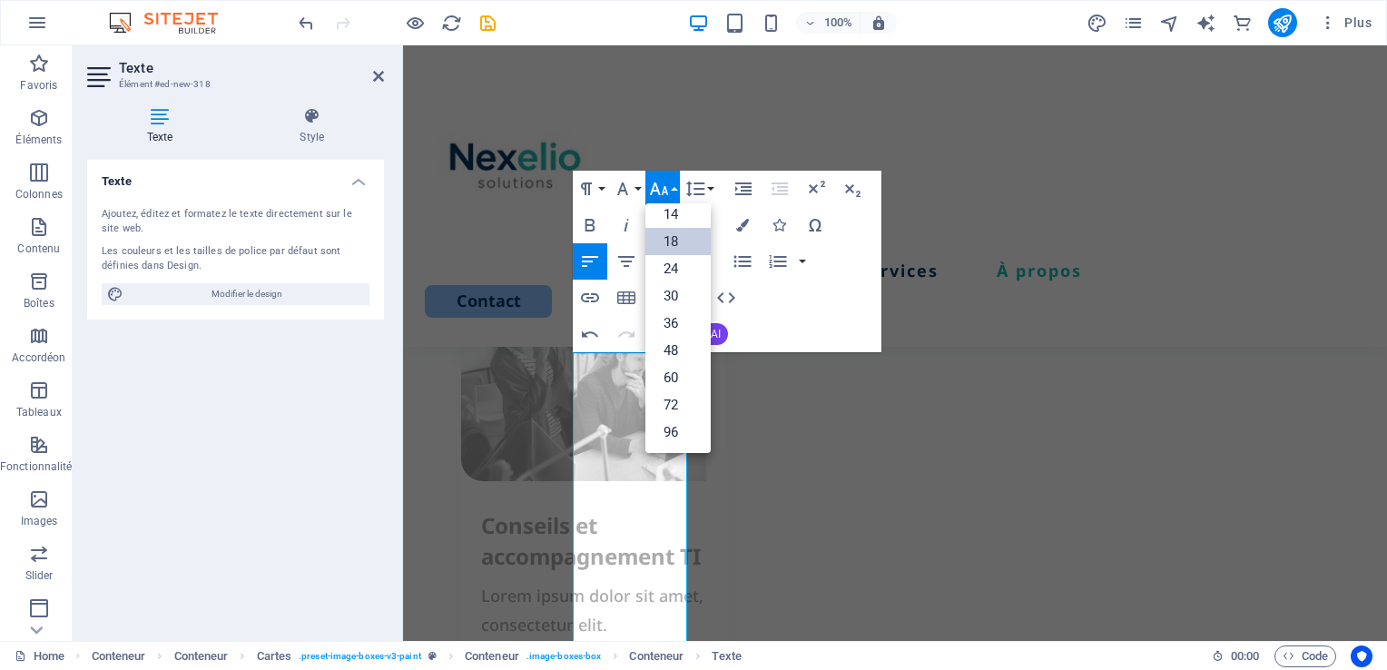
scroll to position [145, 0]
drag, startPoint x: 709, startPoint y: 314, endPoint x: 711, endPoint y: 265, distance: 49.0
click at [711, 265] on div "8 9 10 11 12 14 18 24 30 36 48 60 72 96" at bounding box center [677, 328] width 65 height 250
drag, startPoint x: 713, startPoint y: 303, endPoint x: 713, endPoint y: 270, distance: 33.6
click at [711, 270] on div "8 9 10 11 12 14 18 24 30 36 48 60 72 96" at bounding box center [677, 328] width 65 height 250
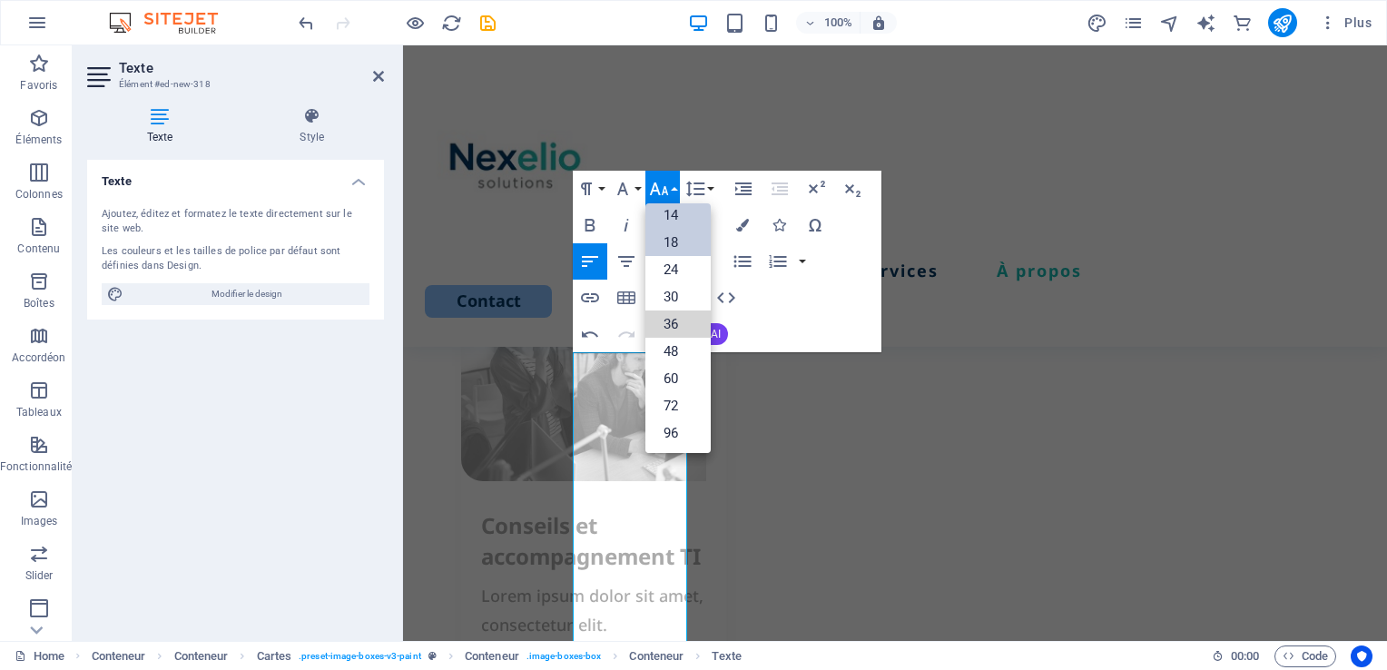
click at [679, 220] on link "14" at bounding box center [677, 214] width 65 height 27
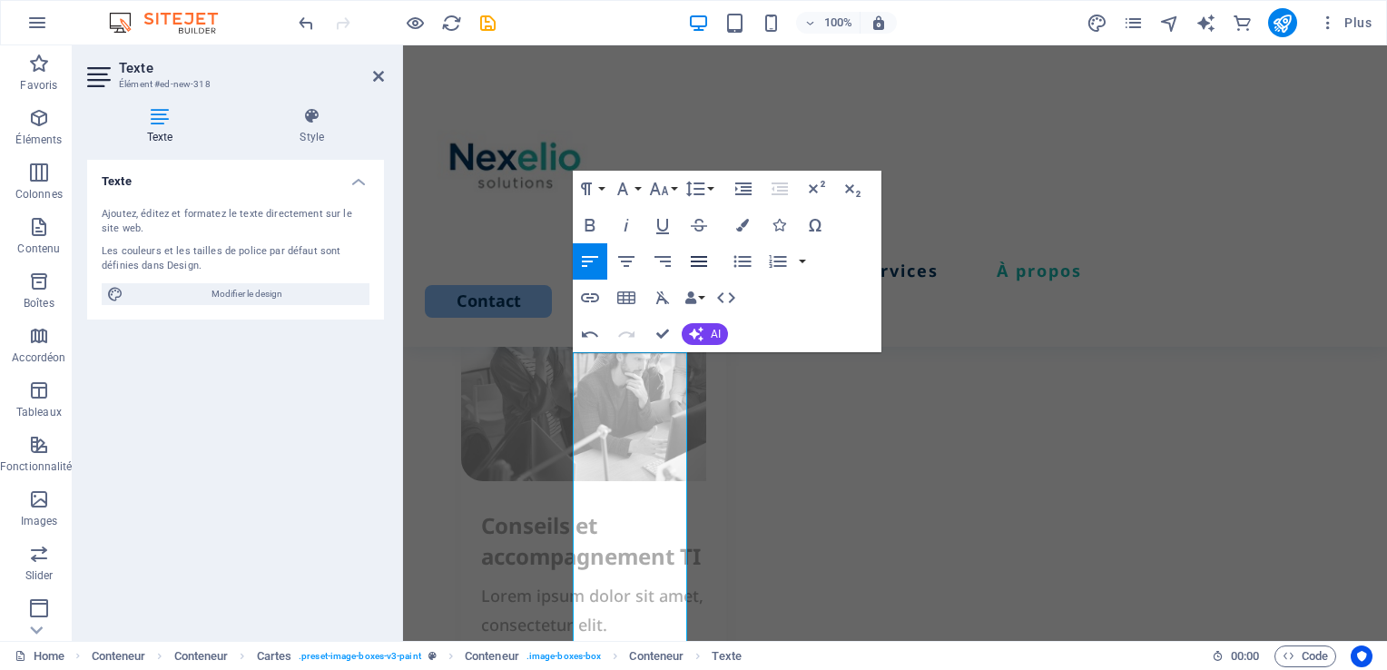
click at [697, 260] on icon "button" at bounding box center [699, 261] width 16 height 11
click at [586, 260] on icon "button" at bounding box center [590, 261] width 22 height 22
click at [623, 266] on icon "button" at bounding box center [626, 261] width 16 height 11
click at [598, 265] on icon "button" at bounding box center [590, 261] width 22 height 22
click at [711, 191] on button "Line Height" at bounding box center [698, 189] width 34 height 36
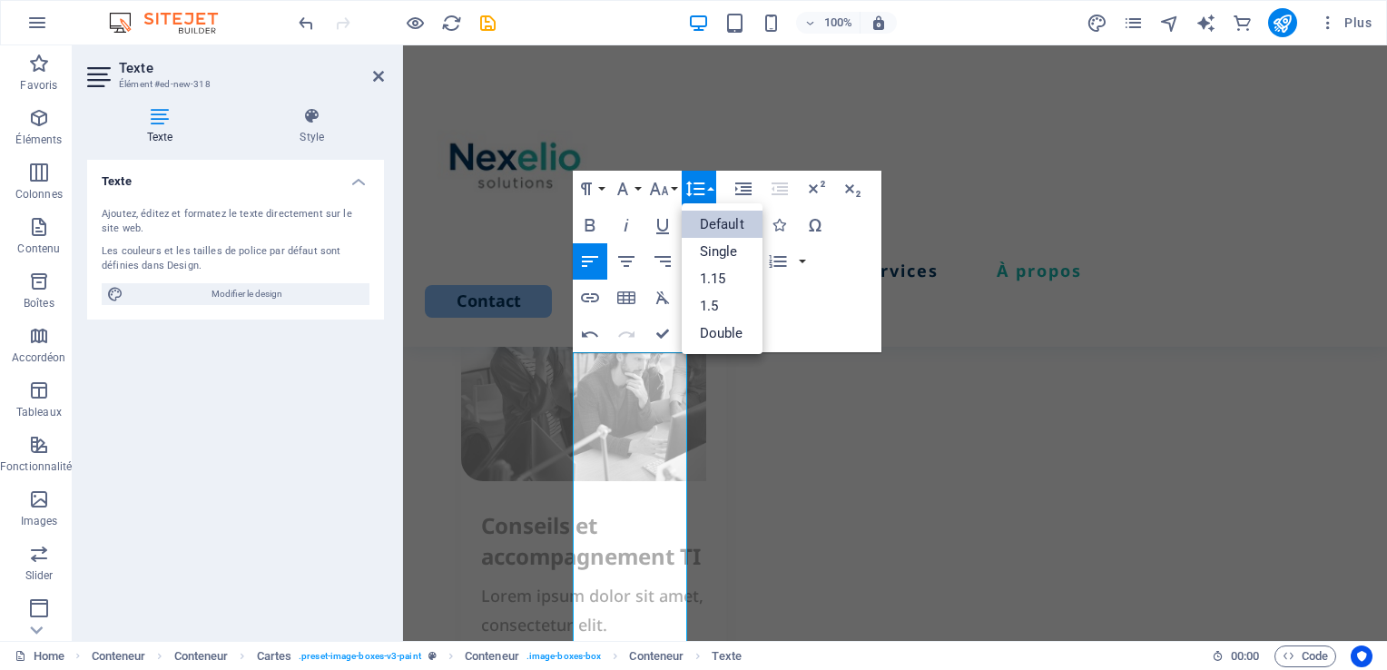
scroll to position [0, 0]
click at [711, 191] on button "Line Height" at bounding box center [698, 189] width 34 height 36
click at [639, 189] on button "Font Family" at bounding box center [626, 189] width 34 height 36
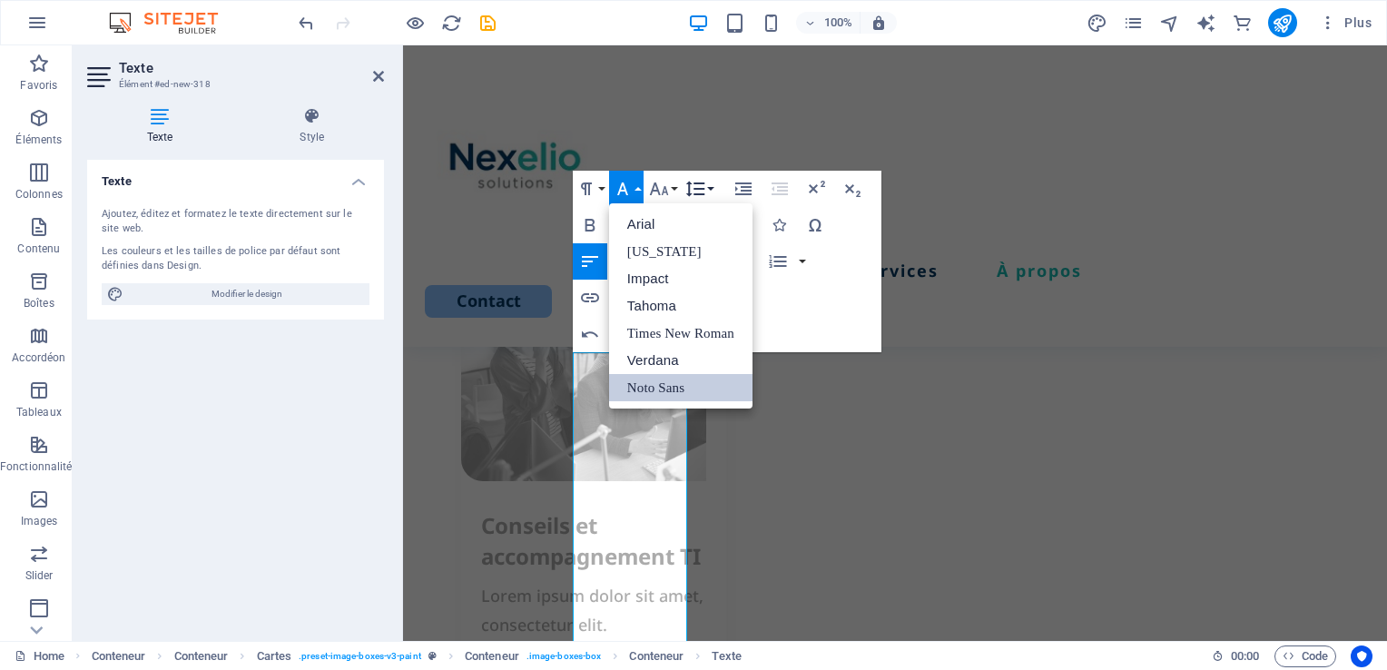
click at [701, 191] on icon "button" at bounding box center [695, 189] width 22 height 22
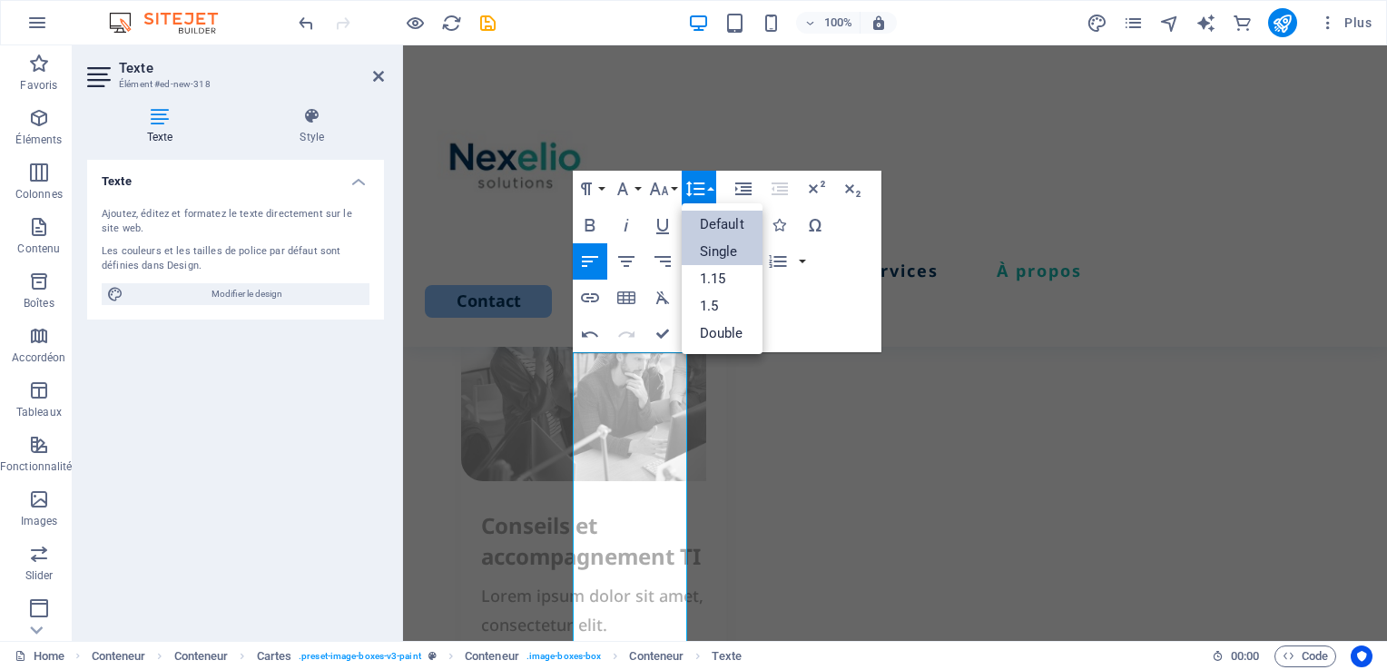
click at [719, 257] on link "Single" at bounding box center [721, 251] width 81 height 27
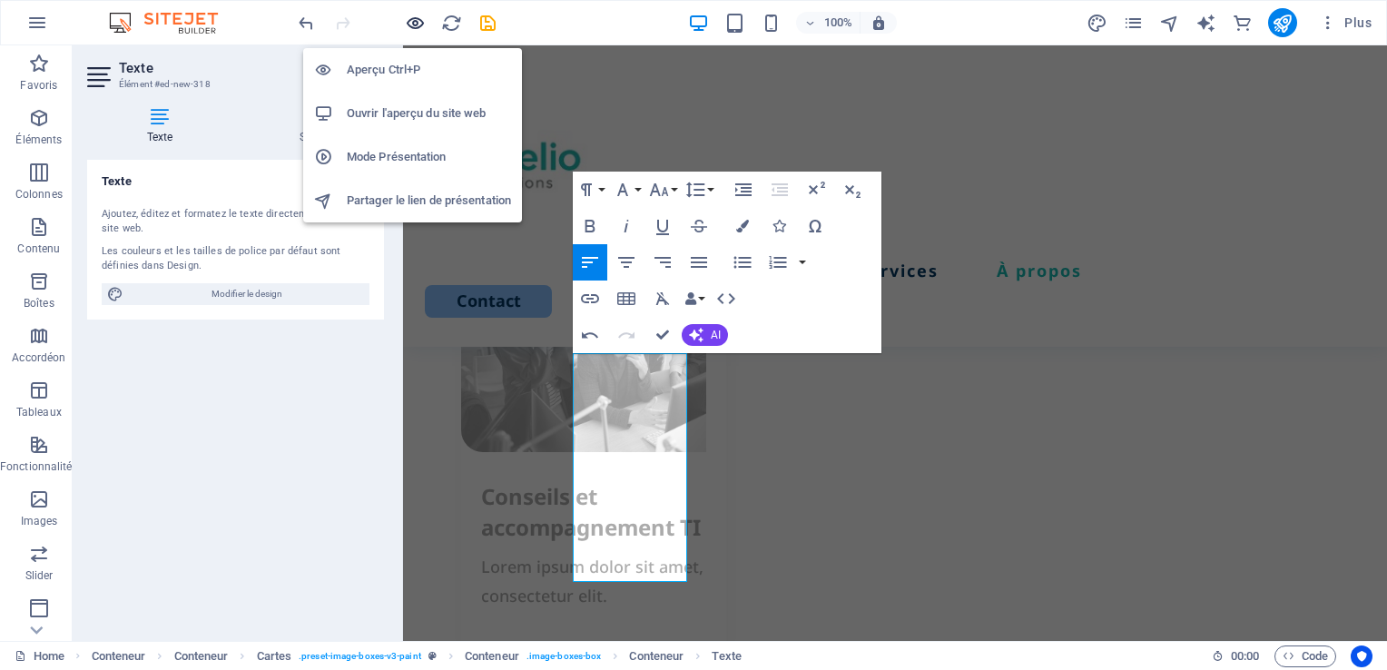
click at [323, 506] on icon "button" at bounding box center [200, 535] width 245 height 59
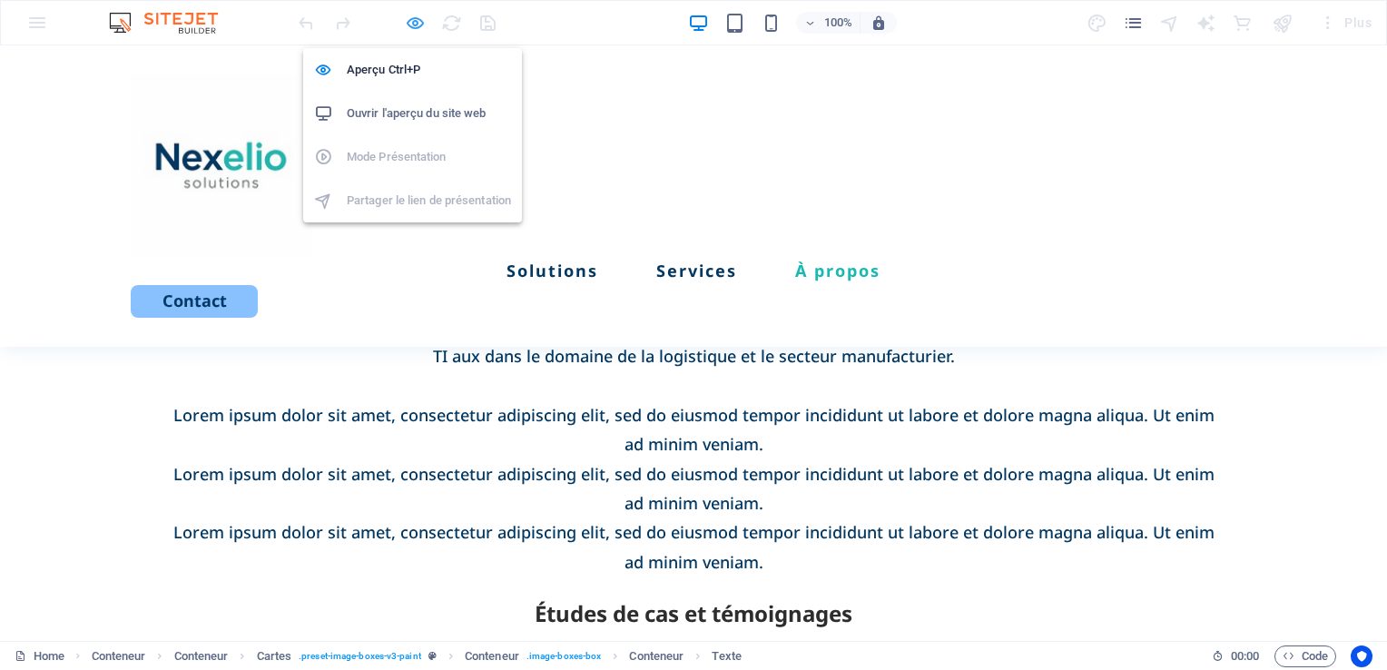
scroll to position [2121, 0]
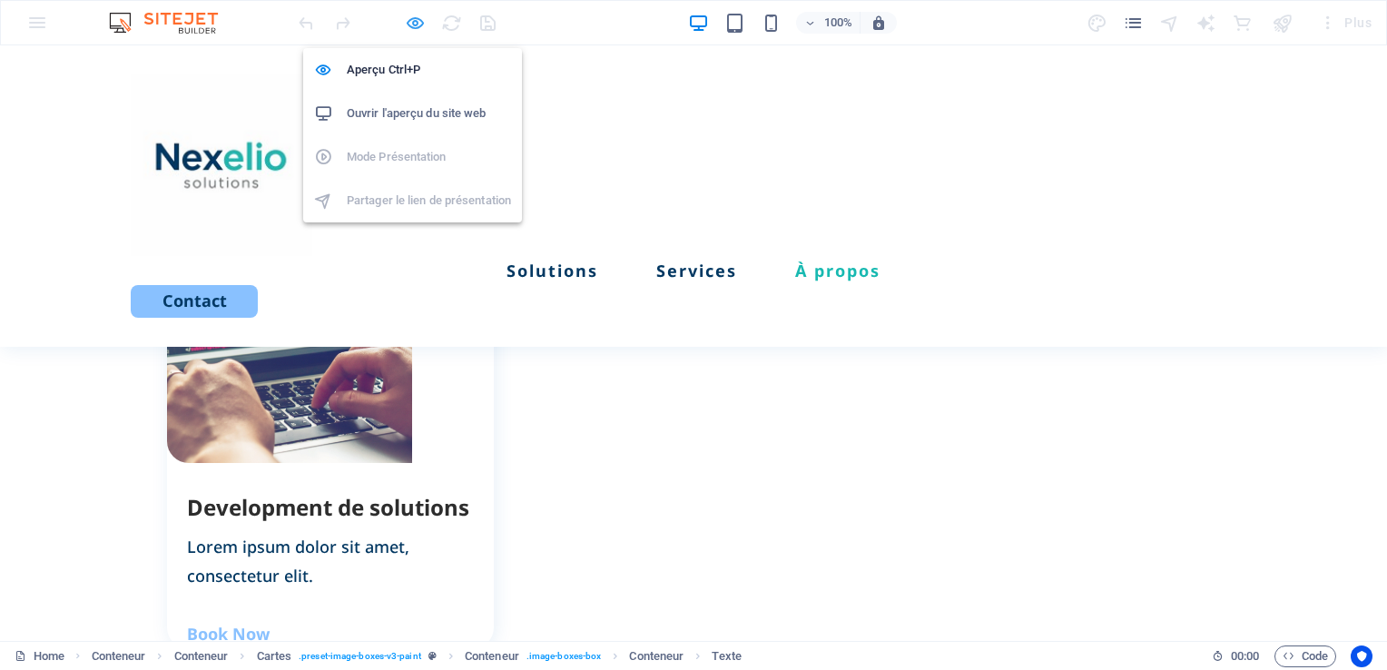
click at [0, 0] on icon "button" at bounding box center [0, 0] width 0 height 0
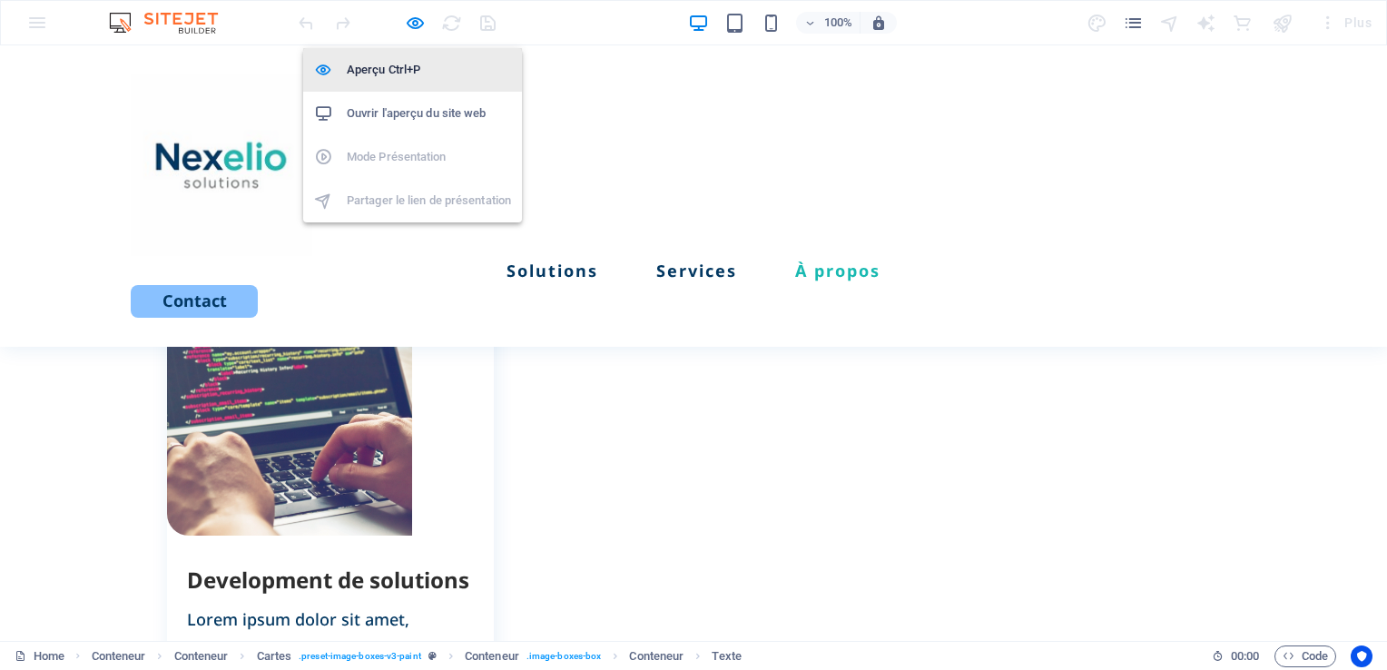
scroll to position [2711, 0]
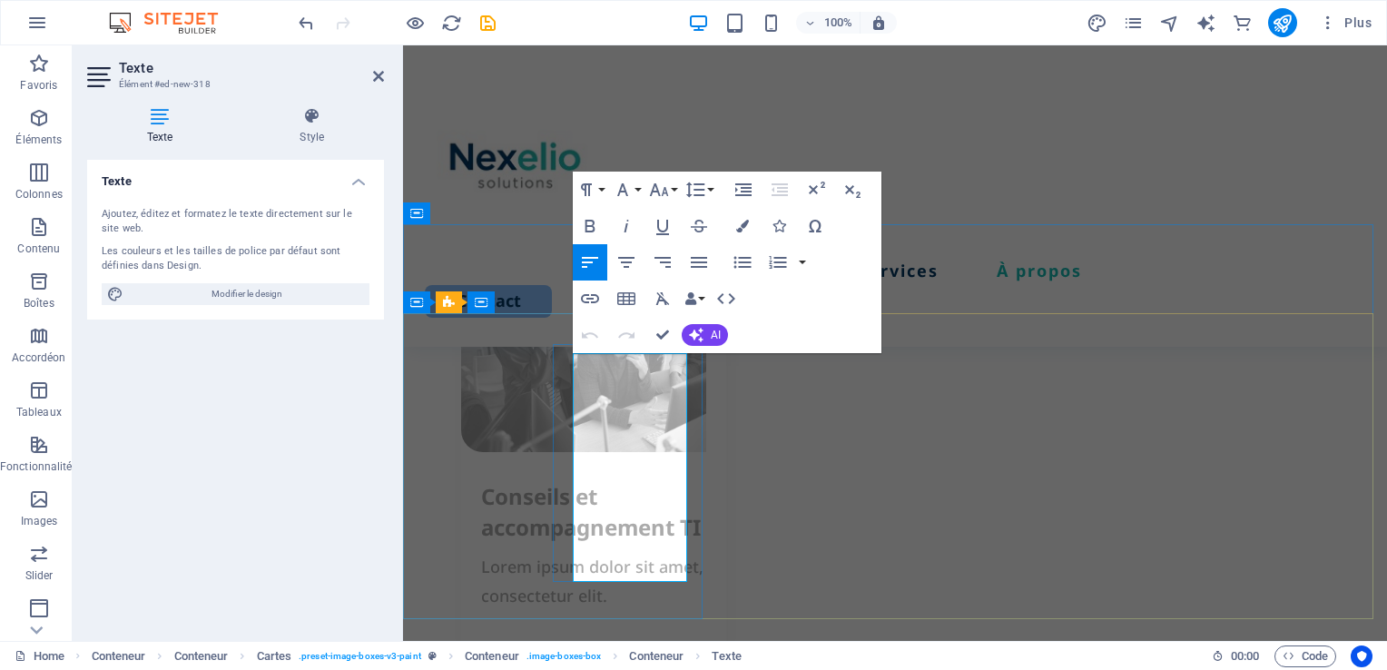
click at [660, 191] on icon "button" at bounding box center [659, 190] width 22 height 22
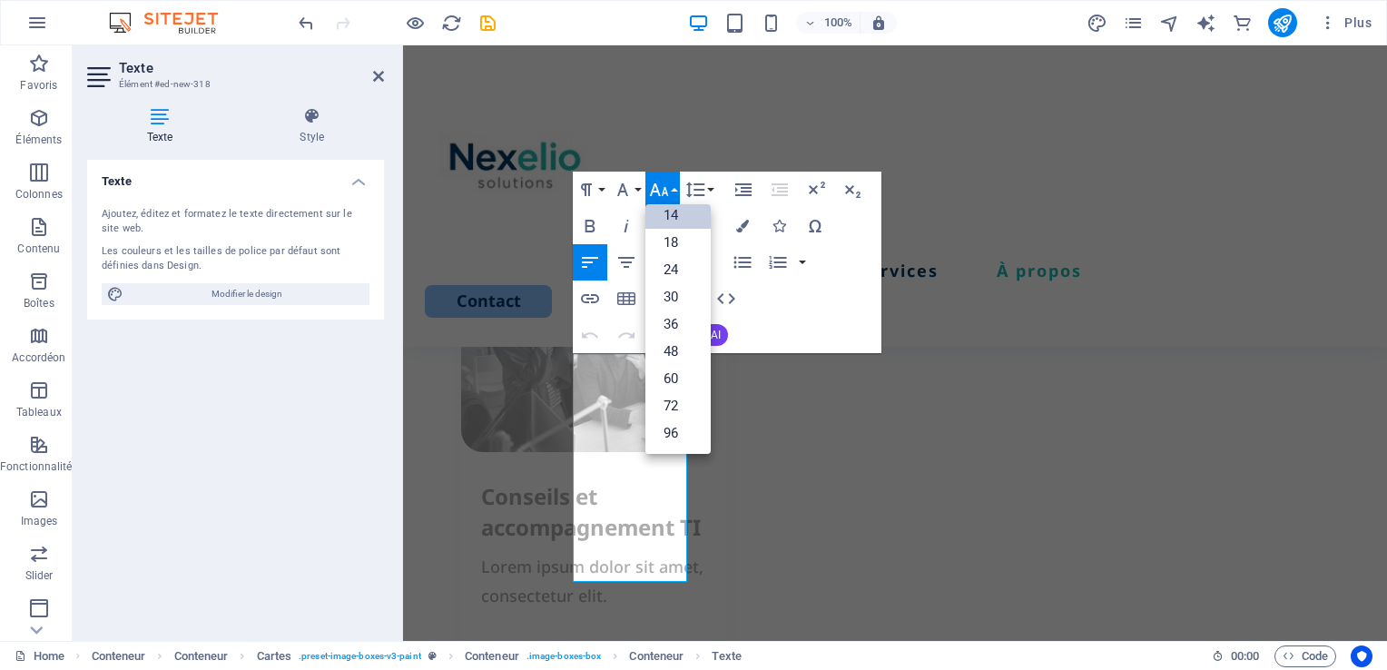
scroll to position [145, 0]
click at [668, 242] on link "18" at bounding box center [677, 243] width 65 height 27
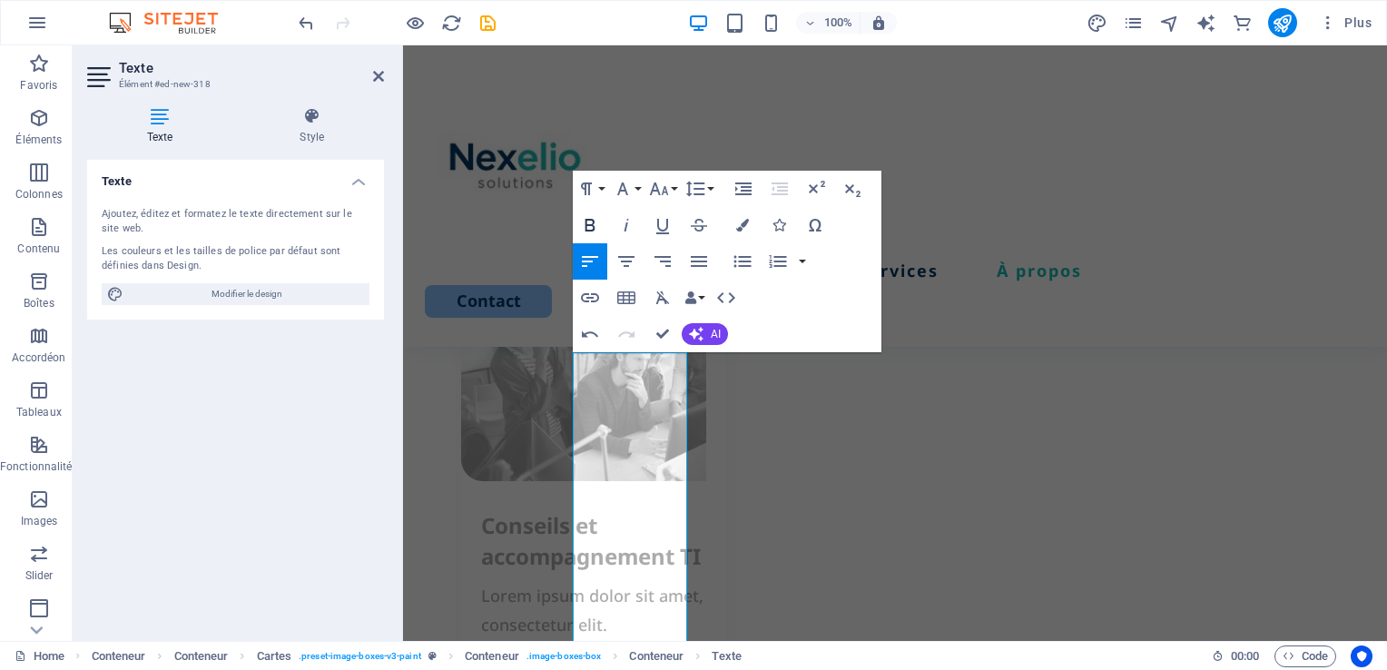
click at [588, 229] on icon "button" at bounding box center [590, 225] width 22 height 22
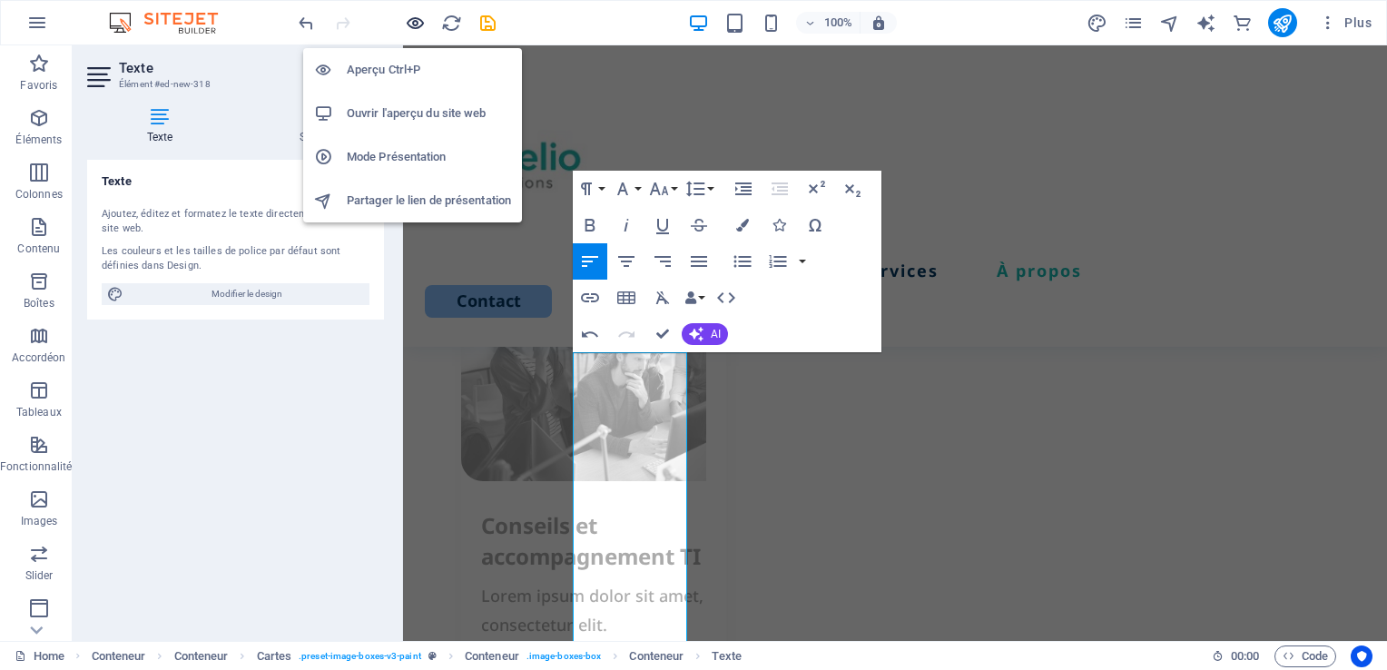
click at [323, 535] on icon "button" at bounding box center [200, 564] width 245 height 59
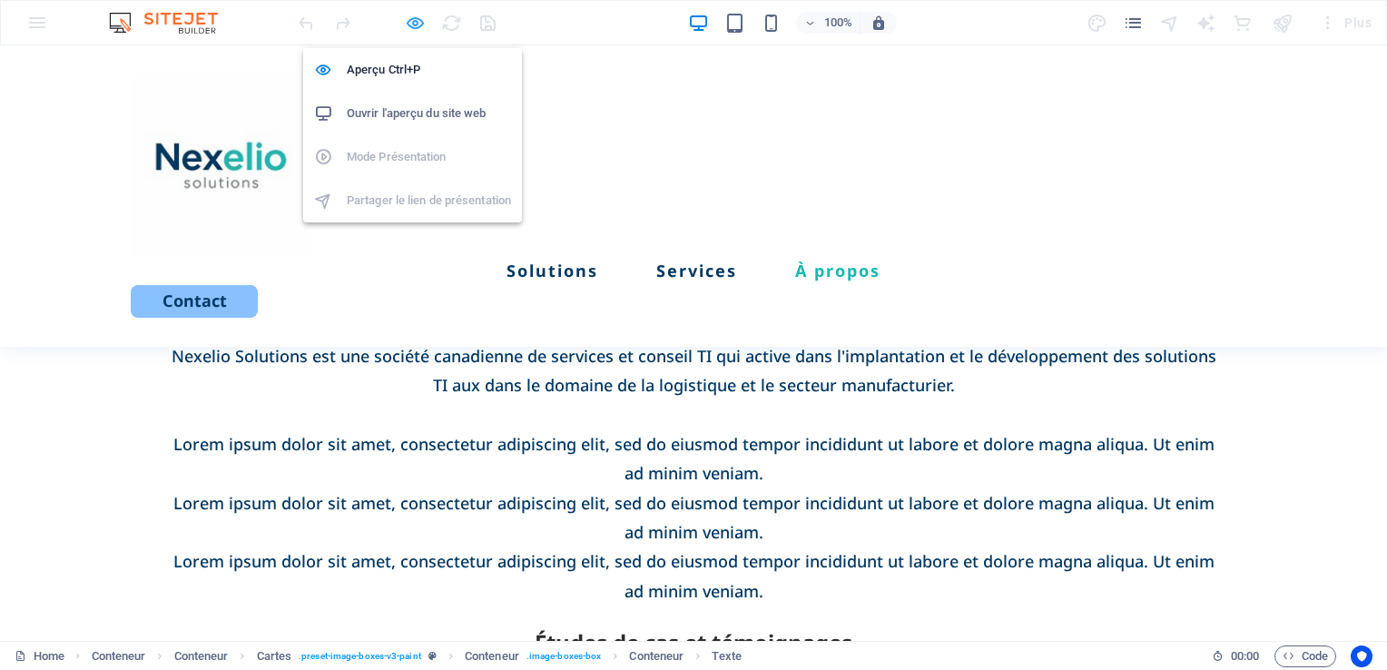
scroll to position [2091, 0]
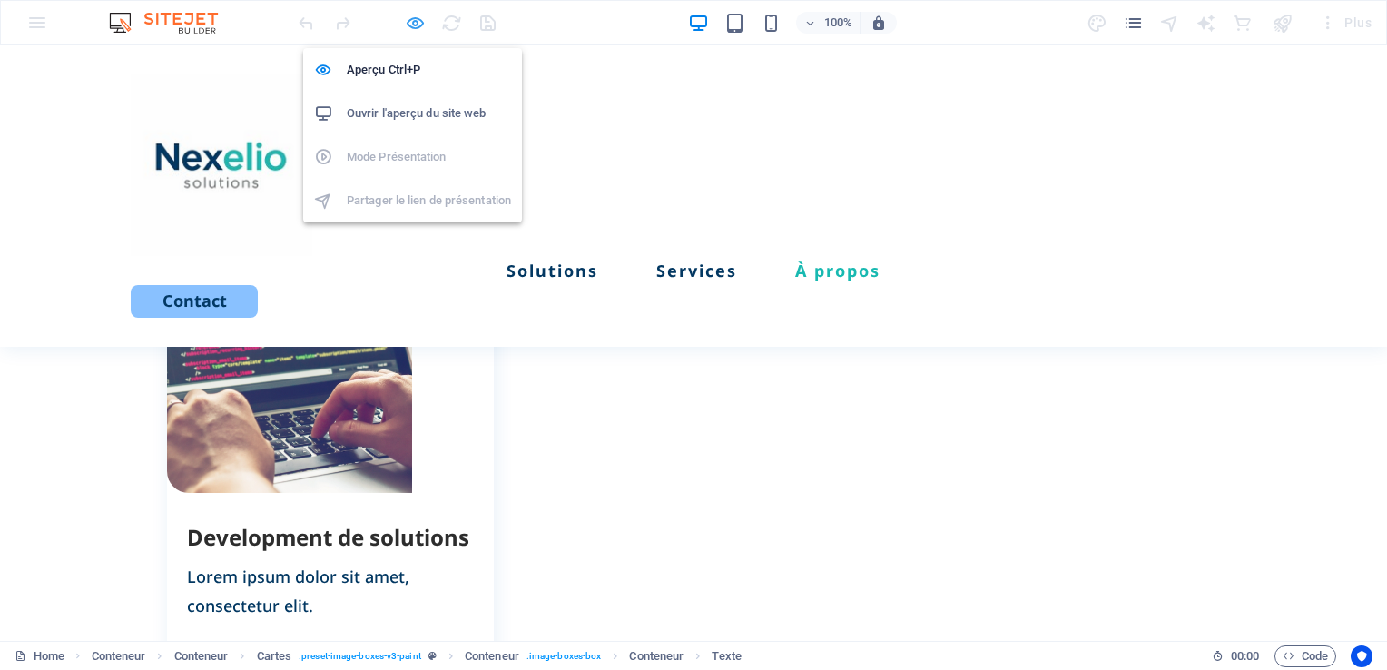
click at [0, 0] on icon "button" at bounding box center [0, 0] width 0 height 0
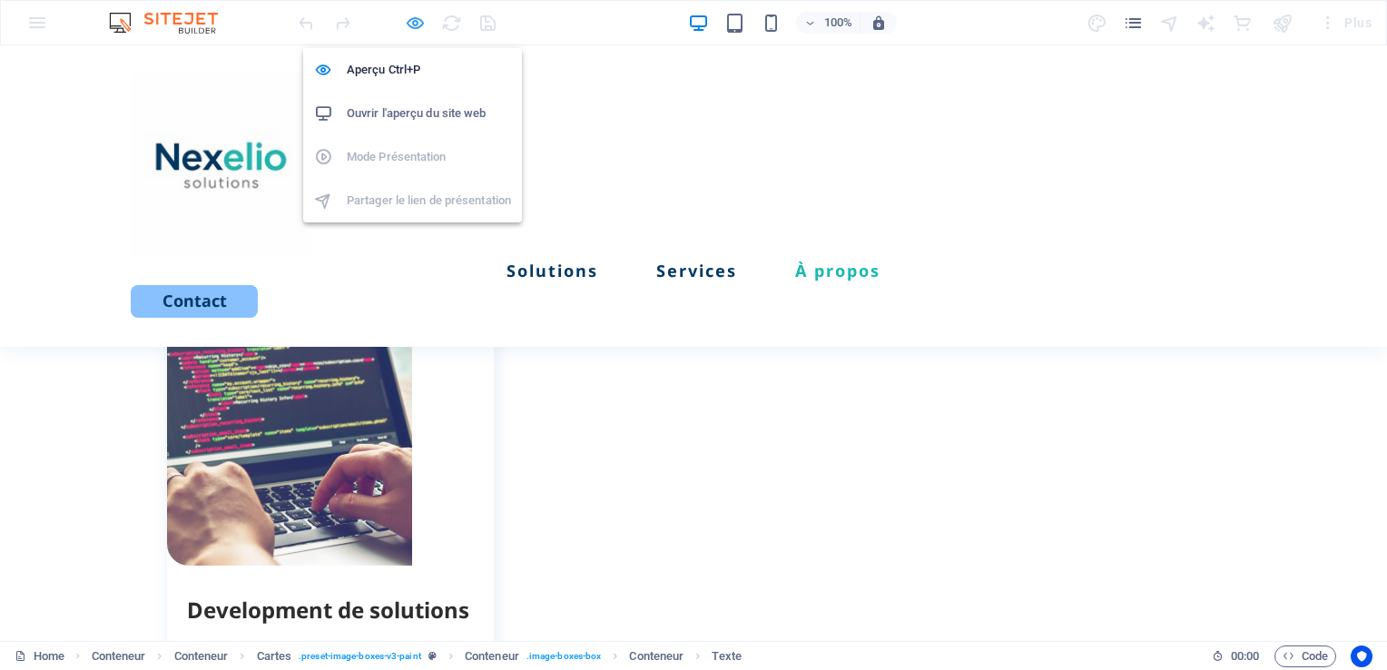
scroll to position [2682, 0]
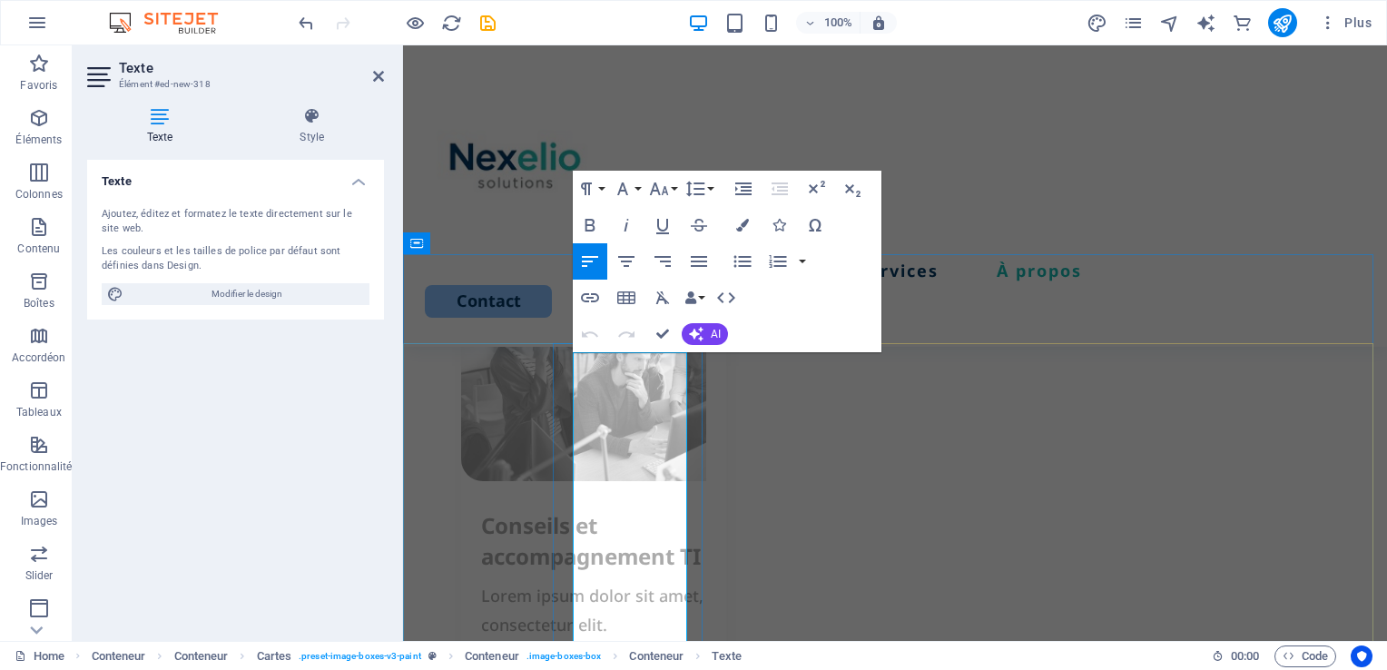
click at [654, 189] on icon "button" at bounding box center [659, 189] width 22 height 22
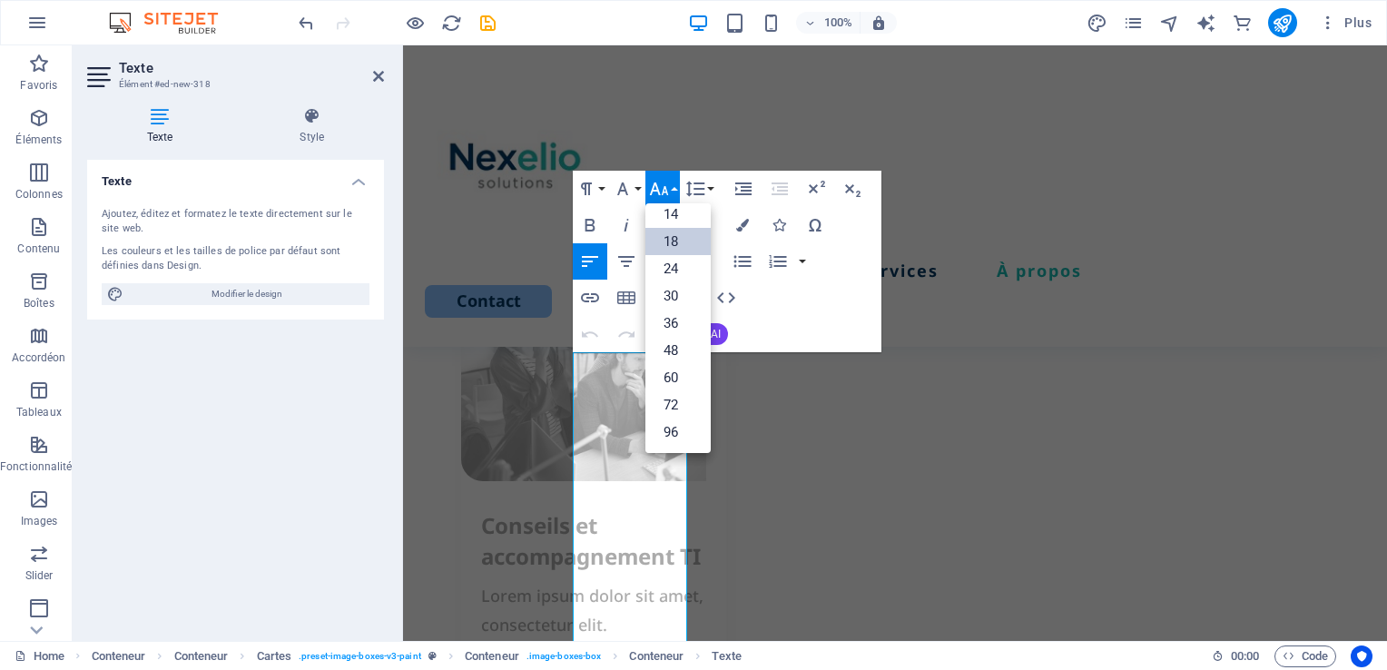
scroll to position [145, 0]
click at [697, 187] on icon "button" at bounding box center [695, 189] width 22 height 22
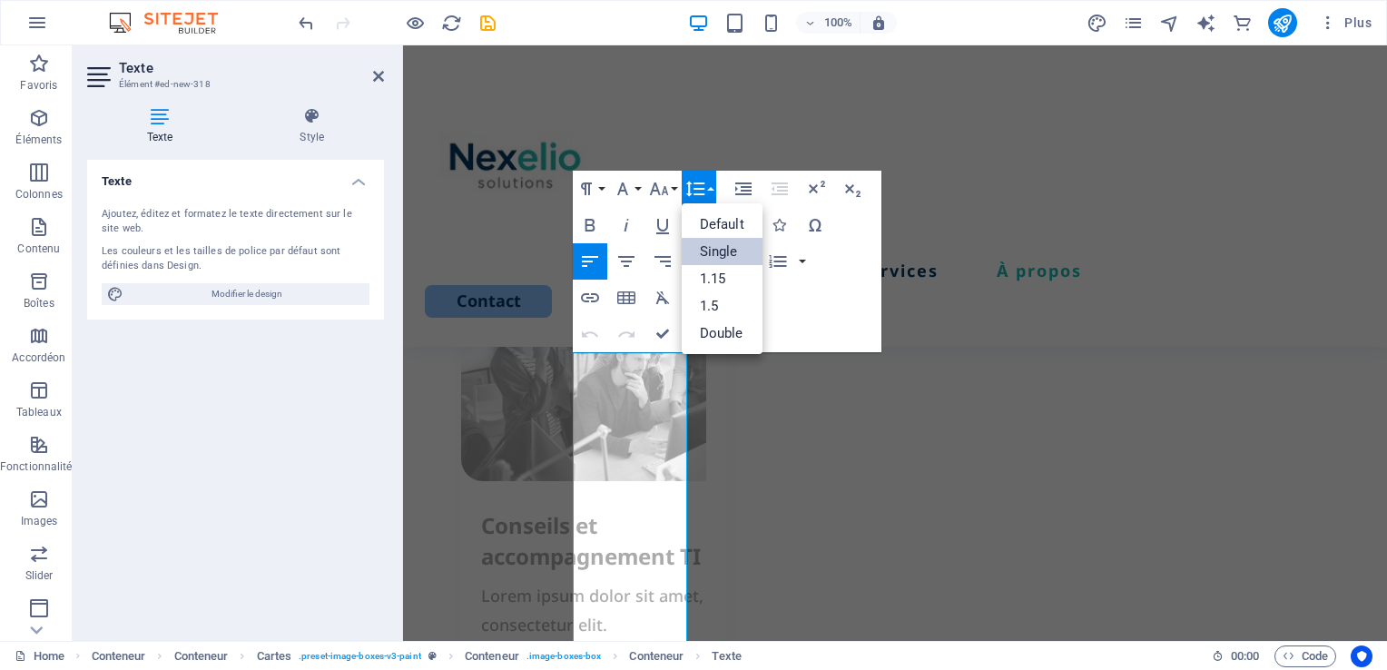
scroll to position [0, 0]
click at [716, 282] on link "1.15" at bounding box center [721, 278] width 81 height 27
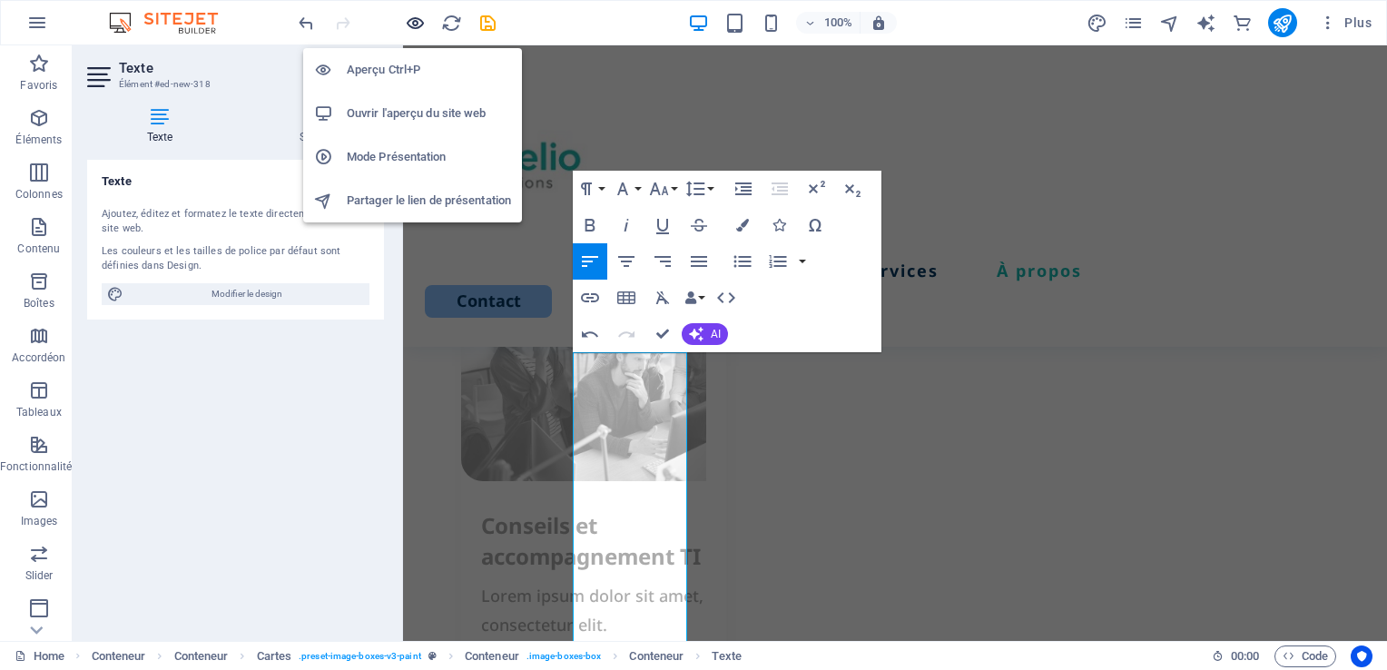
click at [323, 535] on icon "button" at bounding box center [200, 564] width 245 height 59
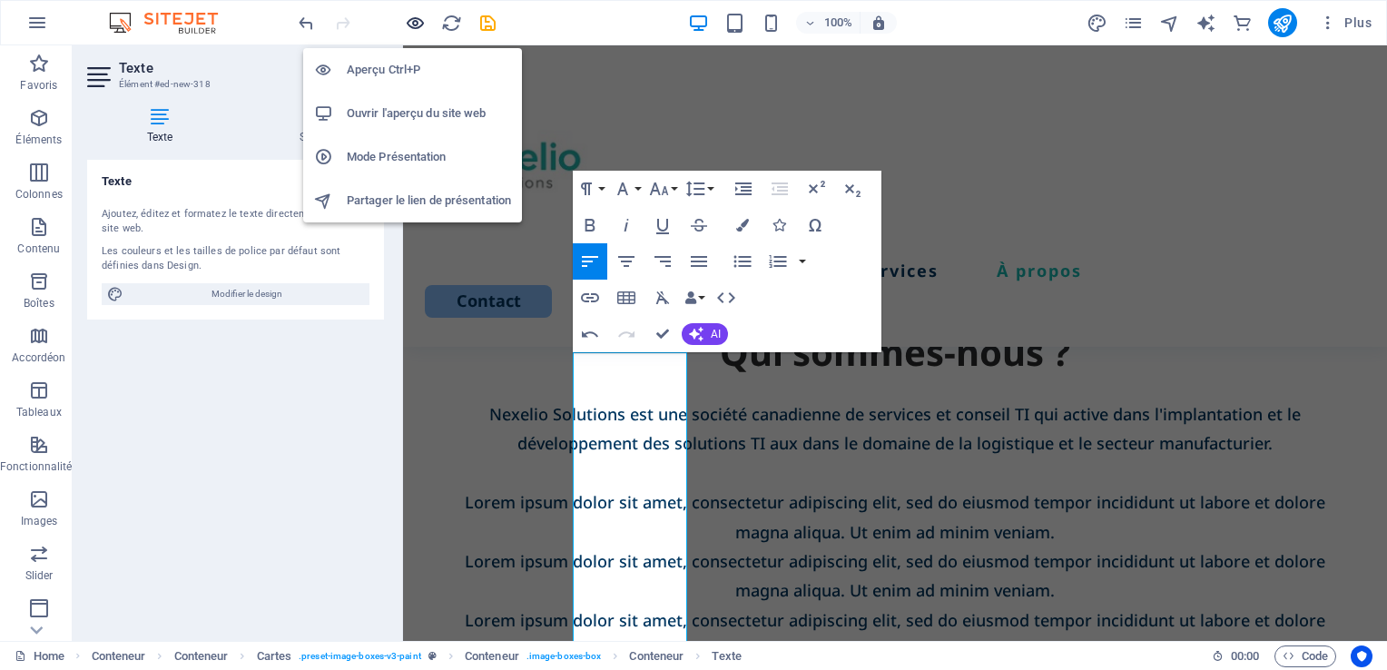
scroll to position [2091, 0]
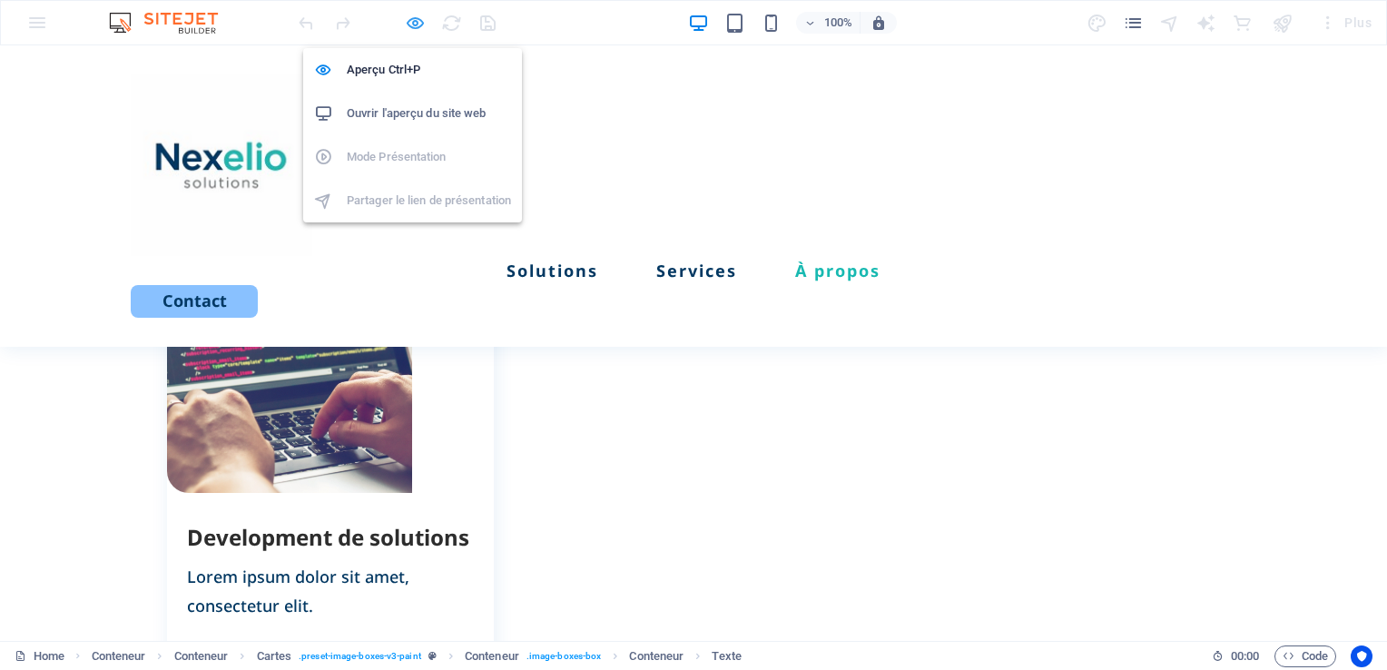
click at [0, 0] on icon "button" at bounding box center [0, 0] width 0 height 0
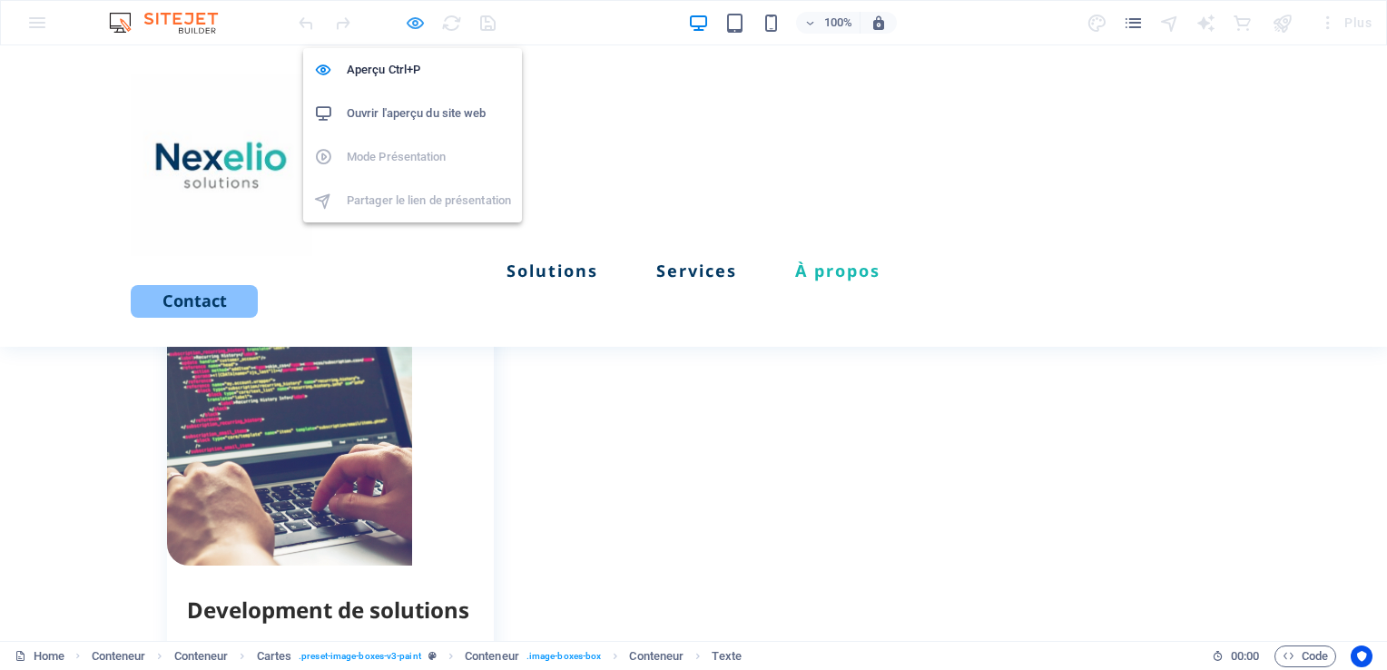
scroll to position [2682, 0]
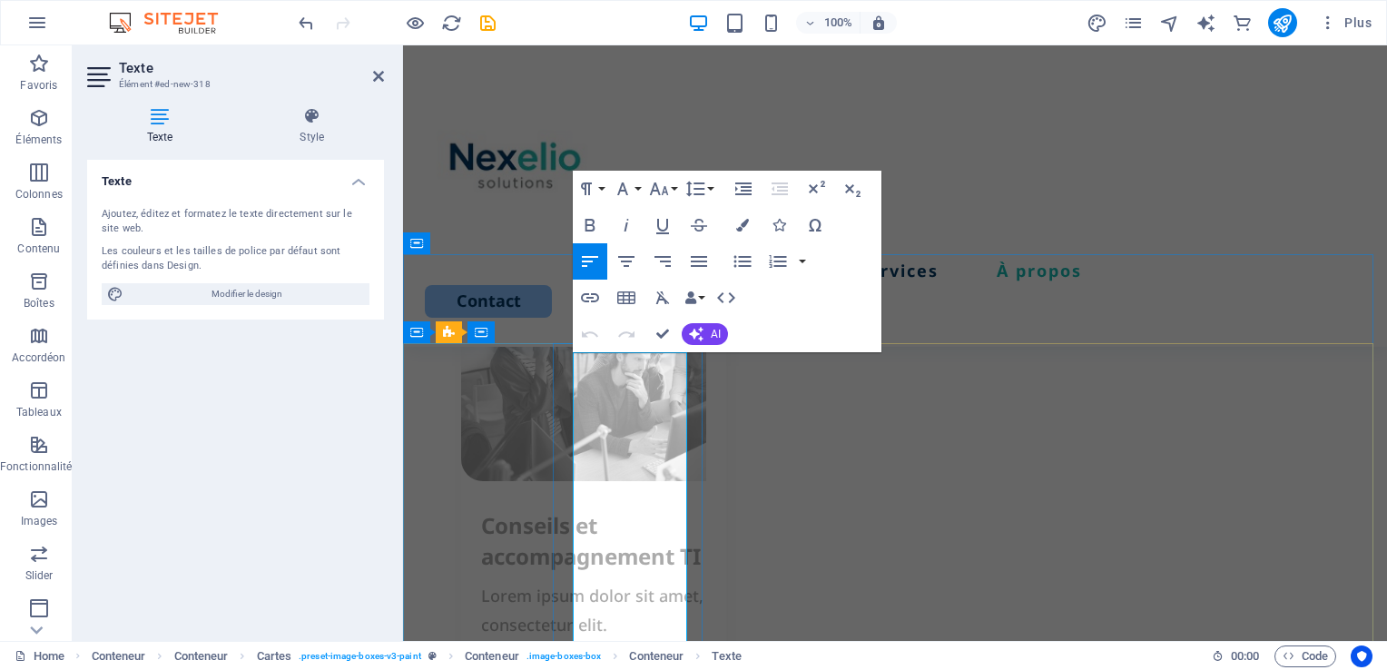
click at [632, 185] on icon "button" at bounding box center [623, 189] width 22 height 22
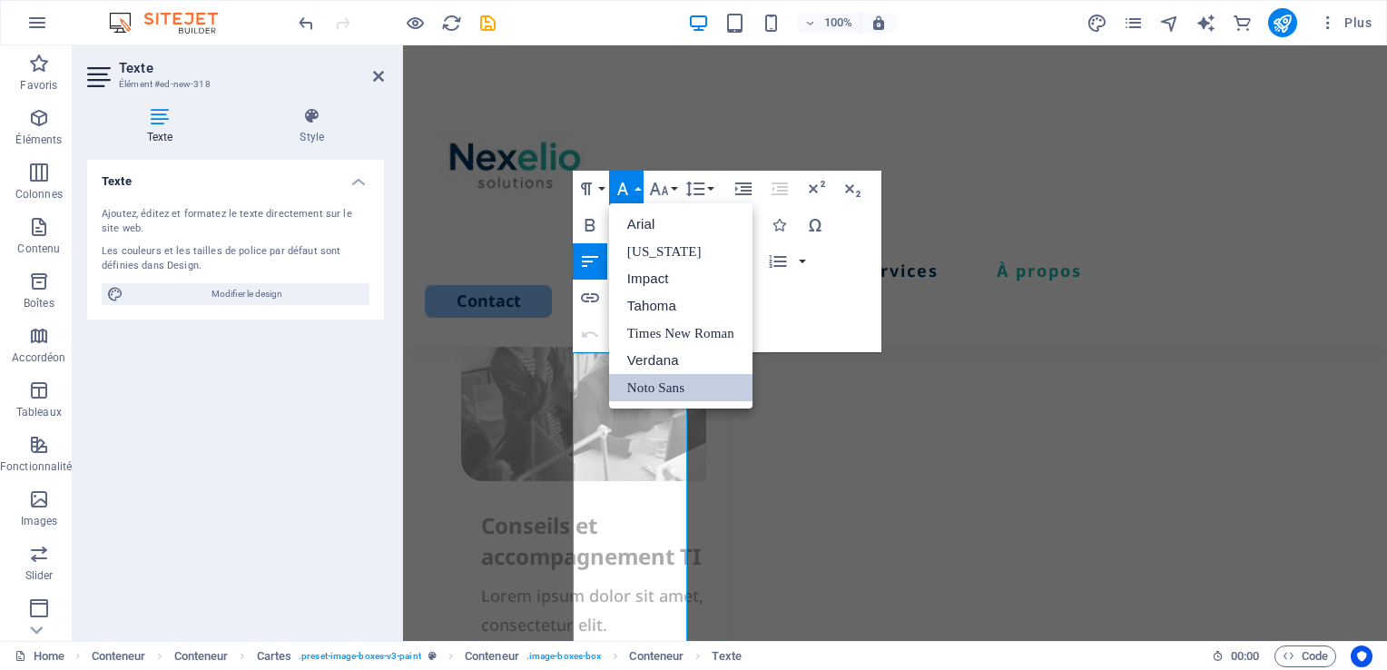
scroll to position [0, 0]
click at [664, 184] on icon "button" at bounding box center [659, 189] width 22 height 22
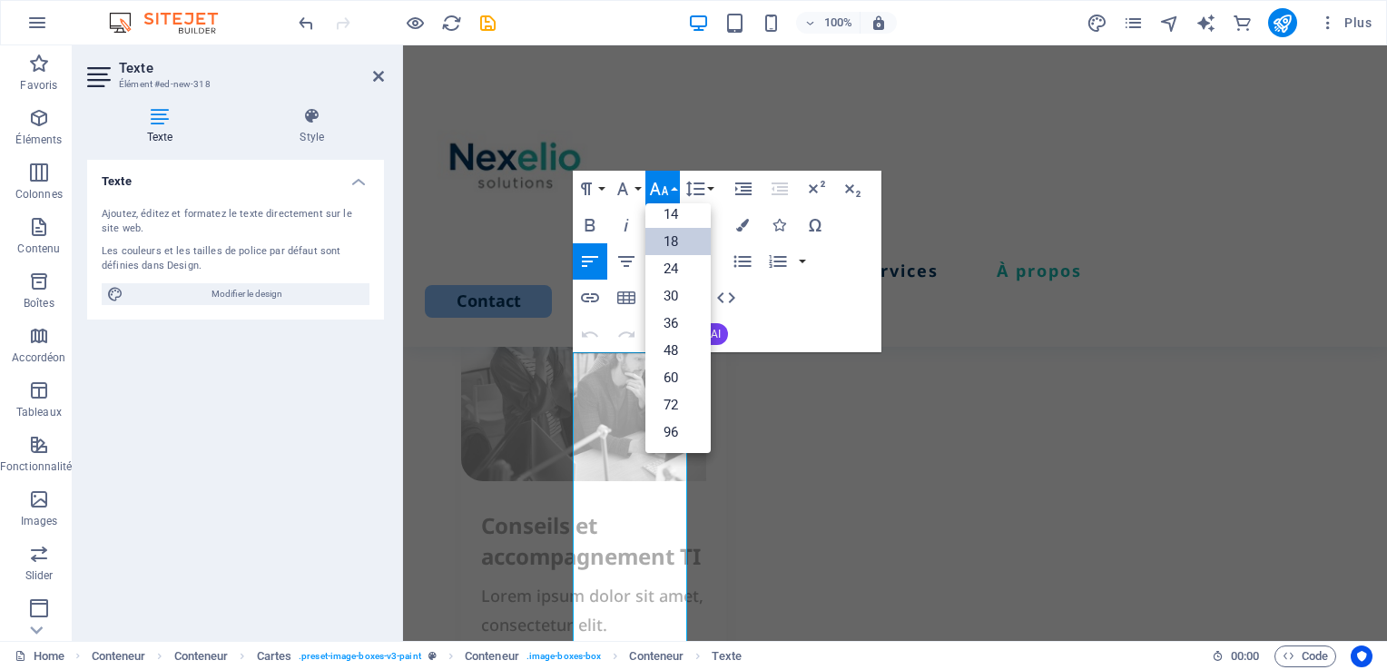
scroll to position [145, 0]
click at [678, 220] on link "14" at bounding box center [677, 214] width 65 height 27
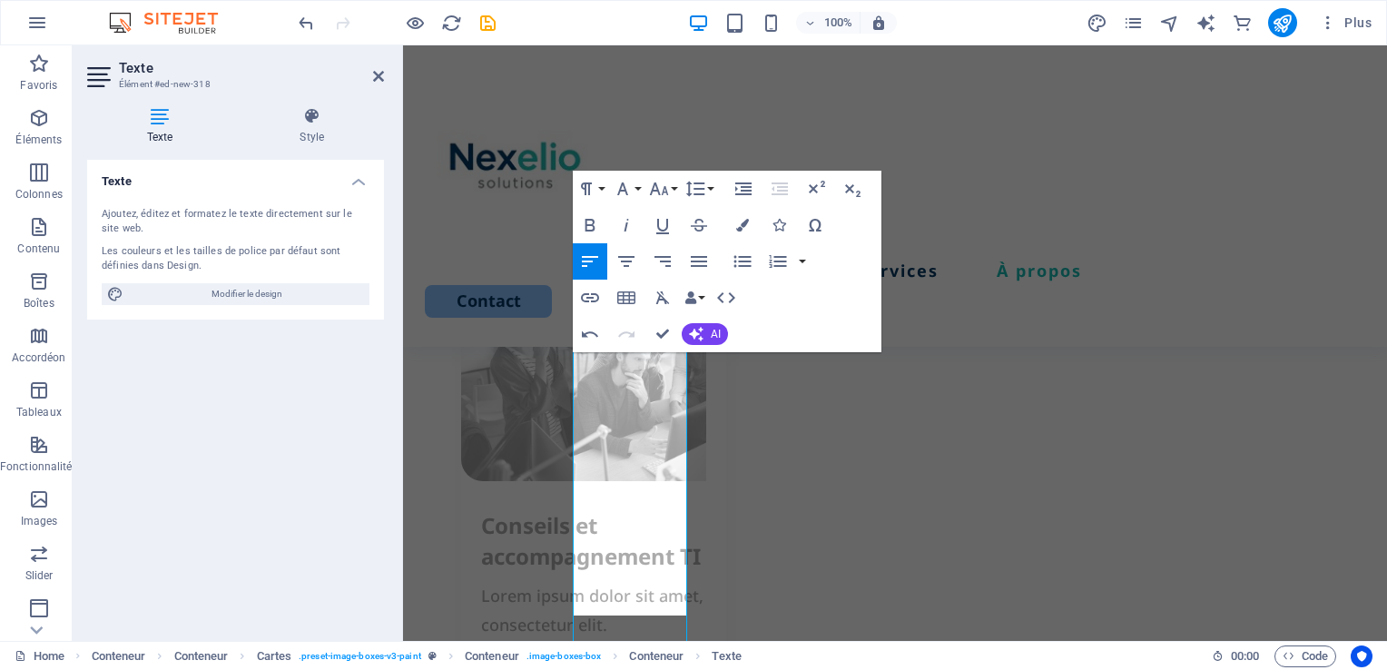
scroll to position [2699, 0]
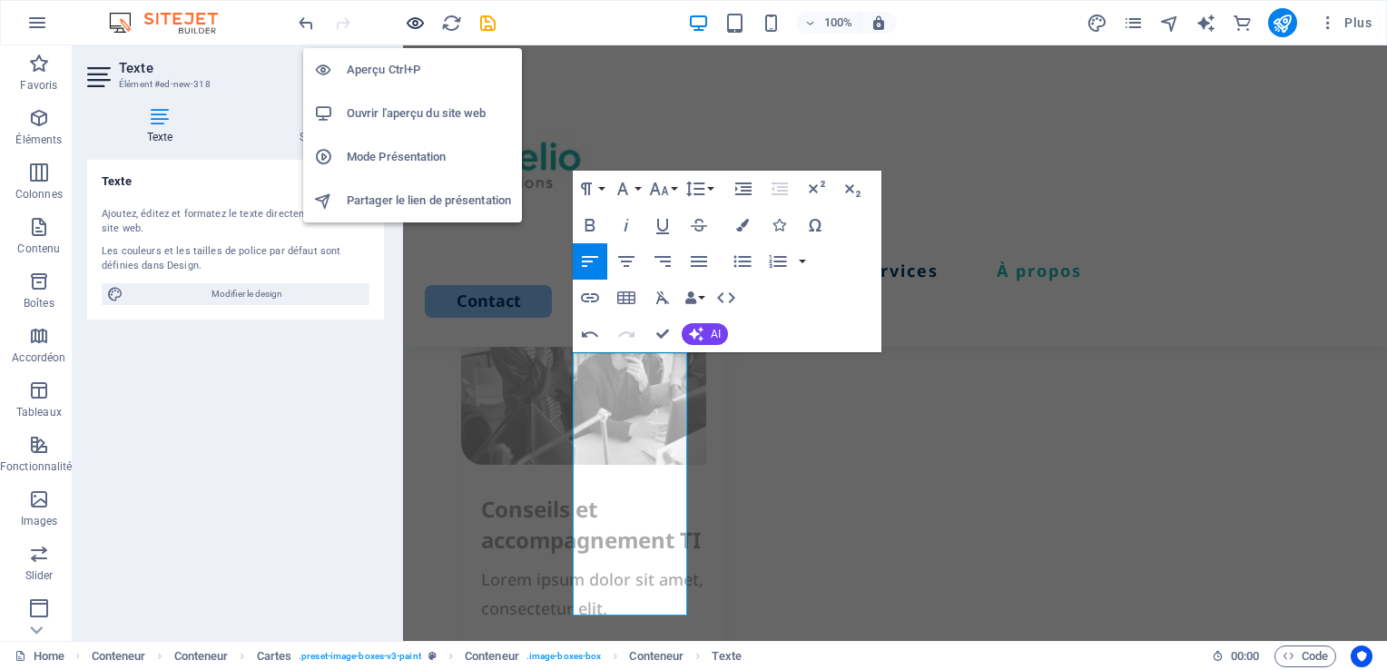
click at [323, 519] on icon "button" at bounding box center [200, 548] width 245 height 59
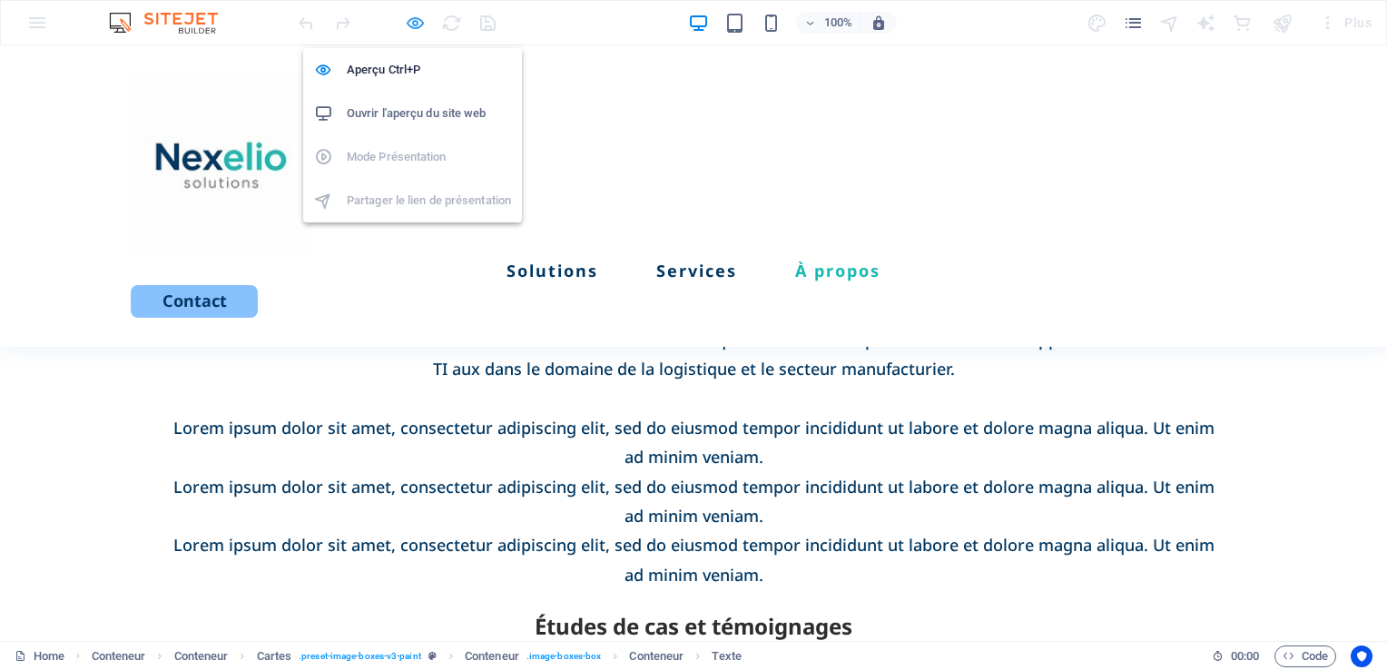
scroll to position [2108, 0]
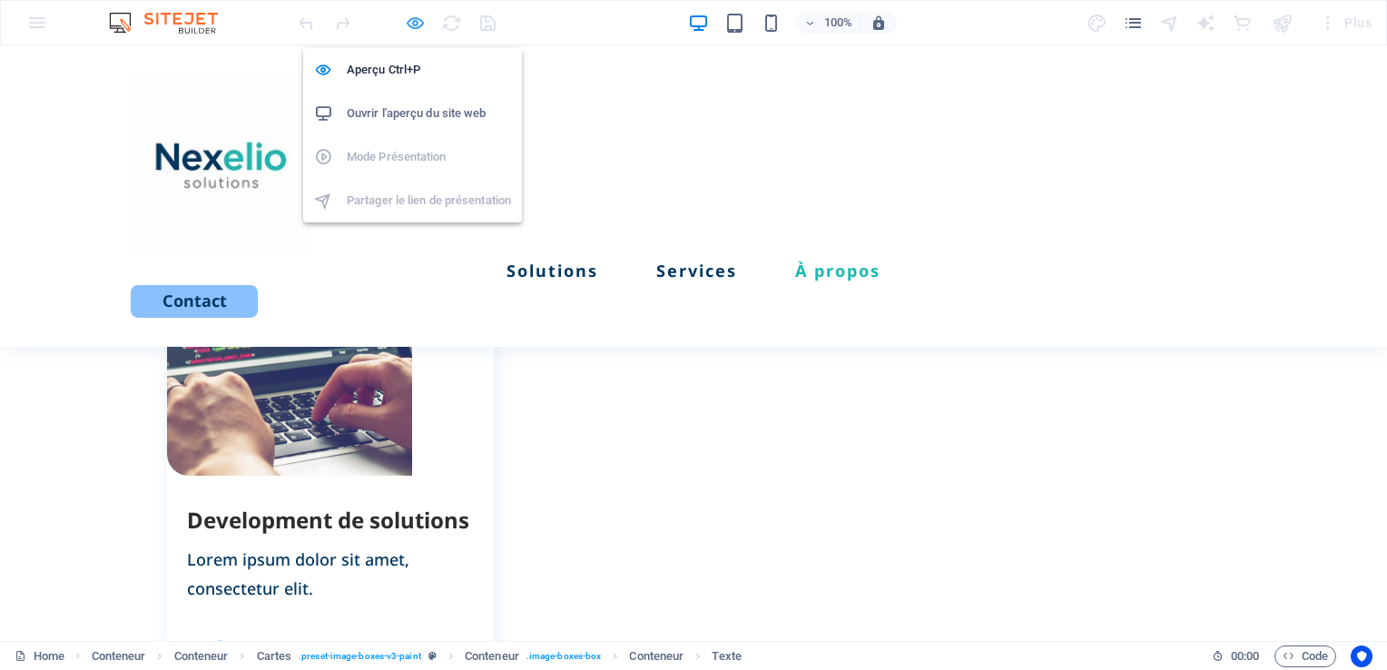
click at [0, 0] on icon "button" at bounding box center [0, 0] width 0 height 0
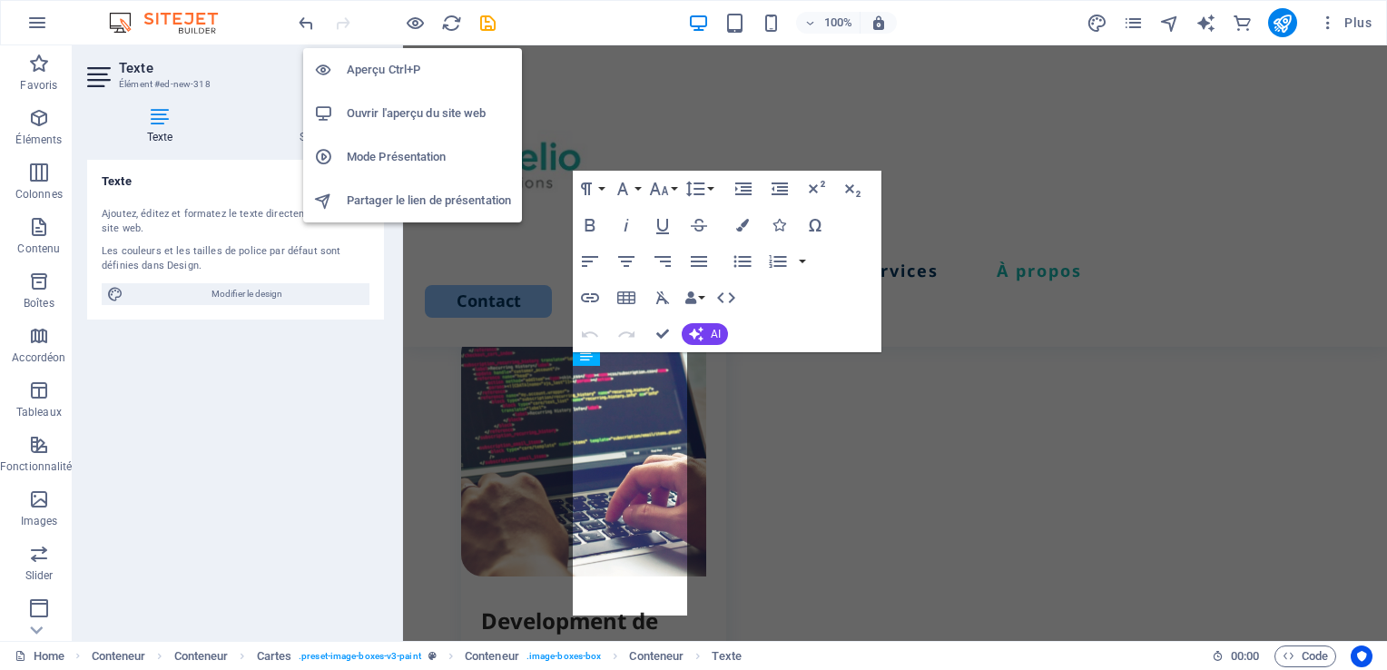
scroll to position [2699, 0]
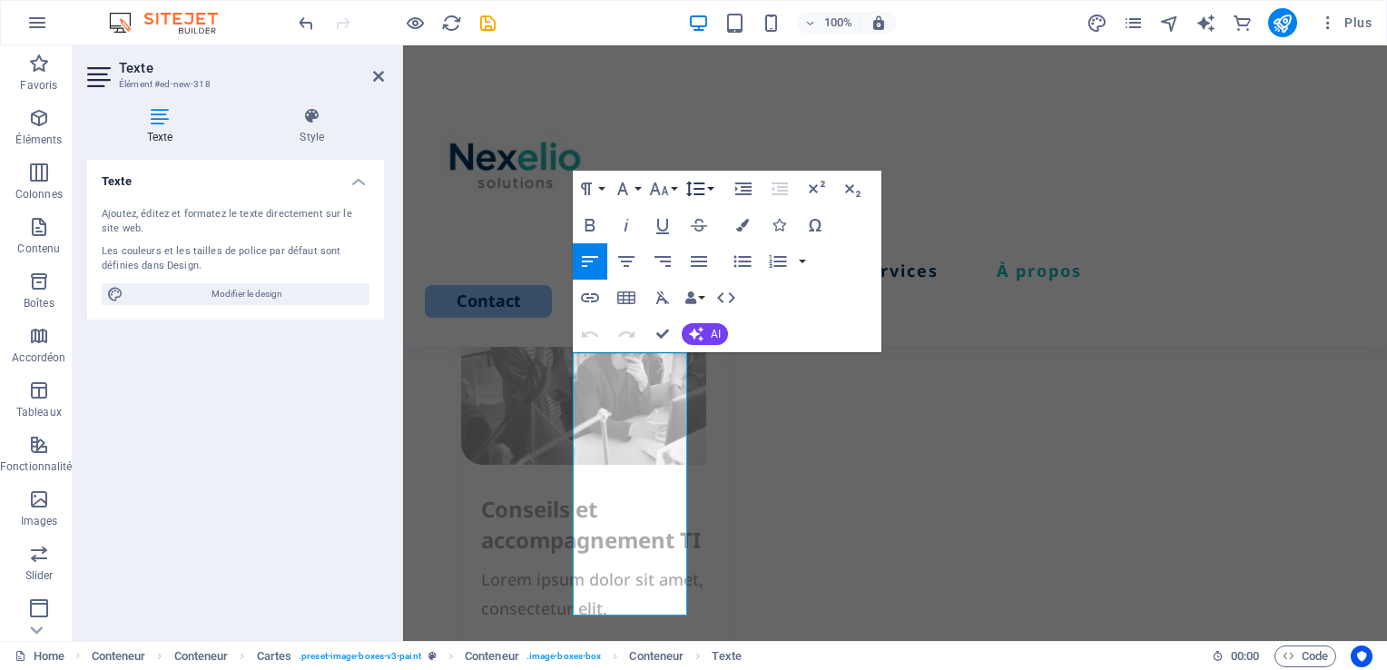
click at [705, 191] on icon "button" at bounding box center [695, 189] width 22 height 22
click at [719, 302] on link "1.5" at bounding box center [721, 305] width 81 height 27
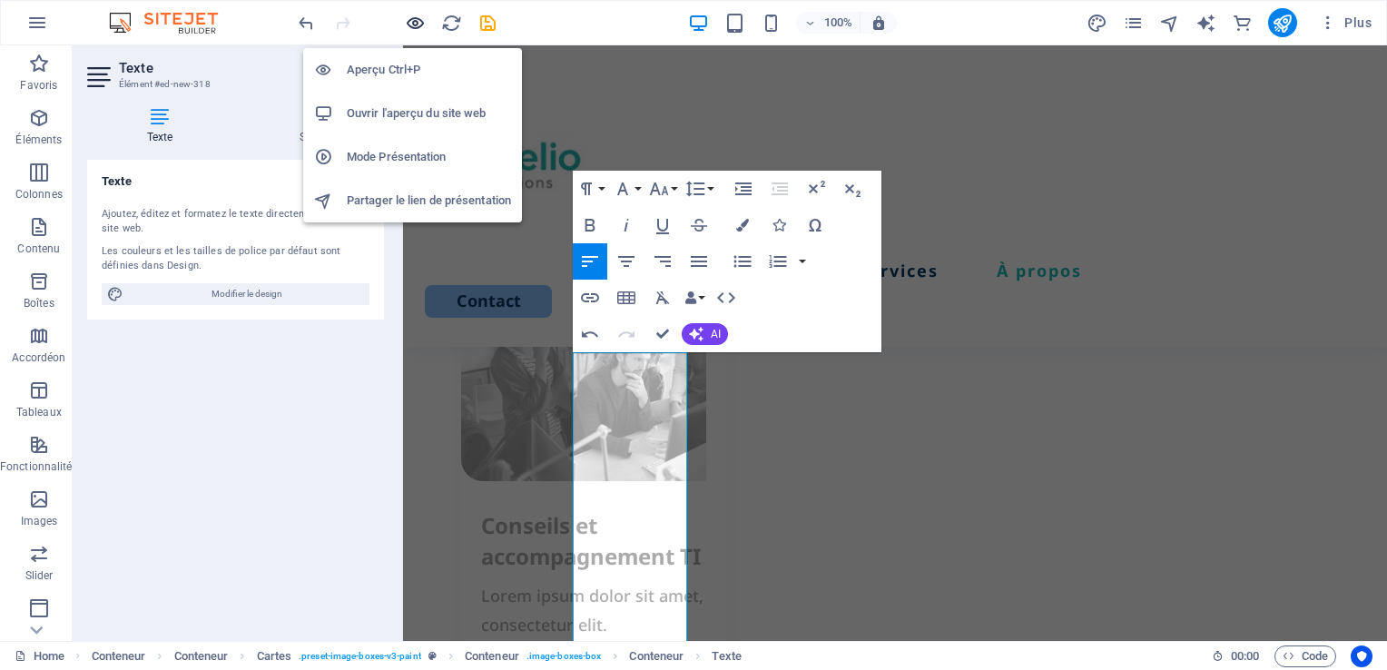
click at [323, 535] on icon "button" at bounding box center [200, 564] width 245 height 59
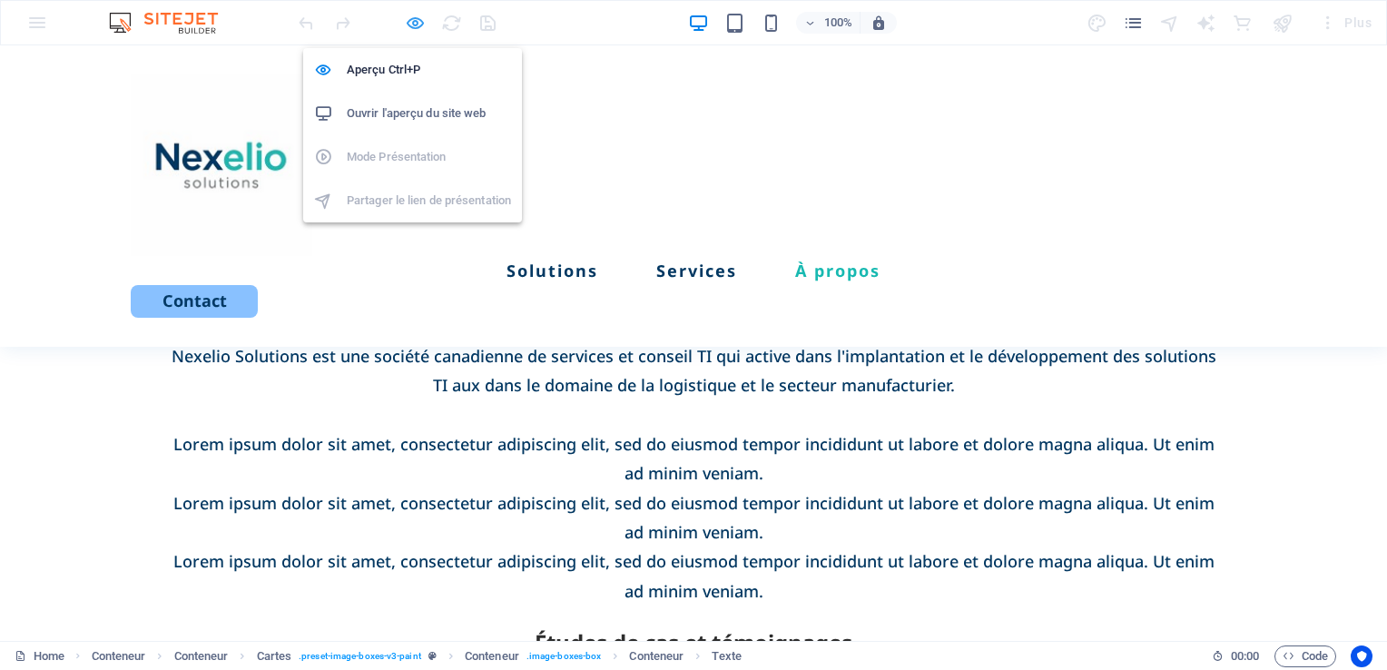
scroll to position [2091, 0]
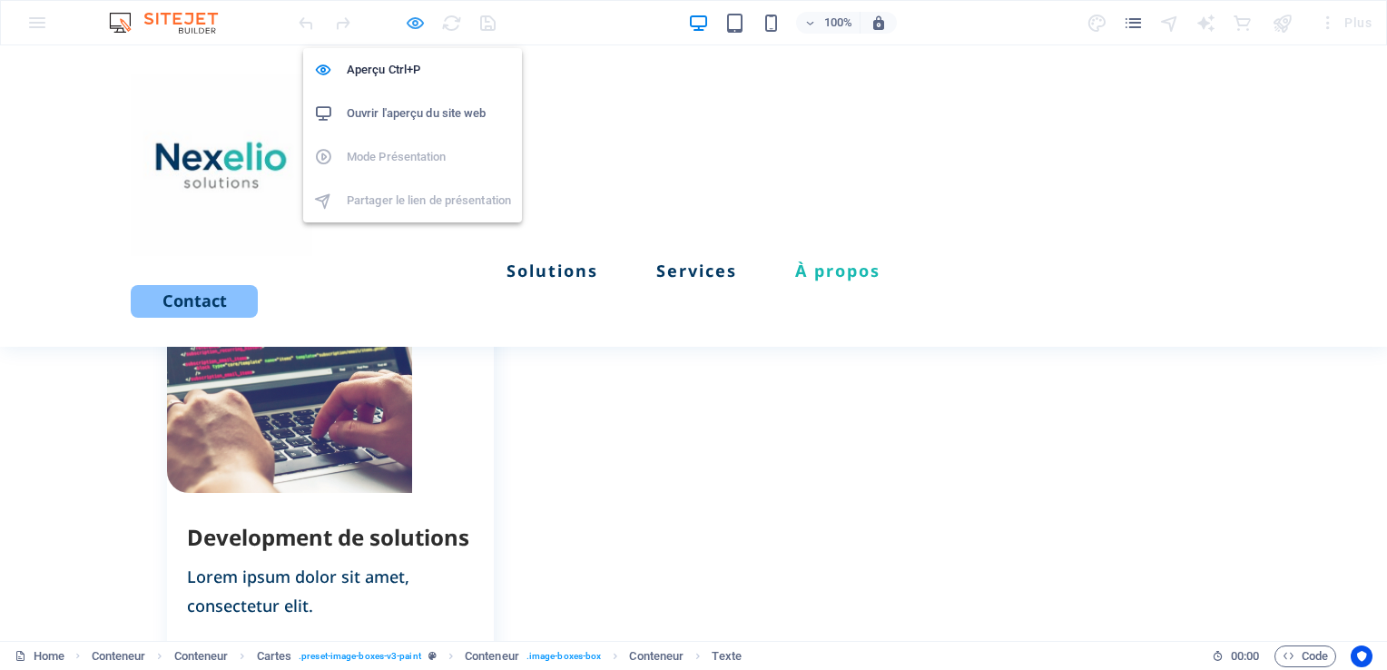
click at [0, 0] on icon "button" at bounding box center [0, 0] width 0 height 0
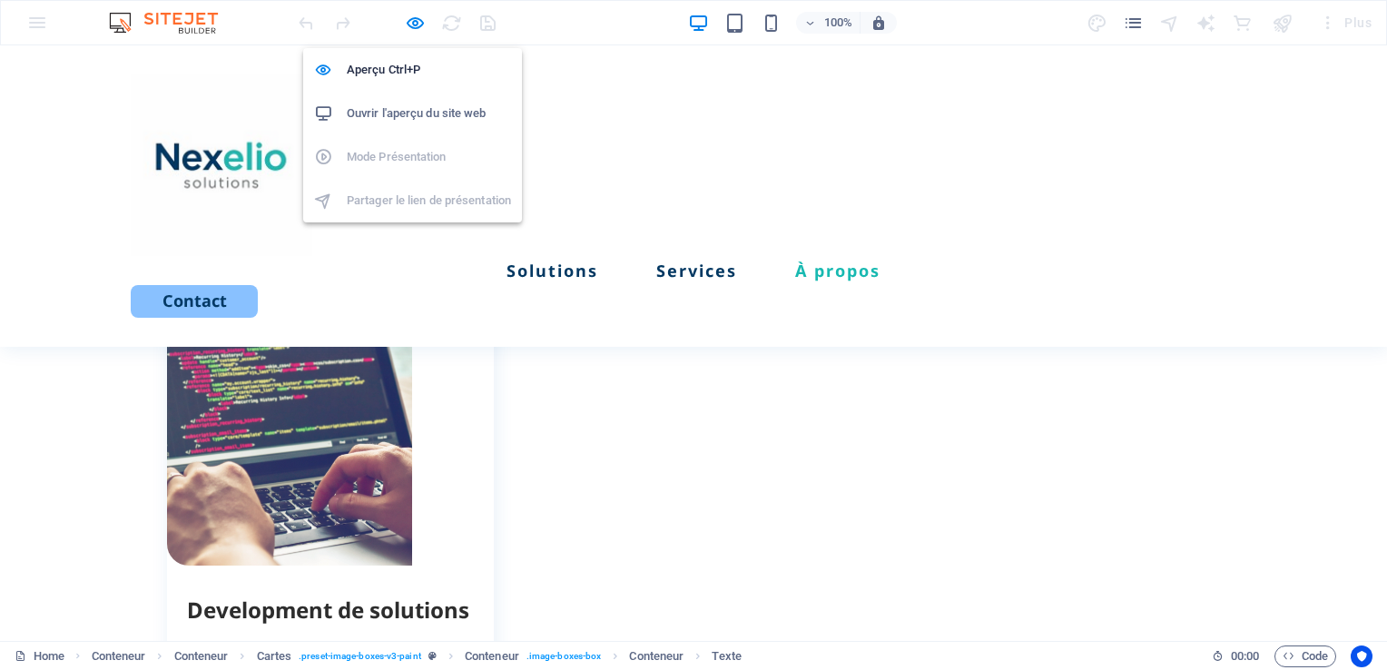
scroll to position [2682, 0]
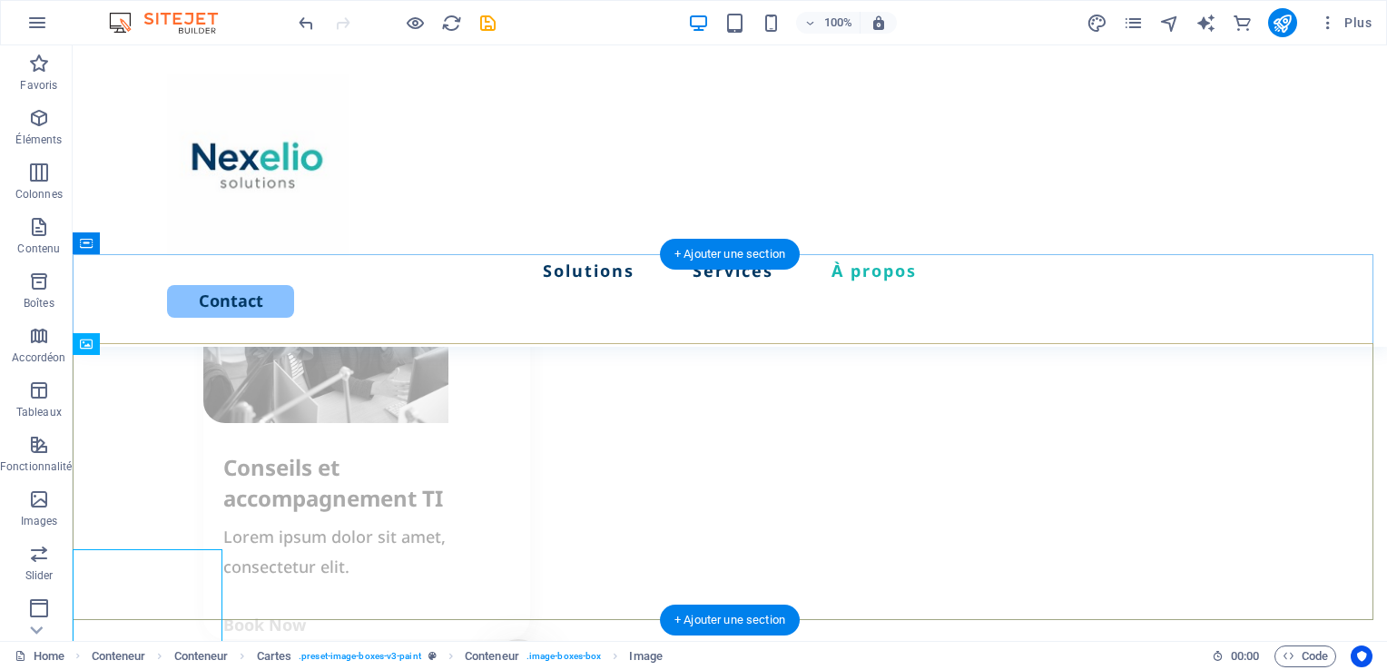
scroll to position [2475, 0]
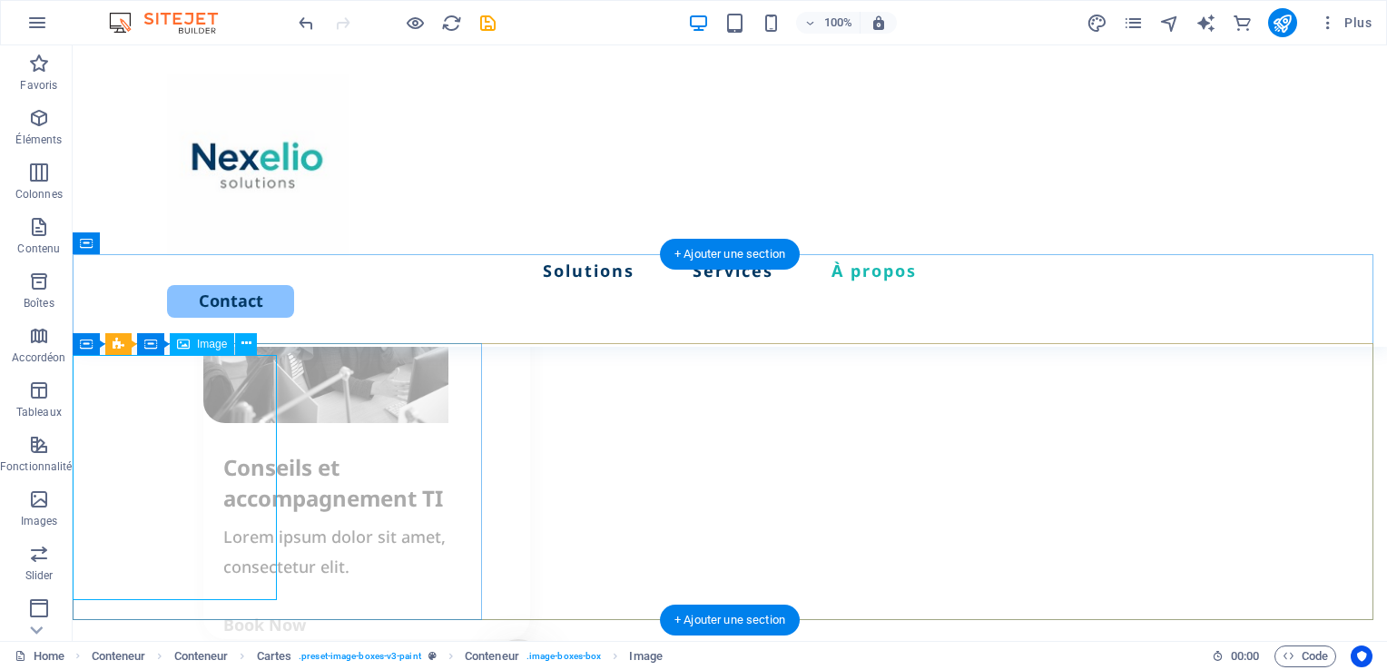
select select "px"
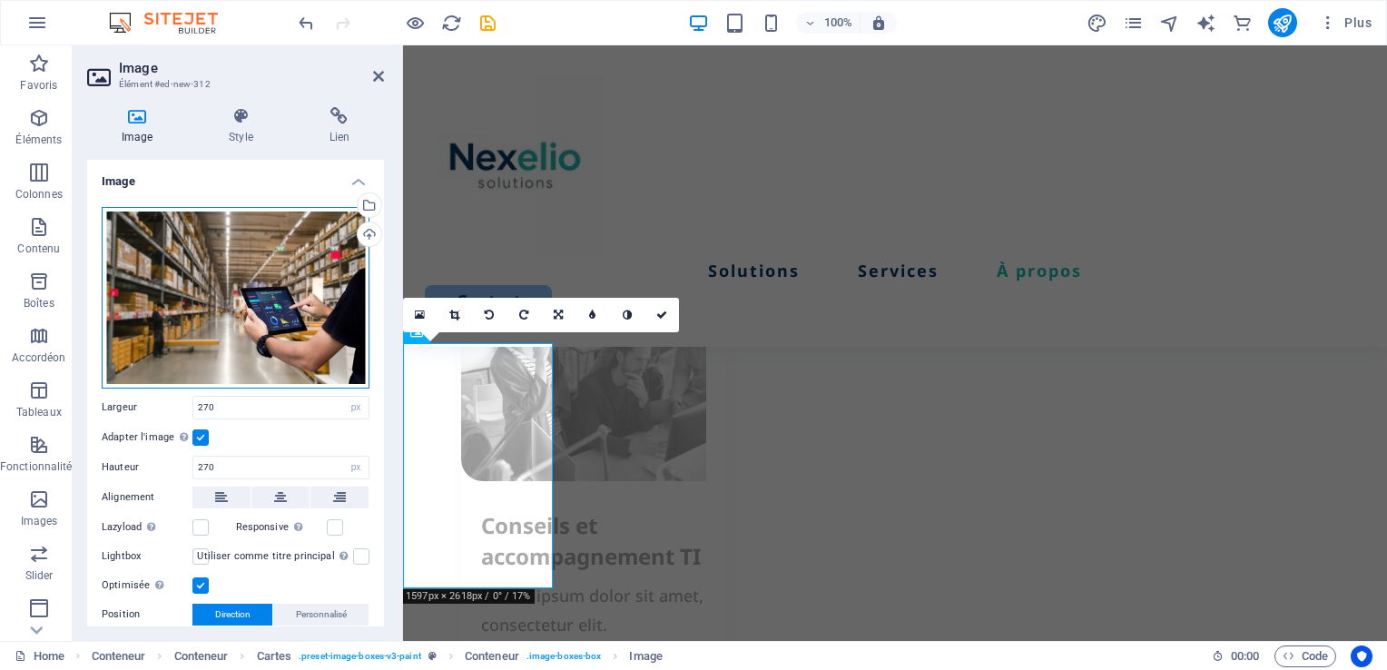
click at [258, 306] on div "Glissez les fichiers ici, cliquez pour choisir les fichiers ou sélectionnez les…" at bounding box center [236, 297] width 268 height 181
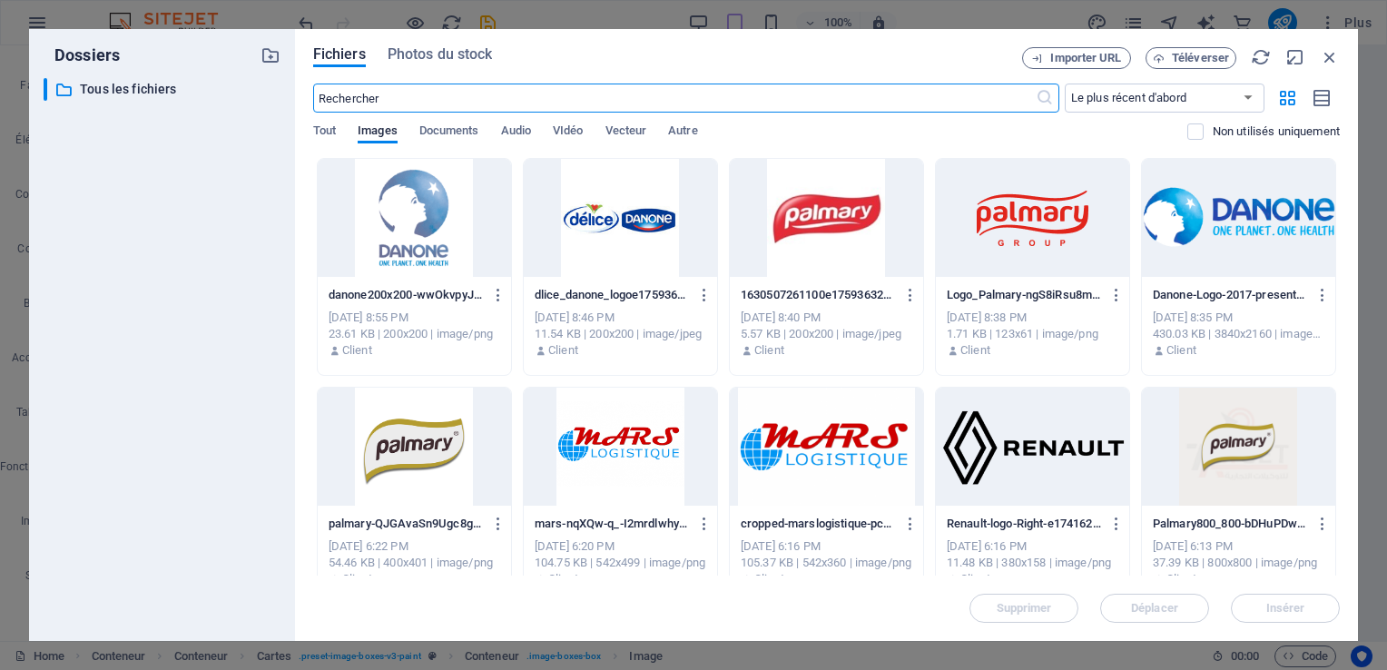
scroll to position [3562, 0]
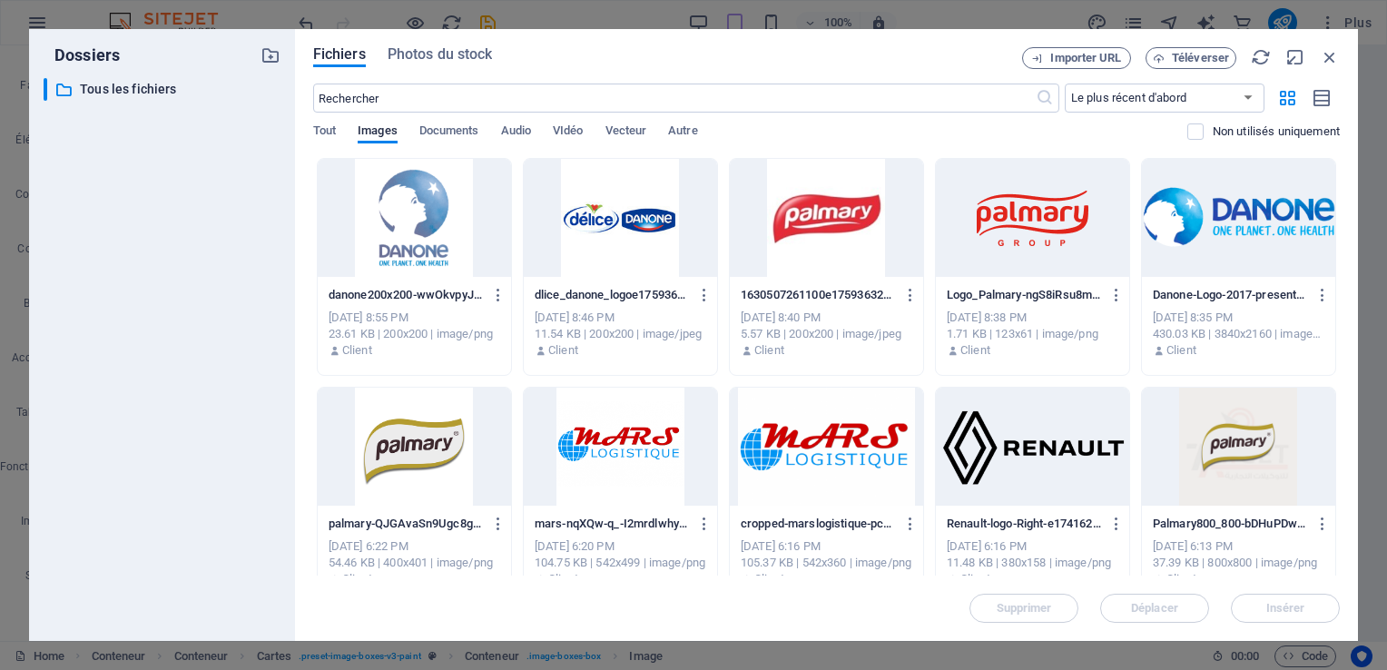
click at [406, 221] on div at bounding box center [414, 218] width 193 height 118
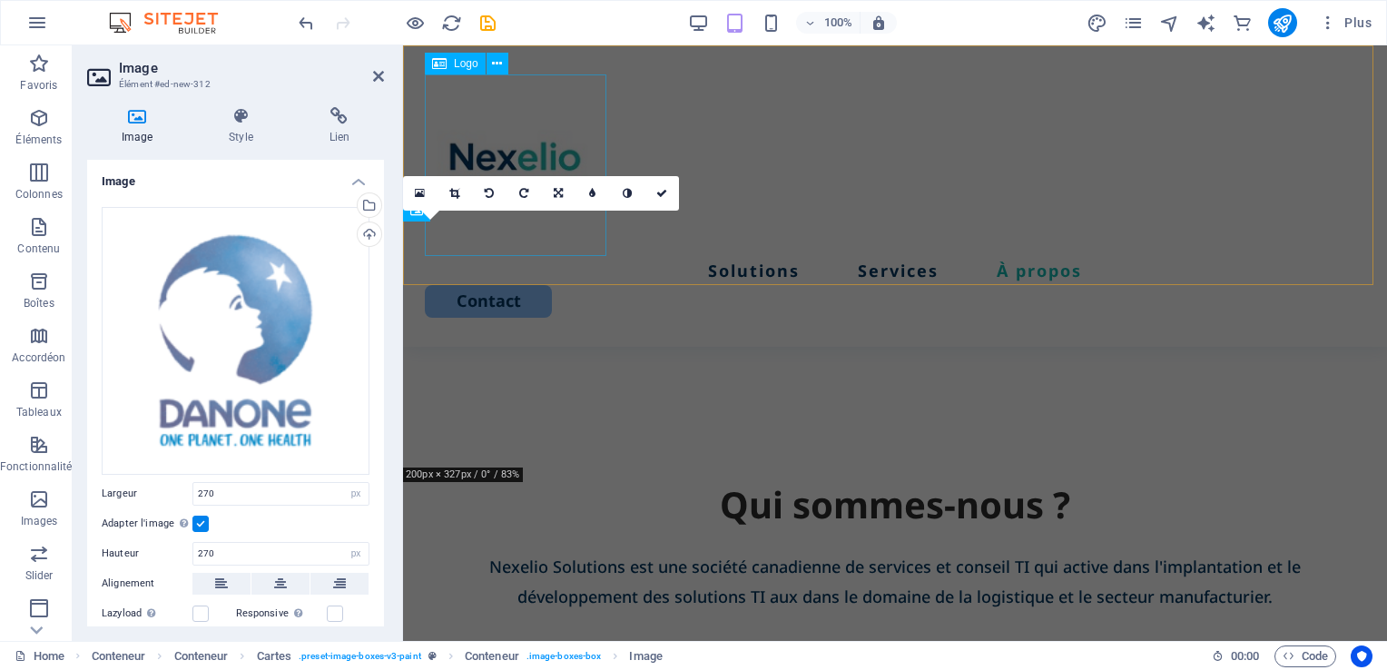
scroll to position [2804, 0]
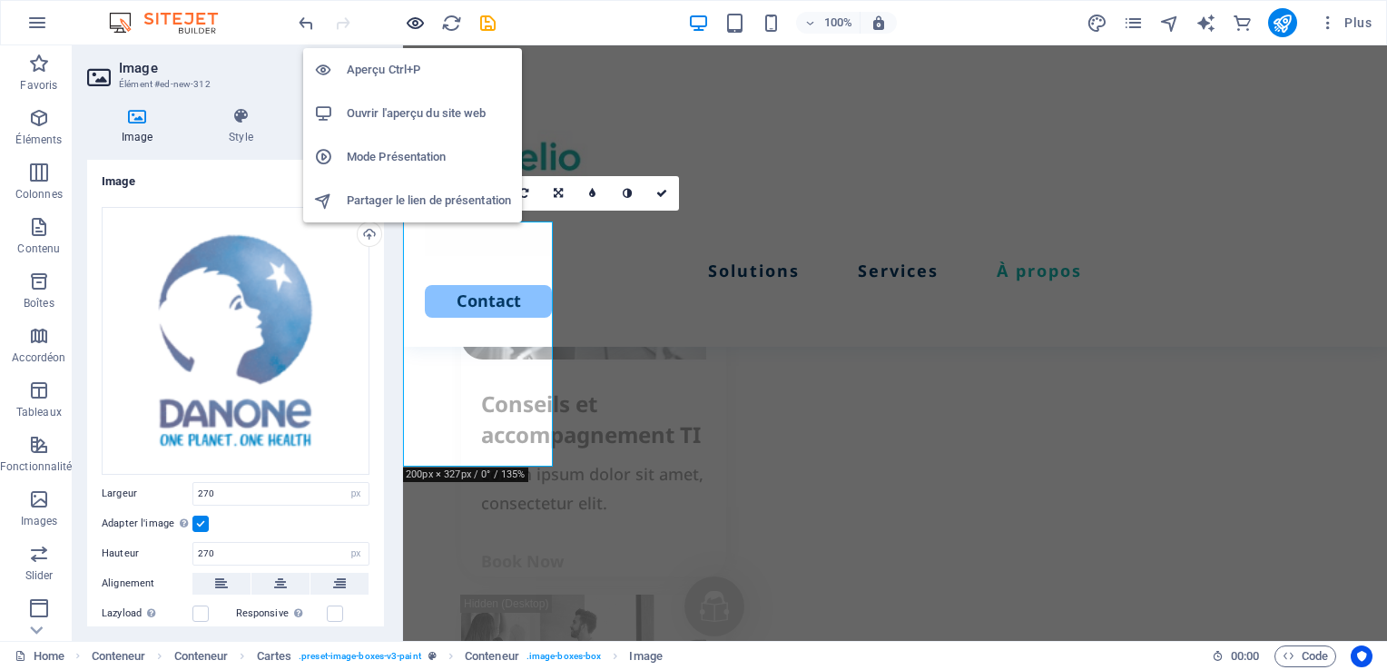
click at [323, 414] on icon "button" at bounding box center [200, 443] width 245 height 59
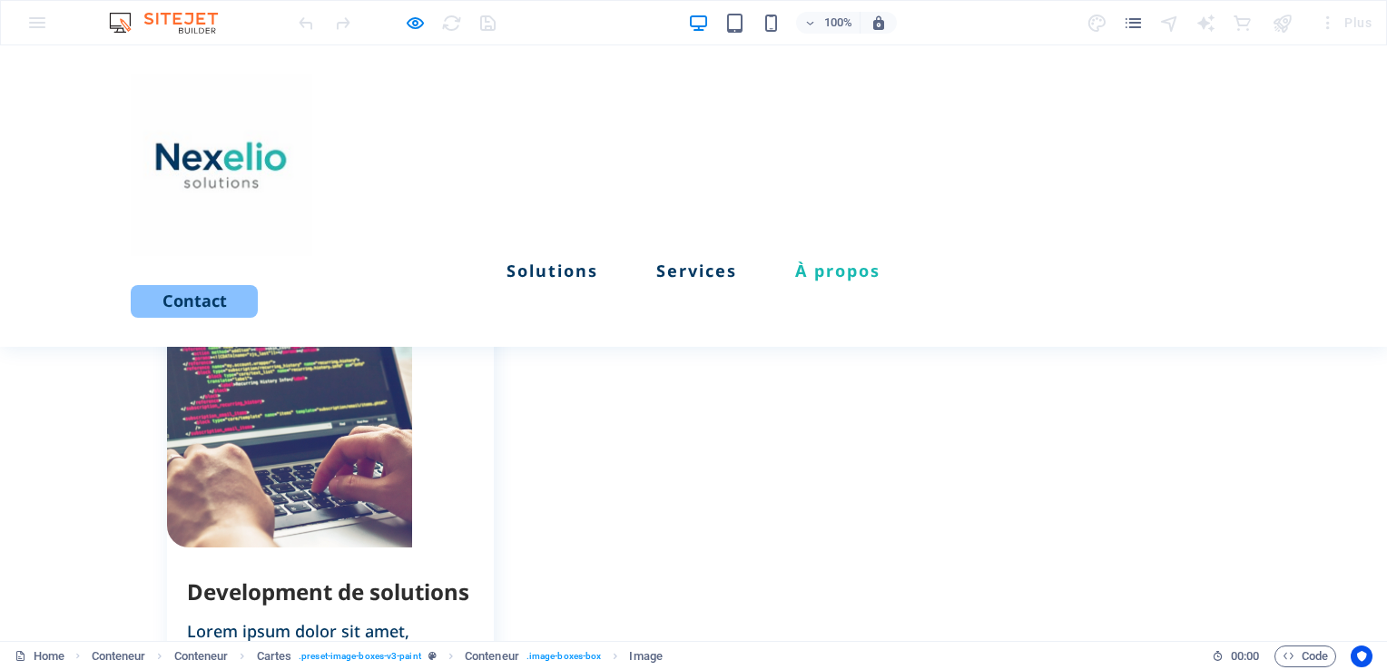
scroll to position [2058, 0]
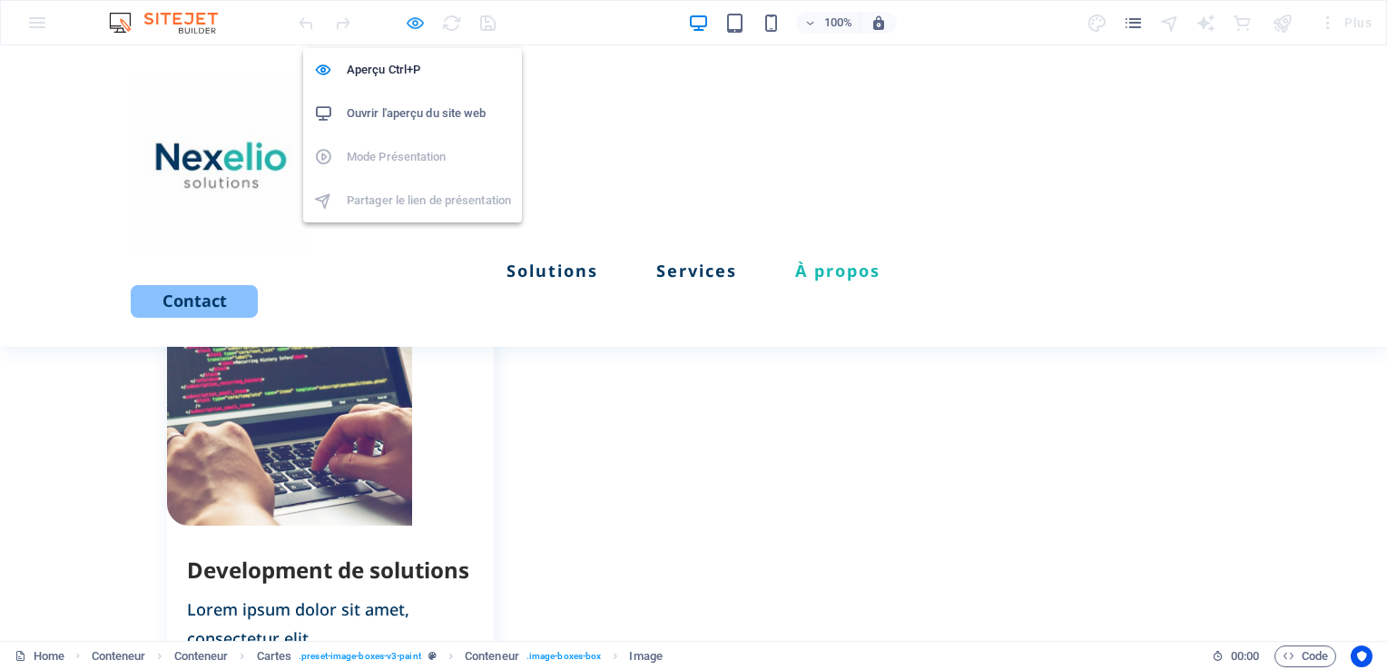
click at [0, 0] on icon "button" at bounding box center [0, 0] width 0 height 0
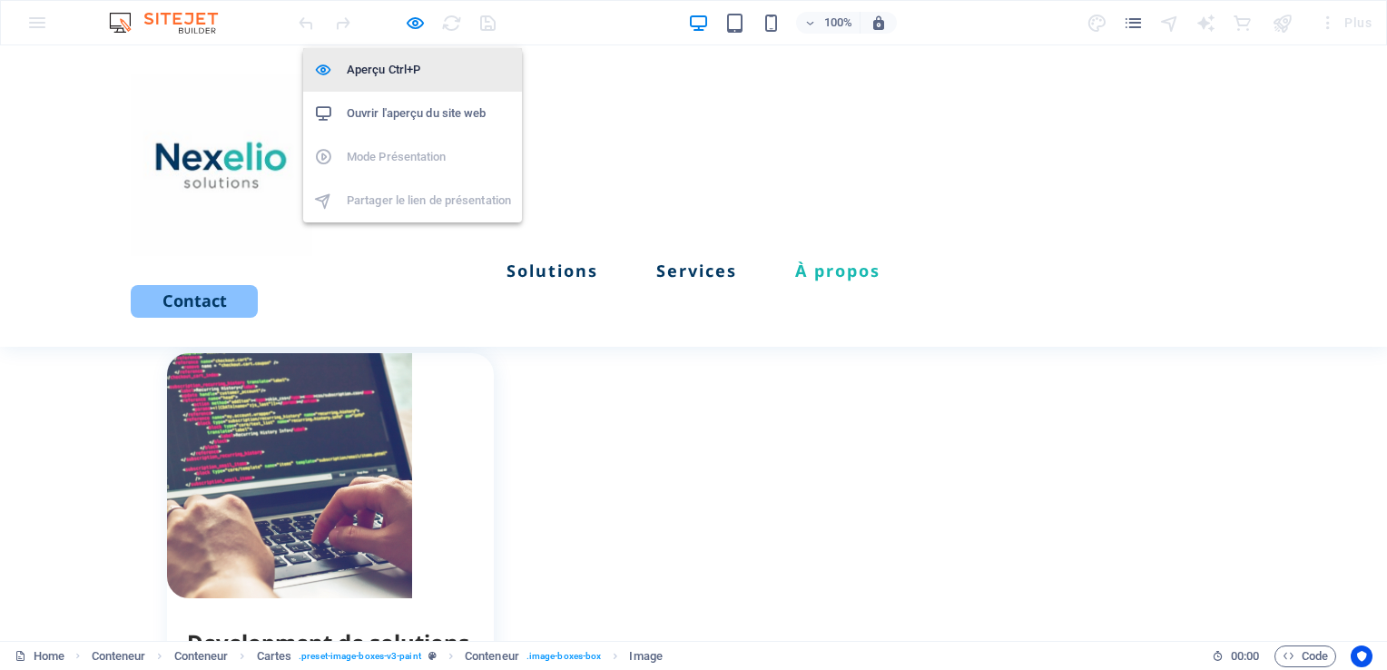
select select "px"
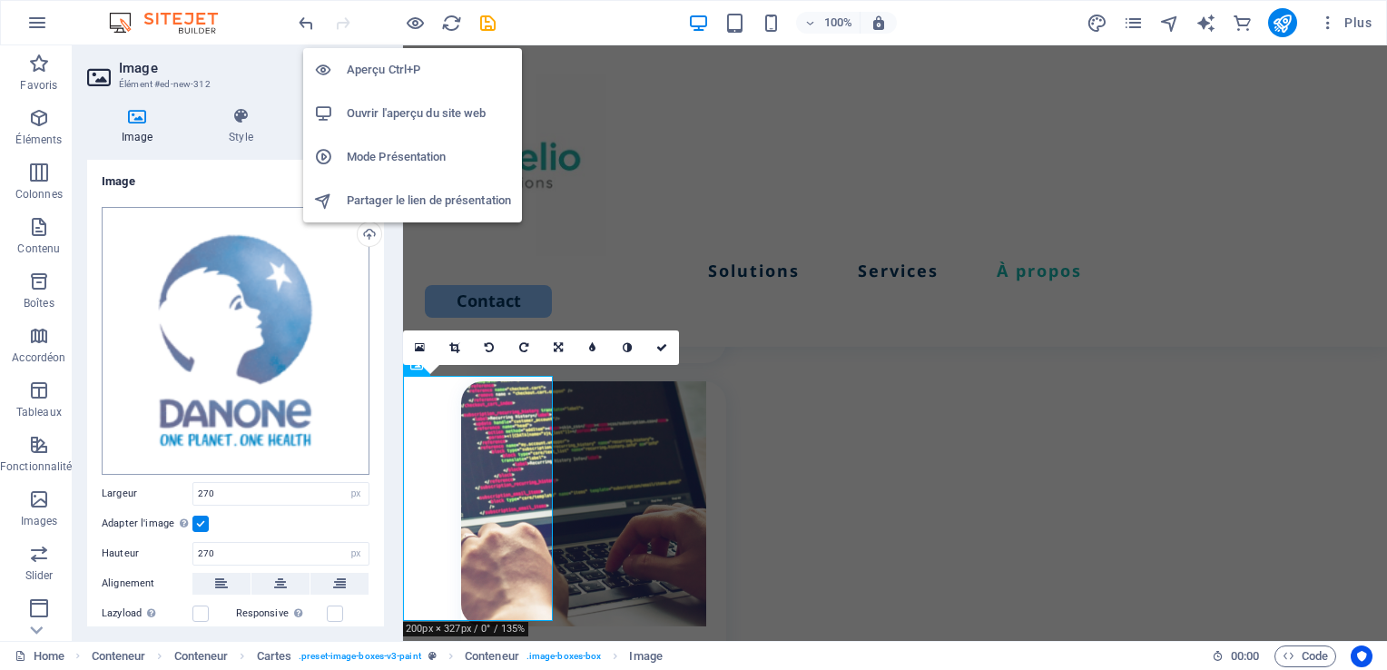
scroll to position [2650, 0]
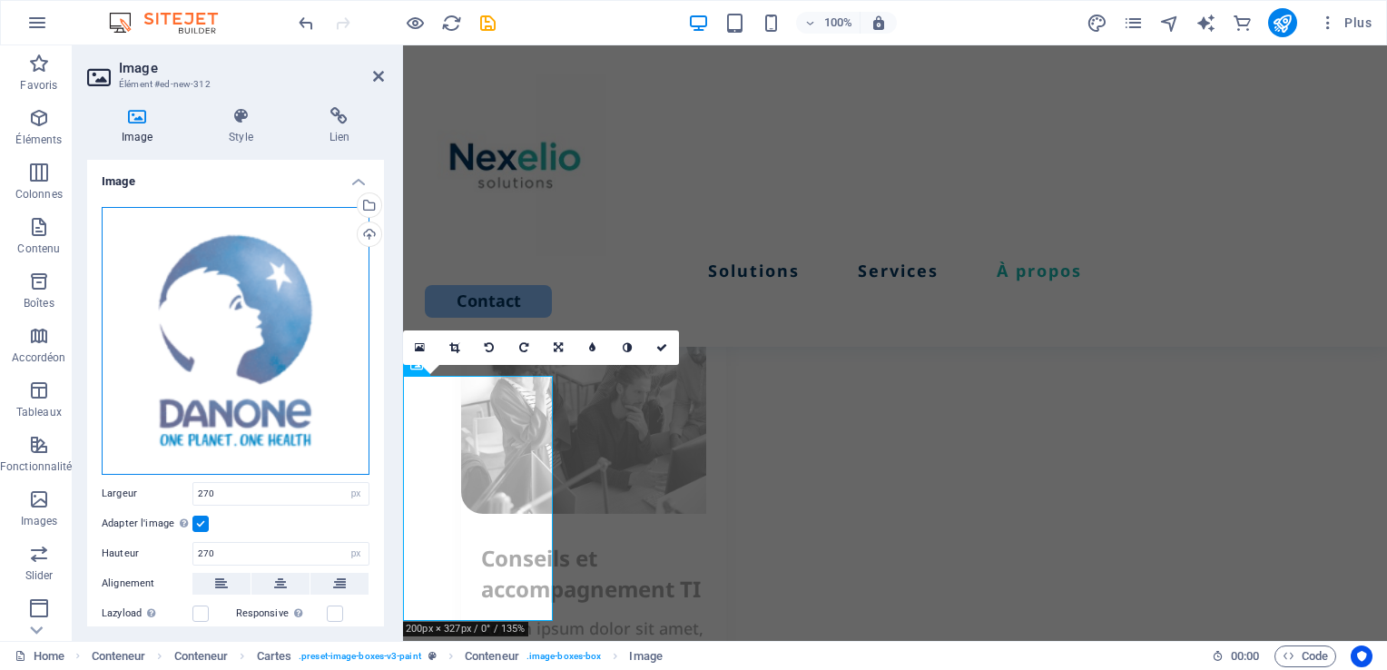
click at [232, 367] on div "Glissez les fichiers ici, cliquez pour choisir les fichiers ou sélectionnez les…" at bounding box center [236, 341] width 268 height 268
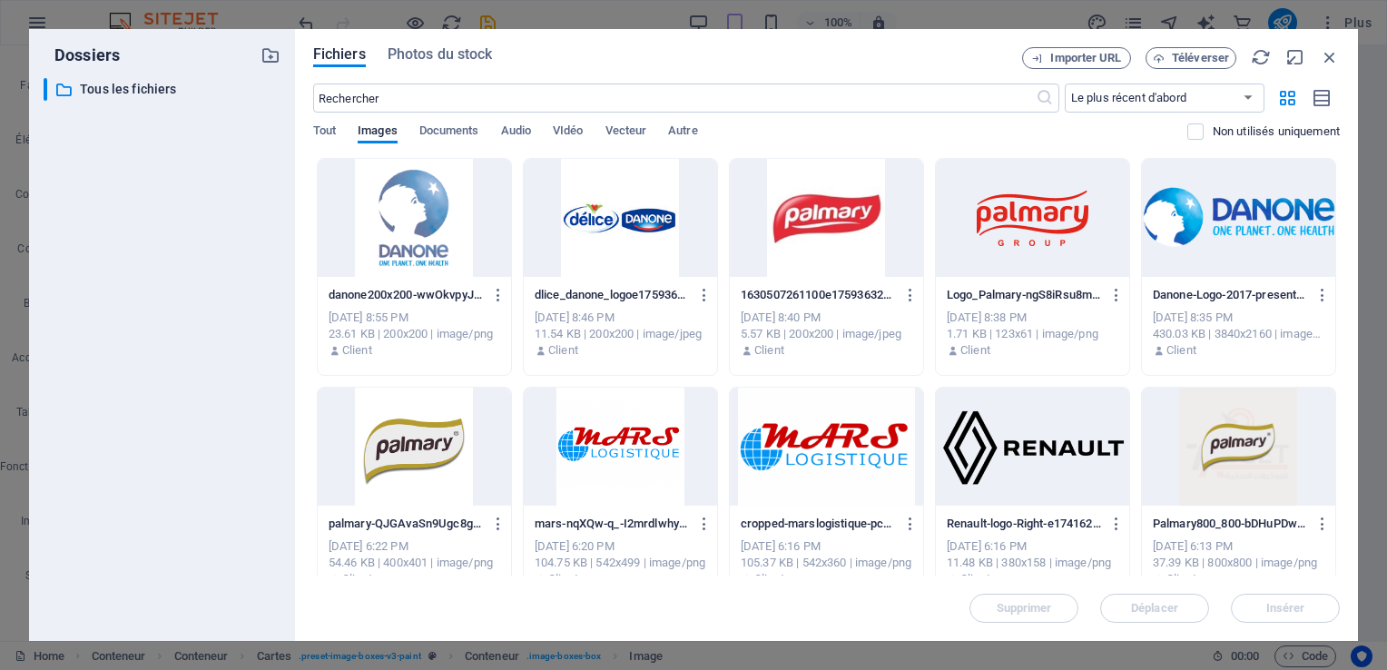
drag, startPoint x: 1335, startPoint y: 259, endPoint x: 1343, endPoint y: 311, distance: 53.3
click at [1343, 311] on div "Fichiers Photos du stock Importer URL Téléverser ​ Le plus récent d'abord Le pl…" at bounding box center [826, 335] width 1063 height 612
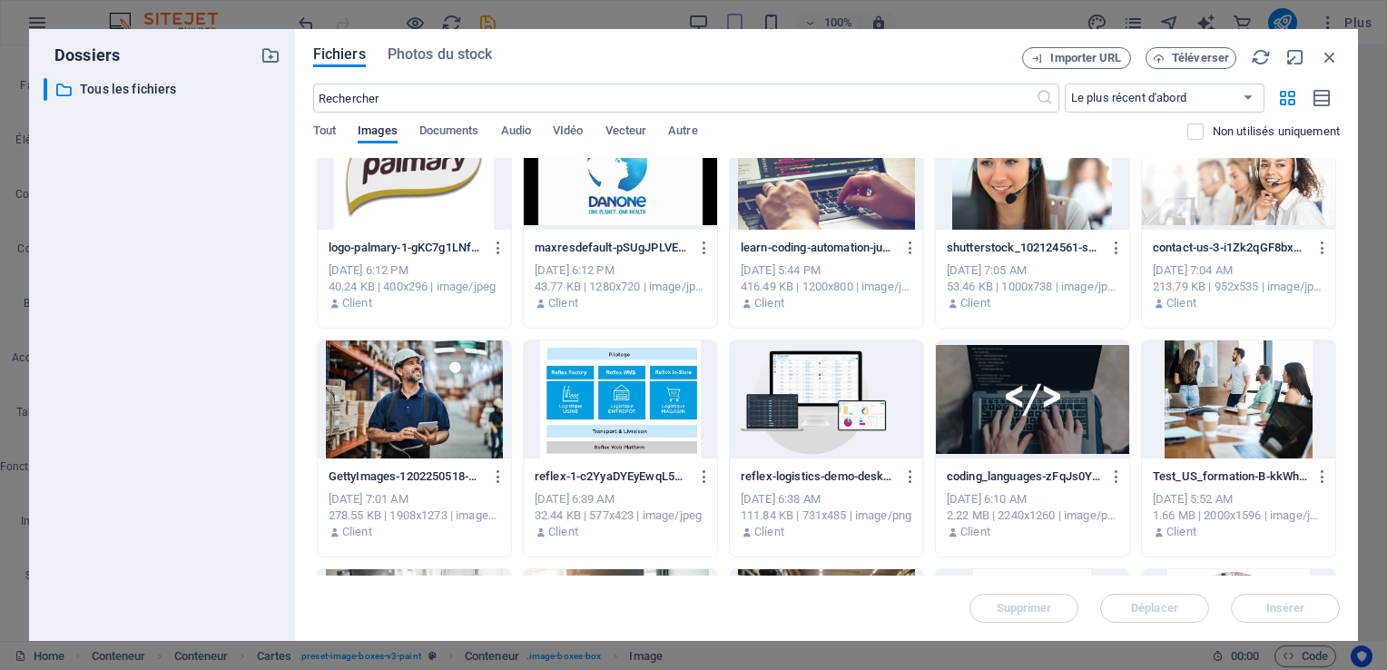
scroll to position [506, 0]
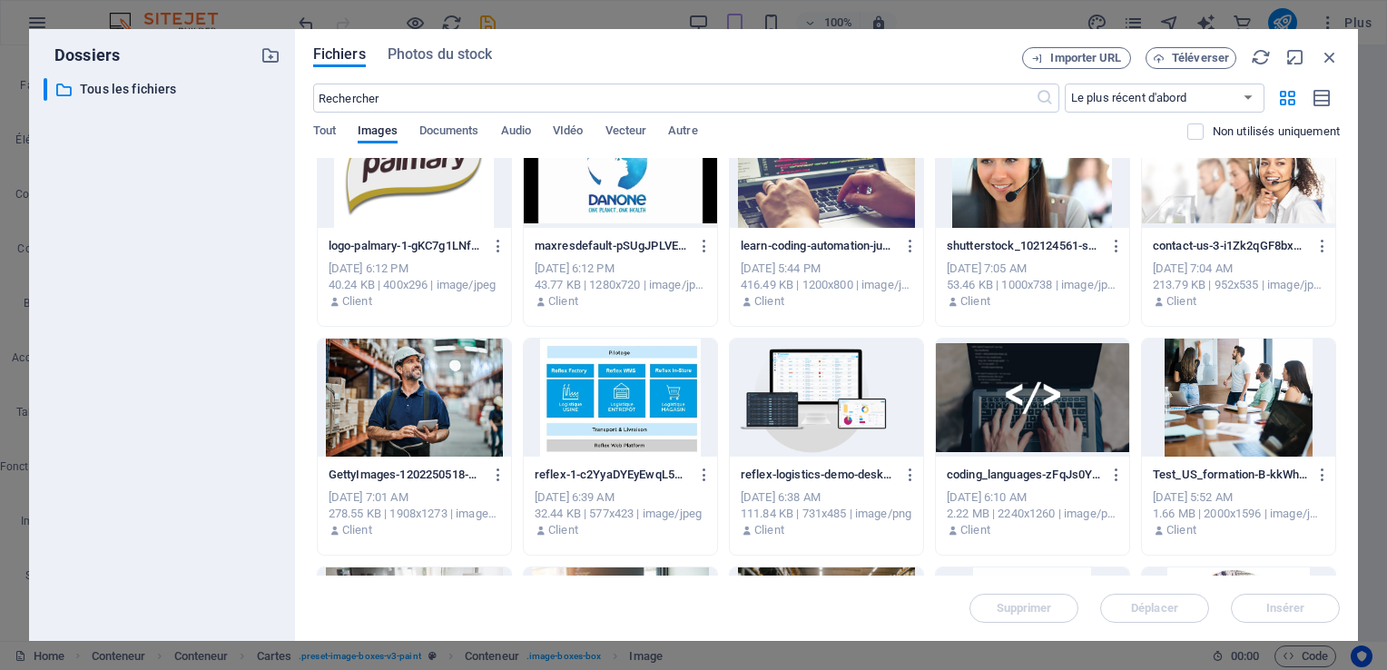
click at [566, 201] on div at bounding box center [620, 169] width 193 height 118
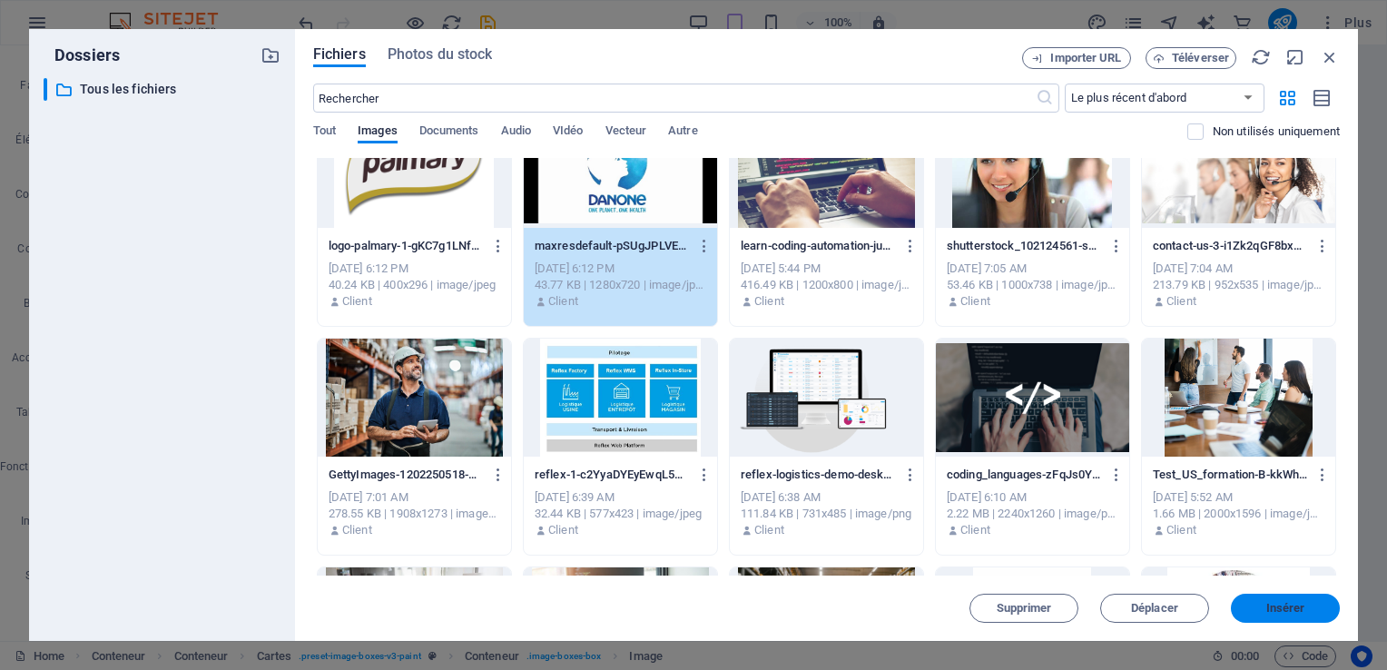
click at [1283, 603] on span "Insérer" at bounding box center [1285, 608] width 39 height 11
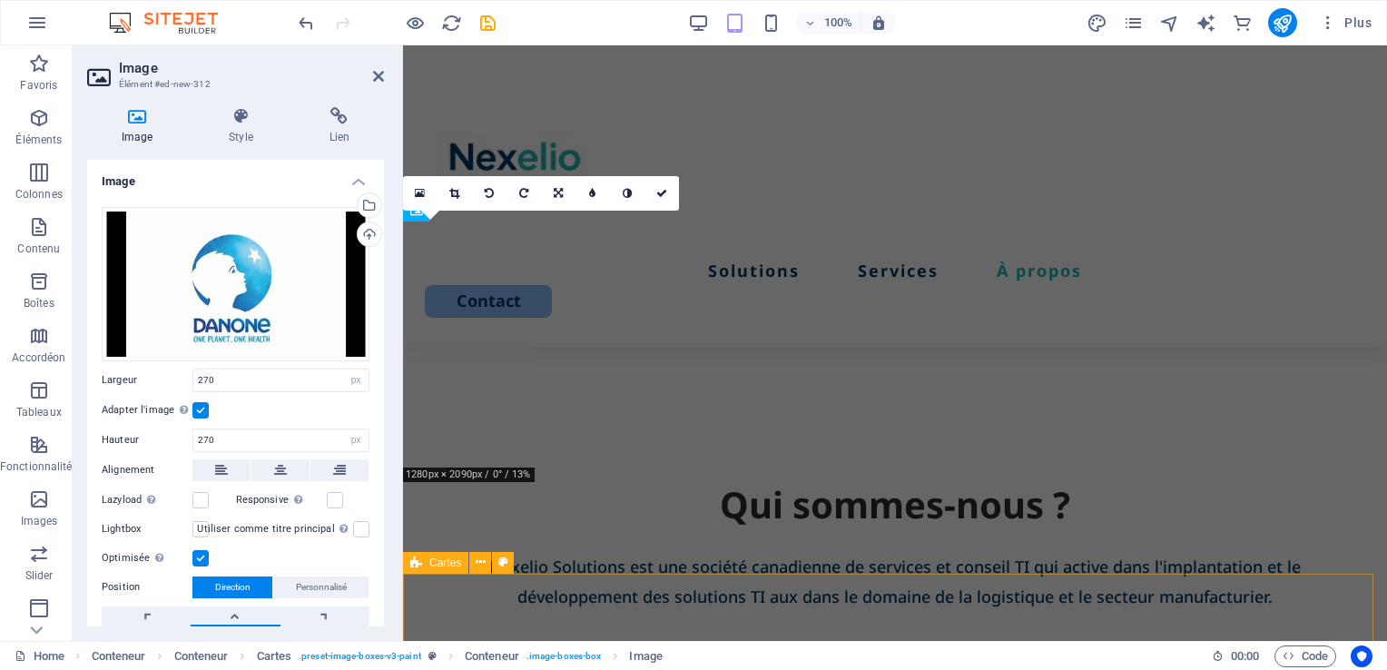
scroll to position [2804, 0]
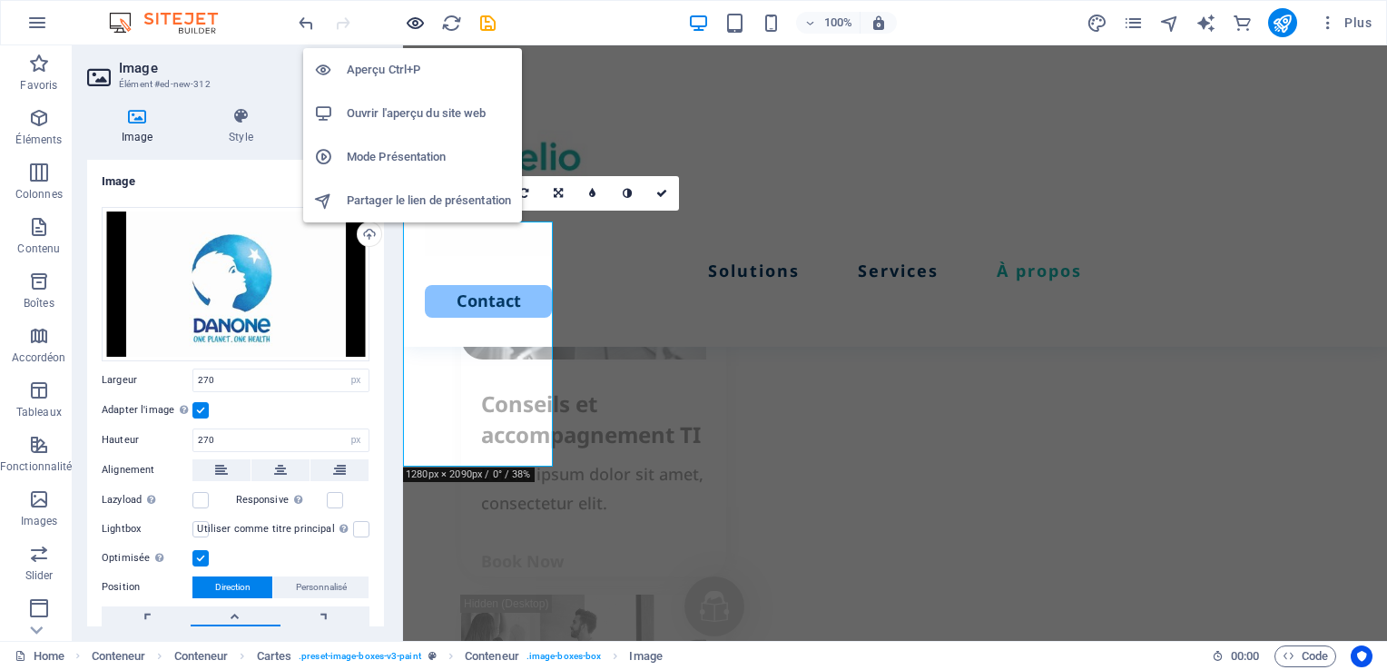
click at [323, 414] on icon "button" at bounding box center [200, 443] width 245 height 59
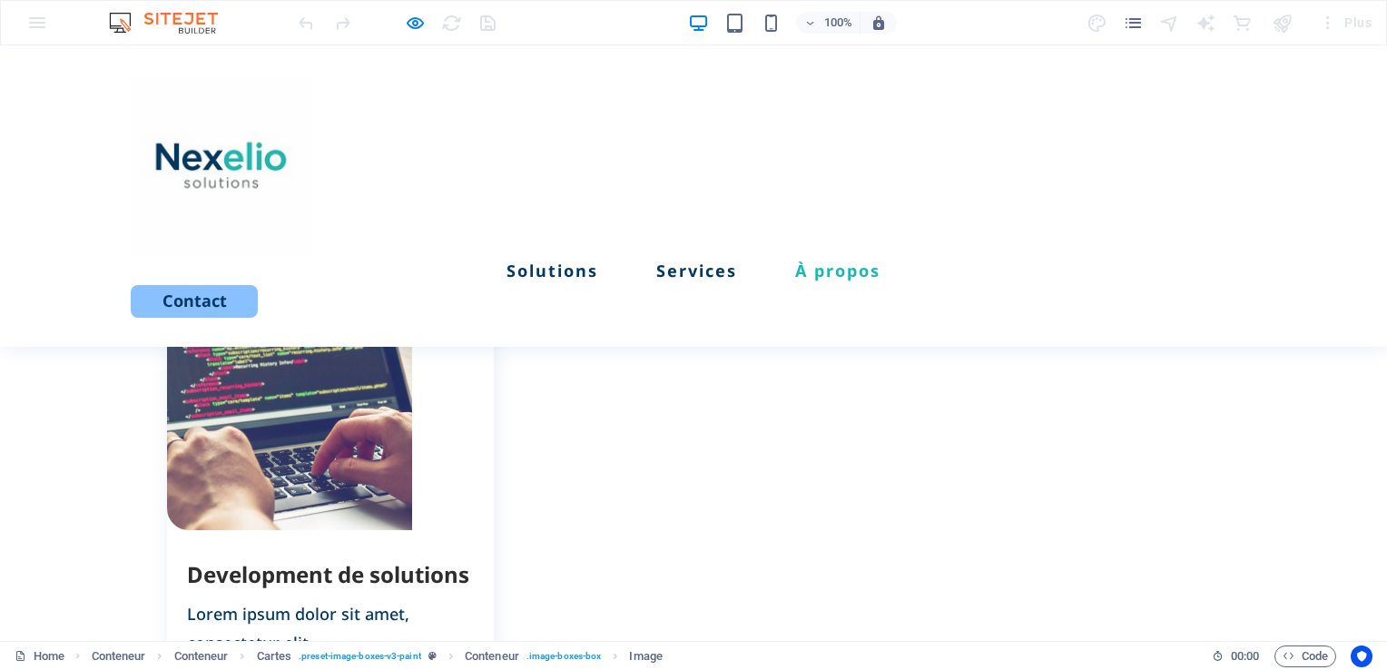
scroll to position [2047, 0]
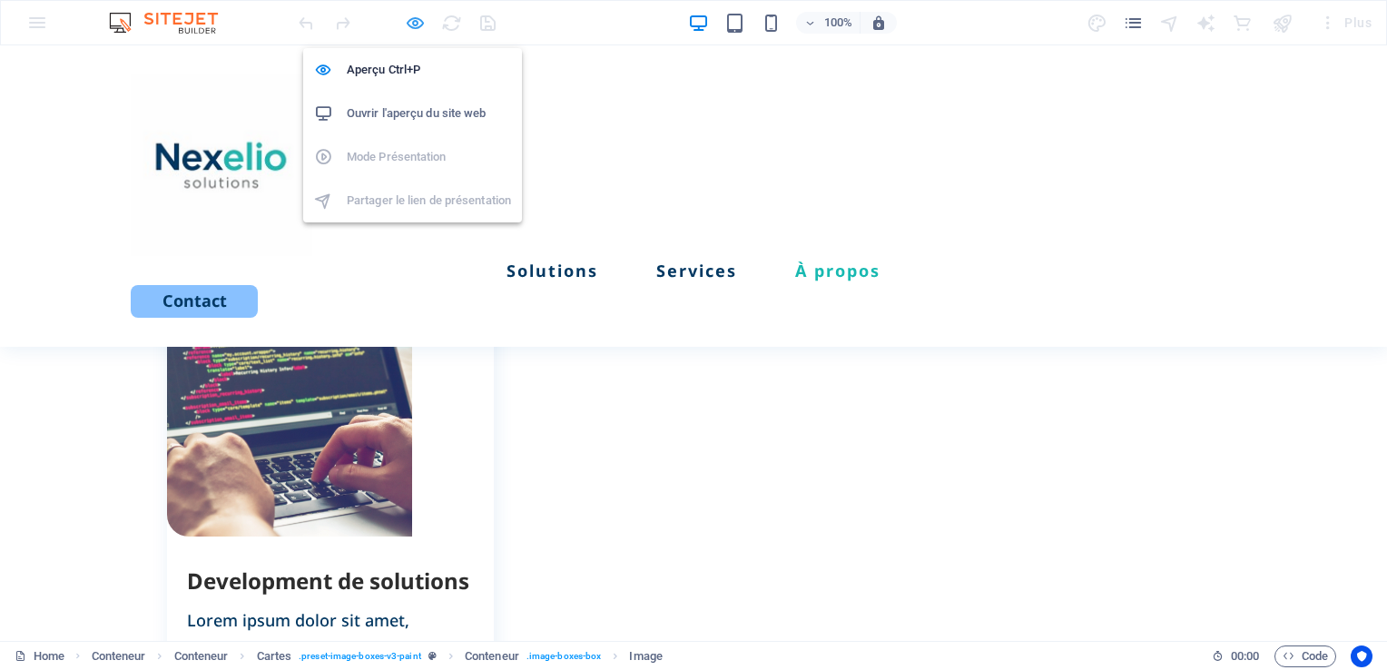
click at [0, 0] on icon "button" at bounding box center [0, 0] width 0 height 0
select select "px"
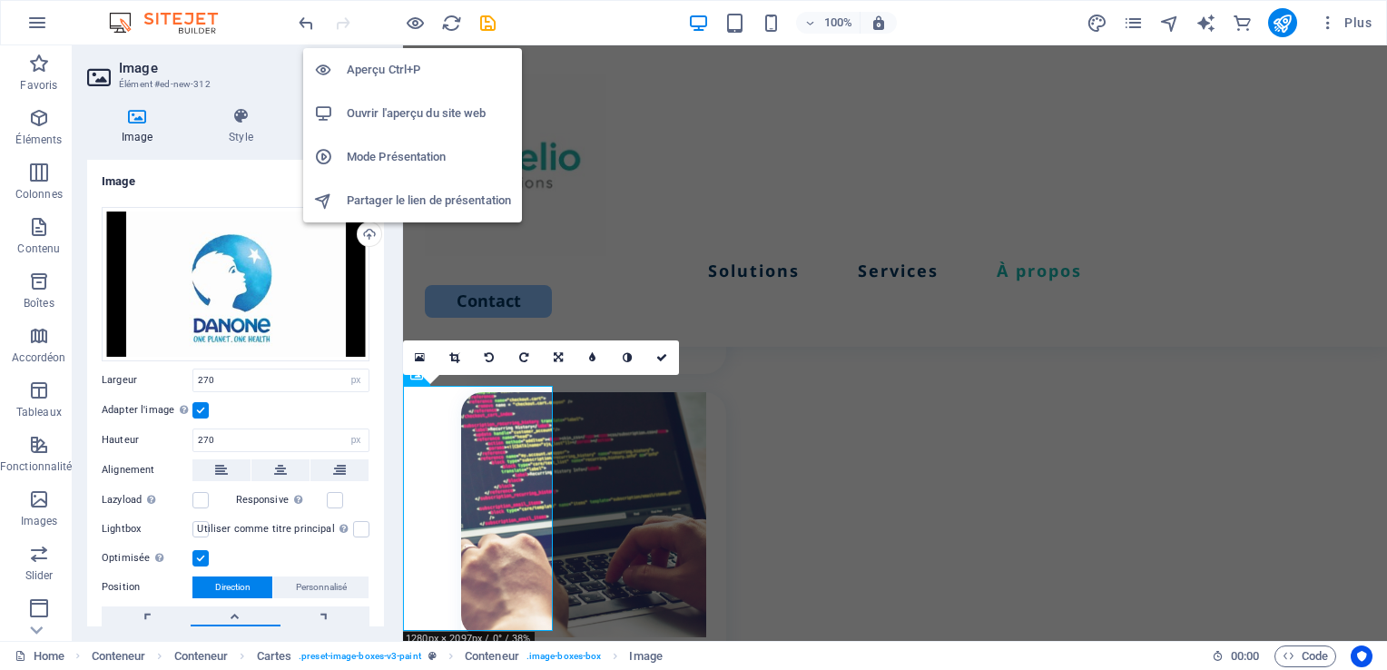
scroll to position [2639, 0]
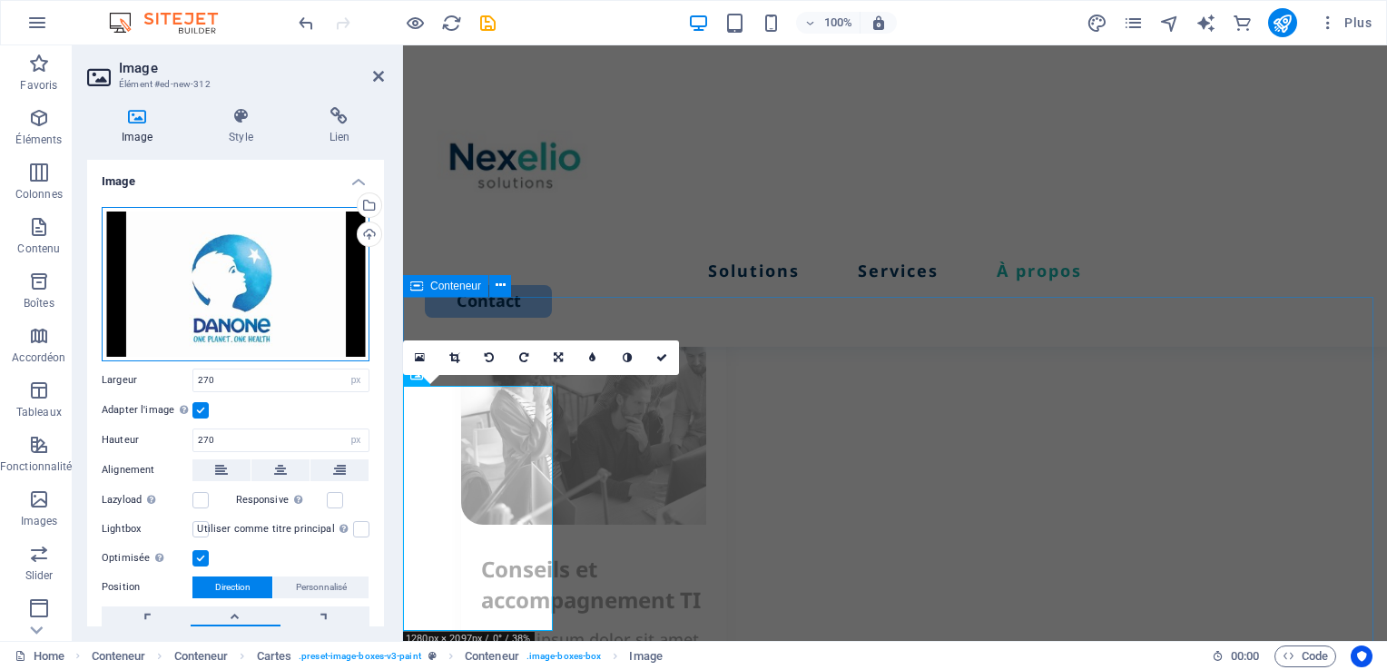
click at [223, 309] on div "Glissez les fichiers ici, cliquez pour choisir les fichiers ou sélectionnez les…" at bounding box center [236, 284] width 268 height 154
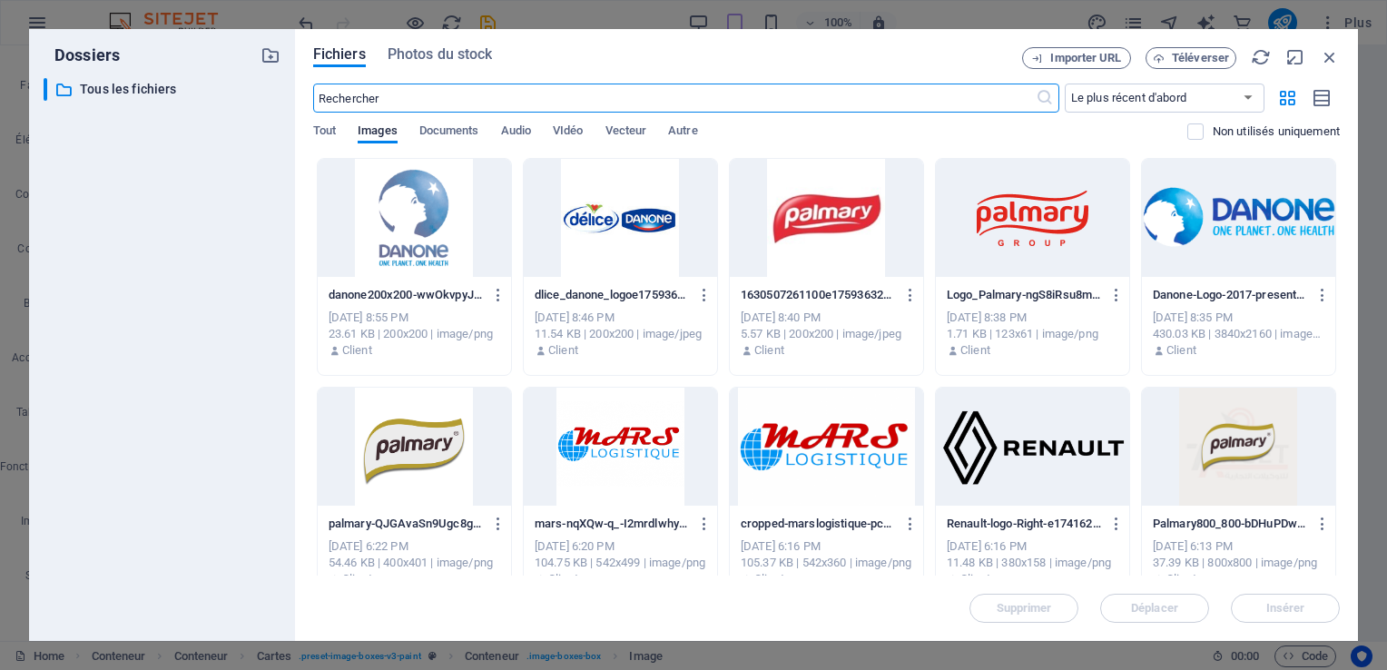
scroll to position [3562, 0]
click at [1236, 218] on div at bounding box center [1238, 218] width 193 height 118
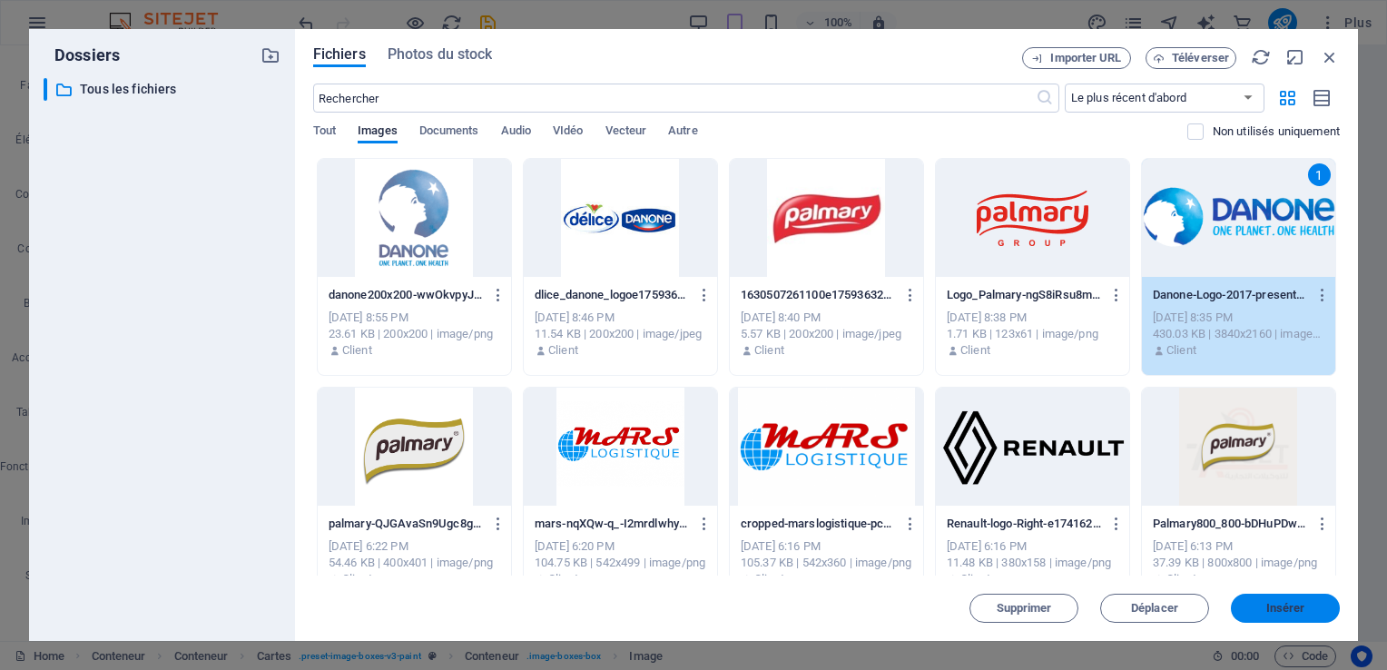
click at [1306, 610] on span "Insérer" at bounding box center [1285, 608] width 94 height 11
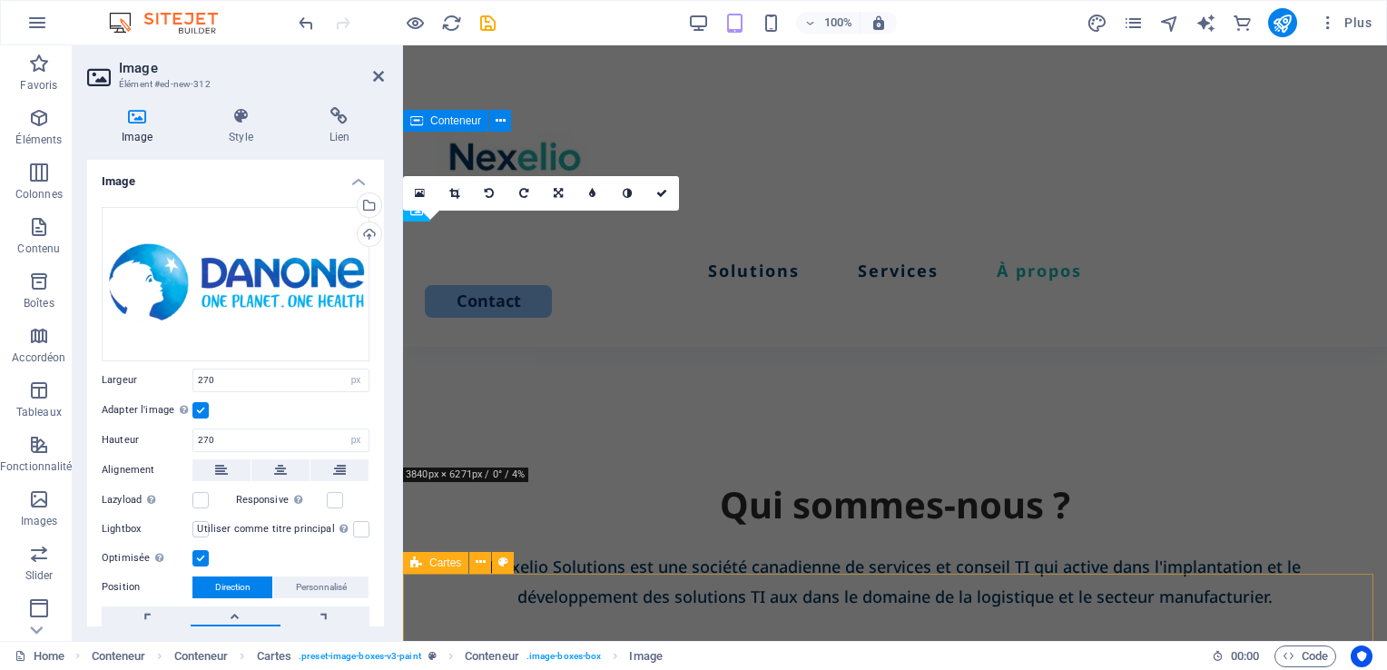
scroll to position [2804, 0]
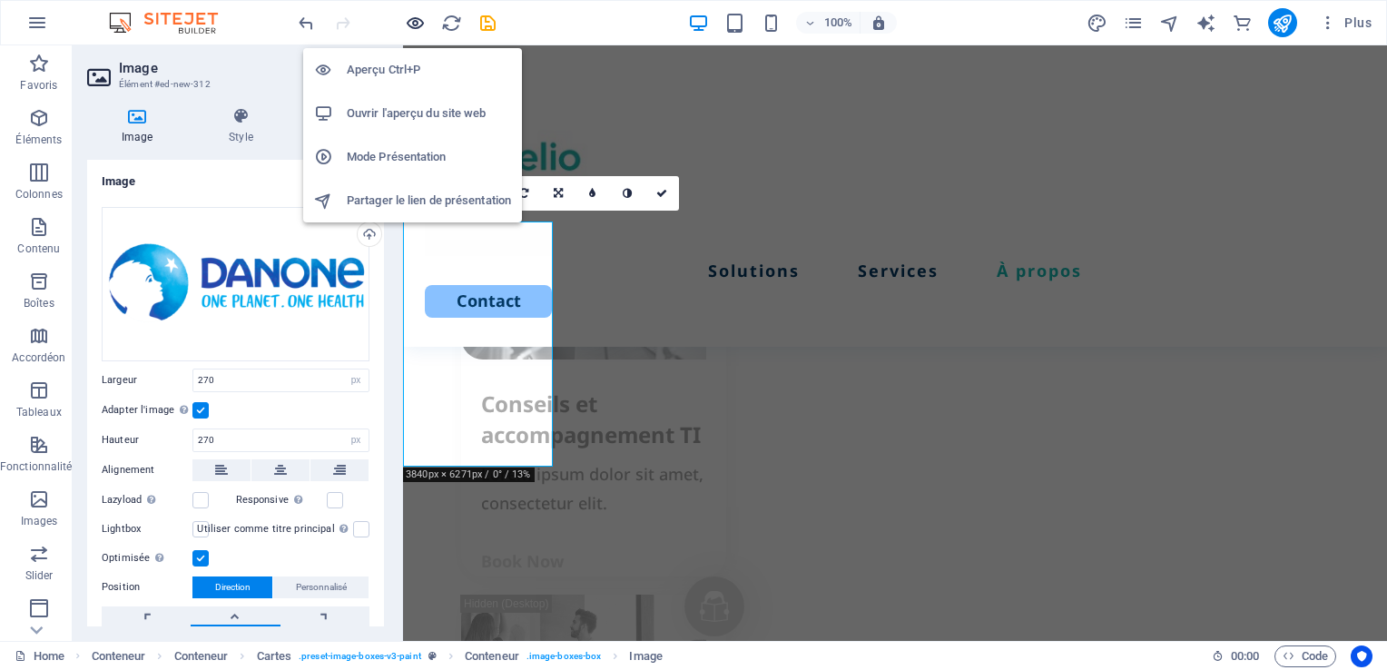
click at [323, 414] on icon "button" at bounding box center [200, 443] width 245 height 59
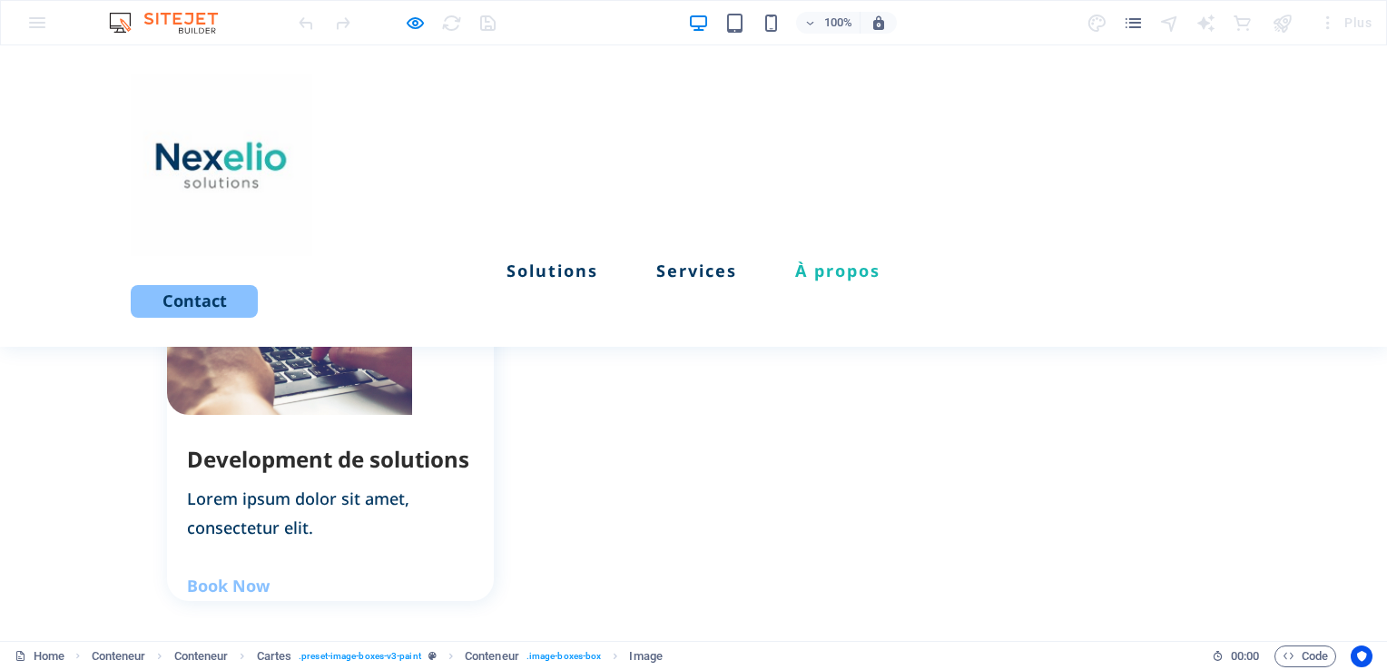
scroll to position [2185, 0]
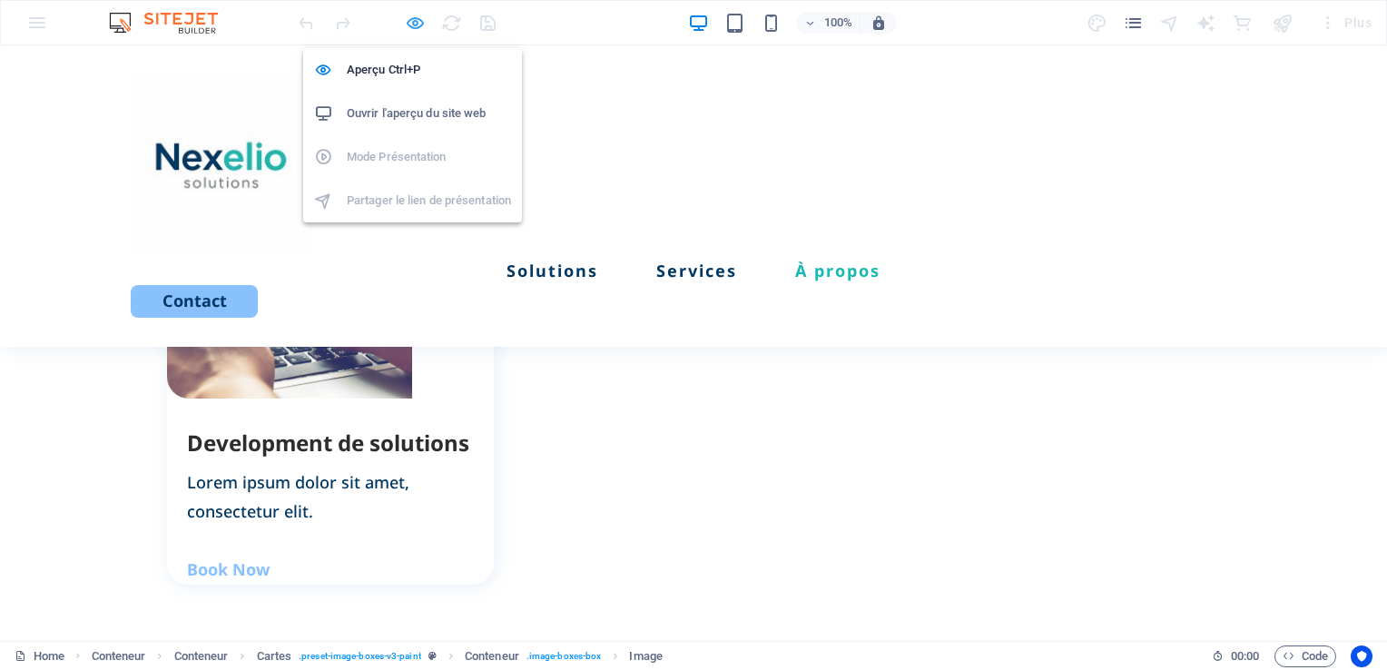
click at [0, 0] on icon "button" at bounding box center [0, 0] width 0 height 0
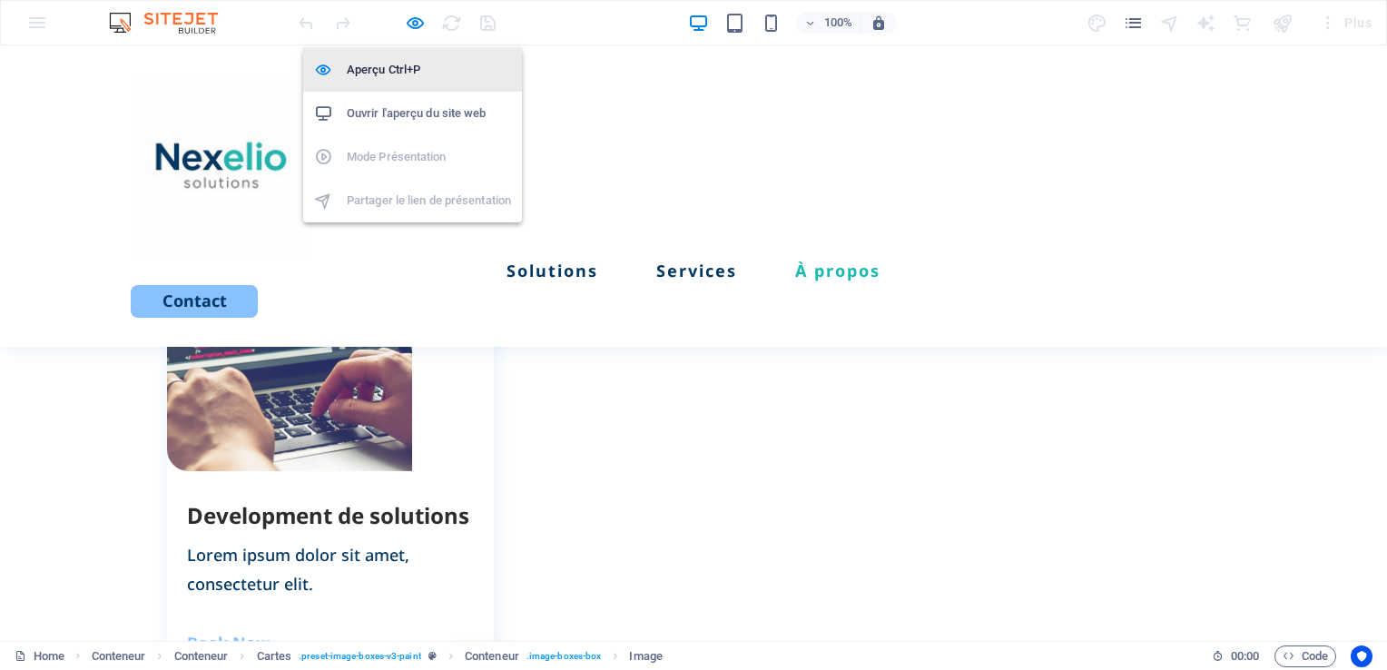
select select "px"
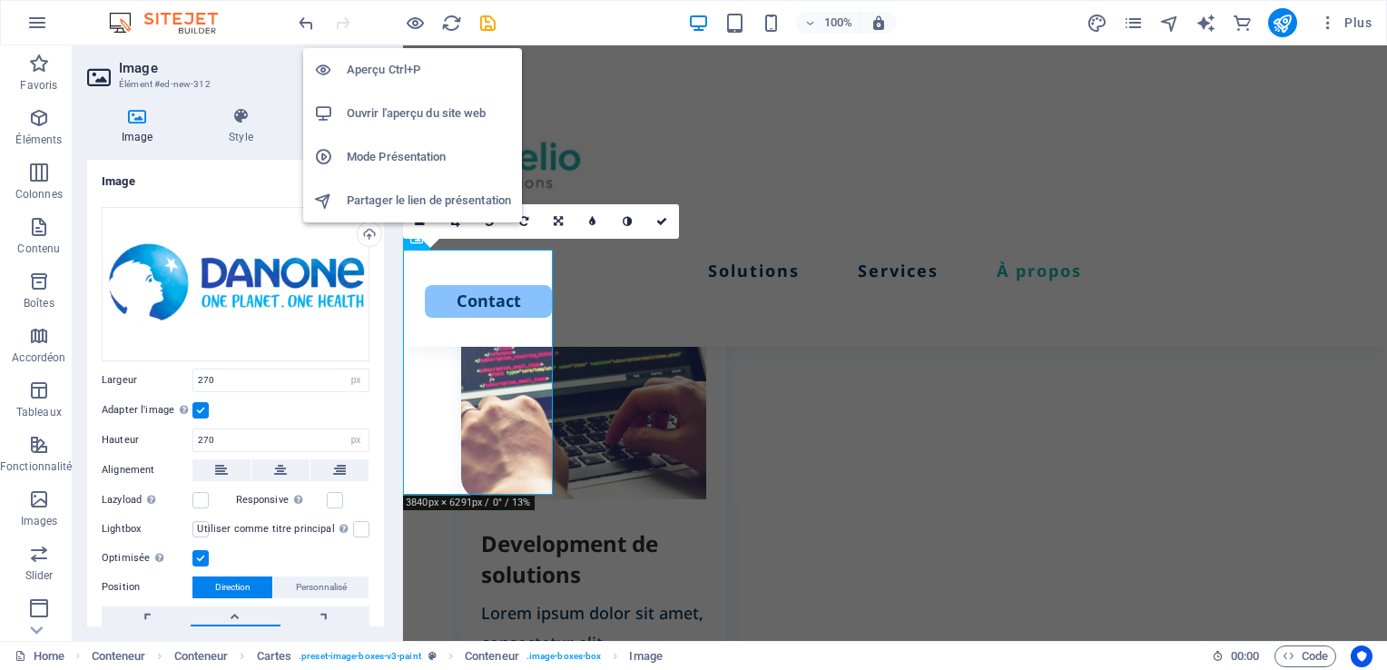
scroll to position [2776, 0]
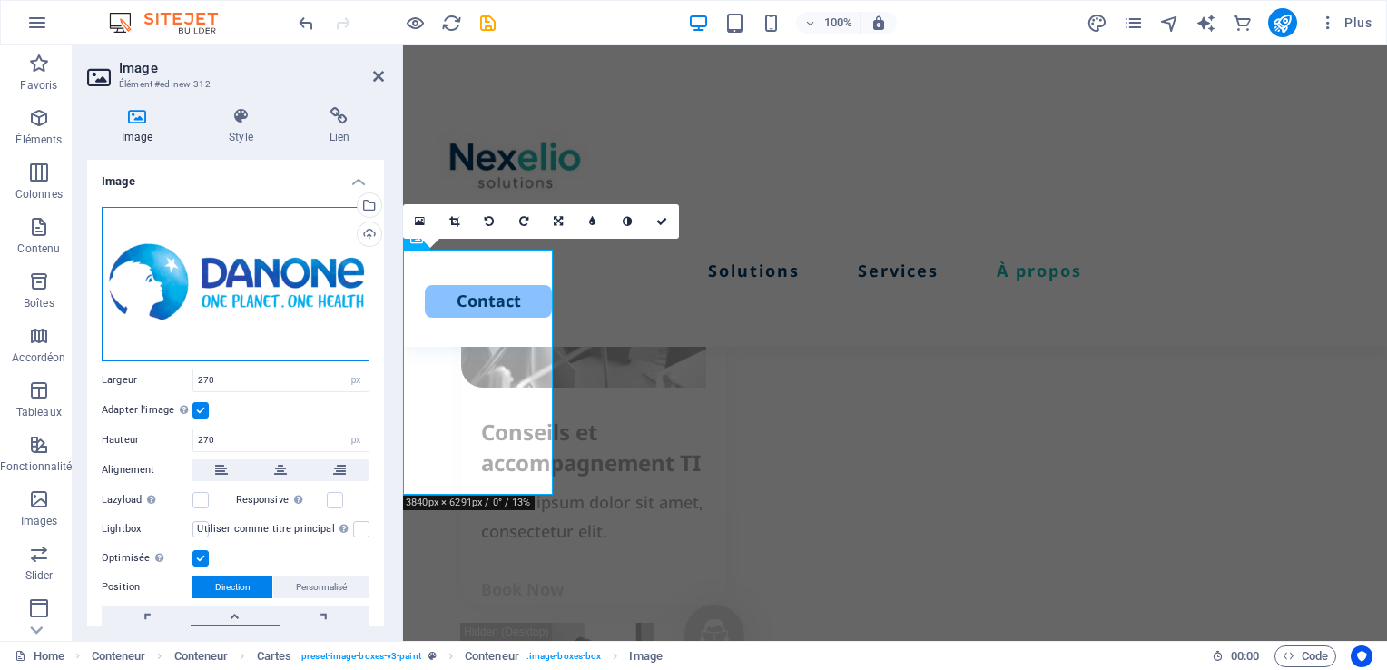
click at [232, 307] on div "Glissez les fichiers ici, cliquez pour choisir les fichiers ou sélectionnez les…" at bounding box center [236, 284] width 268 height 154
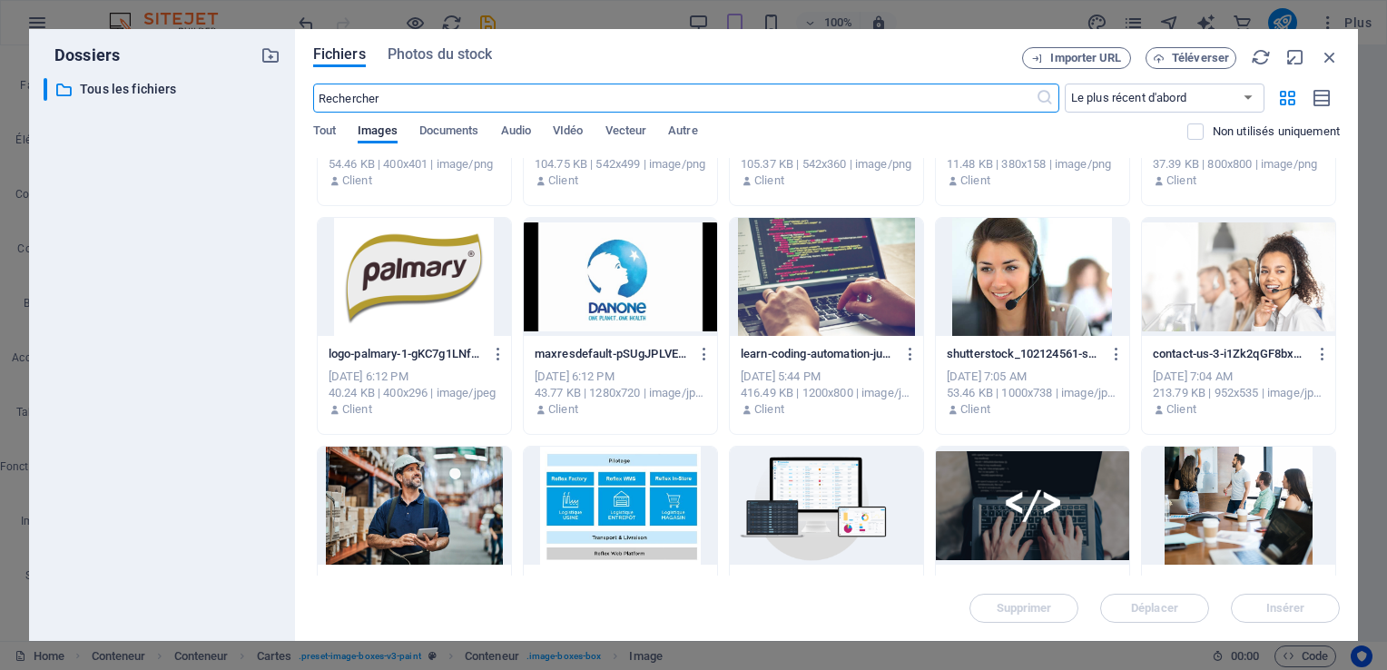
scroll to position [396, 0]
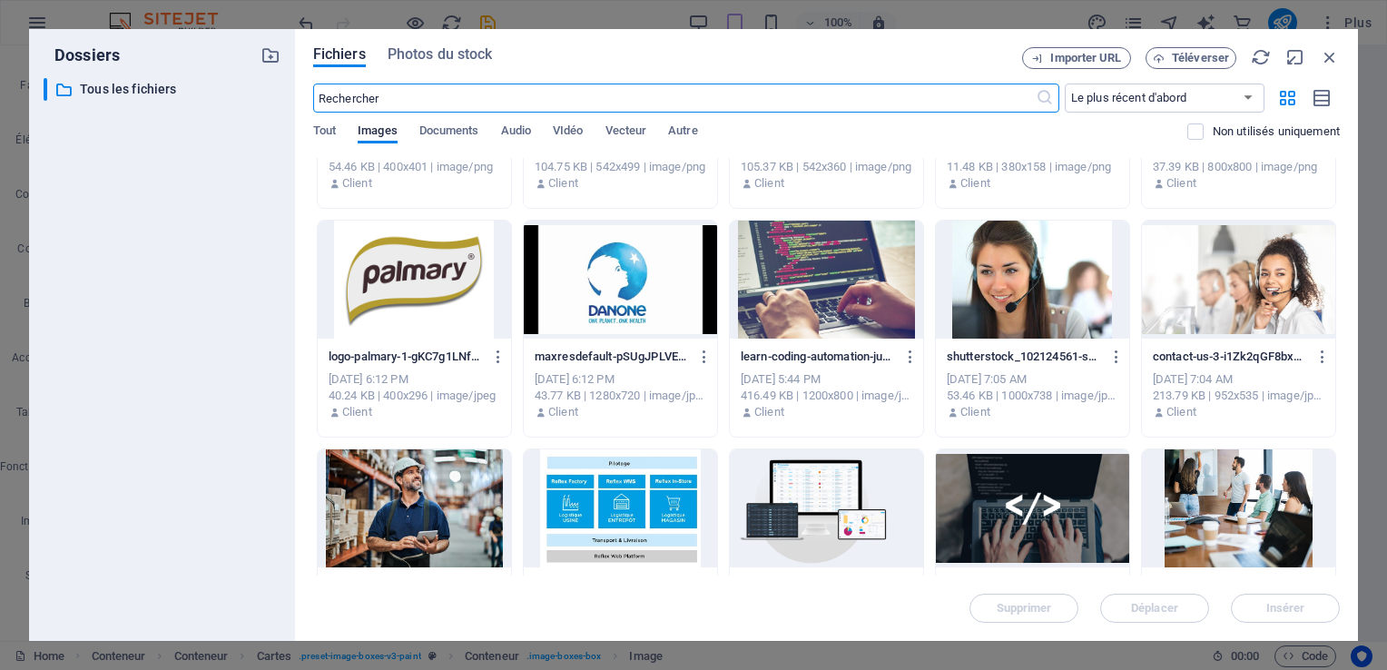
click at [599, 283] on div at bounding box center [620, 280] width 193 height 118
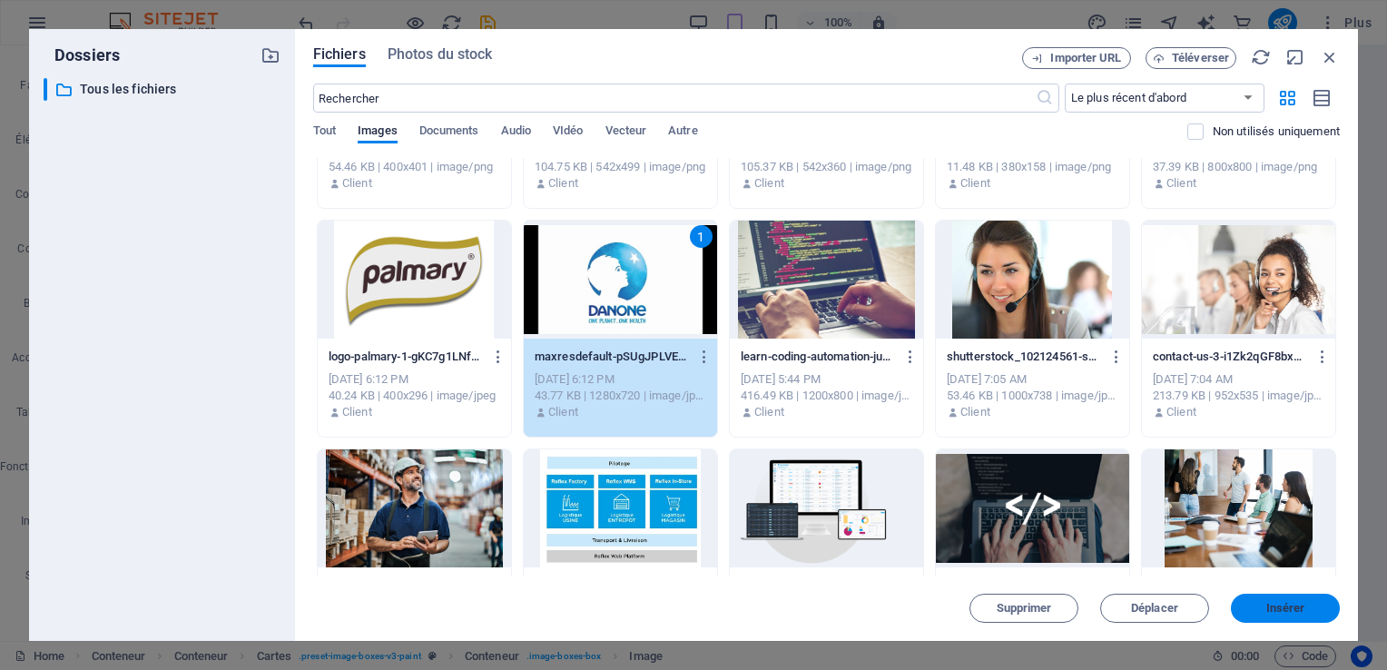
click at [1286, 613] on span "Insérer" at bounding box center [1285, 608] width 39 height 11
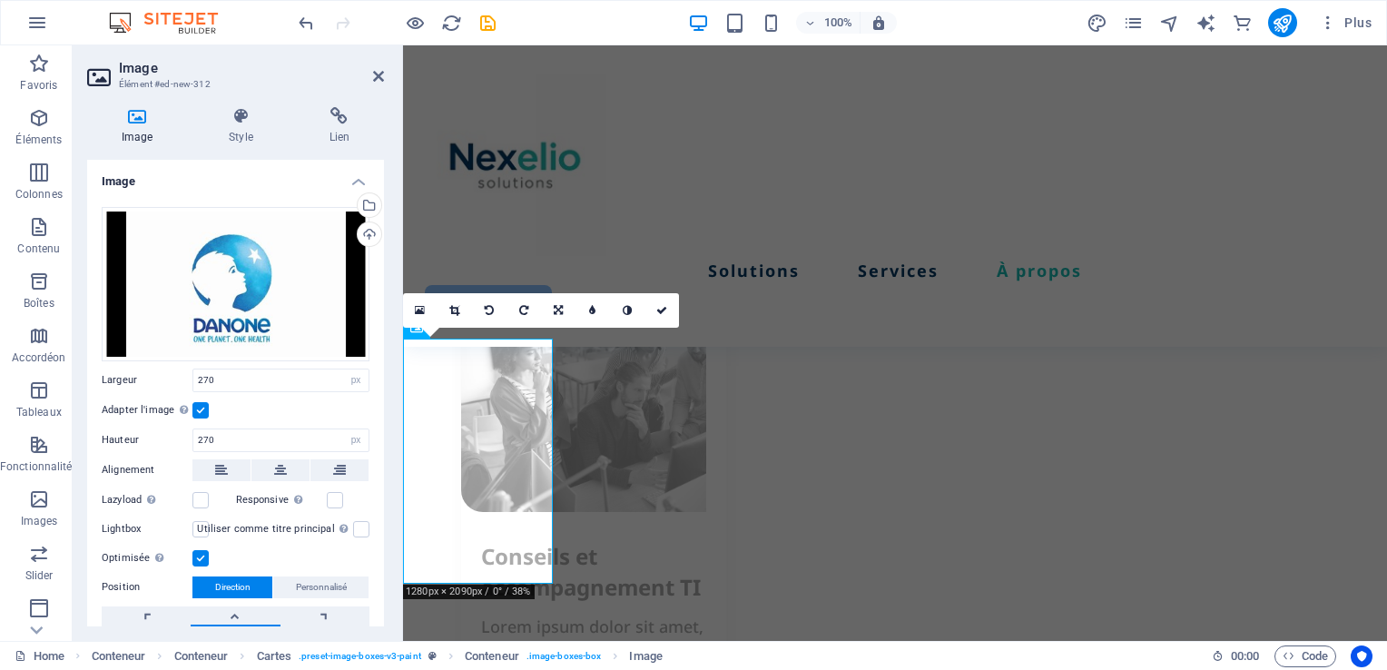
scroll to position [2652, 0]
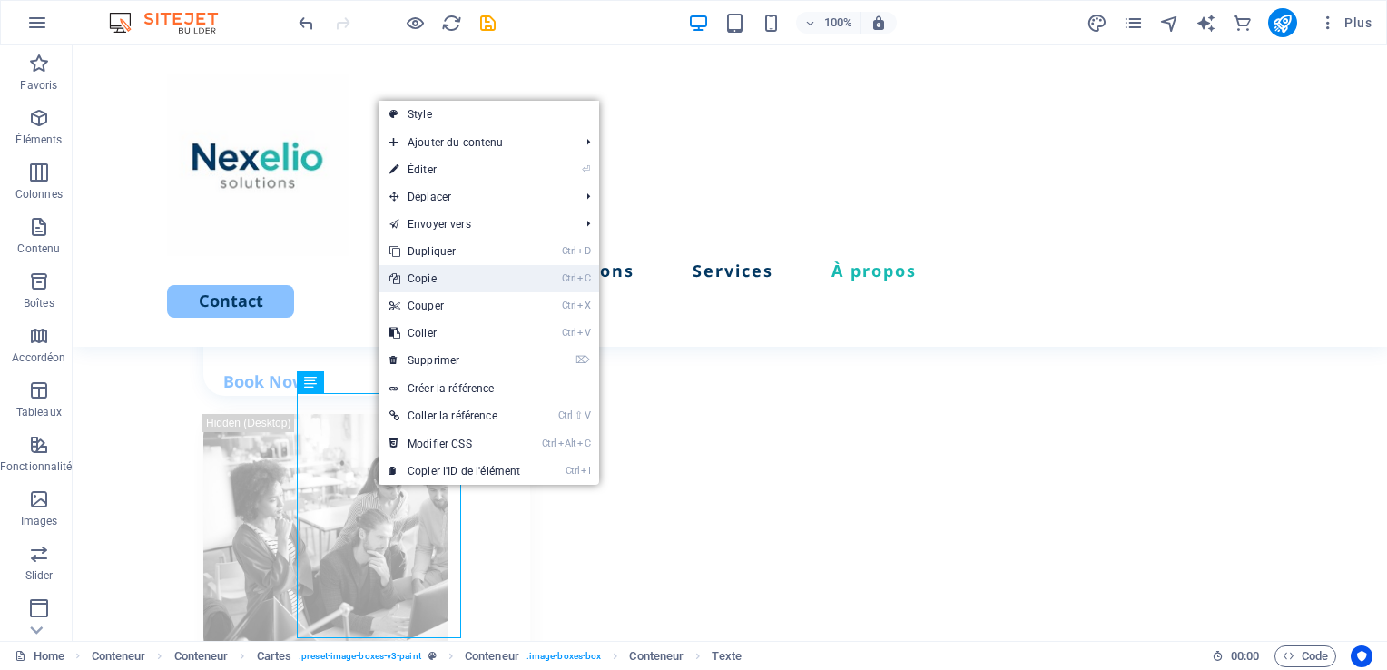
click at [434, 283] on link "Ctrl C Copie" at bounding box center [454, 278] width 152 height 27
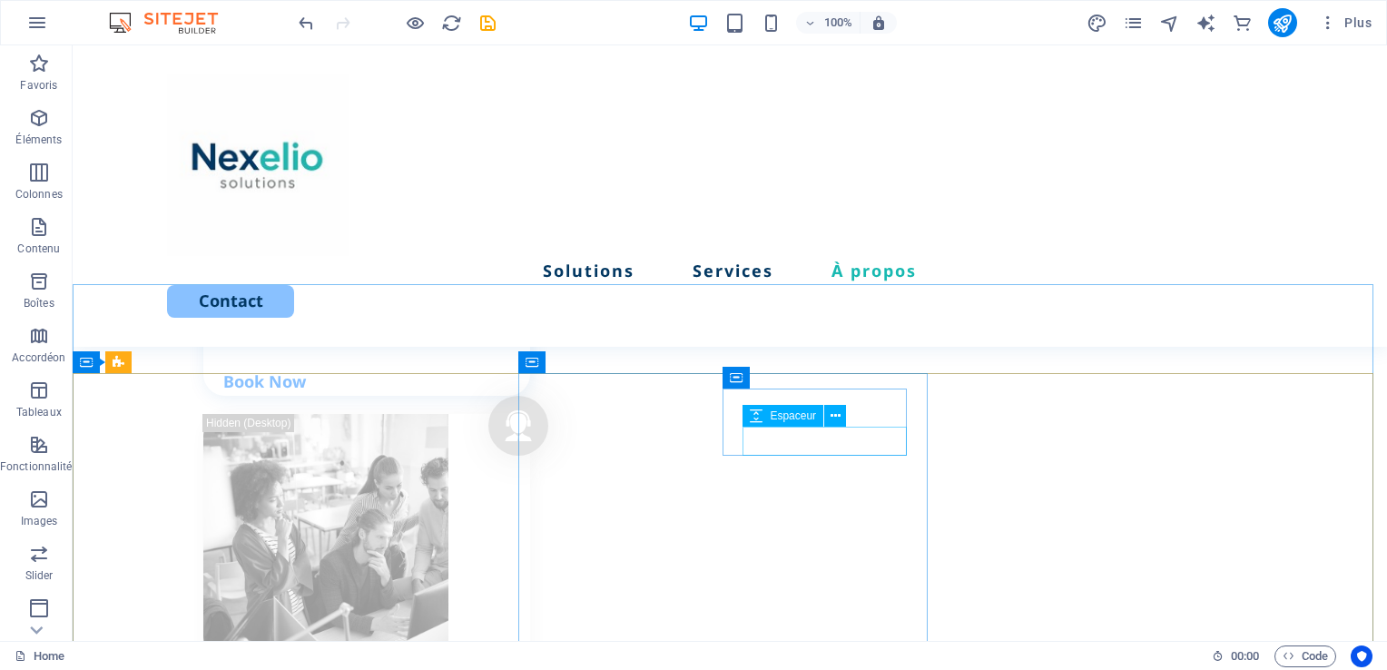
click at [799, 426] on div "Espaceur" at bounding box center [799, 416] width 115 height 23
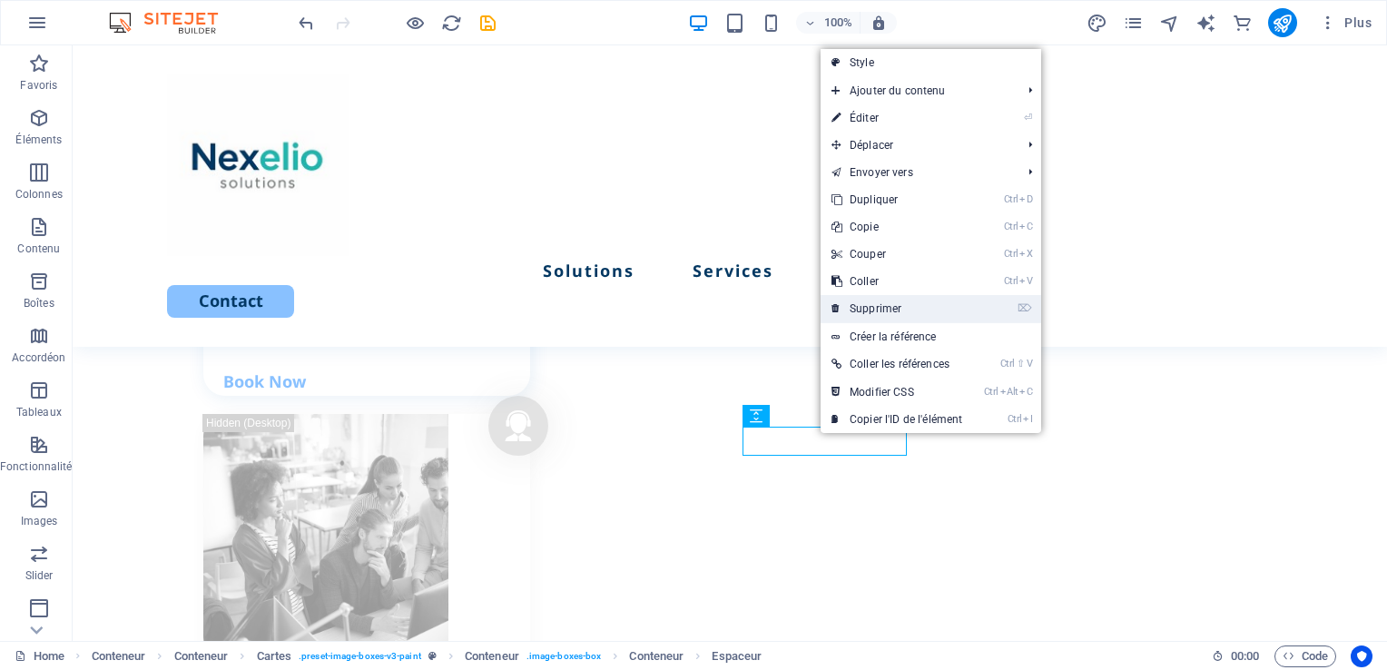
click at [875, 311] on link "⌦ Supprimer" at bounding box center [896, 308] width 152 height 27
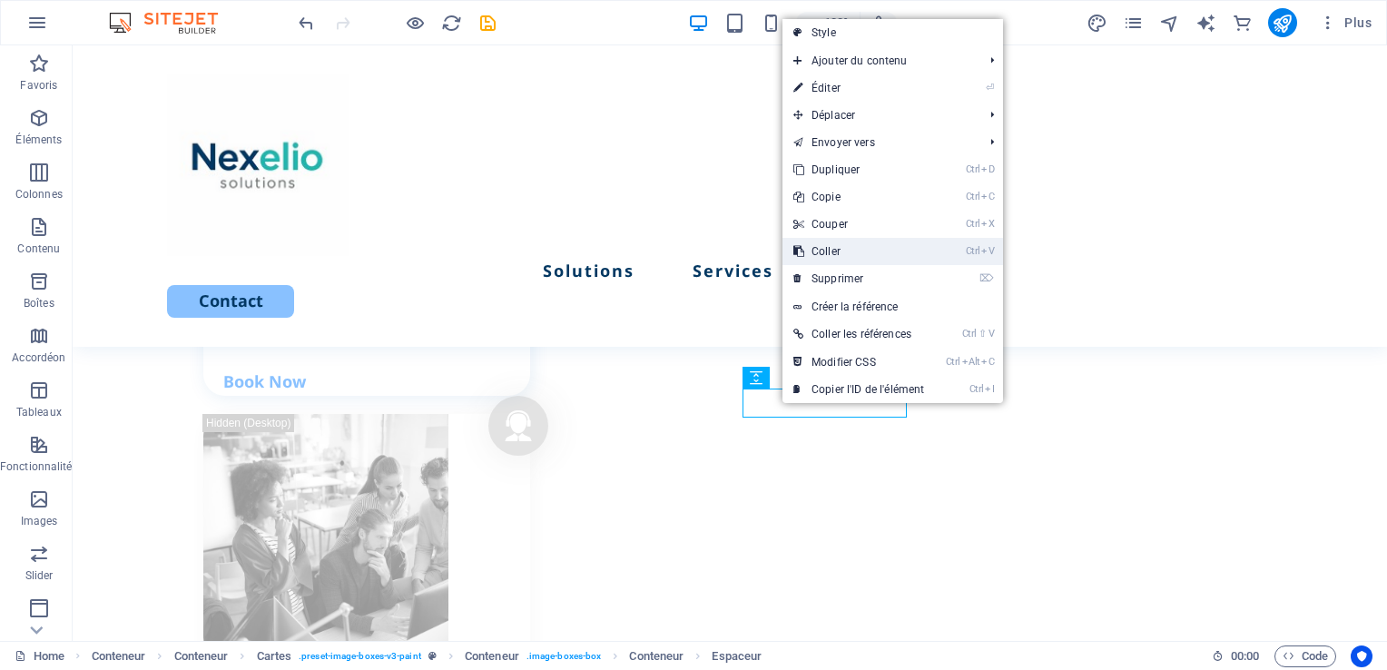
click at [842, 256] on link "Ctrl V Coller" at bounding box center [858, 251] width 152 height 27
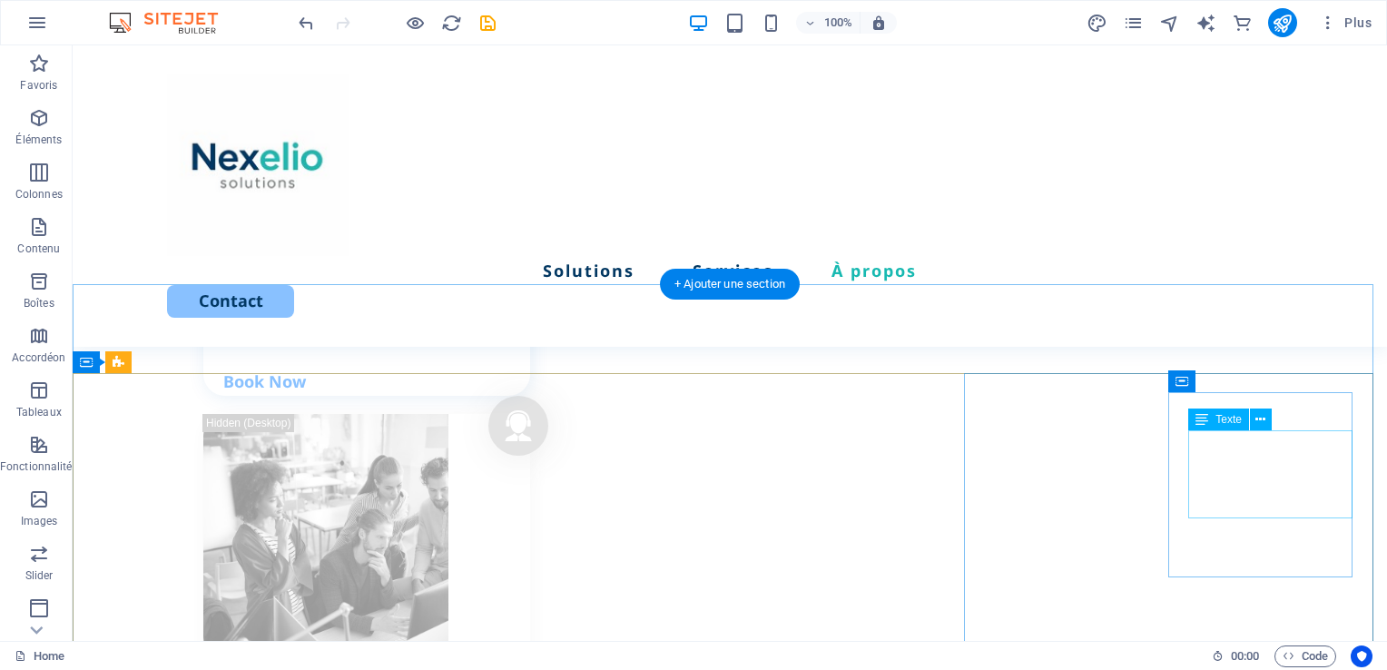
click at [1217, 427] on div "Espaceur" at bounding box center [1228, 419] width 81 height 22
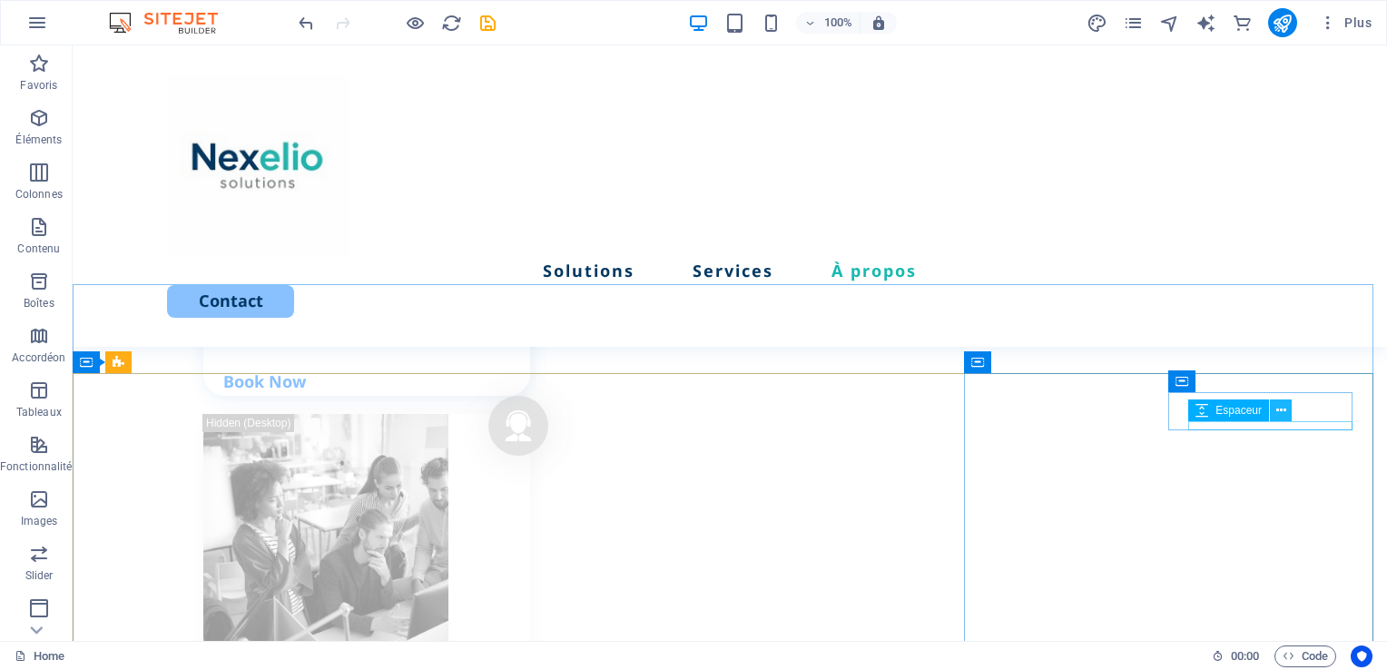
click at [1281, 412] on icon at bounding box center [1281, 410] width 10 height 19
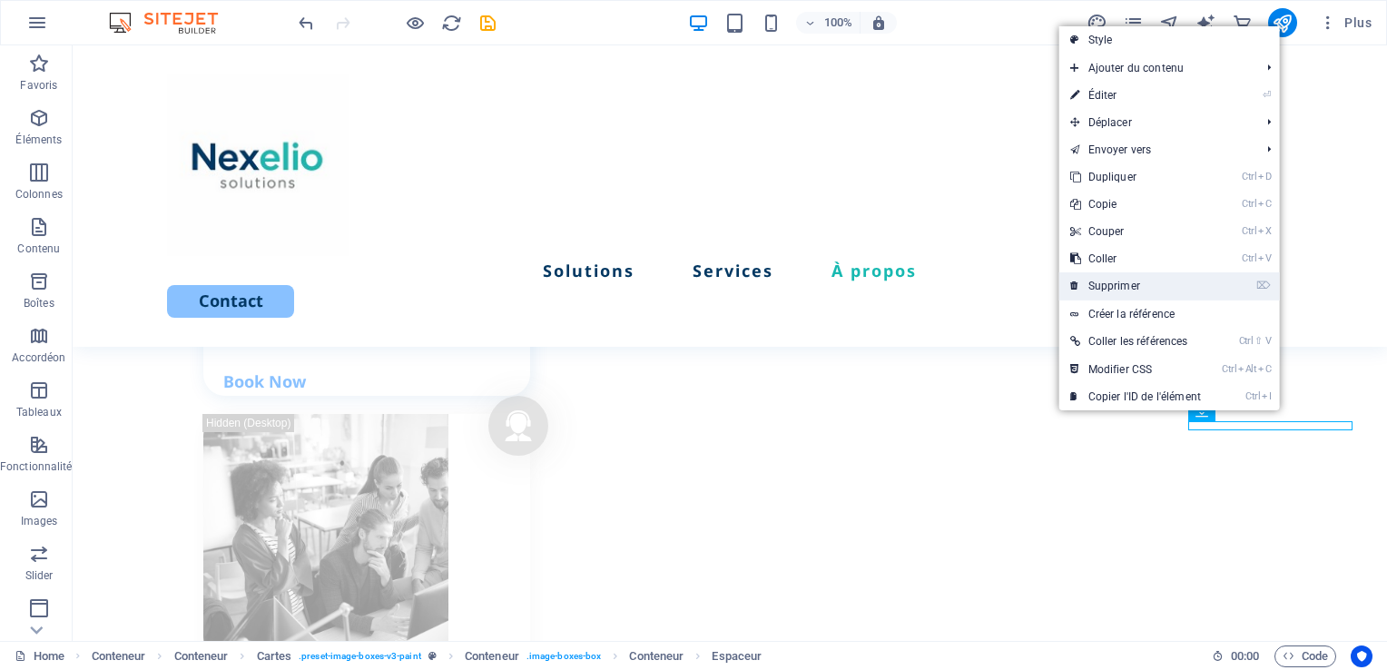
click at [1130, 286] on link "⌦ Supprimer" at bounding box center [1135, 285] width 152 height 27
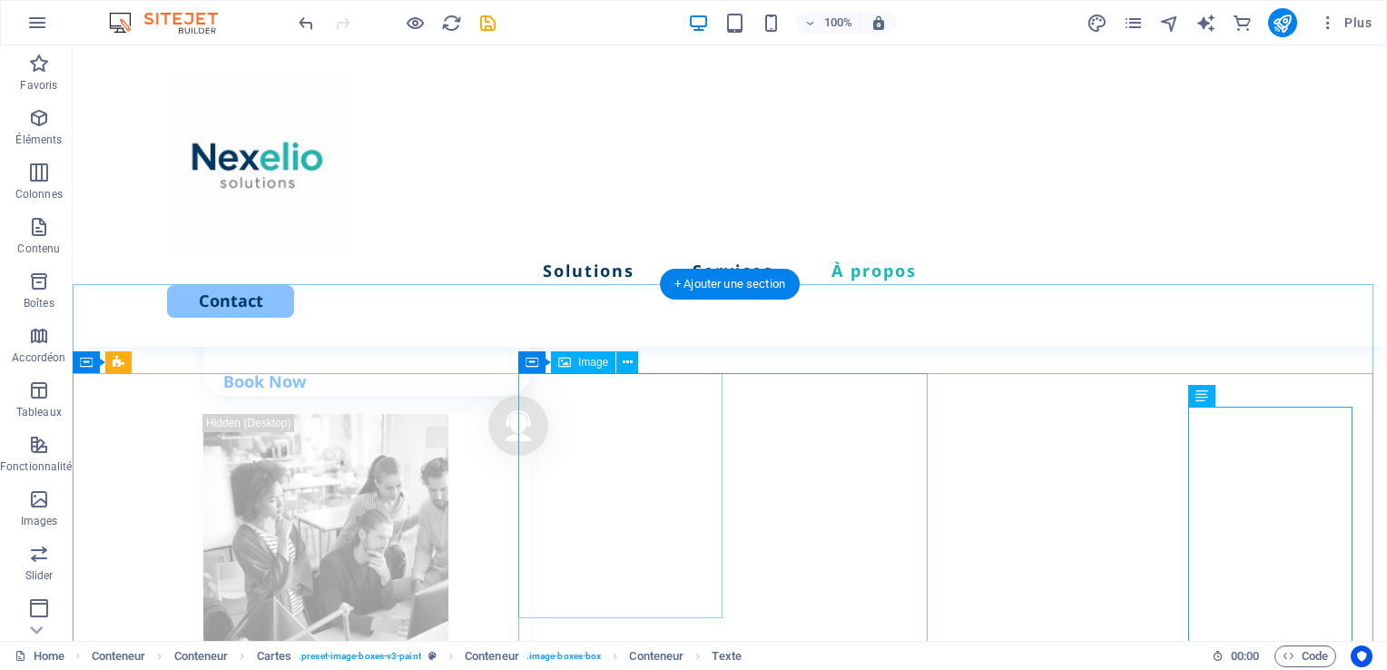
select select "px"
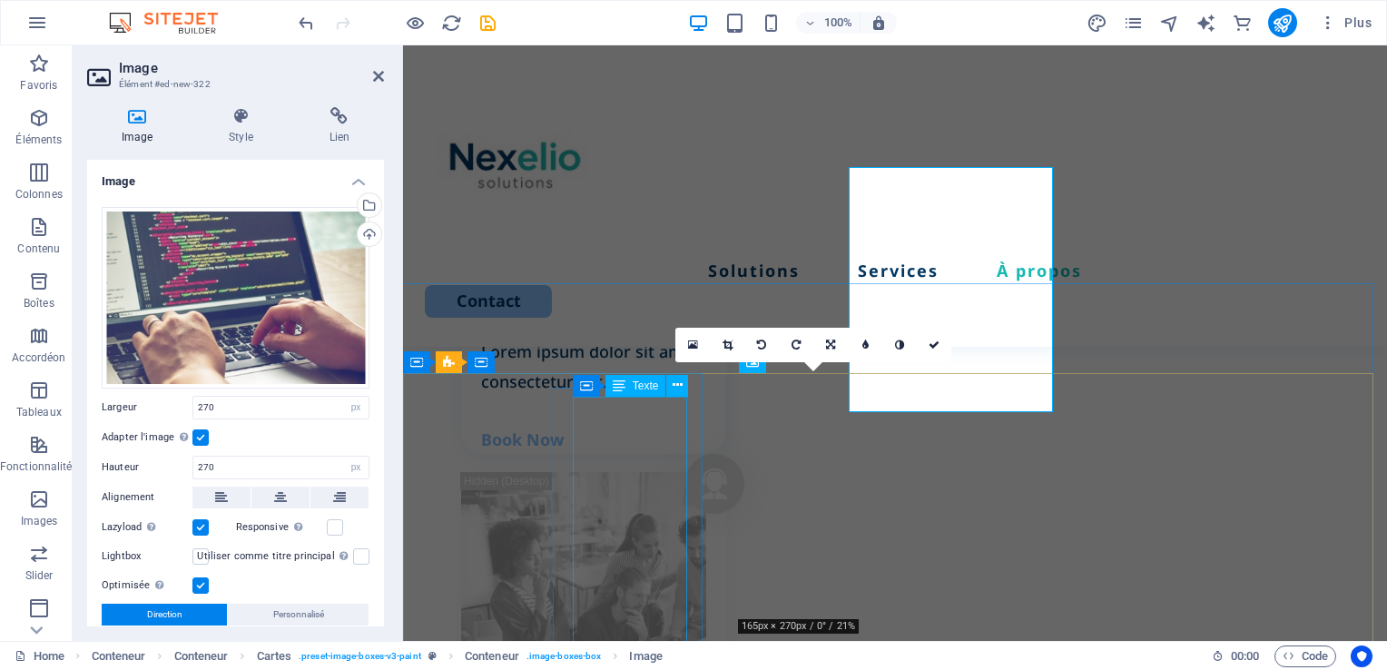
scroll to position [2652, 0]
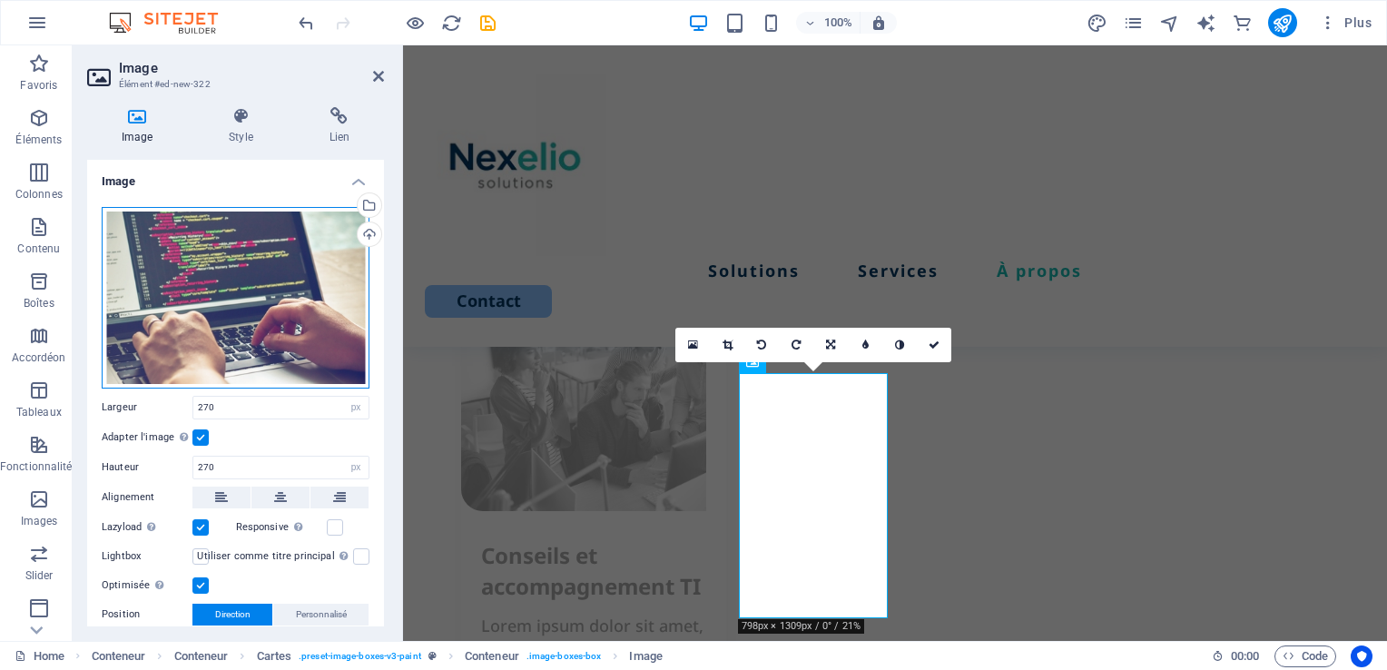
click at [199, 292] on div "Glissez les fichiers ici, cliquez pour choisir les fichiers ou sélectionnez les…" at bounding box center [236, 297] width 268 height 181
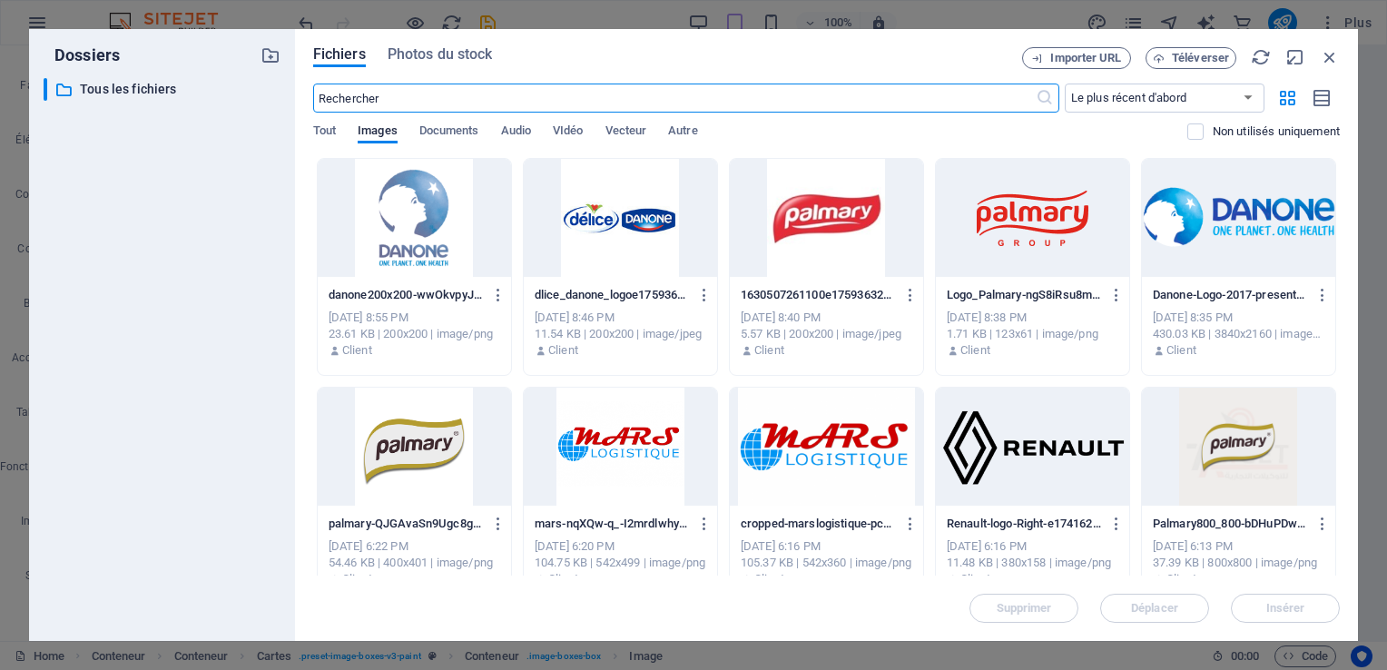
scroll to position [3844, 0]
click at [407, 459] on div at bounding box center [414, 446] width 193 height 118
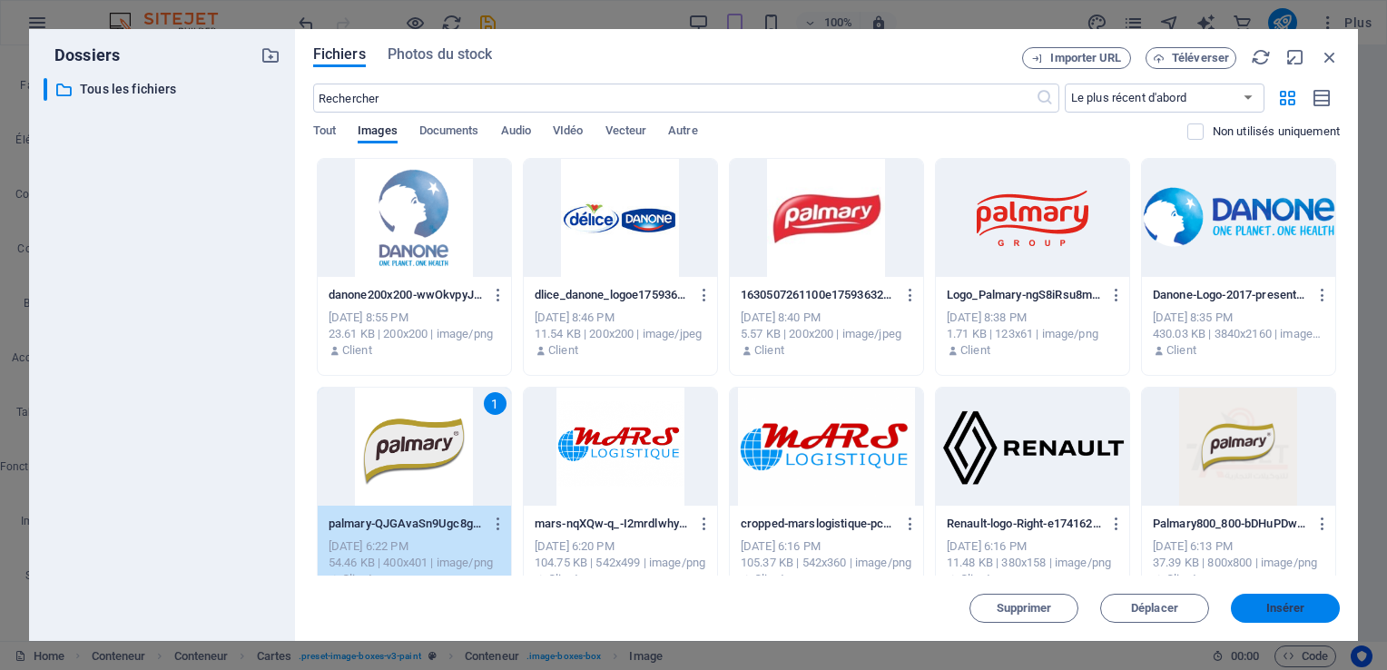
click at [1309, 609] on span "Insérer" at bounding box center [1285, 608] width 94 height 11
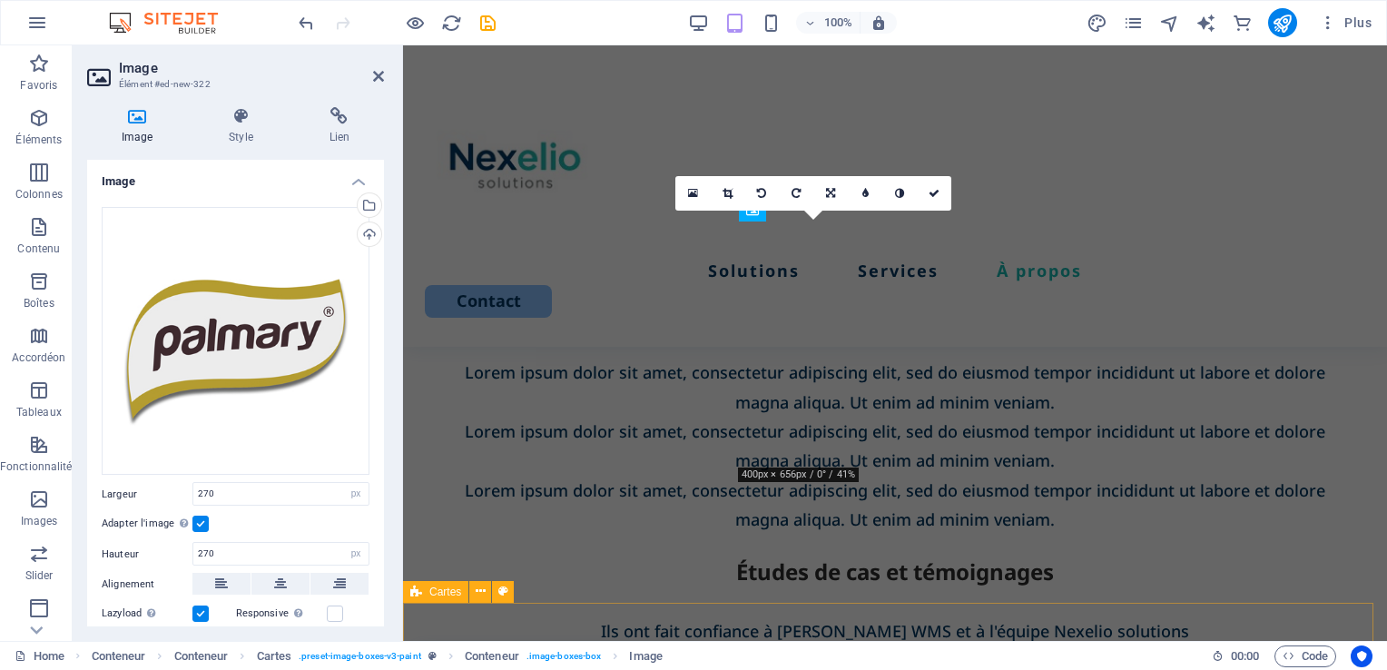
scroll to position [2804, 0]
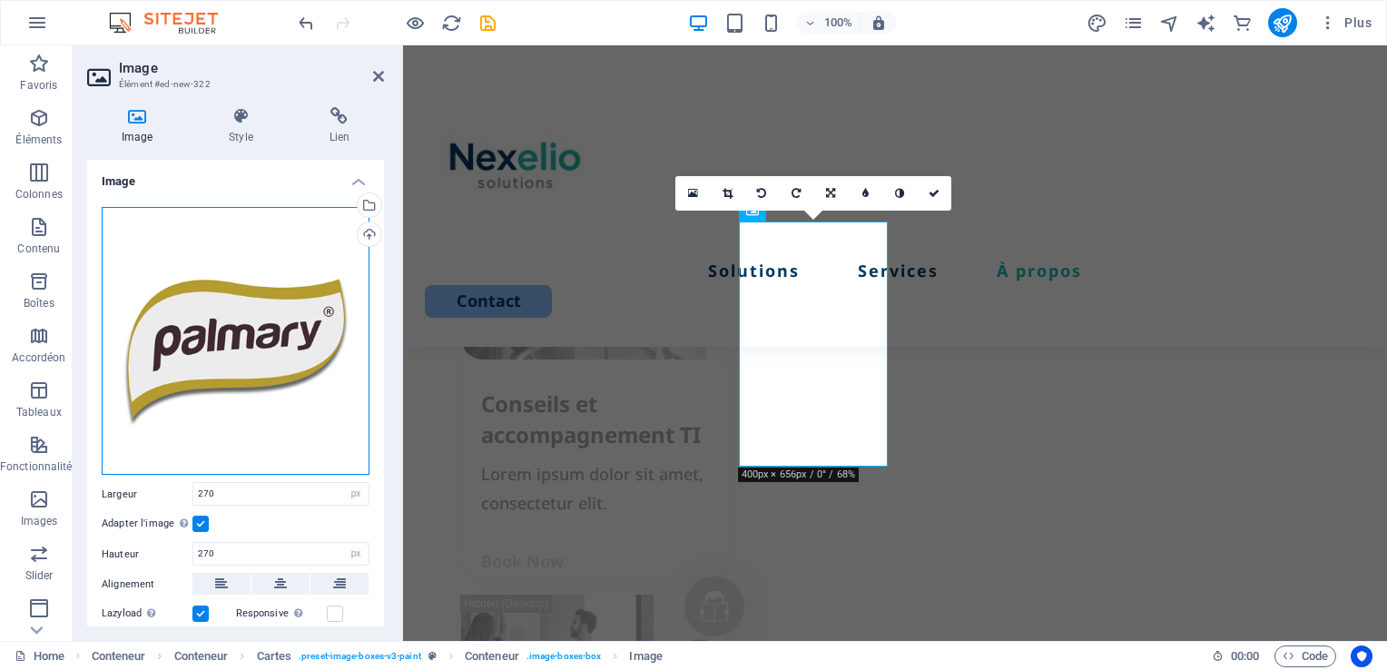
click at [245, 377] on div "Glissez les fichiers ici, cliquez pour choisir les fichiers ou sélectionnez les…" at bounding box center [236, 341] width 268 height 269
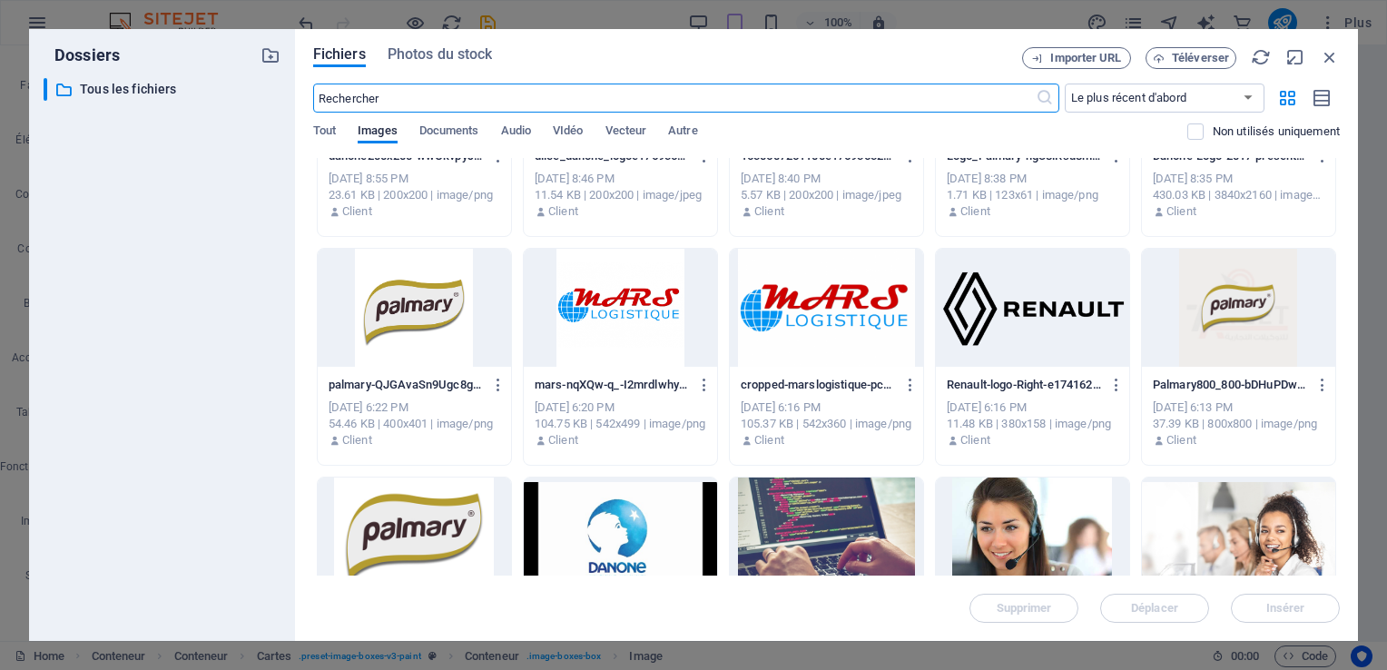
scroll to position [193, 0]
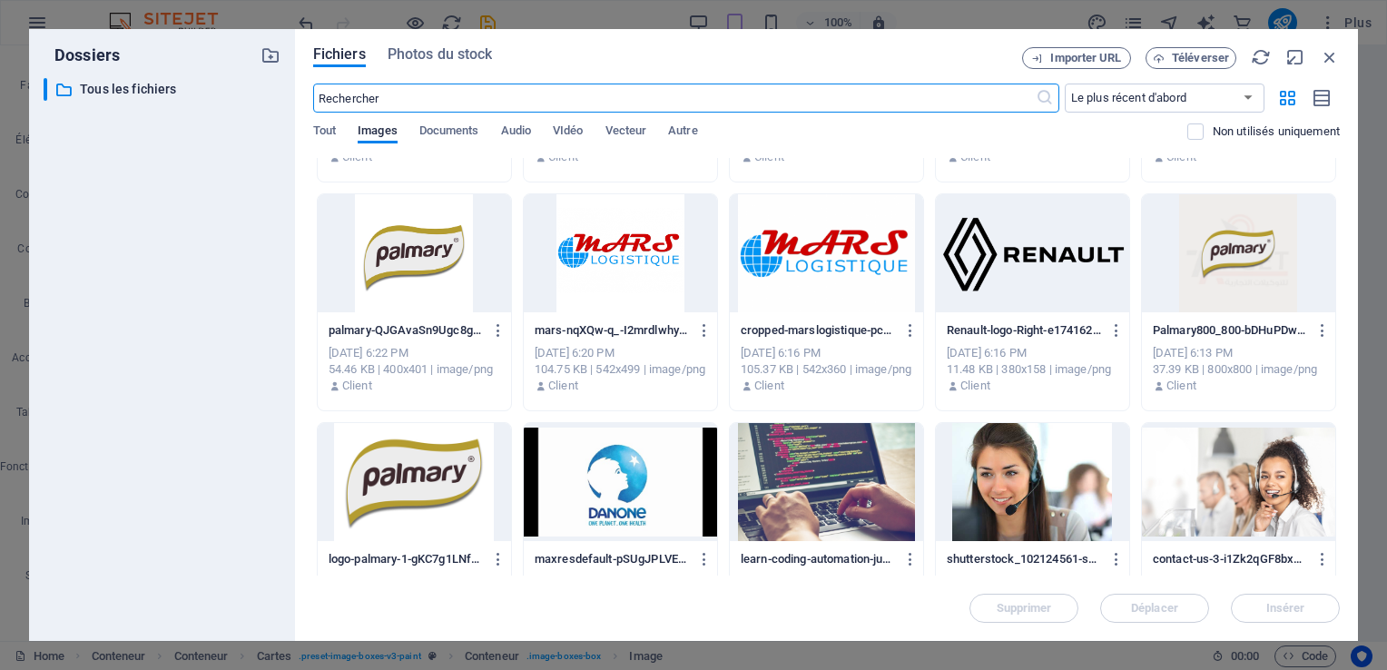
click at [387, 481] on div at bounding box center [414, 482] width 193 height 118
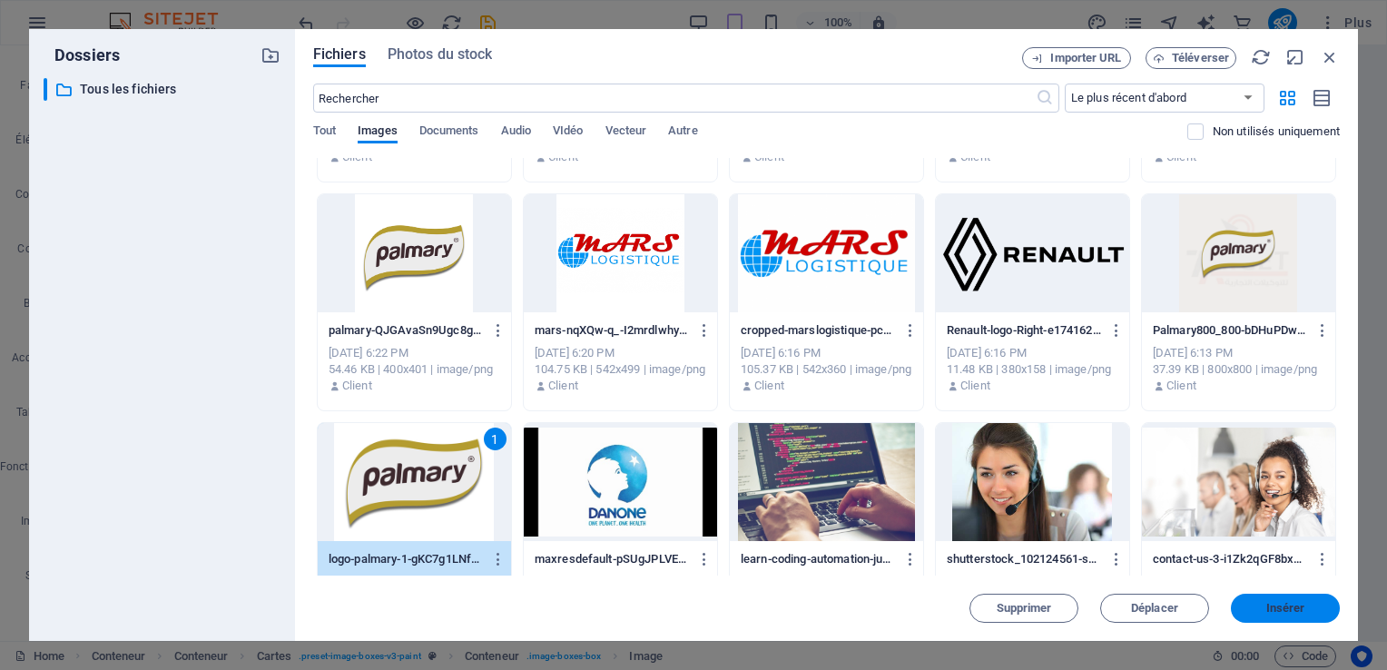
click at [1289, 607] on span "Insérer" at bounding box center [1285, 608] width 39 height 11
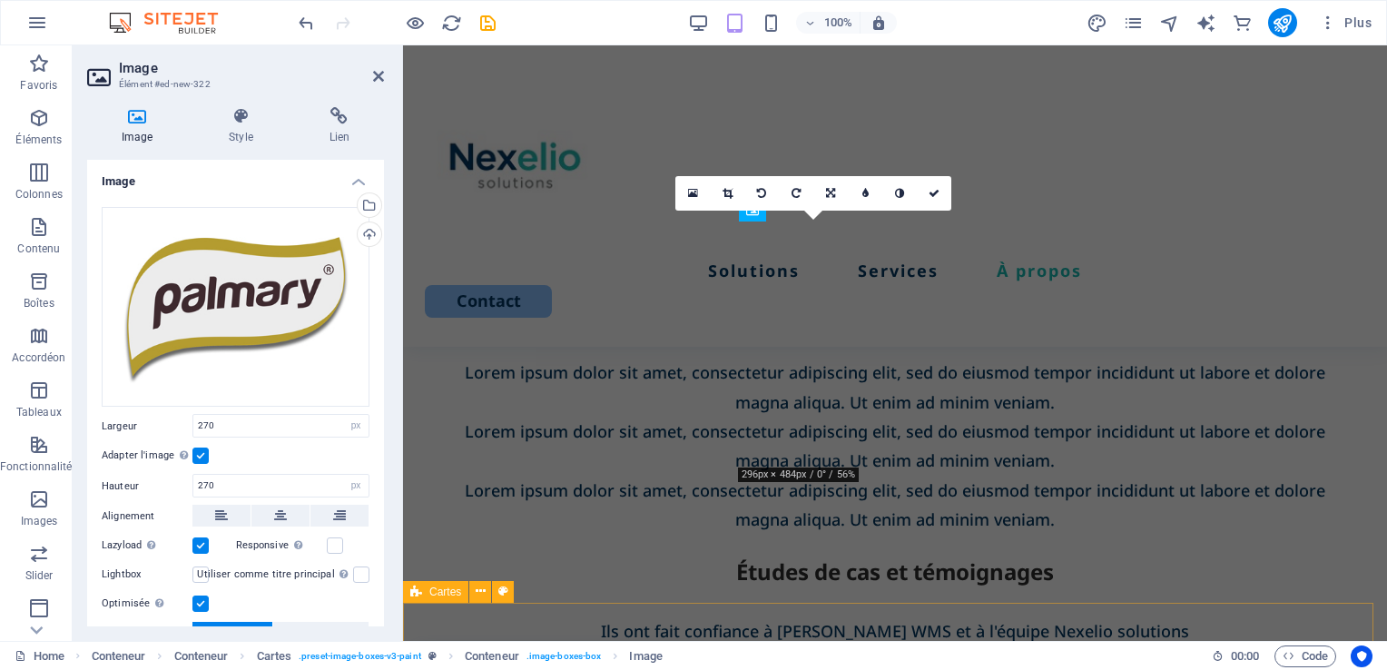
scroll to position [2804, 0]
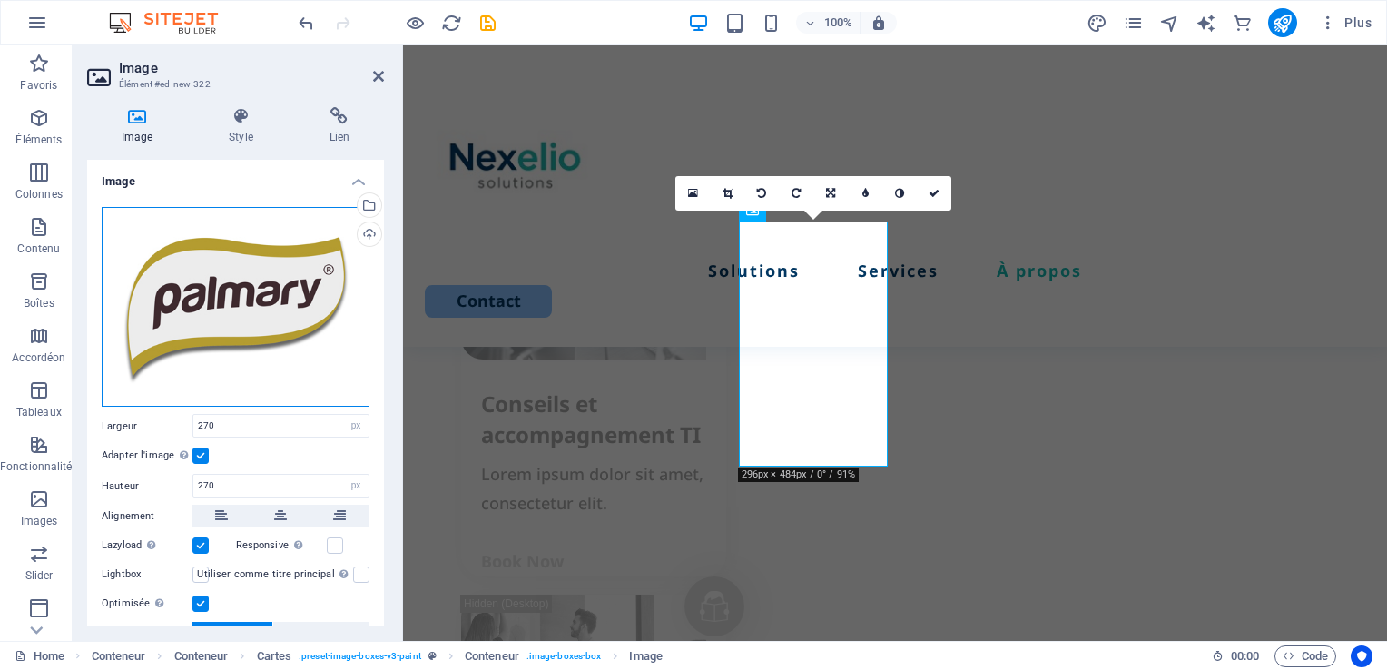
click at [237, 303] on div "Glissez les fichiers ici, cliquez pour choisir les fichiers ou sélectionnez les…" at bounding box center [236, 307] width 268 height 201
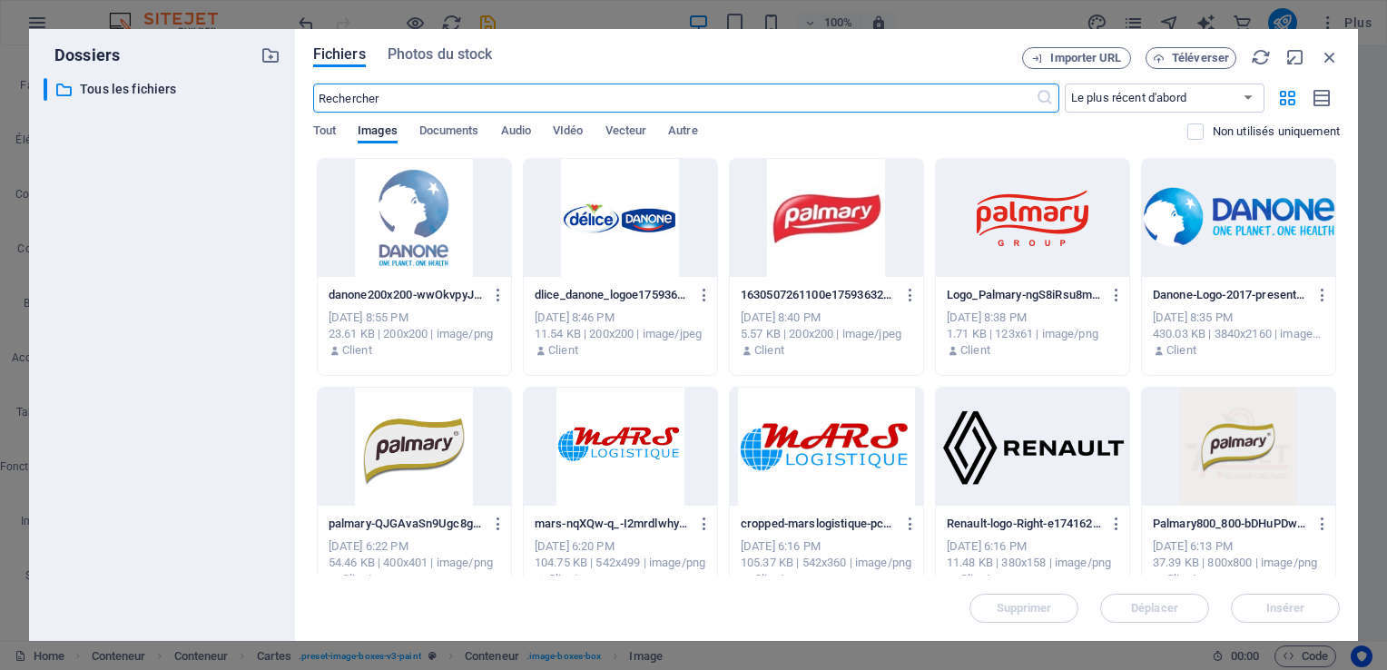
scroll to position [3844, 0]
click at [1212, 448] on div at bounding box center [1238, 446] width 193 height 118
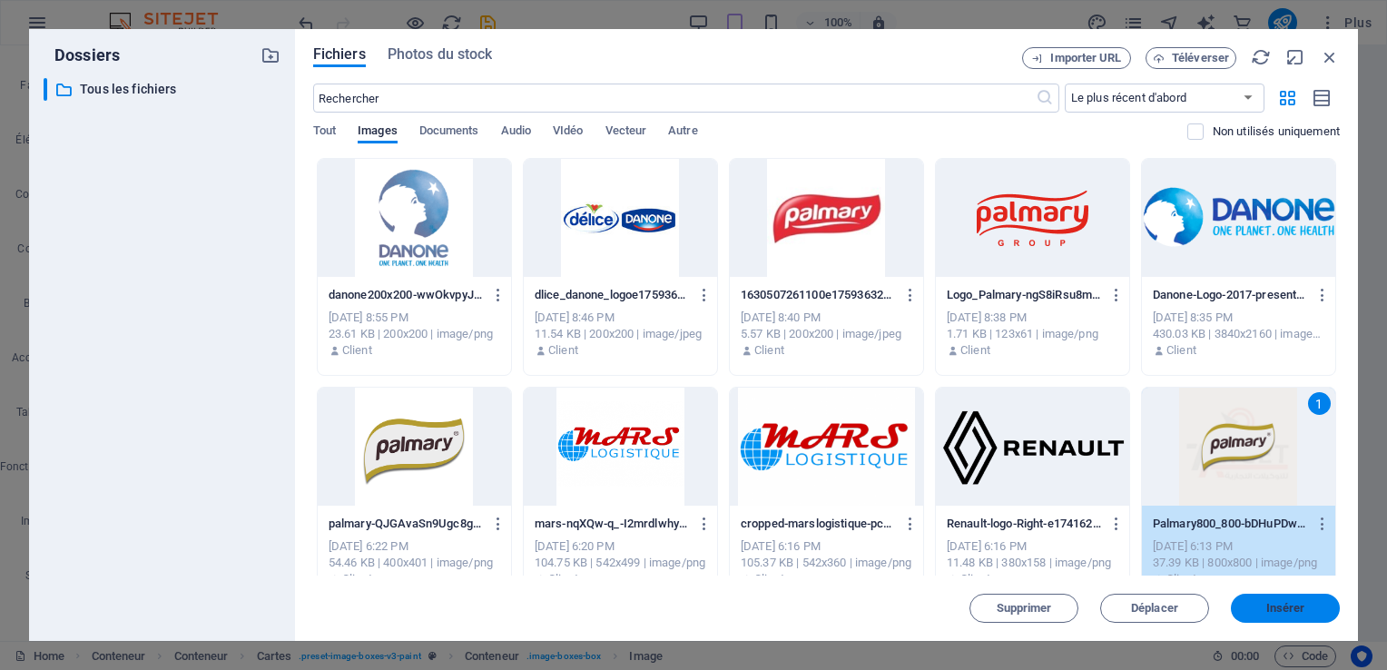
click at [1276, 603] on span "Insérer" at bounding box center [1285, 608] width 39 height 11
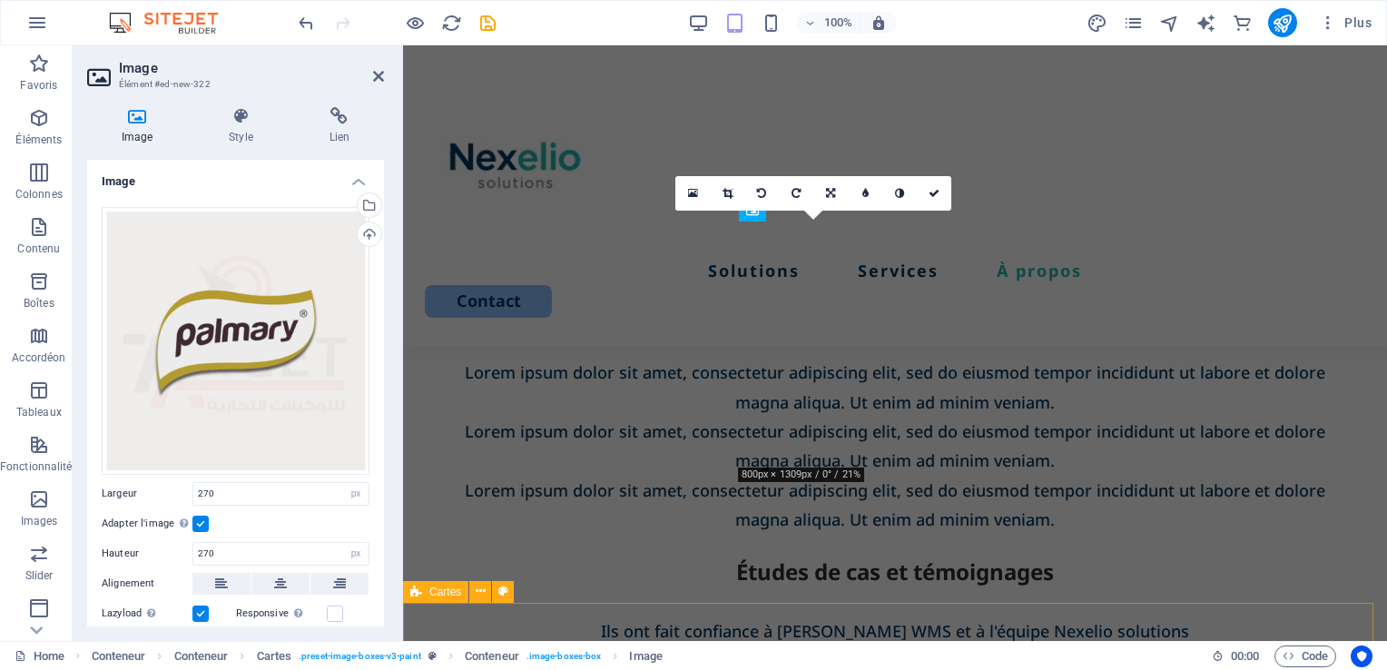
scroll to position [2804, 0]
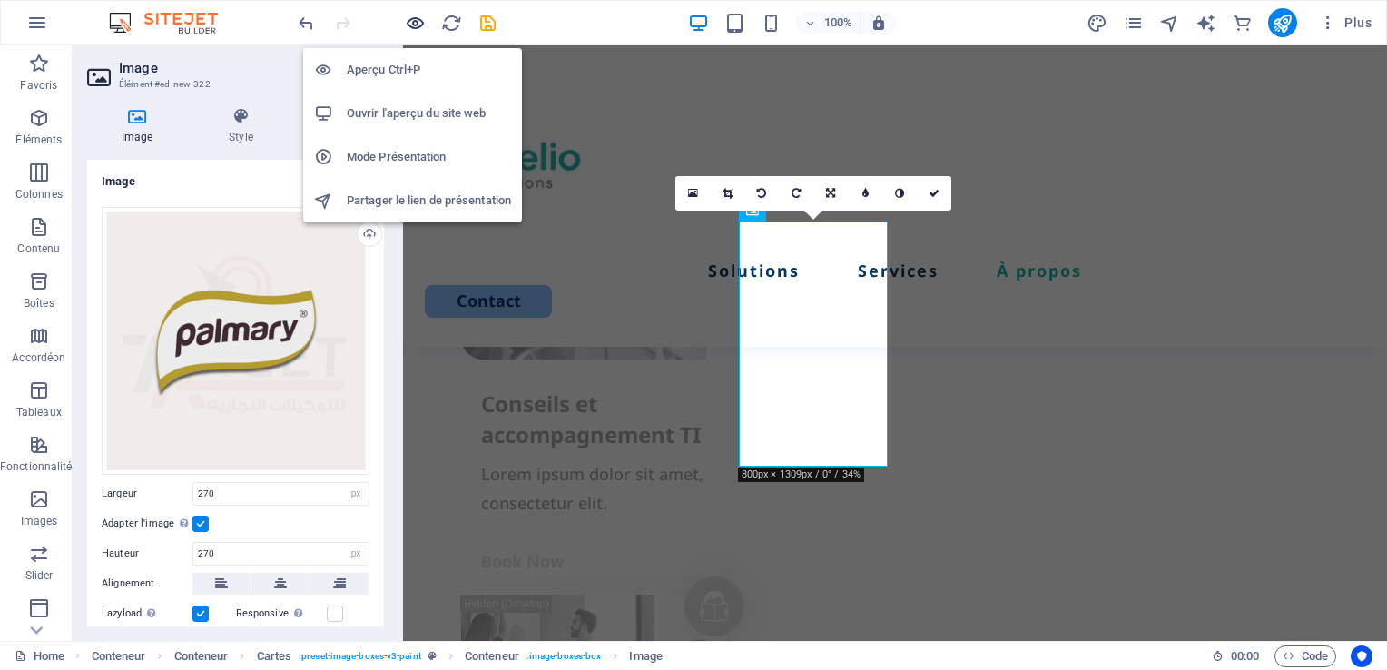
click at [323, 414] on icon "button" at bounding box center [200, 443] width 245 height 59
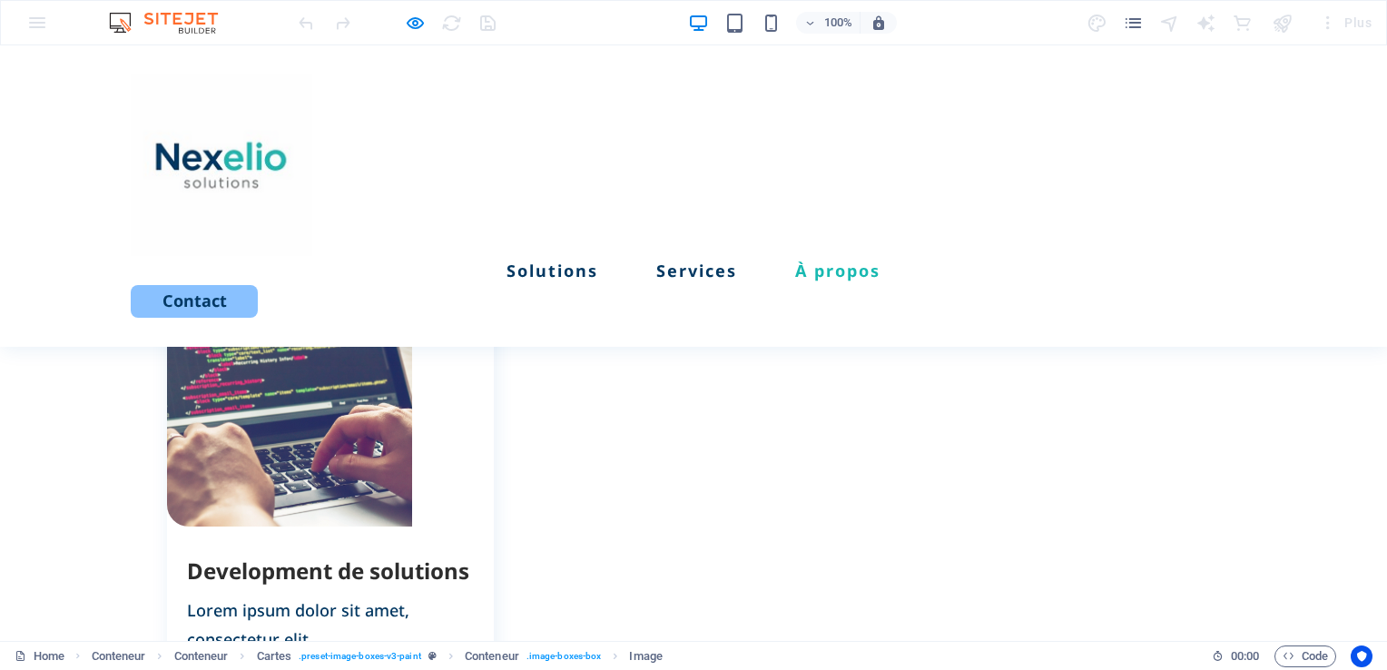
scroll to position [2063, 0]
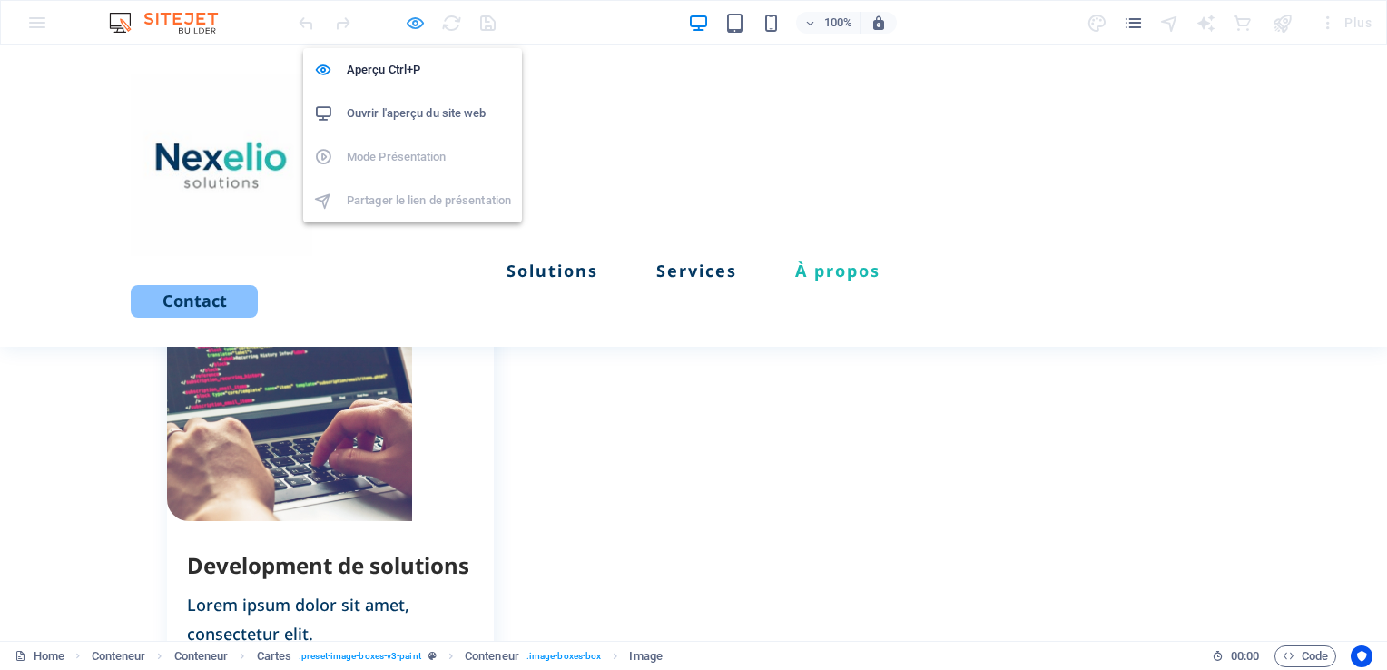
click at [0, 0] on icon "button" at bounding box center [0, 0] width 0 height 0
select select "px"
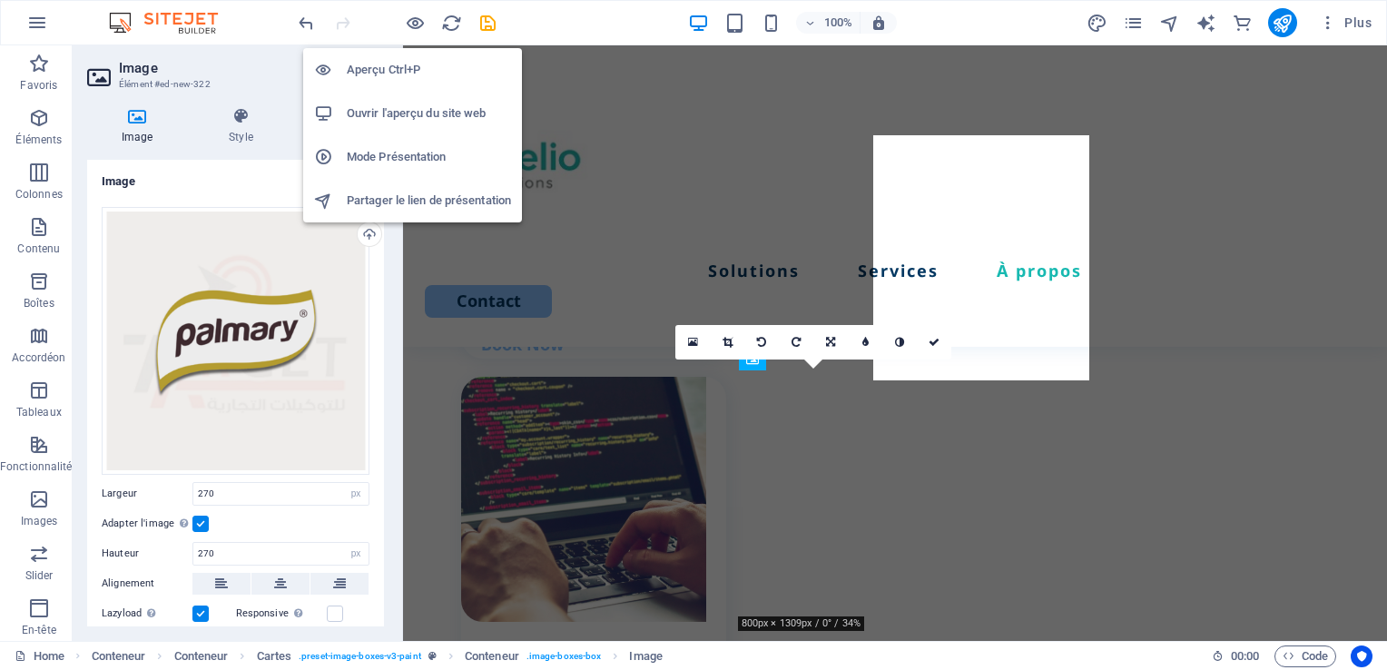
scroll to position [2654, 0]
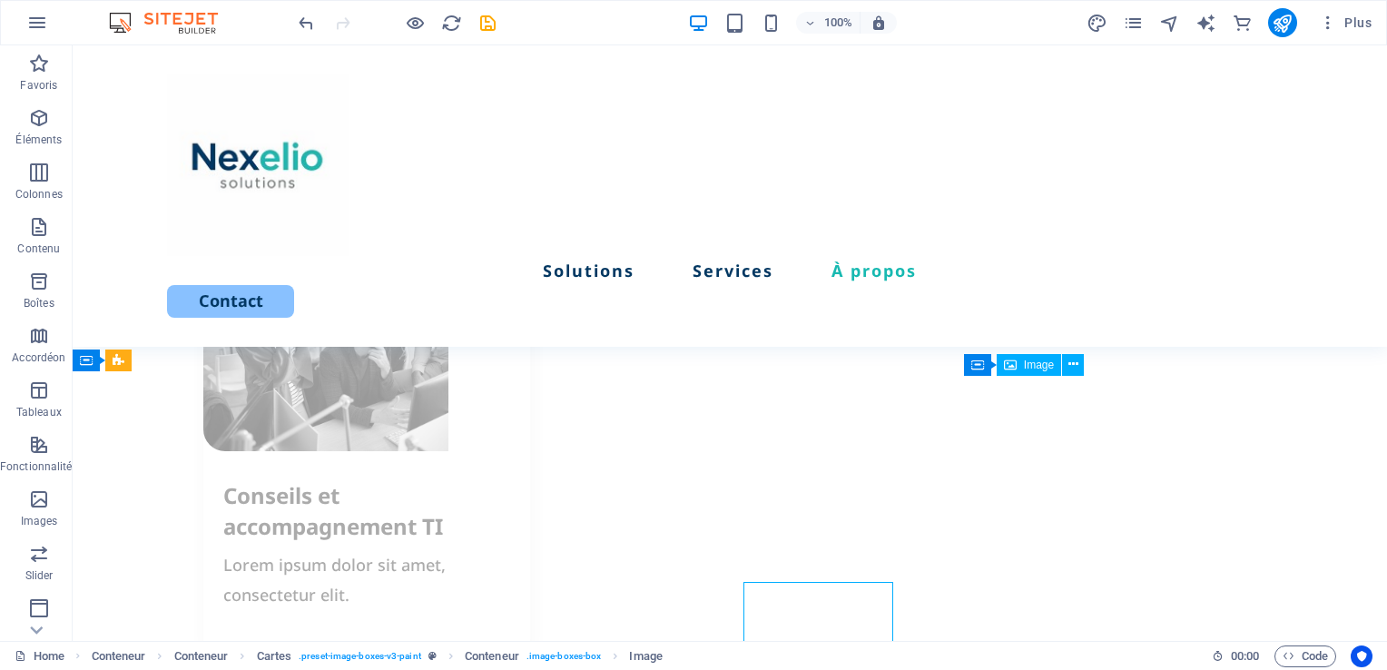
scroll to position [2448, 0]
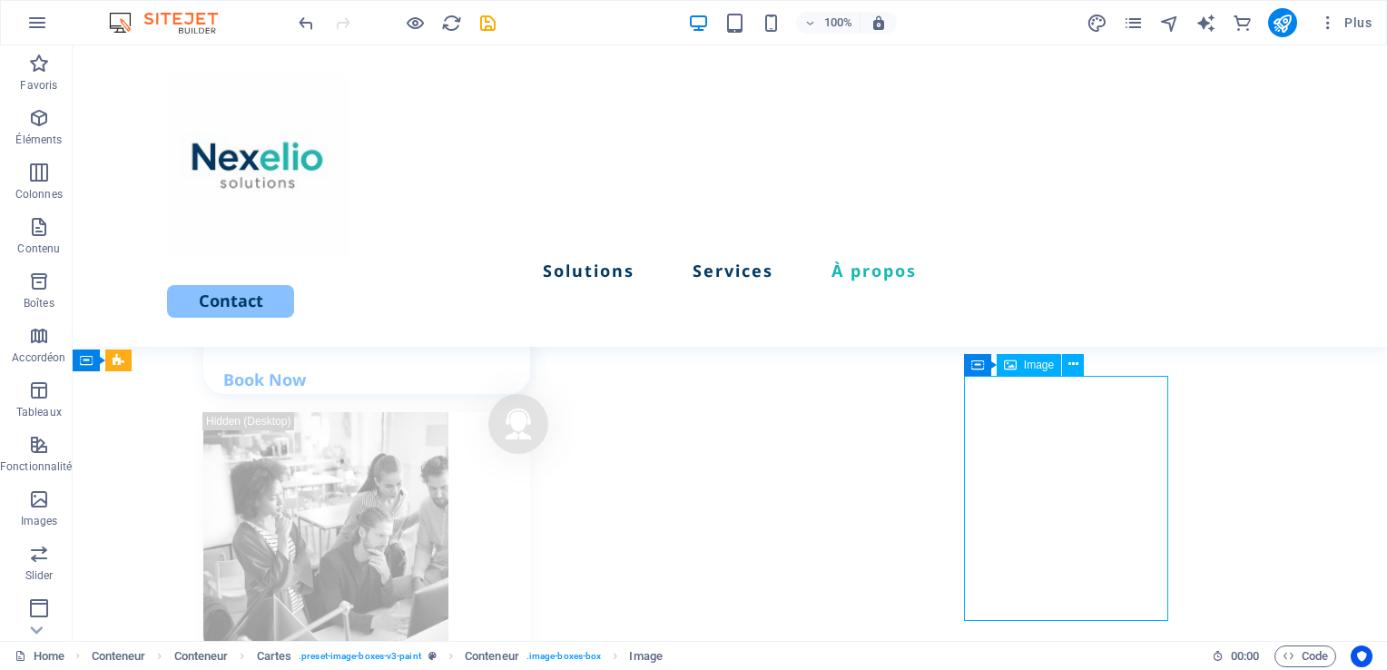
select select "px"
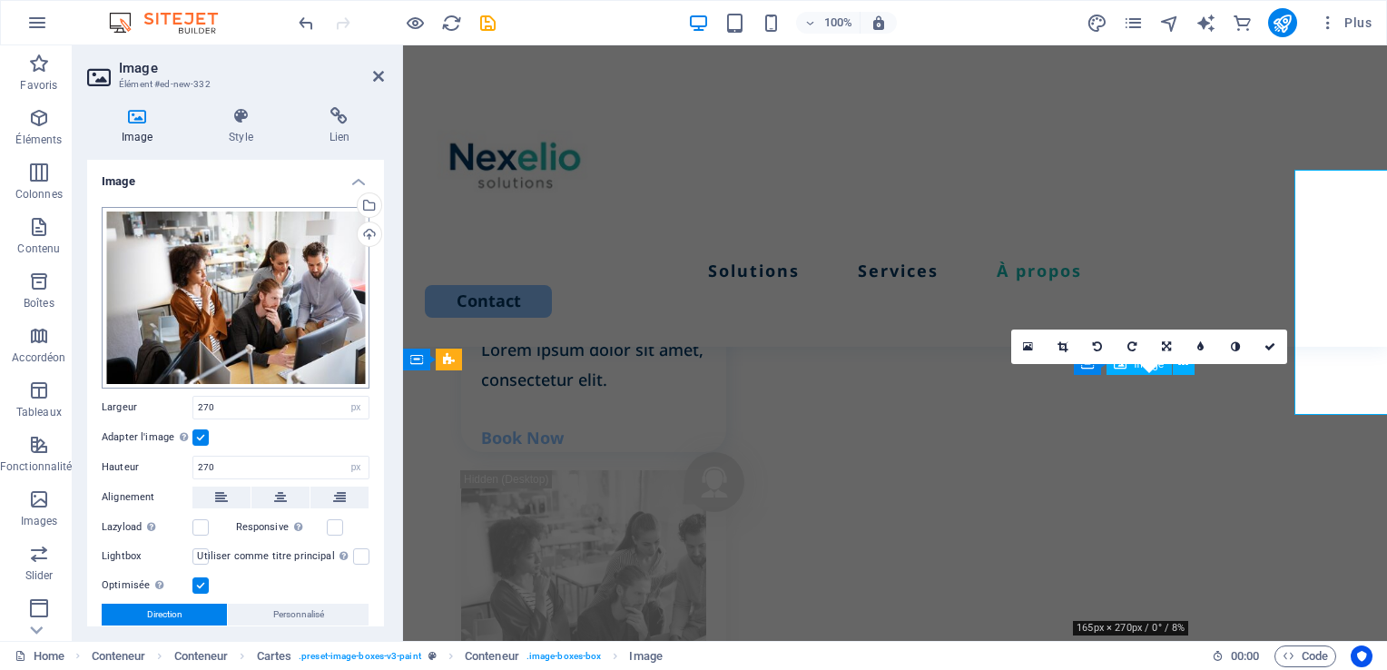
scroll to position [2654, 0]
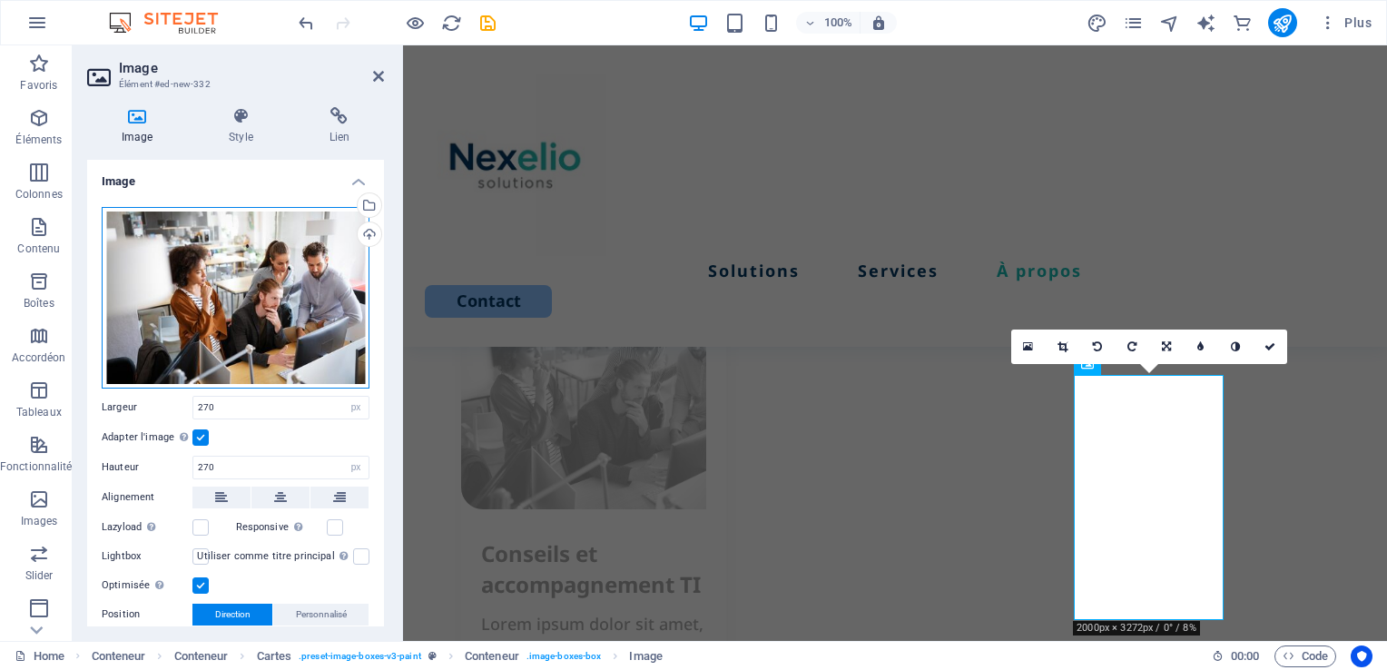
click at [272, 336] on div "Glissez les fichiers ici, cliquez pour choisir les fichiers ou sélectionnez les…" at bounding box center [236, 297] width 268 height 181
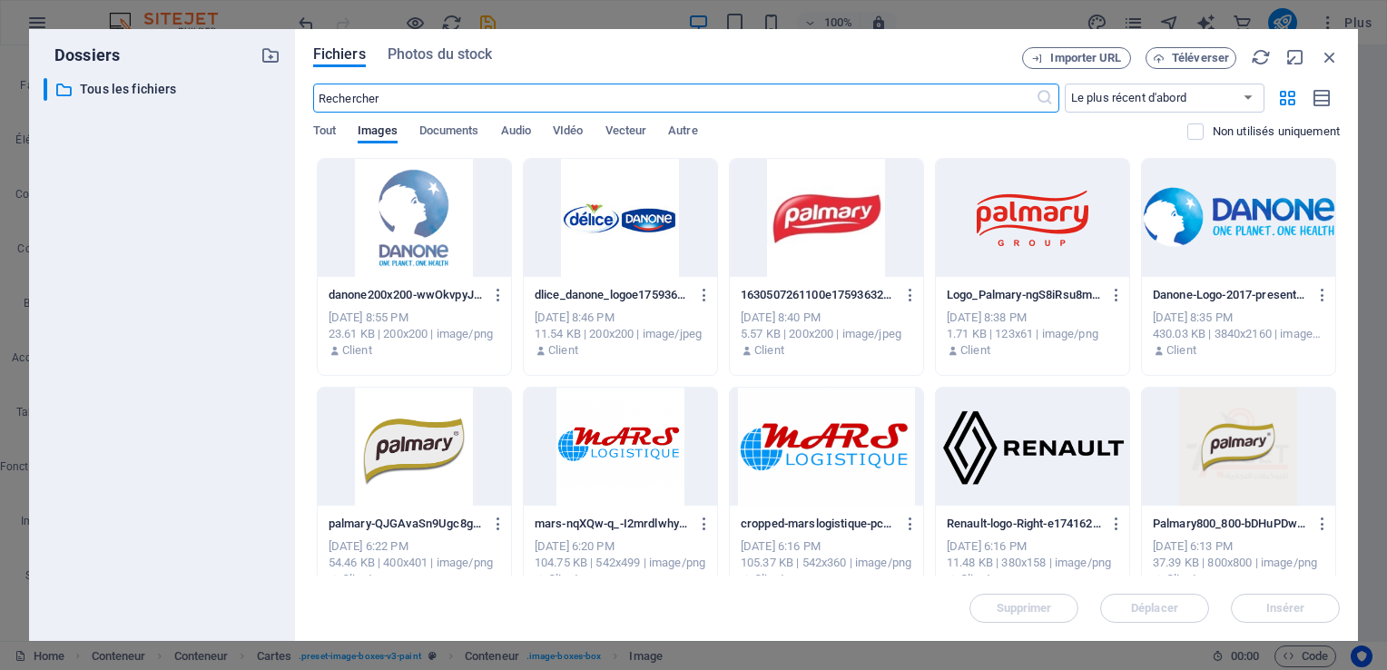
scroll to position [4124, 0]
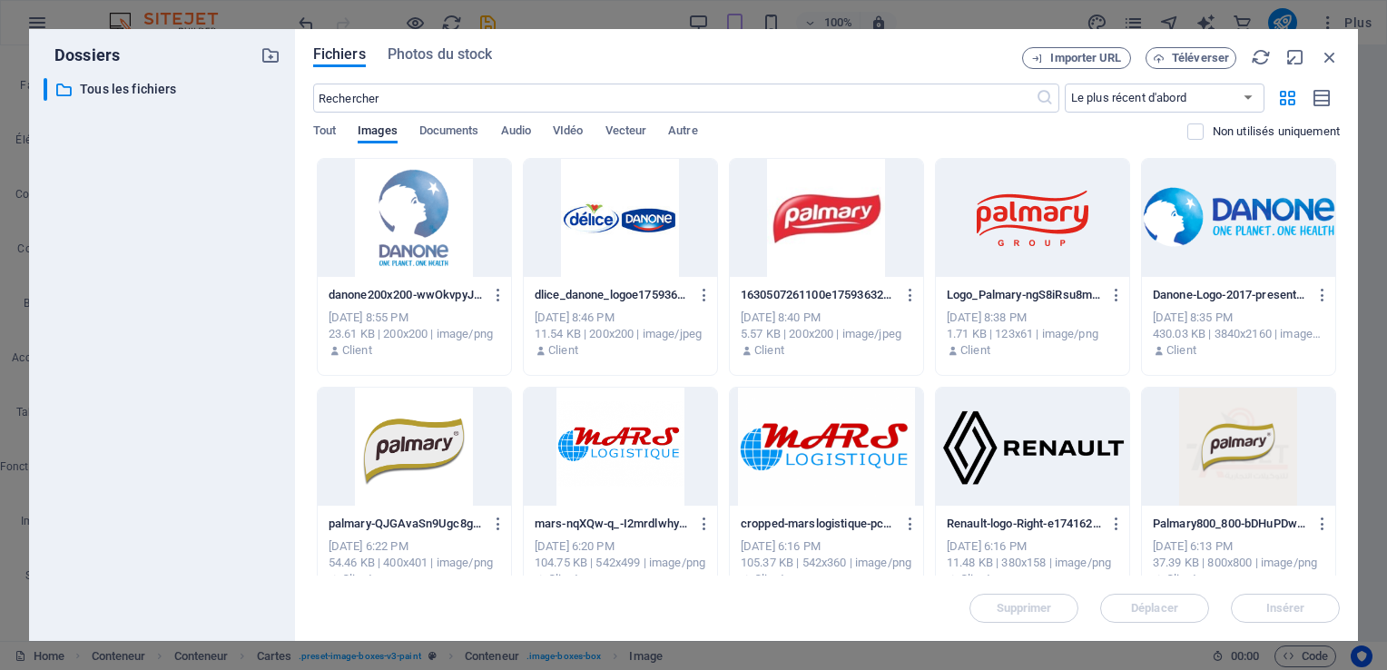
click at [577, 214] on div at bounding box center [620, 218] width 193 height 118
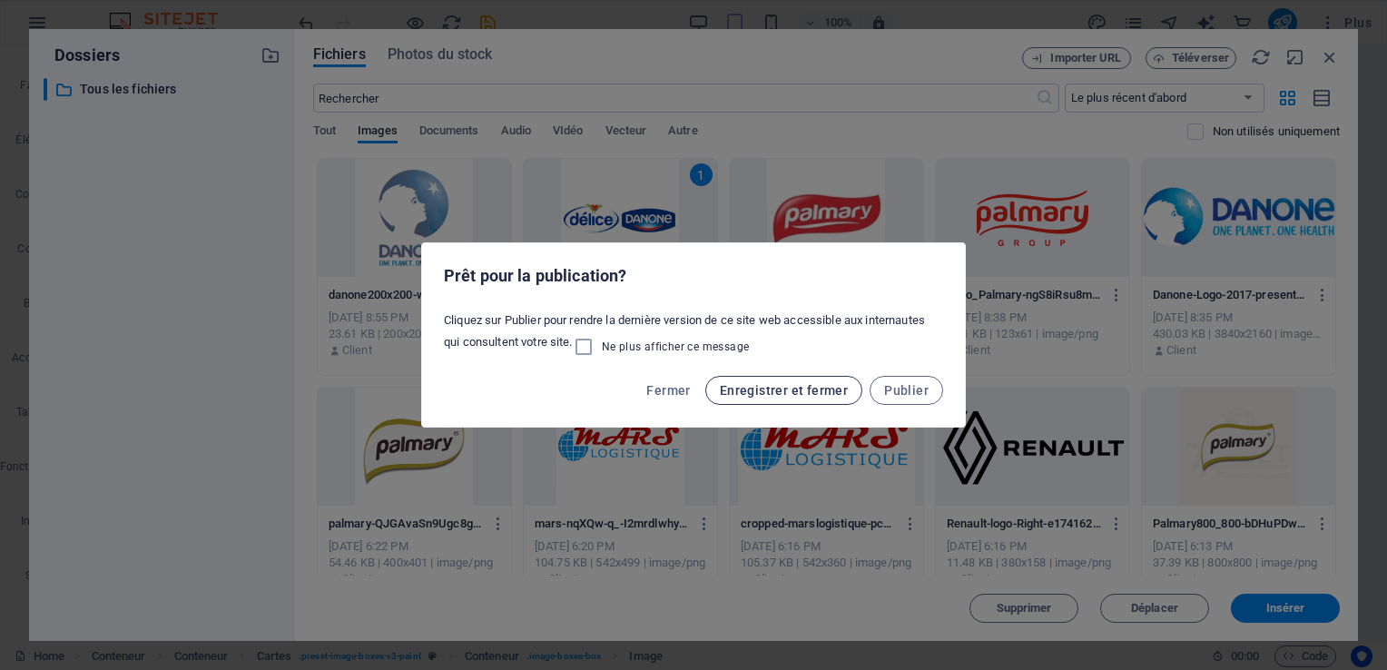
click at [782, 390] on span "Enregistrer et fermer" at bounding box center [784, 390] width 128 height 15
select select "px"
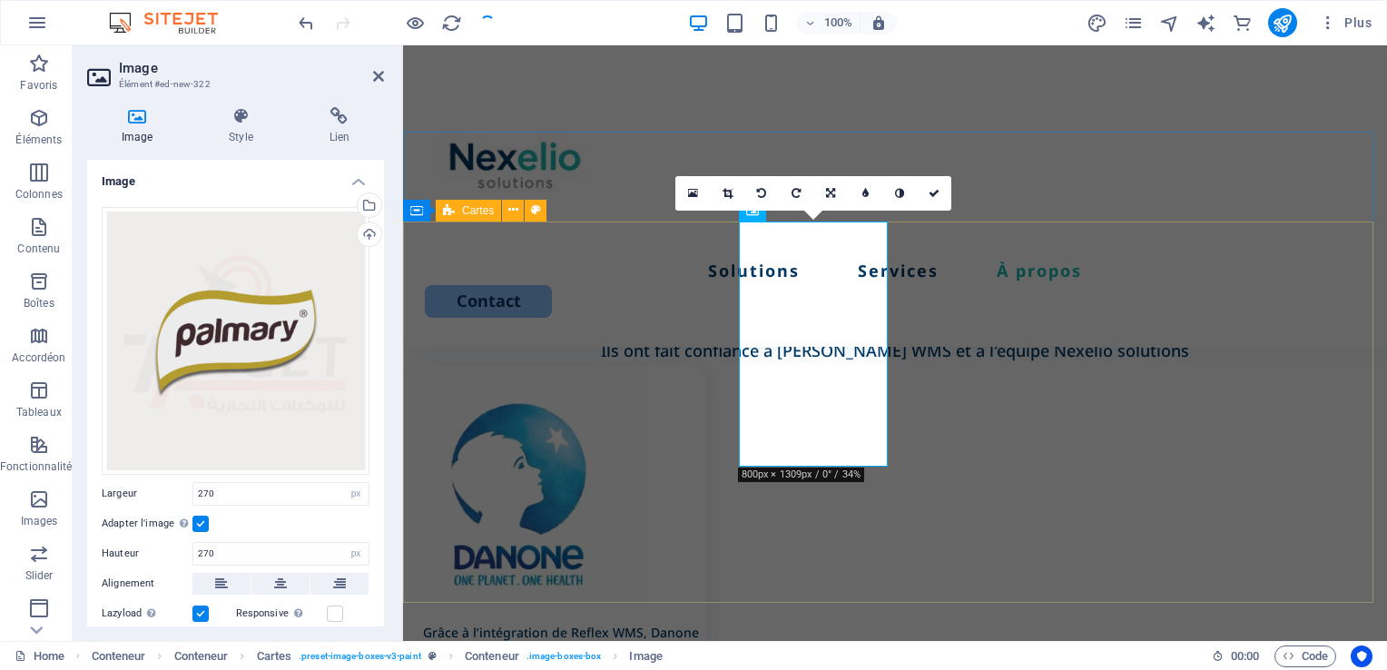
scroll to position [2804, 0]
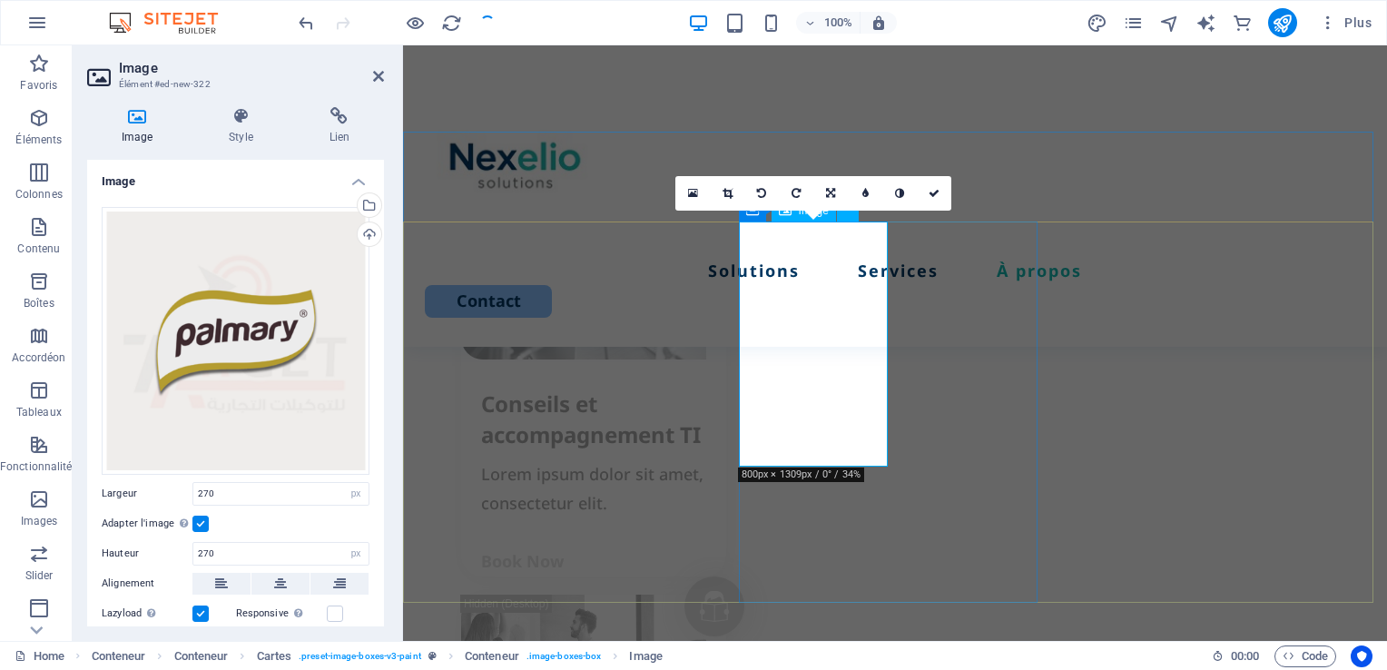
select select "px"
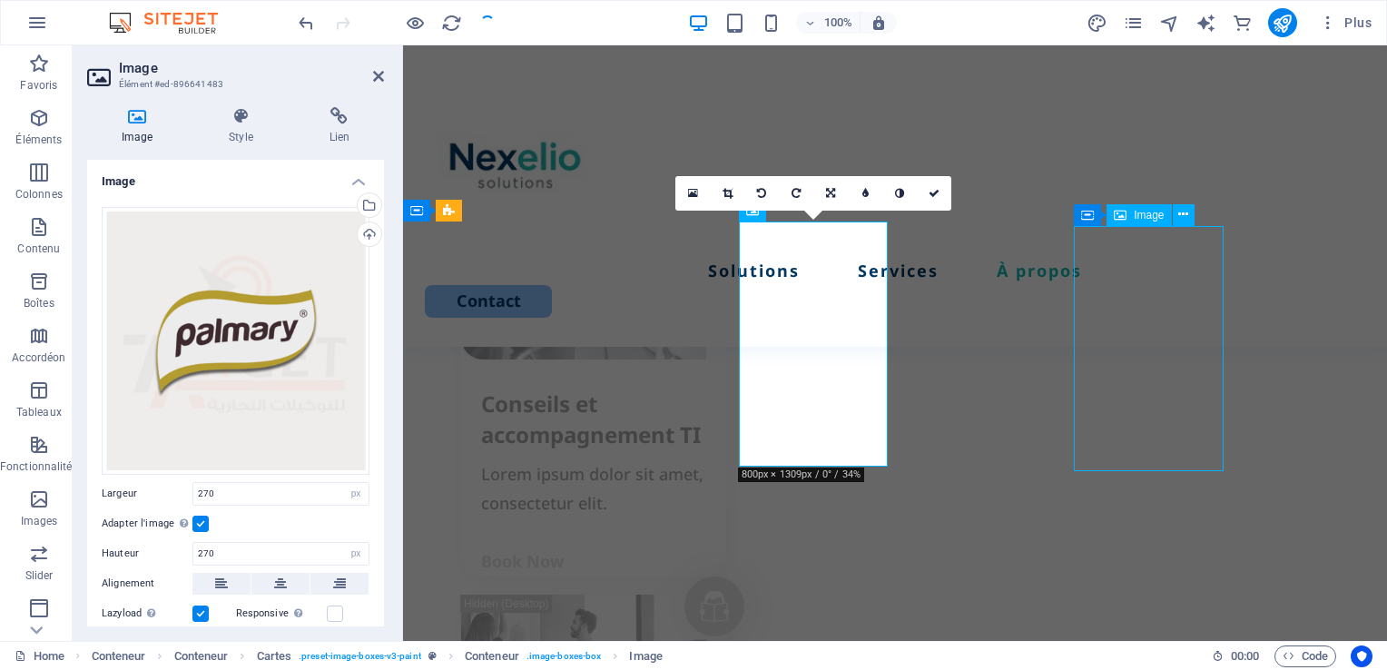
select select "px"
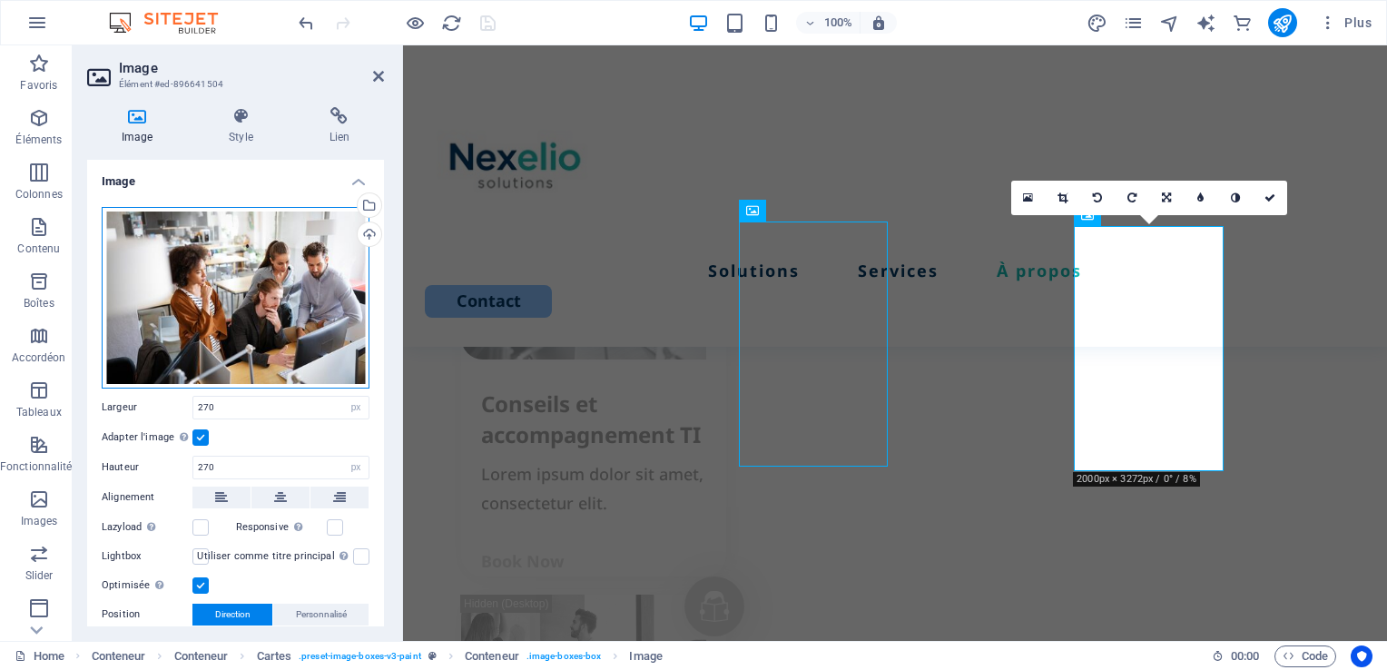
click at [178, 300] on div "Glissez les fichiers ici, cliquez pour choisir les fichiers ou sélectionnez les…" at bounding box center [236, 297] width 268 height 181
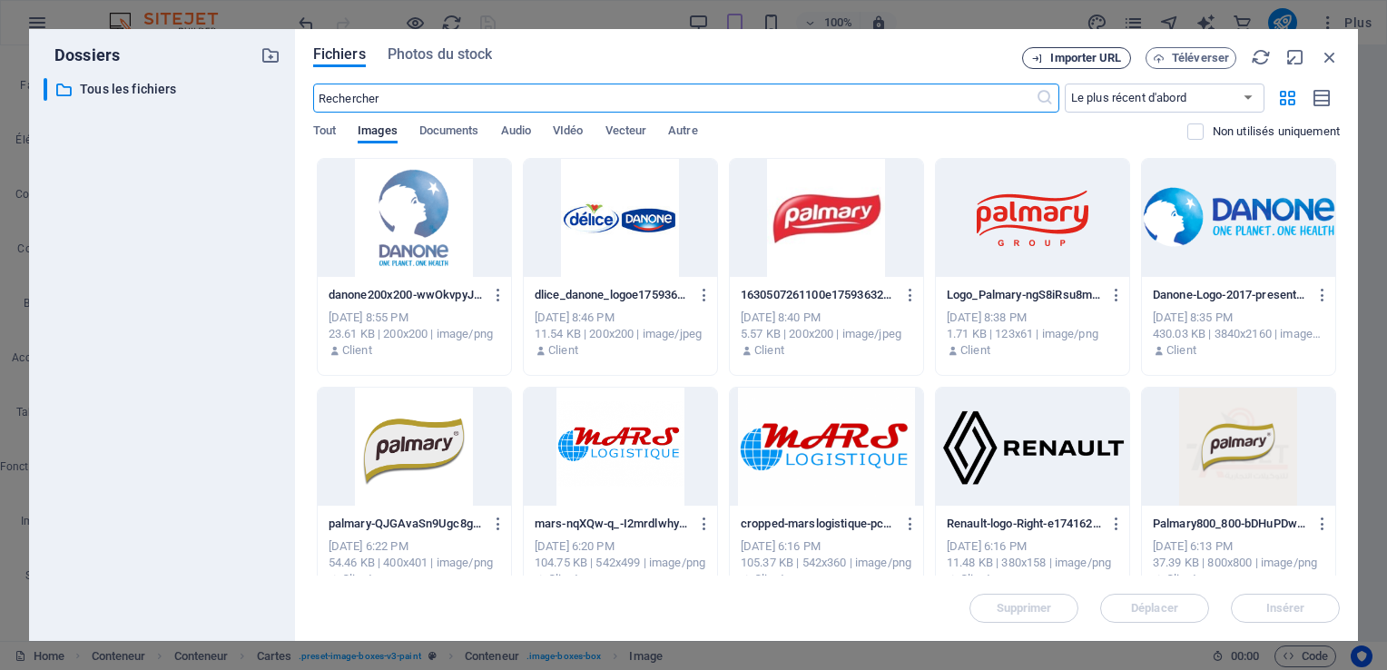
click at [1048, 53] on span "Importer URL" at bounding box center [1076, 59] width 93 height 12
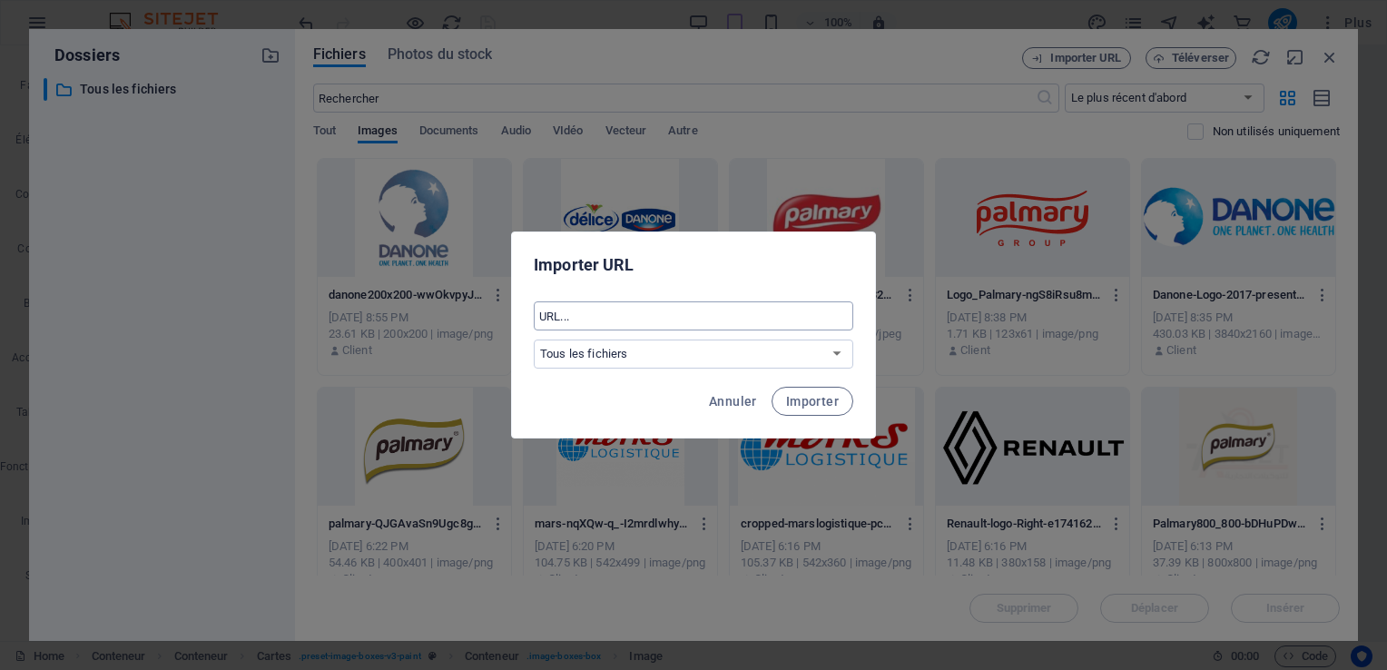
click at [582, 312] on input "text" at bounding box center [693, 315] width 319 height 29
paste input "https://tse2.mm.bing.net/th/id/OIP.y9QWVvCEyuCuNeHf9drg7QHaEn?rs=1&pid=ImgDetMa…"
type input "https://tse2.mm.bing.net/th/id/OIP.y9QWVvCEyuCuNeHf9drg7QHaEn?rs=1&pid=ImgDetMa…"
click at [825, 401] on span "Importer" at bounding box center [812, 401] width 53 height 15
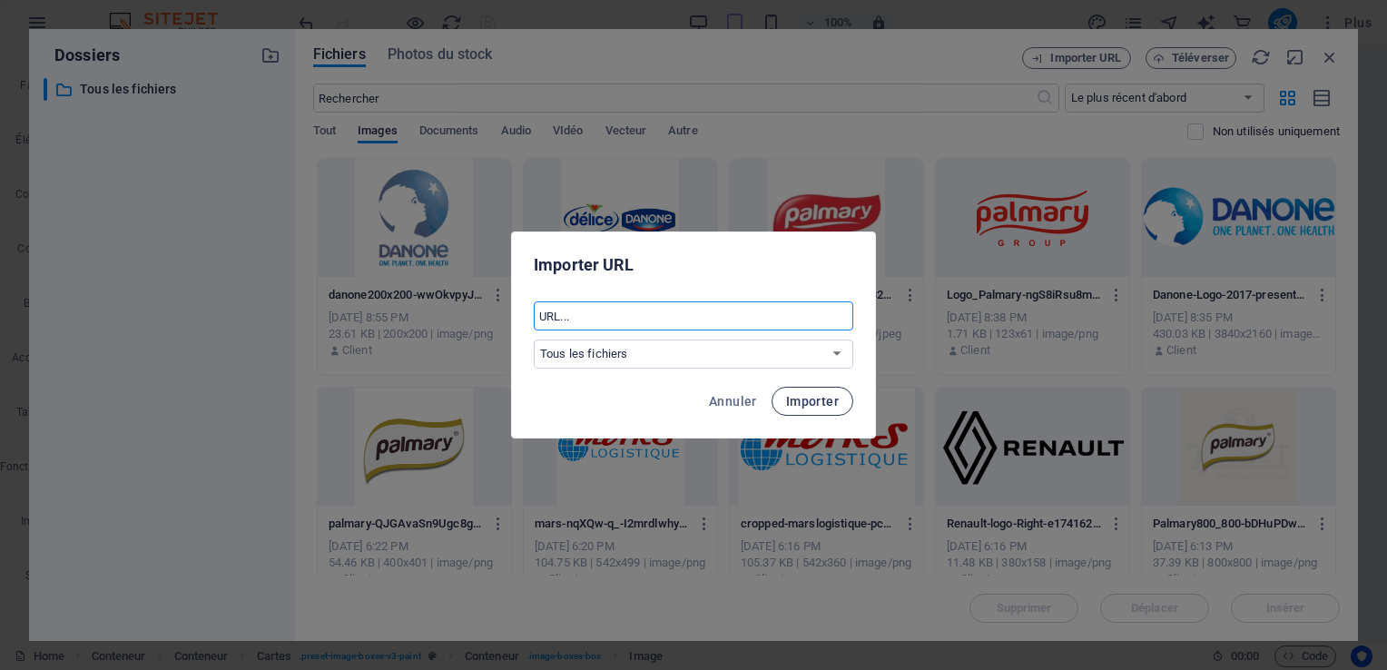
scroll to position [0, 0]
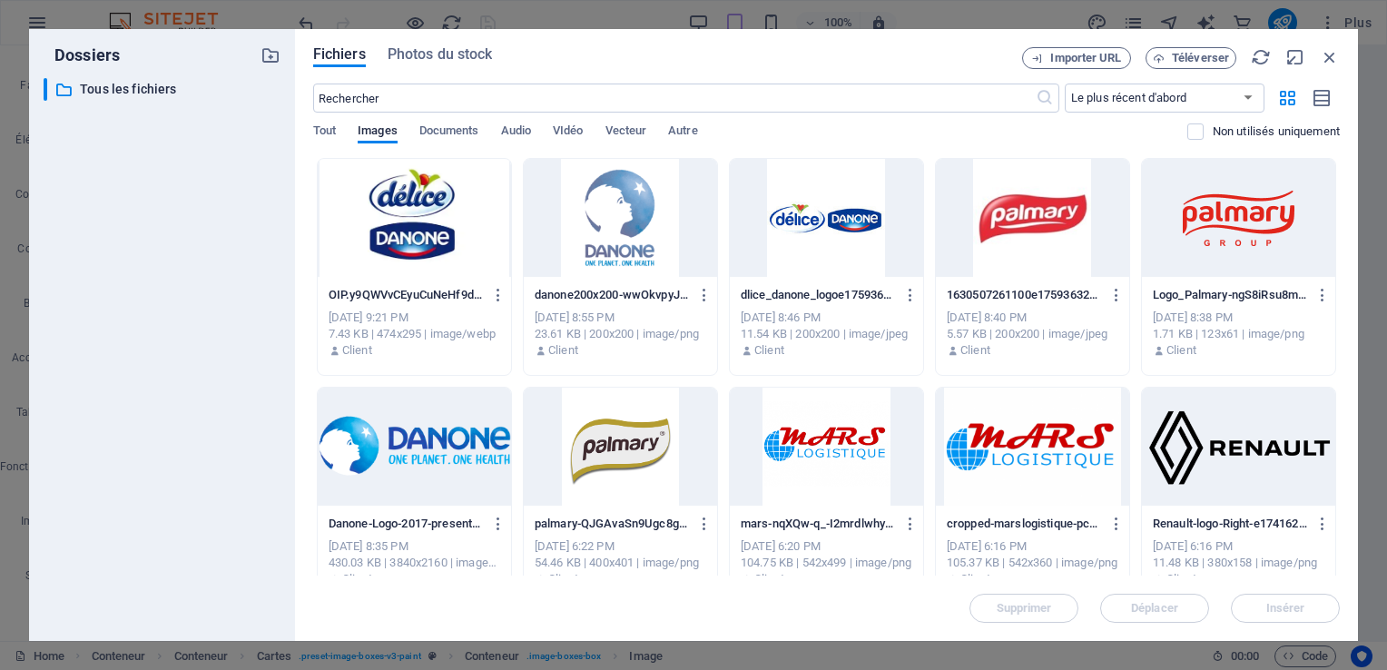
click at [410, 252] on div at bounding box center [414, 218] width 193 height 118
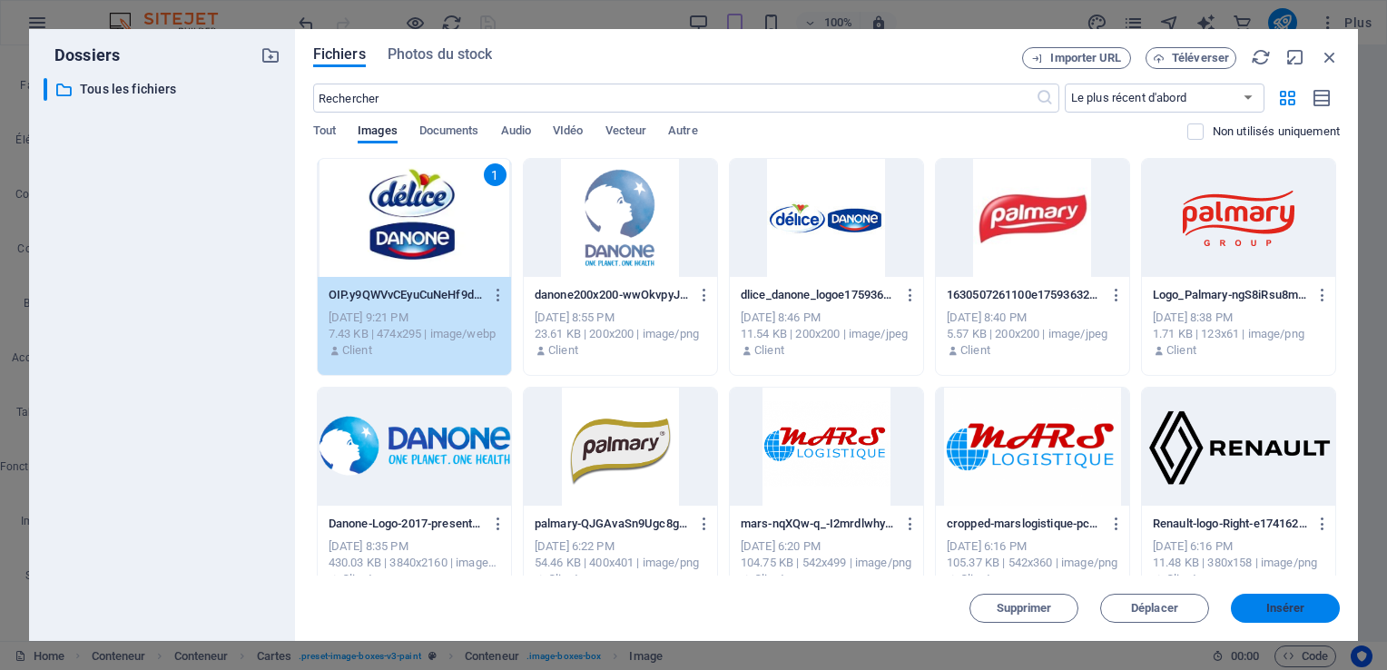
click at [1320, 619] on button "Insérer" at bounding box center [1284, 607] width 109 height 29
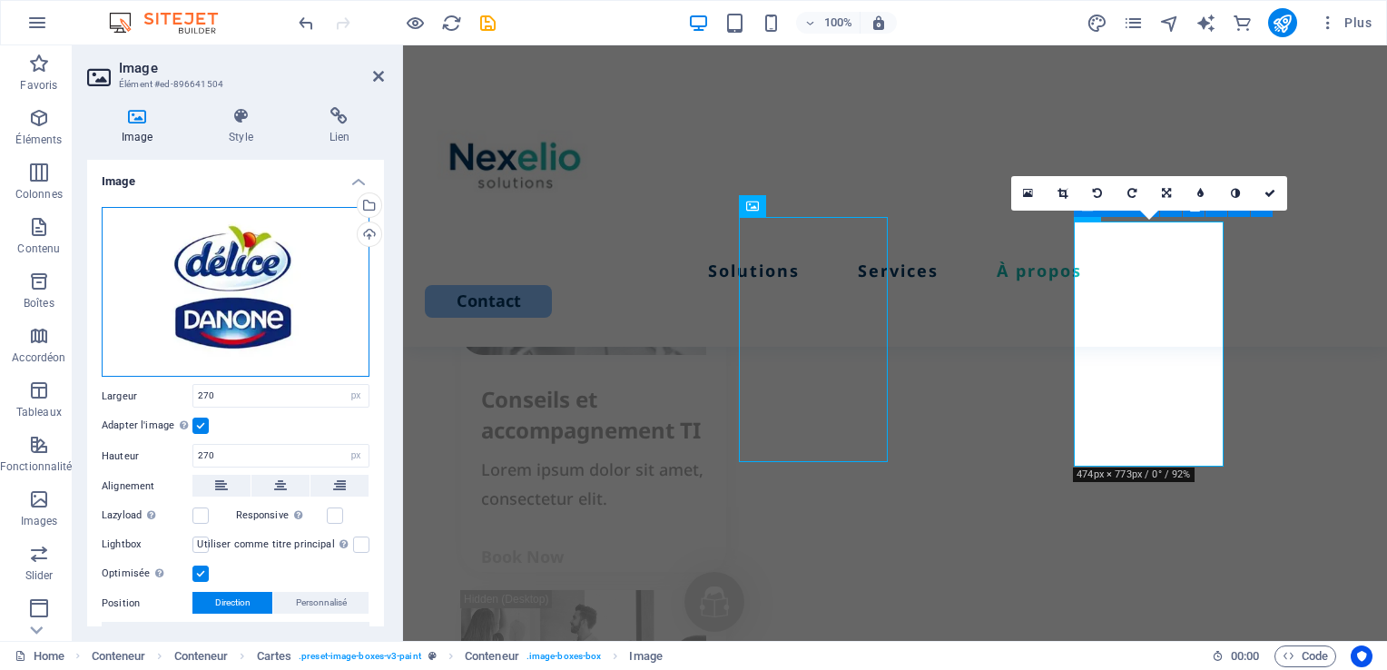
click at [309, 310] on div "Glissez les fichiers ici, cliquez pour choisir les fichiers ou sélectionnez les…" at bounding box center [236, 292] width 268 height 170
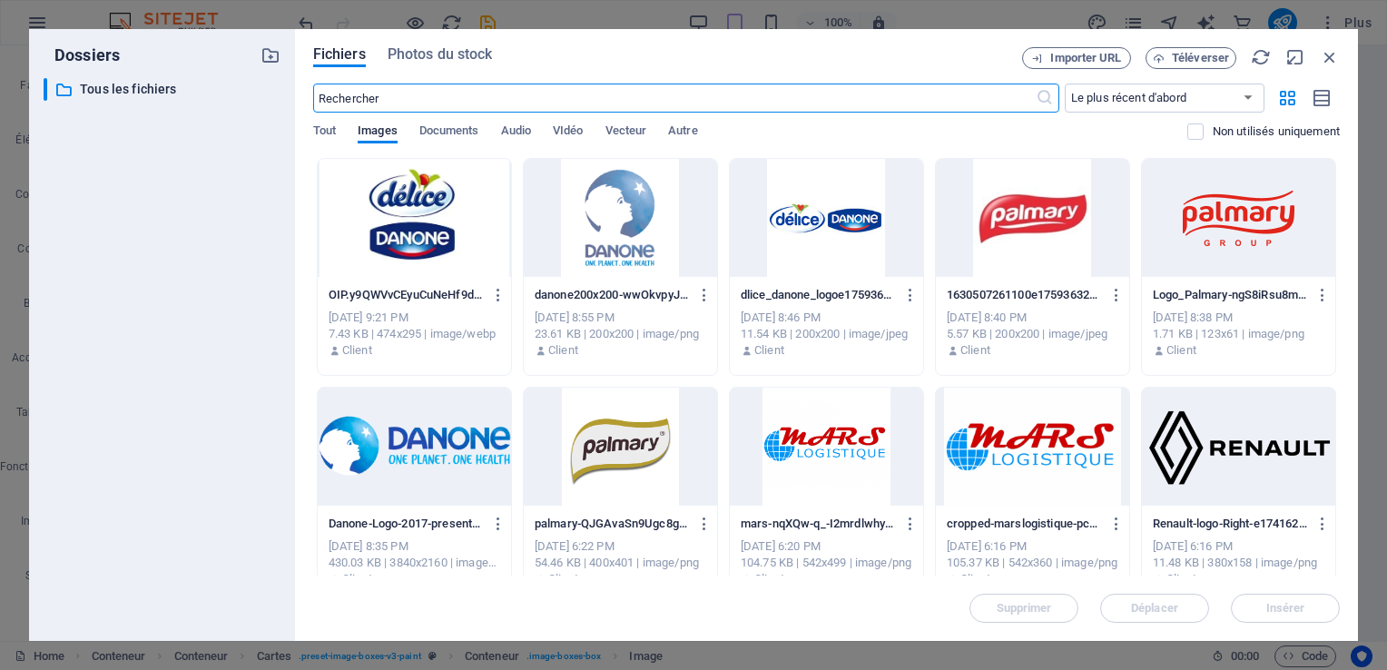
scroll to position [4124, 0]
click at [1176, 61] on span "Téléverser" at bounding box center [1199, 58] width 57 height 11
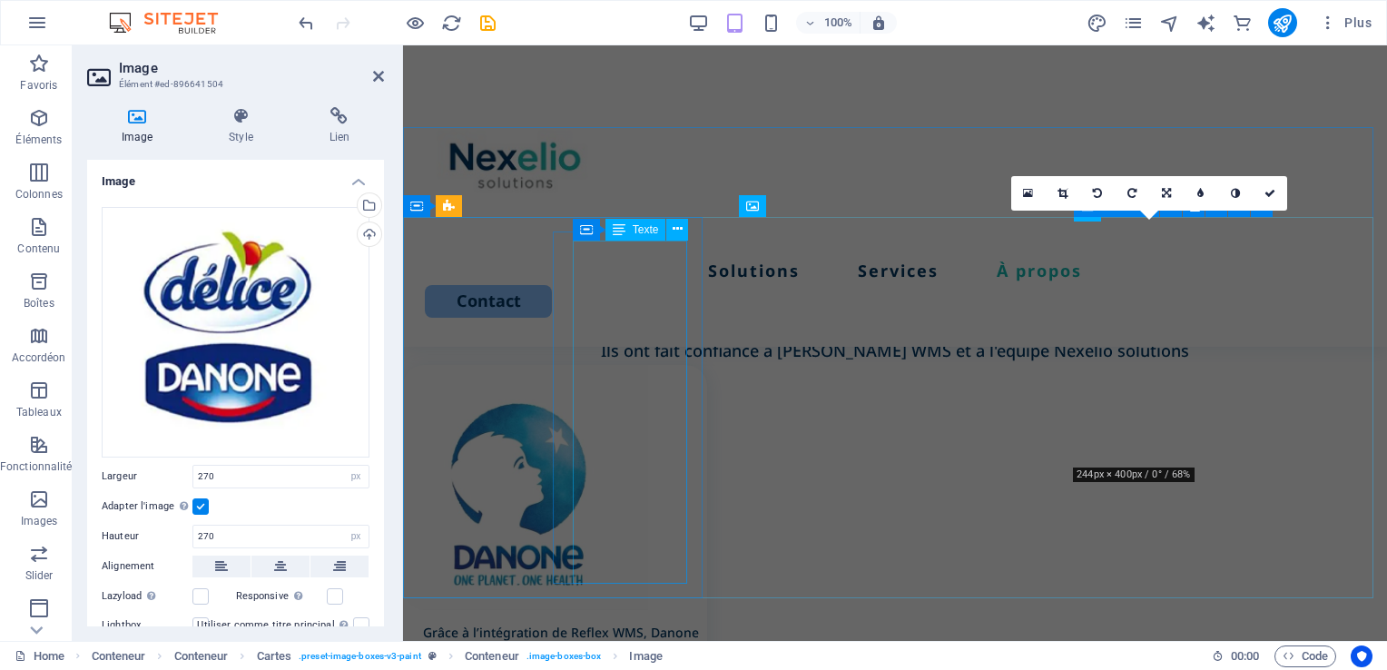
scroll to position [2808, 0]
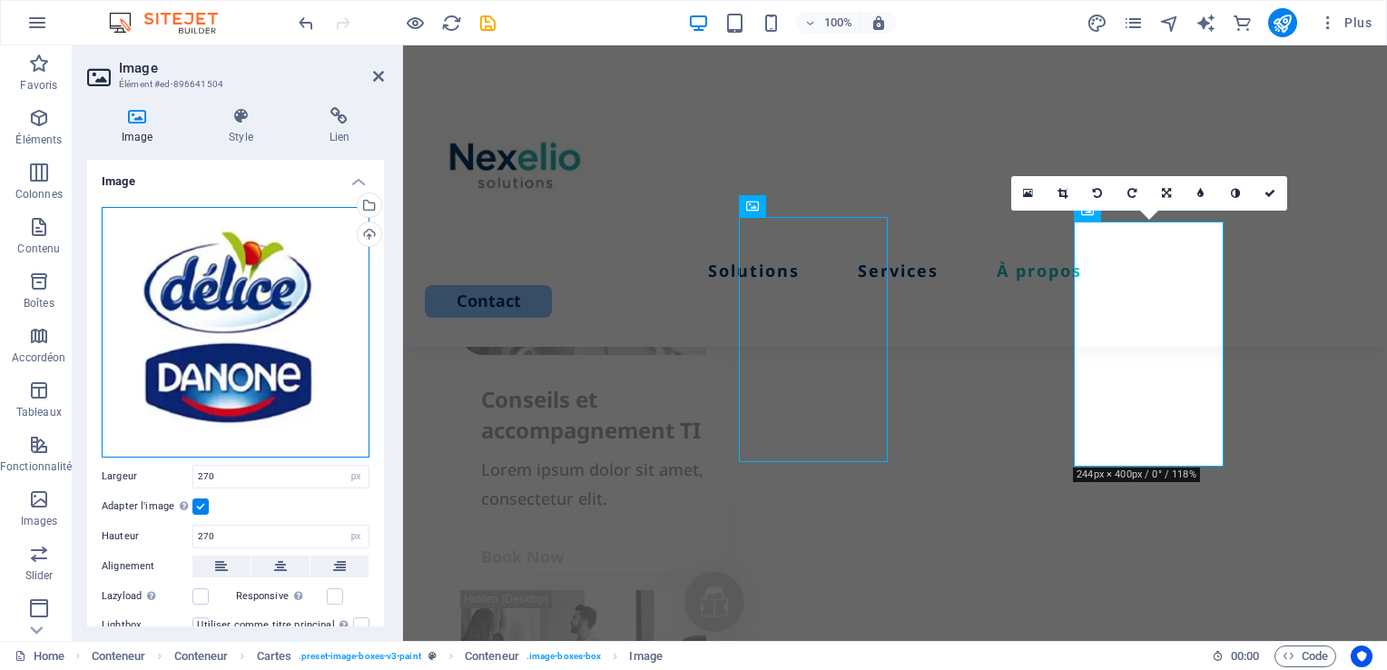
click at [284, 321] on div "Glissez les fichiers ici, cliquez pour choisir les fichiers ou sélectionnez les…" at bounding box center [236, 332] width 268 height 250
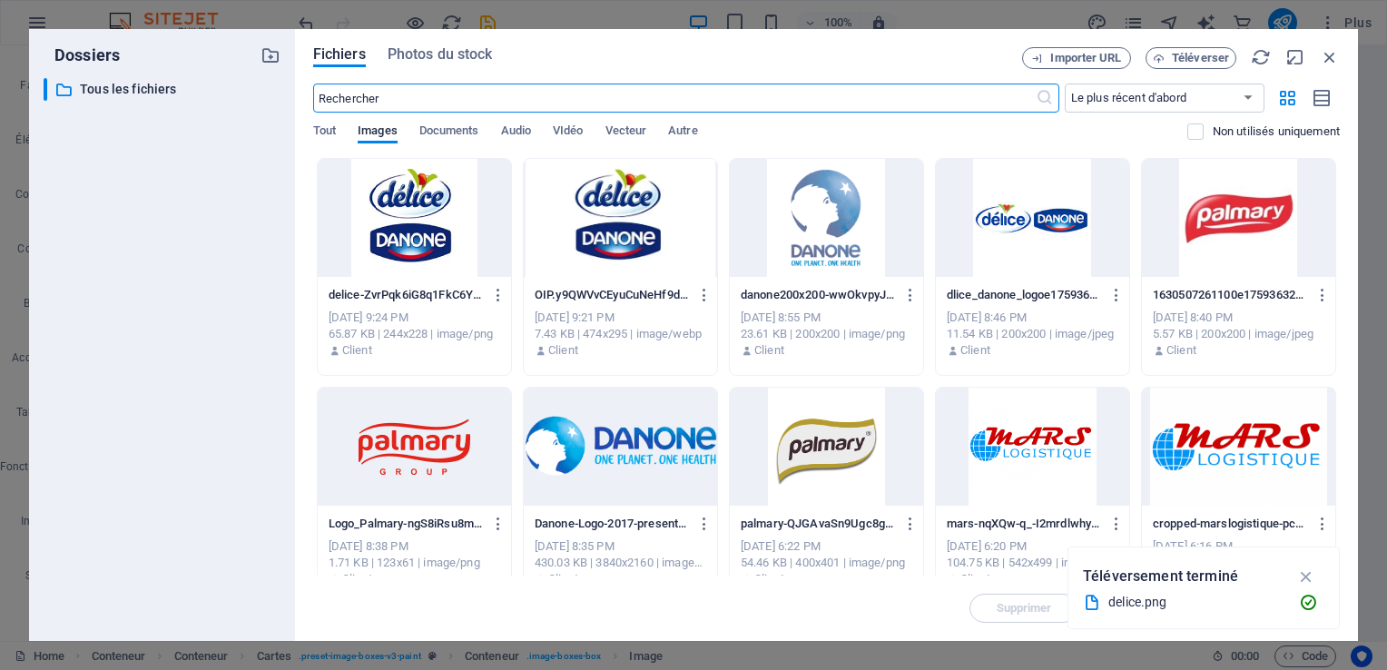
scroll to position [4124, 0]
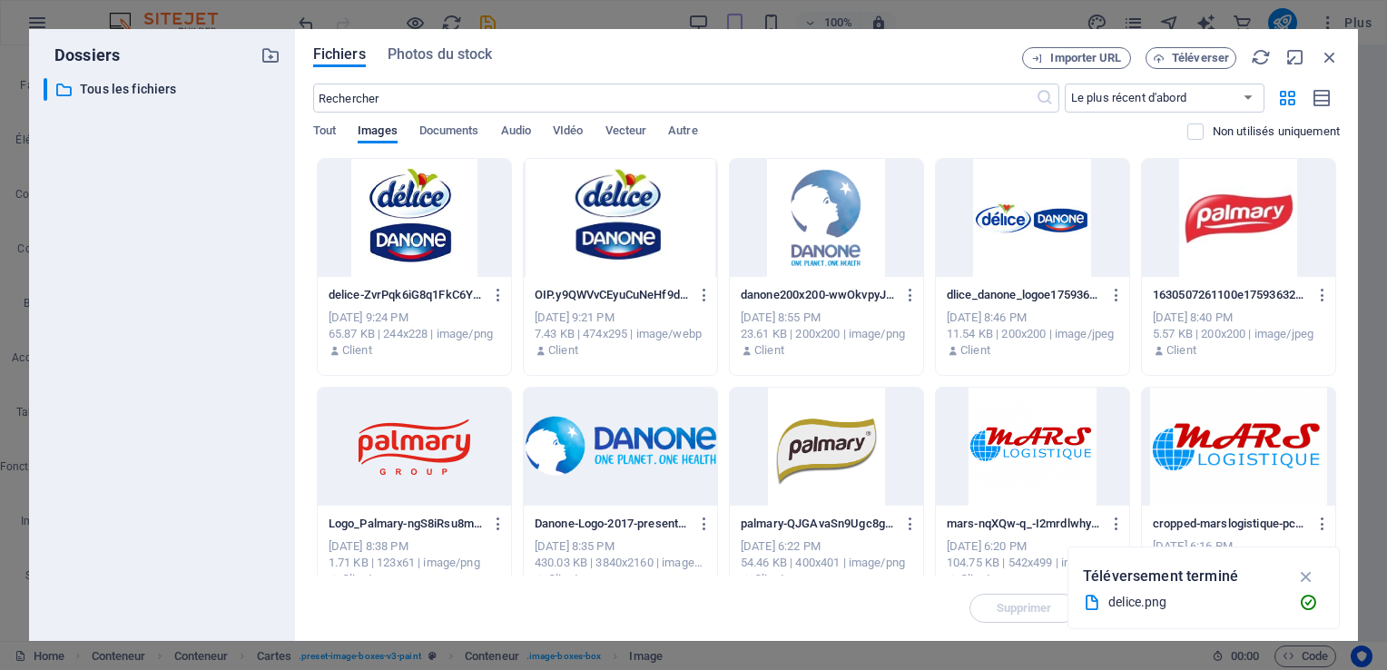
click at [411, 220] on div at bounding box center [414, 218] width 193 height 118
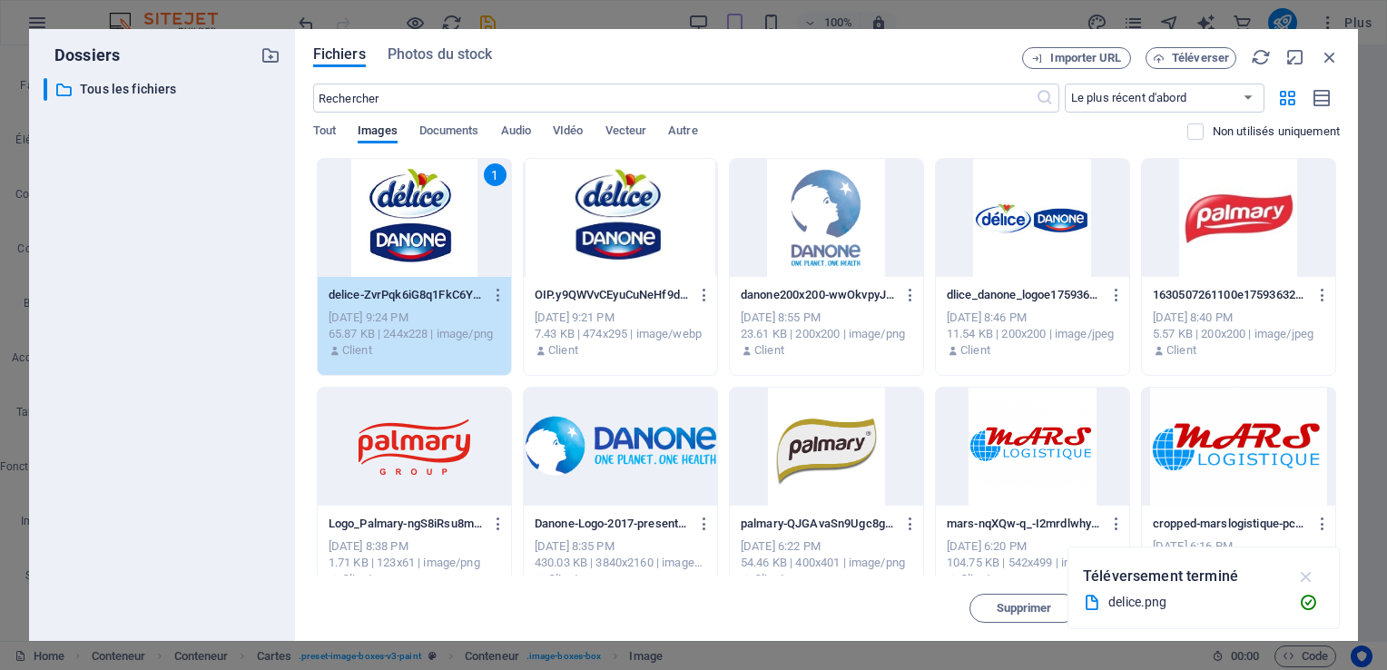
click at [1310, 575] on icon "button" at bounding box center [1306, 576] width 21 height 20
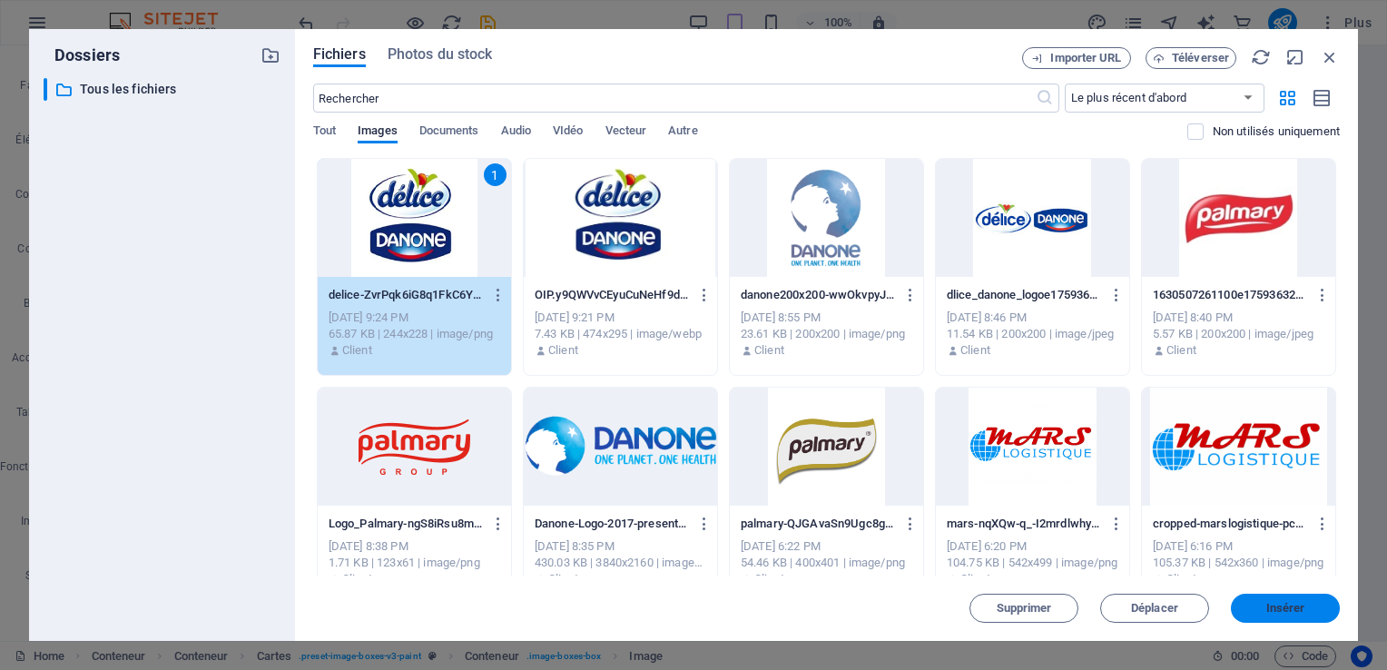
click at [1296, 612] on span "Insérer" at bounding box center [1285, 608] width 39 height 11
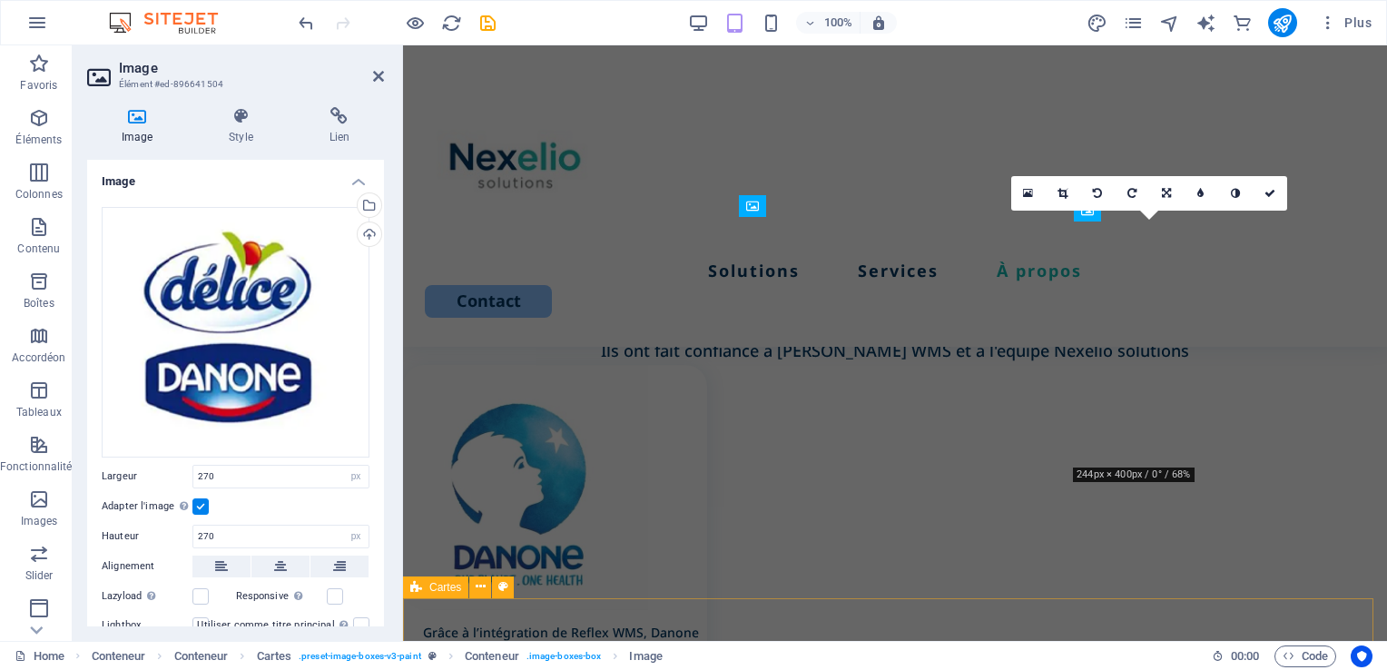
scroll to position [2808, 0]
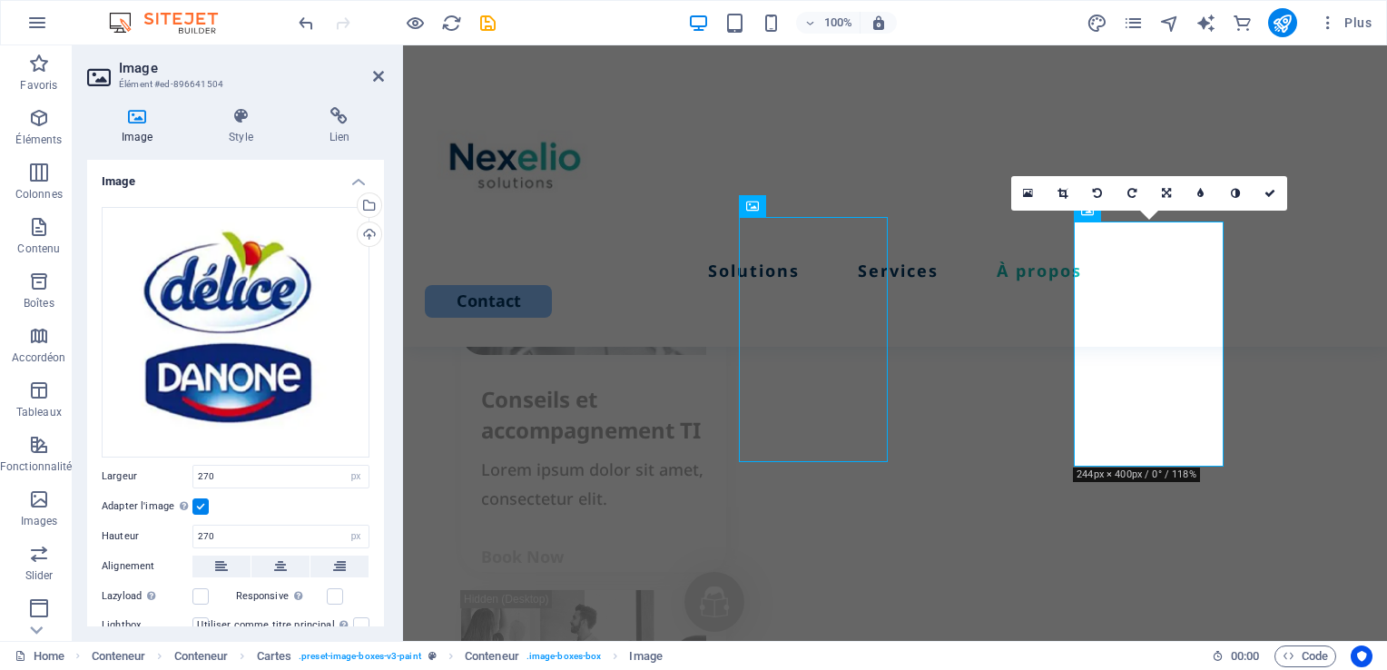
click at [197, 504] on label at bounding box center [200, 506] width 16 height 16
click at [0, 0] on input "Adapter l'image Adapter automatiquement l'image à une largeur et une hauteur fi…" at bounding box center [0, 0] width 0 height 0
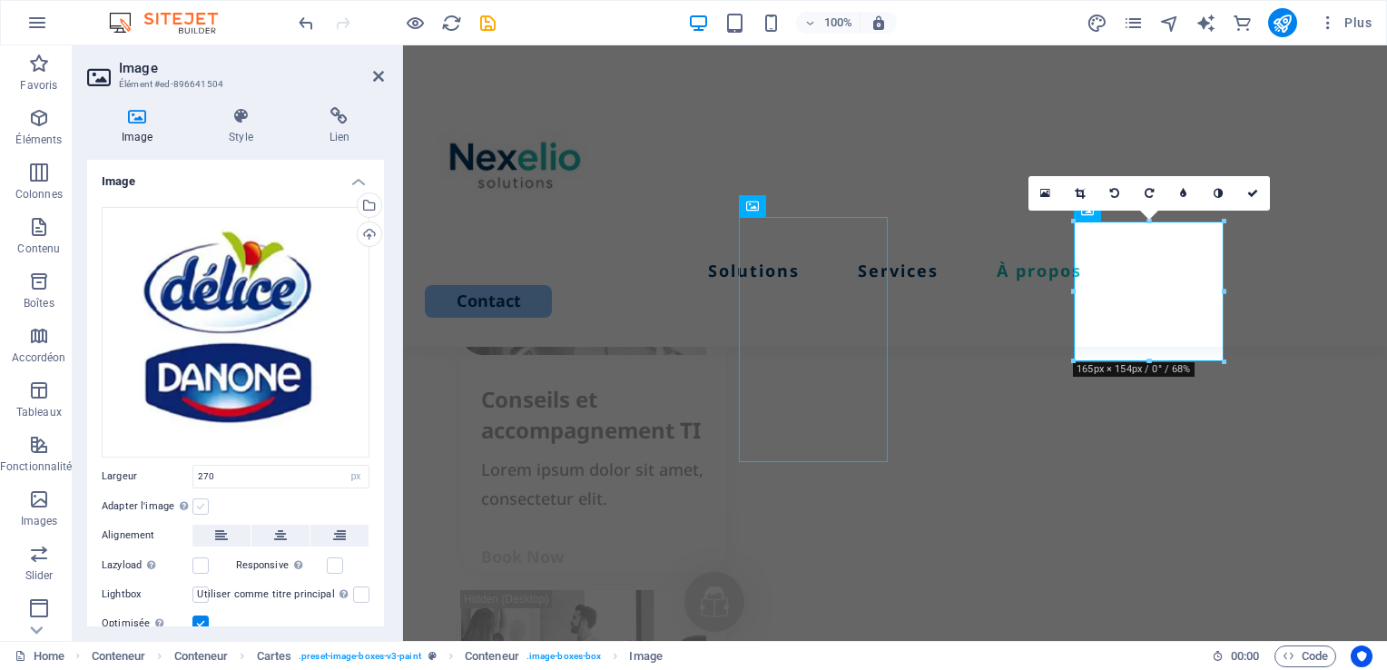
click at [197, 504] on label at bounding box center [200, 506] width 16 height 16
click at [0, 0] on input "Adapter l'image Adapter automatiquement l'image à une largeur et une hauteur fi…" at bounding box center [0, 0] width 0 height 0
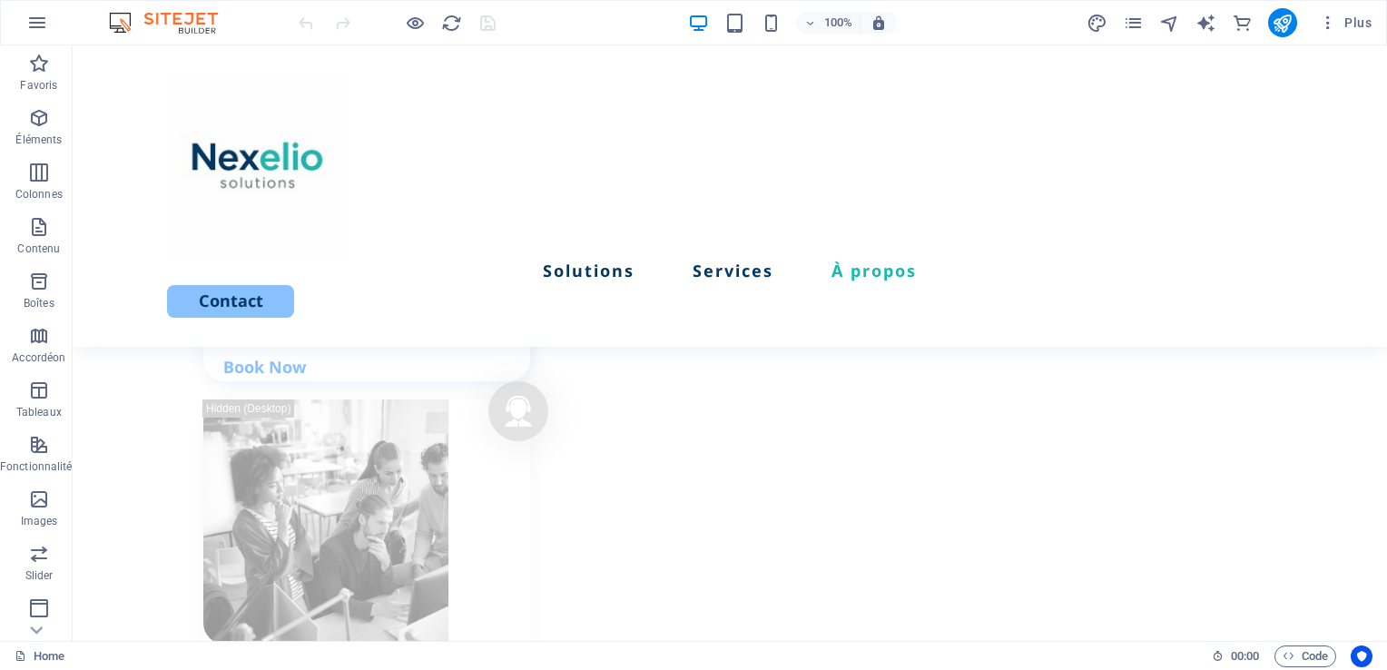
scroll to position [2462, 0]
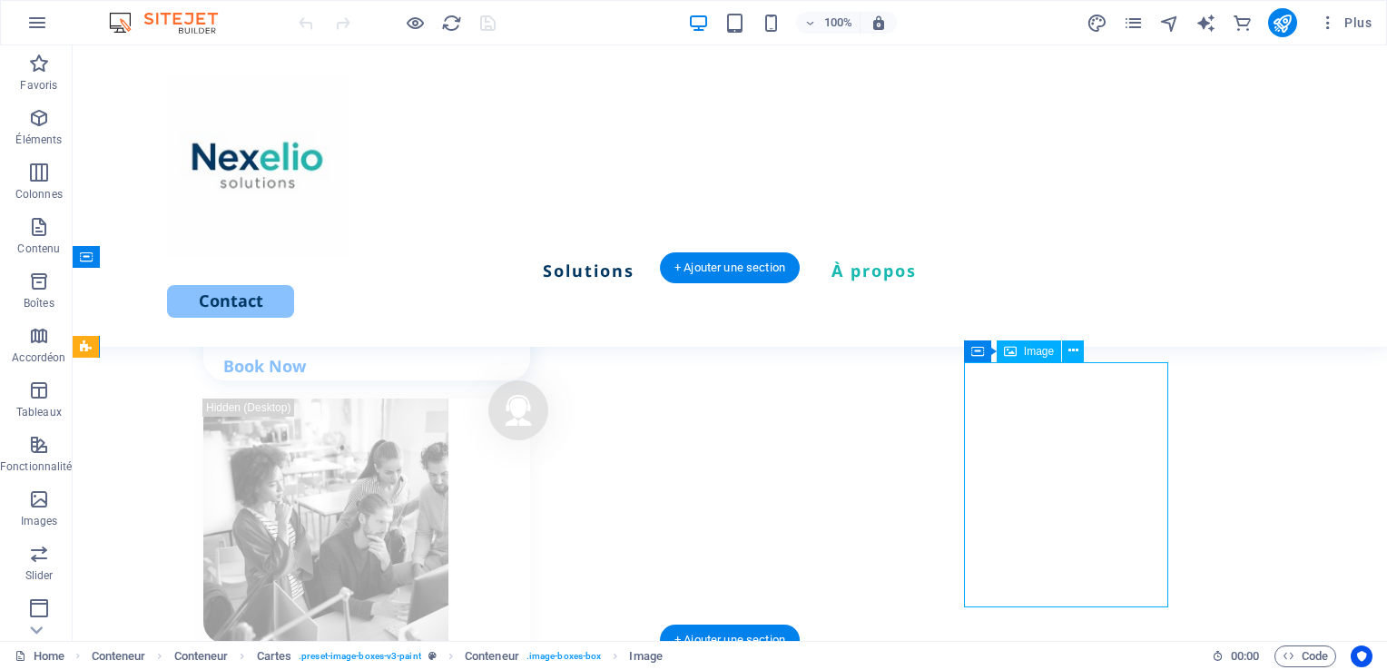
select select "px"
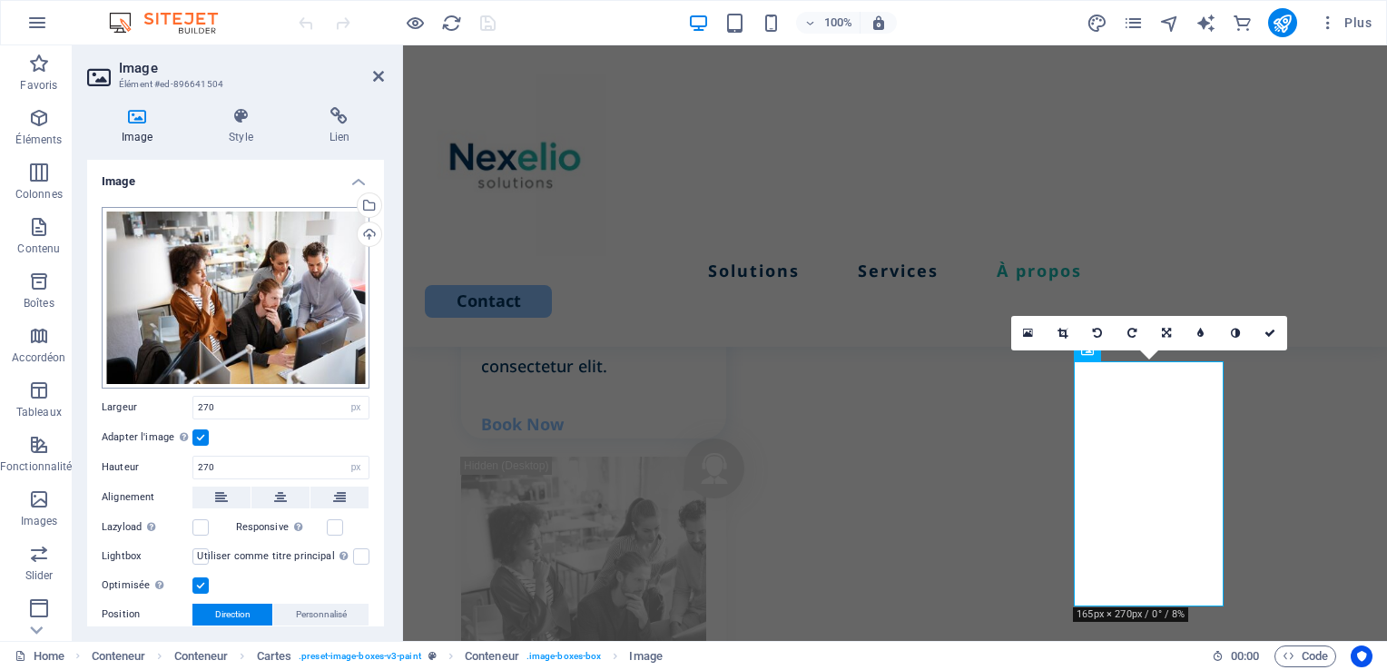
scroll to position [2668, 0]
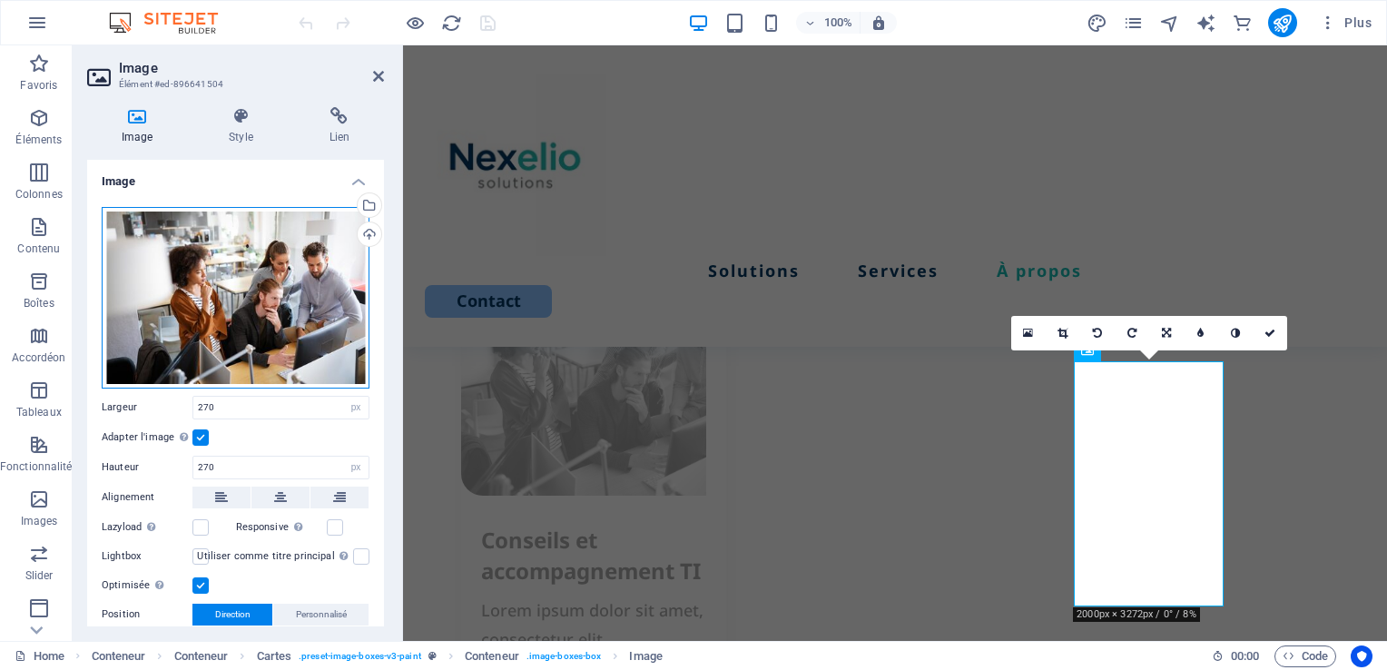
click at [263, 300] on div "Glissez les fichiers ici, cliquez pour choisir les fichiers ou sélectionnez les…" at bounding box center [236, 297] width 268 height 181
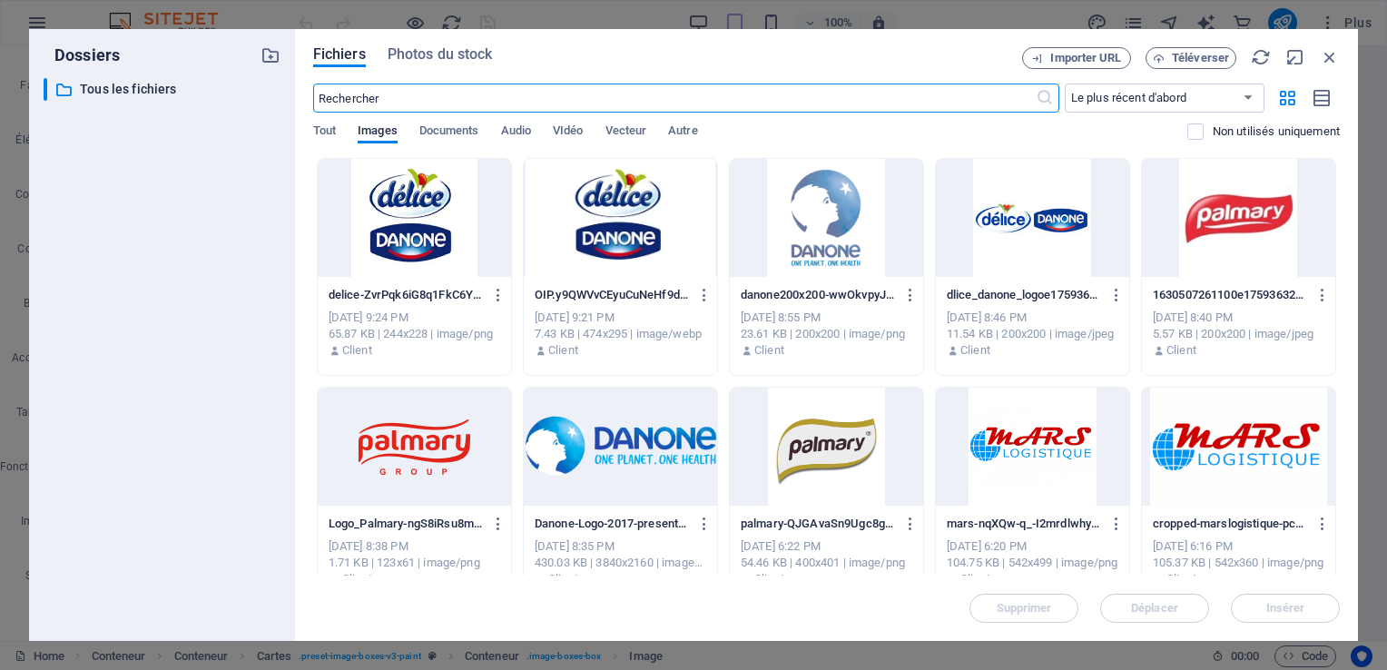
scroll to position [4124, 0]
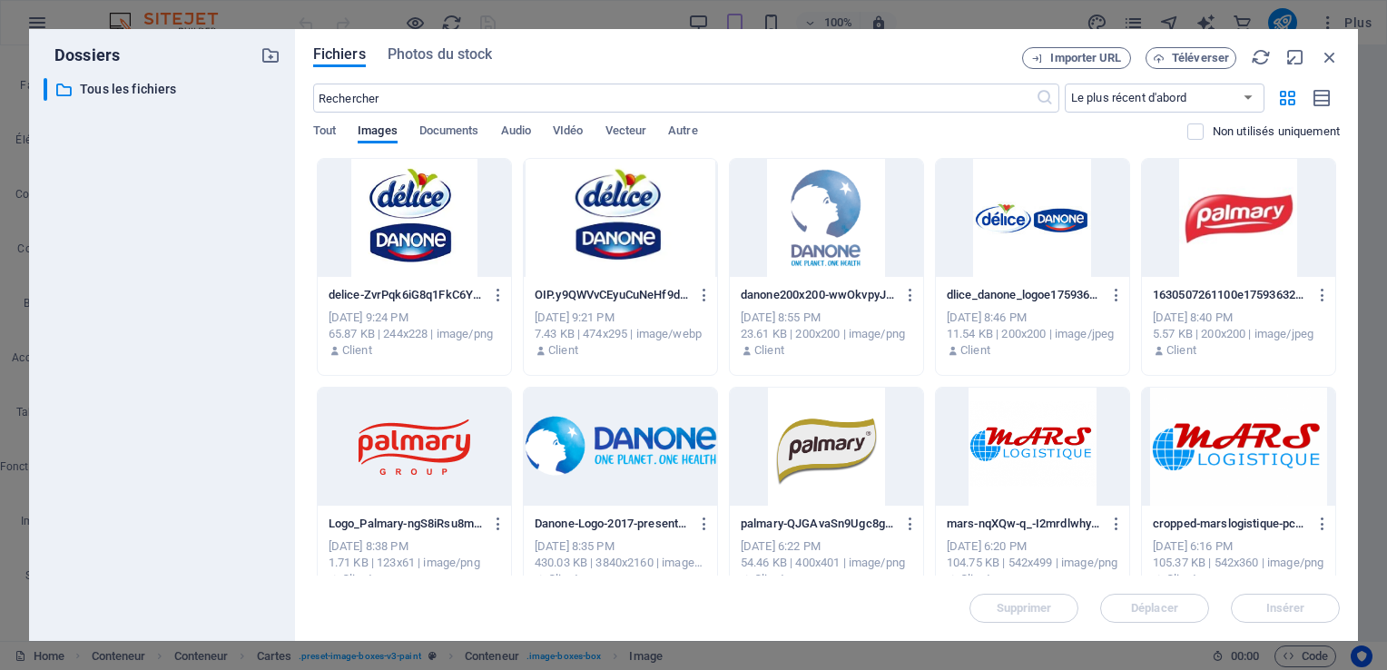
click at [1016, 233] on div at bounding box center [1032, 218] width 193 height 118
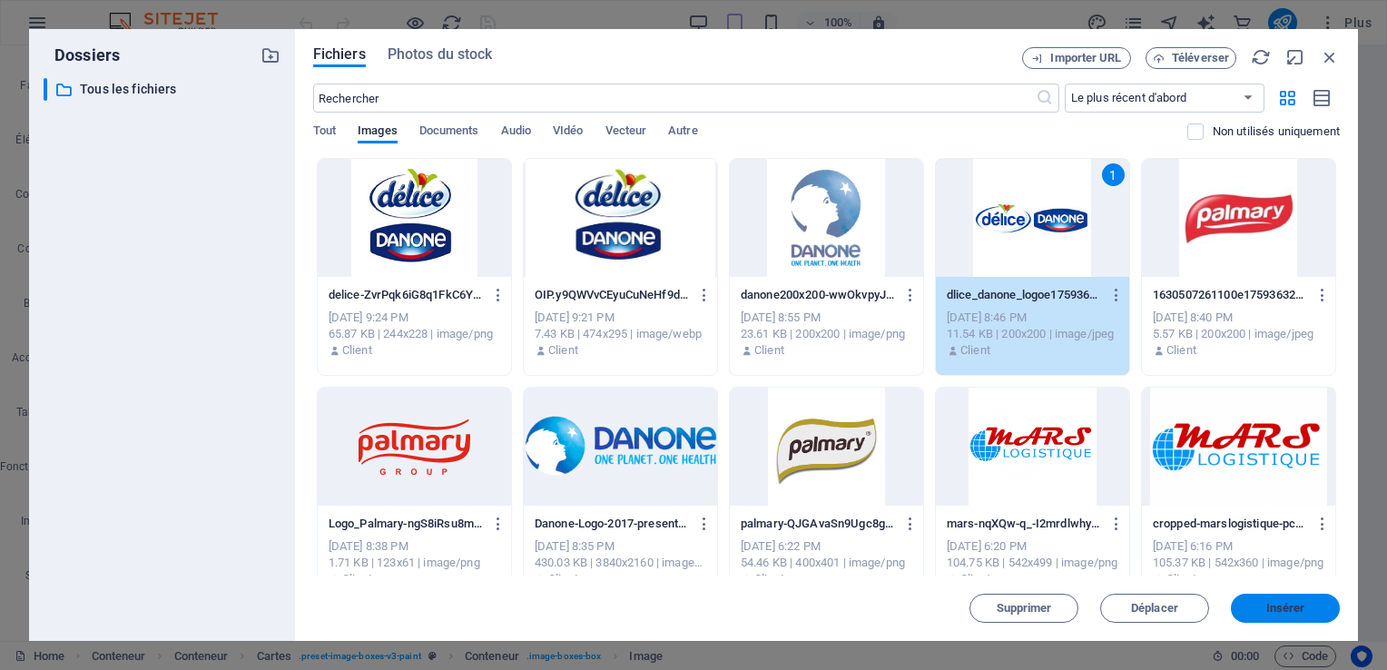
click at [1306, 614] on button "Insérer" at bounding box center [1284, 607] width 109 height 29
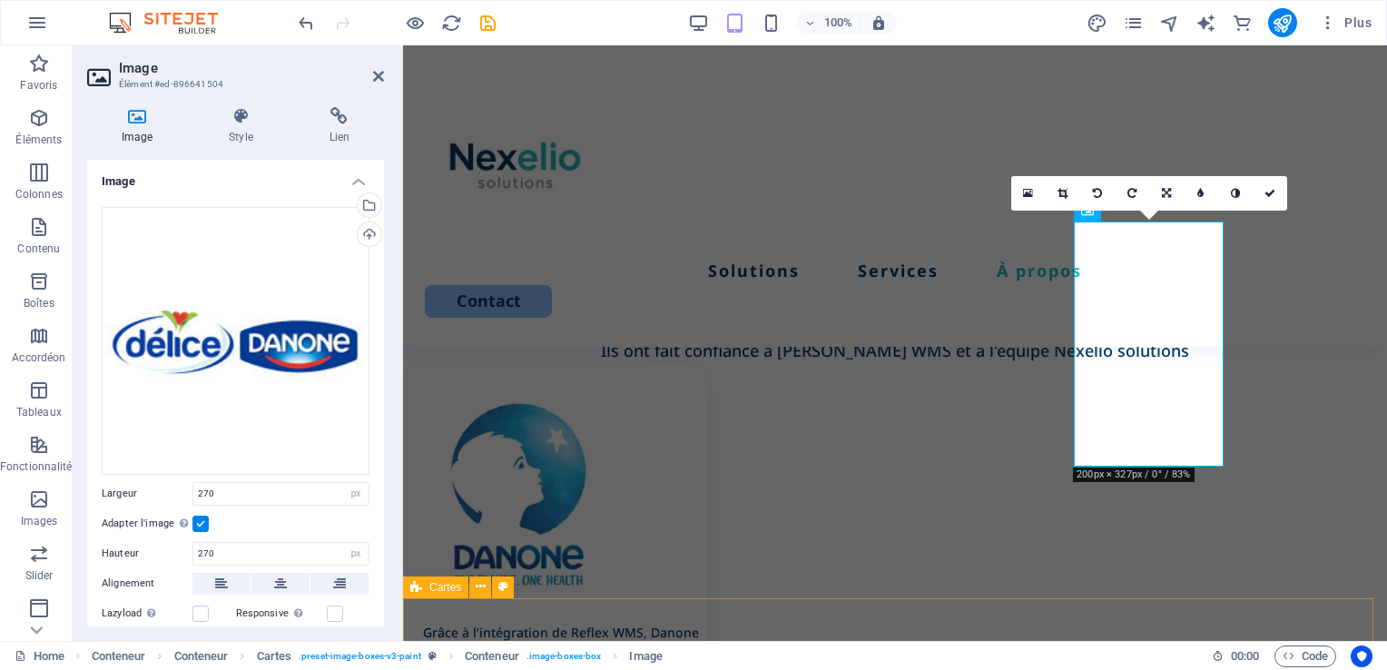
scroll to position [2808, 0]
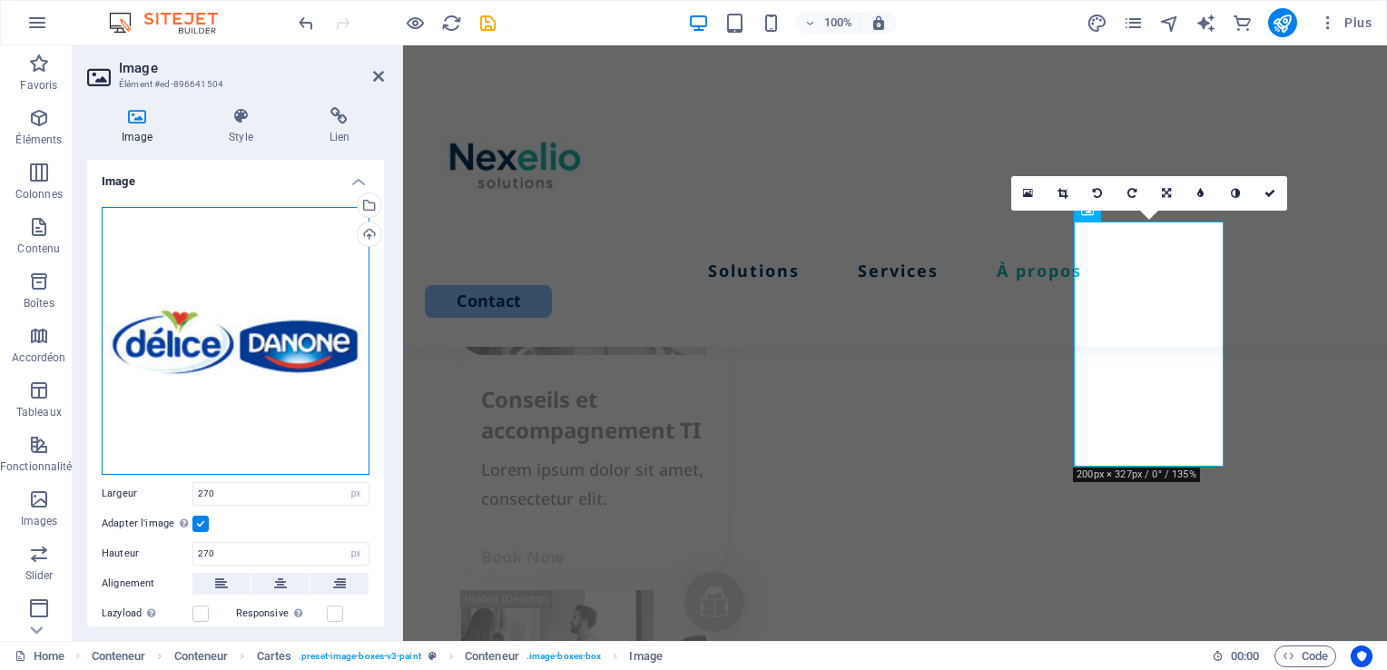
click at [284, 304] on div "Glissez les fichiers ici, cliquez pour choisir les fichiers ou sélectionnez les…" at bounding box center [236, 341] width 268 height 268
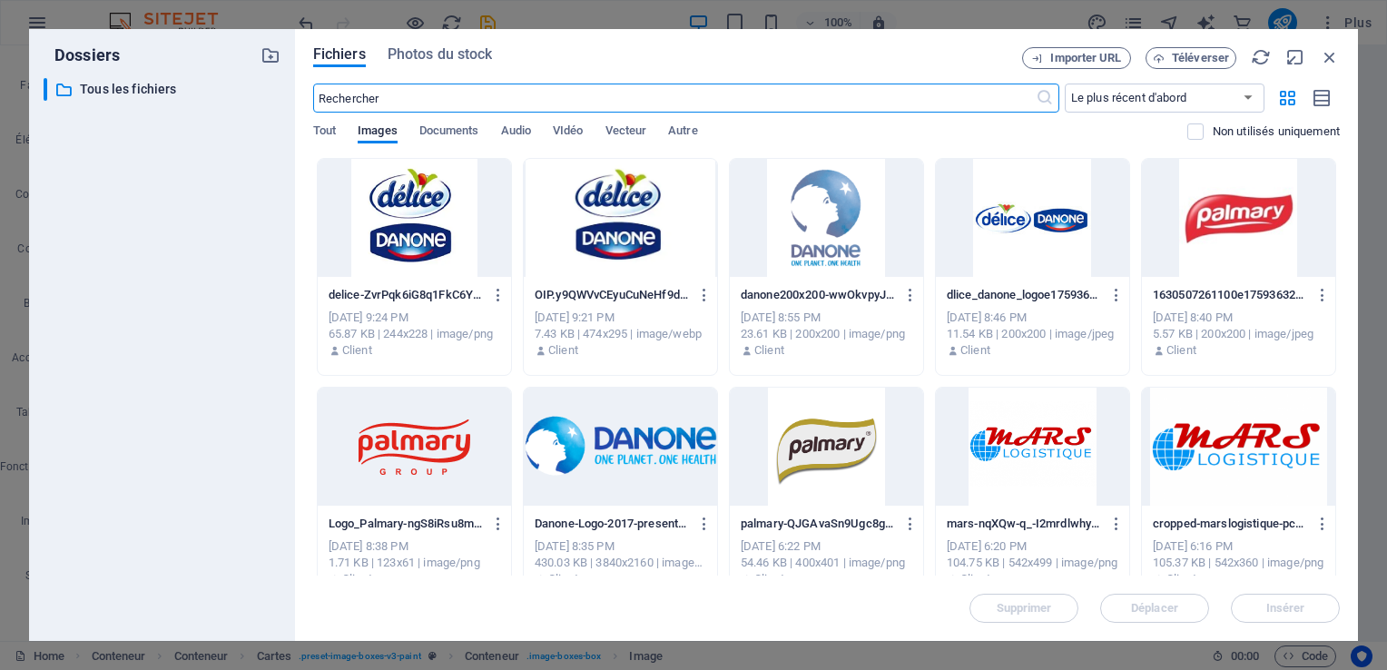
scroll to position [4124, 0]
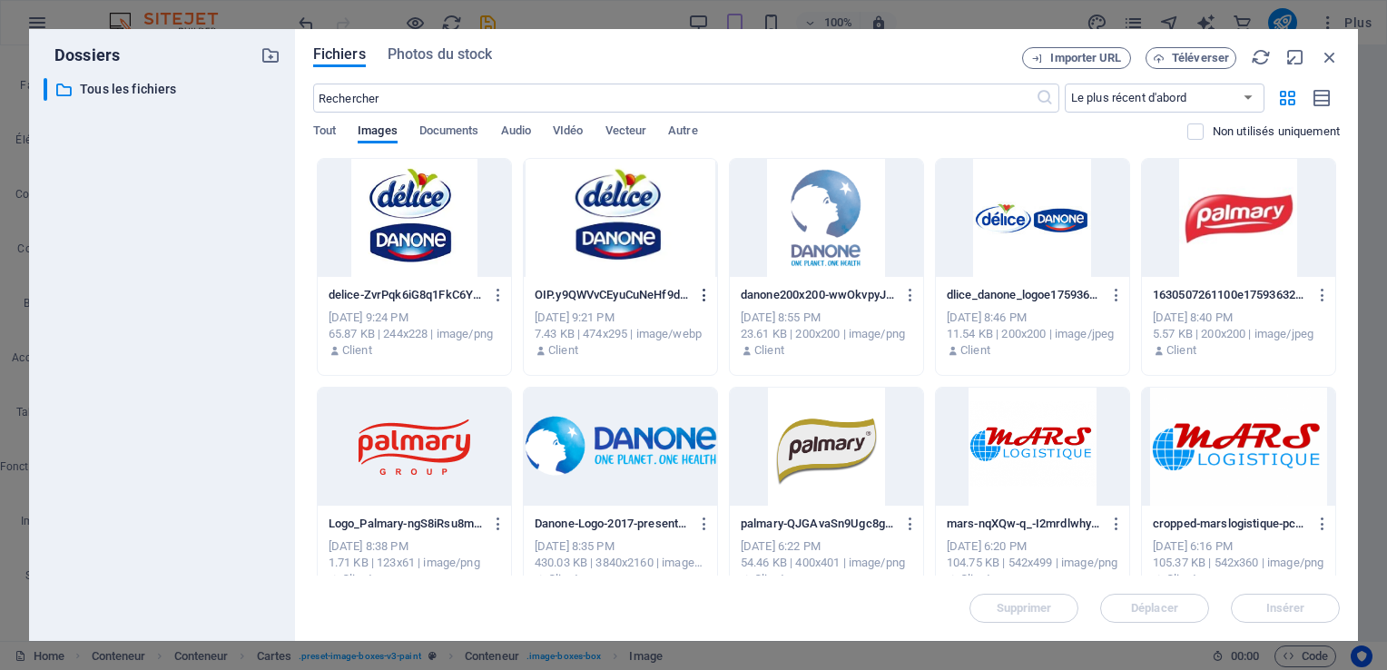
click at [698, 299] on icon "button" at bounding box center [704, 295] width 17 height 16
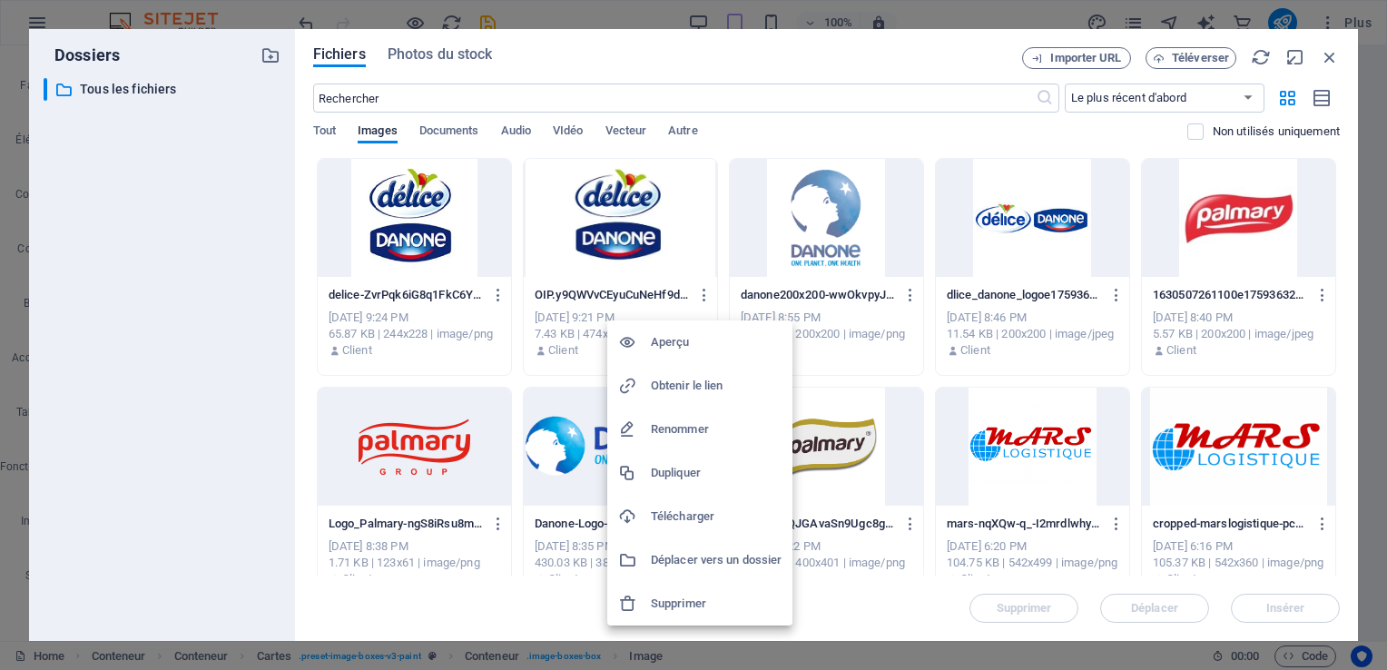
click at [699, 513] on h6 "Télécharger" at bounding box center [716, 516] width 131 height 22
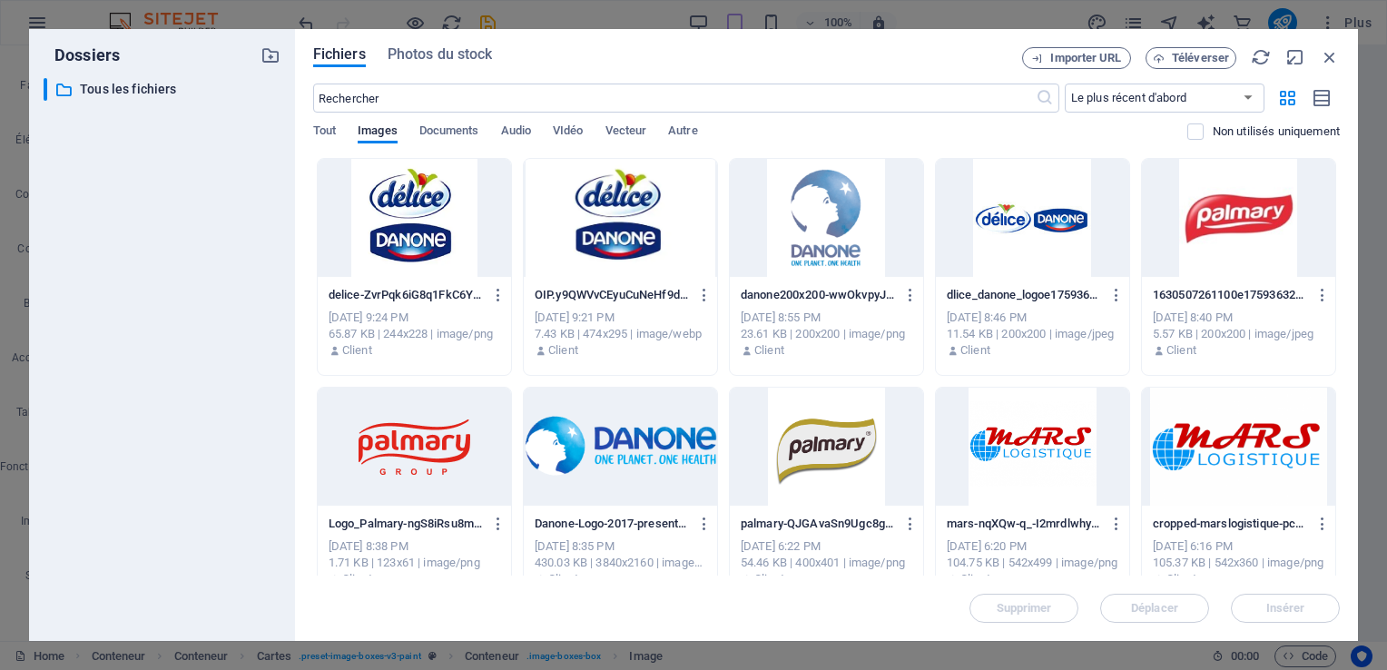
drag, startPoint x: 606, startPoint y: 64, endPoint x: 846, endPoint y: 59, distance: 239.6
click at [606, 64] on div "Fichiers Photos du stock" at bounding box center [667, 57] width 709 height 20
click at [1182, 55] on span "Téléverser" at bounding box center [1199, 58] width 57 height 11
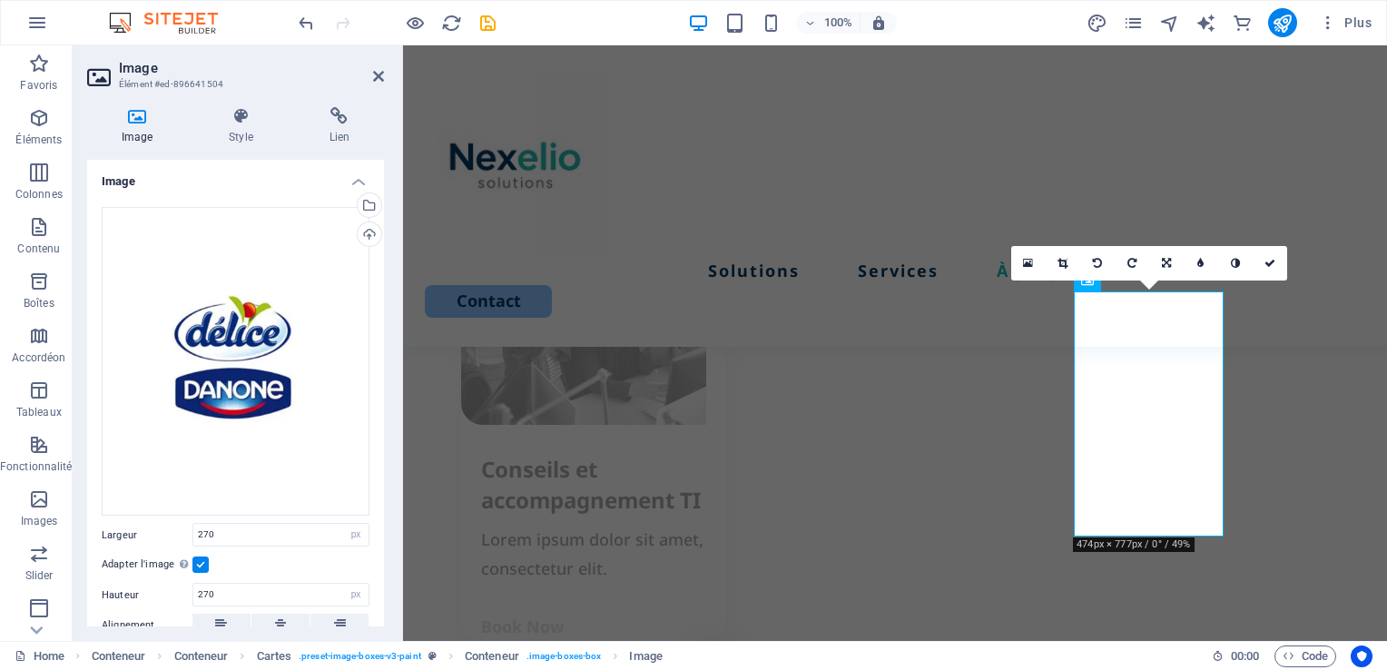
scroll to position [2646, 0]
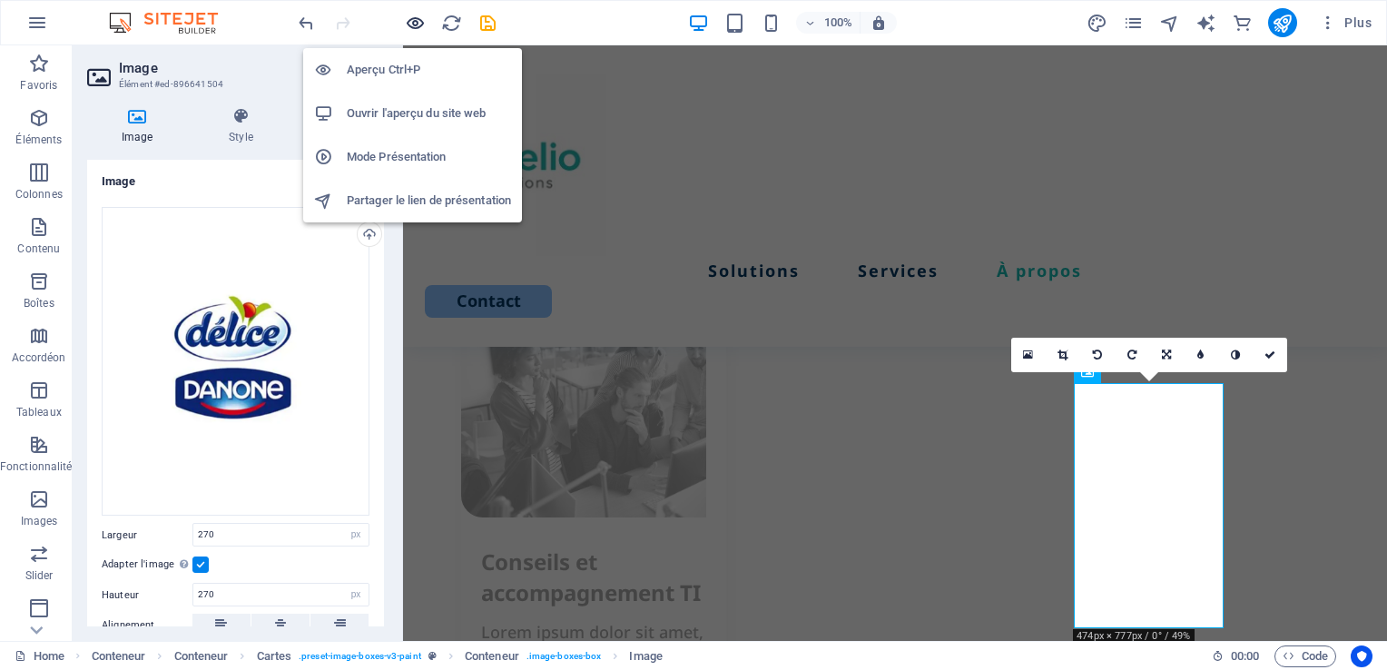
click at [0, 0] on icon "button" at bounding box center [0, 0] width 0 height 0
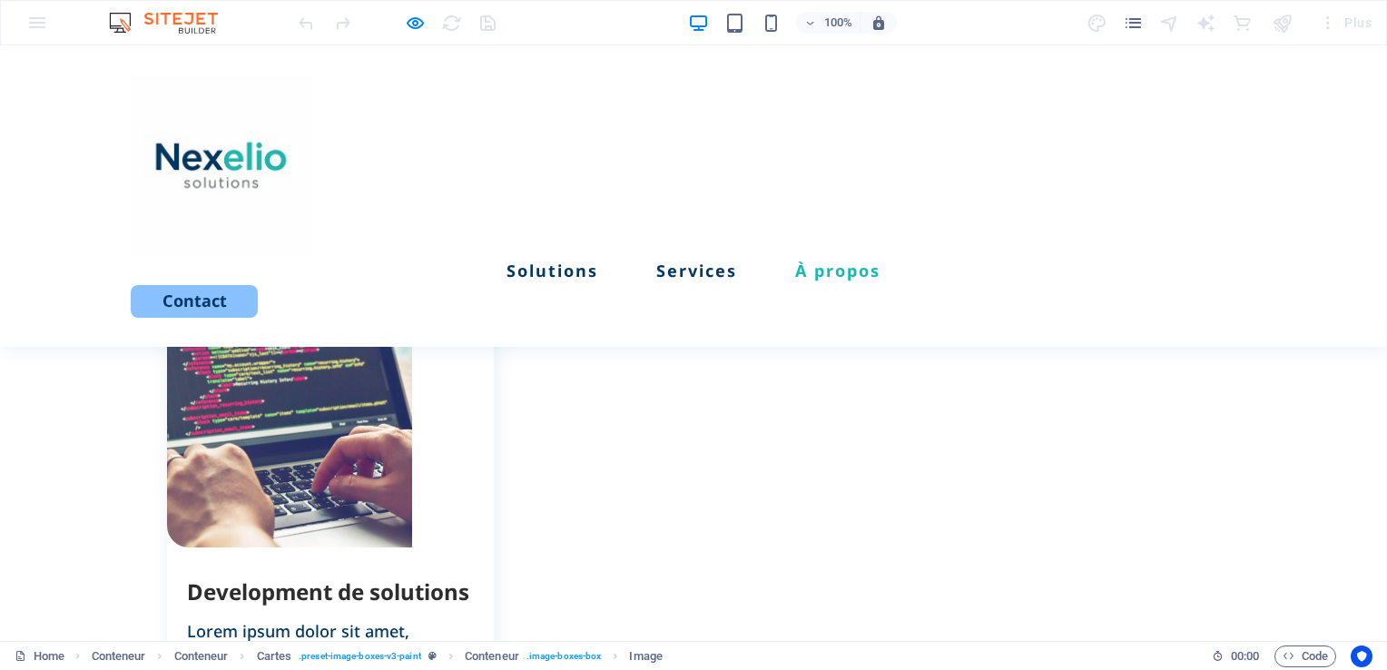
scroll to position [2031, 0]
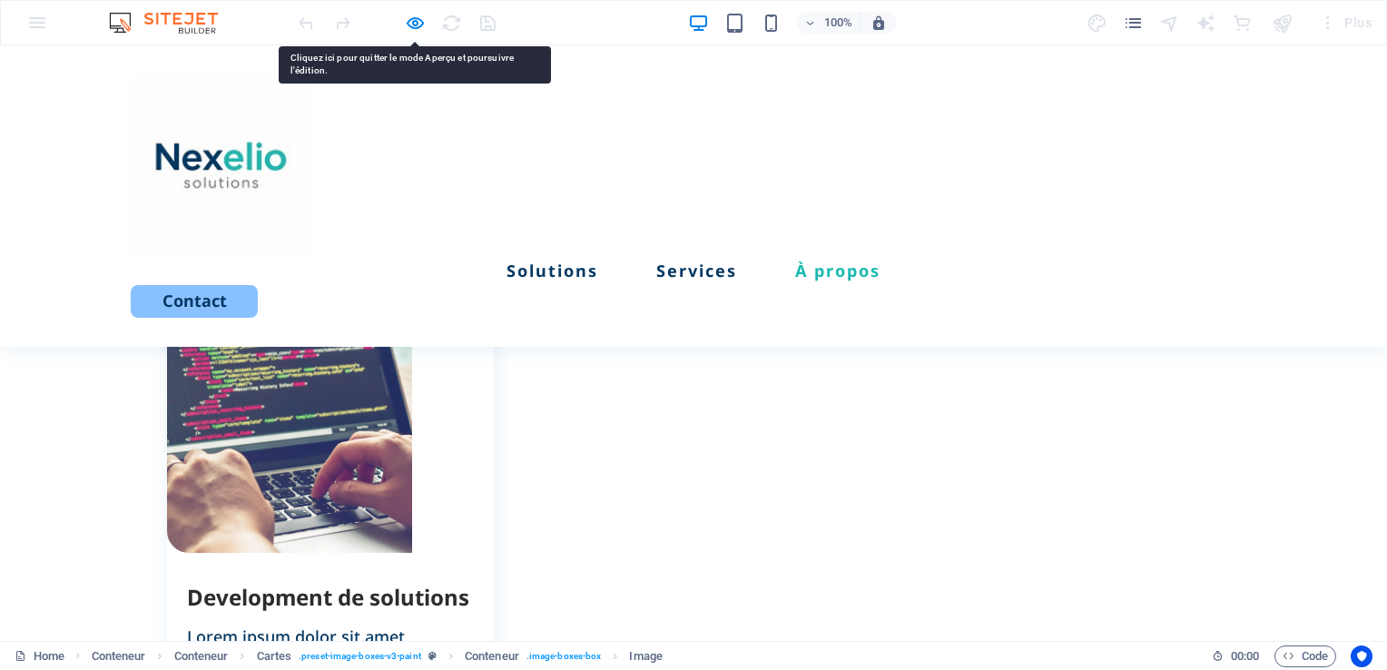
click at [0, 0] on icon "button" at bounding box center [0, 0] width 0 height 0
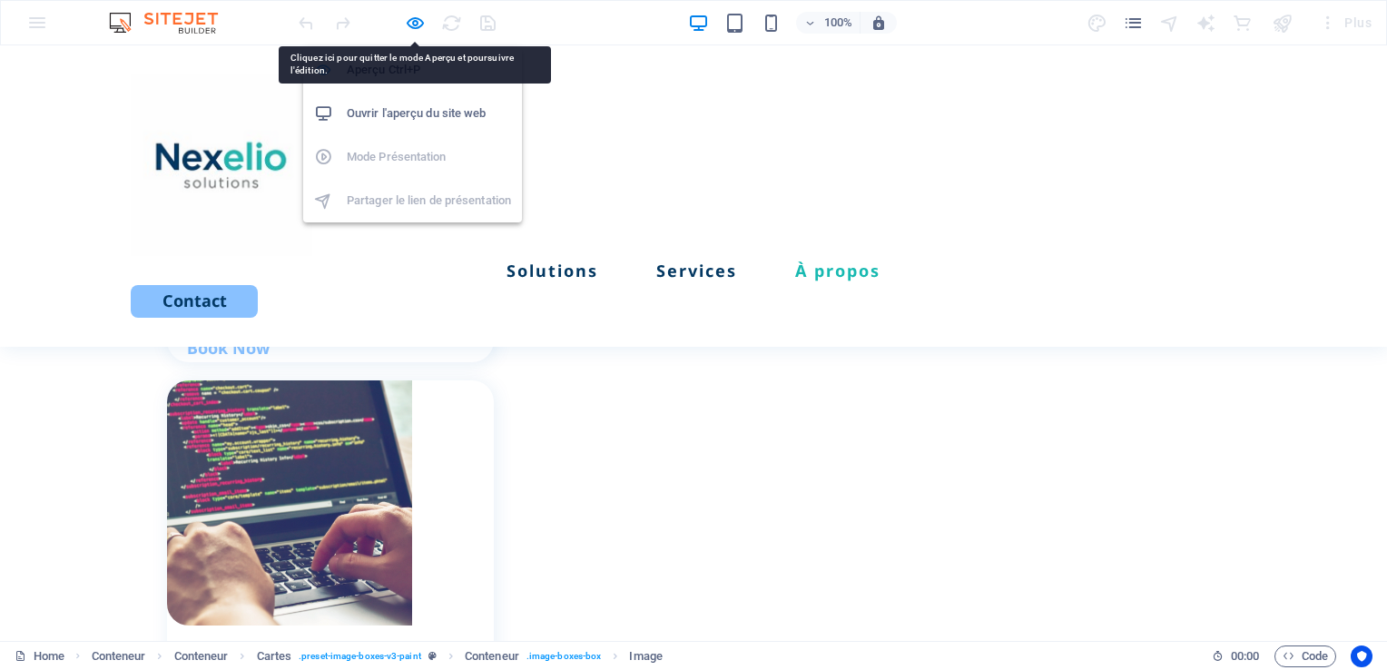
select select "px"
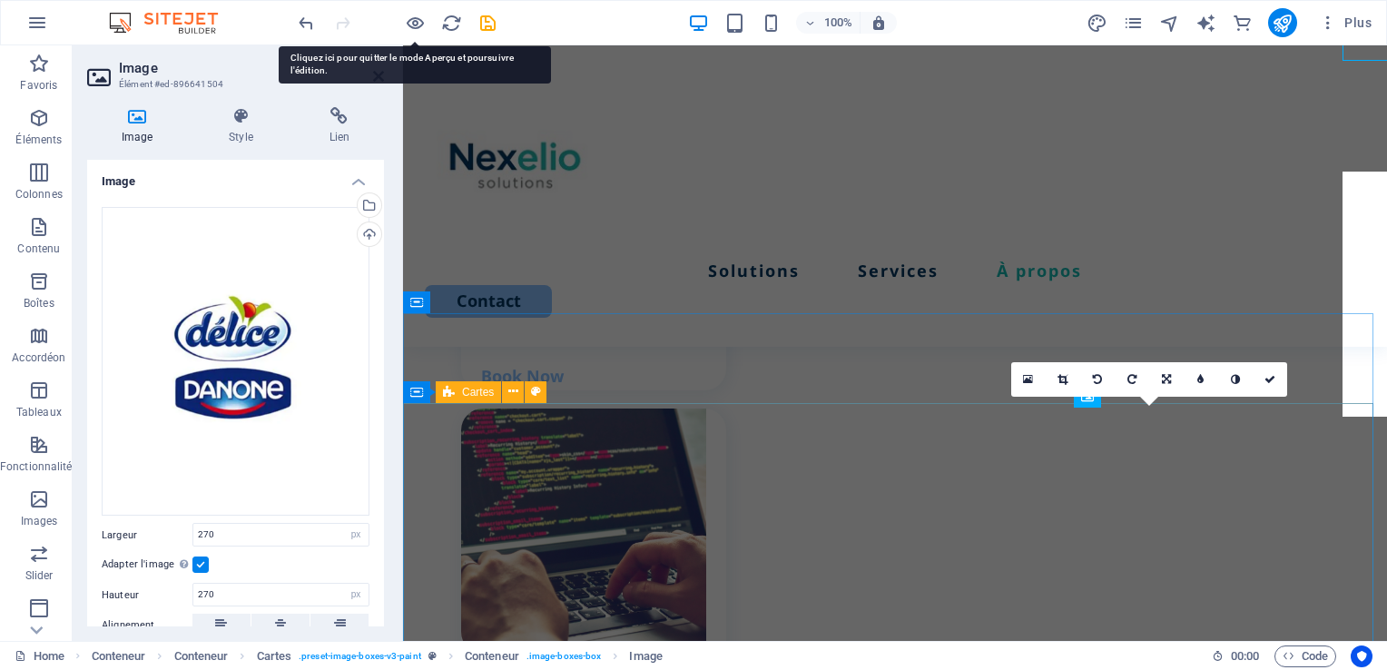
scroll to position [2622, 0]
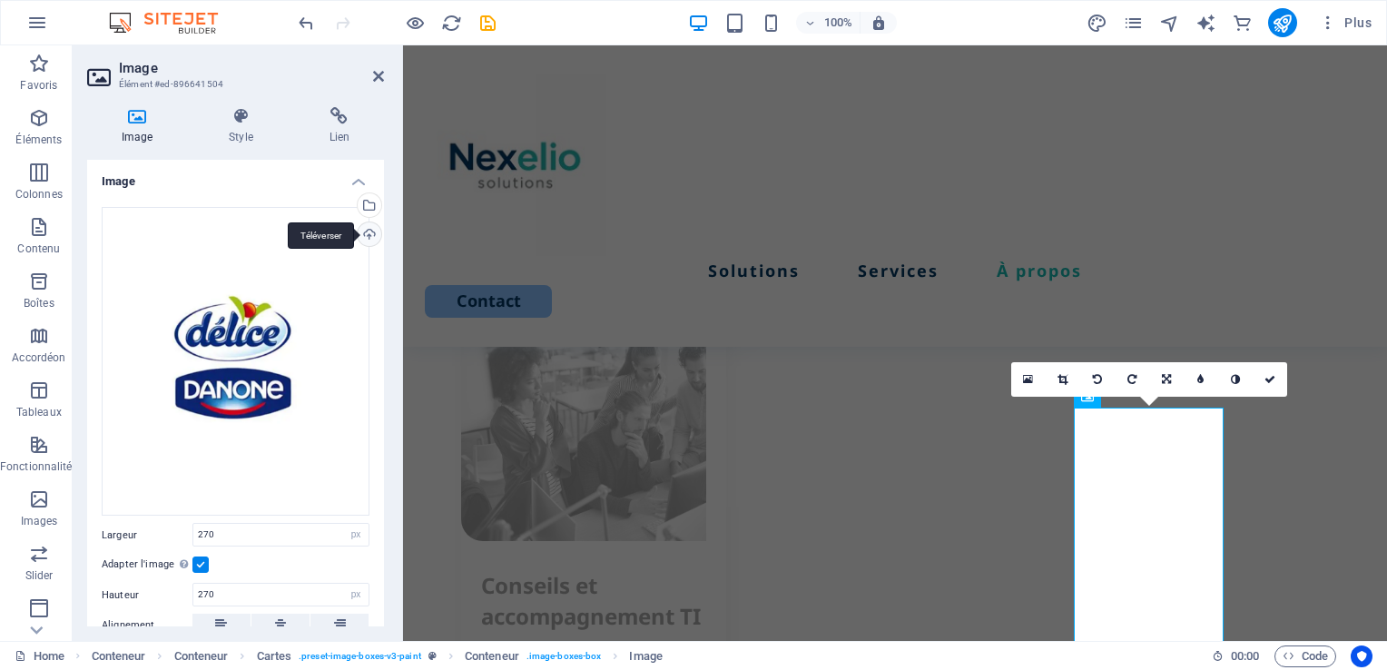
click at [365, 234] on div "Téléverser" at bounding box center [367, 235] width 27 height 27
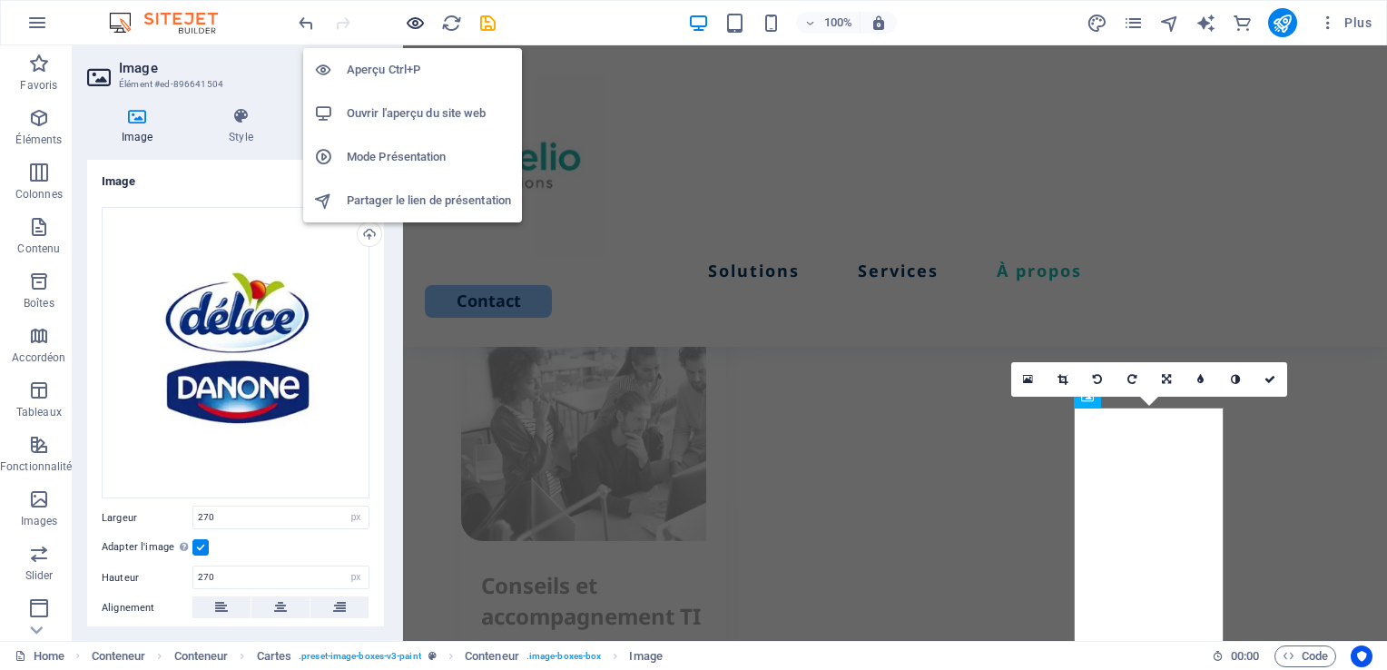
click at [0, 0] on icon "button" at bounding box center [0, 0] width 0 height 0
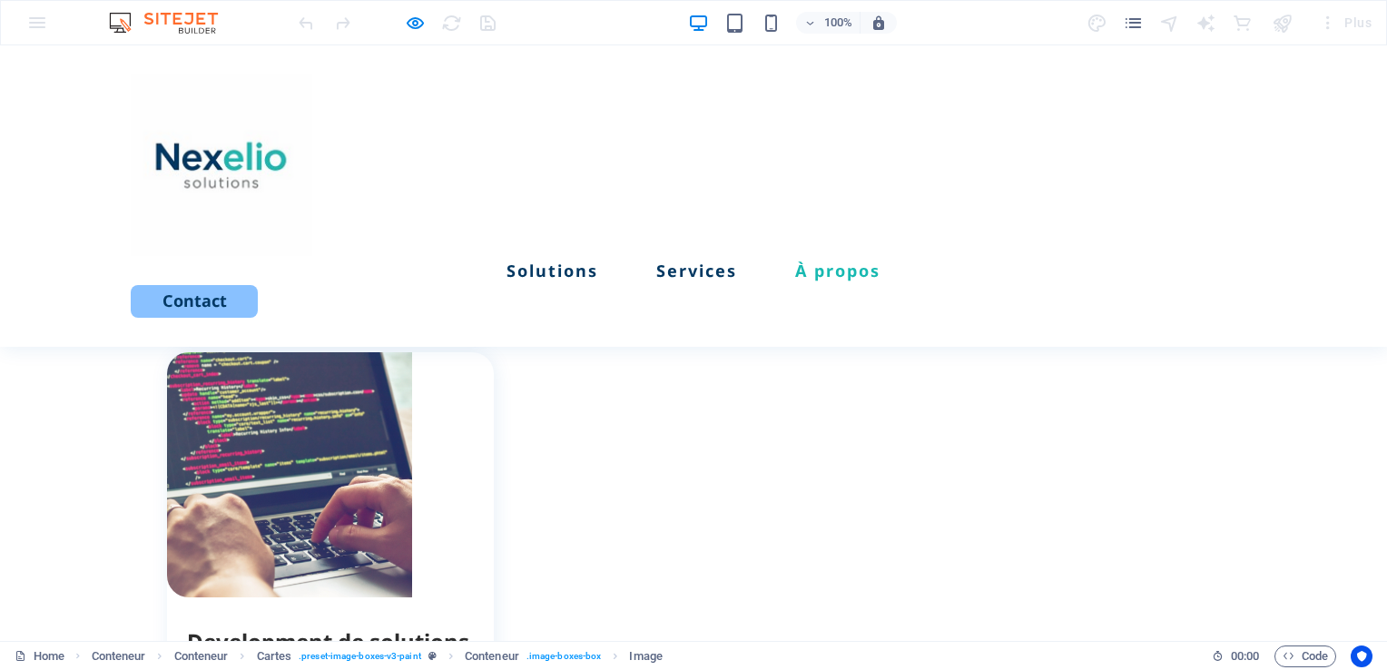
scroll to position [1975, 0]
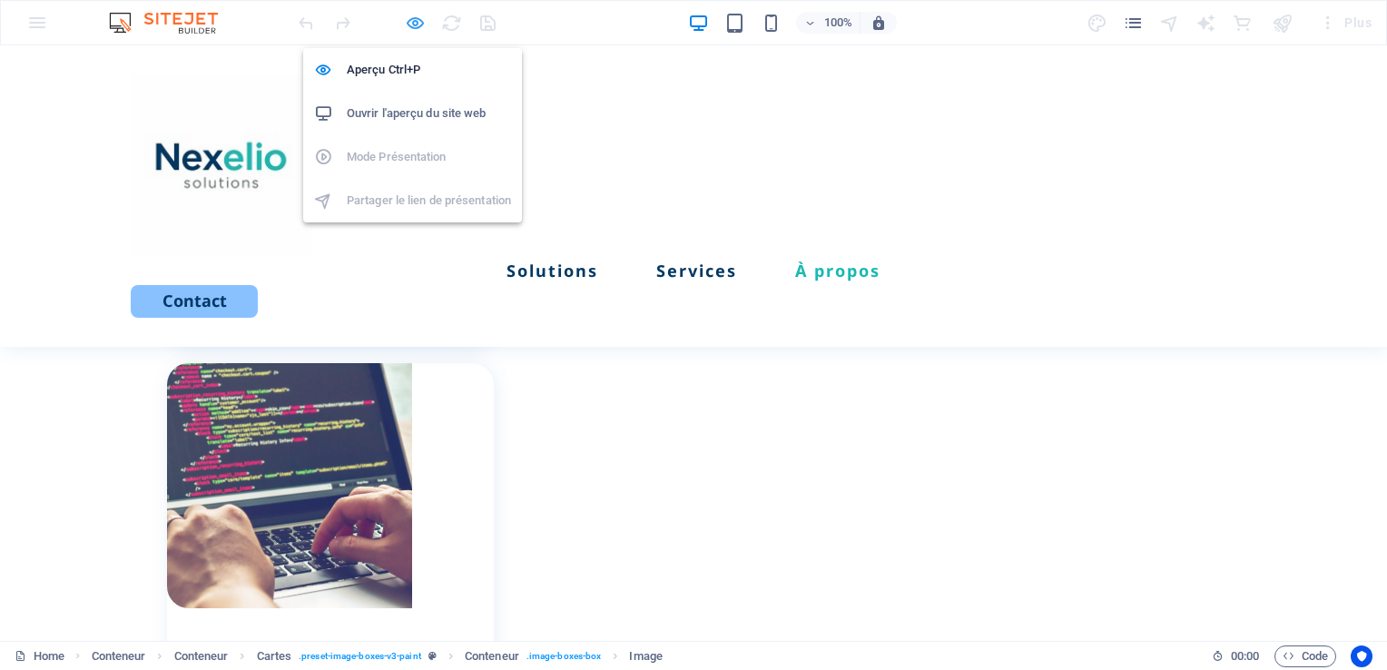
click at [0, 0] on icon "button" at bounding box center [0, 0] width 0 height 0
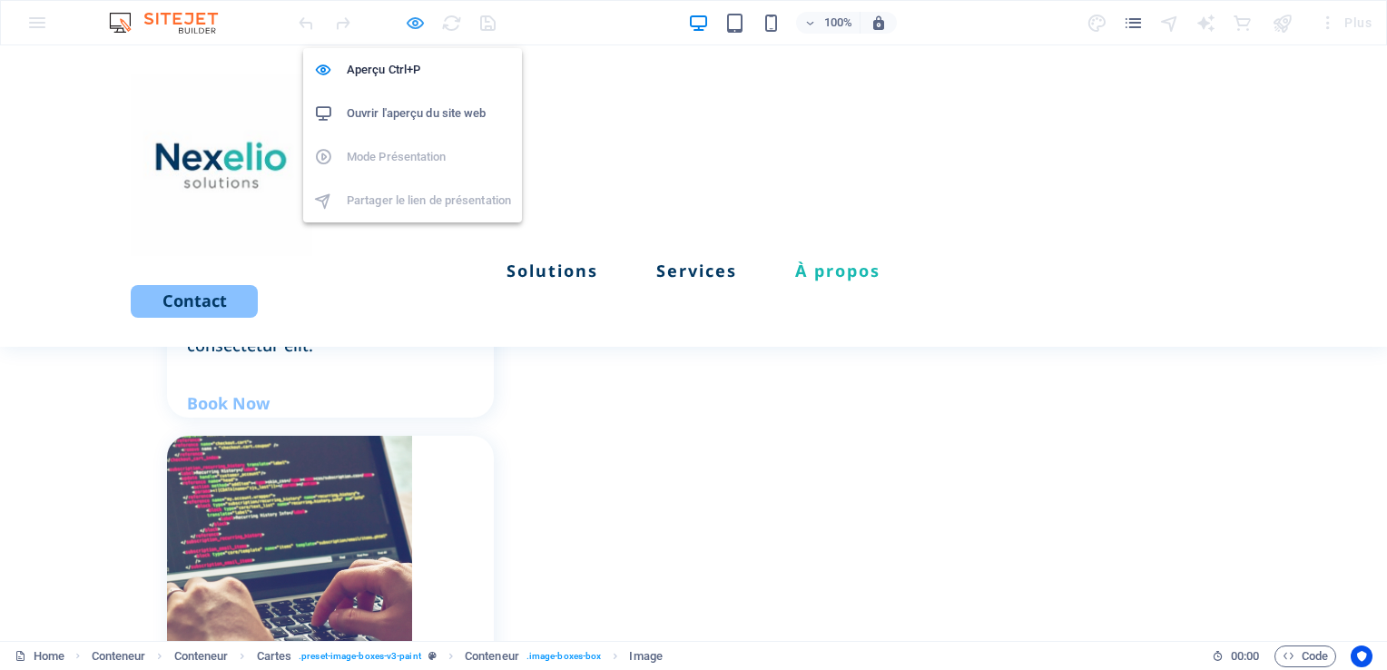
select select "px"
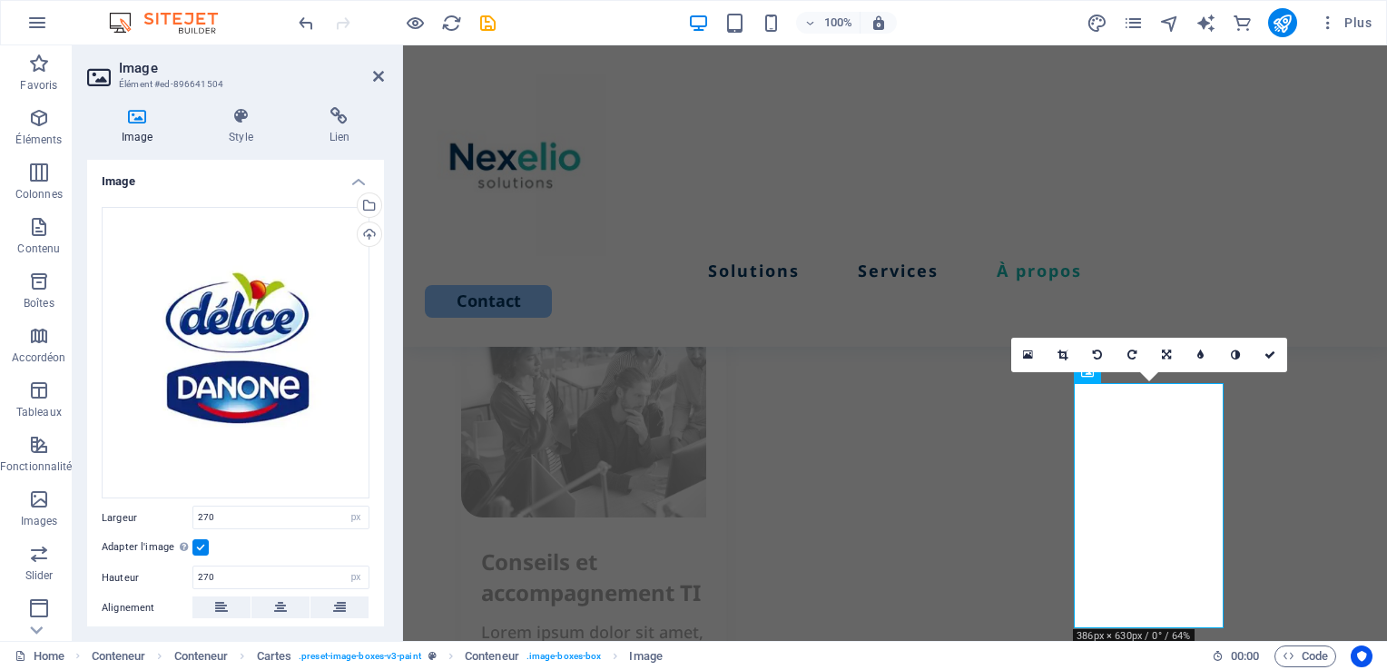
scroll to position [2697, 0]
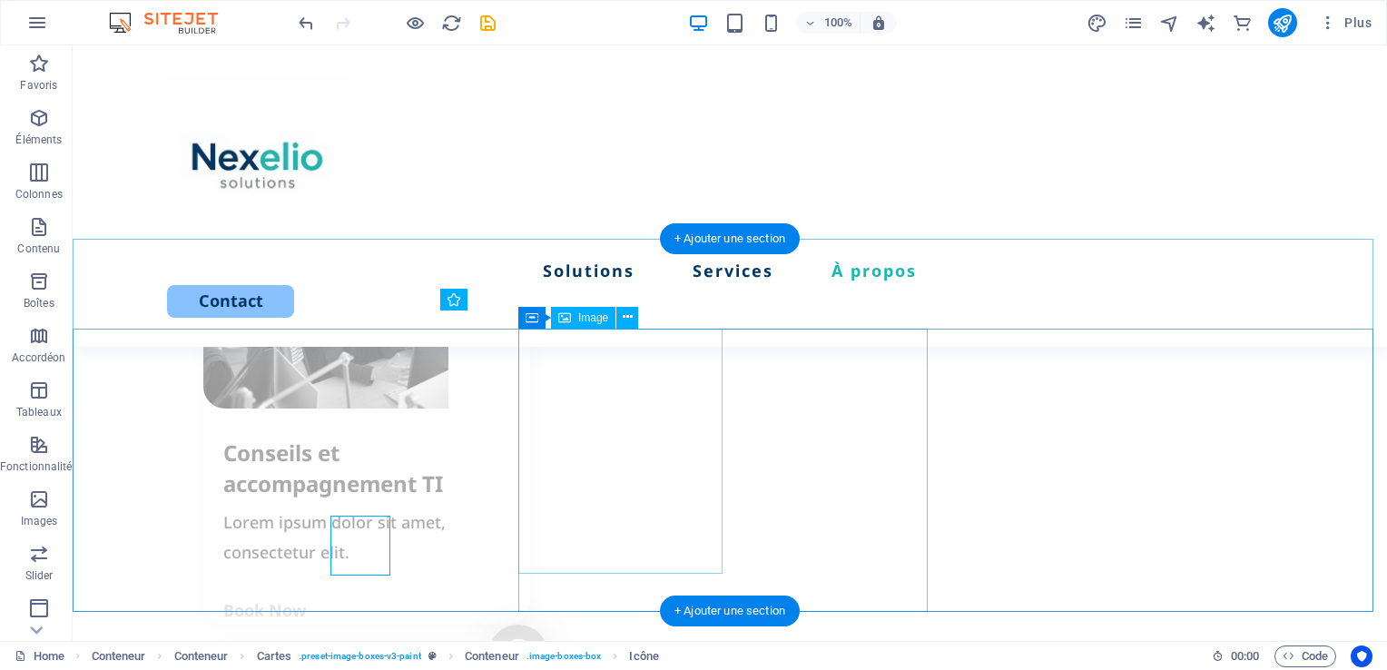
scroll to position [2491, 0]
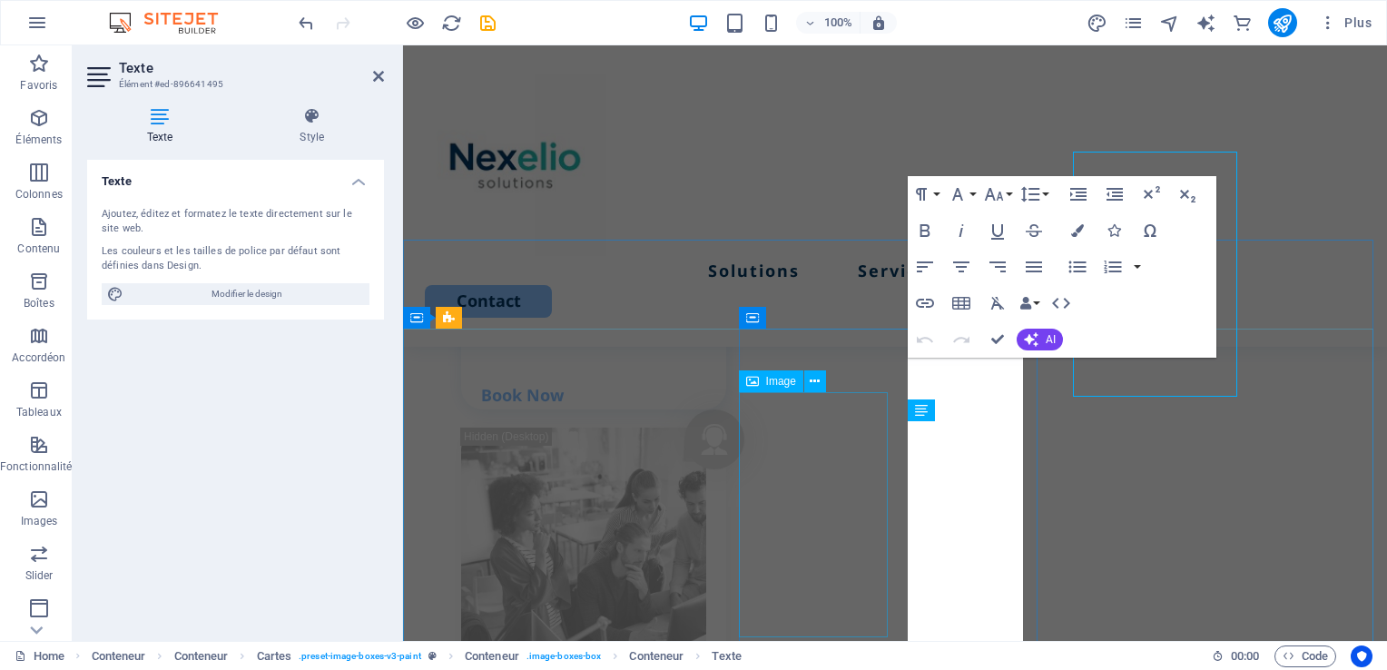
scroll to position [2697, 0]
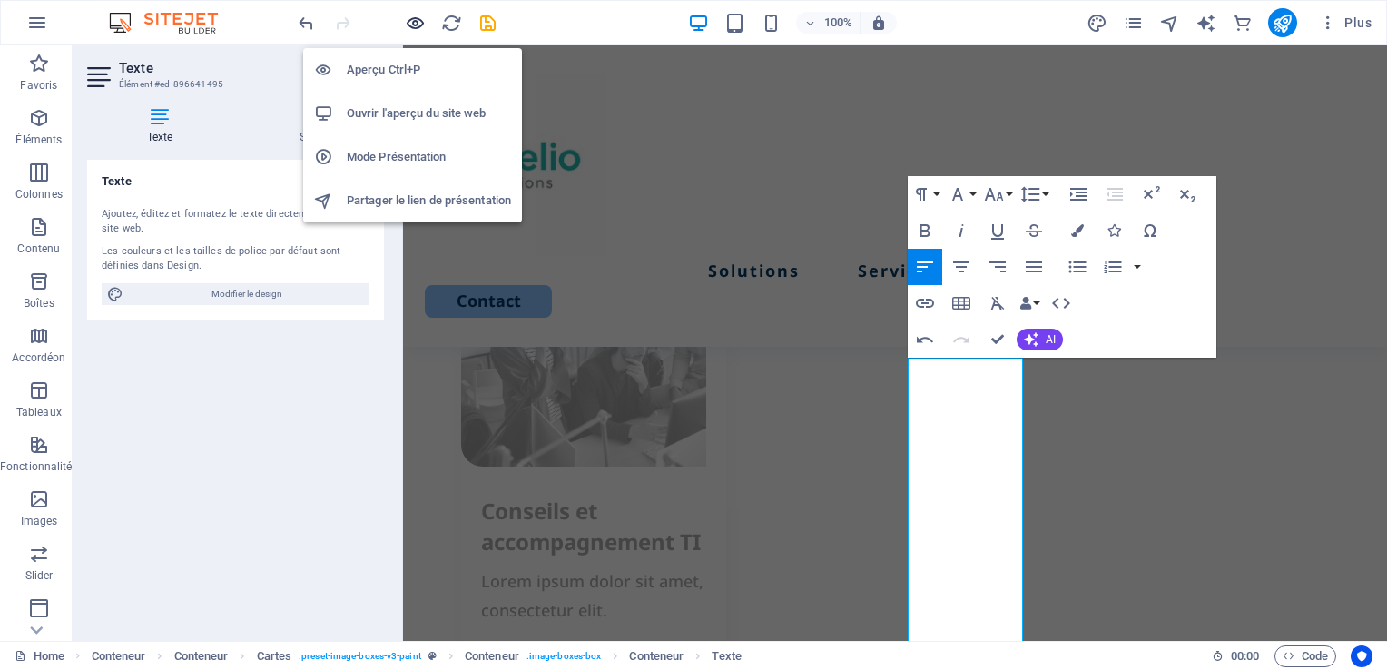
click at [0, 0] on icon "button" at bounding box center [0, 0] width 0 height 0
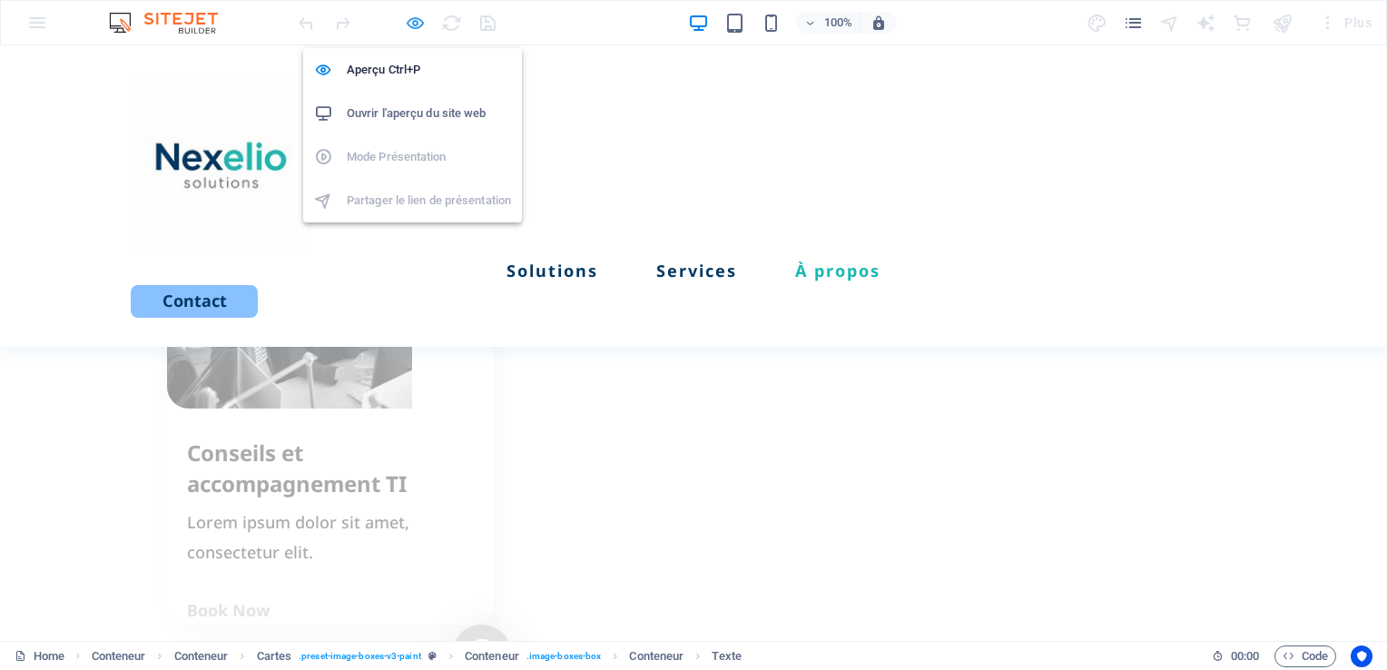
scroll to position [2105, 0]
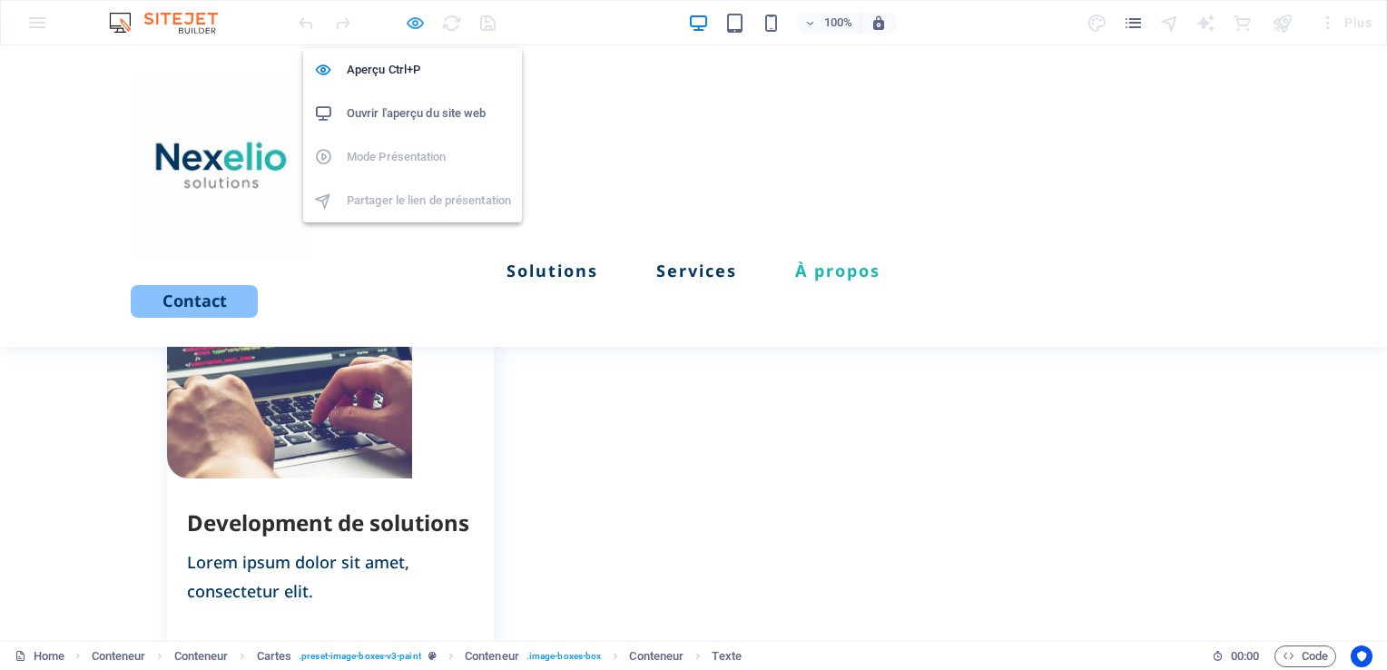
click at [0, 0] on icon "button" at bounding box center [0, 0] width 0 height 0
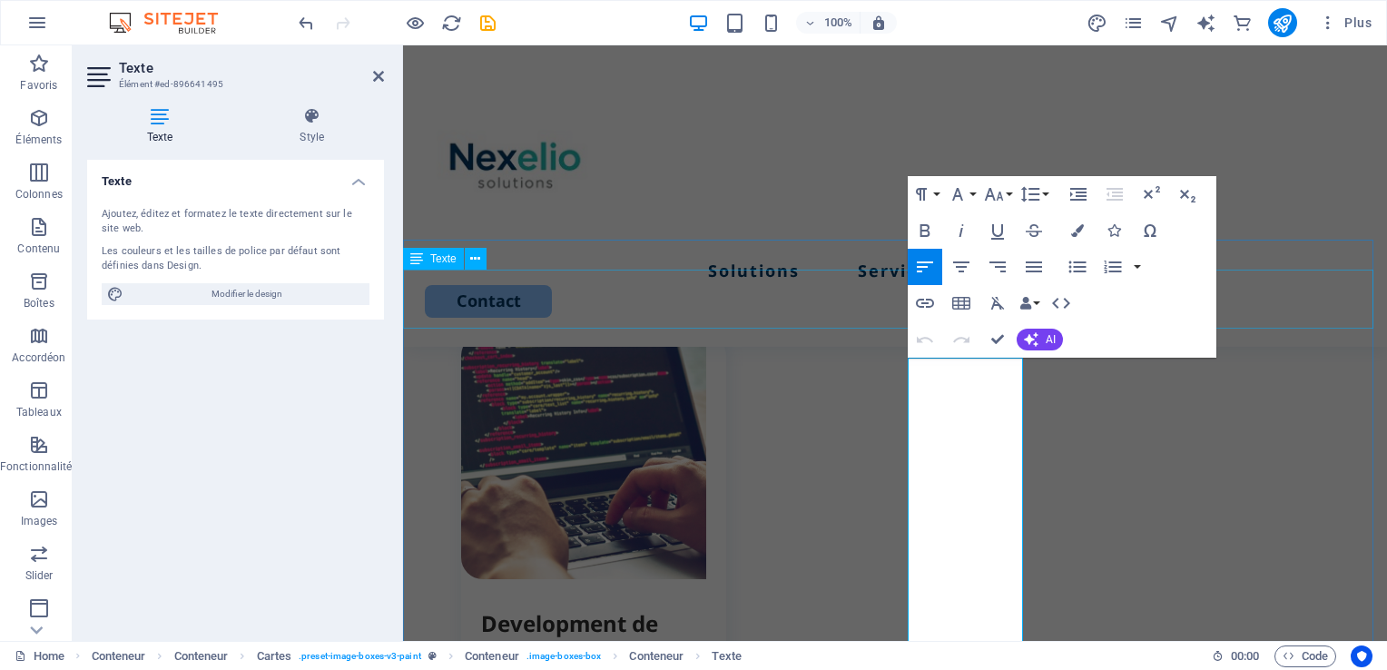
scroll to position [2697, 0]
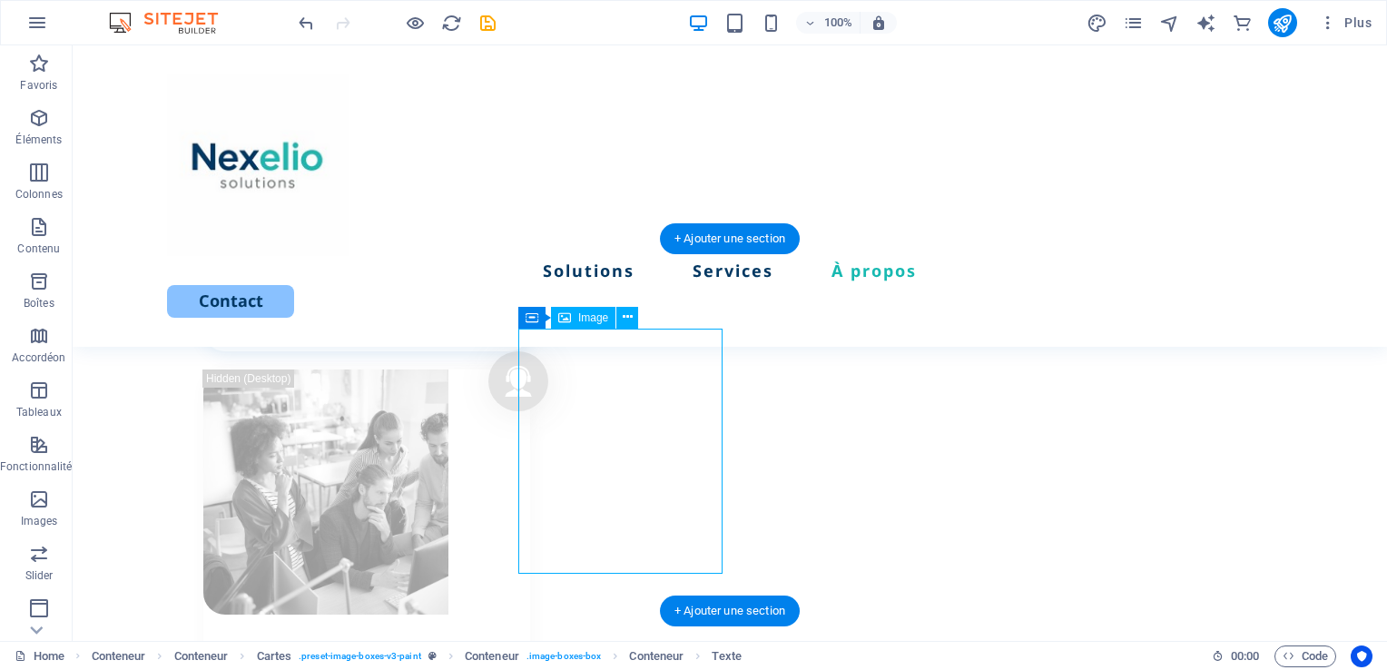
select select "px"
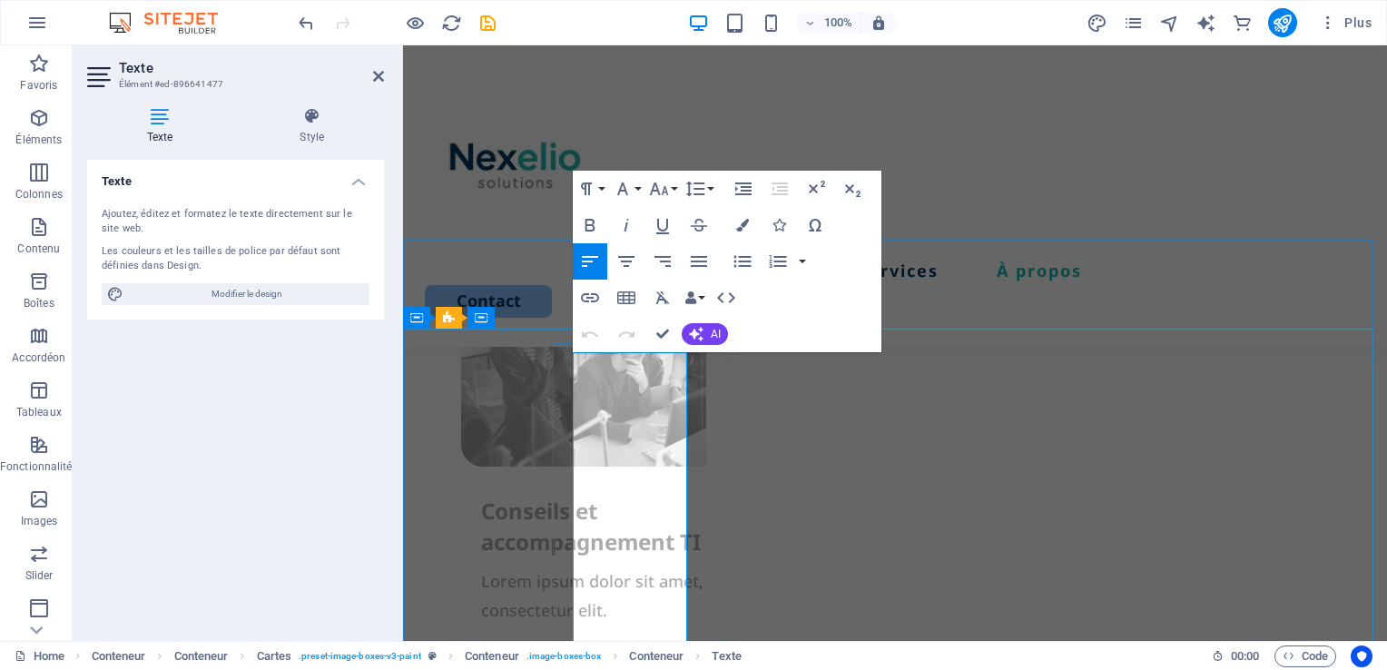
click at [668, 188] on icon "button" at bounding box center [659, 189] width 22 height 22
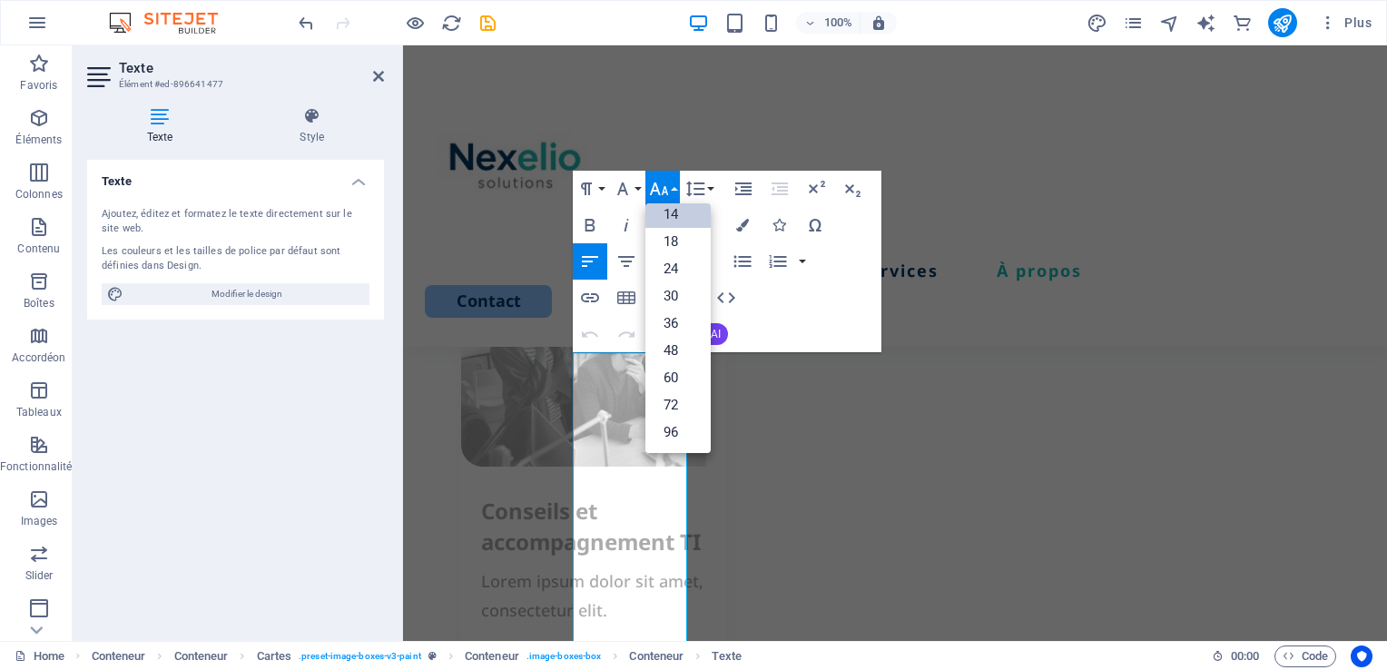
scroll to position [145, 0]
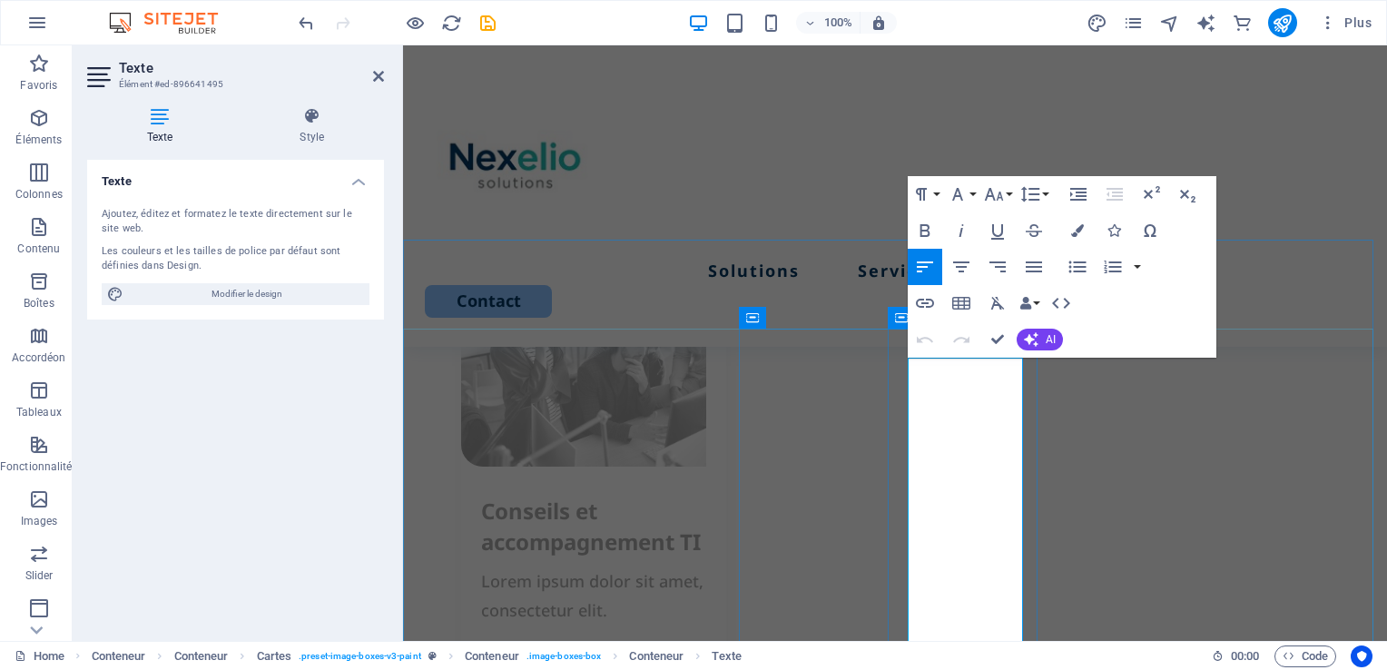
click at [998, 194] on icon "button" at bounding box center [994, 194] width 19 height 13
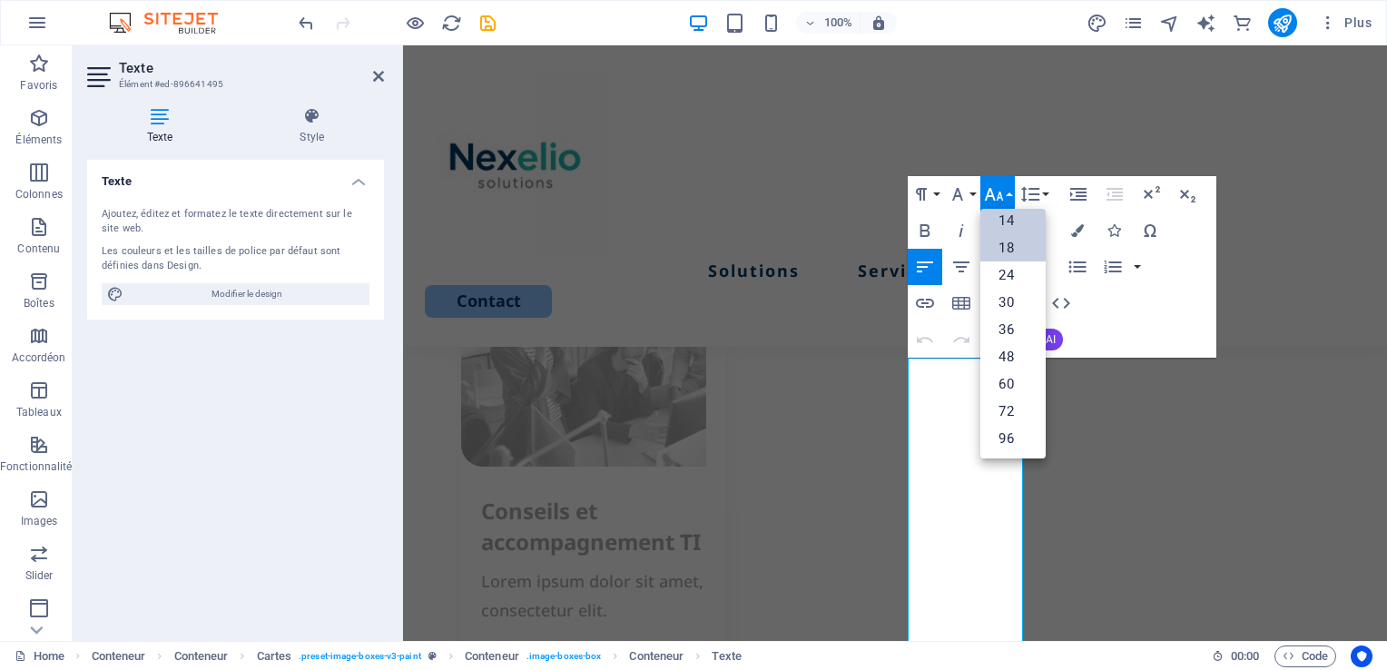
click at [1009, 227] on link "14" at bounding box center [1012, 220] width 65 height 27
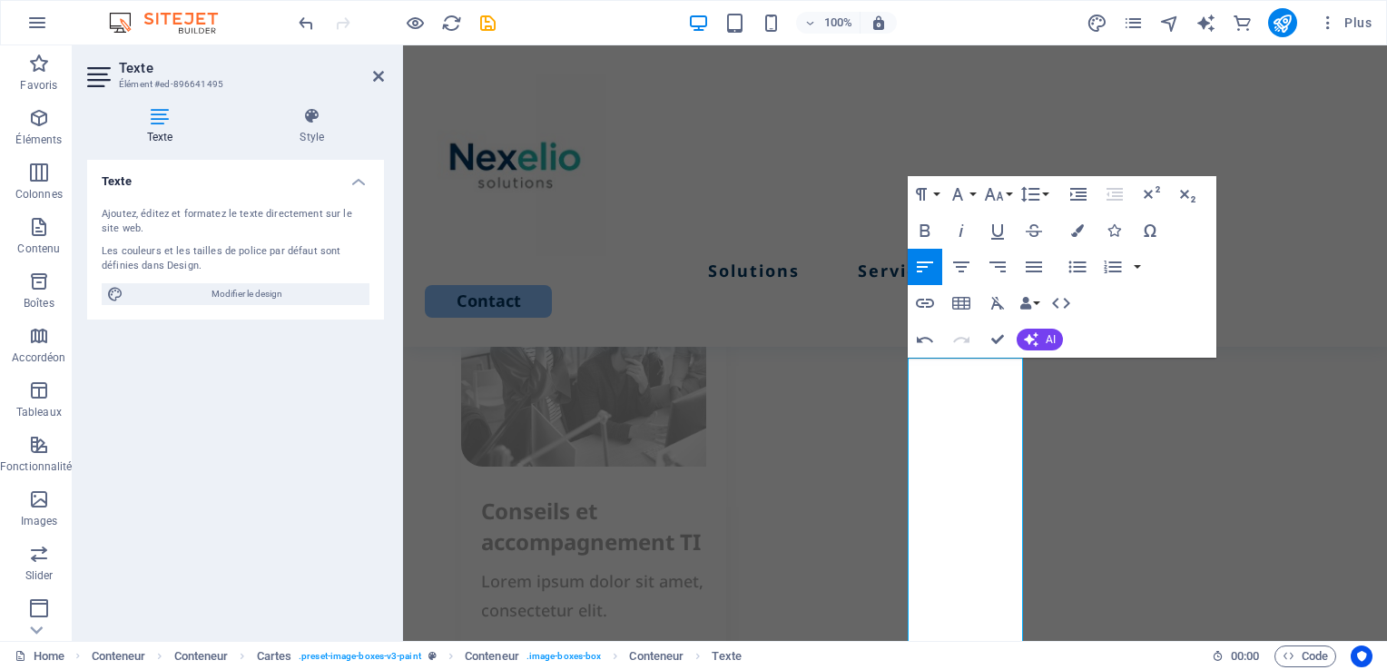
scroll to position [2717, 0]
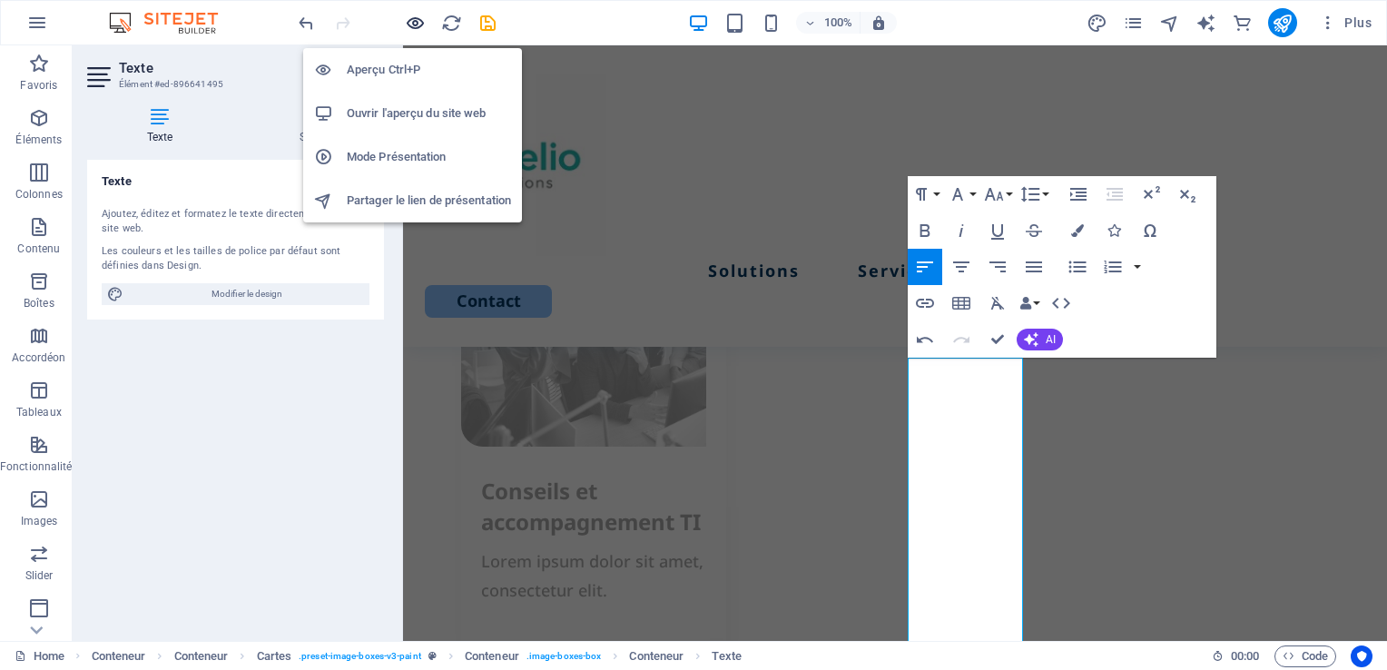
click at [0, 0] on icon "button" at bounding box center [0, 0] width 0 height 0
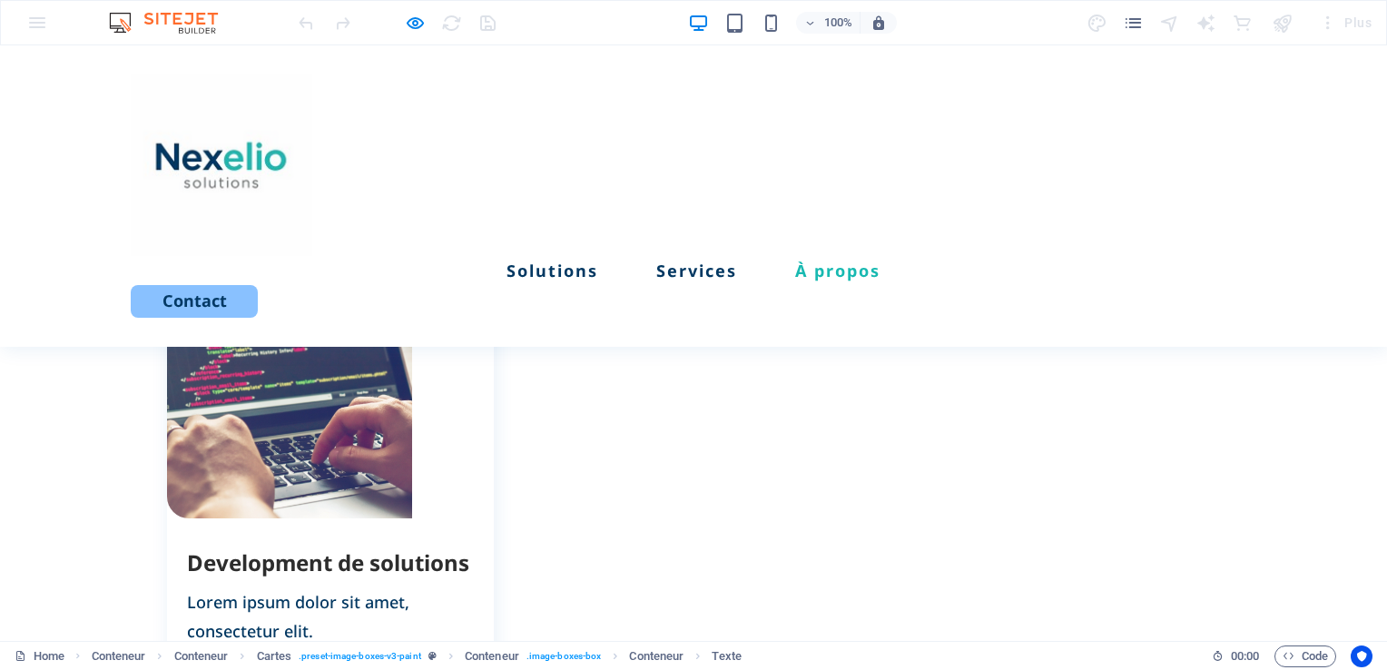
scroll to position [2071, 0]
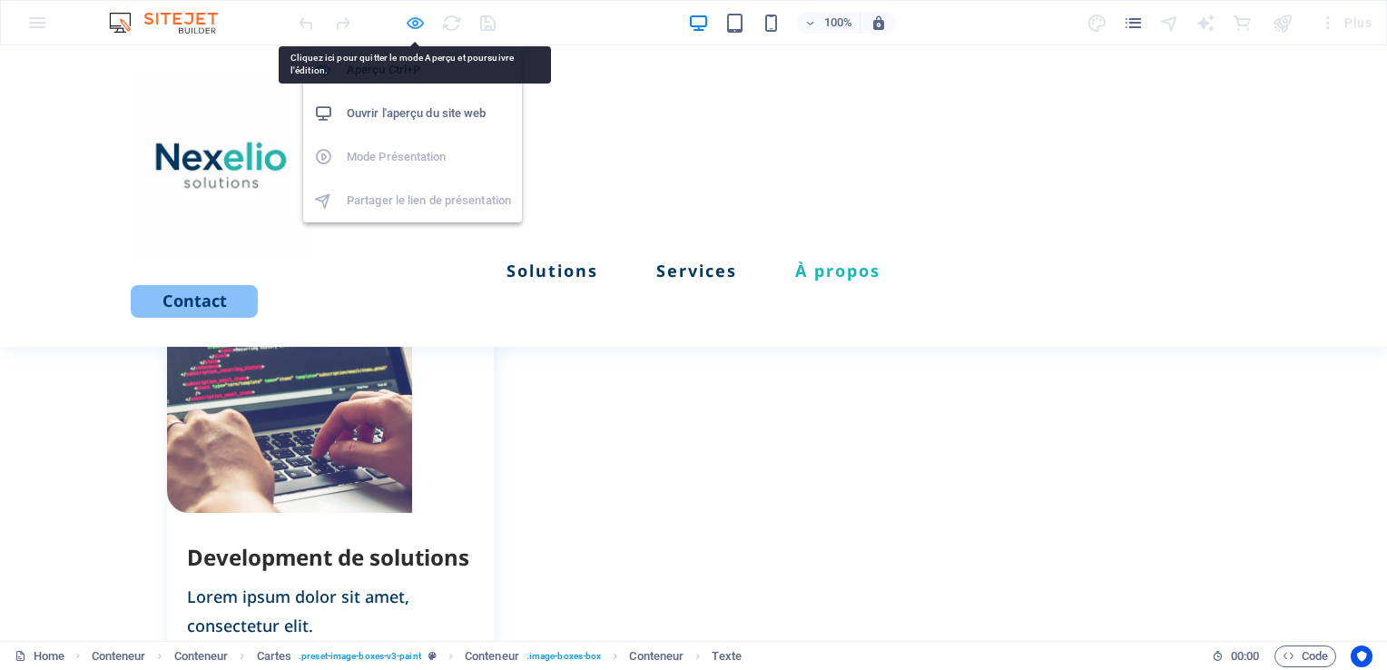
drag, startPoint x: 417, startPoint y: 26, endPoint x: 194, endPoint y: 191, distance: 277.0
click at [0, 0] on icon "button" at bounding box center [0, 0] width 0 height 0
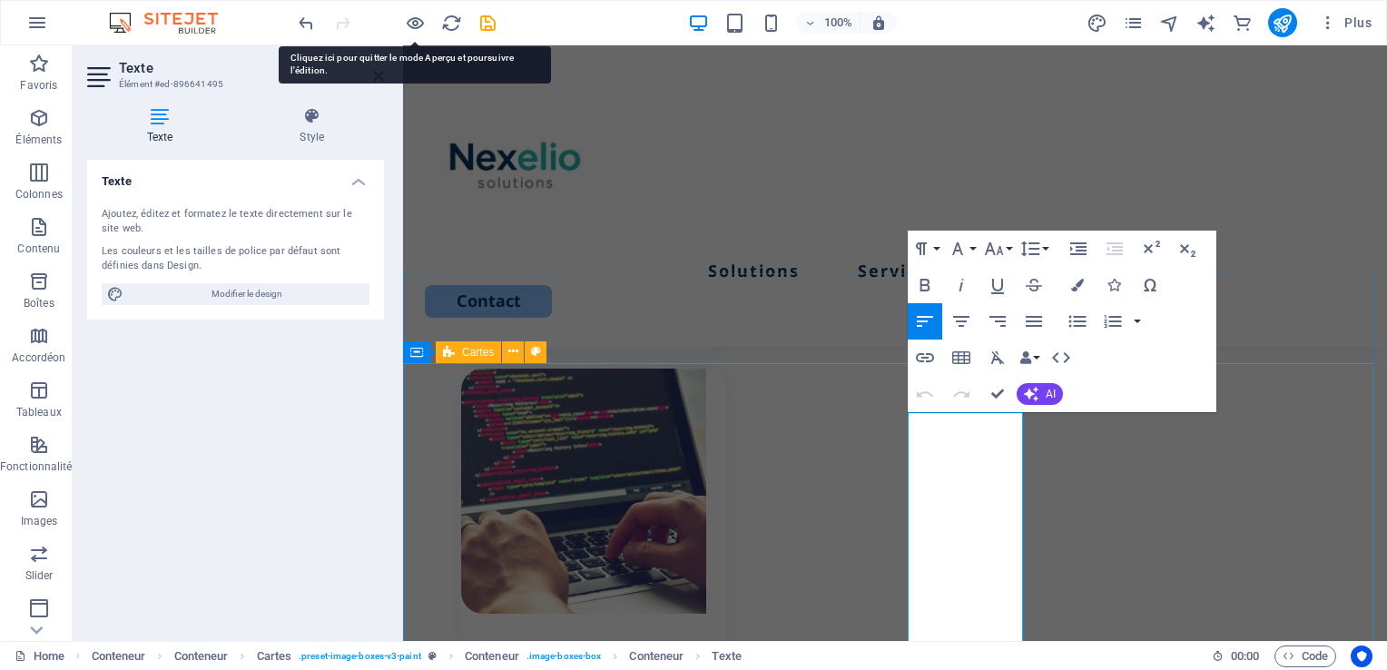
scroll to position [2662, 0]
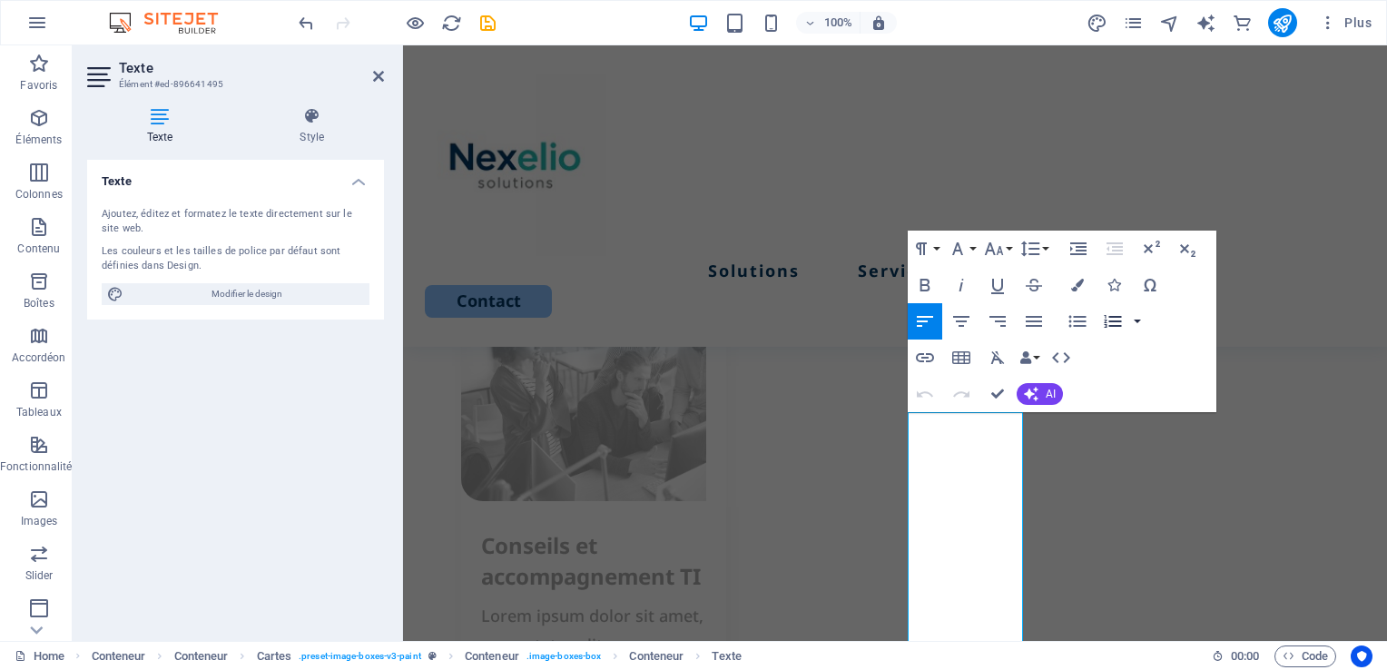
click at [1137, 318] on button "button" at bounding box center [1137, 321] width 15 height 36
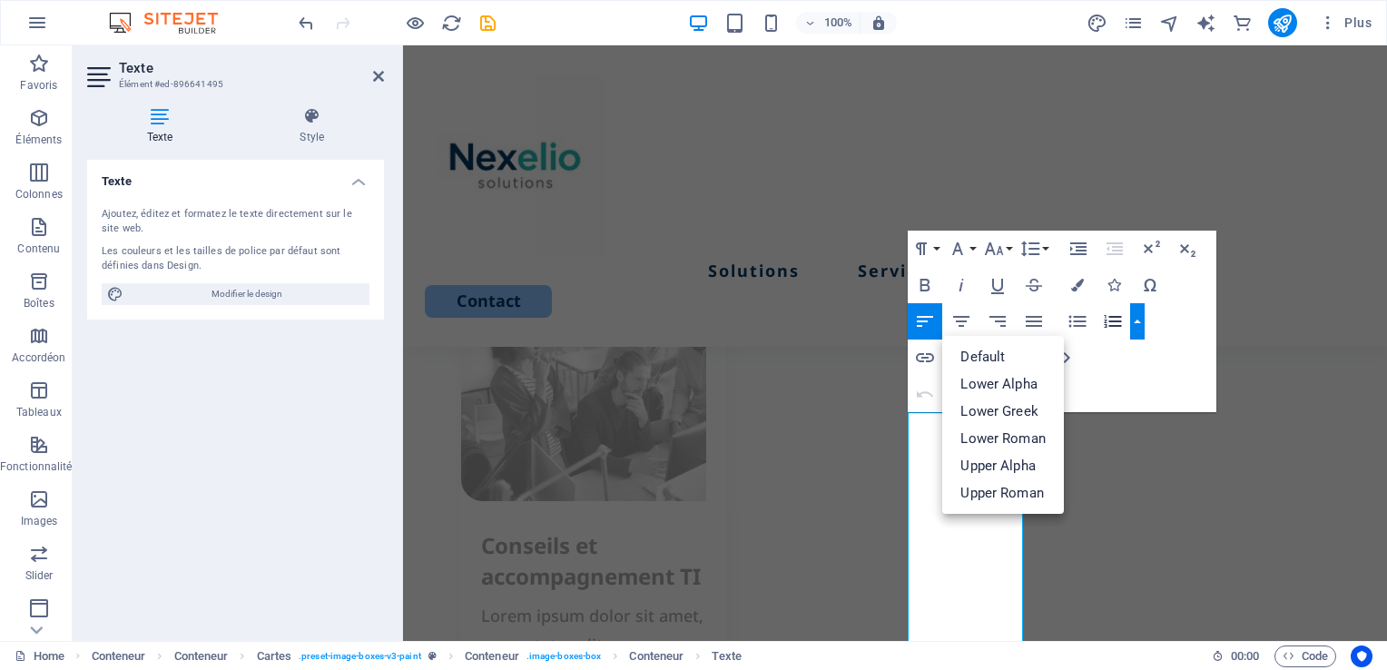
click at [1137, 320] on button "button" at bounding box center [1137, 321] width 15 height 36
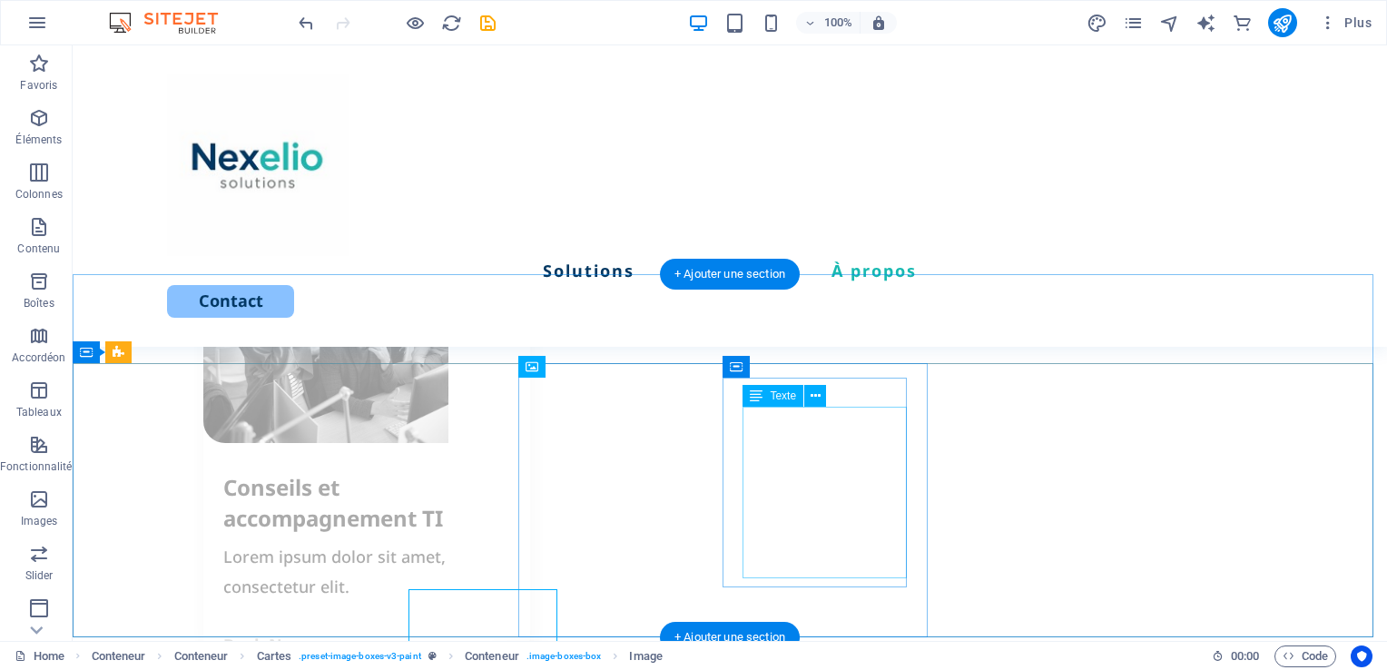
scroll to position [2456, 0]
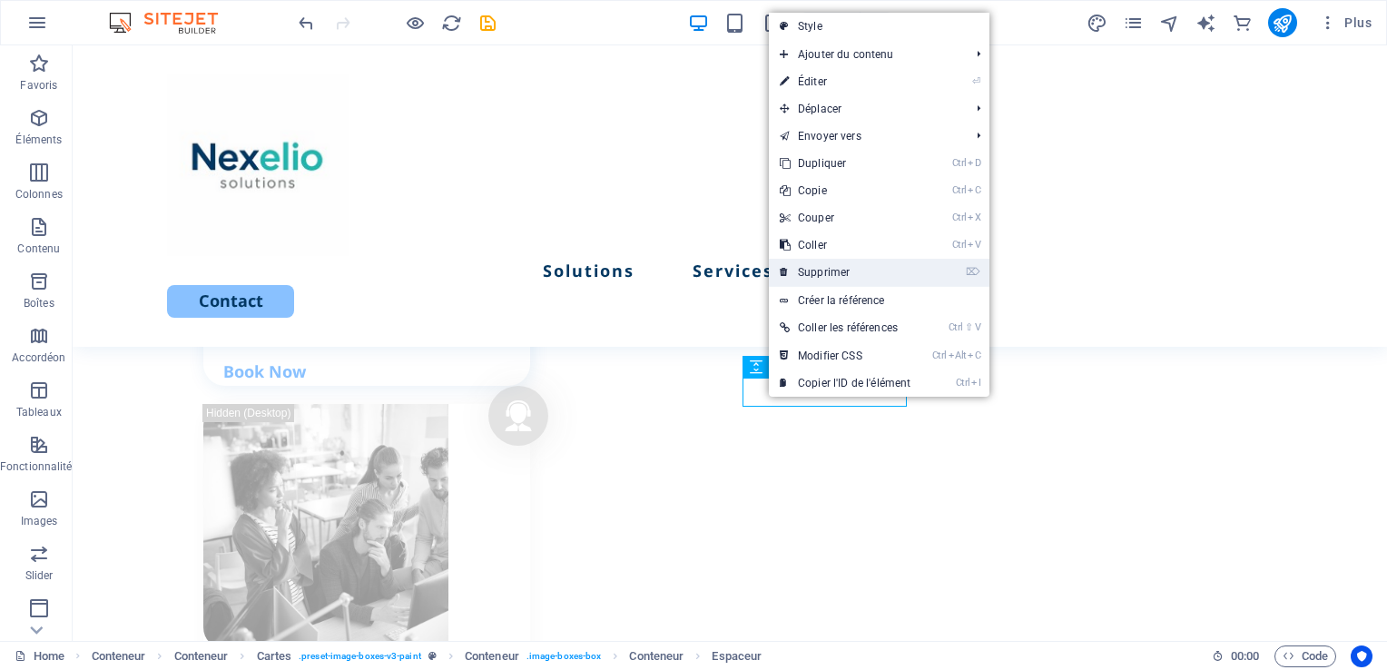
click at [820, 270] on link "⌦ Supprimer" at bounding box center [845, 272] width 152 height 27
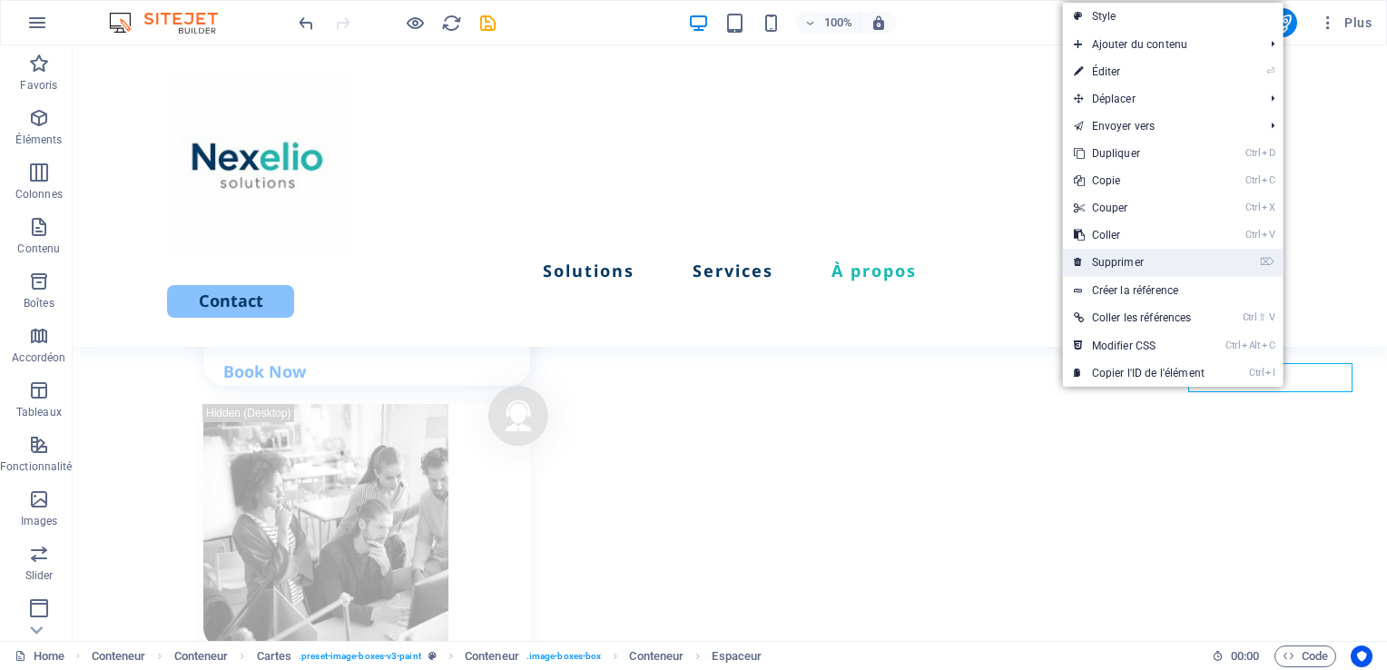
click at [1148, 260] on link "⌦ Supprimer" at bounding box center [1139, 262] width 152 height 27
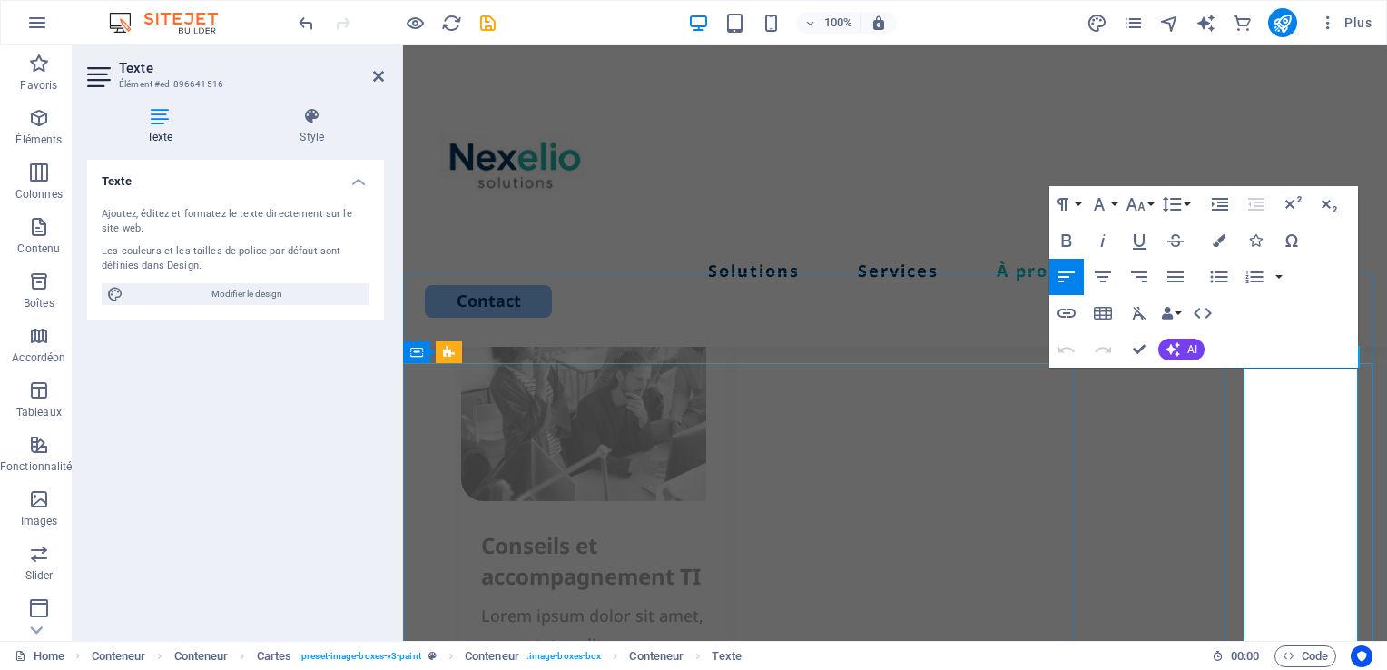
click at [1146, 201] on button "Font Size" at bounding box center [1139, 203] width 34 height 36
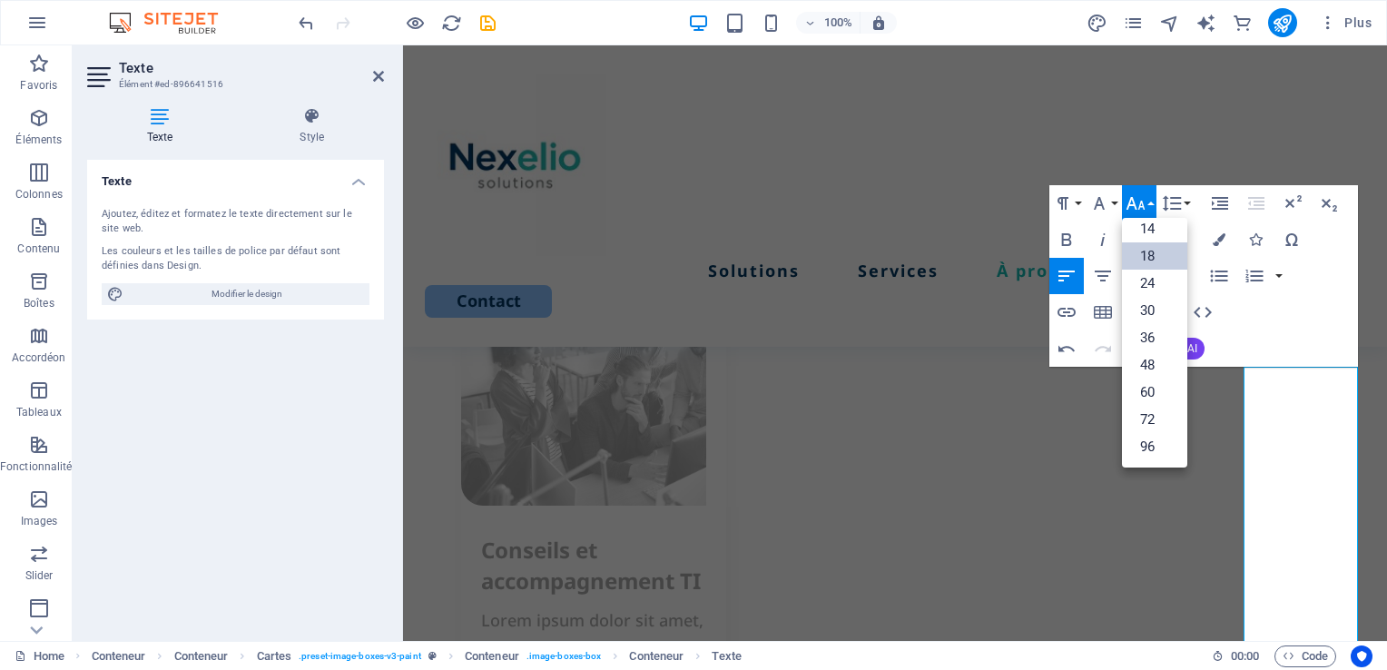
scroll to position [145, 0]
click at [1153, 231] on link "14" at bounding box center [1154, 229] width 65 height 27
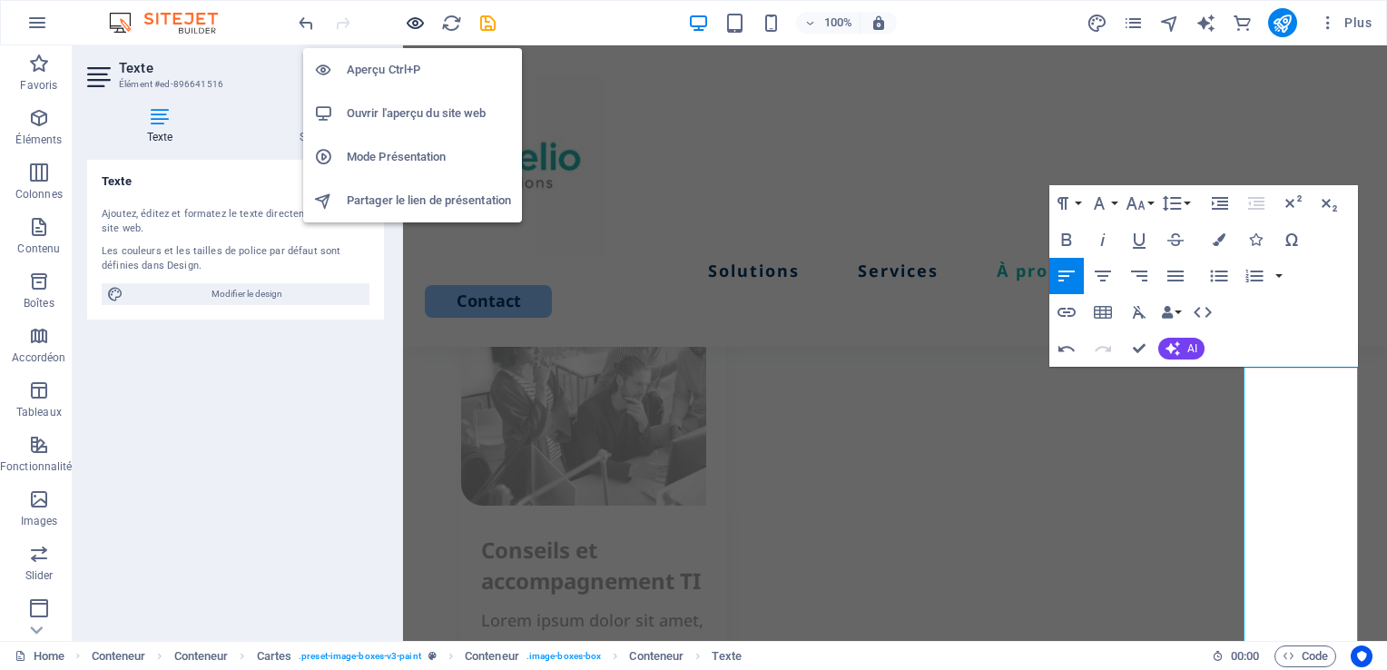
click at [0, 0] on icon "button" at bounding box center [0, 0] width 0 height 0
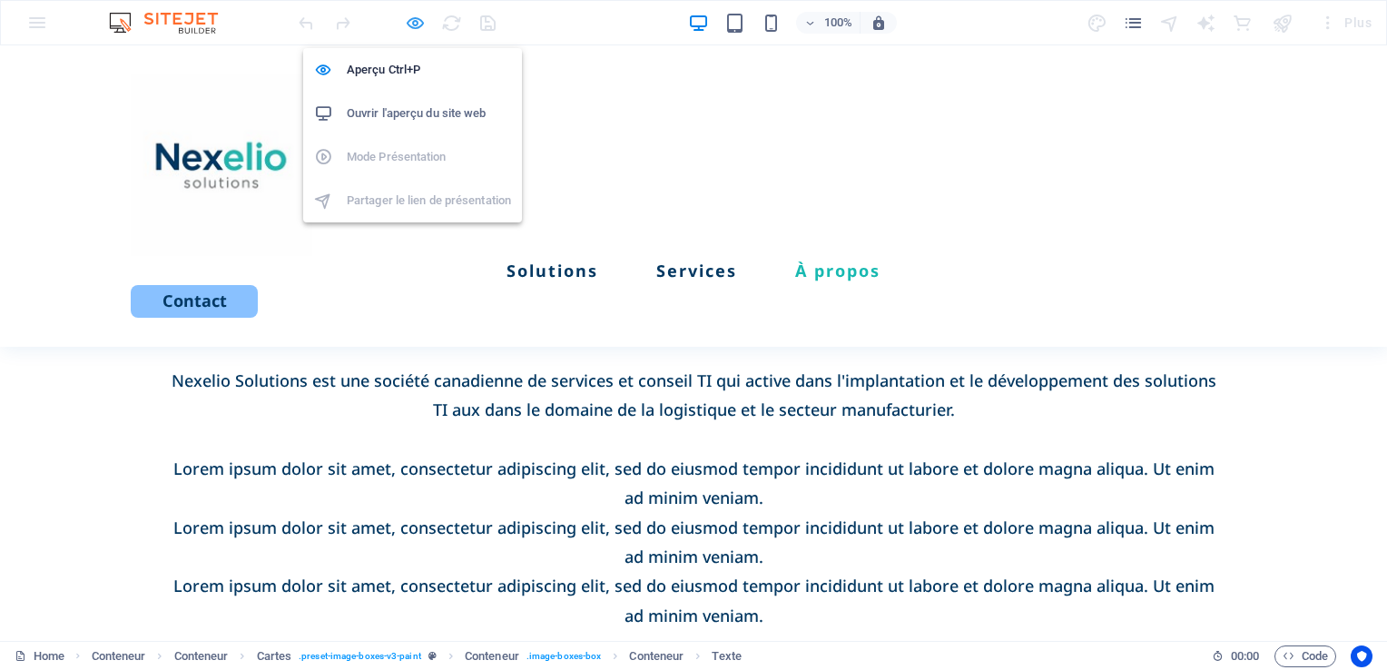
scroll to position [2066, 0]
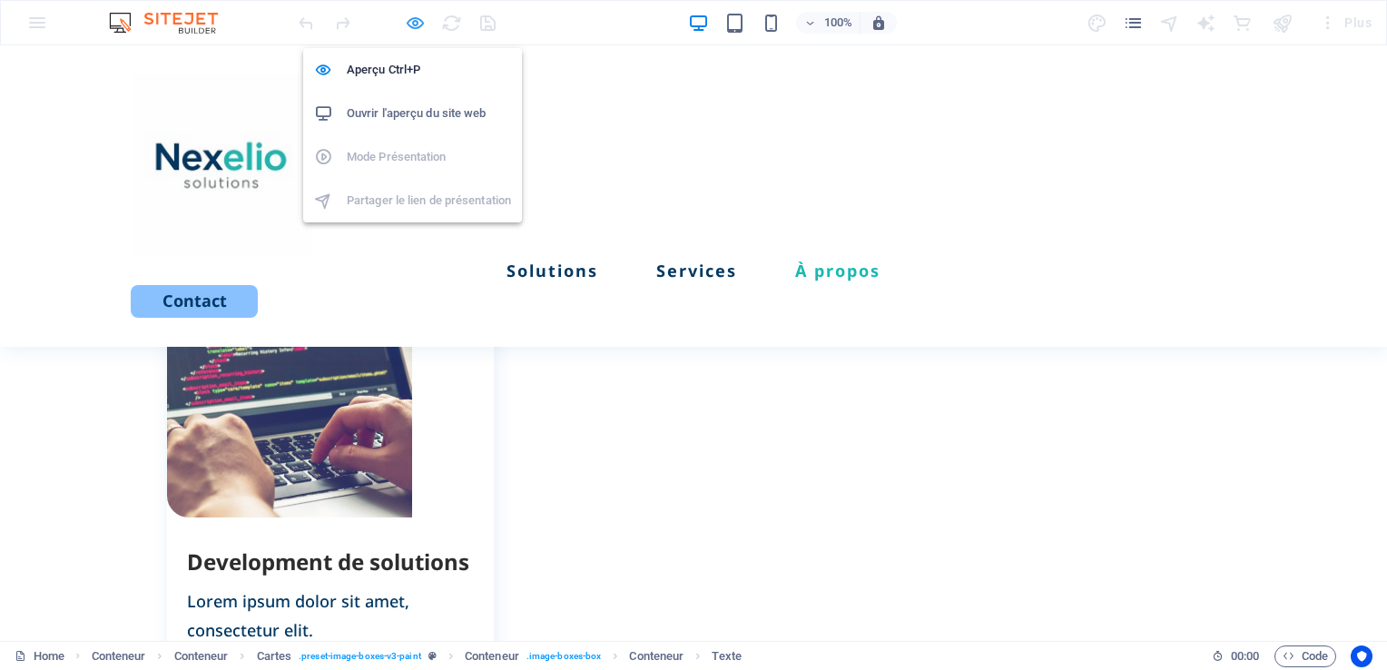
click at [0, 0] on icon "button" at bounding box center [0, 0] width 0 height 0
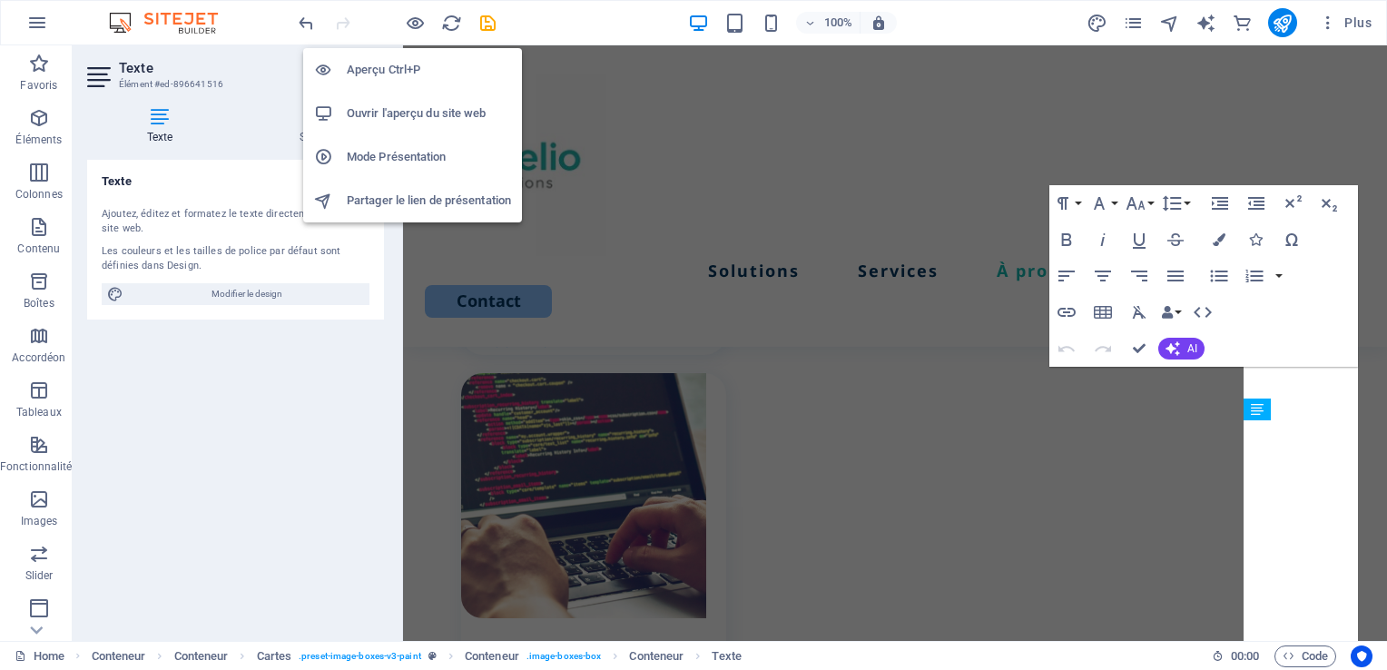
scroll to position [2658, 0]
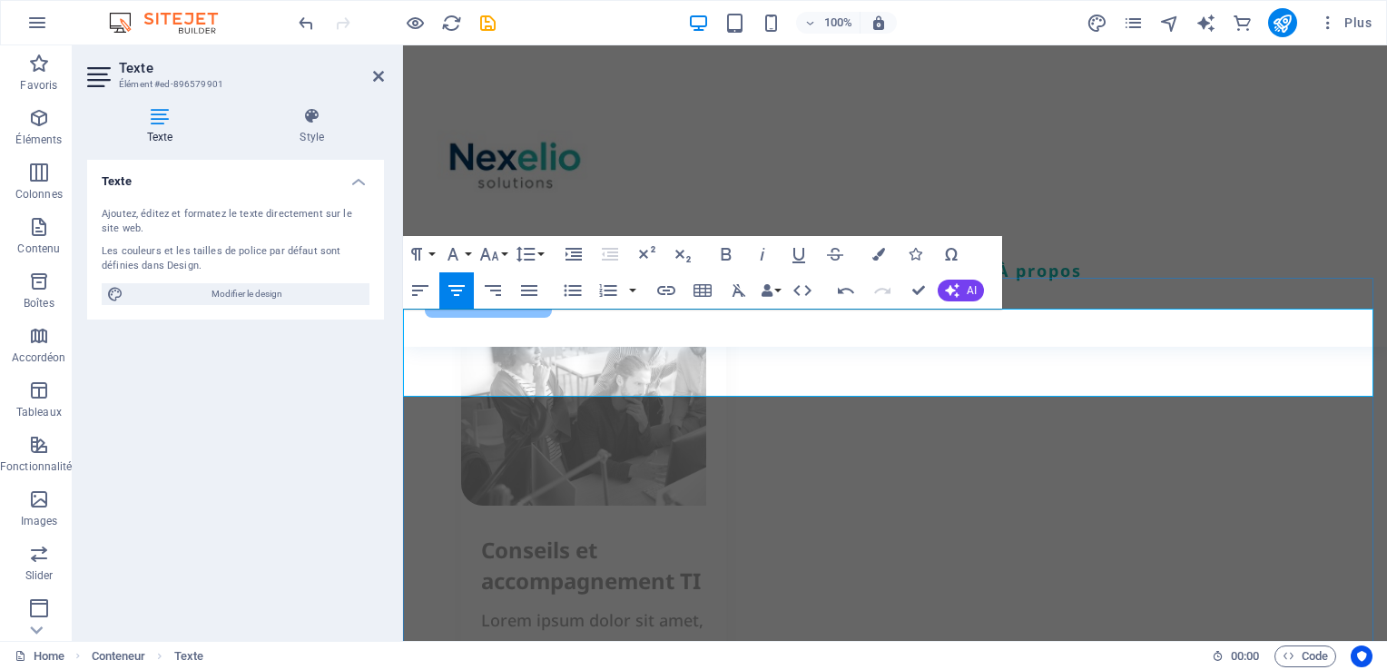
drag, startPoint x: 1139, startPoint y: 352, endPoint x: 636, endPoint y: 347, distance: 502.7
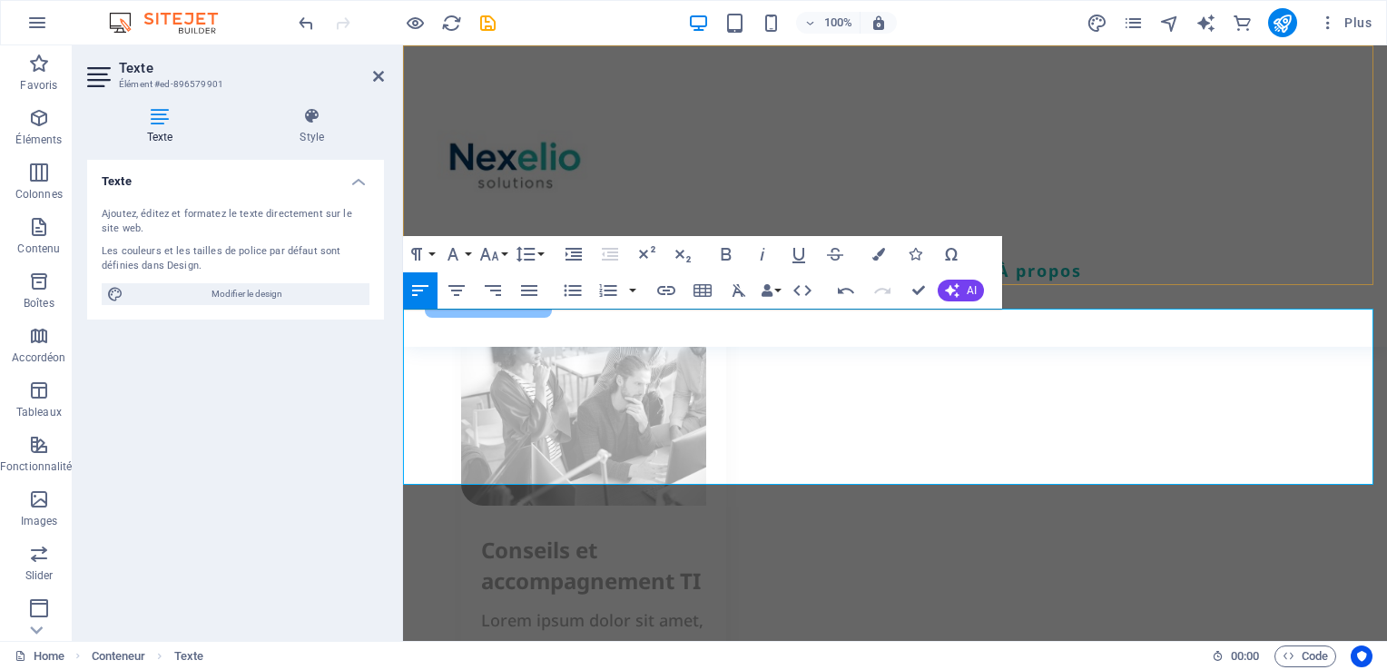
scroll to position [3291, 3]
click at [454, 287] on icon "button" at bounding box center [457, 290] width 22 height 22
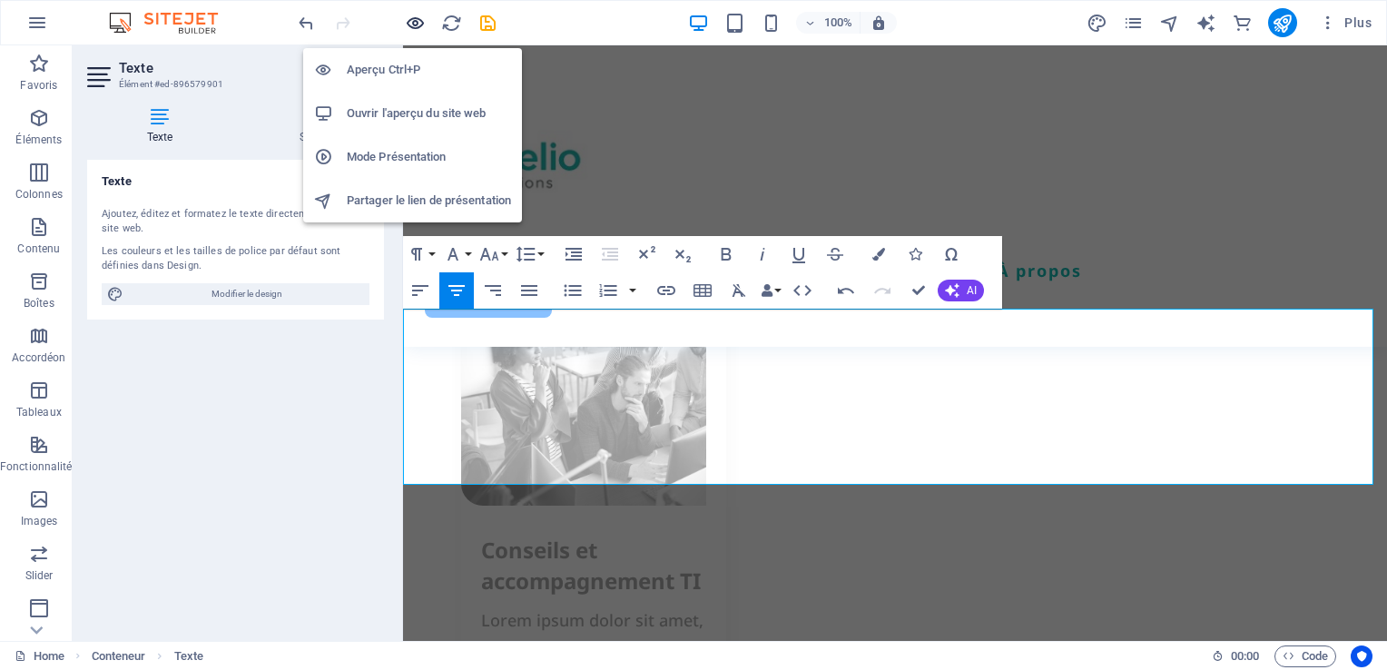
click at [0, 0] on icon "button" at bounding box center [0, 0] width 0 height 0
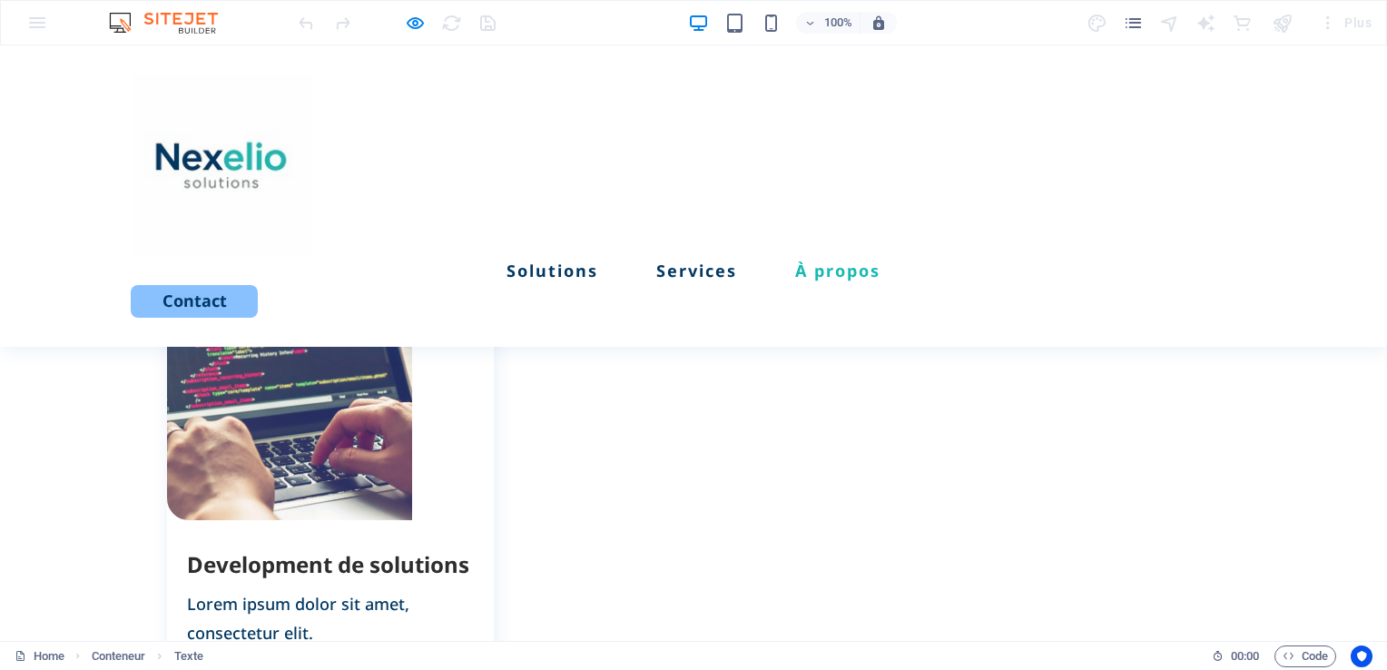
scroll to position [2085, 0]
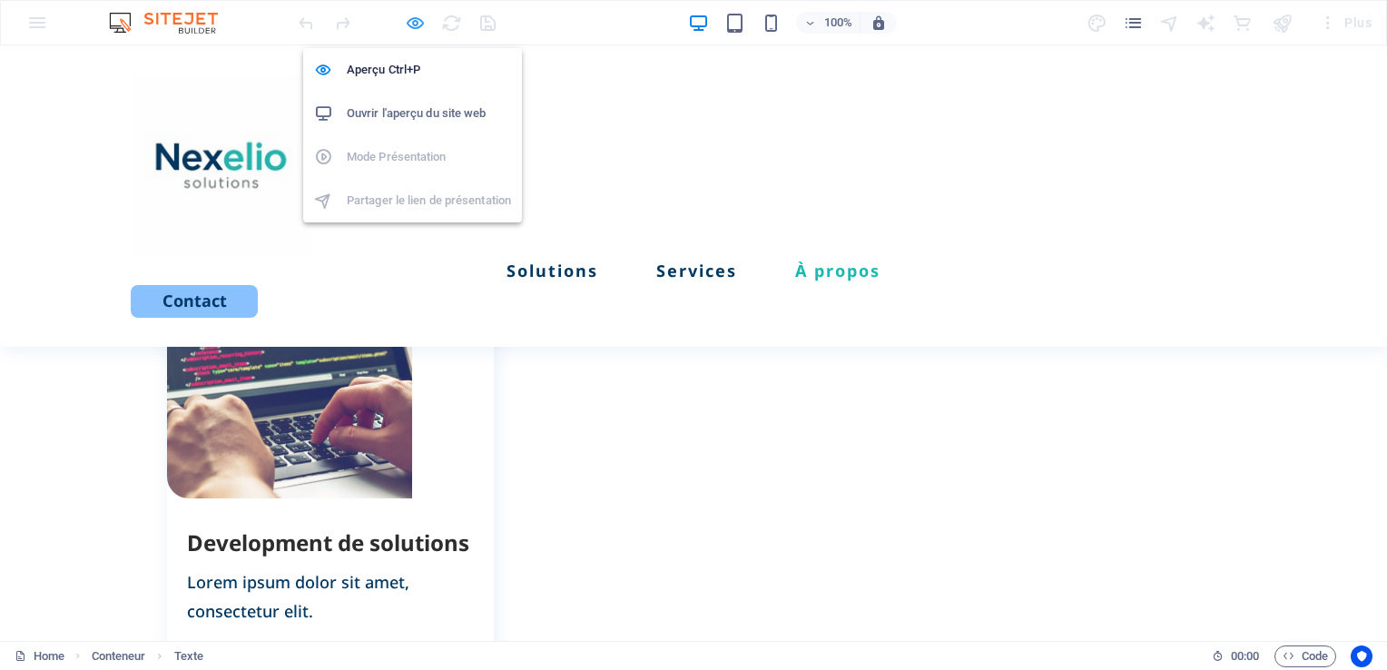
click at [0, 0] on icon "button" at bounding box center [0, 0] width 0 height 0
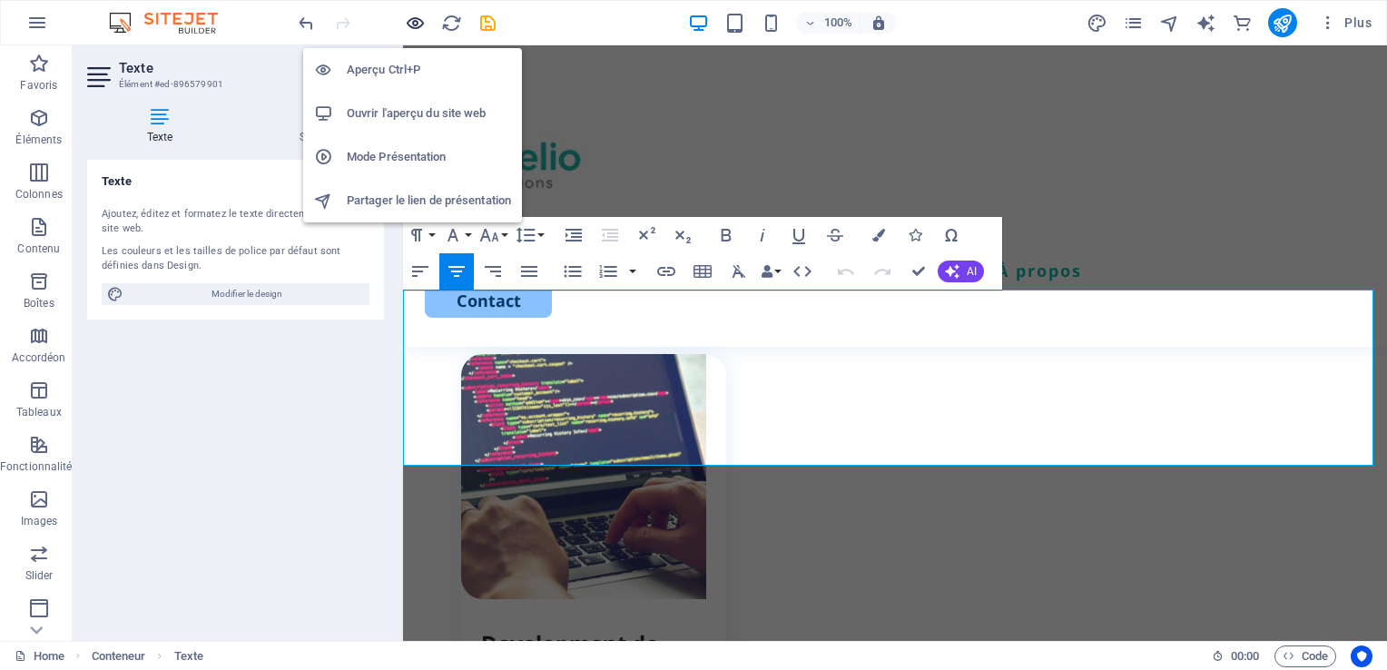
scroll to position [2677, 0]
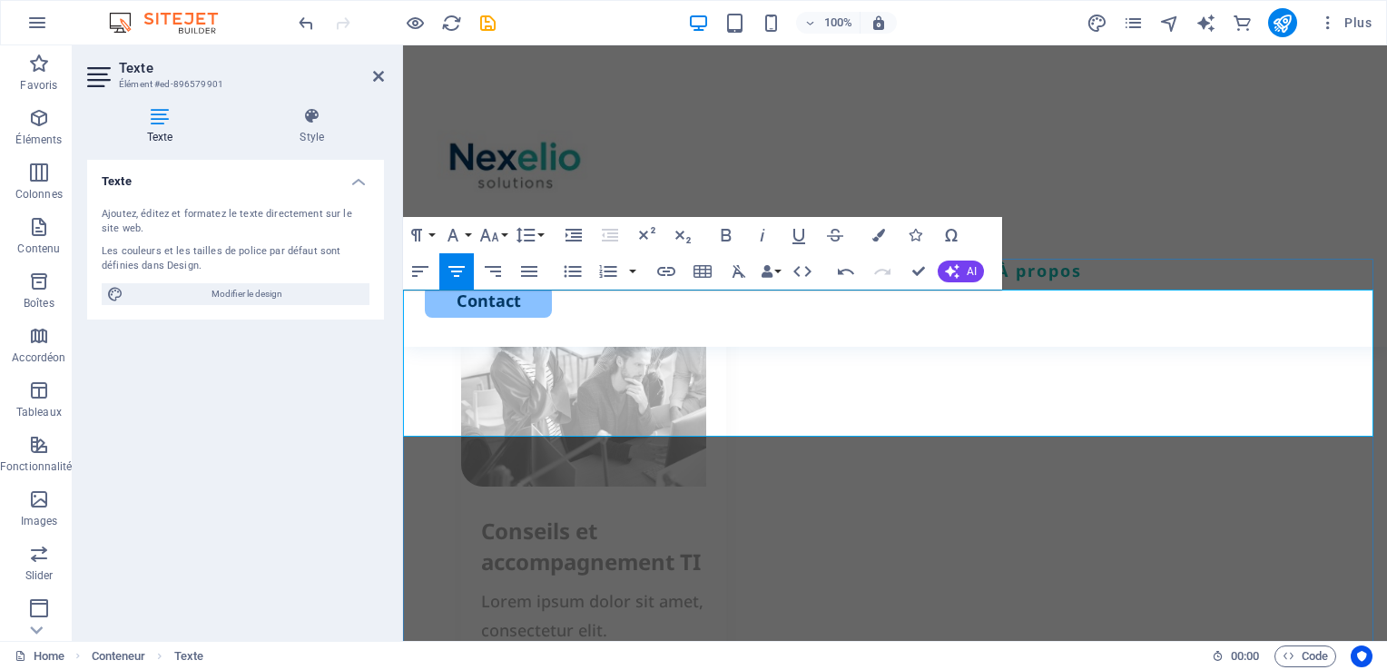
drag, startPoint x: 838, startPoint y: 334, endPoint x: 976, endPoint y: 331, distance: 138.0
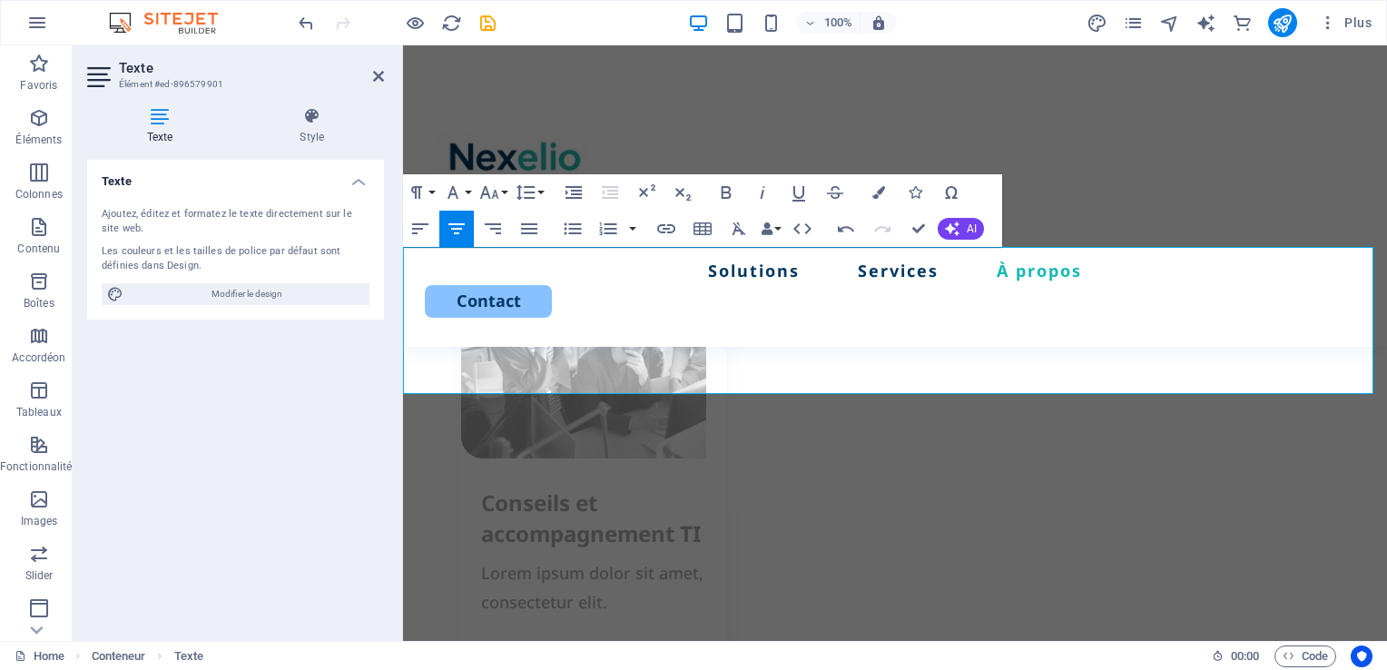
scroll to position [2691, 0]
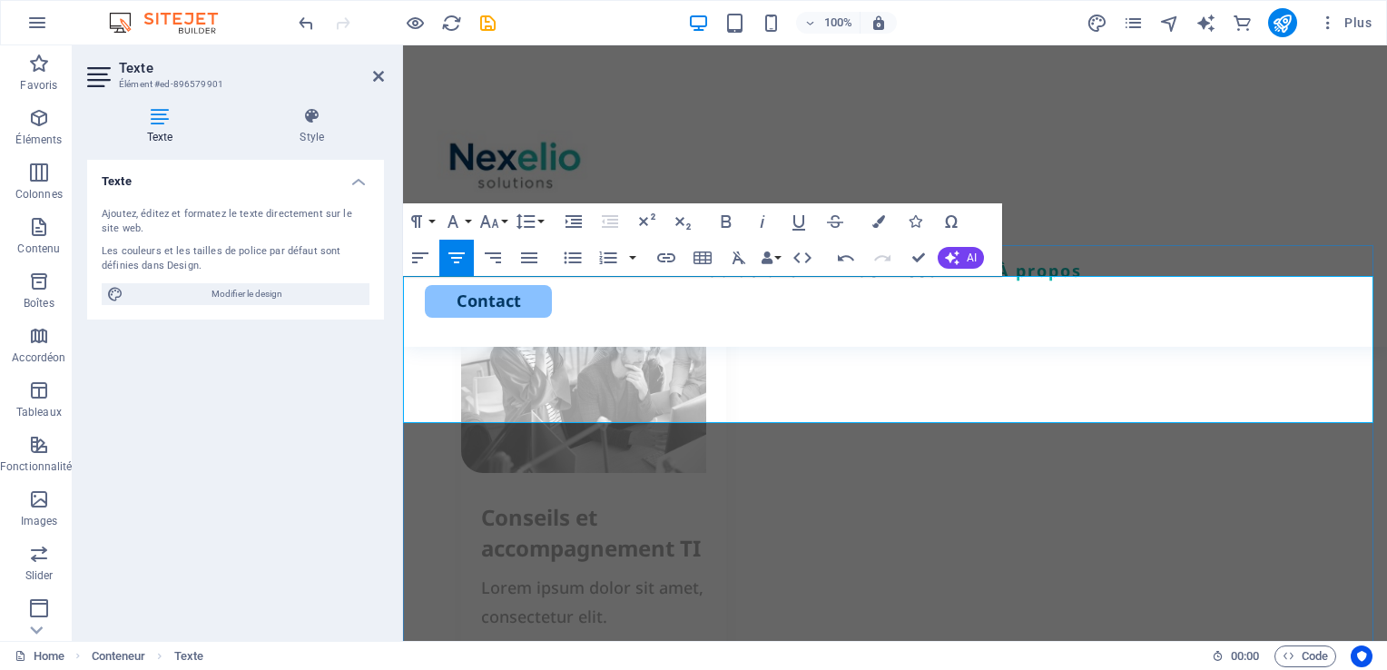
drag, startPoint x: 1168, startPoint y: 319, endPoint x: 612, endPoint y: 321, distance: 556.3
click at [728, 218] on icon "button" at bounding box center [726, 222] width 22 height 22
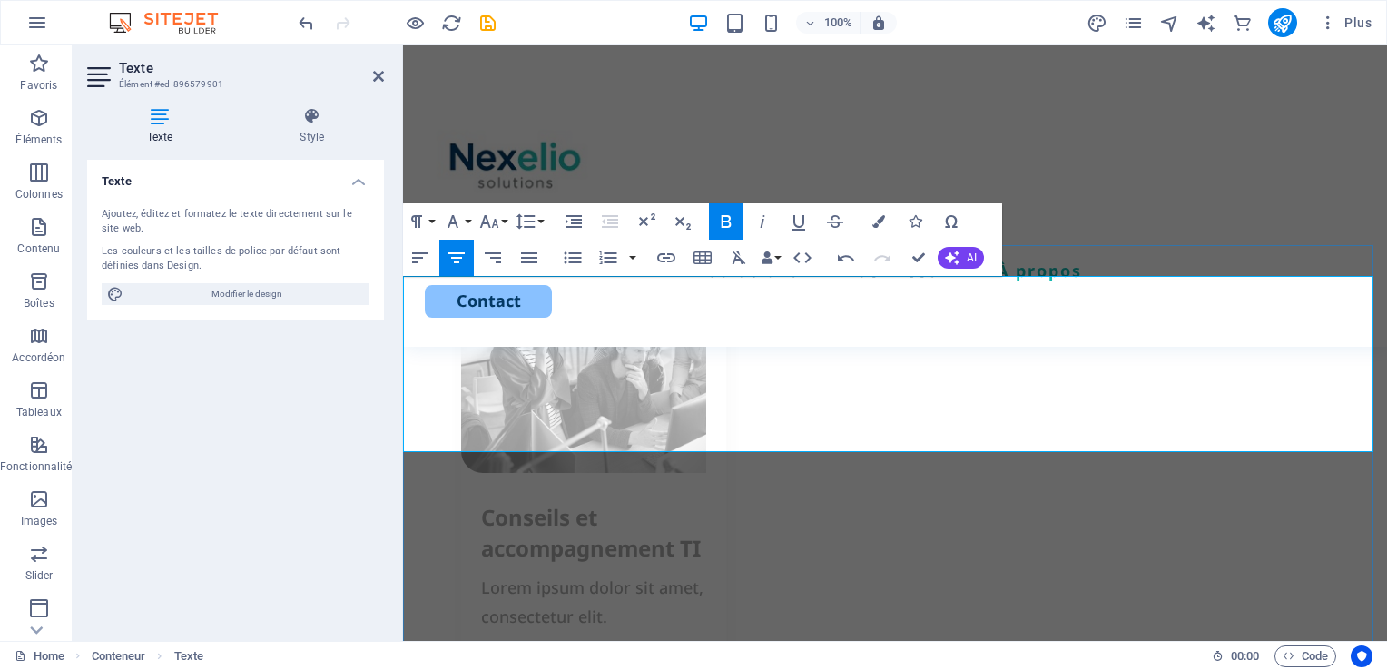
drag, startPoint x: 1050, startPoint y: 412, endPoint x: 404, endPoint y: 393, distance: 646.4
drag, startPoint x: 1209, startPoint y: 320, endPoint x: 600, endPoint y: 323, distance: 608.9
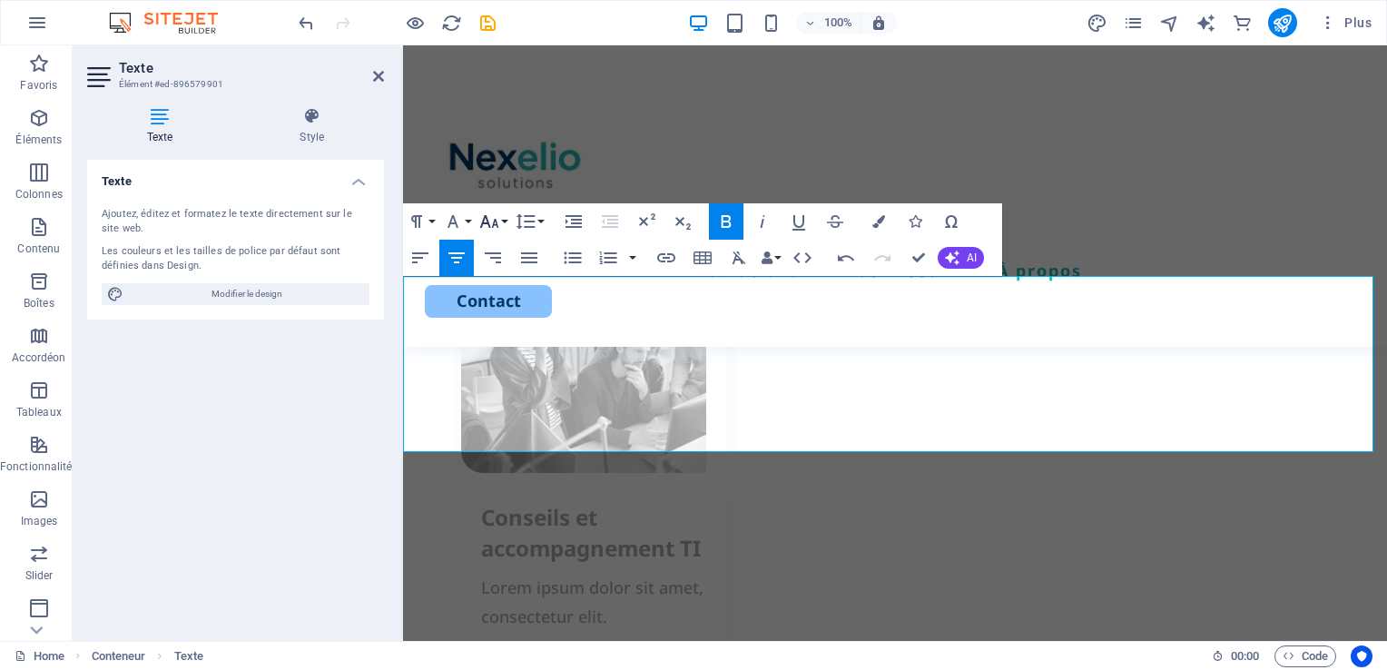
click at [501, 226] on button "Font Size" at bounding box center [492, 221] width 34 height 36
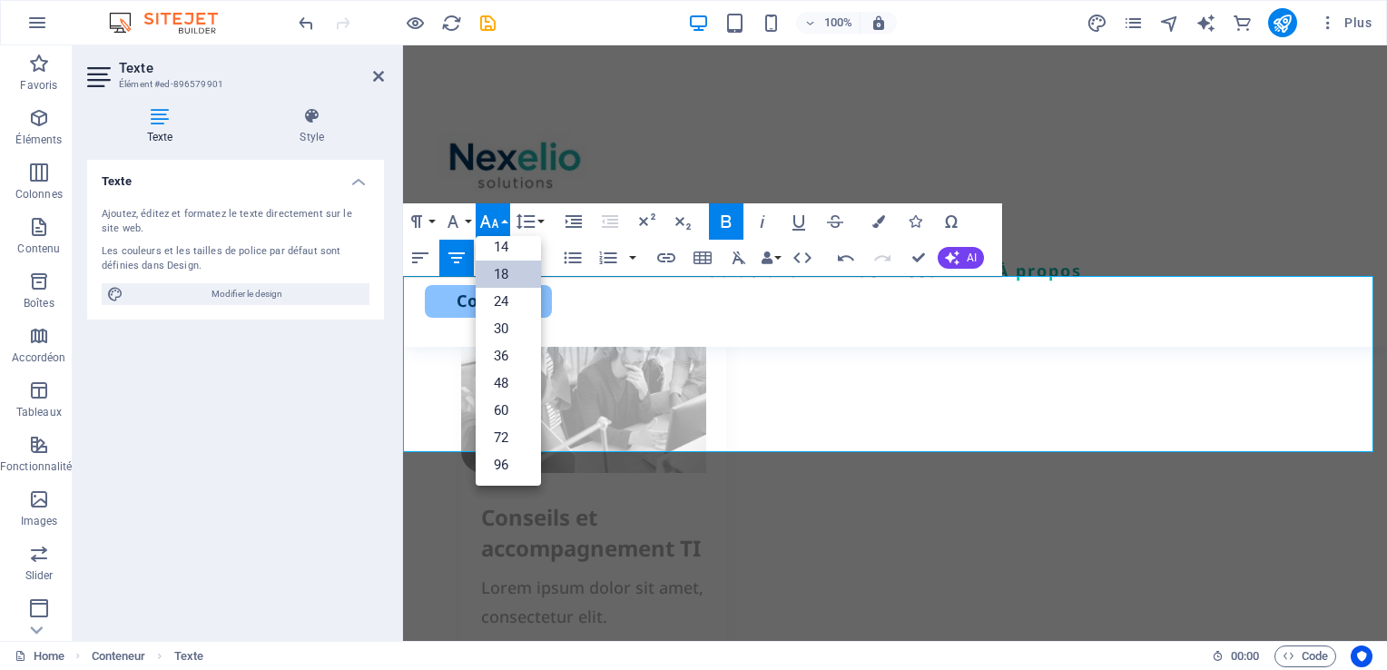
scroll to position [145, 0]
click at [508, 299] on link "24" at bounding box center [507, 302] width 65 height 27
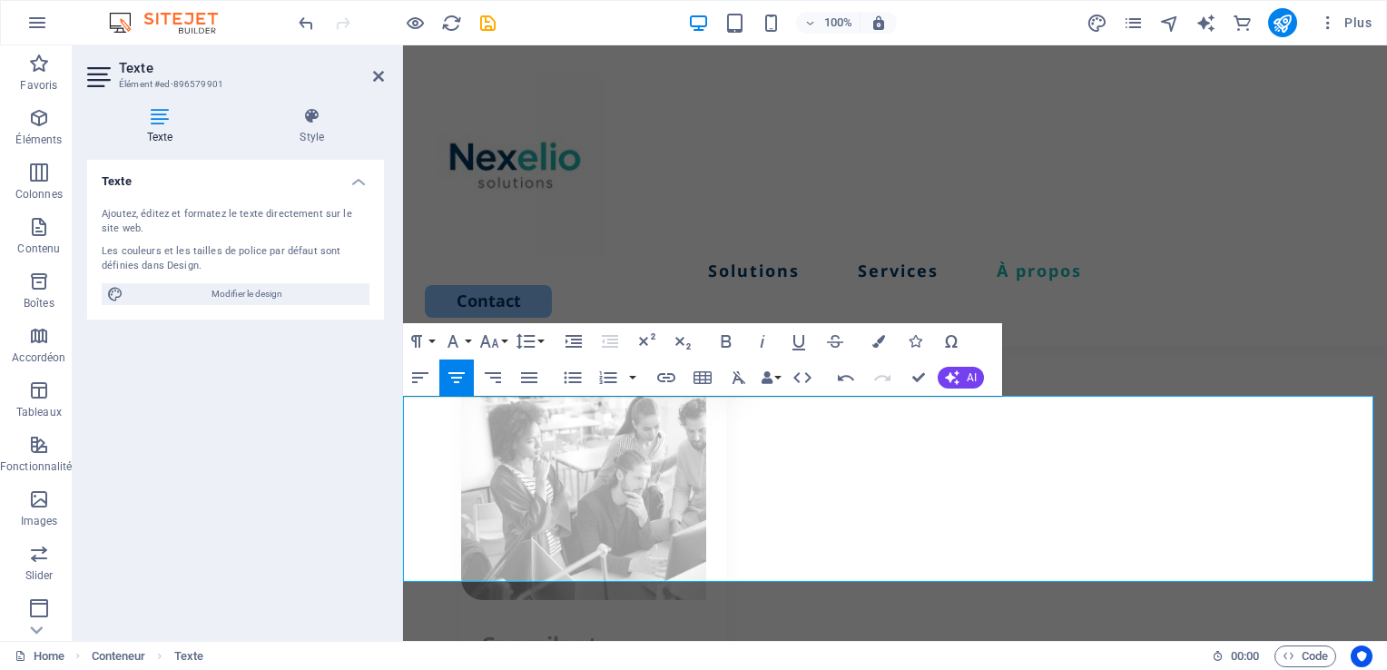
scroll to position [2526, 0]
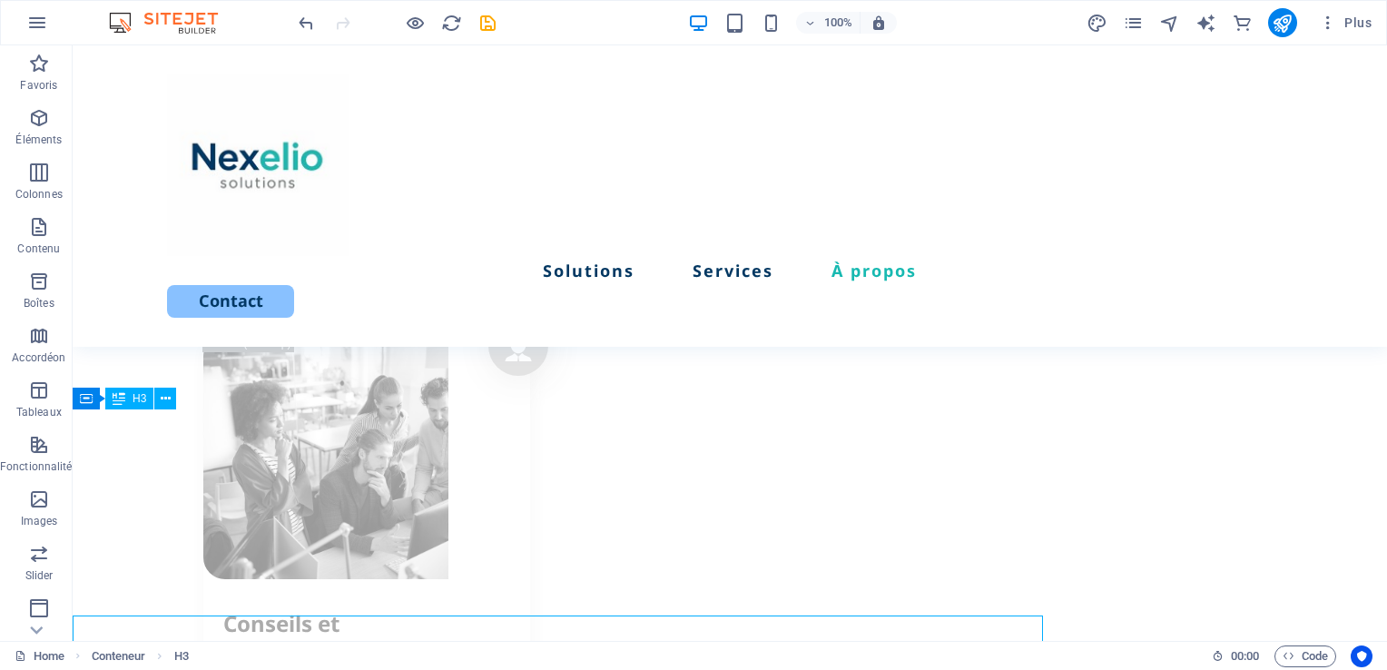
scroll to position [2320, 0]
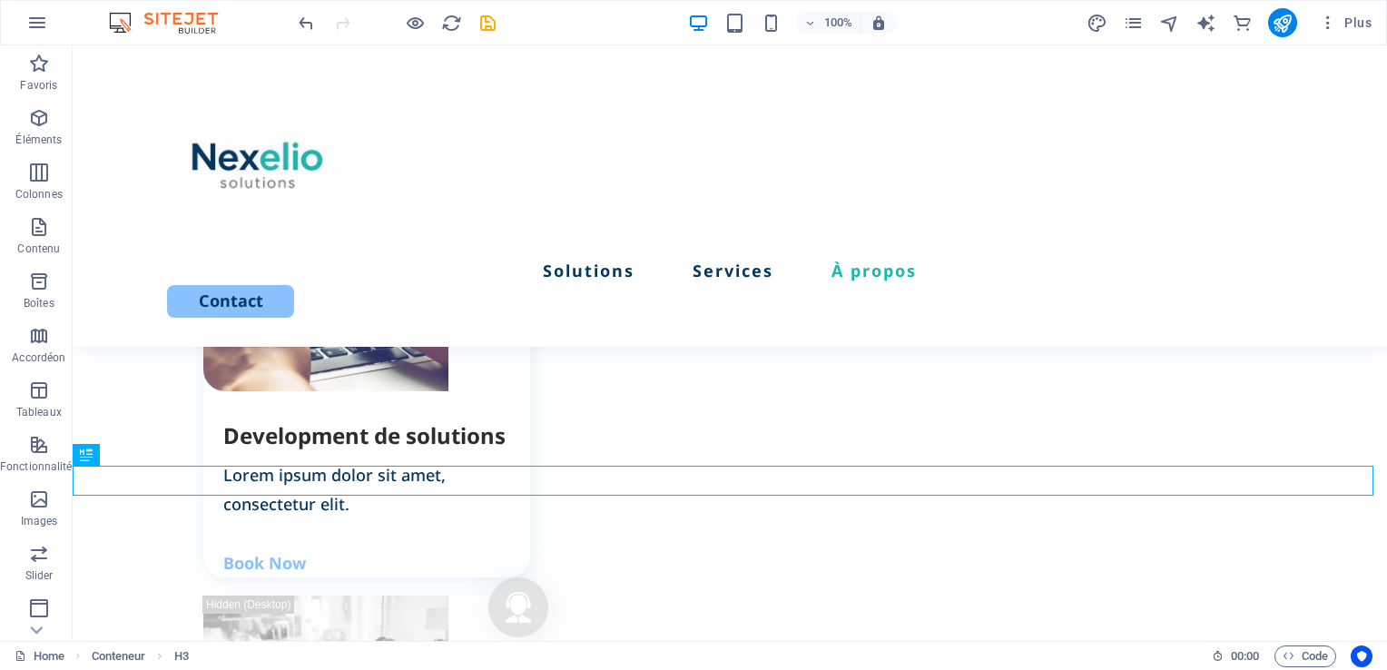
scroll to position [2312, 0]
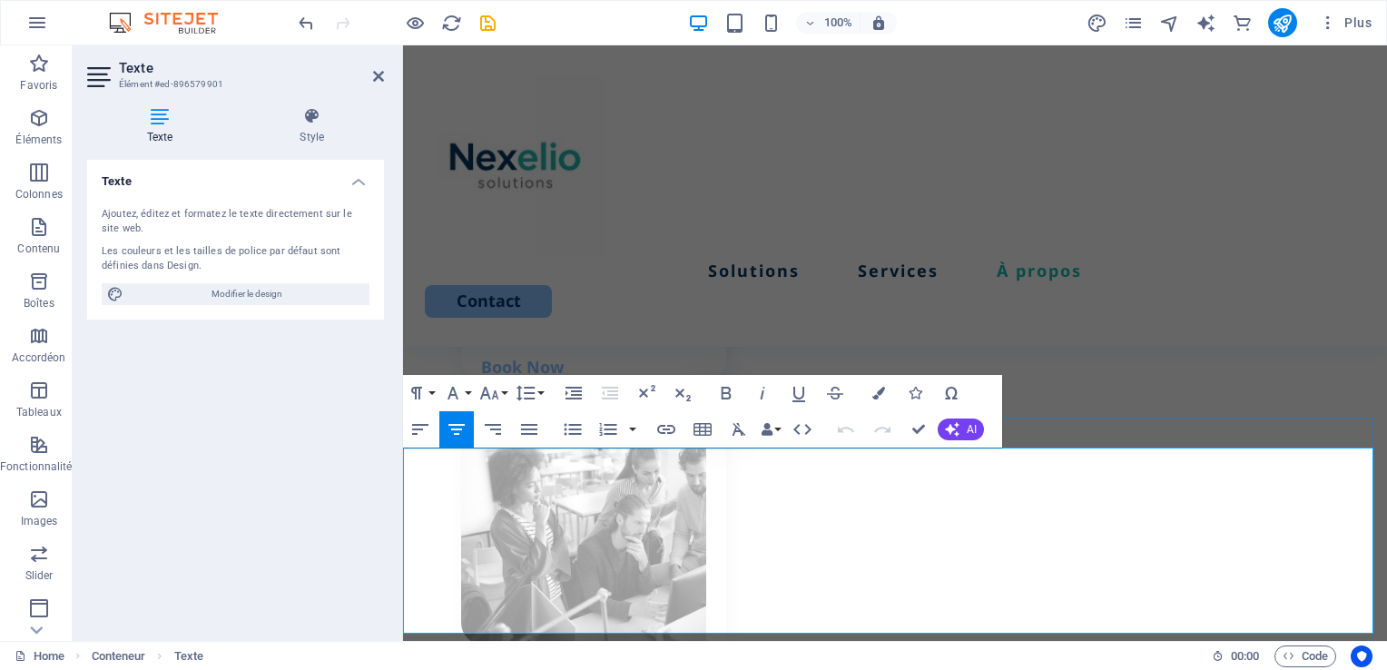
drag, startPoint x: 1217, startPoint y: 497, endPoint x: 501, endPoint y: 508, distance: 716.0
click at [503, 396] on button "Font Size" at bounding box center [492, 393] width 34 height 36
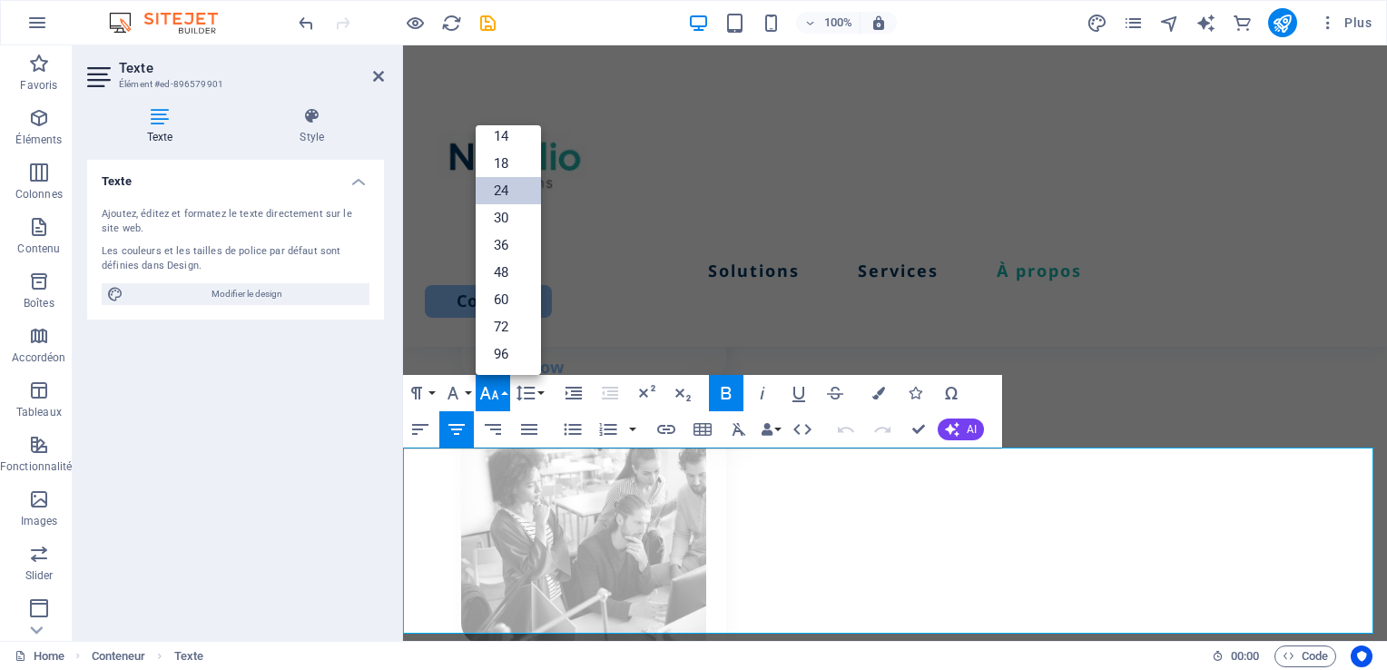
scroll to position [145, 0]
click at [507, 162] on link "18" at bounding box center [507, 164] width 65 height 27
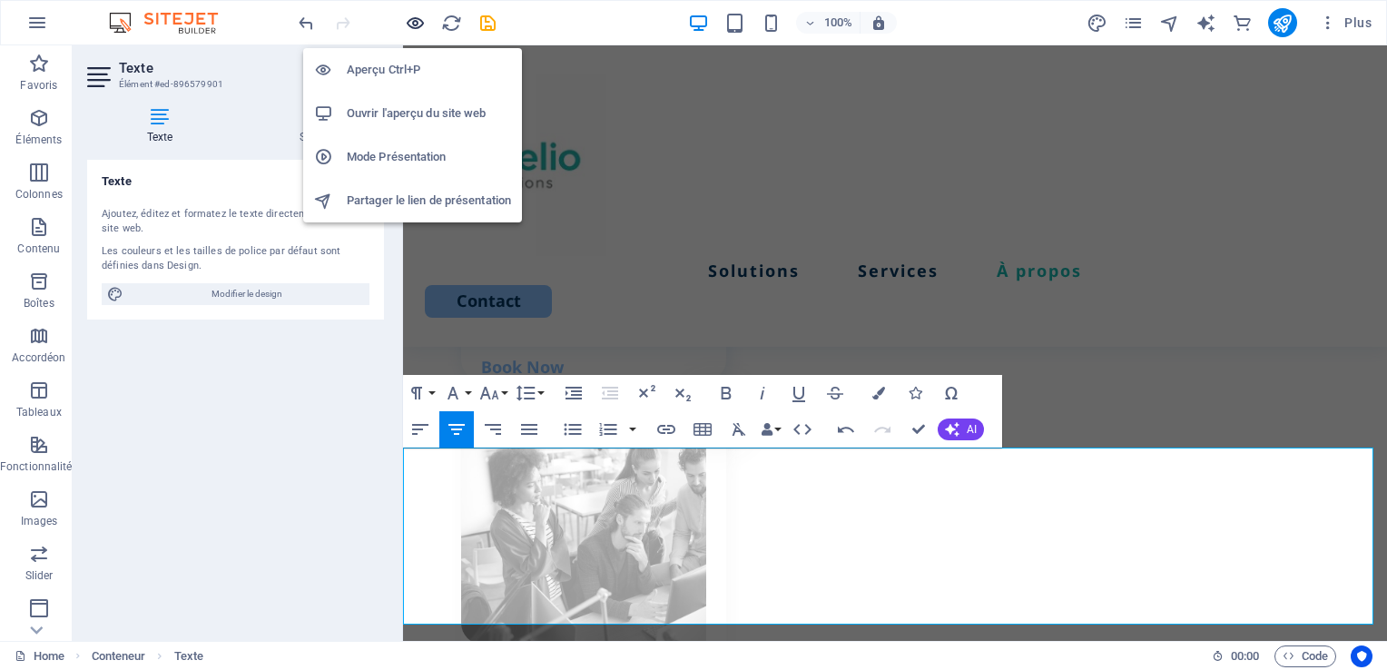
click at [0, 0] on icon "button" at bounding box center [0, 0] width 0 height 0
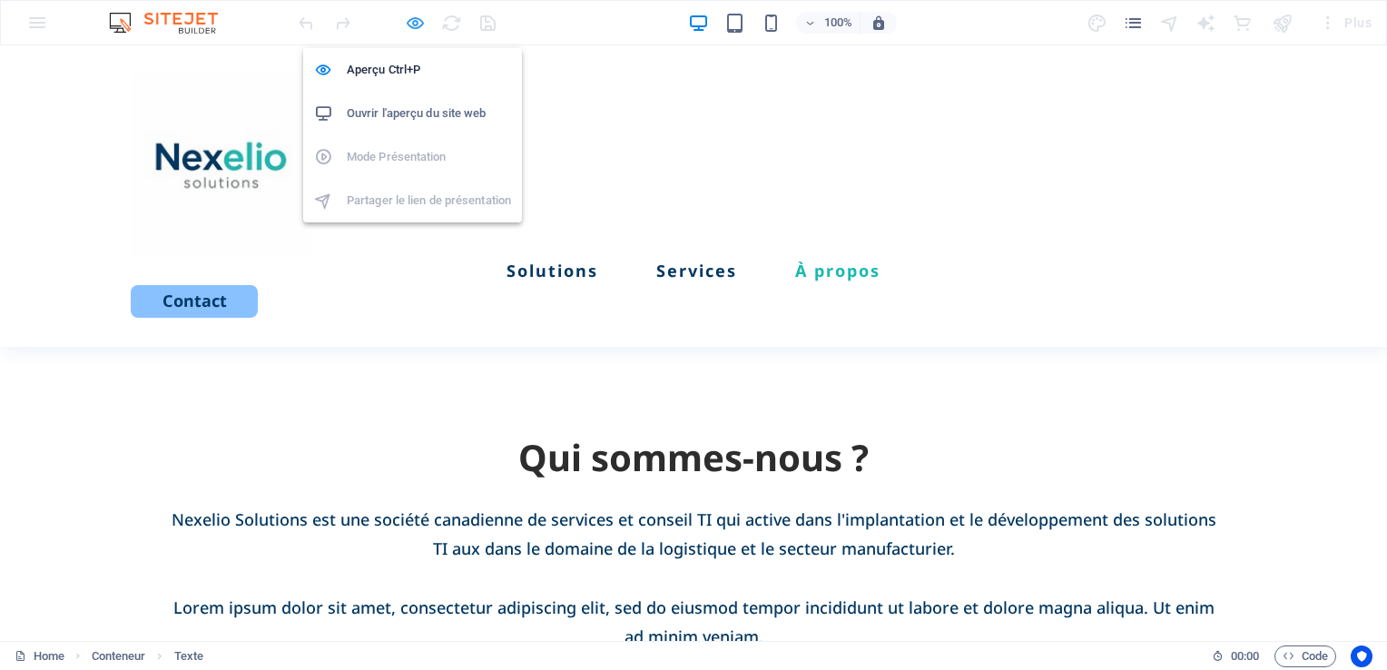
scroll to position [1927, 0]
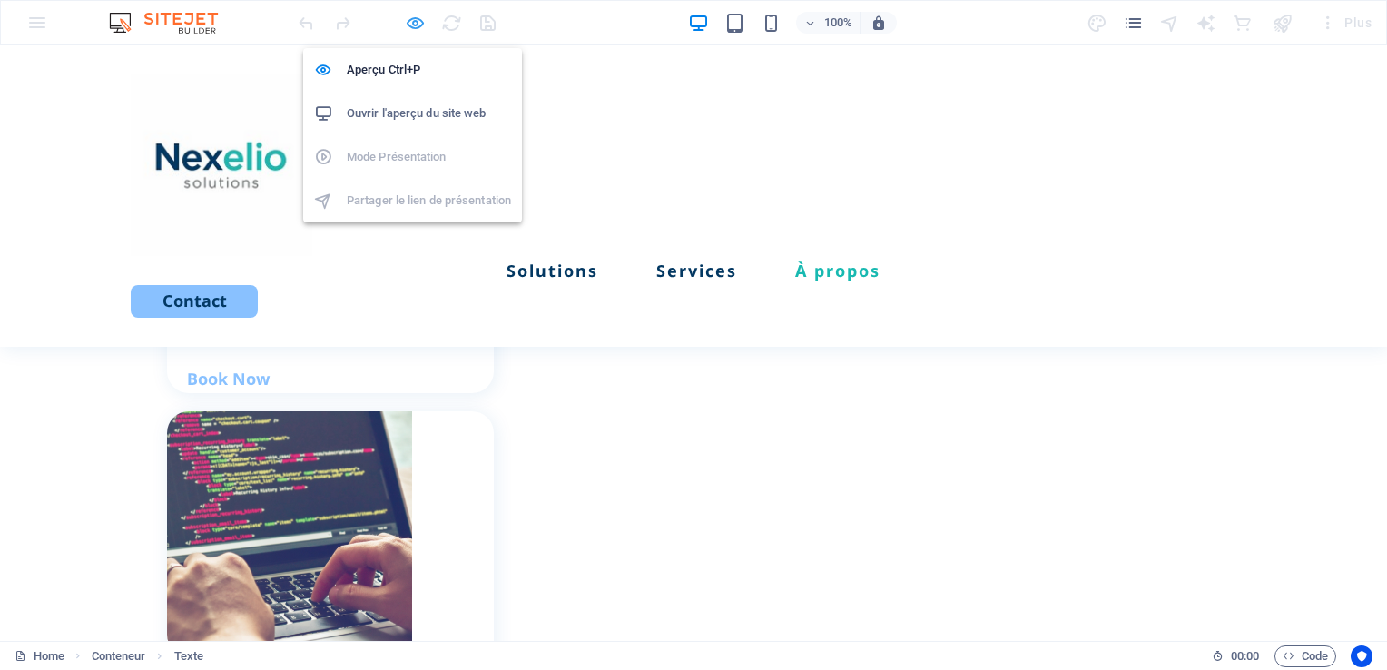
click at [0, 0] on icon "button" at bounding box center [0, 0] width 0 height 0
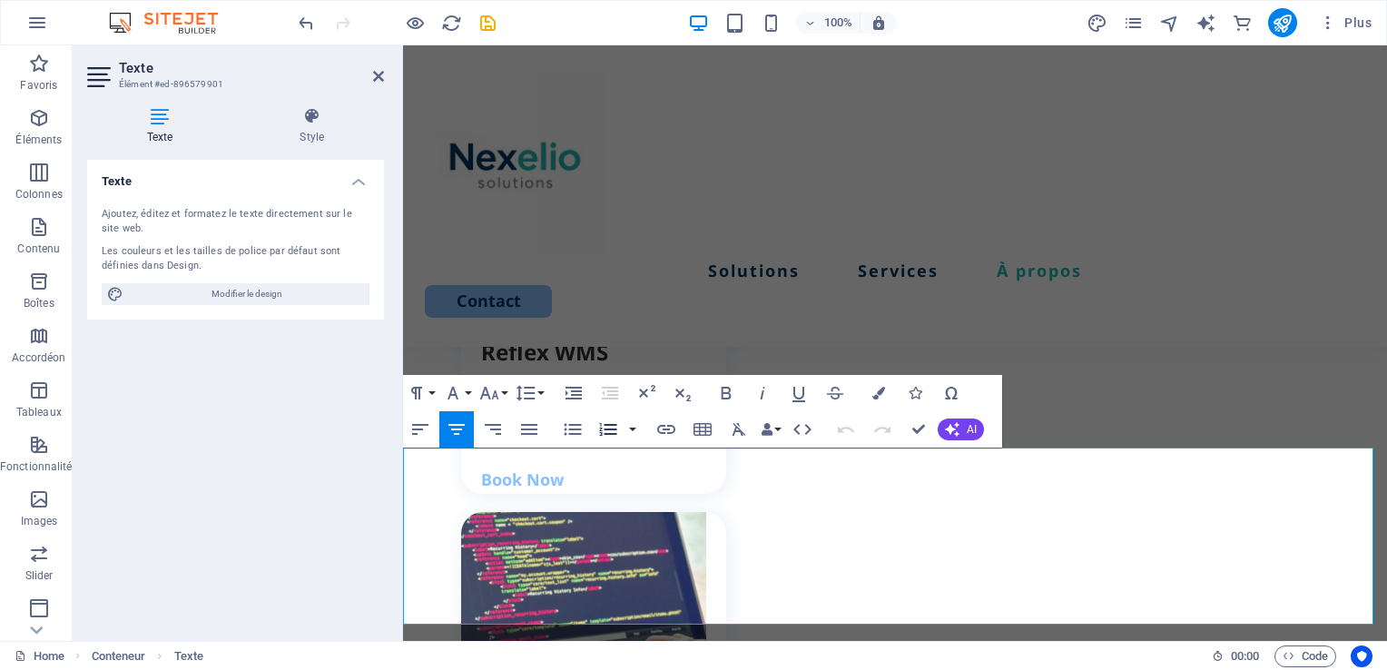
scroll to position [2519, 0]
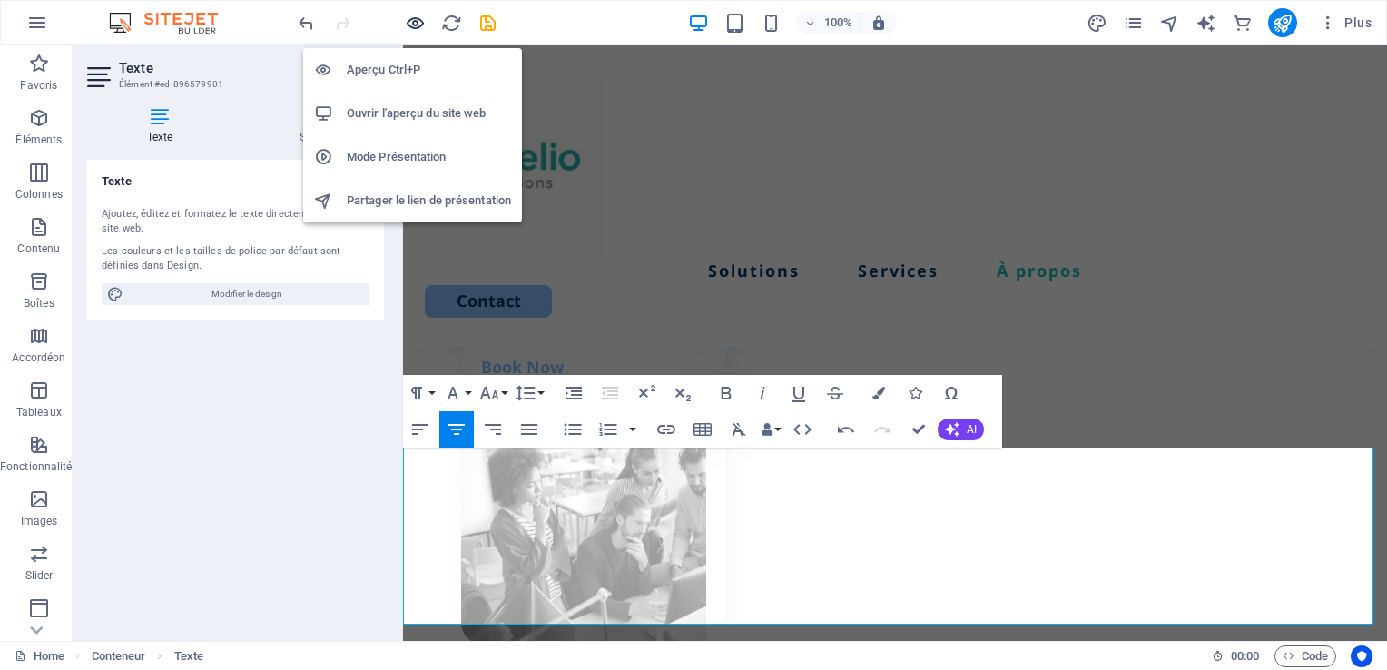
click at [0, 0] on icon "button" at bounding box center [0, 0] width 0 height 0
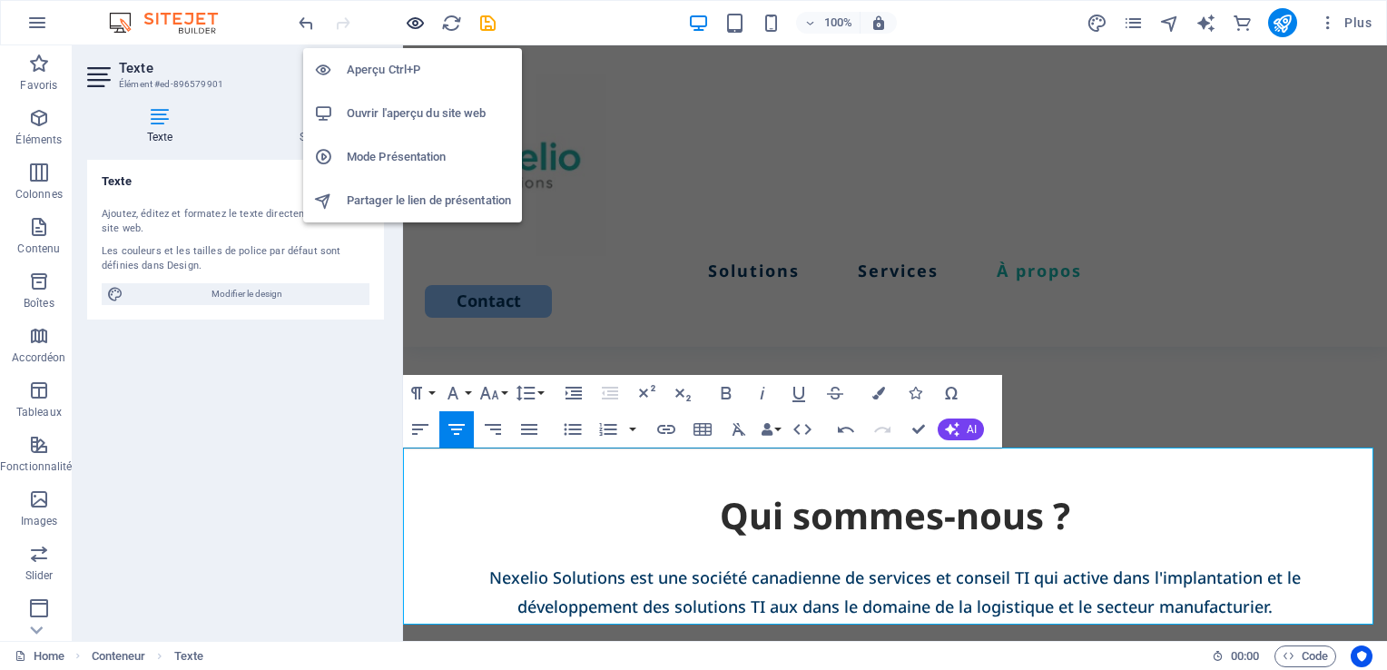
scroll to position [1927, 0]
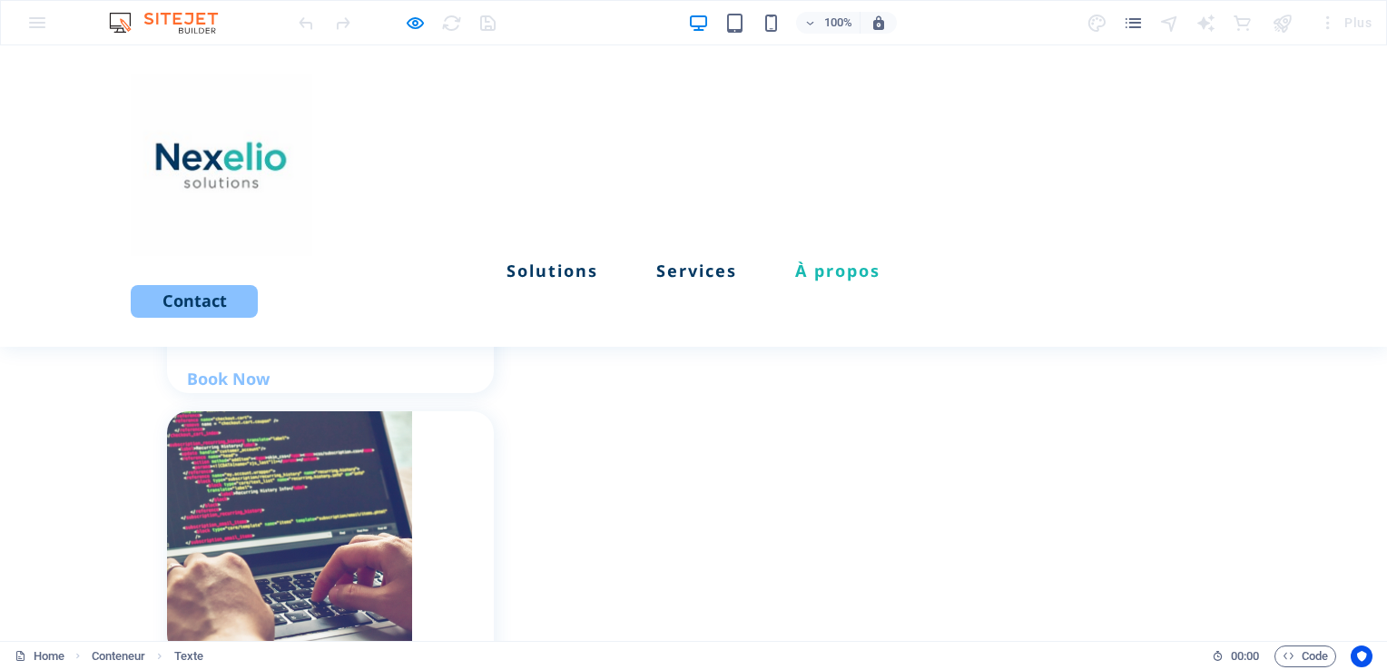
click at [0, 0] on div at bounding box center [0, 0] width 0 height 0
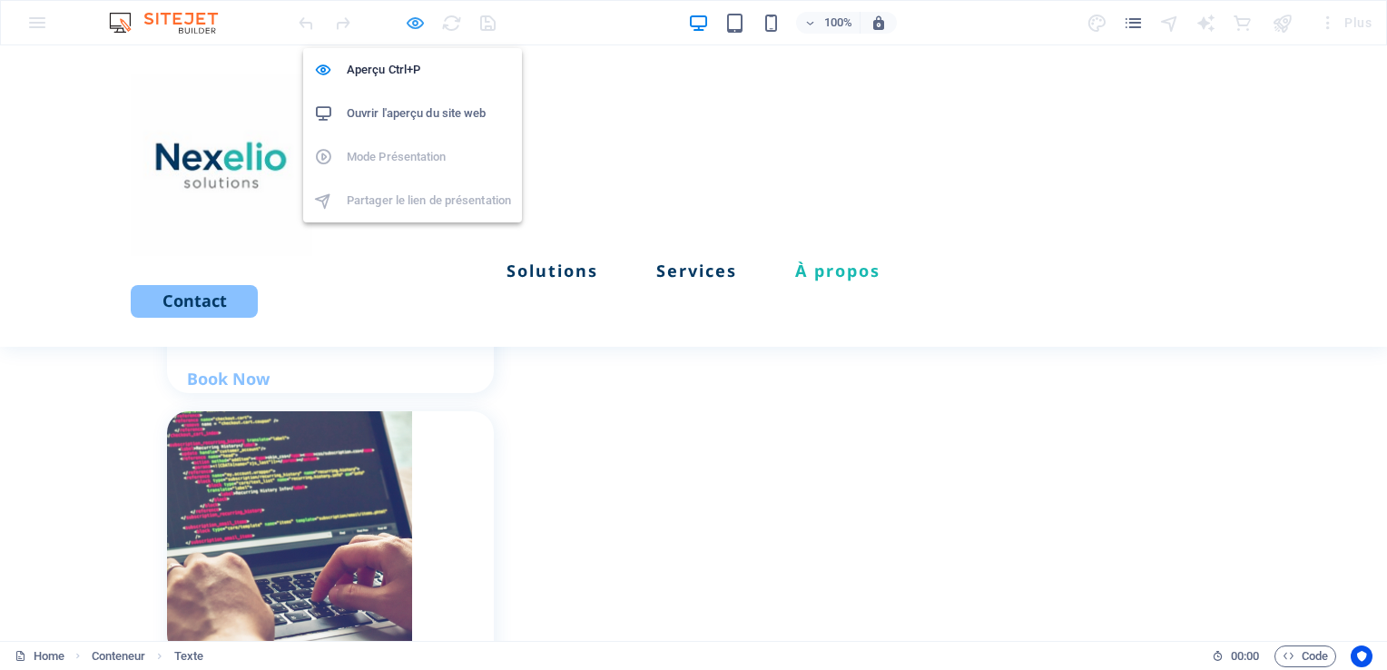
drag, startPoint x: 412, startPoint y: 20, endPoint x: 620, endPoint y: 377, distance: 413.5
click at [0, 0] on icon "button" at bounding box center [0, 0] width 0 height 0
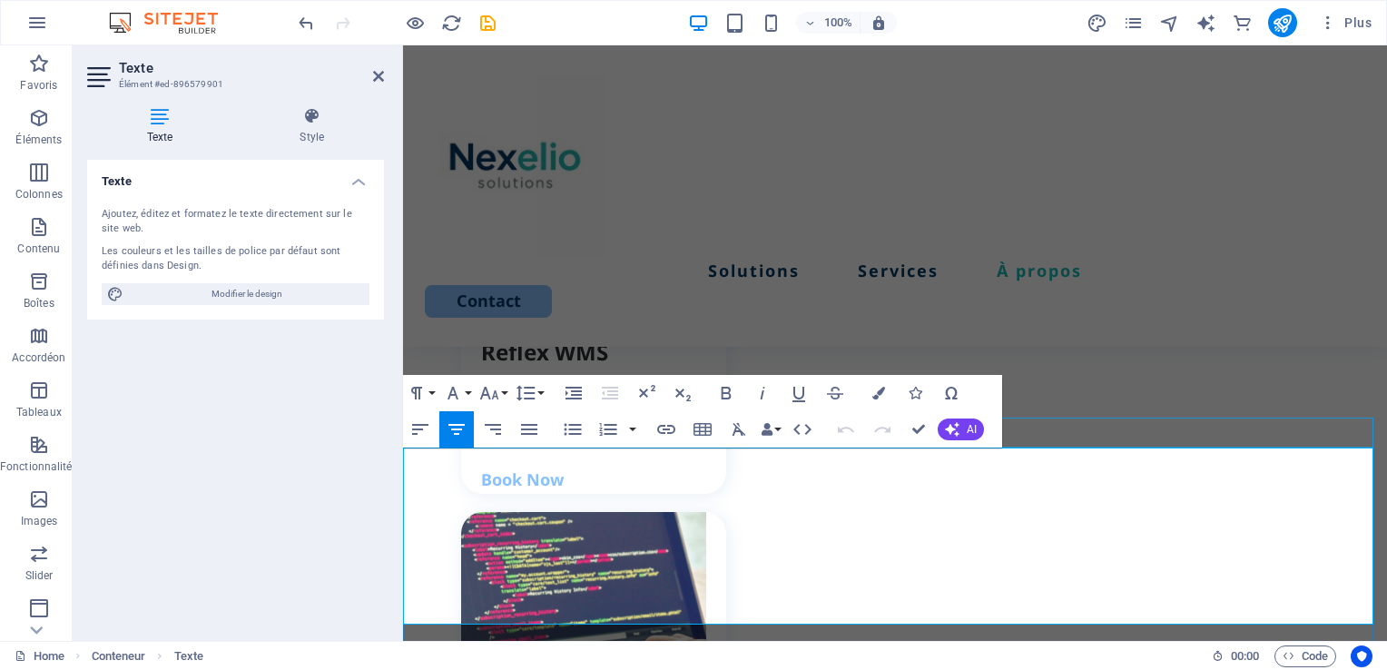
scroll to position [2519, 0]
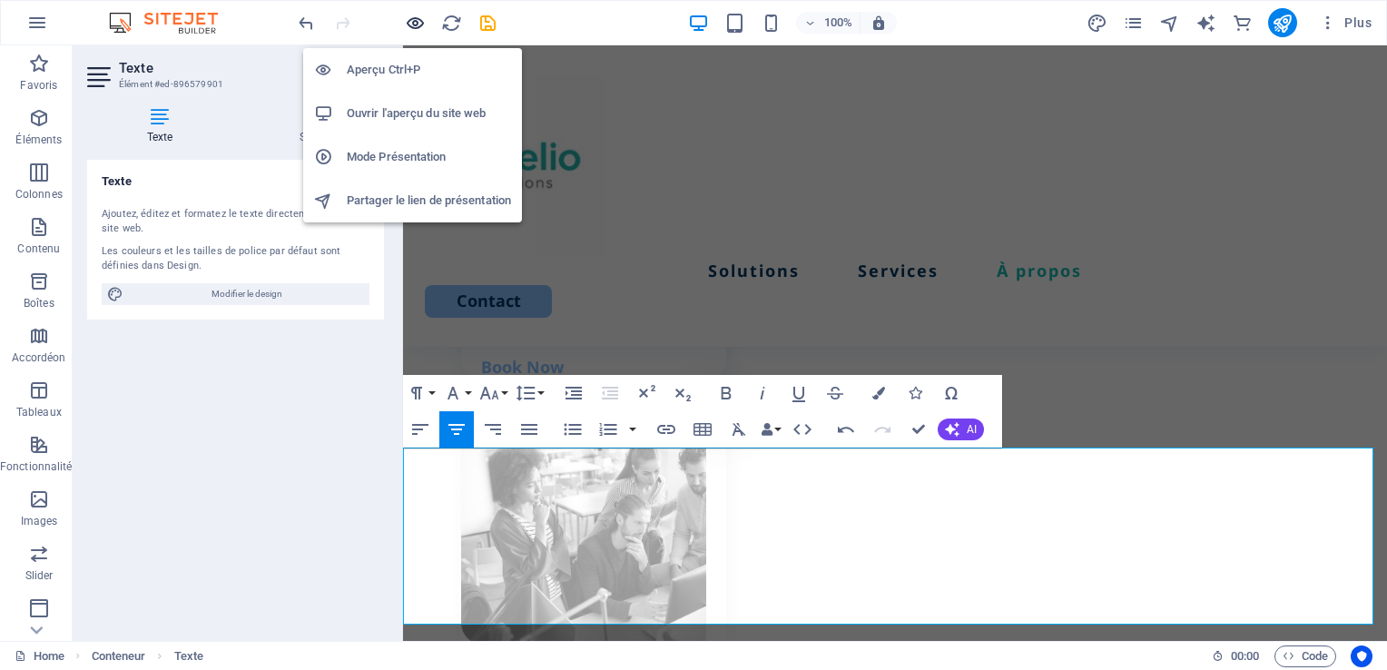
click at [0, 0] on icon "button" at bounding box center [0, 0] width 0 height 0
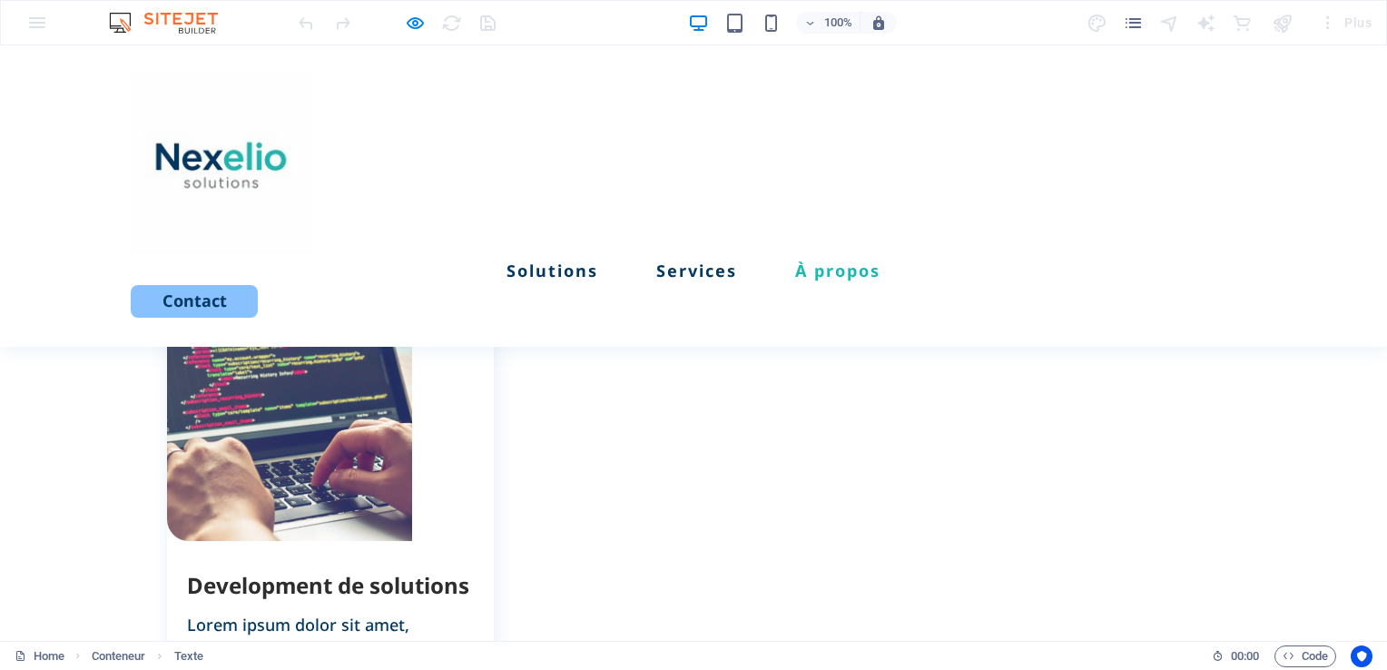
scroll to position [2085, 0]
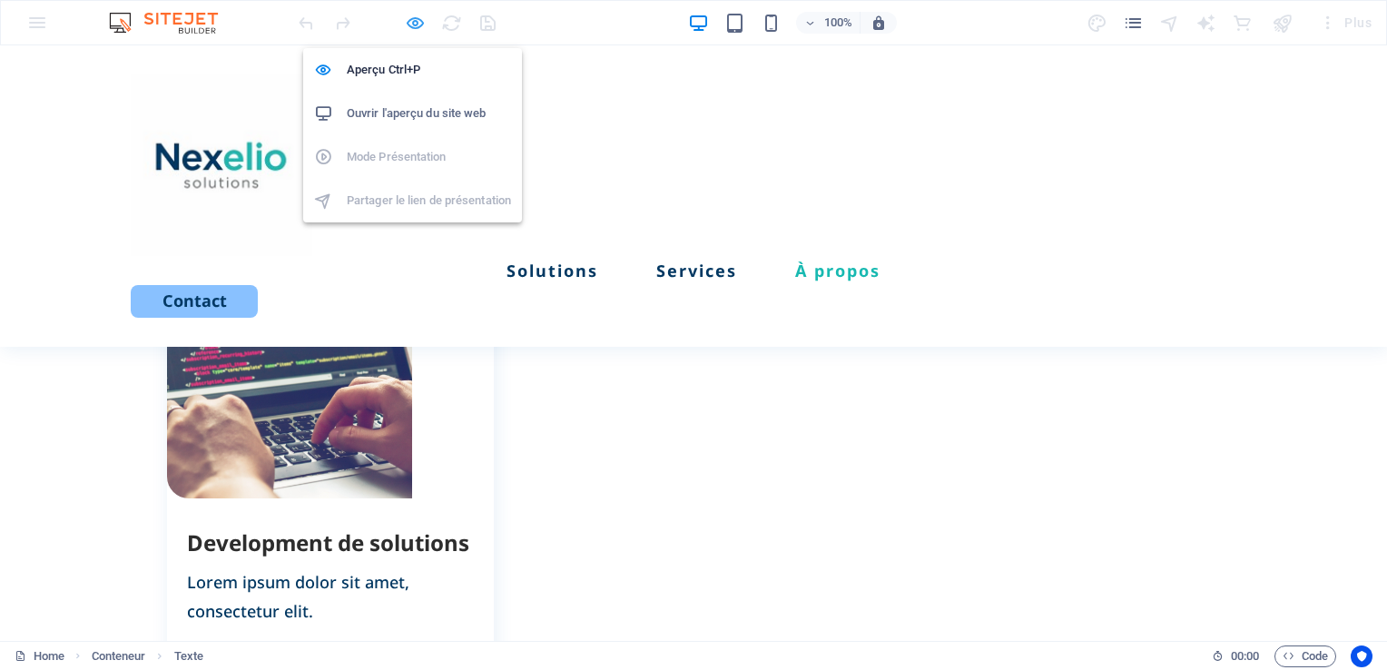
click at [0, 0] on icon "button" at bounding box center [0, 0] width 0 height 0
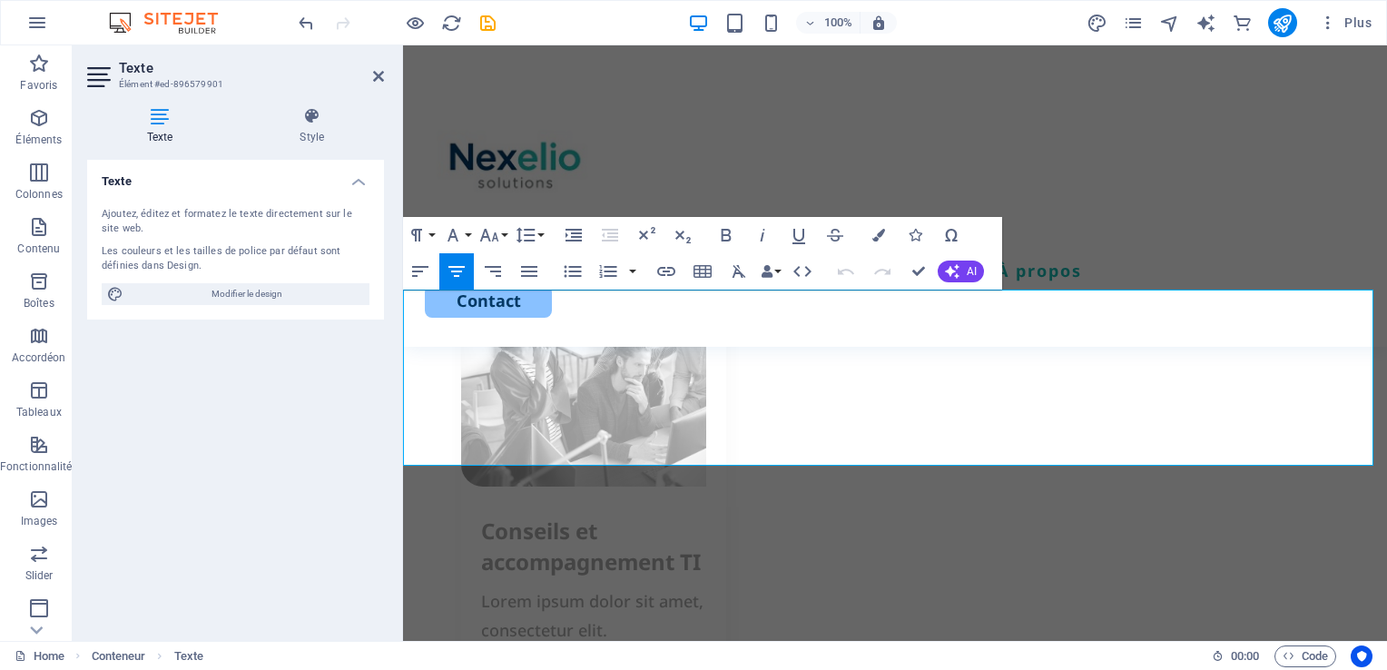
scroll to position [2848, 0]
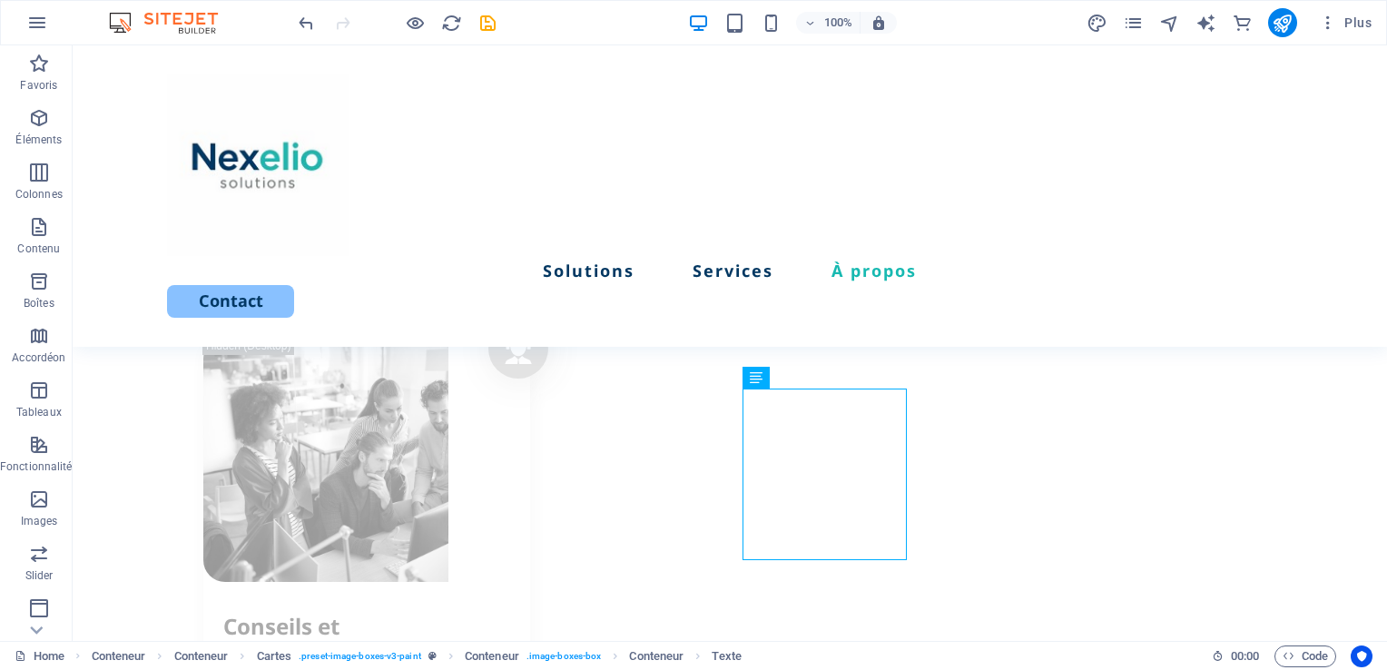
scroll to position [2505, 0]
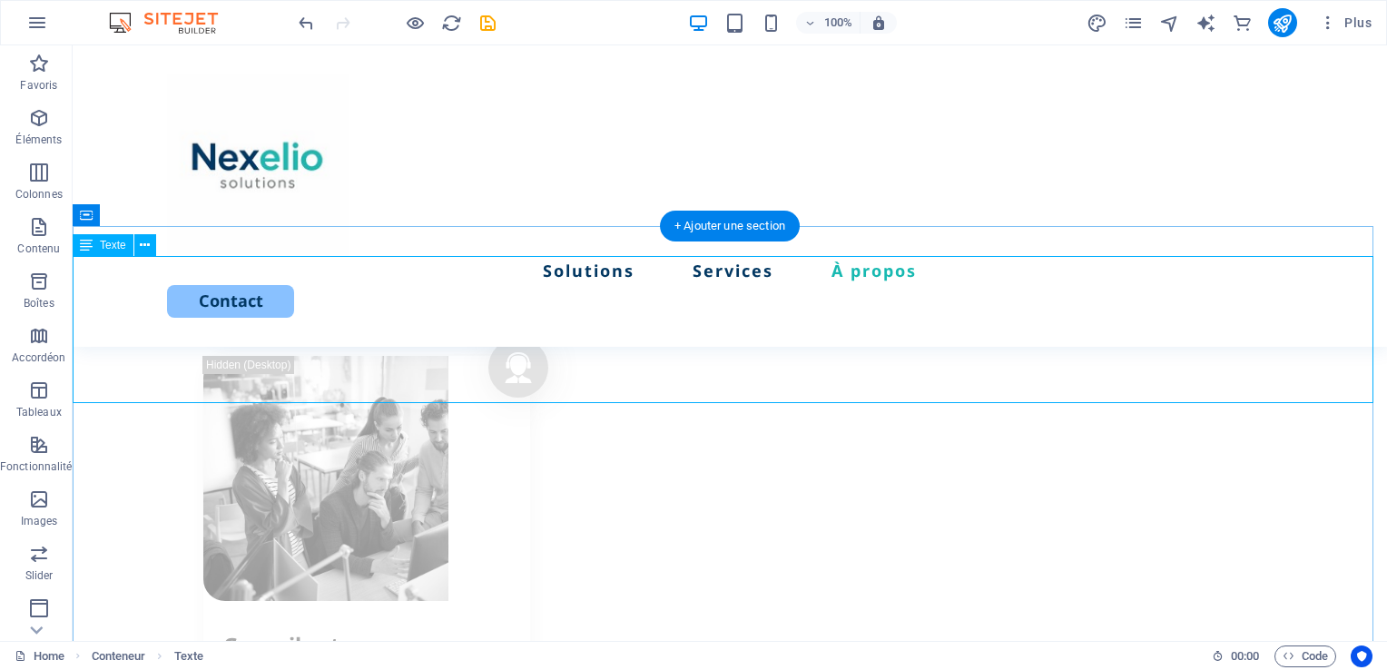
click at [143, 246] on icon at bounding box center [145, 245] width 10 height 19
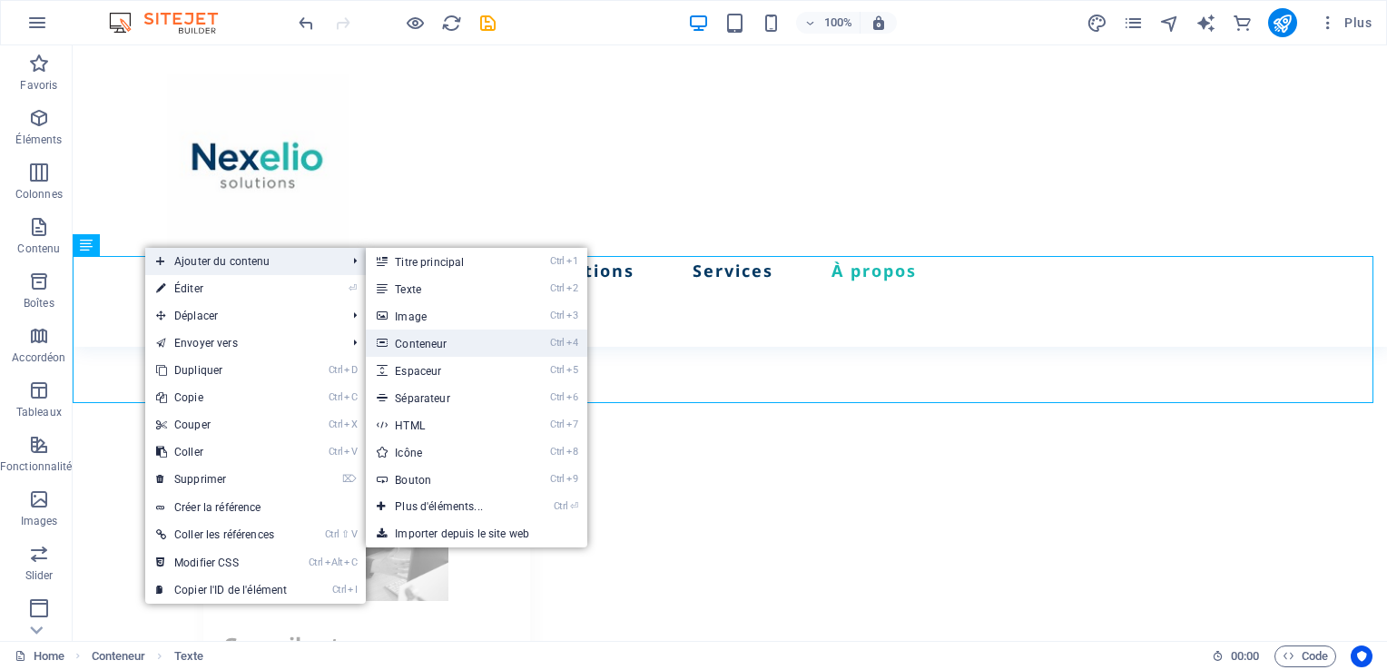
click at [446, 348] on link "Ctrl 4 Conteneur" at bounding box center [442, 342] width 153 height 27
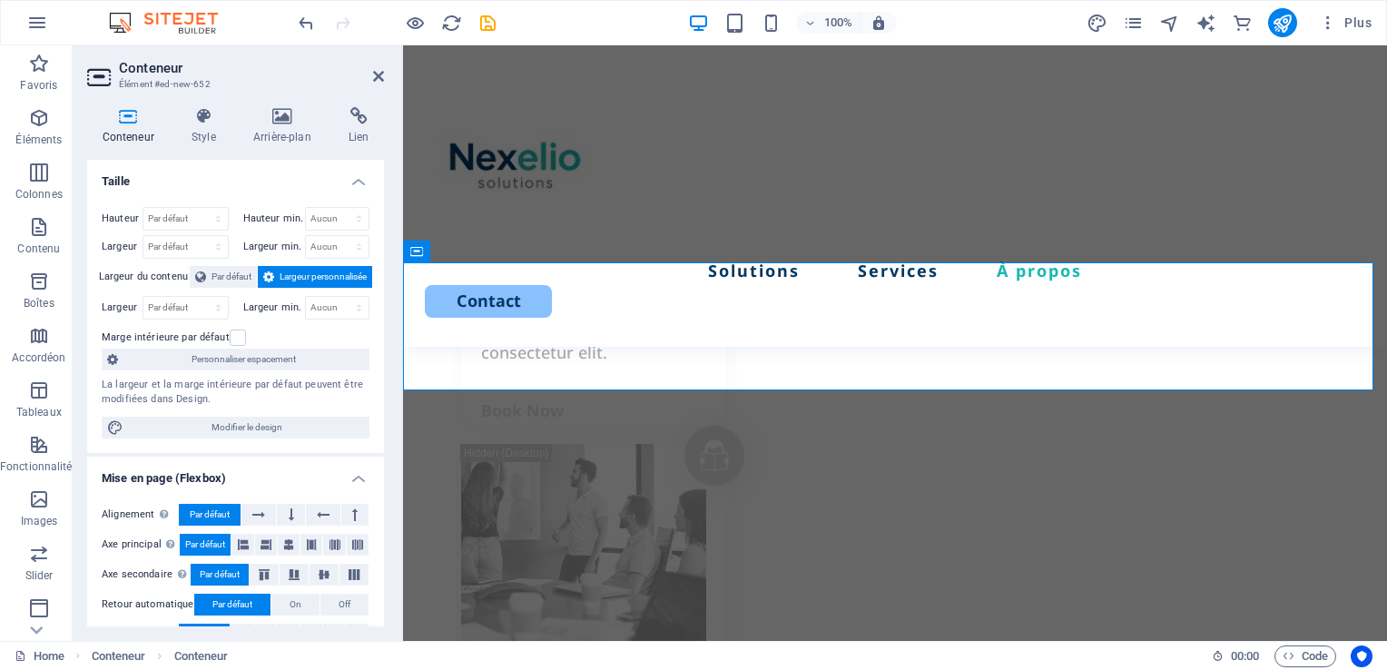
scroll to position [2962, 0]
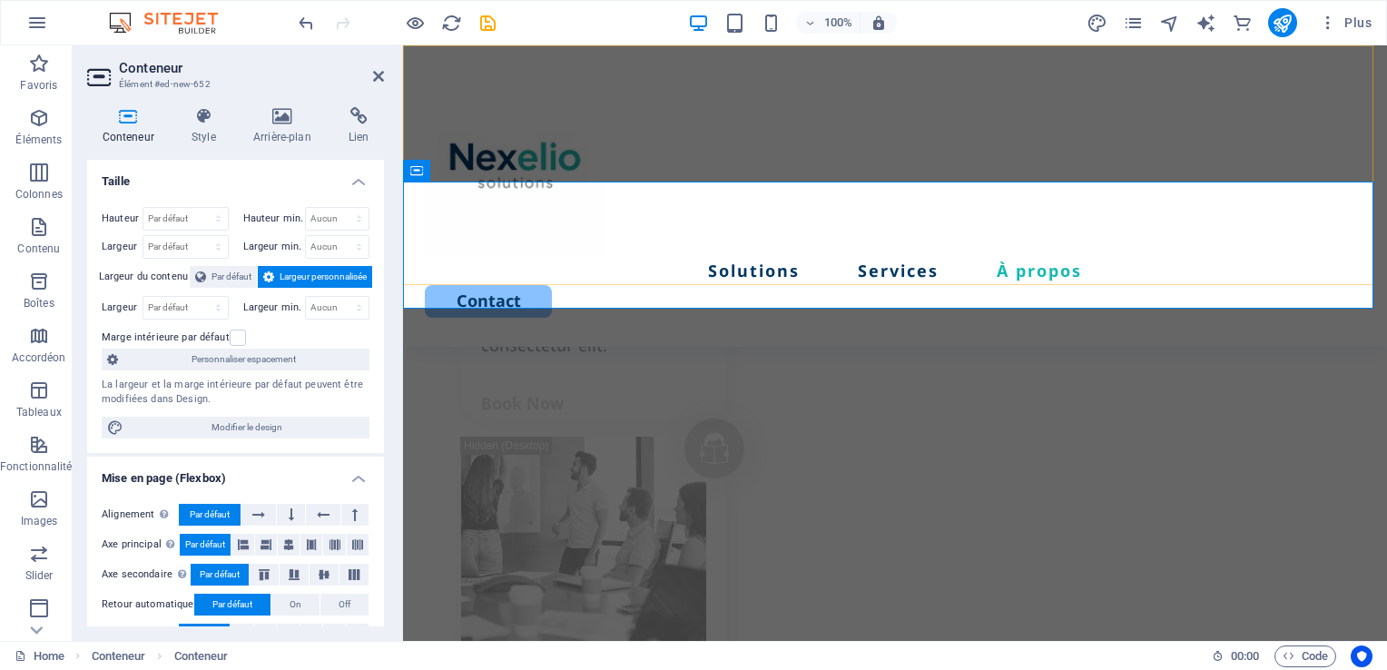
click at [496, 263] on div "Solutions Services À propos Contact" at bounding box center [895, 195] width 984 height 301
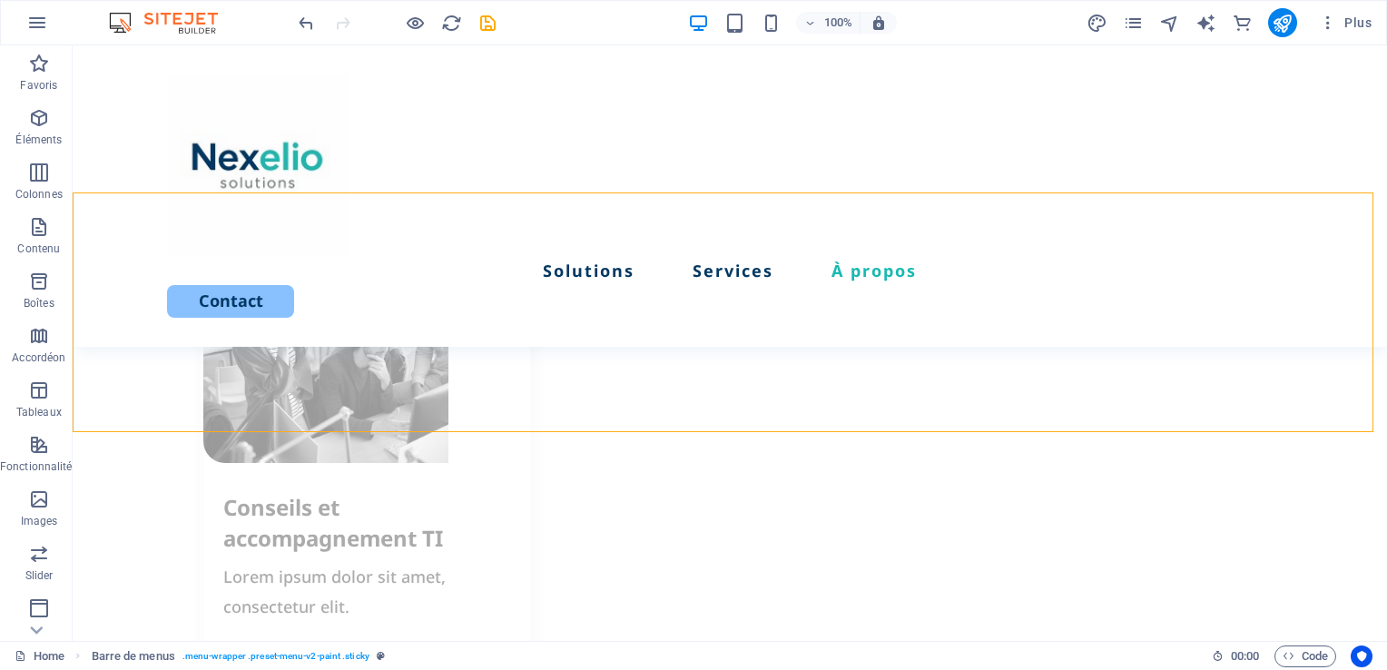
scroll to position [2608, 0]
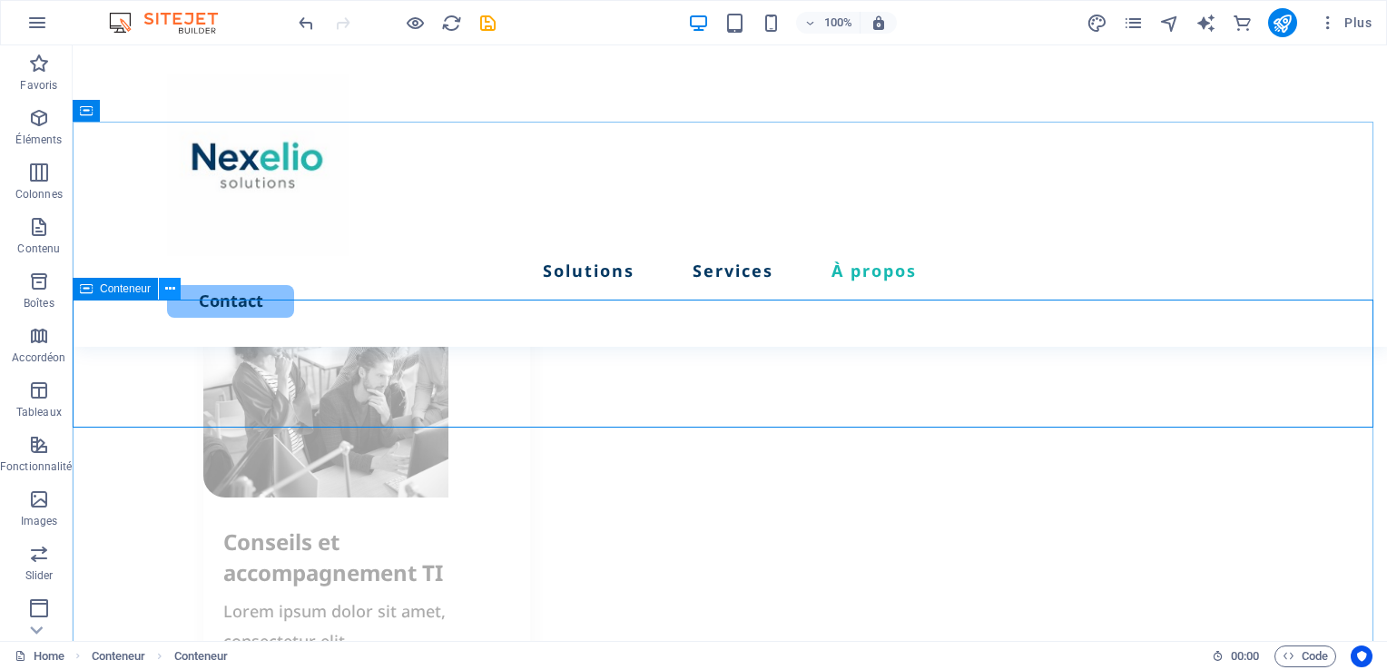
click at [174, 289] on button at bounding box center [170, 289] width 22 height 22
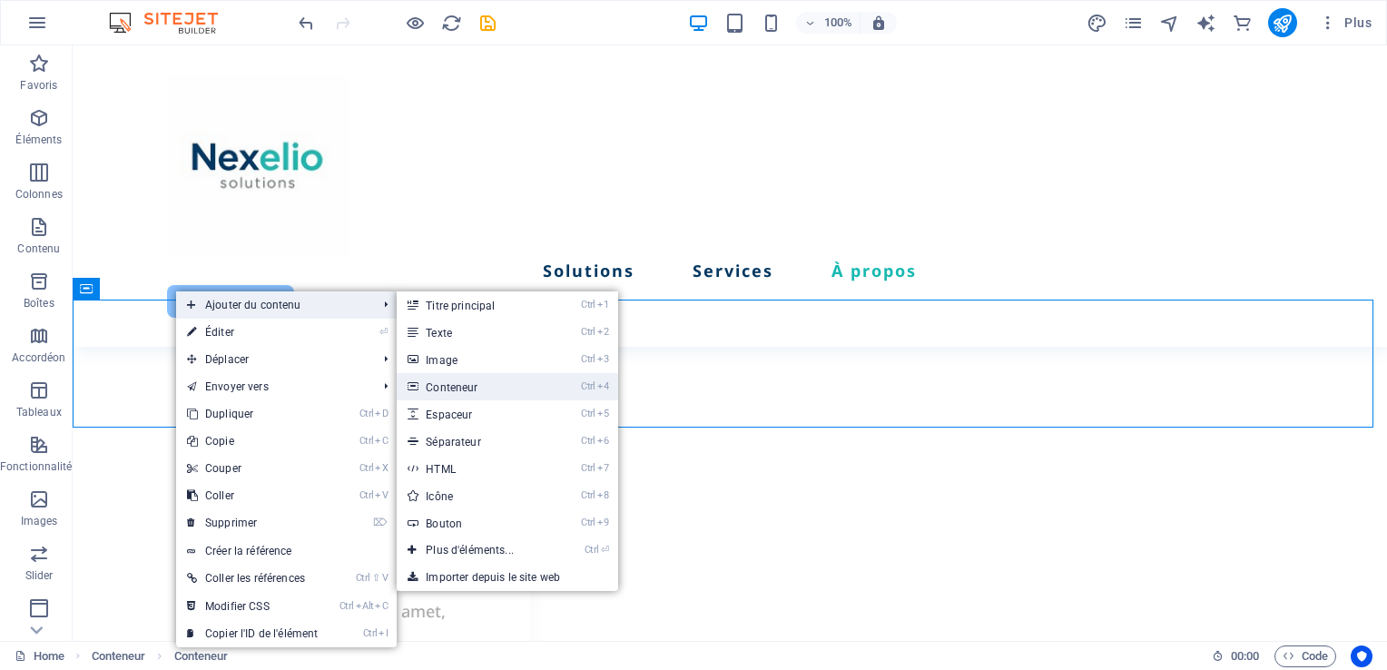
click at [443, 385] on link "Ctrl 4 Conteneur" at bounding box center [473, 386] width 153 height 27
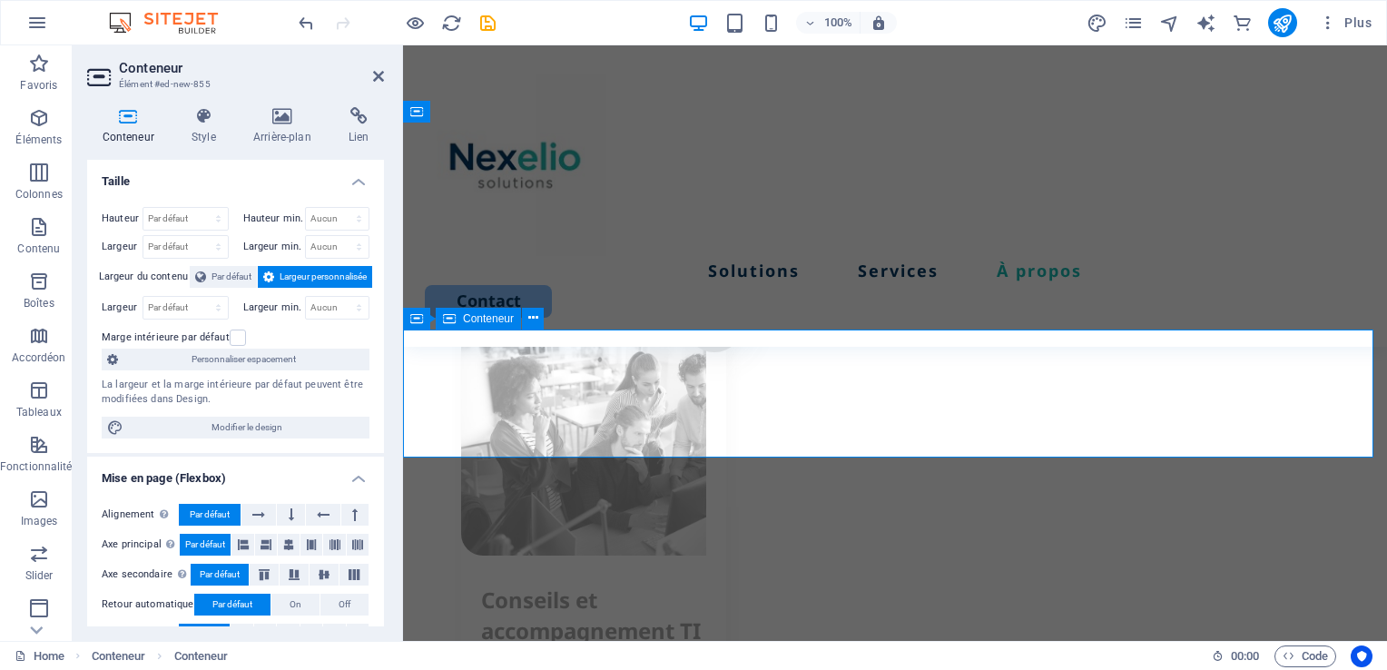
scroll to position [2813, 0]
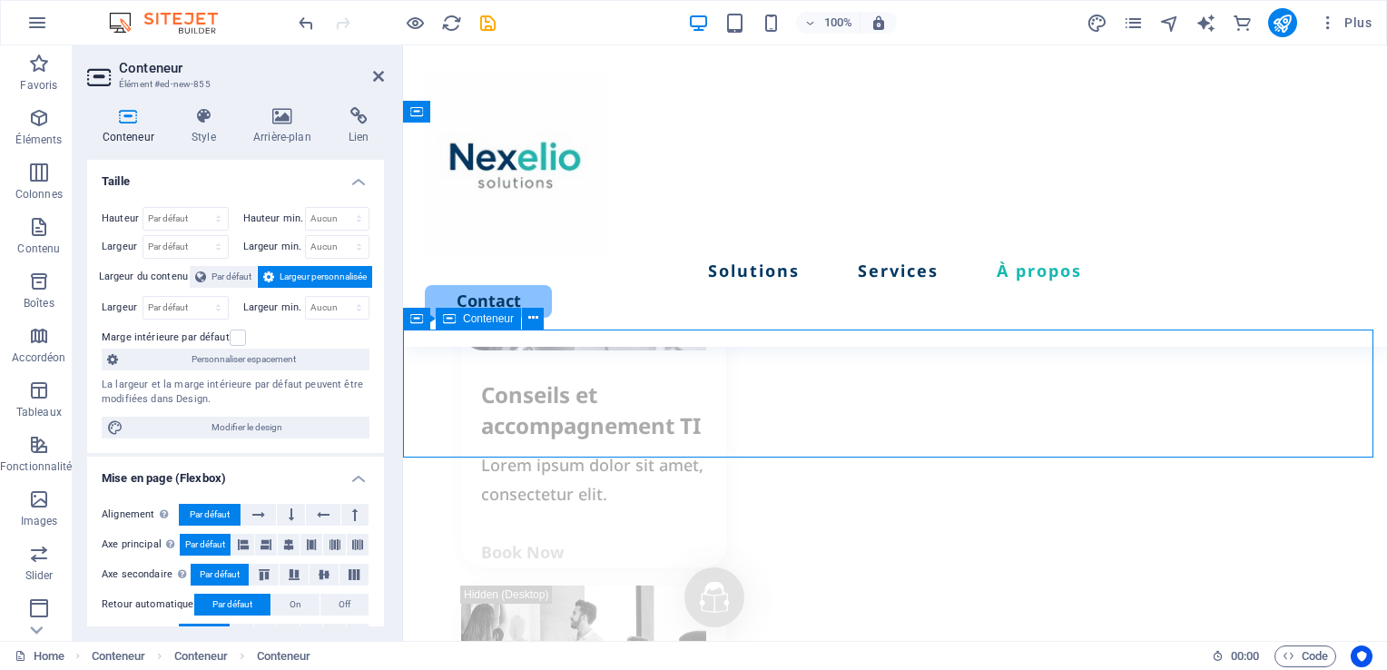
drag, startPoint x: 1291, startPoint y: 390, endPoint x: 1123, endPoint y: 390, distance: 167.9
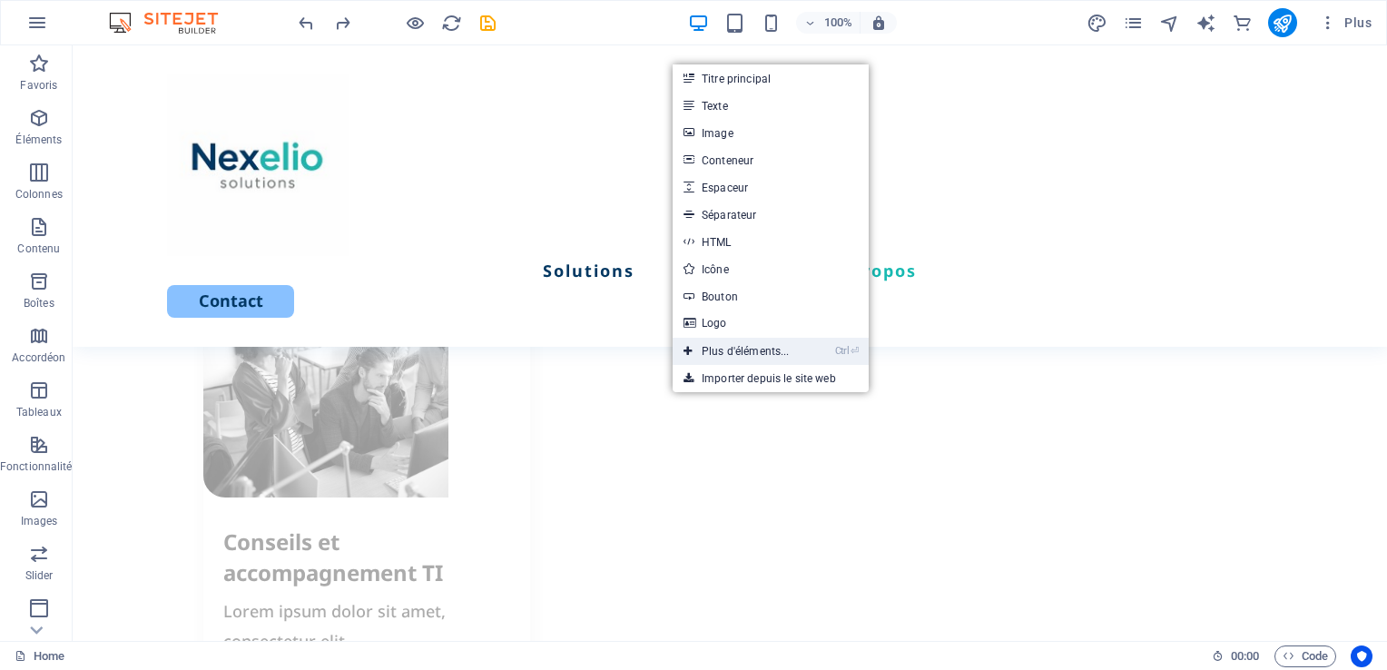
click at [748, 358] on link "Ctrl ⏎ Plus d'éléments..." at bounding box center [736, 351] width 128 height 27
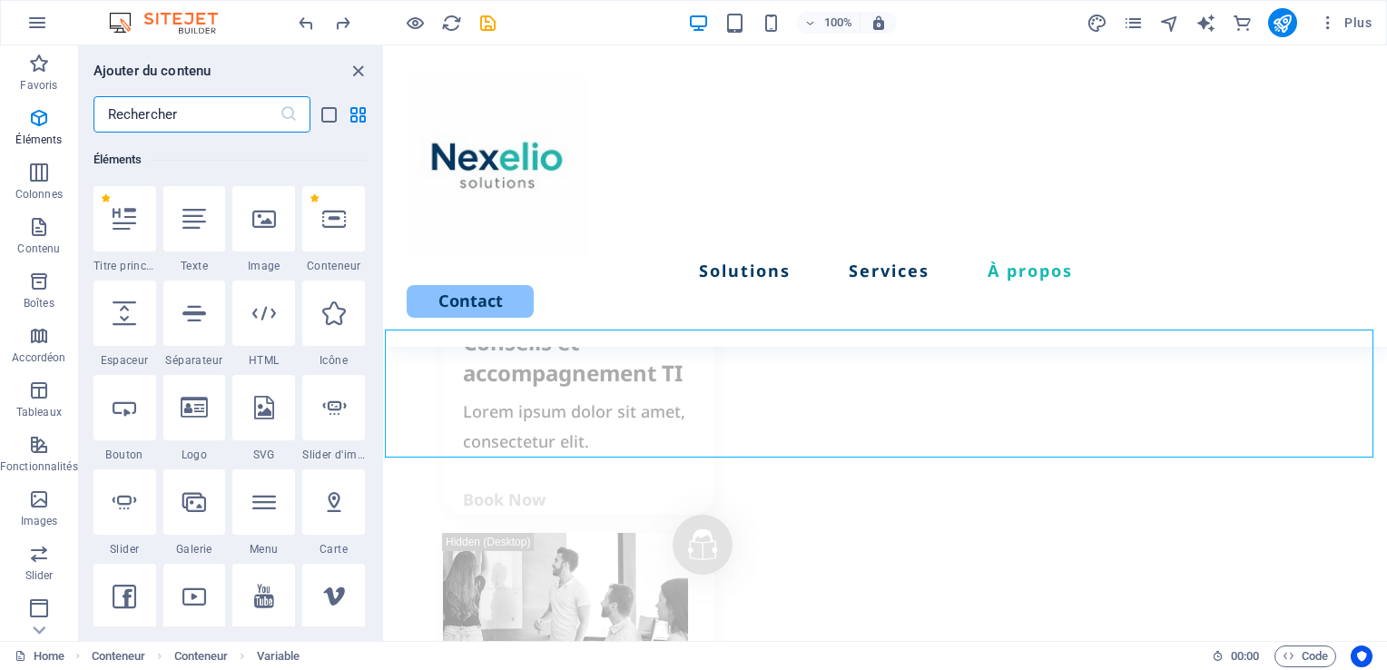
scroll to position [192, 0]
click at [41, 179] on icon "button" at bounding box center [39, 173] width 22 height 22
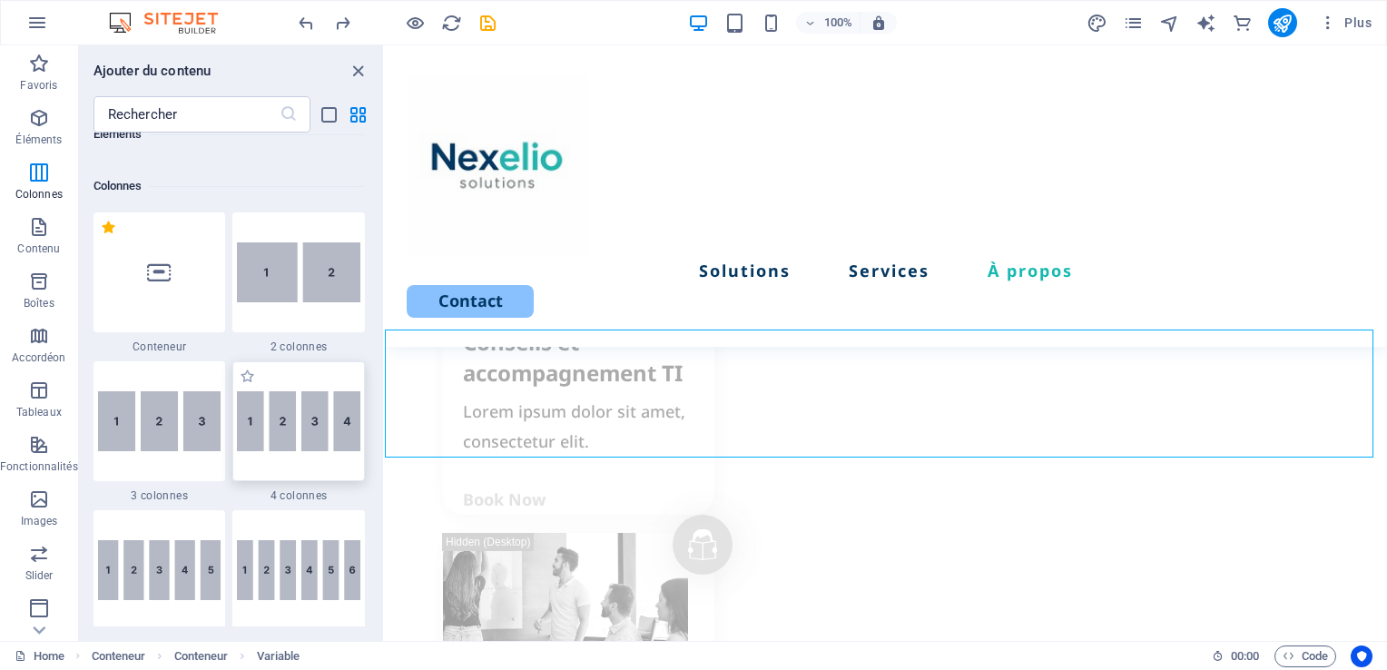
scroll to position [897, 0]
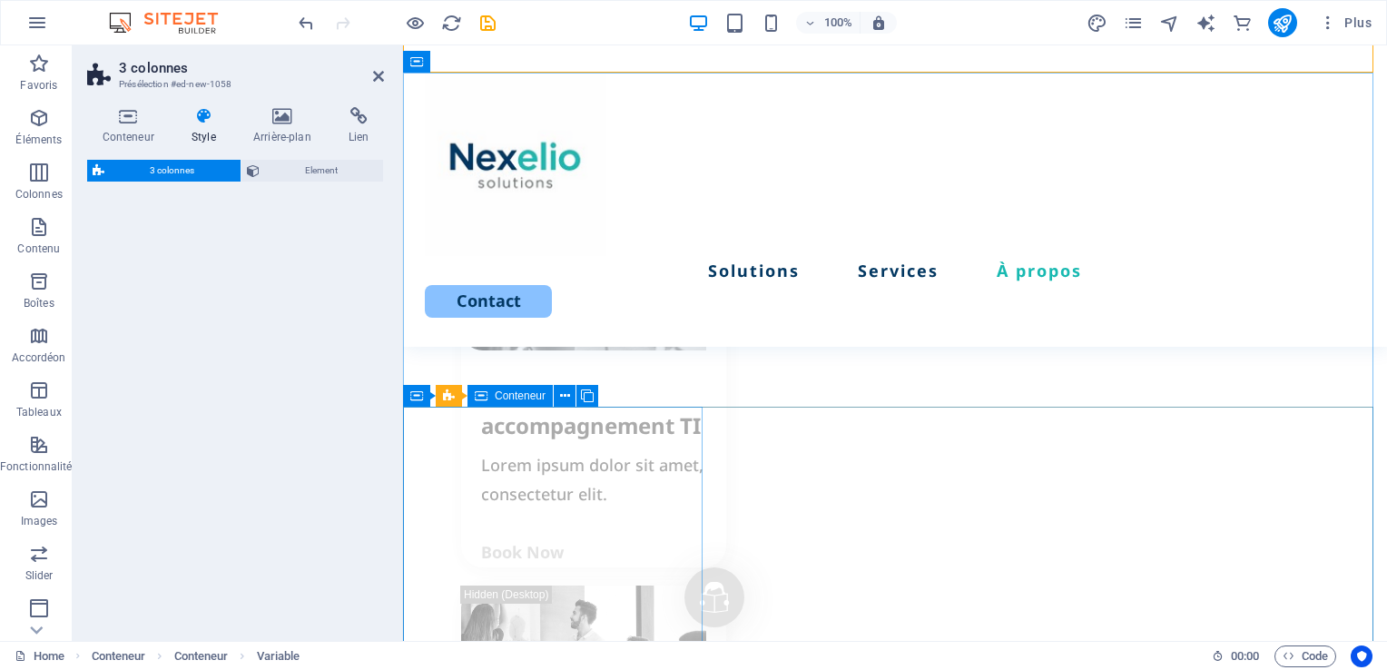
select select "rem"
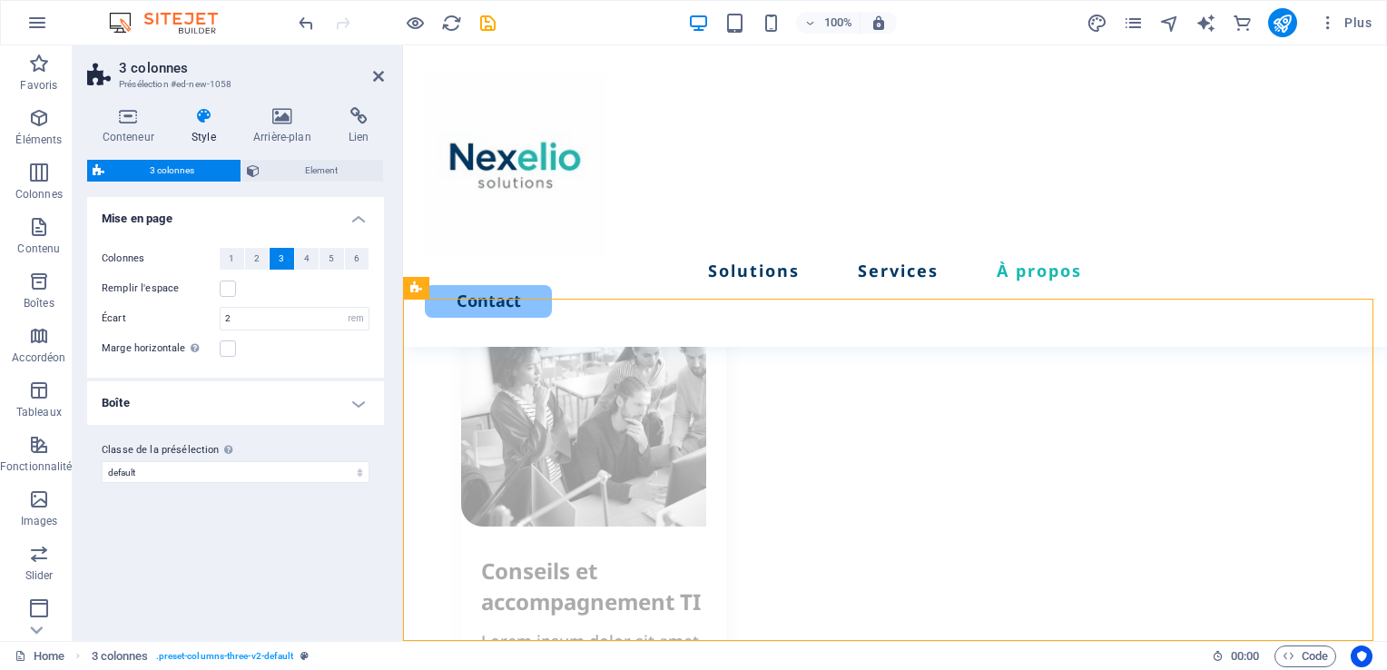
scroll to position [2629, 0]
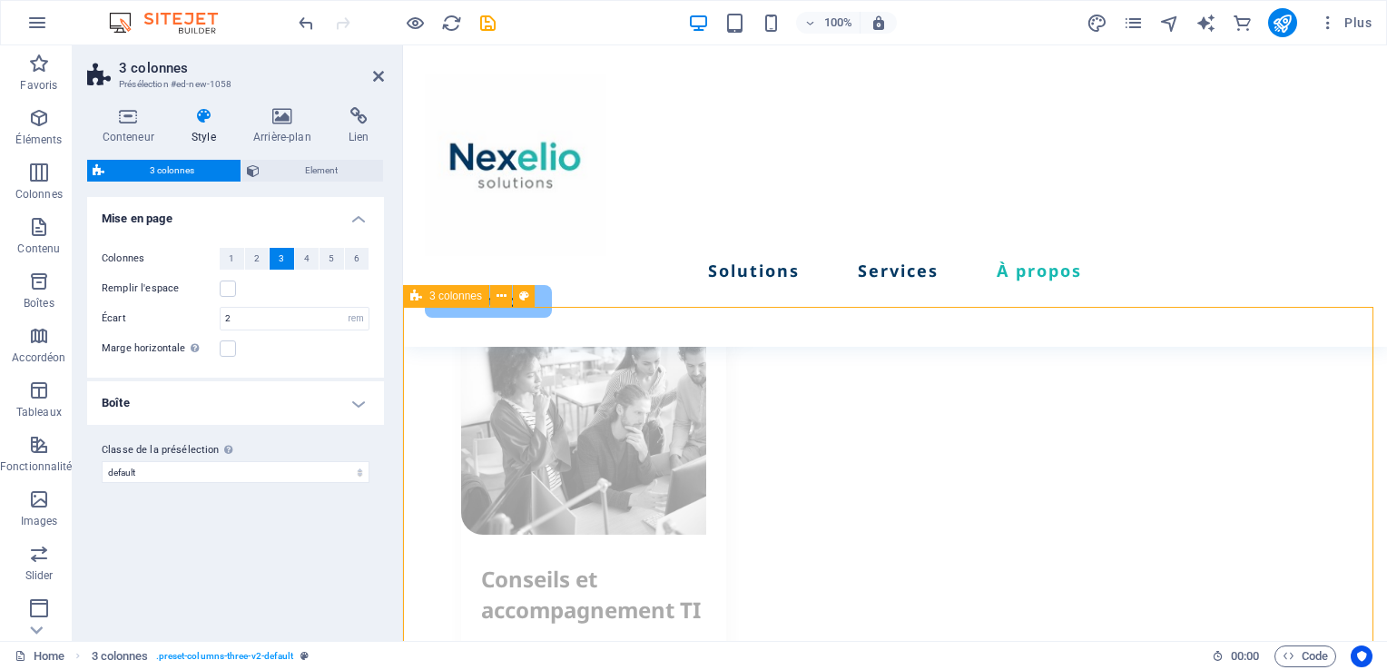
drag, startPoint x: 639, startPoint y: 352, endPoint x: 711, endPoint y: 435, distance: 109.4
drag, startPoint x: 466, startPoint y: 353, endPoint x: 497, endPoint y: 514, distance: 163.6
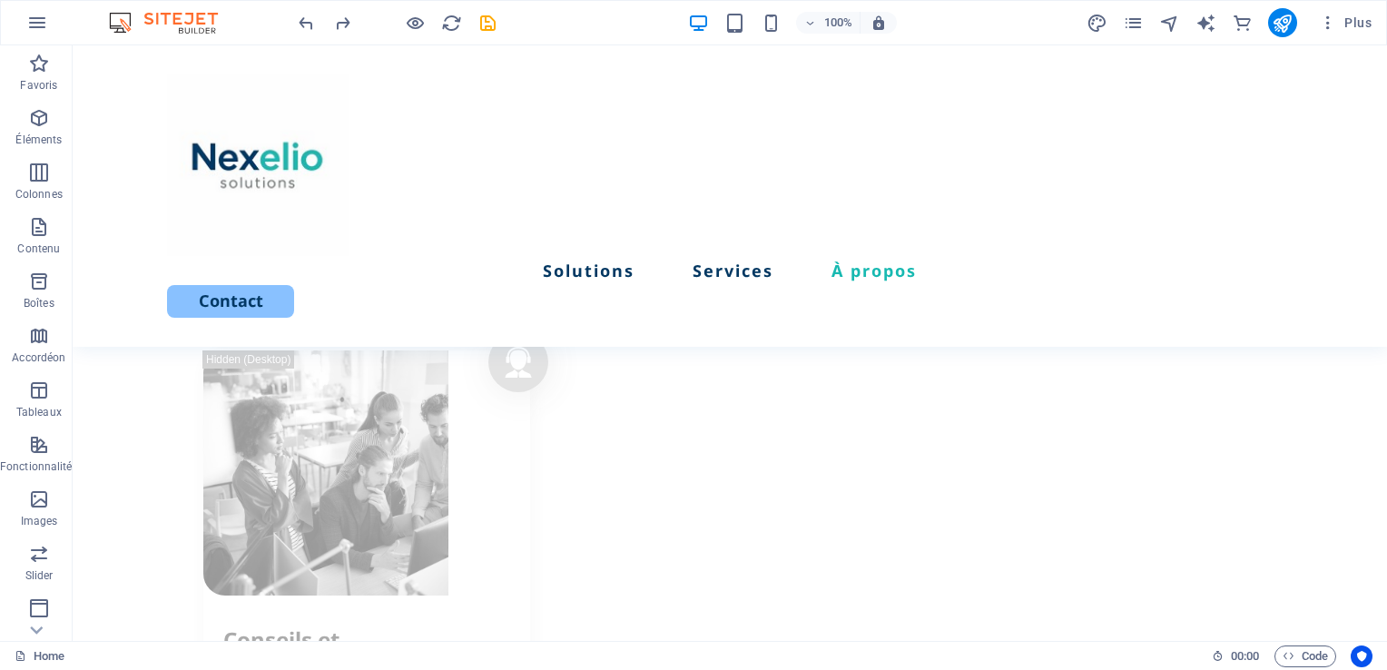
scroll to position [2496, 0]
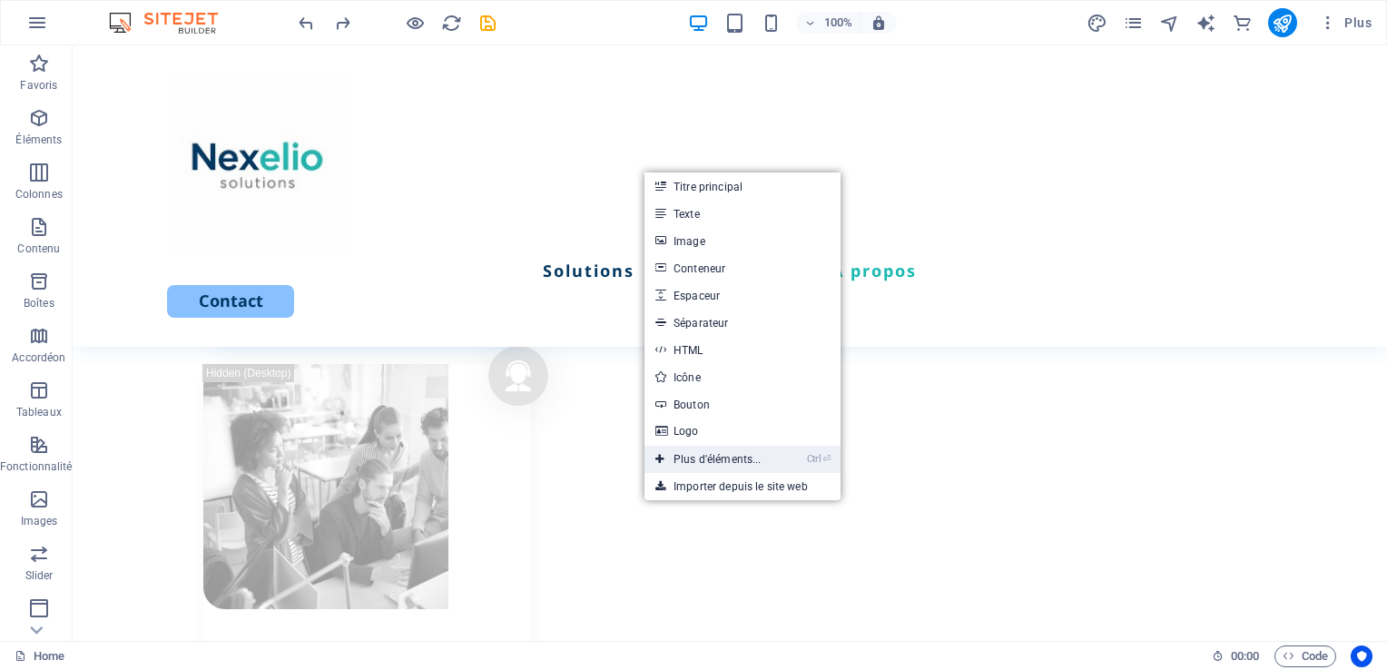
click at [695, 459] on link "Ctrl ⏎ Plus d'éléments..." at bounding box center [708, 459] width 128 height 27
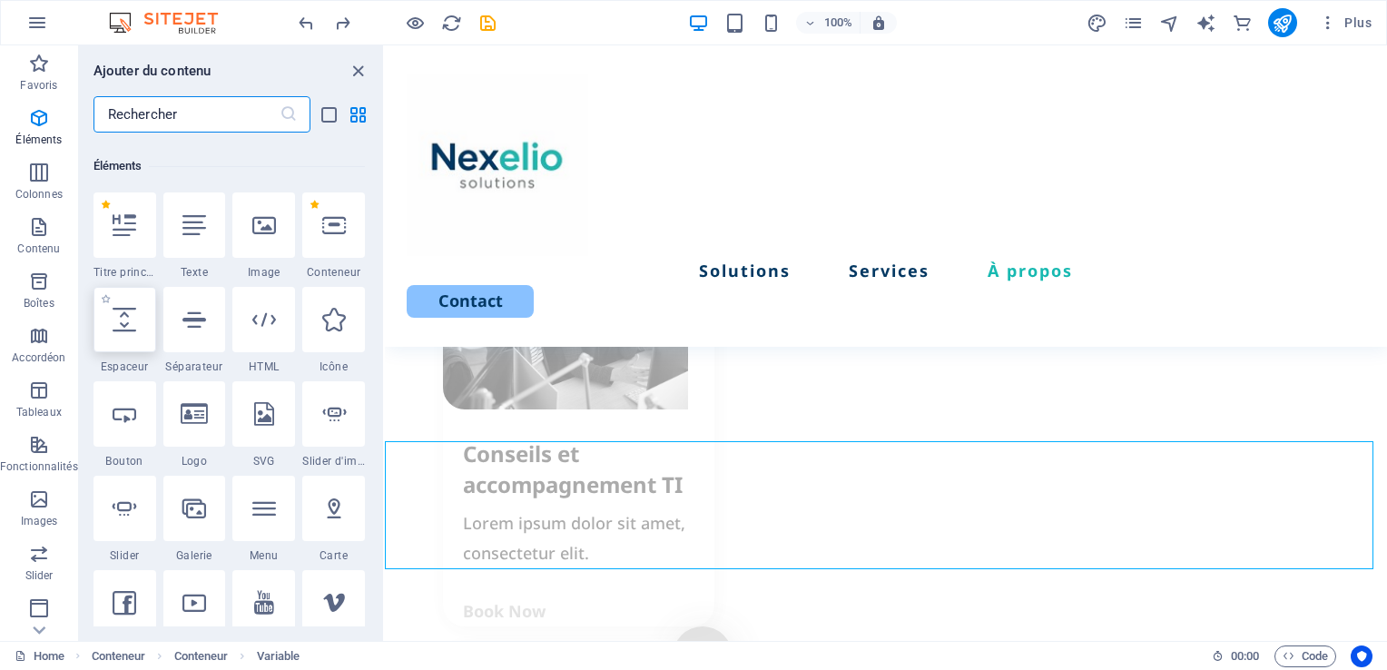
scroll to position [192, 0]
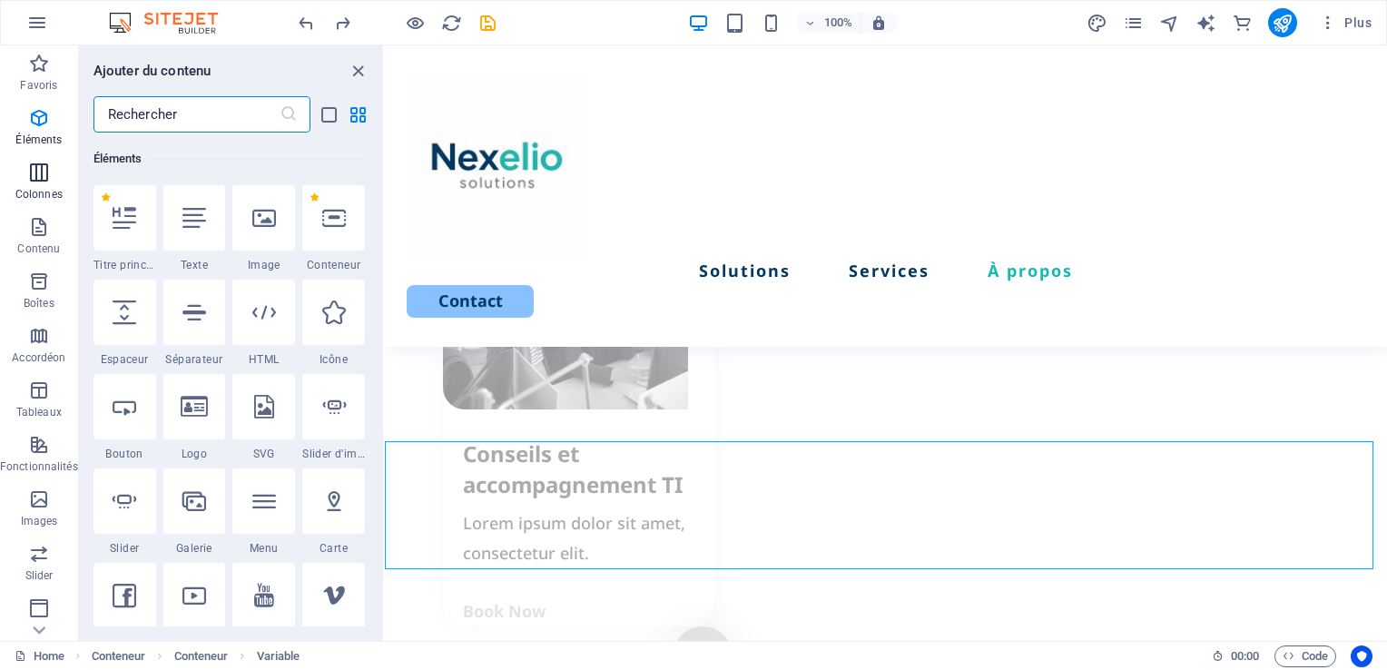
click at [47, 192] on p "Colonnes" at bounding box center [38, 194] width 47 height 15
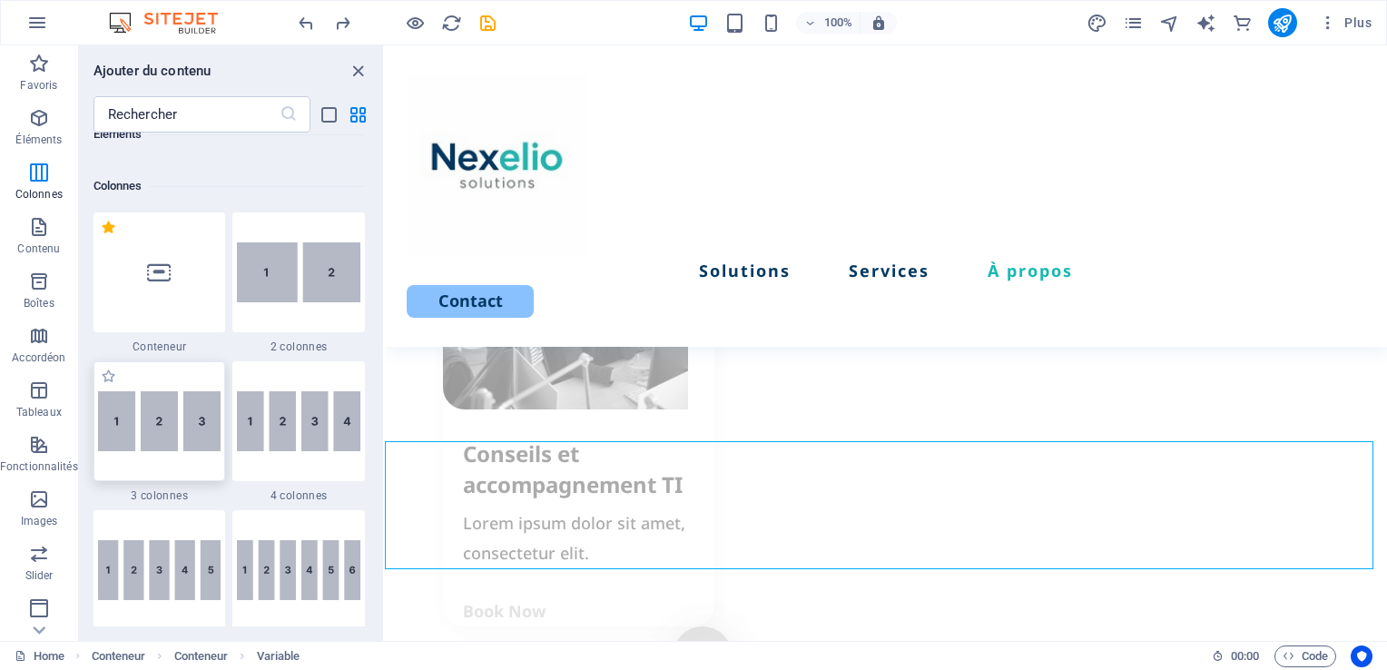
scroll to position [897, 0]
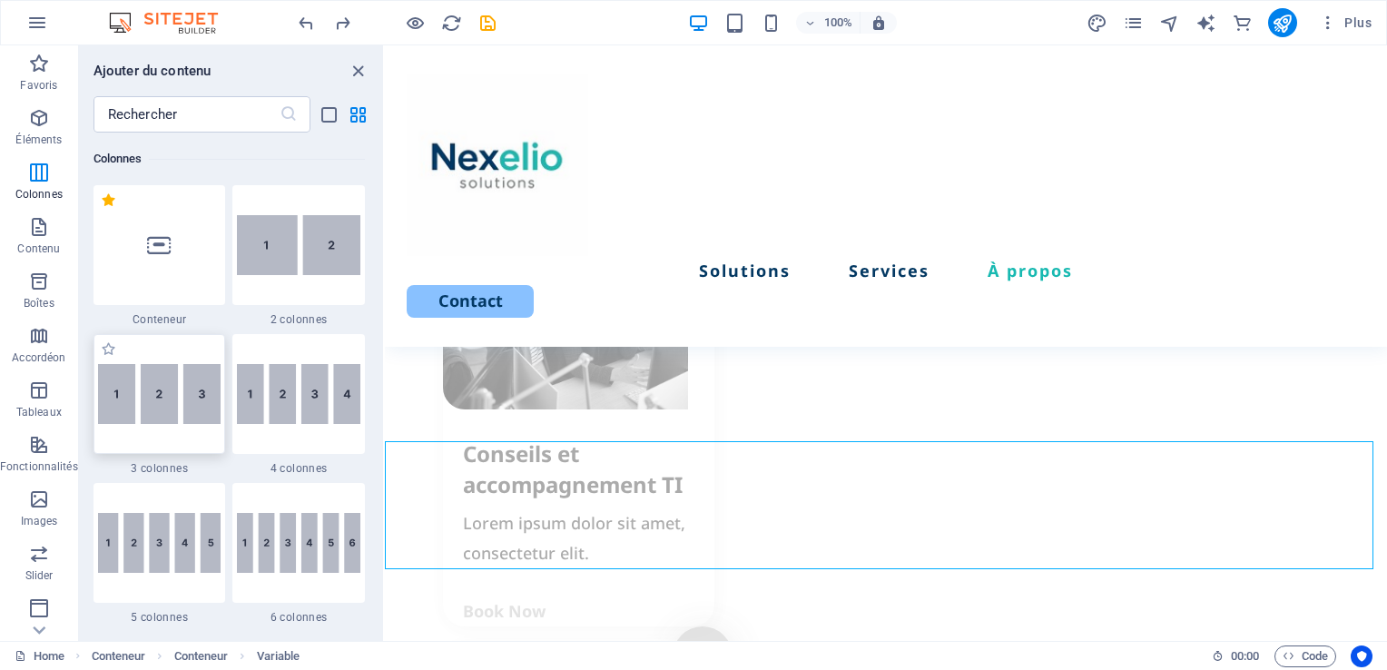
click at [185, 406] on img at bounding box center [159, 394] width 123 height 61
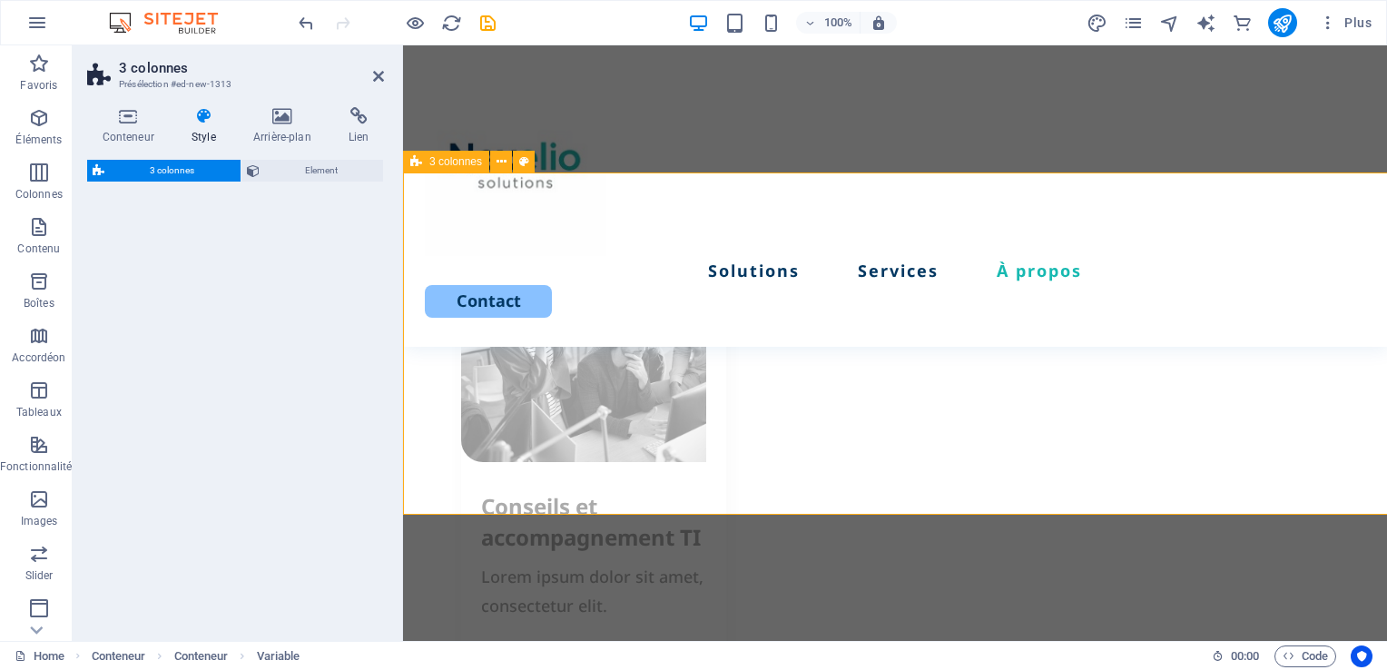
scroll to position [3465, 0]
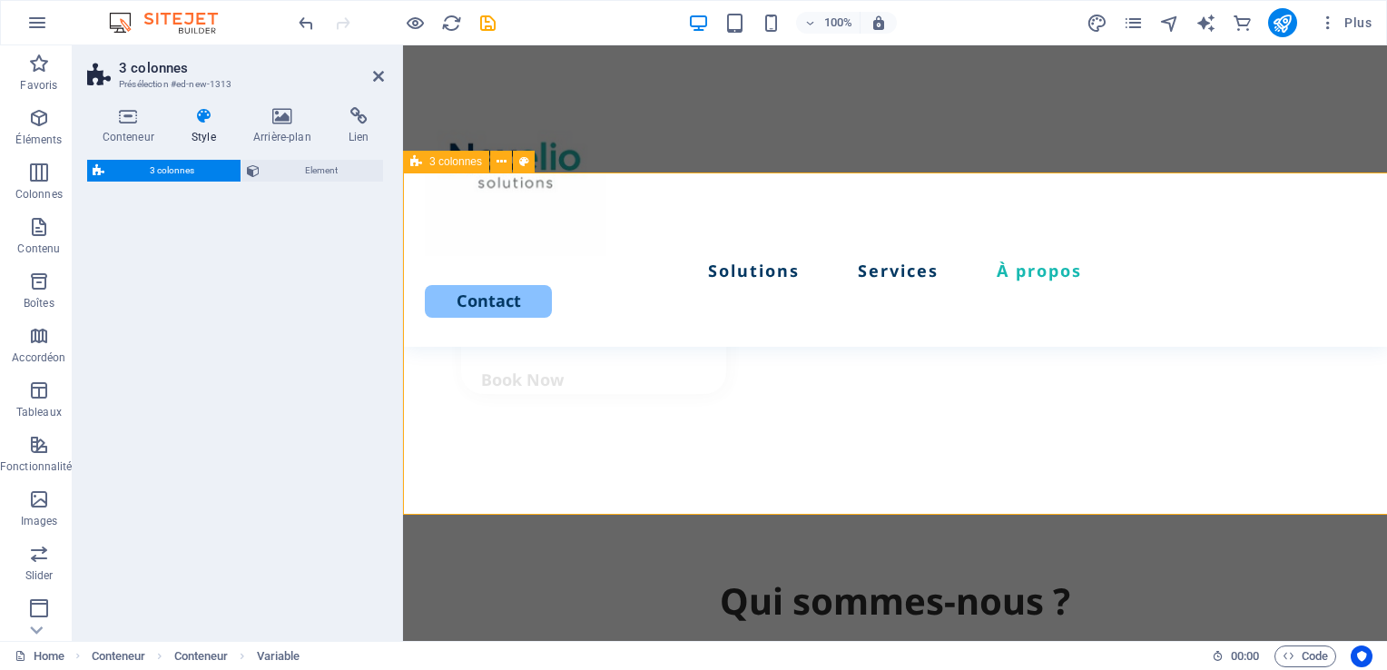
select select "rem"
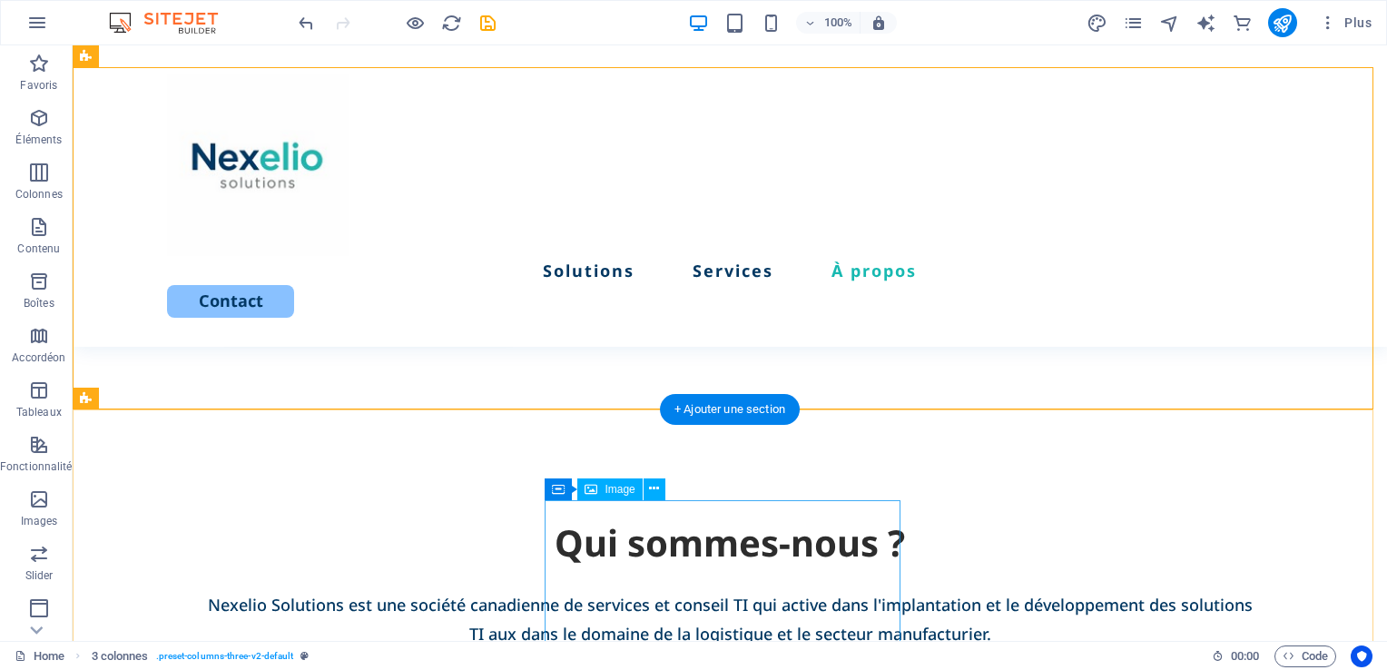
drag, startPoint x: 381, startPoint y: 456, endPoint x: 231, endPoint y: 583, distance: 196.4
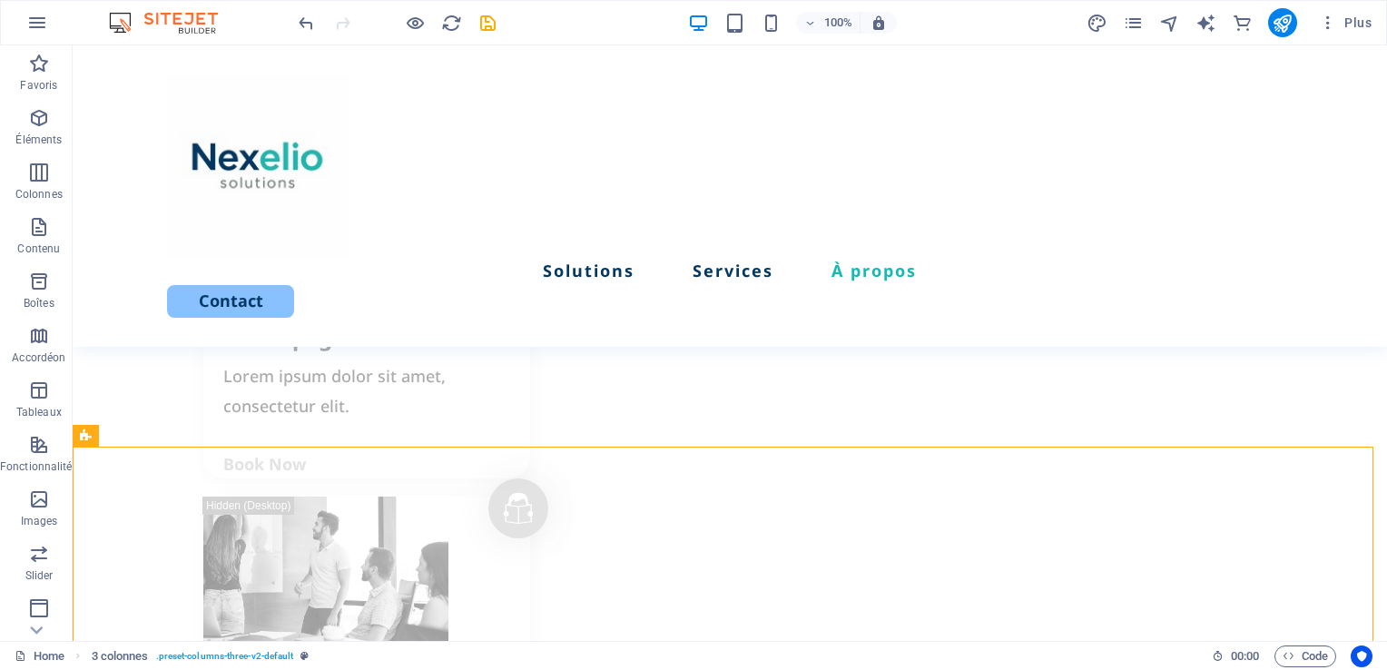
scroll to position [2762, 0]
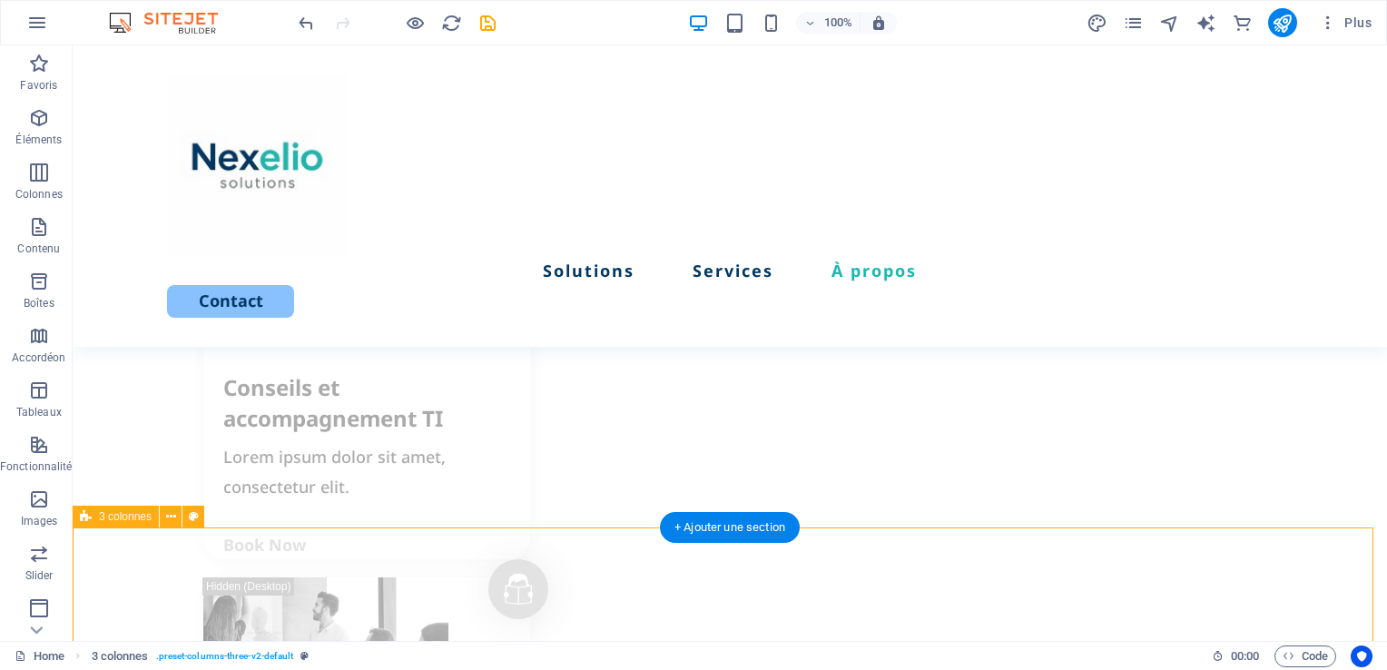
click at [168, 520] on icon at bounding box center [171, 516] width 10 height 19
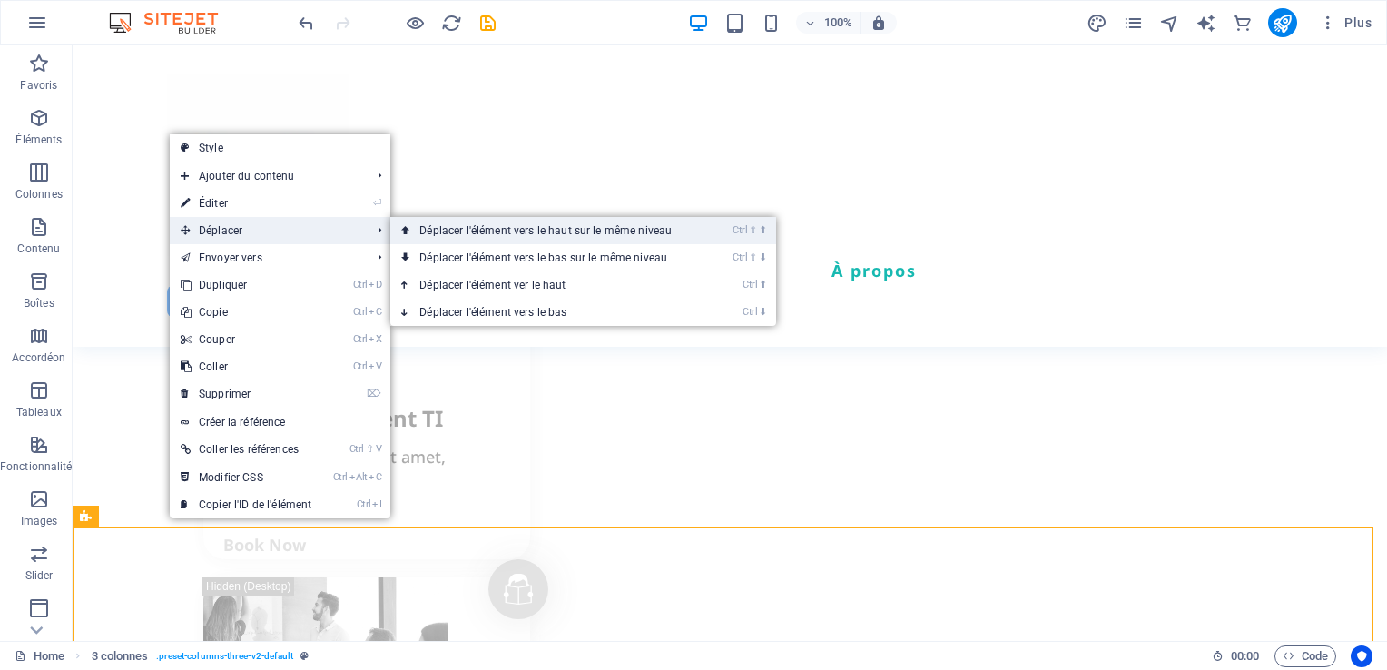
click at [475, 242] on link "Ctrl ⇧ ⬆ Déplacer l'élément vers le haut sur le même niveau" at bounding box center [549, 230] width 318 height 27
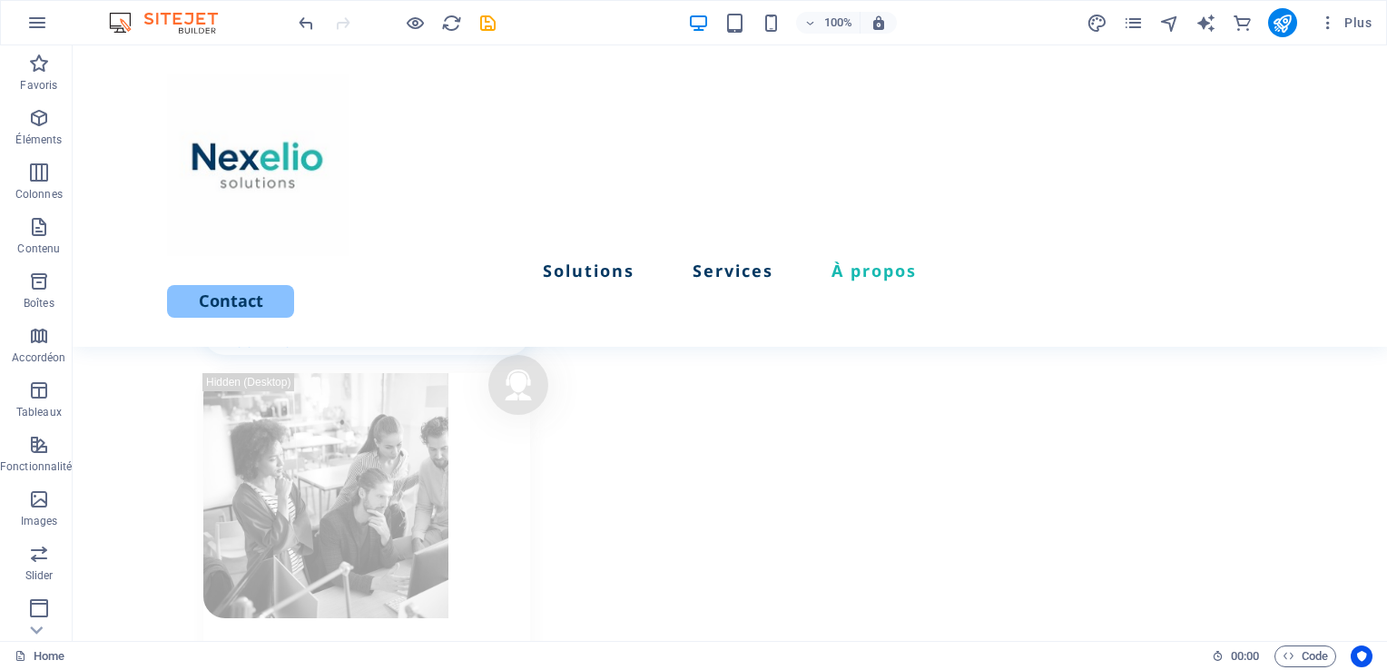
scroll to position [2443, 0]
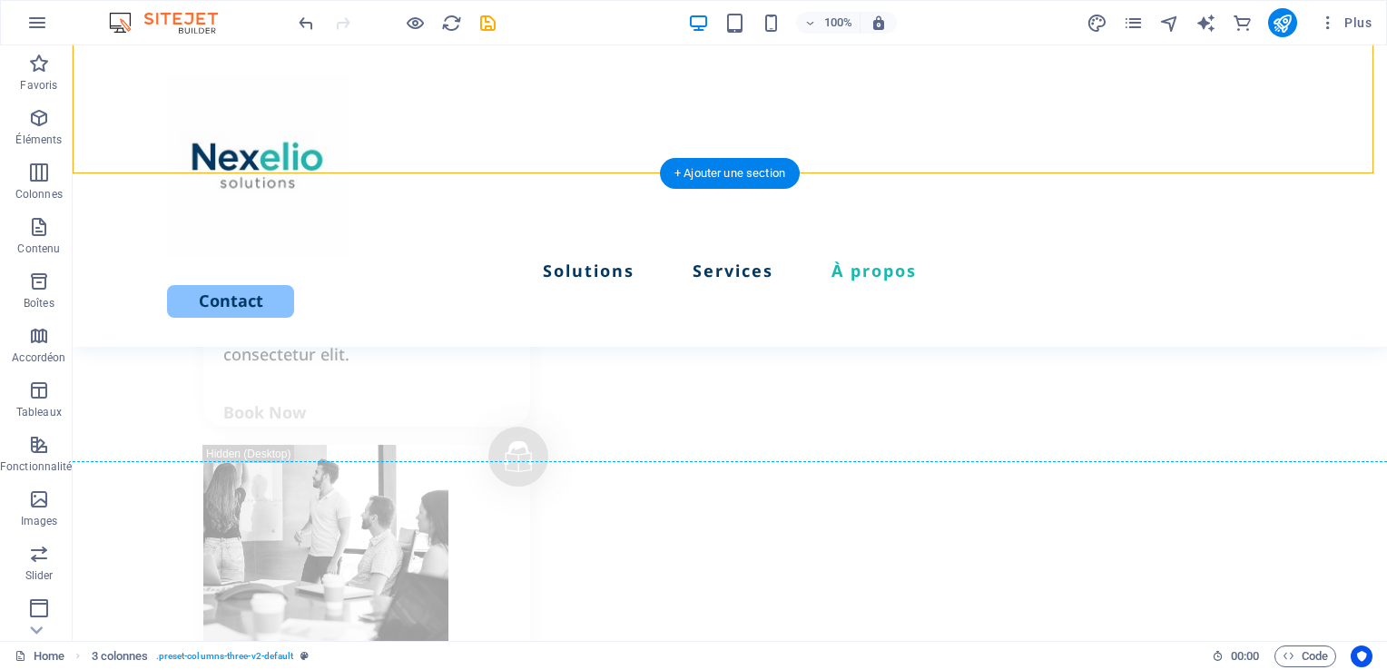
scroll to position [2898, 0]
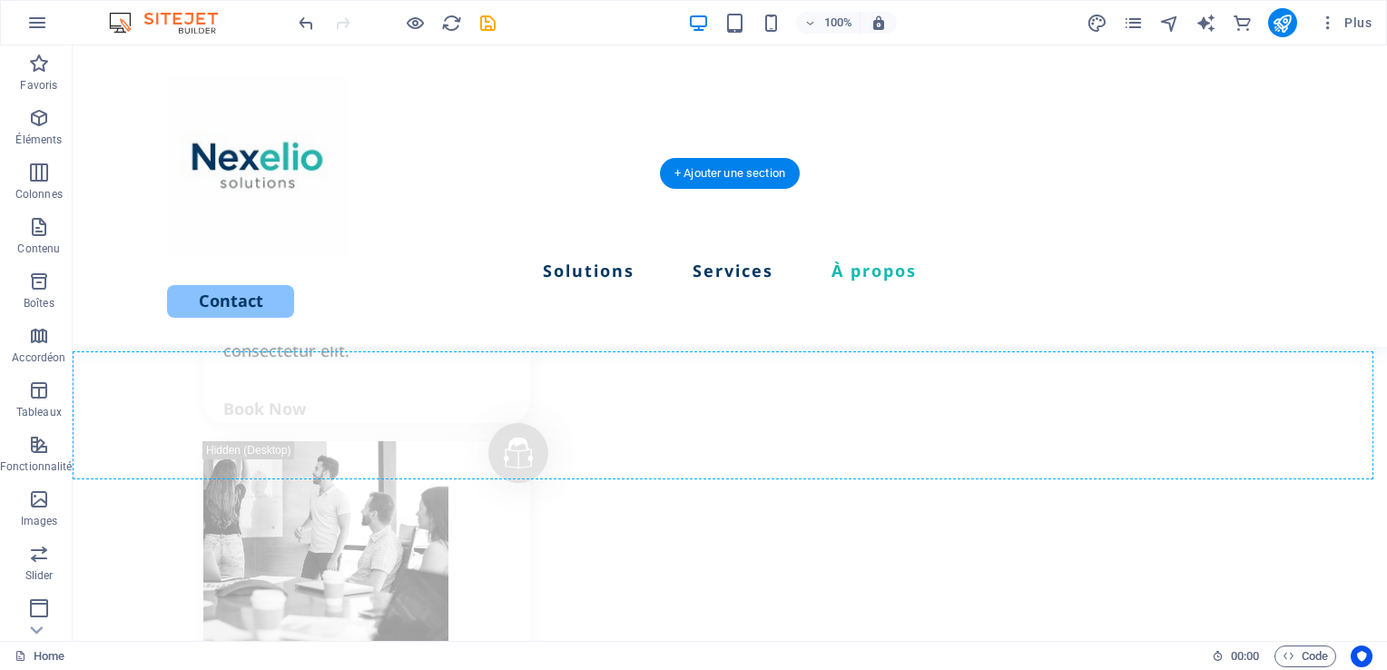
drag, startPoint x: 418, startPoint y: 342, endPoint x: 483, endPoint y: 467, distance: 140.8
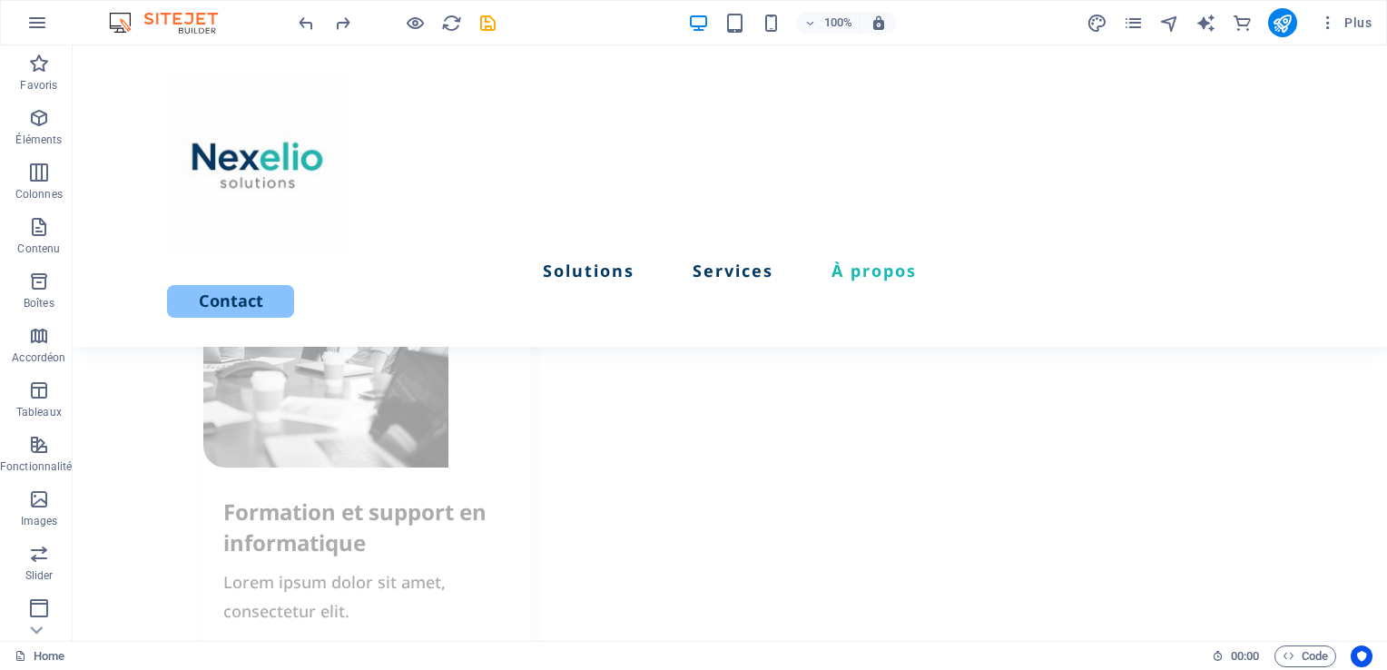
scroll to position [2847, 0]
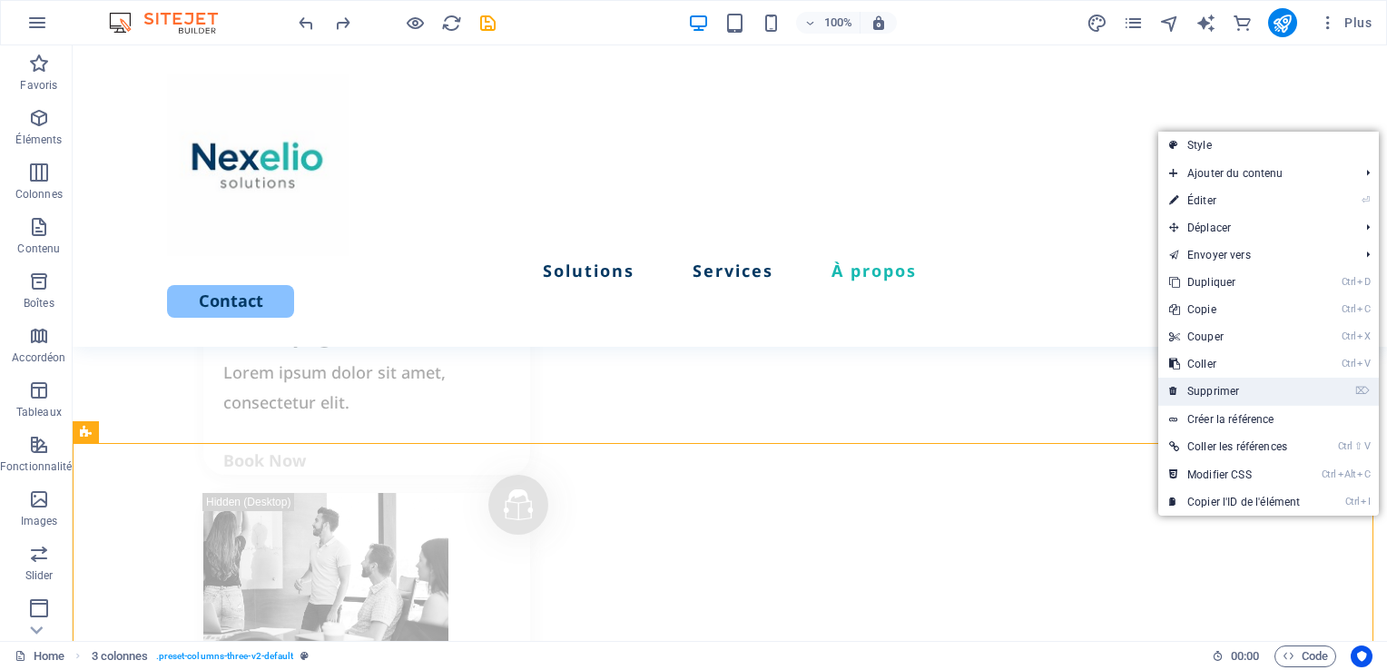
click at [1212, 389] on link "⌦ Supprimer" at bounding box center [1234, 390] width 152 height 27
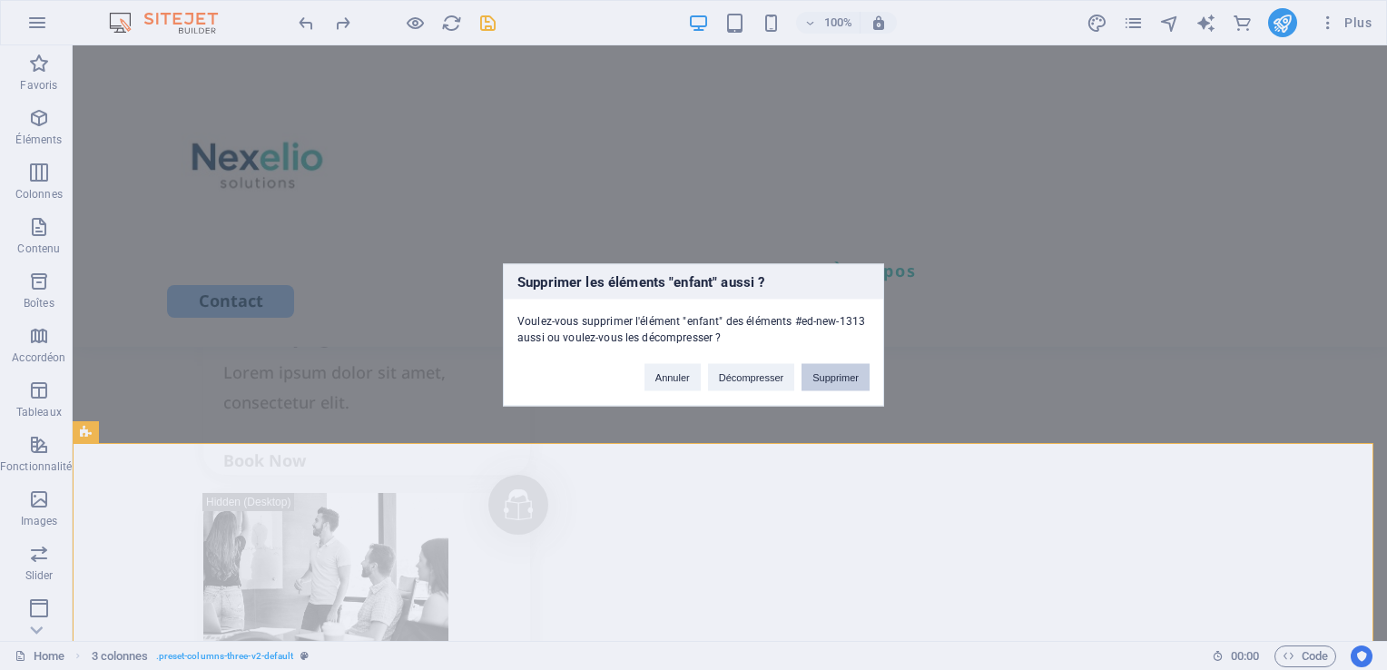
click at [817, 382] on button "Supprimer" at bounding box center [835, 377] width 68 height 27
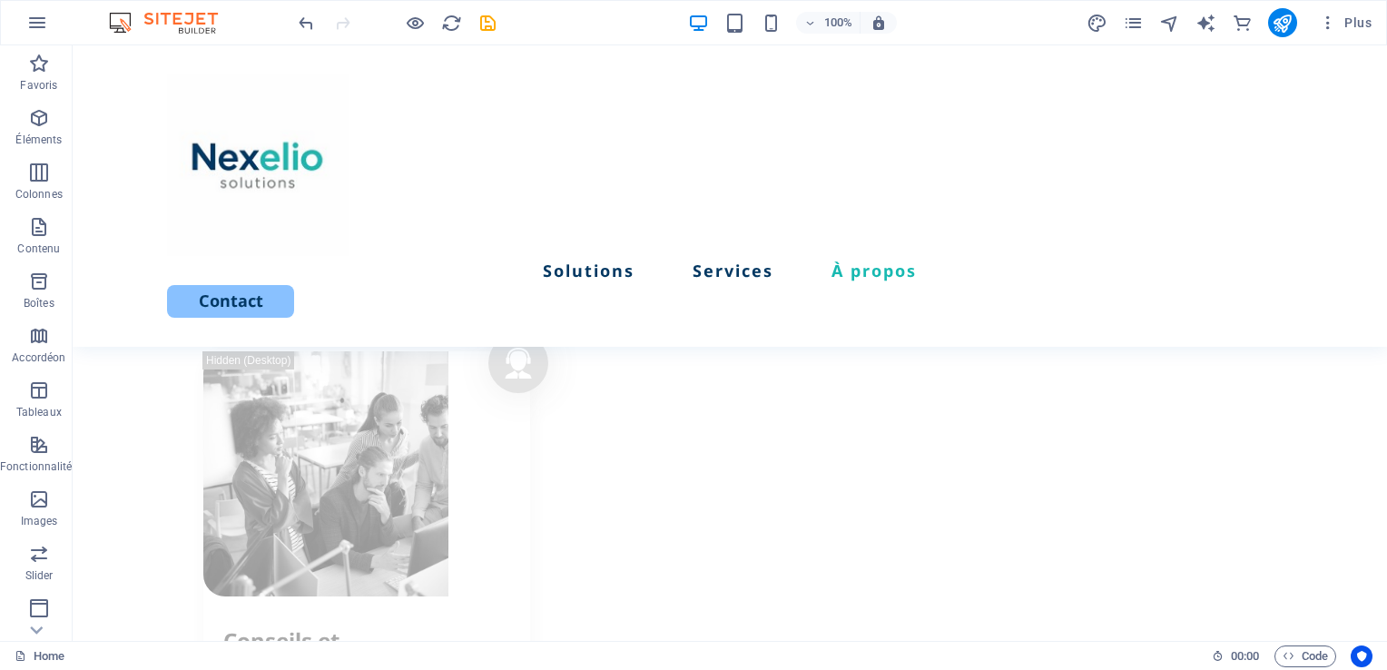
scroll to position [2467, 0]
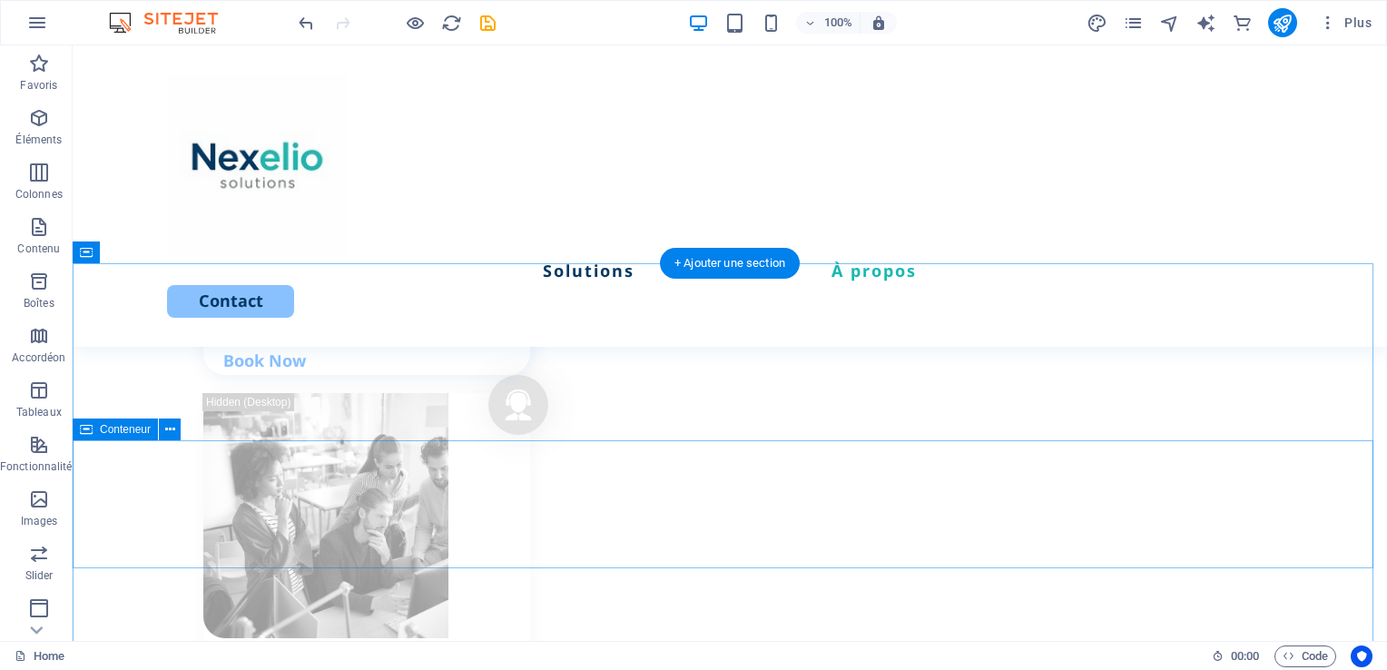
click at [162, 426] on button at bounding box center [170, 429] width 22 height 22
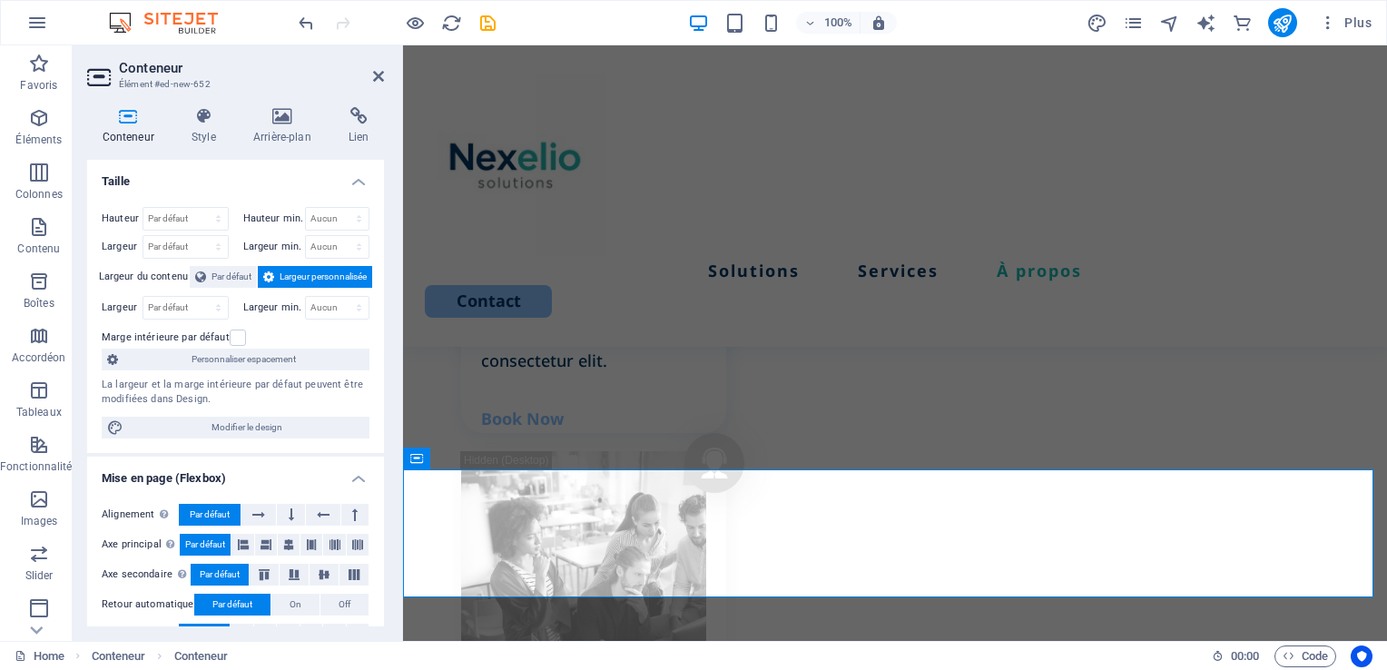
scroll to position [2673, 0]
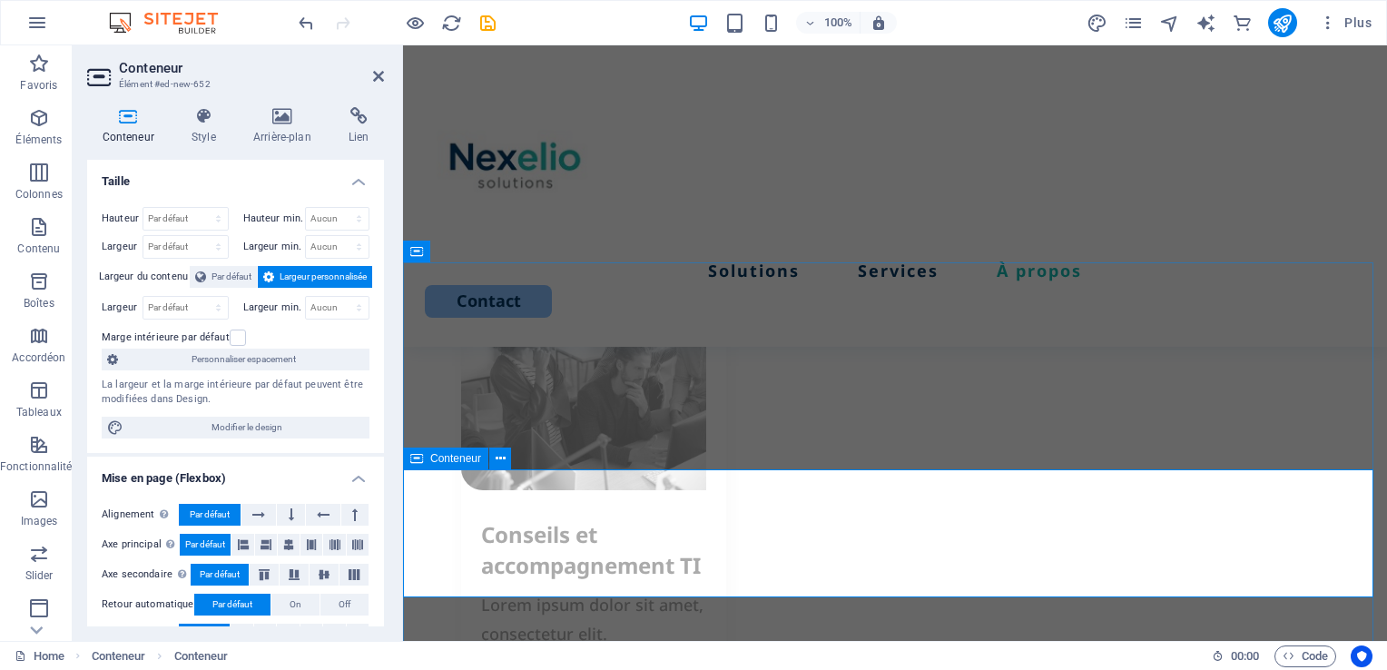
click at [495, 462] on icon at bounding box center [500, 458] width 10 height 19
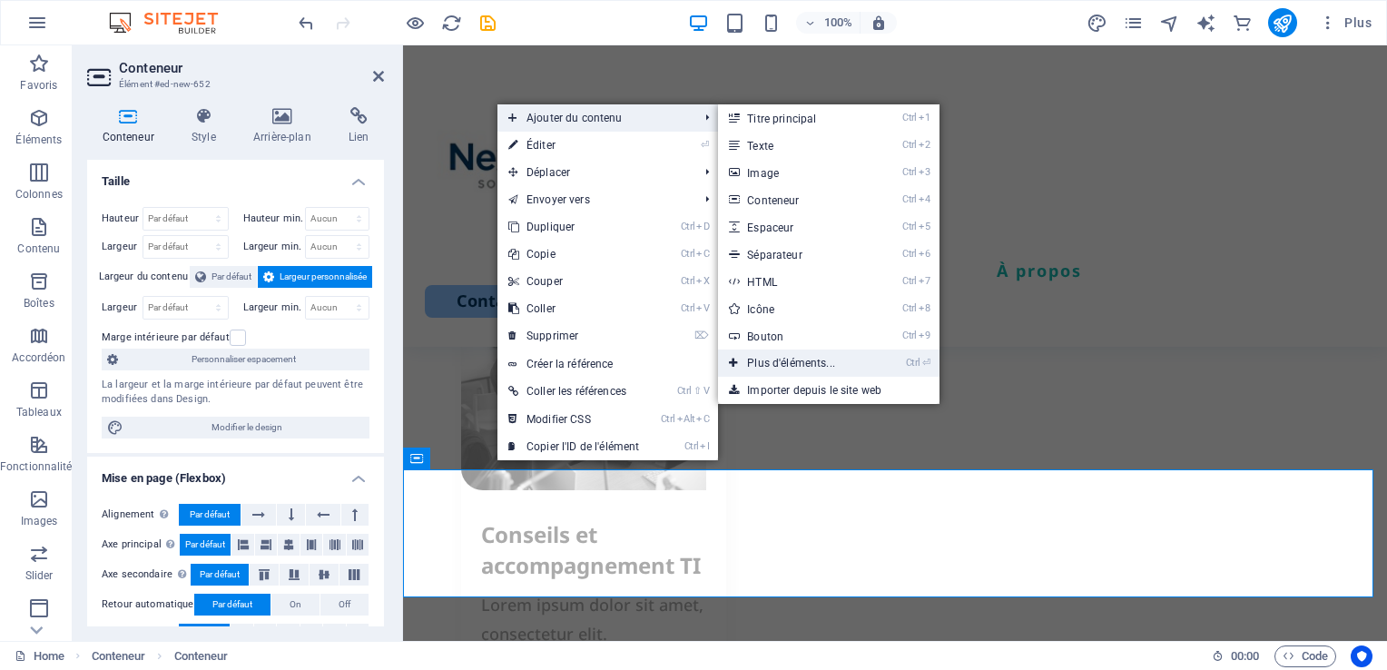
click at [821, 358] on link "Ctrl ⏎ Plus d'éléments..." at bounding box center [794, 362] width 153 height 27
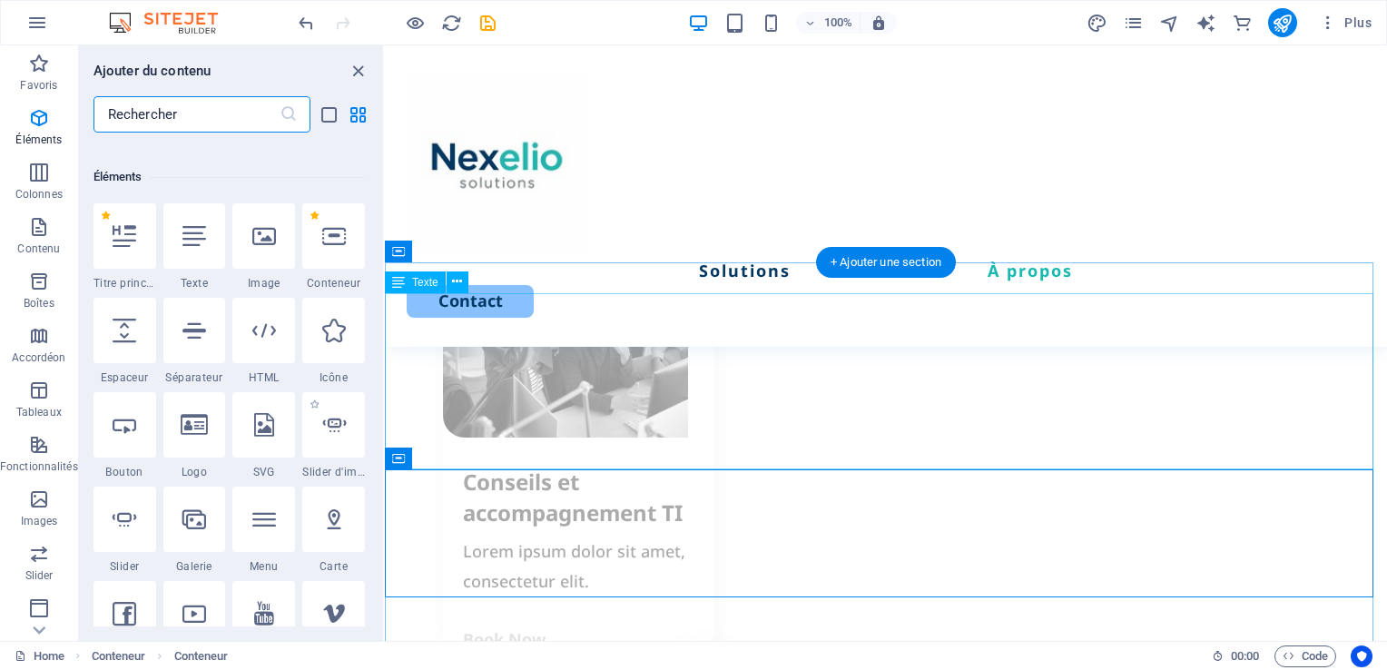
scroll to position [192, 0]
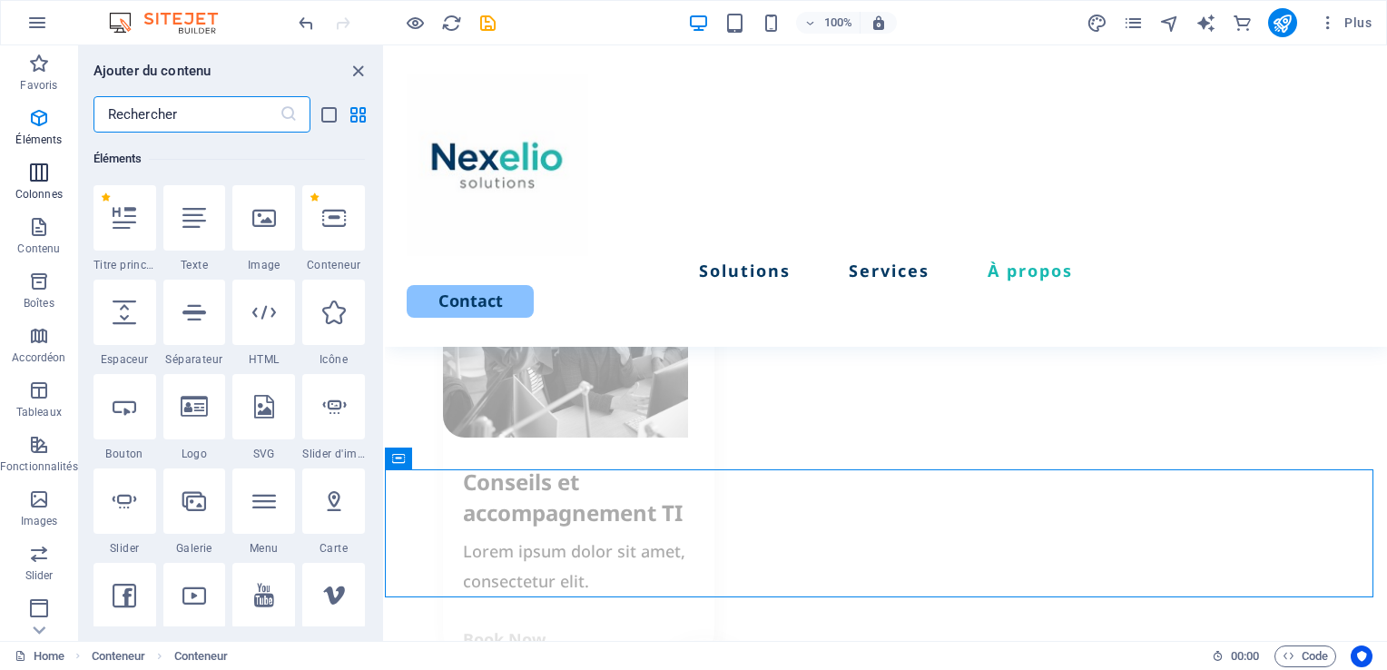
click at [28, 180] on icon "button" at bounding box center [39, 173] width 22 height 22
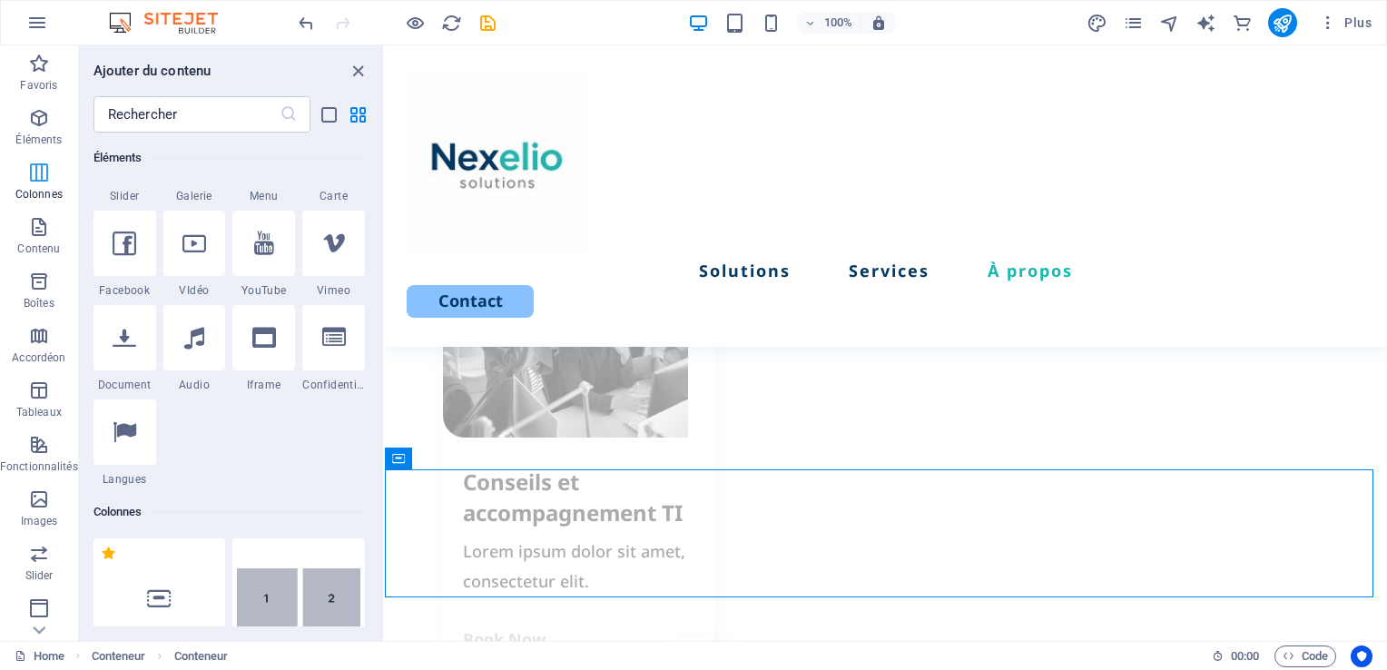
scroll to position [897, 0]
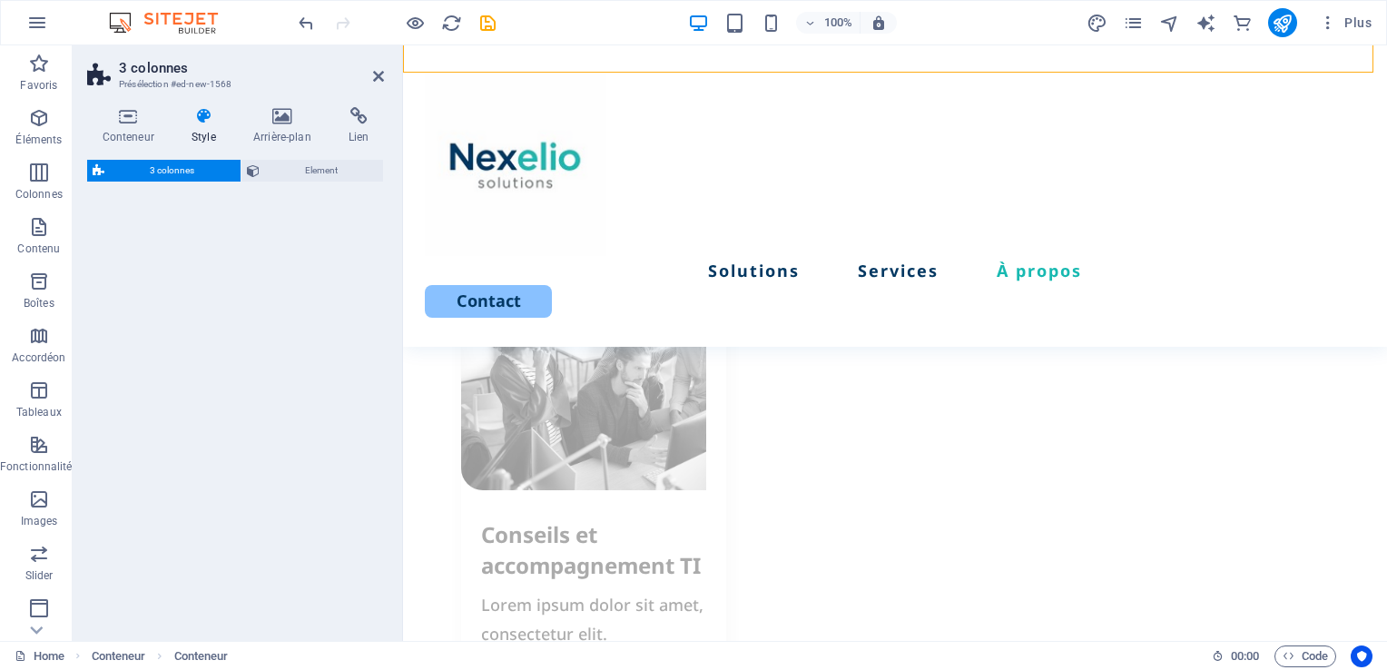
select select "rem"
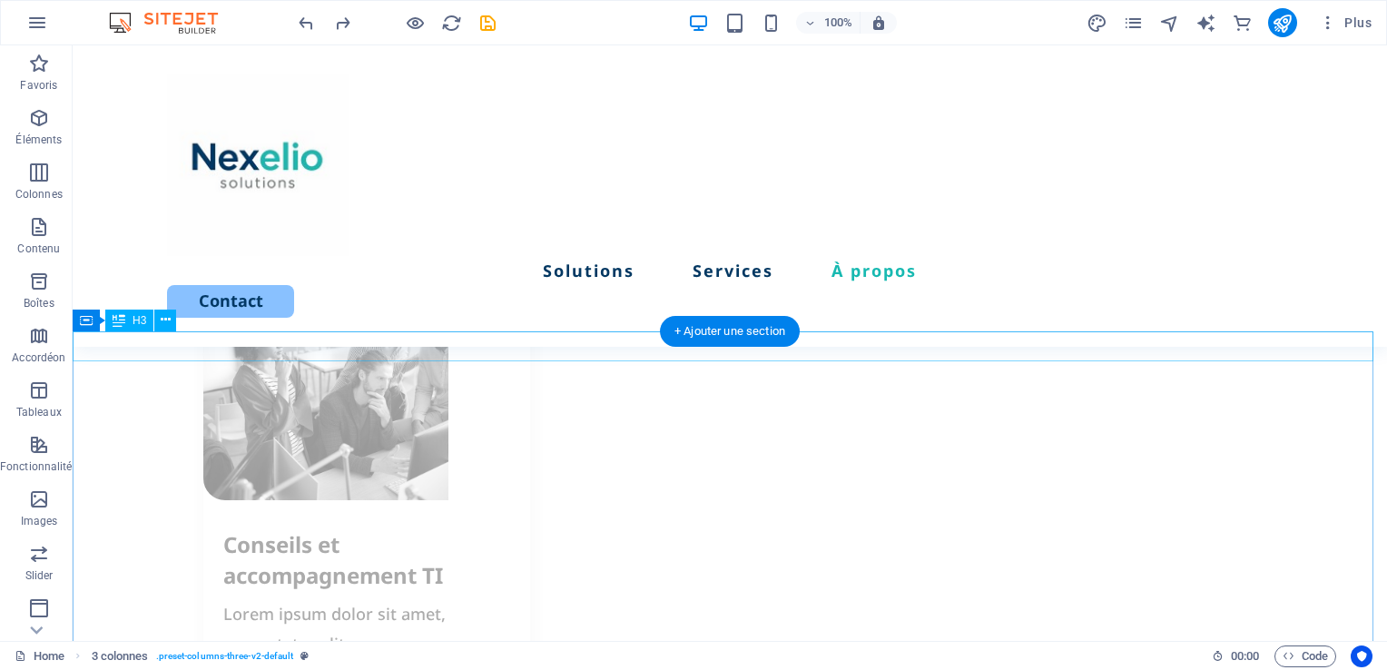
scroll to position [2399, 0]
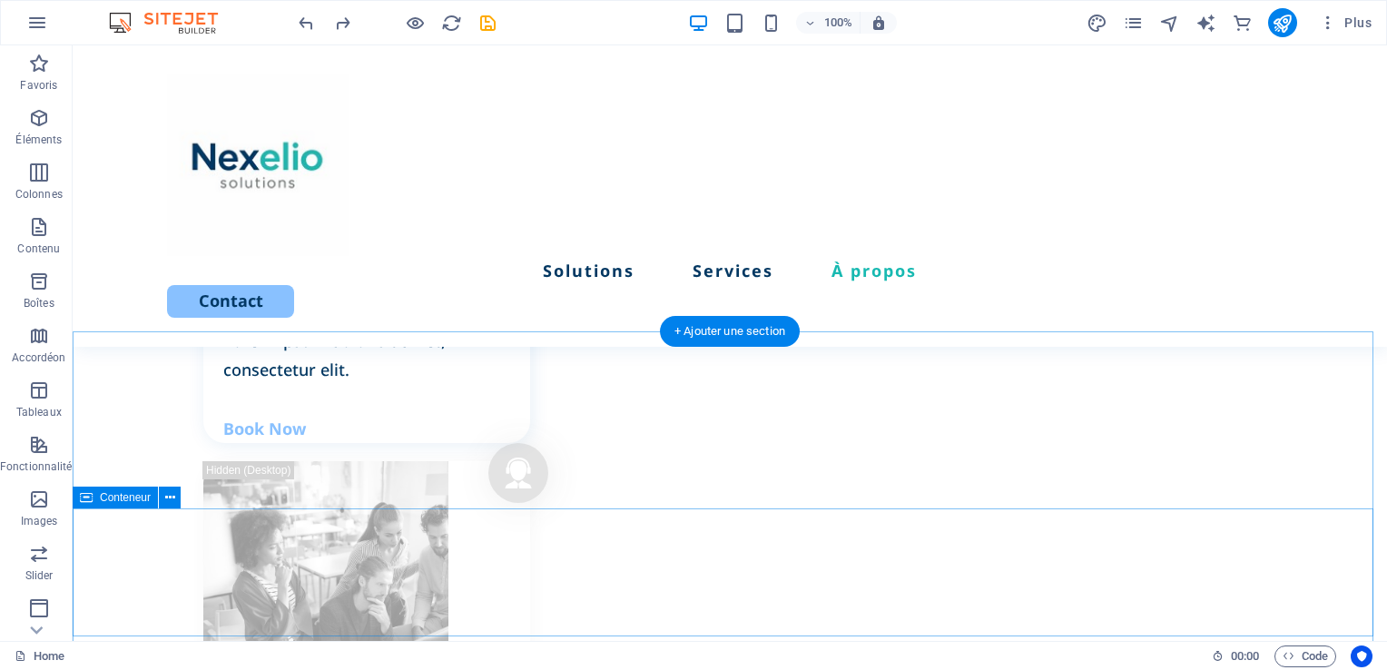
click at [173, 497] on icon at bounding box center [170, 497] width 10 height 19
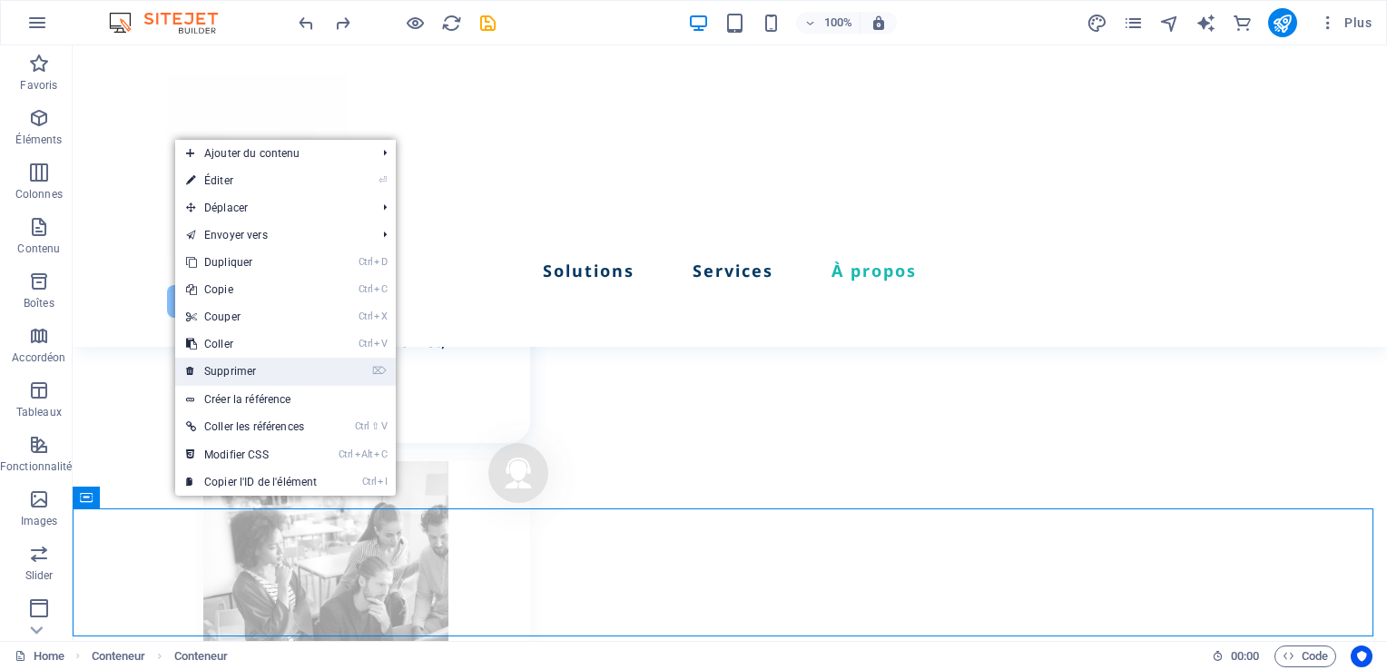
click at [210, 371] on link "⌦ Supprimer" at bounding box center [251, 371] width 152 height 27
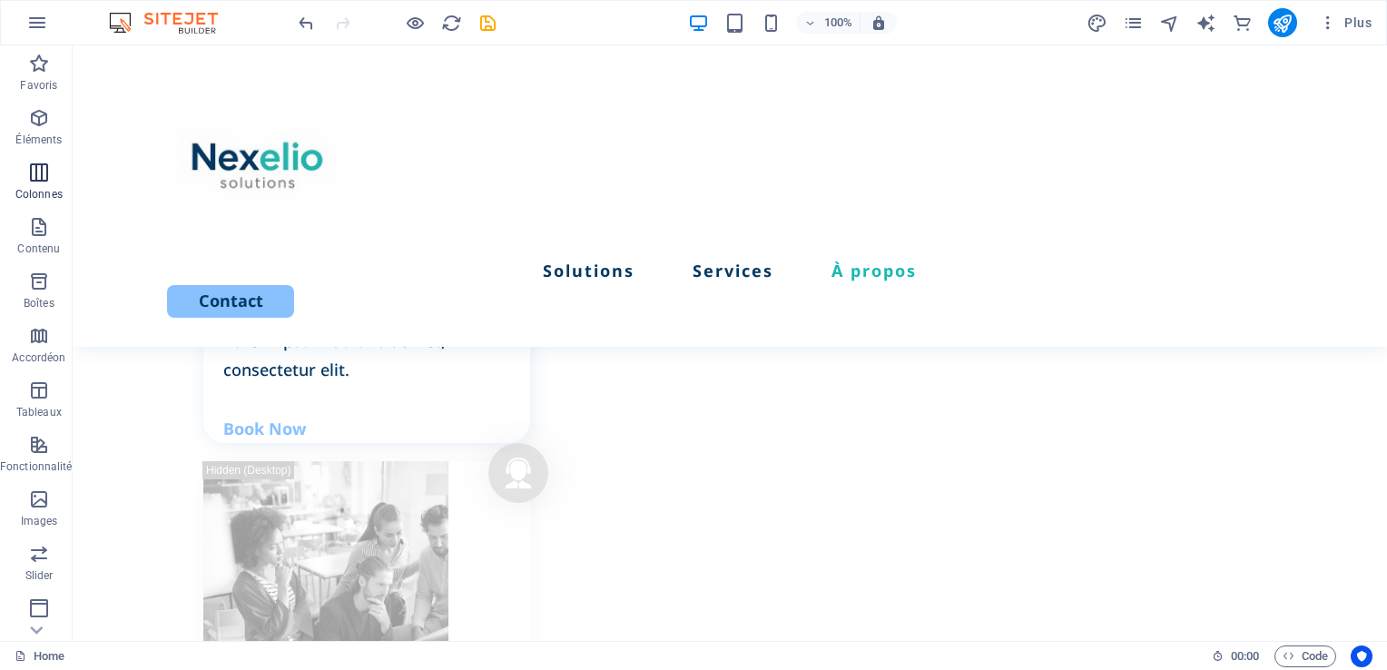
click at [40, 181] on icon "button" at bounding box center [39, 173] width 22 height 22
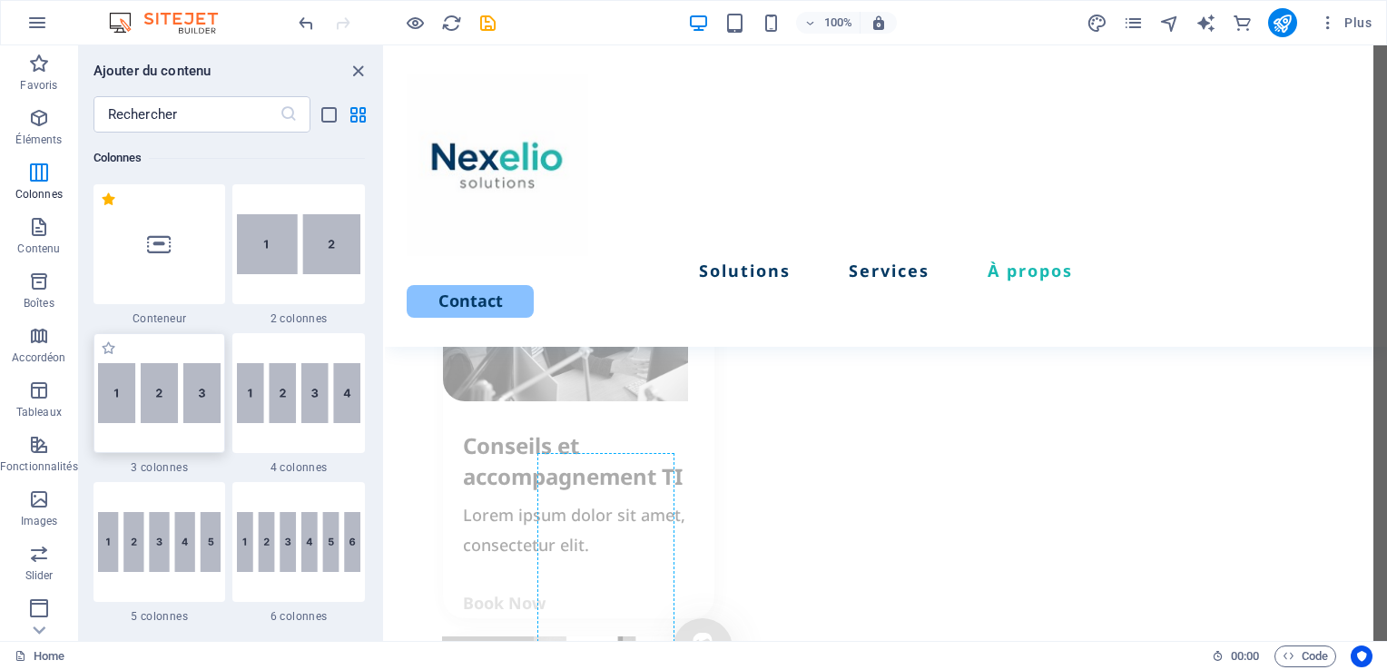
scroll to position [2744, 0]
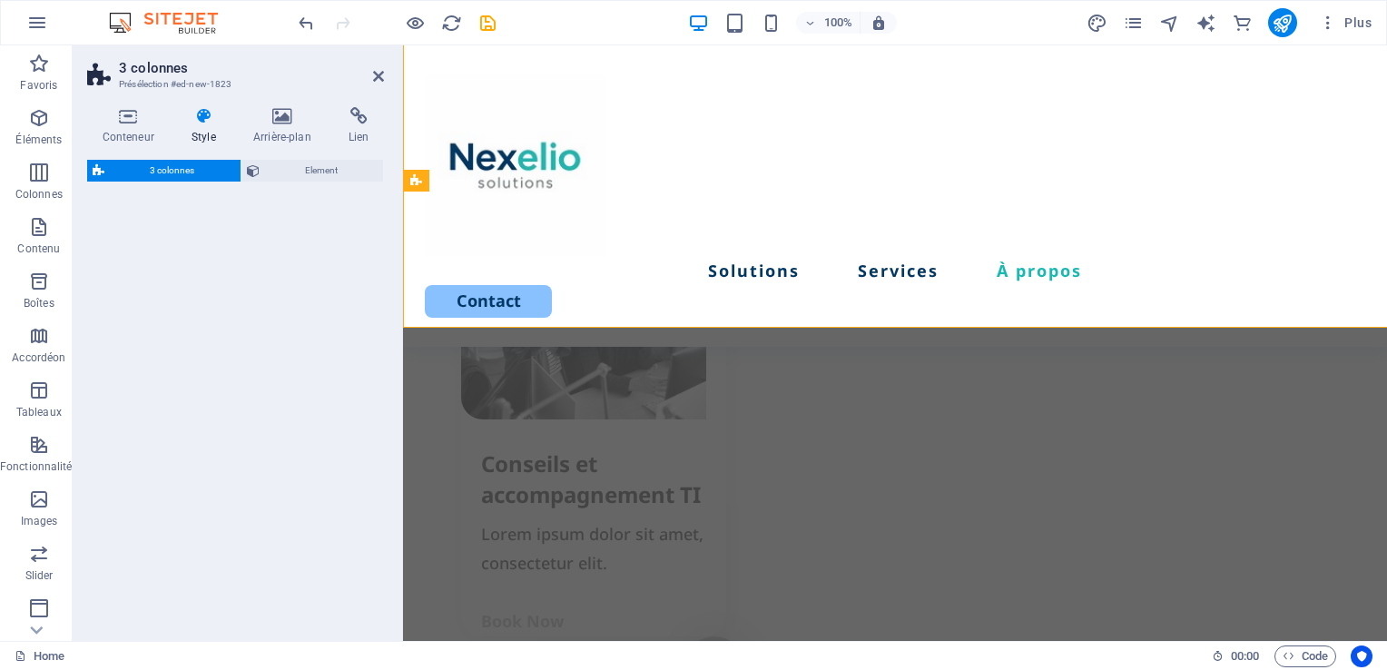
select select "rem"
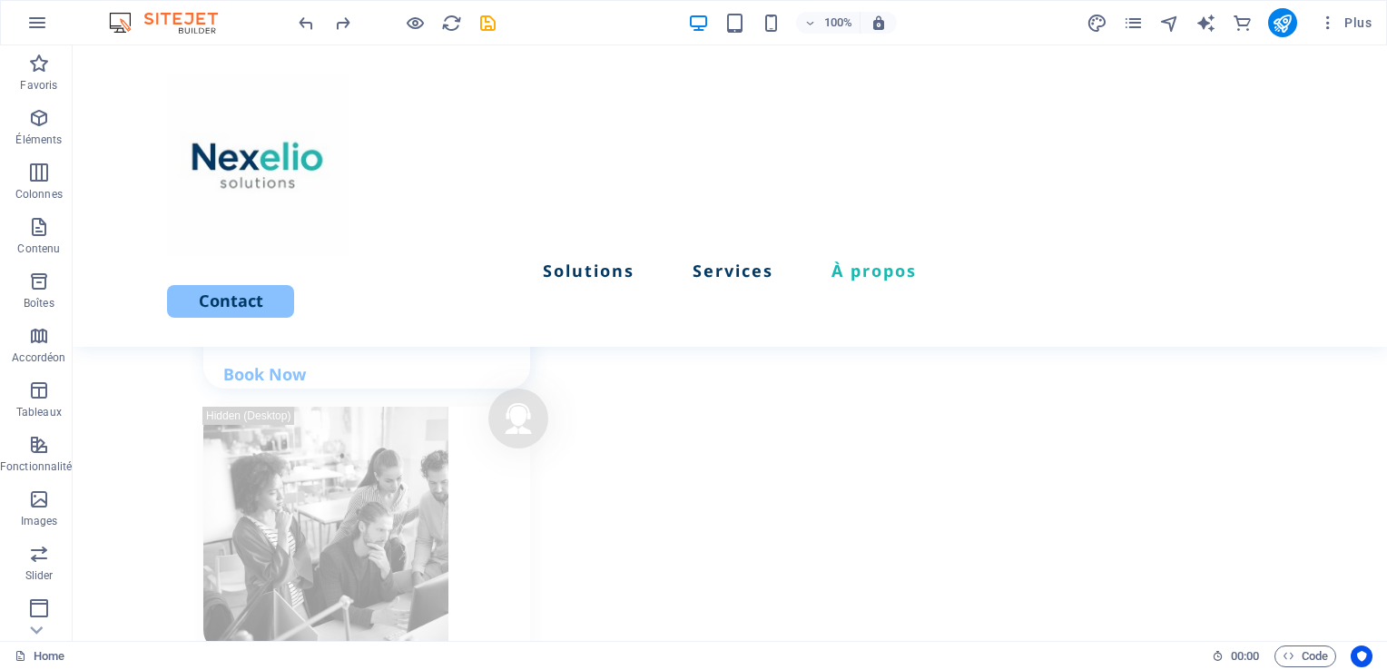
scroll to position [2413, 0]
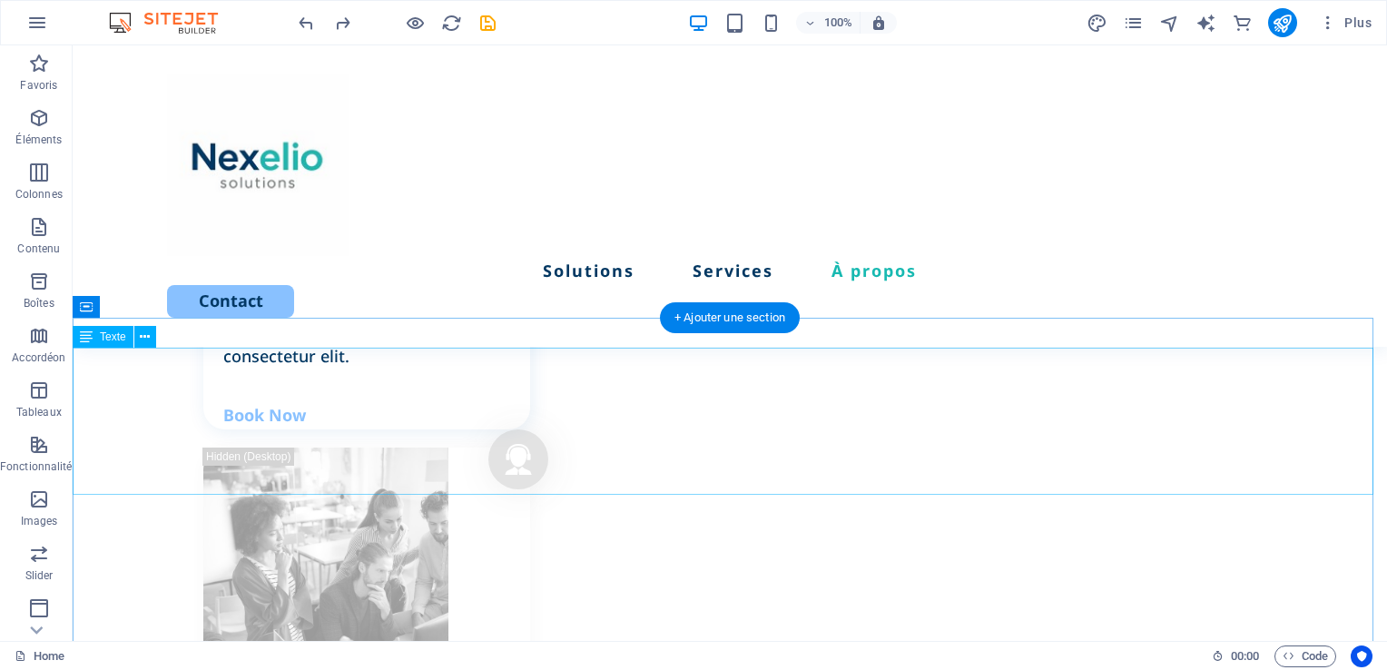
click at [143, 339] on icon at bounding box center [145, 337] width 10 height 19
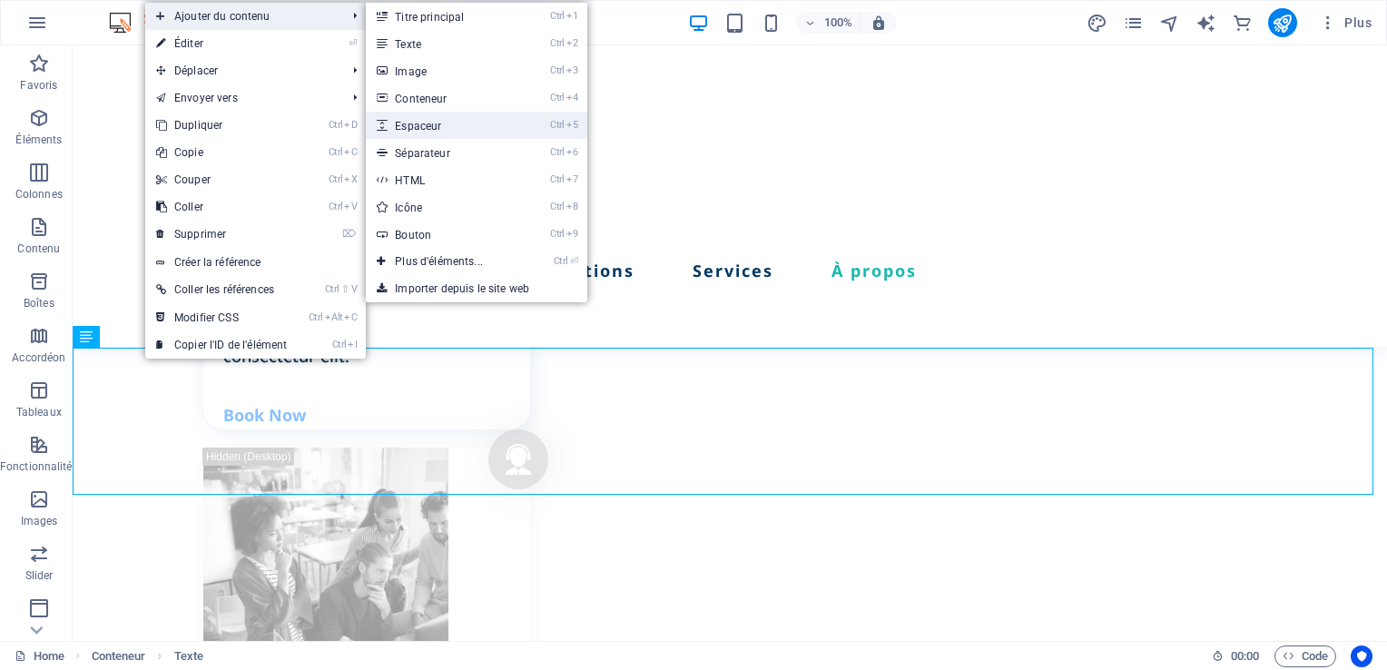
click at [469, 128] on link "Ctrl 5 Espaceur" at bounding box center [442, 125] width 153 height 27
select select "px"
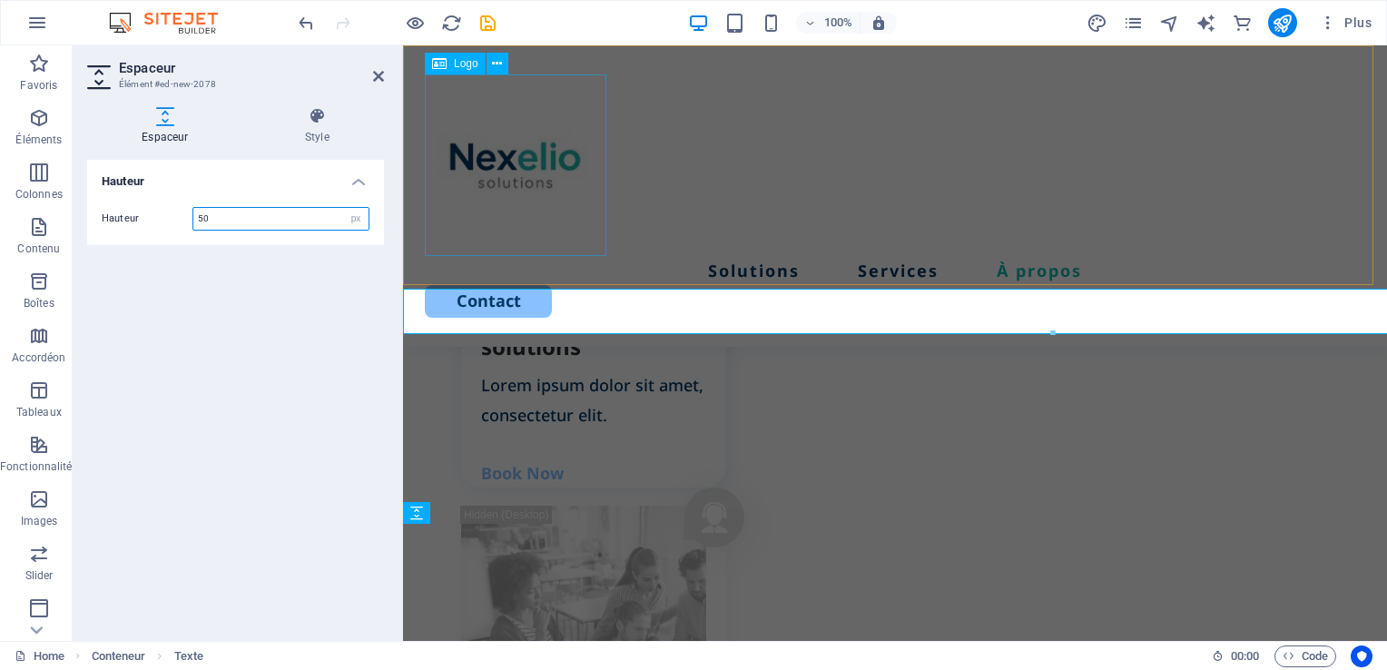
scroll to position [2619, 0]
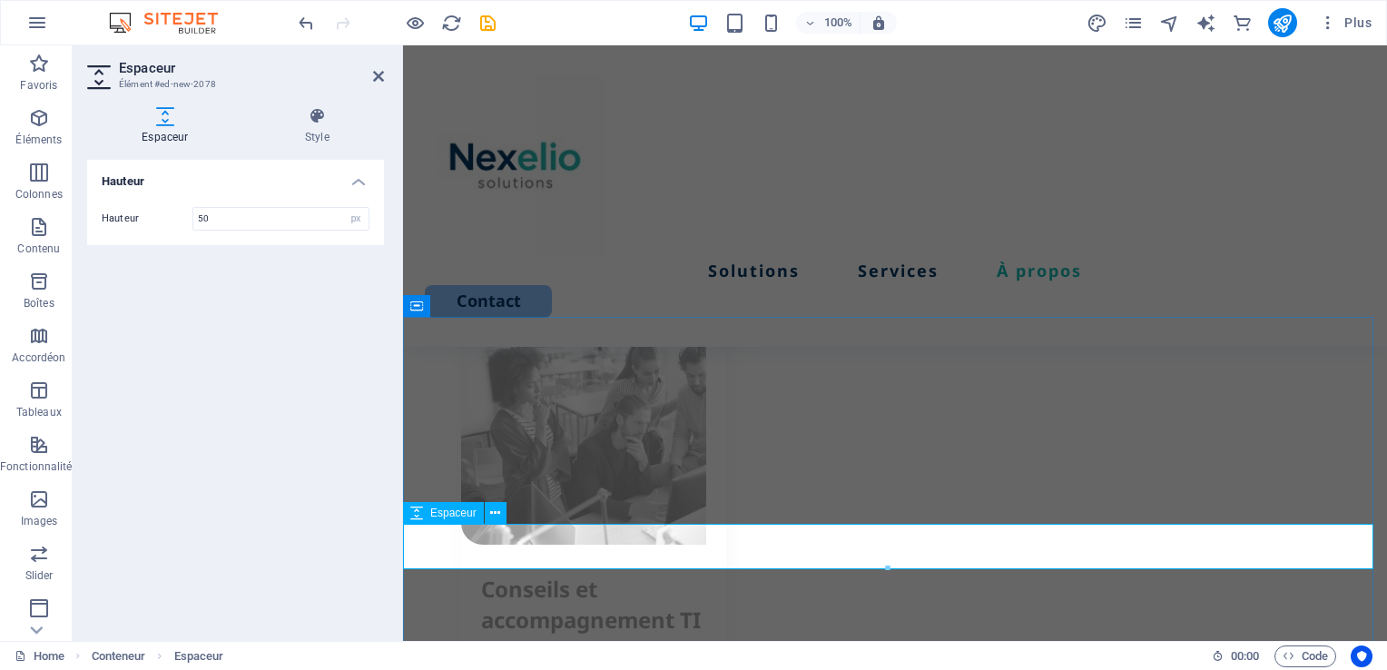
click at [496, 517] on icon at bounding box center [495, 513] width 10 height 19
click at [33, 186] on span "Colonnes" at bounding box center [39, 184] width 78 height 44
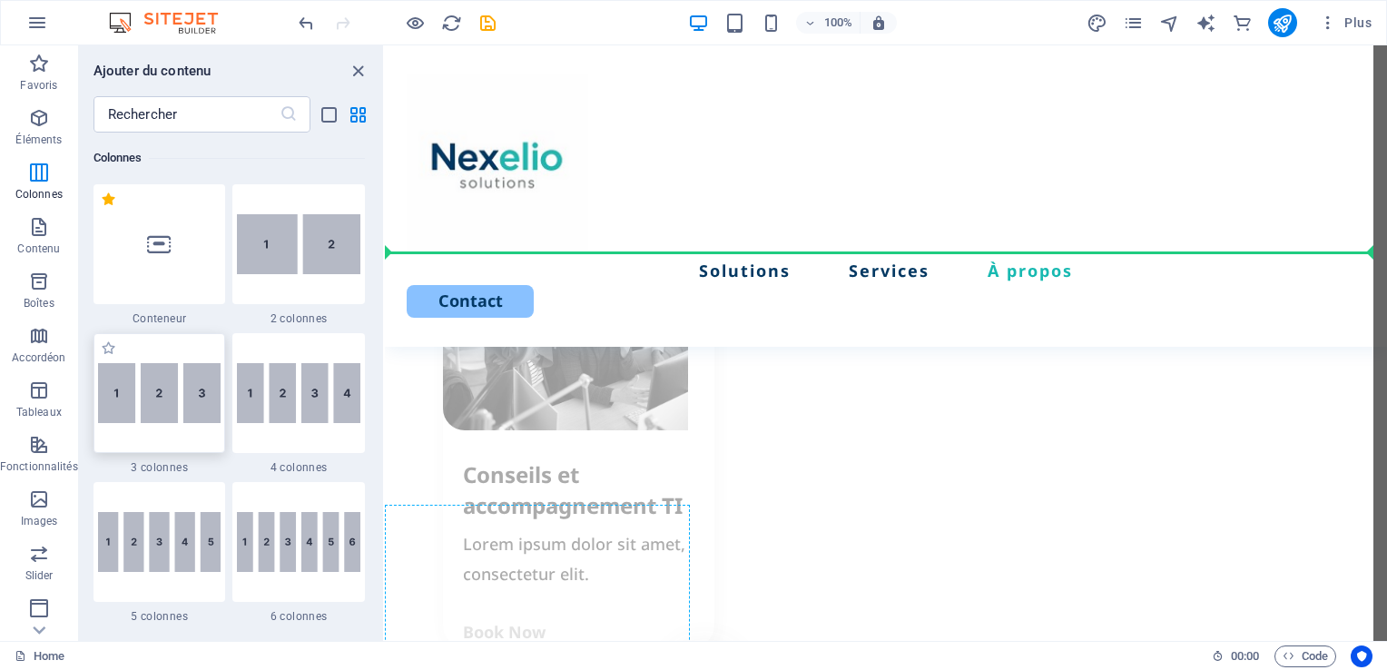
scroll to position [2683, 0]
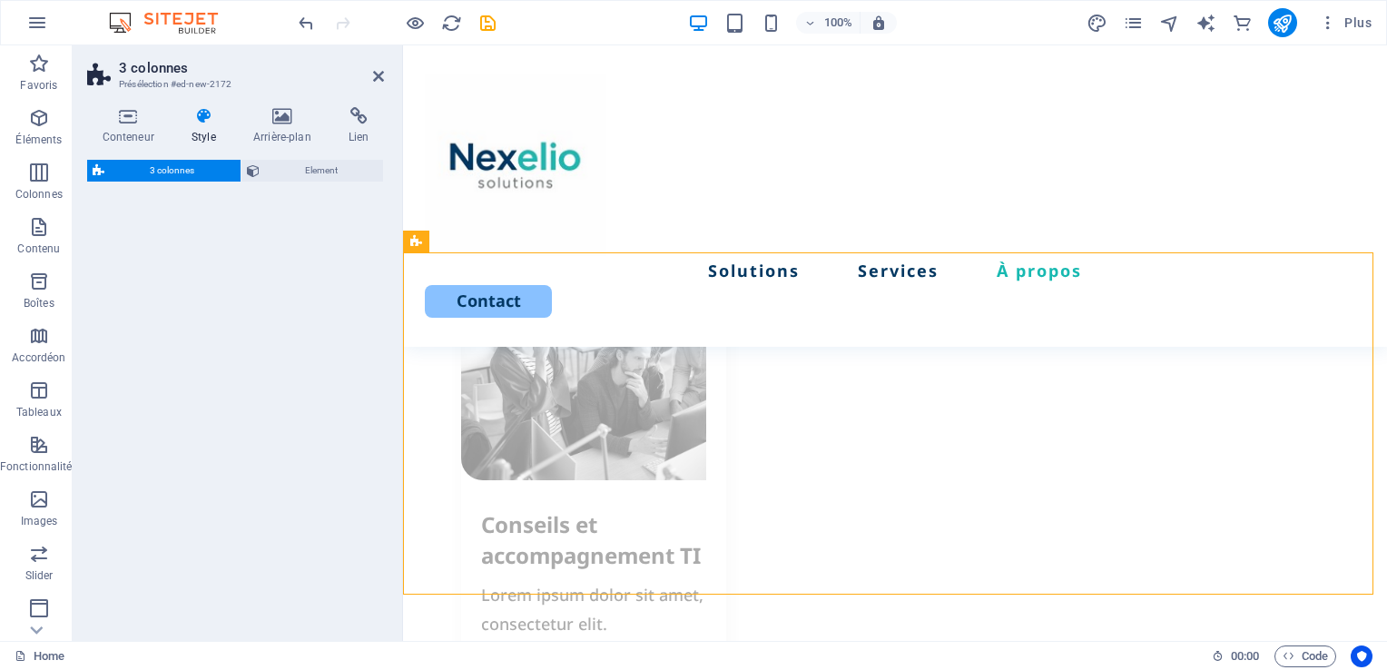
select select "rem"
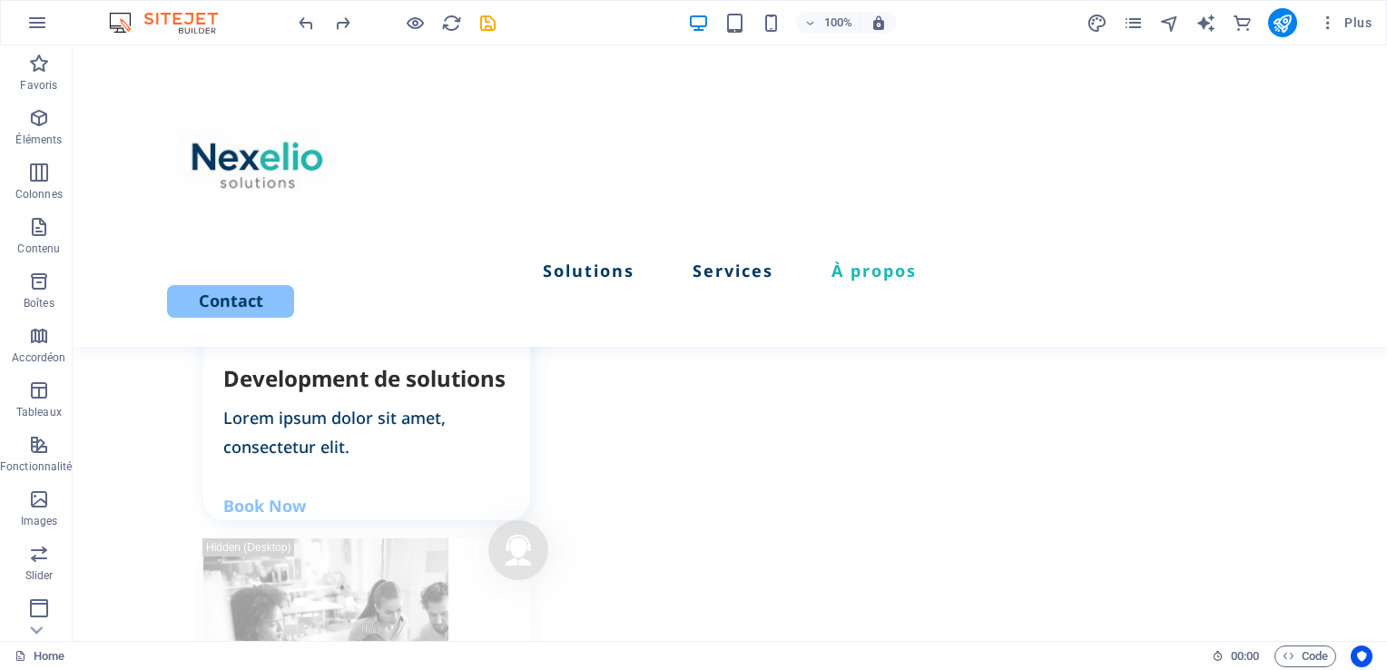
scroll to position [2342, 0]
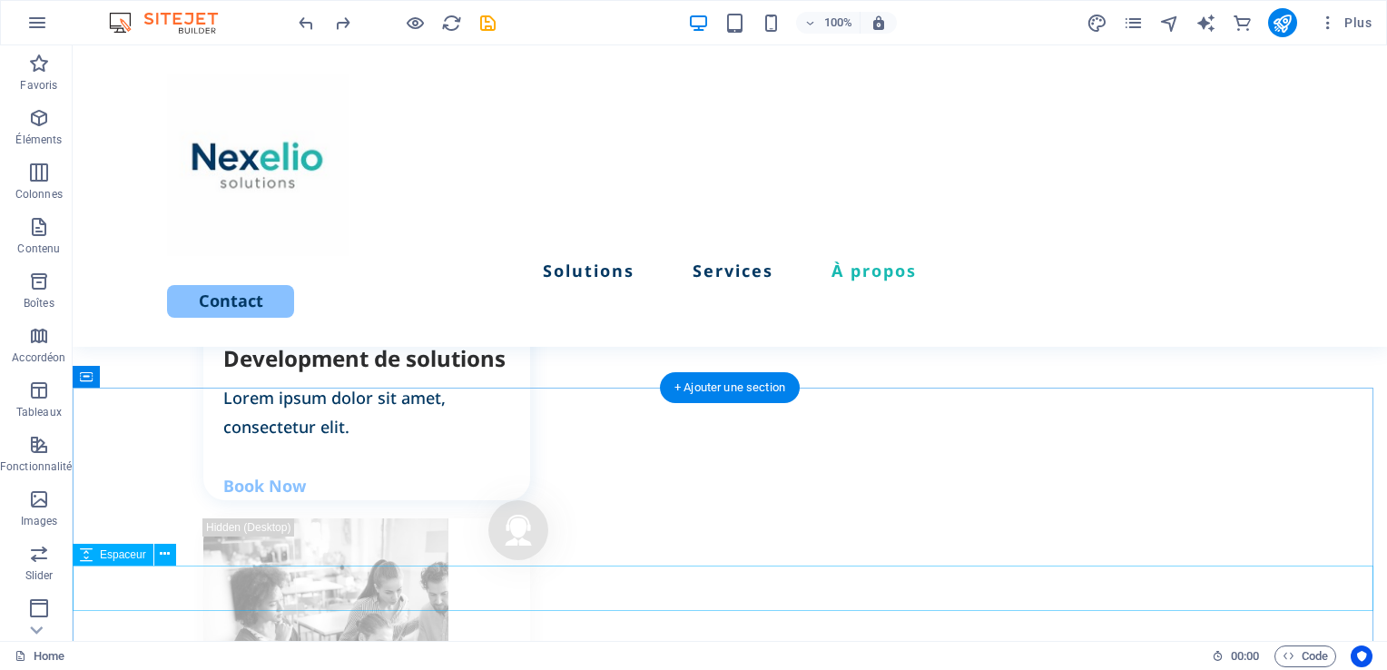
click at [161, 554] on icon at bounding box center [165, 553] width 10 height 19
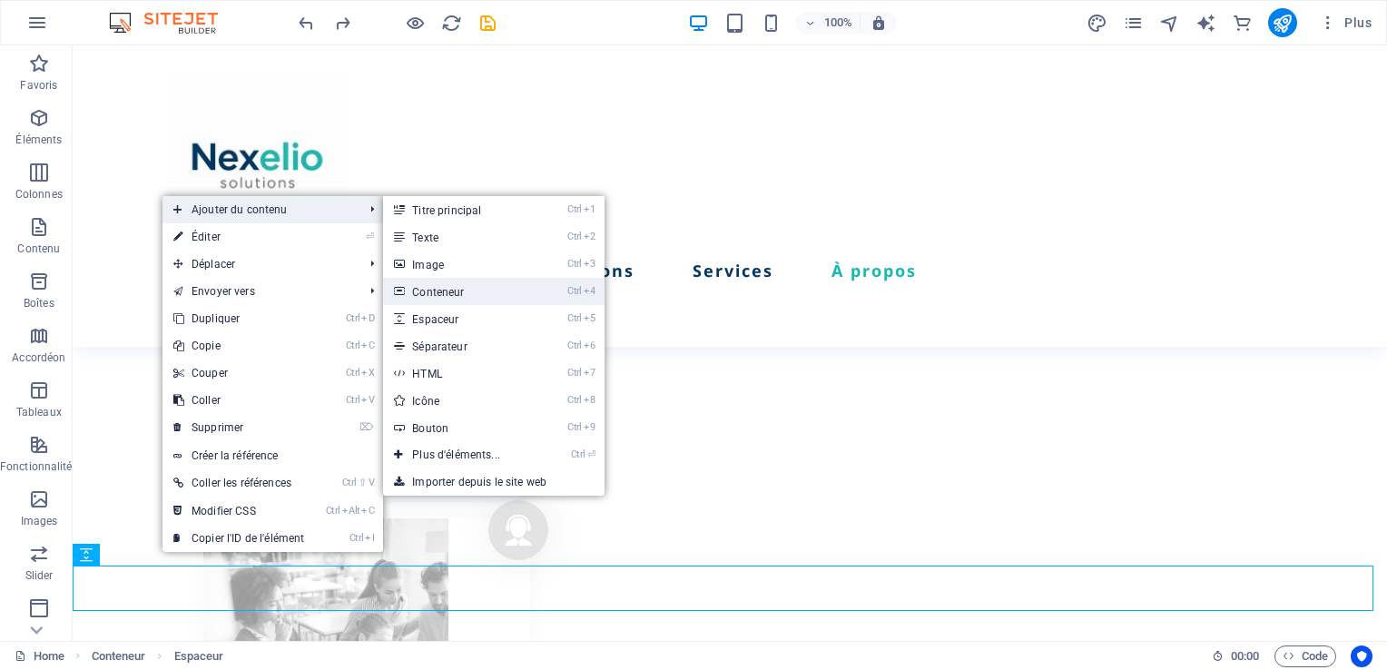
click at [500, 298] on link "Ctrl 4 Conteneur" at bounding box center [459, 291] width 153 height 27
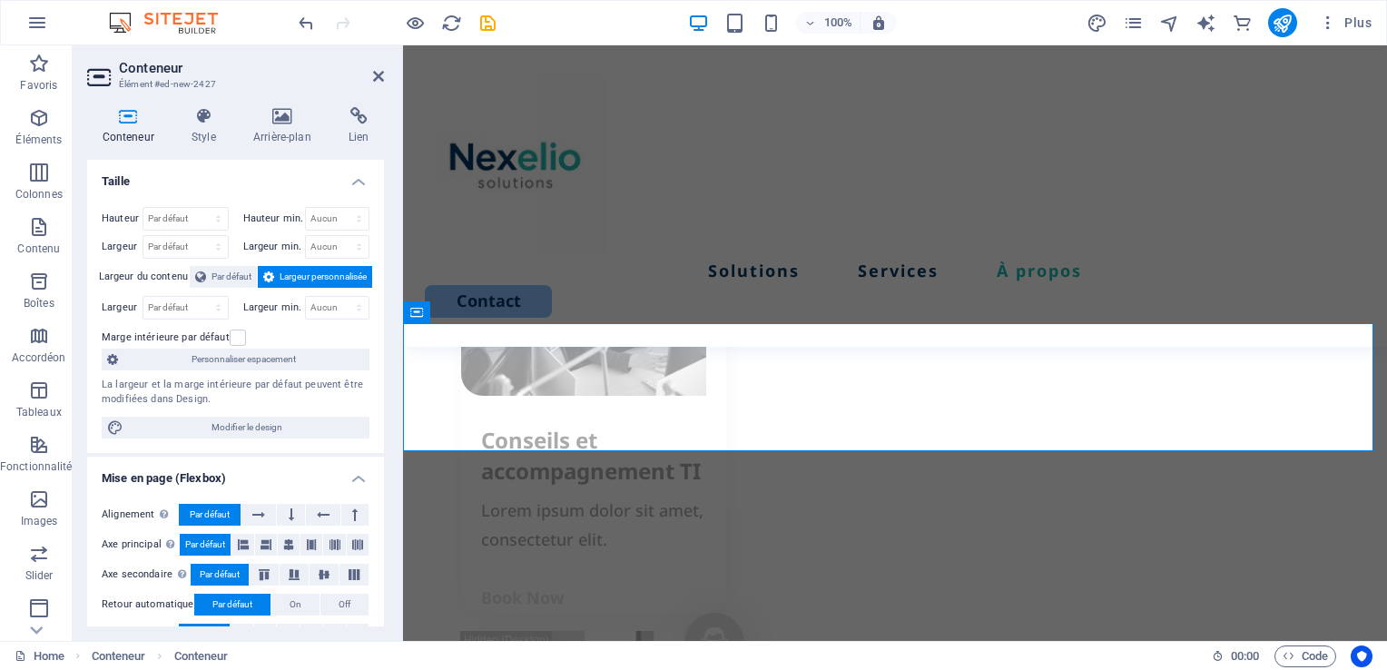
scroll to position [2865, 0]
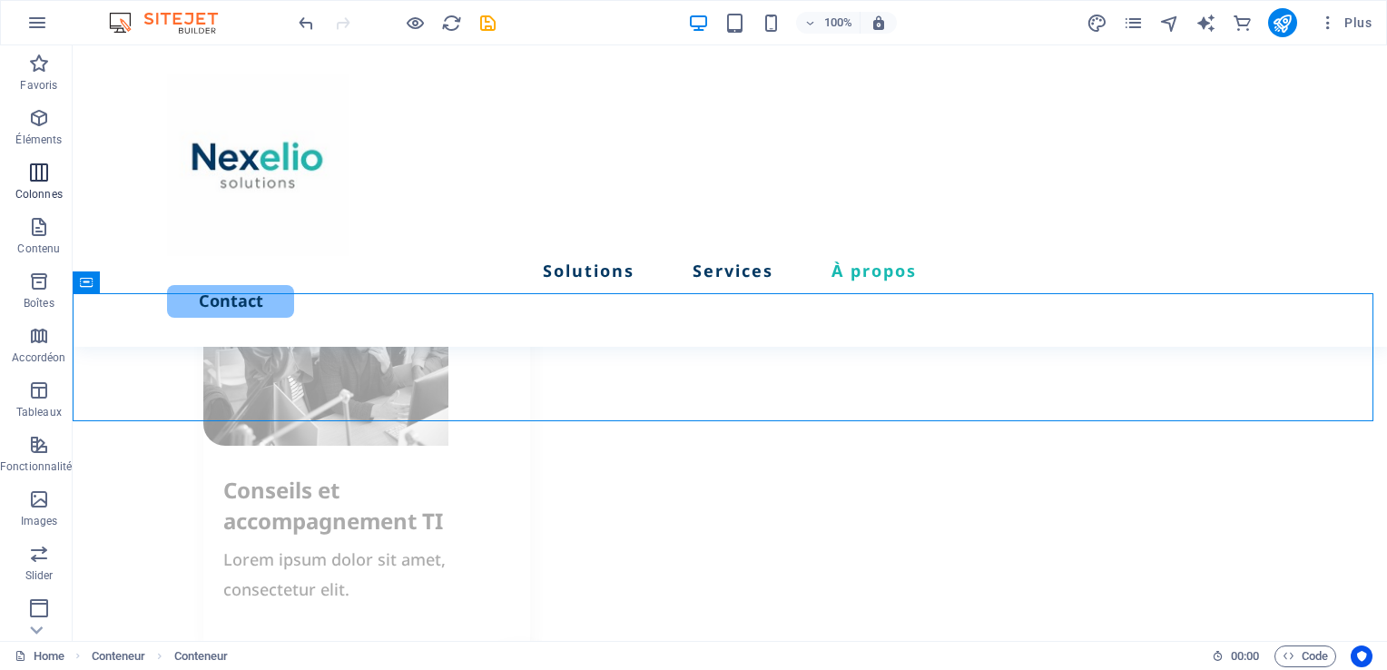
click at [35, 179] on icon "button" at bounding box center [39, 173] width 22 height 22
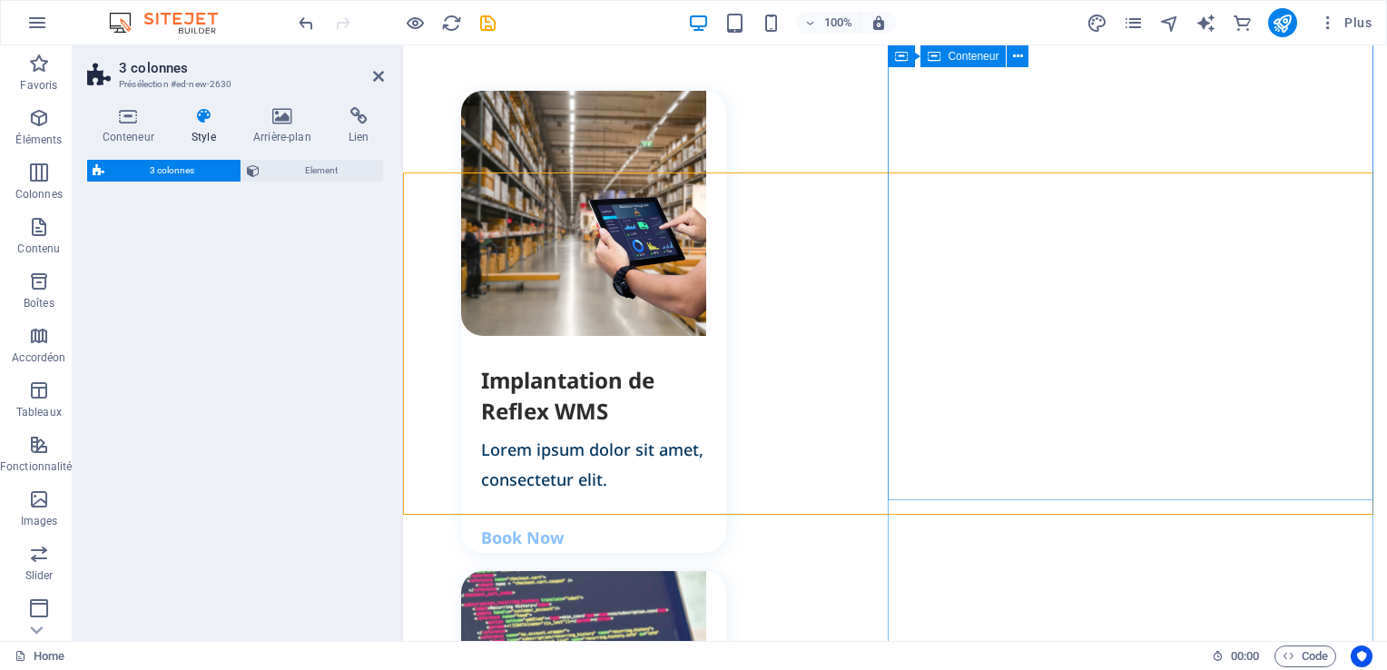
scroll to position [142, 0]
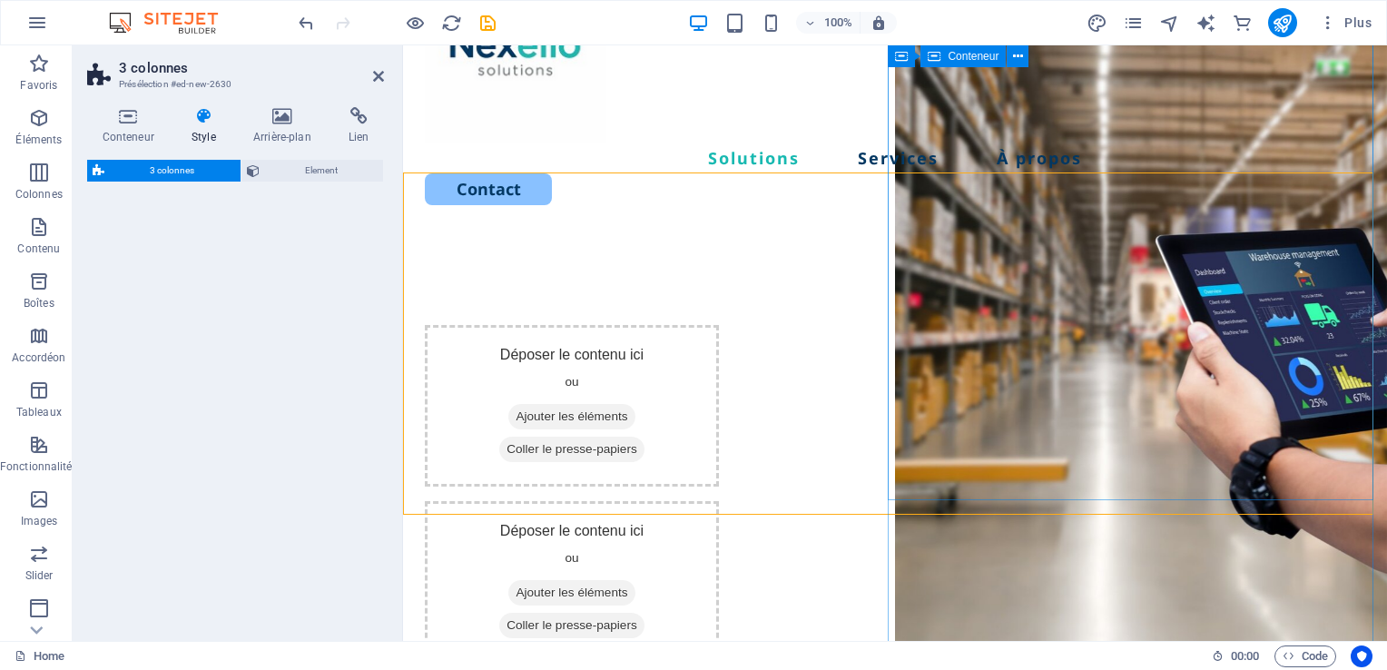
select select "rem"
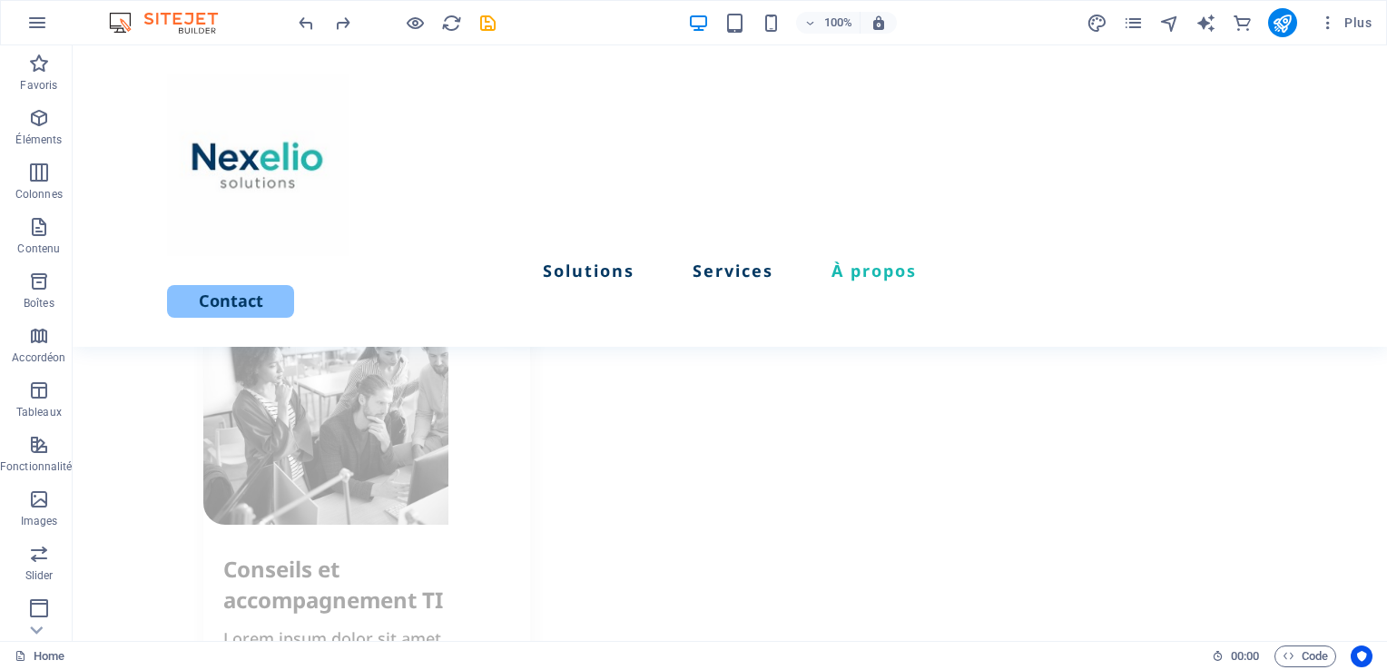
scroll to position [2602, 0]
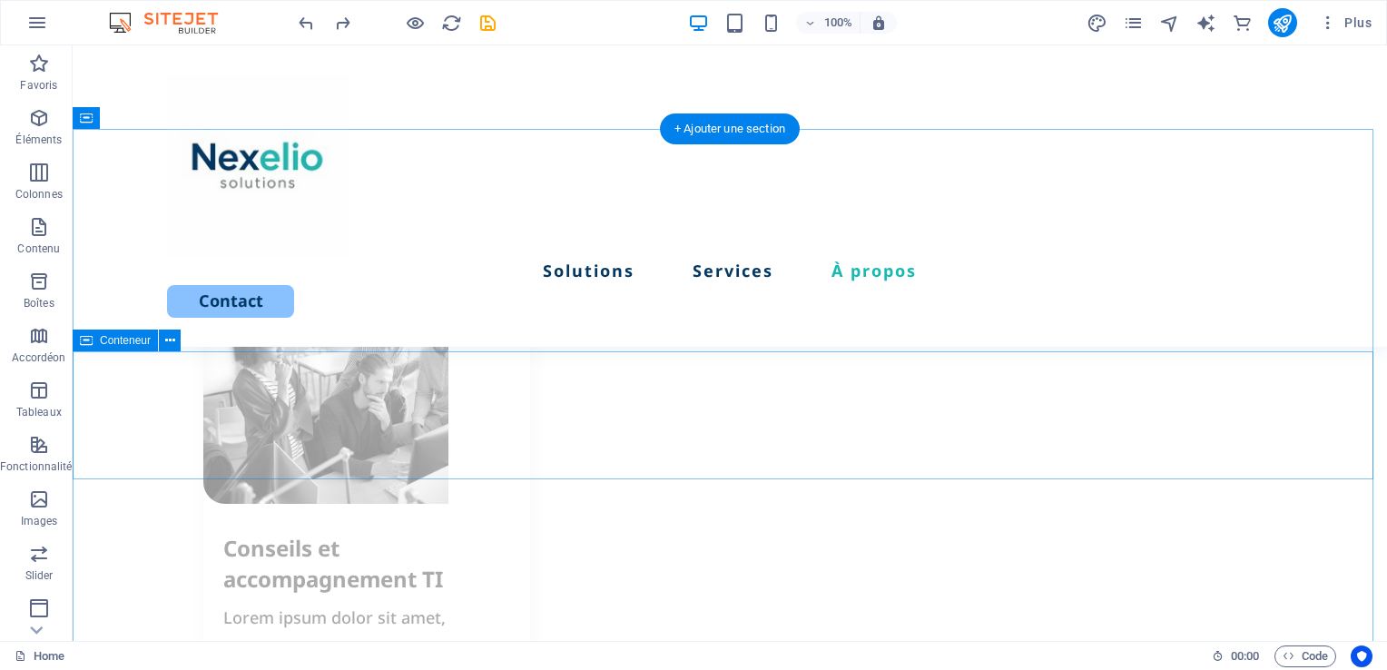
click at [167, 342] on icon at bounding box center [170, 340] width 10 height 19
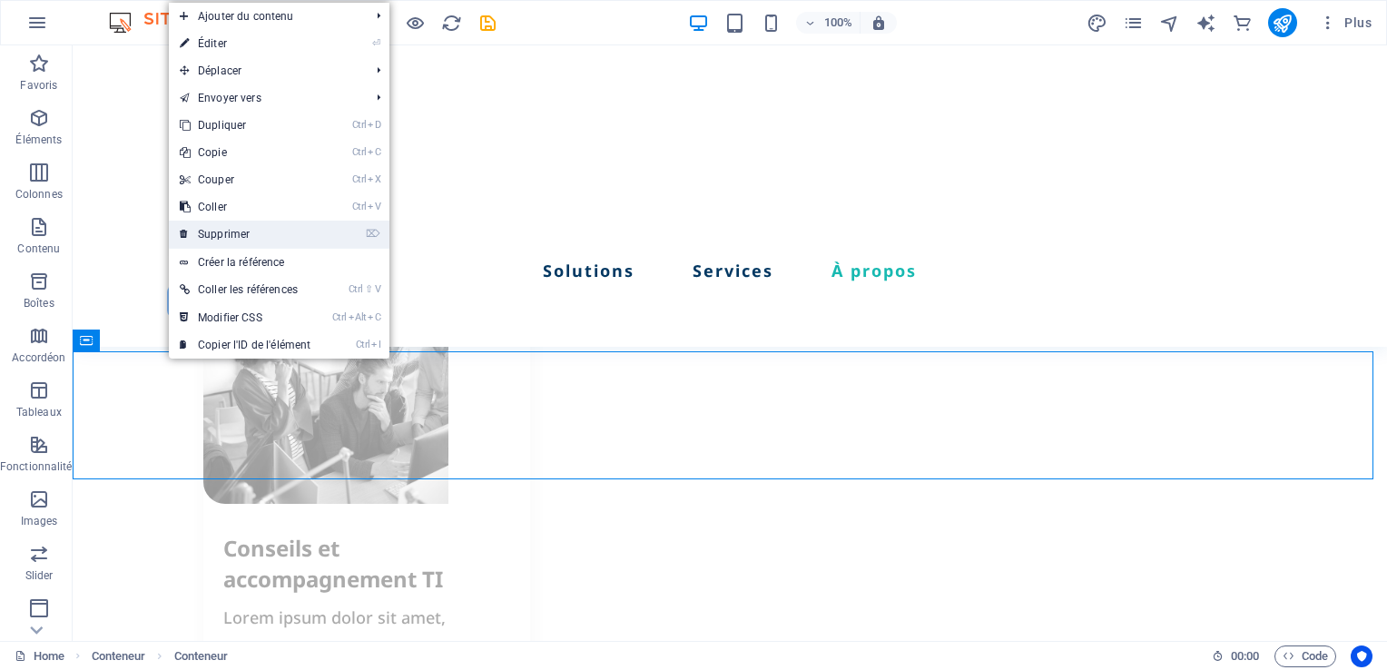
click at [225, 237] on link "⌦ Supprimer" at bounding box center [245, 234] width 152 height 27
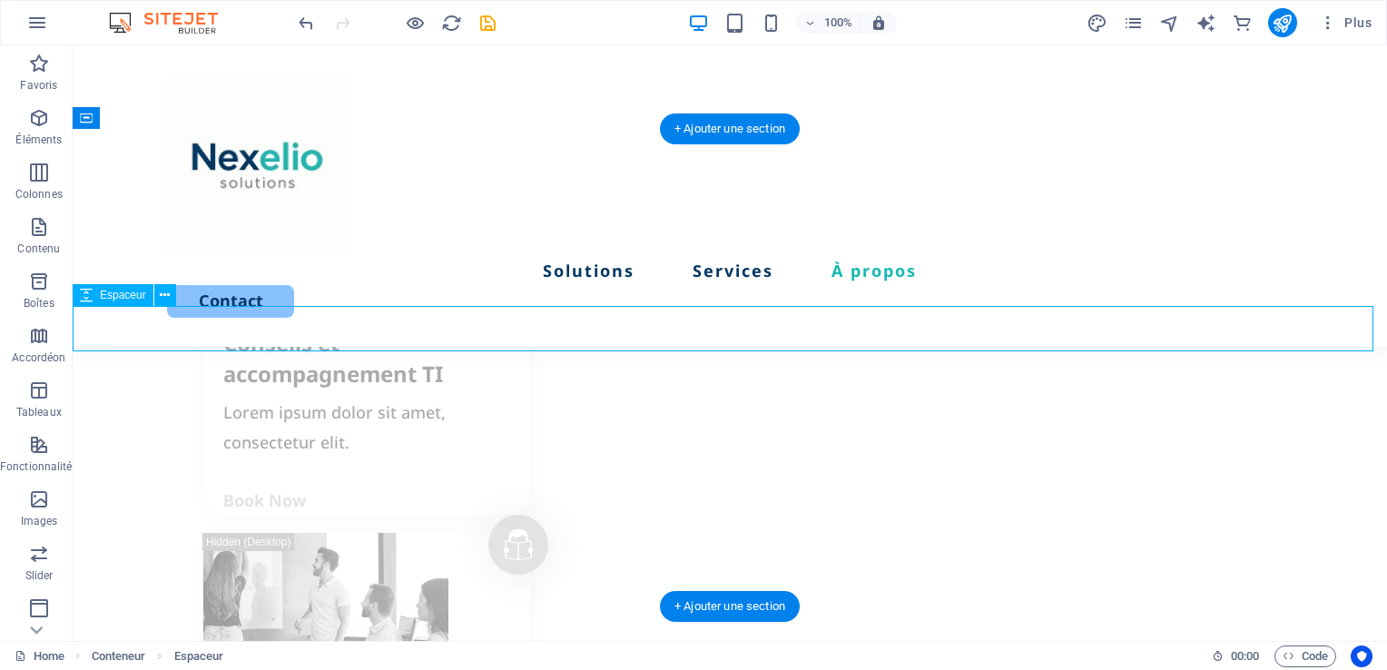
select select "px"
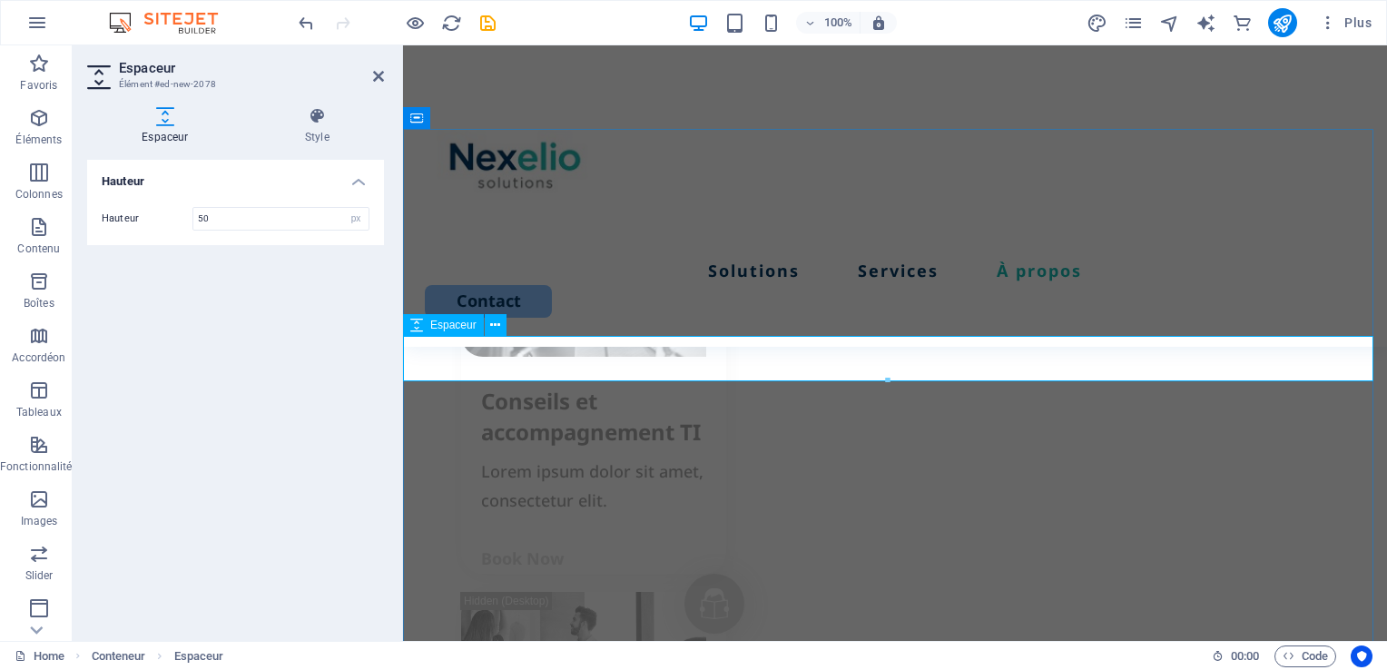
click at [312, 123] on icon at bounding box center [316, 116] width 133 height 18
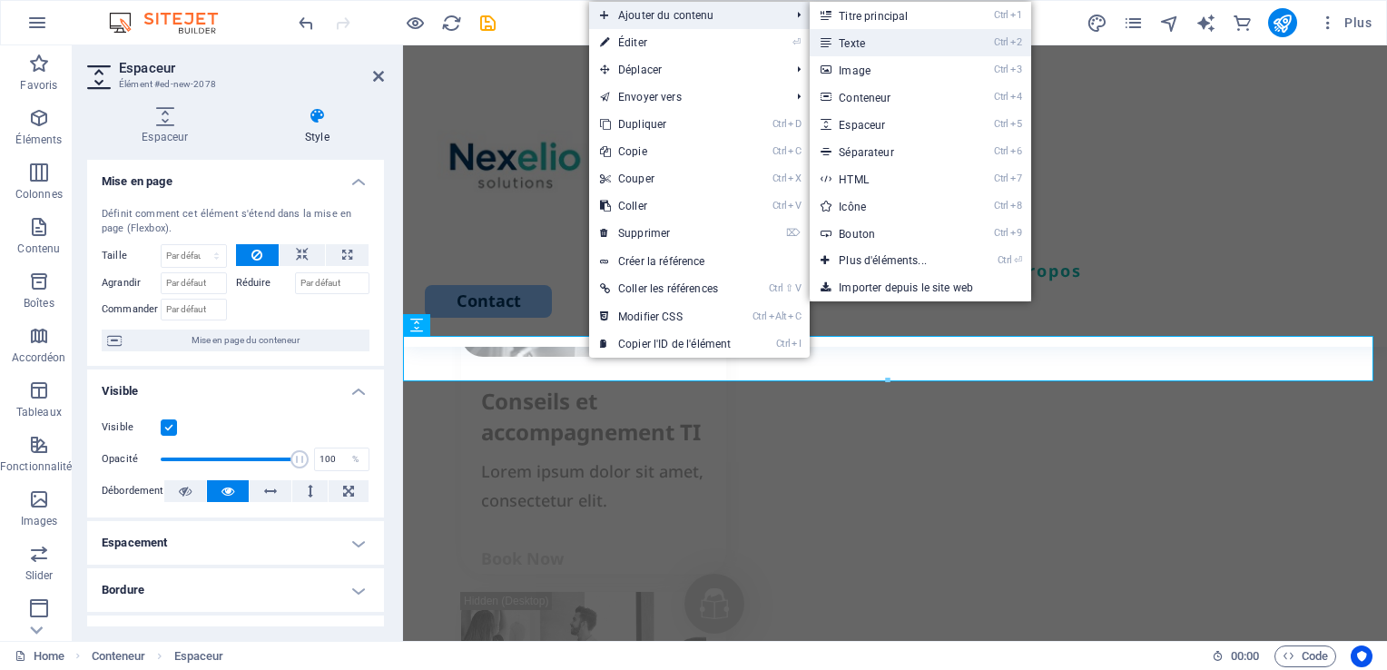
click at [887, 44] on link "Ctrl 2 Texte" at bounding box center [885, 42] width 153 height 27
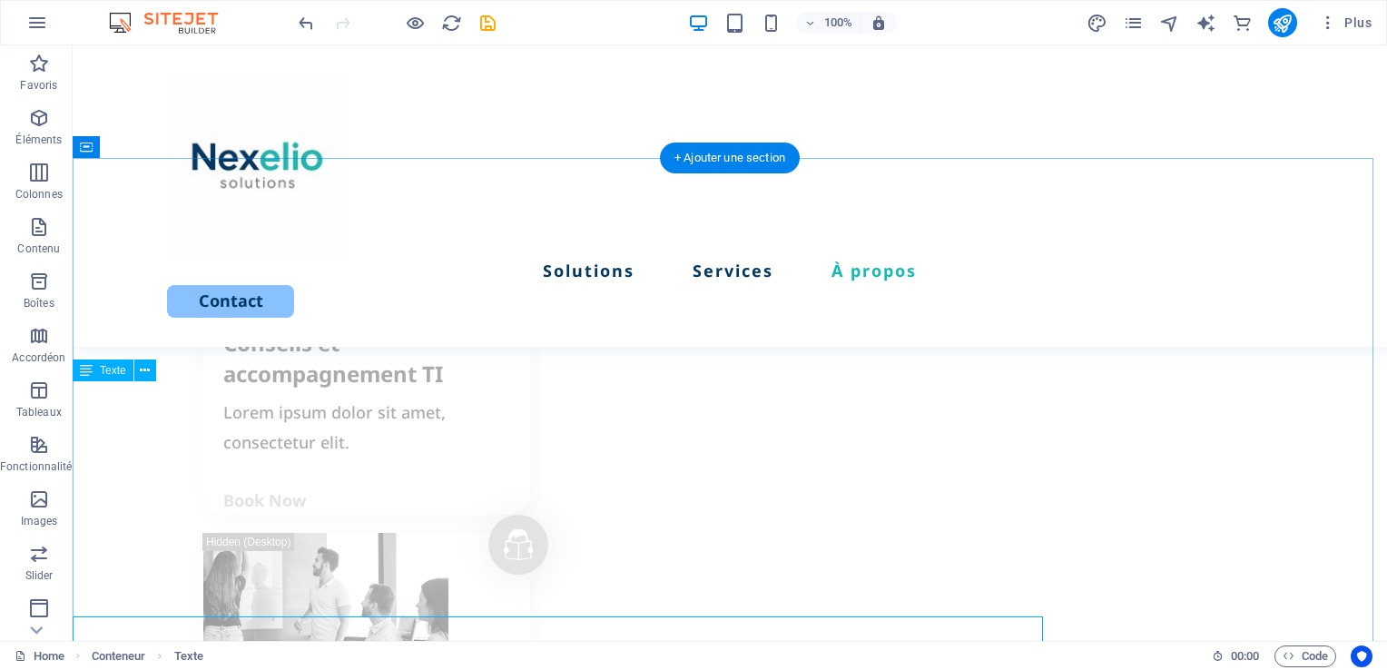
scroll to position [2572, 0]
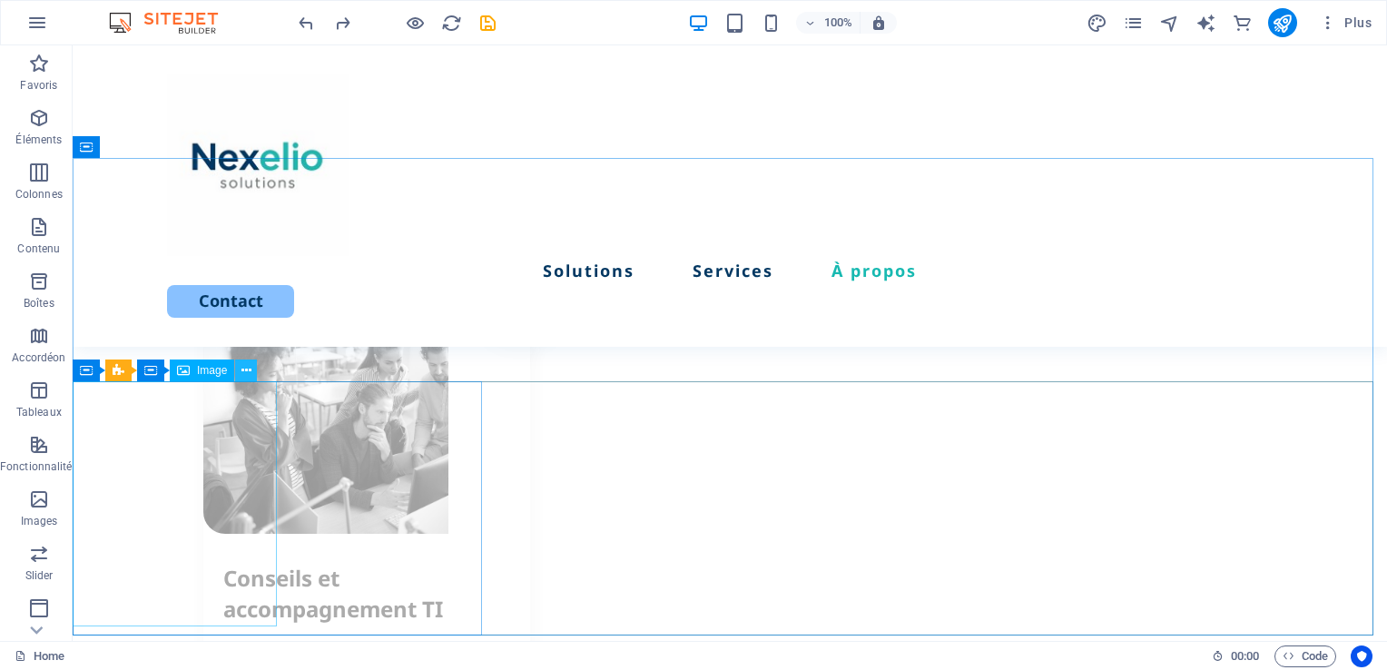
click at [249, 369] on icon at bounding box center [246, 370] width 10 height 19
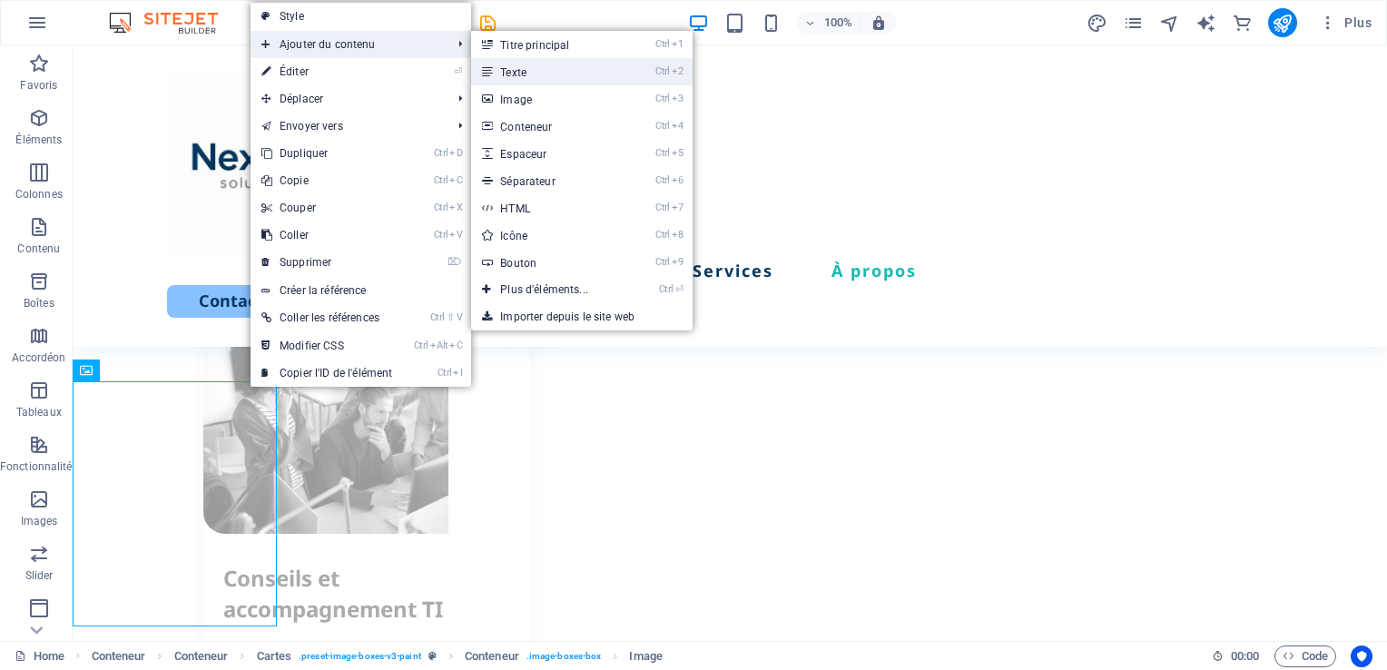
click at [526, 74] on link "Ctrl 2 Texte" at bounding box center [547, 71] width 153 height 27
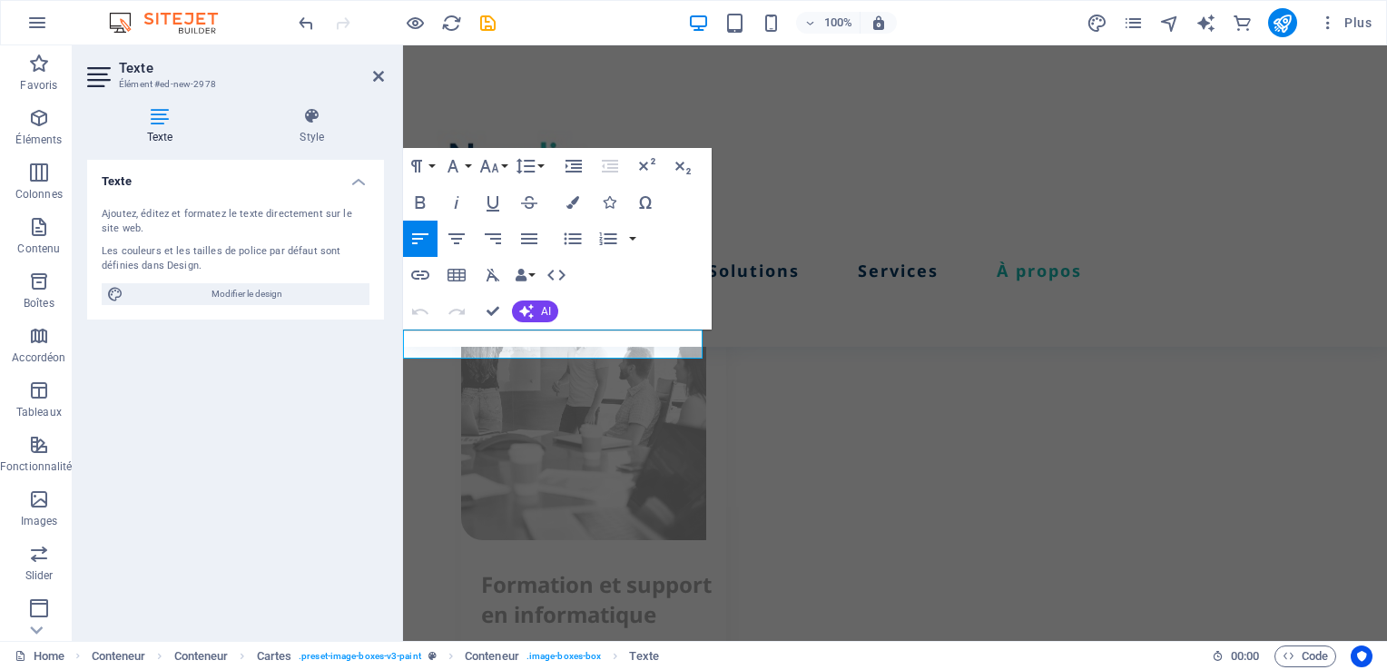
scroll to position [3136, 0]
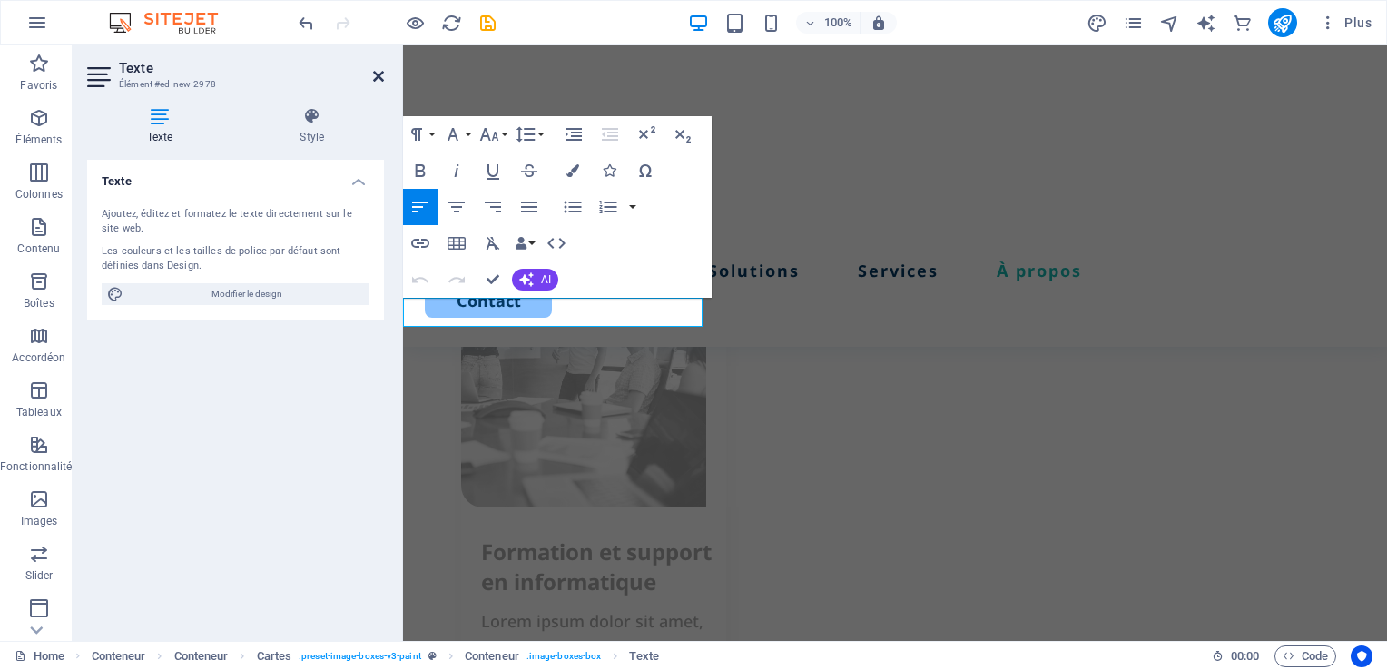
click at [375, 74] on icon at bounding box center [378, 76] width 11 height 15
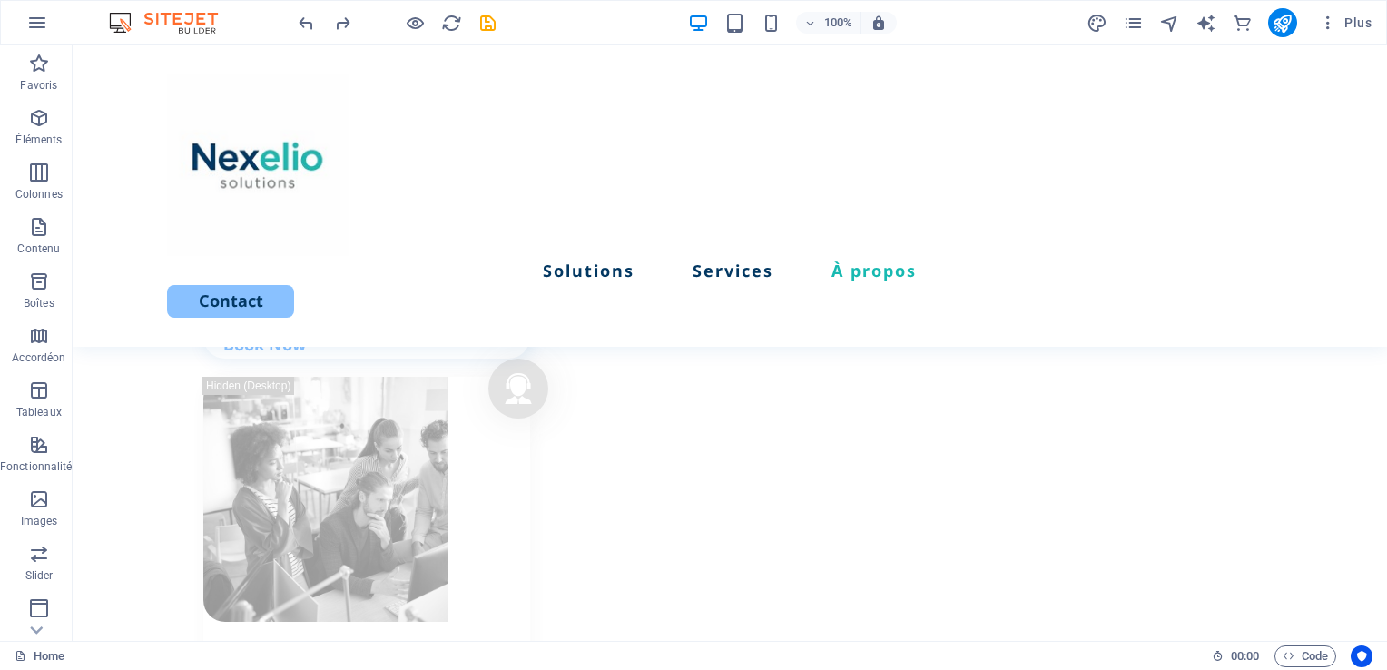
scroll to position [2532, 0]
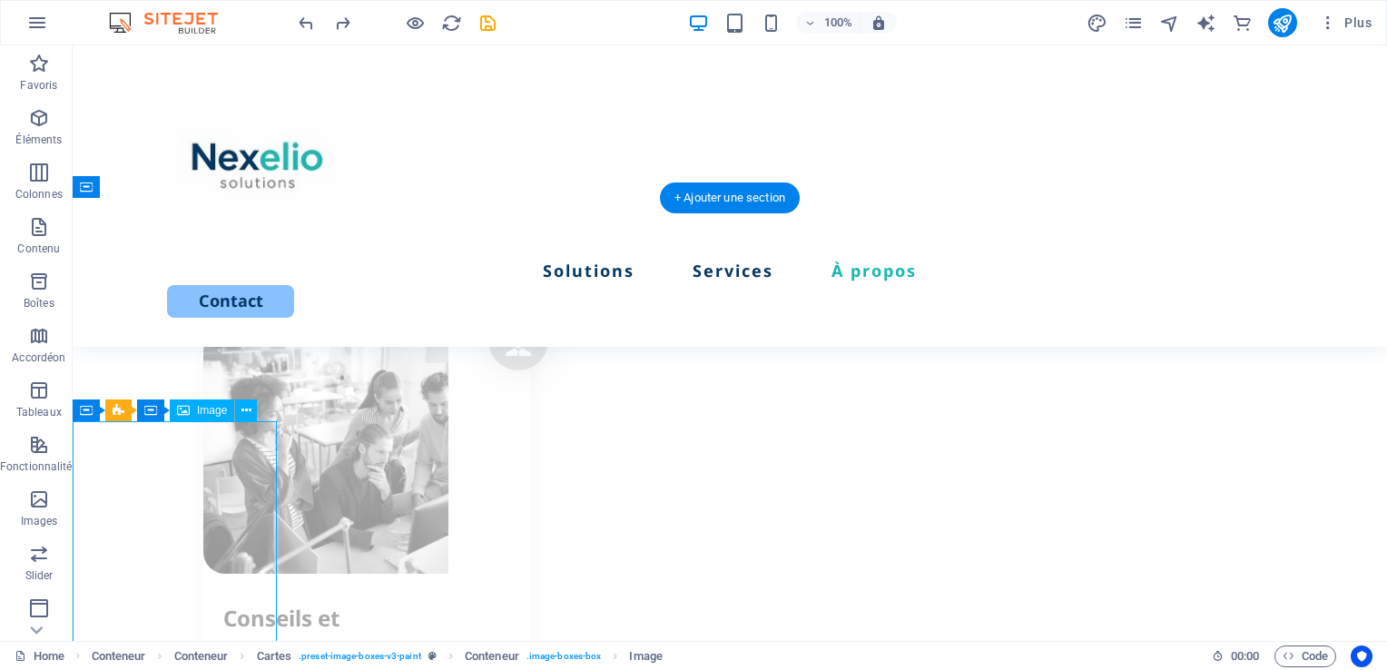
select select "px"
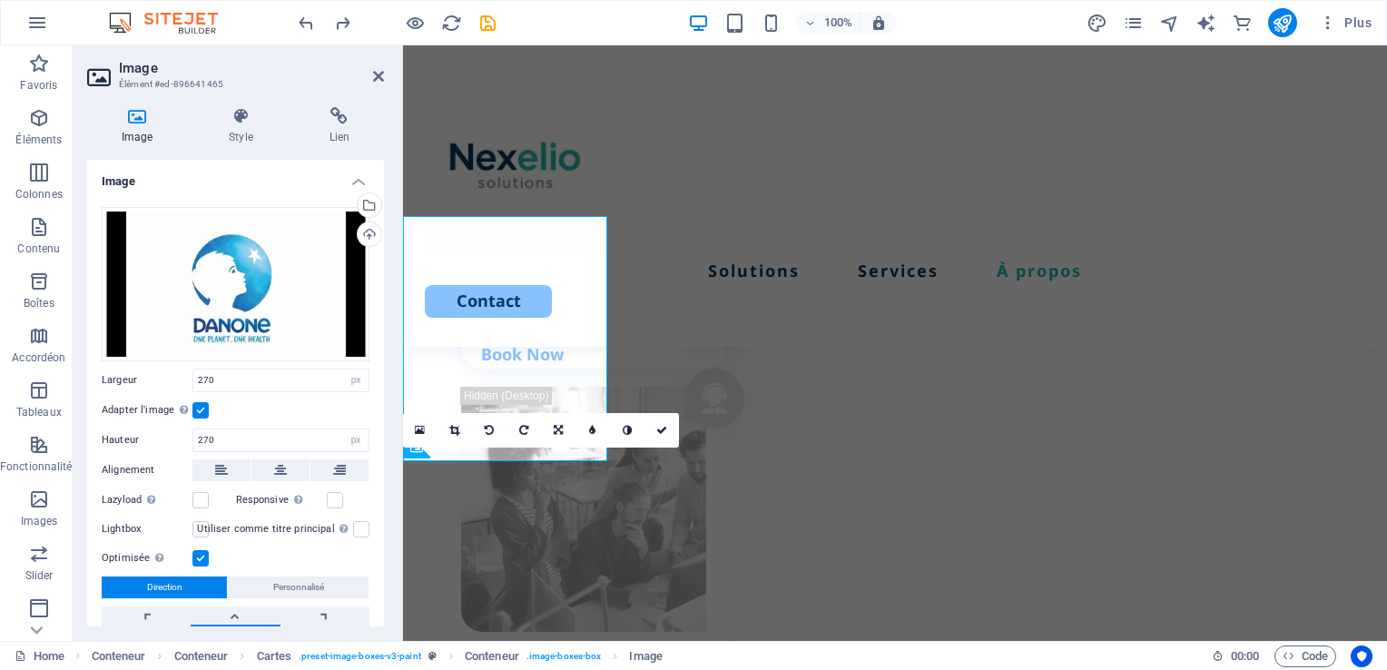
scroll to position [2737, 0]
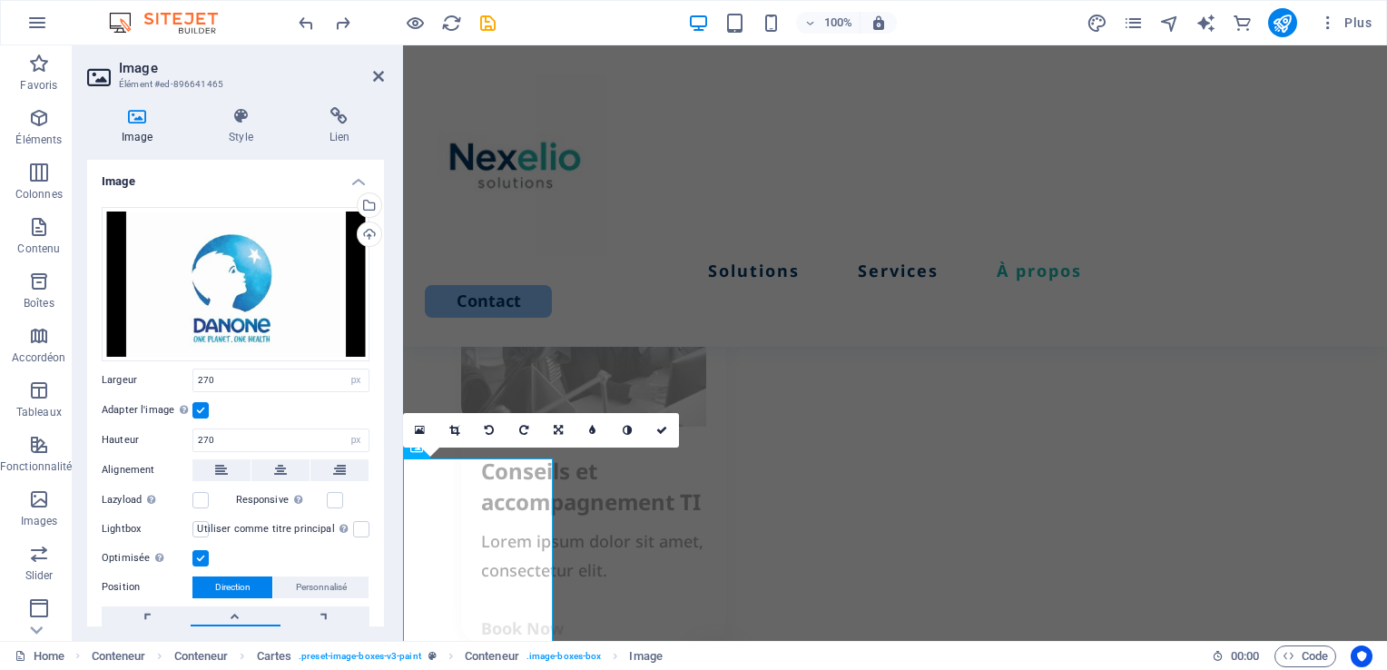
drag, startPoint x: 379, startPoint y: 289, endPoint x: 387, endPoint y: 347, distance: 58.6
click at [387, 347] on div "Image Style Lien Image Glissez les fichiers ici, cliquez pour choisir les fichi…" at bounding box center [236, 367] width 326 height 548
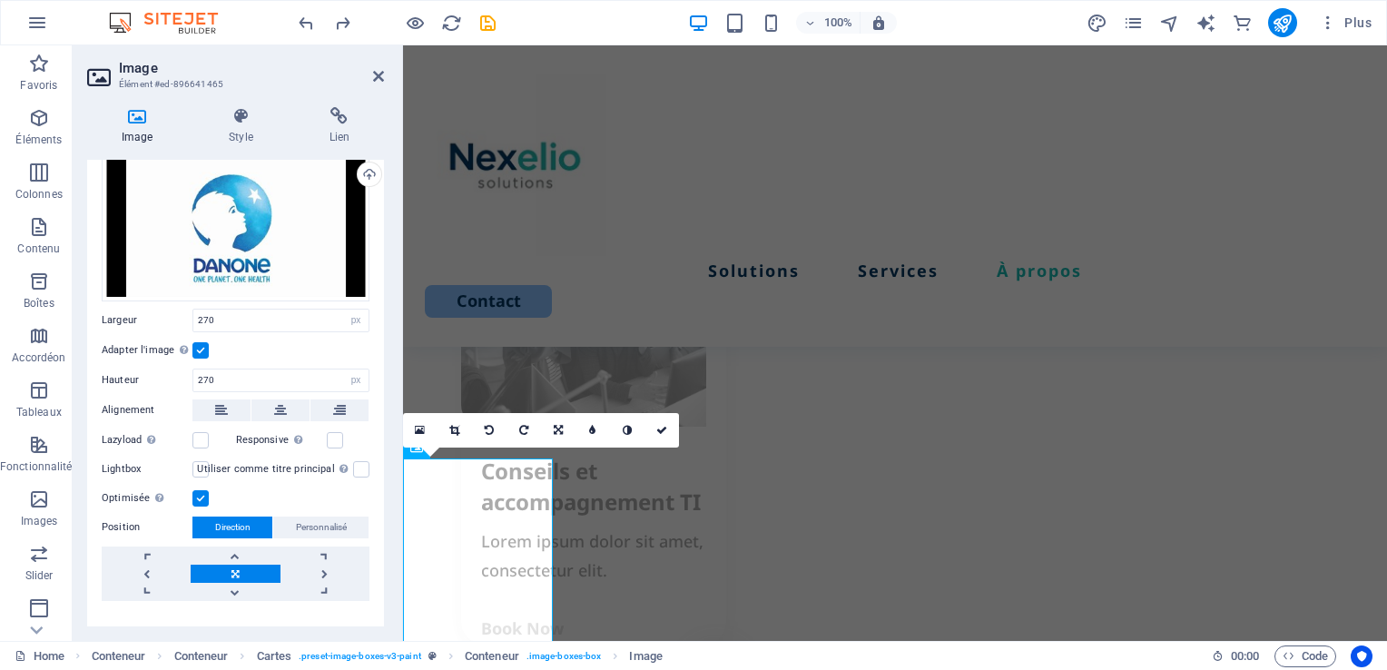
scroll to position [89, 0]
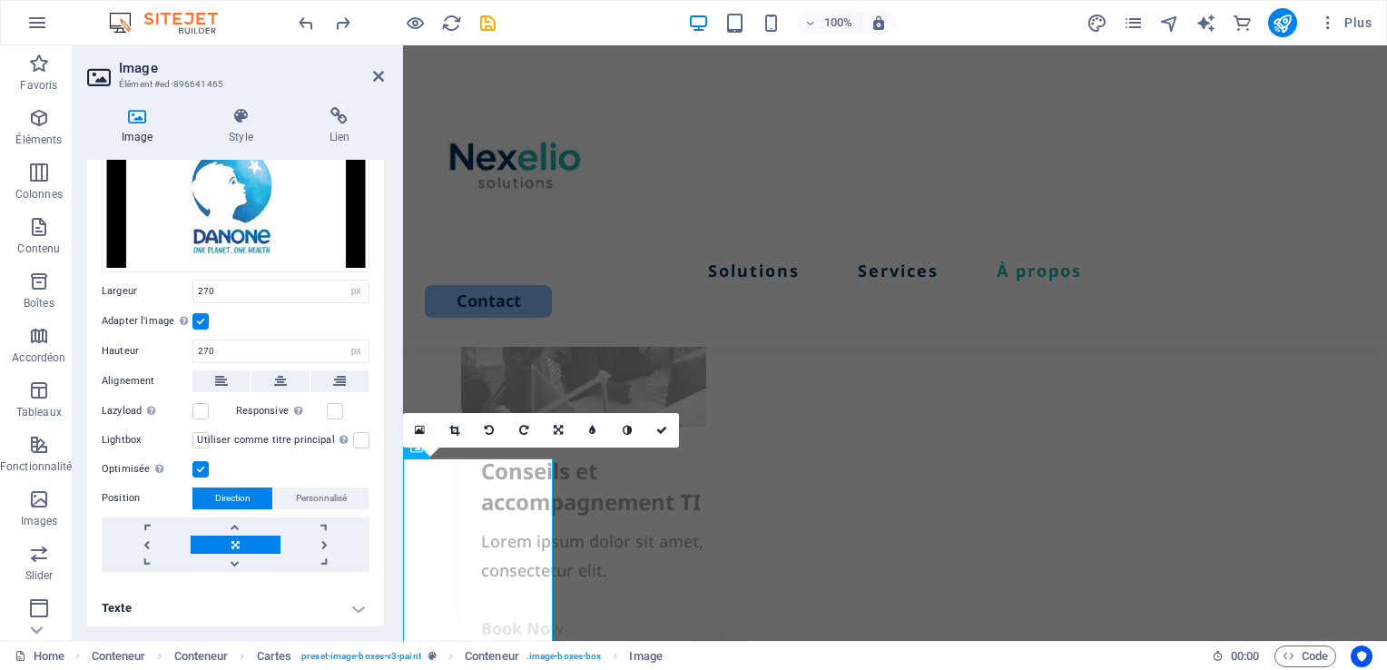
click at [341, 604] on h4 "Texte" at bounding box center [235, 608] width 297 height 44
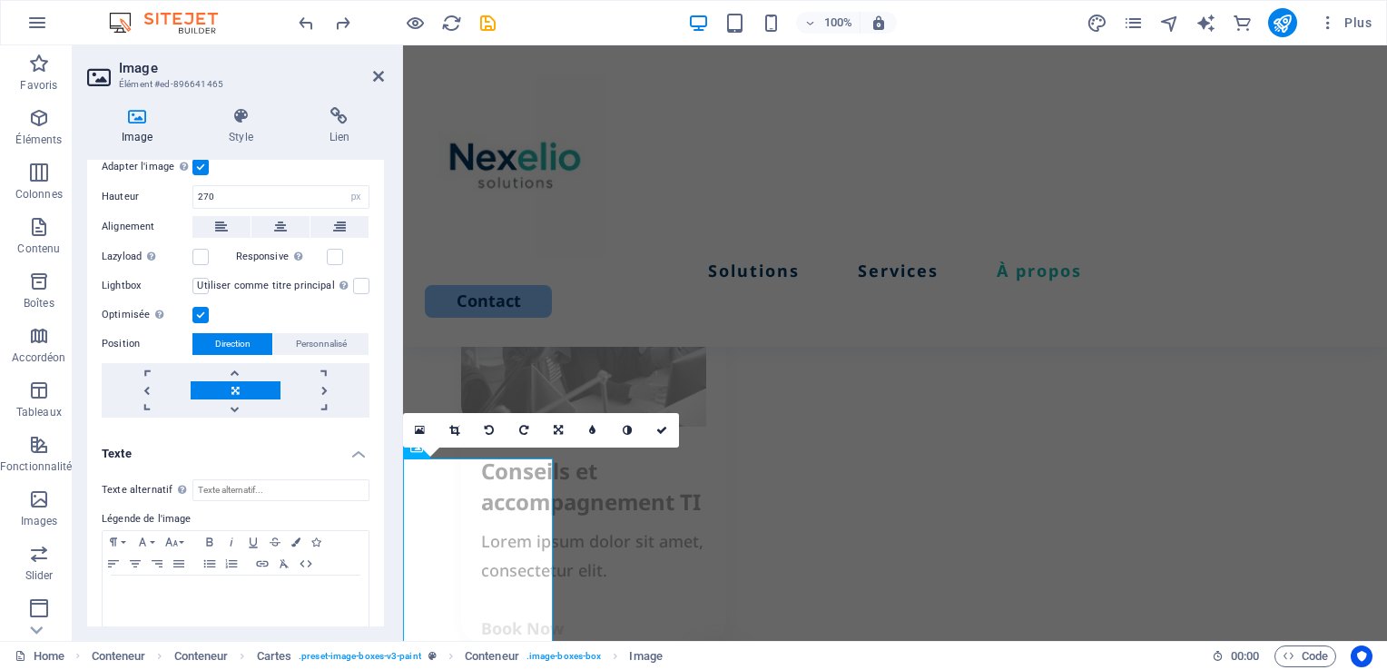
scroll to position [259, 0]
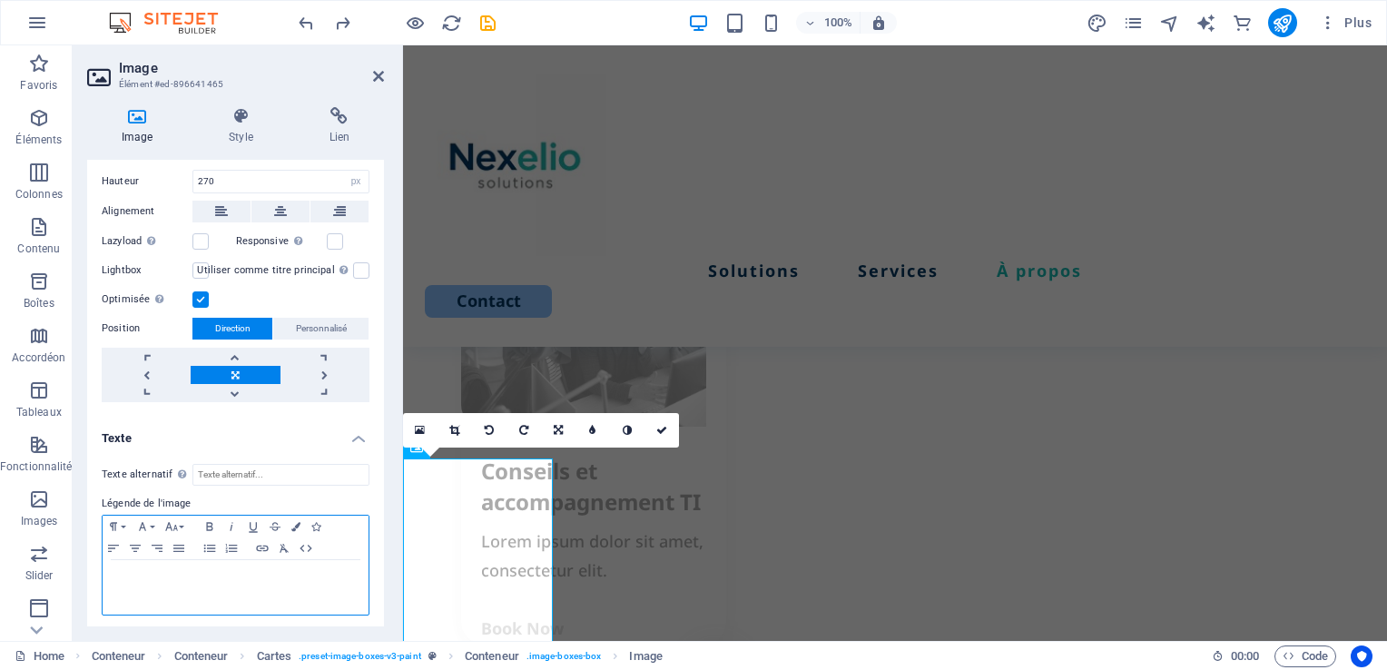
click at [163, 572] on p at bounding box center [236, 577] width 248 height 16
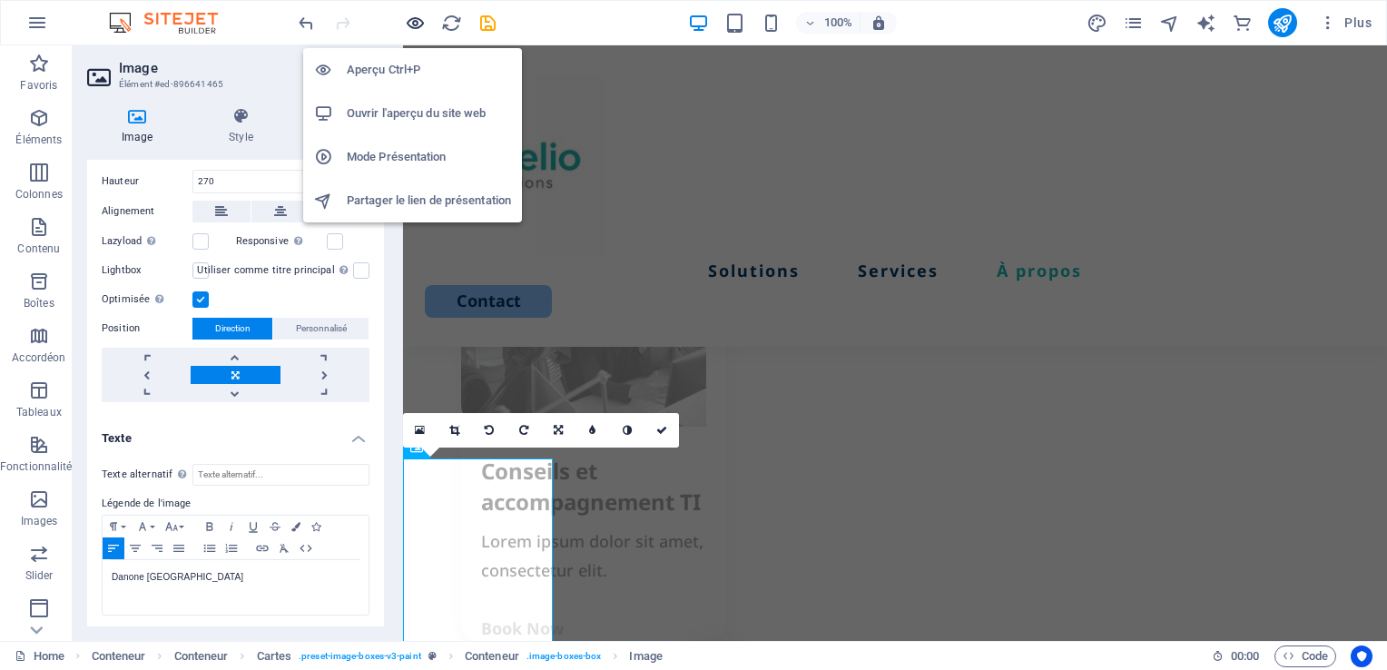
click at [0, 0] on icon "button" at bounding box center [0, 0] width 0 height 0
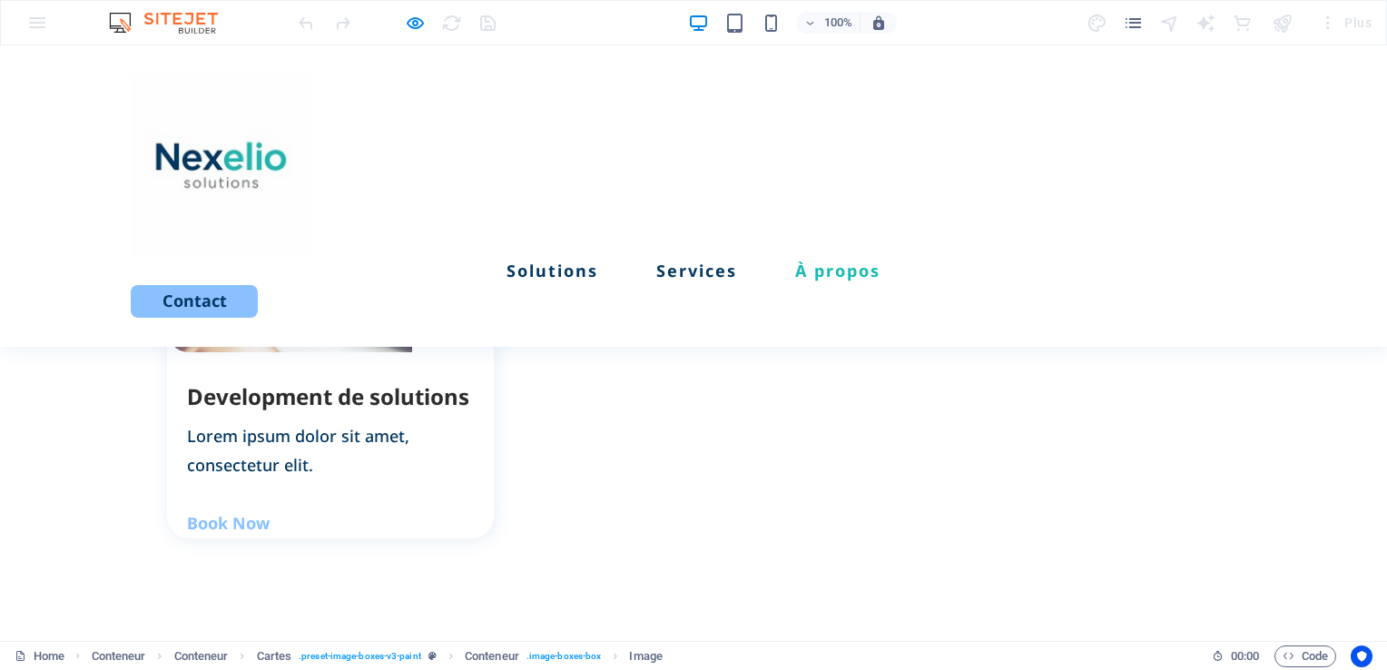
scroll to position [2253, 0]
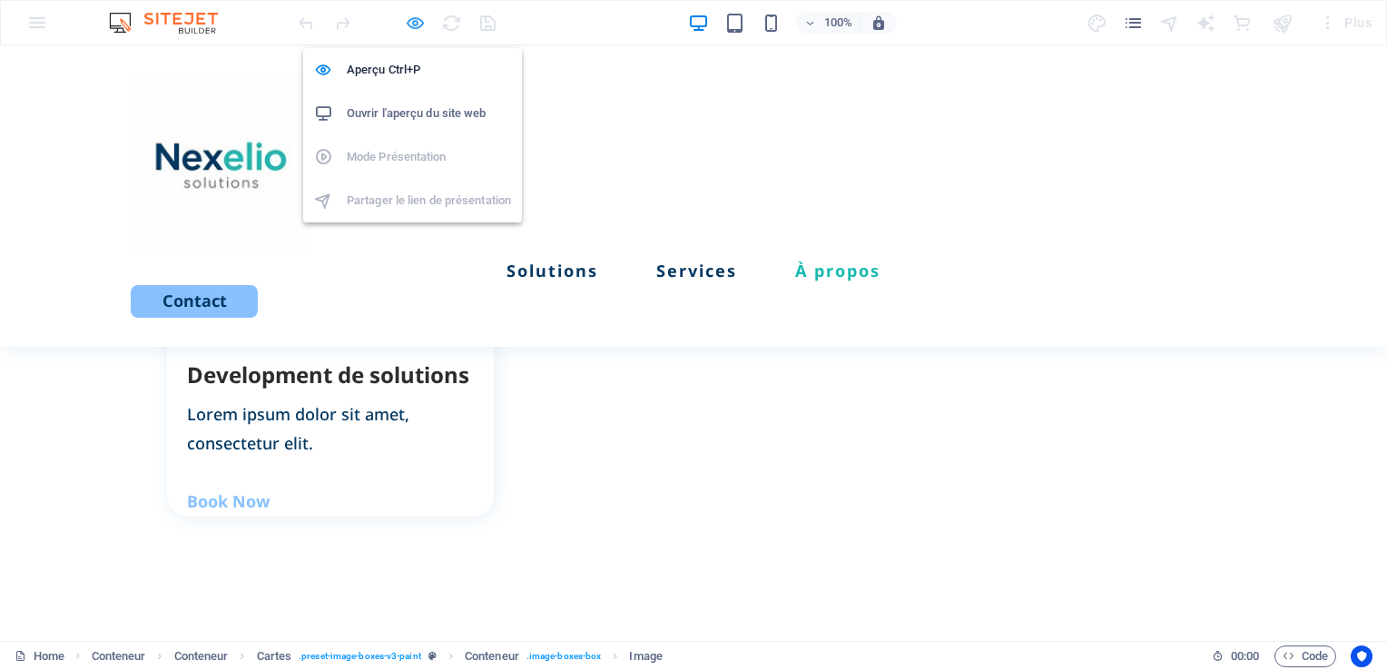
click at [0, 0] on icon "button" at bounding box center [0, 0] width 0 height 0
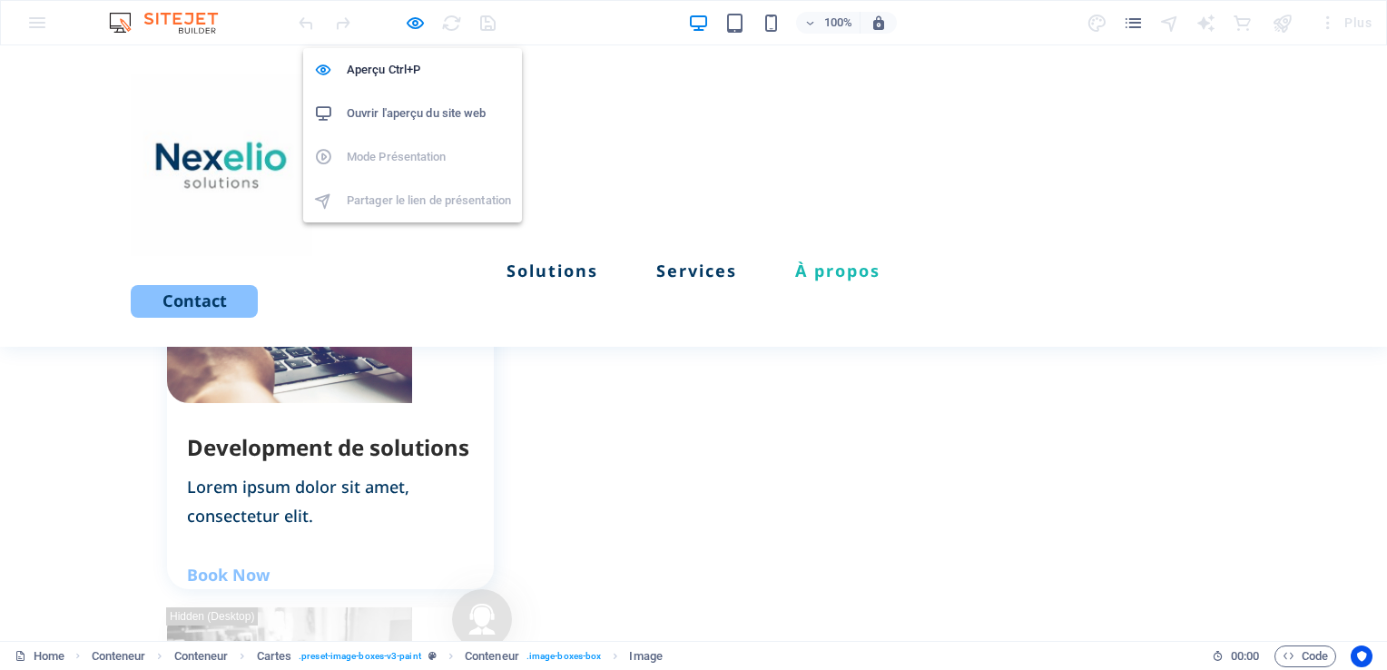
select select "px"
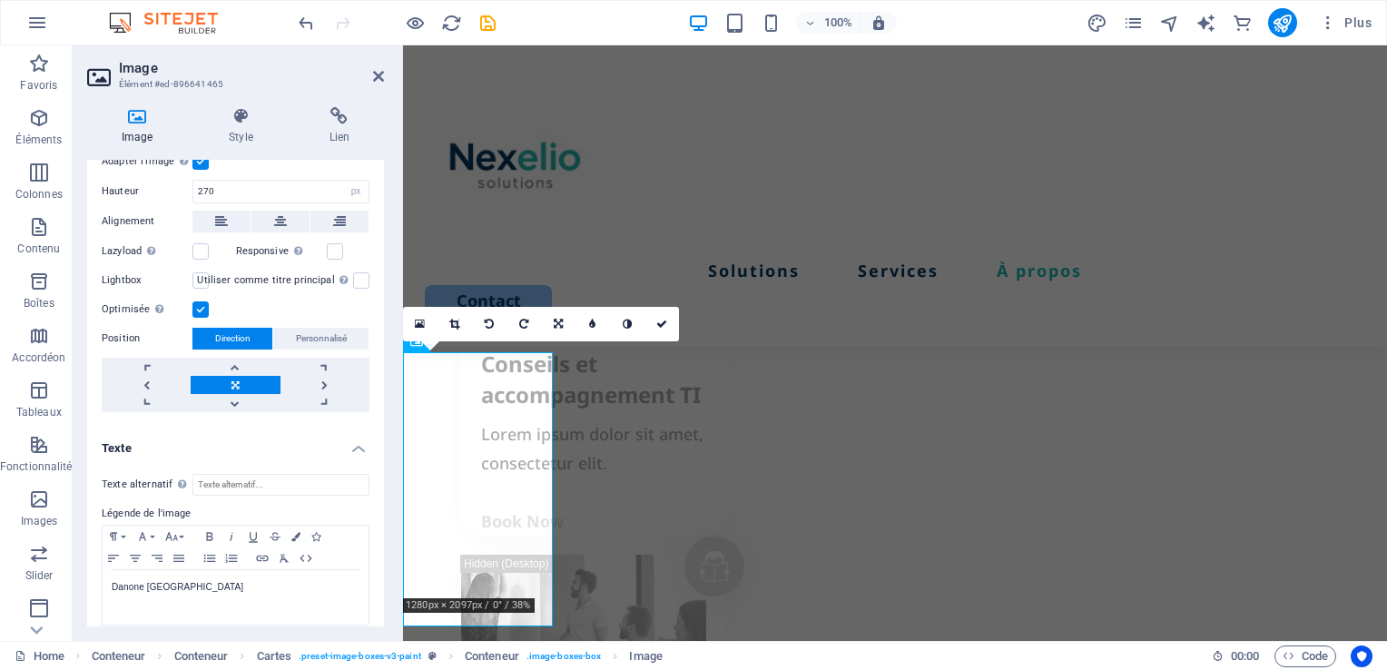
scroll to position [259, 0]
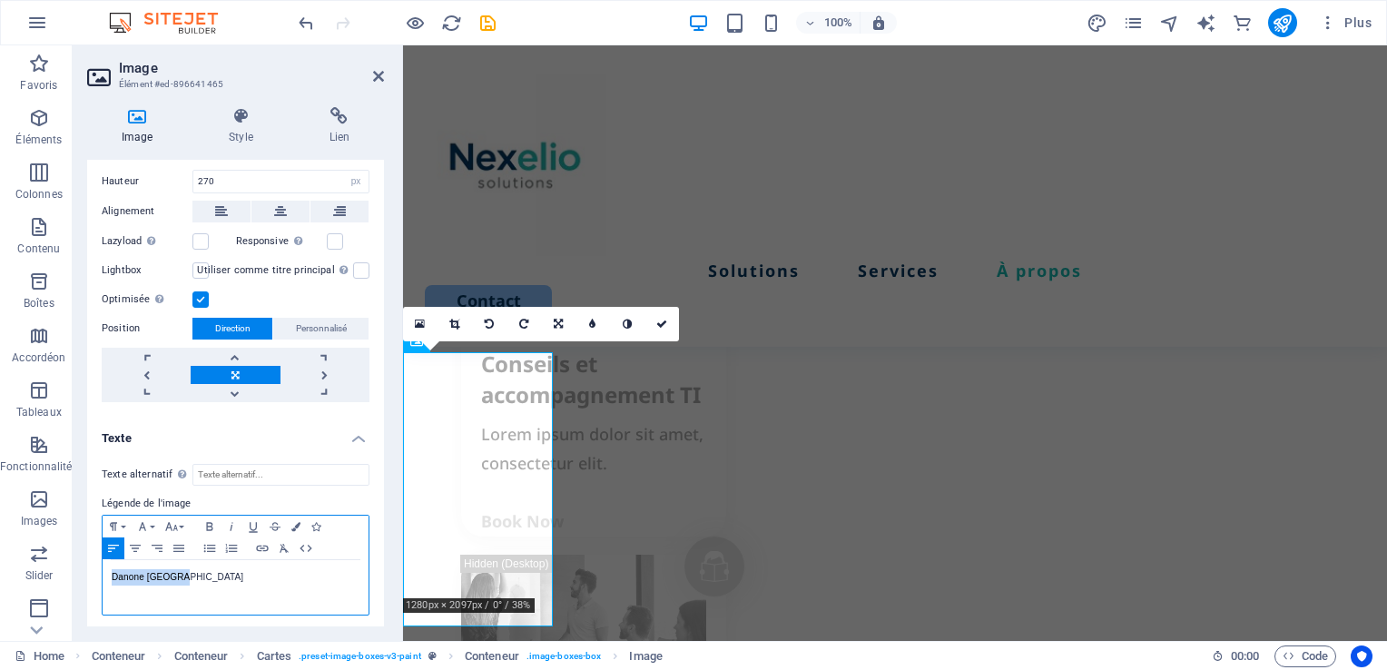
drag, startPoint x: 261, startPoint y: 583, endPoint x: 93, endPoint y: 582, distance: 168.8
click at [93, 583] on div "Texte alternatif Le texte alternatif est utilisé par les appareils qui ne peuve…" at bounding box center [235, 539] width 297 height 181
drag, startPoint x: 381, startPoint y: 425, endPoint x: 6, endPoint y: 433, distance: 374.9
click at [191, 573] on p "Danone [GEOGRAPHIC_DATA]" at bounding box center [236, 577] width 248 height 16
drag, startPoint x: 193, startPoint y: 583, endPoint x: 73, endPoint y: 572, distance: 121.2
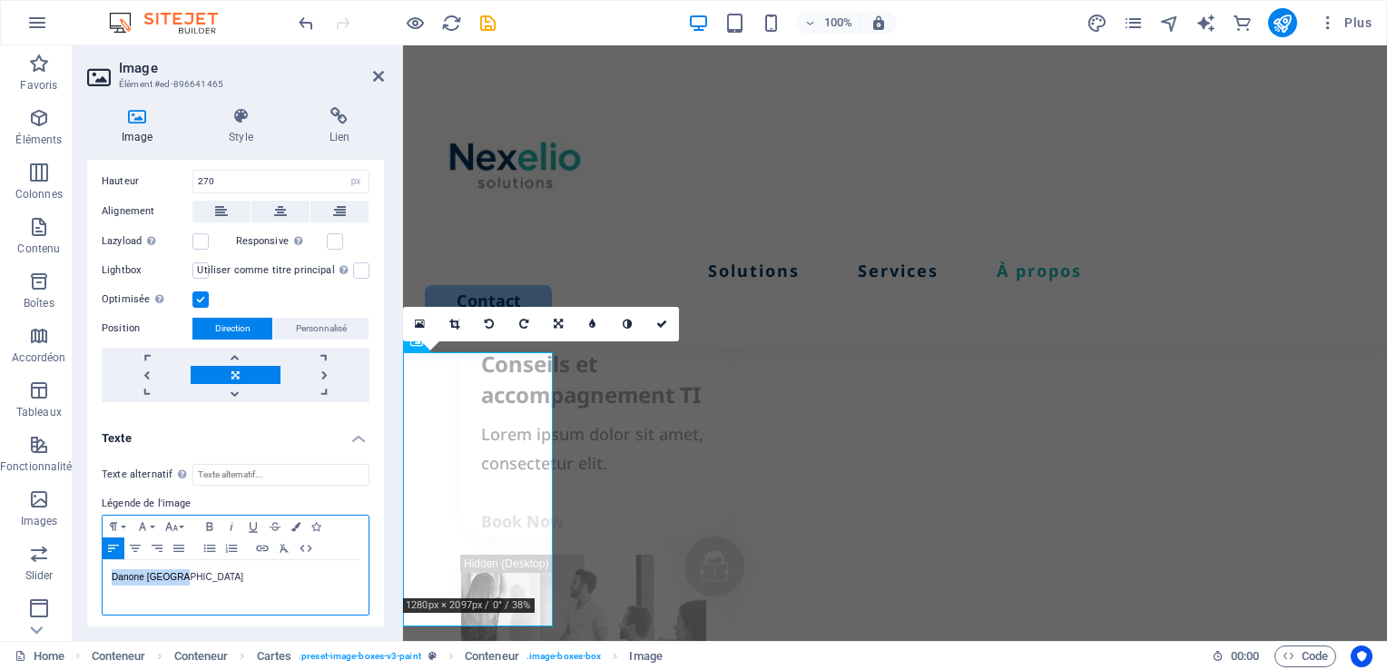
click at [73, 572] on div "Image Style Lien Image Glissez les fichiers ici, cliquez pour choisir les fichi…" at bounding box center [236, 367] width 326 height 548
copy p "Danone [GEOGRAPHIC_DATA]"
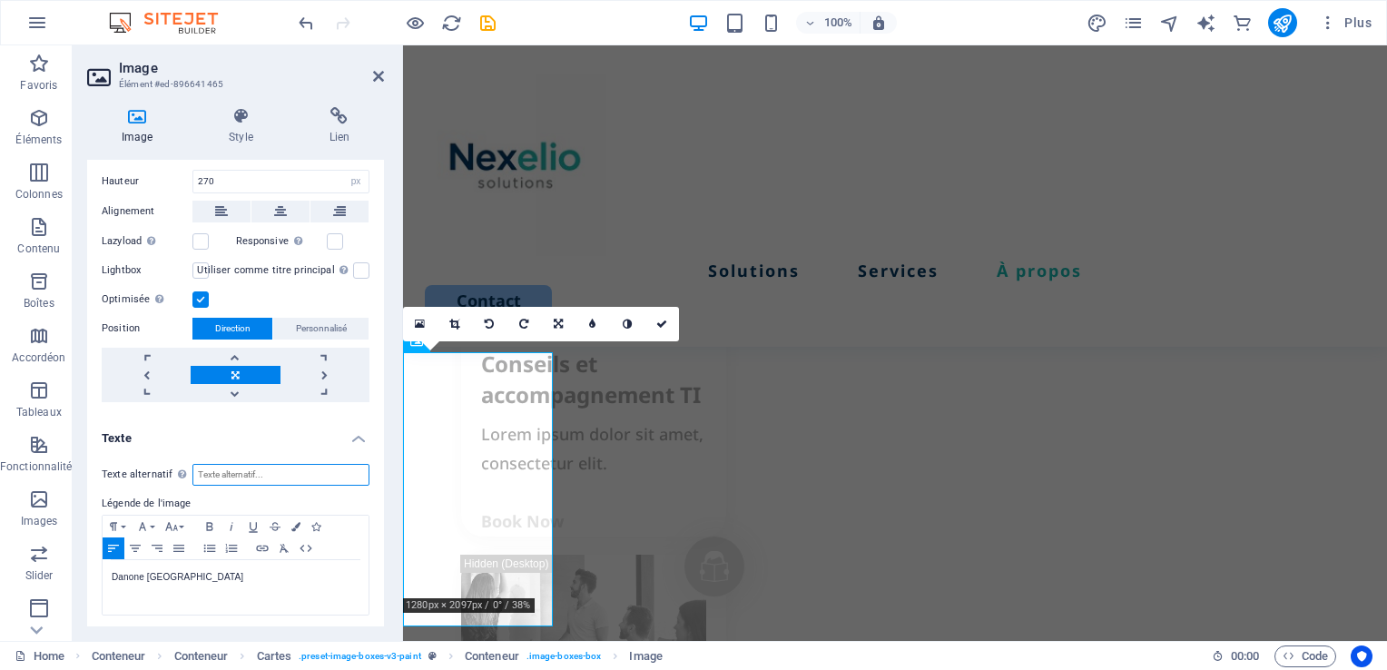
click at [241, 475] on input "Texte alternatif Le texte alternatif est utilisé par les appareils qui ne peuve…" at bounding box center [280, 475] width 177 height 22
paste input "Danone [GEOGRAPHIC_DATA]"
type input "Danone [GEOGRAPHIC_DATA]"
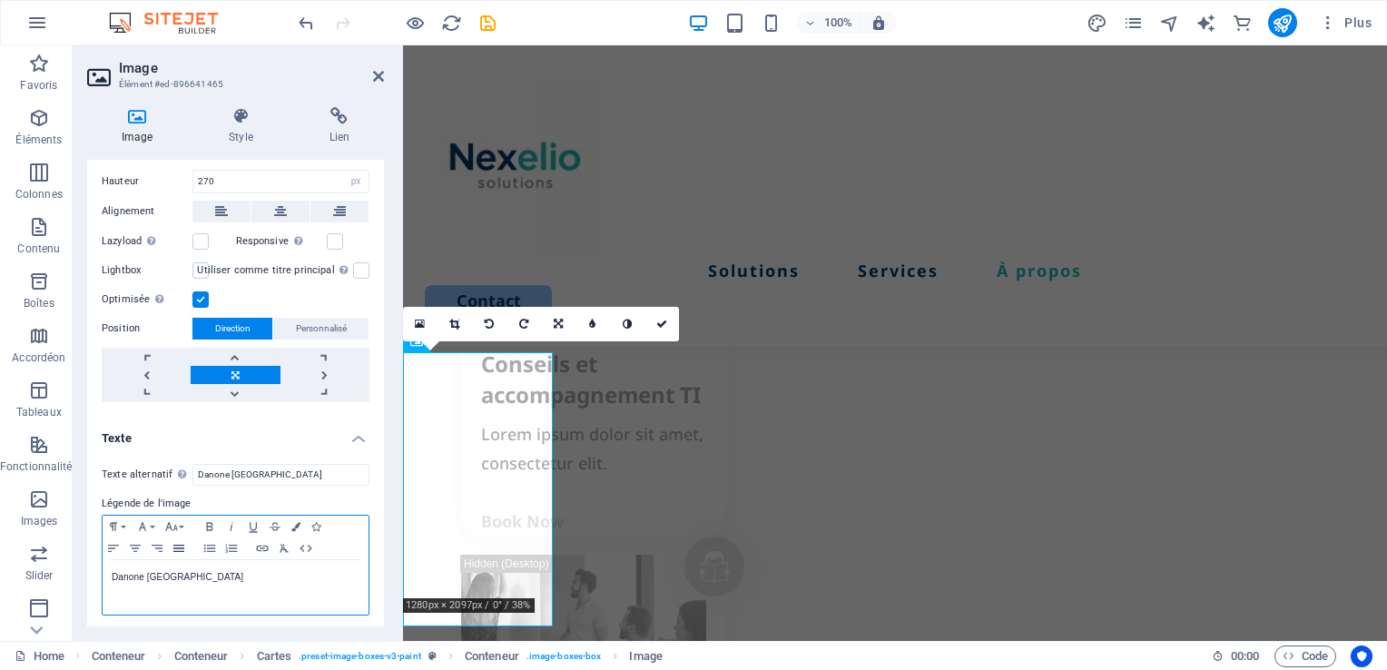
click at [176, 544] on icon "button" at bounding box center [178, 547] width 11 height 7
drag, startPoint x: 102, startPoint y: 573, endPoint x: 83, endPoint y: 573, distance: 18.2
click at [98, 573] on div "Texte alternatif Le texte alternatif est utilisé par les appareils qui ne peuve…" at bounding box center [235, 539] width 297 height 181
drag, startPoint x: 432, startPoint y: 27, endPoint x: 422, endPoint y: 27, distance: 10.0
click at [0, 0] on div at bounding box center [0, 0] width 0 height 0
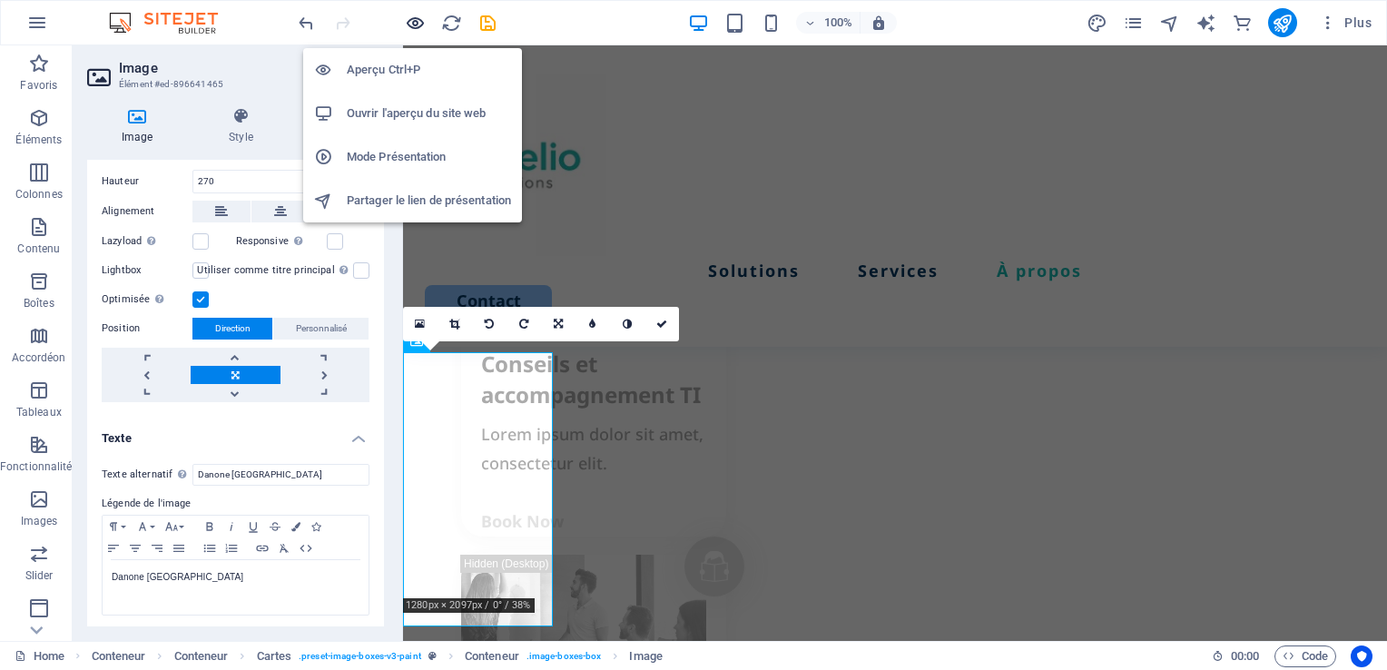
click at [0, 0] on icon "button" at bounding box center [0, 0] width 0 height 0
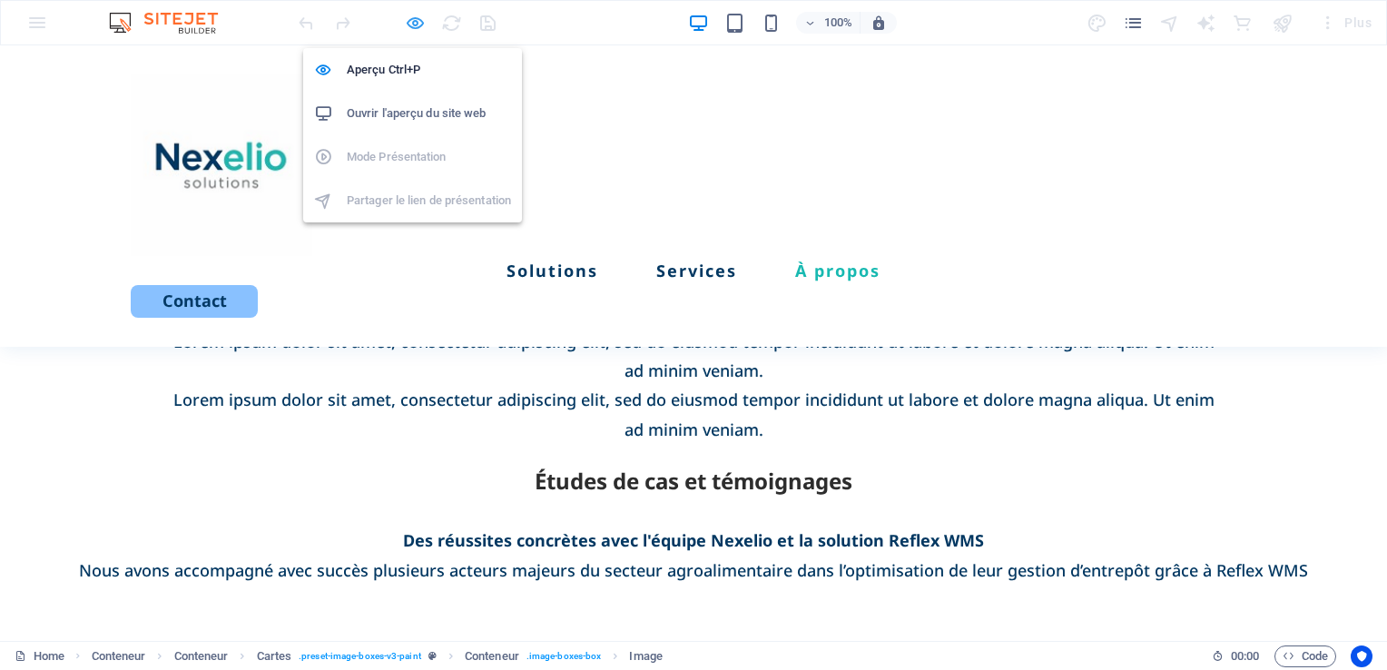
scroll to position [2253, 0]
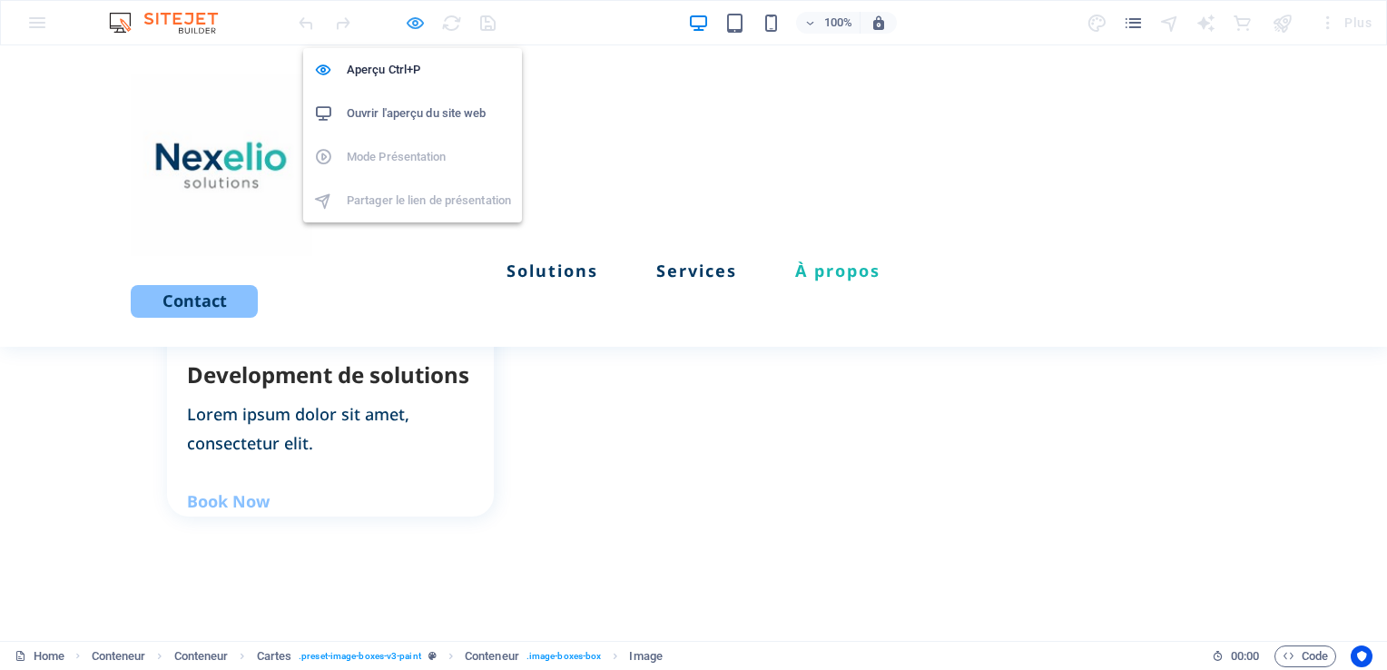
click at [0, 0] on icon "button" at bounding box center [0, 0] width 0 height 0
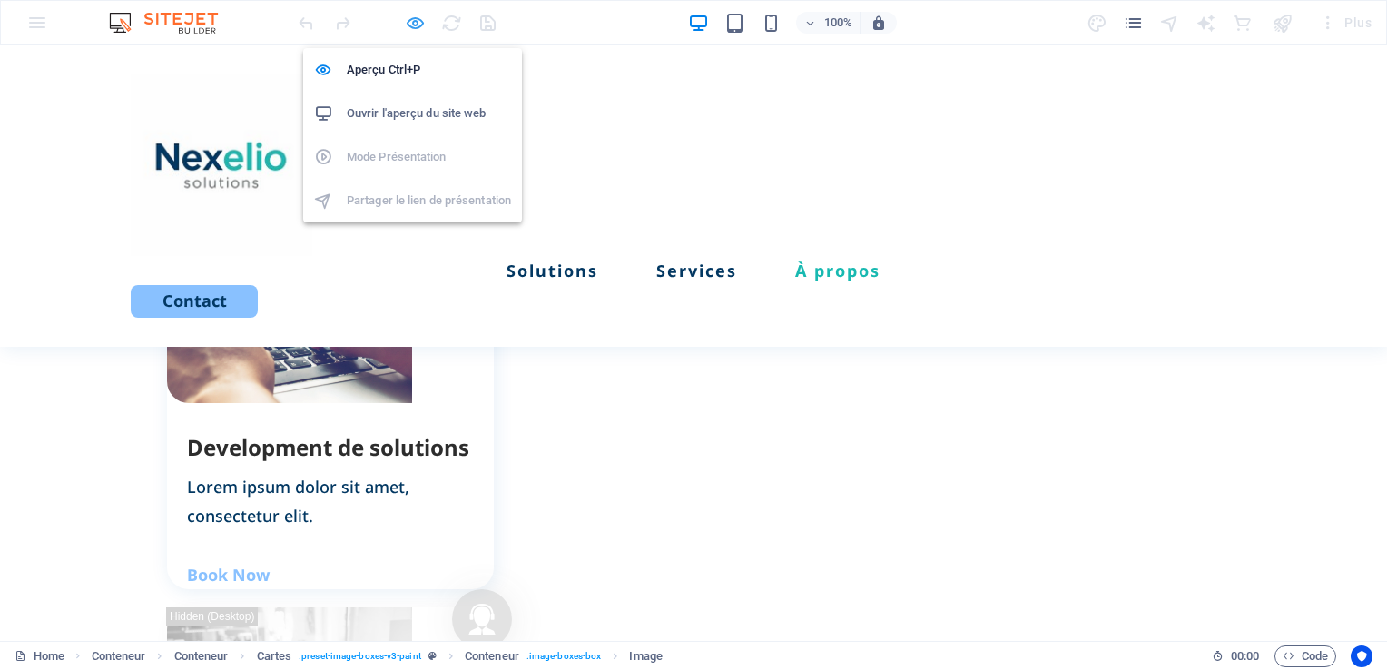
select select "px"
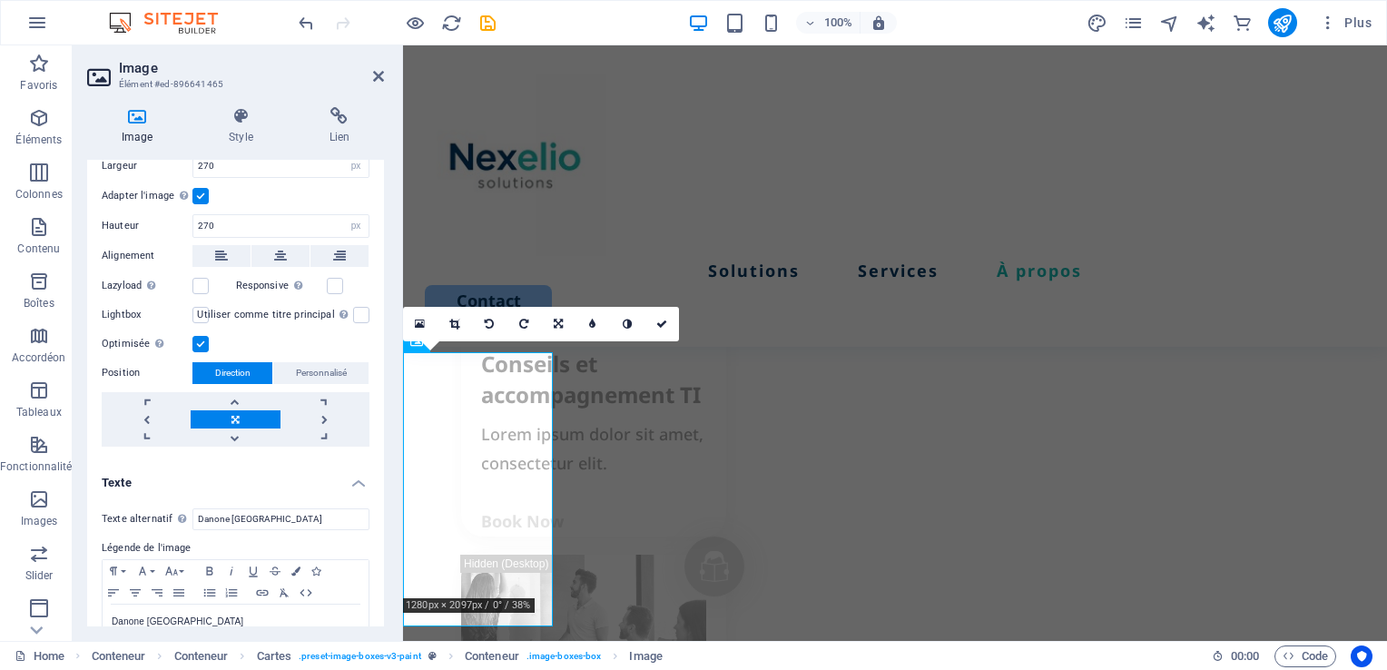
scroll to position [259, 0]
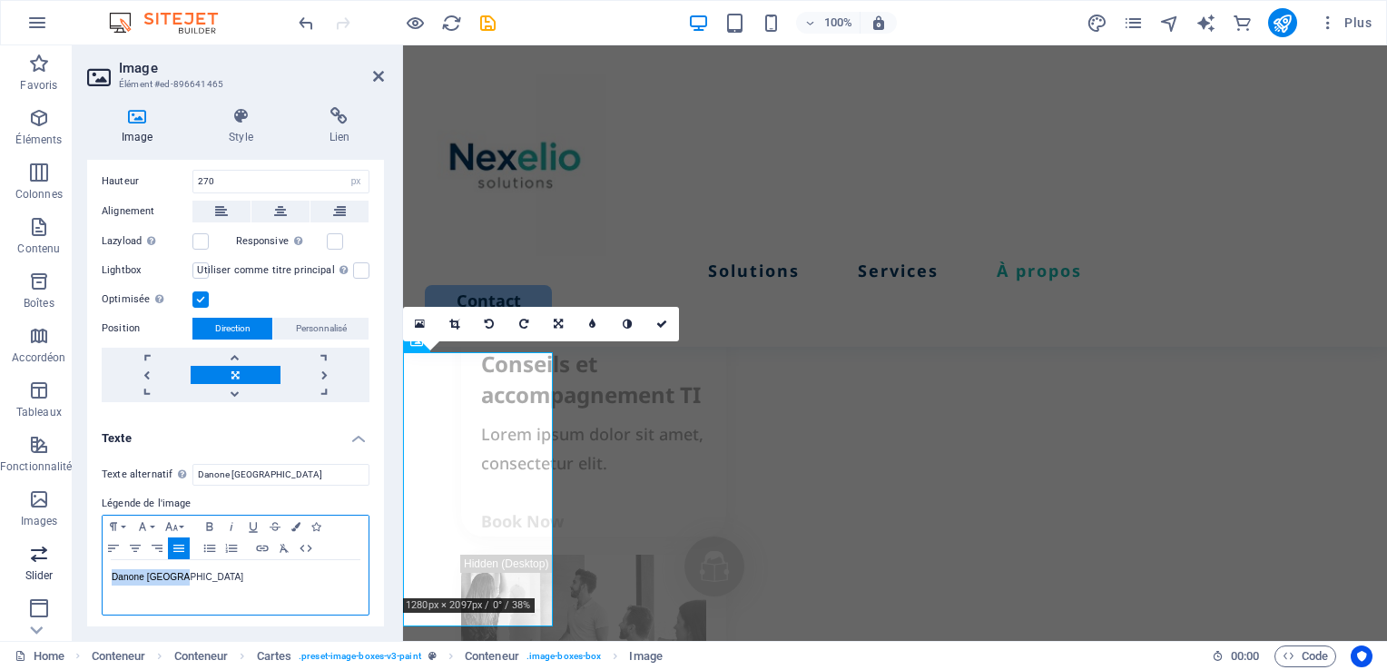
drag, startPoint x: 150, startPoint y: 572, endPoint x: 29, endPoint y: 565, distance: 120.9
click at [29, 565] on section "Favoris Éléments Colonnes Contenu Boîtes Accordéon Tableaux Fonctionnalités Ima…" at bounding box center [693, 342] width 1387 height 595
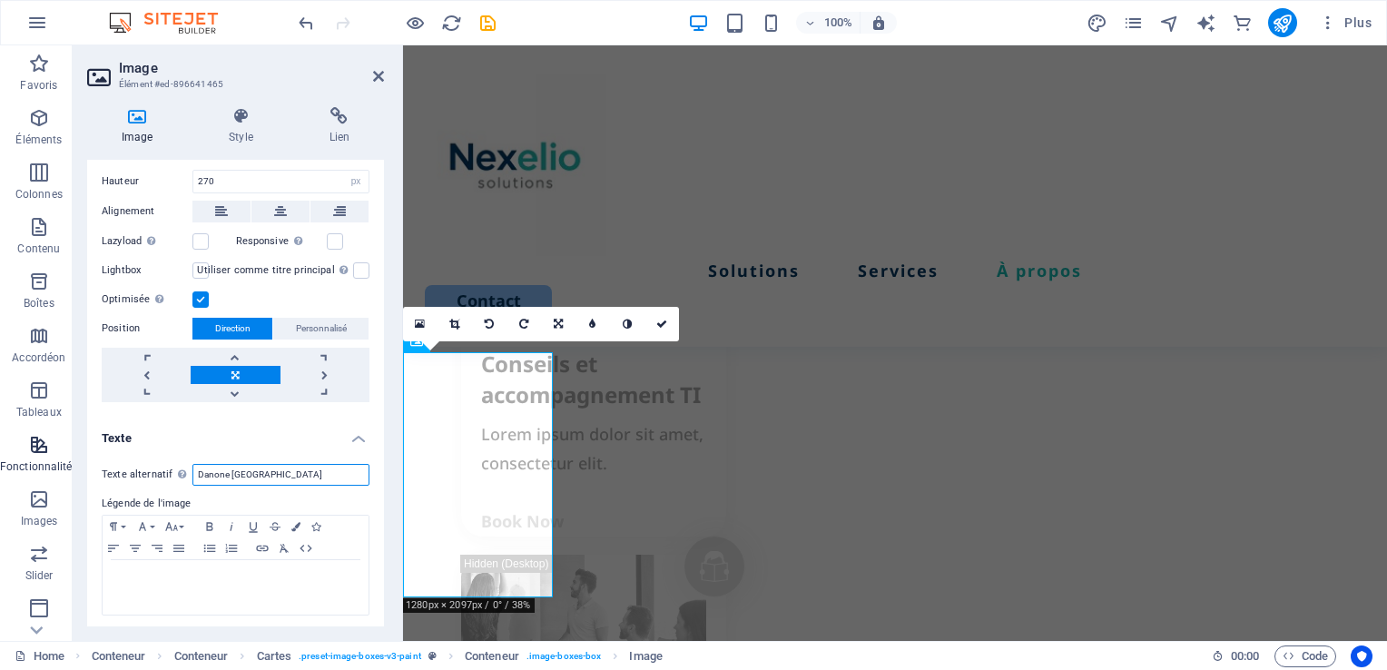
drag, startPoint x: 273, startPoint y: 464, endPoint x: 12, endPoint y: 446, distance: 261.9
click at [12, 446] on section "Favoris Éléments Colonnes Contenu Boîtes Accordéon Tableaux Fonctionnalités Ima…" at bounding box center [693, 342] width 1387 height 595
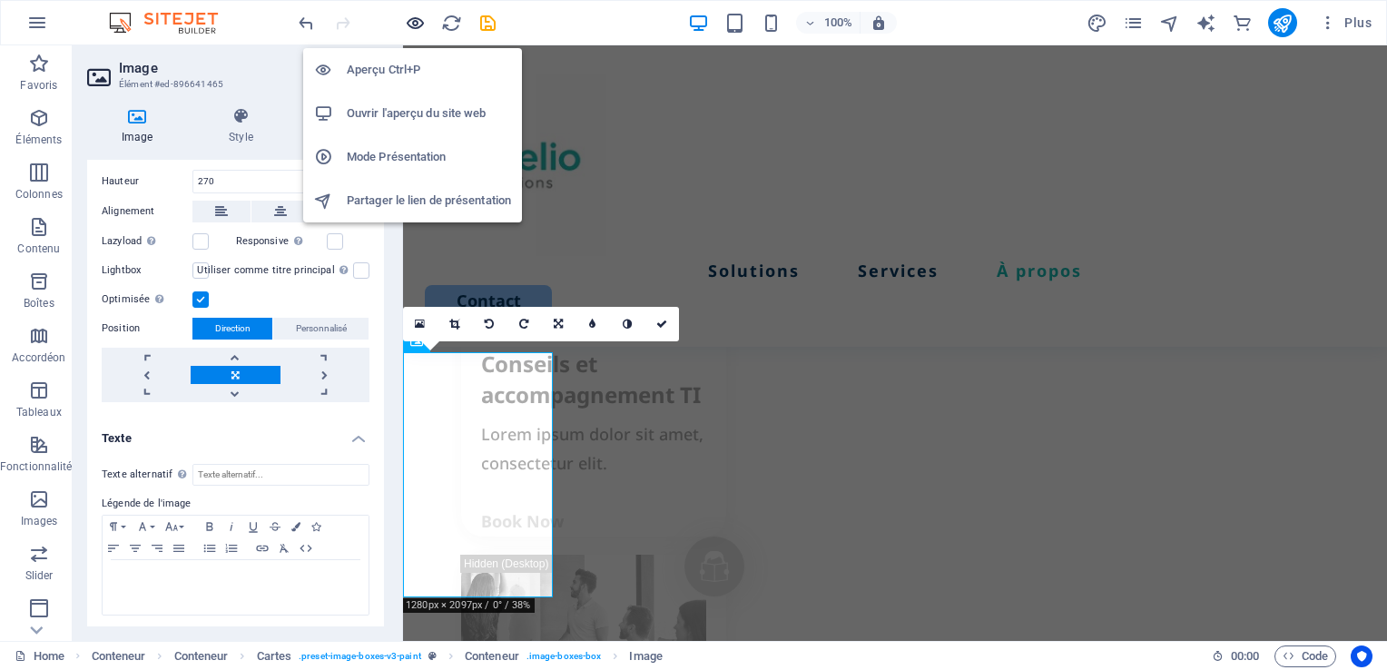
click at [0, 0] on icon "button" at bounding box center [0, 0] width 0 height 0
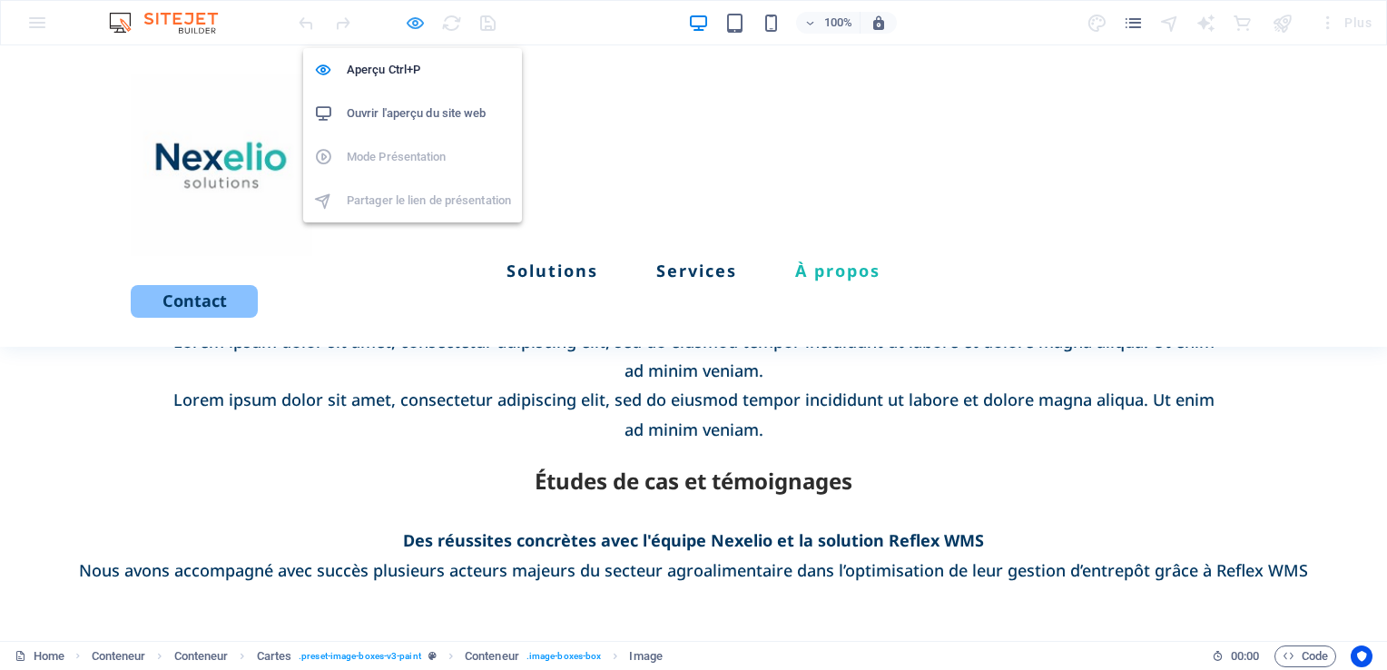
scroll to position [2253, 0]
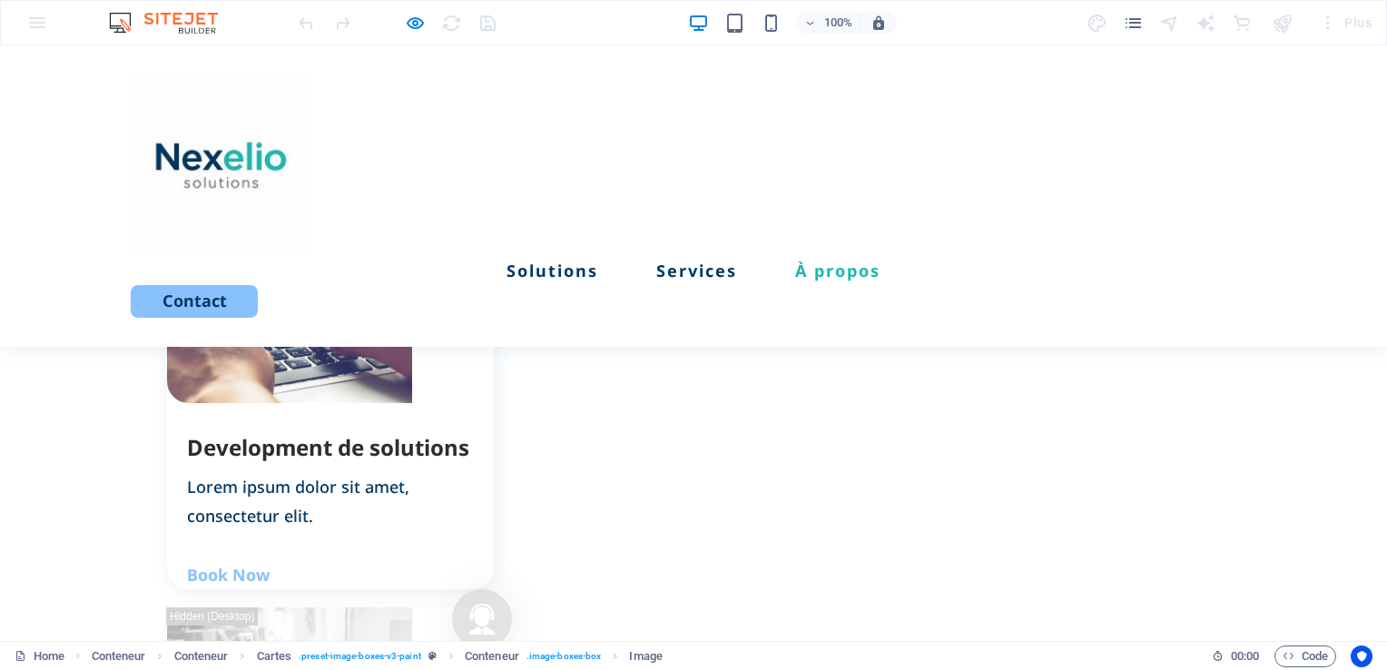
select select "px"
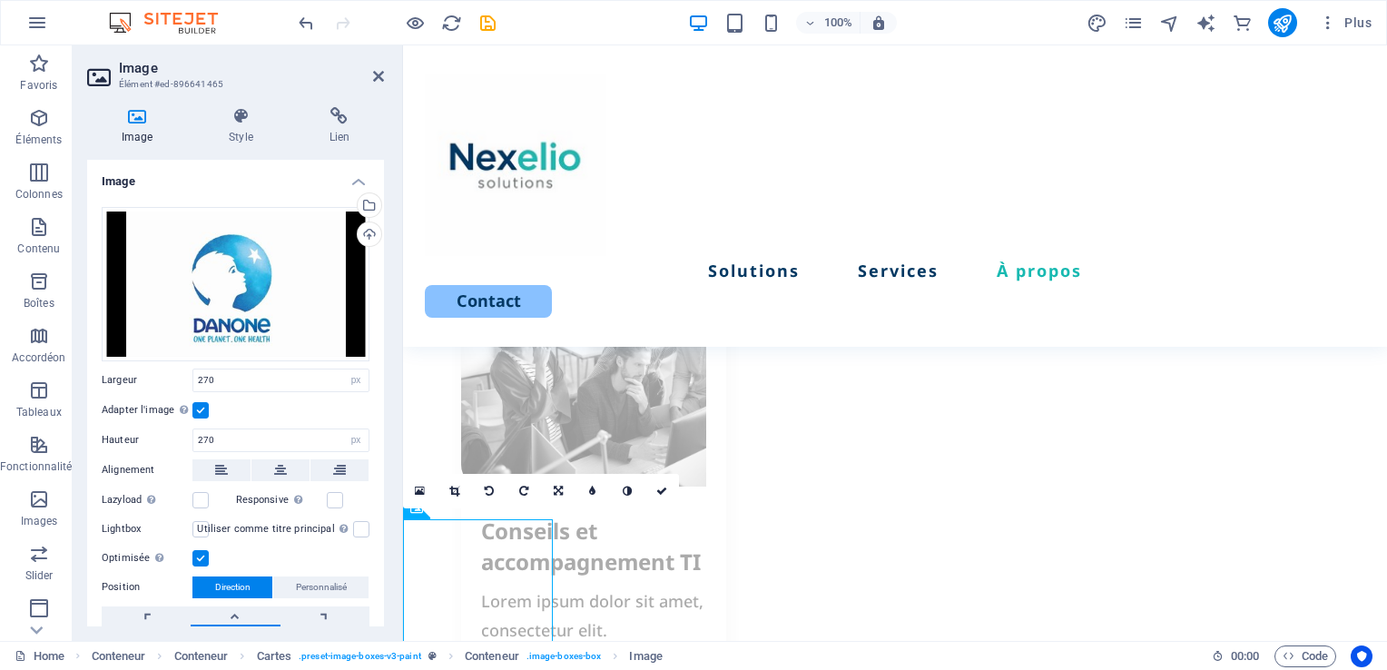
scroll to position [2816, 0]
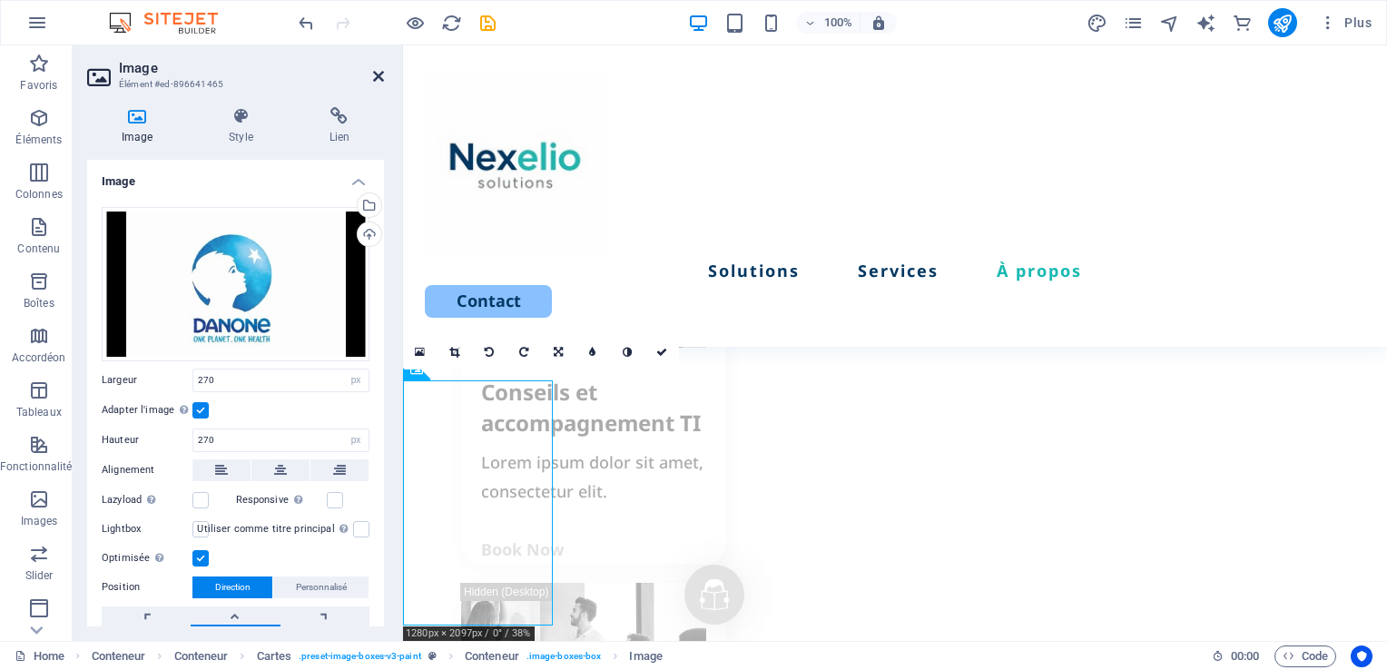
drag, startPoint x: 304, startPoint y: 23, endPoint x: 377, endPoint y: 71, distance: 87.1
click at [377, 71] on icon at bounding box center [378, 76] width 11 height 15
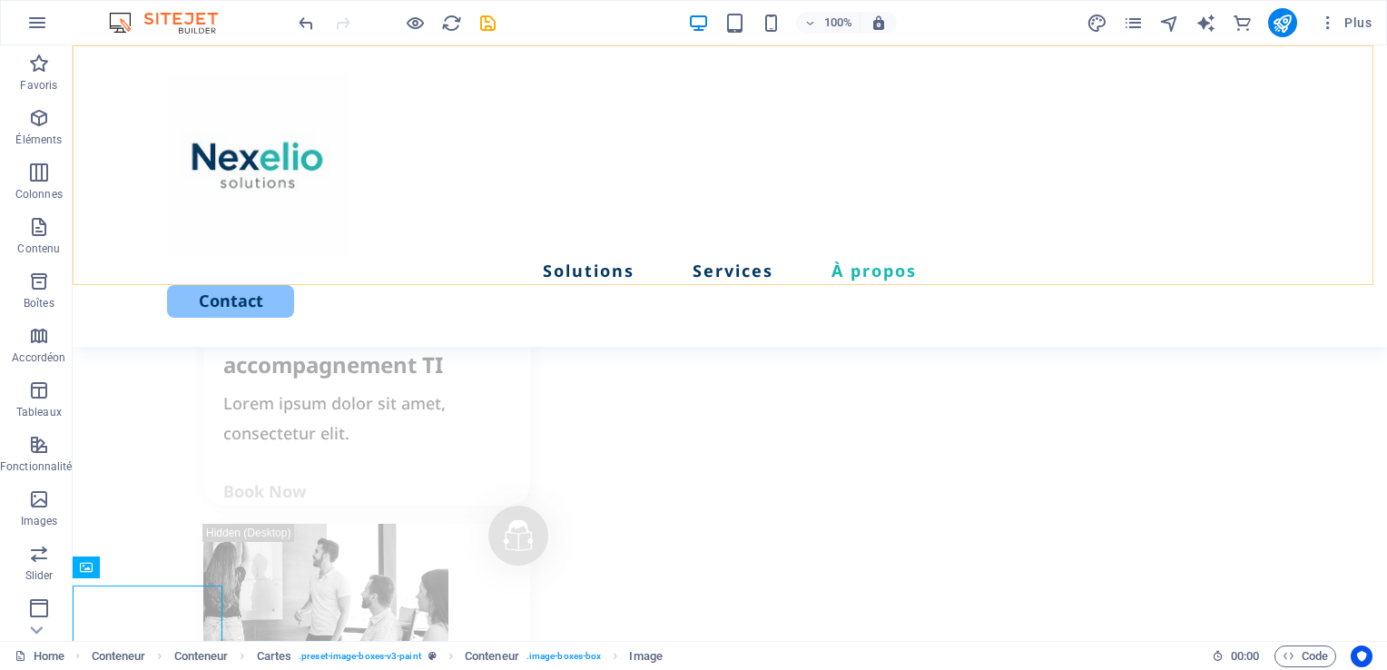
scroll to position [2610, 0]
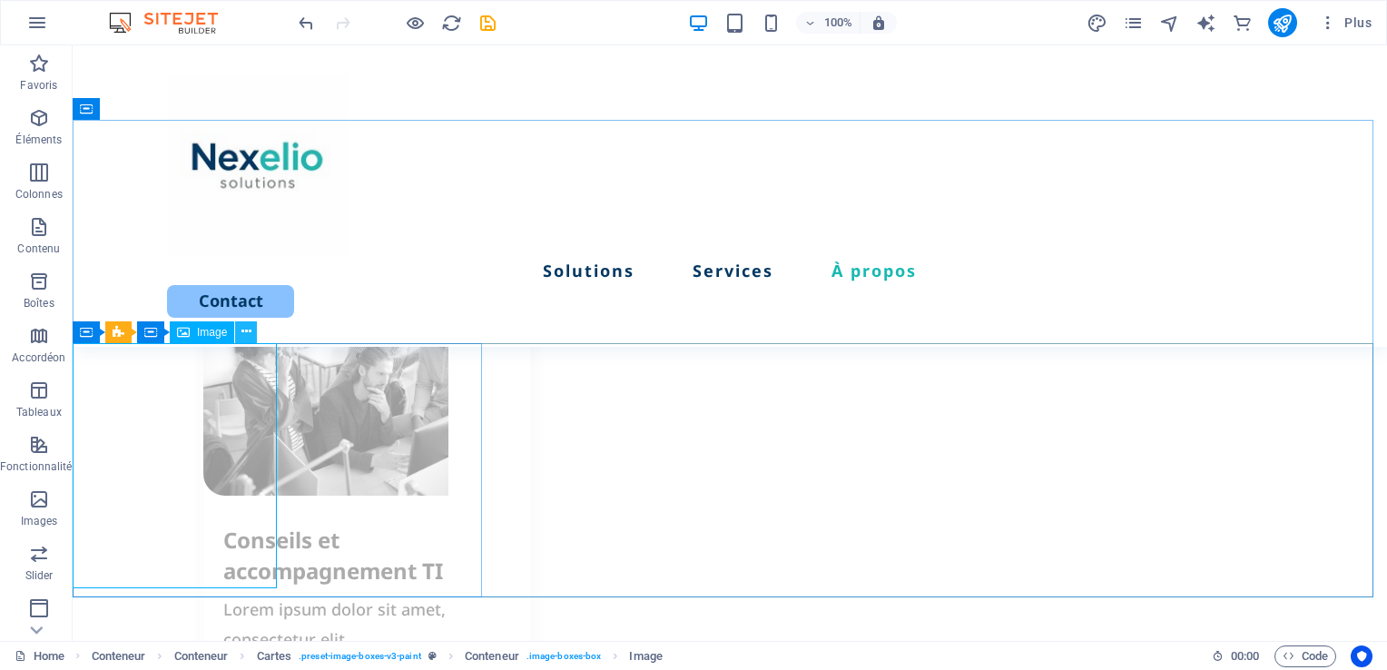
click at [243, 334] on icon at bounding box center [246, 331] width 10 height 19
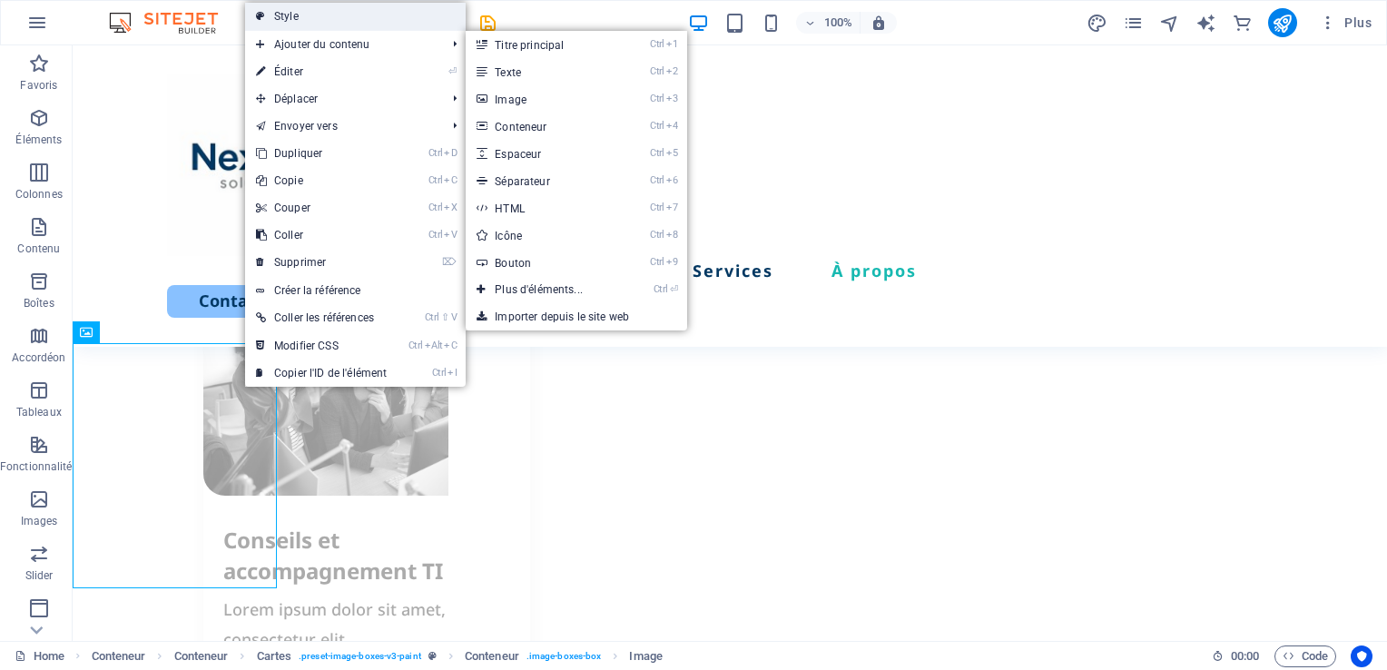
click at [387, 22] on link "Style" at bounding box center [355, 16] width 221 height 27
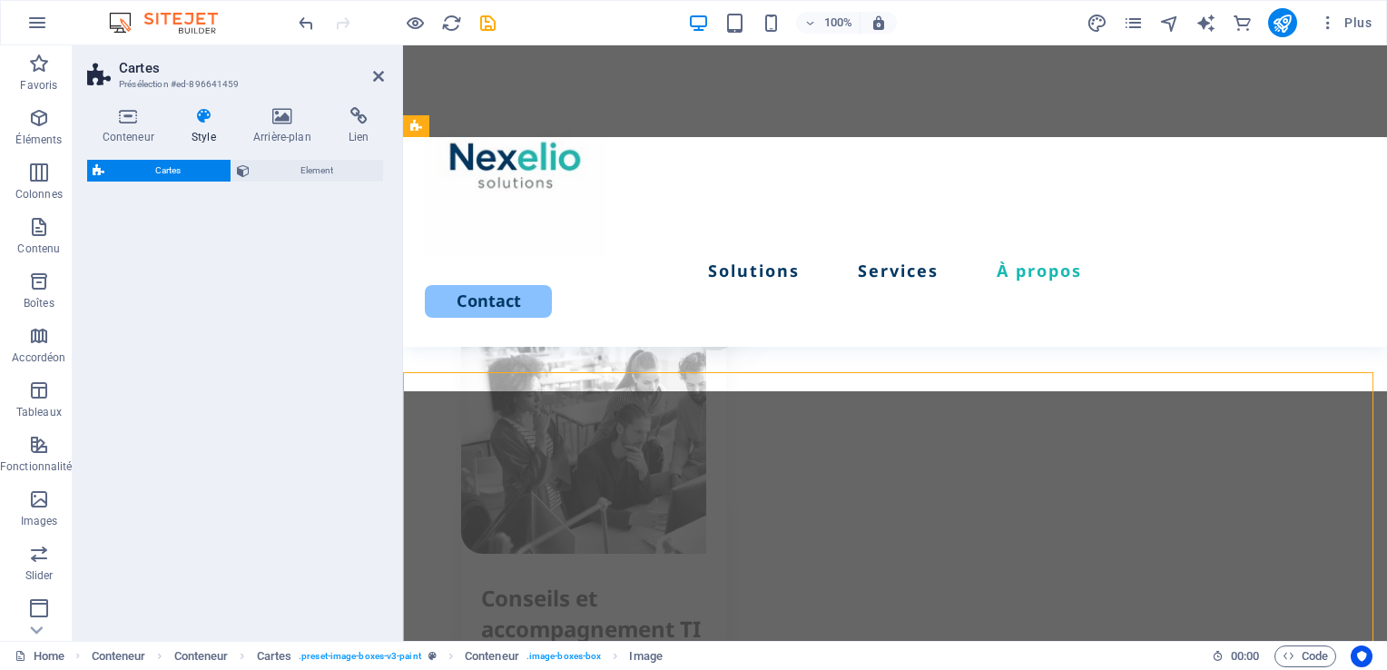
select select "rem"
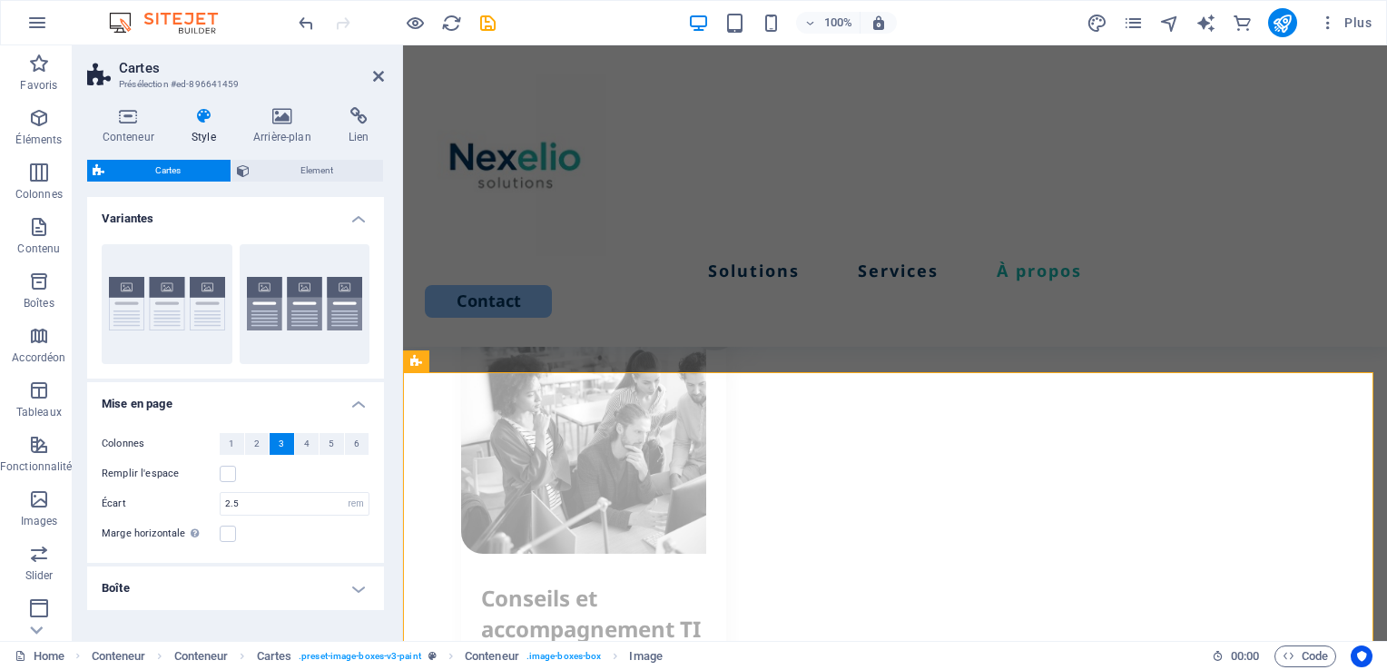
scroll to position [2816, 0]
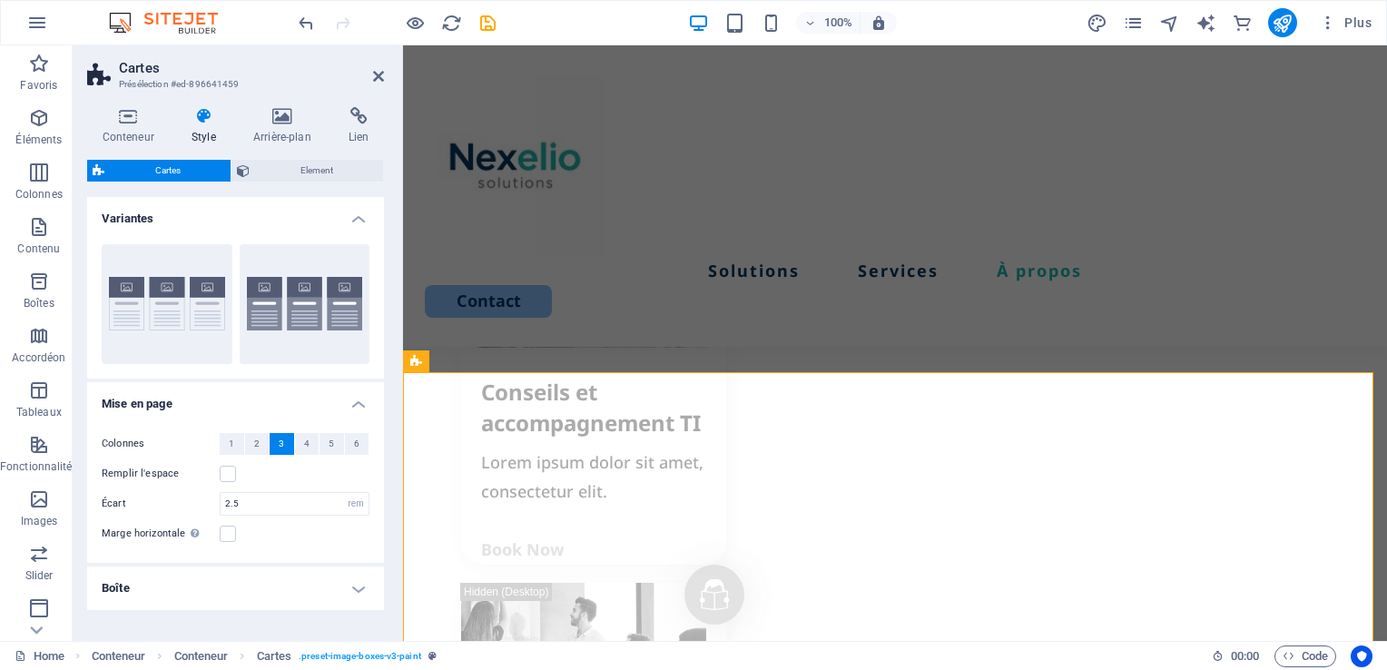
drag, startPoint x: 379, startPoint y: 280, endPoint x: 375, endPoint y: 338, distance: 58.3
click at [375, 338] on div "Bordure Par défaut" at bounding box center [235, 304] width 297 height 149
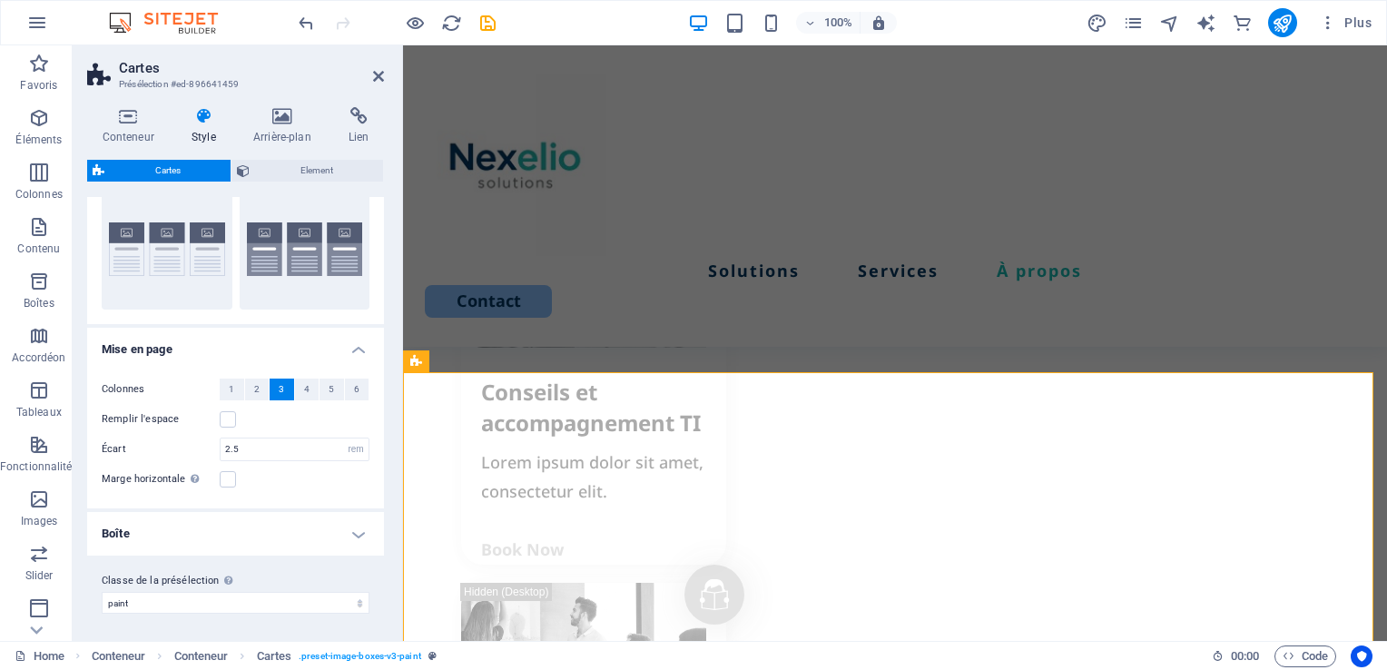
click at [337, 528] on h4 "Boîte" at bounding box center [235, 534] width 297 height 44
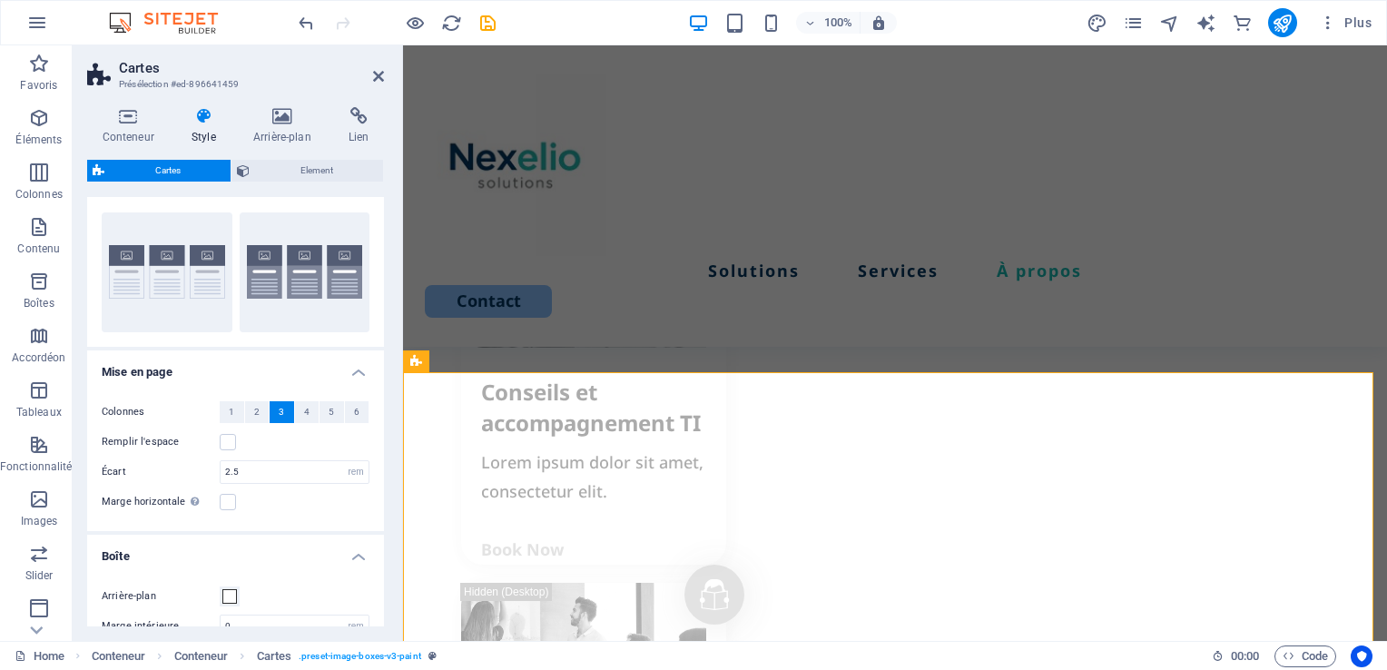
scroll to position [0, 0]
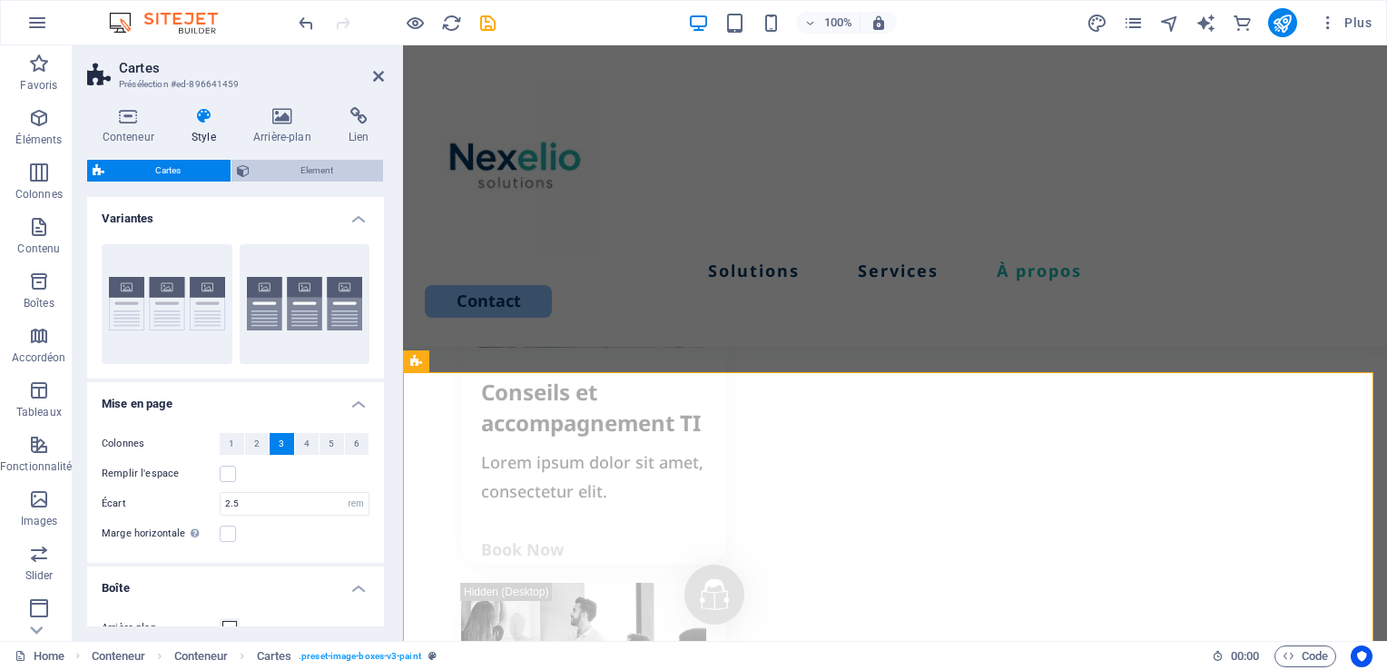
click at [290, 166] on span "Element" at bounding box center [316, 171] width 123 height 22
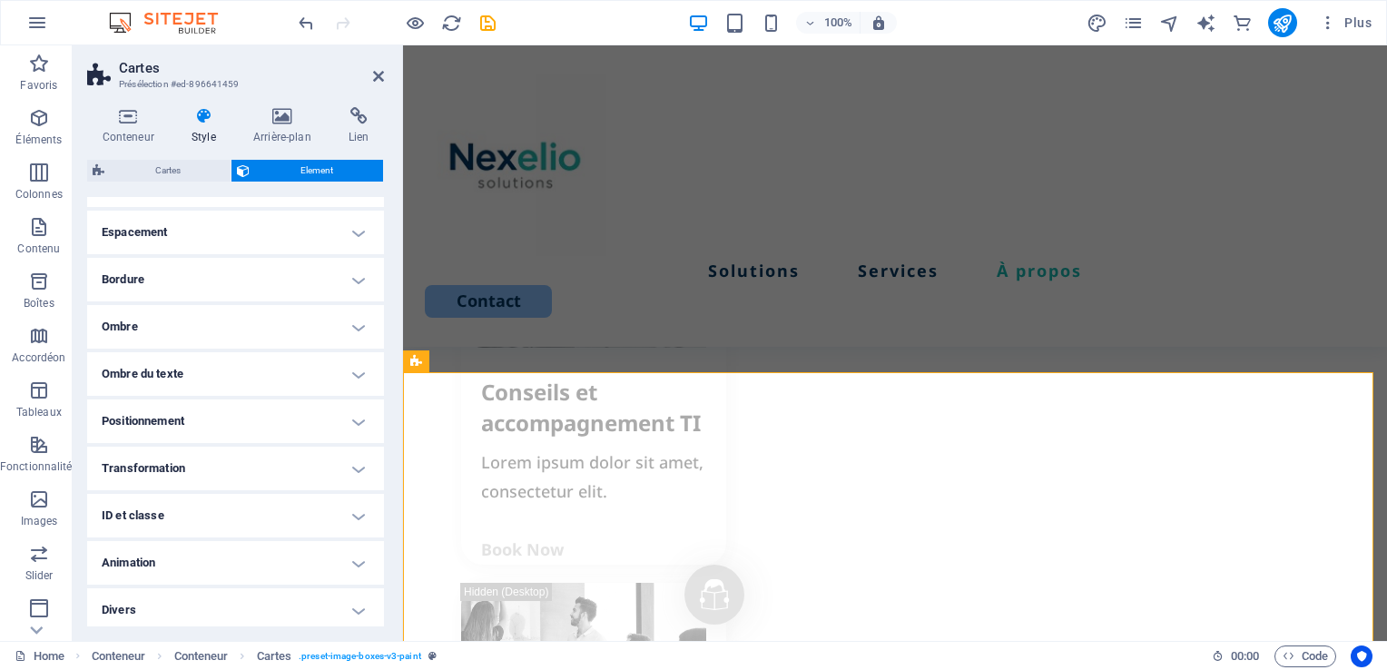
scroll to position [352, 0]
drag, startPoint x: 382, startPoint y: 320, endPoint x: 24, endPoint y: 105, distance: 418.0
click at [377, 75] on icon at bounding box center [378, 76] width 11 height 15
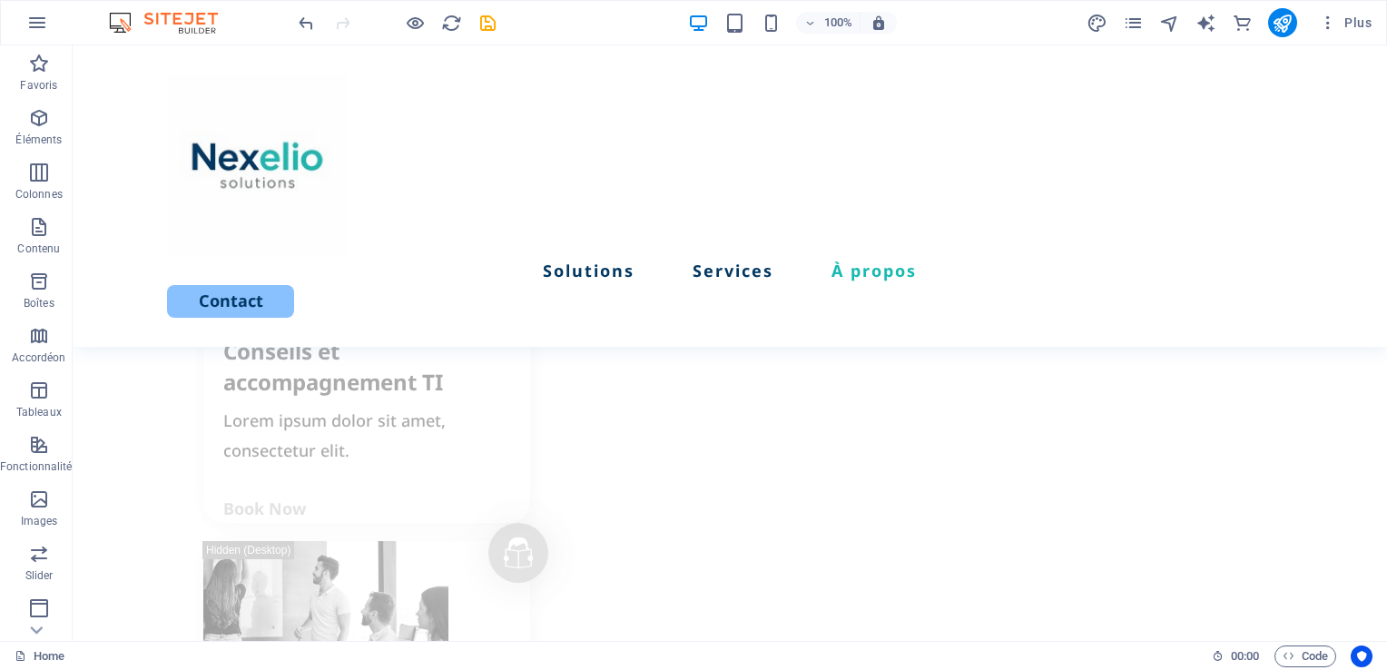
scroll to position [2791, 0]
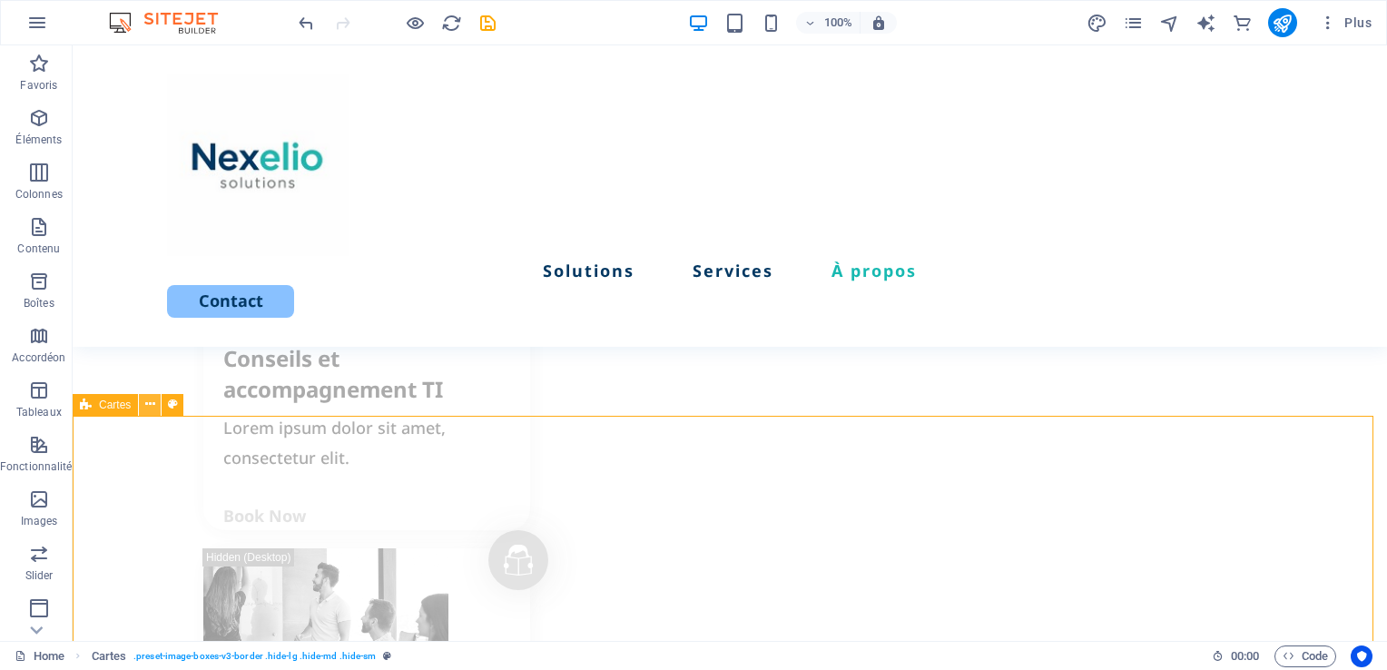
click at [151, 405] on icon at bounding box center [150, 404] width 10 height 19
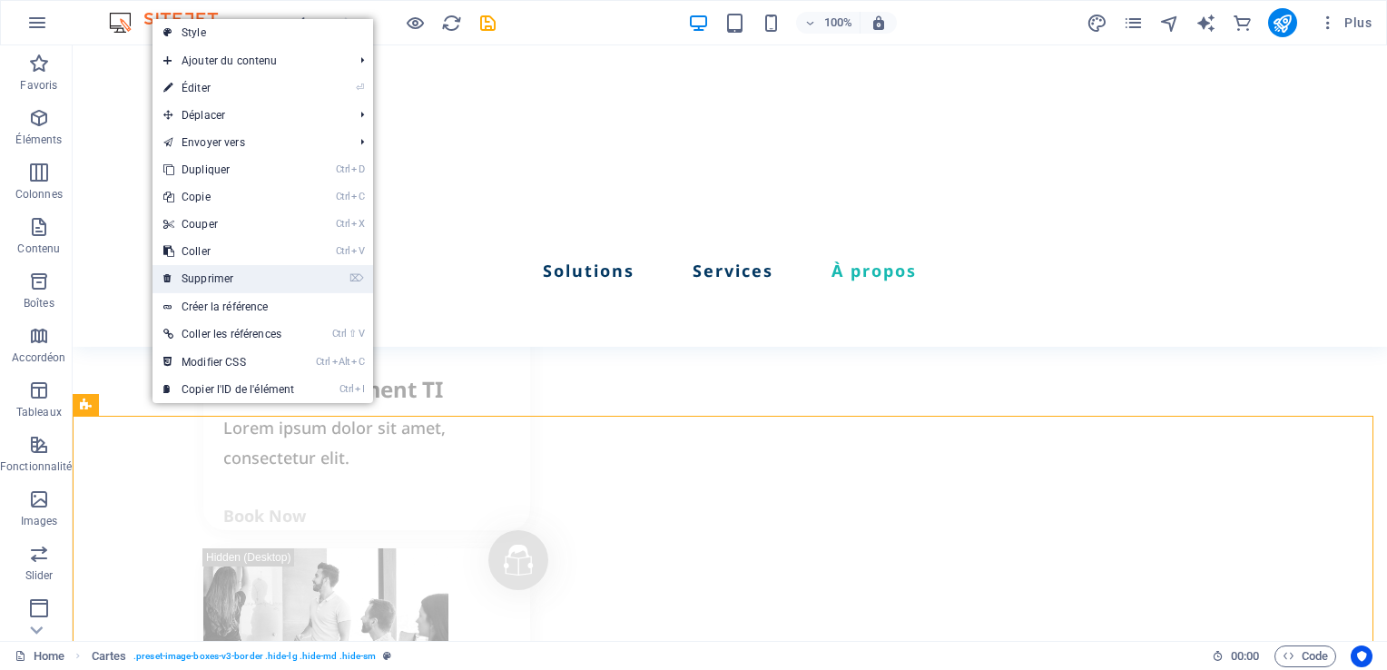
click at [211, 280] on link "⌦ Supprimer" at bounding box center [228, 278] width 152 height 27
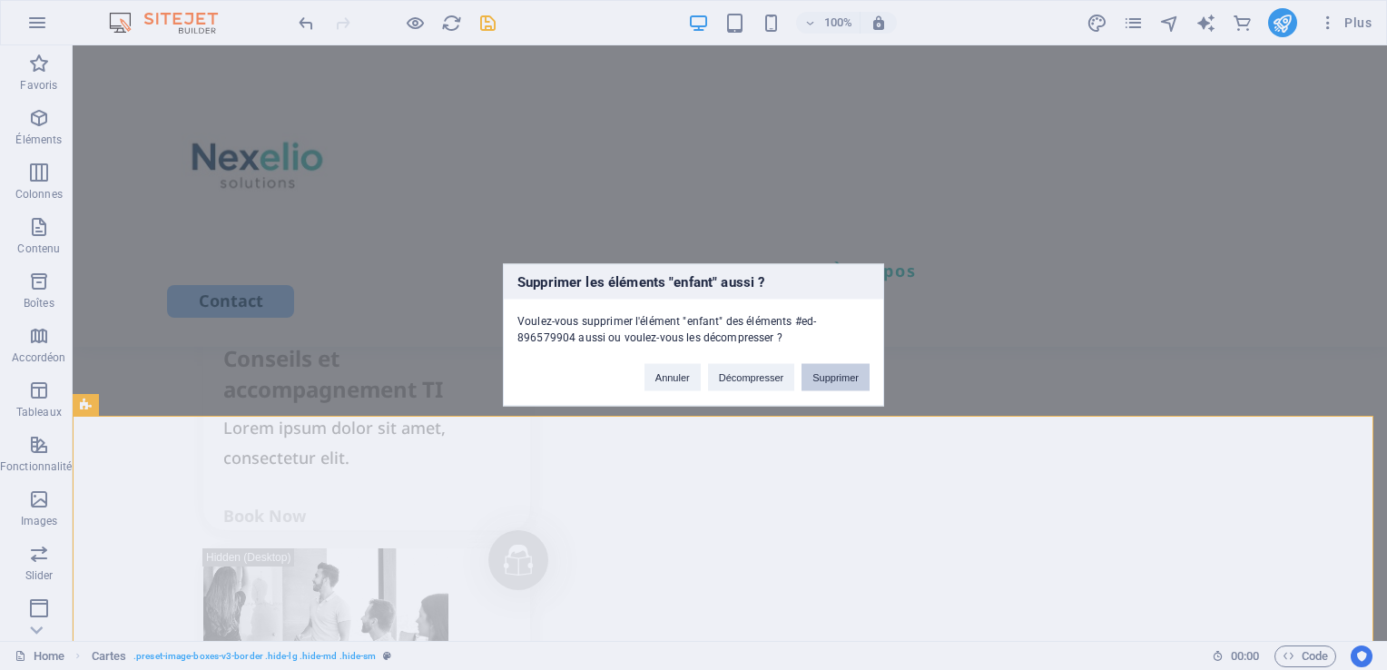
click at [828, 380] on button "Supprimer" at bounding box center [835, 377] width 68 height 27
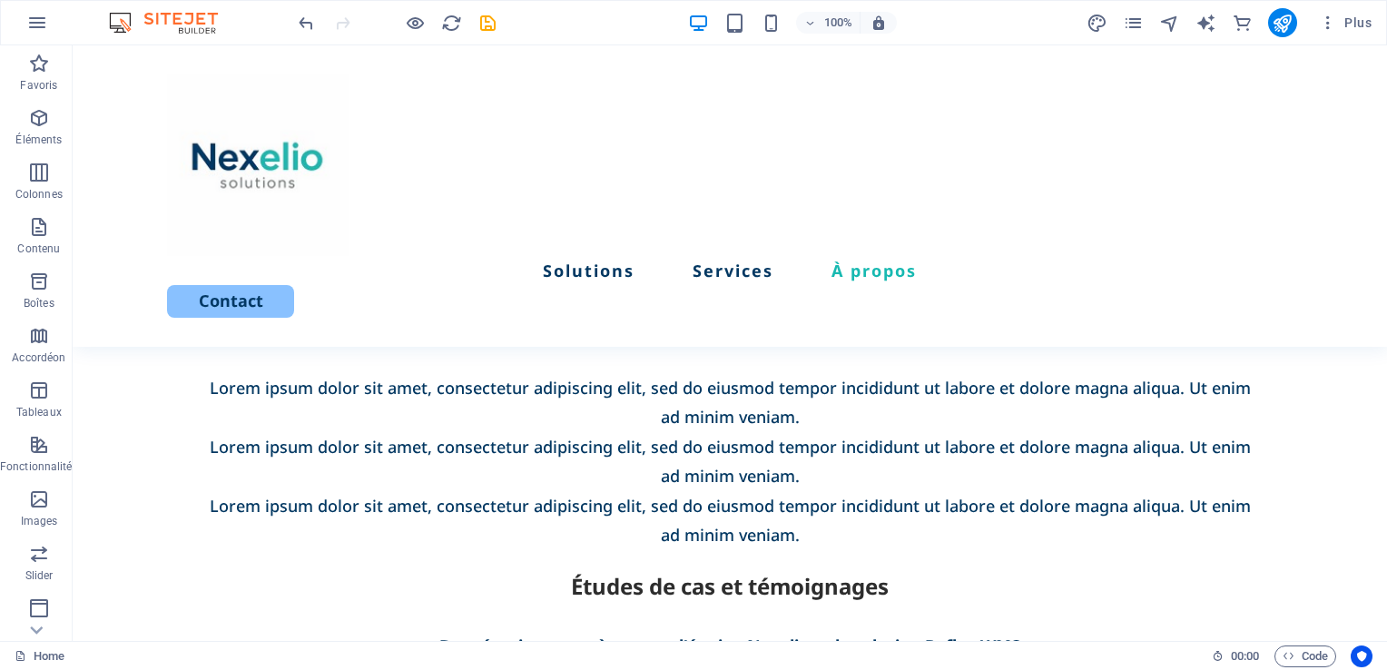
scroll to position [3841, 0]
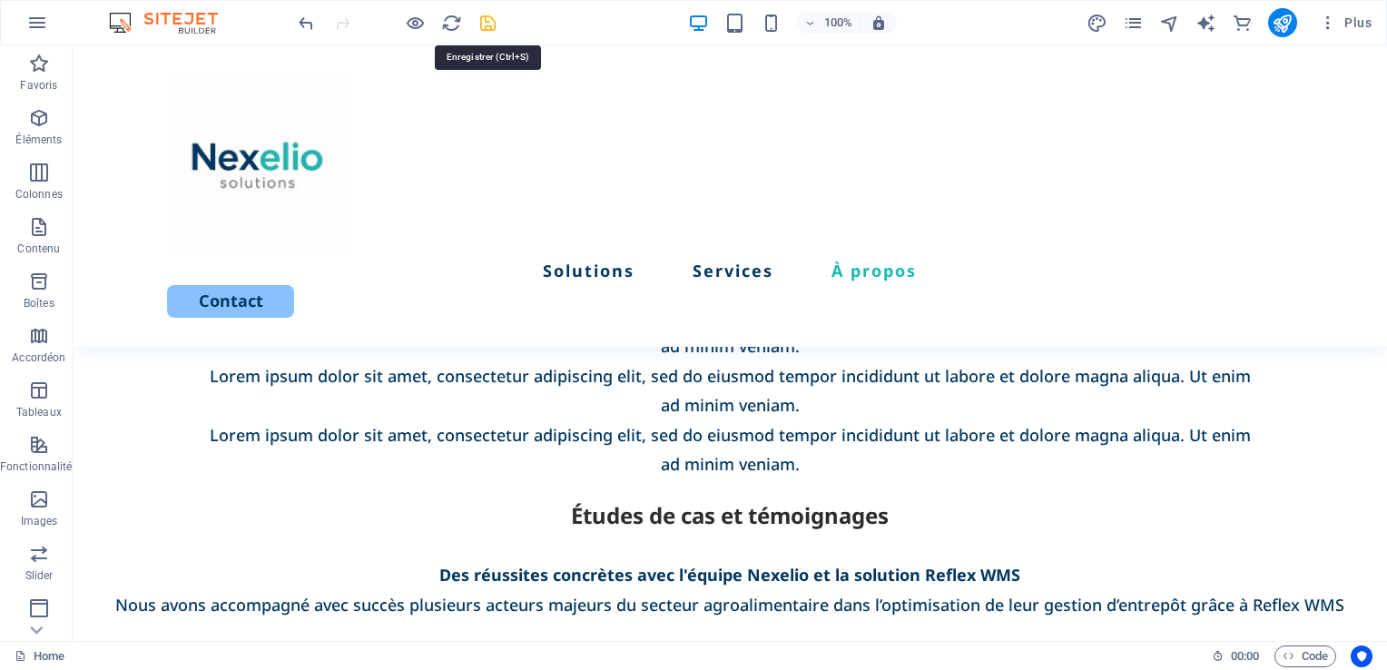
drag, startPoint x: 492, startPoint y: 21, endPoint x: 622, endPoint y: 425, distance: 424.1
select select "px"
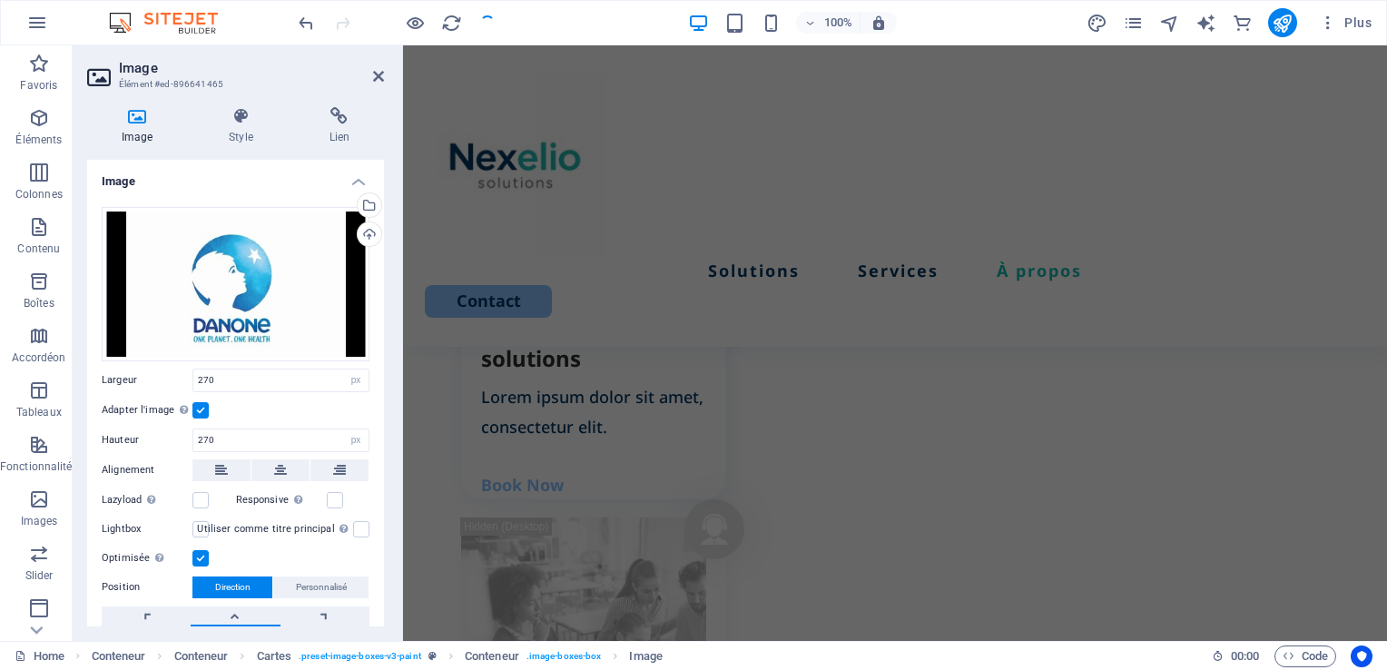
scroll to position [2369, 0]
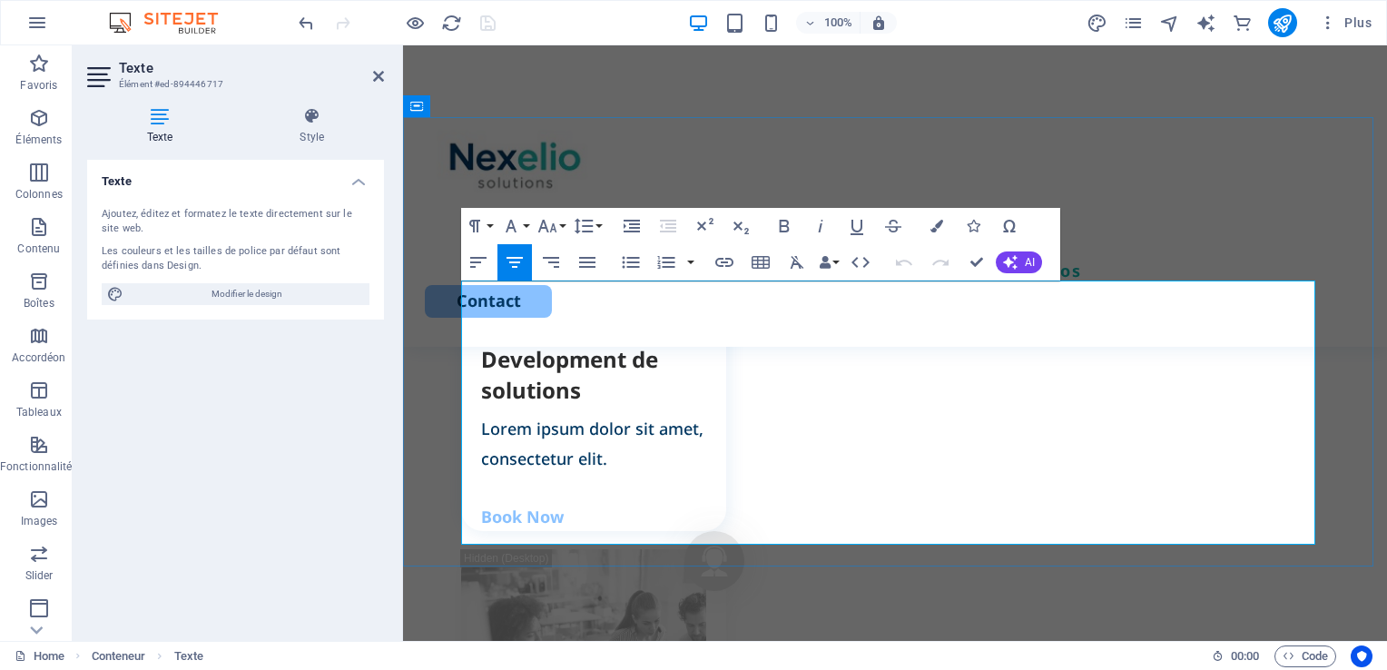
drag, startPoint x: 1071, startPoint y: 528, endPoint x: 485, endPoint y: 294, distance: 630.4
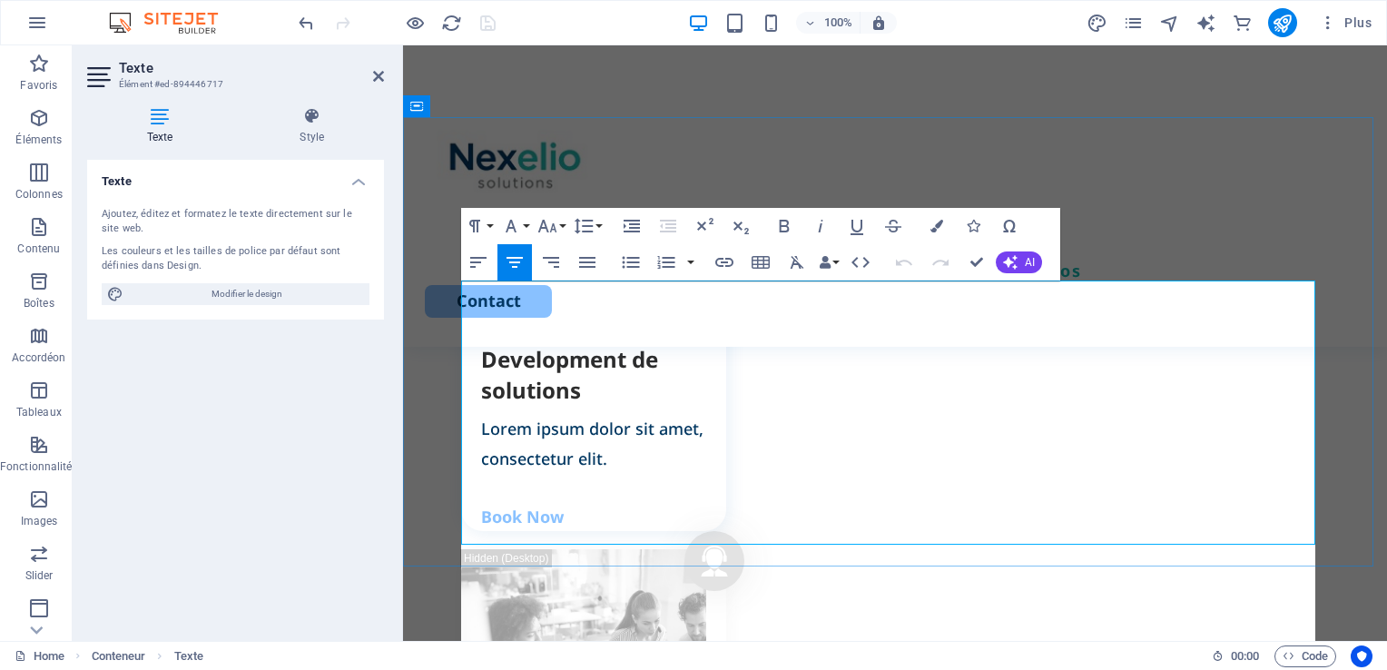
scroll to position [11546, 3]
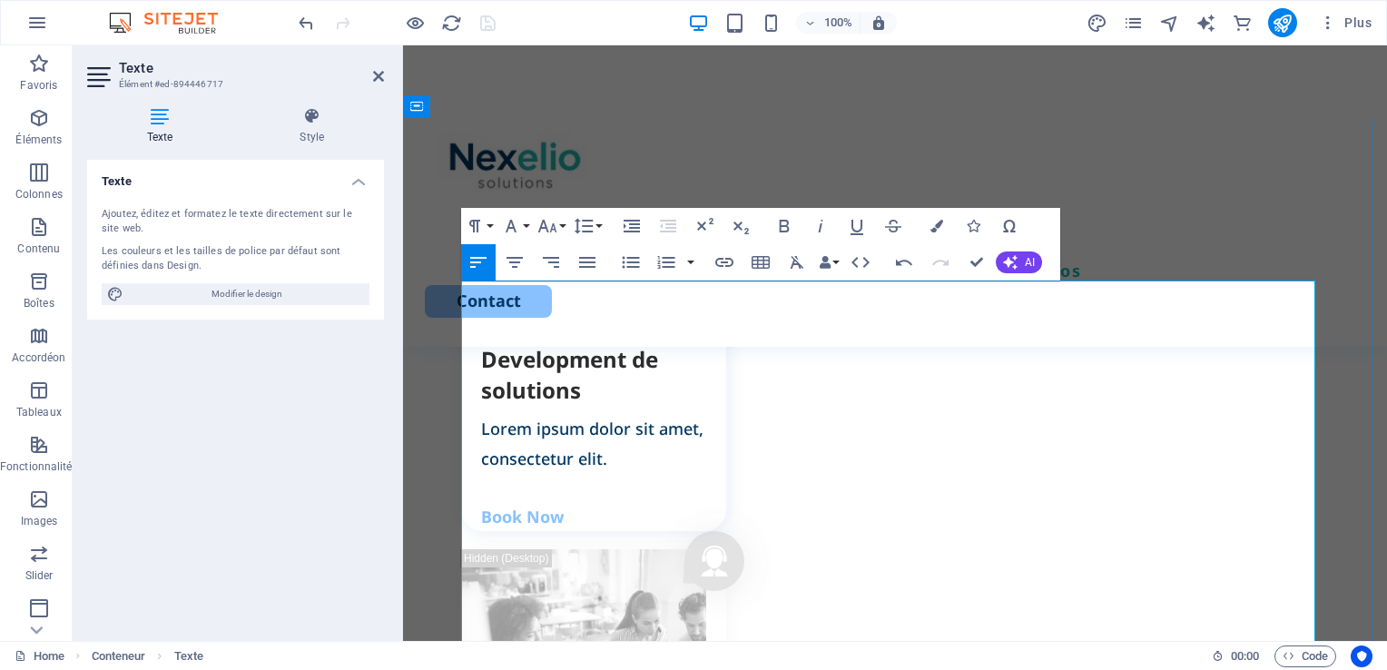
click at [513, 260] on icon "button" at bounding box center [515, 262] width 22 height 22
drag, startPoint x: 1064, startPoint y: 567, endPoint x: 702, endPoint y: 435, distance: 385.5
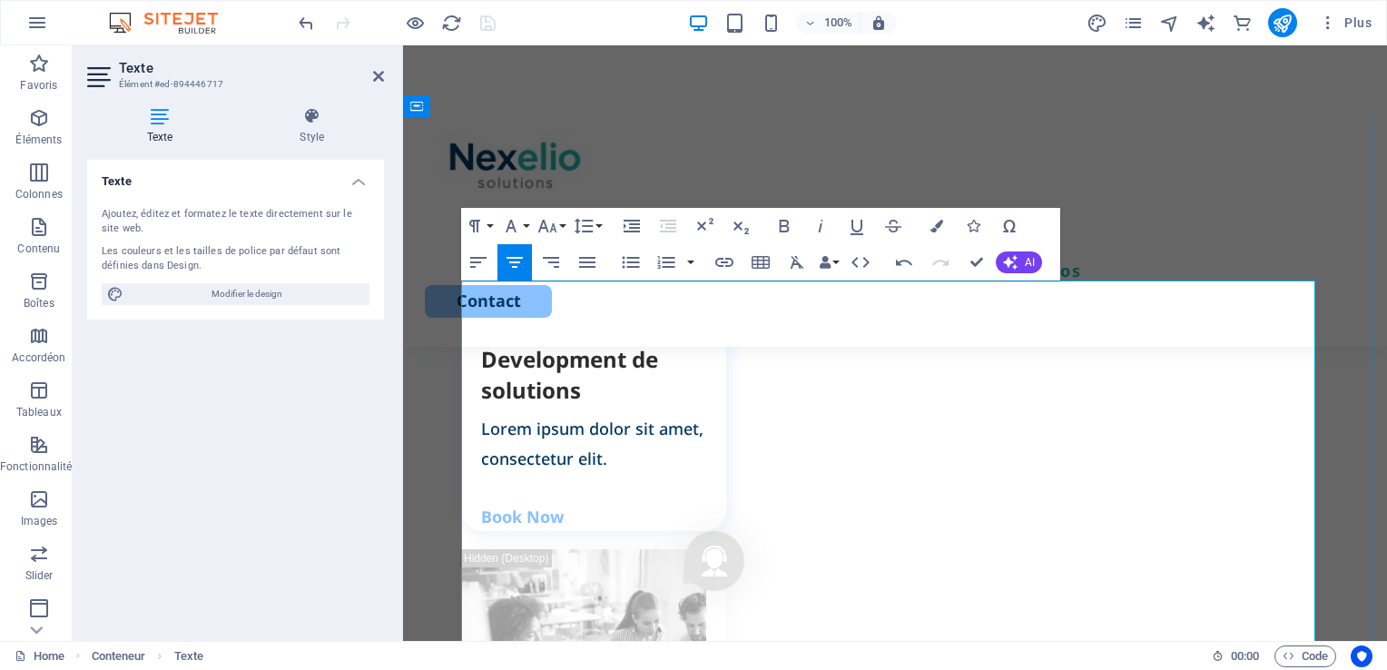
click at [476, 260] on icon "button" at bounding box center [478, 262] width 22 height 22
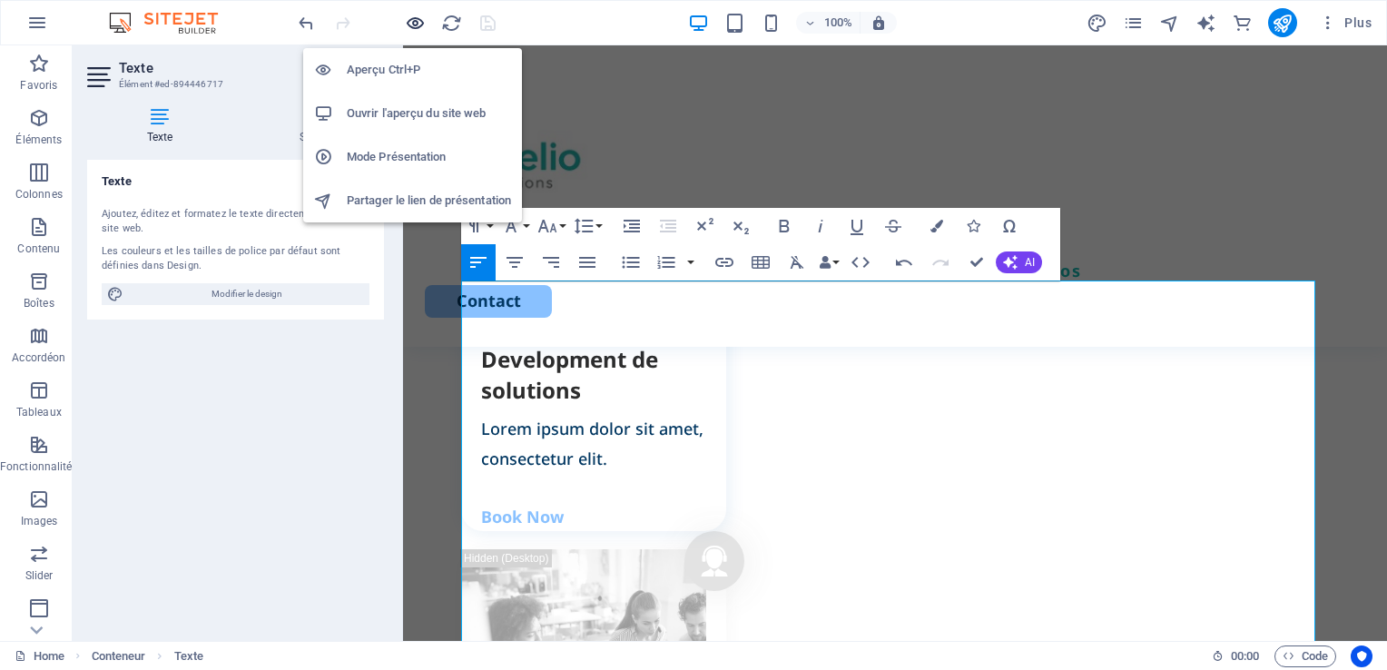
click at [0, 0] on icon "button" at bounding box center [0, 0] width 0 height 0
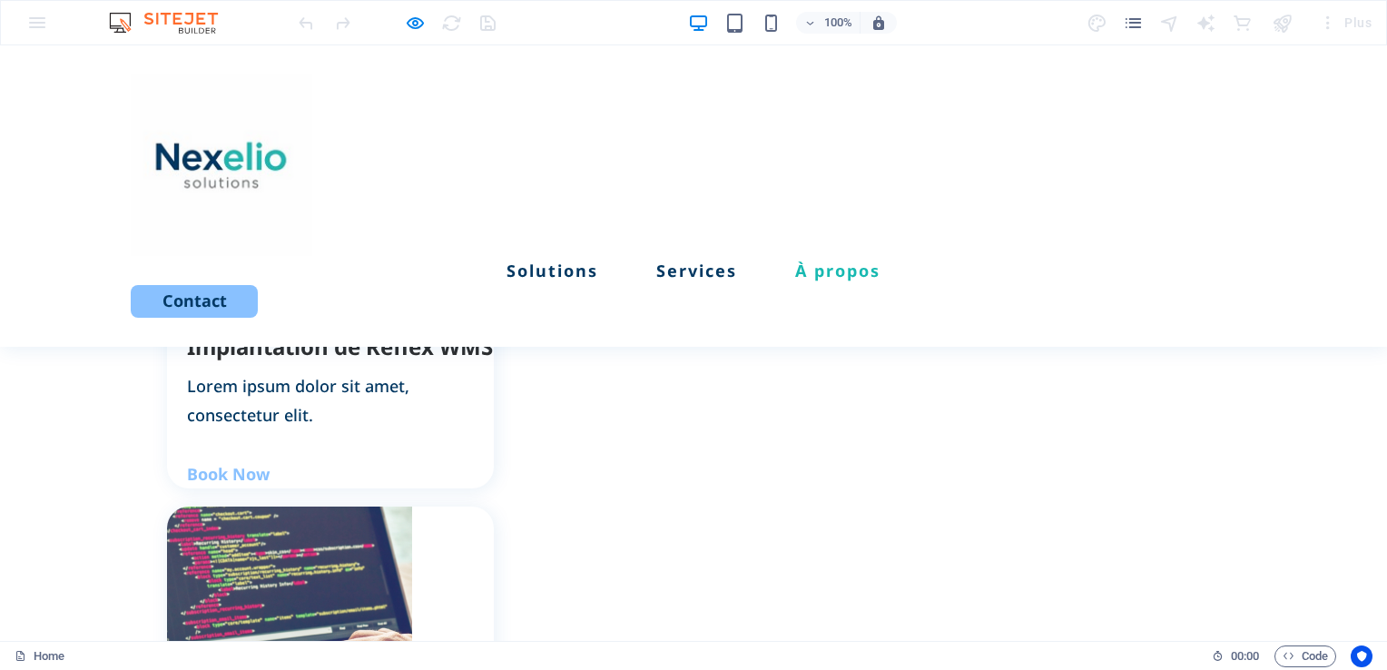
scroll to position [1820, 0]
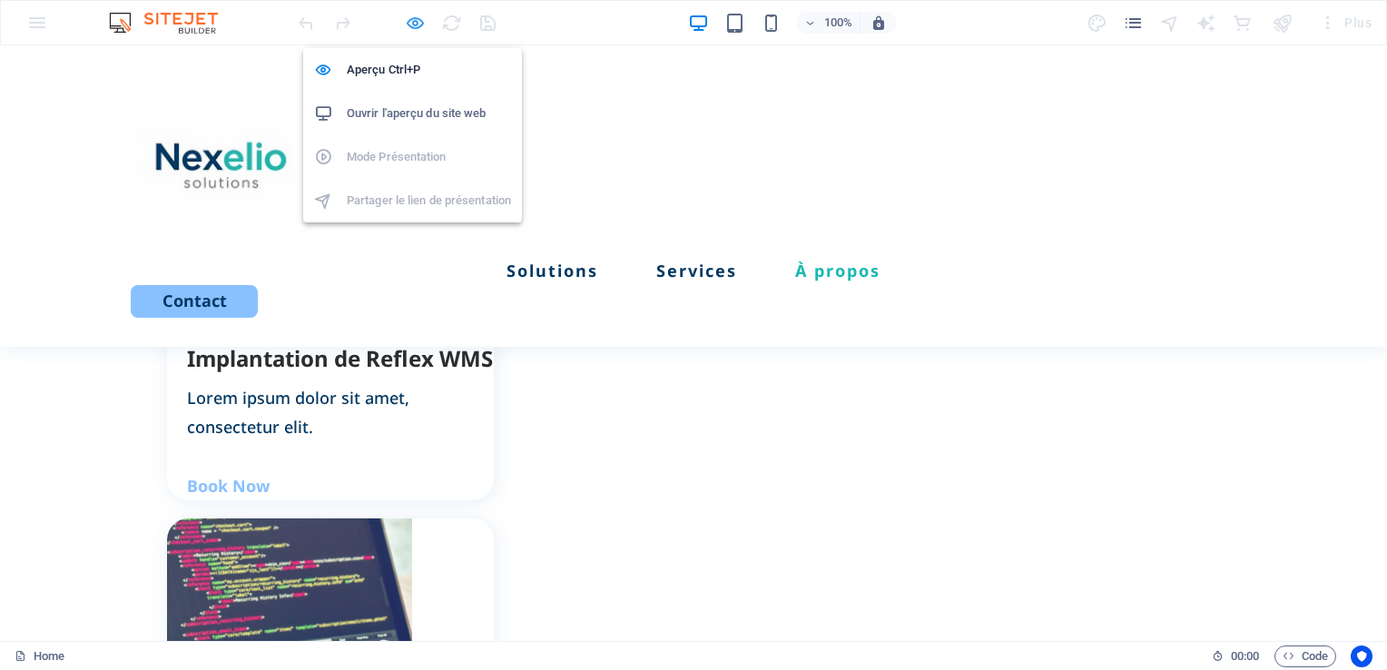
click at [0, 0] on icon "button" at bounding box center [0, 0] width 0 height 0
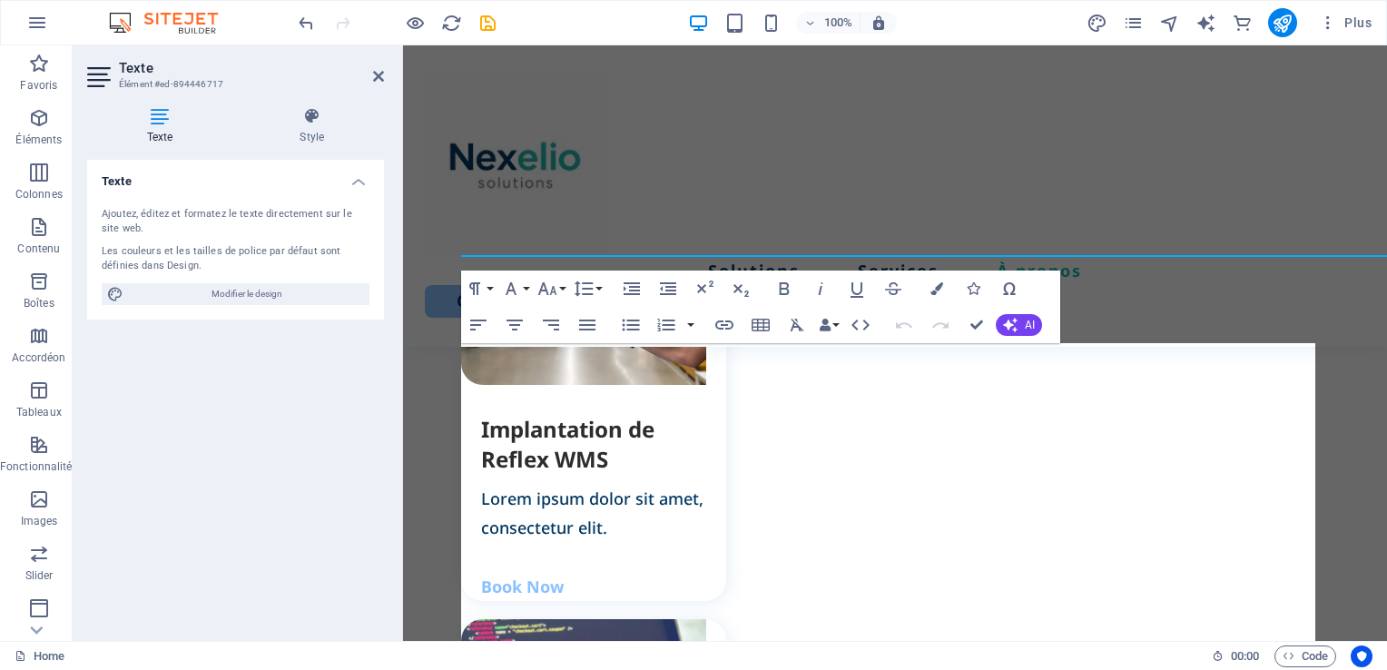
scroll to position [2306, 0]
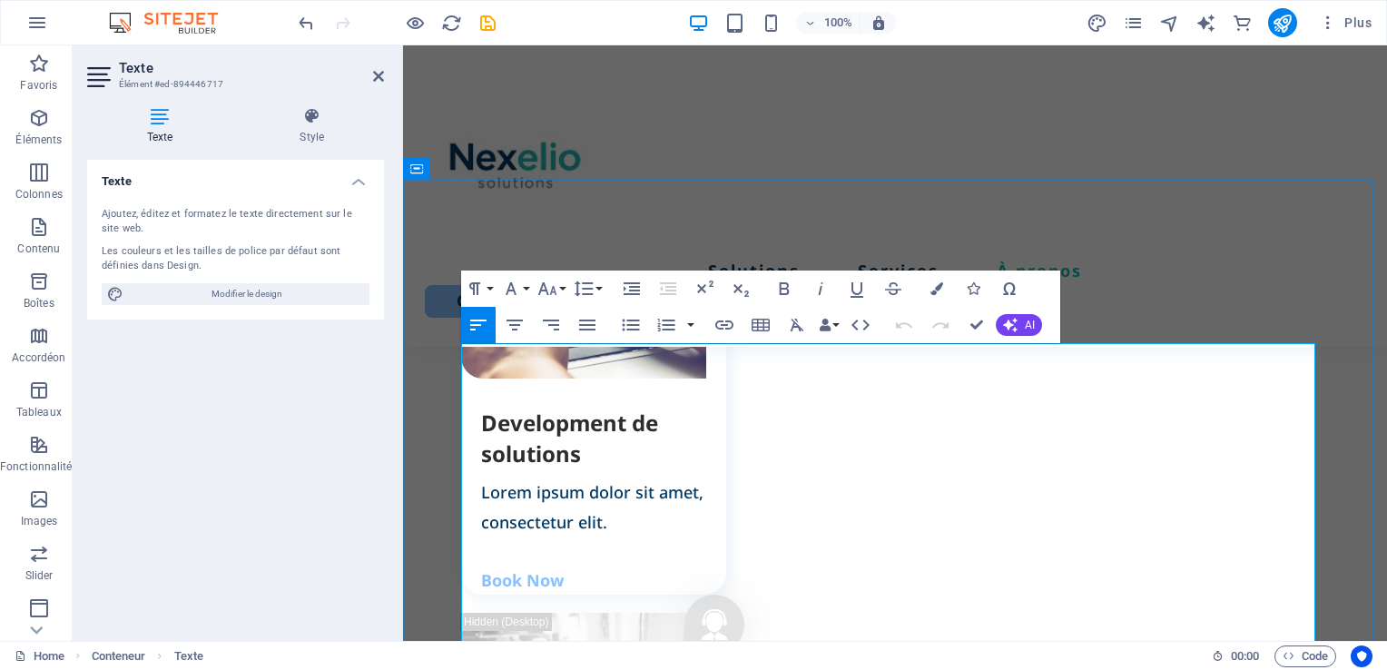
click at [513, 325] on icon "button" at bounding box center [514, 324] width 16 height 11
drag, startPoint x: 1050, startPoint y: 567, endPoint x: 705, endPoint y: 502, distance: 351.0
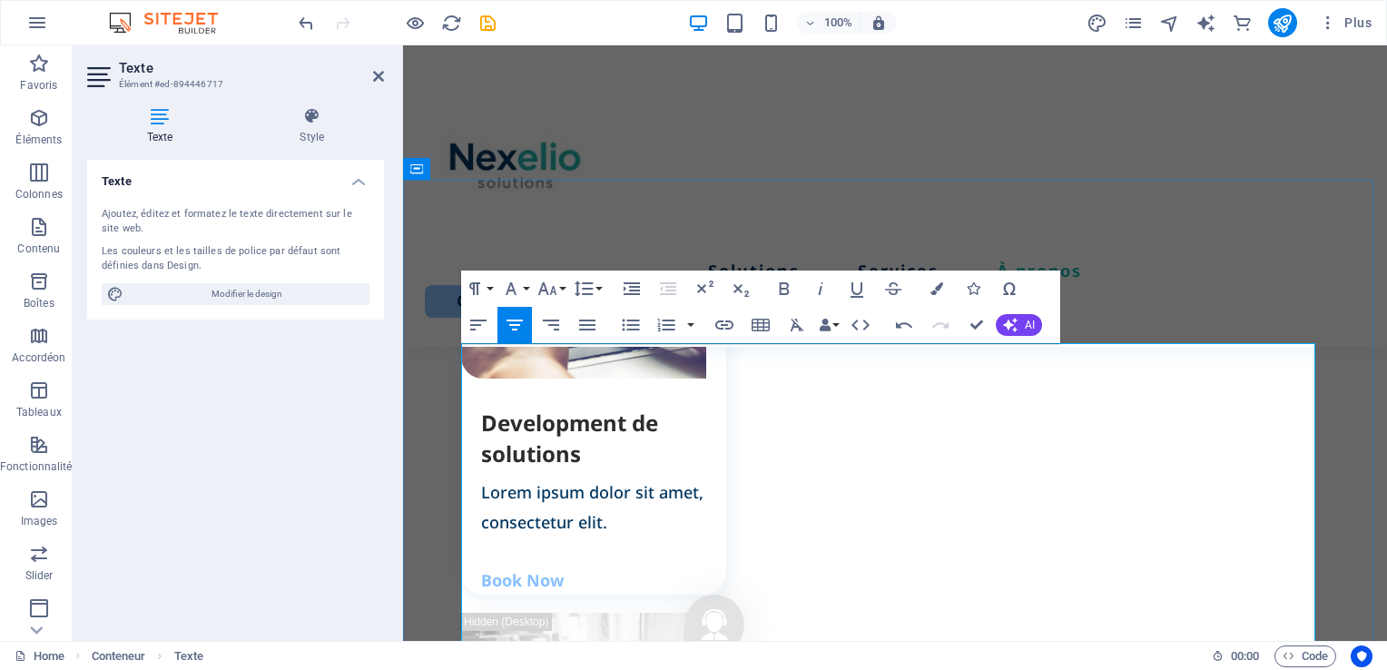
click at [634, 322] on icon "button" at bounding box center [631, 325] width 22 height 22
drag, startPoint x: 1074, startPoint y: 568, endPoint x: 699, endPoint y: 509, distance: 380.3
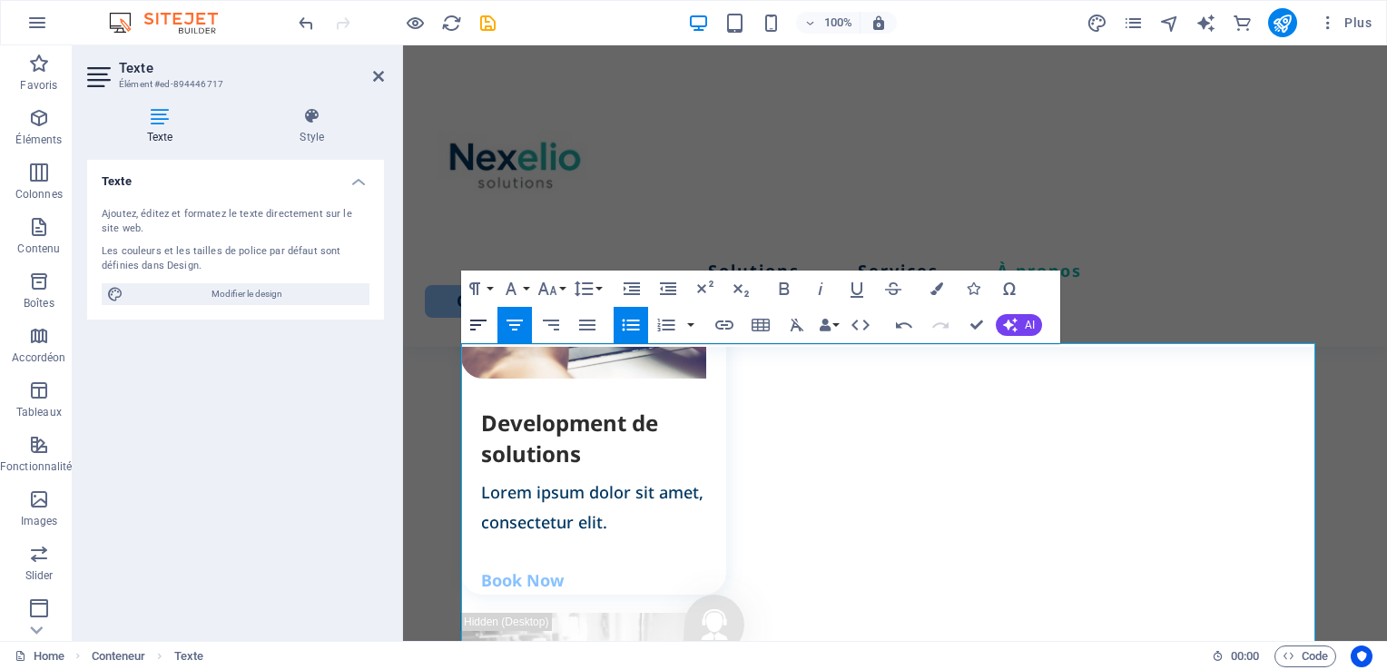
click at [483, 323] on icon "button" at bounding box center [478, 325] width 22 height 22
drag, startPoint x: 836, startPoint y: 575, endPoint x: 461, endPoint y: 508, distance: 380.7
click at [635, 291] on icon "button" at bounding box center [631, 288] width 16 height 13
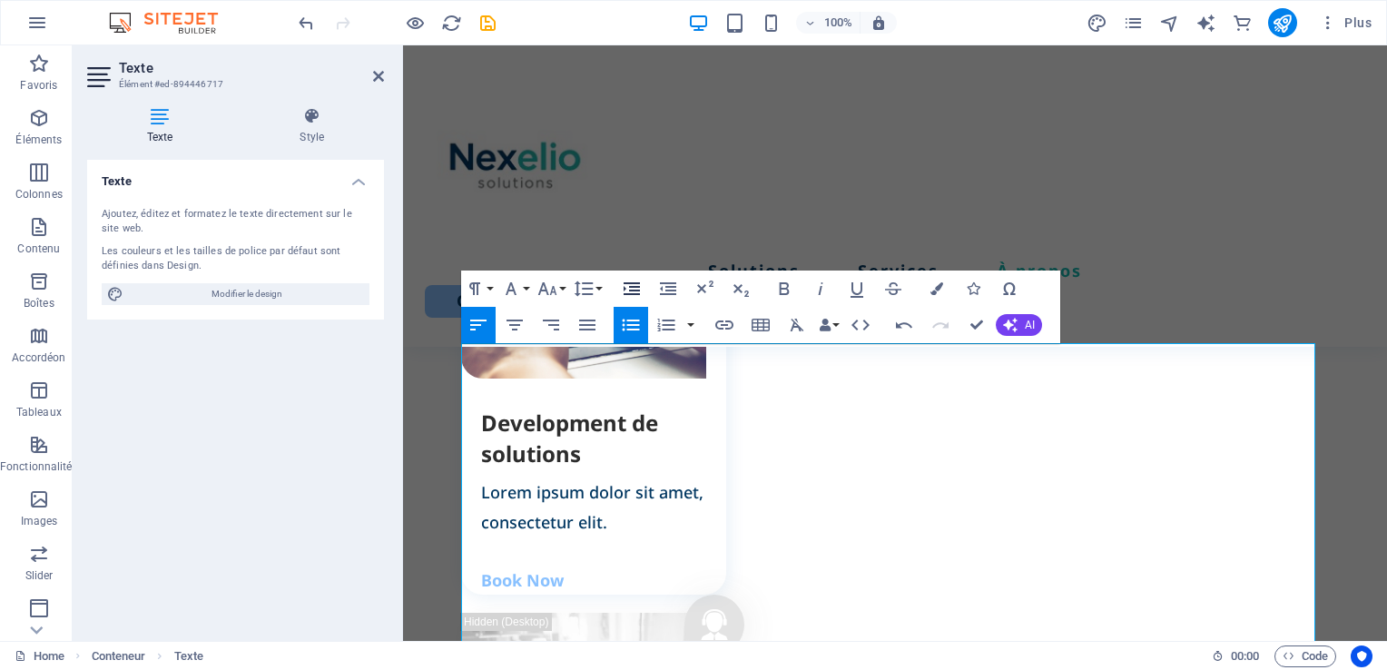
click at [635, 291] on icon "button" at bounding box center [631, 288] width 16 height 13
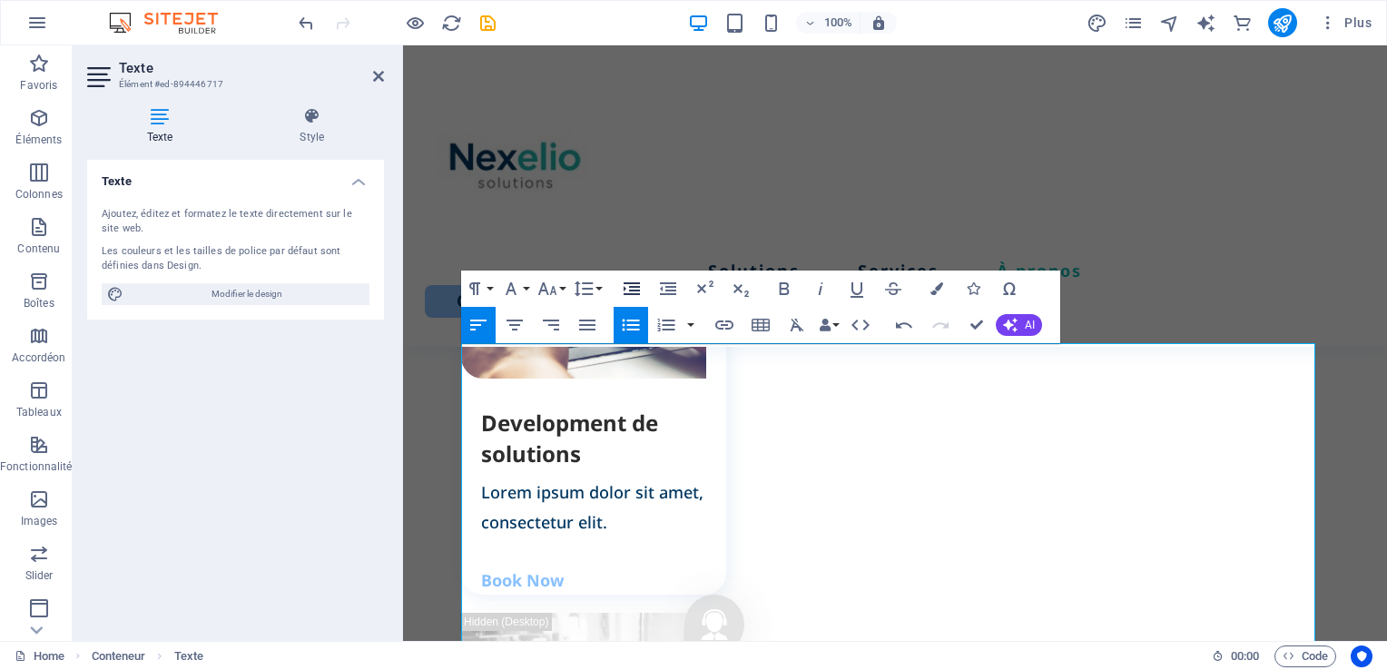
click at [635, 291] on icon "button" at bounding box center [631, 288] width 16 height 13
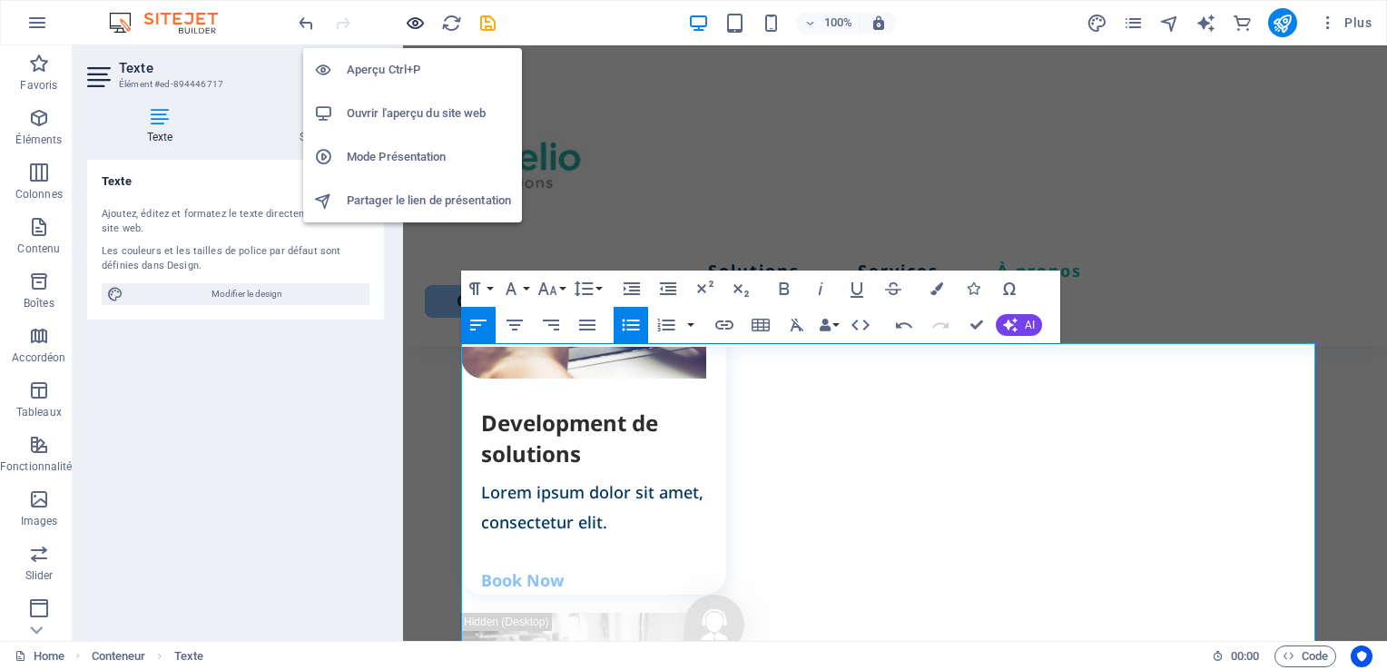
click at [0, 0] on icon "button" at bounding box center [0, 0] width 0 height 0
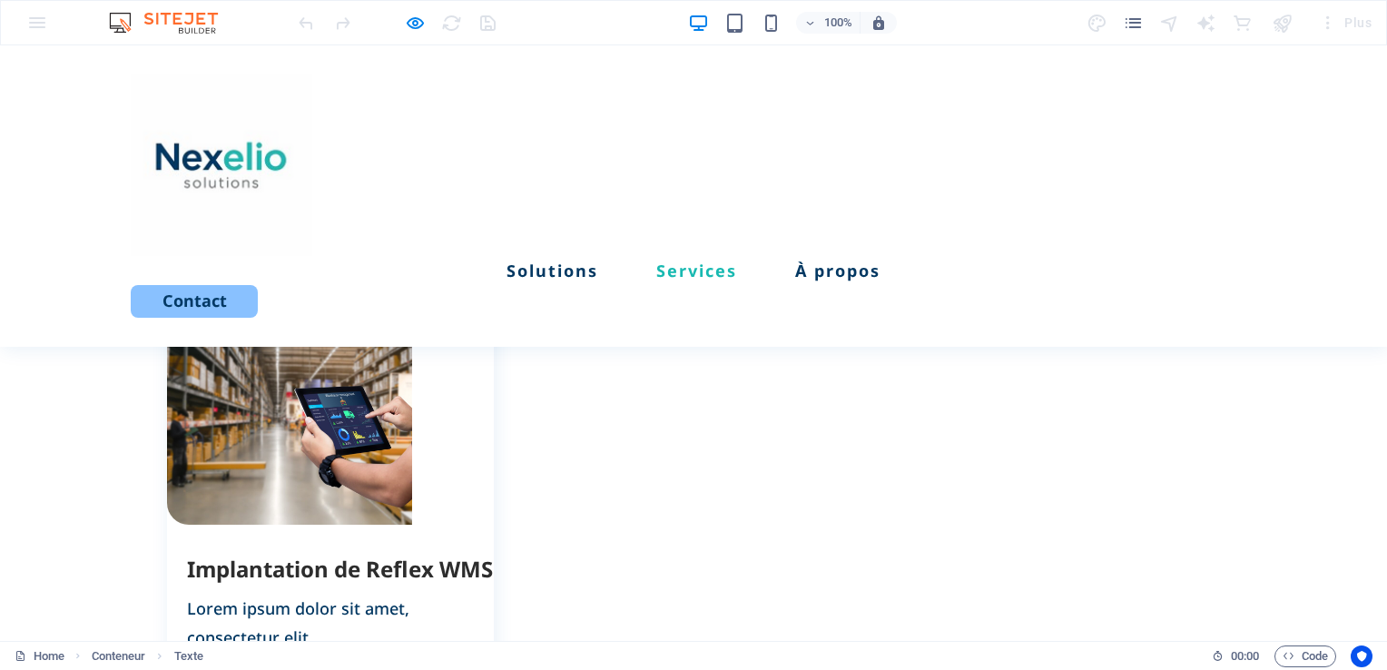
scroll to position [1554, 0]
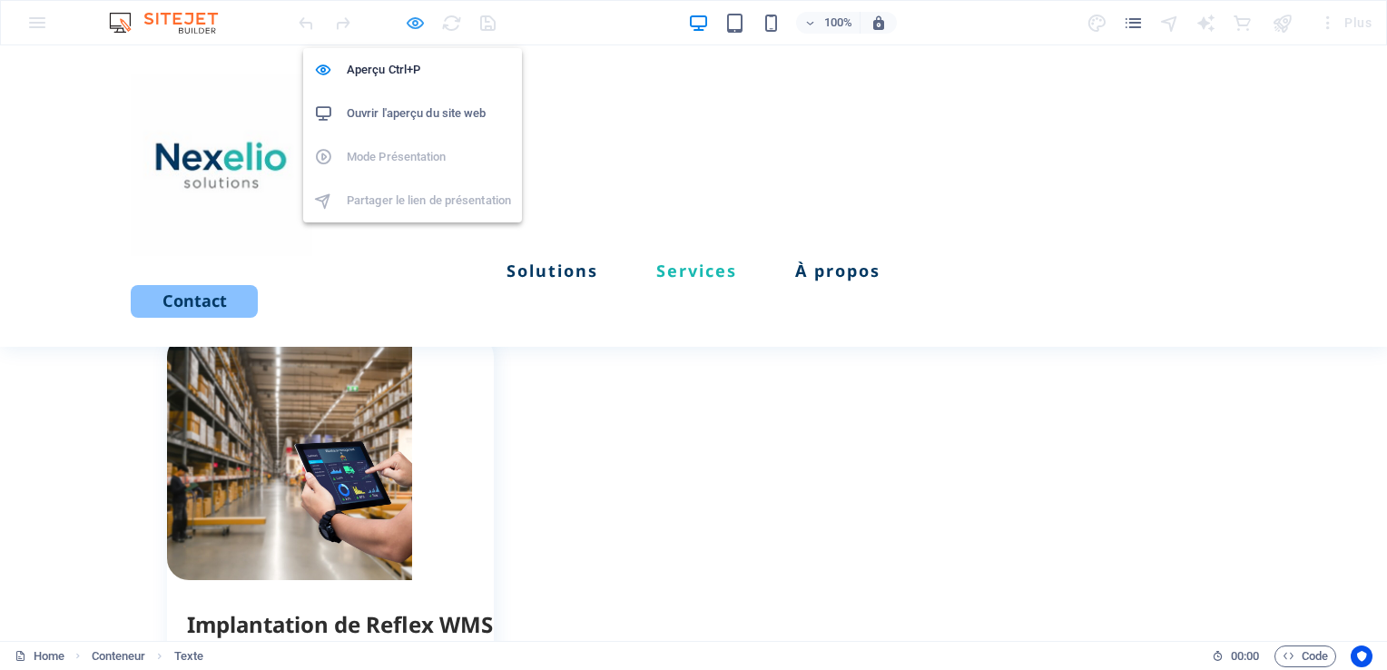
click at [0, 0] on icon "button" at bounding box center [0, 0] width 0 height 0
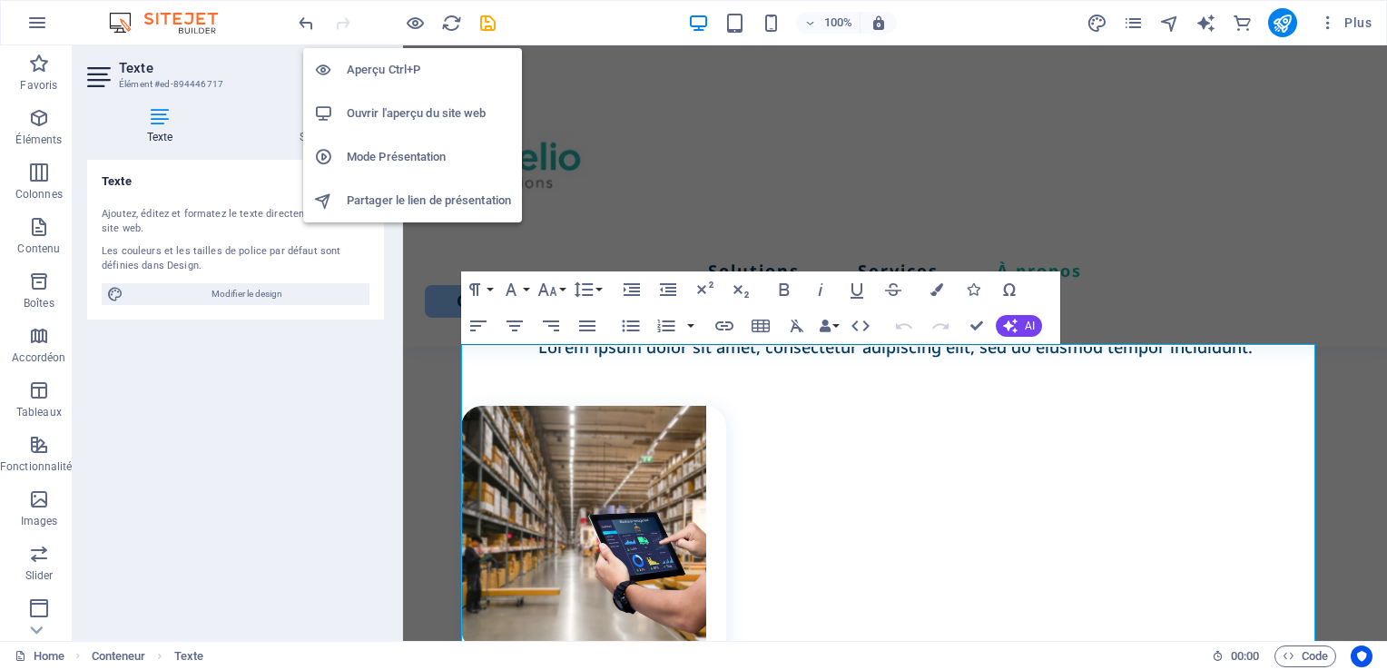
scroll to position [2305, 0]
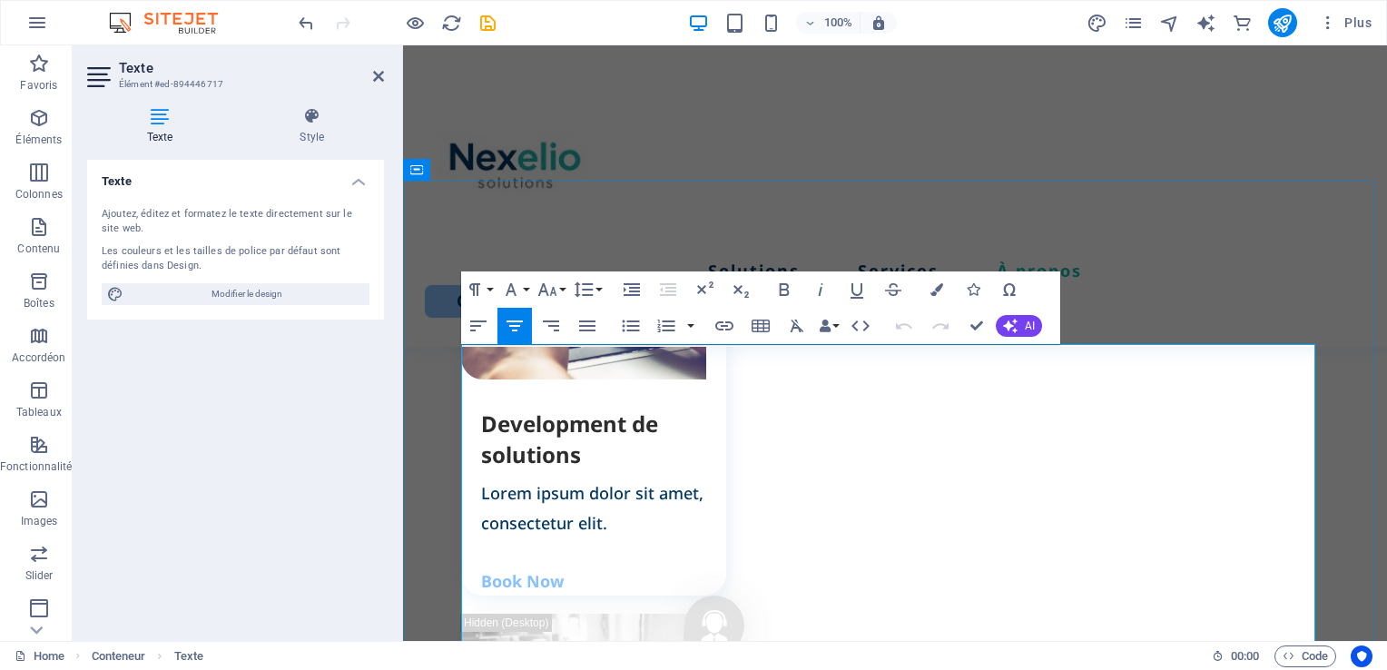
drag, startPoint x: 979, startPoint y: 572, endPoint x: 515, endPoint y: 507, distance: 469.1
click at [625, 291] on icon "button" at bounding box center [632, 290] width 22 height 22
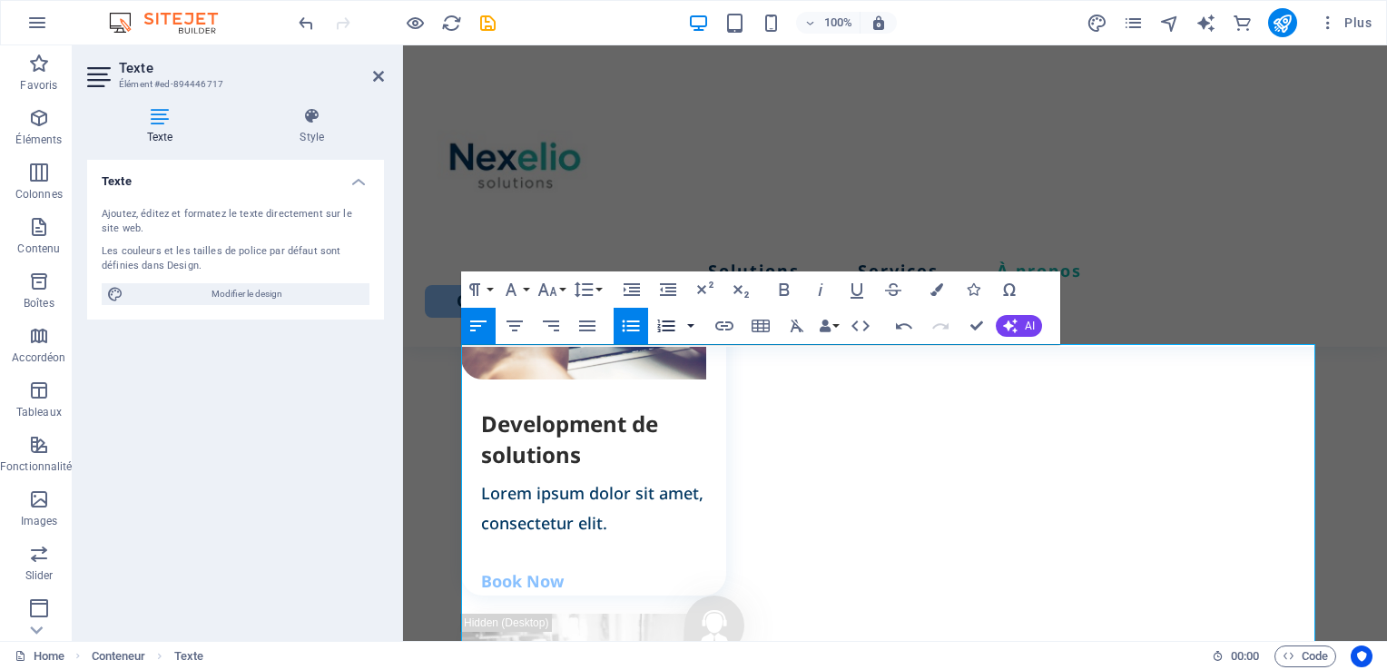
click at [693, 328] on button "button" at bounding box center [690, 326] width 15 height 36
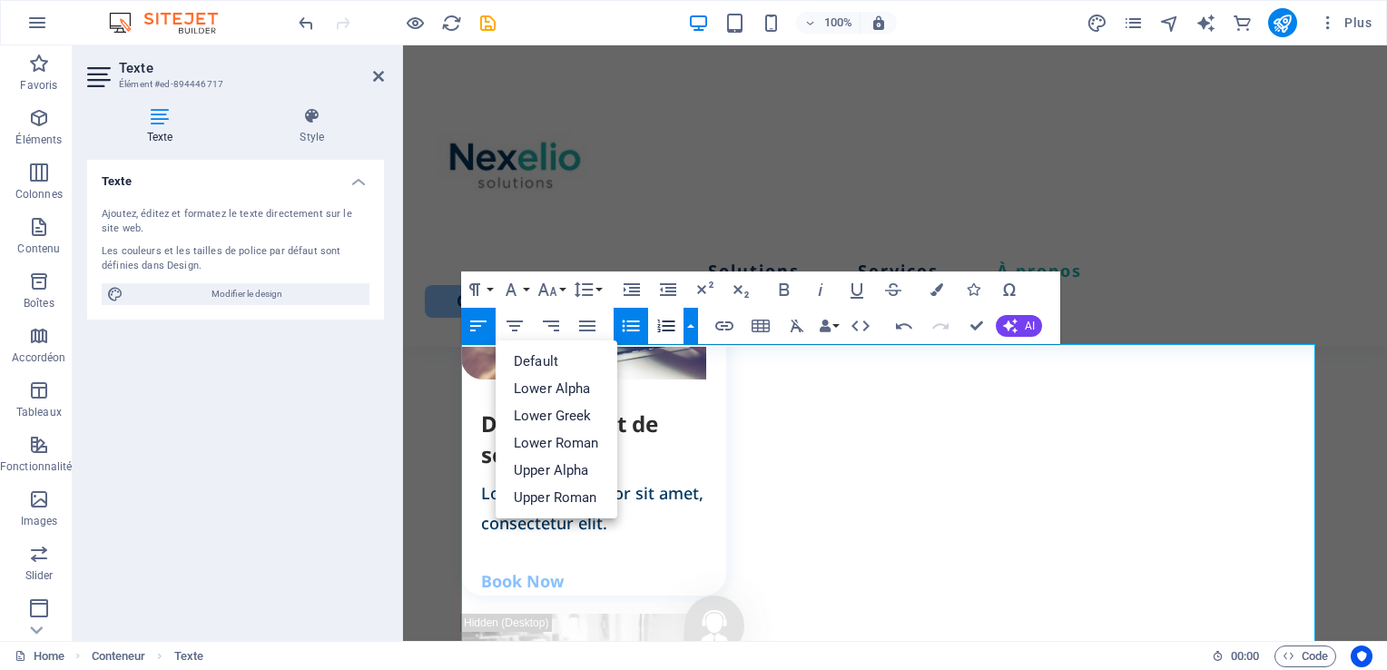
click at [635, 331] on icon "button" at bounding box center [630, 326] width 17 height 12
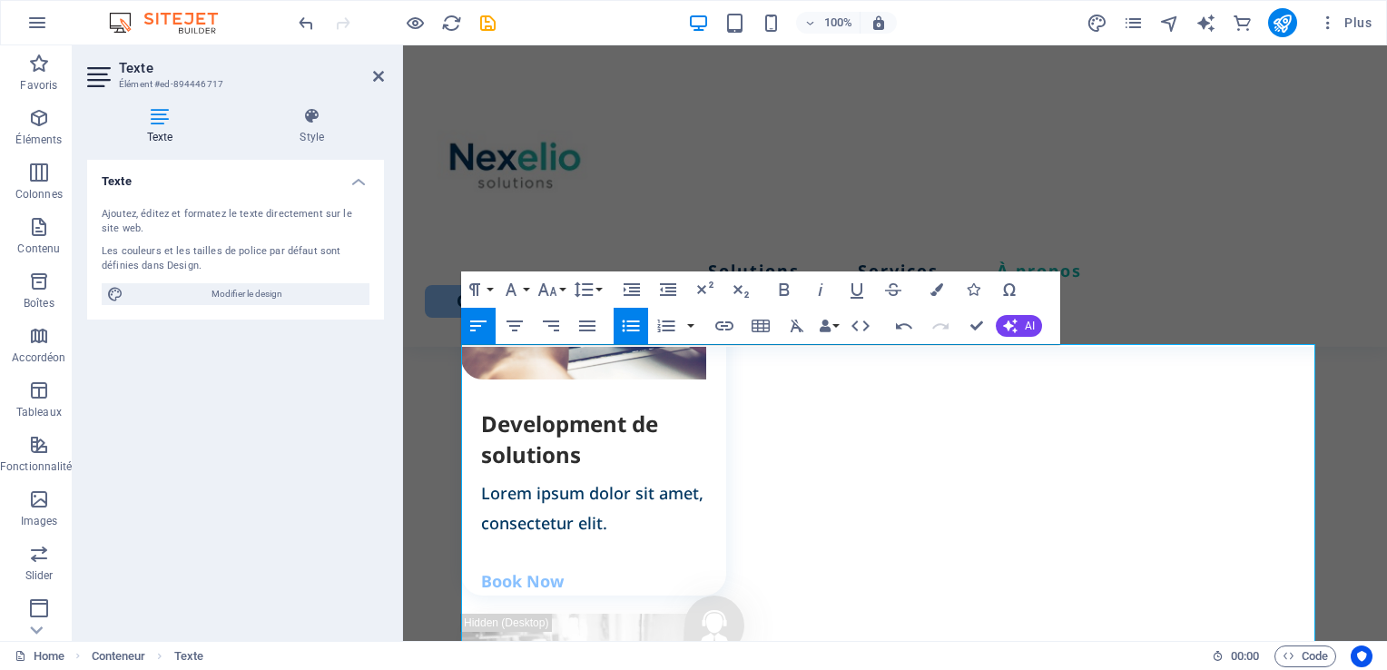
click at [632, 327] on icon "button" at bounding box center [631, 326] width 22 height 22
click at [631, 290] on icon "button" at bounding box center [631, 289] width 16 height 13
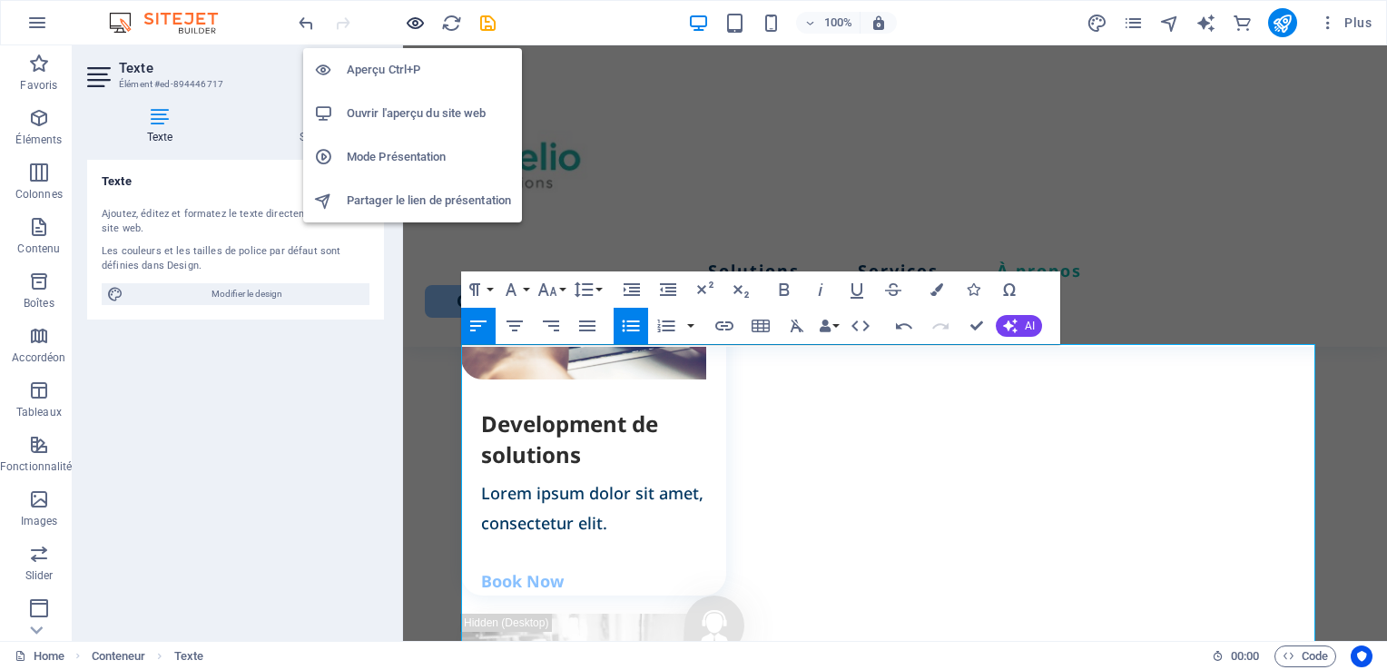
click at [0, 0] on icon "button" at bounding box center [0, 0] width 0 height 0
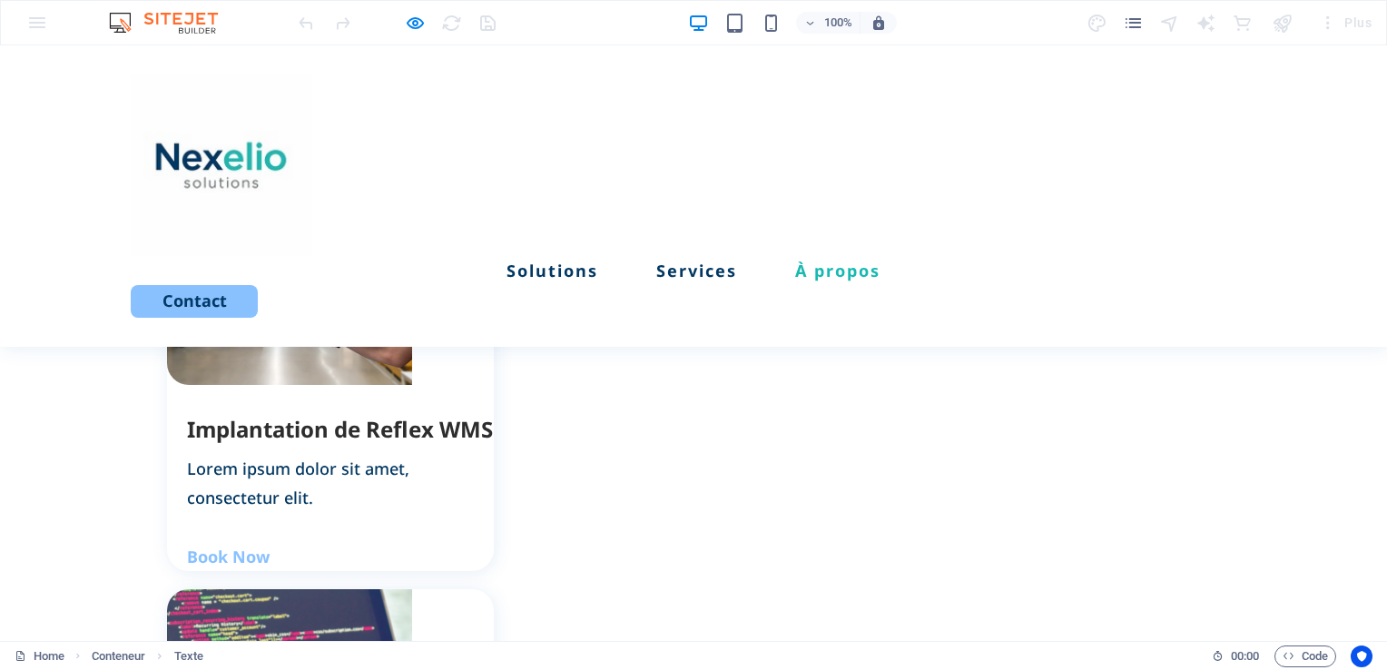
scroll to position [1804, 0]
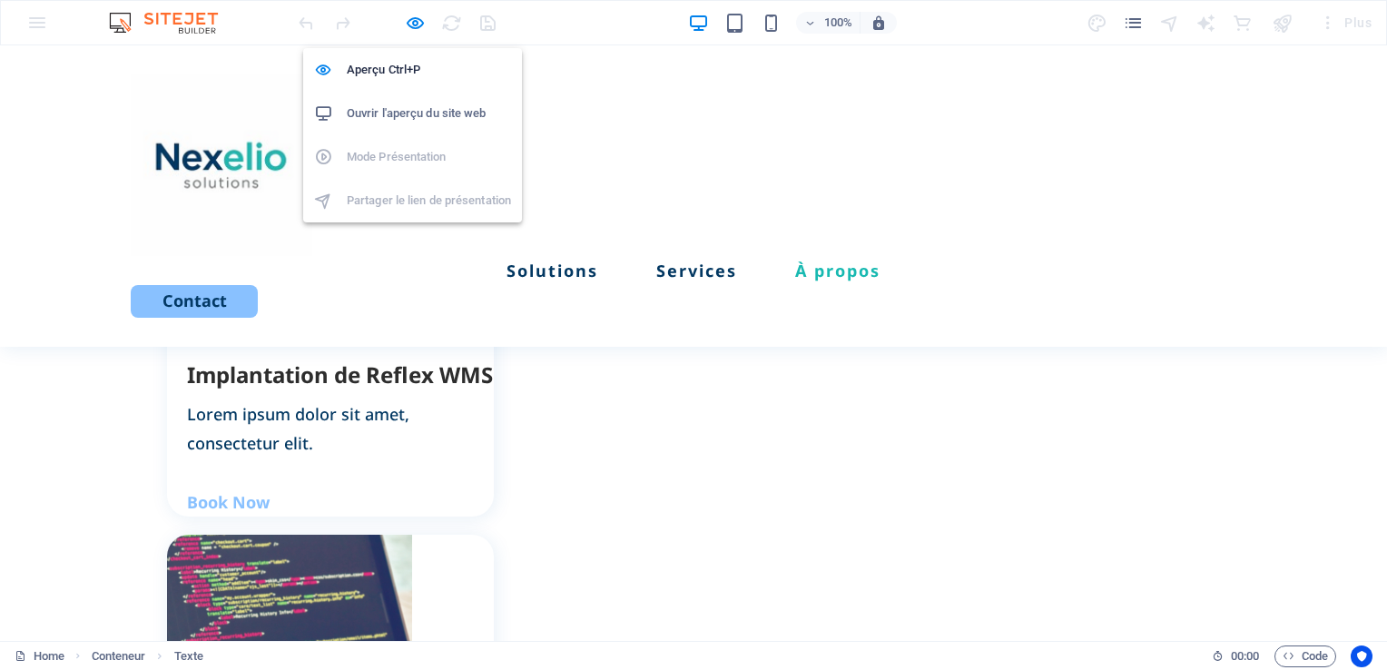
click at [0, 0] on icon "button" at bounding box center [0, 0] width 0 height 0
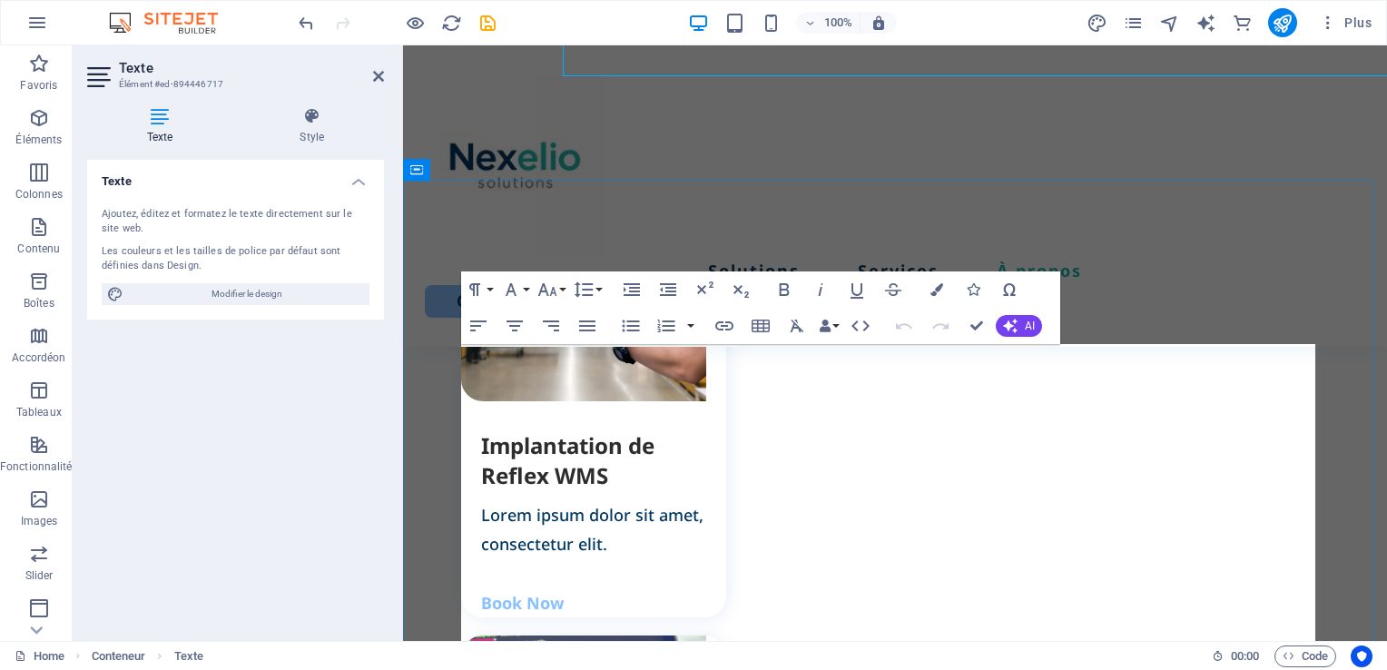
scroll to position [2305, 0]
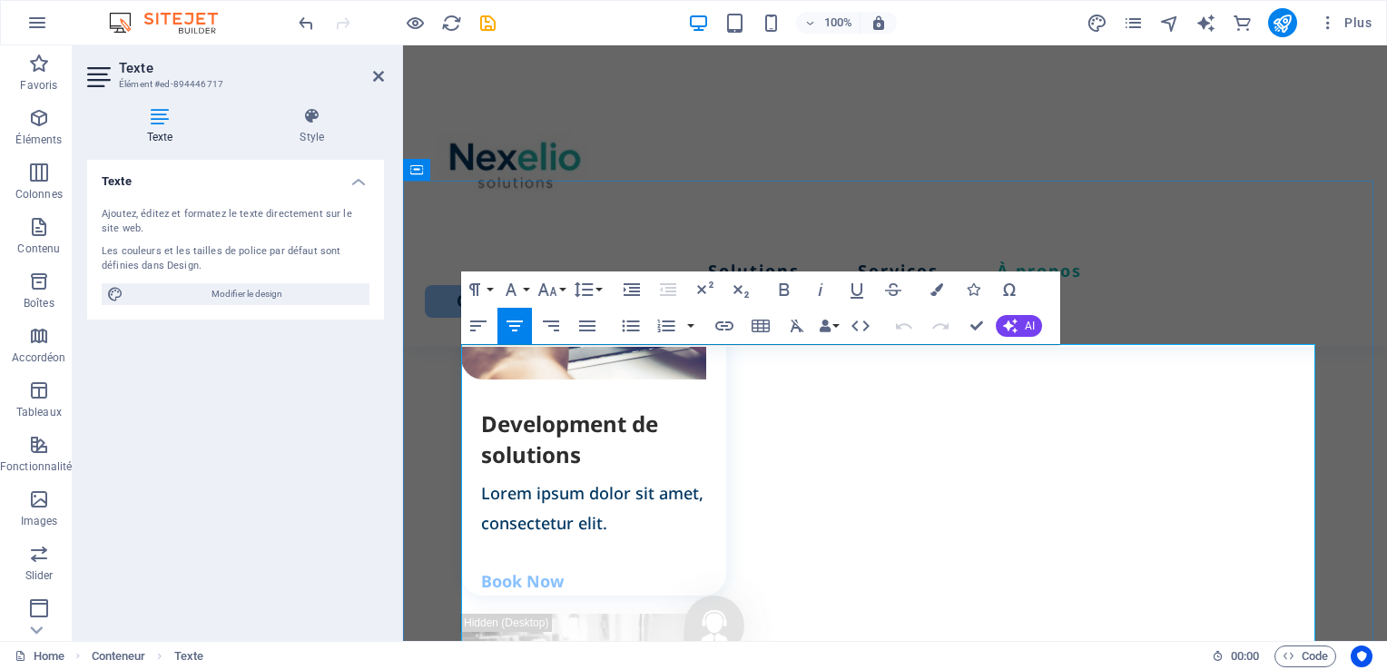
drag, startPoint x: 1060, startPoint y: 568, endPoint x: 718, endPoint y: 511, distance: 346.8
click at [632, 286] on icon "button" at bounding box center [632, 290] width 22 height 22
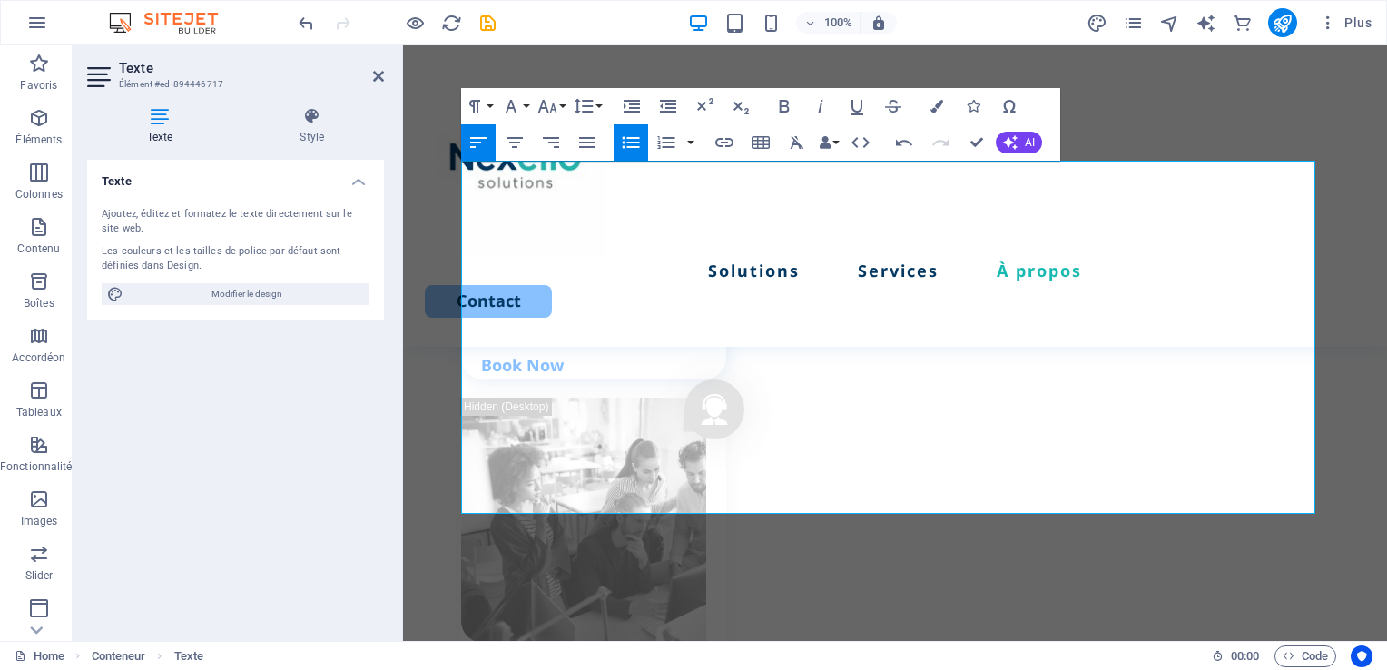
scroll to position [2489, 0]
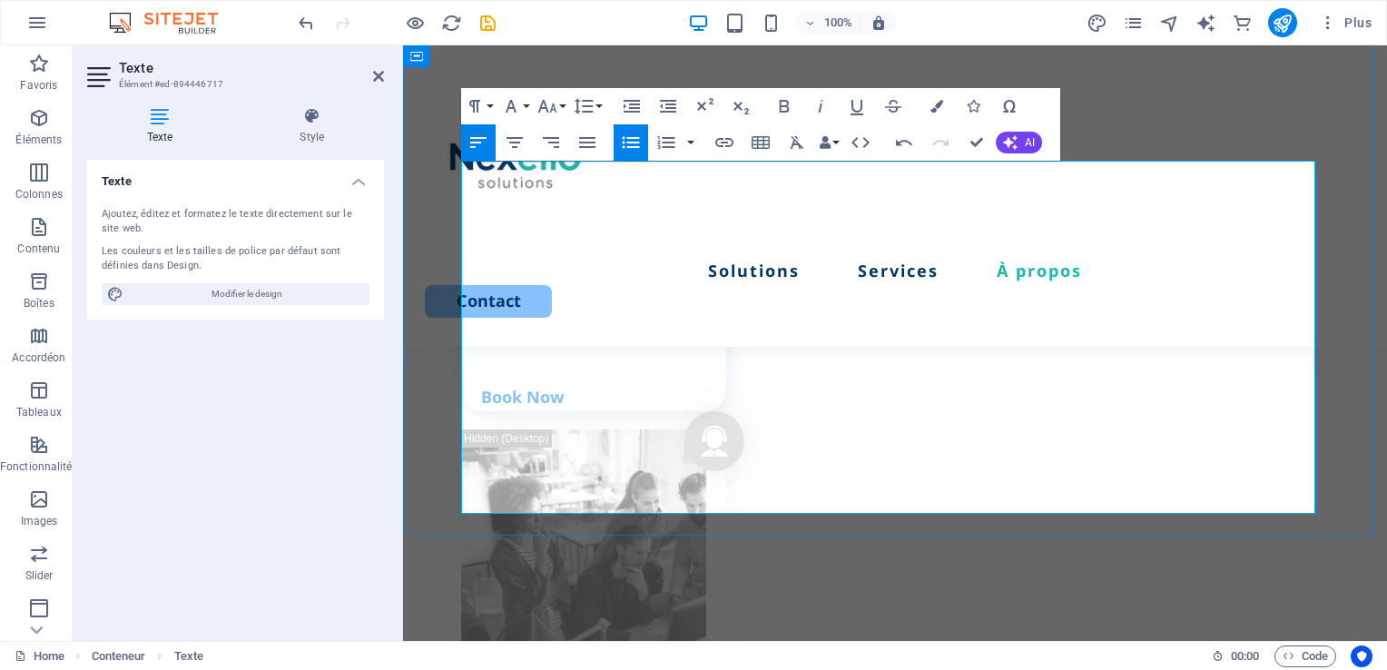
drag, startPoint x: 1100, startPoint y: 485, endPoint x: 1074, endPoint y: 491, distance: 26.0
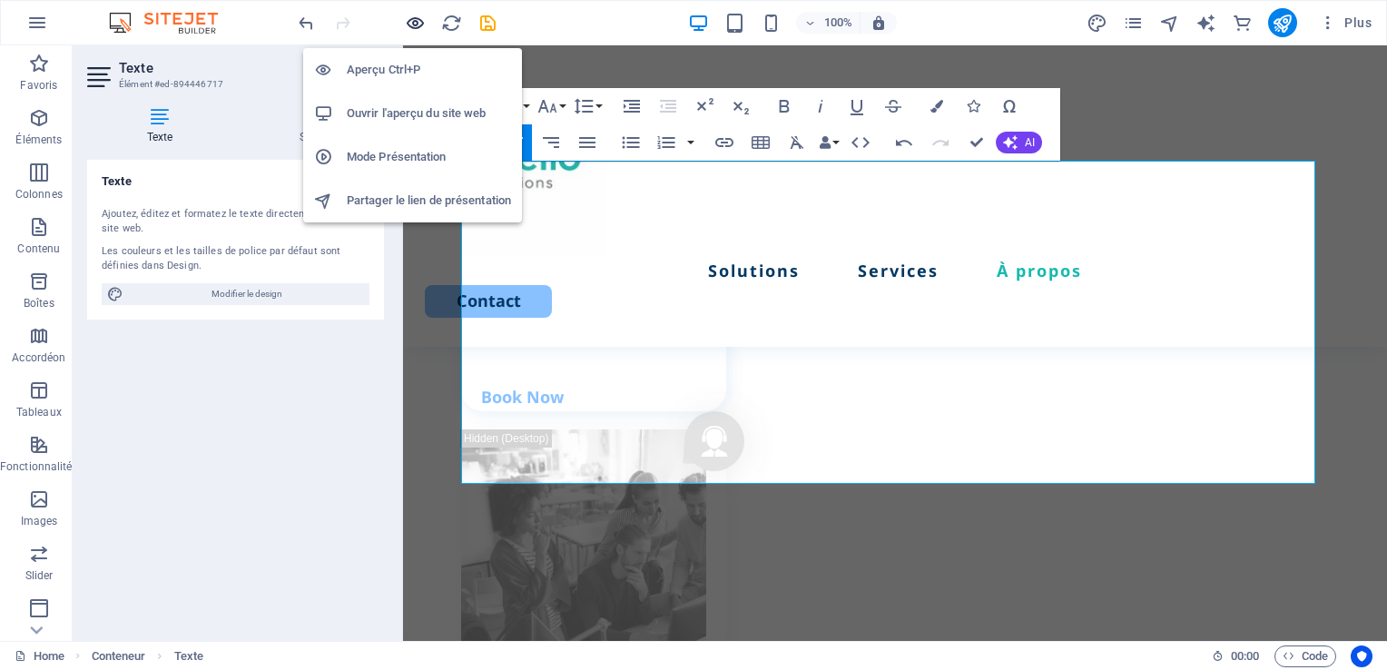
click at [0, 0] on icon "button" at bounding box center [0, 0] width 0 height 0
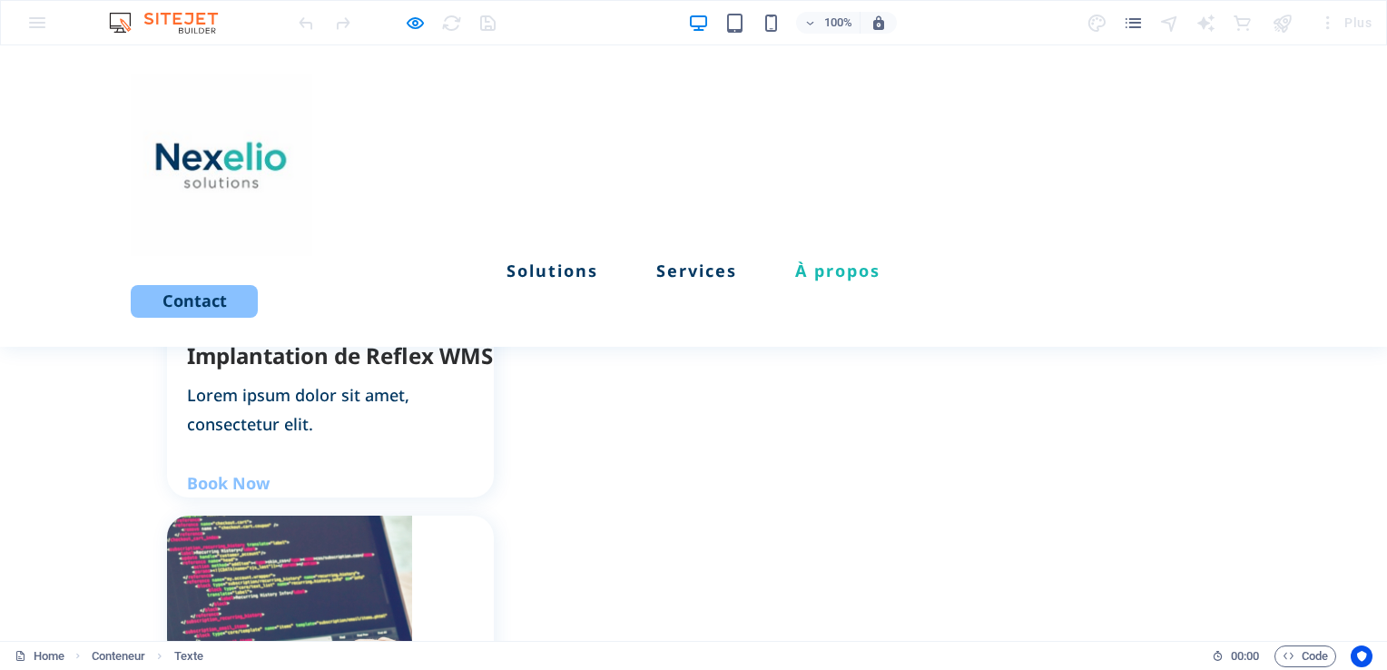
scroll to position [1884, 0]
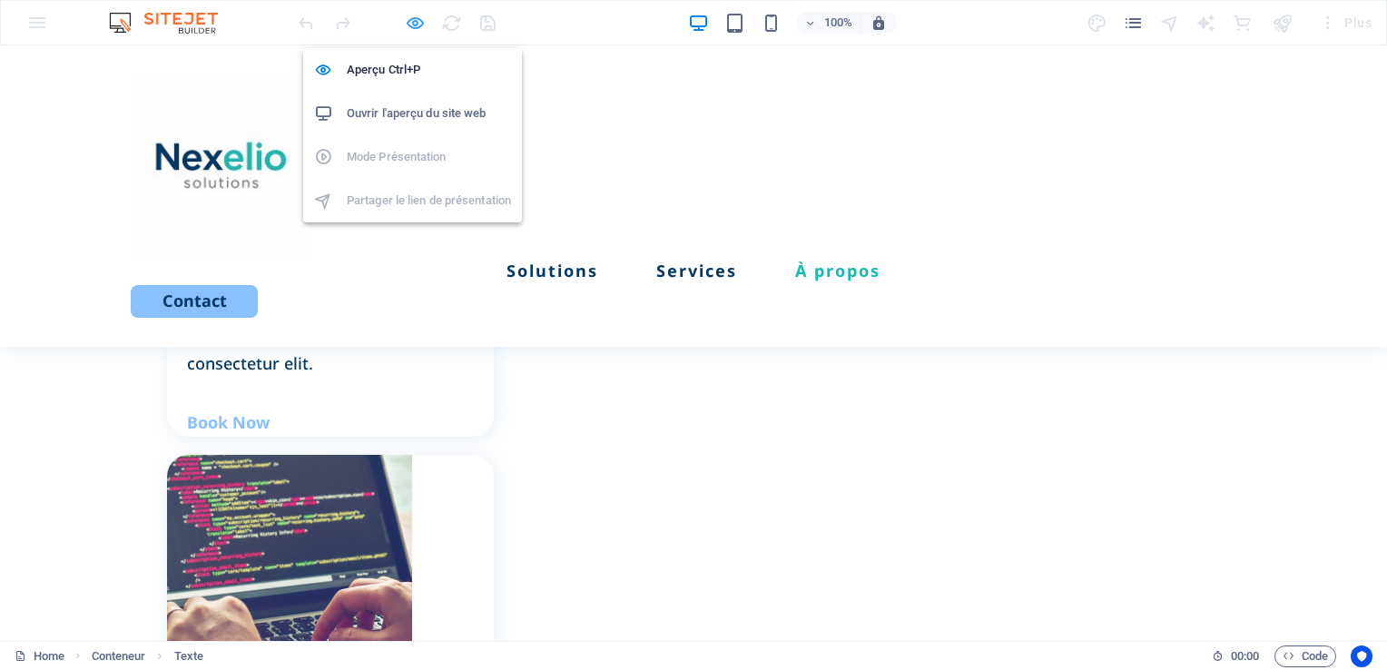
click at [0, 0] on icon "button" at bounding box center [0, 0] width 0 height 0
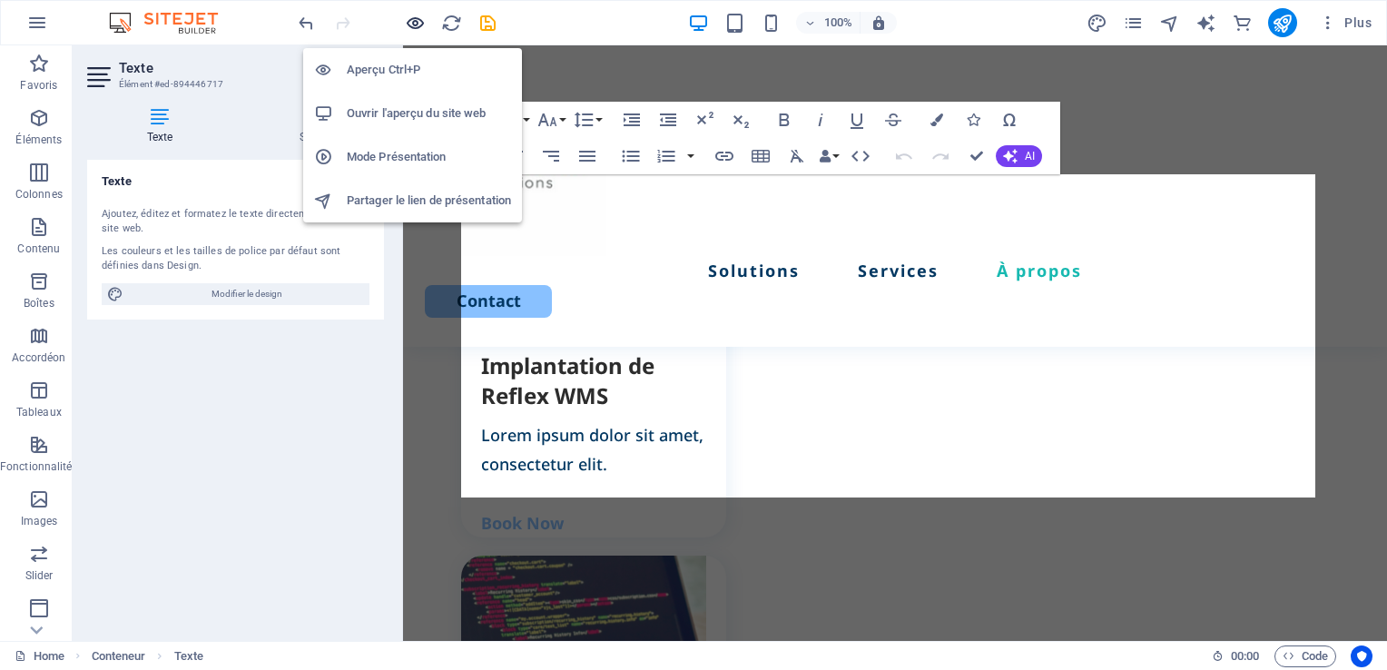
scroll to position [2475, 0]
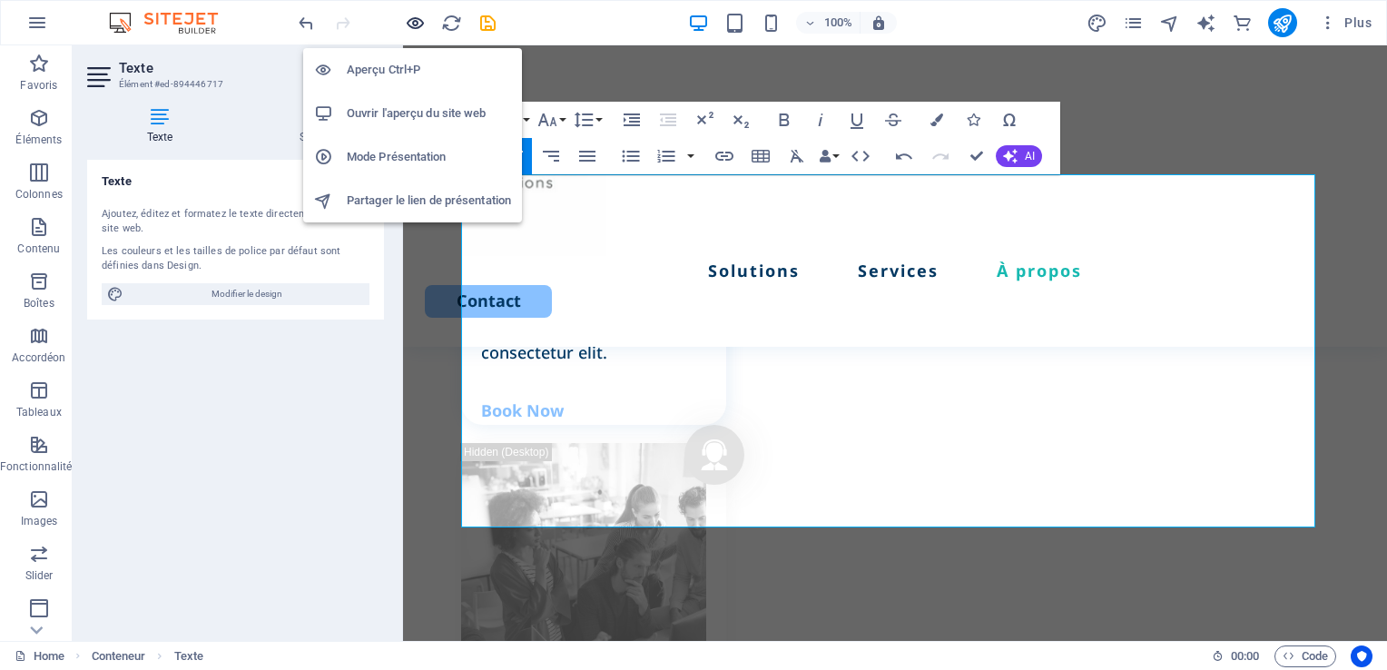
click at [0, 0] on icon "button" at bounding box center [0, 0] width 0 height 0
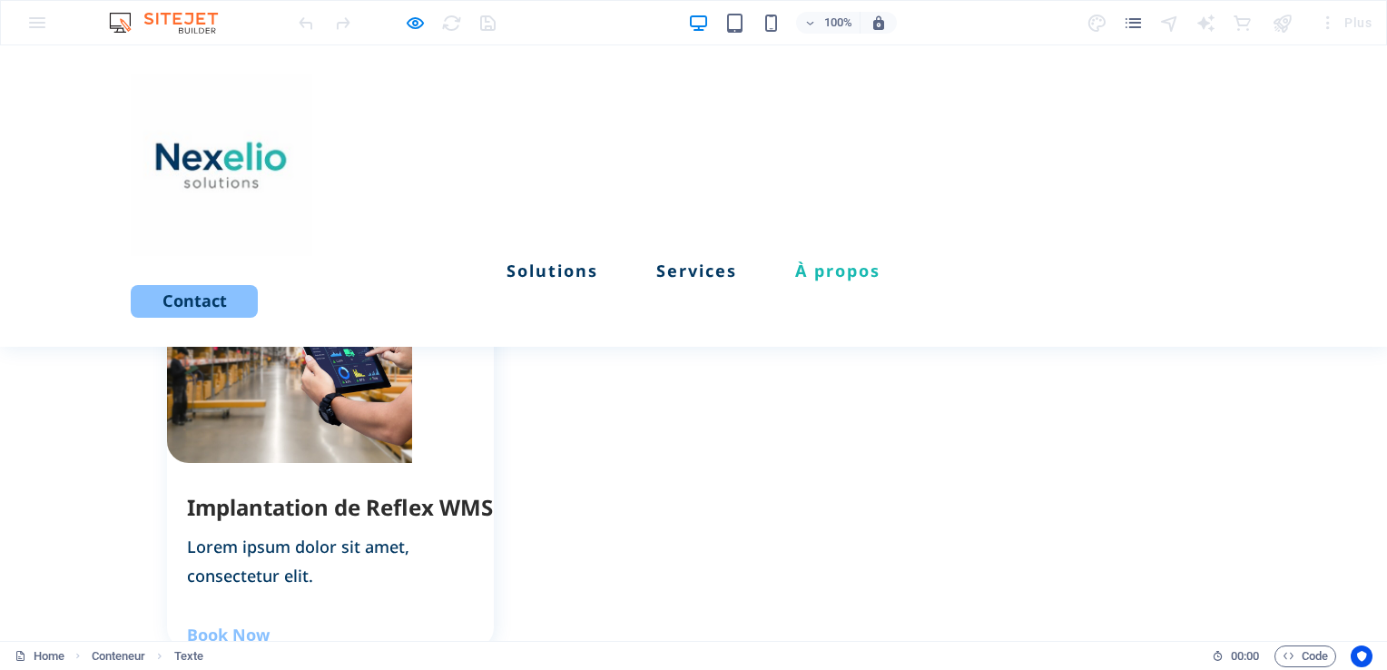
scroll to position [1666, 0]
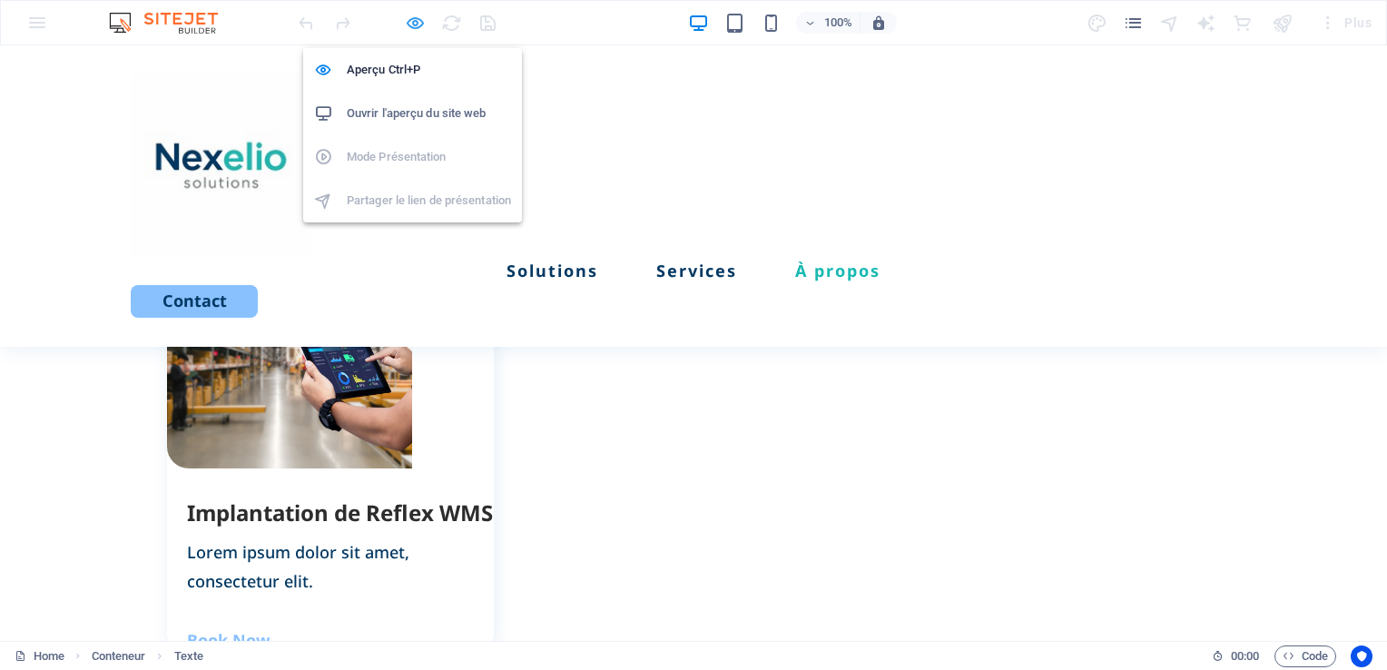
click at [0, 0] on icon "button" at bounding box center [0, 0] width 0 height 0
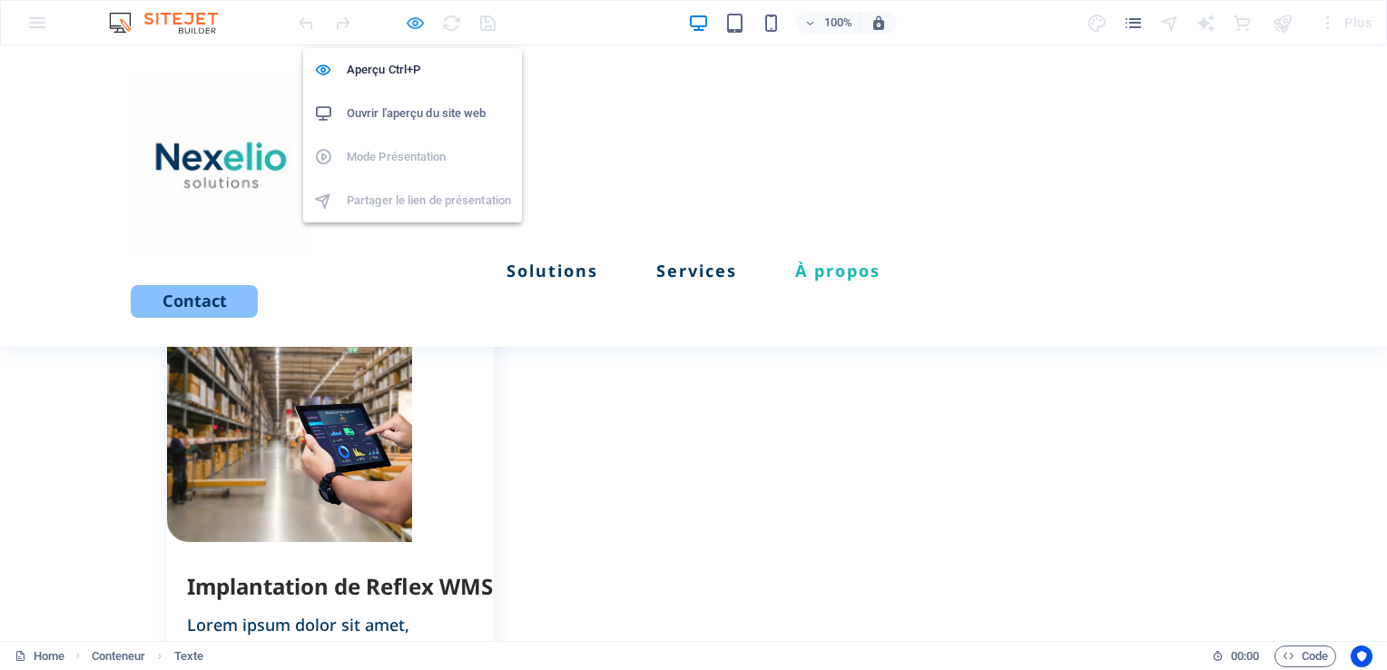
scroll to position [2305, 0]
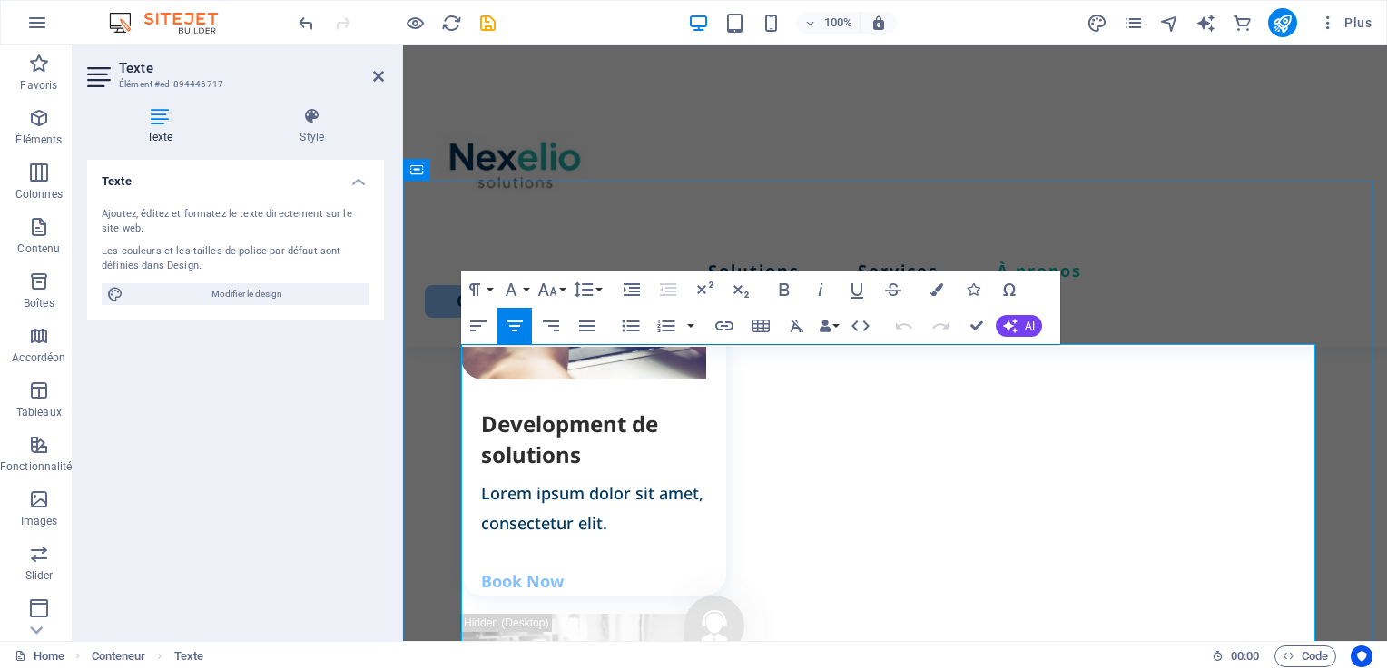
drag, startPoint x: 1107, startPoint y: 571, endPoint x: 768, endPoint y: 510, distance: 344.8
click at [631, 293] on icon "button" at bounding box center [632, 290] width 22 height 22
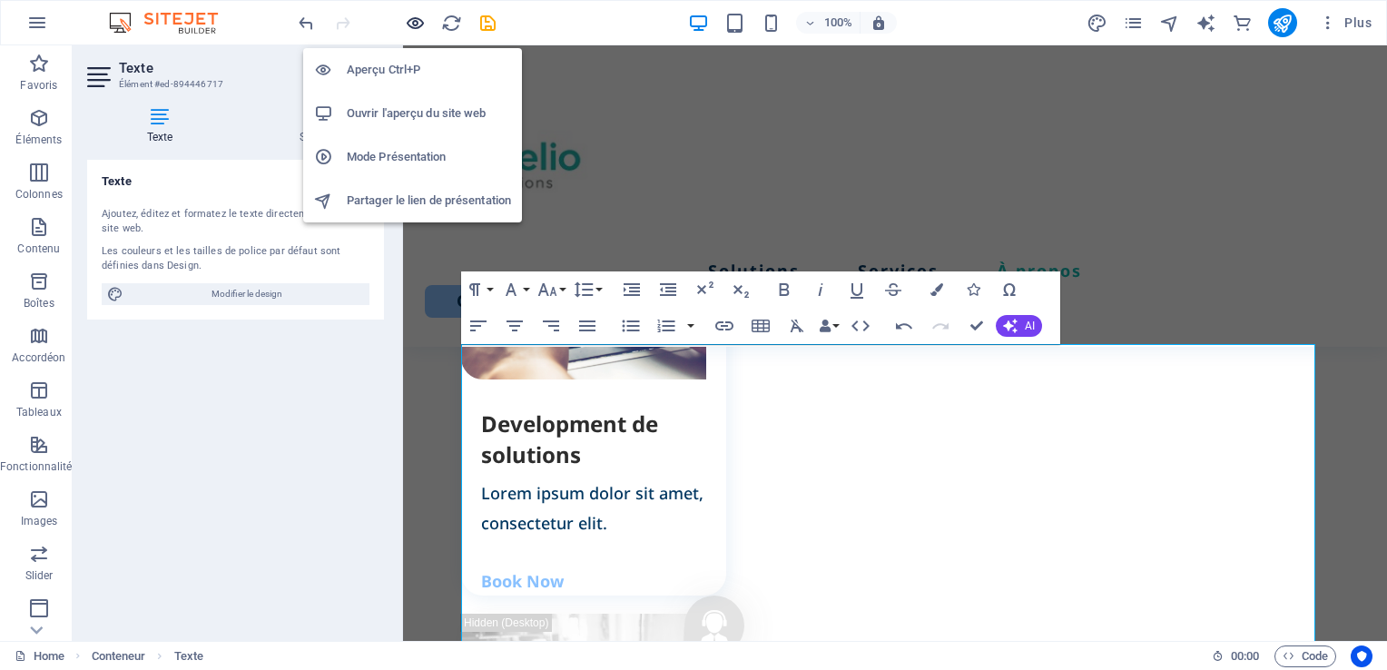
click at [0, 0] on icon "button" at bounding box center [0, 0] width 0 height 0
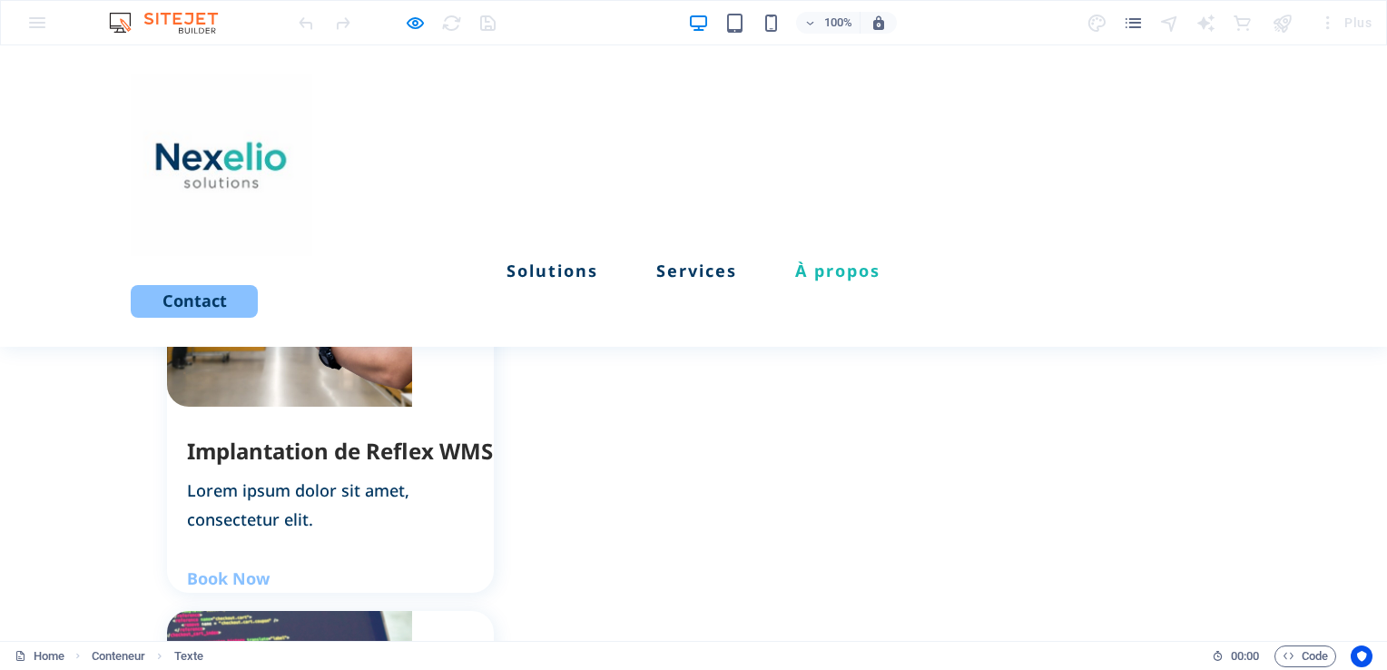
scroll to position [1651, 0]
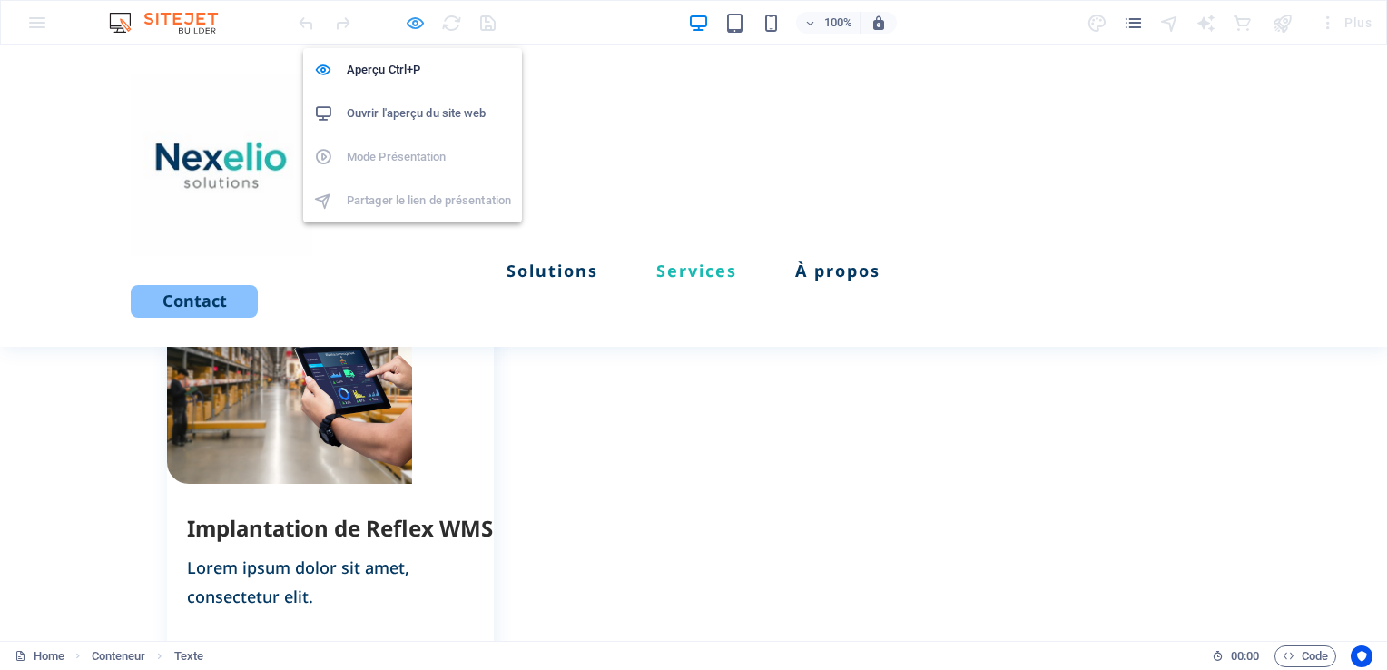
click at [0, 0] on icon "button" at bounding box center [0, 0] width 0 height 0
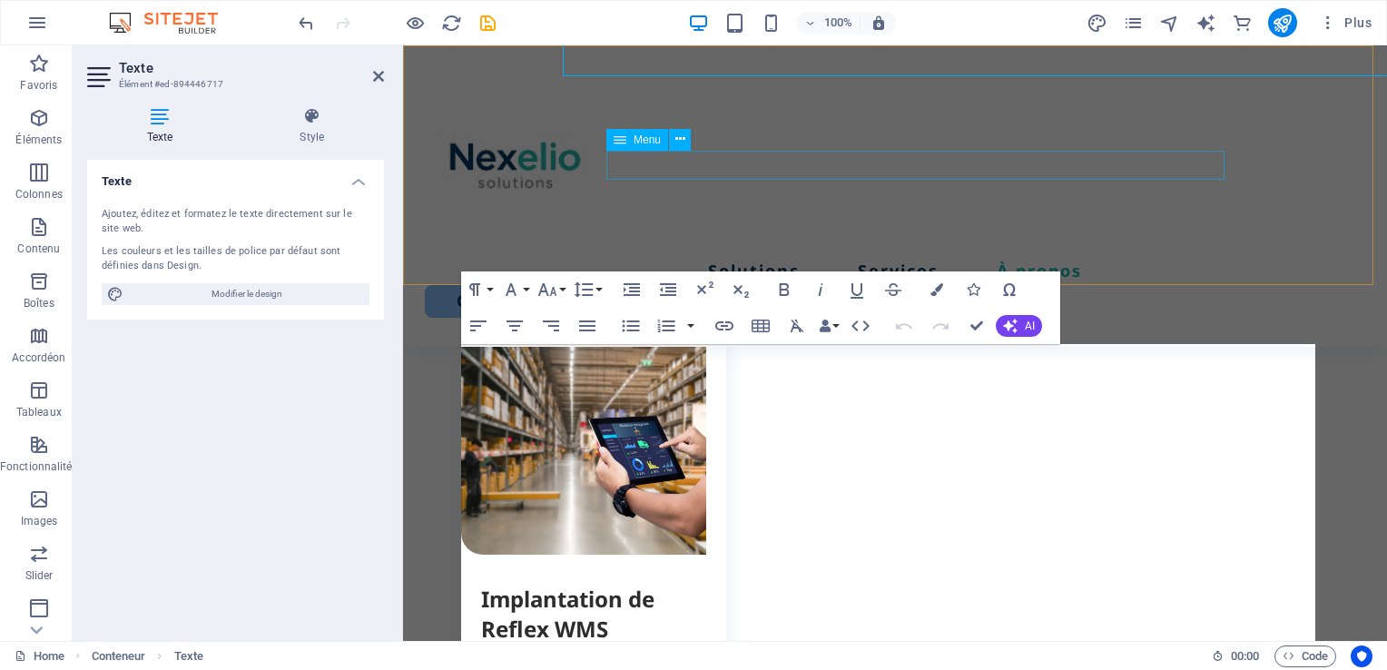
scroll to position [2305, 0]
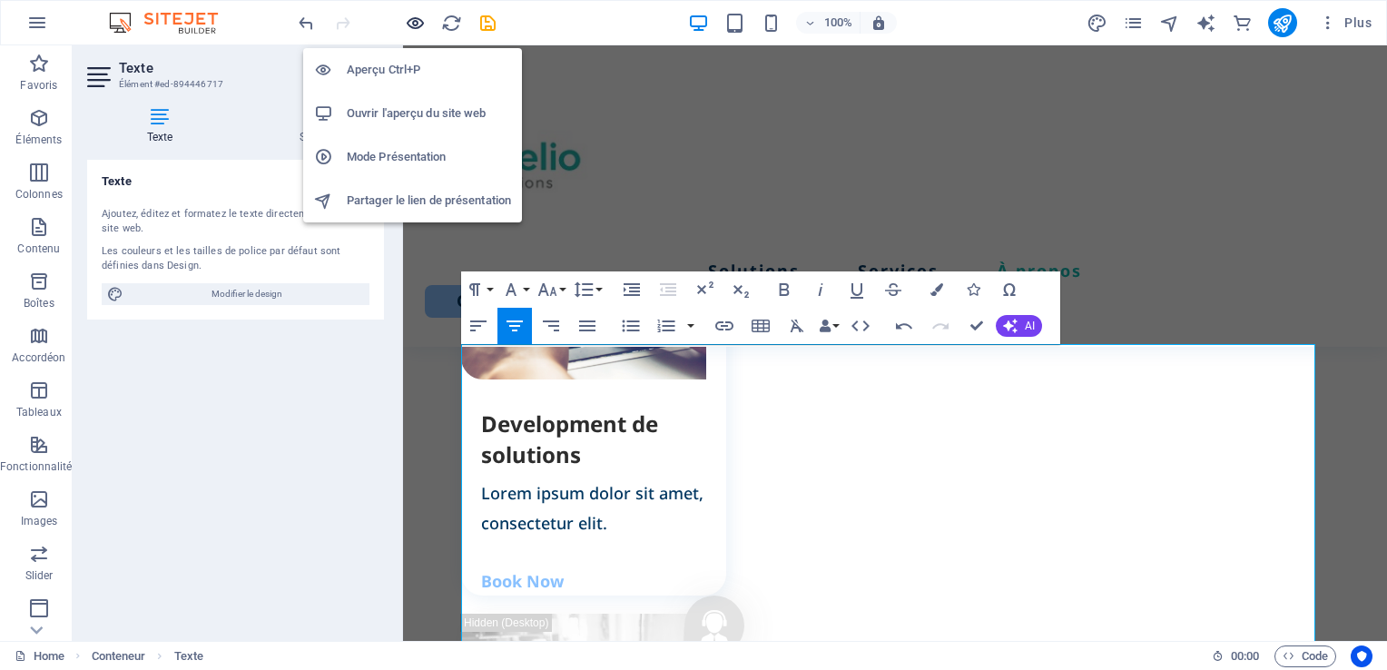
click at [0, 0] on icon "button" at bounding box center [0, 0] width 0 height 0
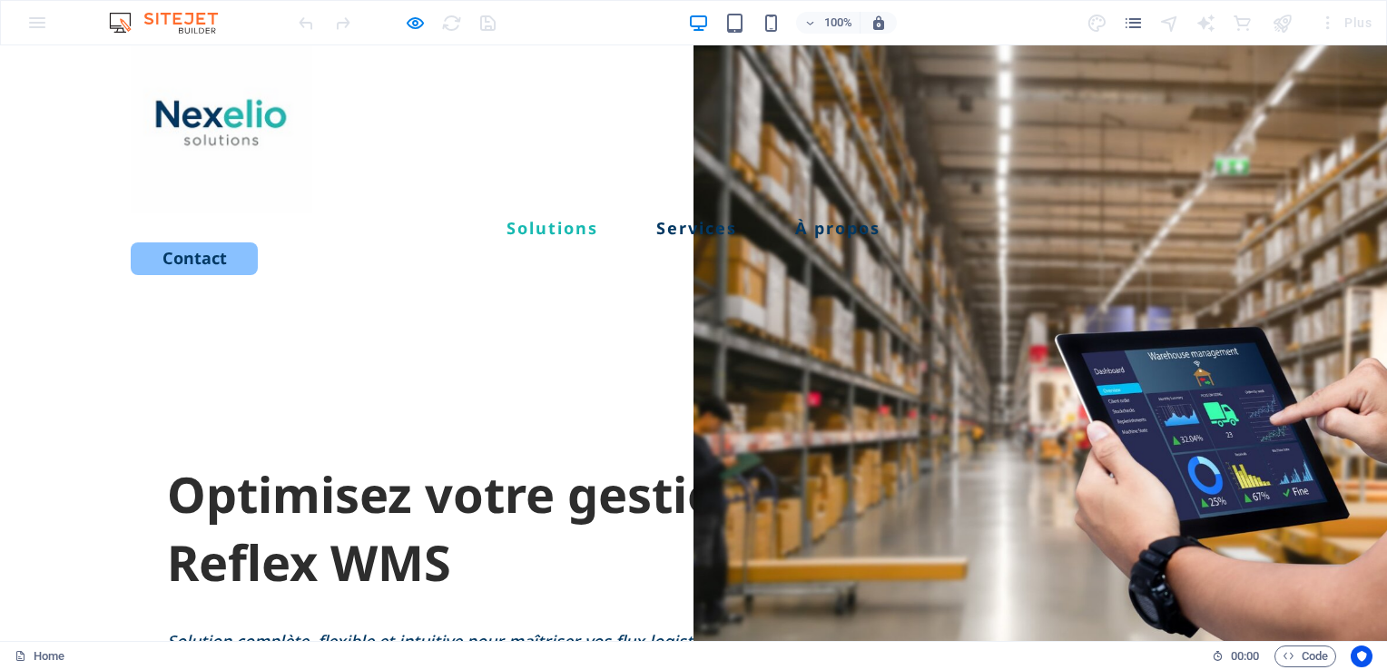
scroll to position [0, 0]
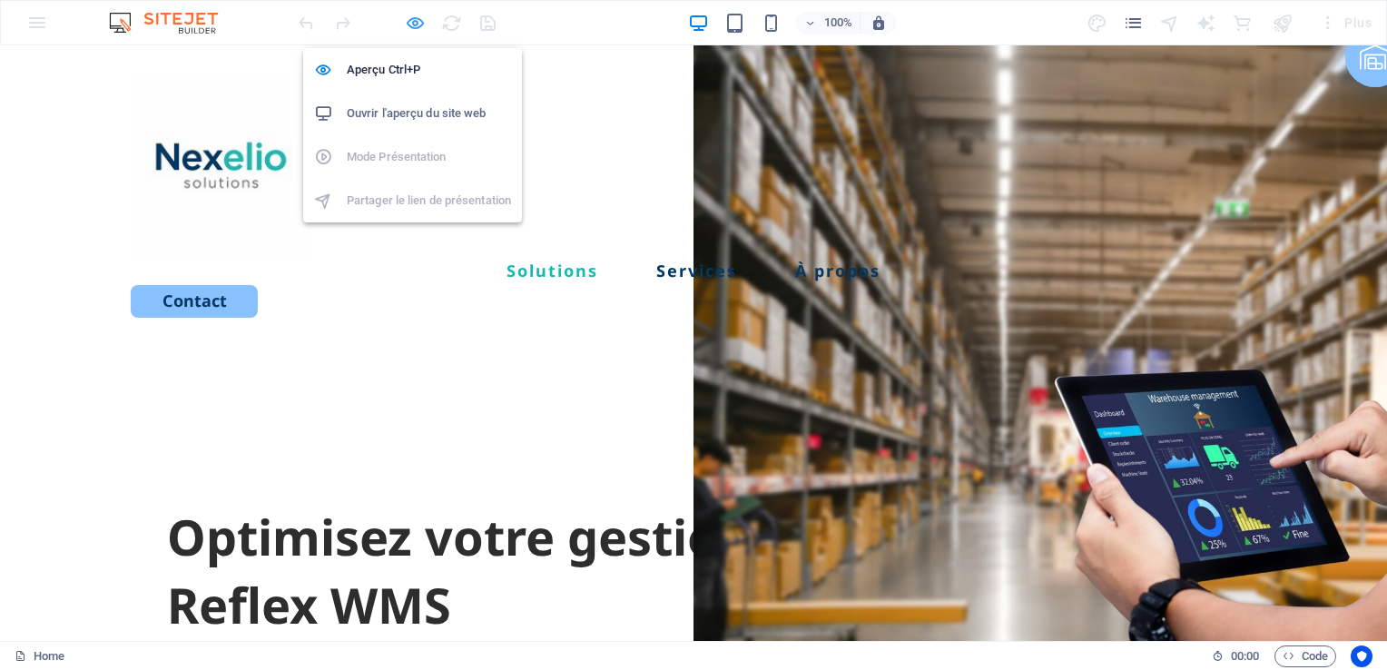
click at [0, 0] on icon "button" at bounding box center [0, 0] width 0 height 0
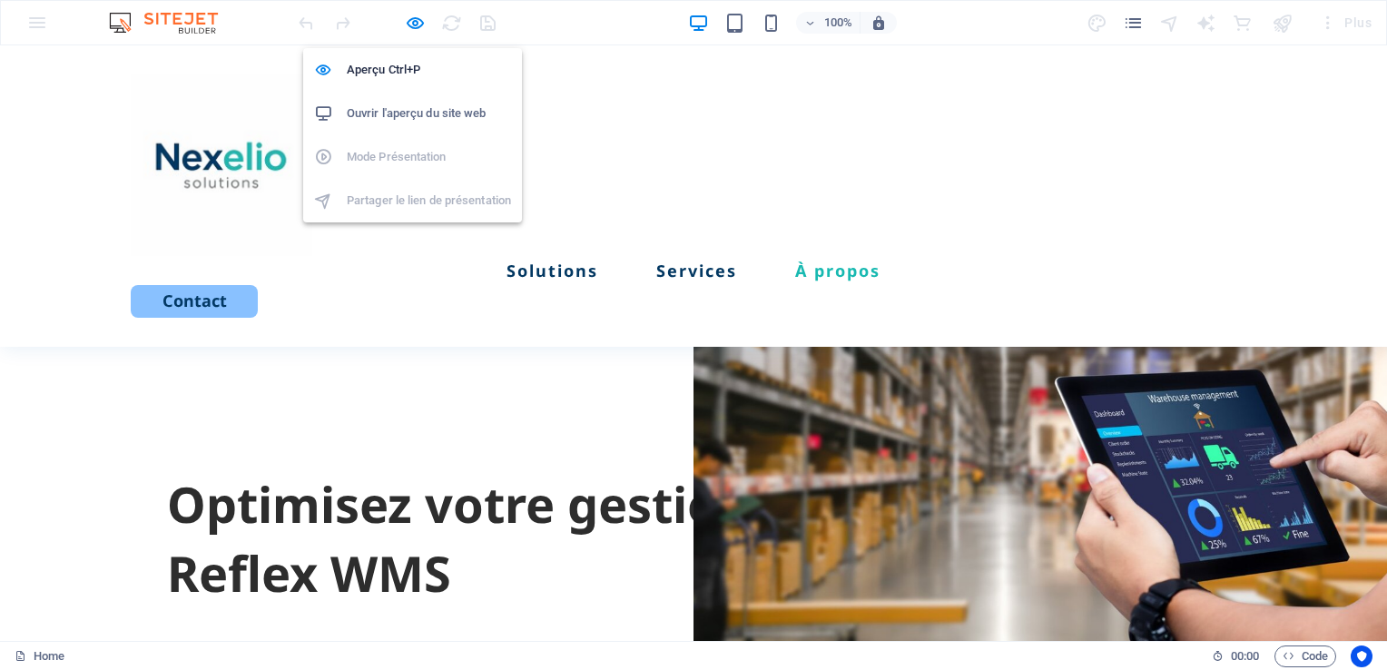
scroll to position [2545, 0]
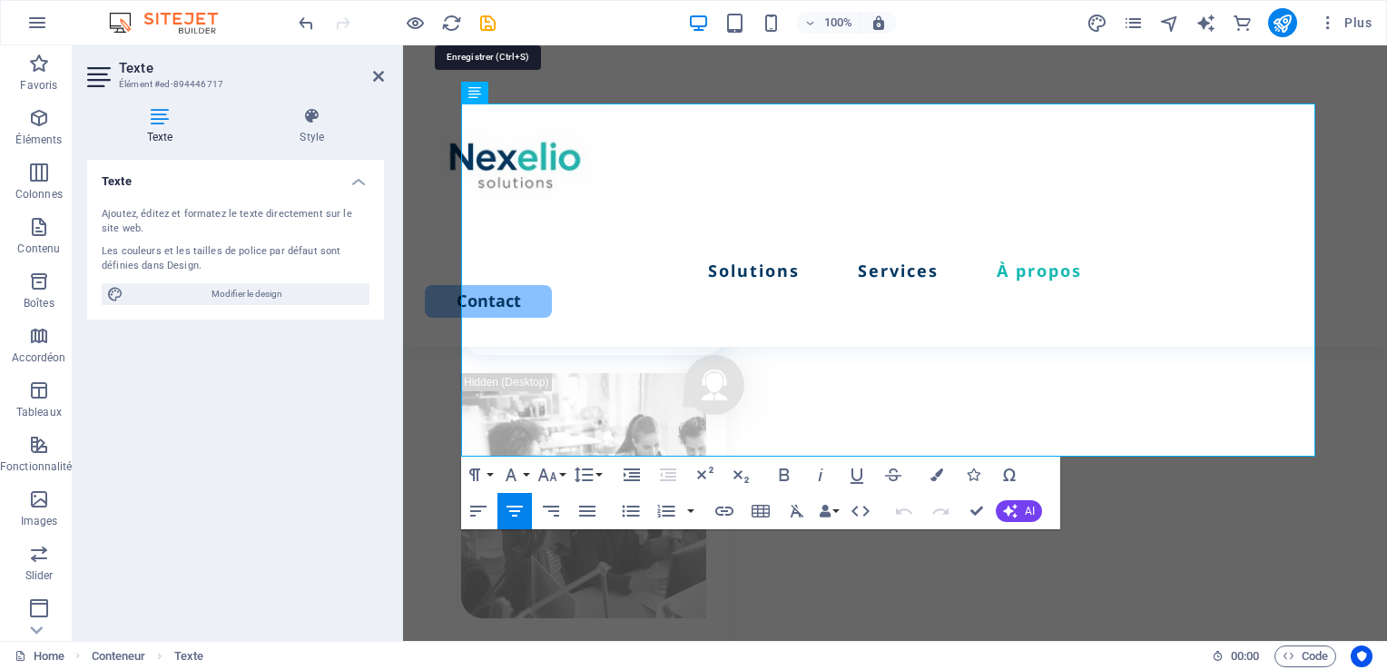
click at [488, 23] on icon "save" at bounding box center [487, 23] width 21 height 21
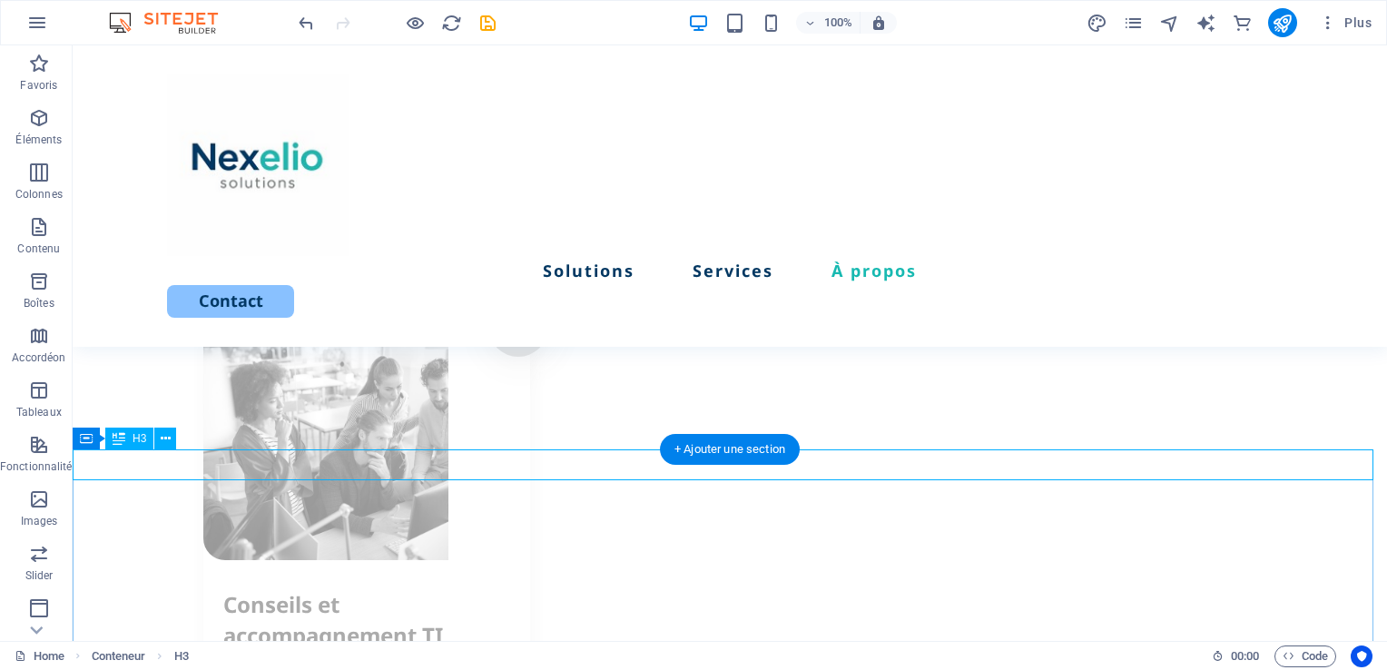
scroll to position [2339, 0]
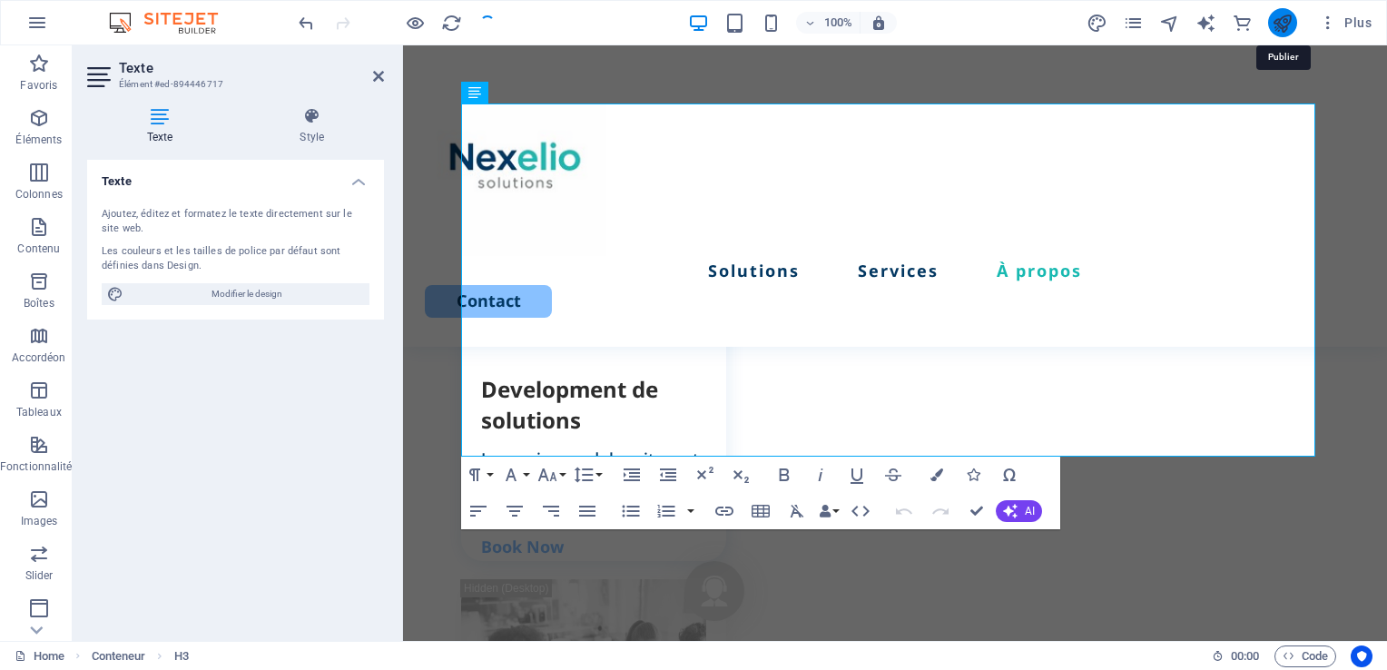
scroll to position [2545, 0]
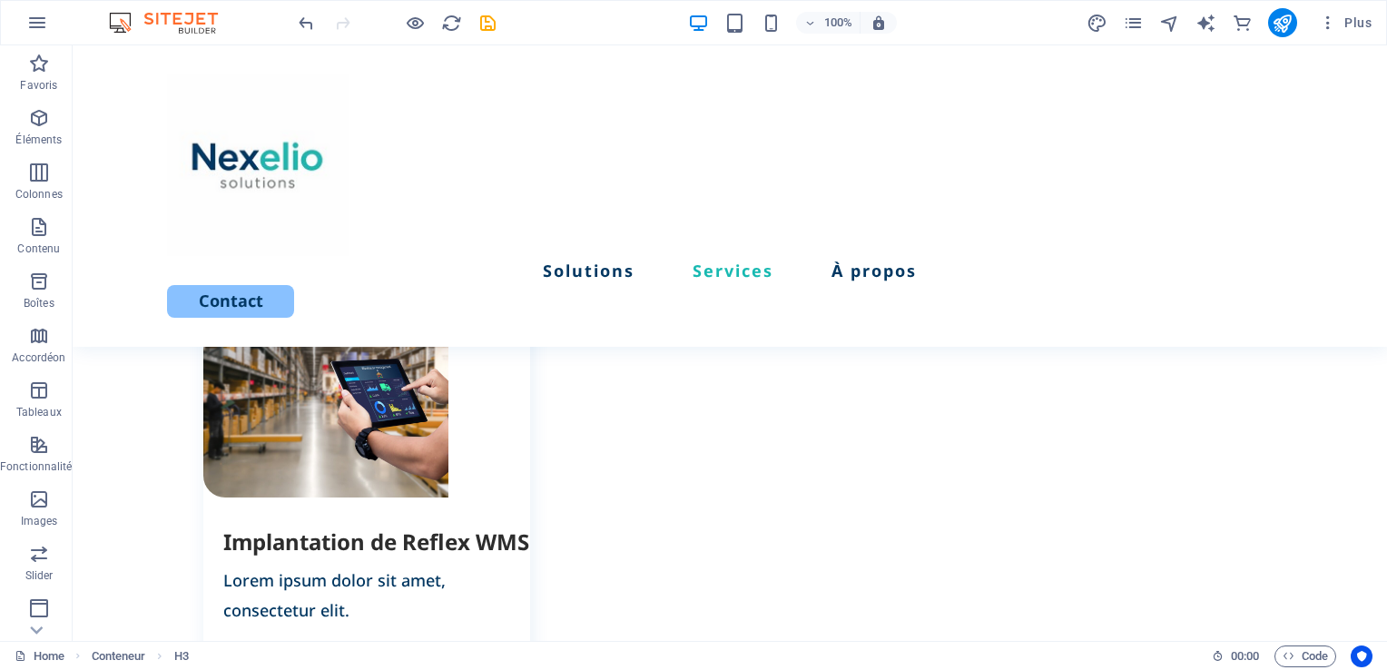
scroll to position [1590, 0]
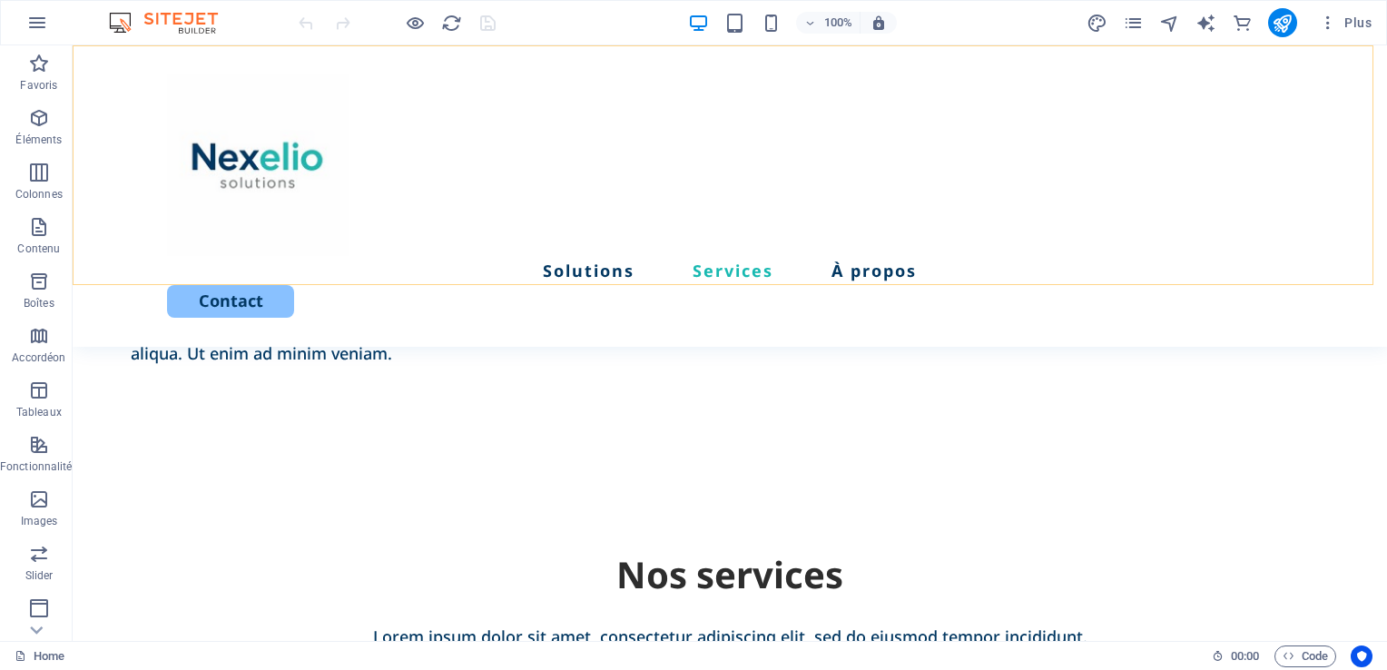
scroll to position [1274, 0]
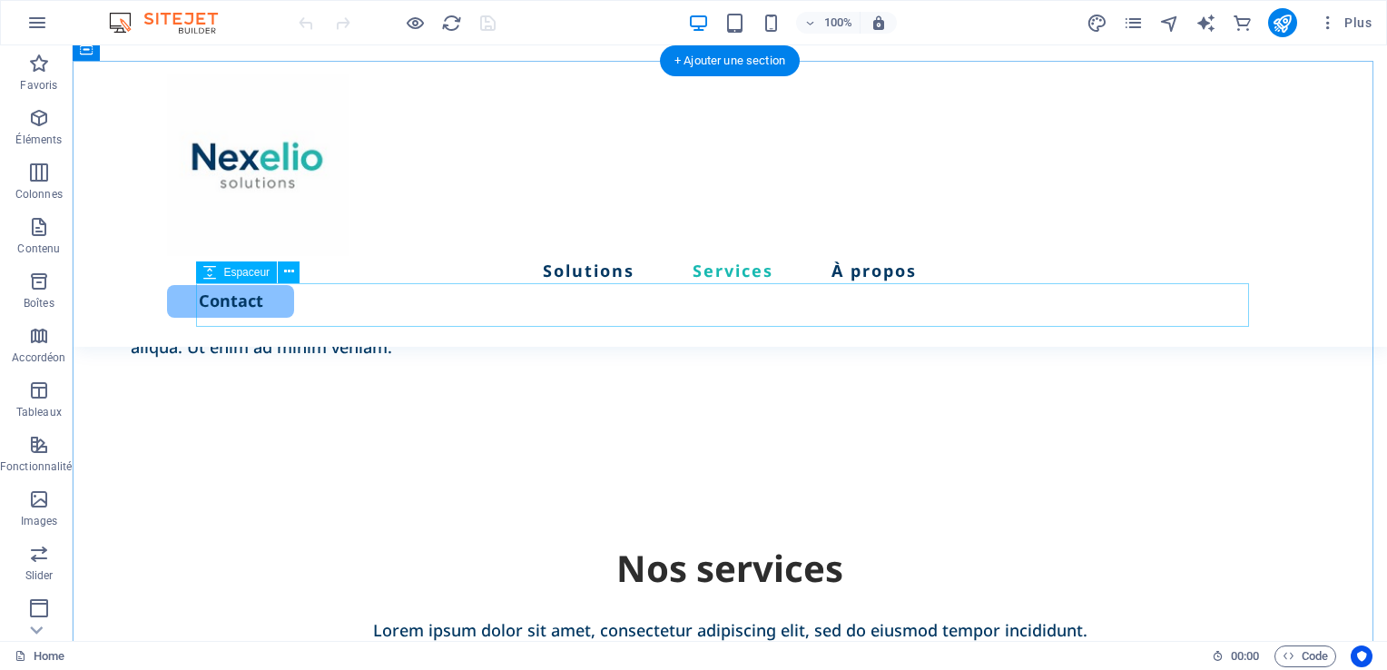
click at [752, 645] on div at bounding box center [729, 667] width 1053 height 44
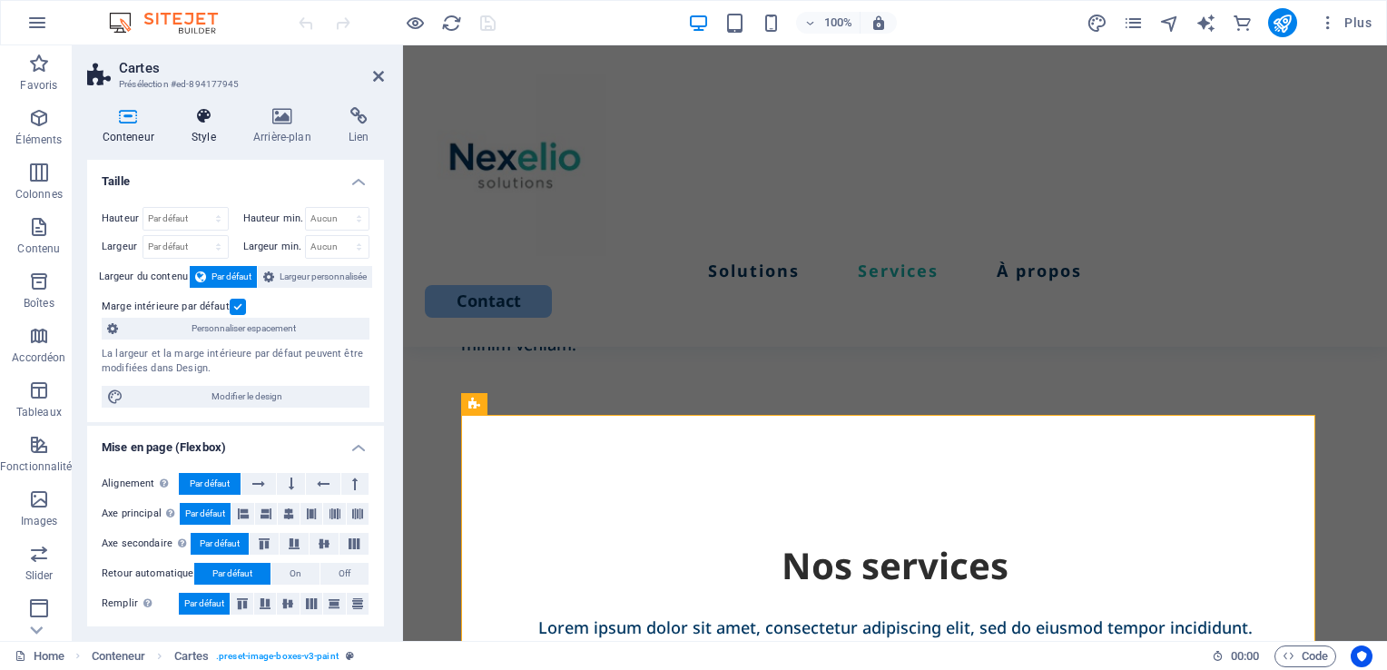
click at [196, 122] on icon at bounding box center [203, 116] width 54 height 18
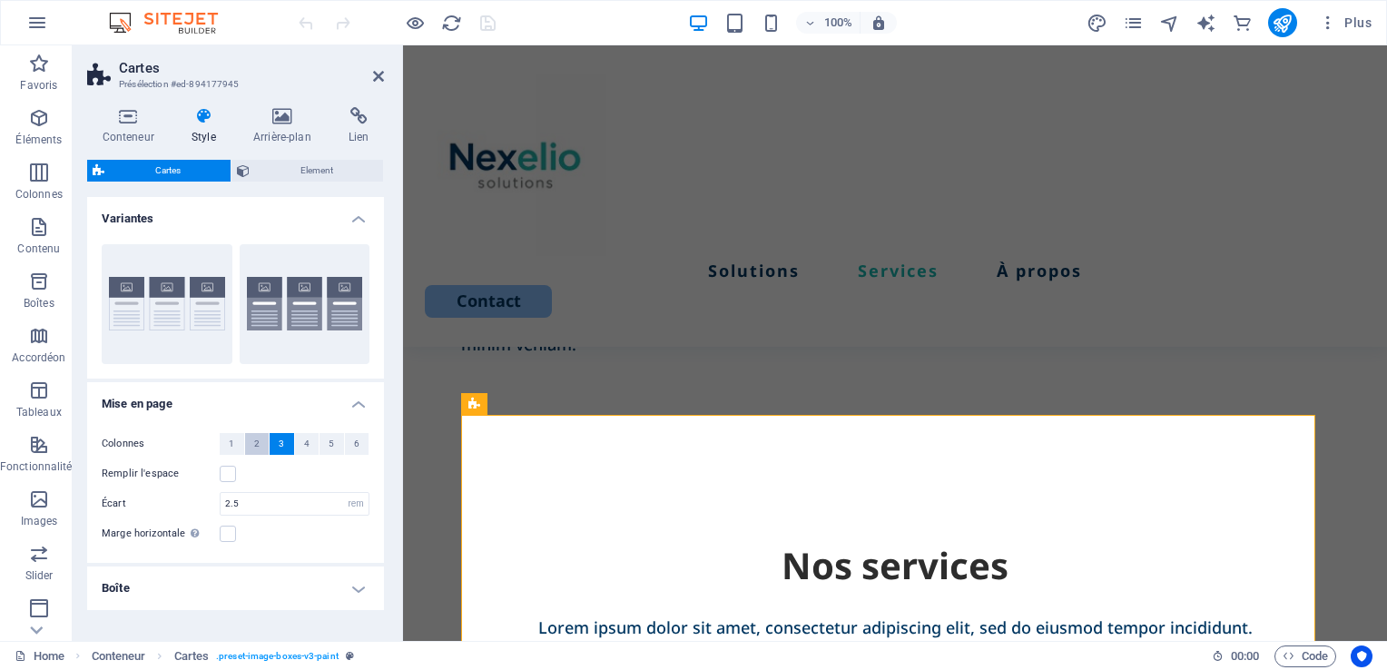
click at [257, 444] on span "2" at bounding box center [256, 444] width 5 height 22
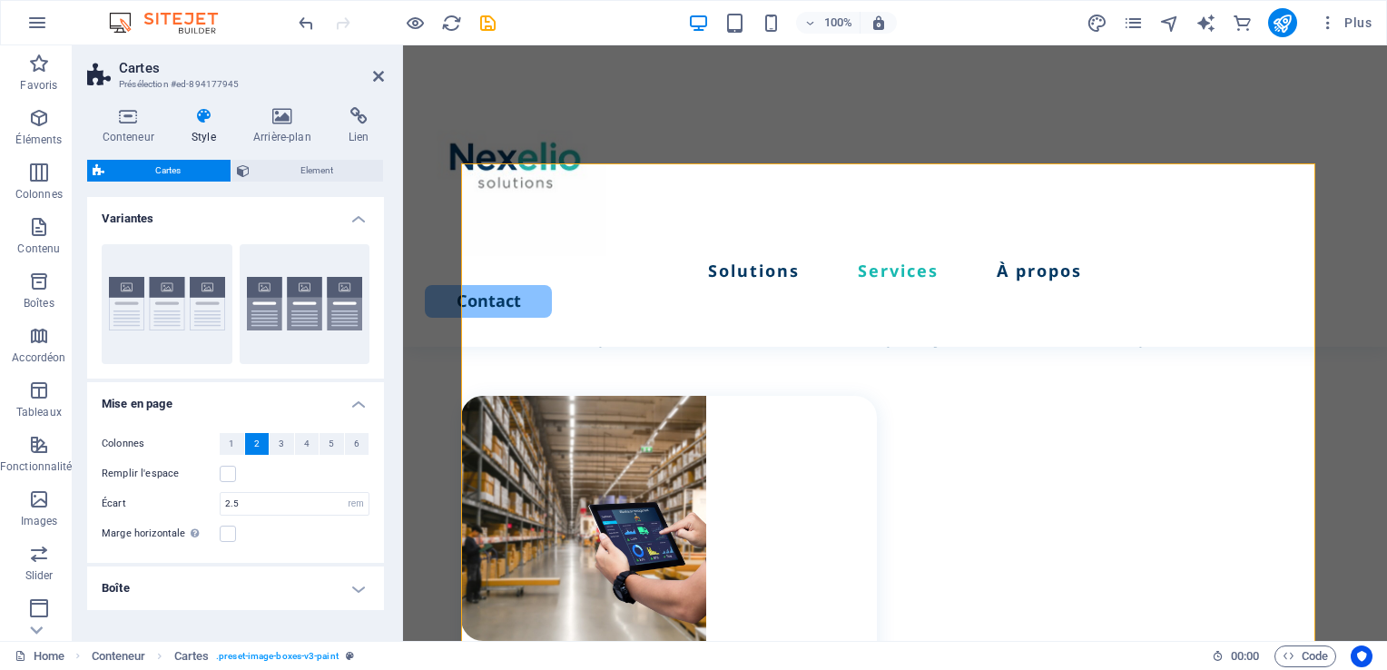
scroll to position [1368, 0]
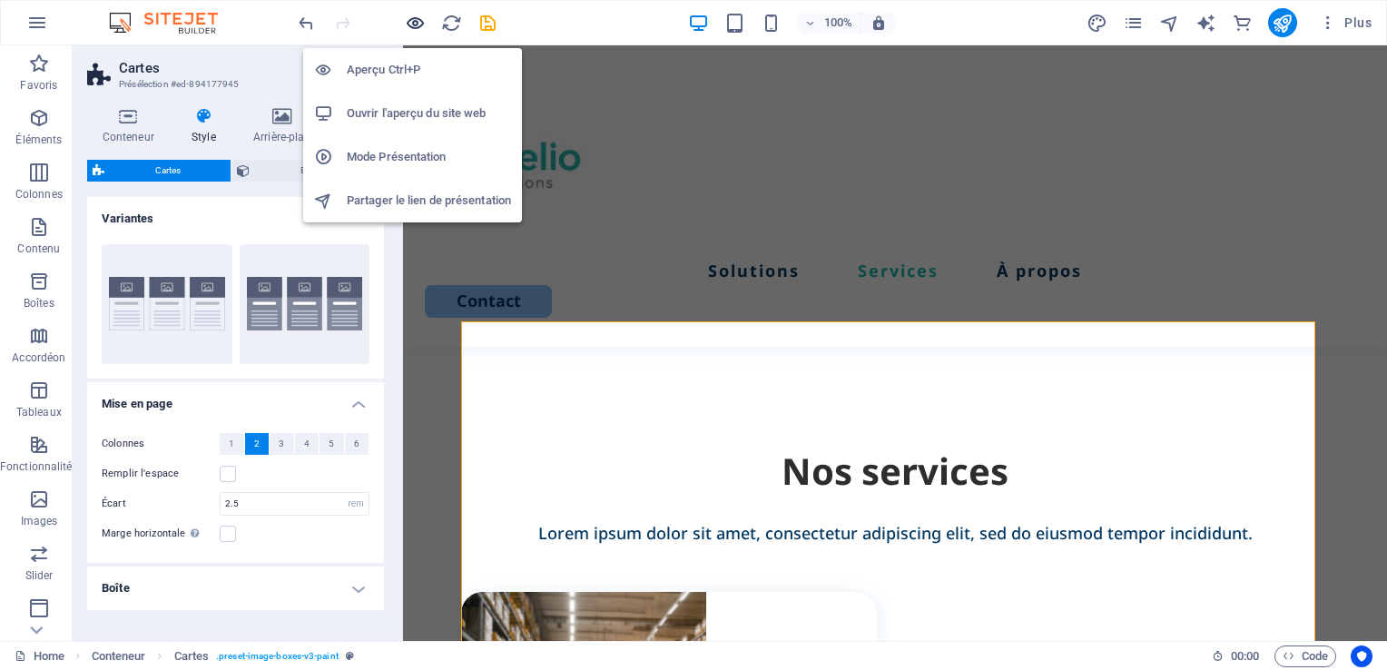
click at [0, 0] on icon "button" at bounding box center [0, 0] width 0 height 0
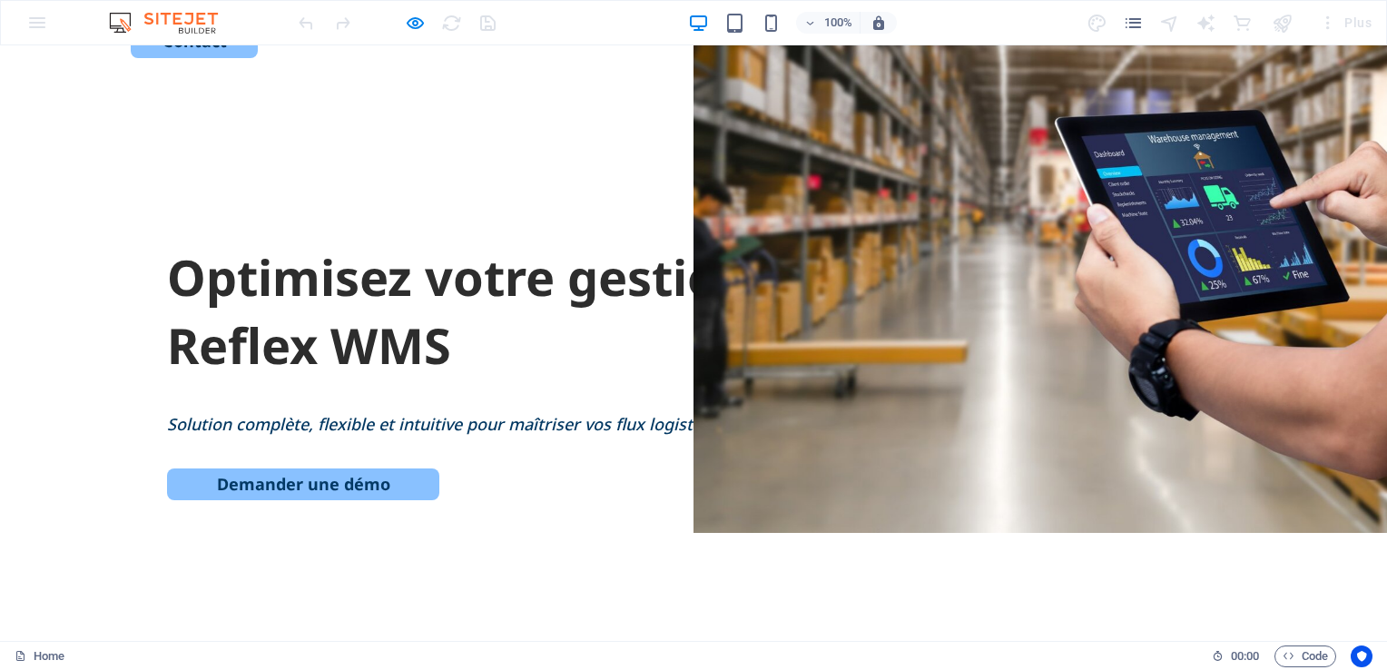
scroll to position [0, 0]
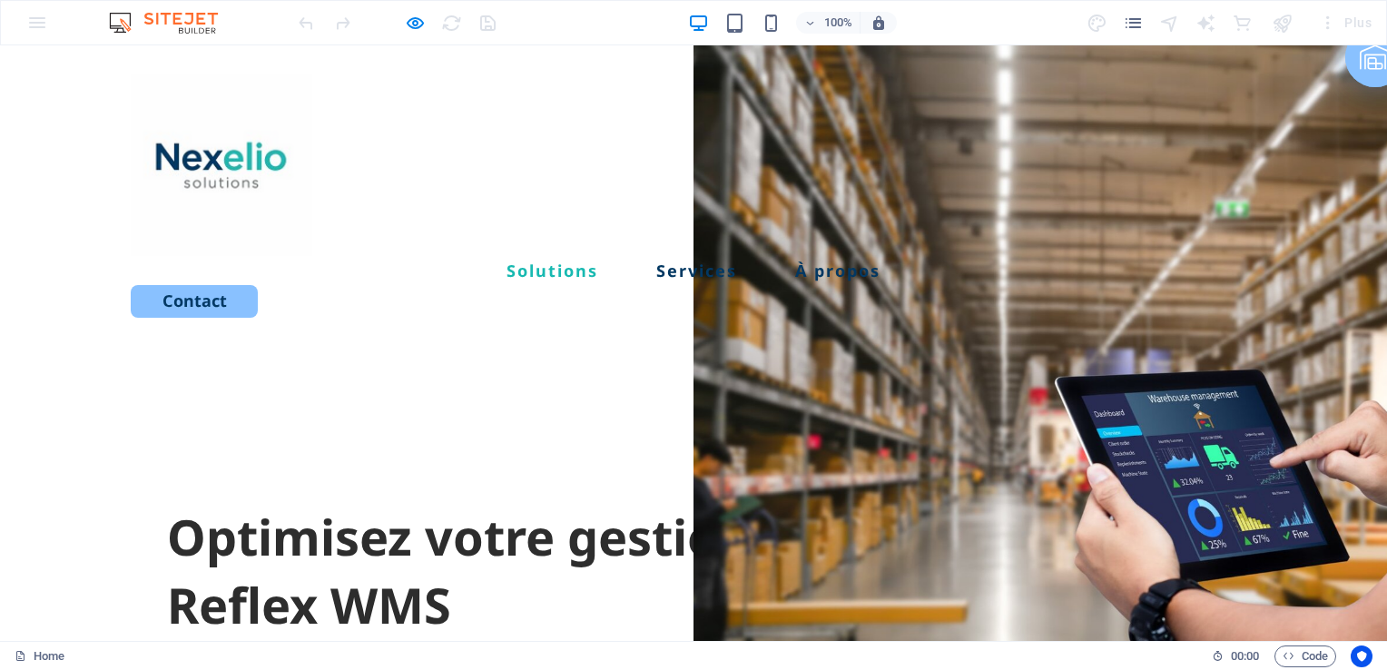
drag, startPoint x: 1382, startPoint y: 216, endPoint x: 1302, endPoint y: 57, distance: 177.7
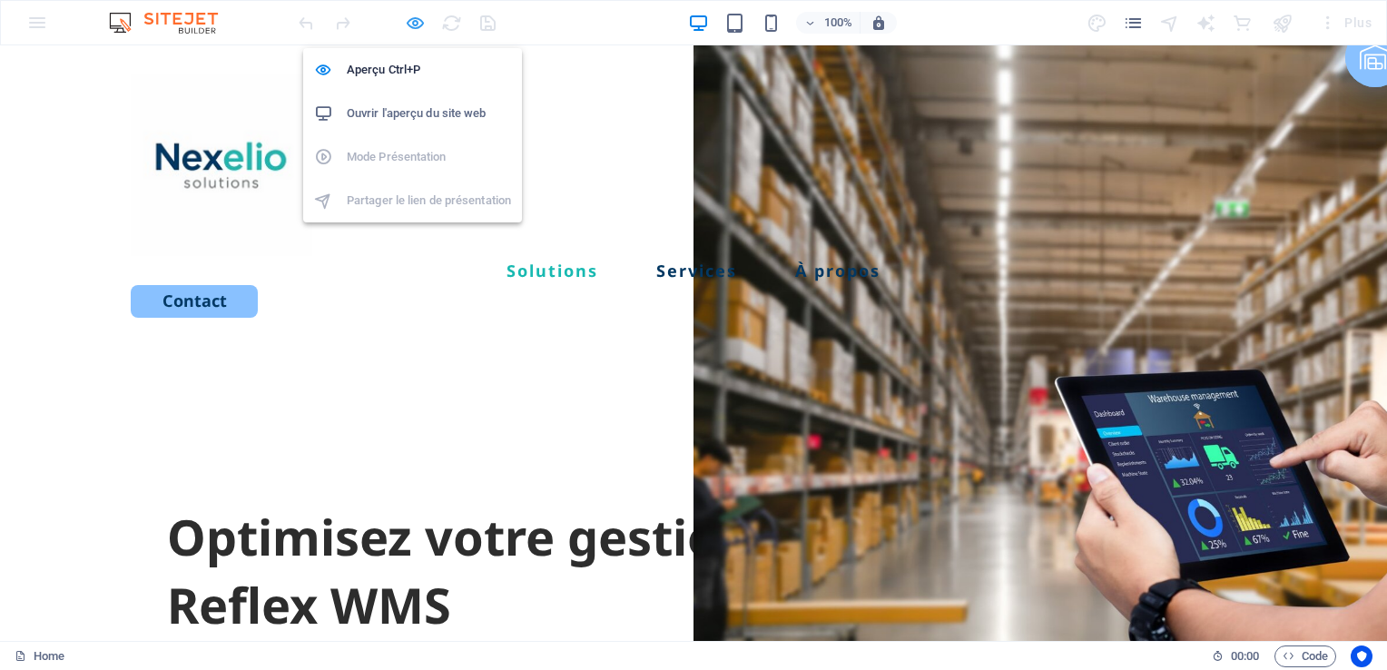
click at [0, 0] on icon "button" at bounding box center [0, 0] width 0 height 0
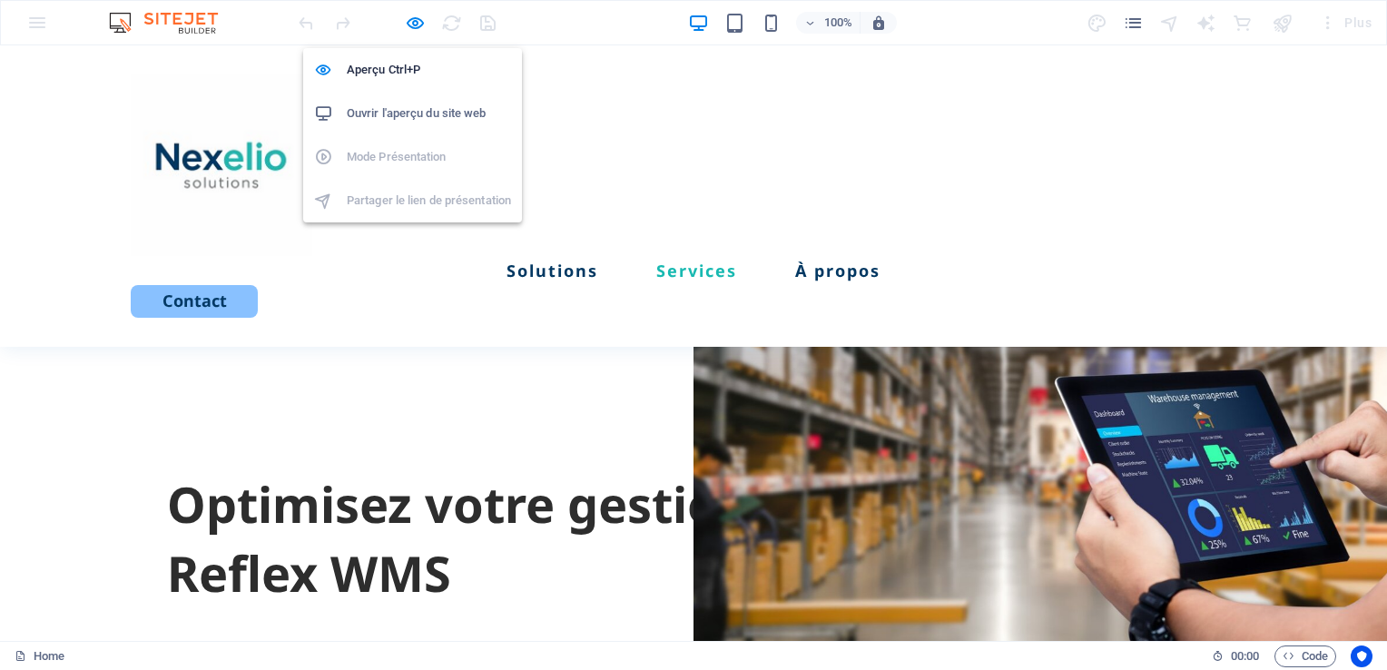
select select "rem"
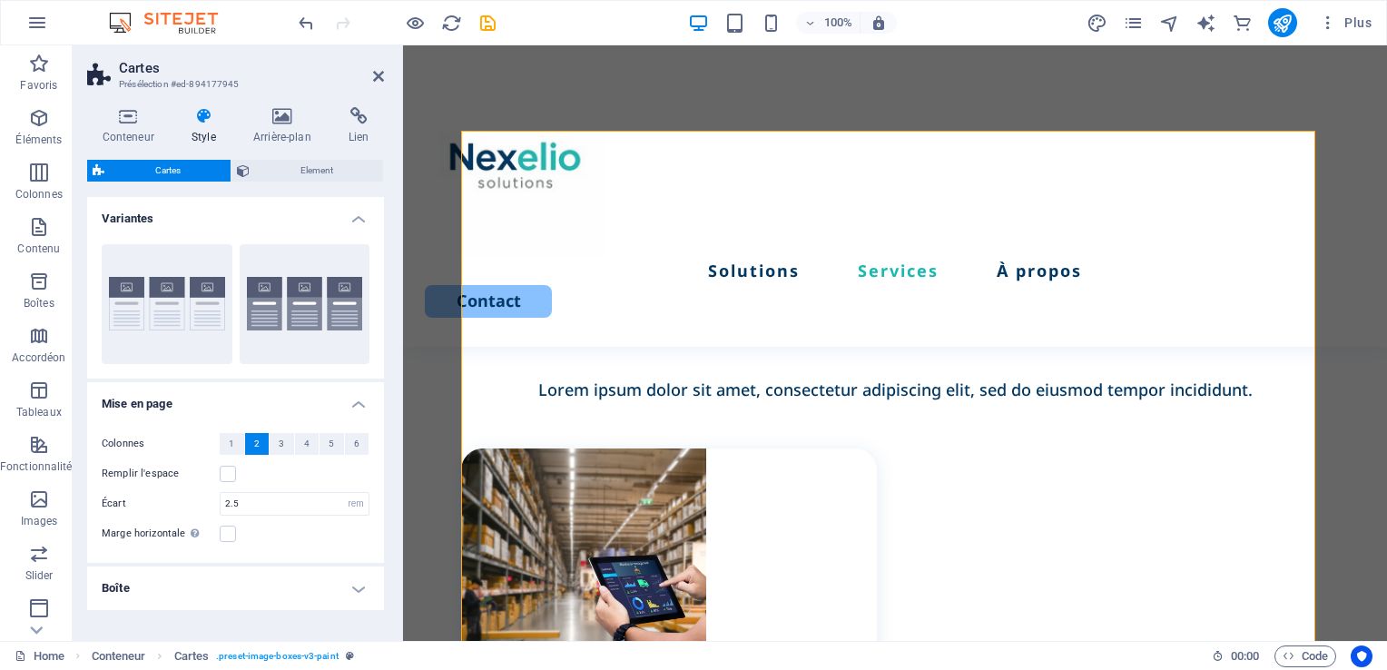
scroll to position [1558, 0]
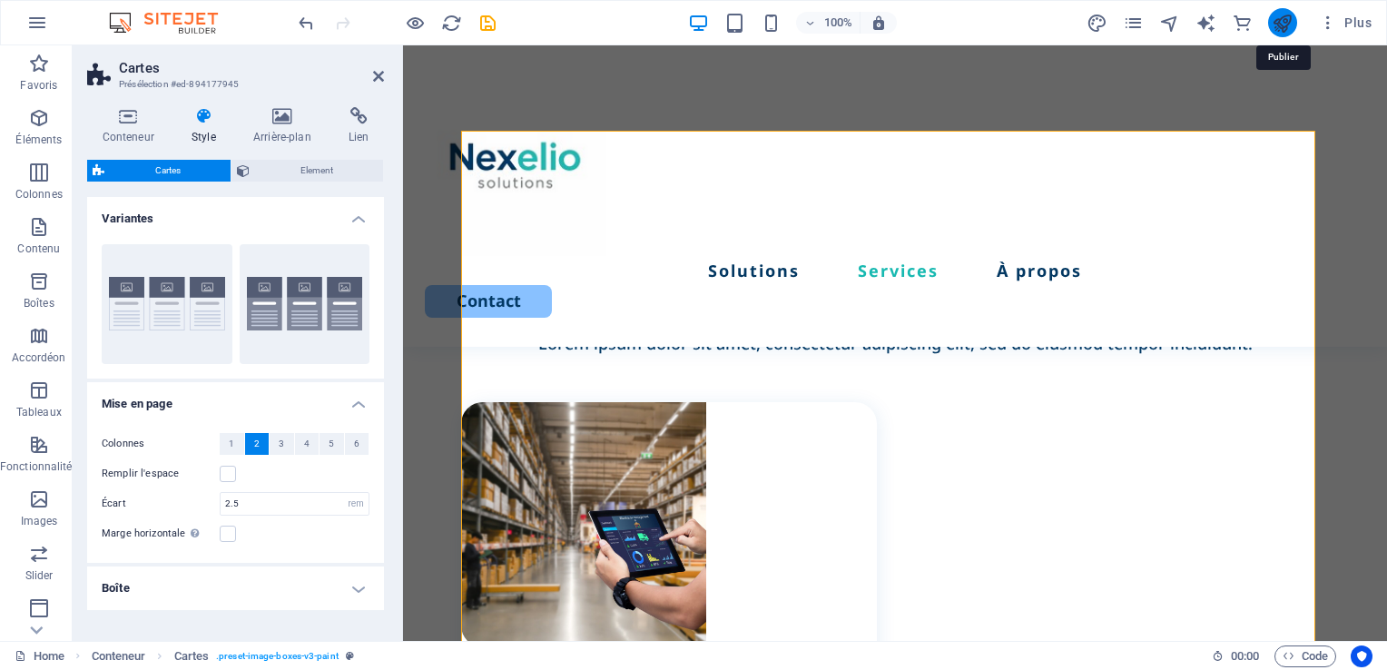
select select "rem"
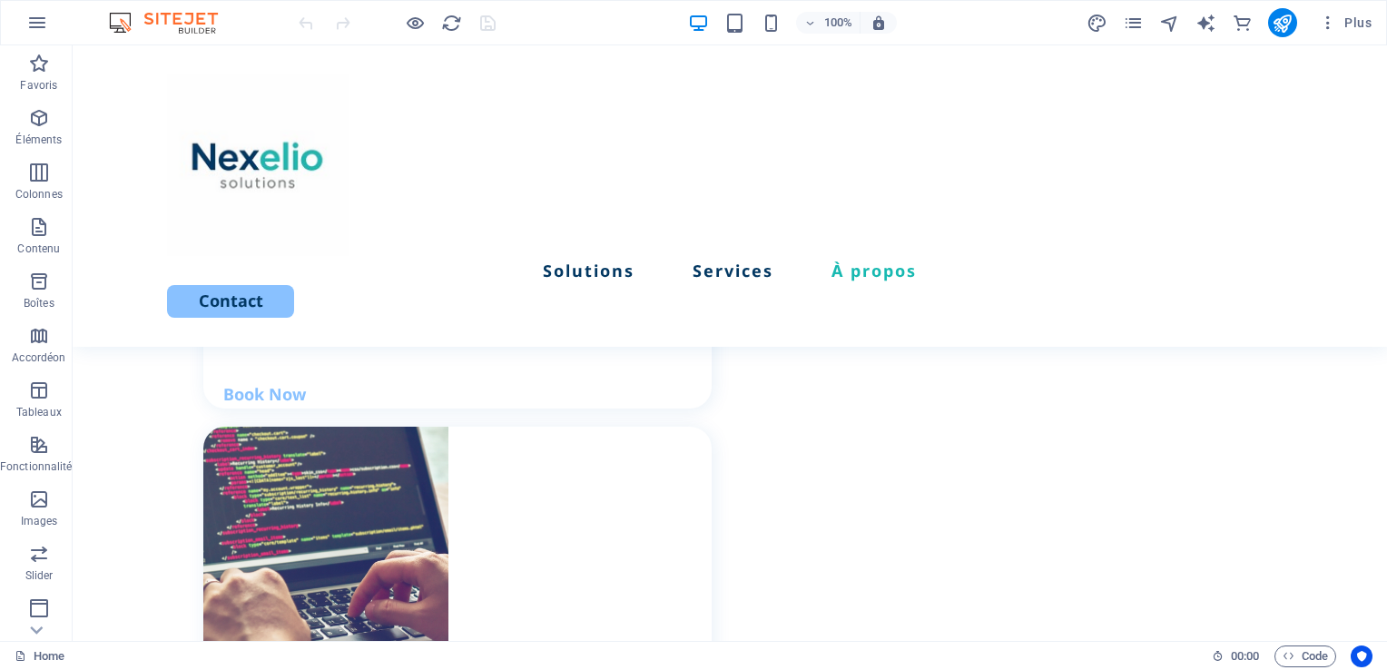
scroll to position [2063, 0]
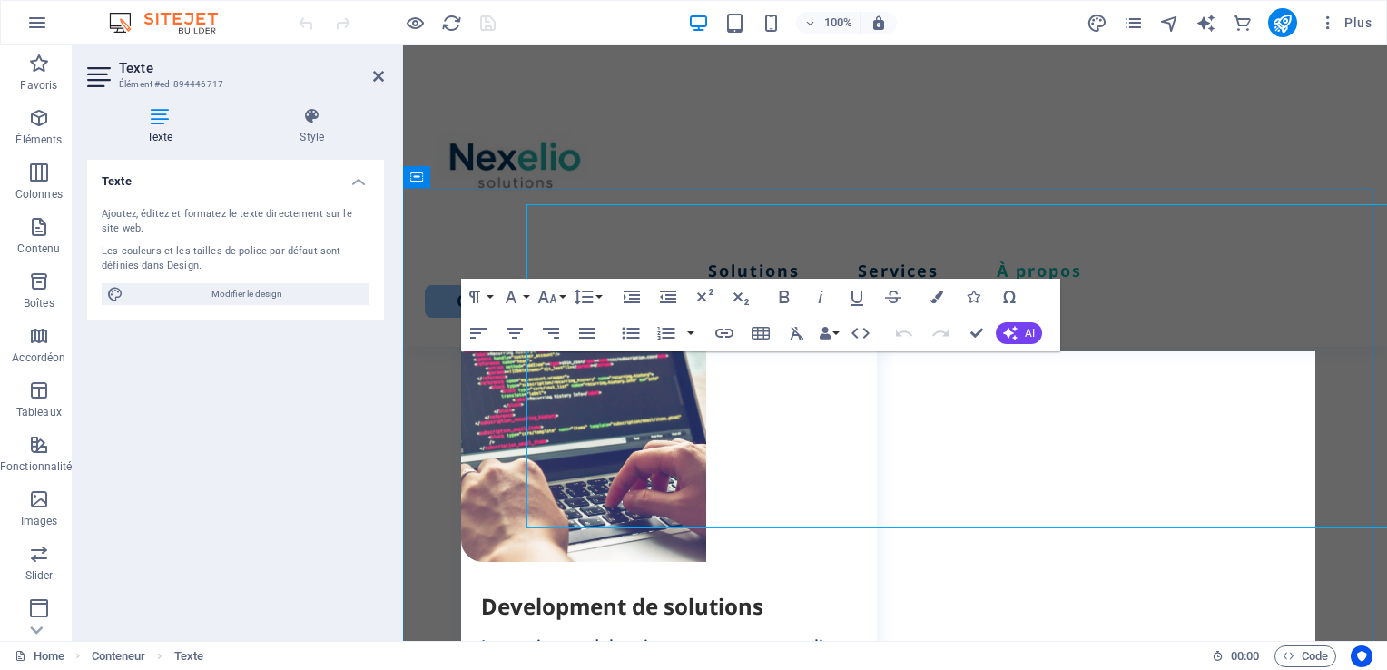
scroll to position [2181, 0]
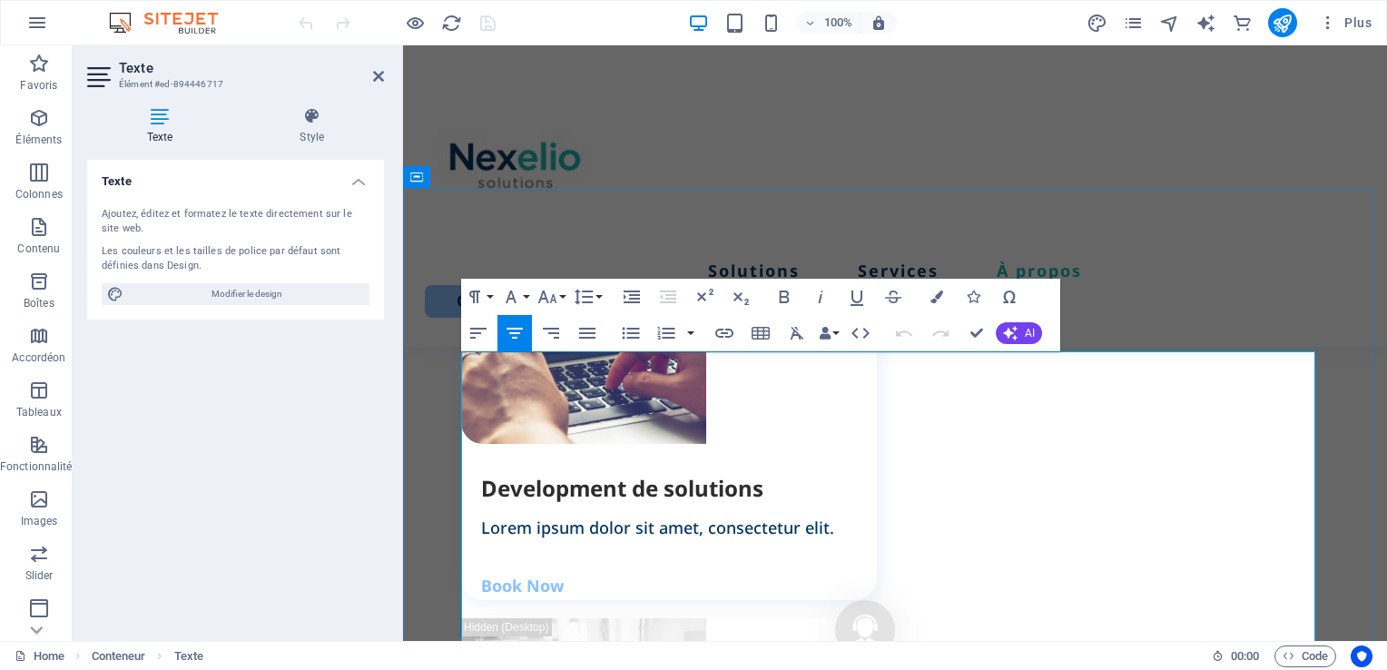
drag, startPoint x: 1110, startPoint y: 571, endPoint x: 809, endPoint y: 524, distance: 304.9
click at [666, 296] on icon "button" at bounding box center [668, 297] width 22 height 22
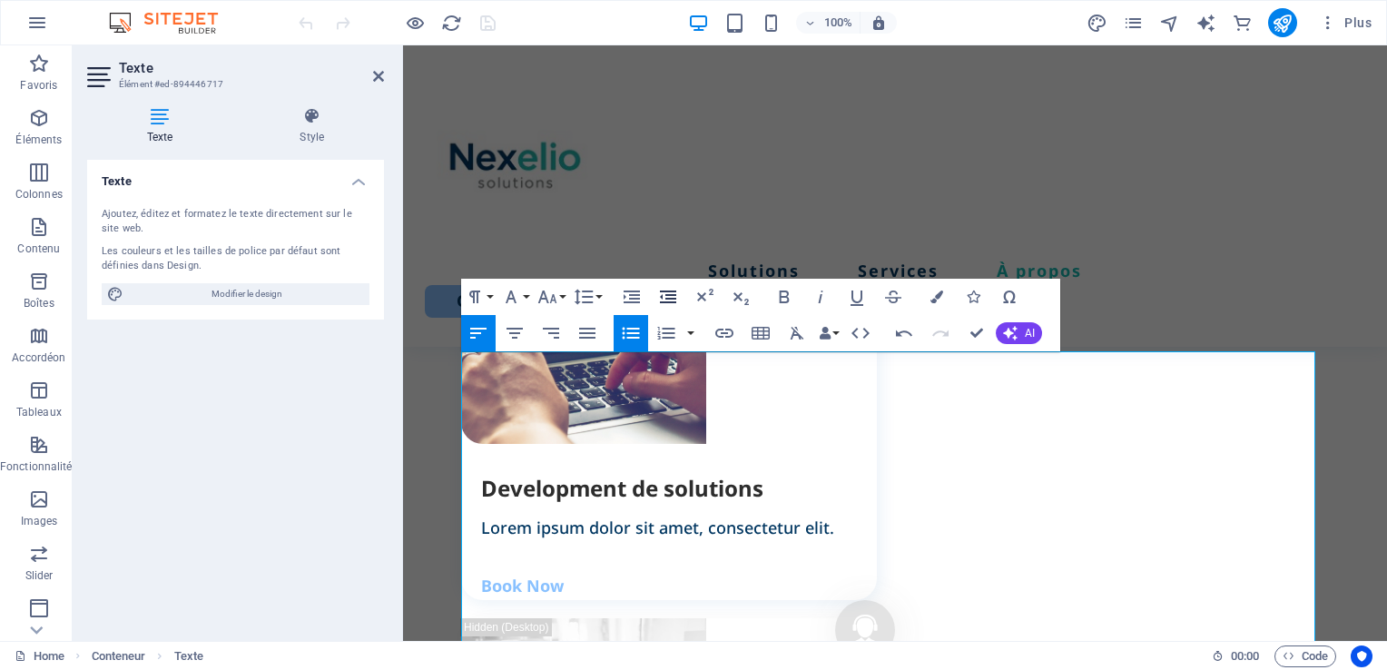
click at [666, 296] on icon "button" at bounding box center [668, 297] width 22 height 22
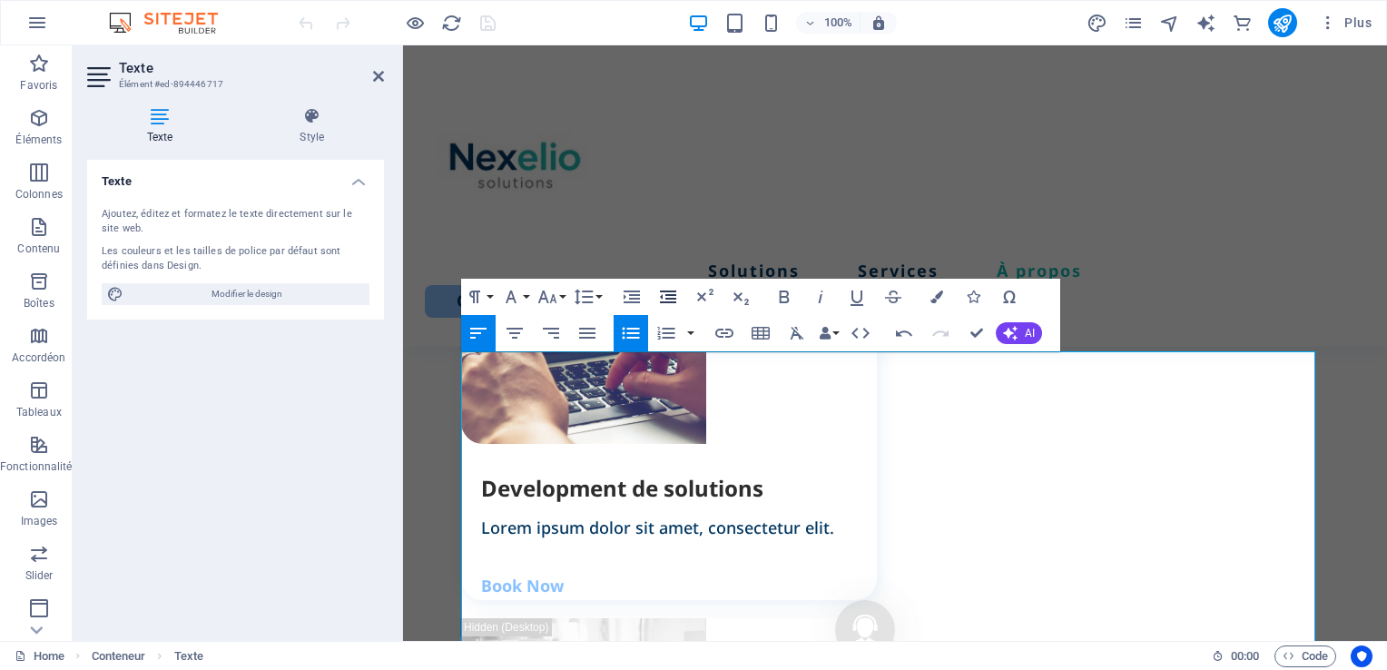
click at [666, 296] on icon "button" at bounding box center [668, 297] width 22 height 22
click at [515, 338] on icon "button" at bounding box center [514, 333] width 16 height 11
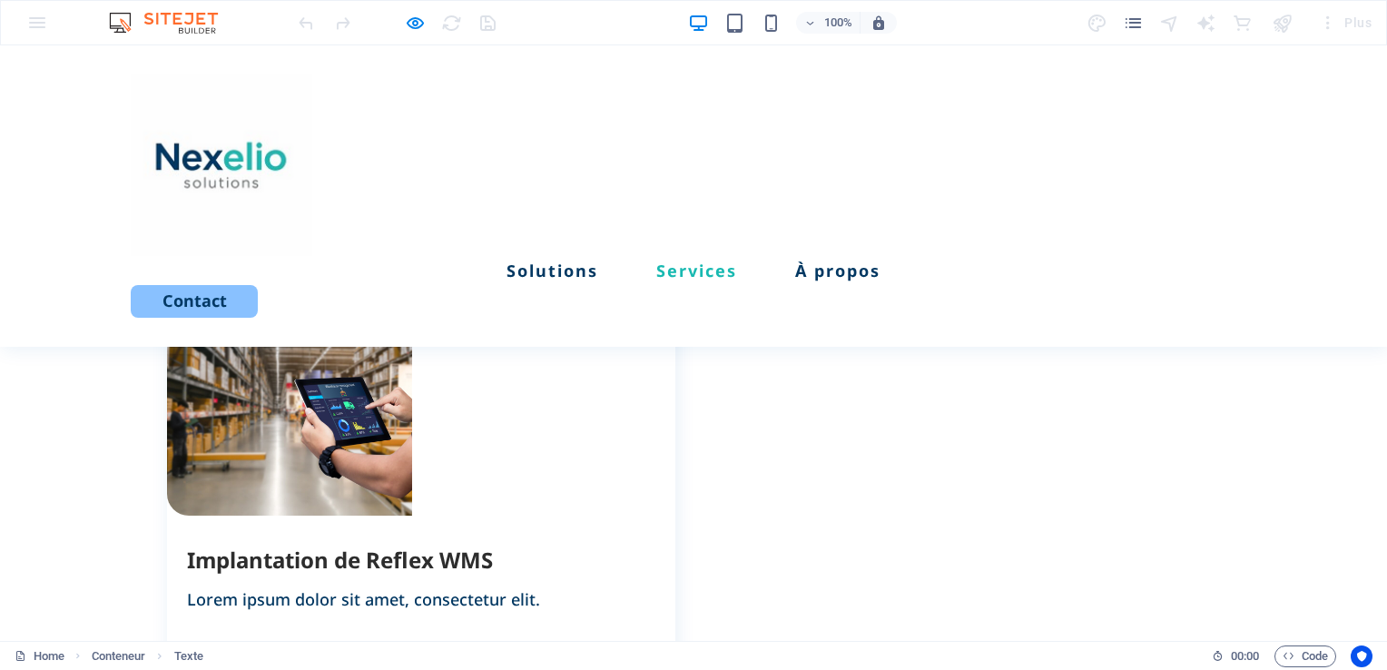
scroll to position [1602, 0]
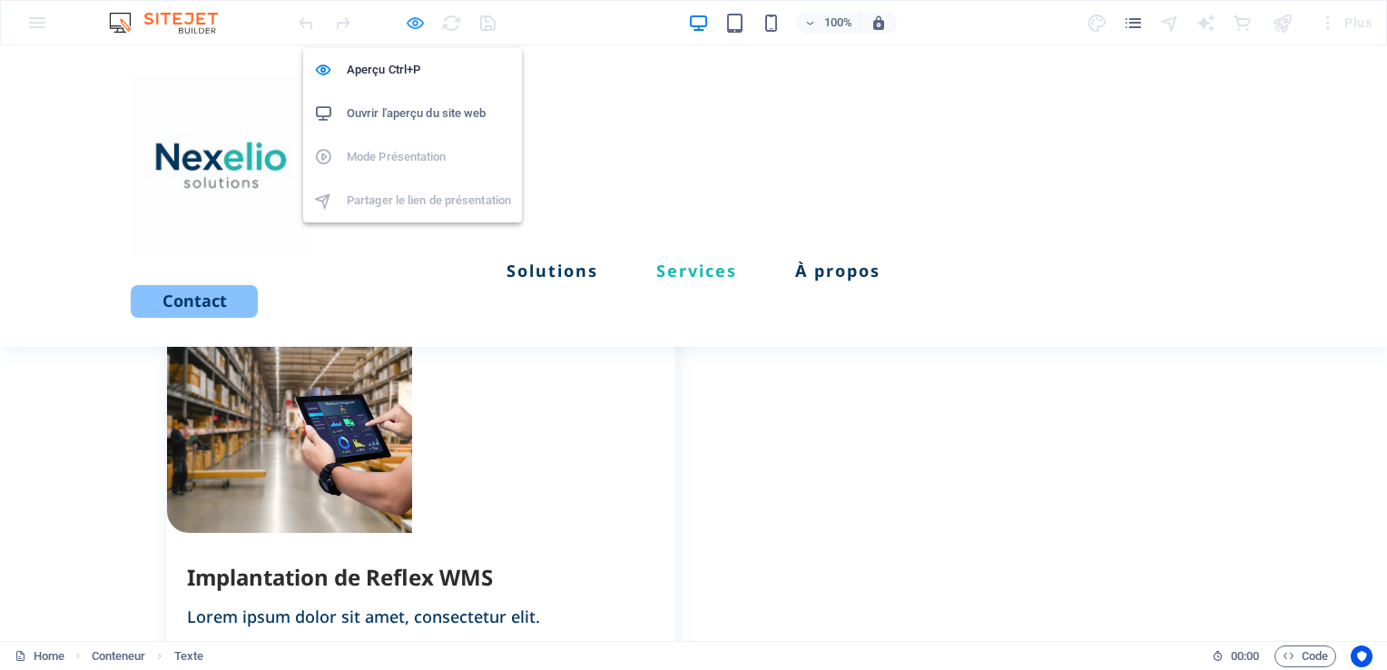
click at [0, 0] on icon "button" at bounding box center [0, 0] width 0 height 0
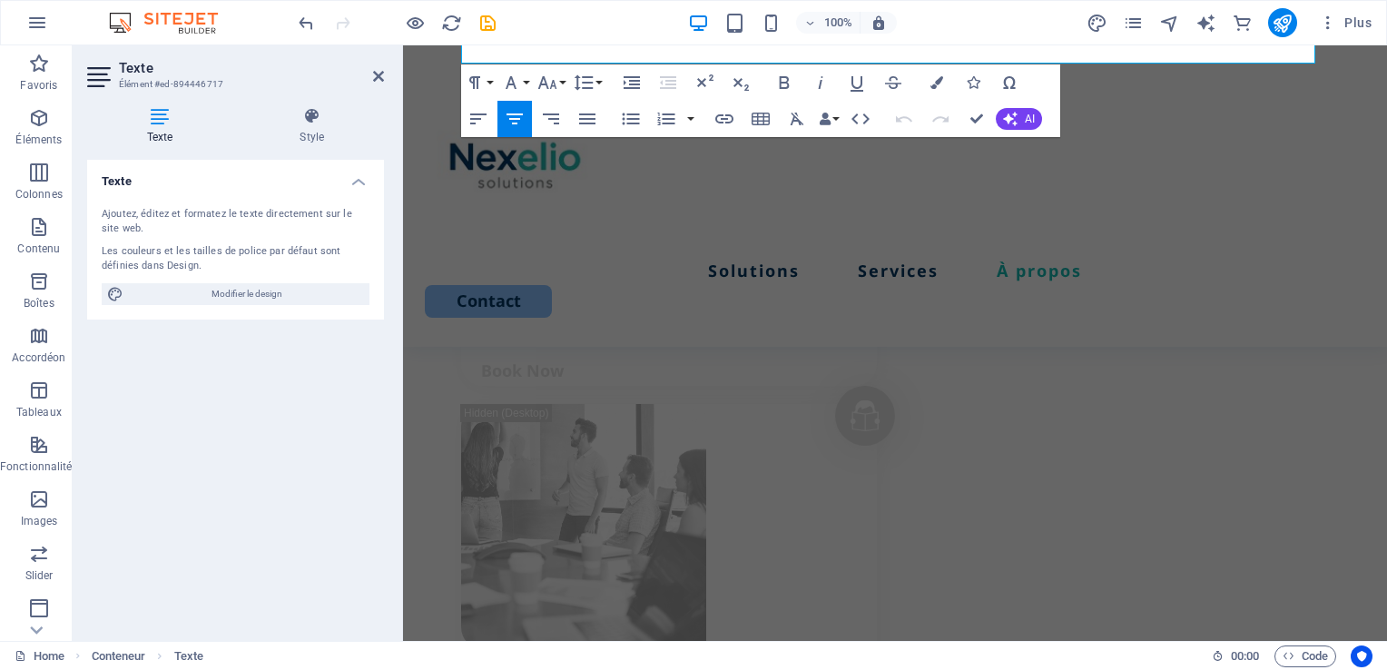
scroll to position [2820, 0]
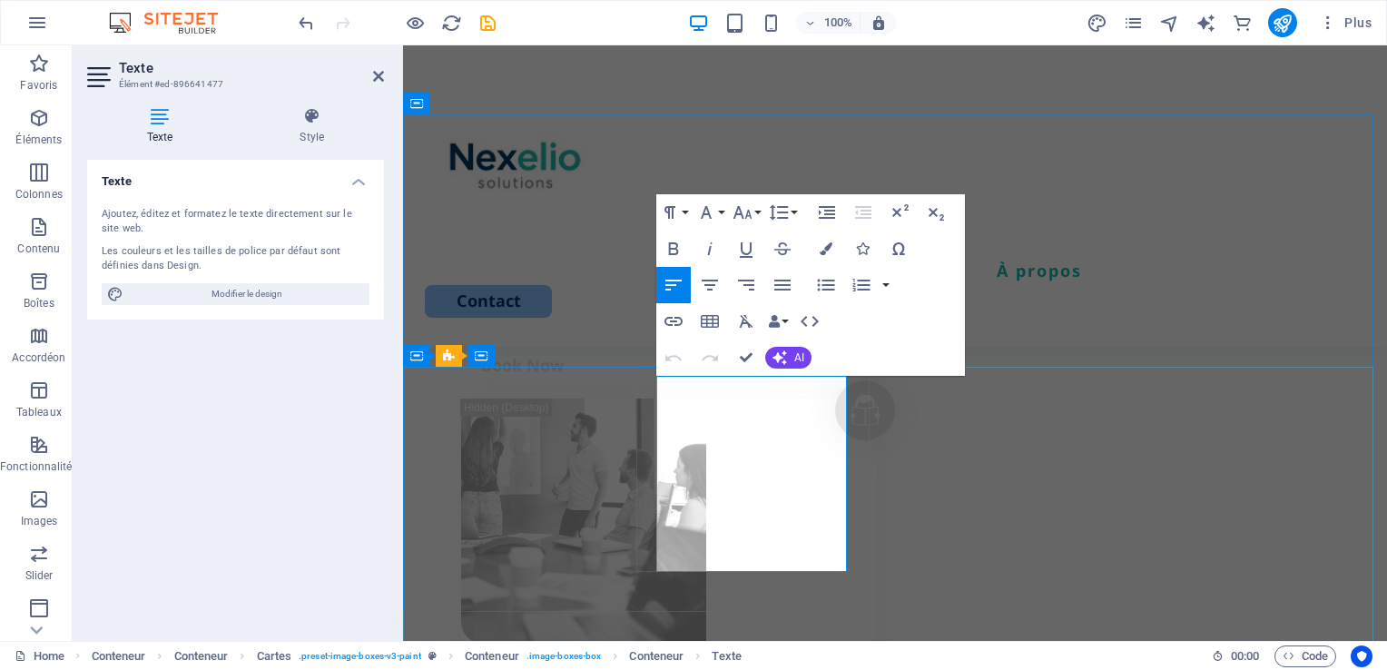
scroll to position [2791, 0]
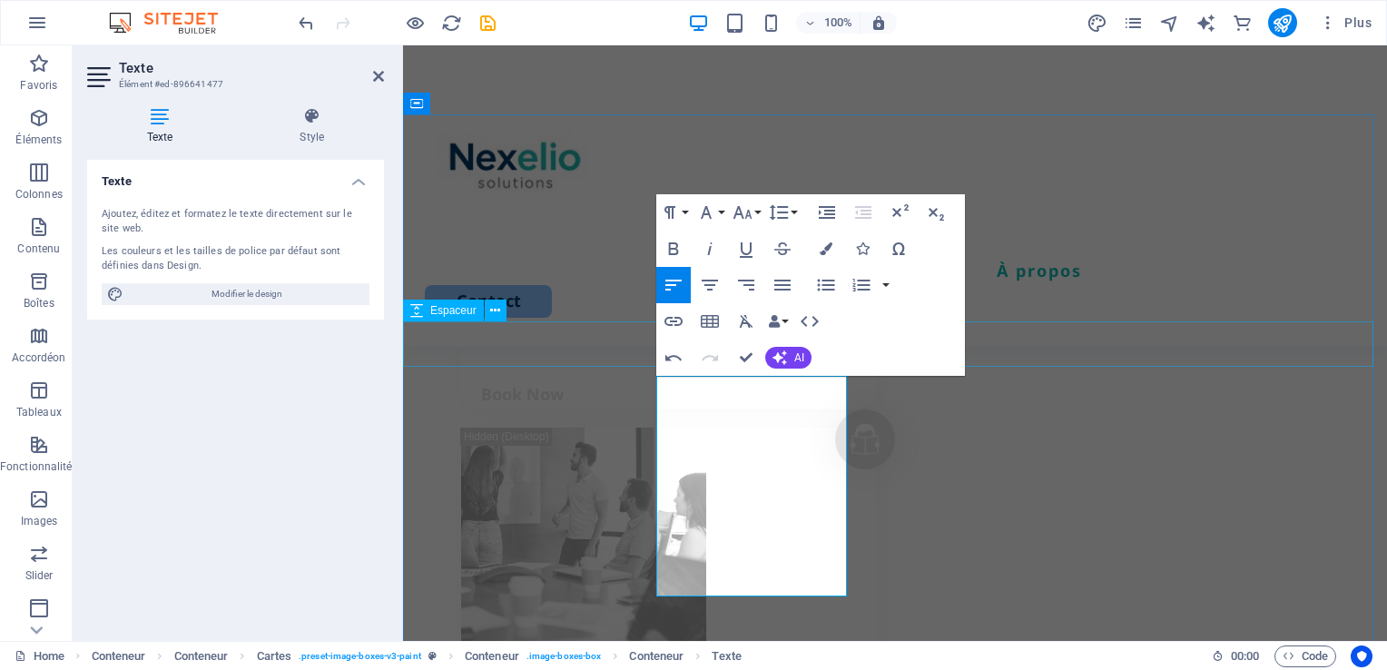
drag, startPoint x: 778, startPoint y: 390, endPoint x: 653, endPoint y: 354, distance: 129.5
click at [671, 251] on icon "button" at bounding box center [673, 249] width 22 height 22
click at [746, 213] on icon "button" at bounding box center [742, 212] width 22 height 22
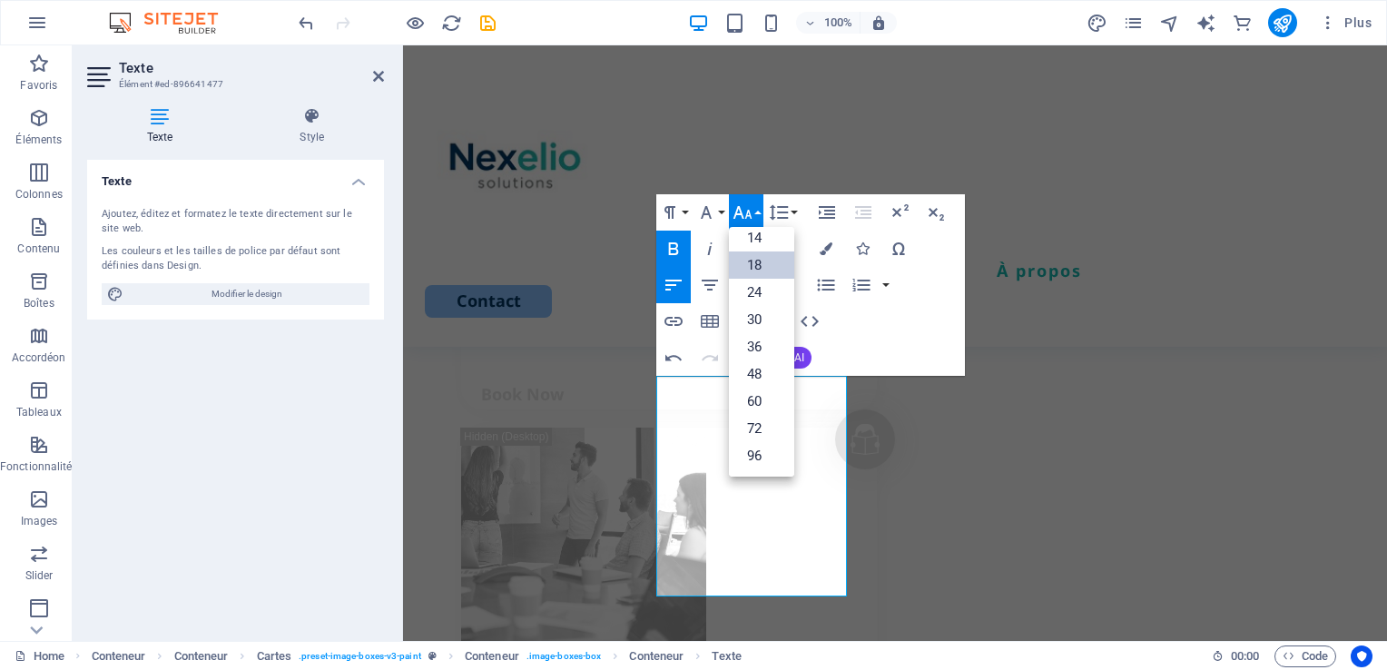
scroll to position [145, 0]
click at [755, 234] on link "14" at bounding box center [761, 238] width 65 height 27
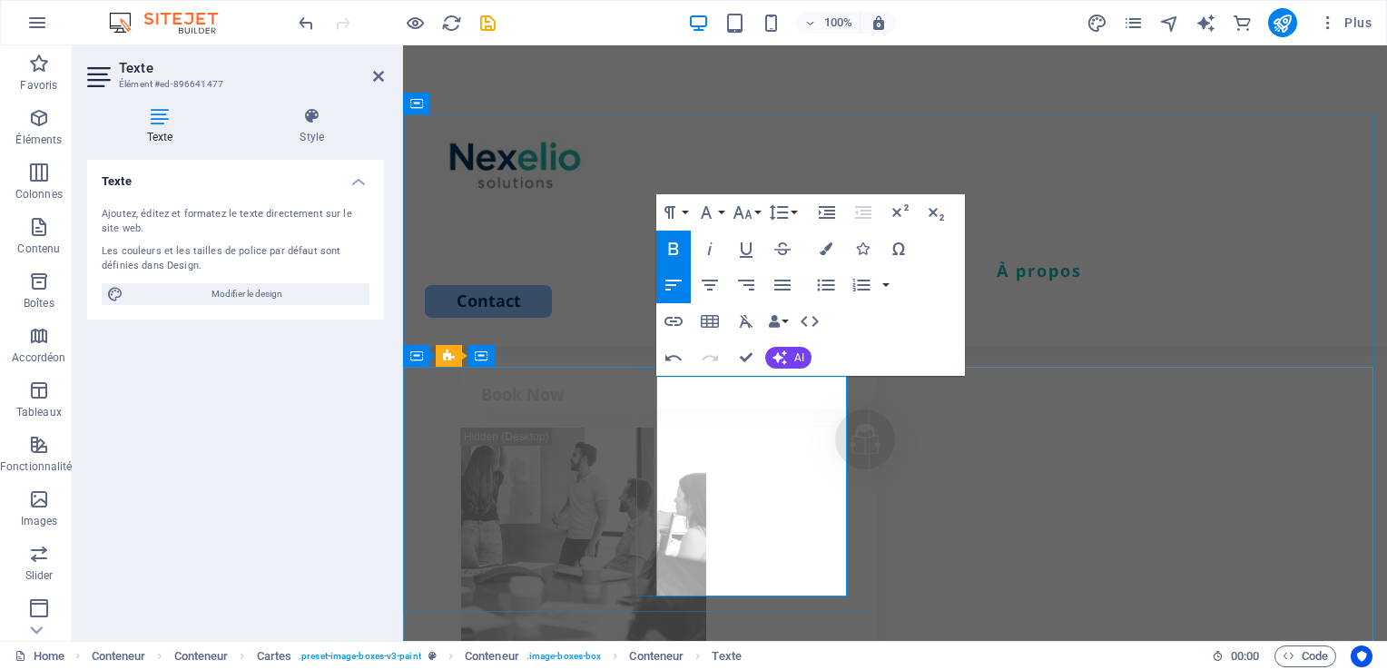
click at [755, 213] on button "Font Size" at bounding box center [746, 212] width 34 height 36
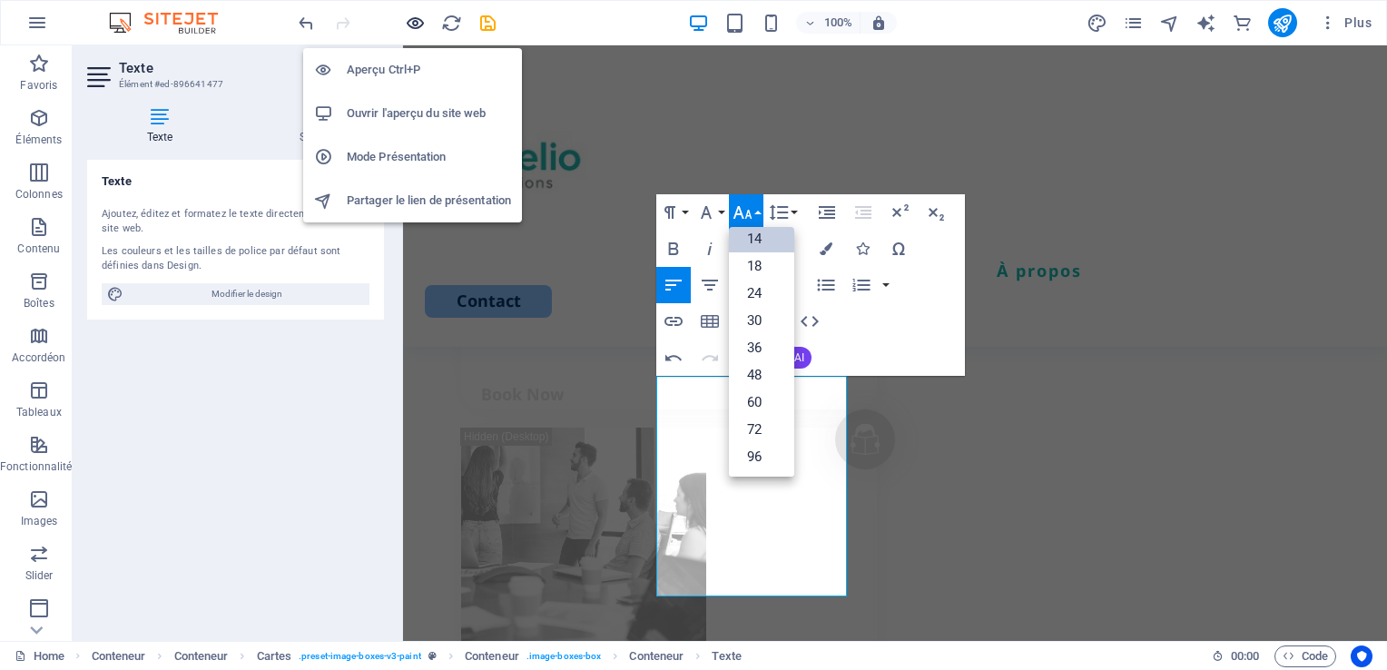
click at [414, 276] on icon "button" at bounding box center [276, 290] width 396 height 29
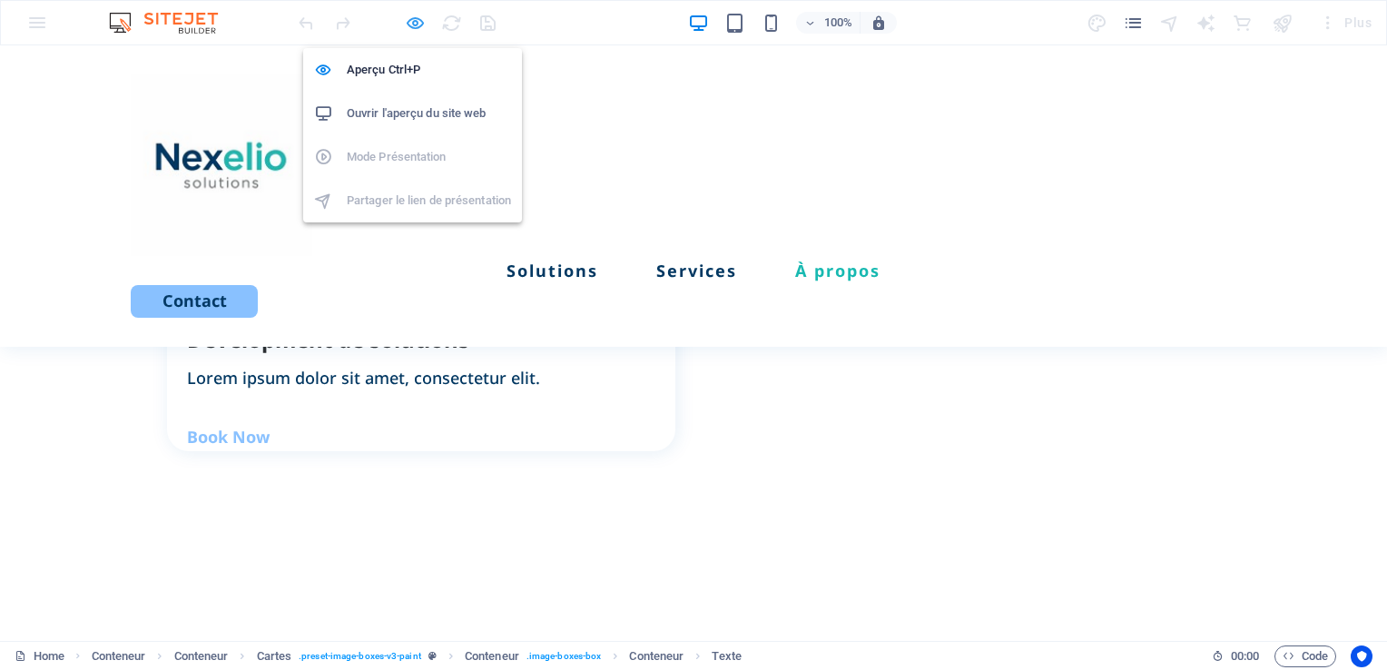
click at [0, 0] on icon "button" at bounding box center [0, 0] width 0 height 0
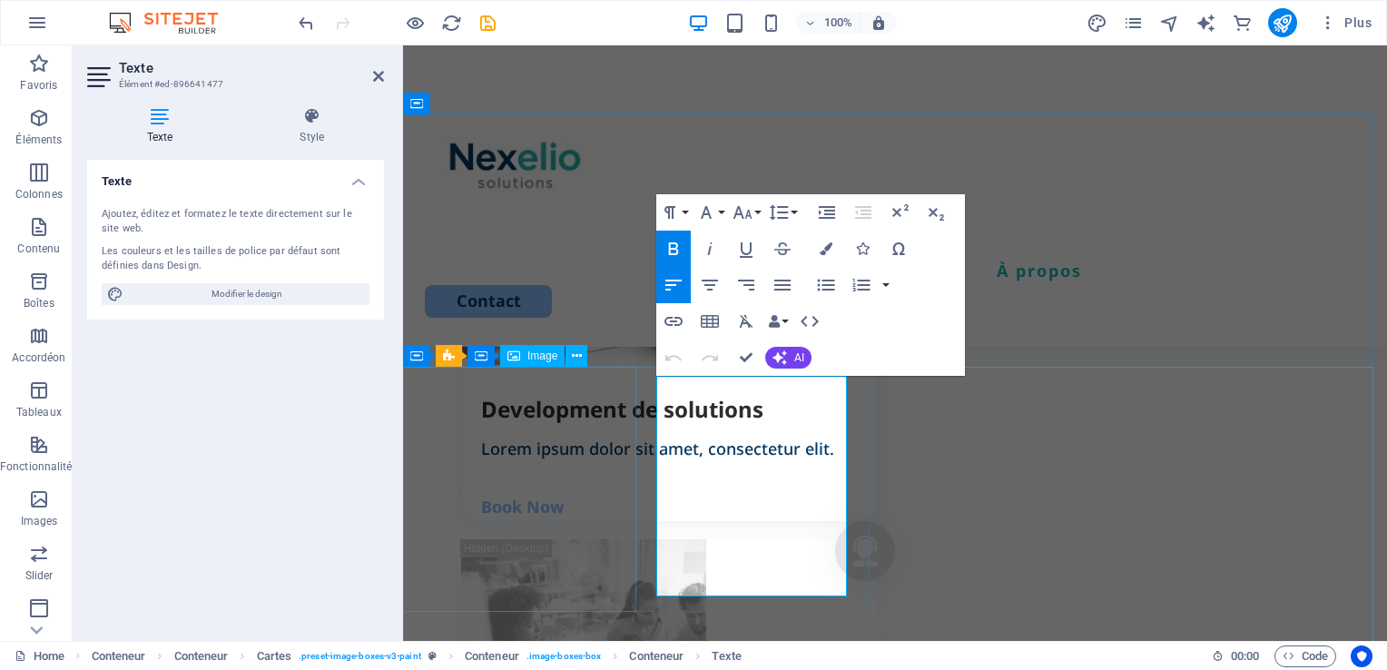
scroll to position [2791, 0]
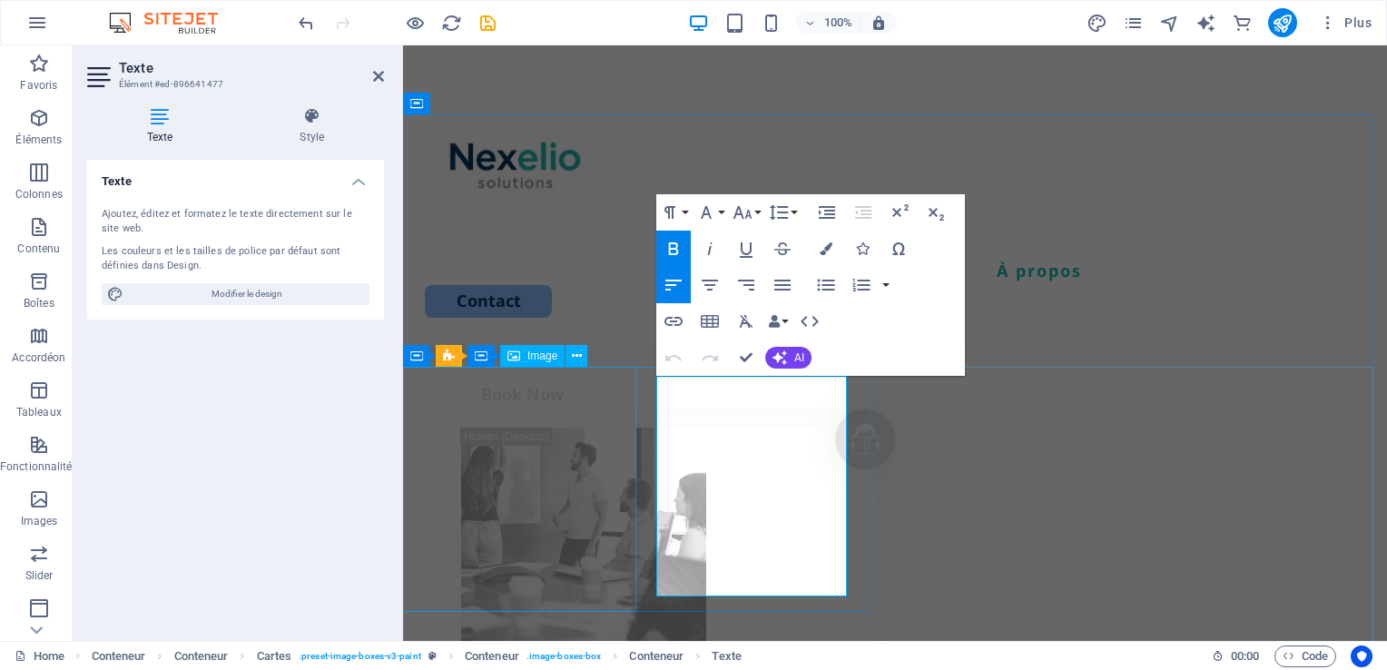
drag, startPoint x: 758, startPoint y: 387, endPoint x: 625, endPoint y: 384, distance: 132.5
click at [743, 211] on icon "button" at bounding box center [742, 212] width 22 height 22
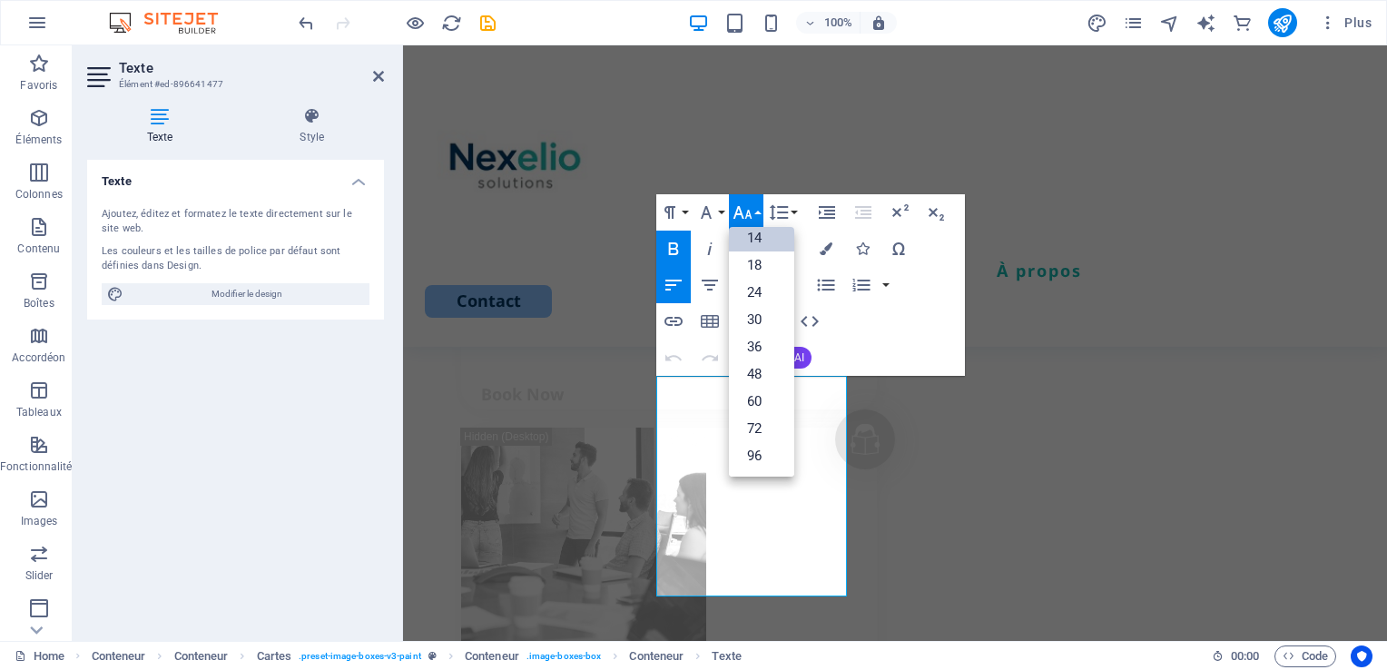
scroll to position [145, 0]
click at [752, 261] on link "18" at bounding box center [761, 265] width 65 height 27
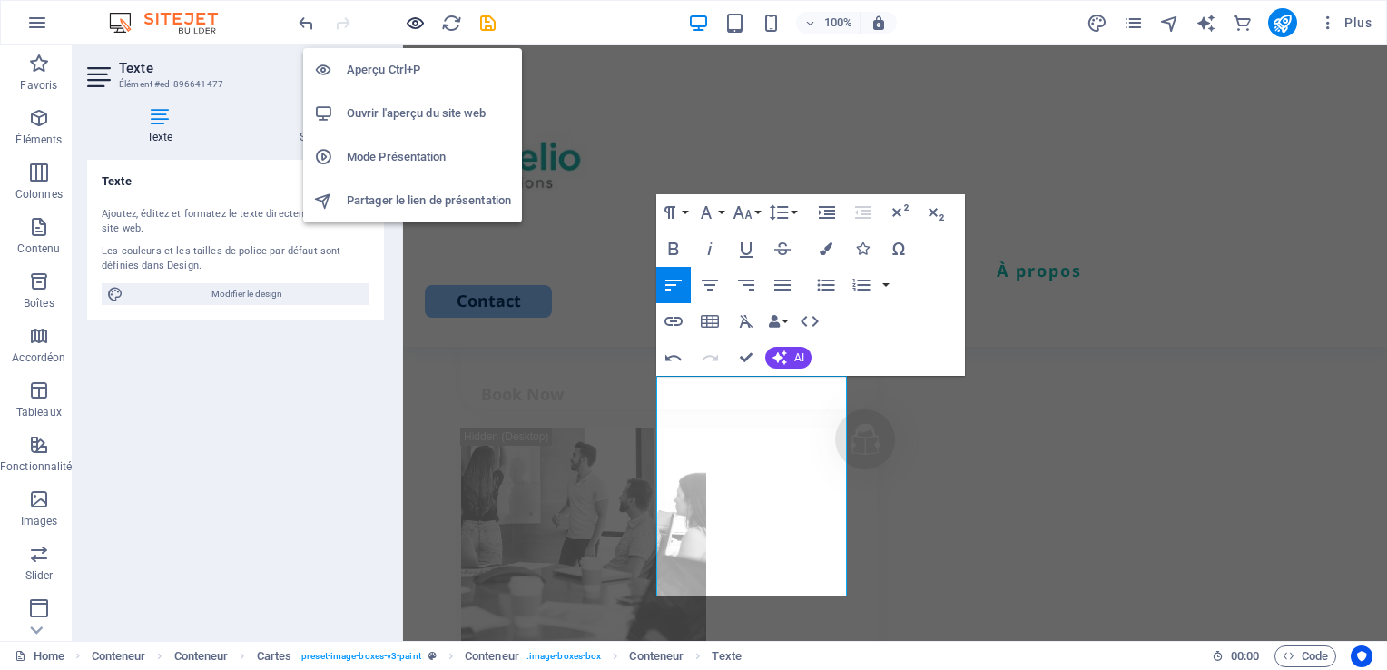
click at [411, 276] on icon "button" at bounding box center [276, 290] width 396 height 29
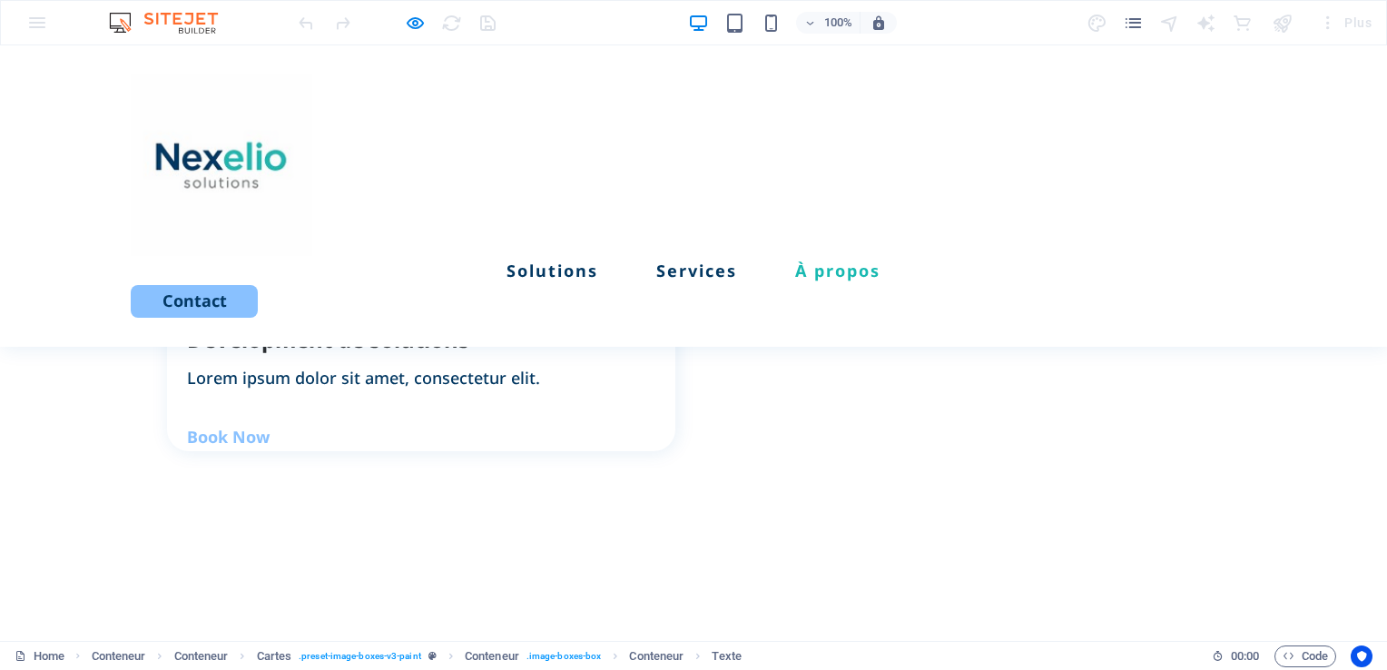
scroll to position [2791, 0]
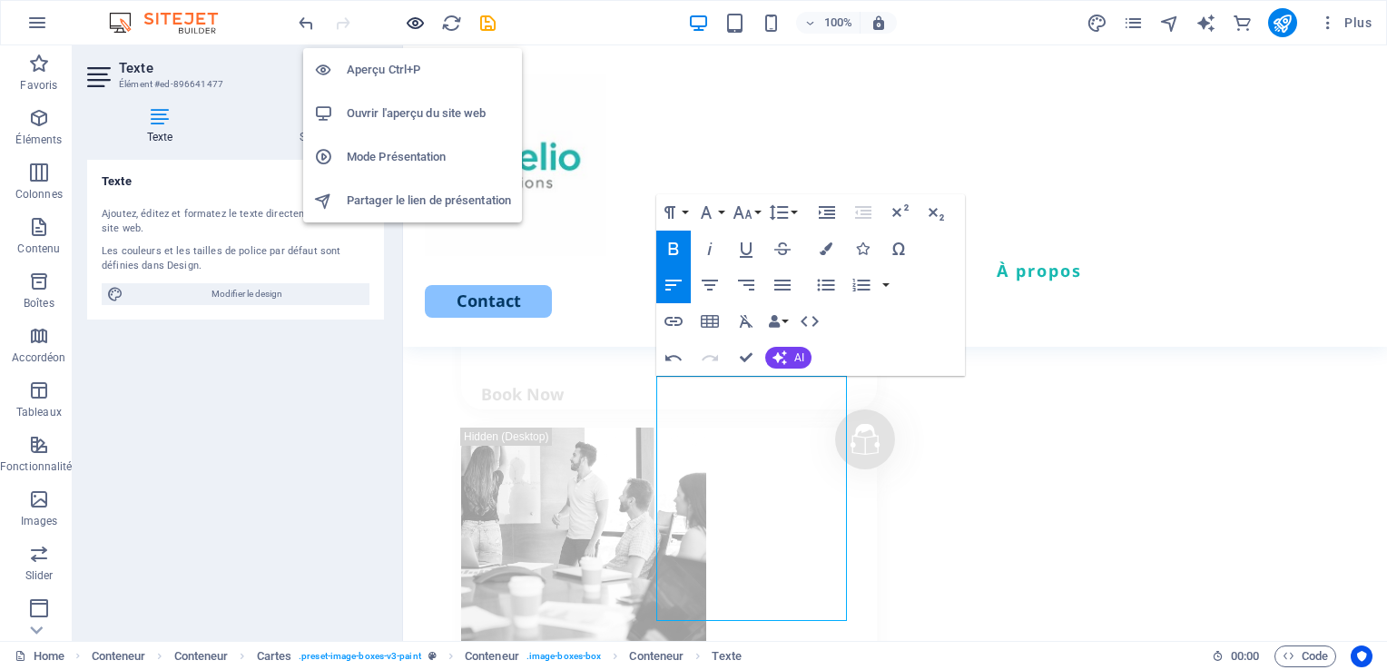
click at [413, 276] on icon "button" at bounding box center [276, 290] width 396 height 29
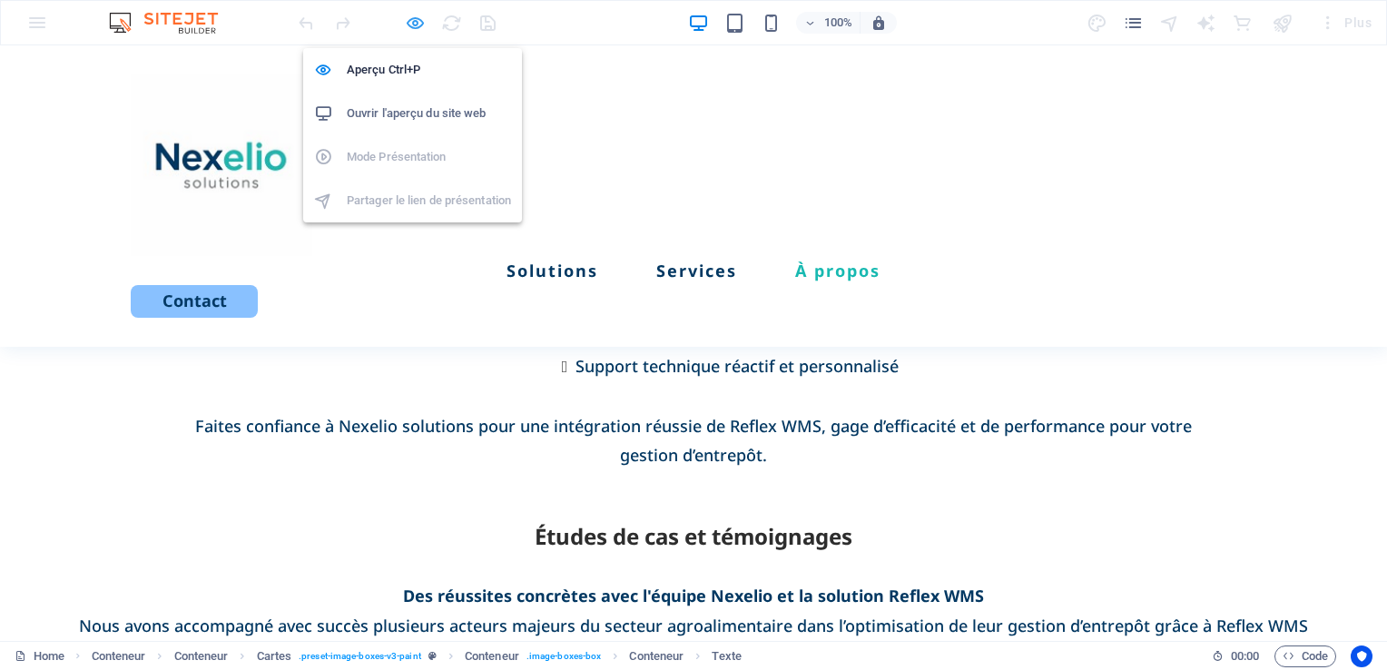
scroll to position [2260, 0]
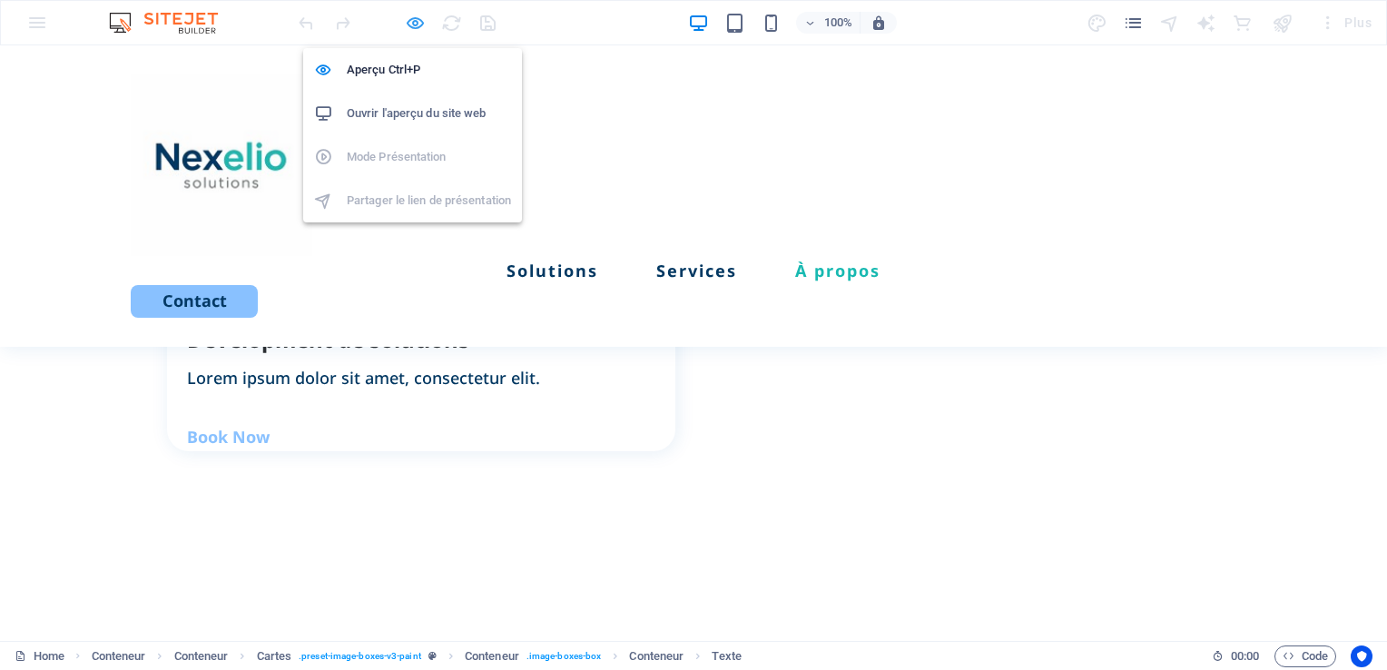
click at [0, 0] on icon "button" at bounding box center [0, 0] width 0 height 0
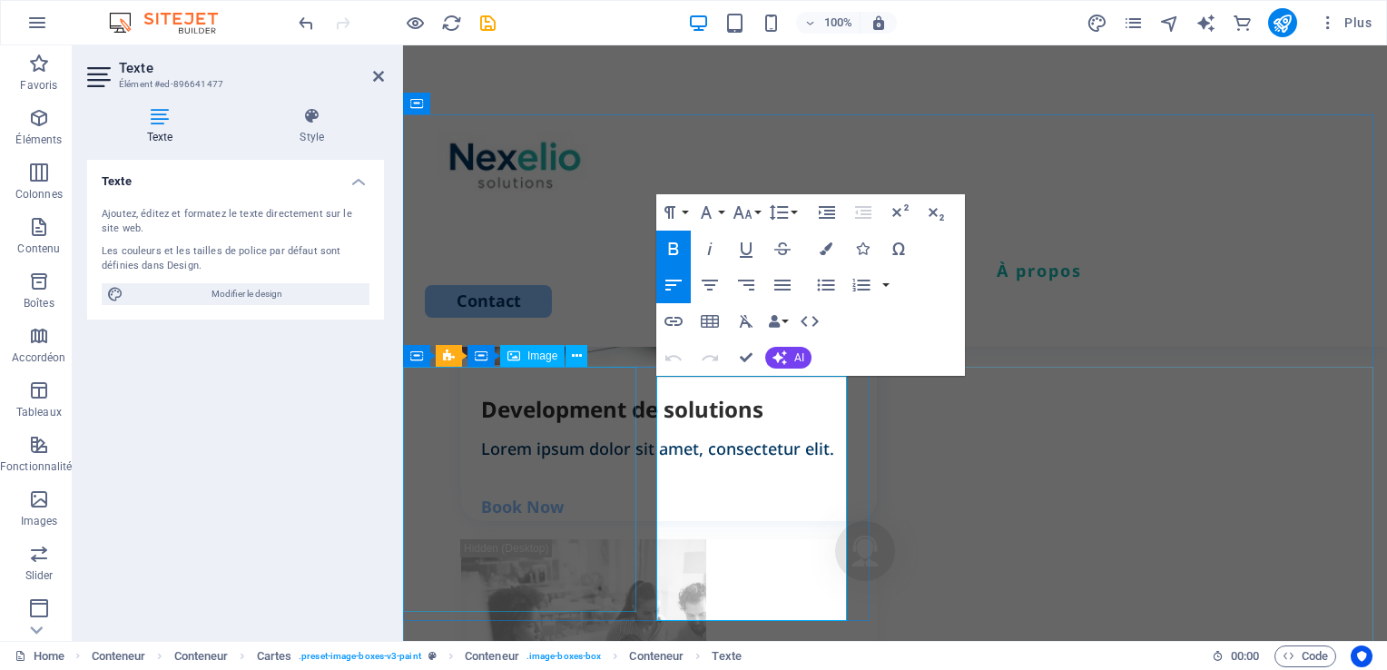
scroll to position [2791, 0]
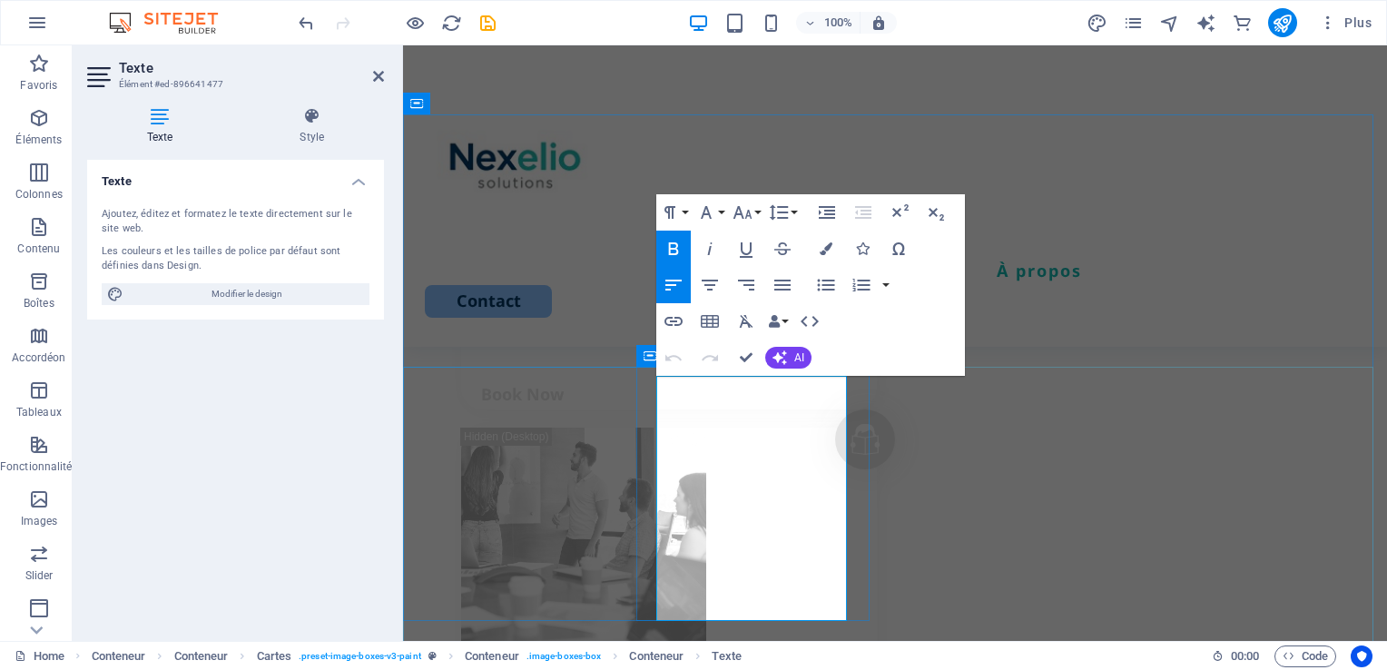
drag, startPoint x: 771, startPoint y: 618, endPoint x: 650, endPoint y: 442, distance: 214.0
click at [750, 211] on icon "button" at bounding box center [742, 212] width 22 height 22
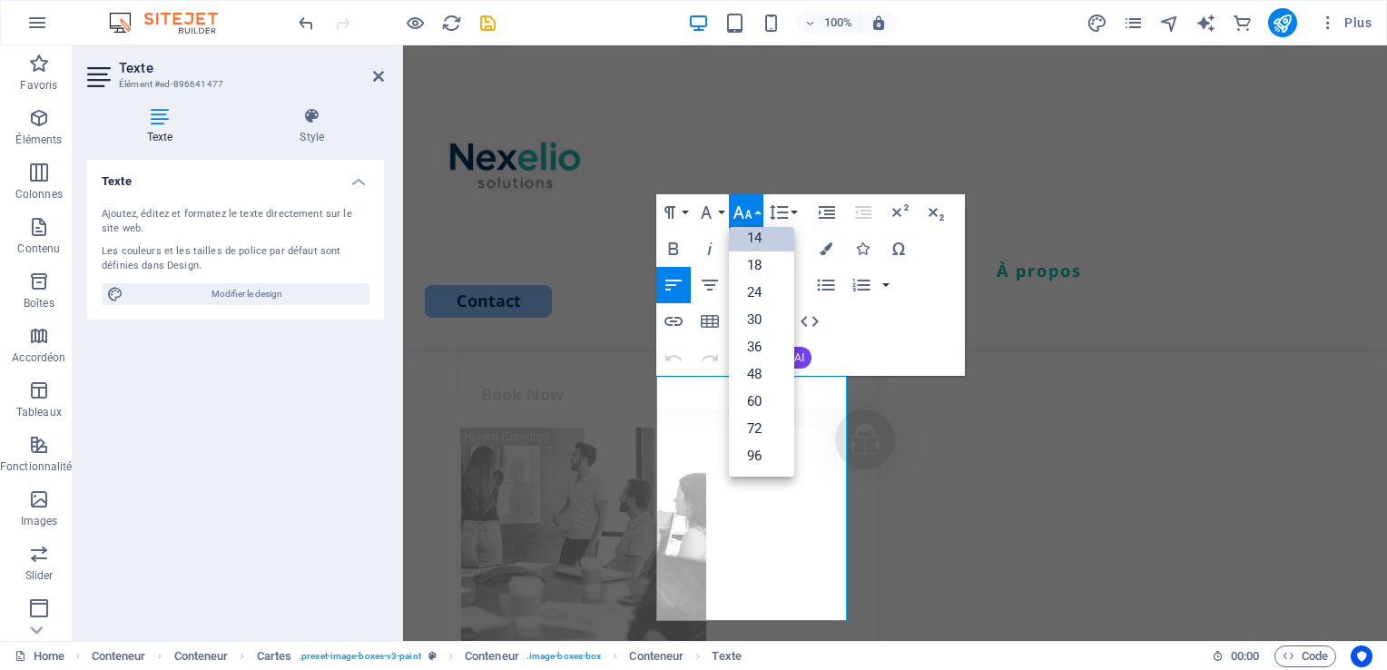
scroll to position [145, 0]
click at [758, 260] on link "18" at bounding box center [761, 265] width 65 height 27
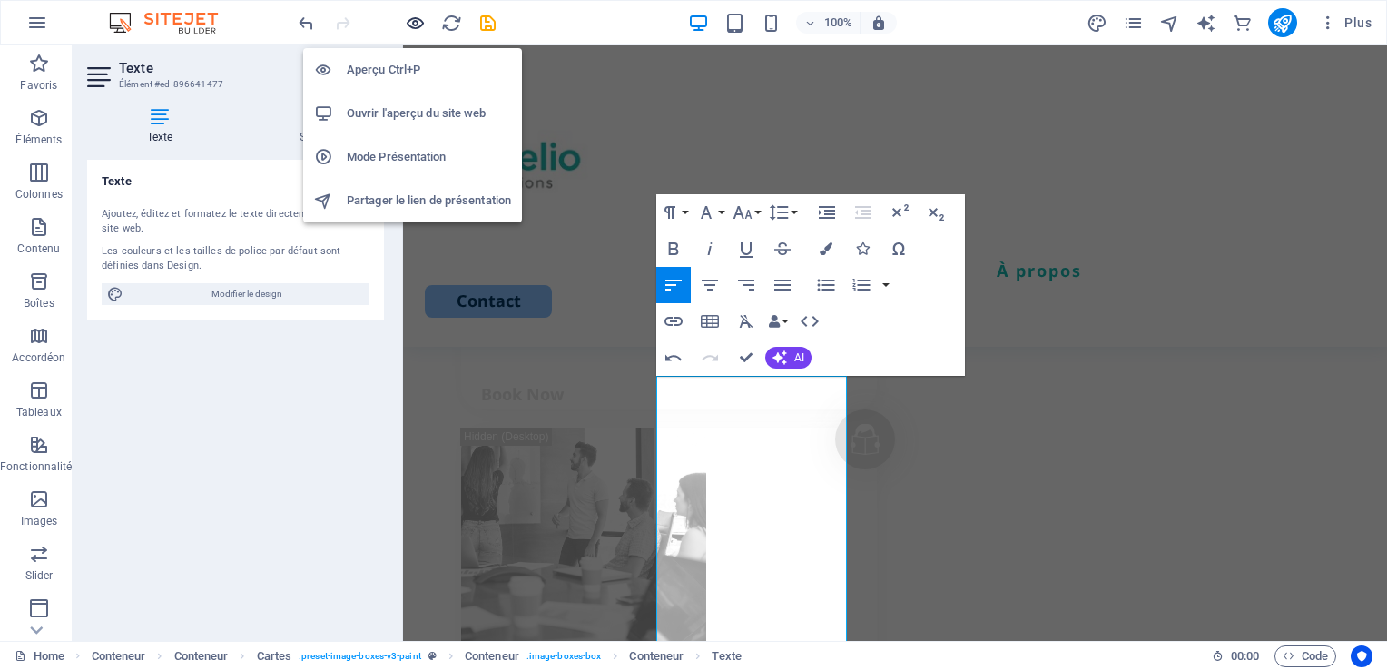
click at [421, 276] on icon "button" at bounding box center [276, 290] width 396 height 29
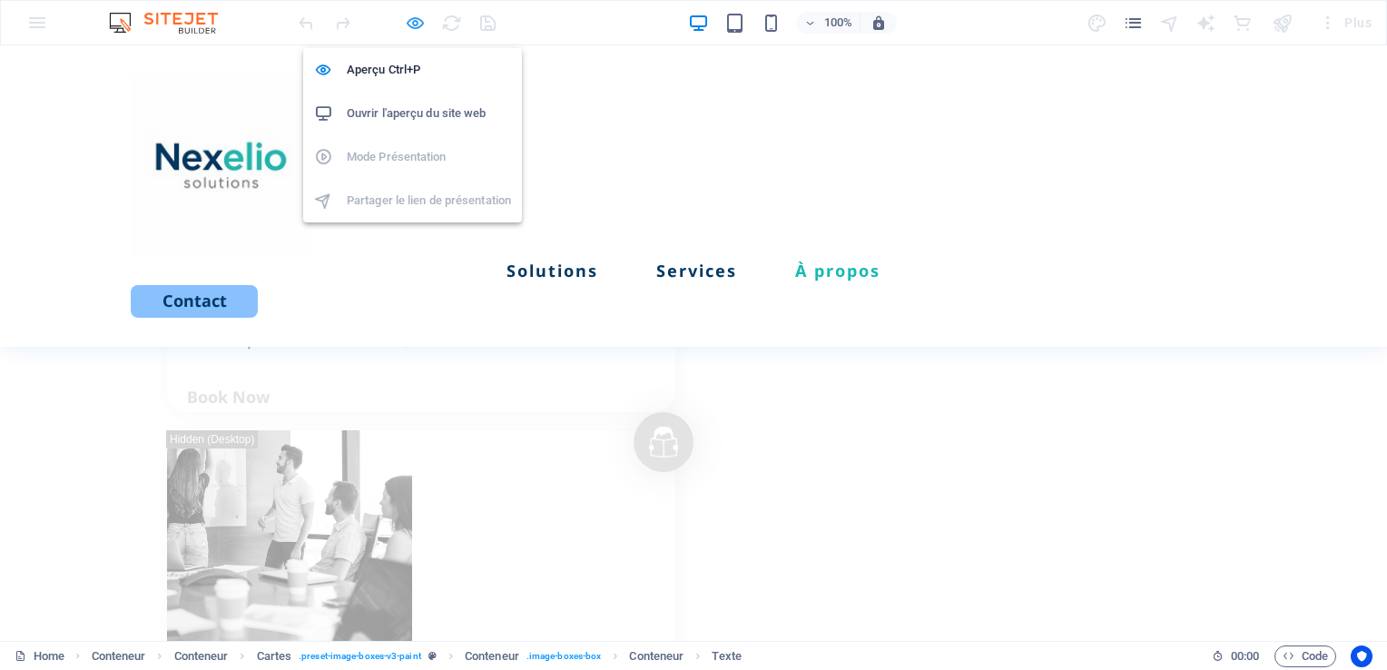
scroll to position [2260, 0]
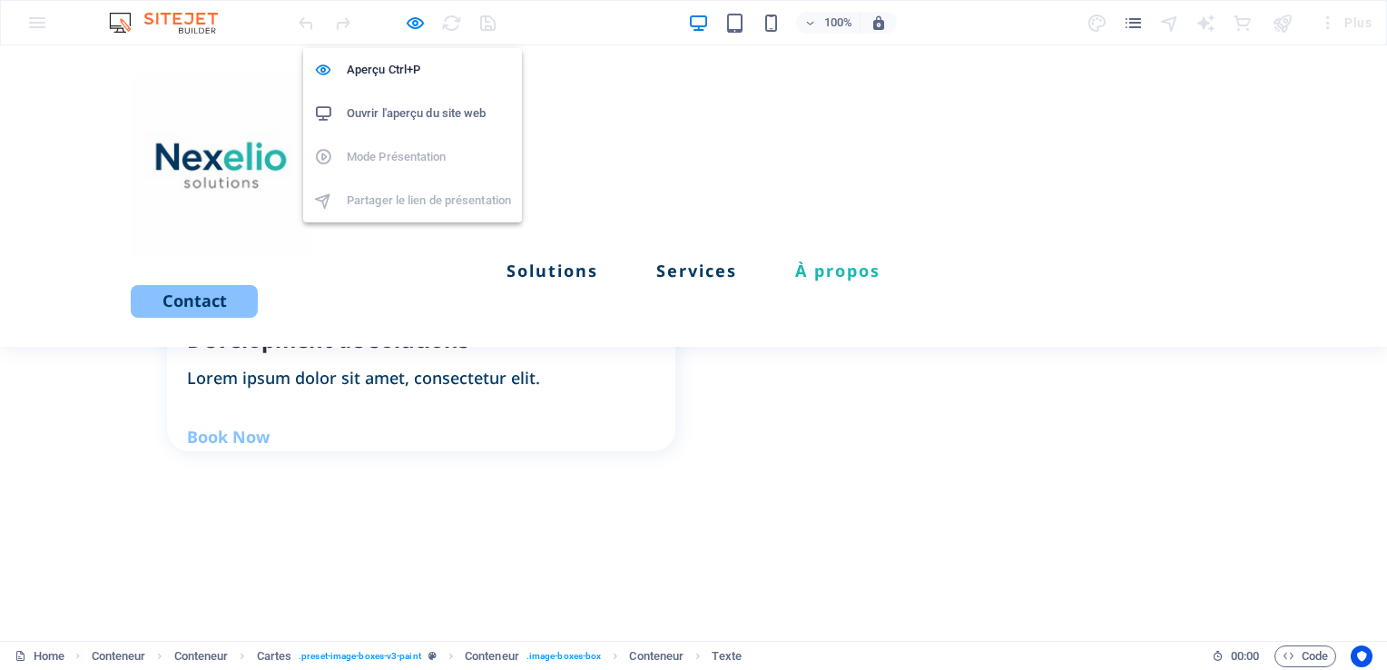
drag, startPoint x: 417, startPoint y: 18, endPoint x: 432, endPoint y: 95, distance: 78.7
click at [0, 0] on icon "button" at bounding box center [0, 0] width 0 height 0
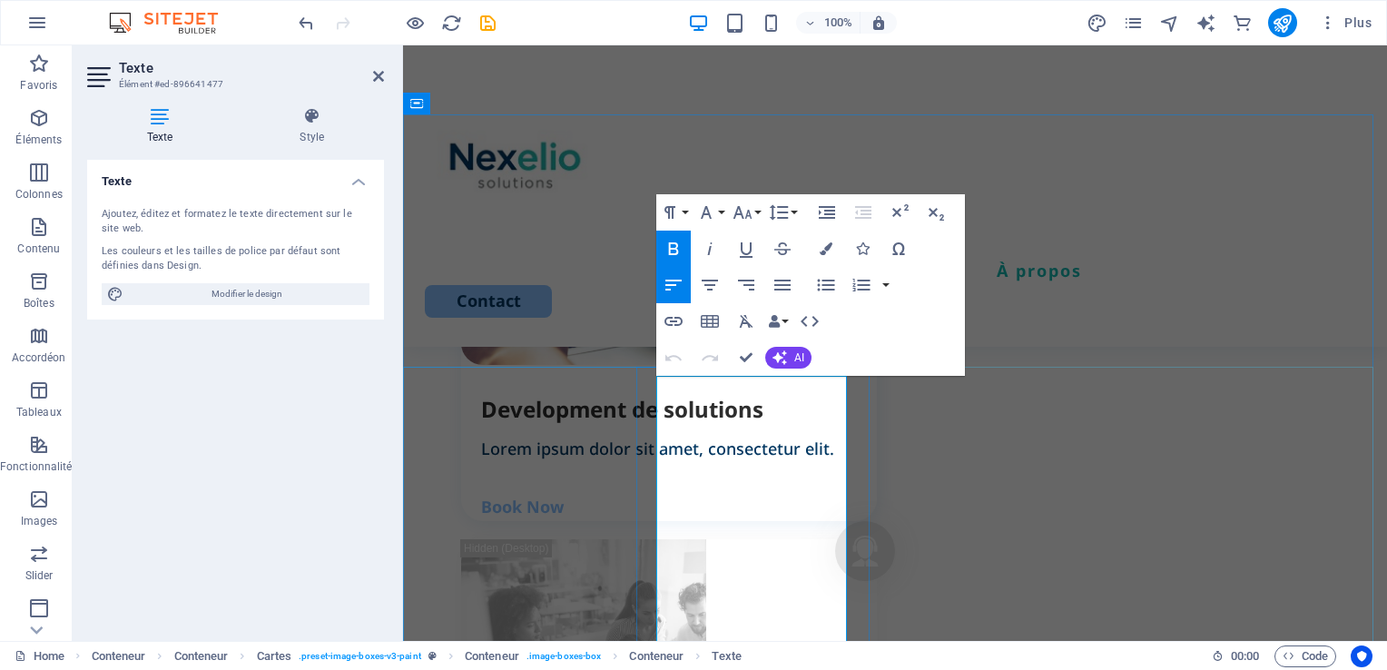
scroll to position [2791, 0]
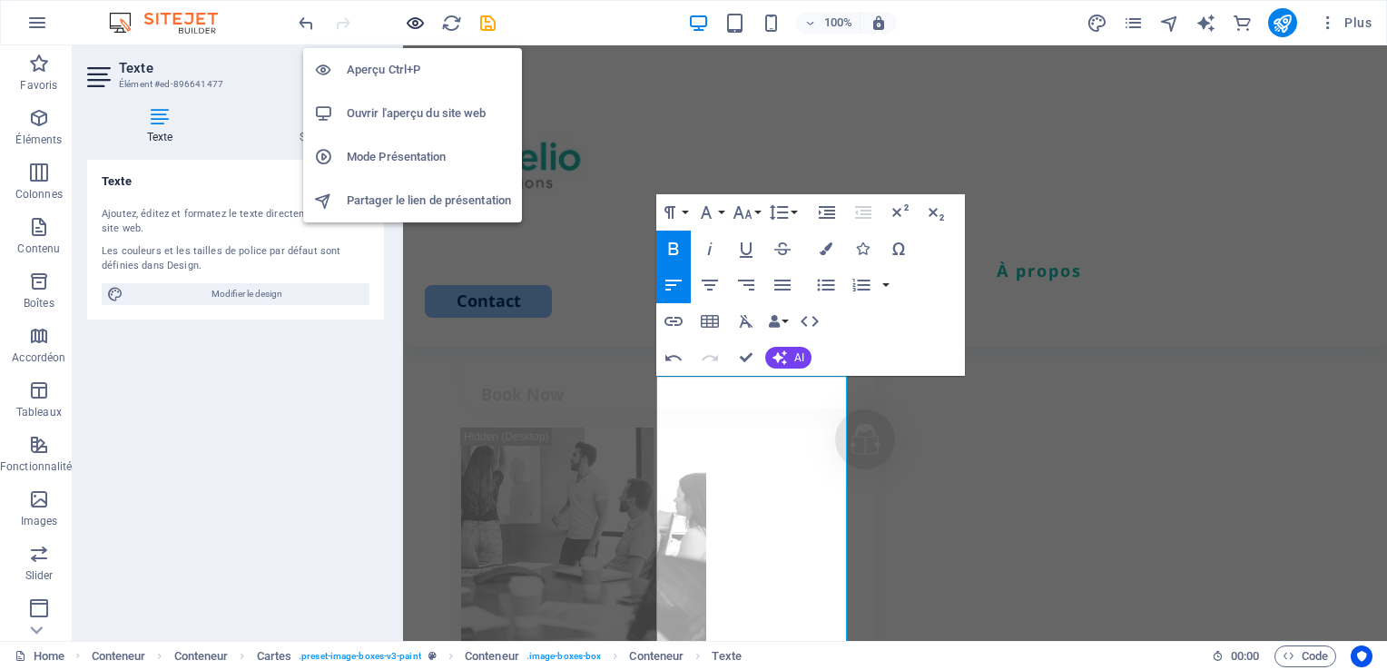
click at [410, 276] on icon "button" at bounding box center [276, 290] width 396 height 29
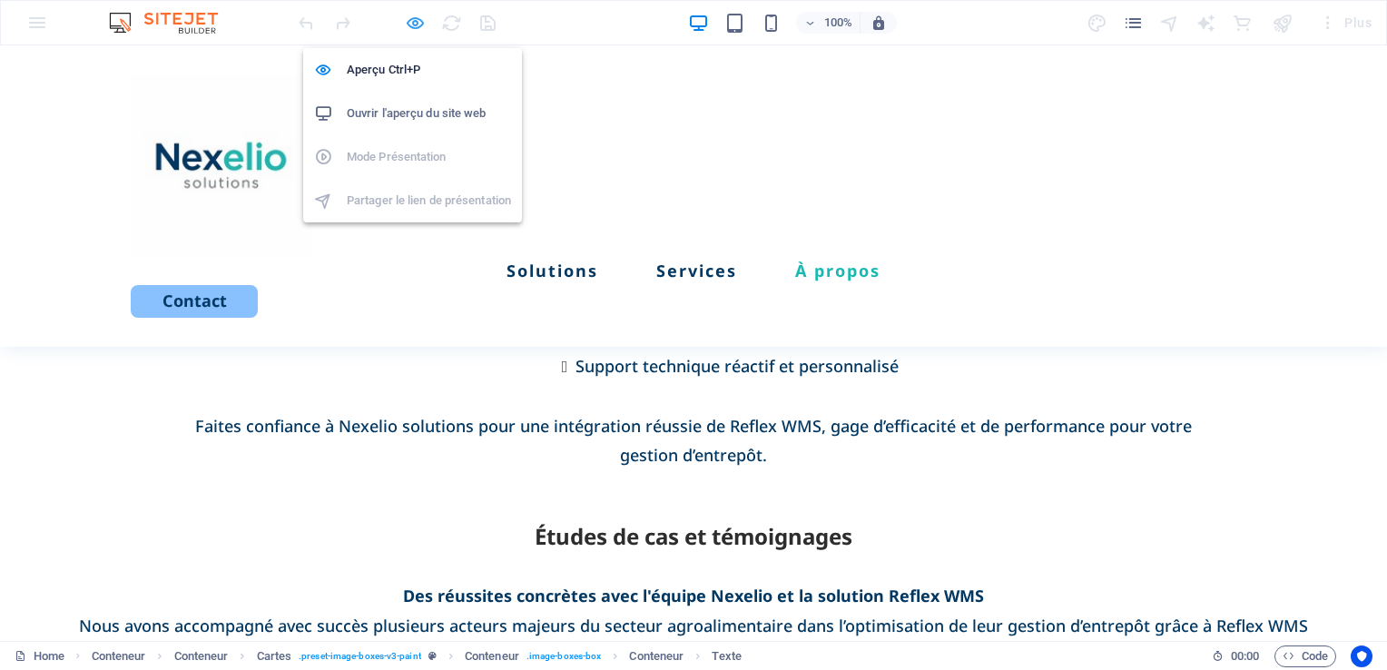
scroll to position [2260, 0]
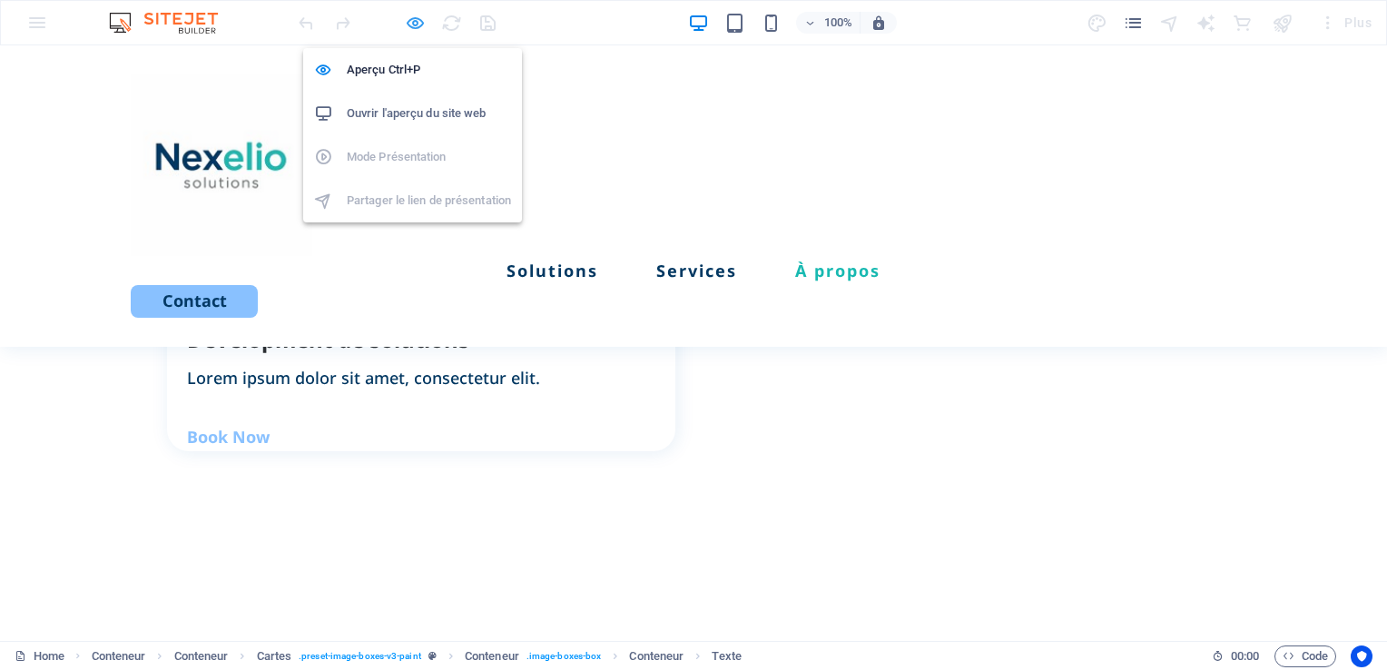
click at [0, 0] on icon "button" at bounding box center [0, 0] width 0 height 0
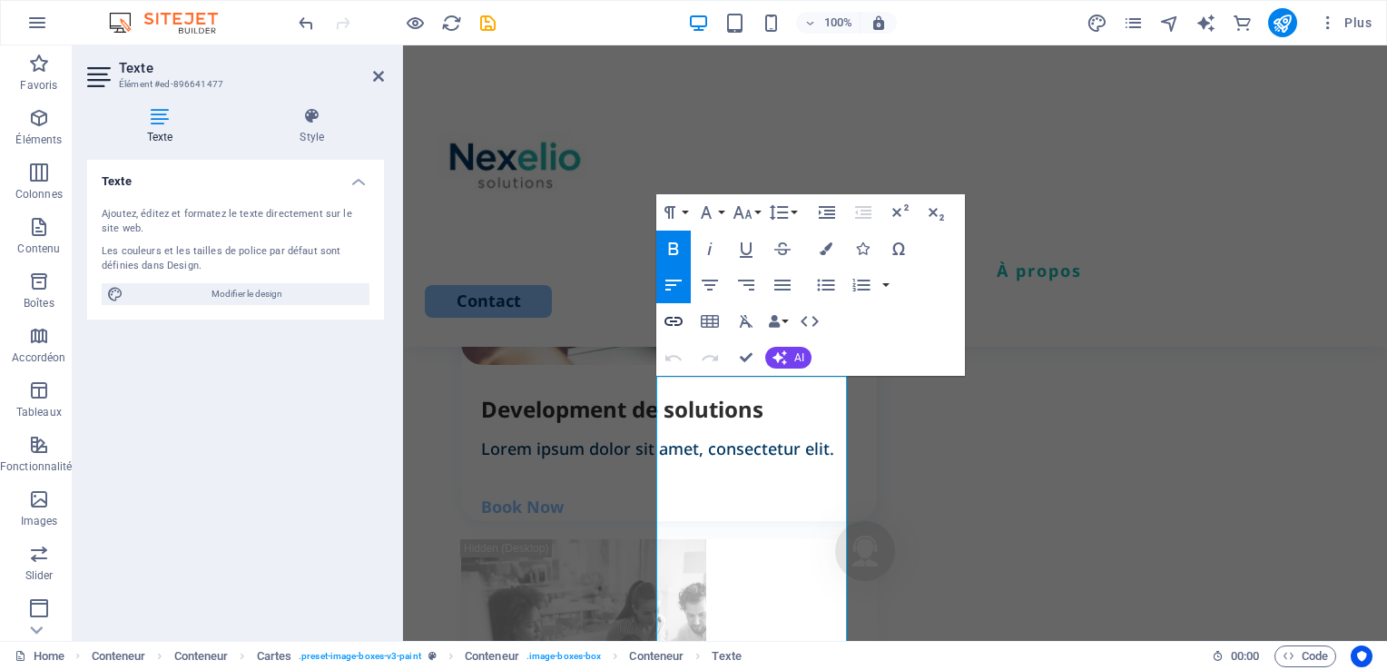
scroll to position [2791, 0]
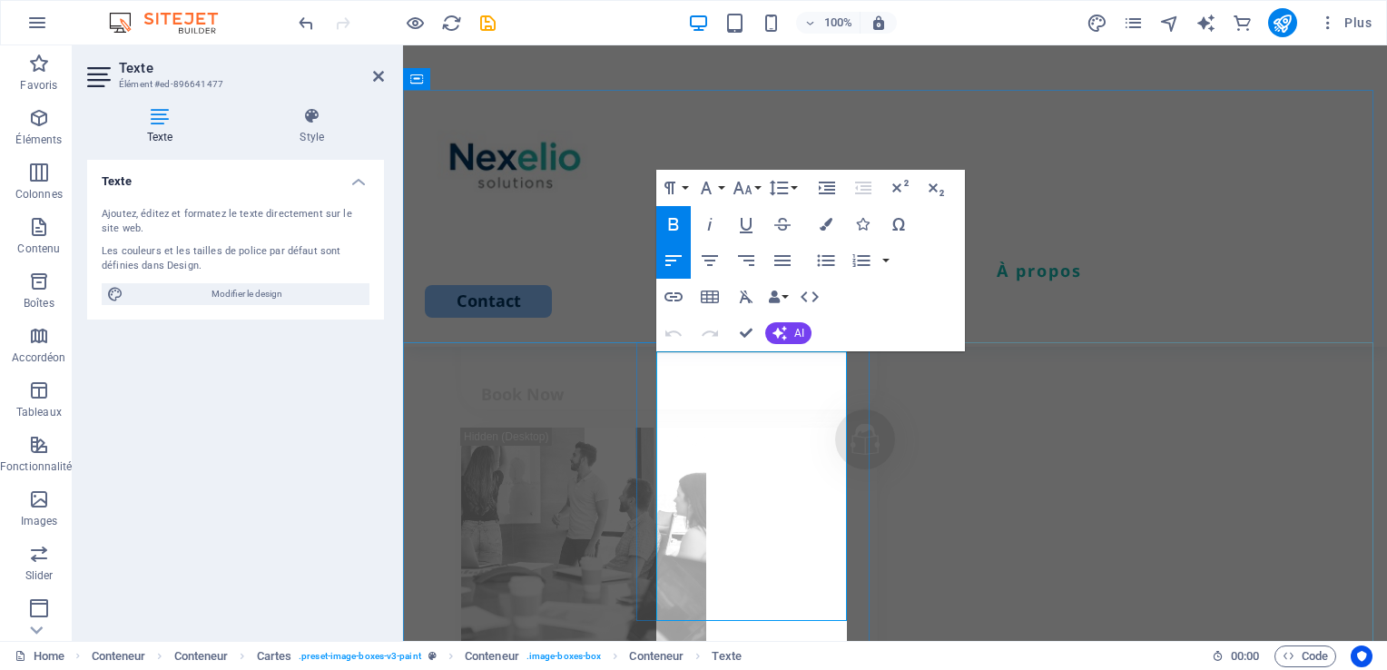
scroll to position [2817, 0]
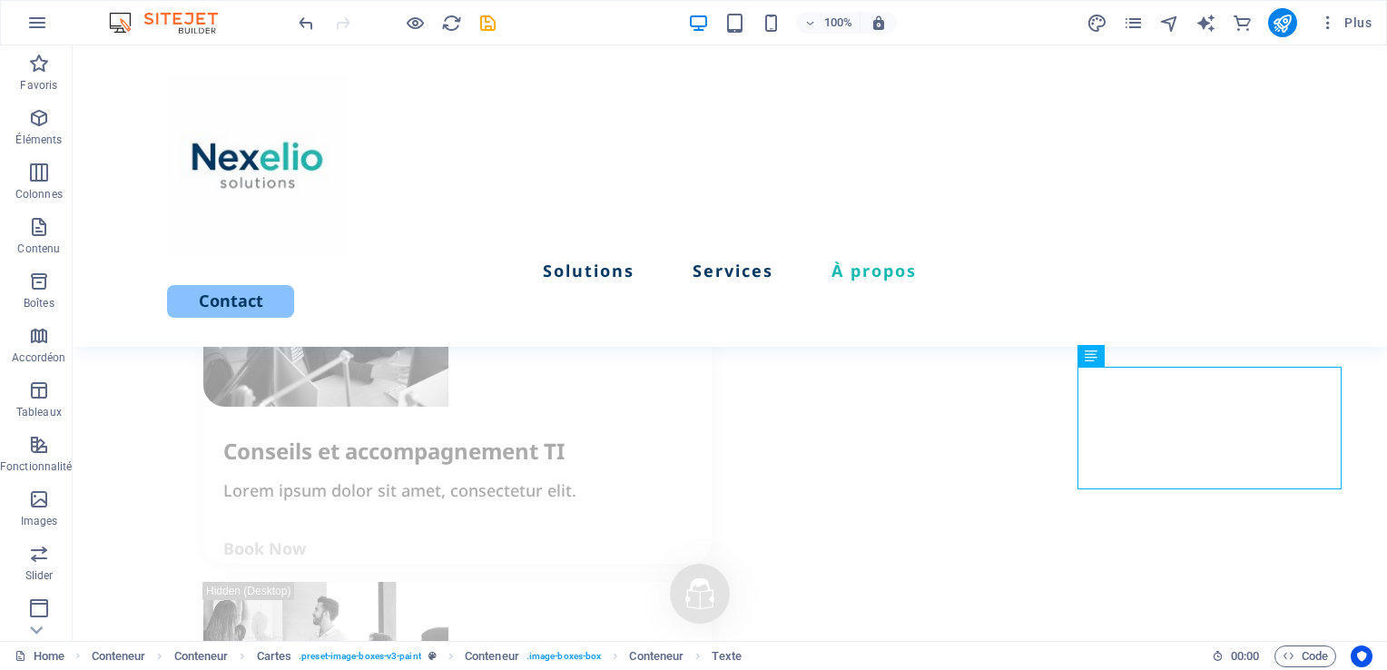
scroll to position [2580, 0]
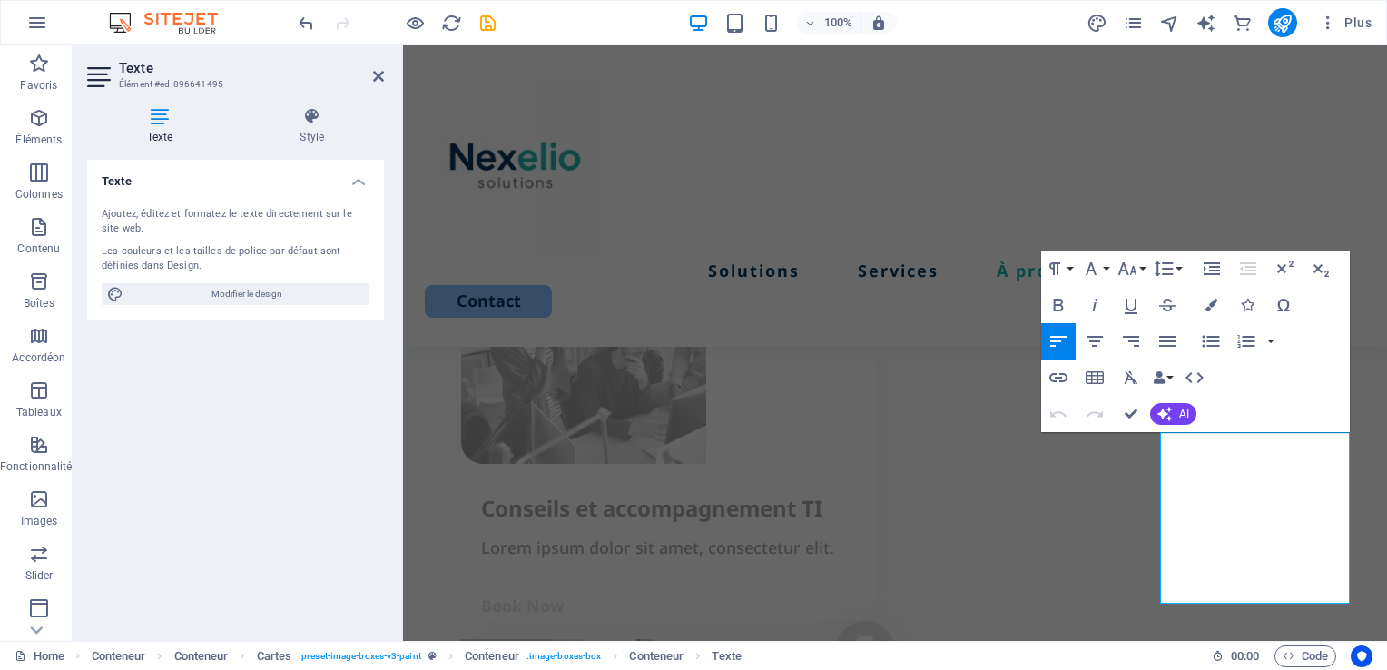
scroll to position [2756, 0]
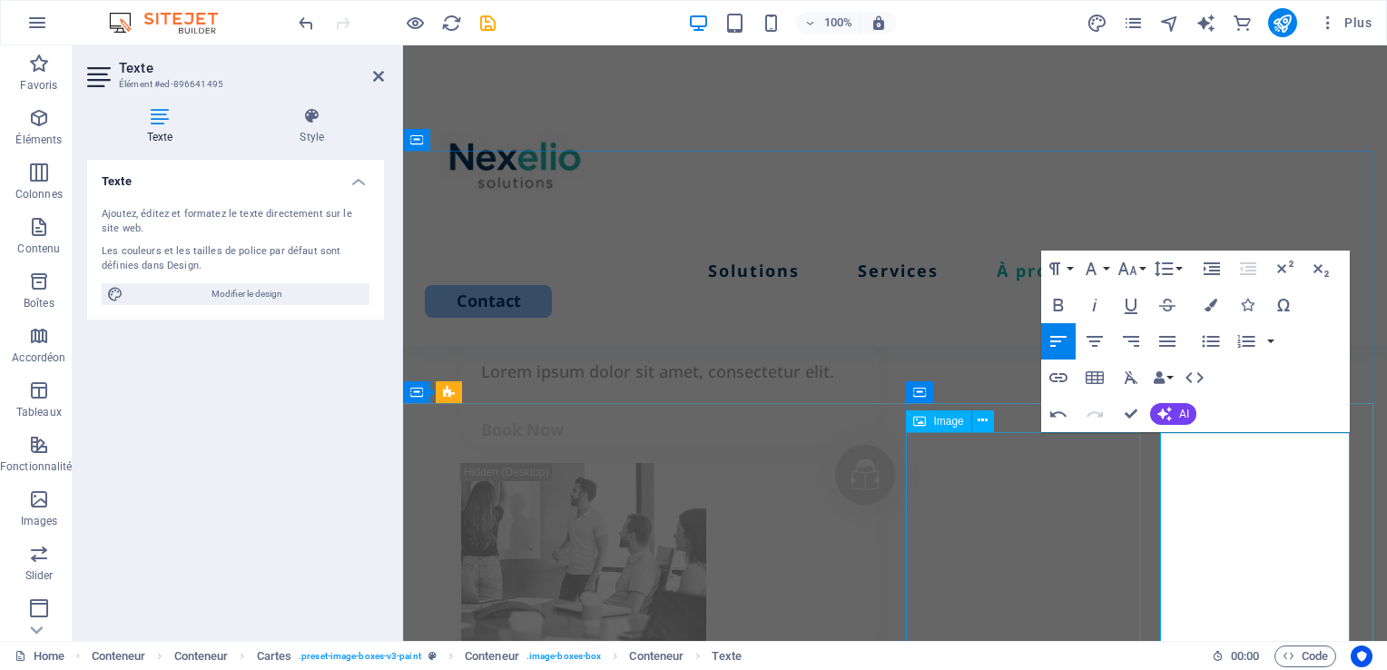
drag, startPoint x: 1260, startPoint y: 447, endPoint x: 1137, endPoint y: 441, distance: 122.7
click at [1129, 266] on icon "button" at bounding box center [1127, 269] width 22 height 22
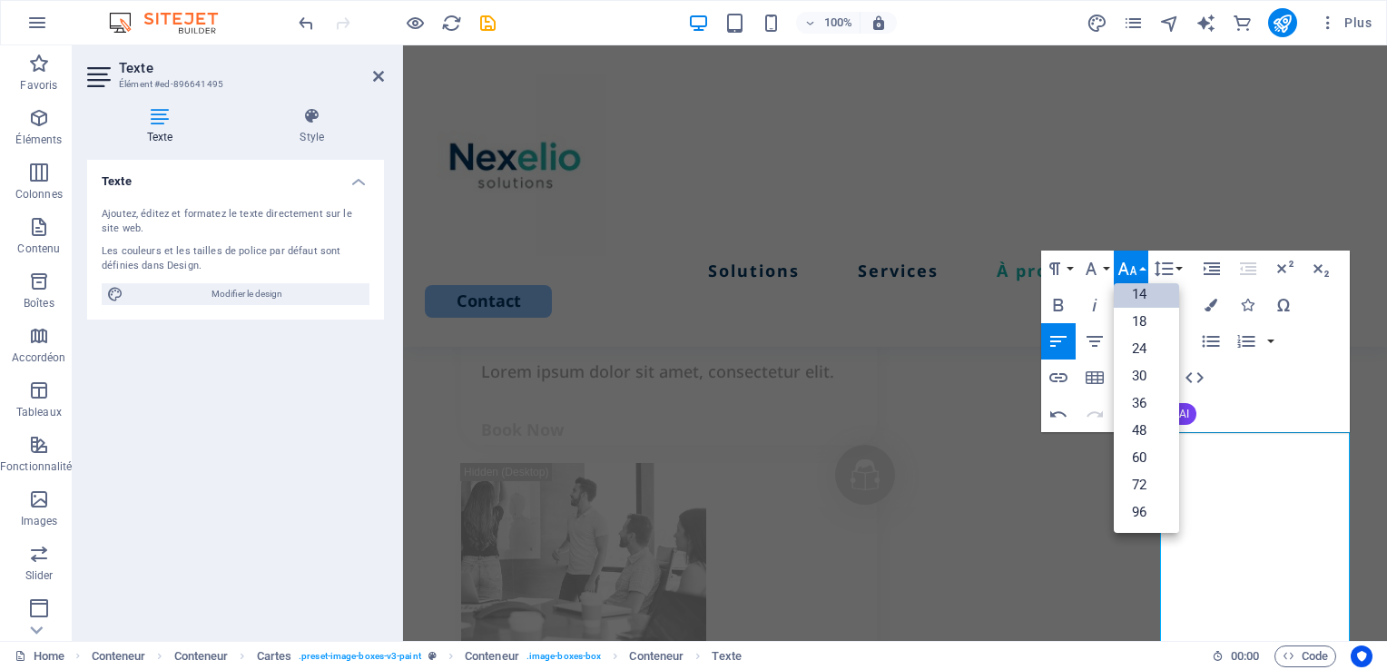
scroll to position [145, 0]
click at [1153, 325] on link "18" at bounding box center [1145, 322] width 65 height 27
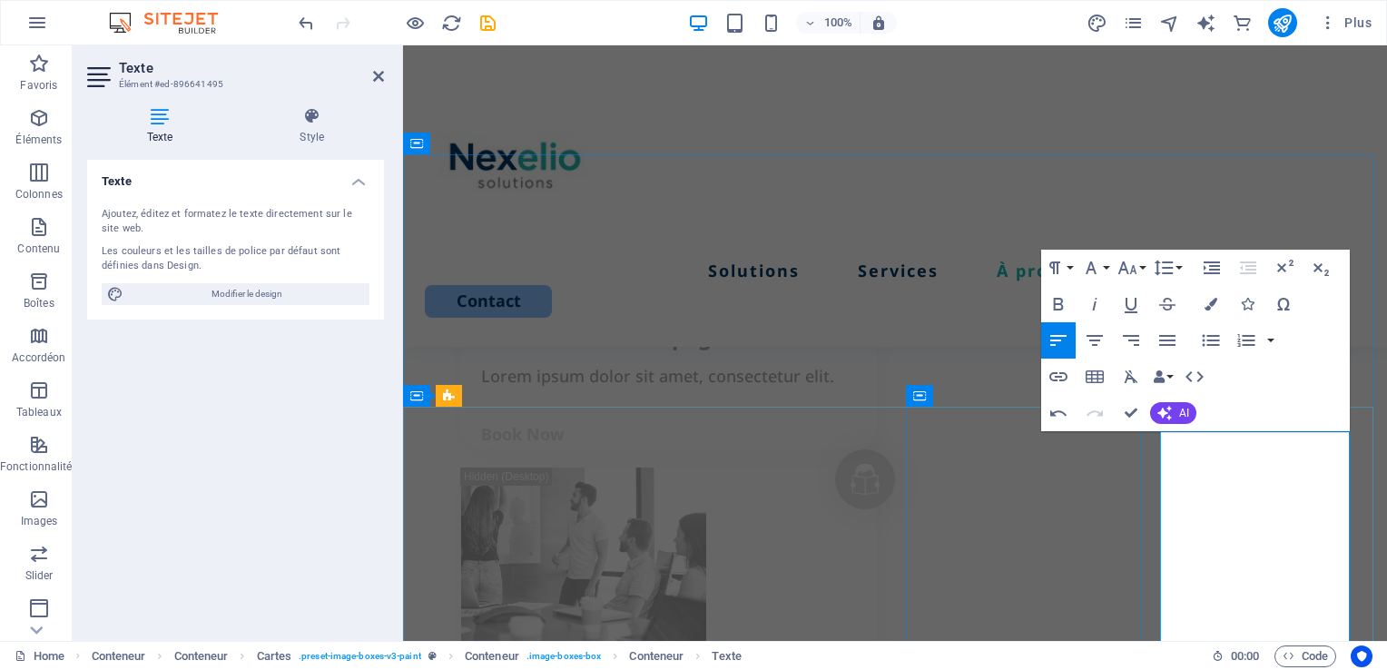
drag, startPoint x: 1261, startPoint y: 446, endPoint x: 1138, endPoint y: 449, distance: 123.4
click at [1060, 303] on icon "button" at bounding box center [1058, 304] width 10 height 13
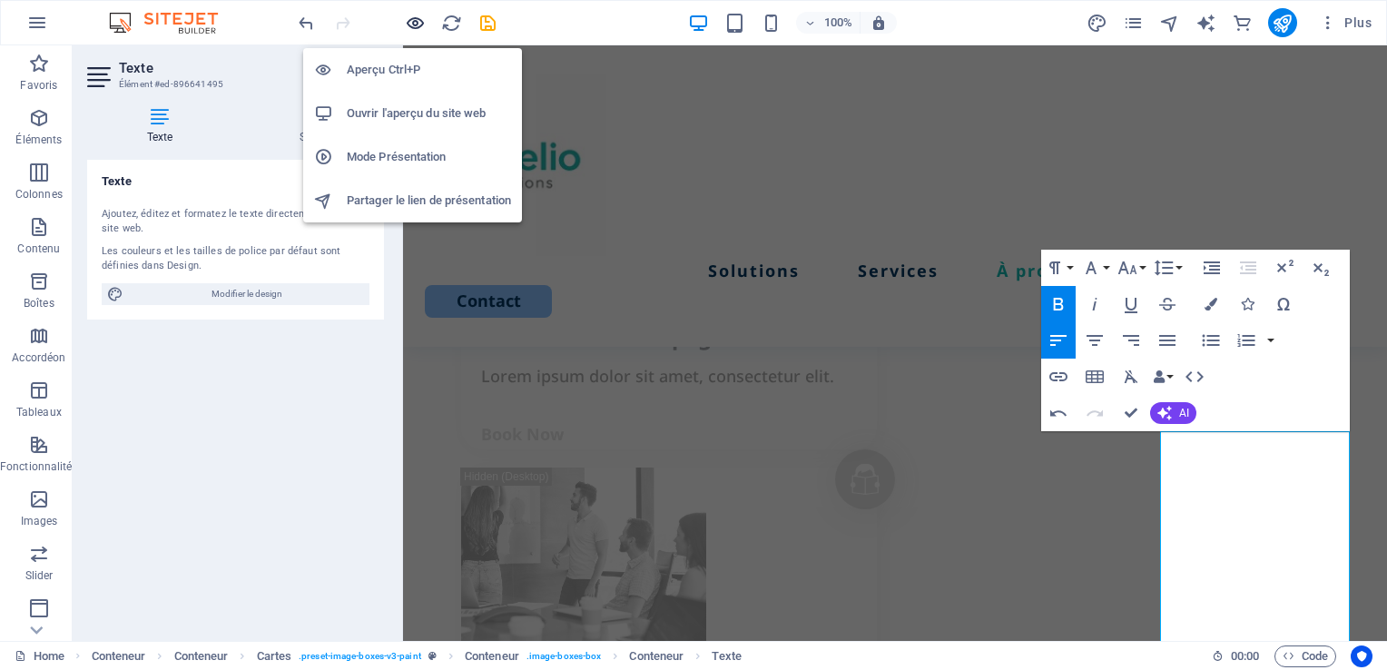
click at [410, 316] on icon "button" at bounding box center [276, 330] width 396 height 29
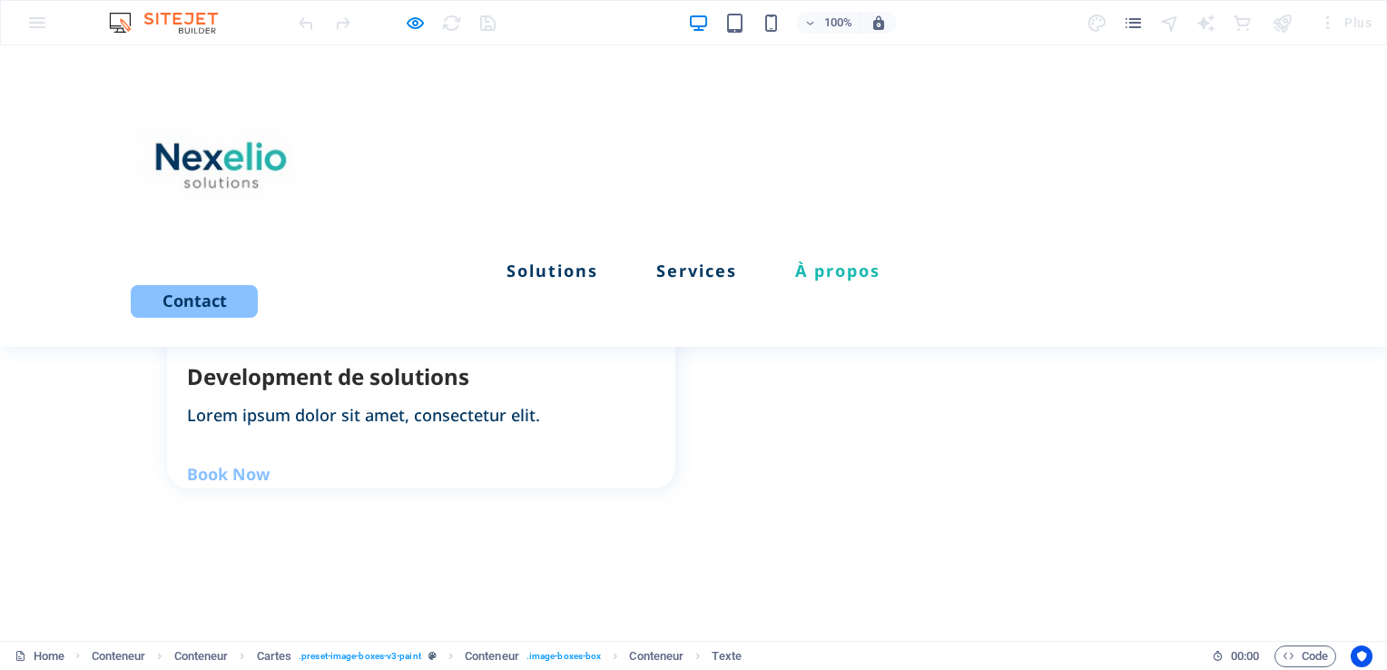
scroll to position [2112, 0]
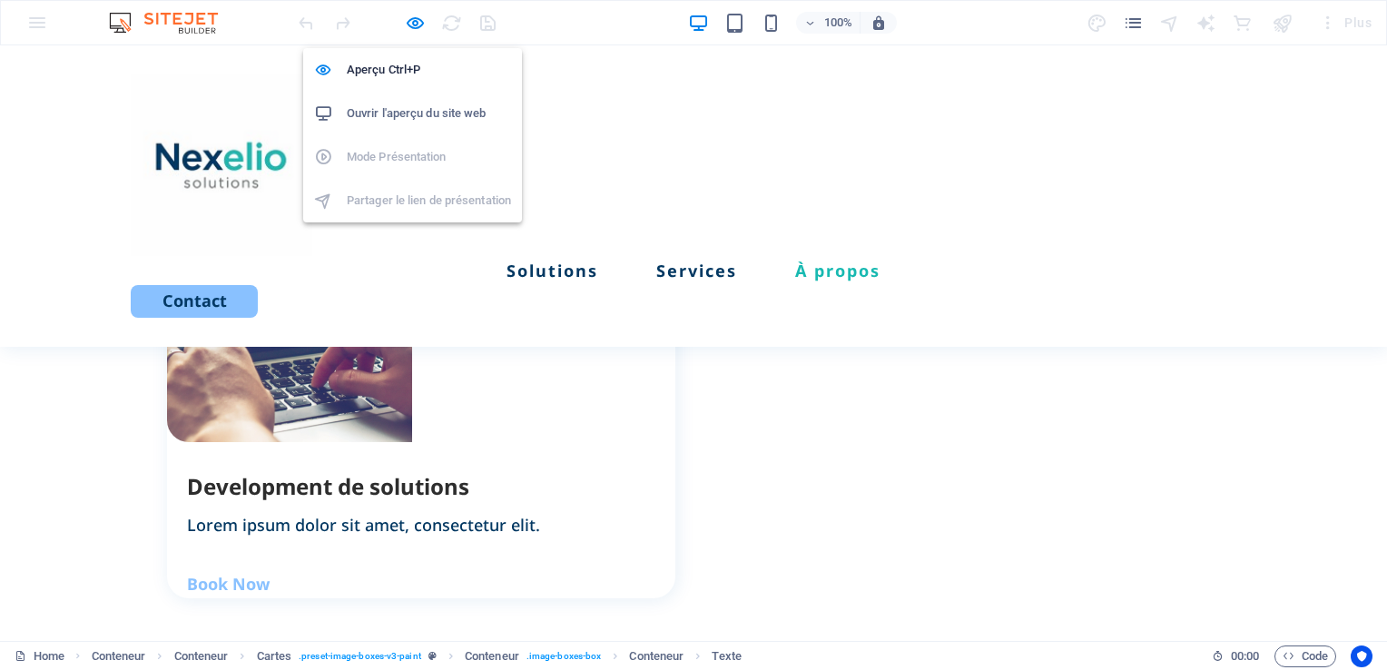
click at [0, 0] on div at bounding box center [0, 0] width 0 height 0
click at [0, 0] on icon "button" at bounding box center [0, 0] width 0 height 0
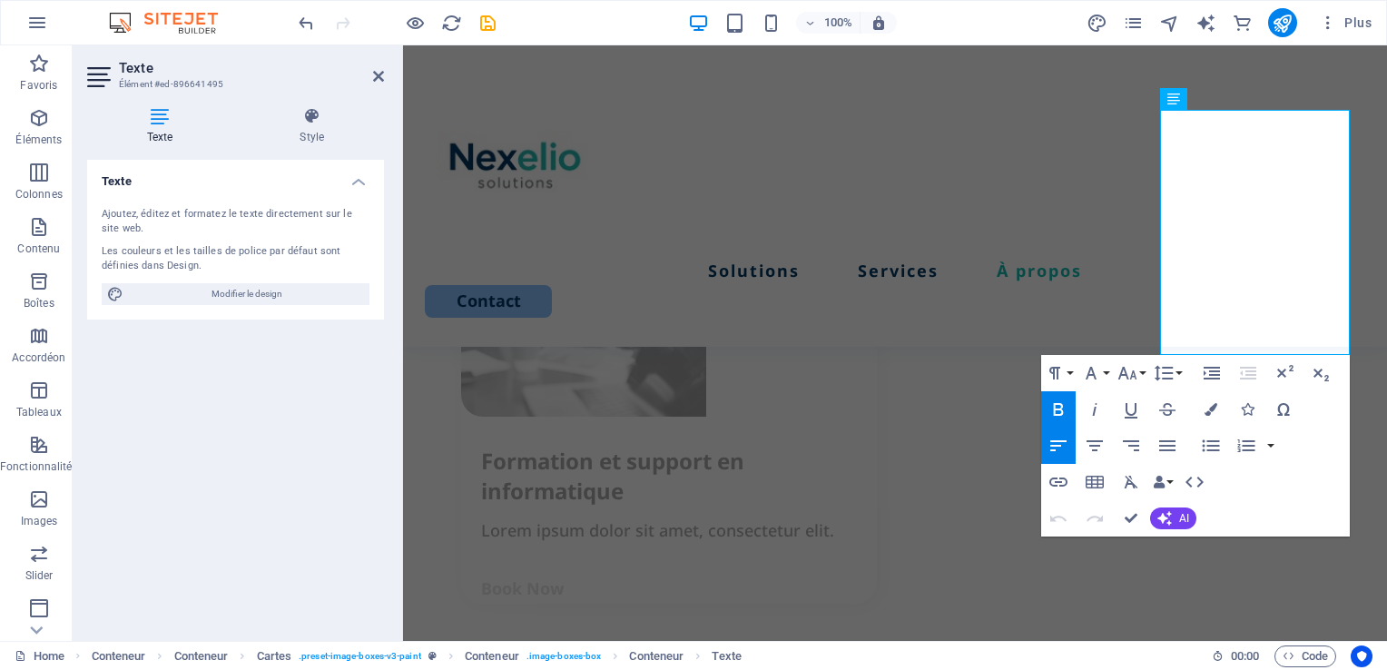
scroll to position [3073, 0]
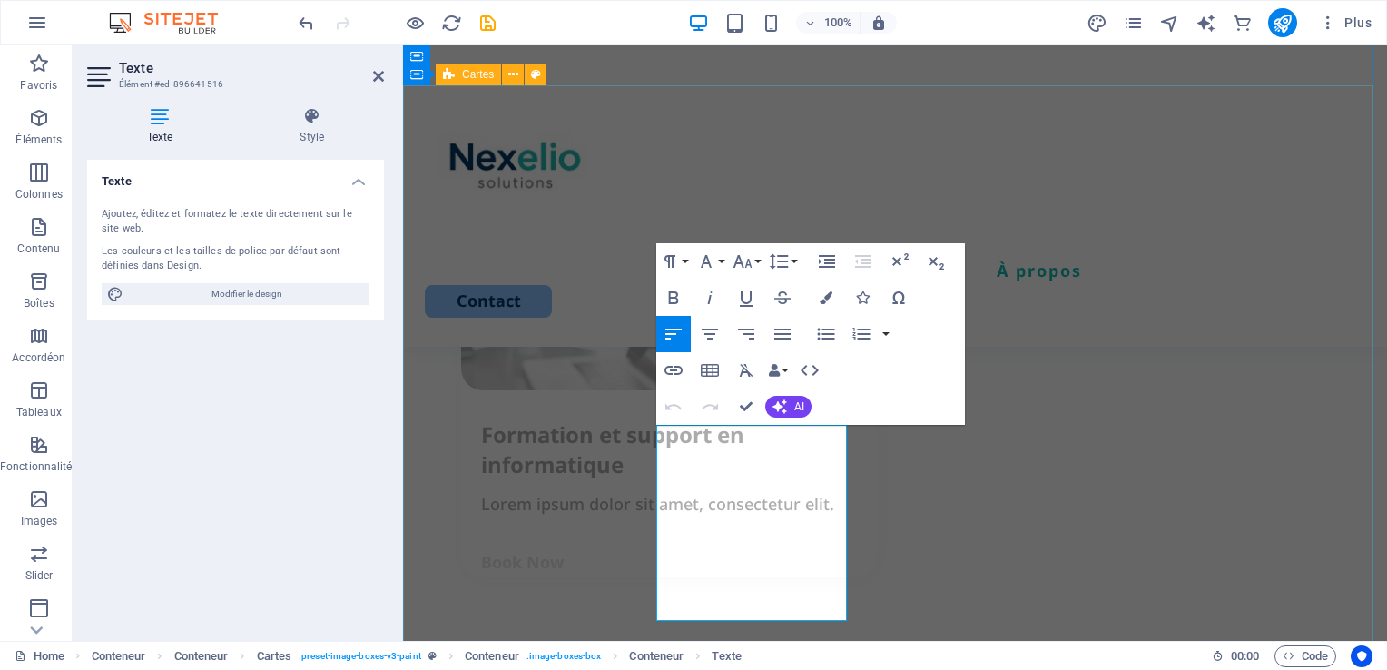
drag, startPoint x: 708, startPoint y: 590, endPoint x: 622, endPoint y: 410, distance: 198.9
drag, startPoint x: 724, startPoint y: 501, endPoint x: 700, endPoint y: 468, distance: 40.8
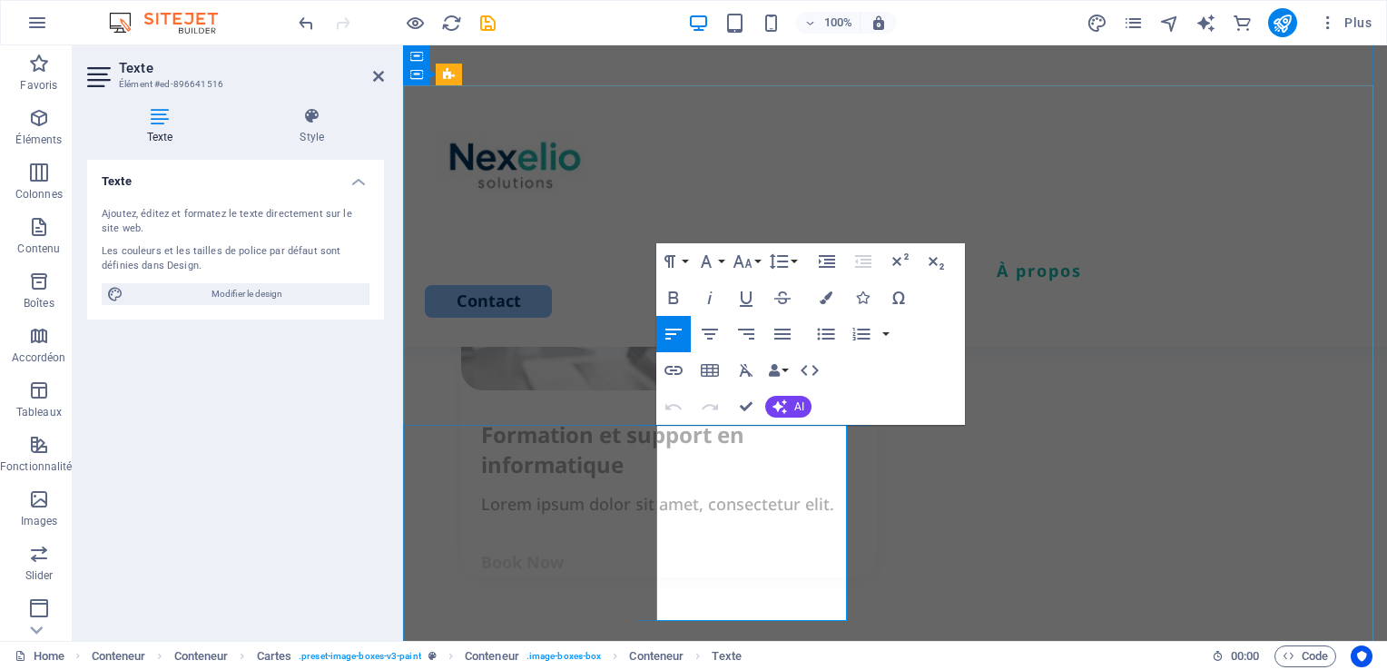
click at [749, 263] on icon "button" at bounding box center [742, 261] width 19 height 13
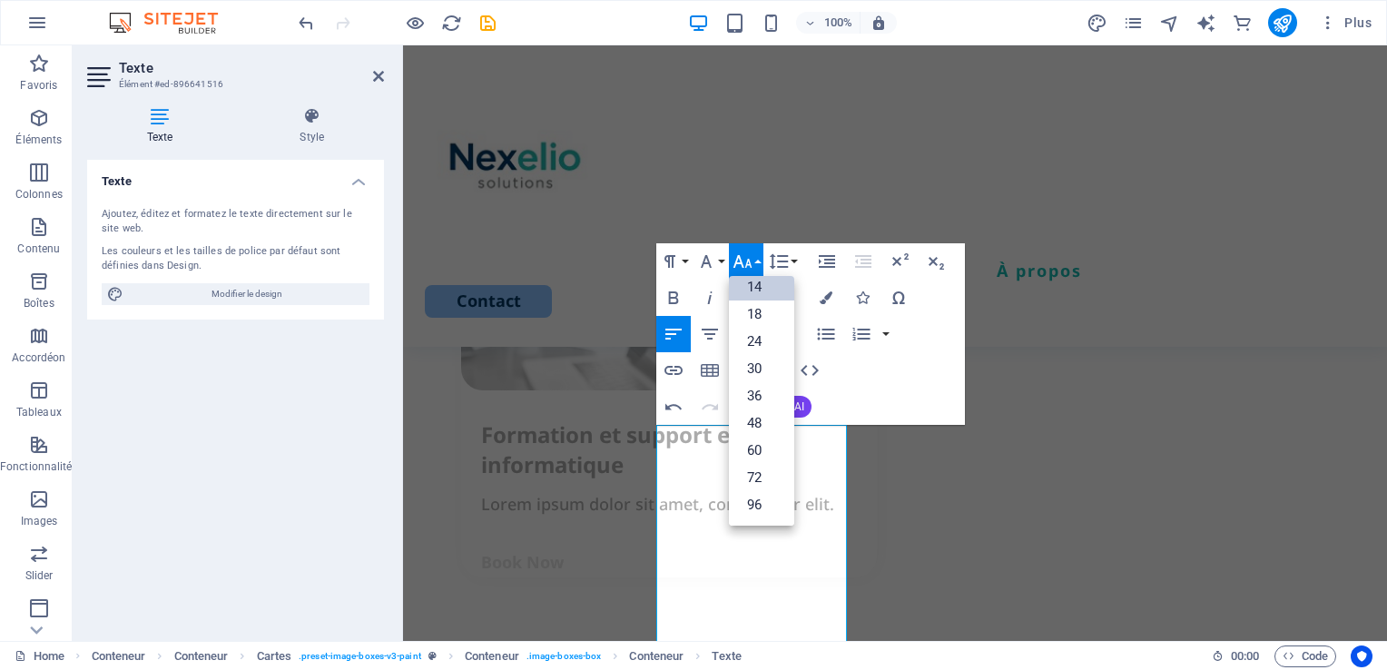
scroll to position [145, 0]
click at [751, 315] on link "18" at bounding box center [761, 314] width 65 height 27
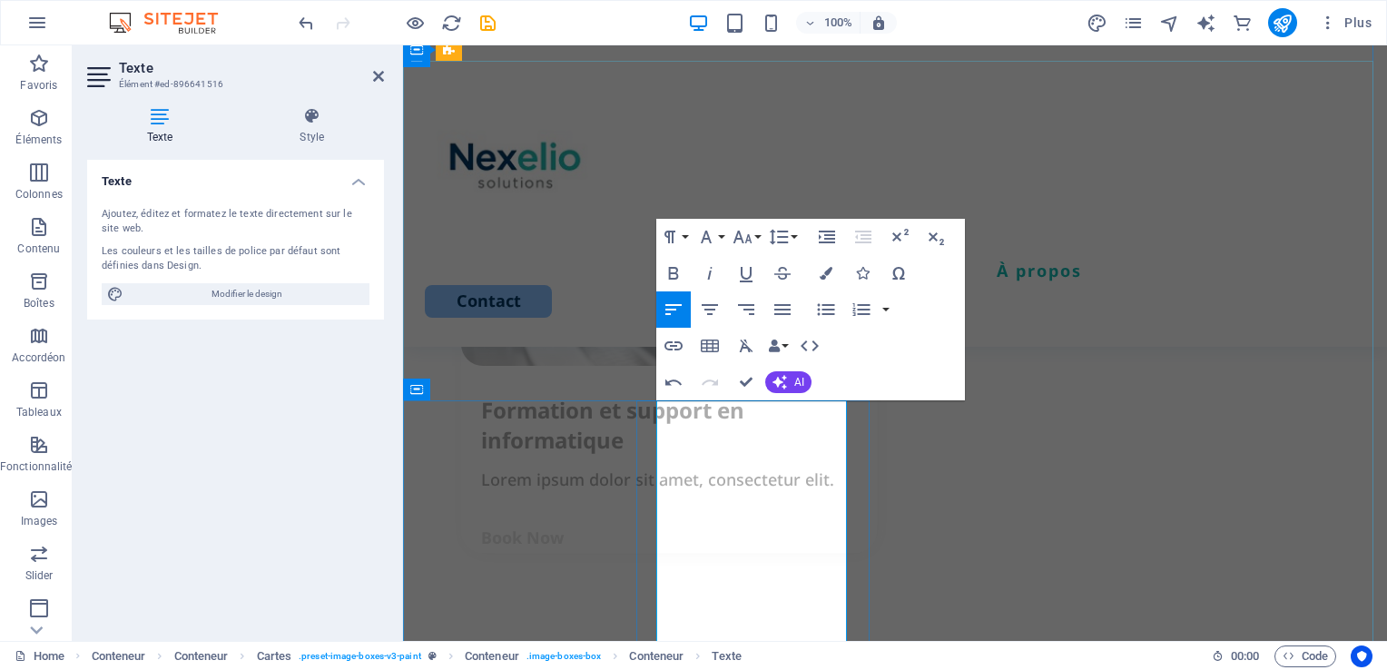
drag, startPoint x: 770, startPoint y: 412, endPoint x: 640, endPoint y: 407, distance: 129.9
click at [677, 272] on icon "button" at bounding box center [673, 273] width 22 height 22
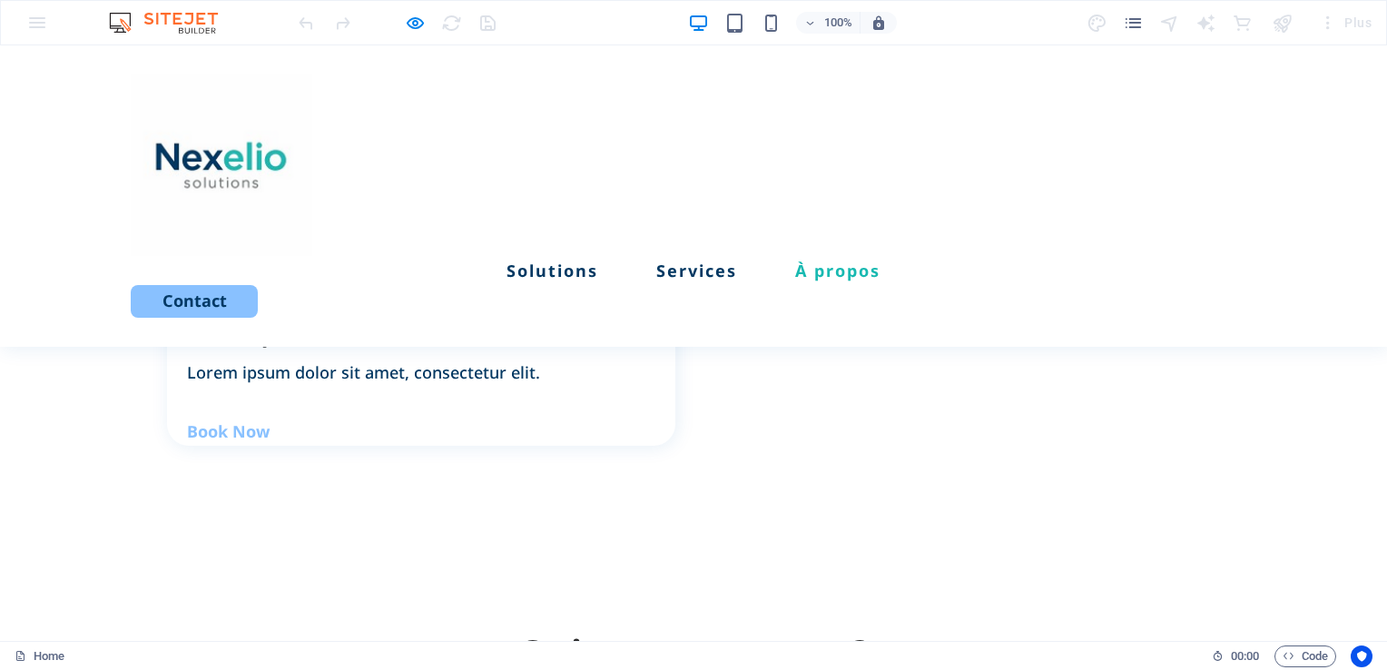
scroll to position [2270, 0]
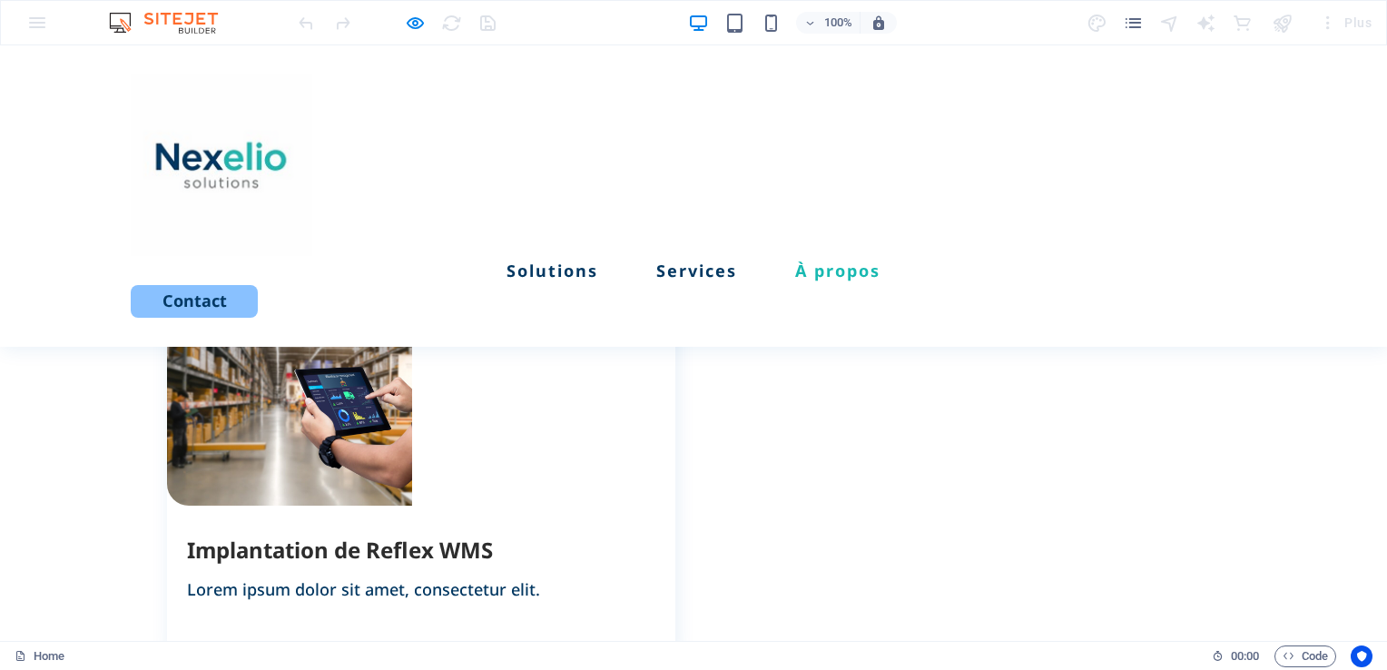
scroll to position [1617, 0]
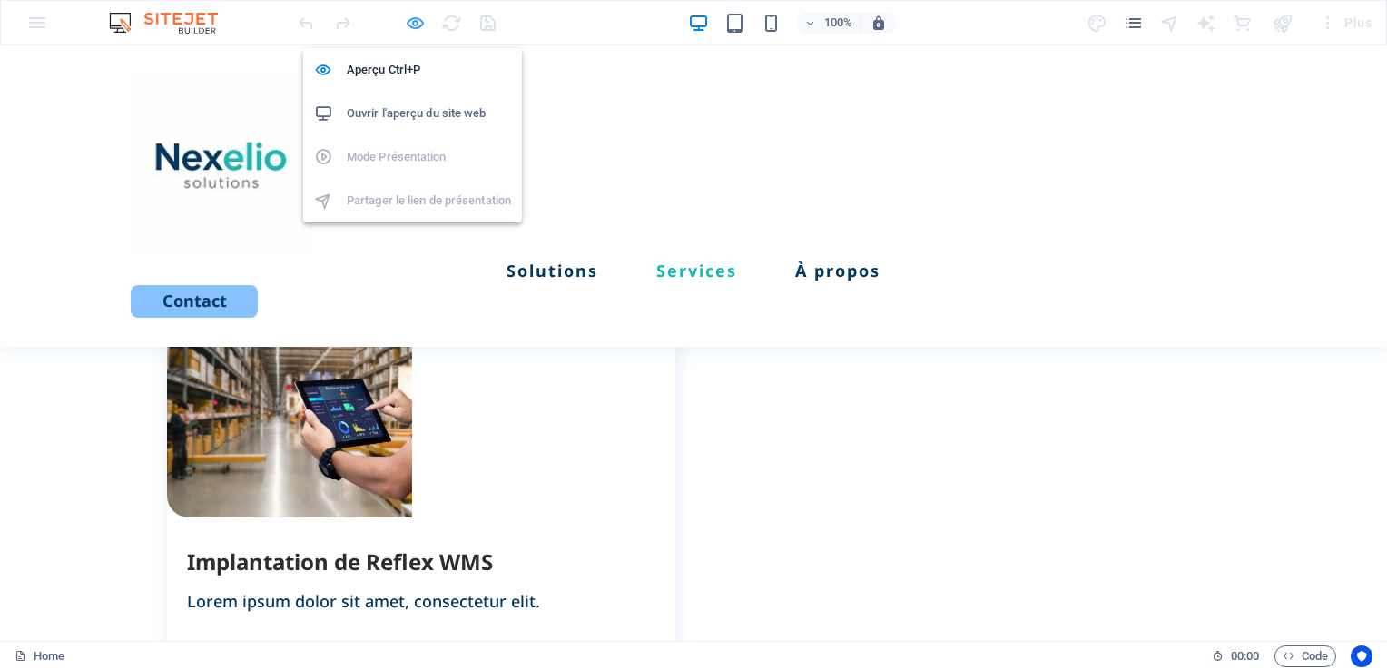
click at [0, 0] on icon "button" at bounding box center [0, 0] width 0 height 0
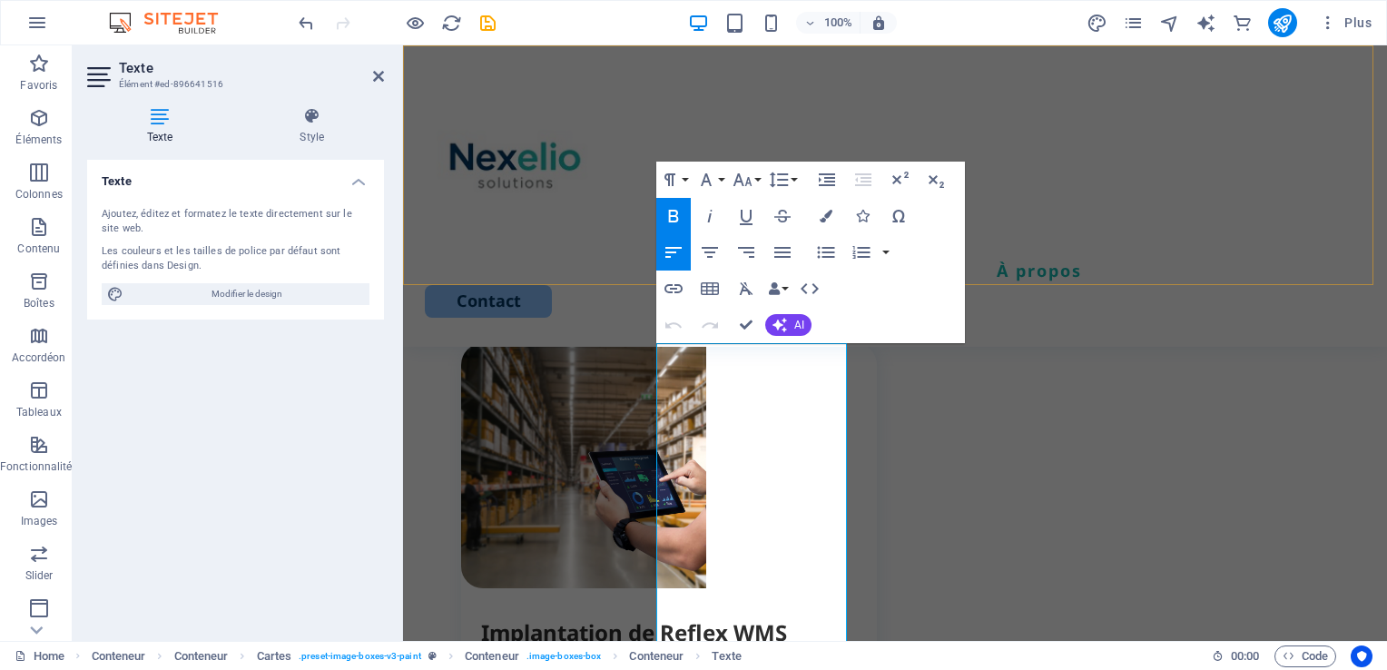
scroll to position [3154, 0]
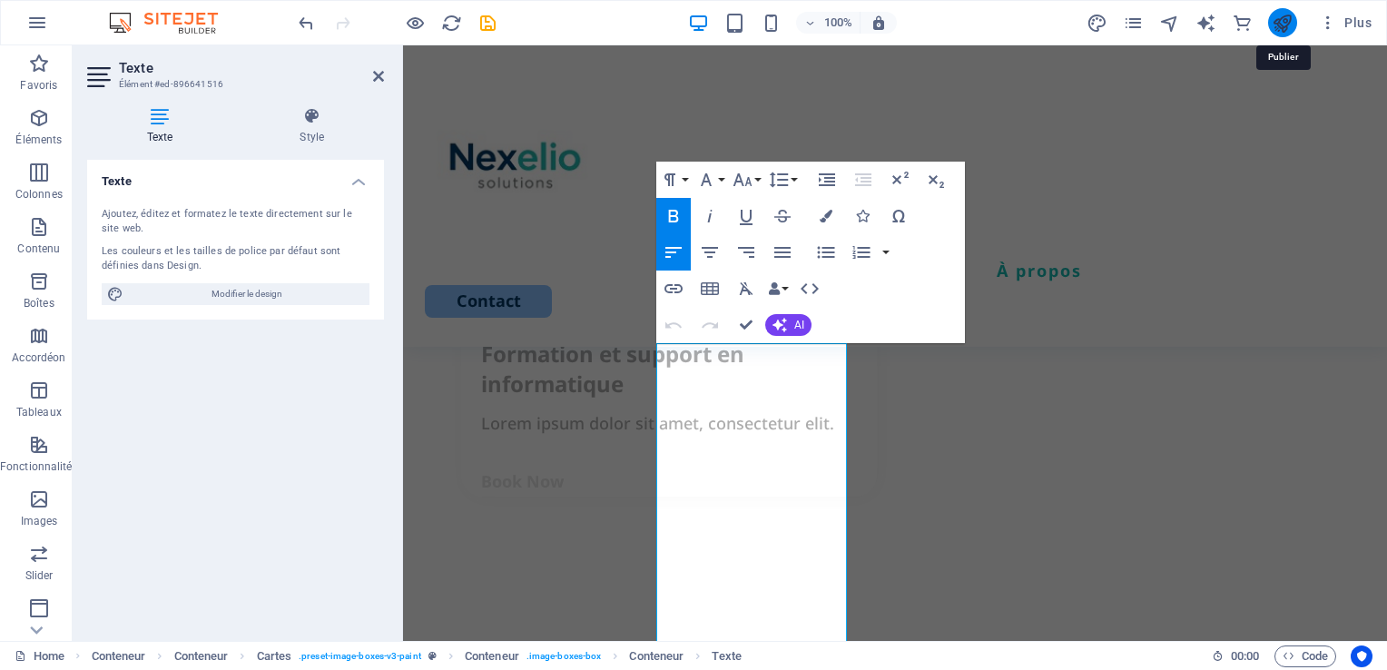
click at [1289, 27] on icon "publish" at bounding box center [1281, 23] width 21 height 21
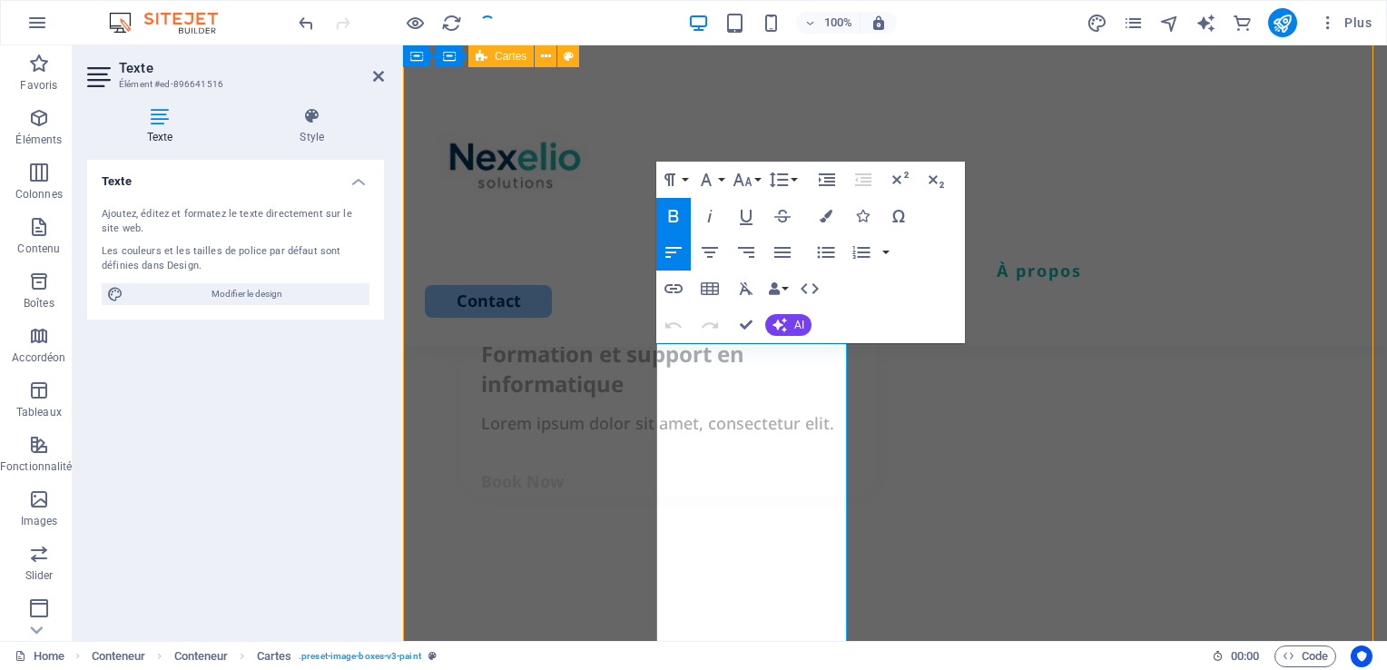
scroll to position [2890, 0]
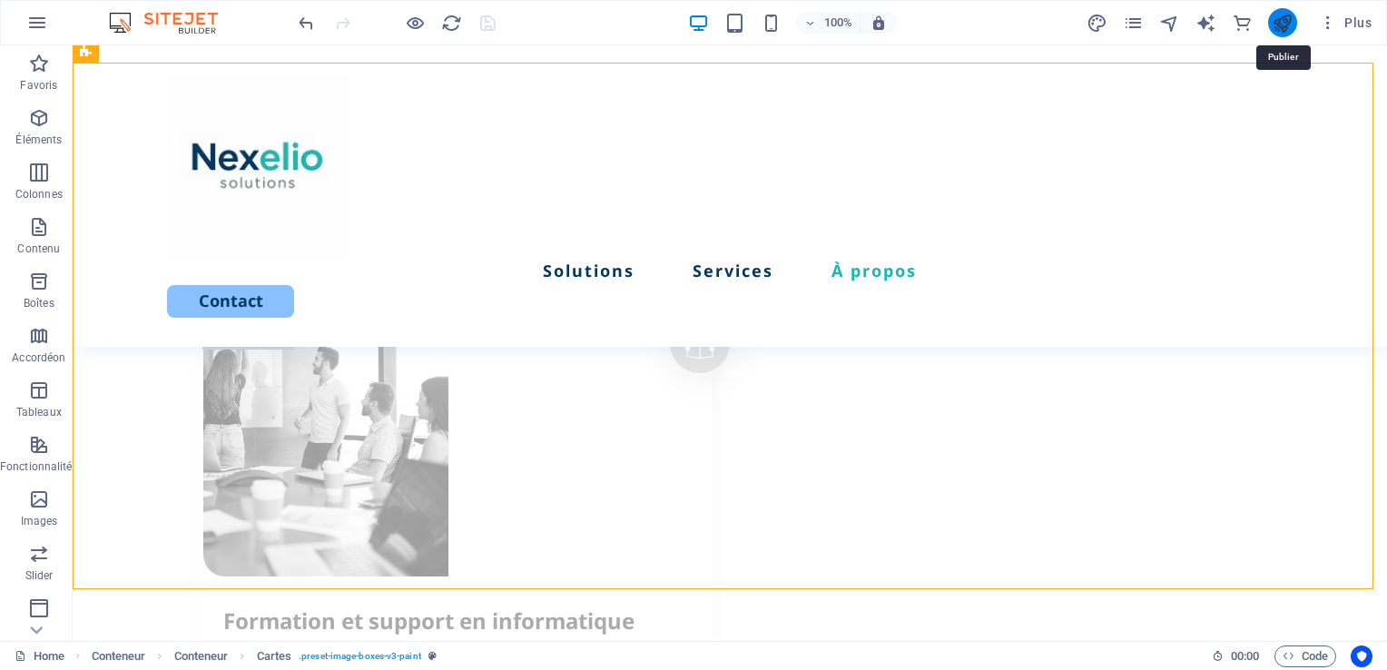
click at [1285, 29] on icon "publish" at bounding box center [1281, 23] width 21 height 21
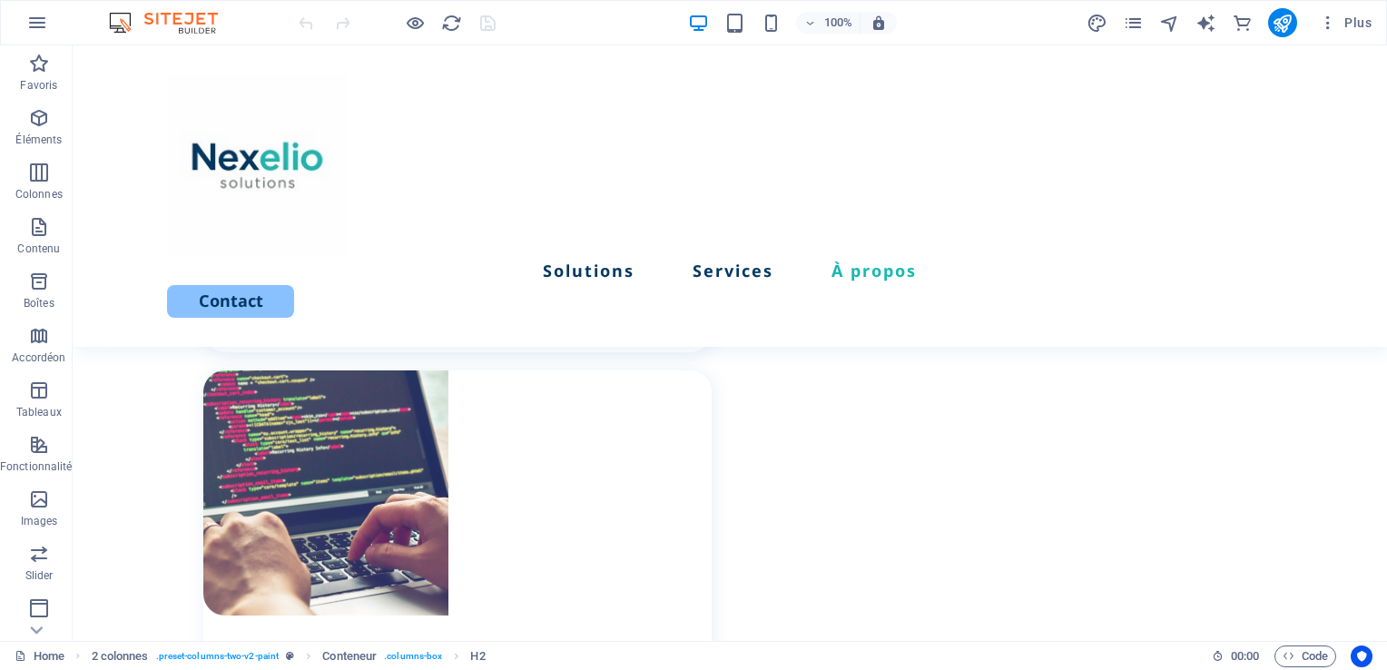
scroll to position [2069, 0]
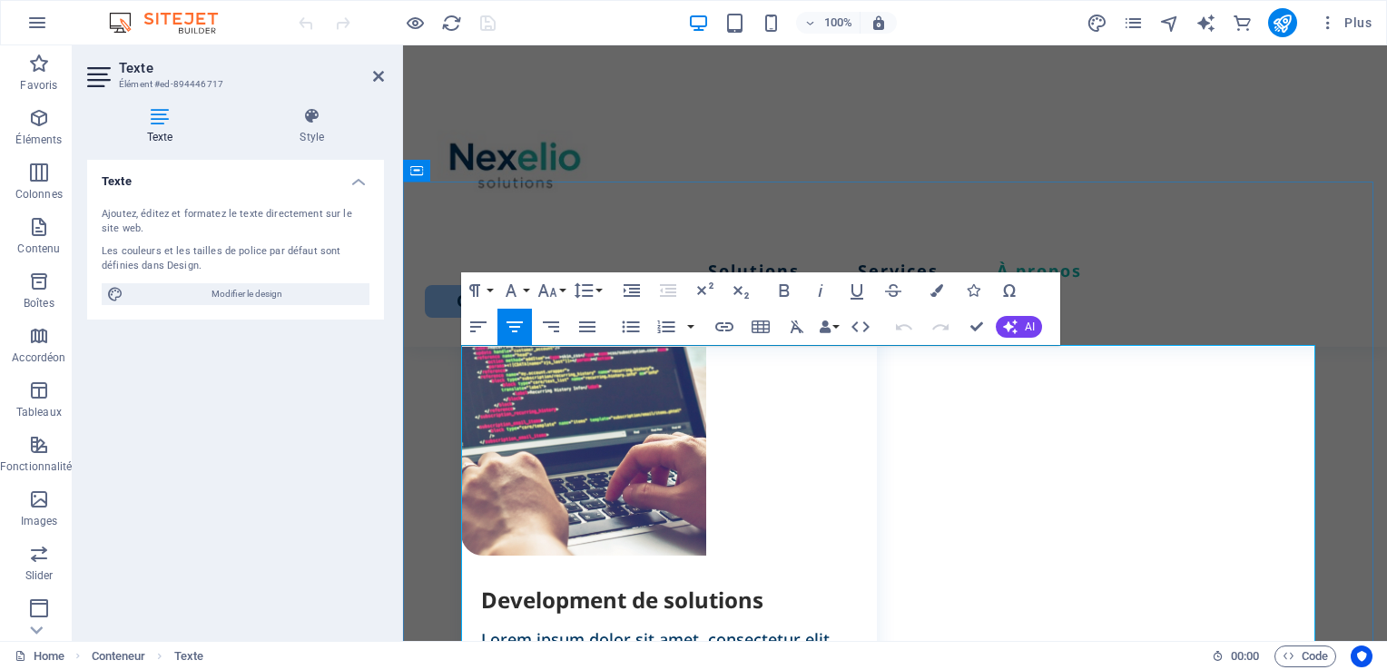
scroll to position [2187, 0]
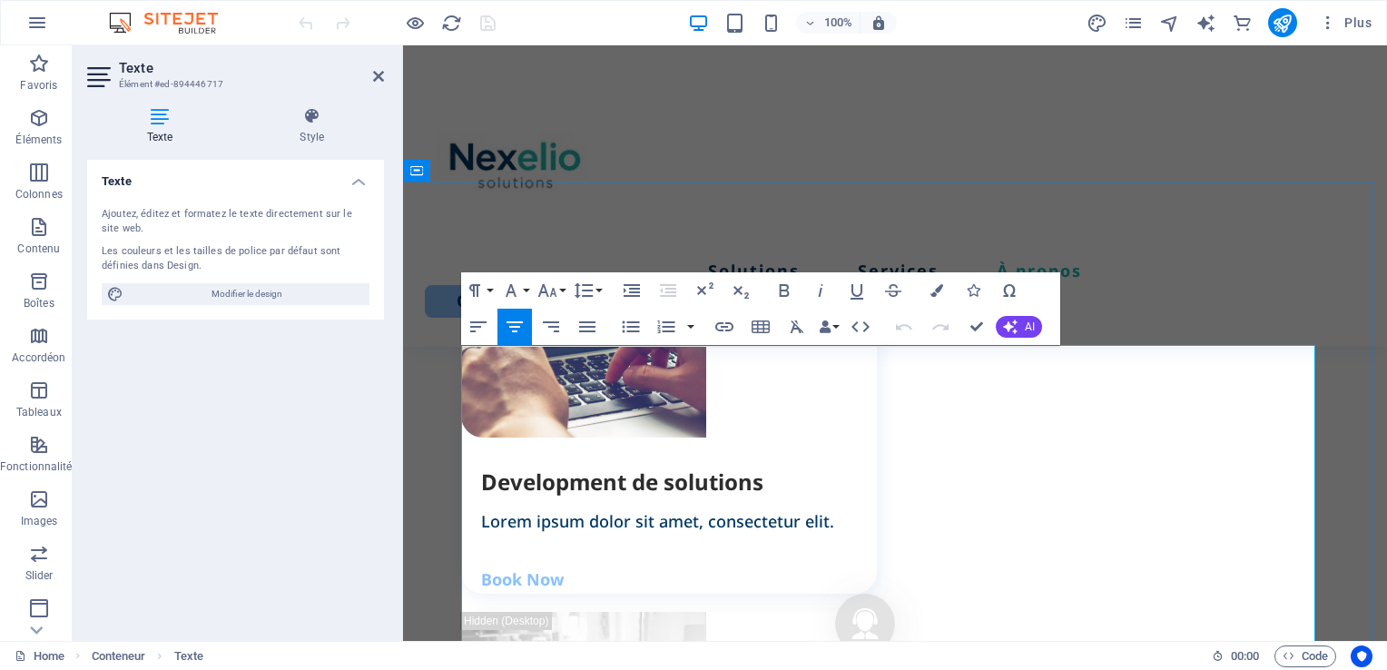
drag, startPoint x: 1113, startPoint y: 572, endPoint x: 716, endPoint y: 505, distance: 402.0
click at [473, 328] on icon "button" at bounding box center [478, 327] width 22 height 22
click at [661, 293] on icon "button" at bounding box center [668, 290] width 22 height 22
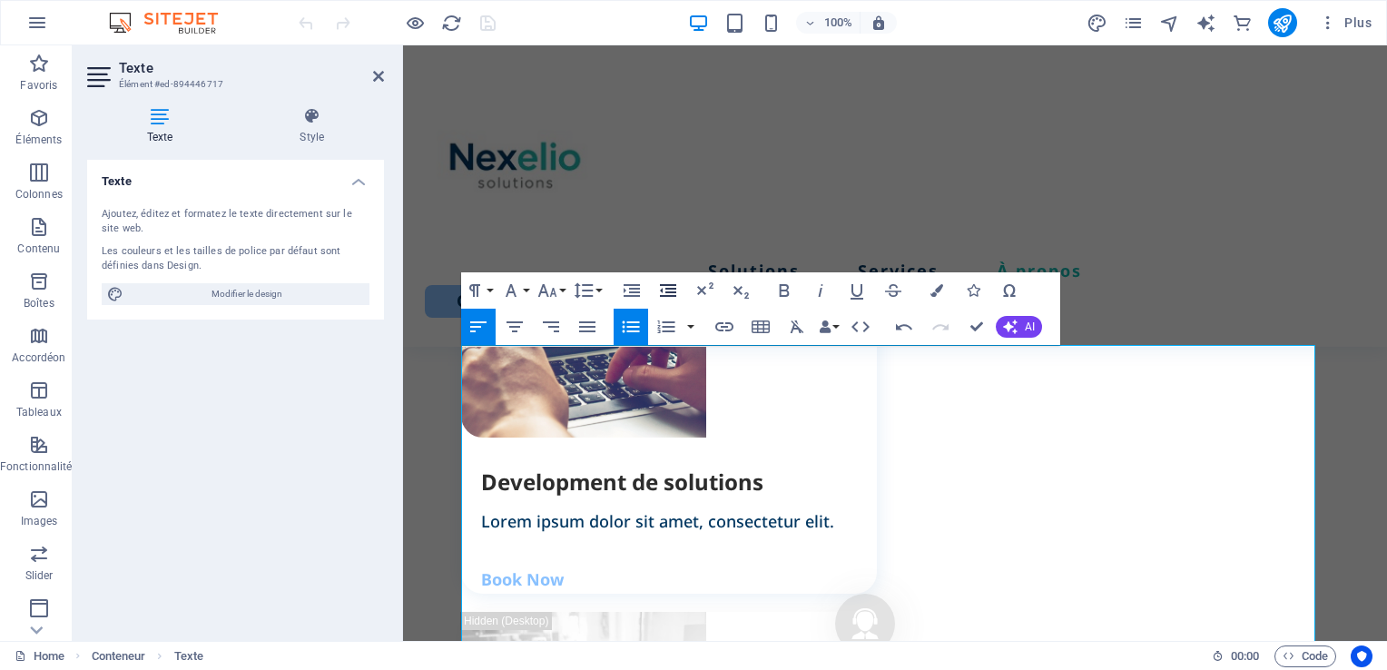
click at [661, 293] on icon "button" at bounding box center [668, 290] width 22 height 22
click at [519, 329] on icon "button" at bounding box center [515, 327] width 22 height 22
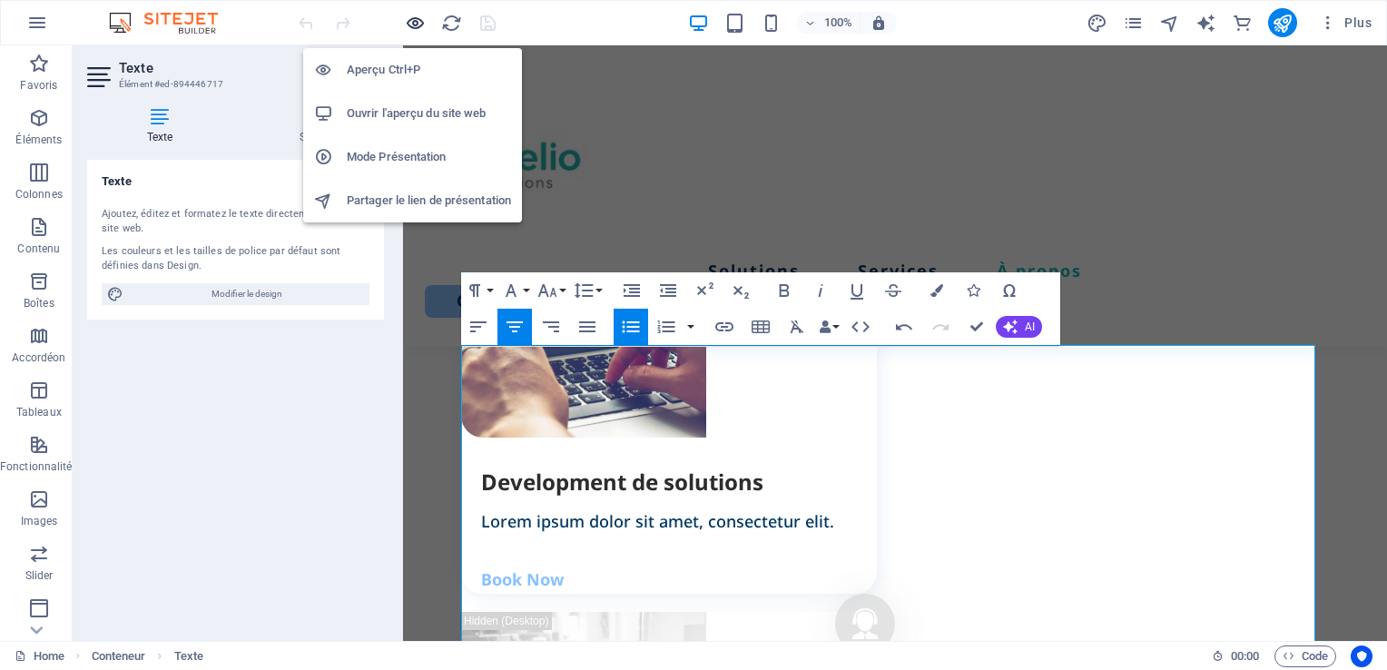
click at [0, 0] on icon "button" at bounding box center [0, 0] width 0 height 0
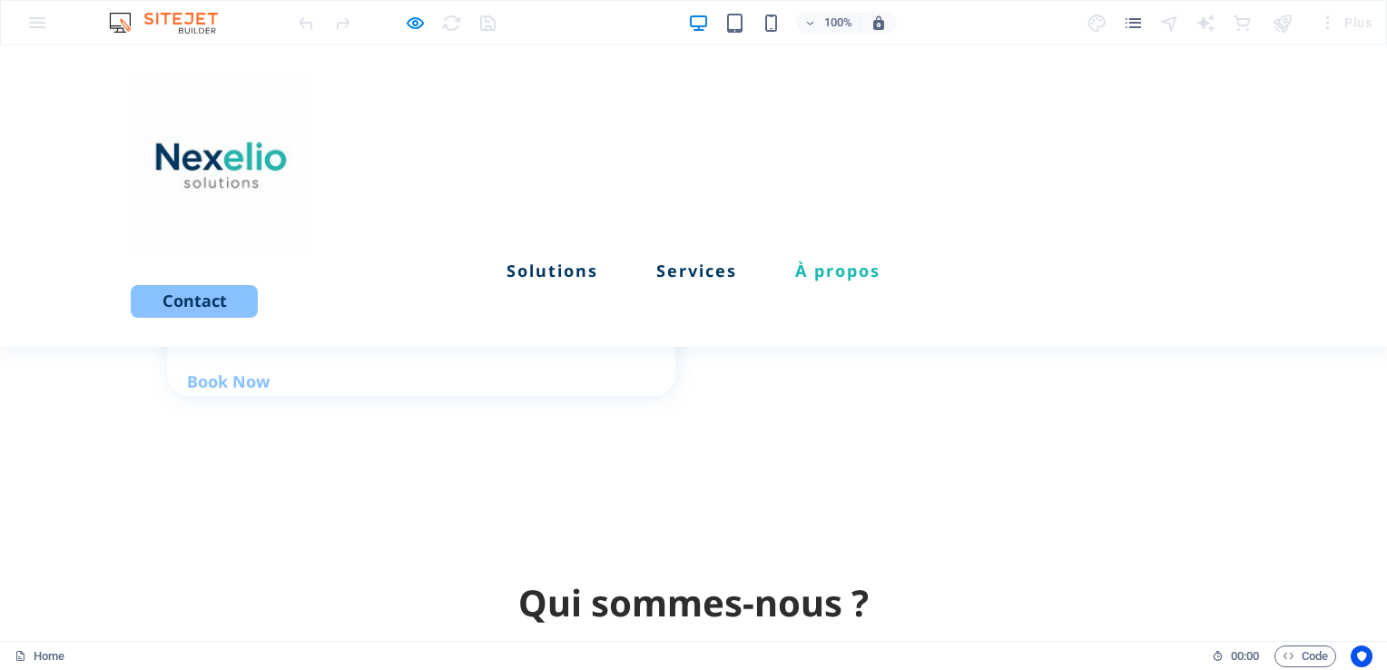
scroll to position [2320, 0]
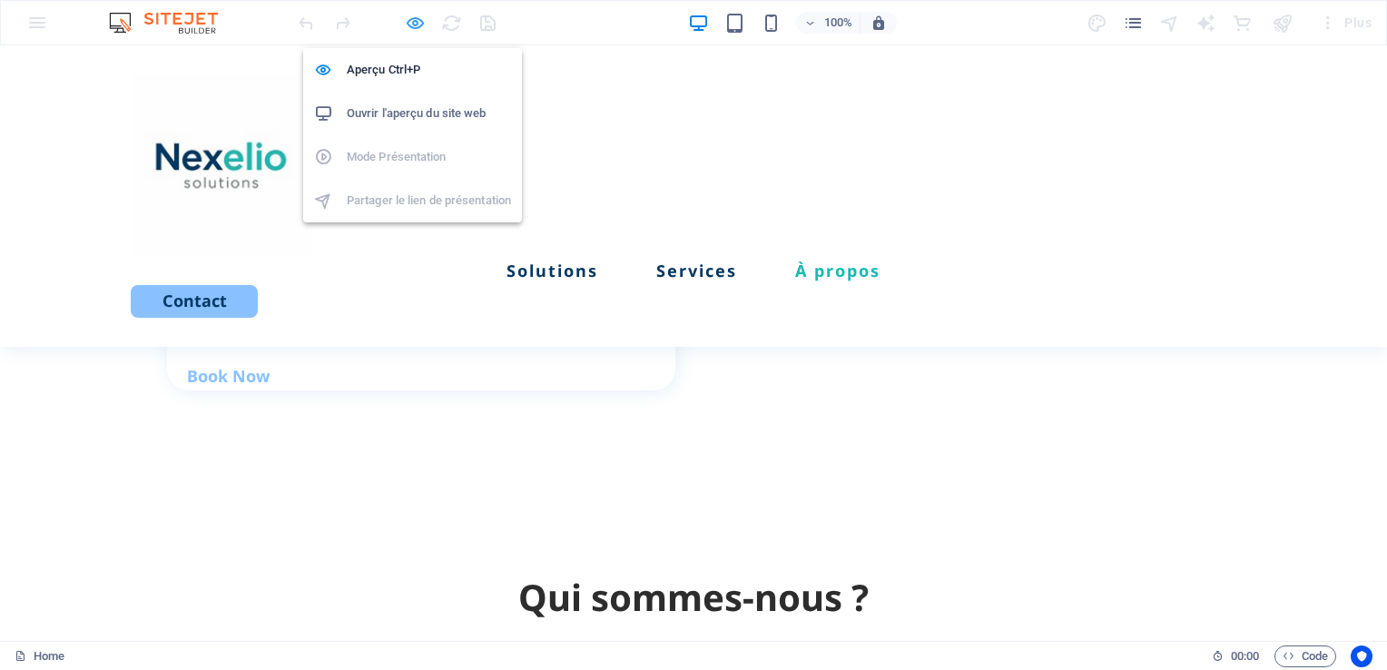
click at [0, 0] on icon "button" at bounding box center [0, 0] width 0 height 0
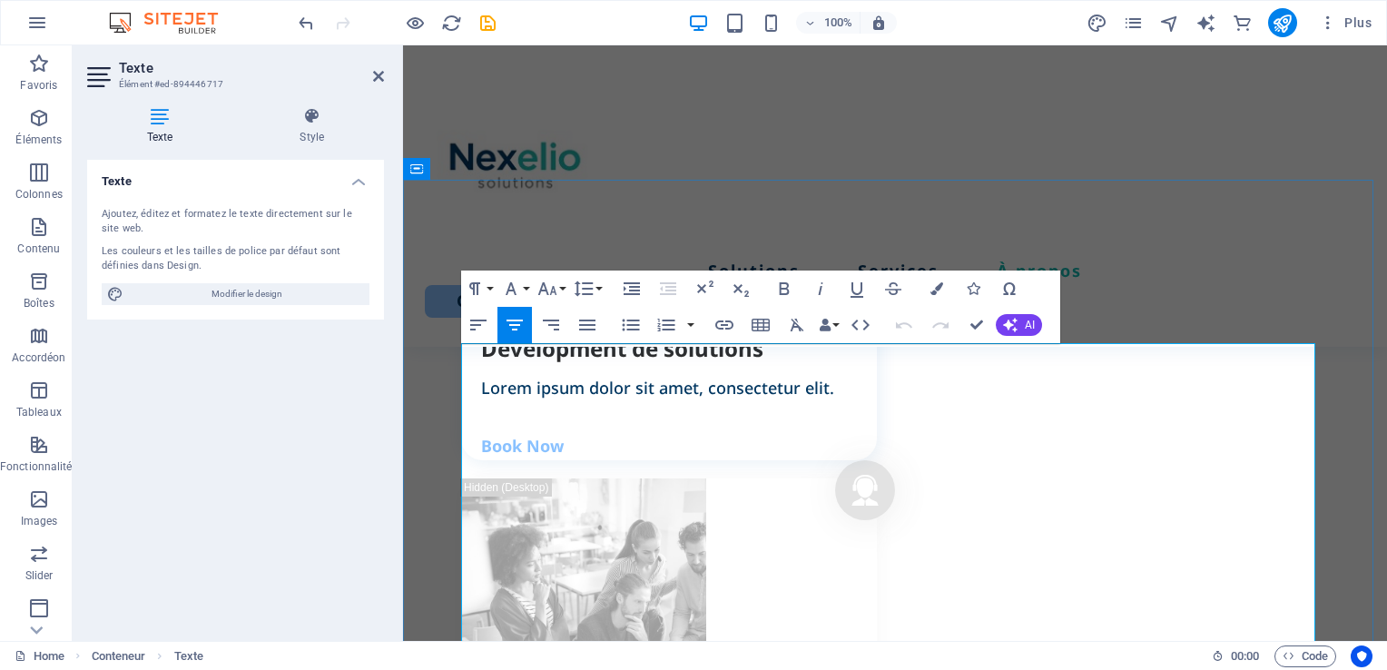
scroll to position [2189, 0]
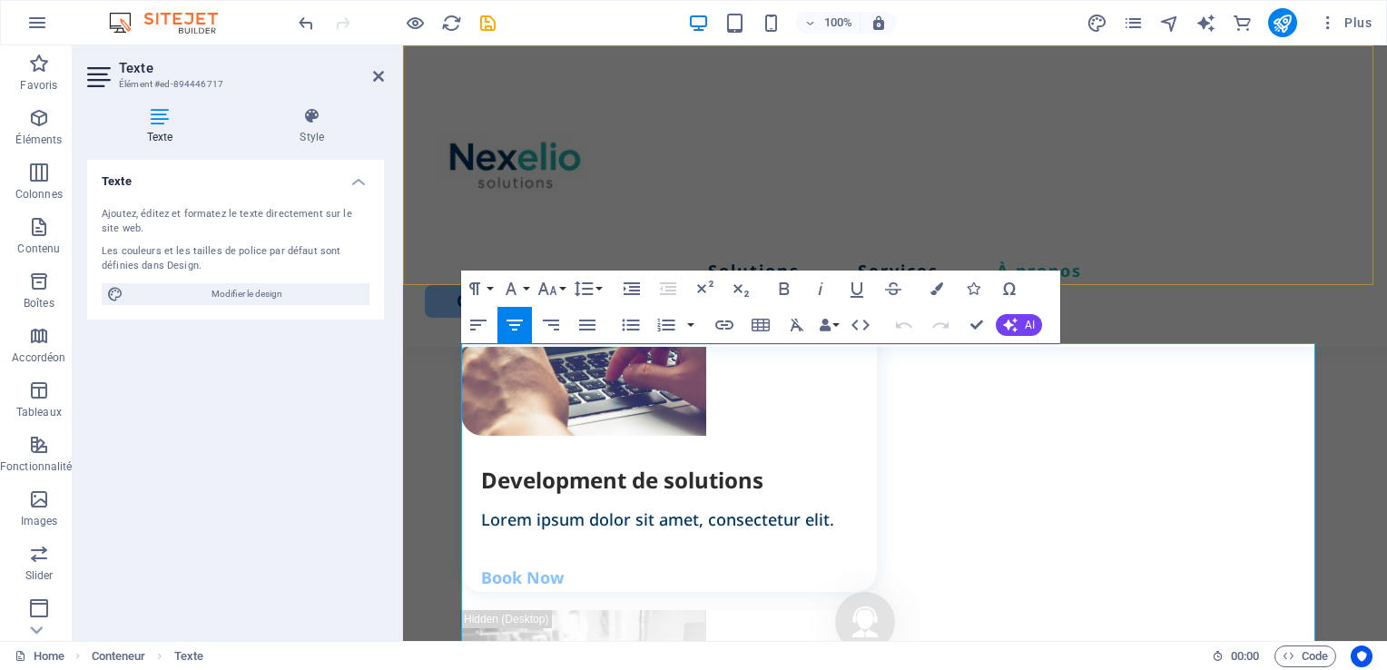
click at [1298, 279] on div "Solutions Services À propos Contact" at bounding box center [895, 195] width 984 height 301
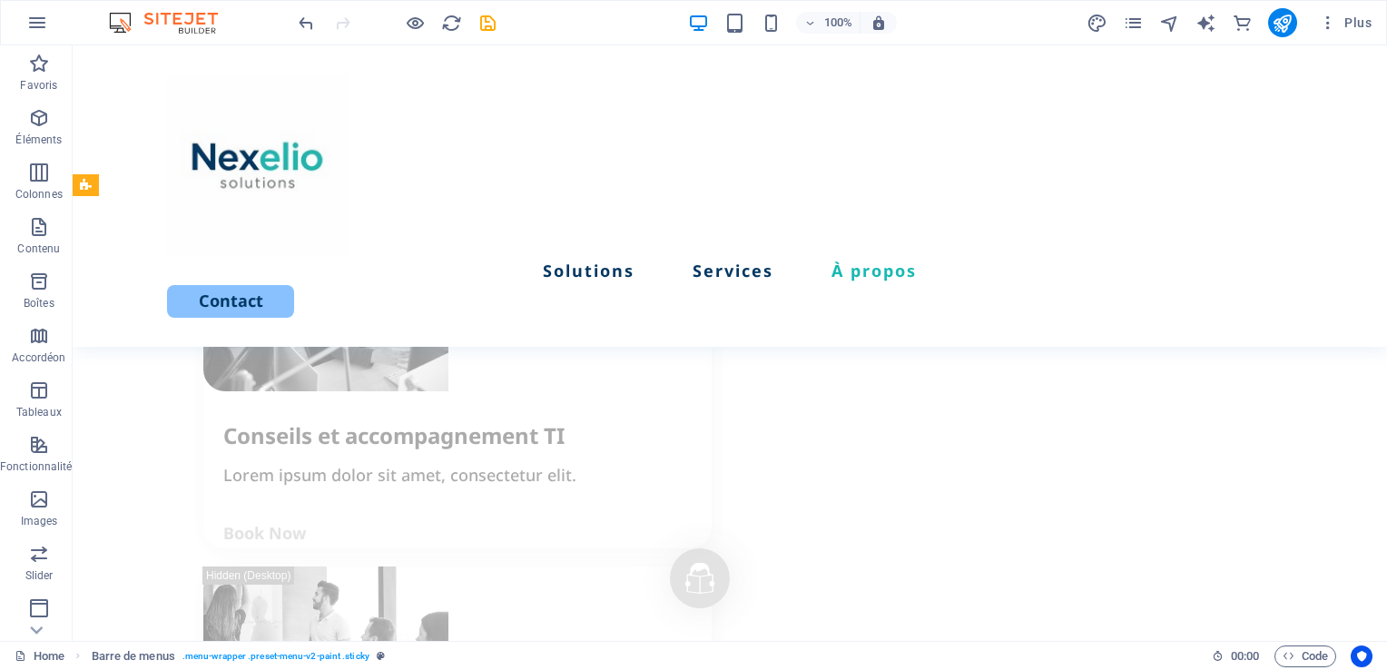
scroll to position [2624, 0]
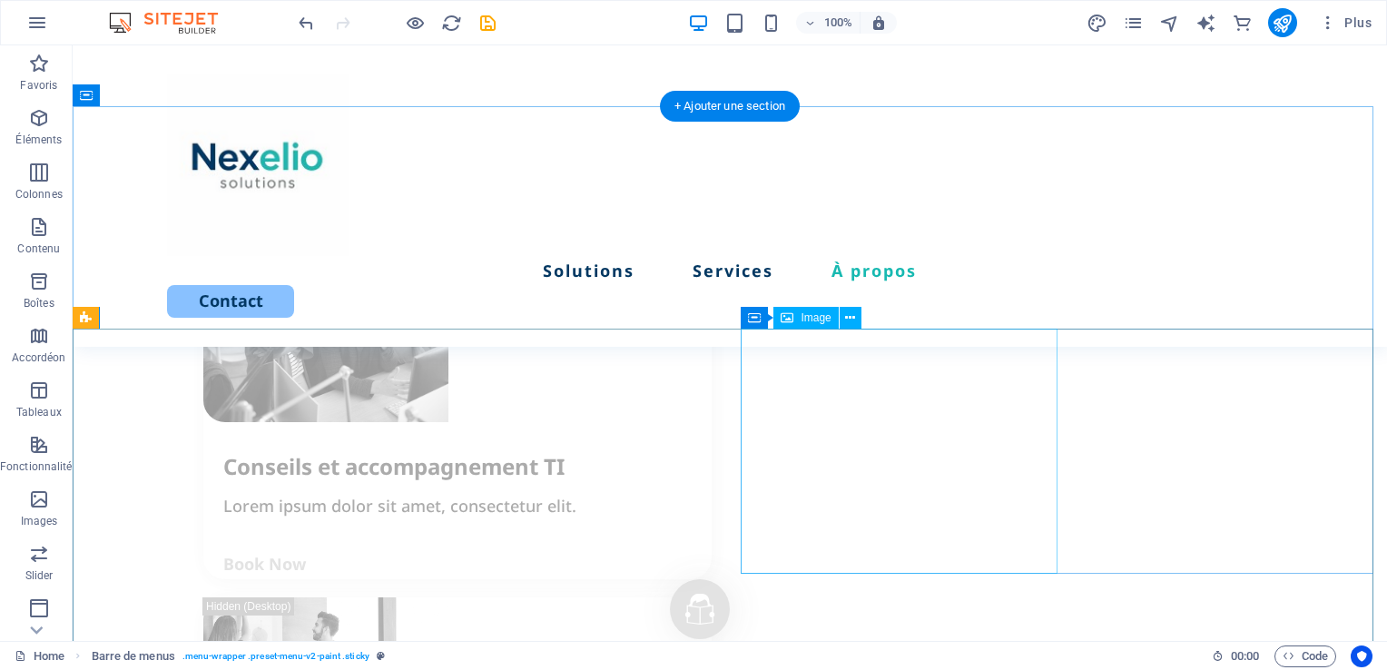
select select "px"
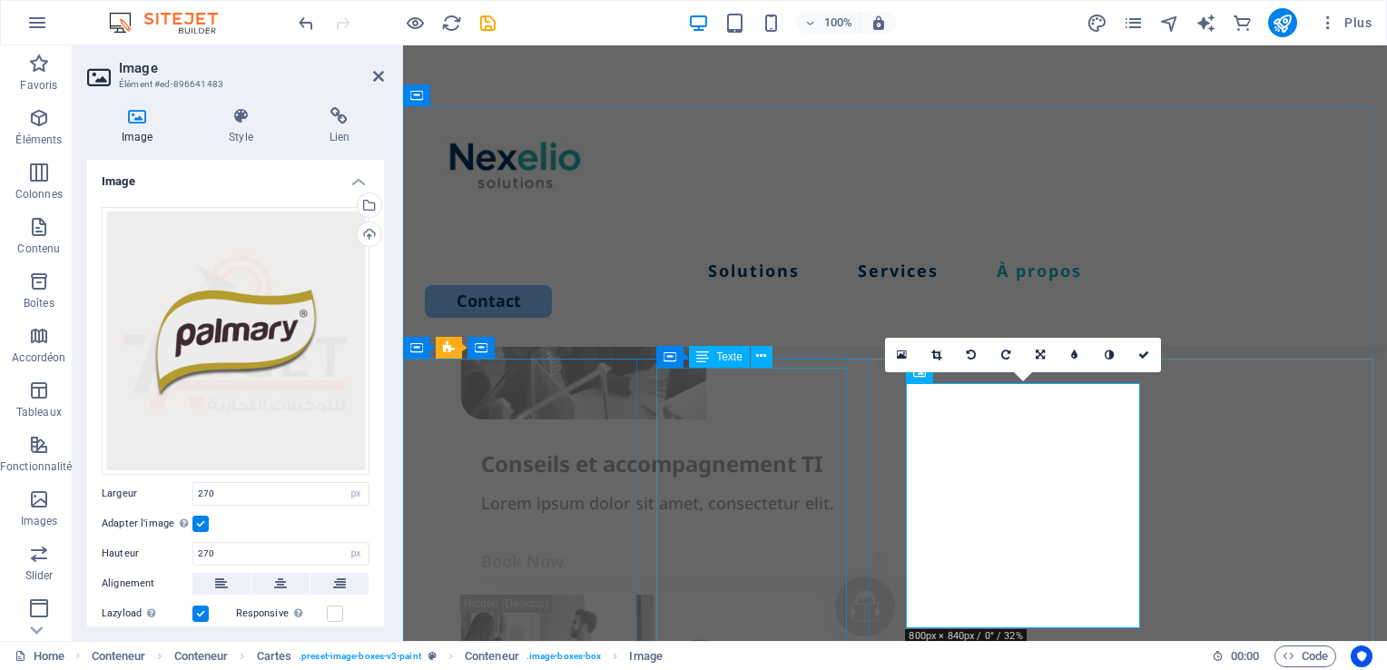
scroll to position [2800, 0]
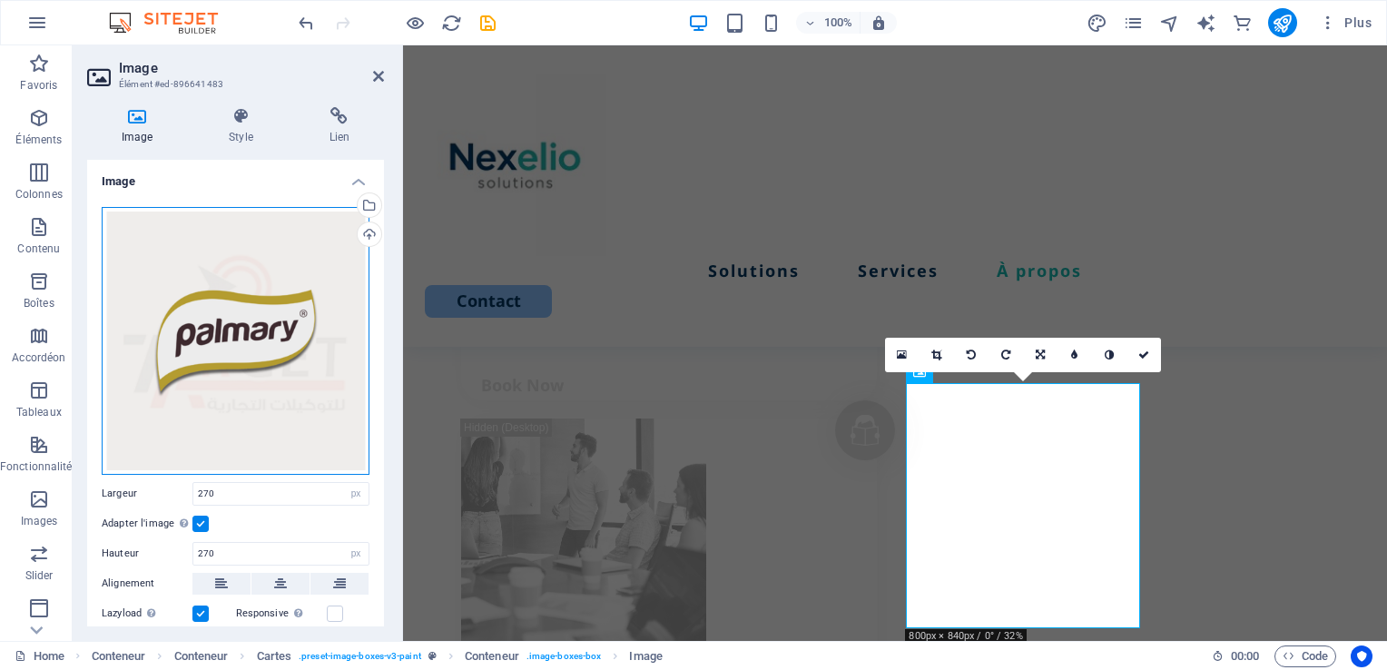
click at [254, 355] on div "Glissez les fichiers ici, cliquez pour choisir les fichiers ou sélectionnez les…" at bounding box center [236, 341] width 268 height 268
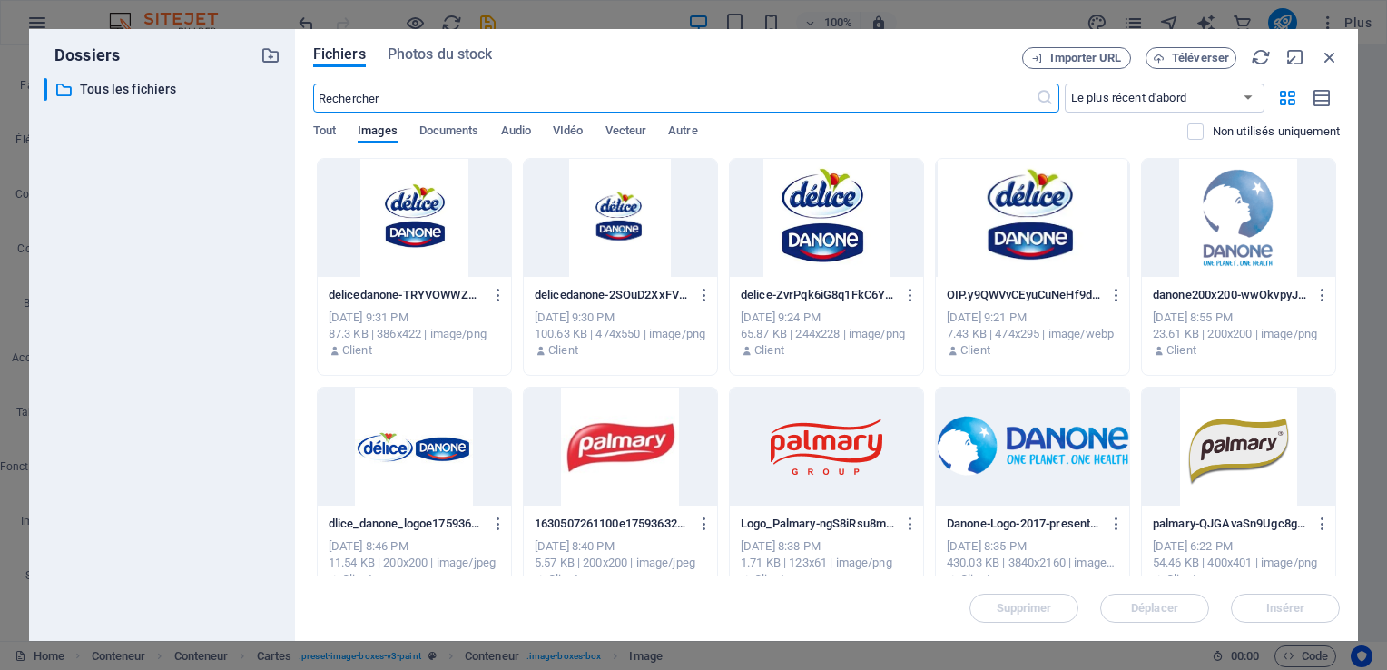
scroll to position [4153, 0]
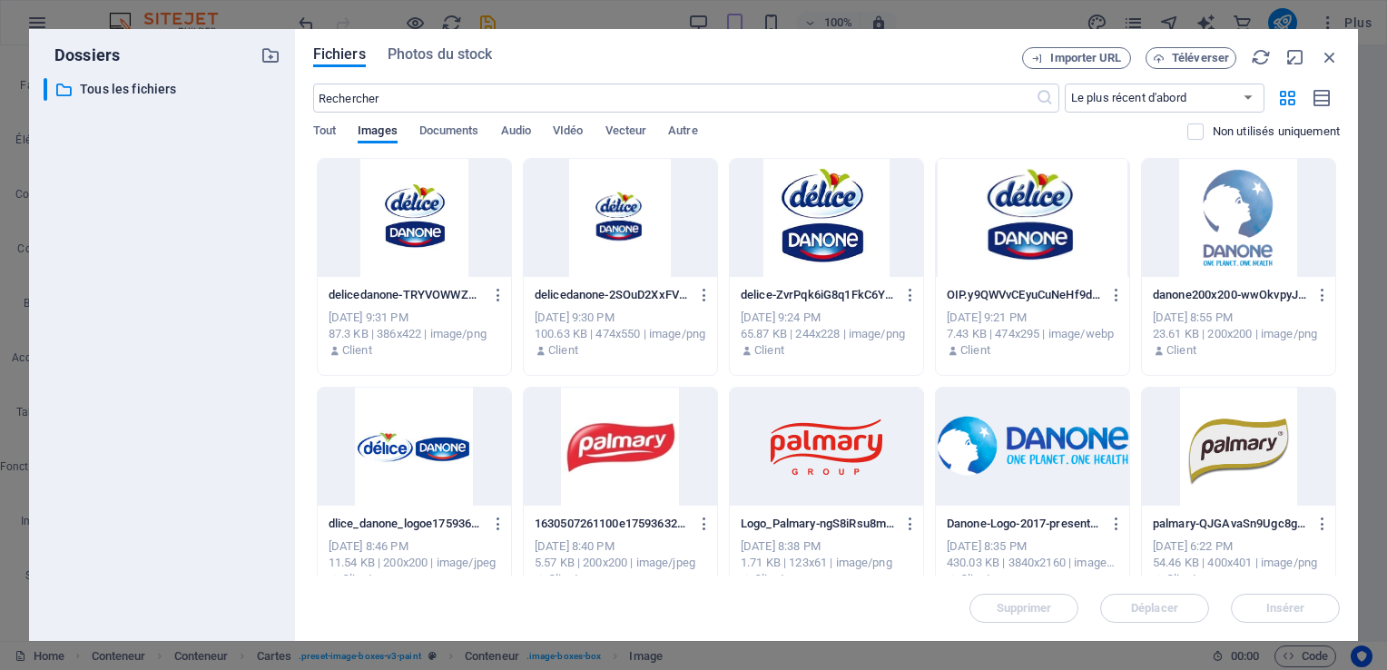
drag, startPoint x: 1335, startPoint y: 235, endPoint x: 1346, endPoint y: 288, distance: 53.7
click at [1346, 288] on div "Fichiers Photos du stock Importer URL Téléverser ​ Le plus récent d'abord Le pl…" at bounding box center [826, 335] width 1063 height 612
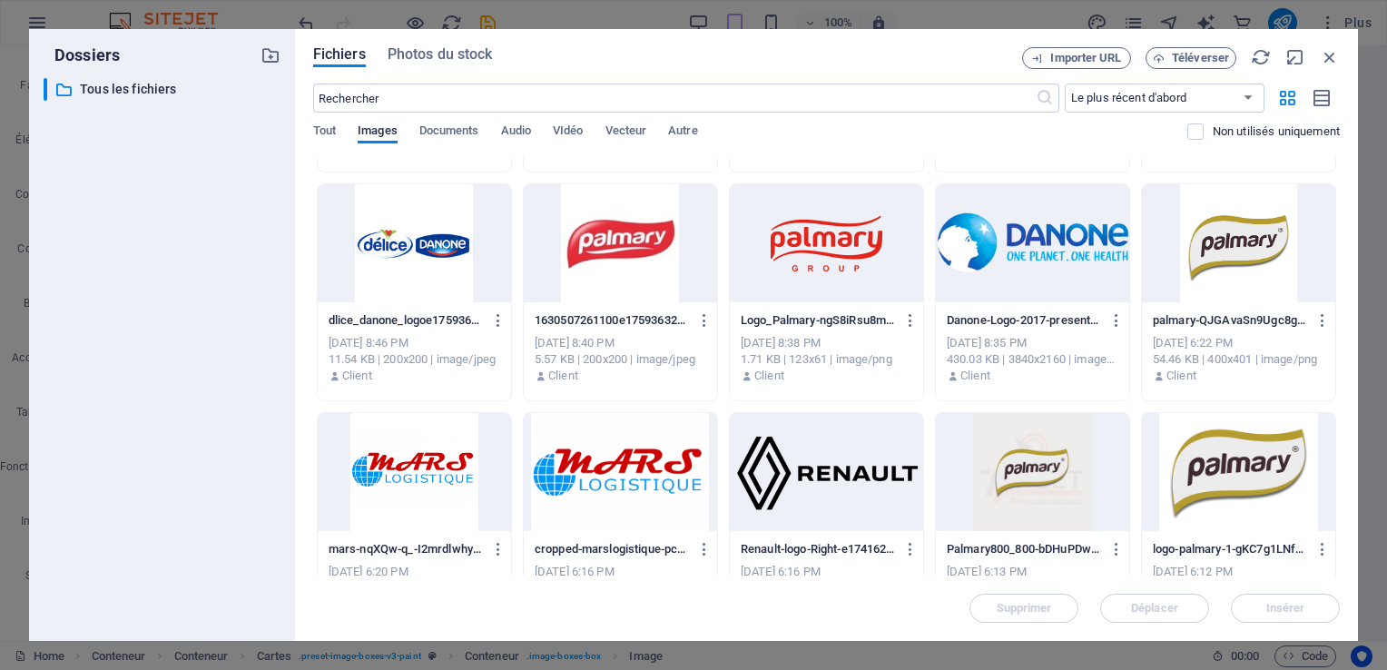
scroll to position [191, 0]
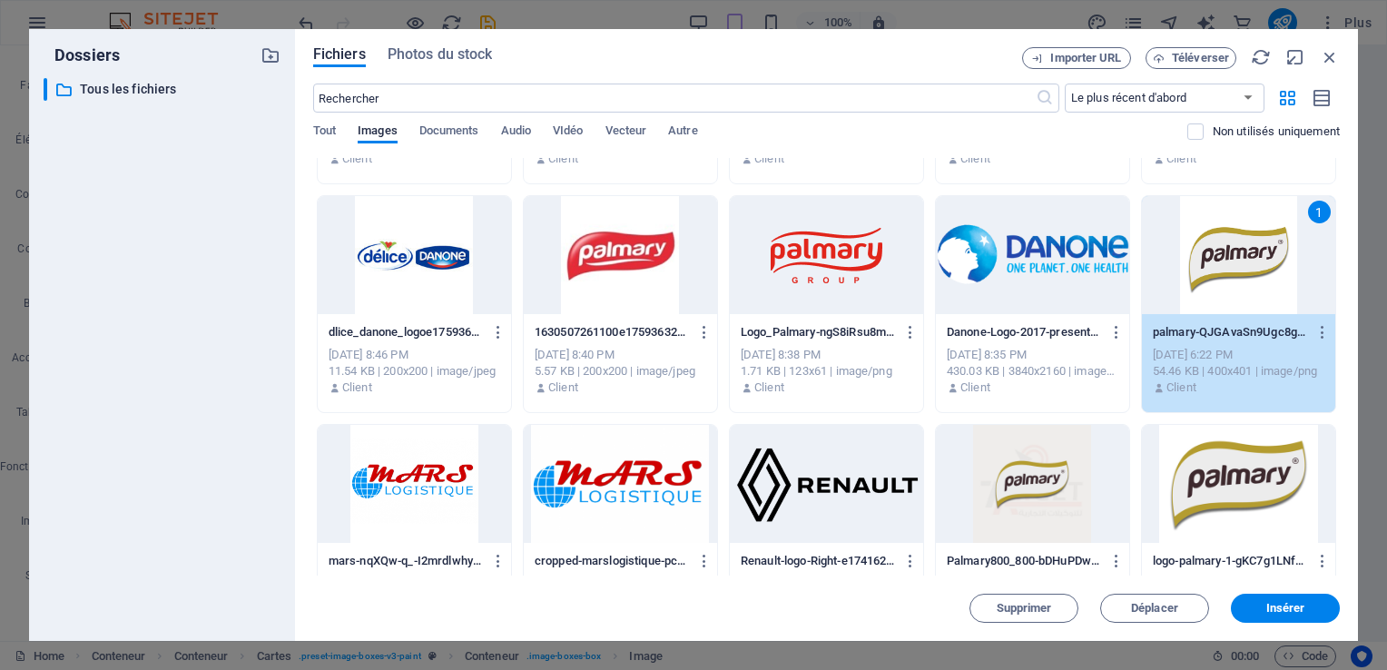
click at [1224, 387] on div "Client" at bounding box center [1238, 387] width 172 height 16
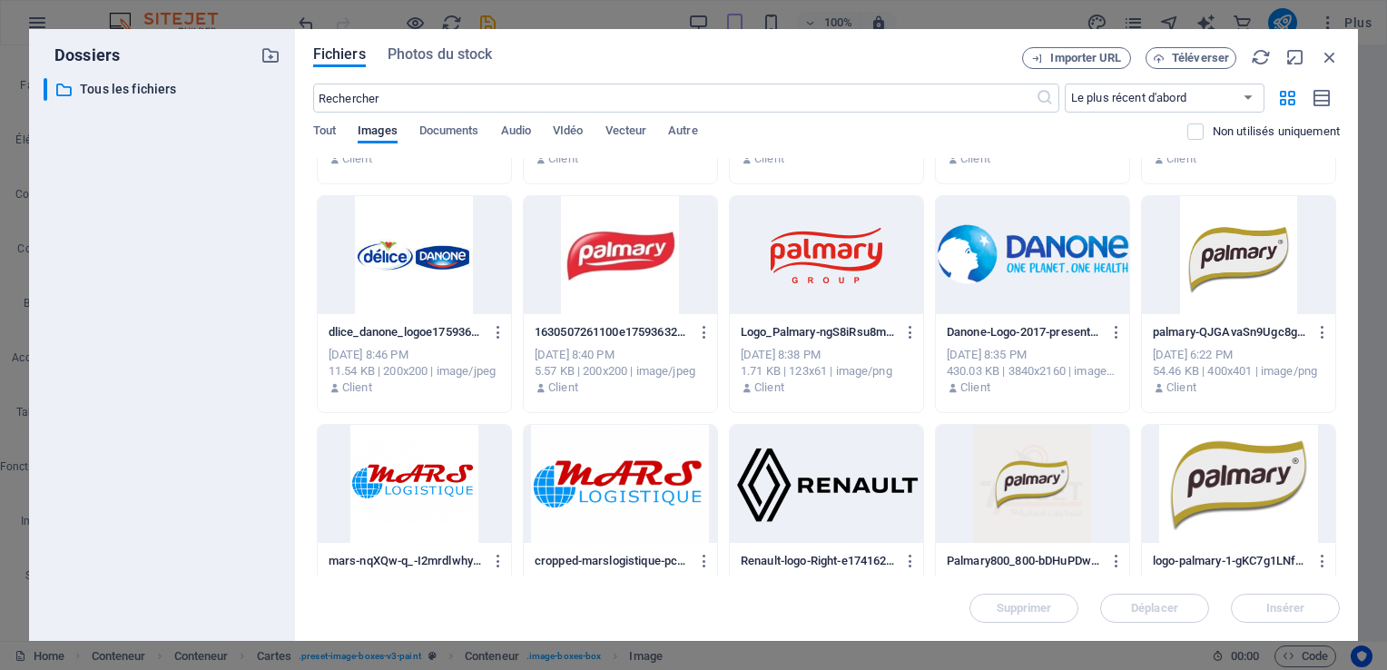
click at [1223, 307] on div at bounding box center [1238, 255] width 193 height 118
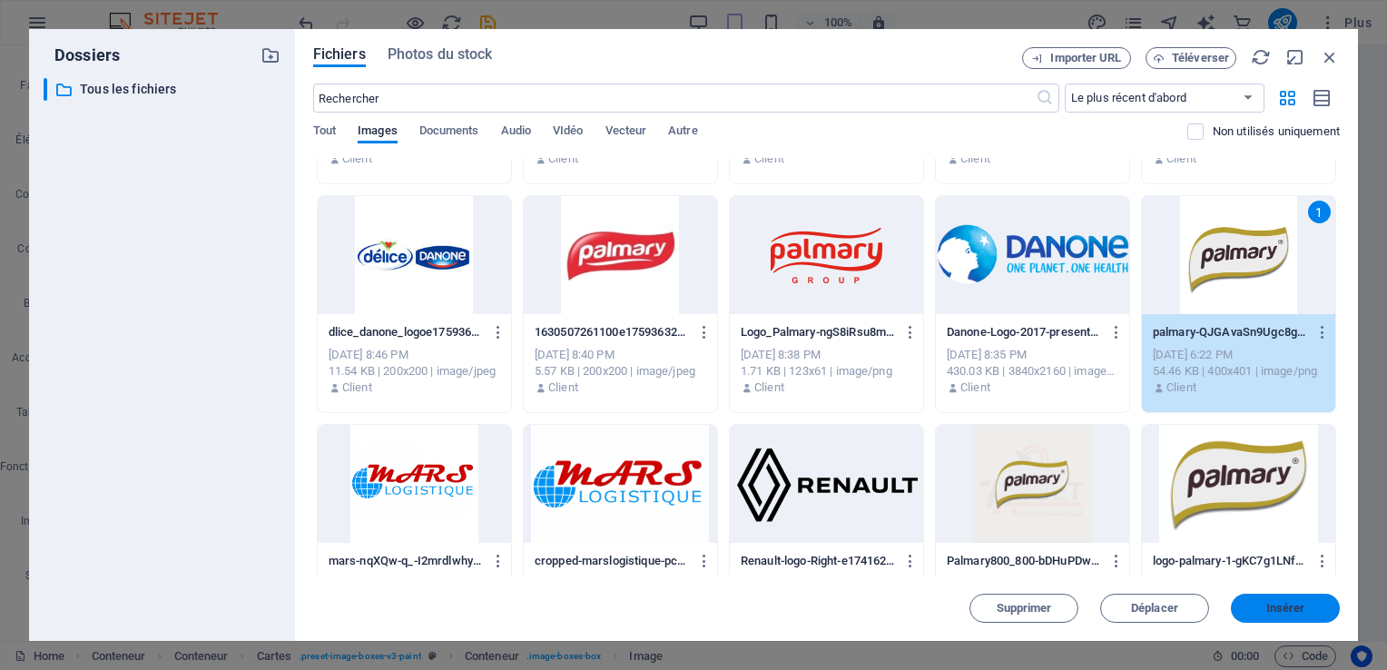
click at [1289, 603] on span "Insérer" at bounding box center [1285, 608] width 39 height 11
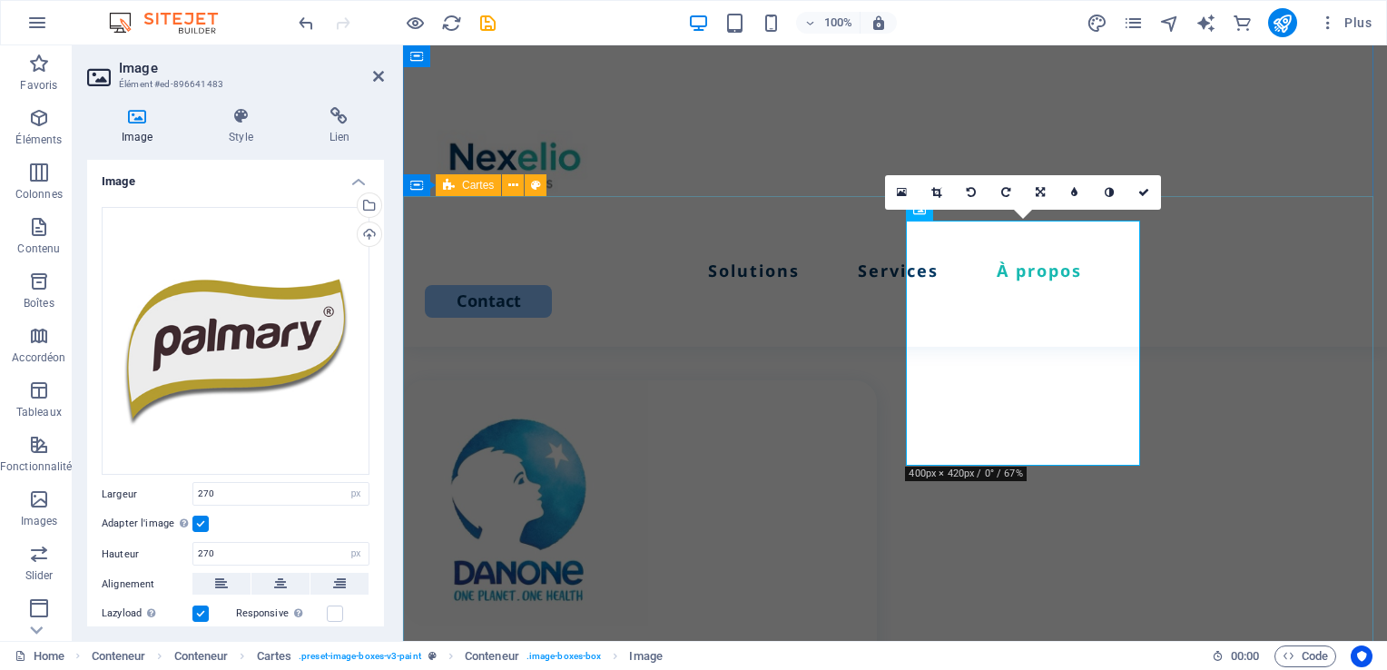
scroll to position [2962, 0]
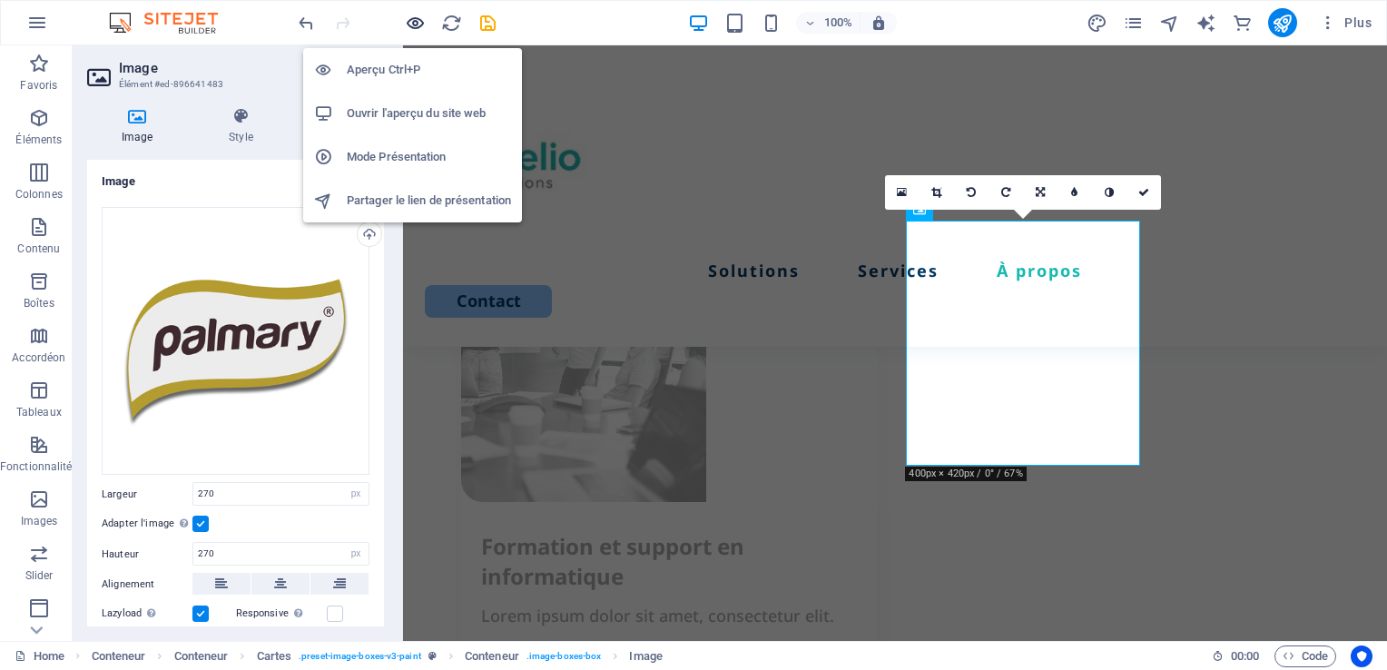
click at [0, 0] on icon "button" at bounding box center [0, 0] width 0 height 0
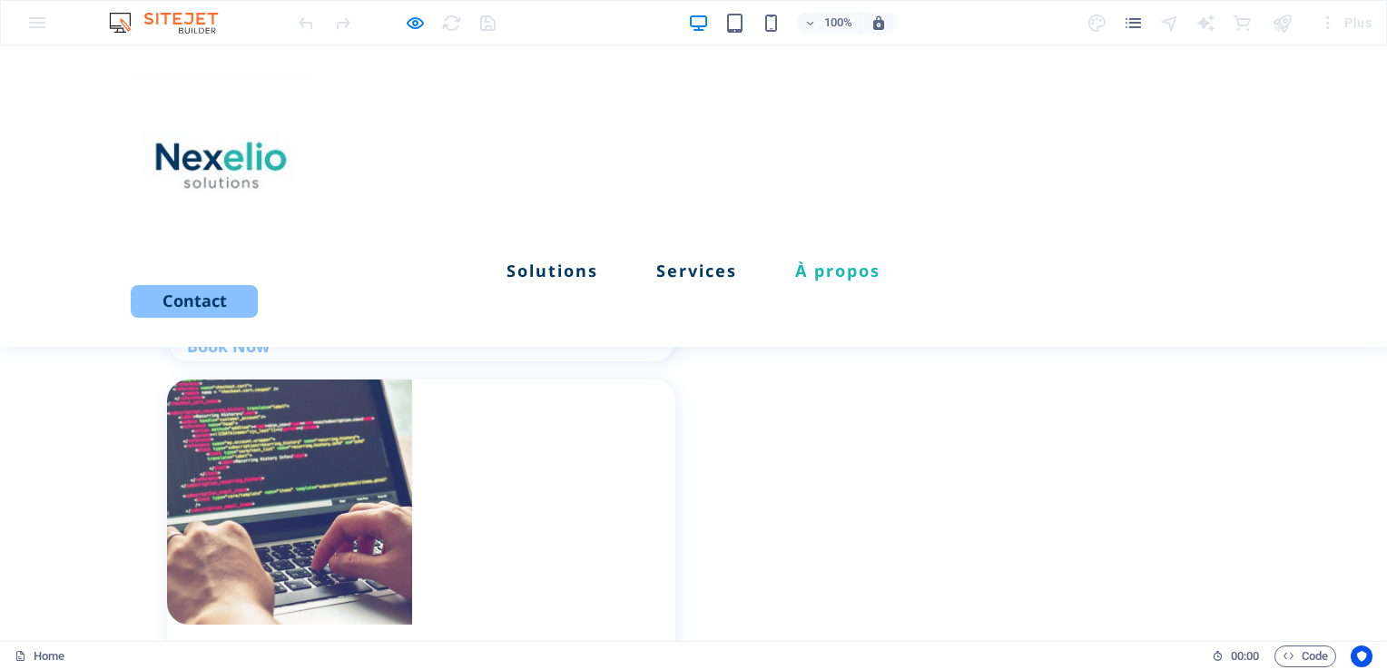
scroll to position [1913, 0]
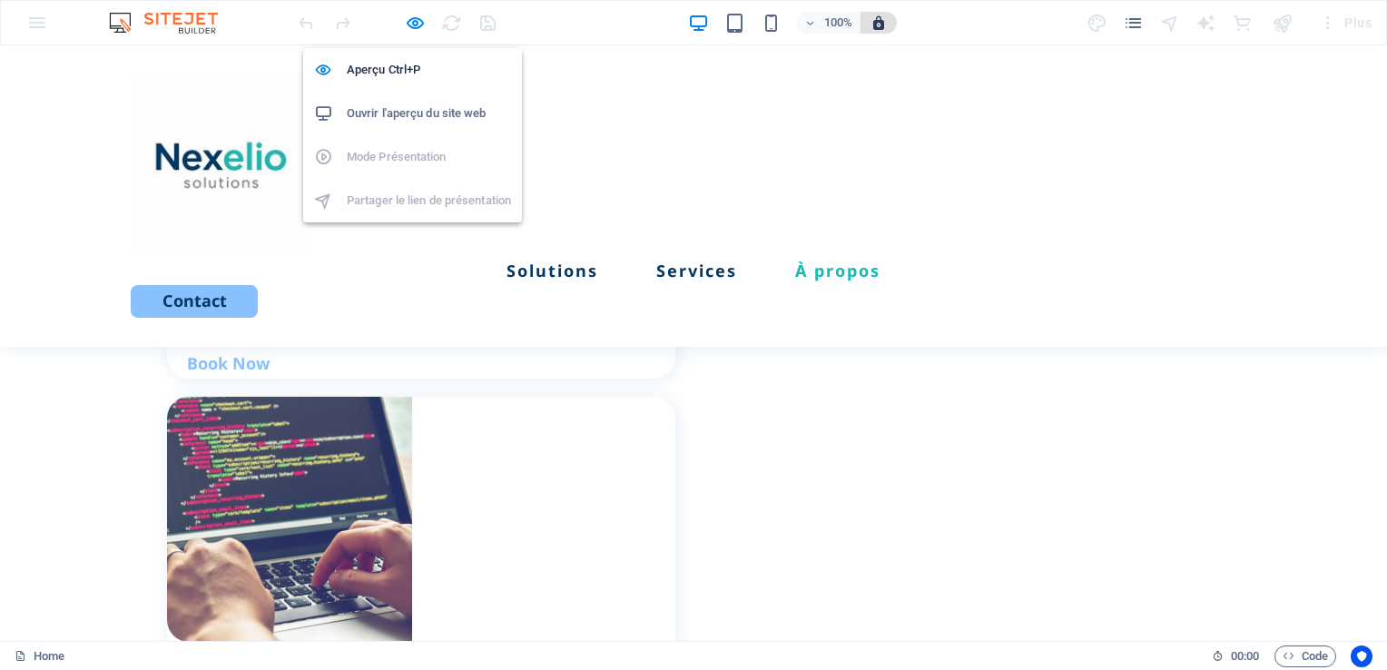
drag, startPoint x: 418, startPoint y: 26, endPoint x: 865, endPoint y: 24, distance: 446.5
click at [0, 0] on icon "button" at bounding box center [0, 0] width 0 height 0
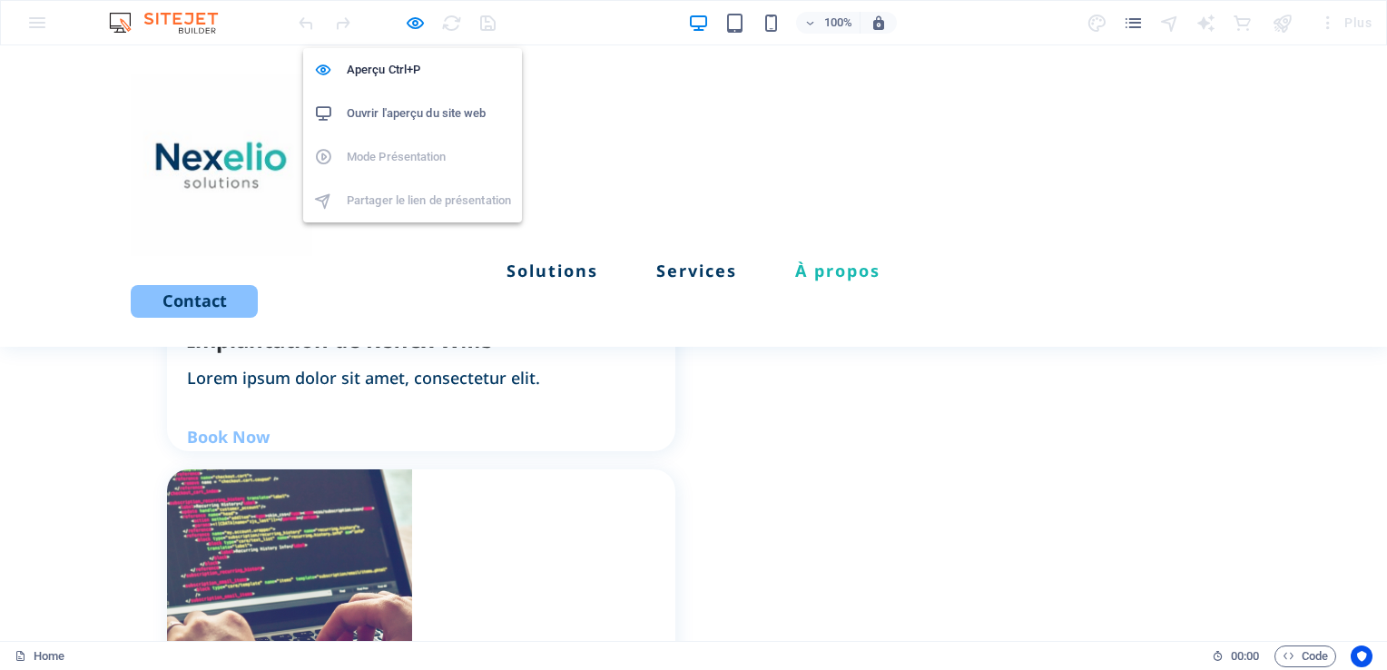
select select "px"
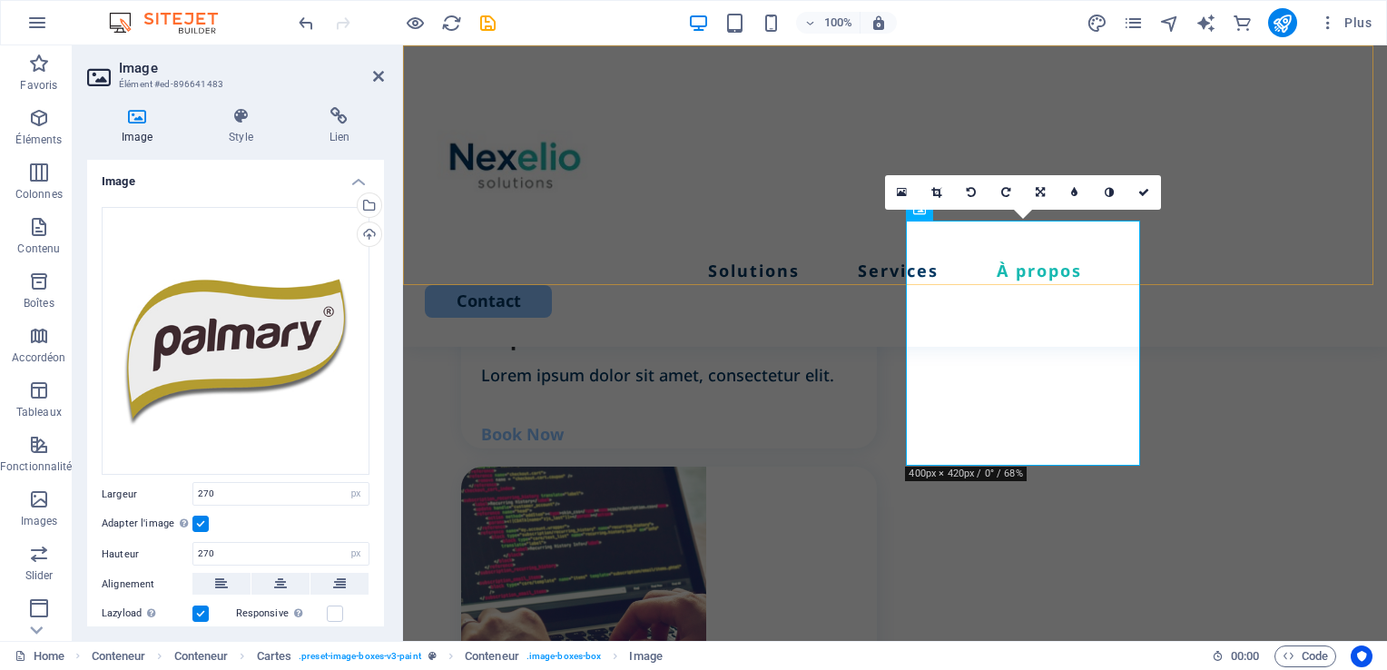
scroll to position [2962, 0]
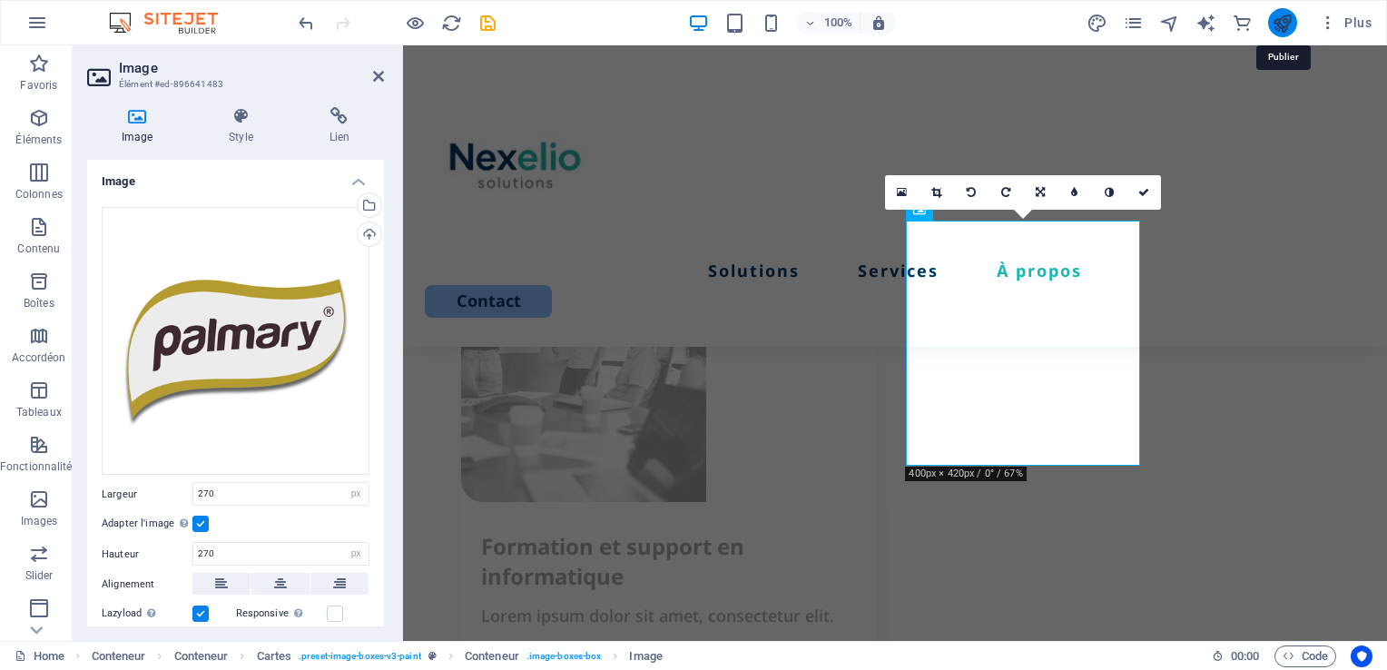
drag, startPoint x: 1281, startPoint y: 20, endPoint x: 743, endPoint y: 54, distance: 539.2
click at [474, 584] on icon "publish" at bounding box center [276, 598] width 396 height 29
select select "px"
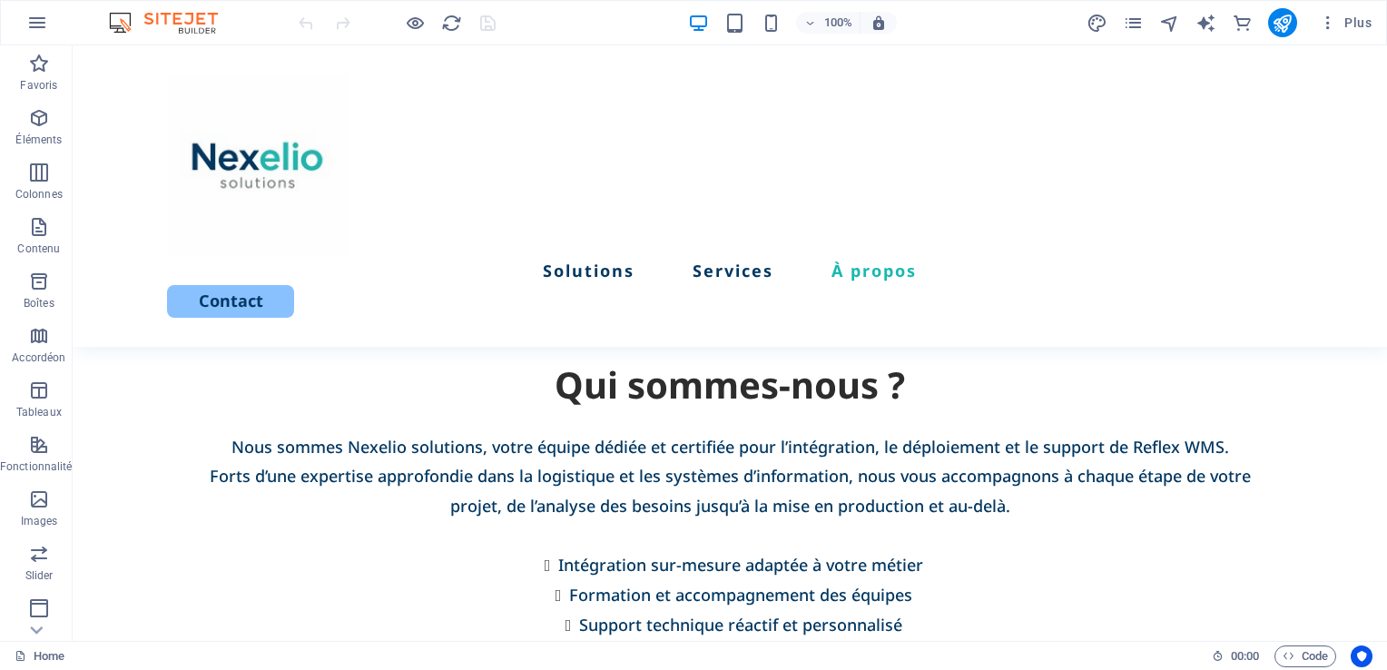
scroll to position [3375, 0]
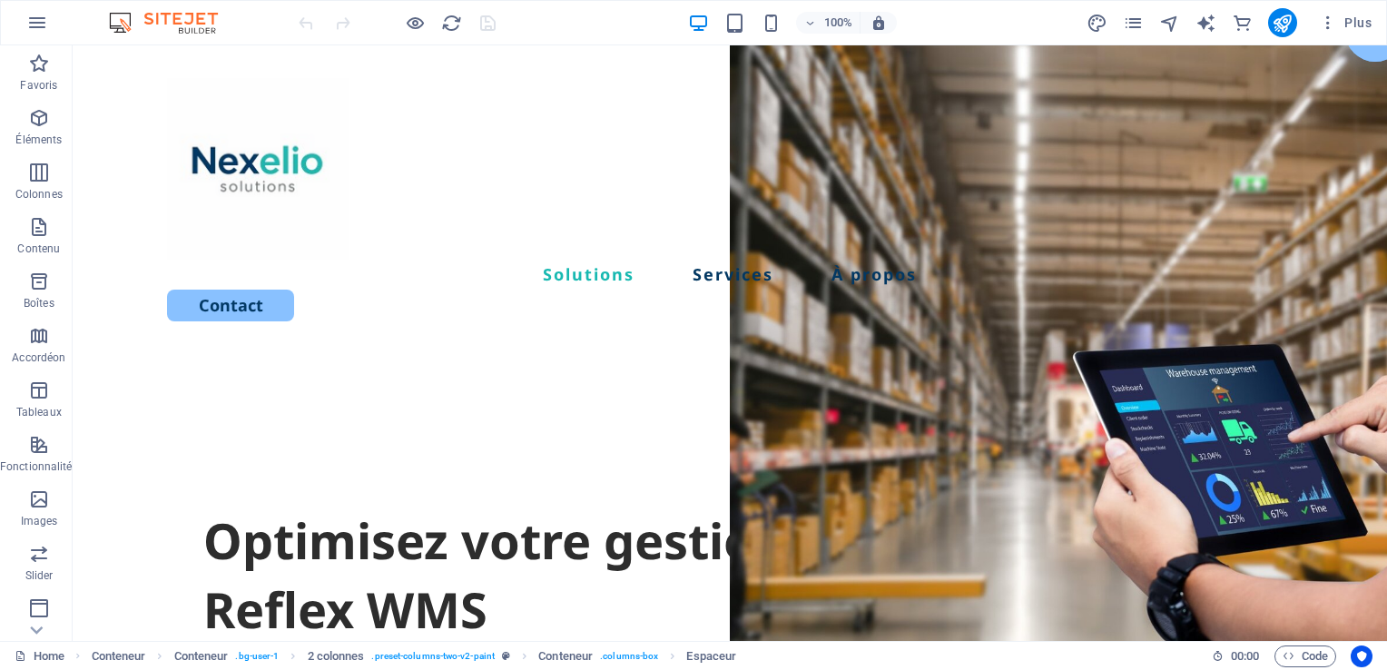
scroll to position [26, 0]
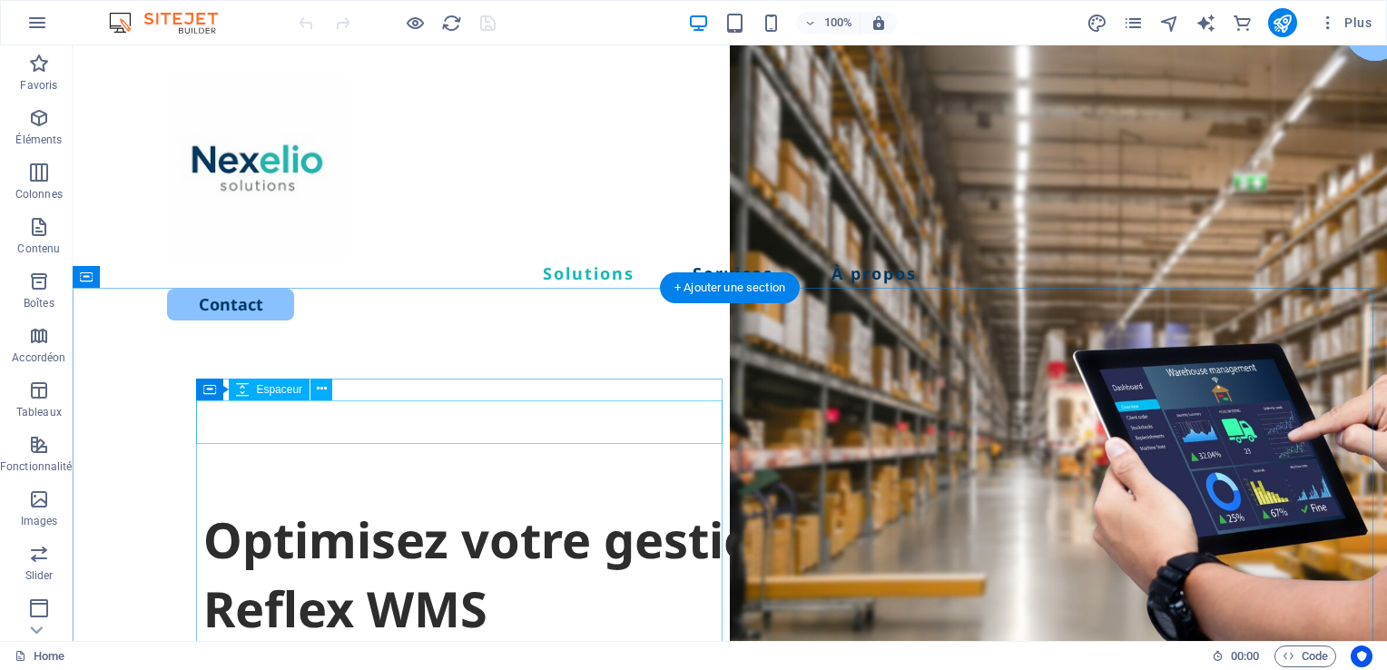
click at [385, 462] on div at bounding box center [729, 484] width 1053 height 44
click at [382, 462] on div at bounding box center [729, 484] width 1053 height 44
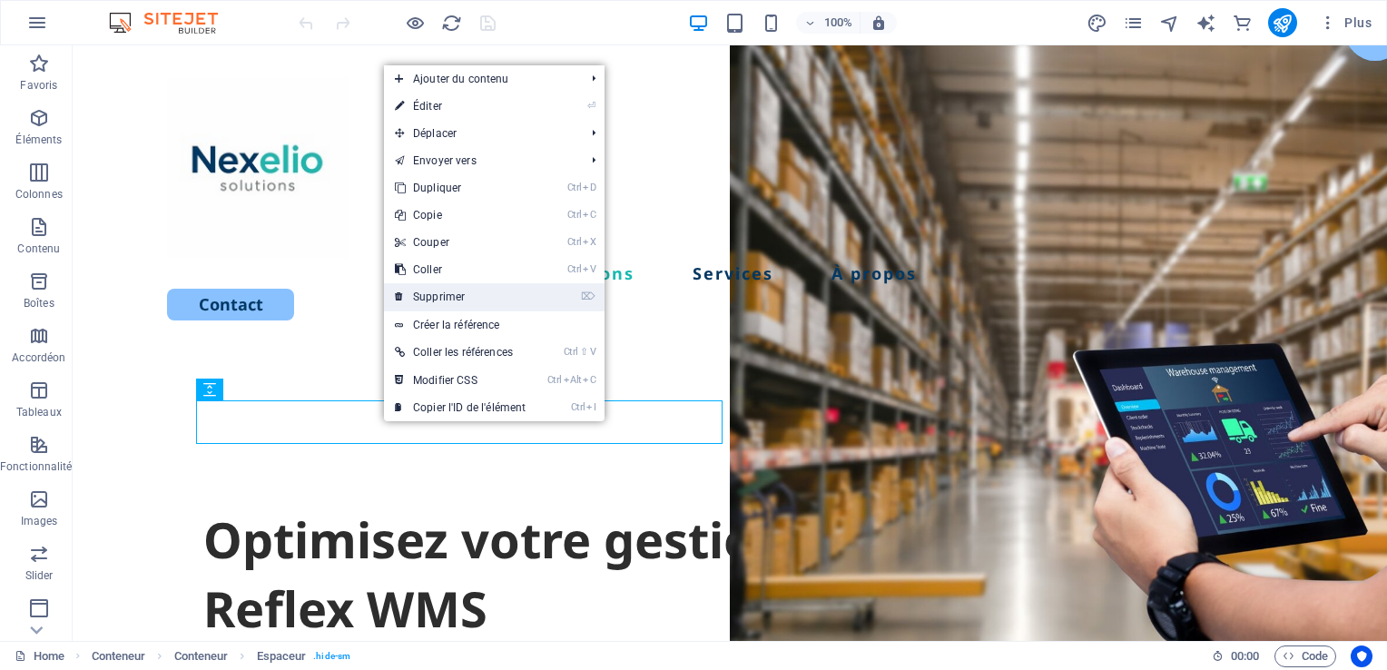
click at [454, 297] on link "⌦ Supprimer" at bounding box center [460, 296] width 152 height 27
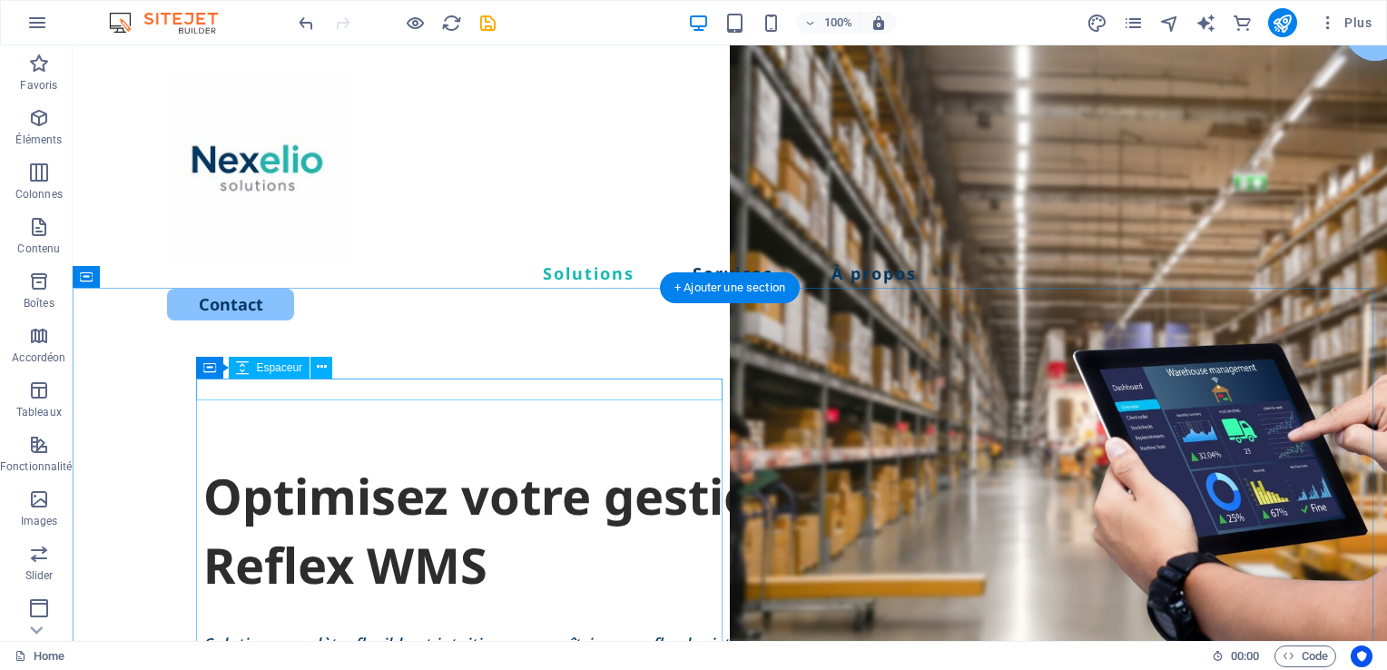
click at [277, 440] on div at bounding box center [729, 451] width 1053 height 22
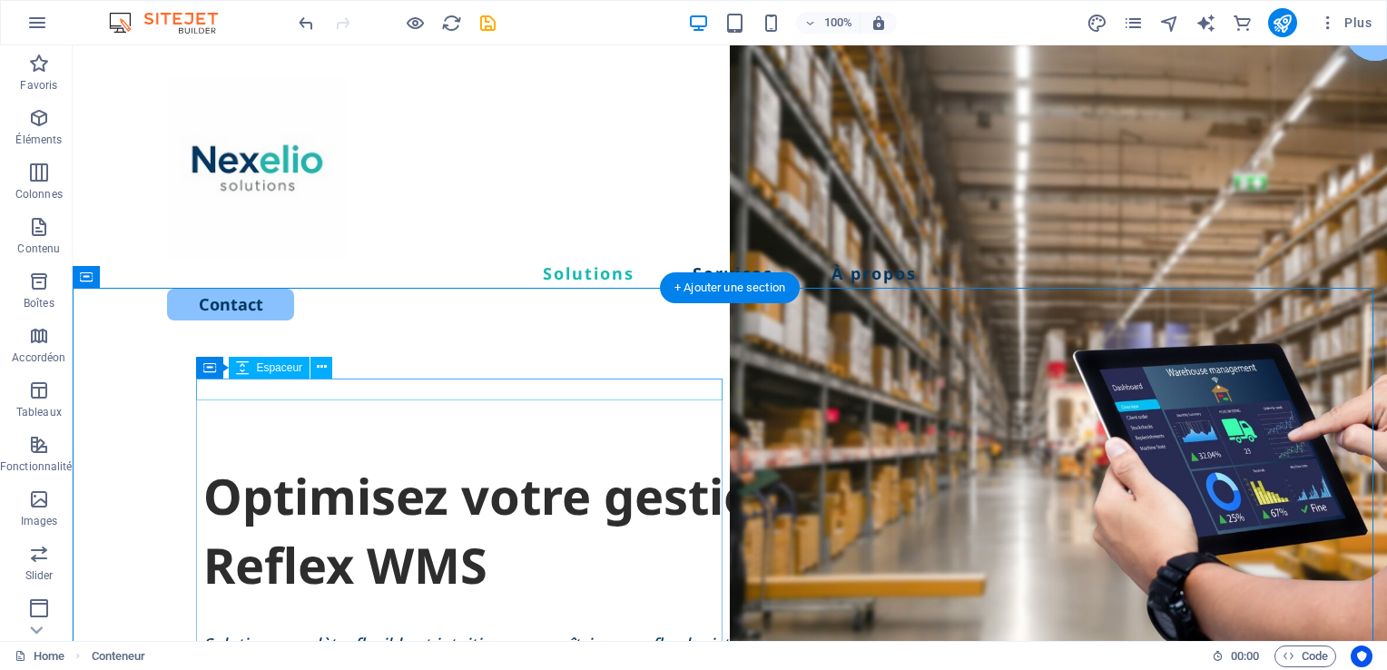
click at [246, 440] on div at bounding box center [729, 451] width 1053 height 22
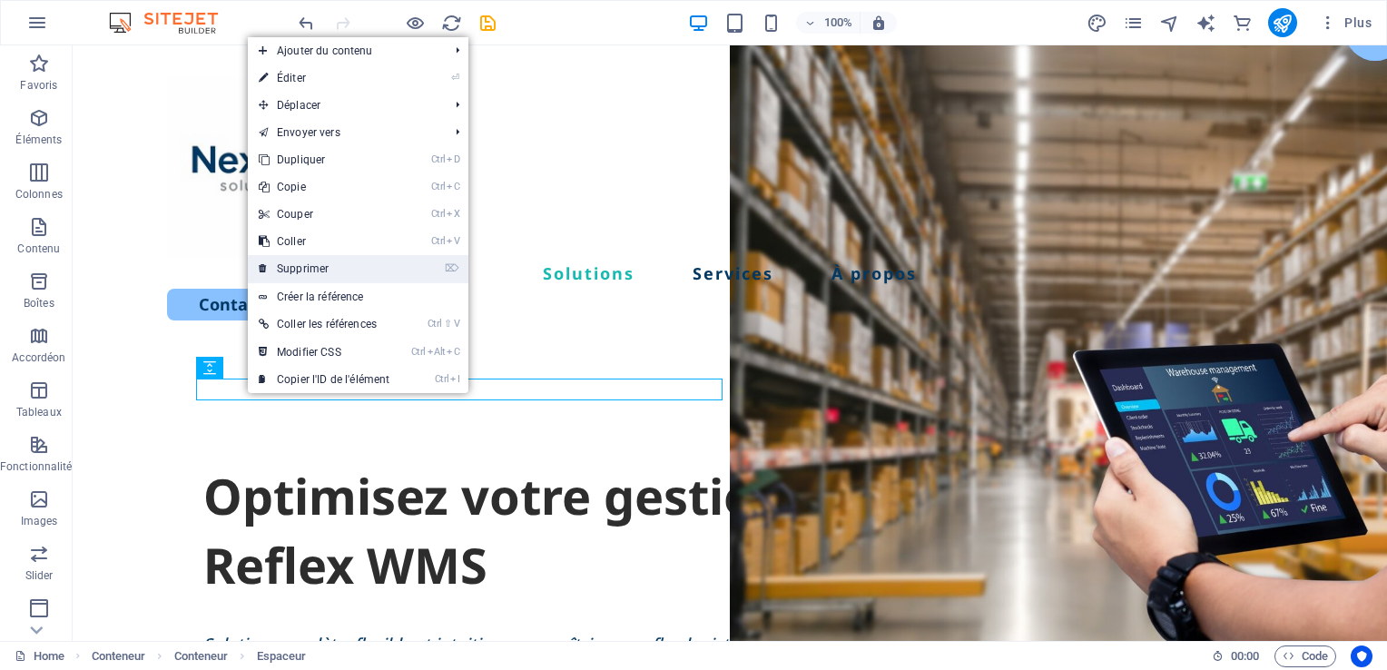
click at [301, 278] on link "⌦ Supprimer" at bounding box center [324, 268] width 152 height 27
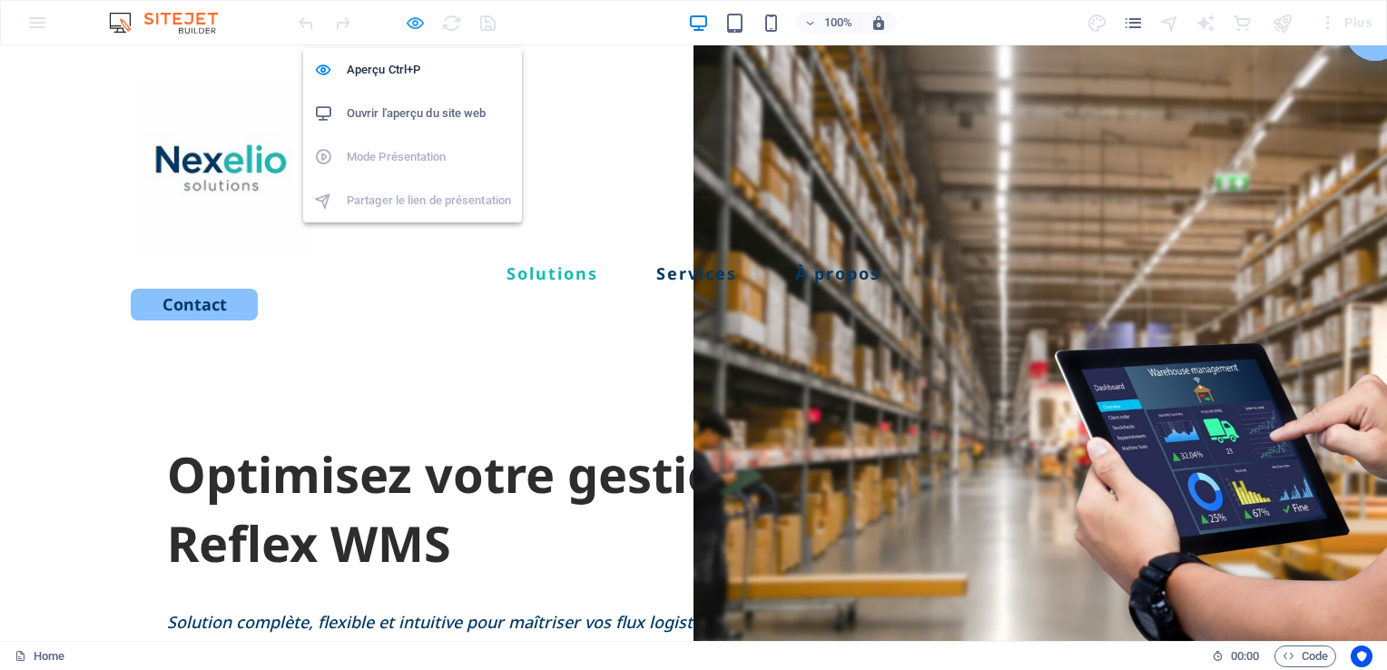
scroll to position [0, 0]
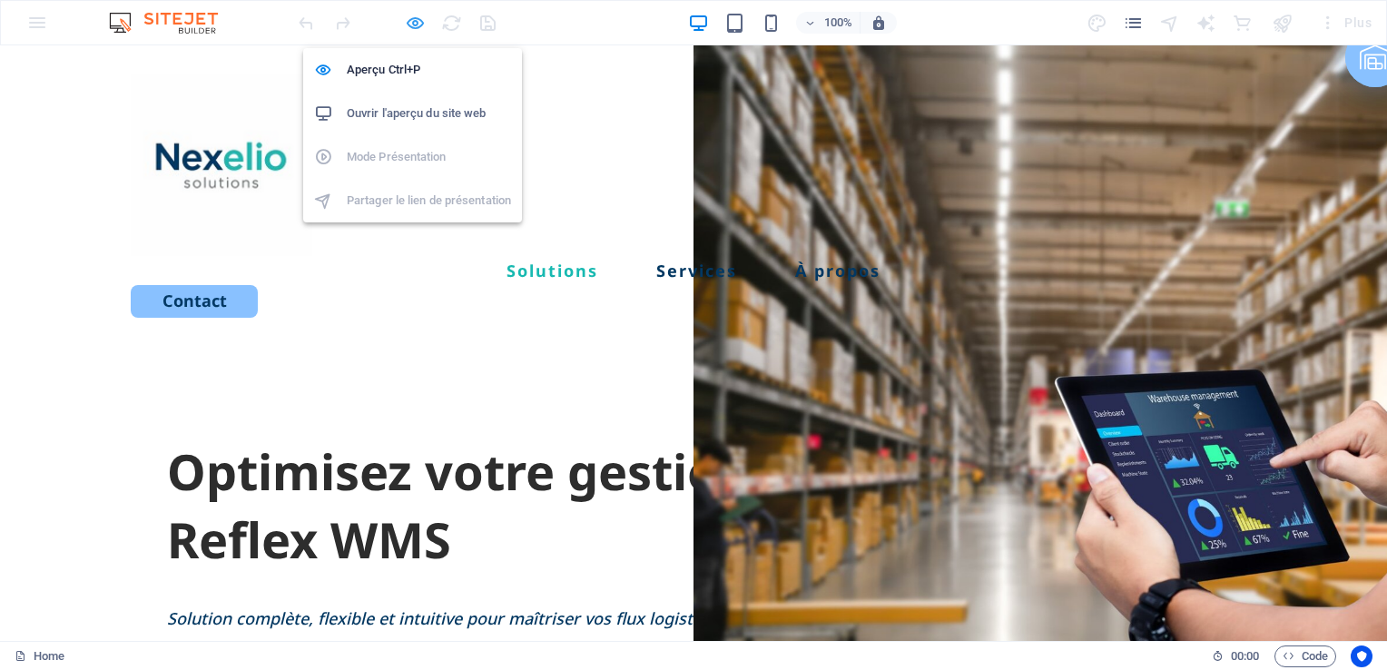
click at [0, 0] on icon "button" at bounding box center [0, 0] width 0 height 0
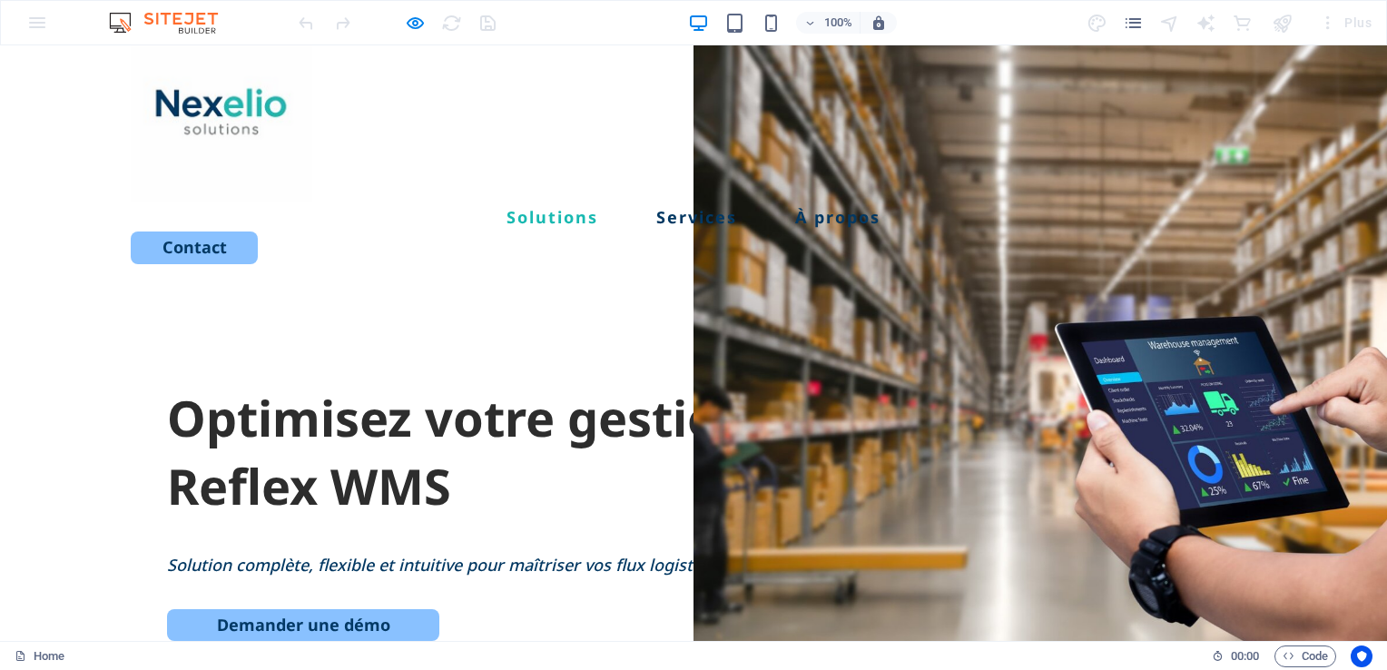
scroll to position [29, 0]
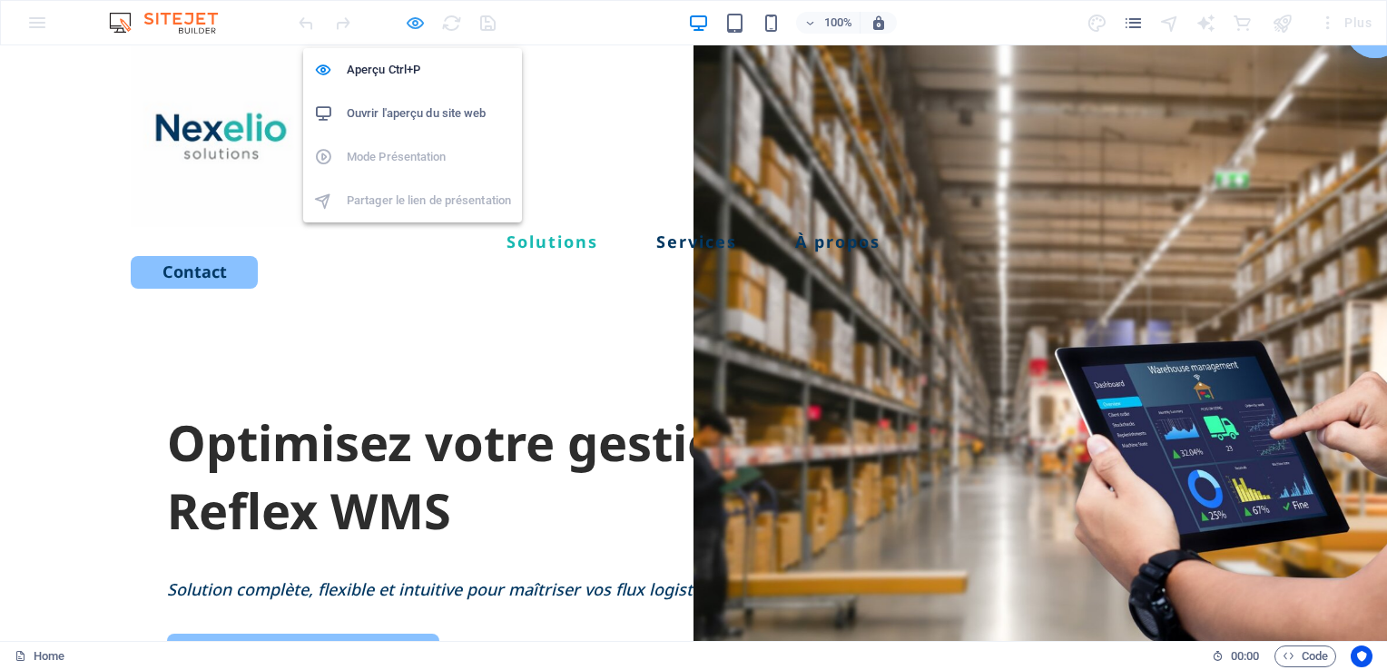
drag, startPoint x: 381, startPoint y: 0, endPoint x: 415, endPoint y: 25, distance: 41.6
click at [0, 0] on icon "button" at bounding box center [0, 0] width 0 height 0
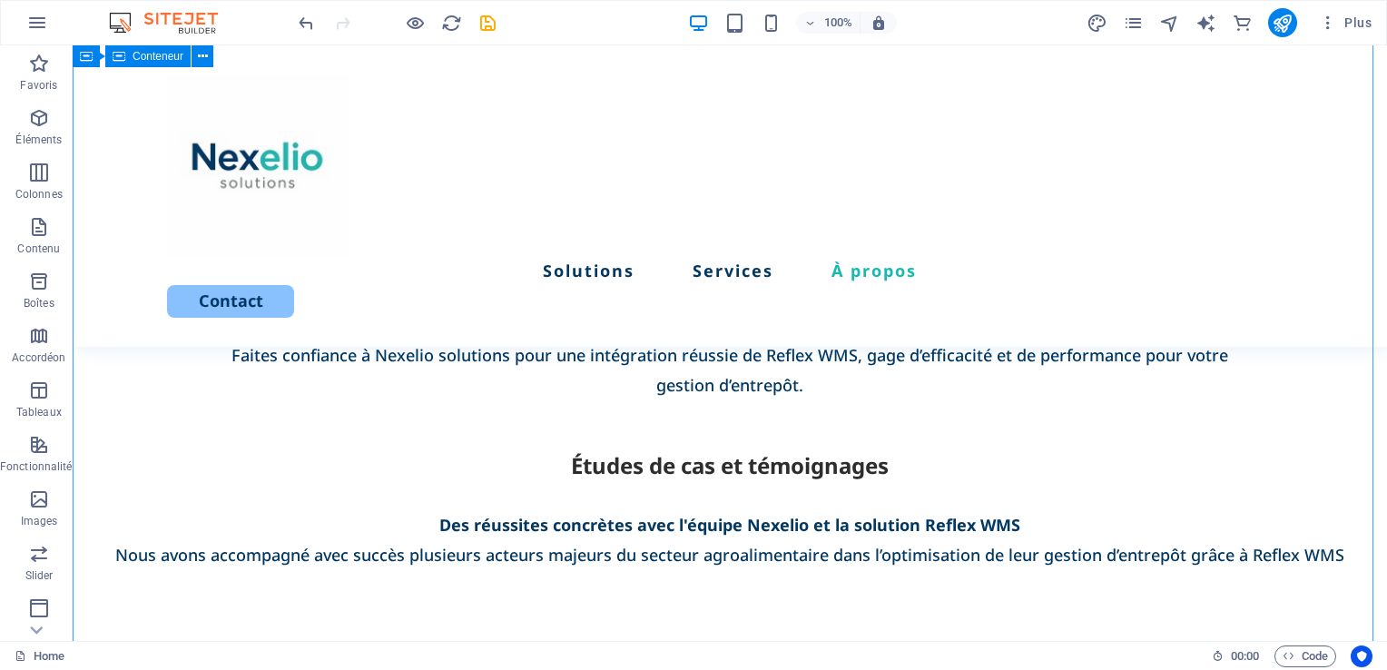
scroll to position [3768, 0]
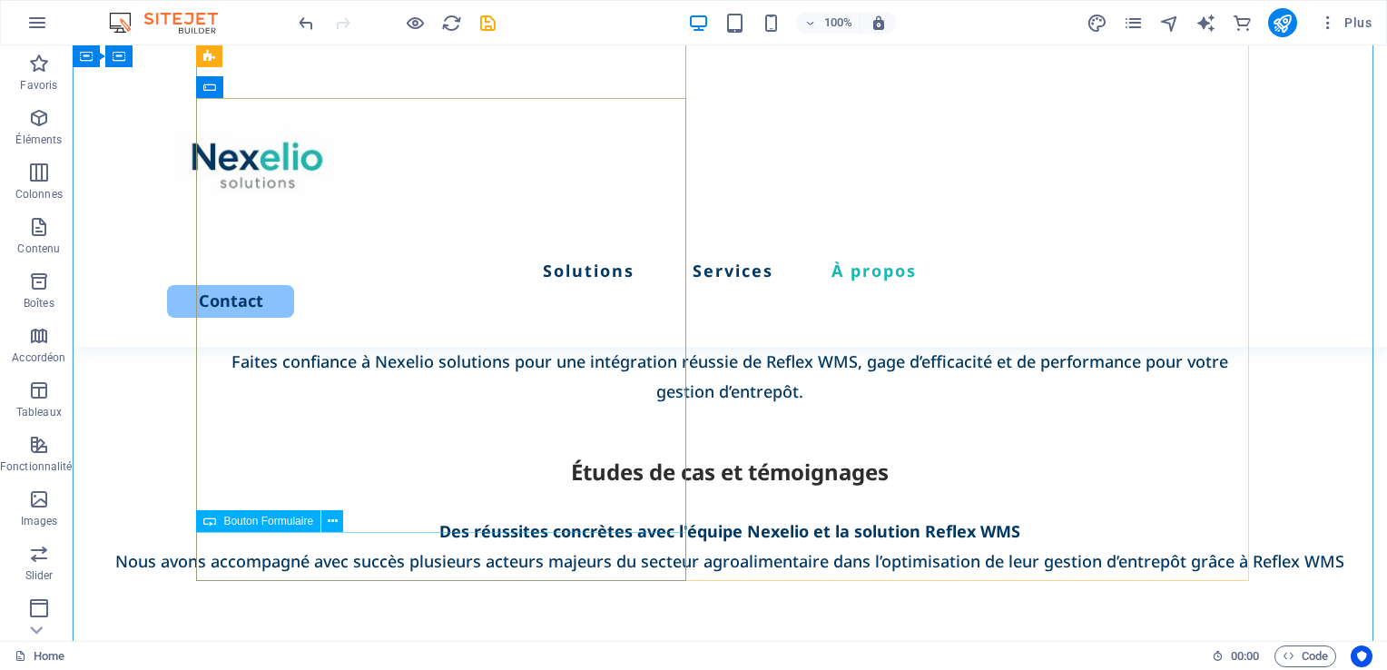
select select "px"
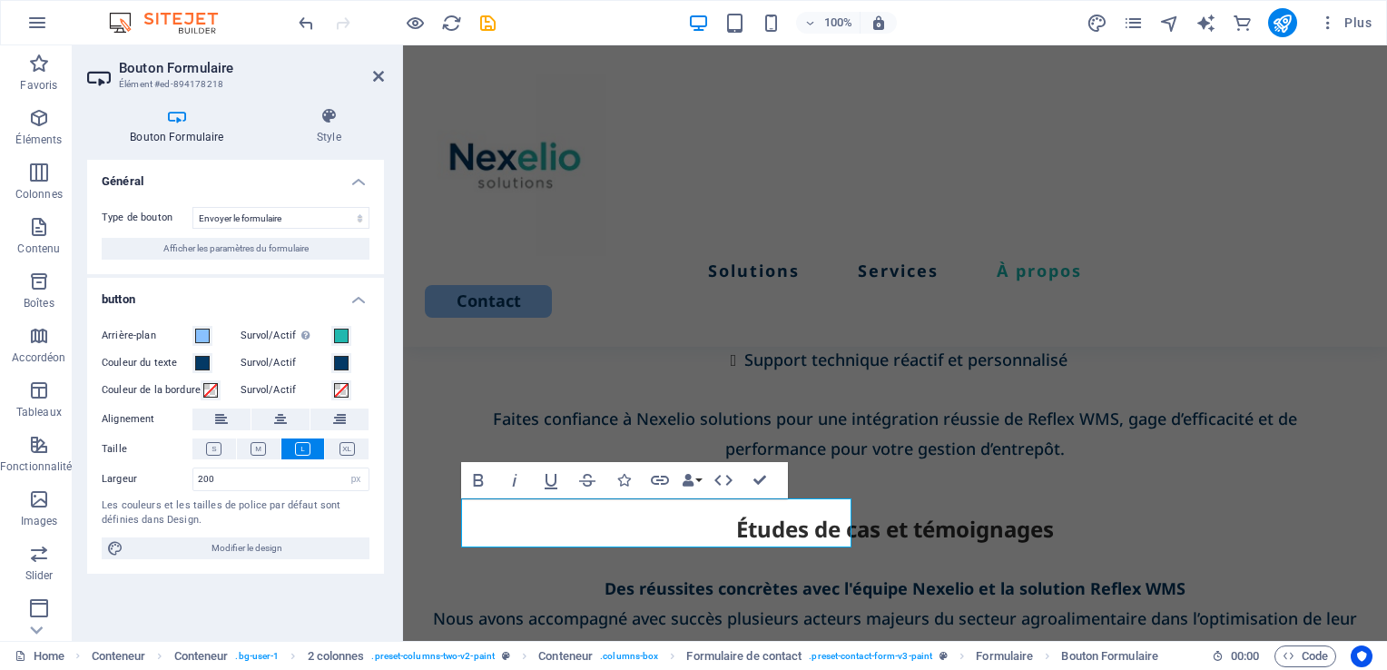
scroll to position [4138, 0]
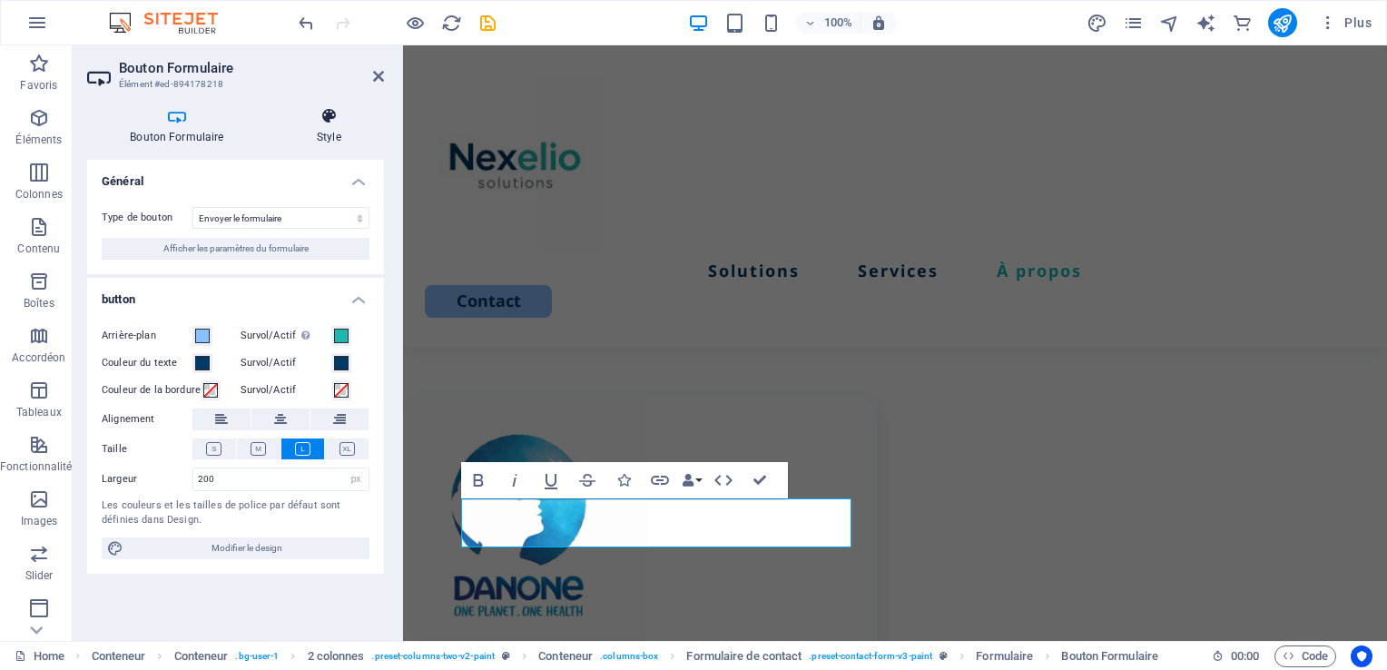
click at [323, 127] on h4 "Style" at bounding box center [329, 126] width 110 height 38
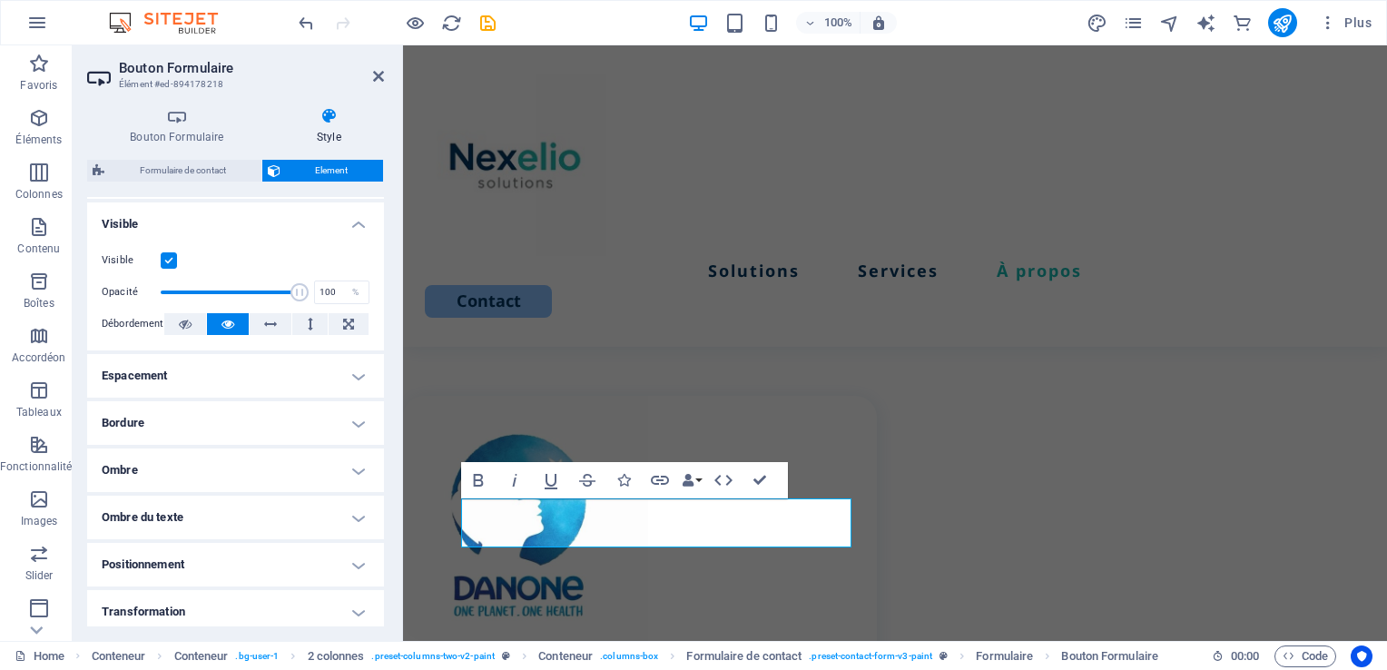
scroll to position [156, 0]
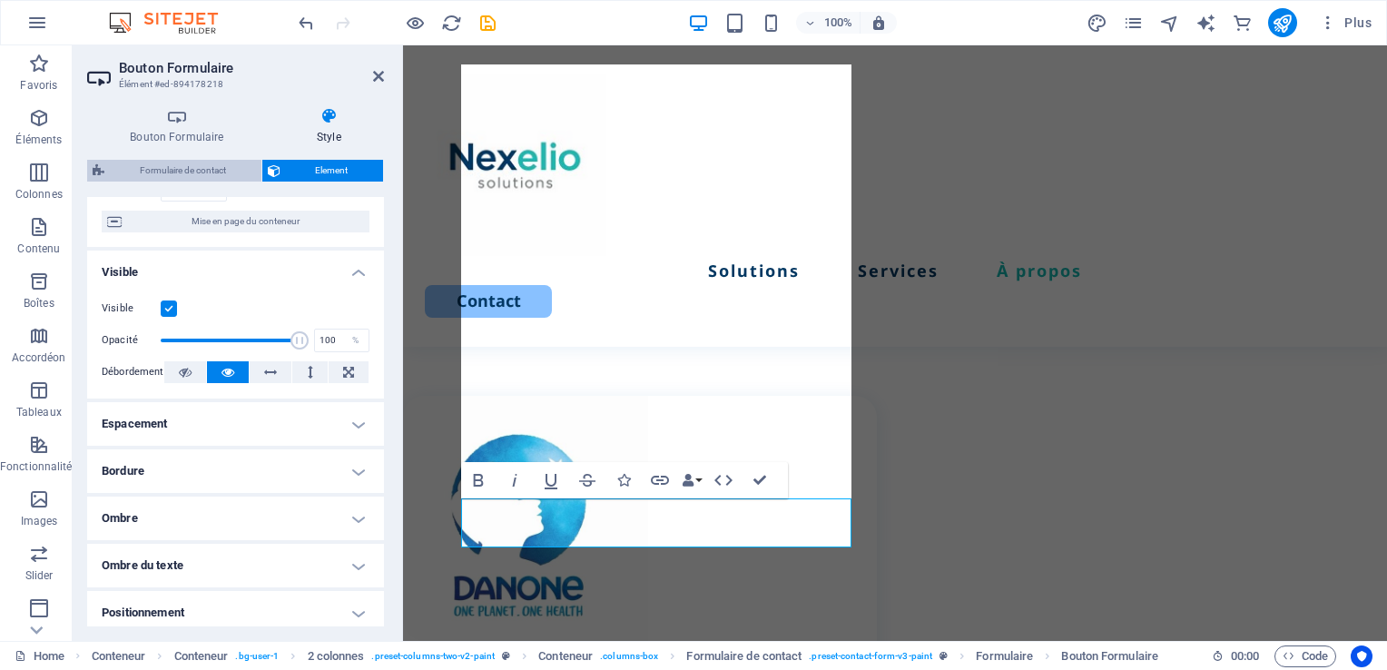
click at [191, 176] on span "Formulaire de contact" at bounding box center [183, 171] width 146 height 22
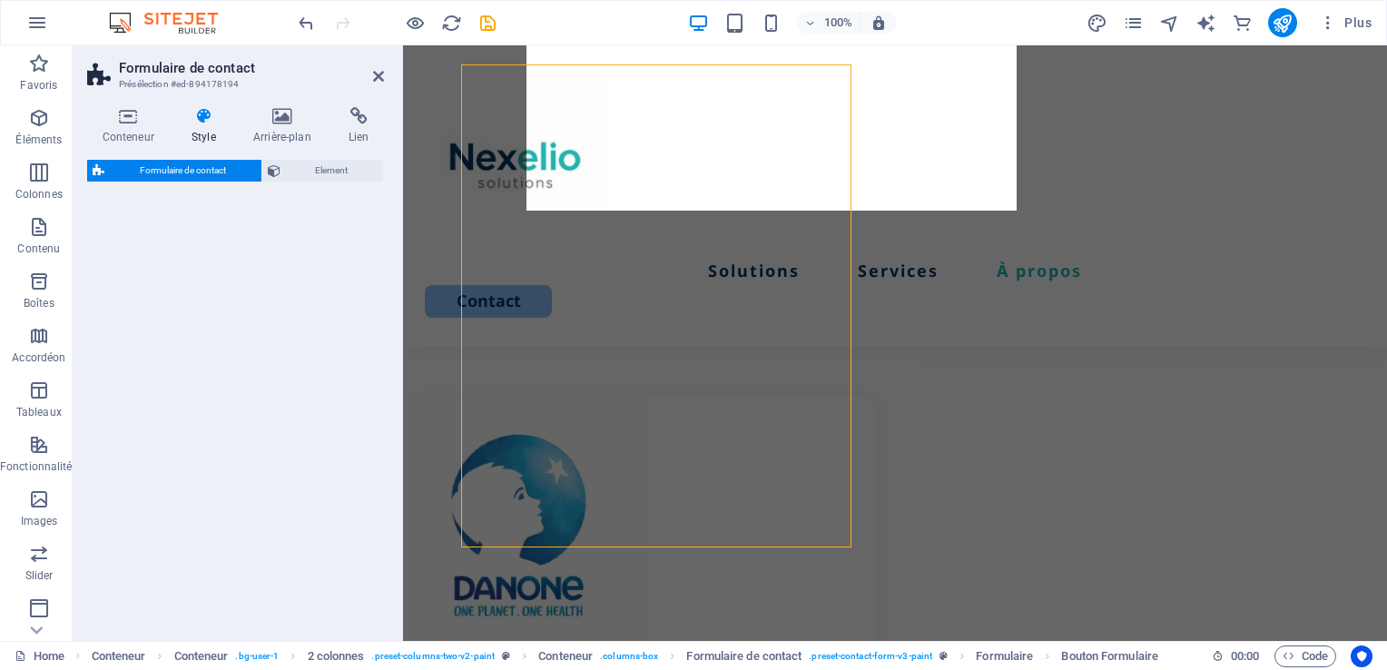
select select "rem"
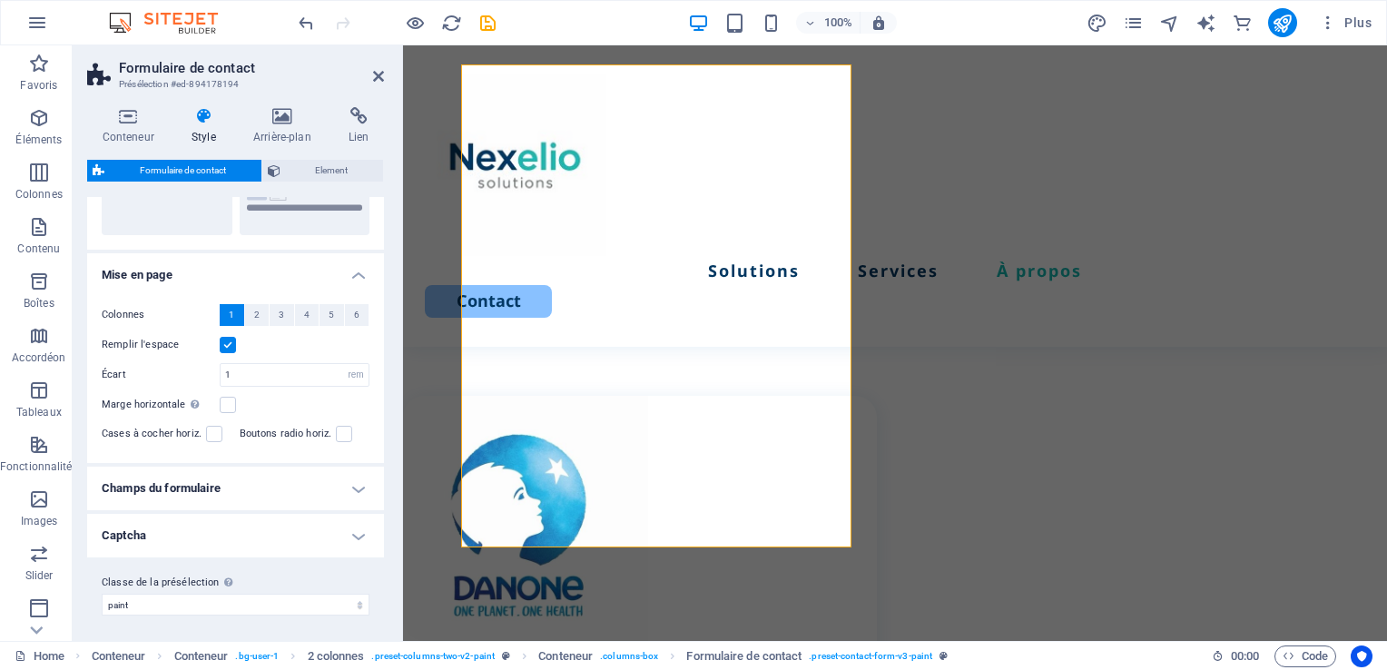
scroll to position [258, 0]
click at [261, 477] on h4 "Champs du formulaire" at bounding box center [235, 487] width 297 height 44
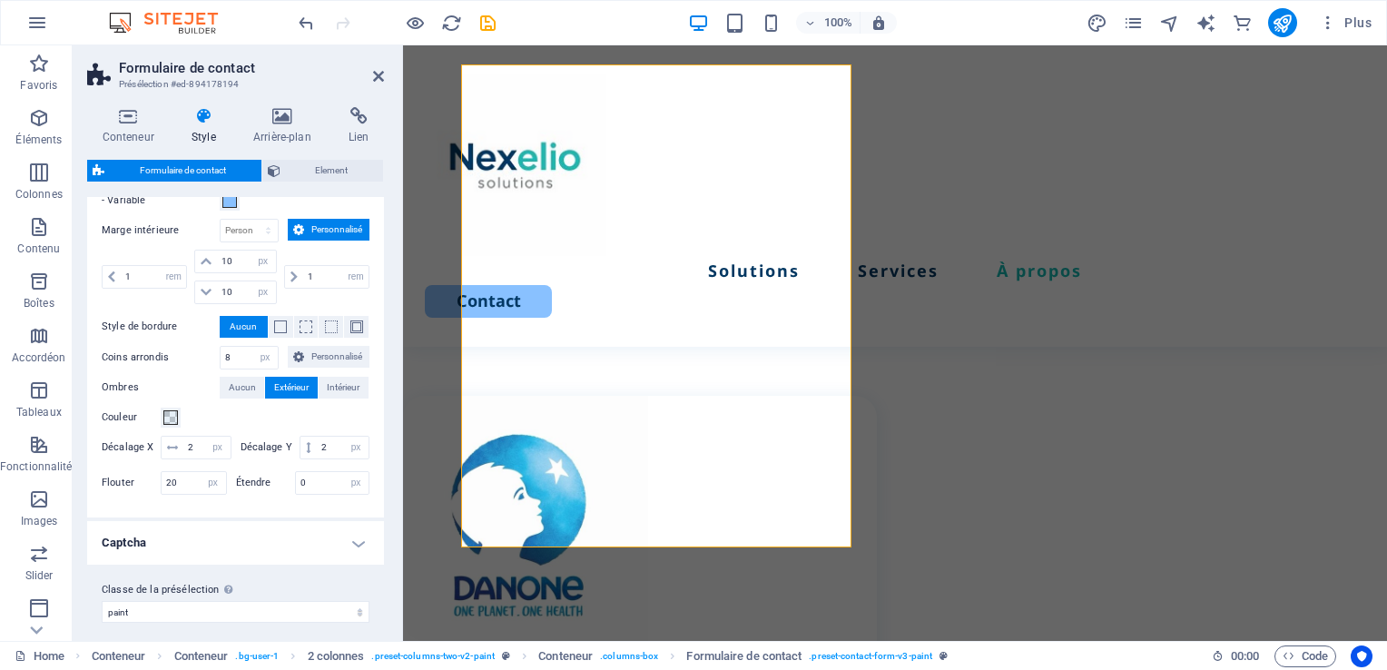
scroll to position [769, 0]
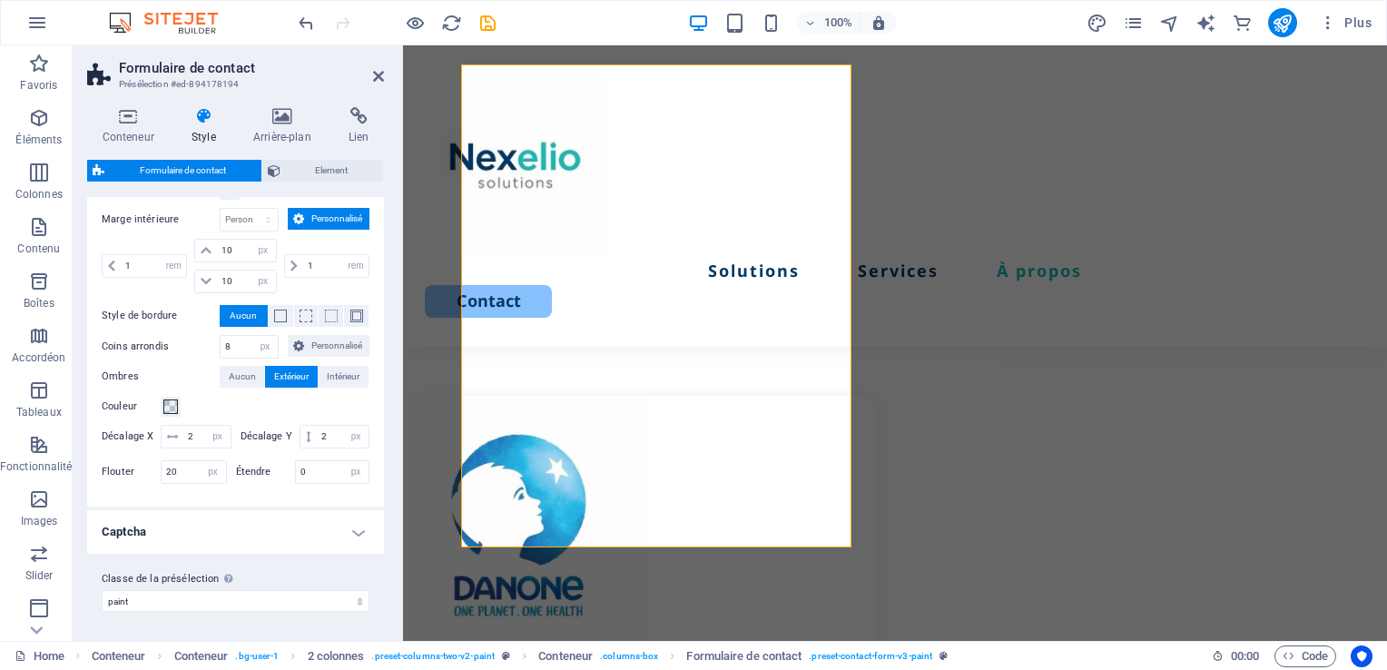
click at [341, 528] on h4 "Captcha" at bounding box center [235, 532] width 297 height 44
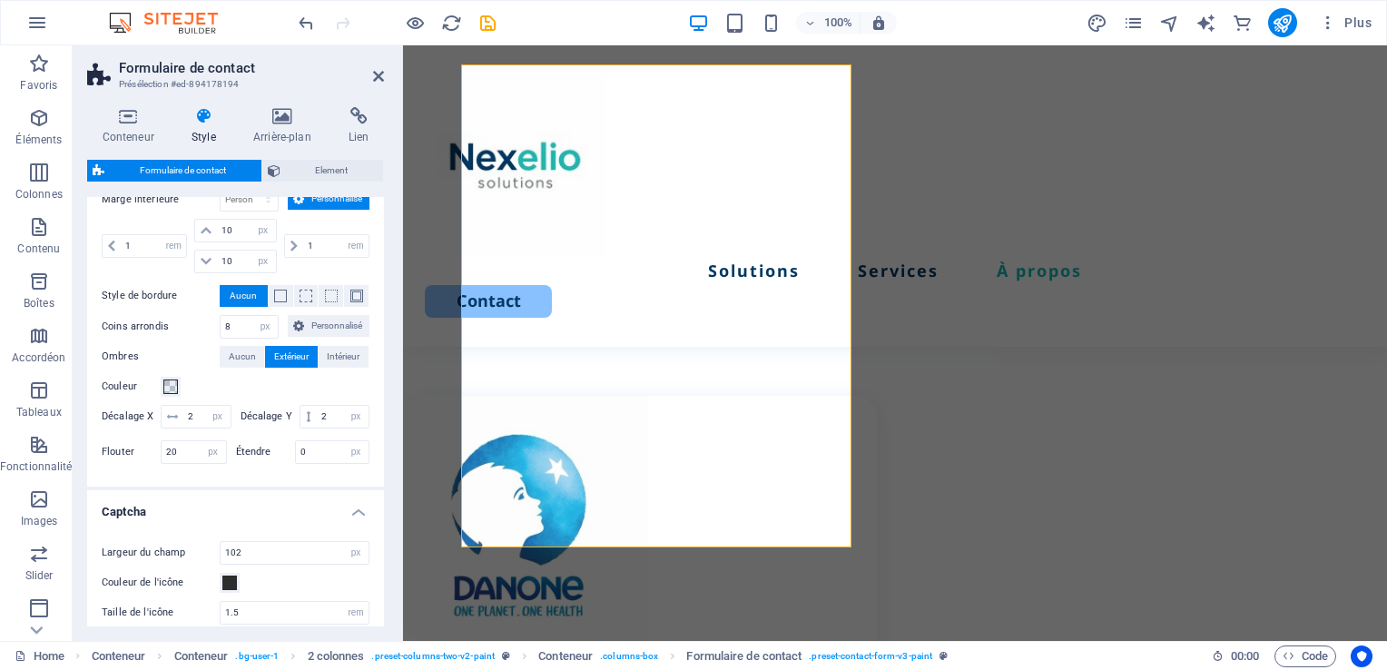
drag, startPoint x: 385, startPoint y: 502, endPoint x: 385, endPoint y: 562, distance: 59.9
click at [385, 562] on div "Conteneur Style Arrière-plan Lien Taille Hauteur Par défaut px rem % vh vw Haut…" at bounding box center [236, 367] width 326 height 548
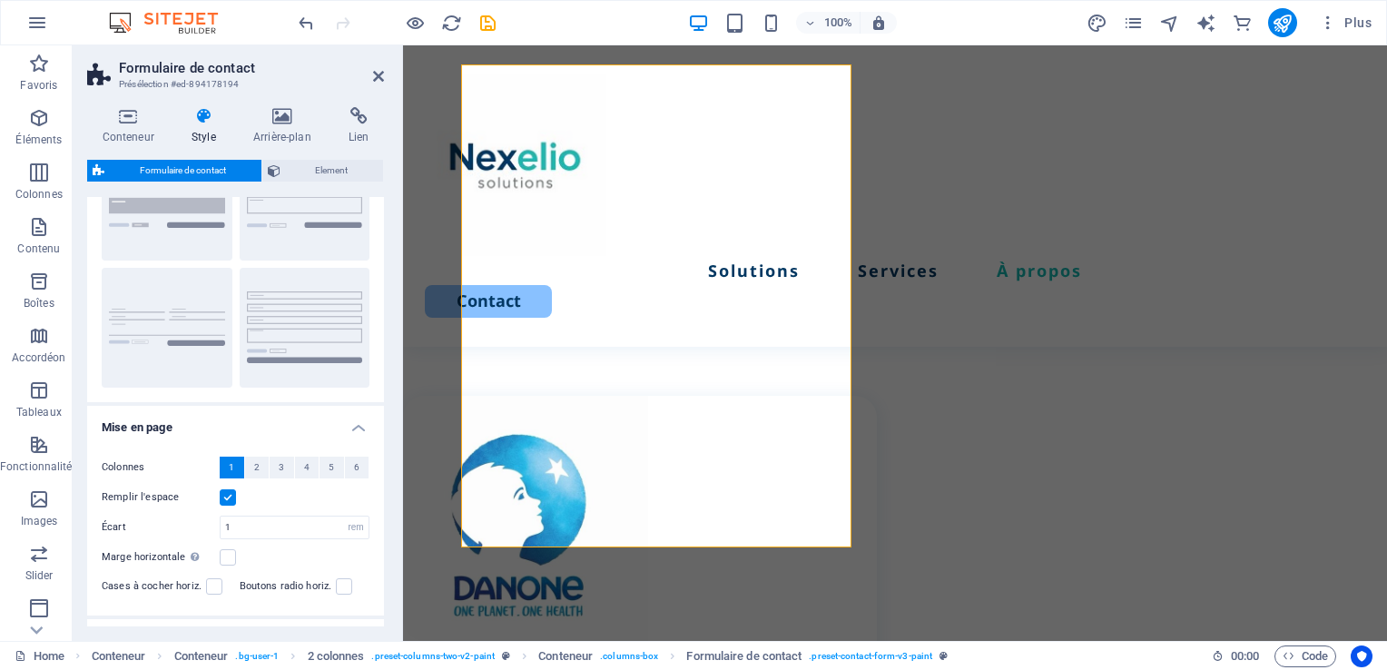
scroll to position [0, 0]
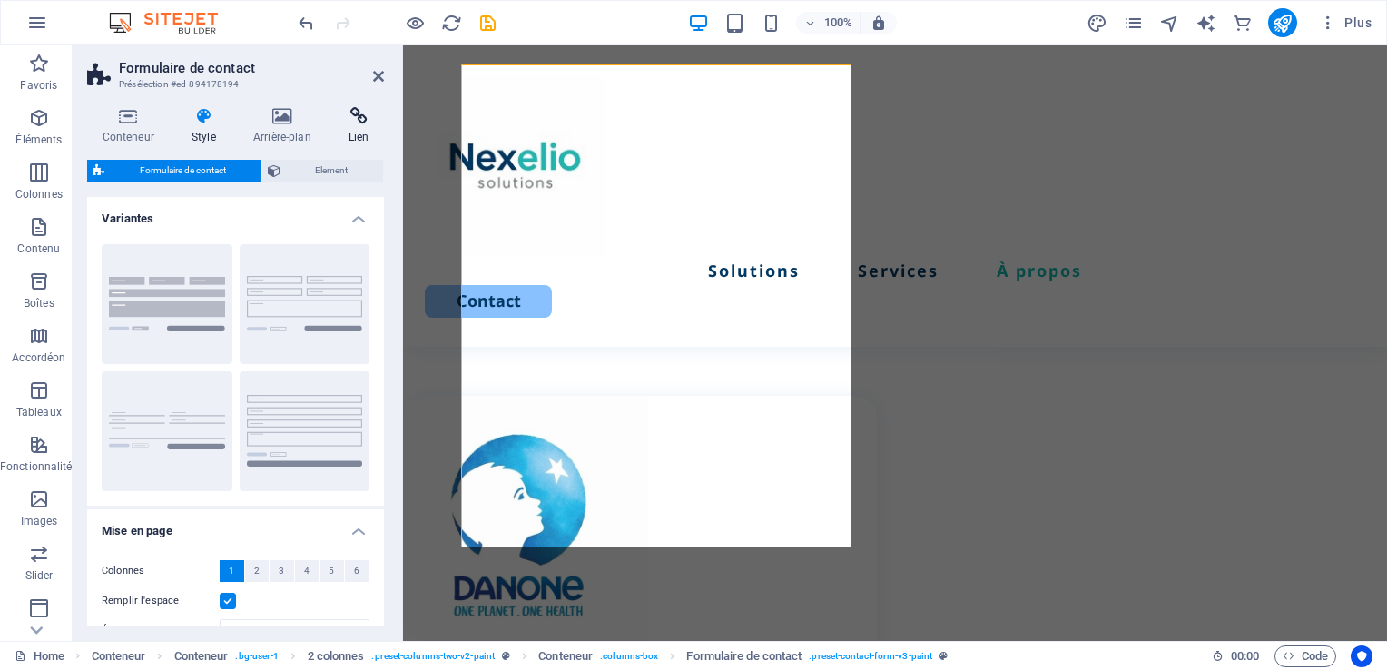
click at [367, 123] on icon at bounding box center [358, 116] width 51 height 18
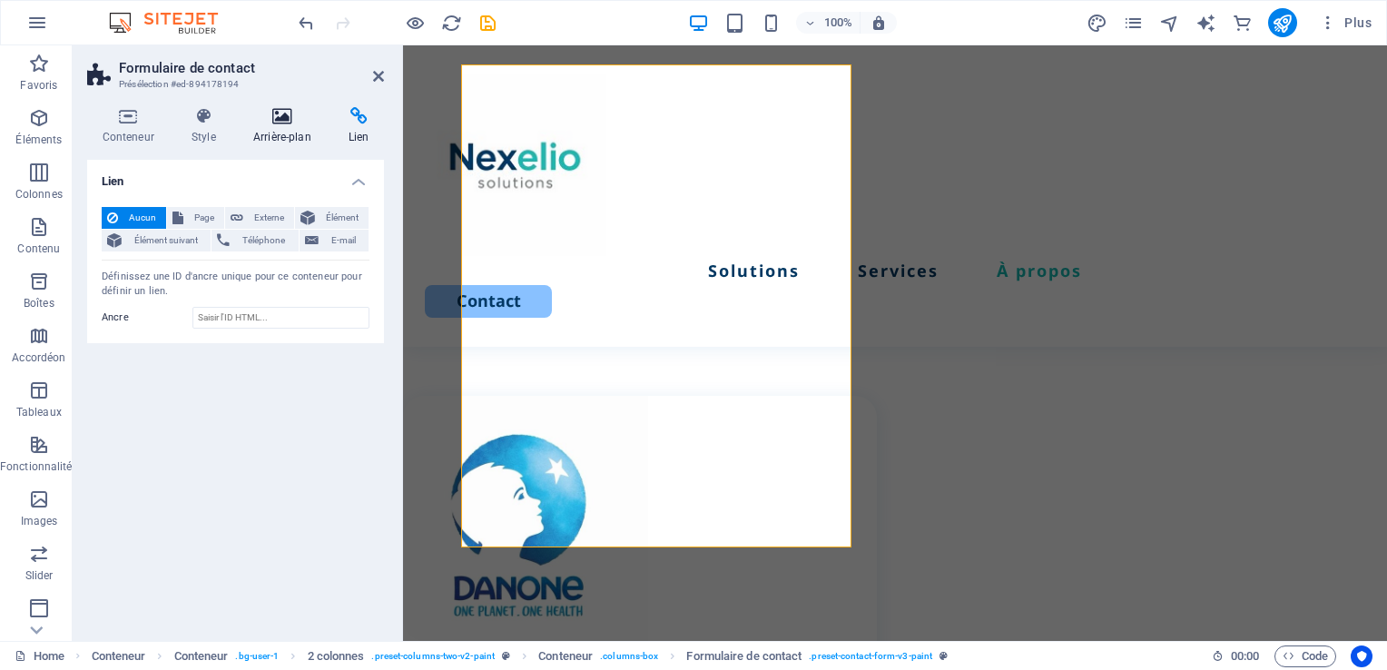
click at [291, 134] on h4 "Arrière-plan" at bounding box center [285, 126] width 95 height 38
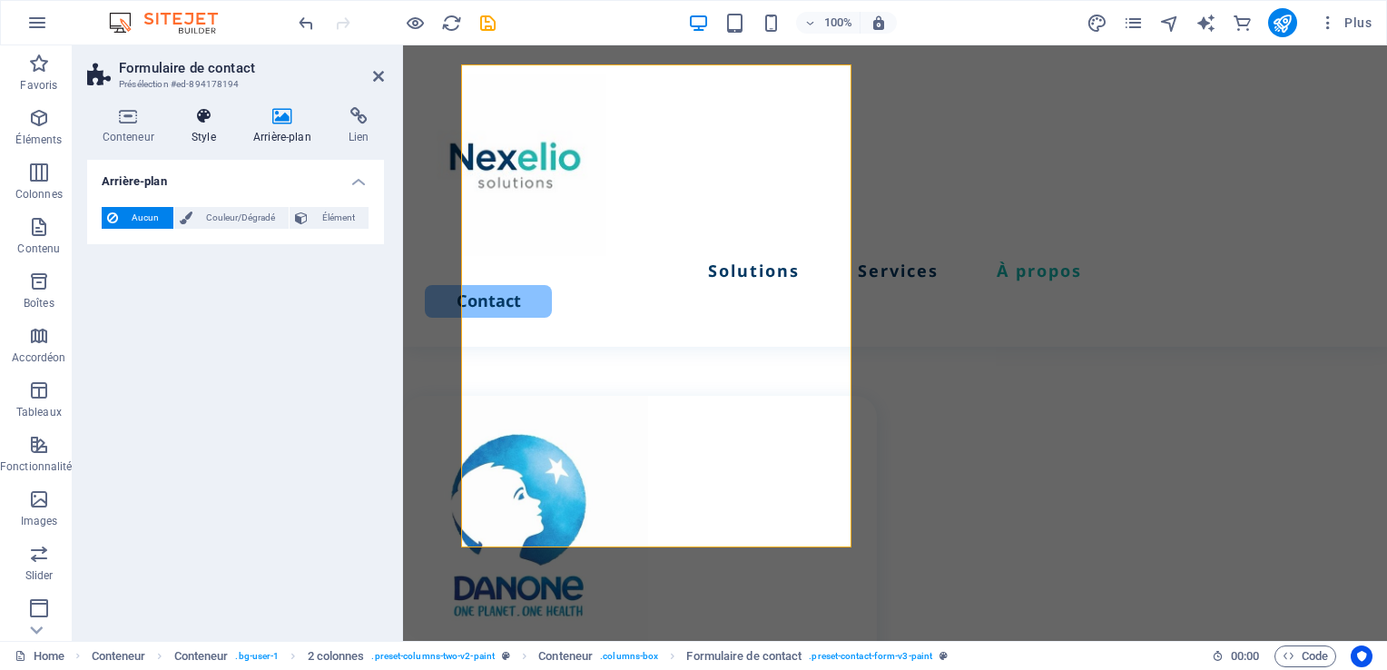
click at [207, 135] on h4 "Style" at bounding box center [207, 126] width 62 height 38
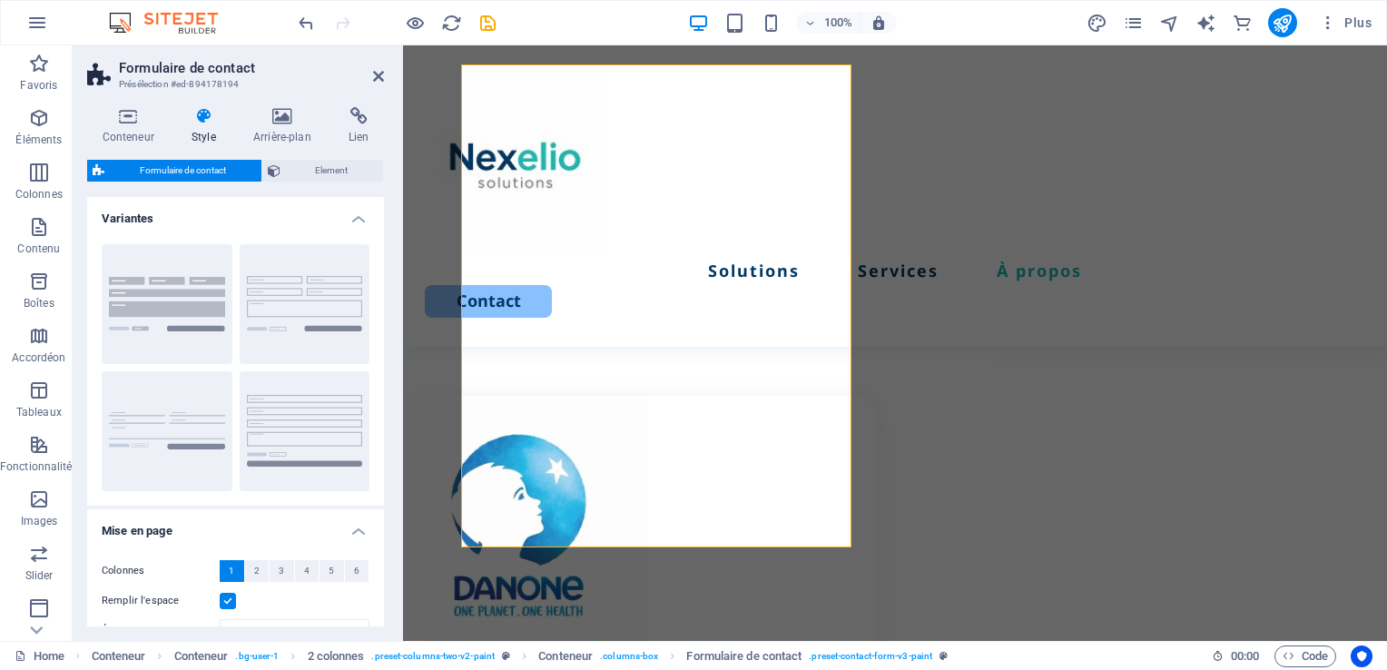
click at [200, 169] on span "Formulaire de contact" at bounding box center [183, 171] width 146 height 22
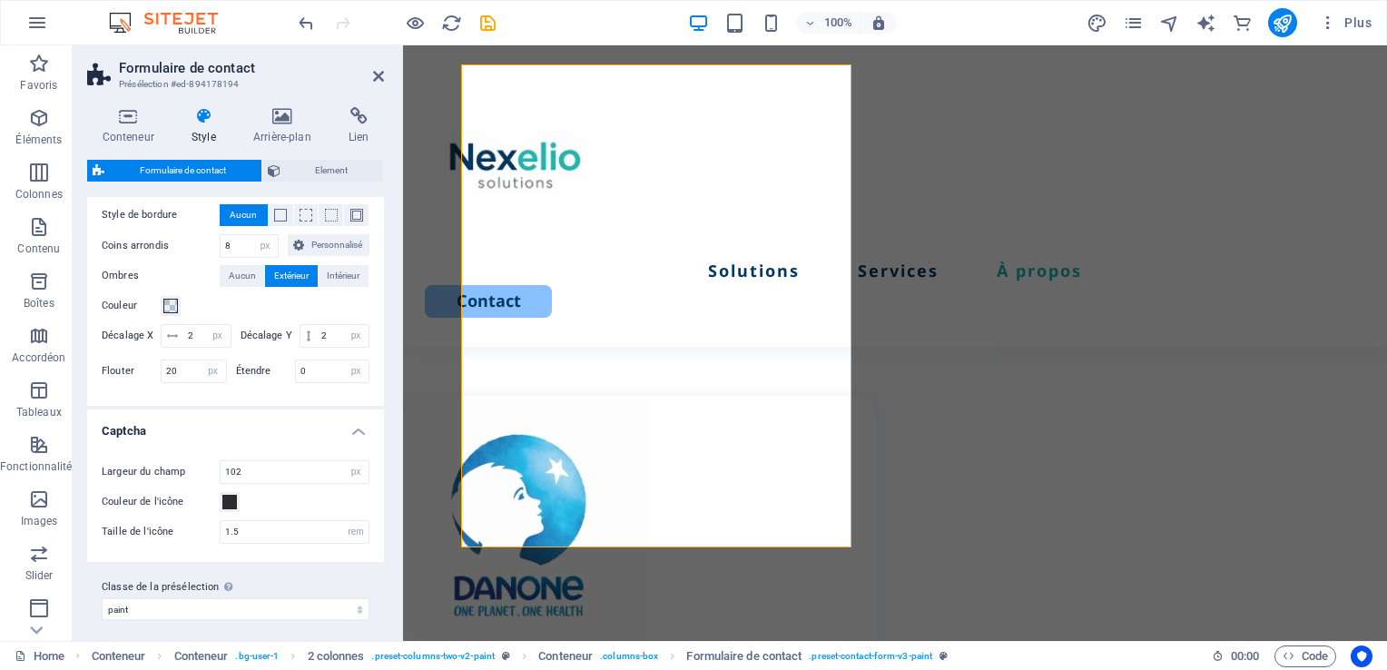
scroll to position [877, 0]
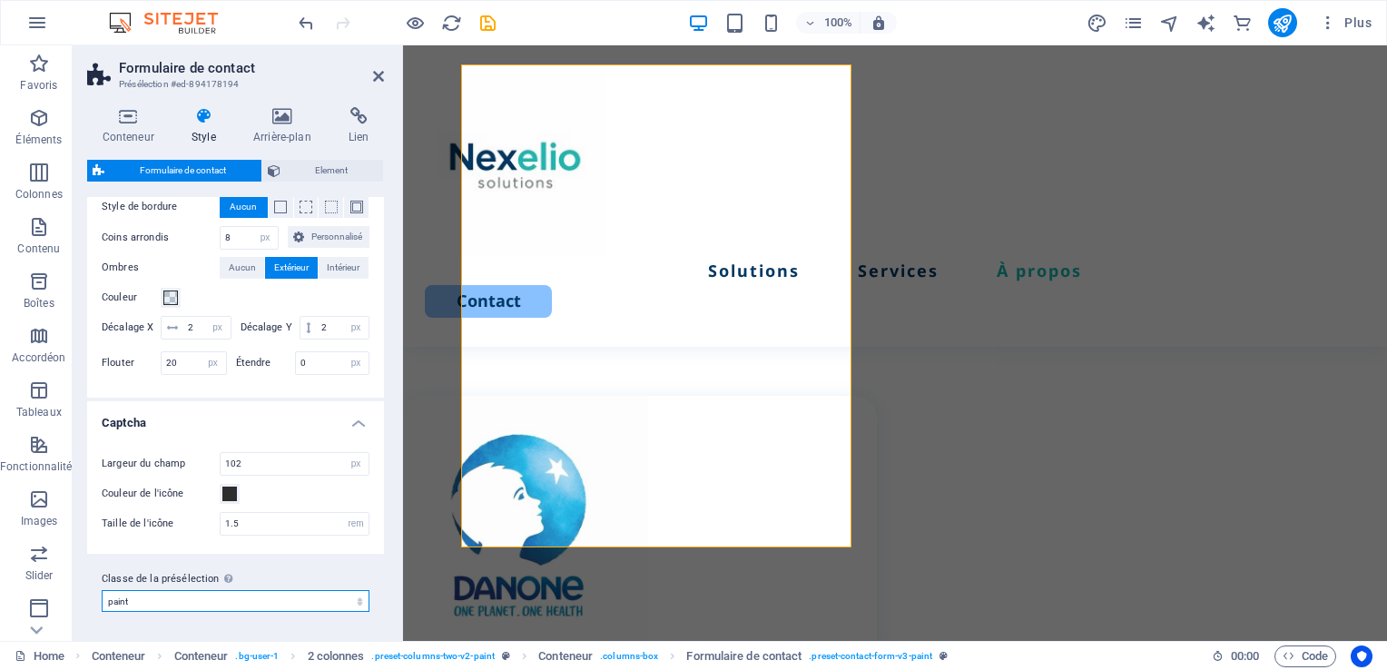
click at [338, 601] on select "paint Ajouter la classe de la présélection" at bounding box center [236, 601] width 268 height 22
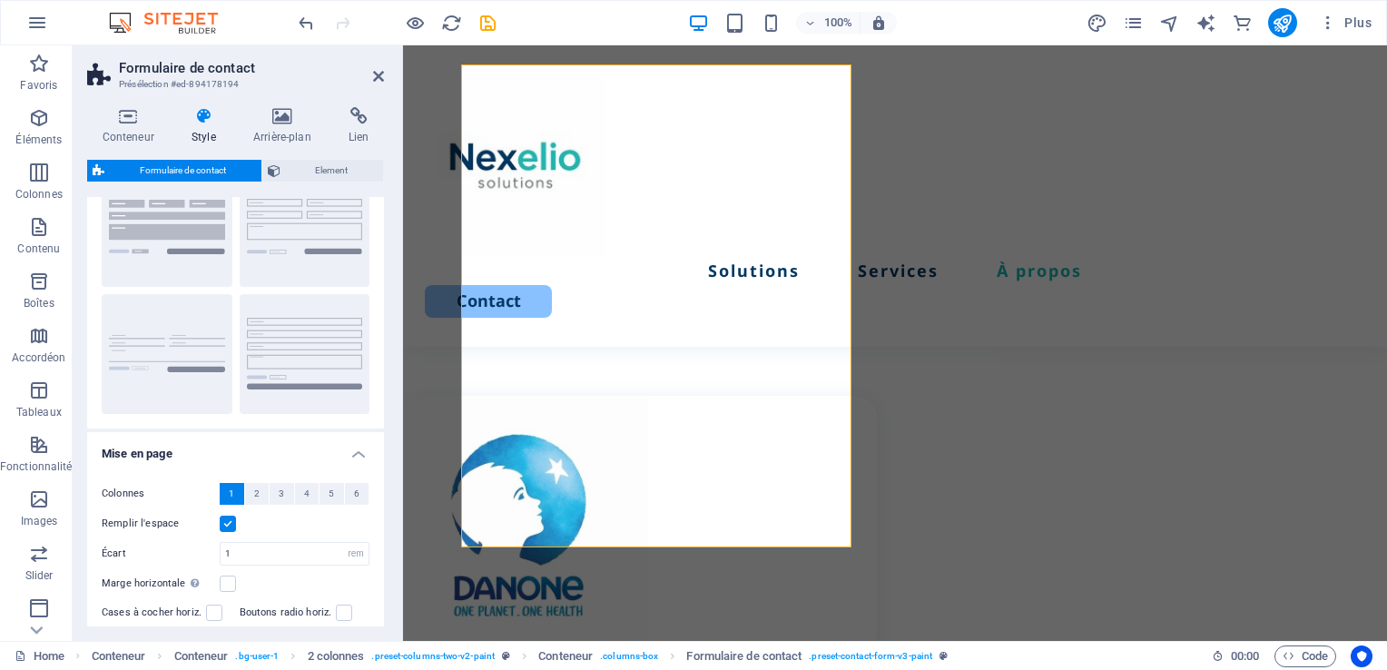
scroll to position [0, 0]
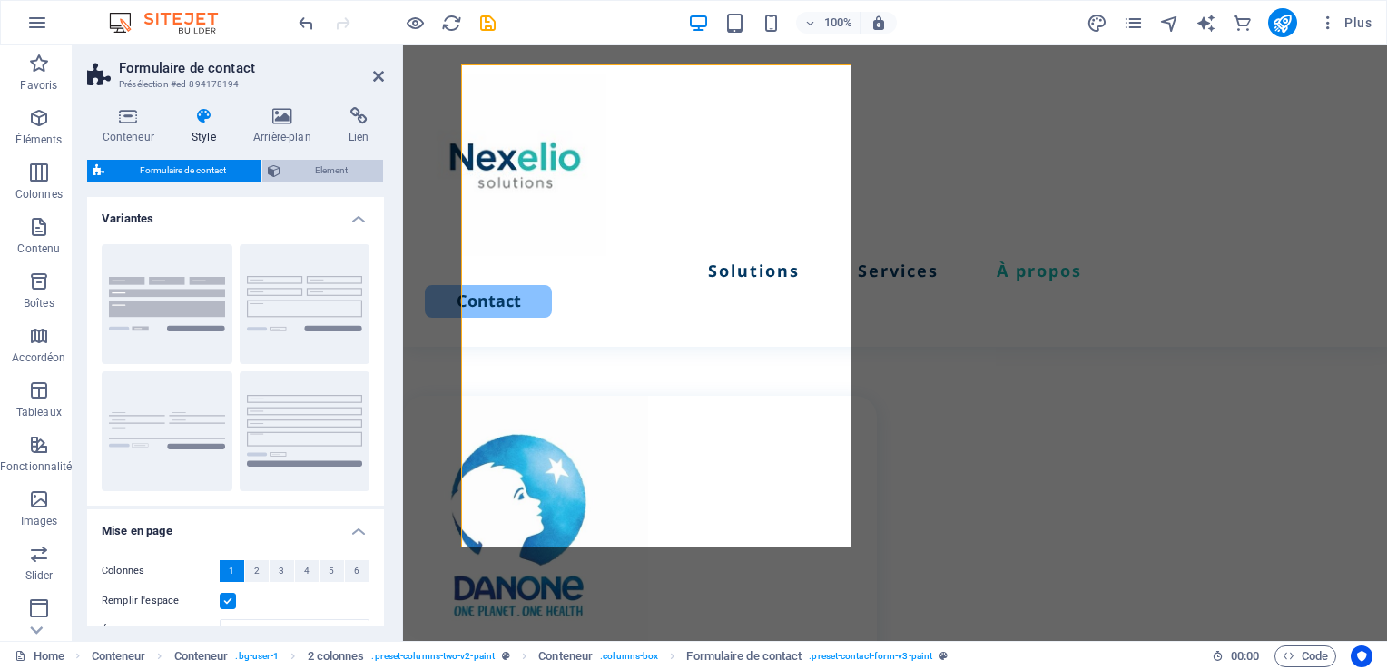
click at [319, 174] on span "Element" at bounding box center [332, 171] width 93 height 22
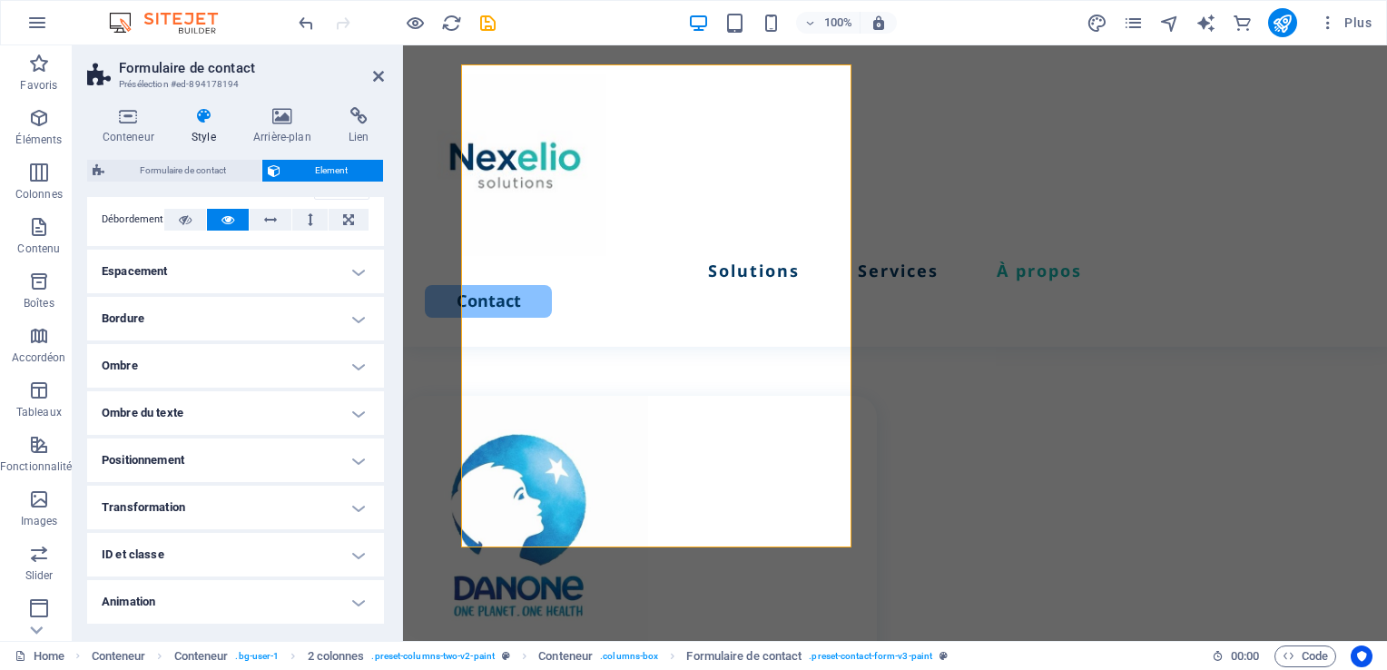
scroll to position [352, 0]
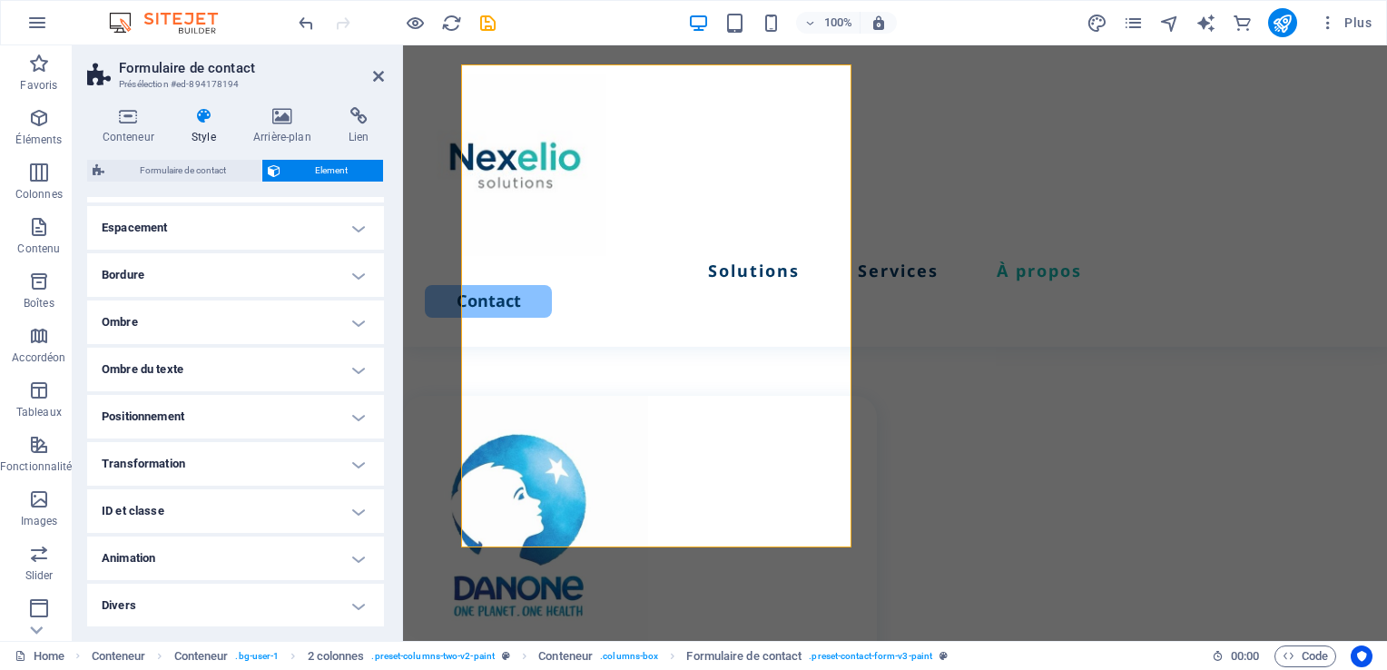
click at [316, 608] on h4 "Divers" at bounding box center [235, 605] width 297 height 44
drag, startPoint x: 385, startPoint y: 536, endPoint x: 381, endPoint y: 588, distance: 51.9
click at [381, 588] on div "Conteneur Style Arrière-plan Lien Taille Hauteur Par défaut px rem % vh vw Haut…" at bounding box center [236, 367] width 326 height 548
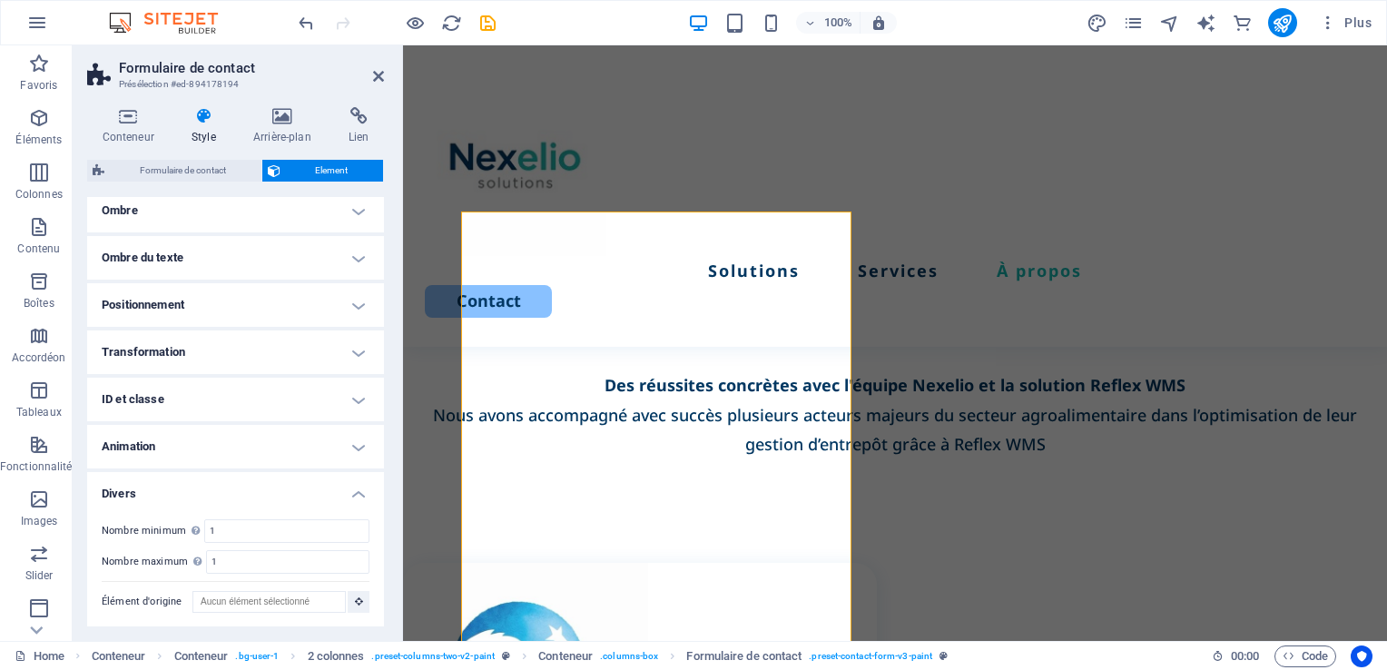
scroll to position [3898, 0]
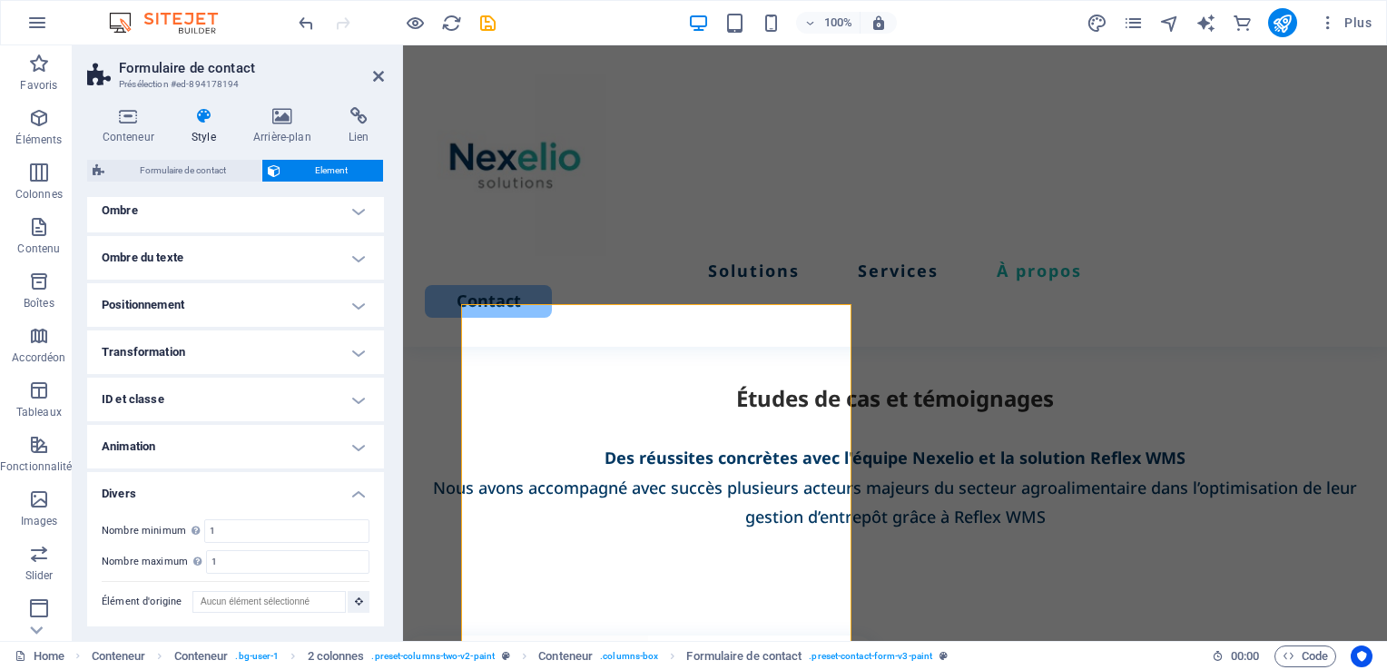
click at [191, 401] on h4 "ID et classe" at bounding box center [235, 399] width 297 height 44
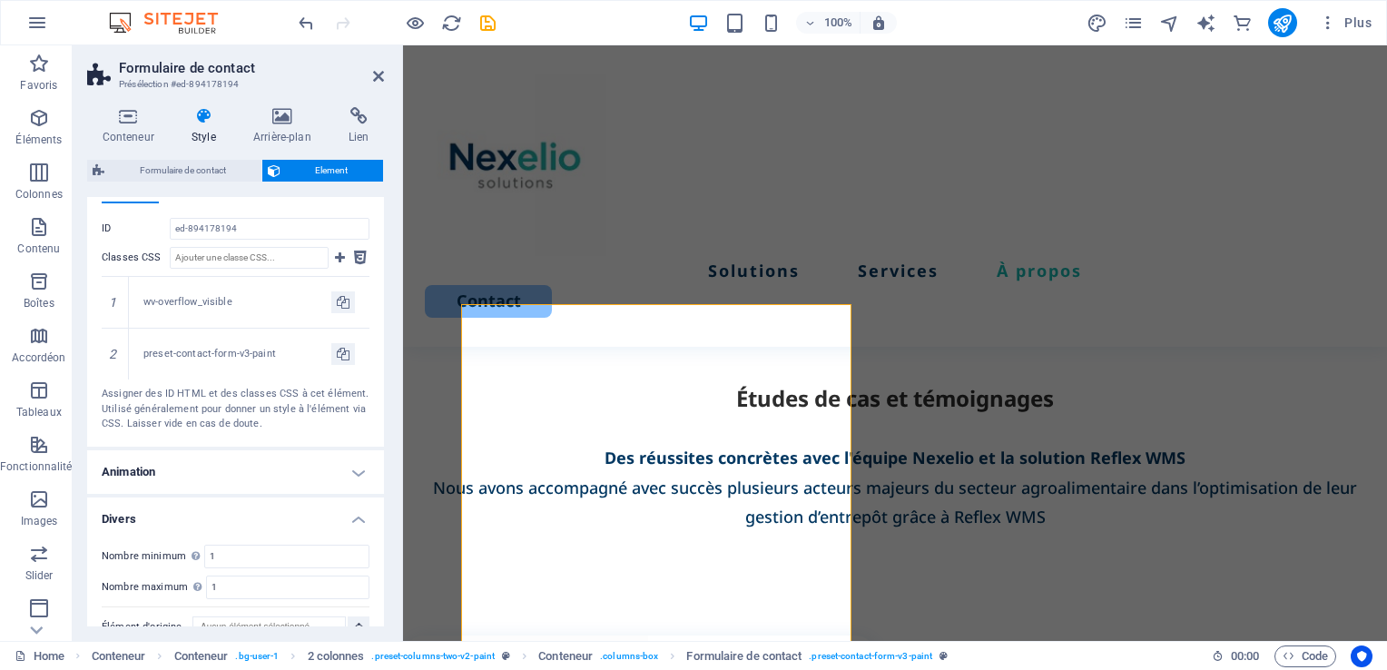
scroll to position [729, 0]
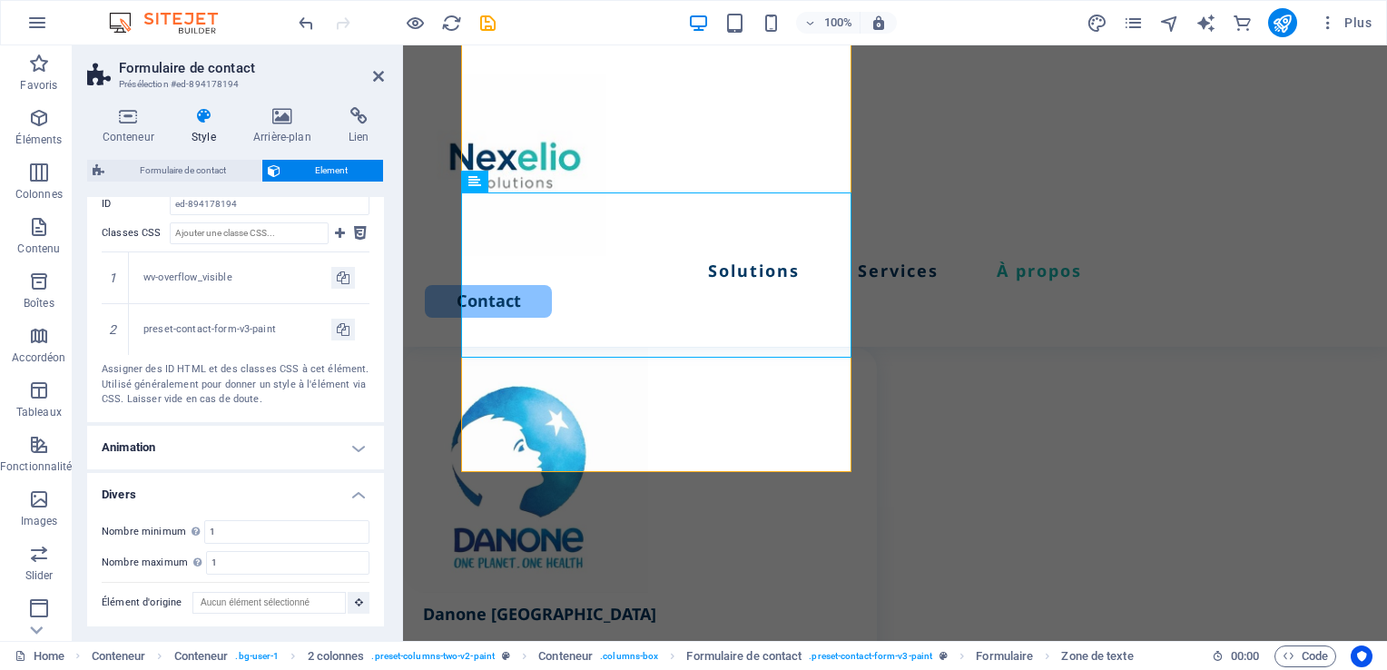
scroll to position [4214, 0]
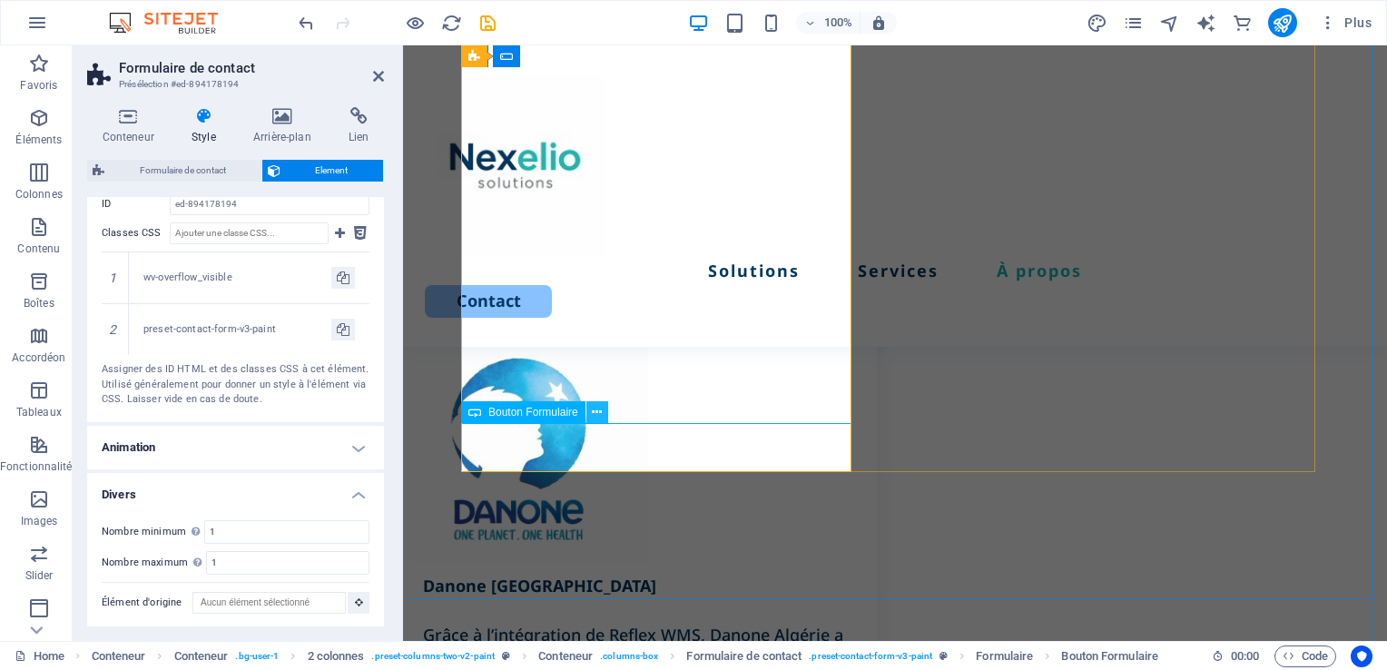
click at [595, 415] on icon at bounding box center [597, 412] width 10 height 19
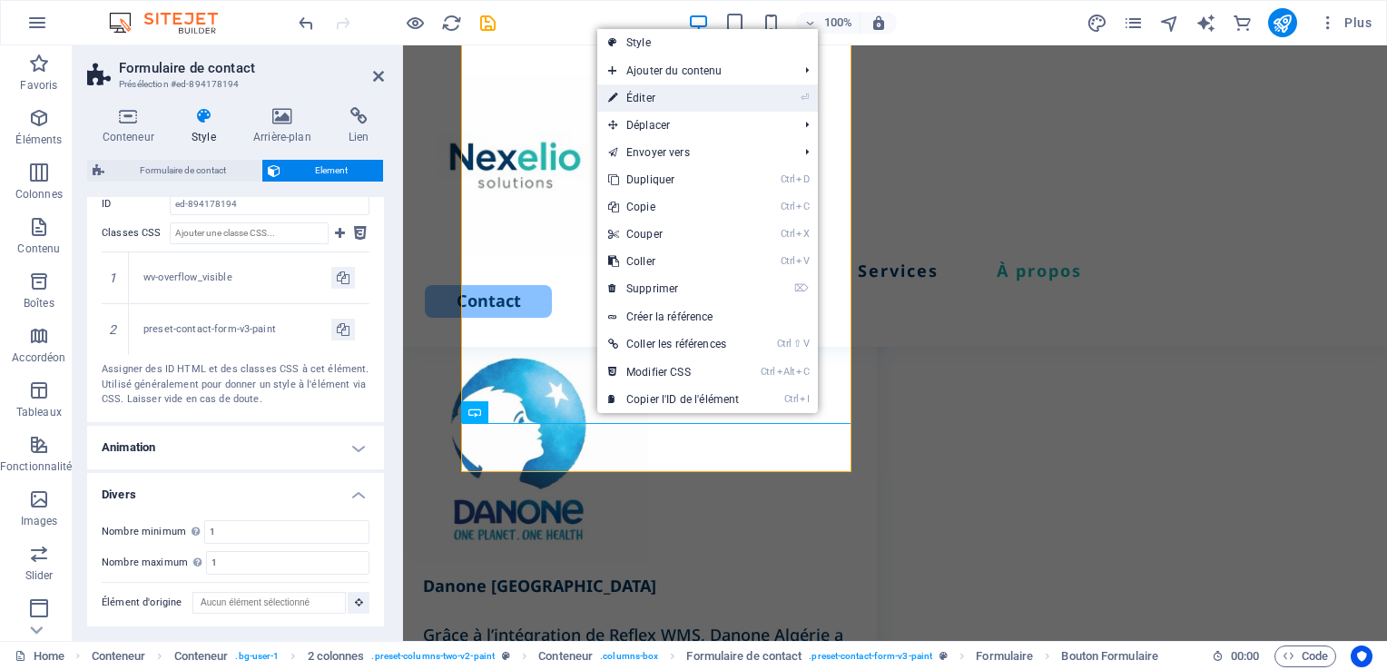
click at [654, 97] on link "⏎ Éditer" at bounding box center [673, 97] width 152 height 27
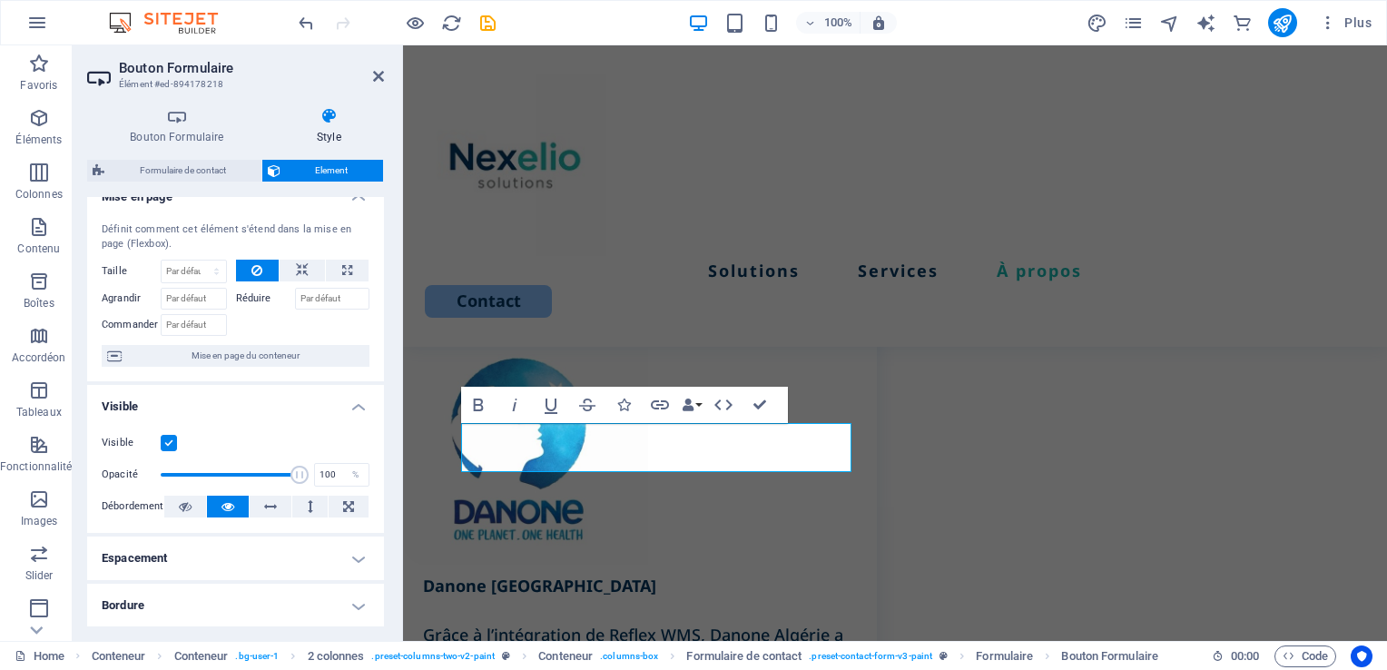
scroll to position [0, 0]
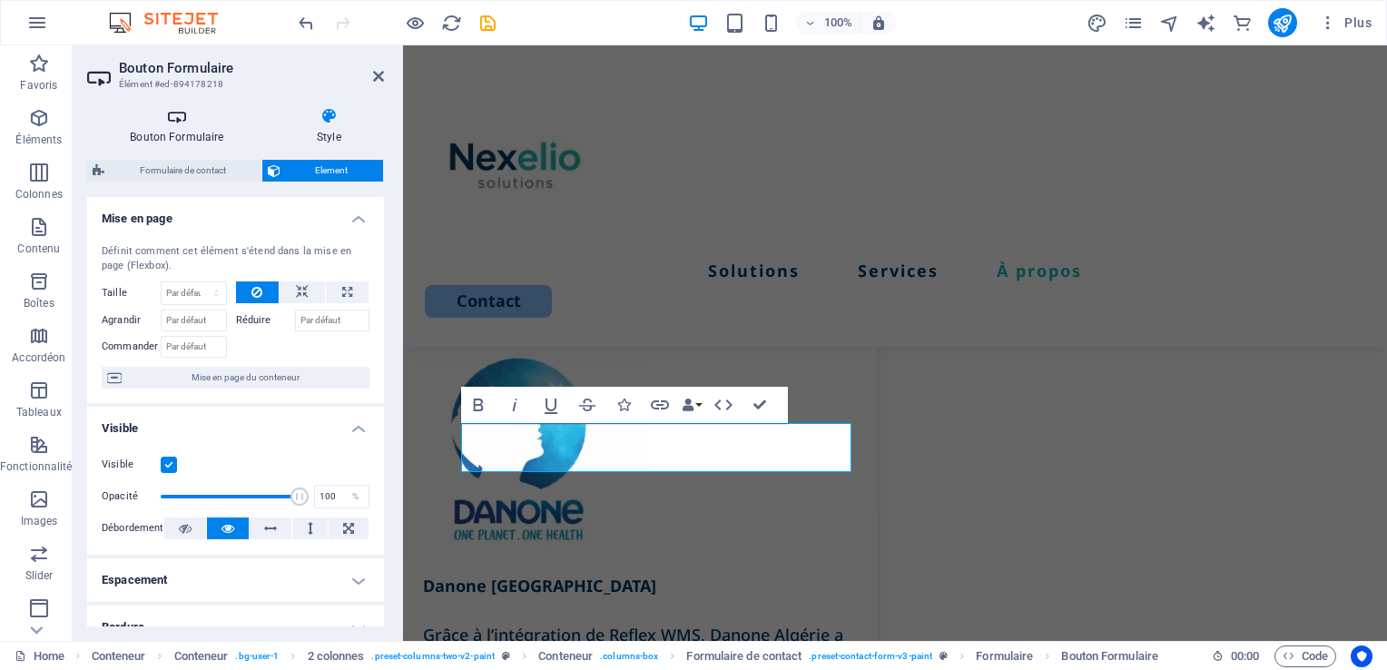
click at [181, 133] on h4 "Bouton Formulaire" at bounding box center [180, 126] width 187 height 38
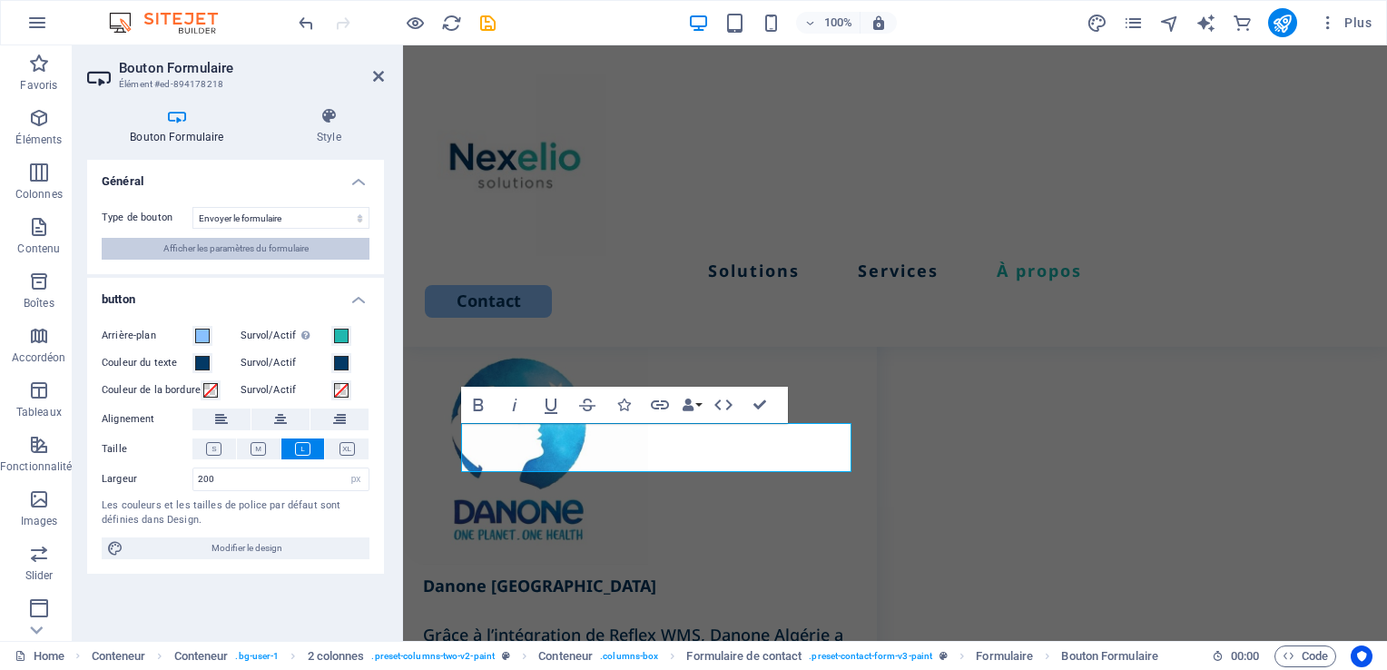
click at [218, 252] on span "Afficher les paramètres du formulaire" at bounding box center [235, 249] width 145 height 22
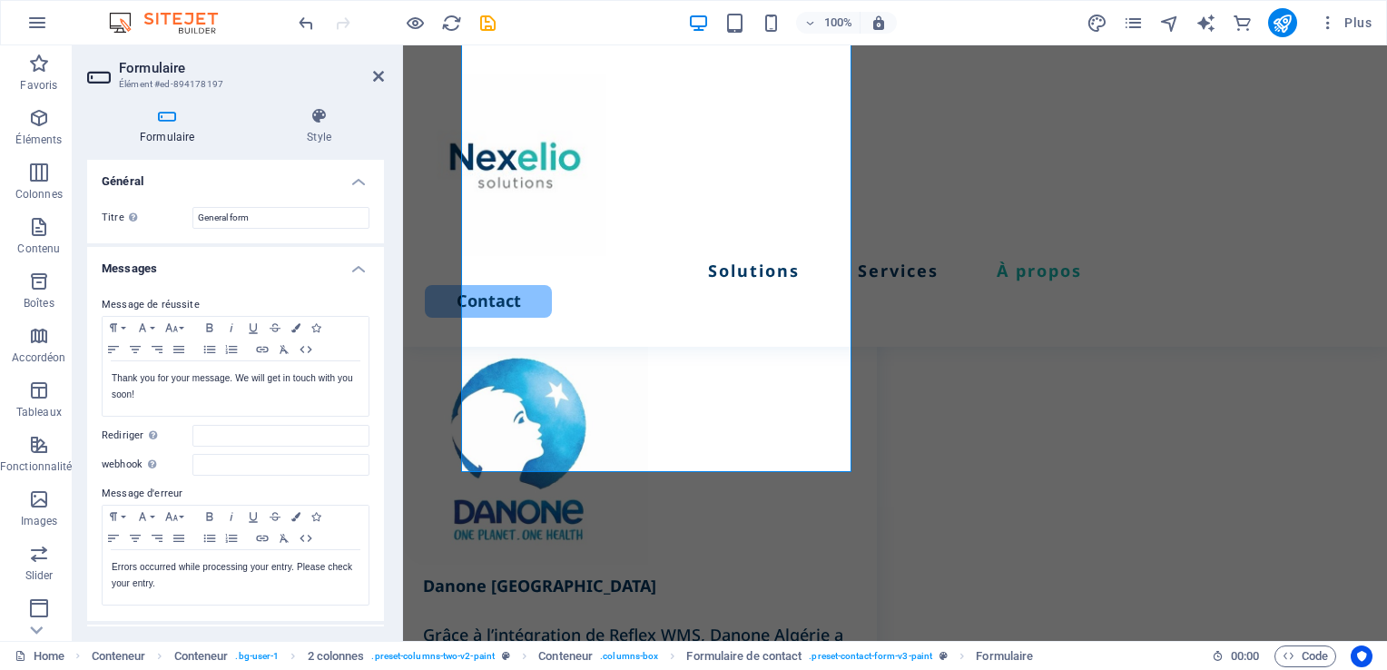
drag, startPoint x: 379, startPoint y: 237, endPoint x: 378, endPoint y: 264, distance: 27.2
click at [380, 266] on div "Général [PERSON_NAME] un nom au formulaire. General form Messages Message de ré…" at bounding box center [235, 393] width 297 height 466
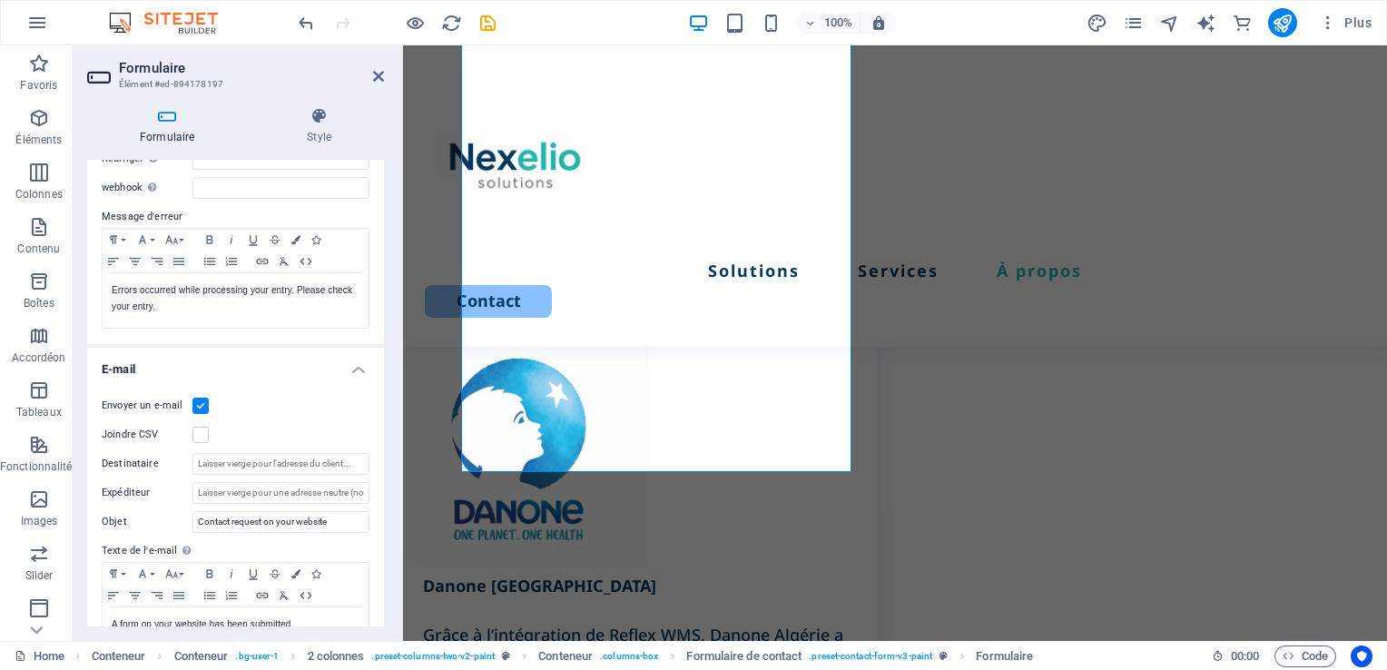
scroll to position [293, 0]
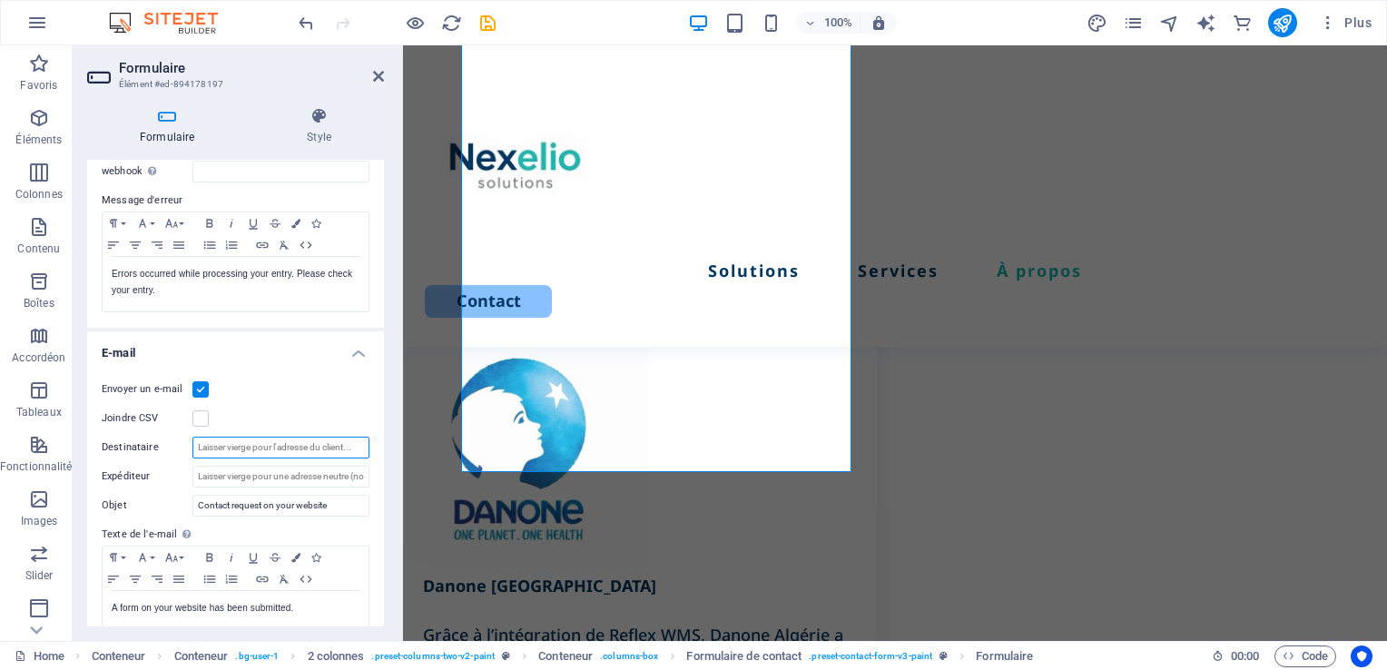
click at [229, 448] on input "Destinataire" at bounding box center [280, 447] width 177 height 22
type input "[EMAIL_ADDRESS][DOMAIN_NAME]"
click at [229, 480] on input "Expéditeur" at bounding box center [280, 477] width 177 height 22
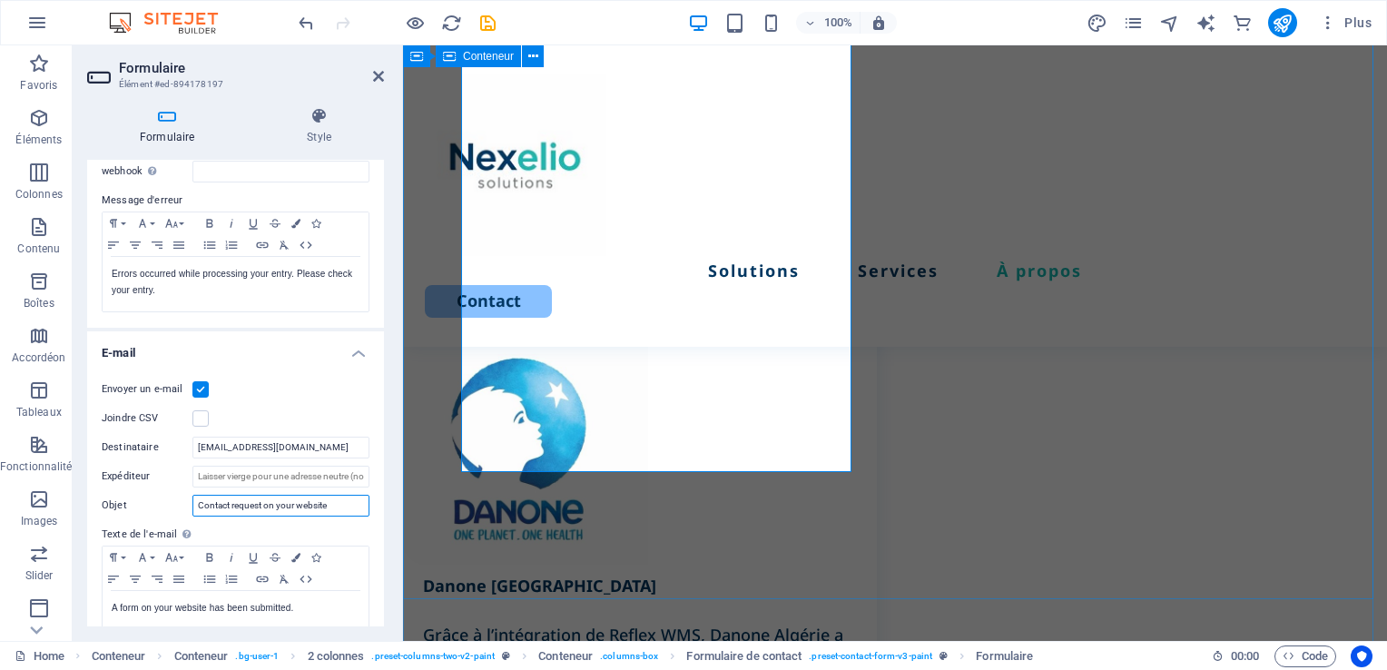
drag, startPoint x: 633, startPoint y: 549, endPoint x: 432, endPoint y: 499, distance: 207.5
drag, startPoint x: 230, startPoint y: 506, endPoint x: 265, endPoint y: 503, distance: 34.7
click at [265, 503] on input "Contact via site web" at bounding box center [280, 506] width 177 height 22
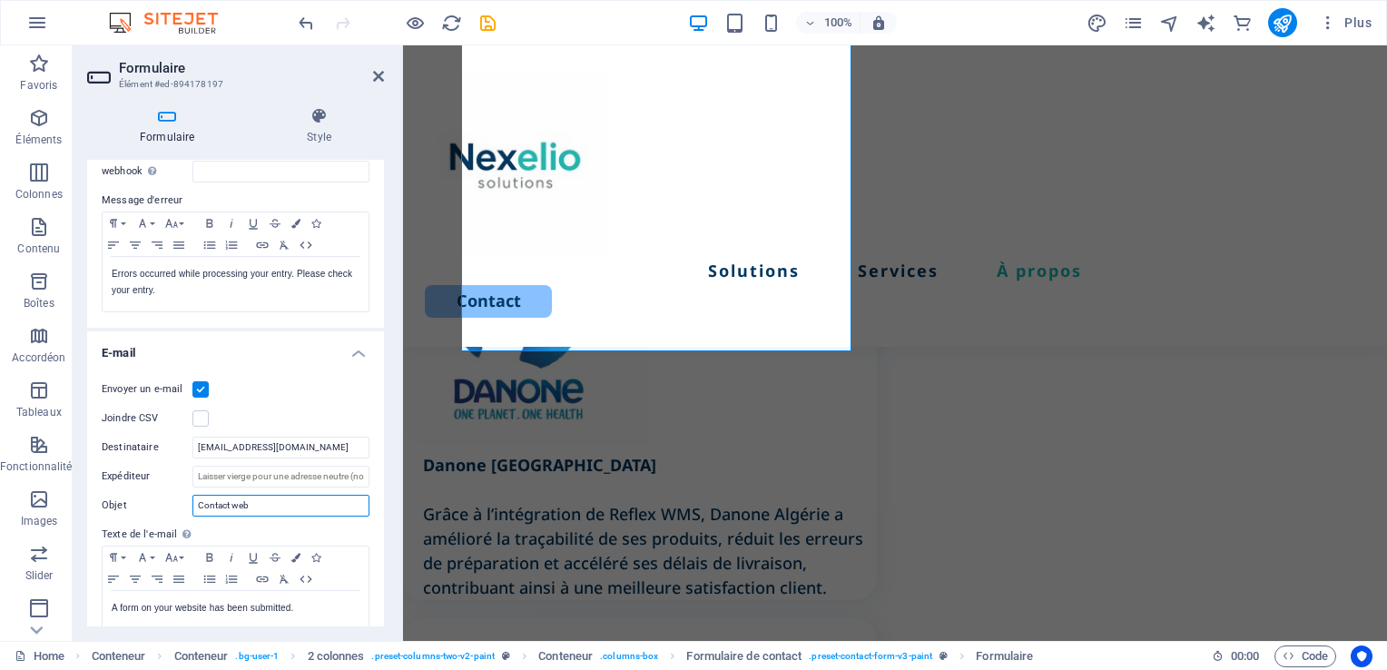
scroll to position [4362, 0]
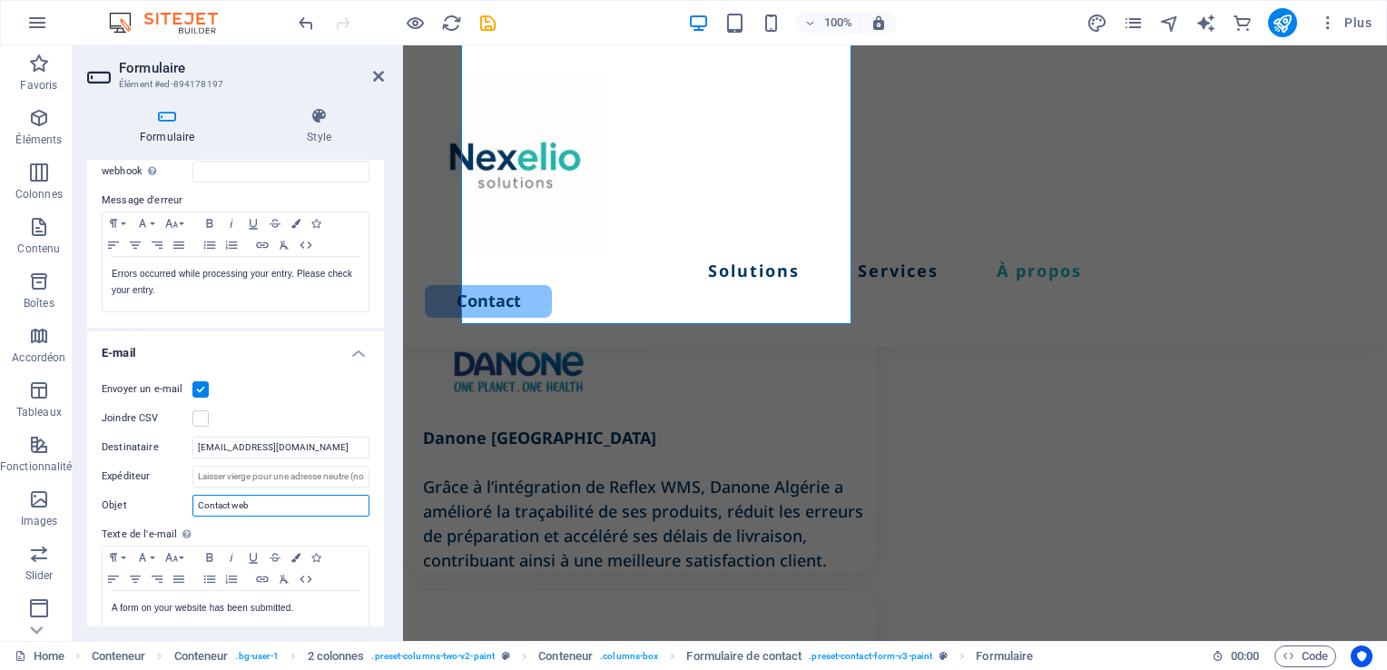
type input "Contact web"
drag, startPoint x: 384, startPoint y: 456, endPoint x: 395, endPoint y: 510, distance: 54.6
click at [395, 510] on div "Formulaire Style Général [PERSON_NAME] un nom au formulaire. General form Messa…" at bounding box center [236, 367] width 326 height 548
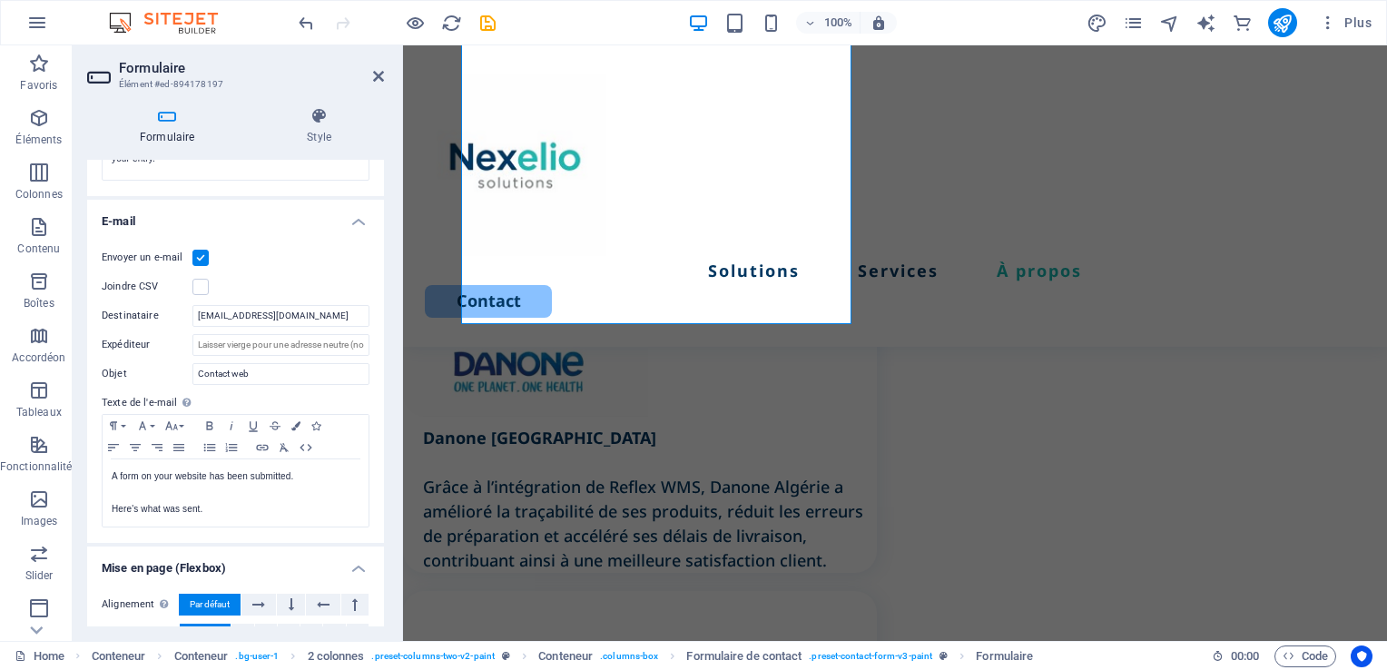
scroll to position [428, 0]
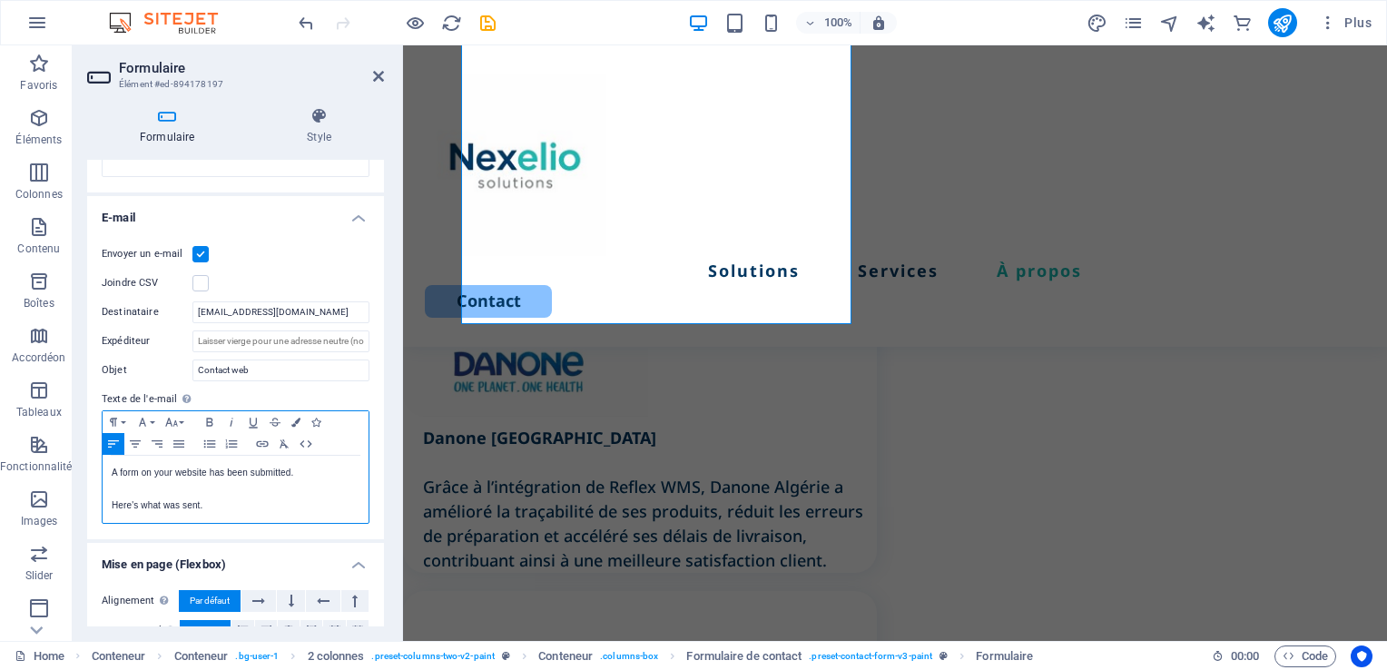
click at [225, 508] on p "Here's what was sent." at bounding box center [236, 505] width 248 height 16
drag, startPoint x: 222, startPoint y: 506, endPoint x: 91, endPoint y: 471, distance: 136.3
click at [91, 471] on div "Envoyer un e-mail Joindre CSV Destinataire [EMAIL_ADDRESS][DOMAIN_NAME] Expédit…" at bounding box center [235, 384] width 297 height 310
click at [243, 488] on p at bounding box center [236, 489] width 248 height 16
drag, startPoint x: 232, startPoint y: 499, endPoint x: 64, endPoint y: 466, distance: 171.0
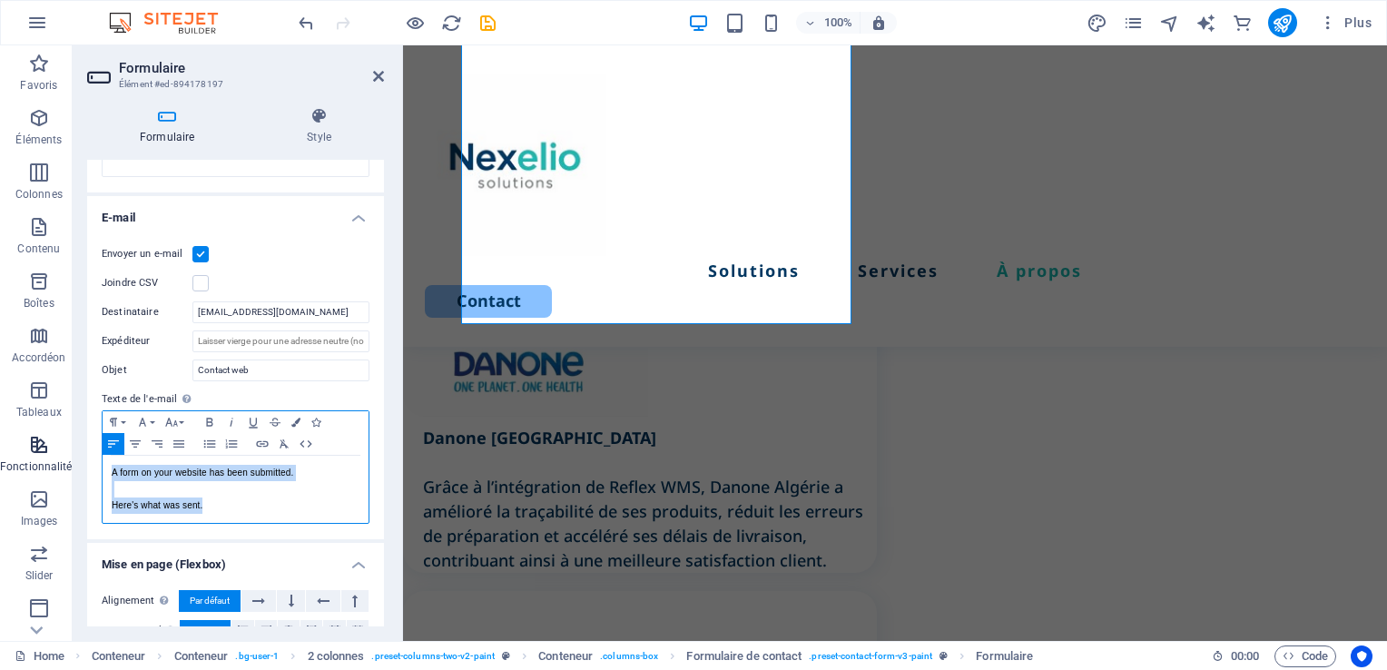
click at [64, 466] on section "Favoris Éléments Colonnes Contenu Boîtes Accordéon Tableaux Fonctionnalités Ima…" at bounding box center [693, 342] width 1387 height 595
click at [200, 489] on p at bounding box center [236, 489] width 248 height 16
drag, startPoint x: 214, startPoint y: 509, endPoint x: 91, endPoint y: 467, distance: 130.3
click at [91, 467] on div "Envoyer un e-mail Joindre CSV Destinataire [EMAIL_ADDRESS][DOMAIN_NAME] Expédit…" at bounding box center [235, 384] width 297 height 310
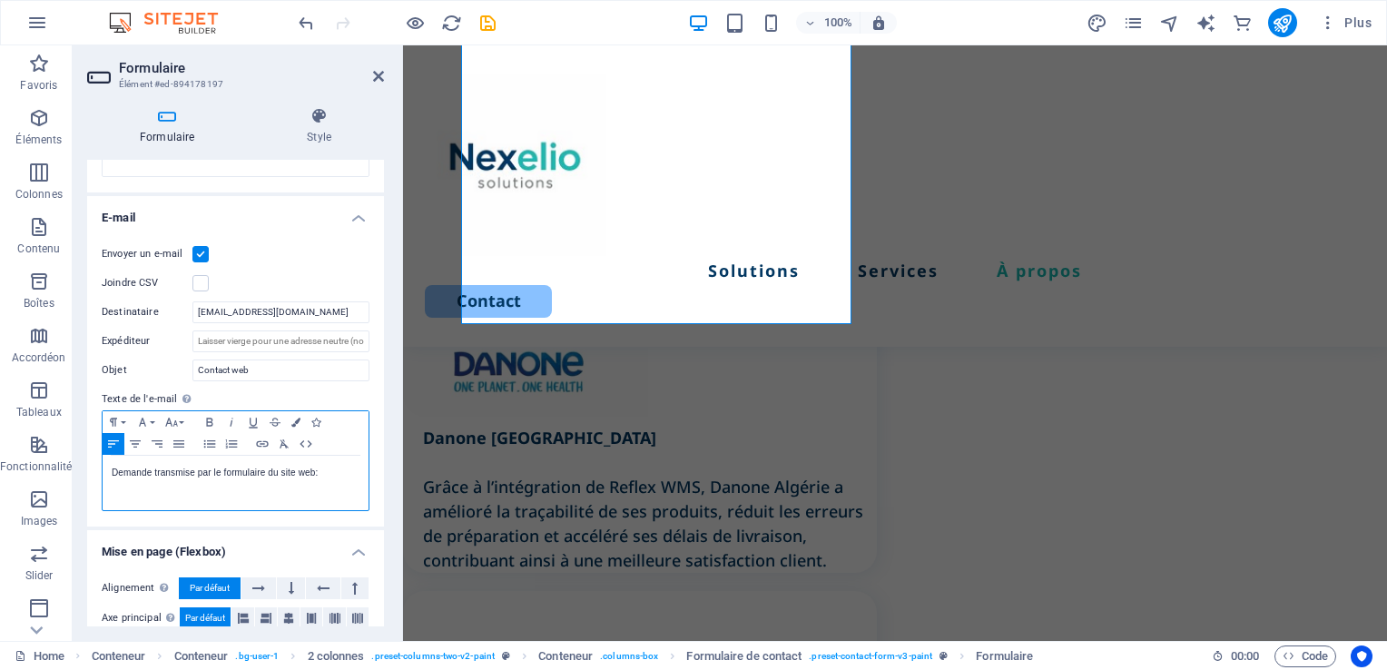
click at [159, 505] on div "Demande transmise par le formulaire du site web:" at bounding box center [236, 483] width 266 height 54
click at [199, 471] on p "Demande transmise par le formulaire du site web:" at bounding box center [236, 473] width 248 height 16
click at [348, 462] on div "Demande transmise via le formulaire du site web:" at bounding box center [236, 483] width 266 height 54
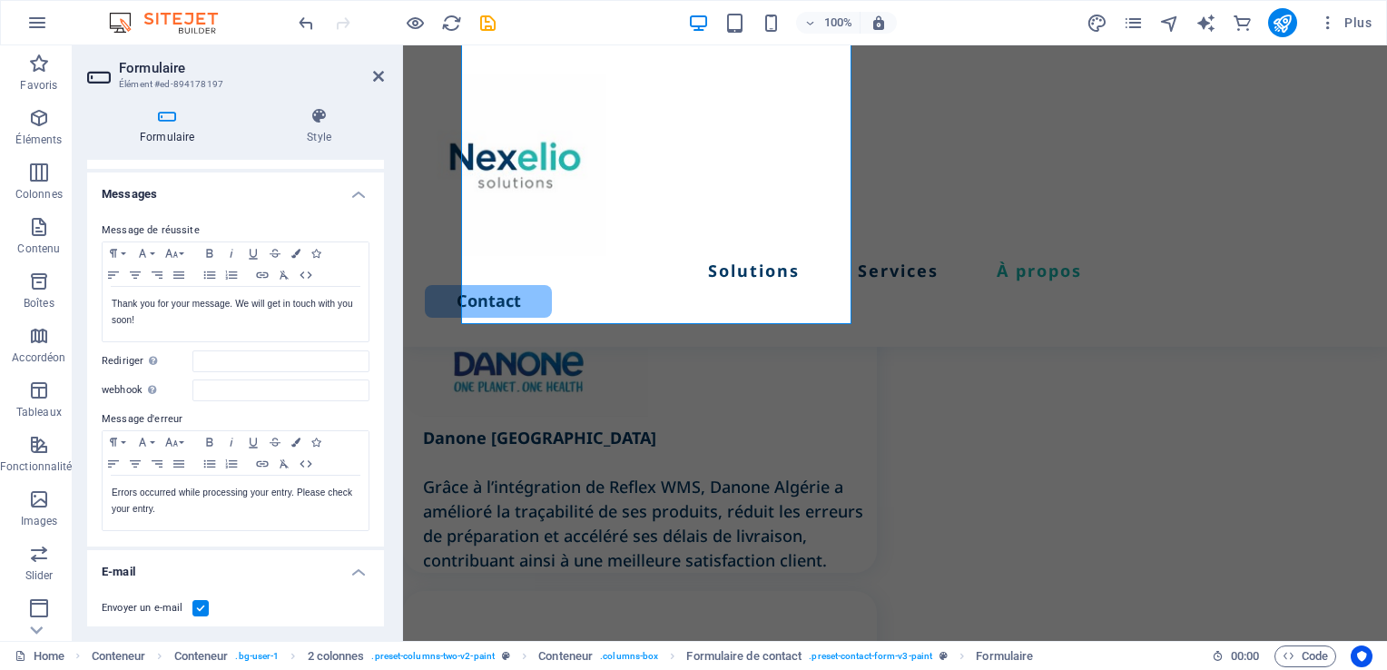
scroll to position [109, 0]
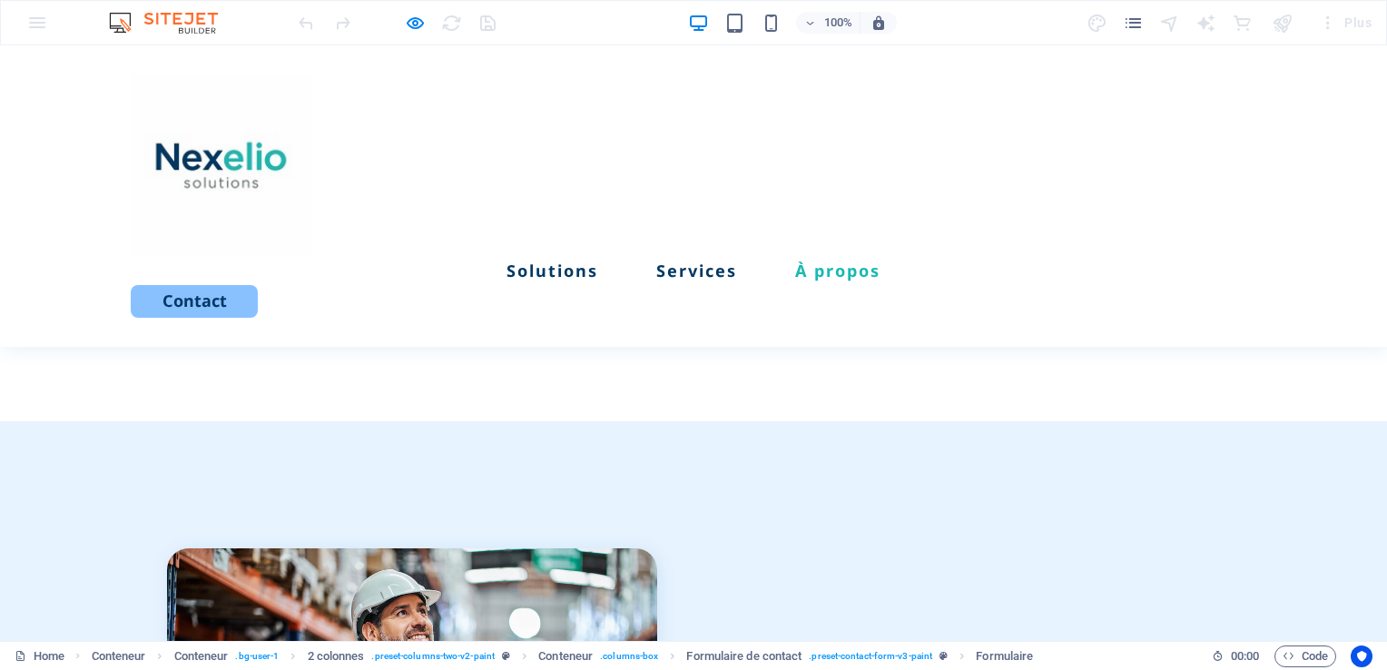
scroll to position [3635, 0]
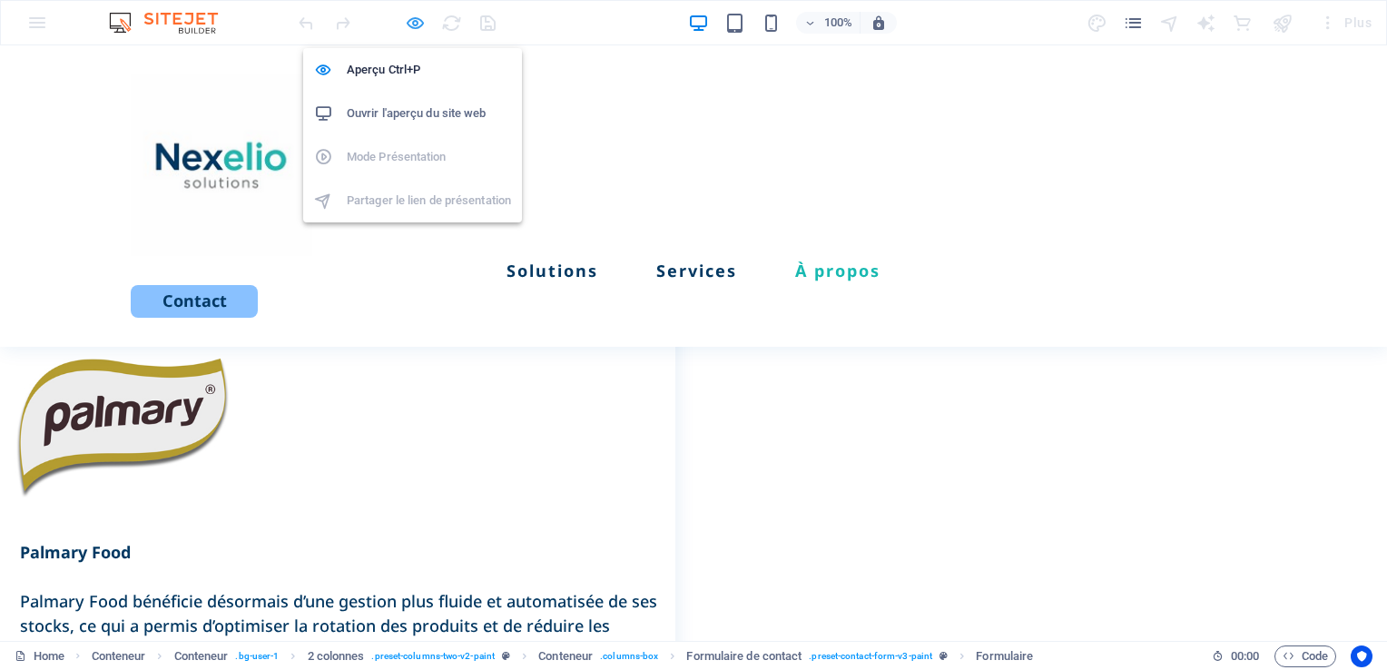
click at [0, 0] on icon "button" at bounding box center [0, 0] width 0 height 0
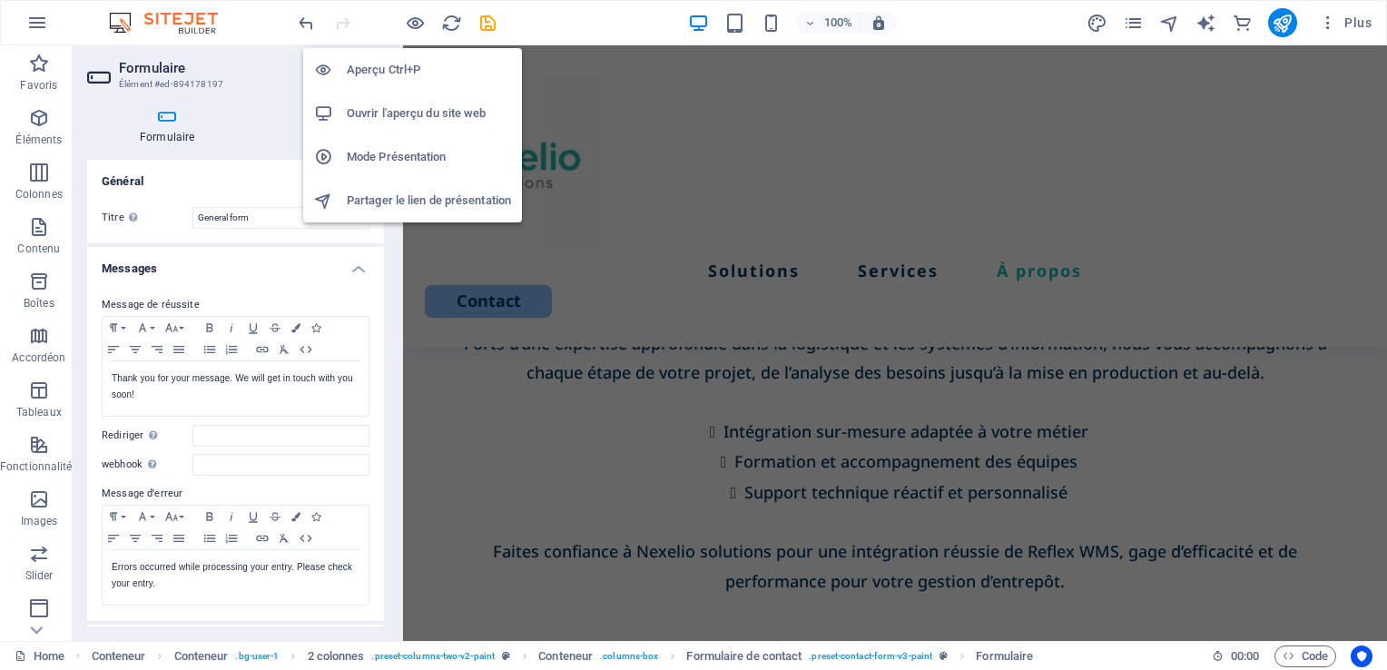
scroll to position [4362, 0]
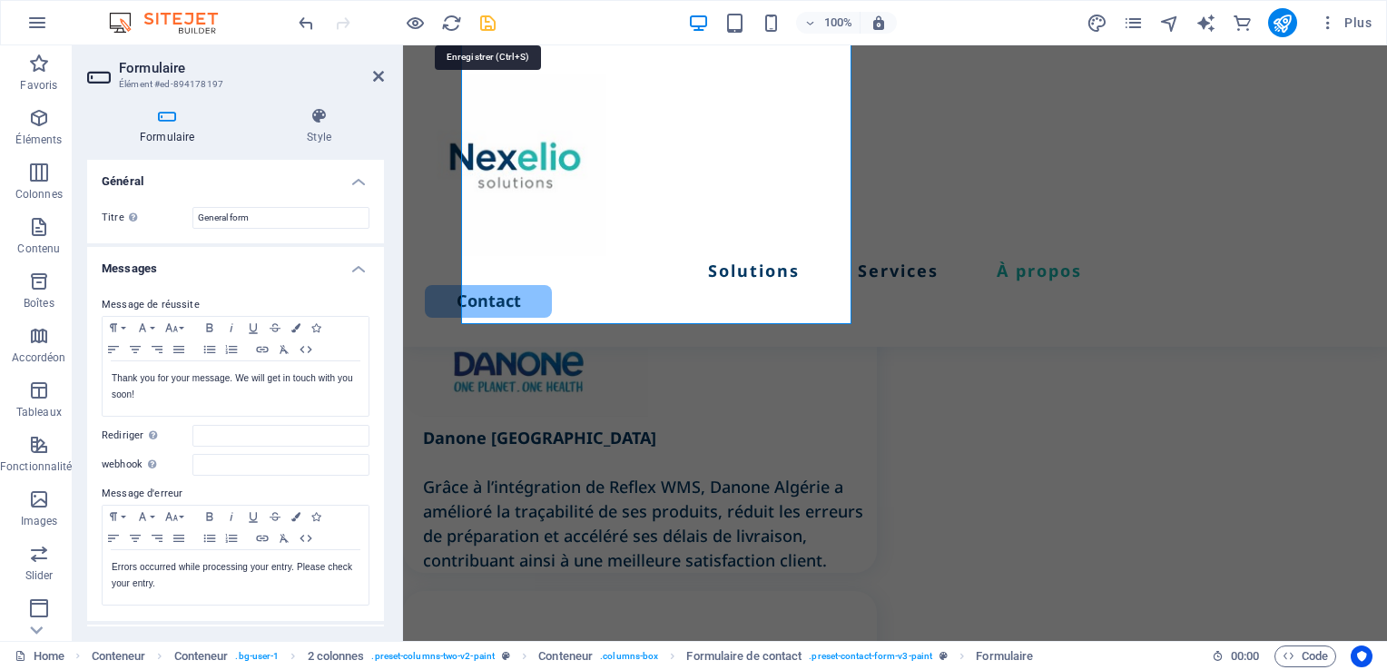
click at [482, 24] on icon "save" at bounding box center [487, 23] width 21 height 21
click at [1289, 23] on icon "publish" at bounding box center [1281, 23] width 21 height 21
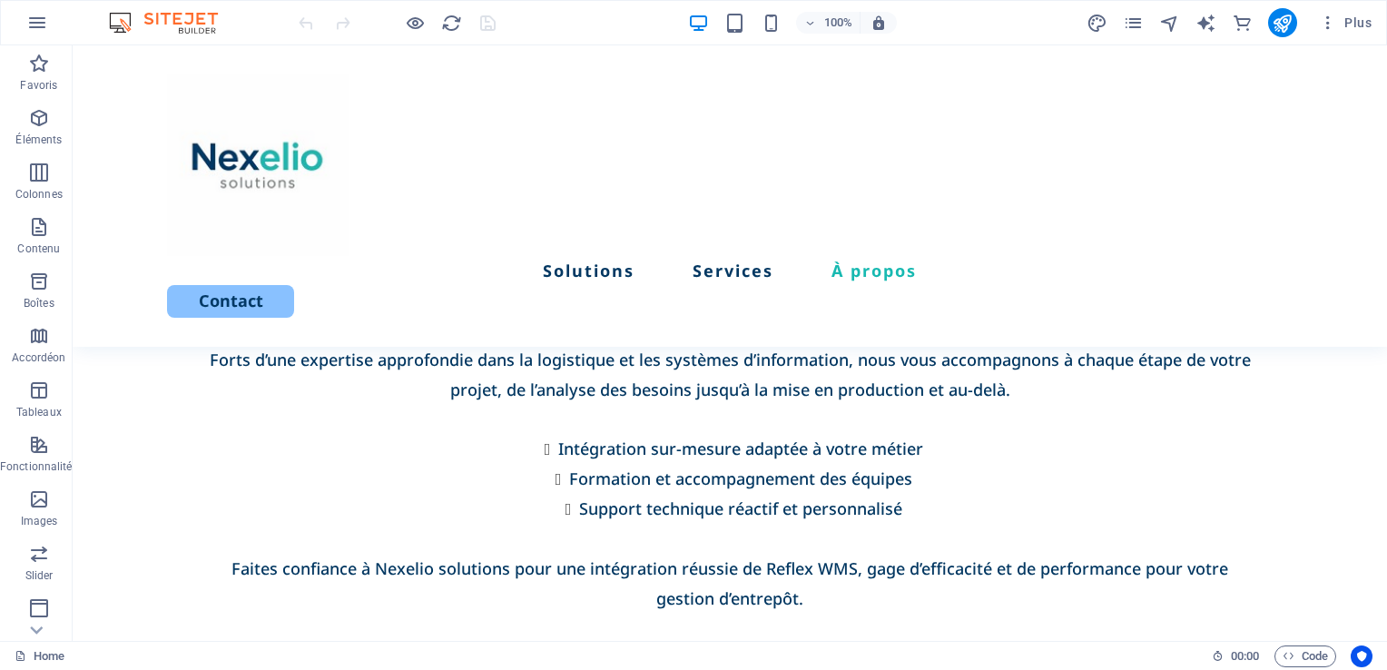
scroll to position [3510, 0]
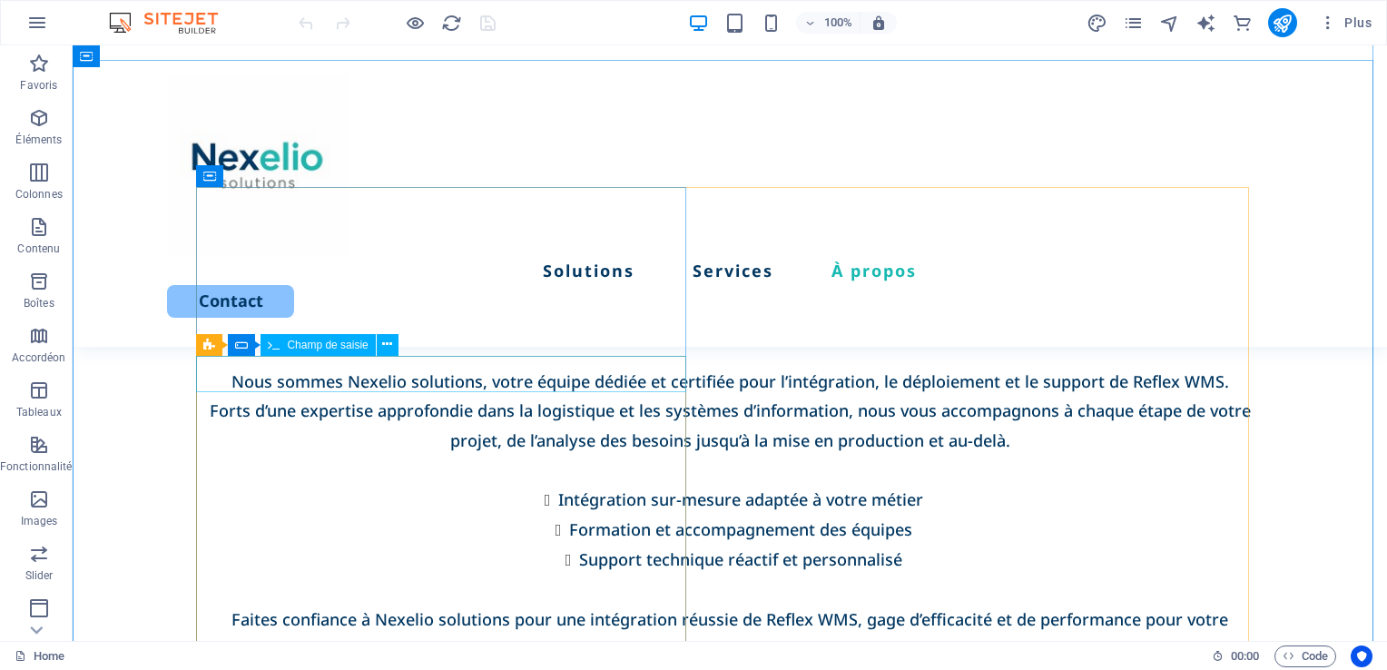
click at [279, 350] on icon at bounding box center [274, 345] width 12 height 22
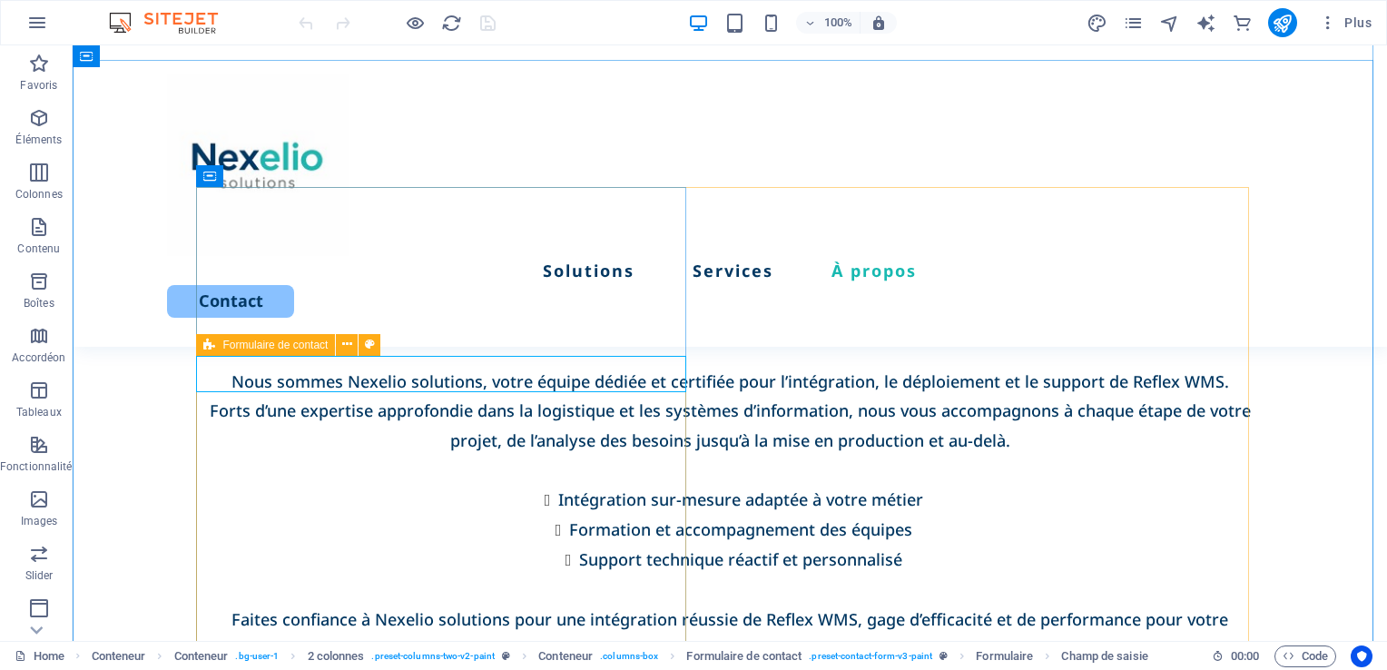
click at [214, 347] on icon at bounding box center [209, 345] width 12 height 22
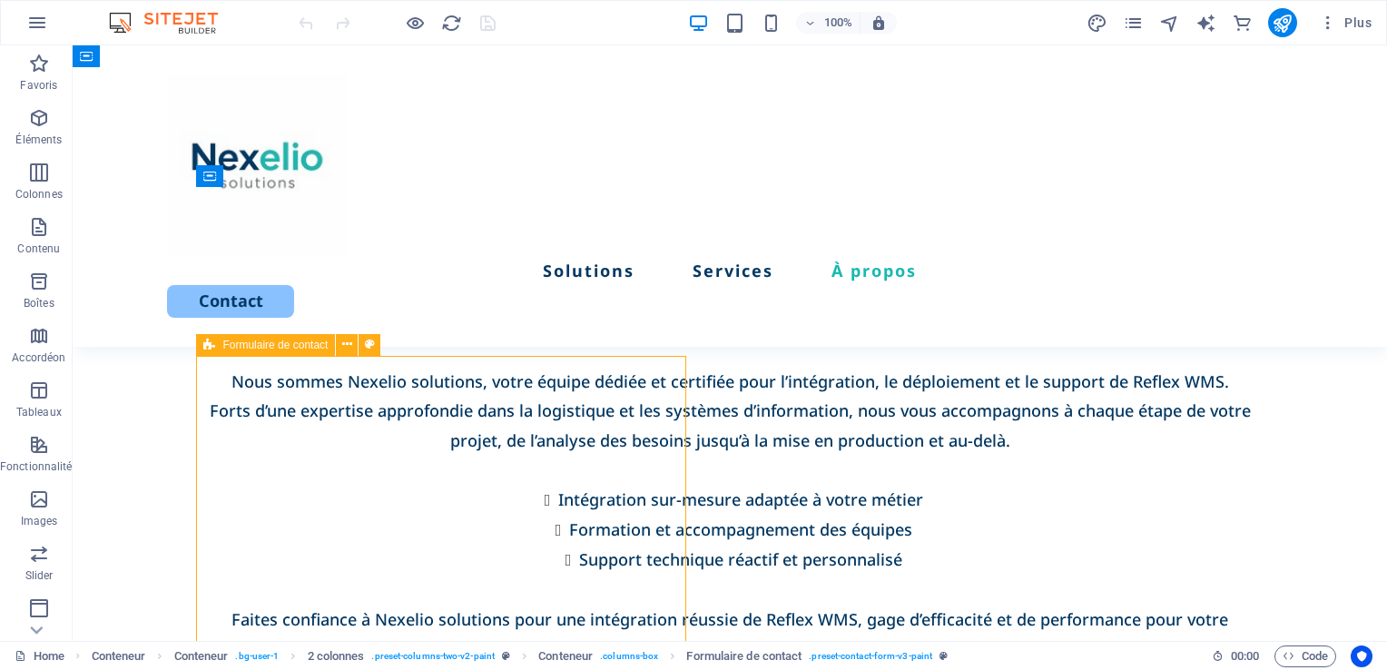
drag, startPoint x: 218, startPoint y: 344, endPoint x: 44, endPoint y: 378, distance: 176.7
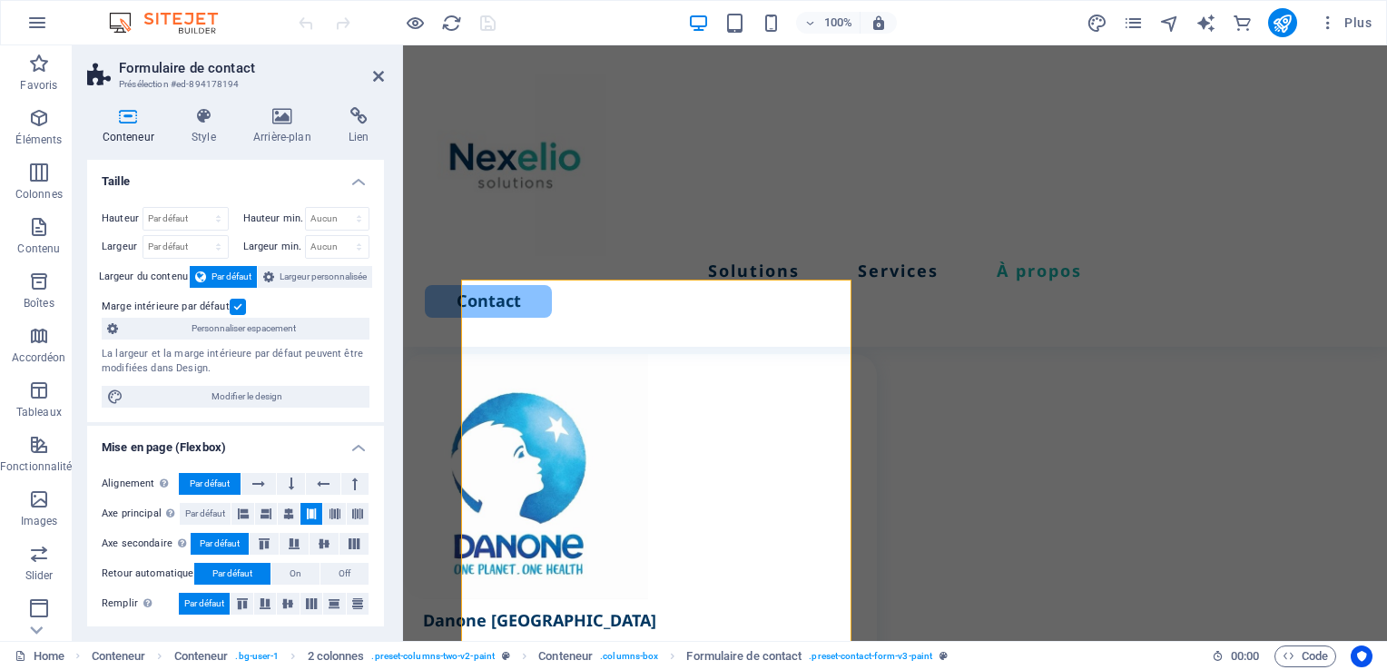
scroll to position [4214, 0]
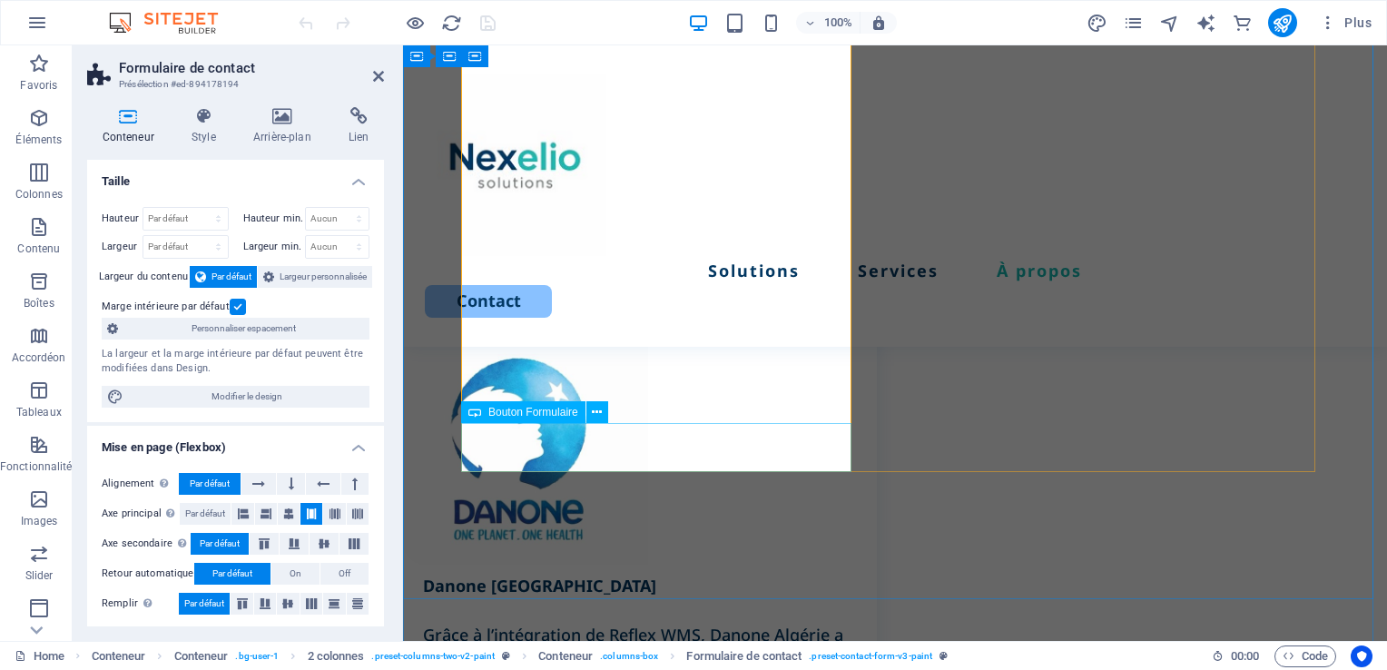
select select "px"
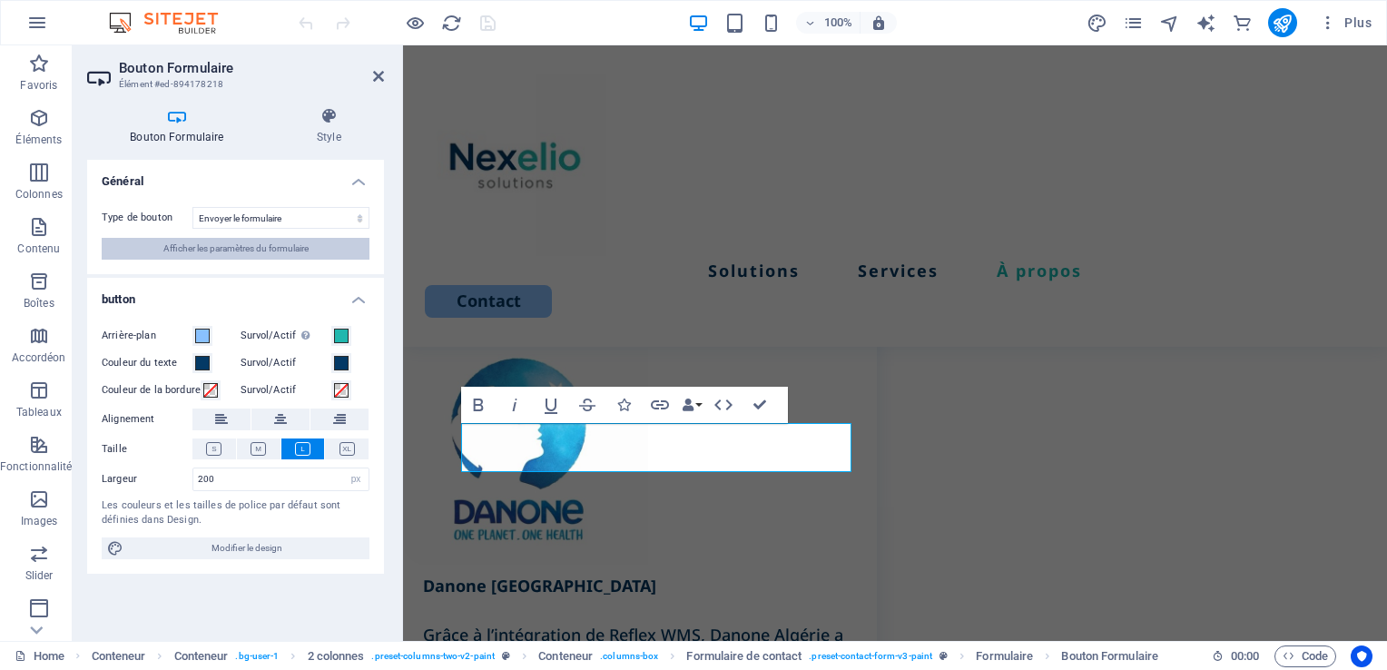
drag, startPoint x: 278, startPoint y: 244, endPoint x: 11, endPoint y: 341, distance: 283.9
click at [278, 244] on span "Afficher les paramètres du formulaire" at bounding box center [235, 249] width 145 height 22
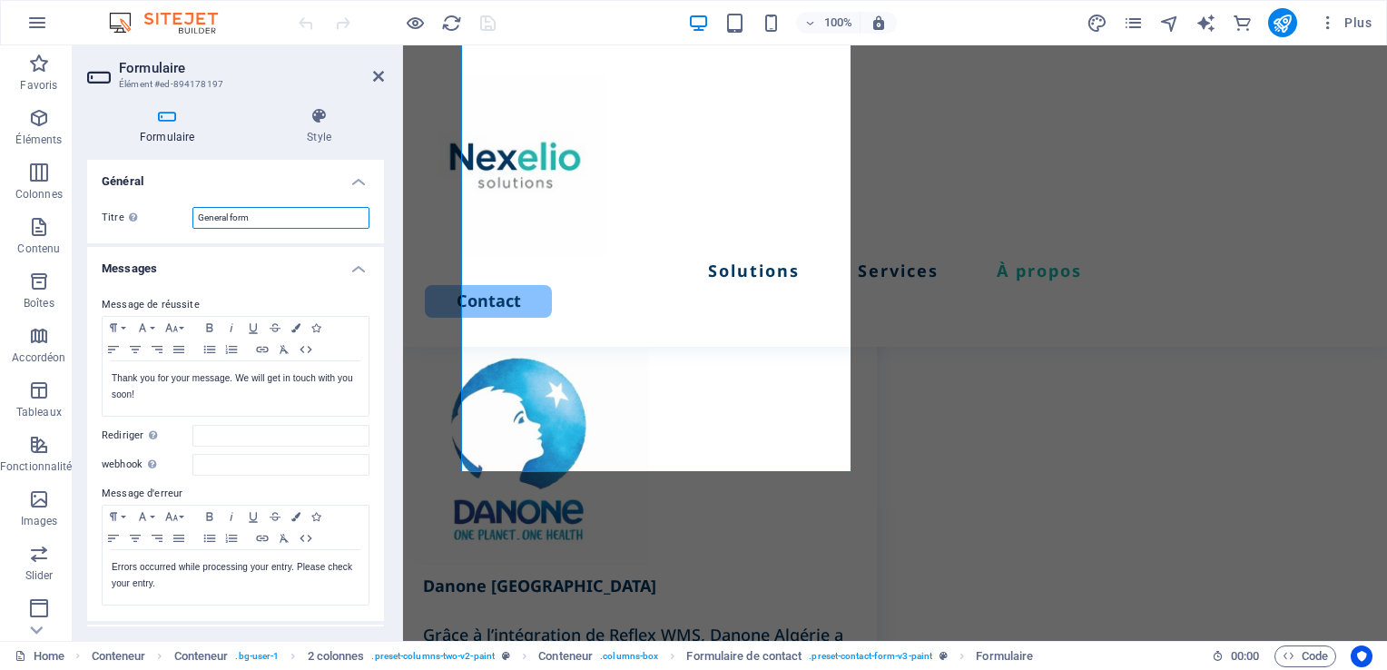
click at [307, 220] on input "General form" at bounding box center [280, 218] width 177 height 22
drag, startPoint x: 385, startPoint y: 289, endPoint x: 385, endPoint y: 318, distance: 29.0
click at [385, 318] on div "Formulaire Style Général [PERSON_NAME] un nom au formulaire. General form Messa…" at bounding box center [236, 367] width 326 height 548
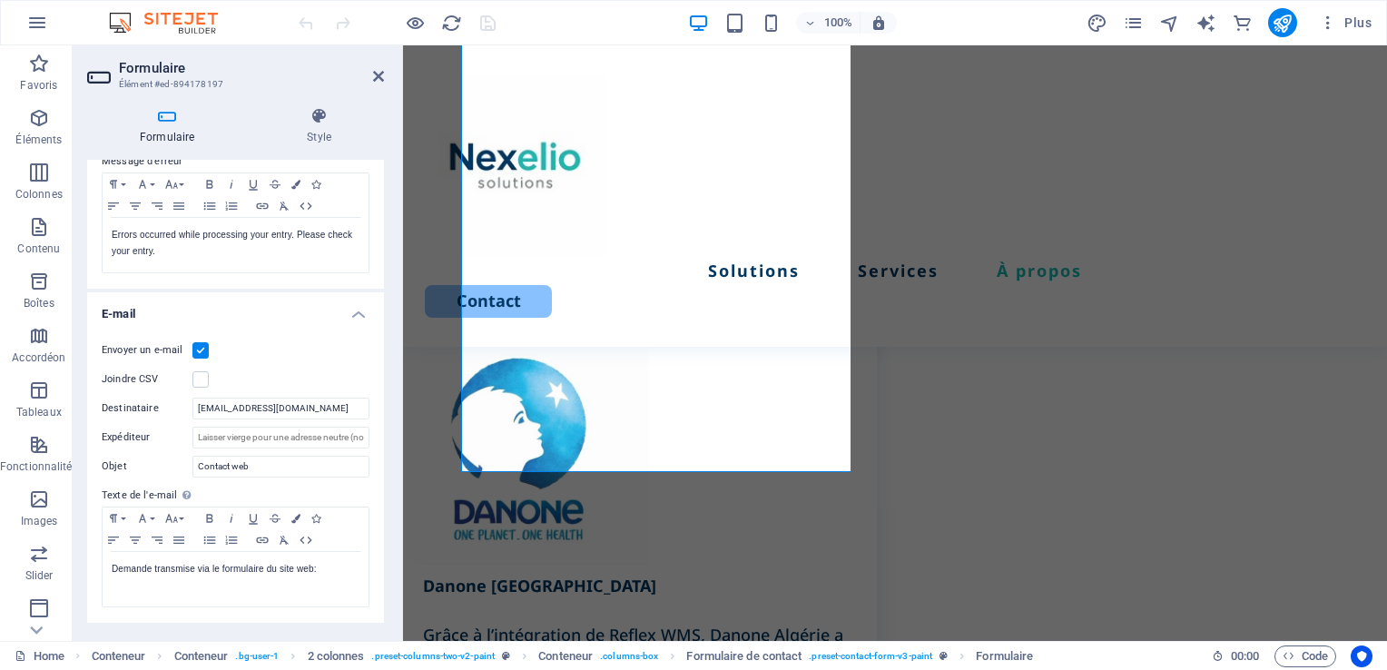
scroll to position [342, 0]
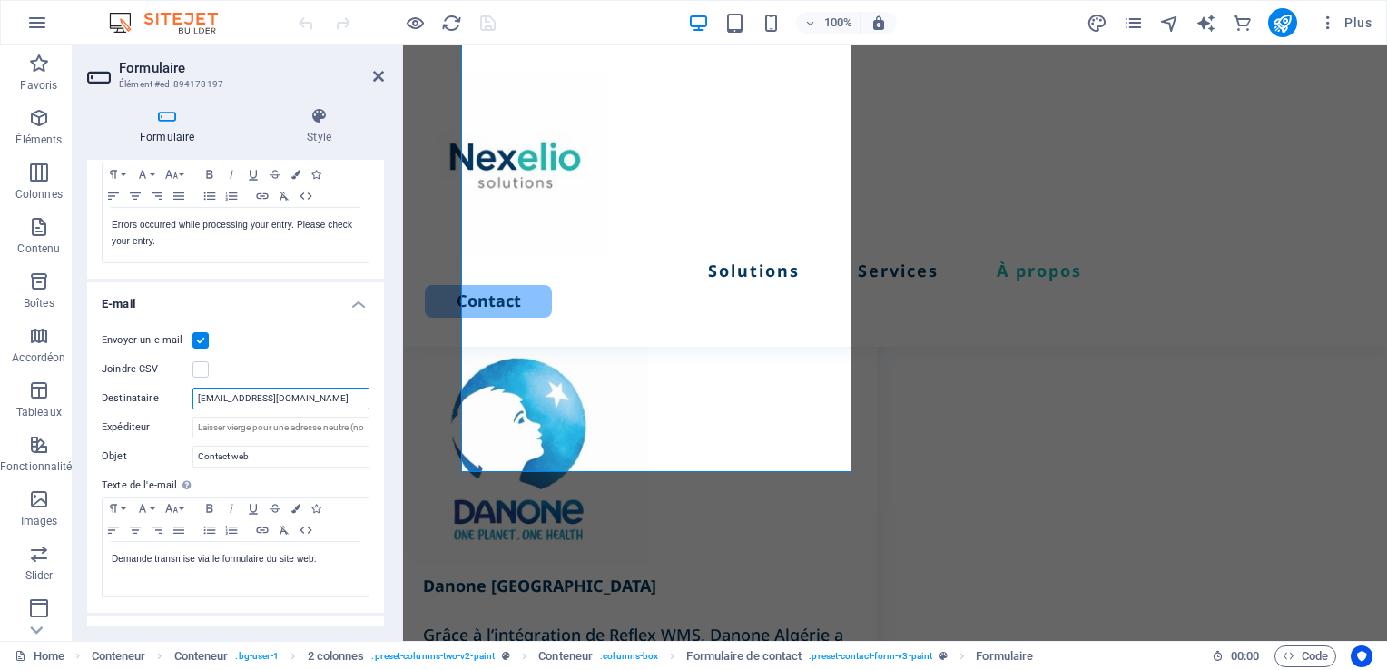
click at [221, 394] on input "[EMAIL_ADDRESS][DOMAIN_NAME]" at bounding box center [280, 398] width 177 height 22
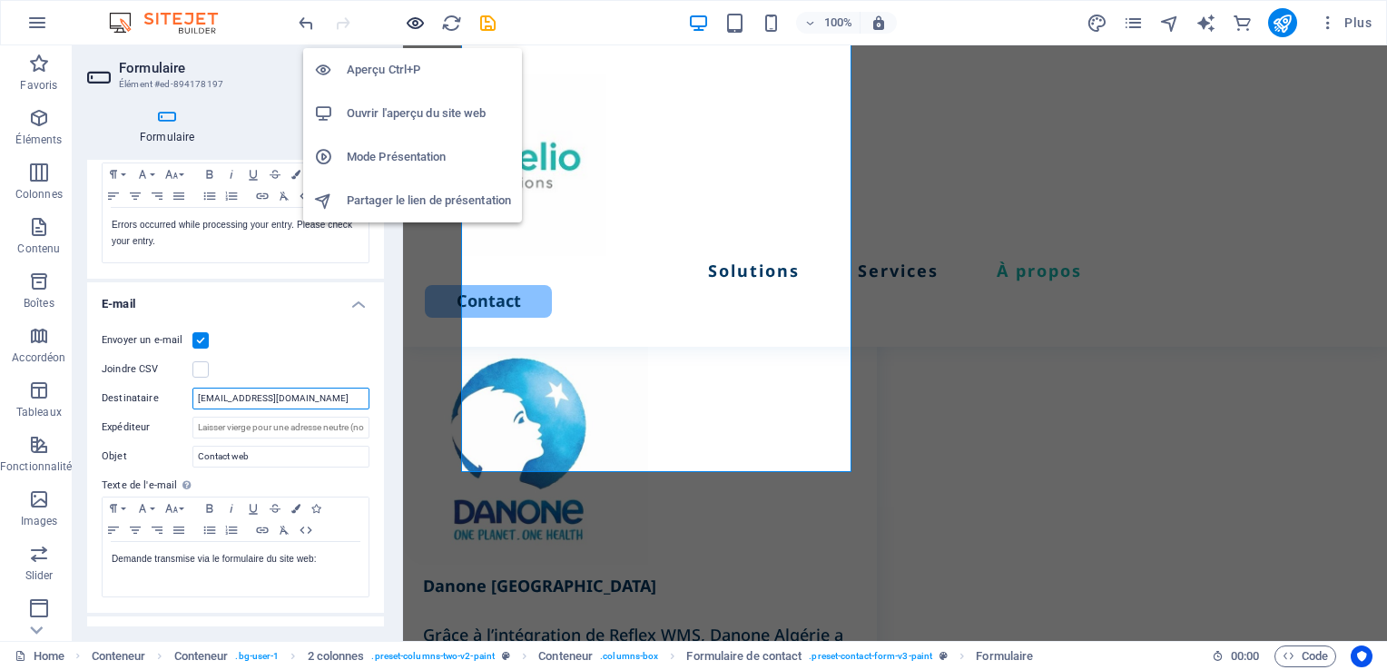
type input "[EMAIL_ADDRESS][DOMAIN_NAME]"
click at [411, 24] on icon "button" at bounding box center [415, 23] width 21 height 21
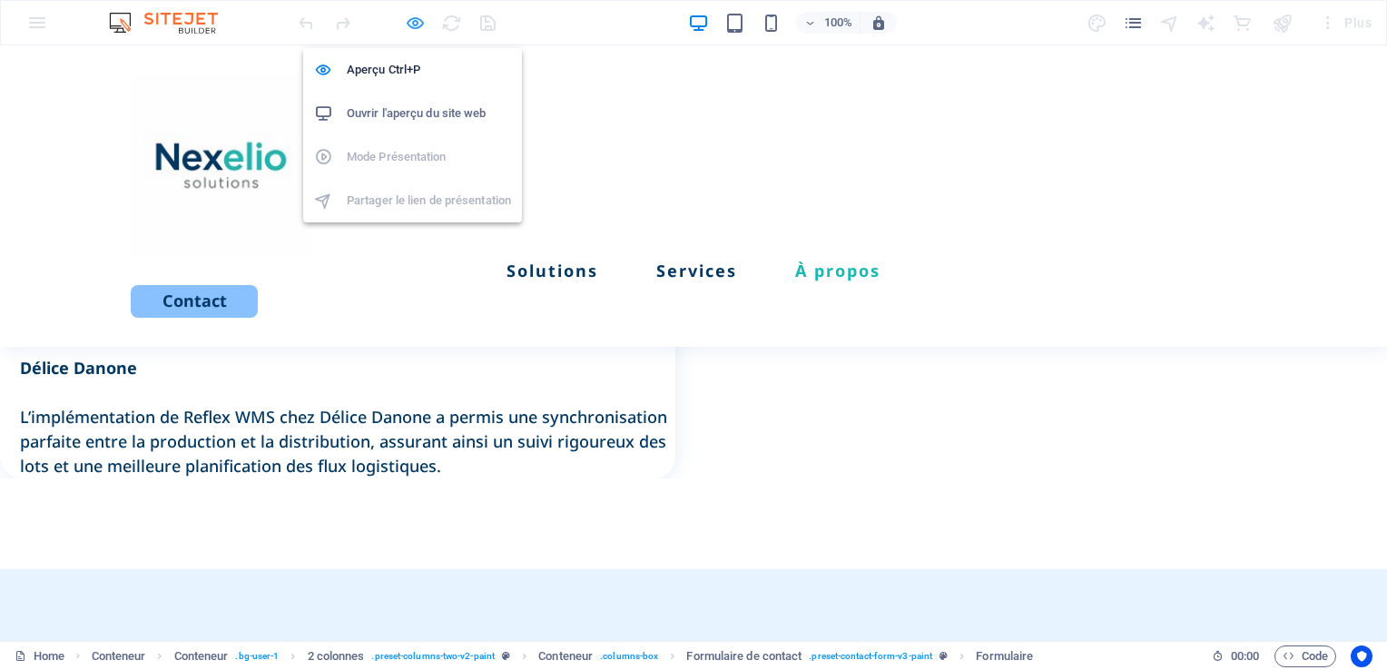
scroll to position [3487, 0]
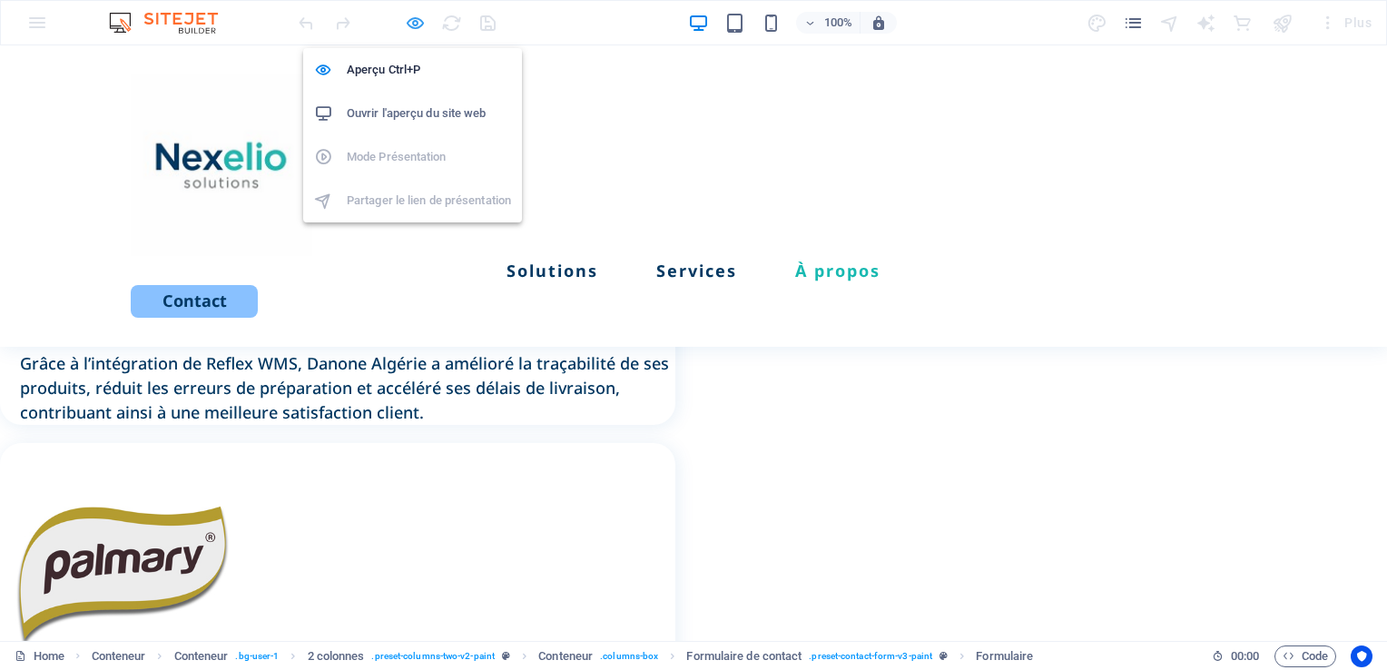
click at [414, 24] on icon "button" at bounding box center [415, 23] width 21 height 21
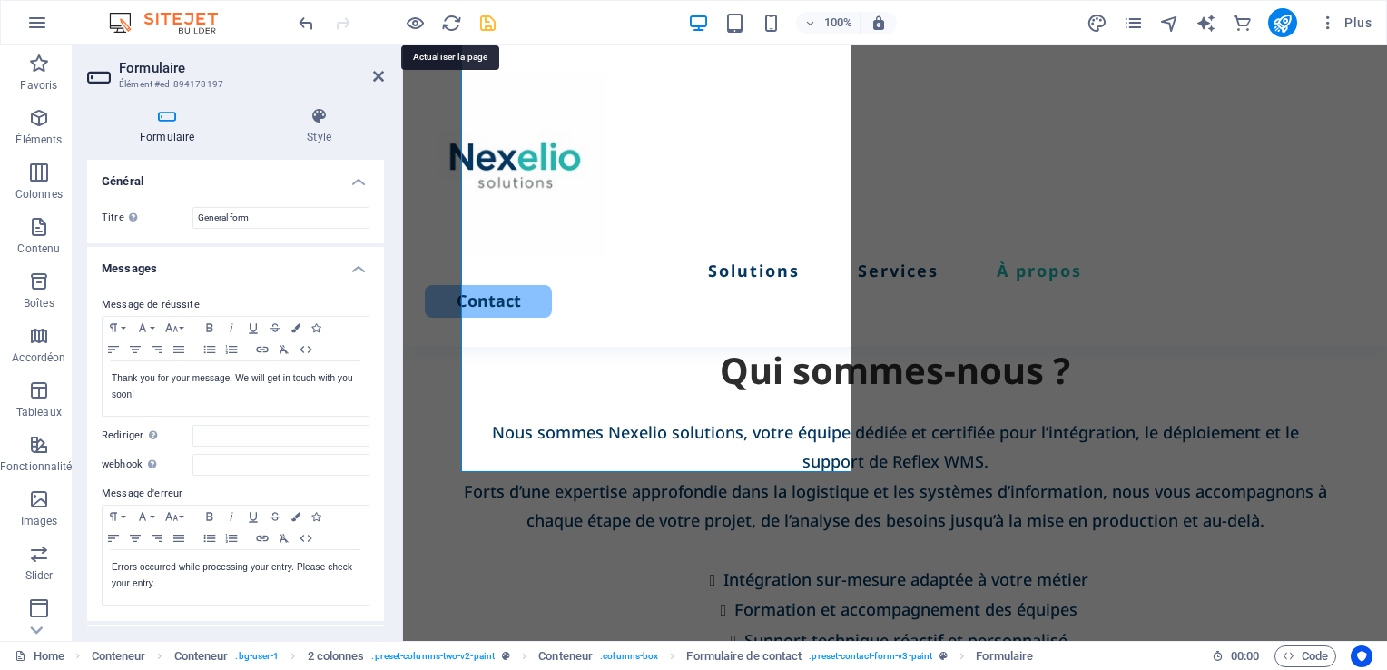
scroll to position [4214, 0]
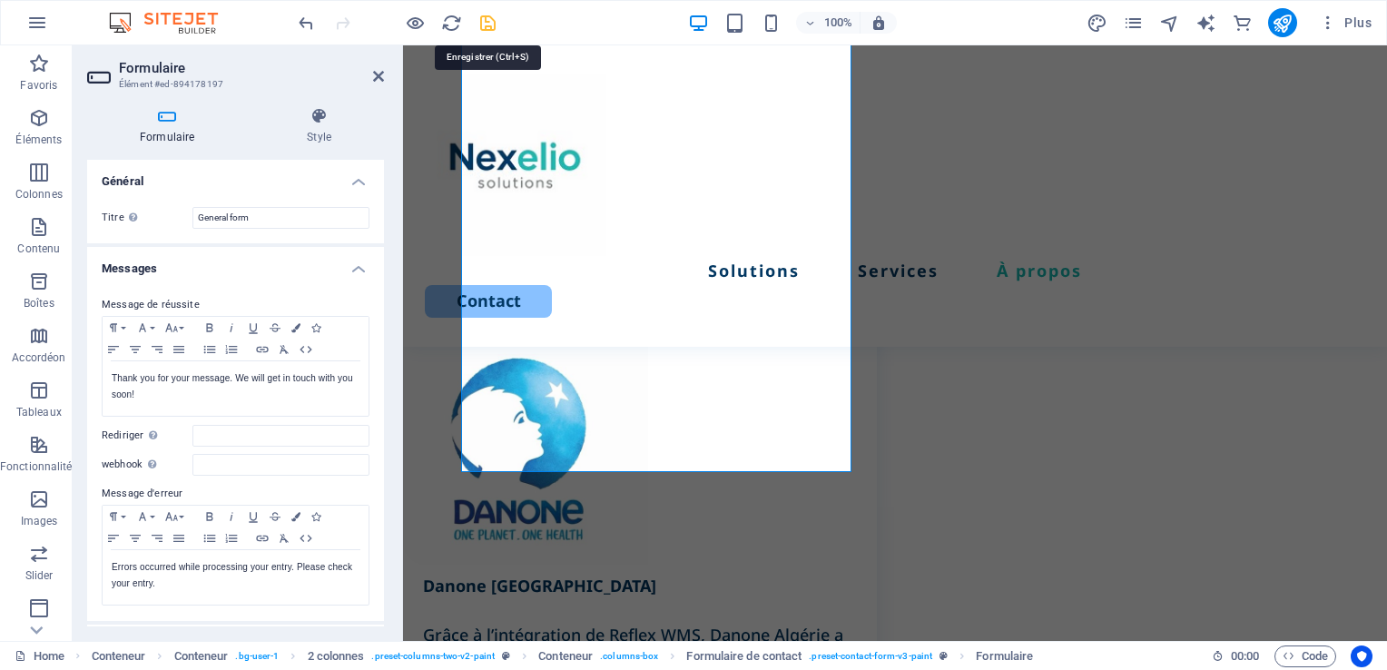
drag, startPoint x: 490, startPoint y: 25, endPoint x: 747, endPoint y: 50, distance: 258.0
drag, startPoint x: 1281, startPoint y: 25, endPoint x: 423, endPoint y: 129, distance: 864.6
click at [0, 0] on icon "publish" at bounding box center [0, 0] width 0 height 0
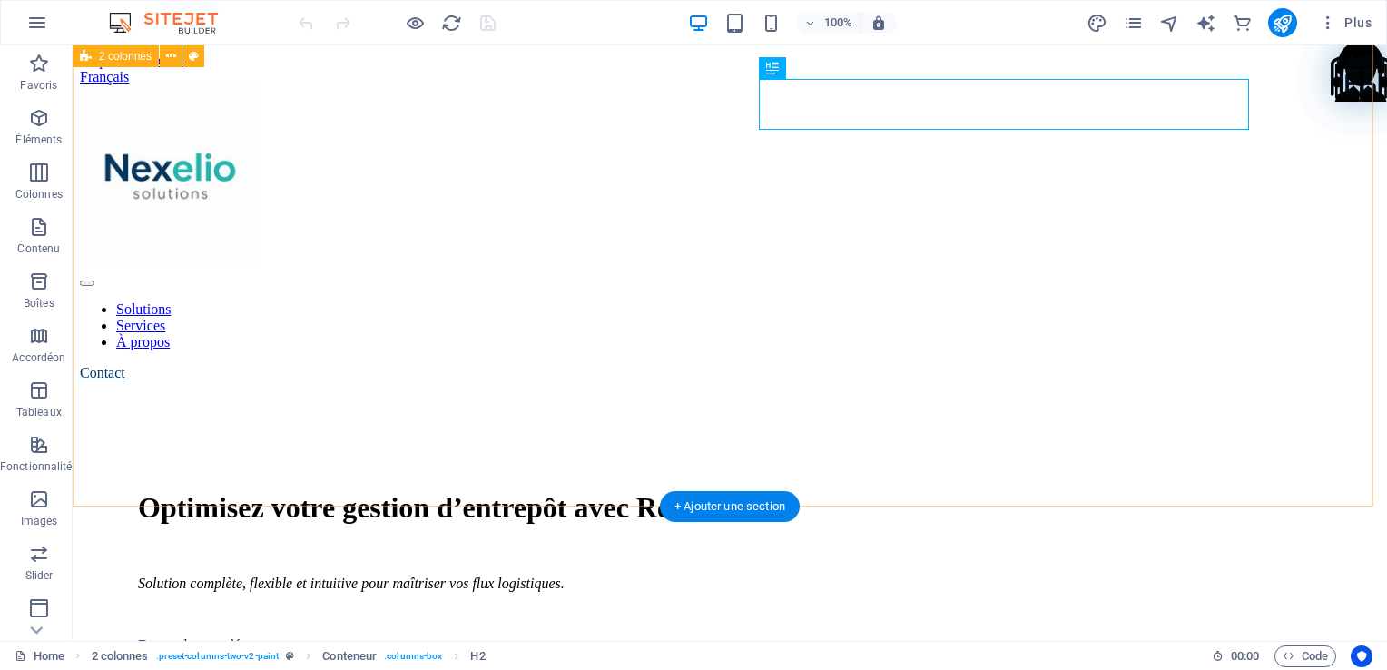
scroll to position [828, 0]
